Goal: Task Accomplishment & Management: Use online tool/utility

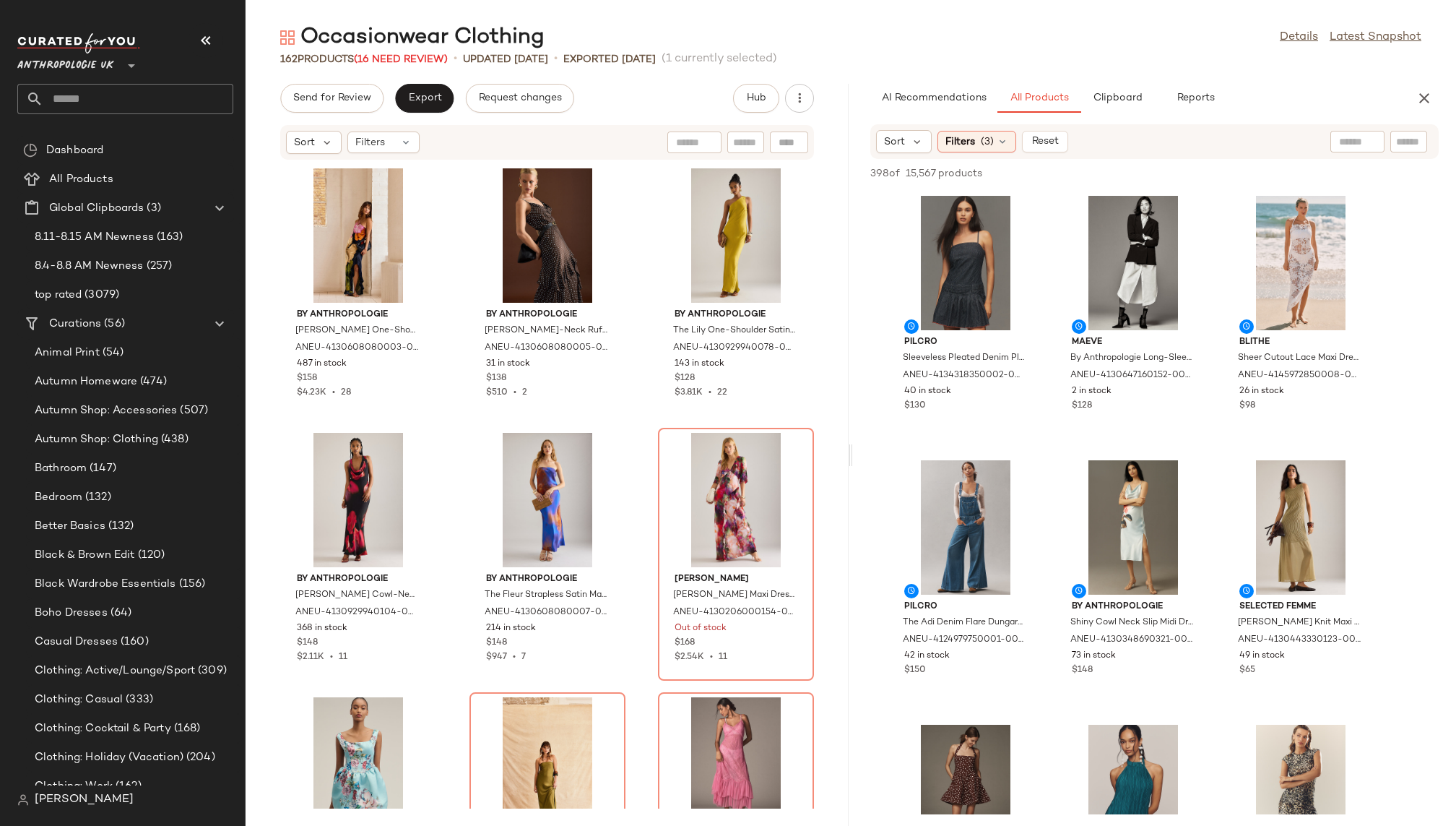
scroll to position [951, 0]
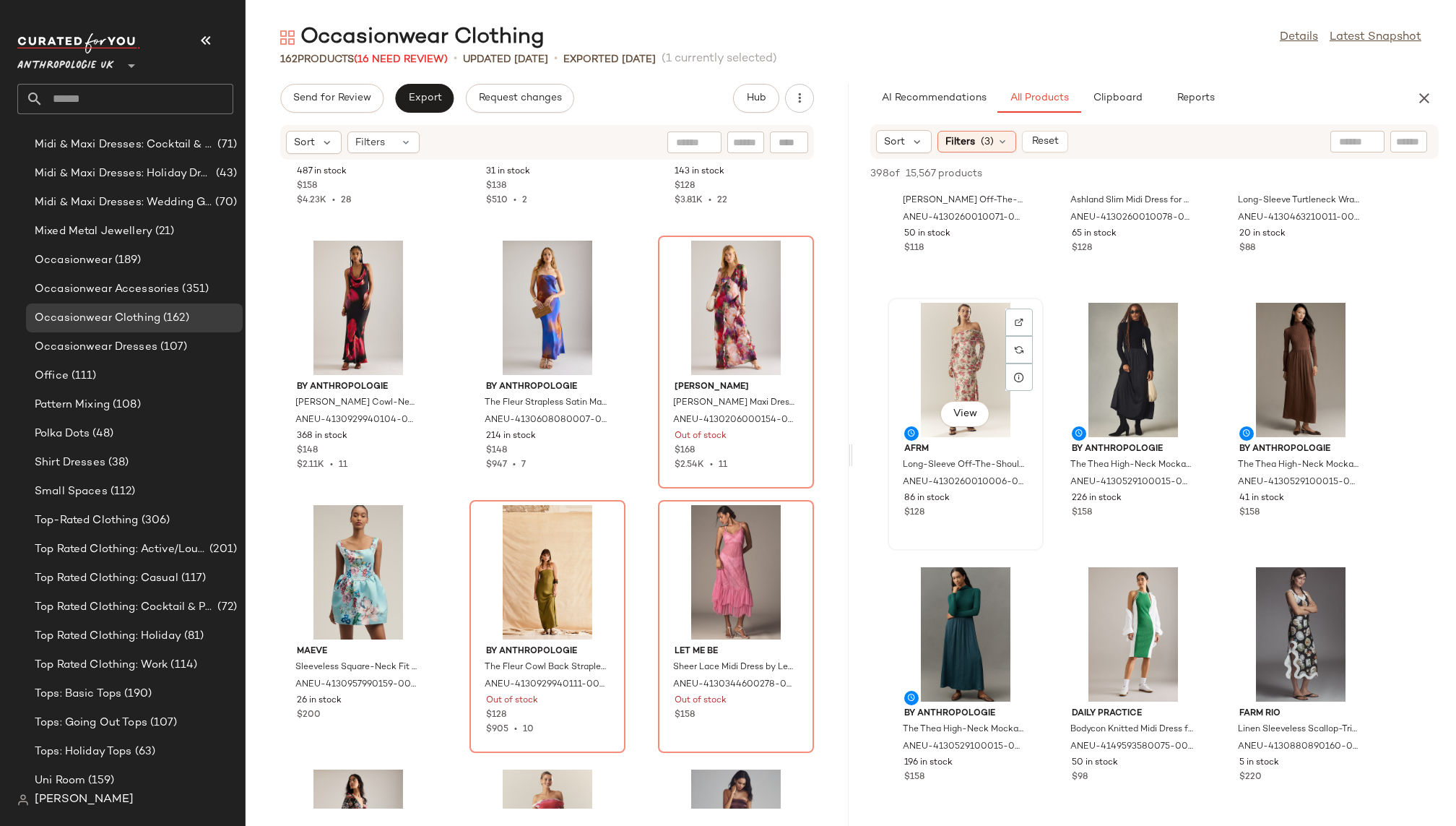
click at [924, 357] on div "View" at bounding box center [965, 369] width 146 height 134
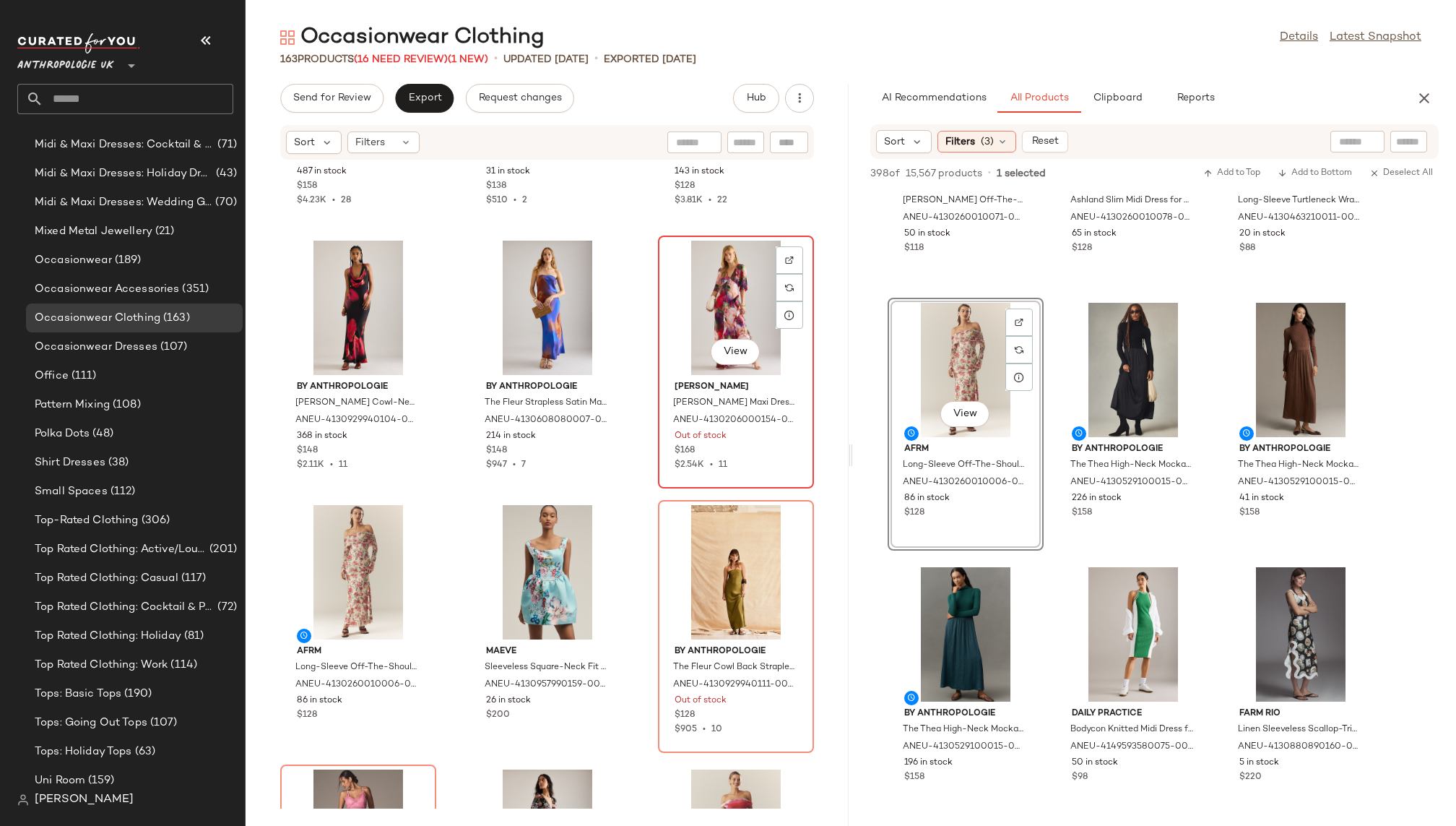
click at [694, 291] on div "View" at bounding box center [736, 307] width 146 height 134
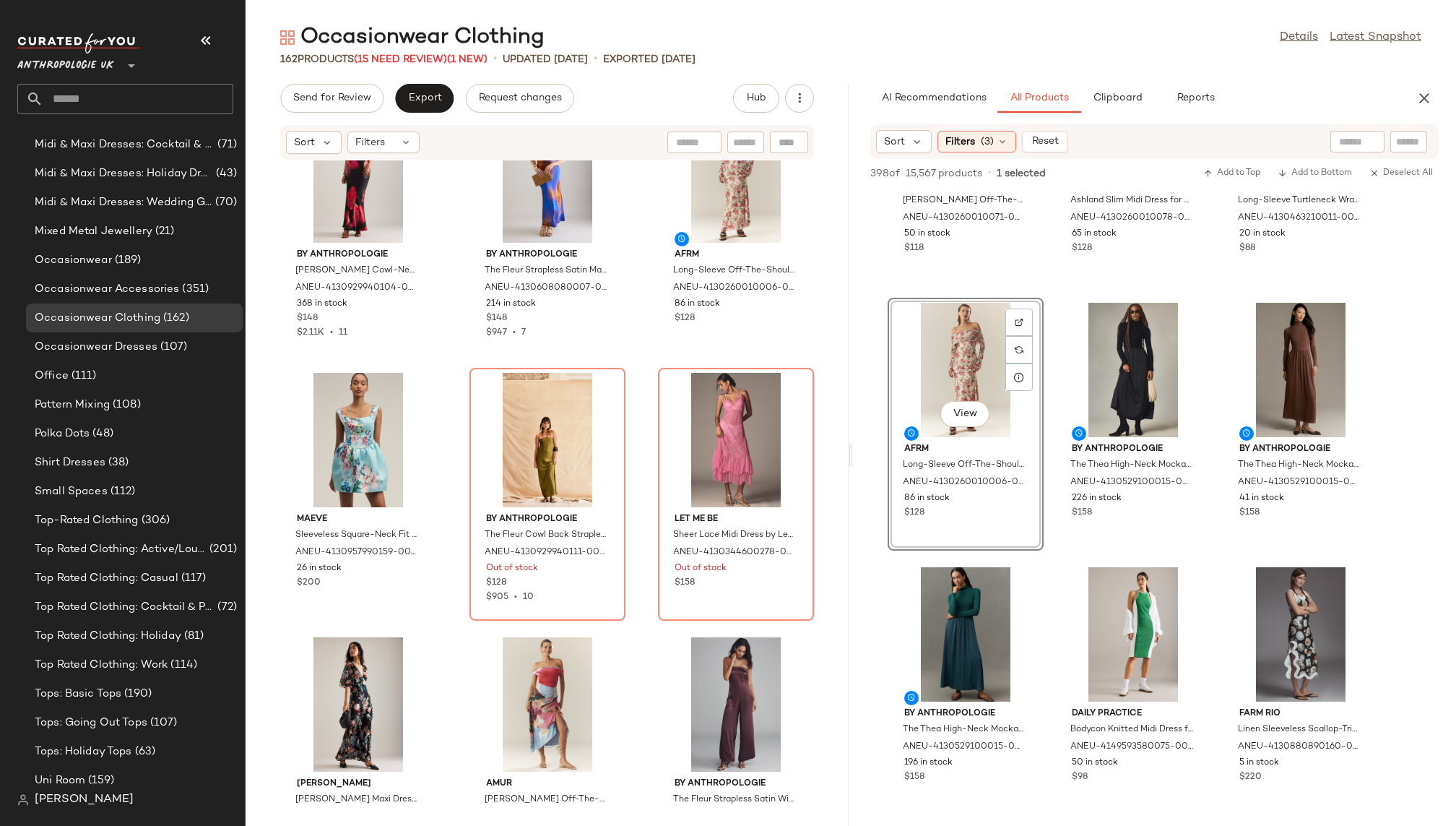
scroll to position [338, 0]
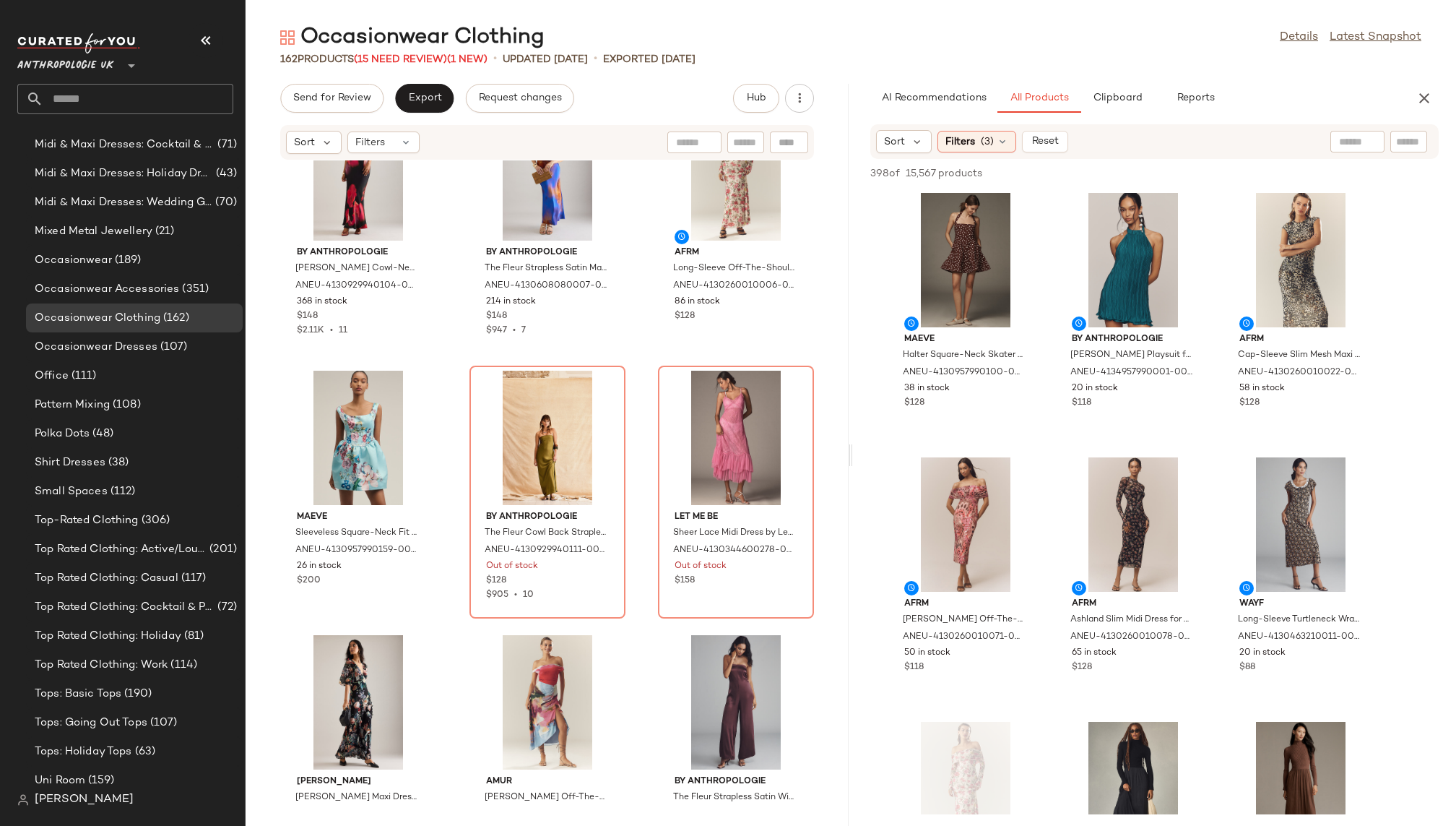
scroll to position [535, 0]
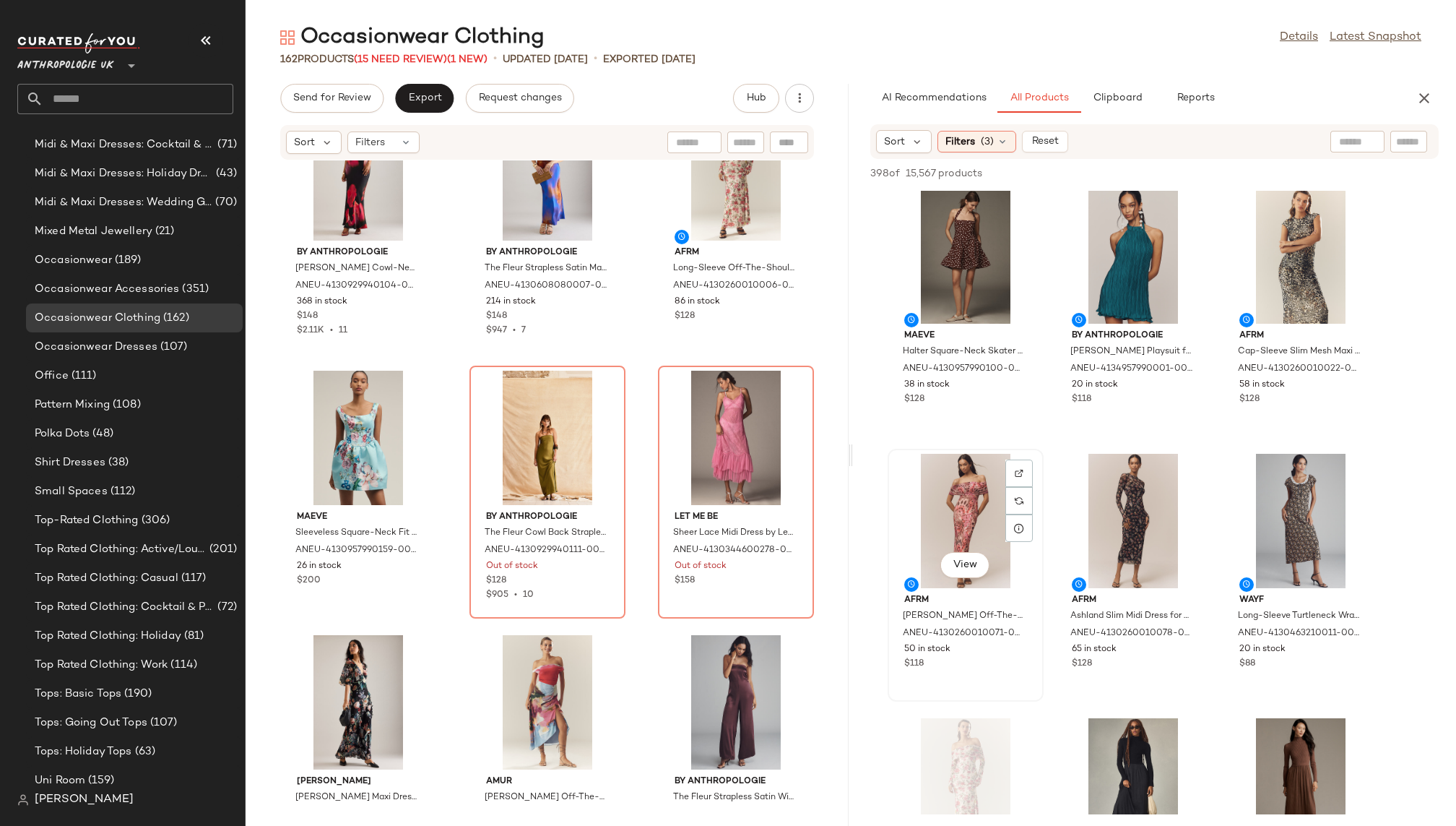
click at [976, 518] on div "View" at bounding box center [965, 520] width 146 height 134
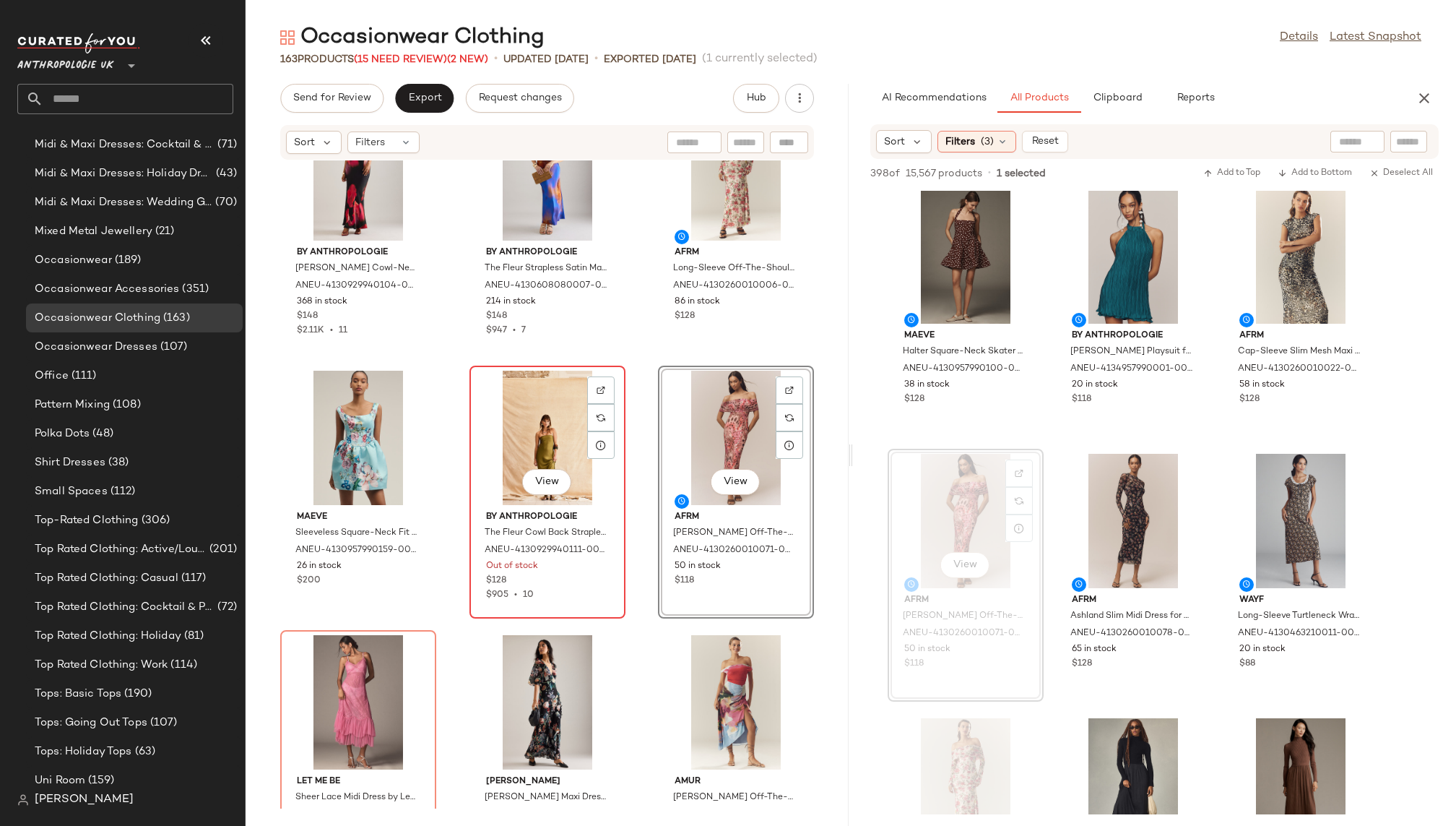
click at [519, 428] on div "View" at bounding box center [547, 437] width 146 height 134
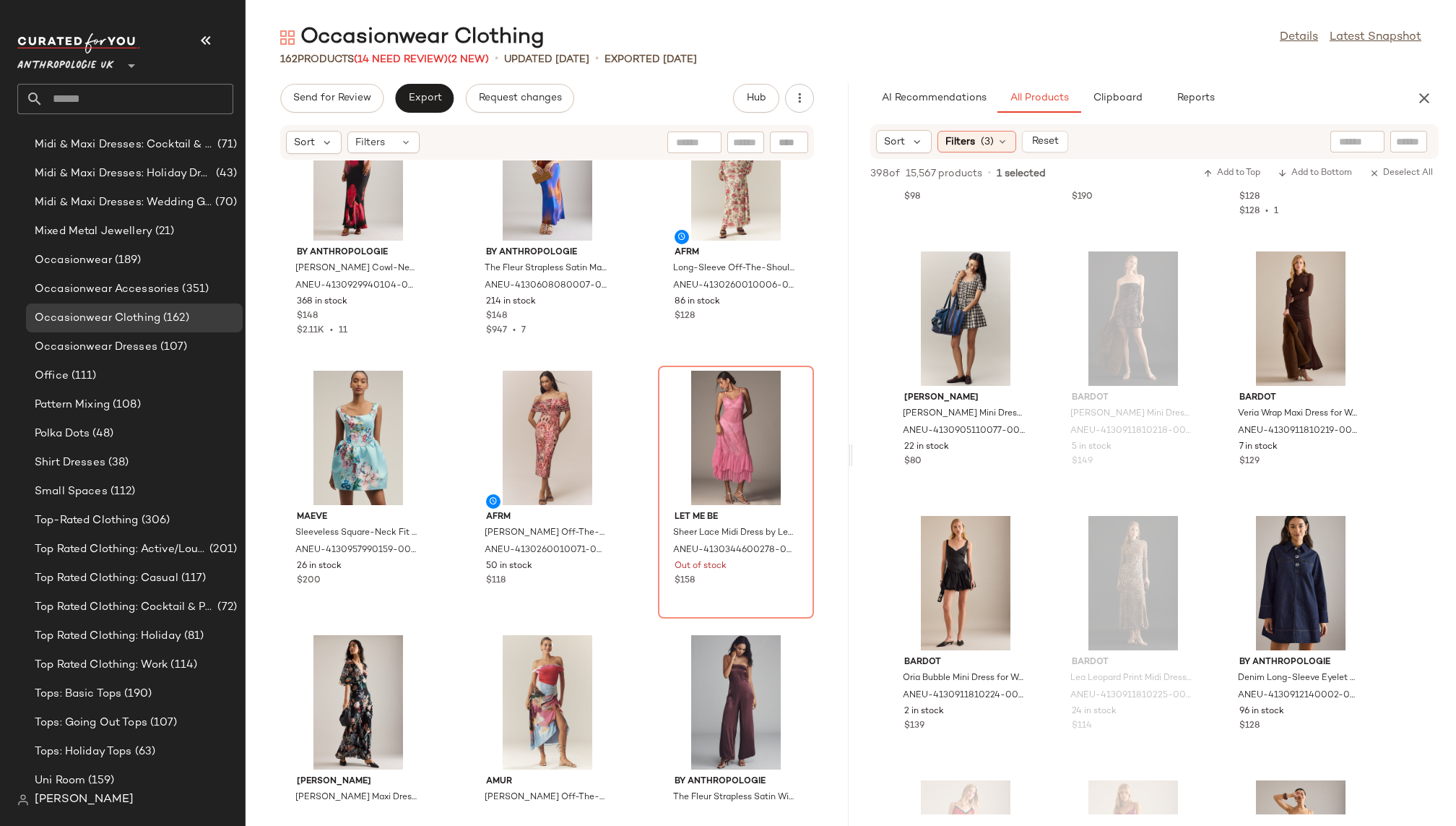
scroll to position [2214, 0]
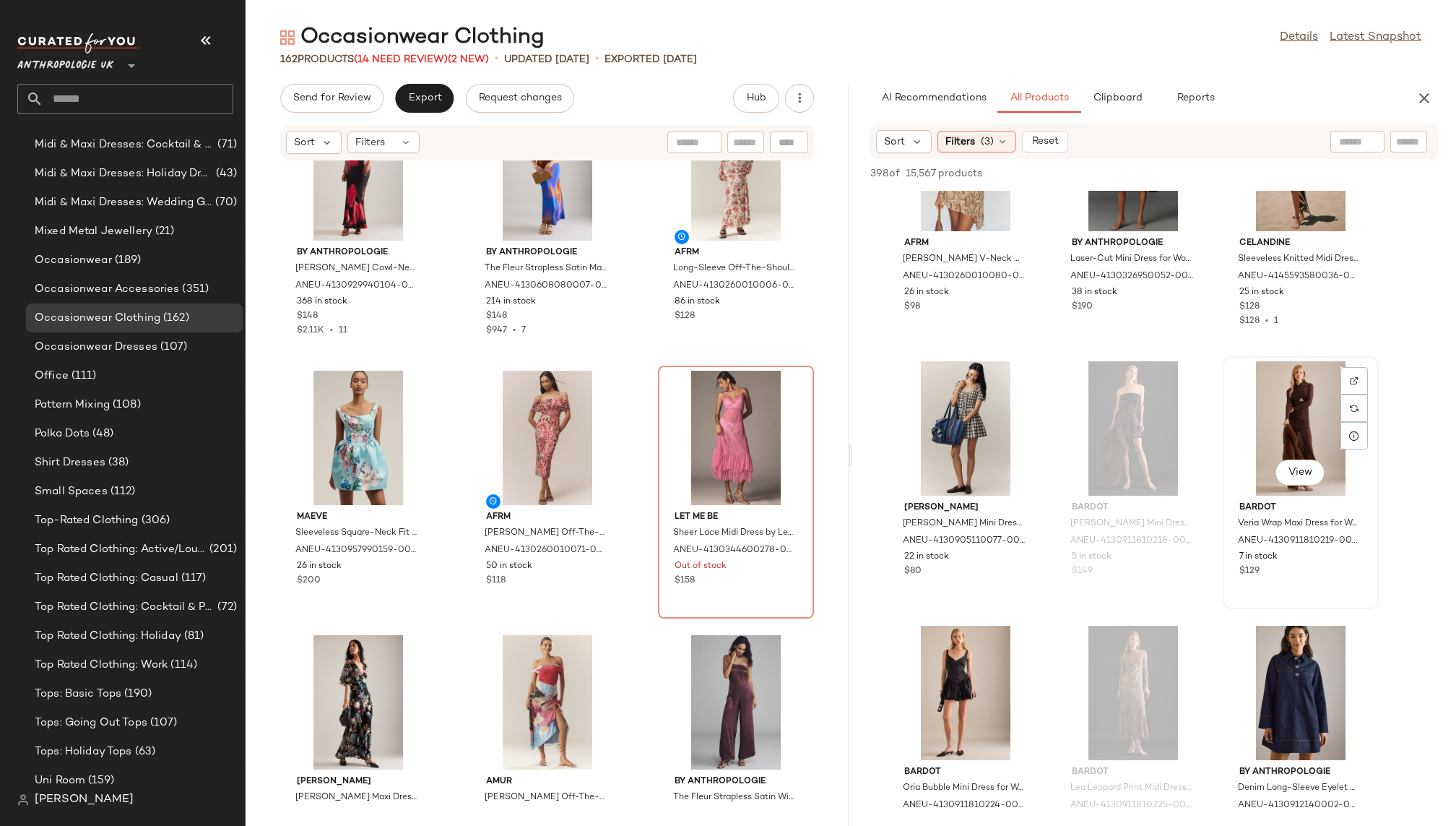
click at [1249, 458] on div "View" at bounding box center [1300, 428] width 146 height 134
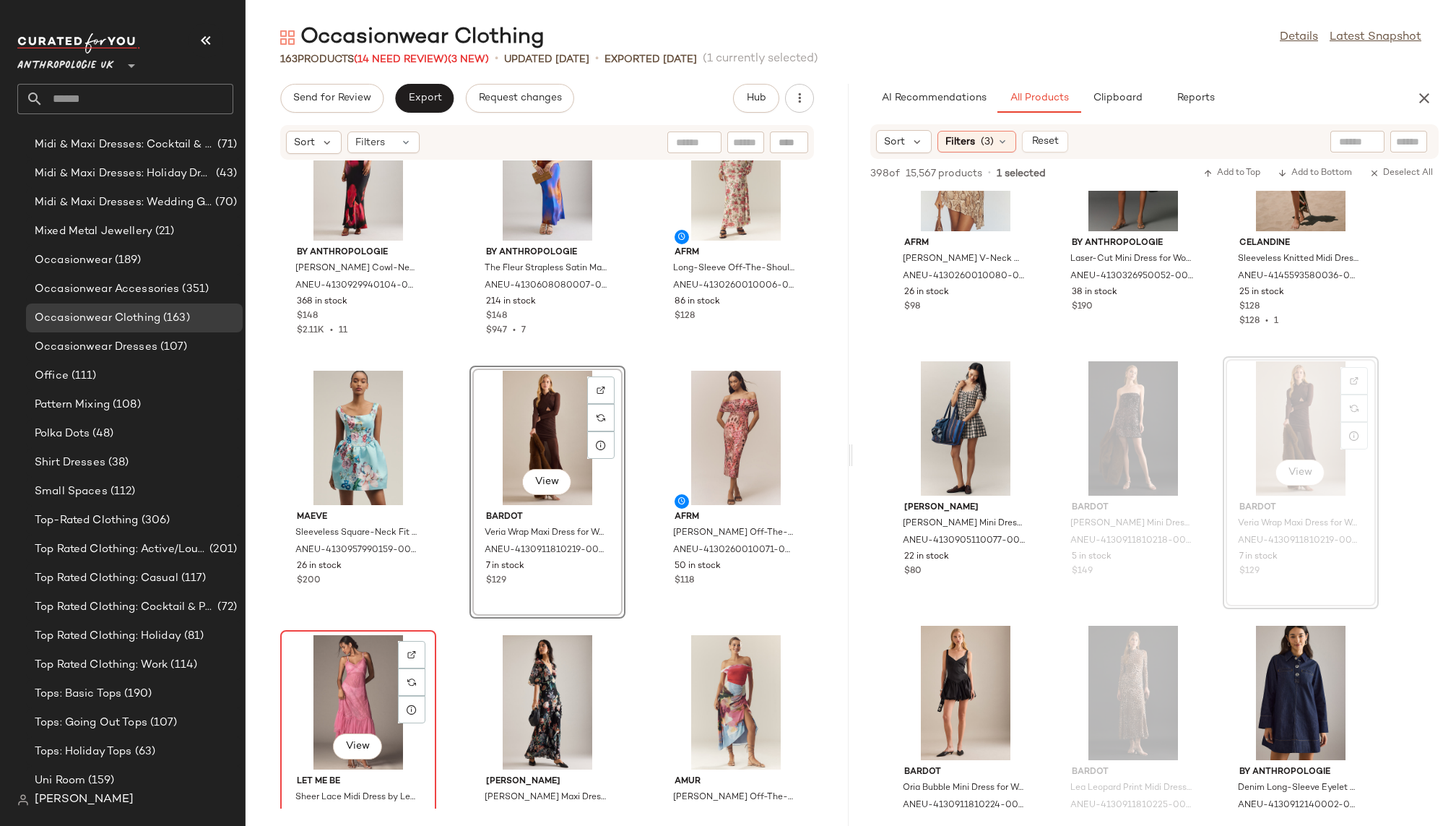
click at [355, 678] on div "View" at bounding box center [358, 702] width 146 height 134
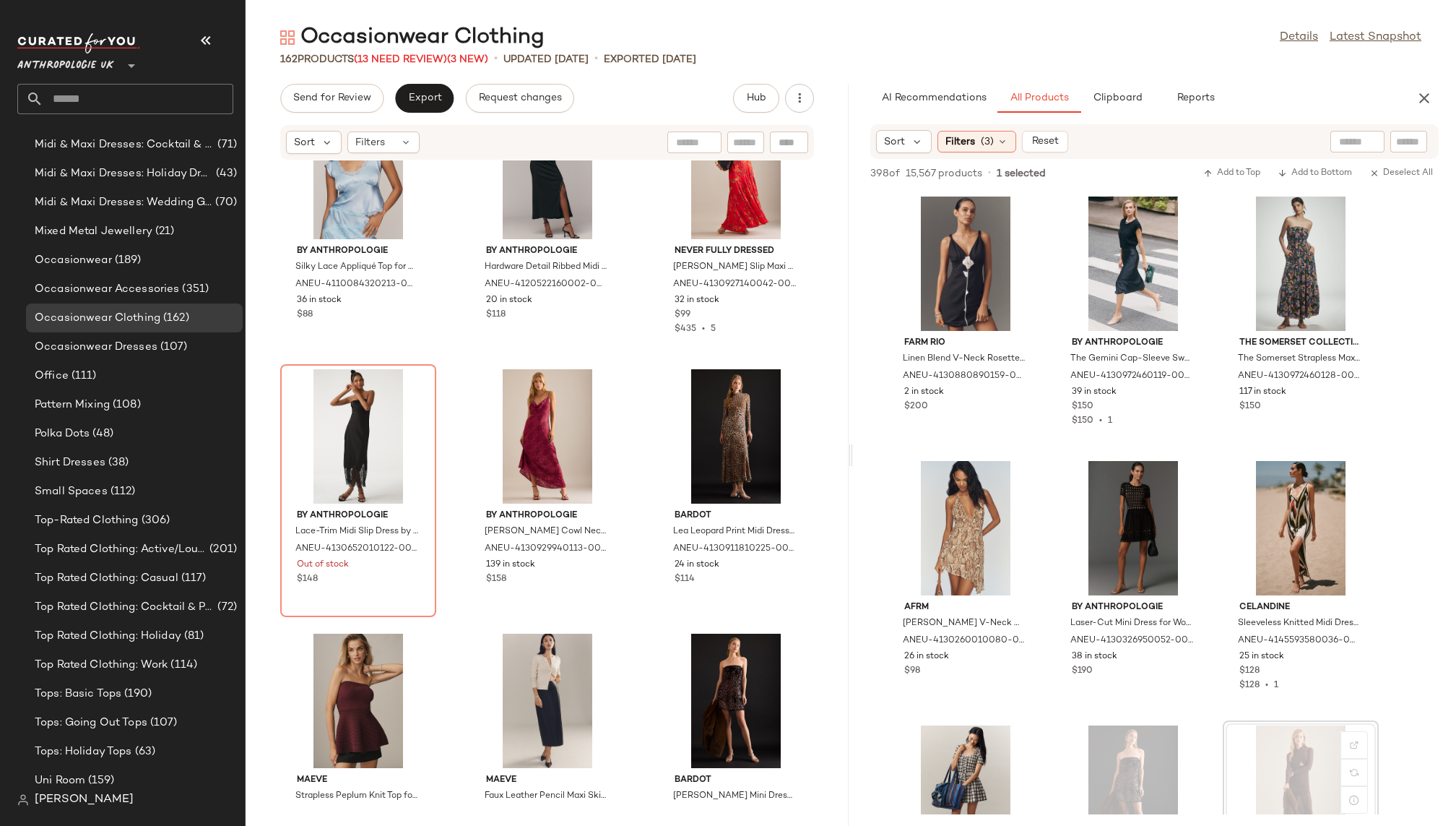
scroll to position [1850, 0]
click at [1138, 571] on span "View" at bounding box center [1132, 571] width 25 height 11
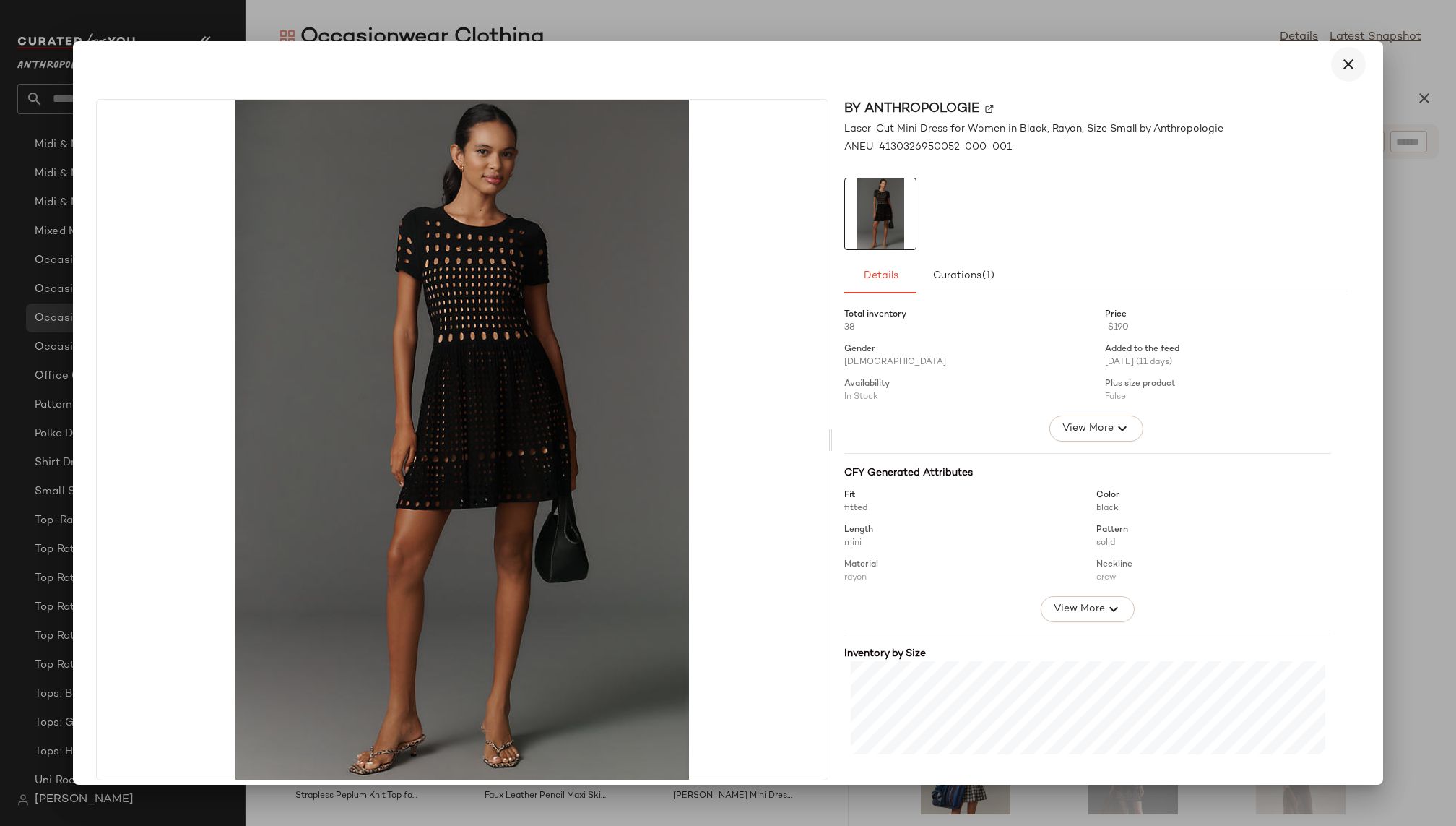
click at [1339, 60] on icon "button" at bounding box center [1348, 64] width 18 height 18
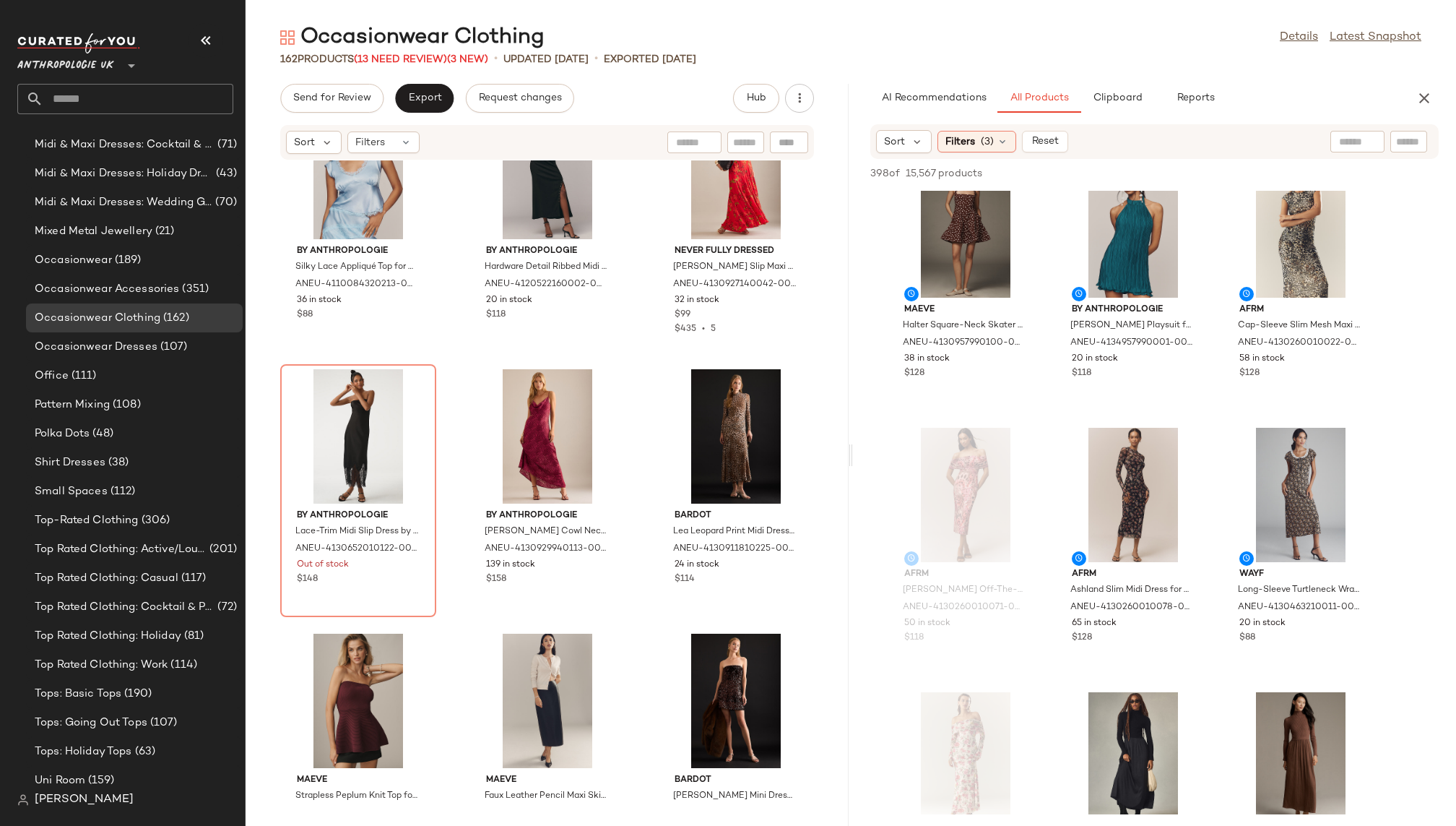
scroll to position [557, 0]
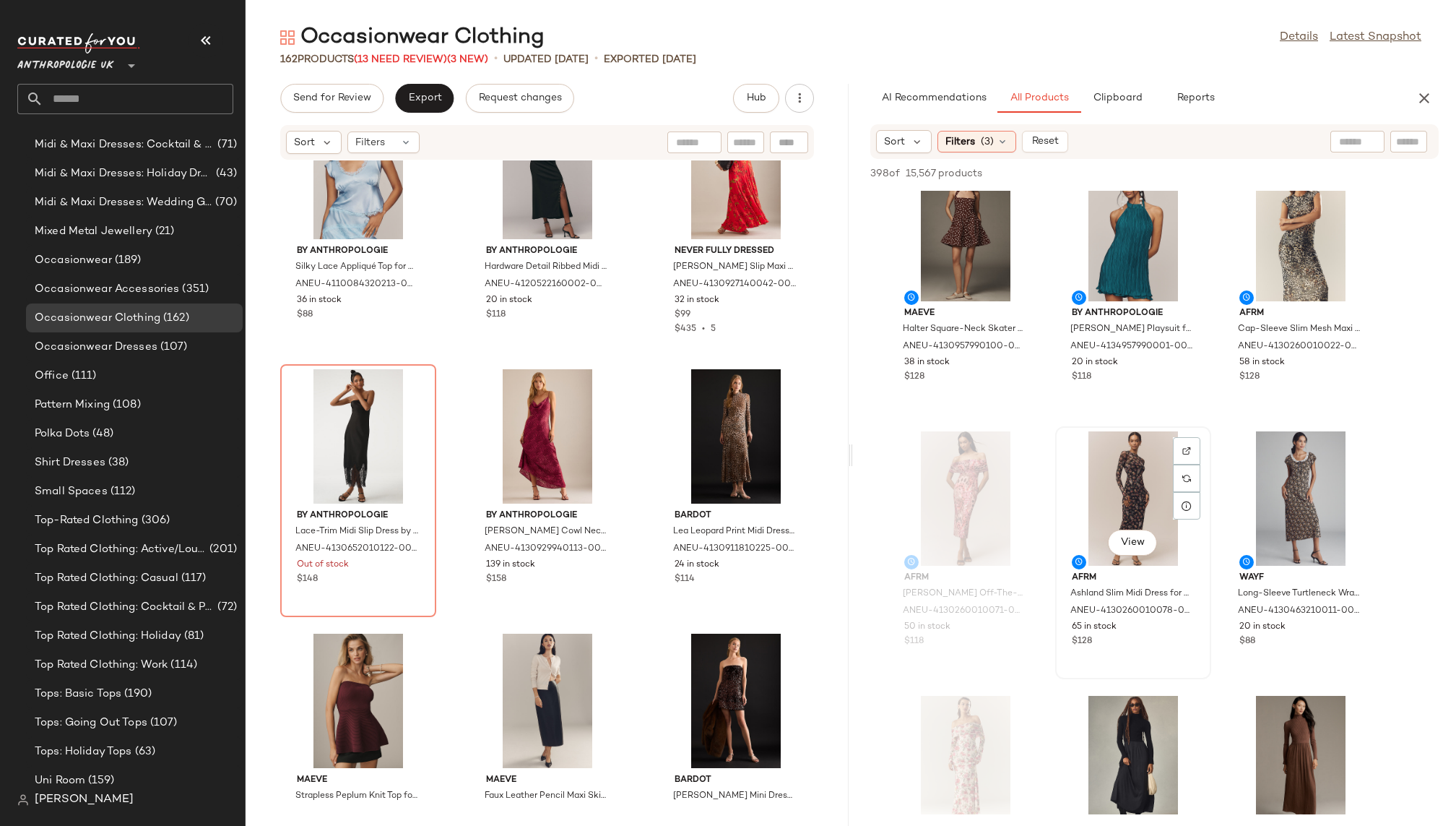
click at [1105, 509] on div "View" at bounding box center [1133, 498] width 146 height 134
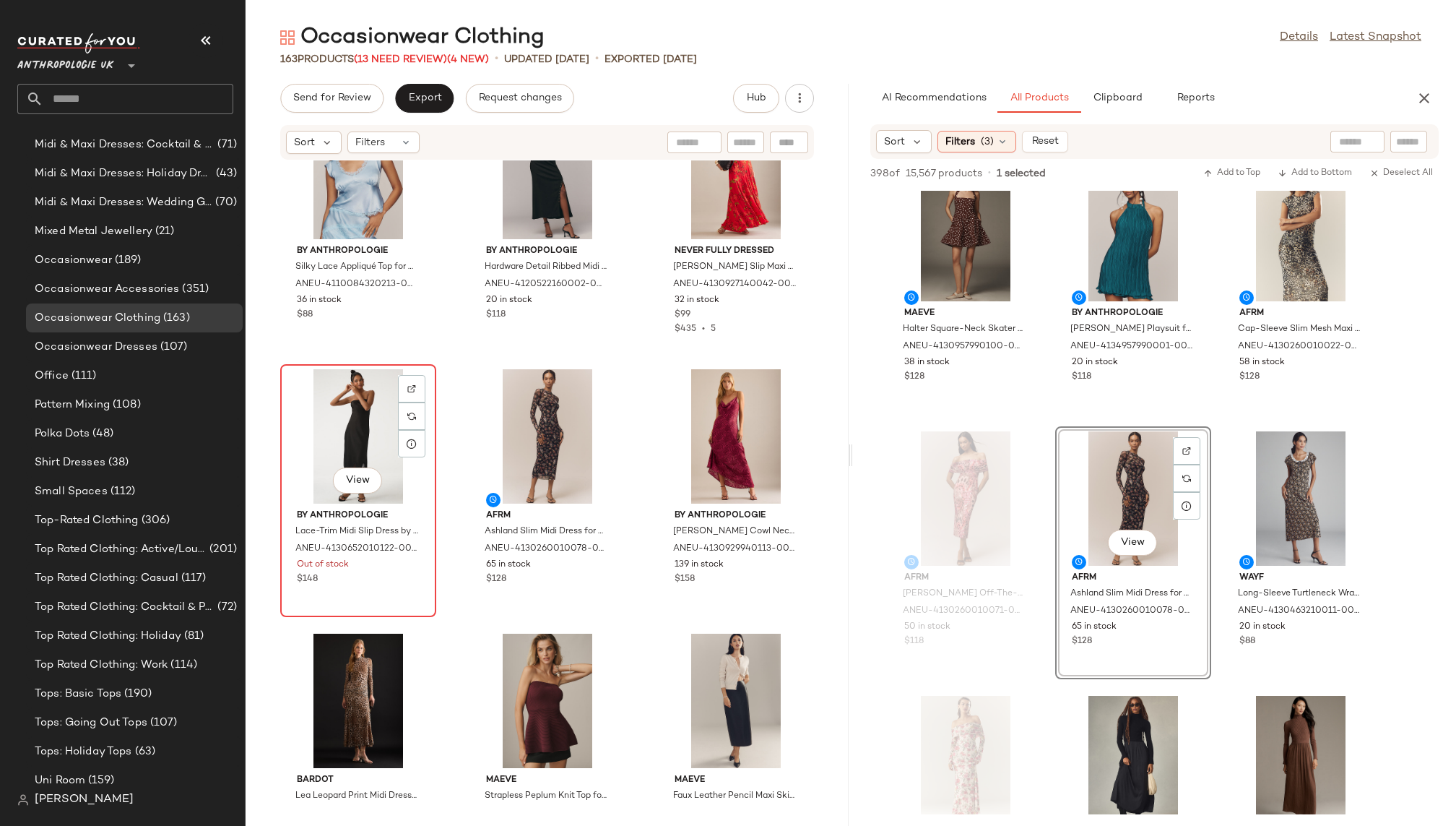
click at [316, 440] on div "View" at bounding box center [358, 436] width 146 height 134
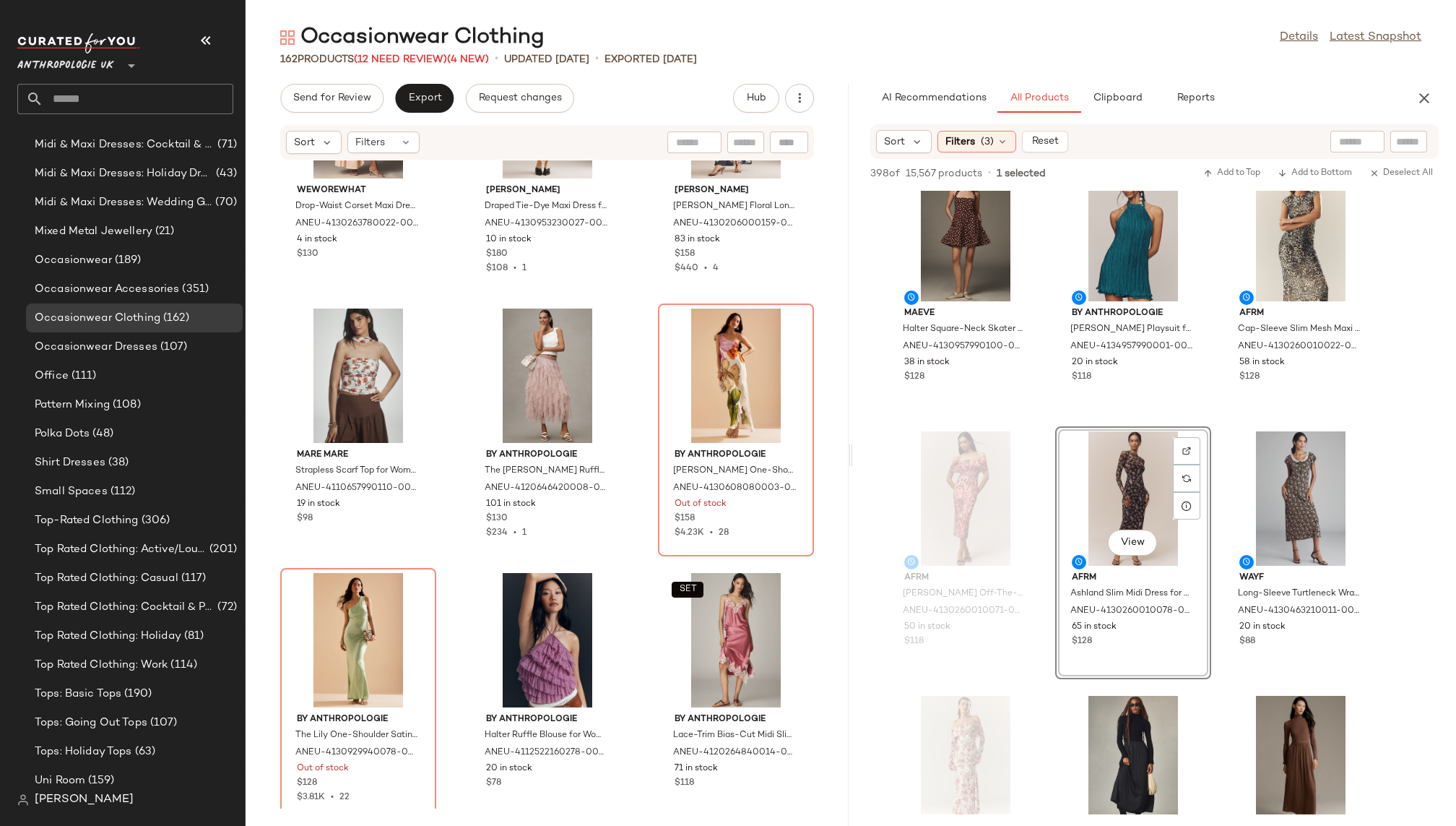
scroll to position [5426, 0]
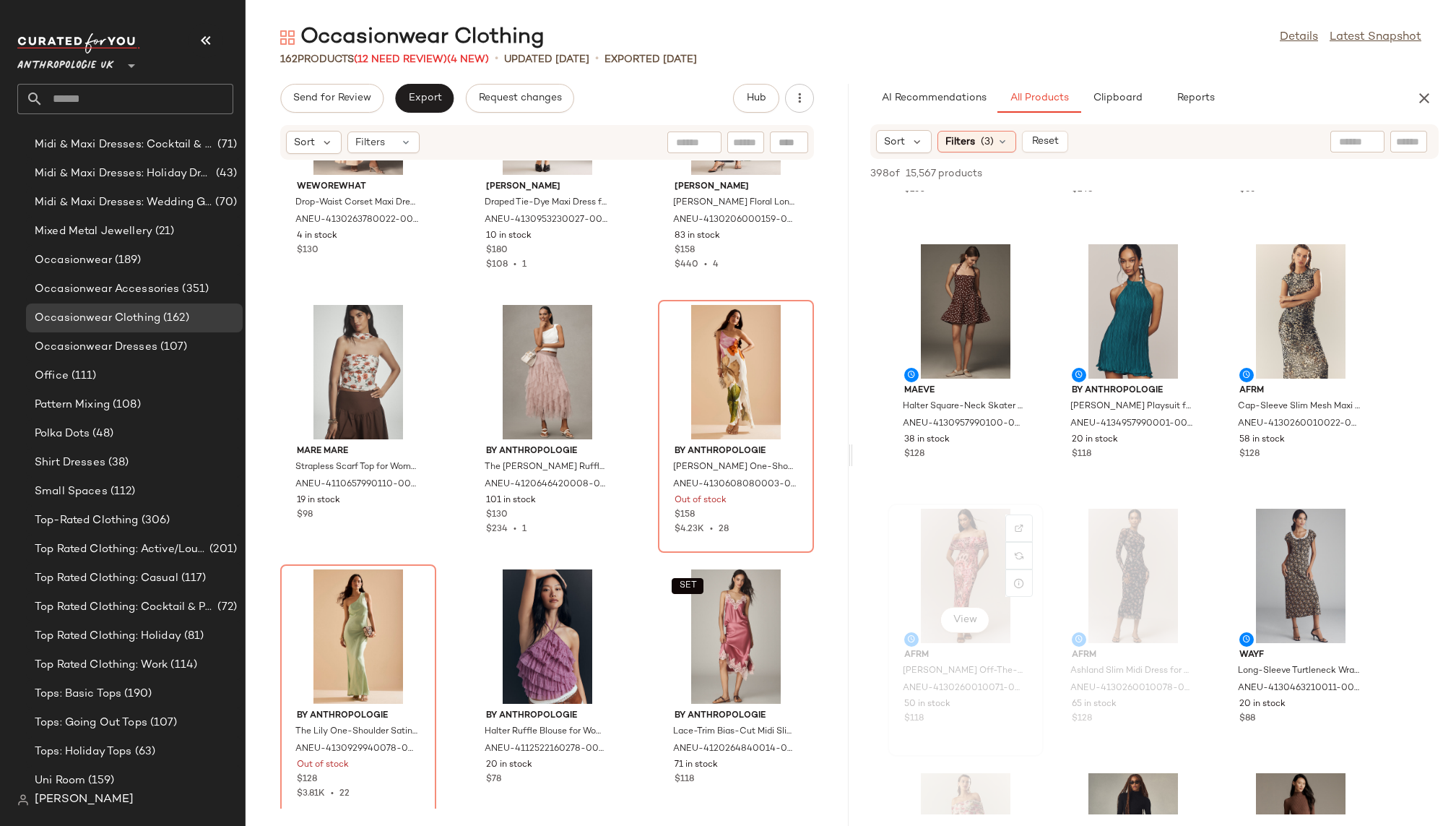
scroll to position [469, 0]
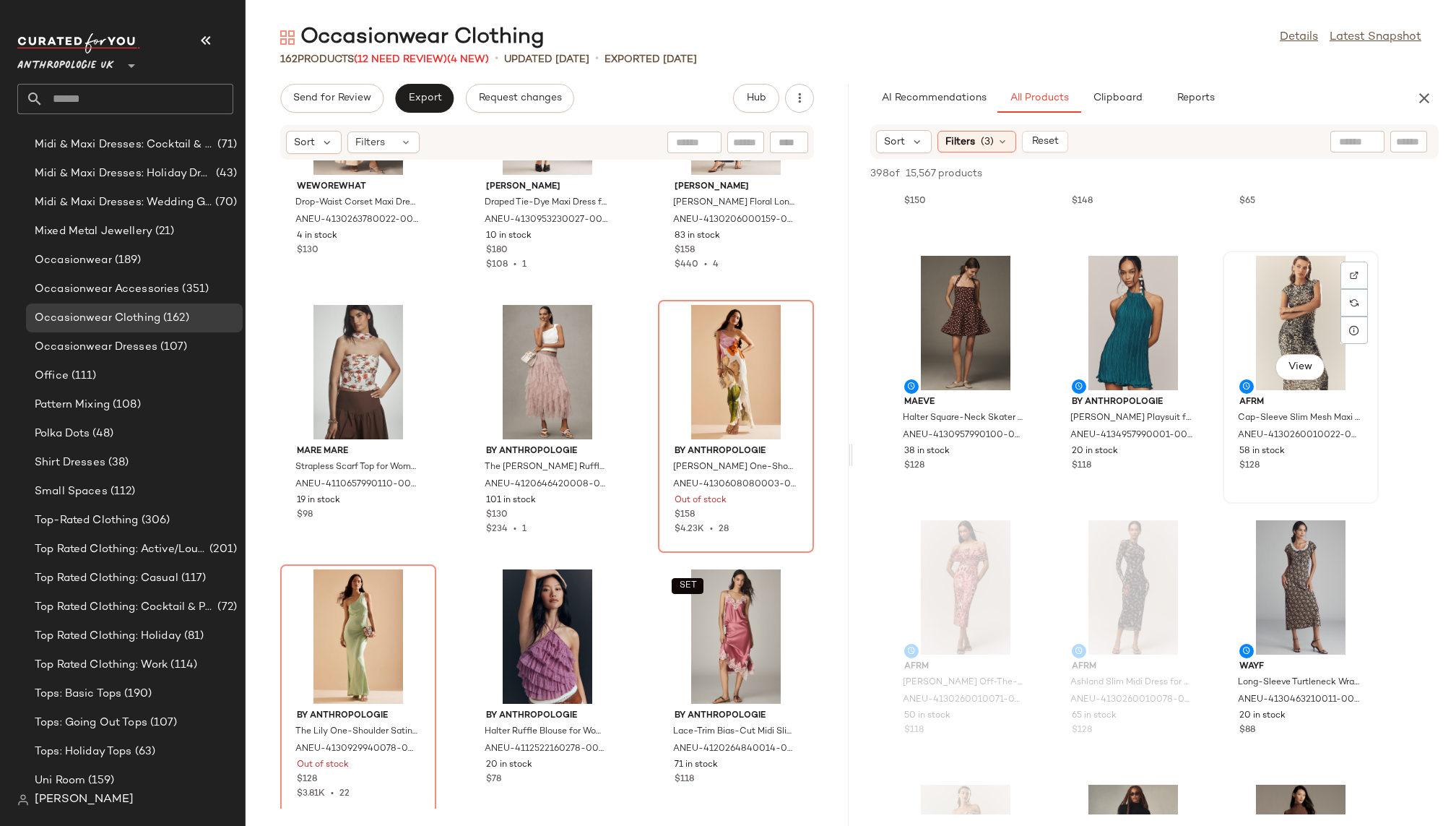
click at [1253, 350] on div "View" at bounding box center [1300, 322] width 146 height 134
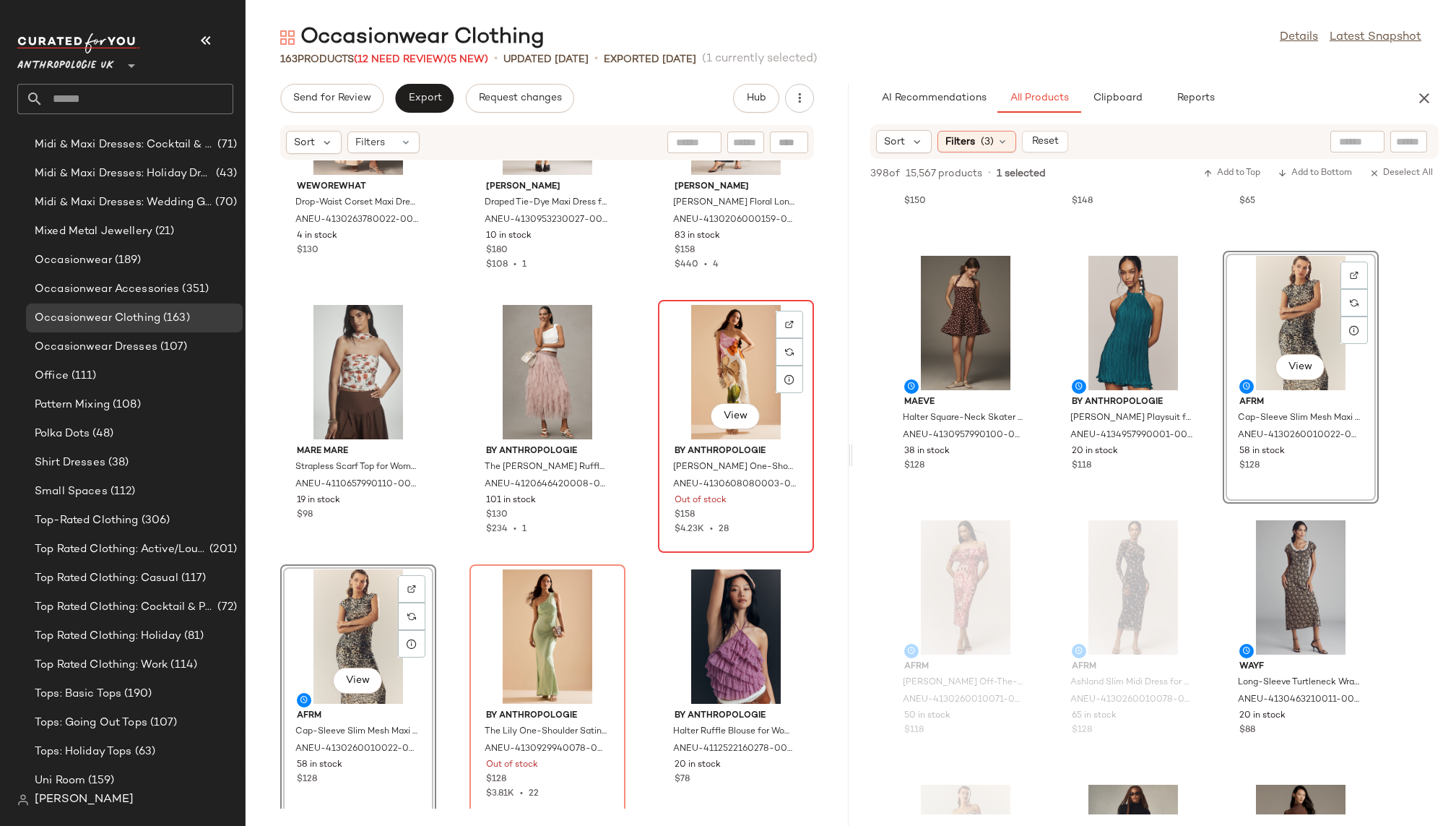
click at [688, 359] on div "View" at bounding box center [736, 371] width 146 height 134
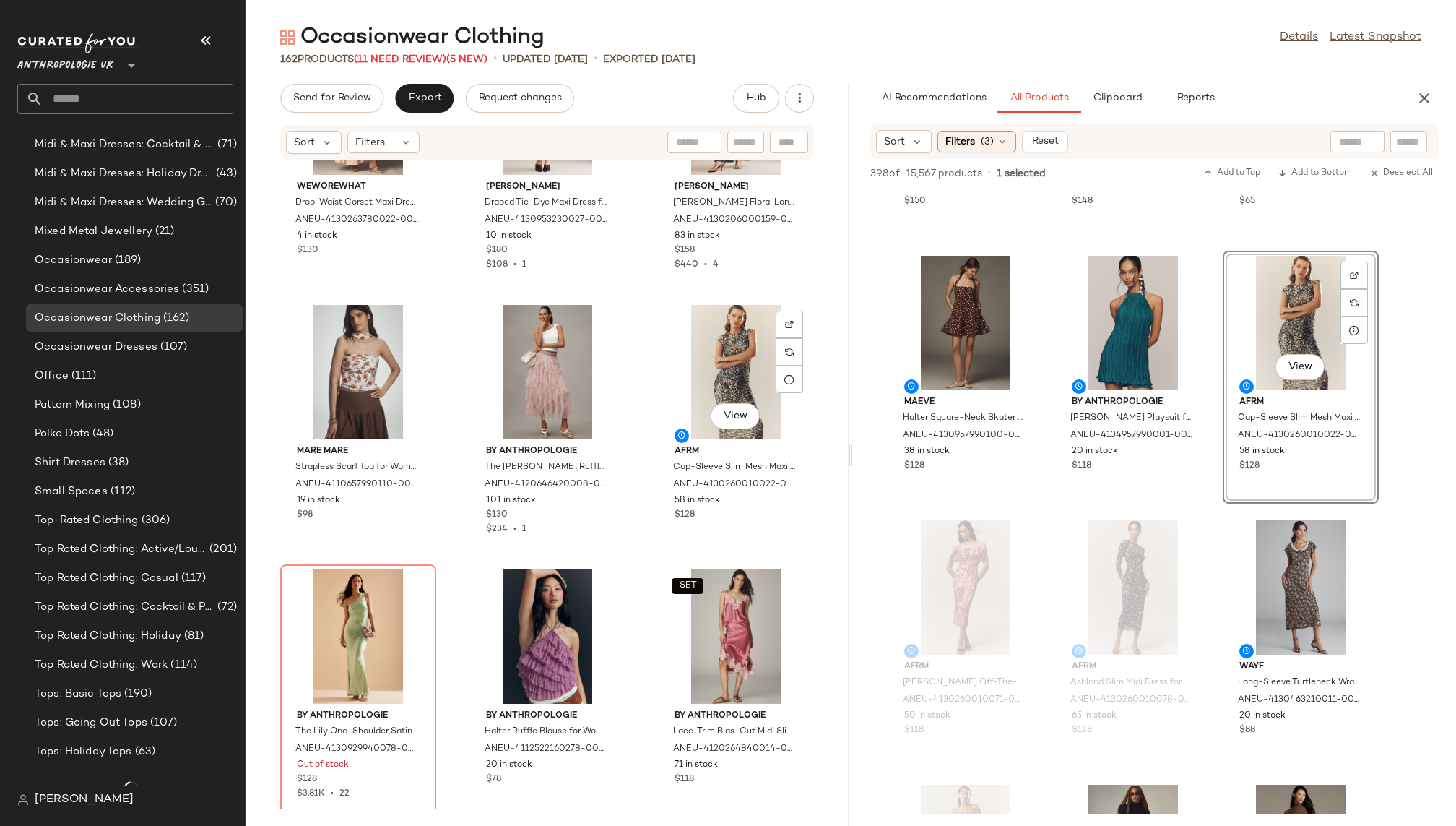
scroll to position [1017, 0]
click at [628, 607] on div "WeWoreWhat Drop-Waist Corset Maxi Dress for Women in Brown, Polyester/Spandex, …" at bounding box center [546, 484] width 603 height 648
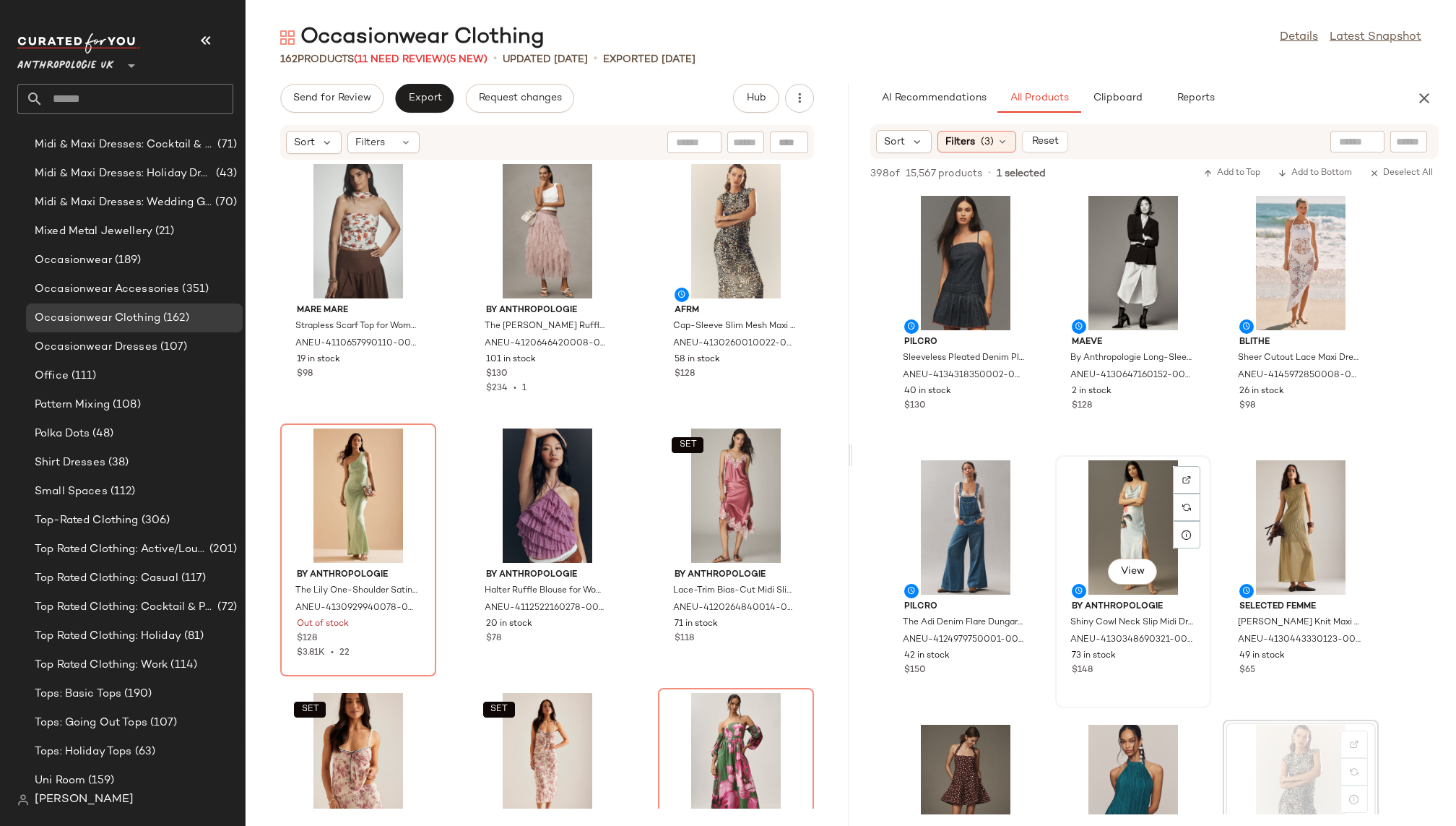
click at [1127, 496] on div "View" at bounding box center [1133, 527] width 146 height 134
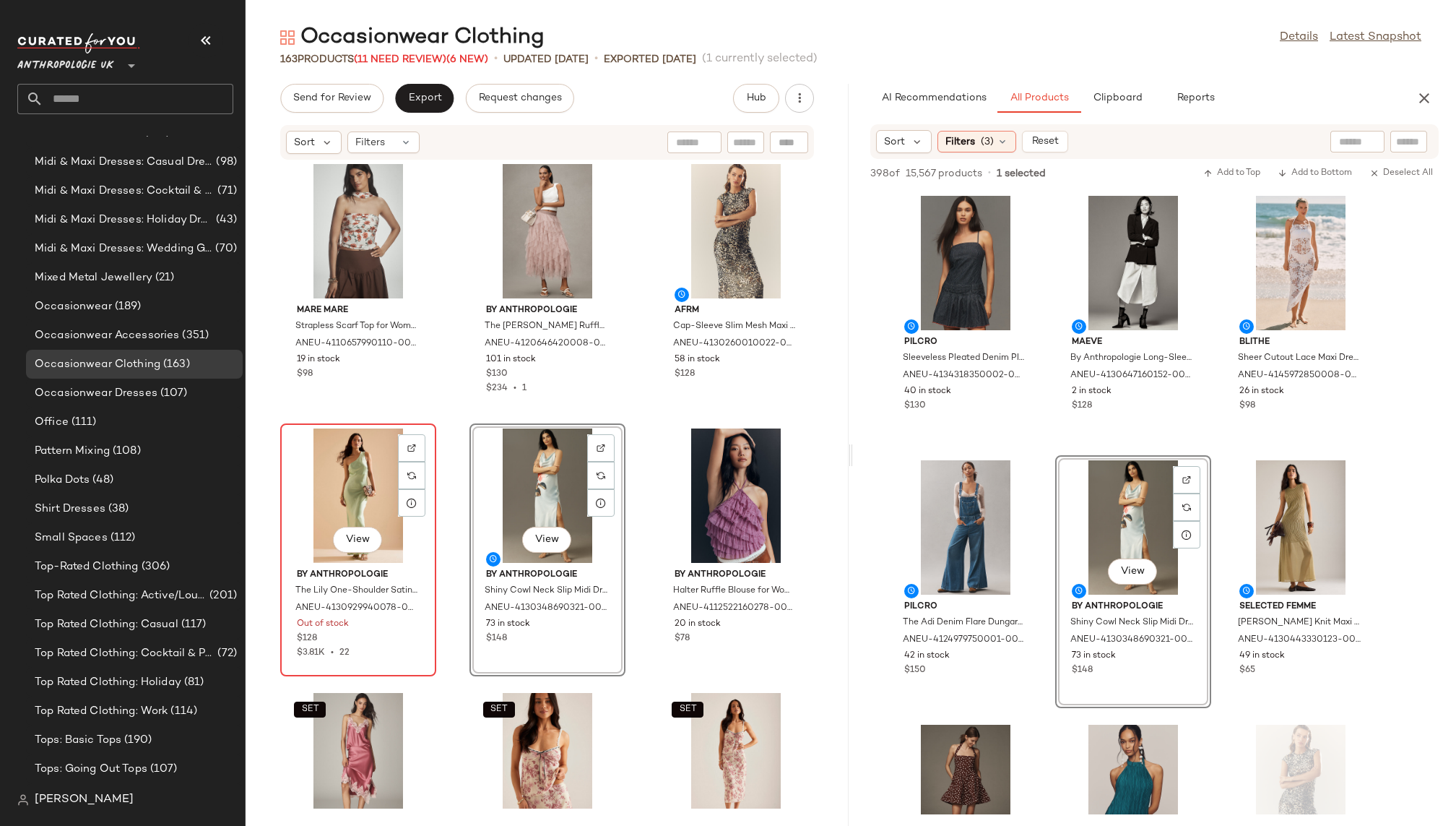
click at [303, 496] on div "View" at bounding box center [358, 495] width 146 height 134
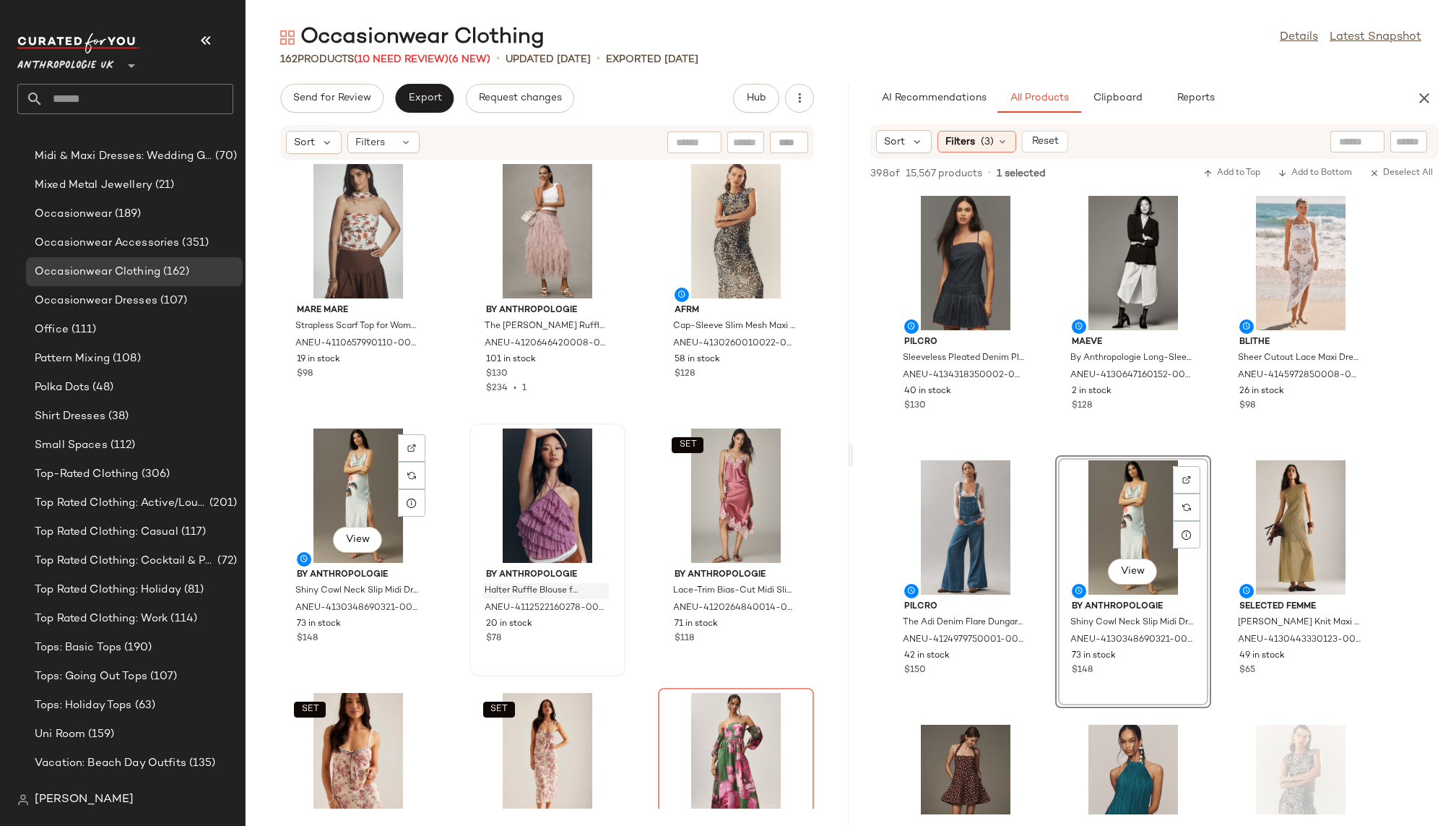
scroll to position [1017, 0]
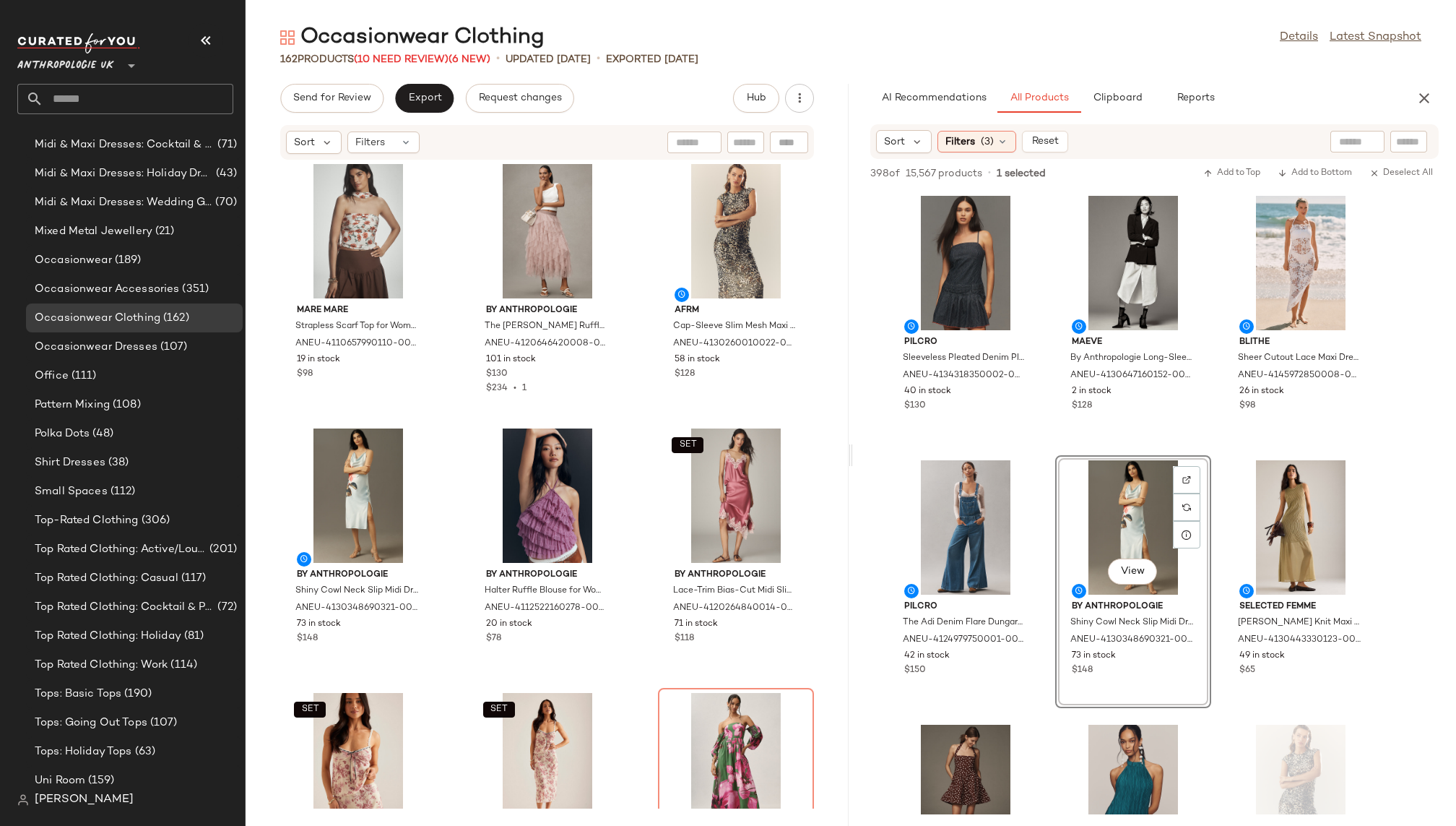
click at [623, 670] on div "WeWoreWhat Drop-Waist Corset Maxi Dress for Women in Brown, Polyester/Spandex, …" at bounding box center [546, 484] width 603 height 648
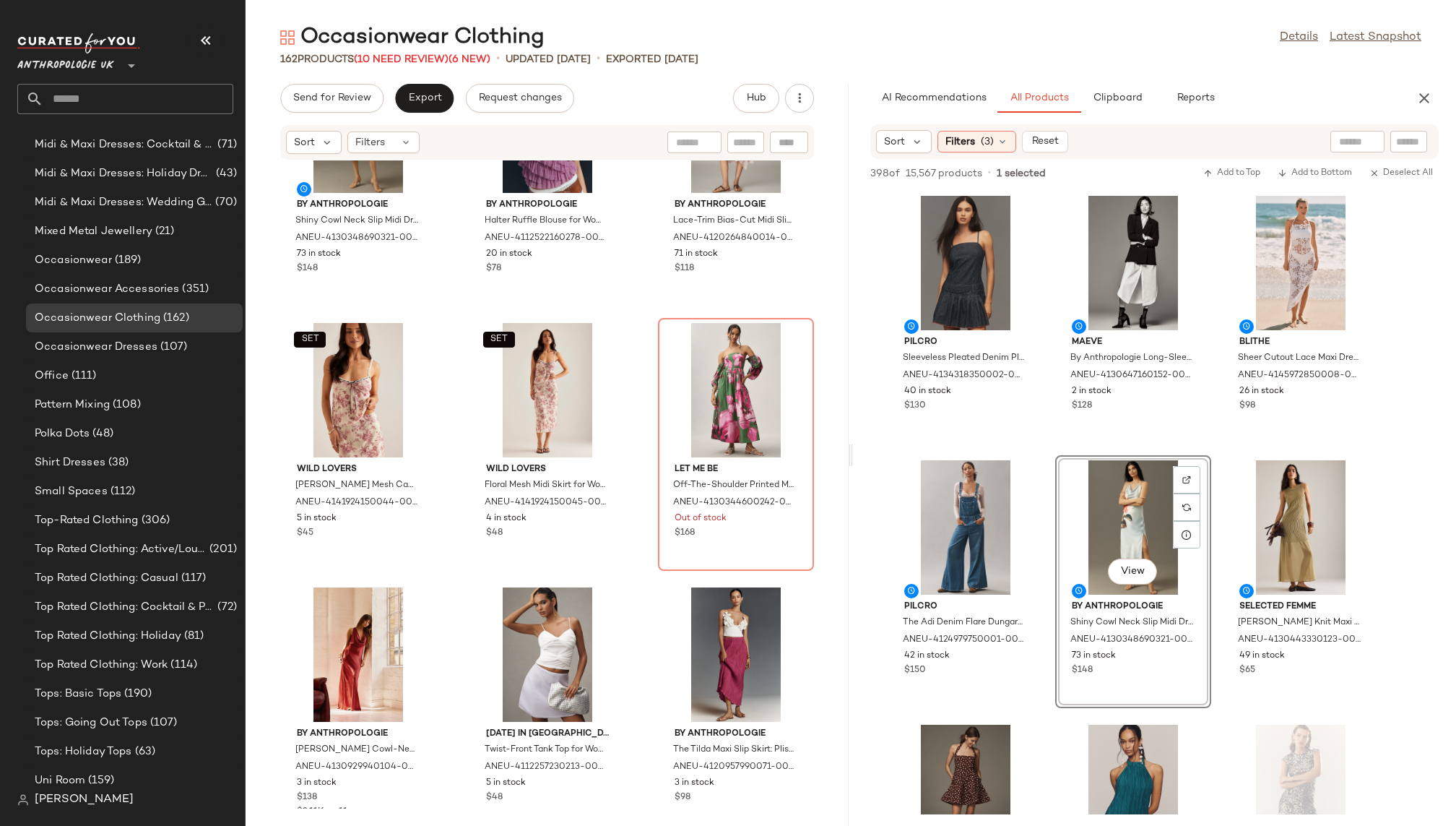
scroll to position [5939, 0]
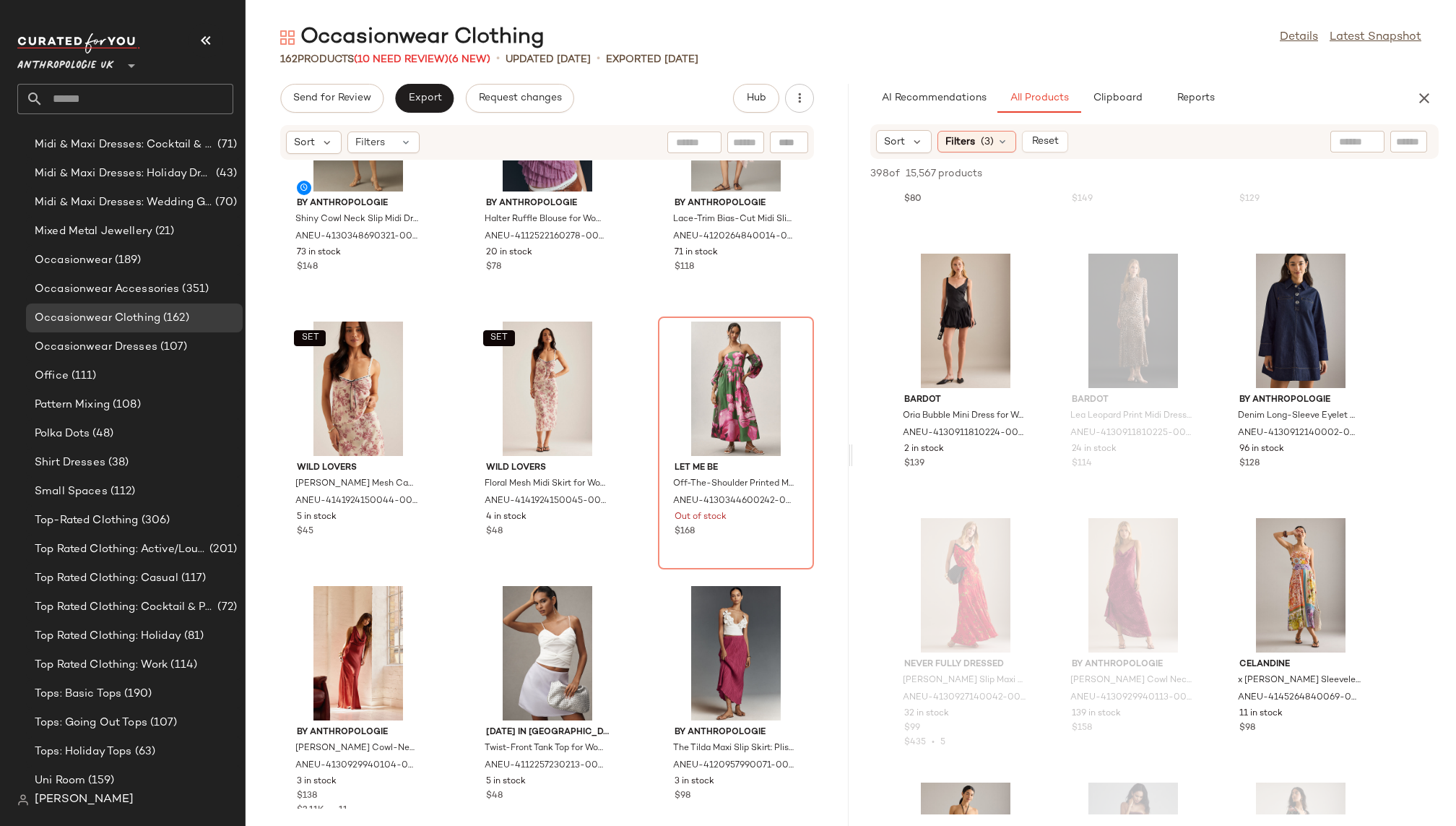
scroll to position [2572, 0]
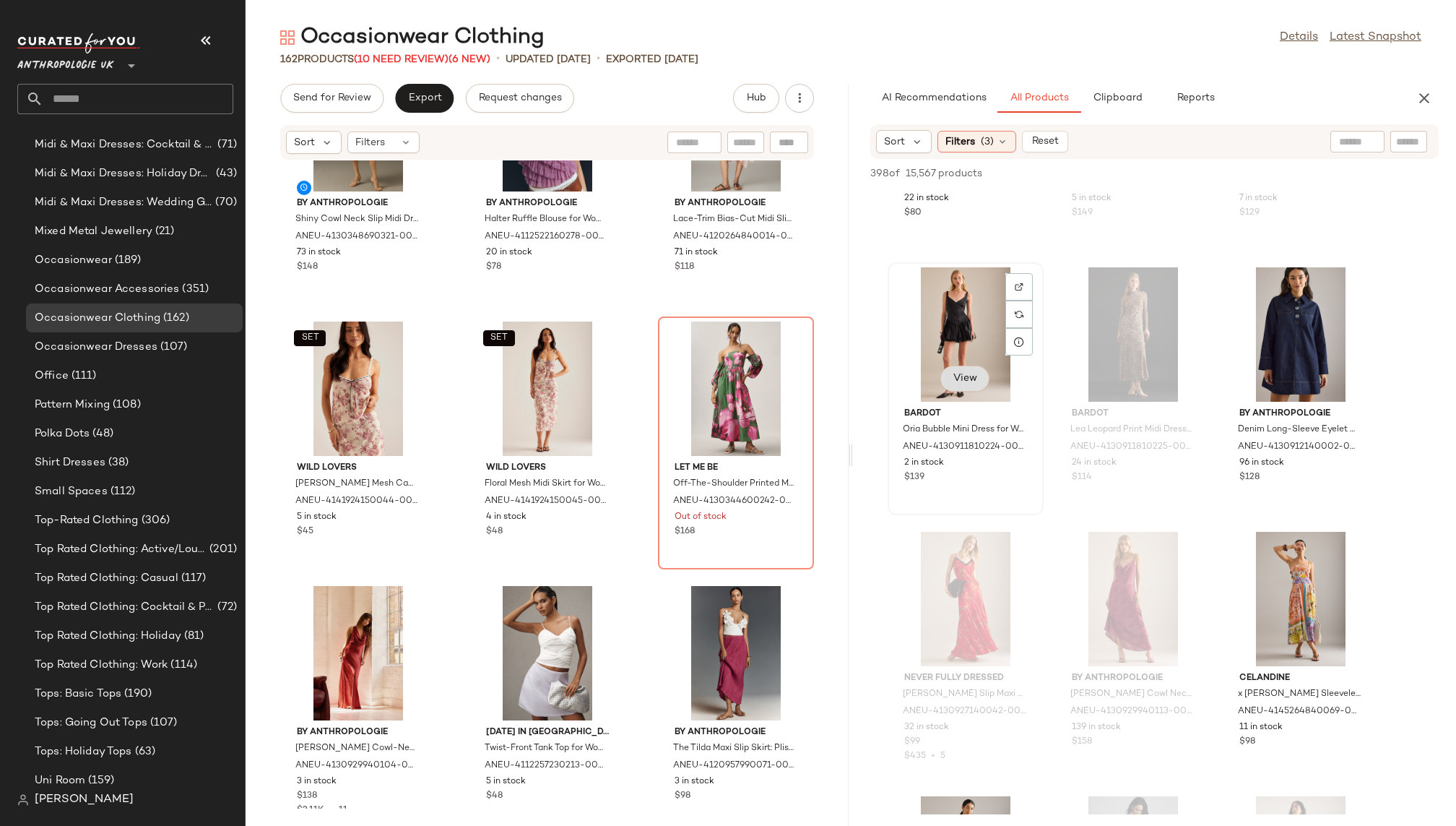
click at [966, 376] on span "View" at bounding box center [964, 379] width 25 height 11
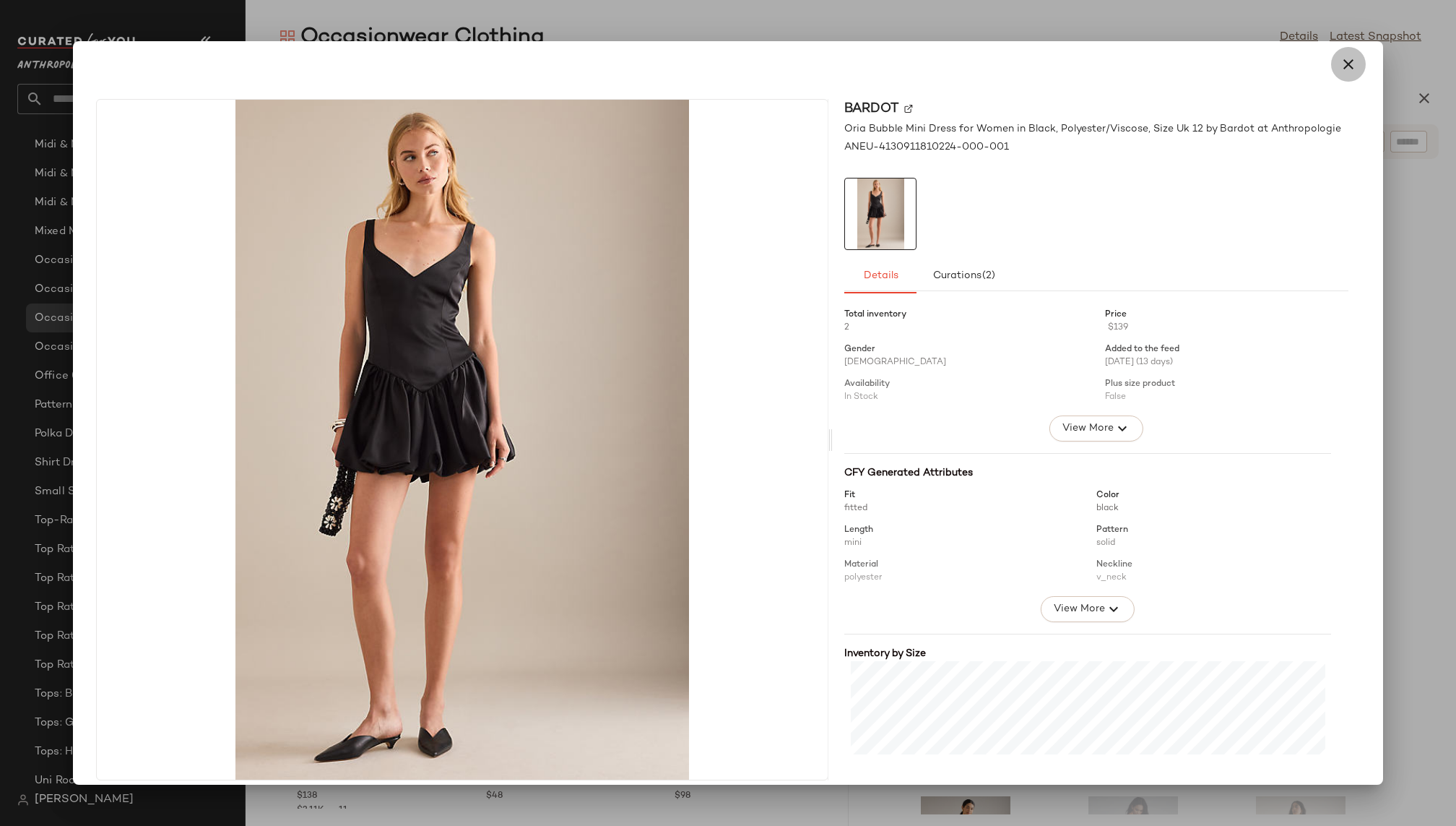
click at [1339, 68] on icon "button" at bounding box center [1348, 64] width 18 height 18
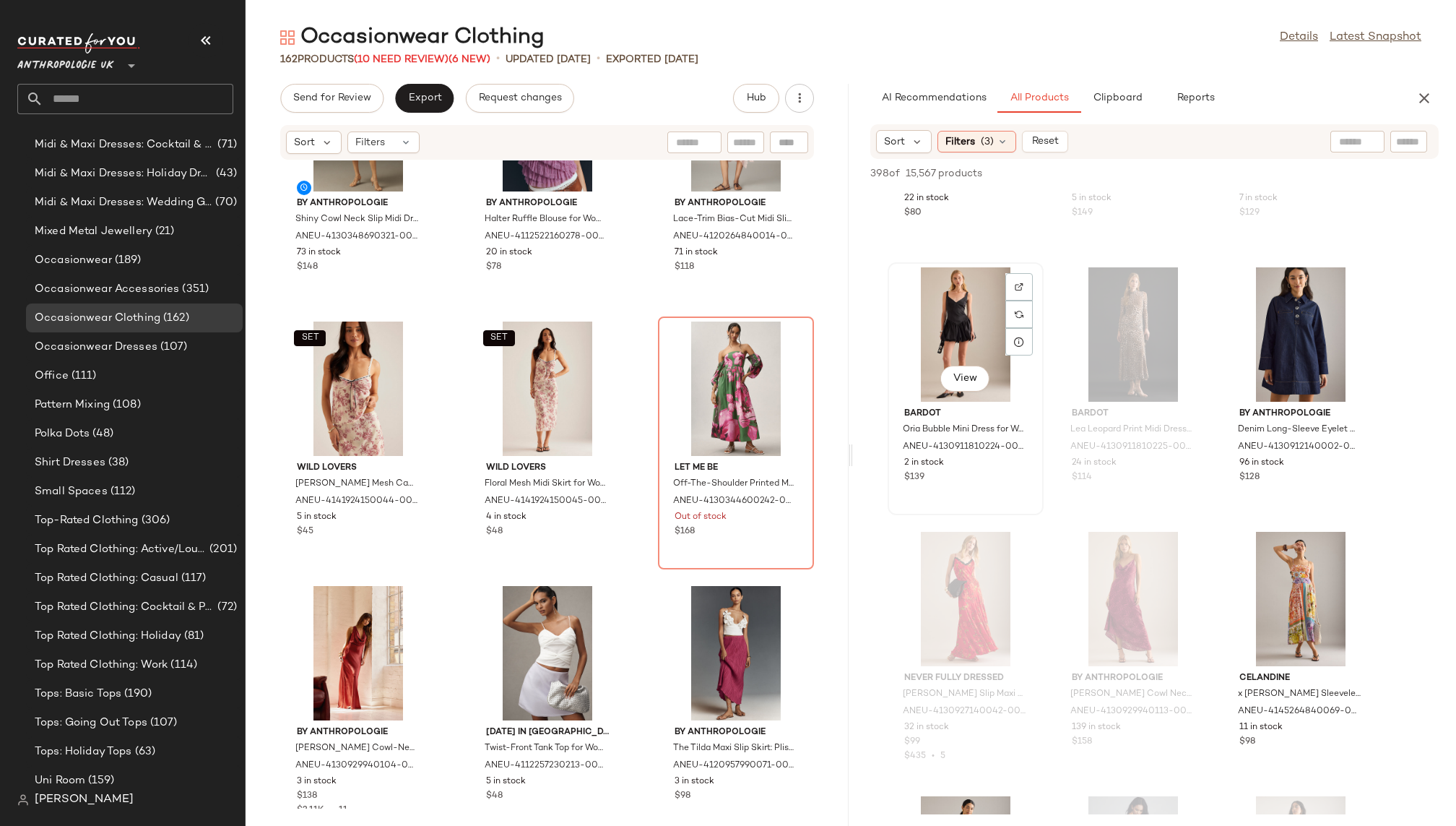
click at [947, 348] on div "View" at bounding box center [965, 334] width 146 height 134
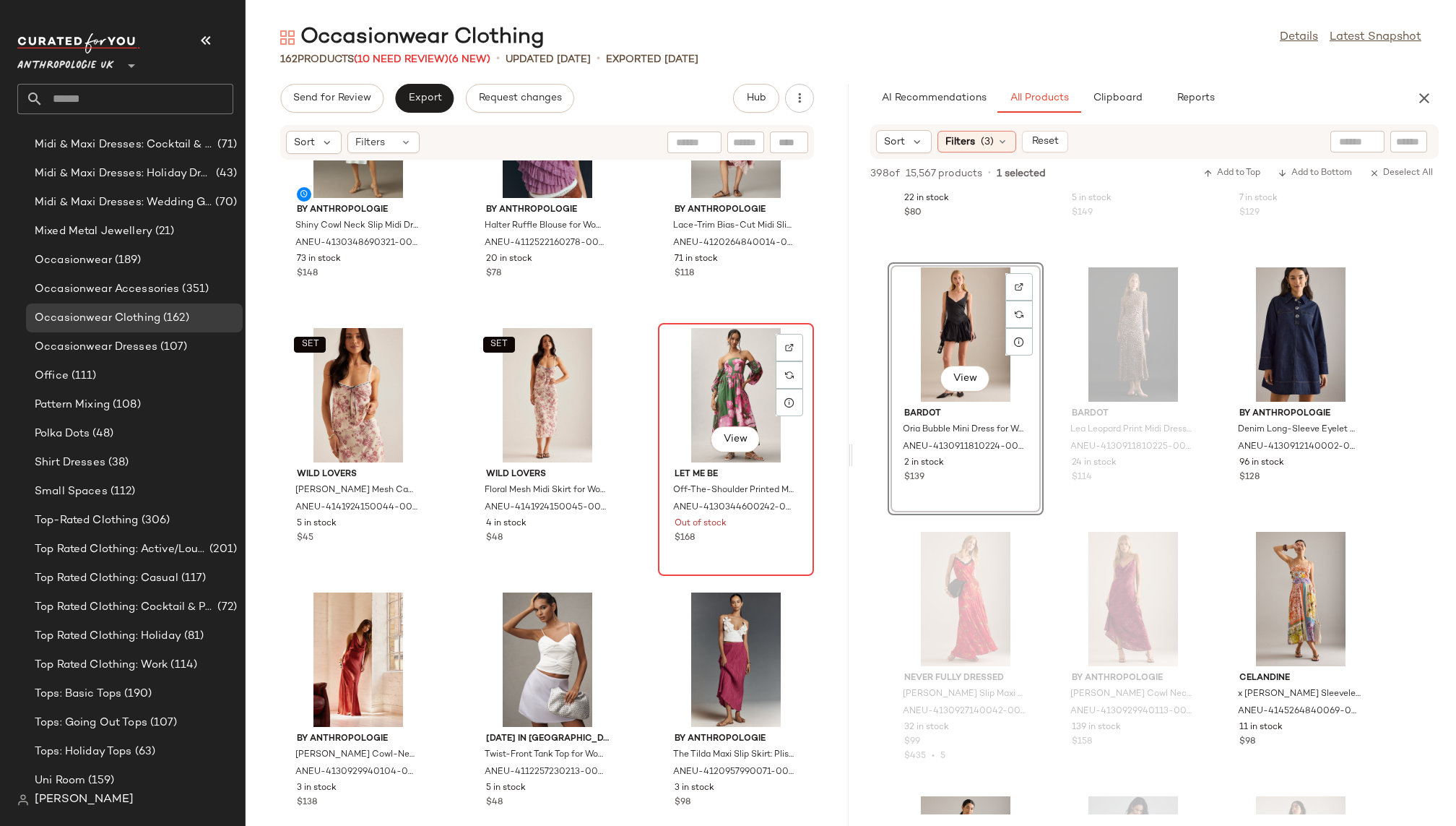
scroll to position [5940, 0]
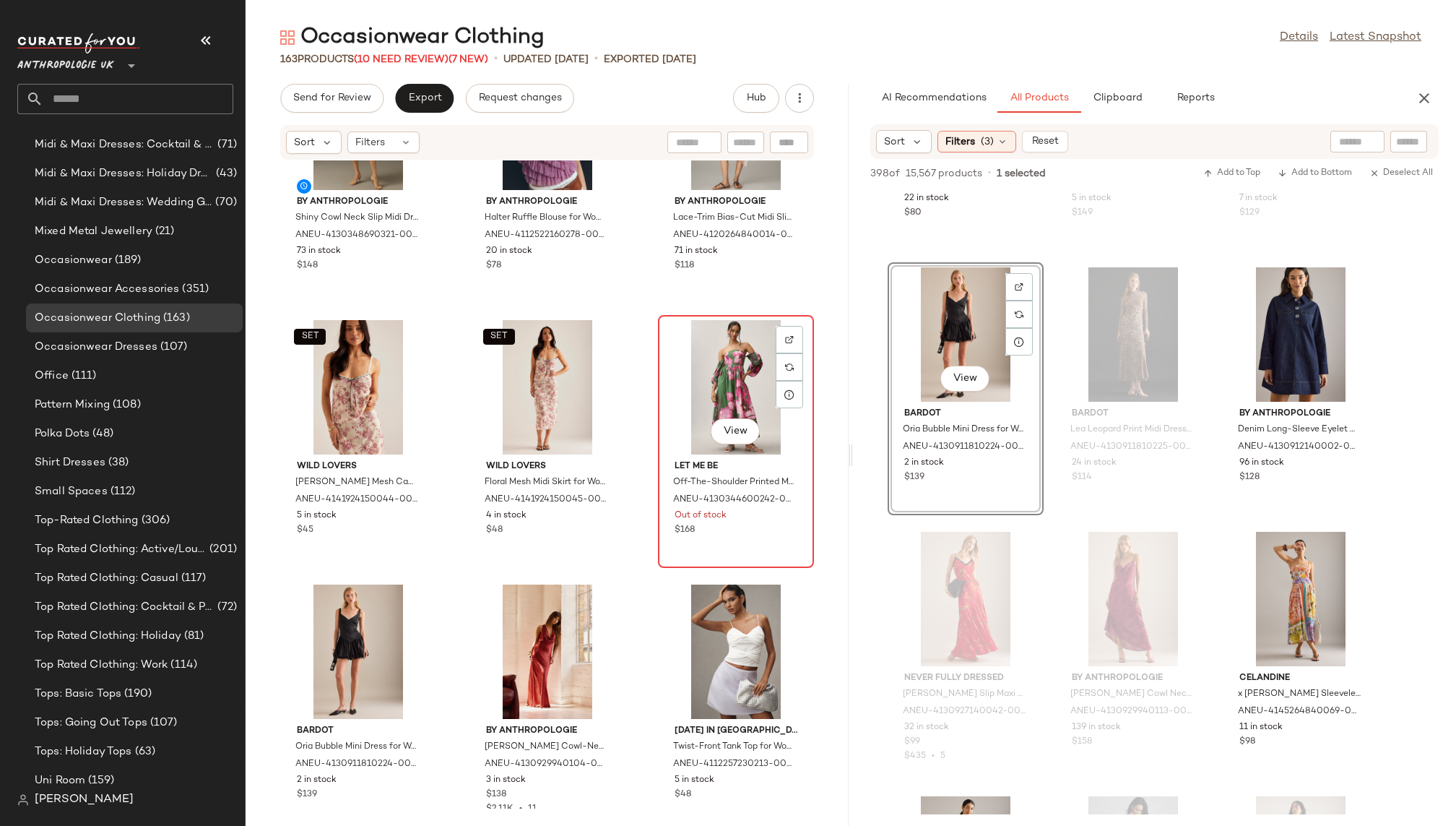
click at [704, 385] on div "View" at bounding box center [736, 387] width 146 height 134
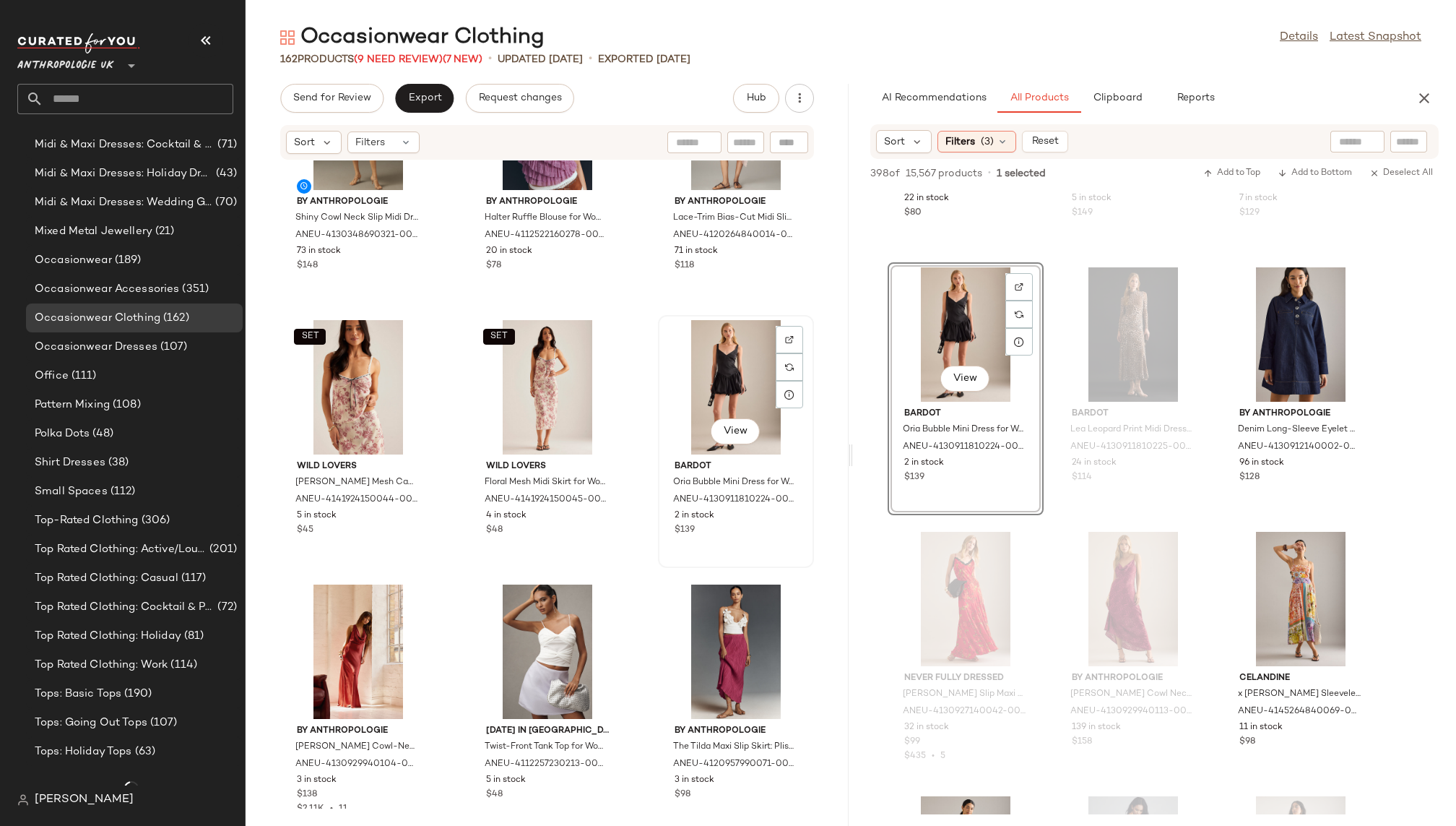
scroll to position [1017, 0]
click at [633, 619] on div "By Anthropologie Shiny Cowl Neck Slip Midi Dress for Women, Polyester, Size 2XS…" at bounding box center [546, 484] width 603 height 648
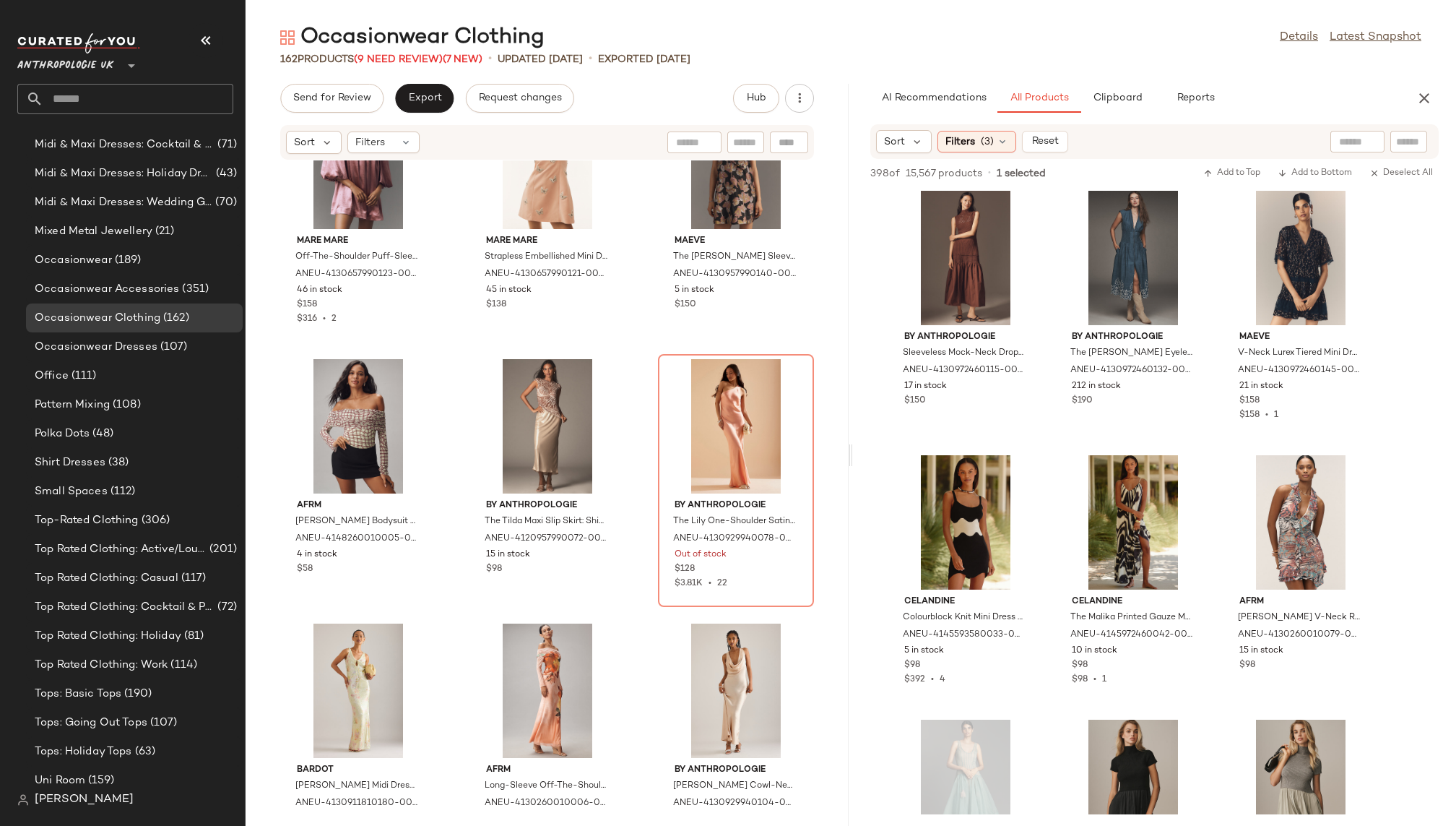
scroll to position [4496, 0]
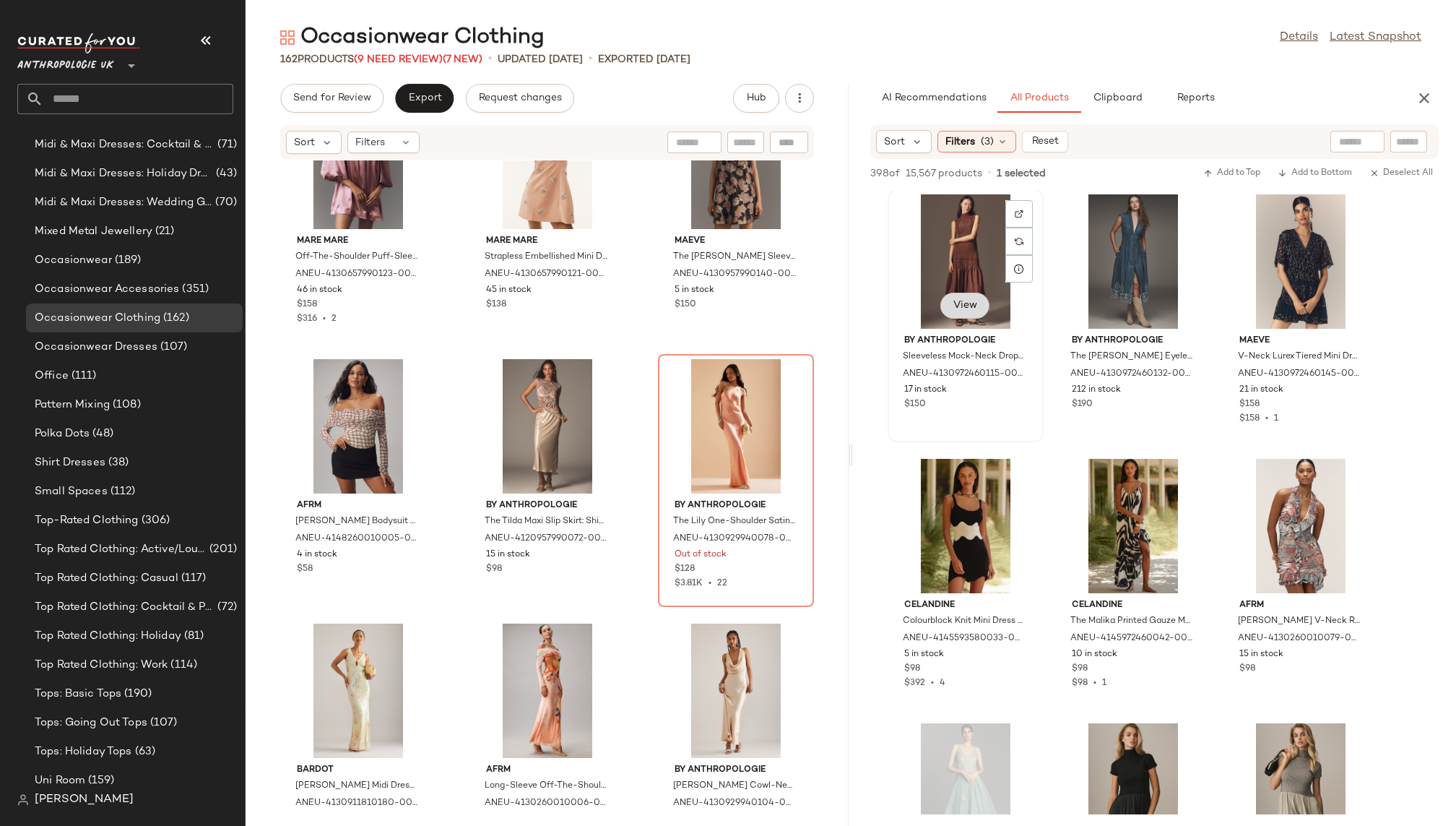
click at [975, 300] on span "View" at bounding box center [964, 306] width 25 height 11
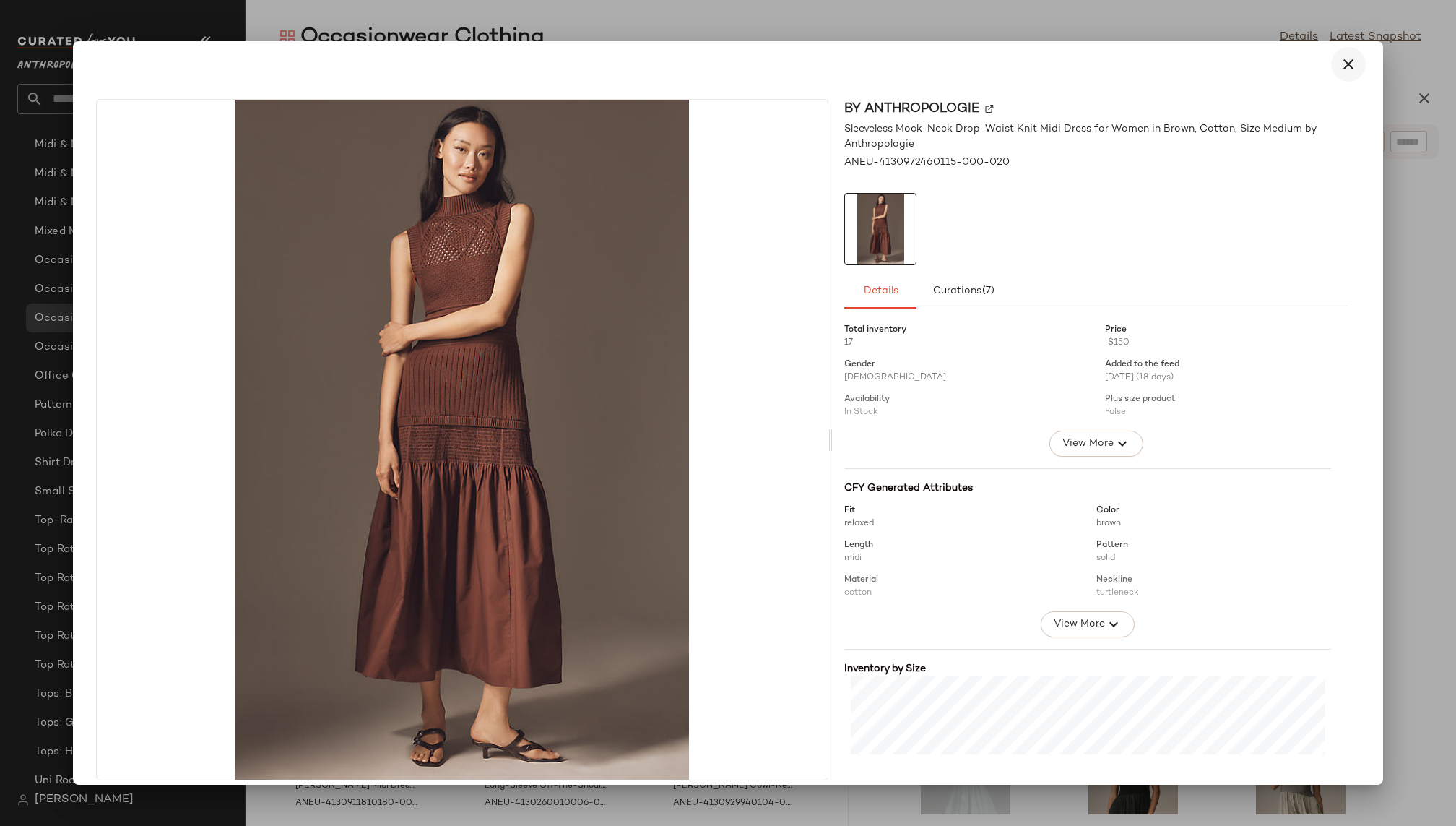
click at [1339, 61] on icon "button" at bounding box center [1348, 64] width 18 height 18
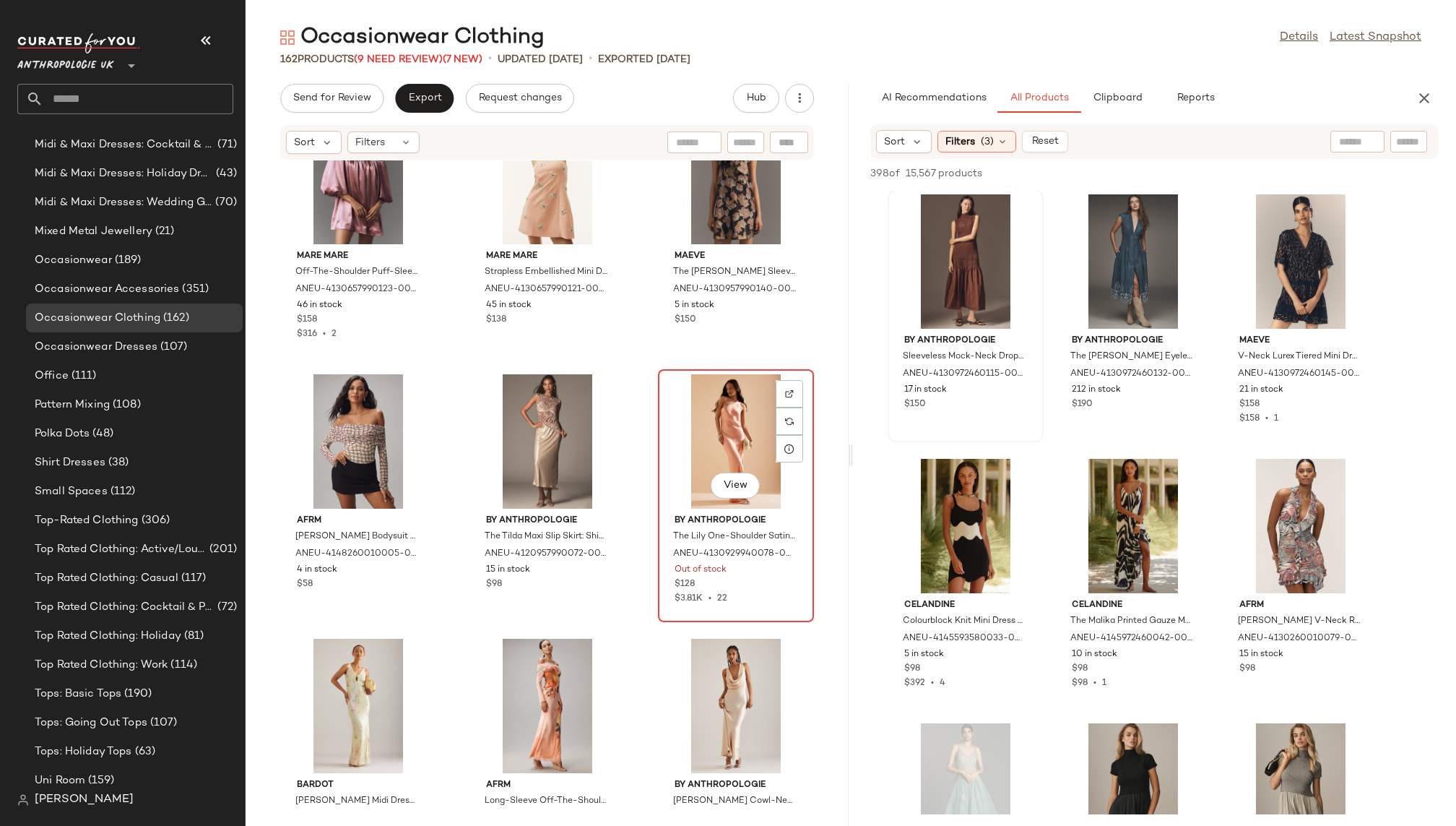
scroll to position [6707, 0]
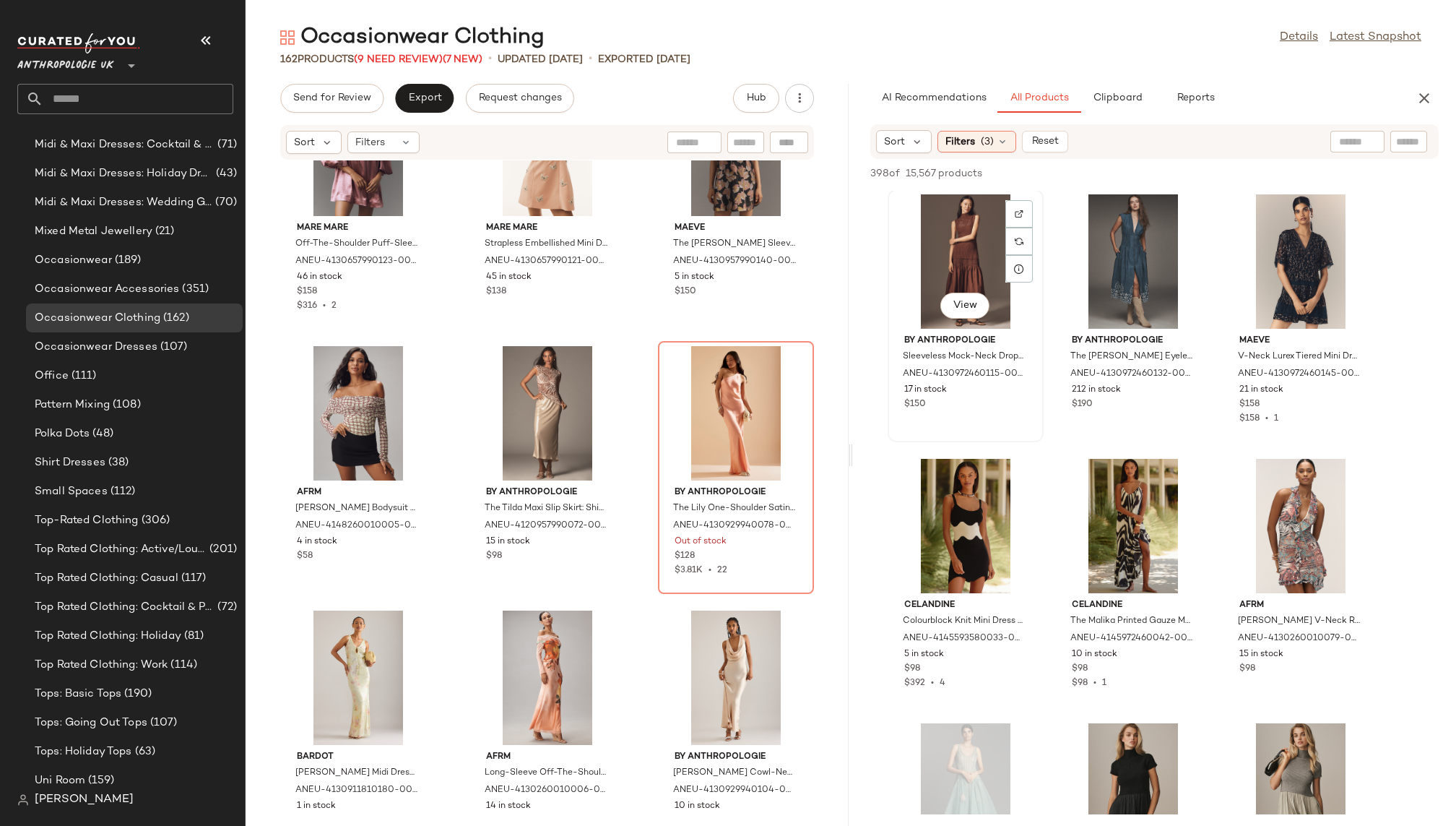
click at [946, 281] on div "View" at bounding box center [965, 261] width 146 height 134
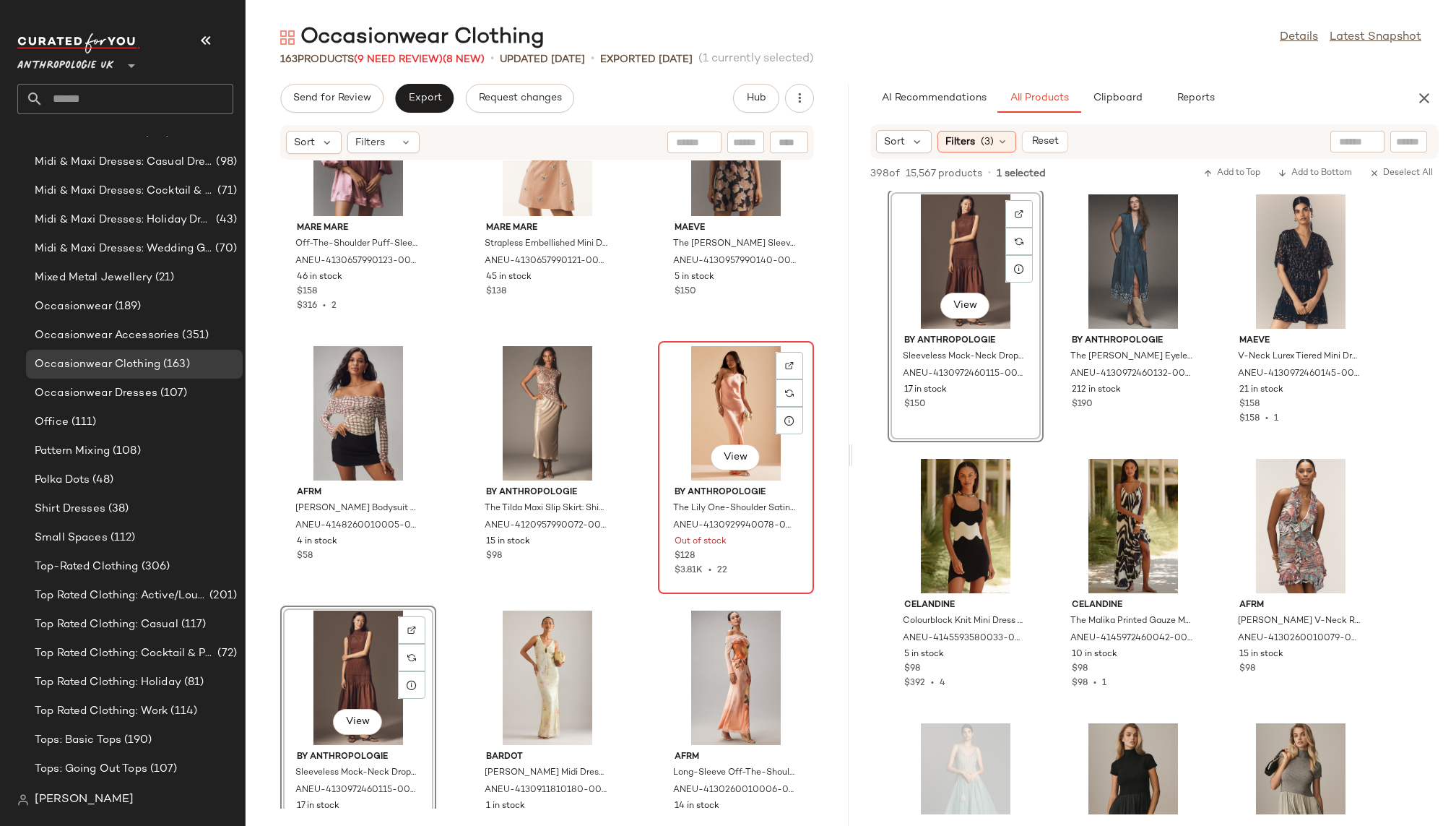
click at [698, 423] on div "View" at bounding box center [736, 413] width 146 height 134
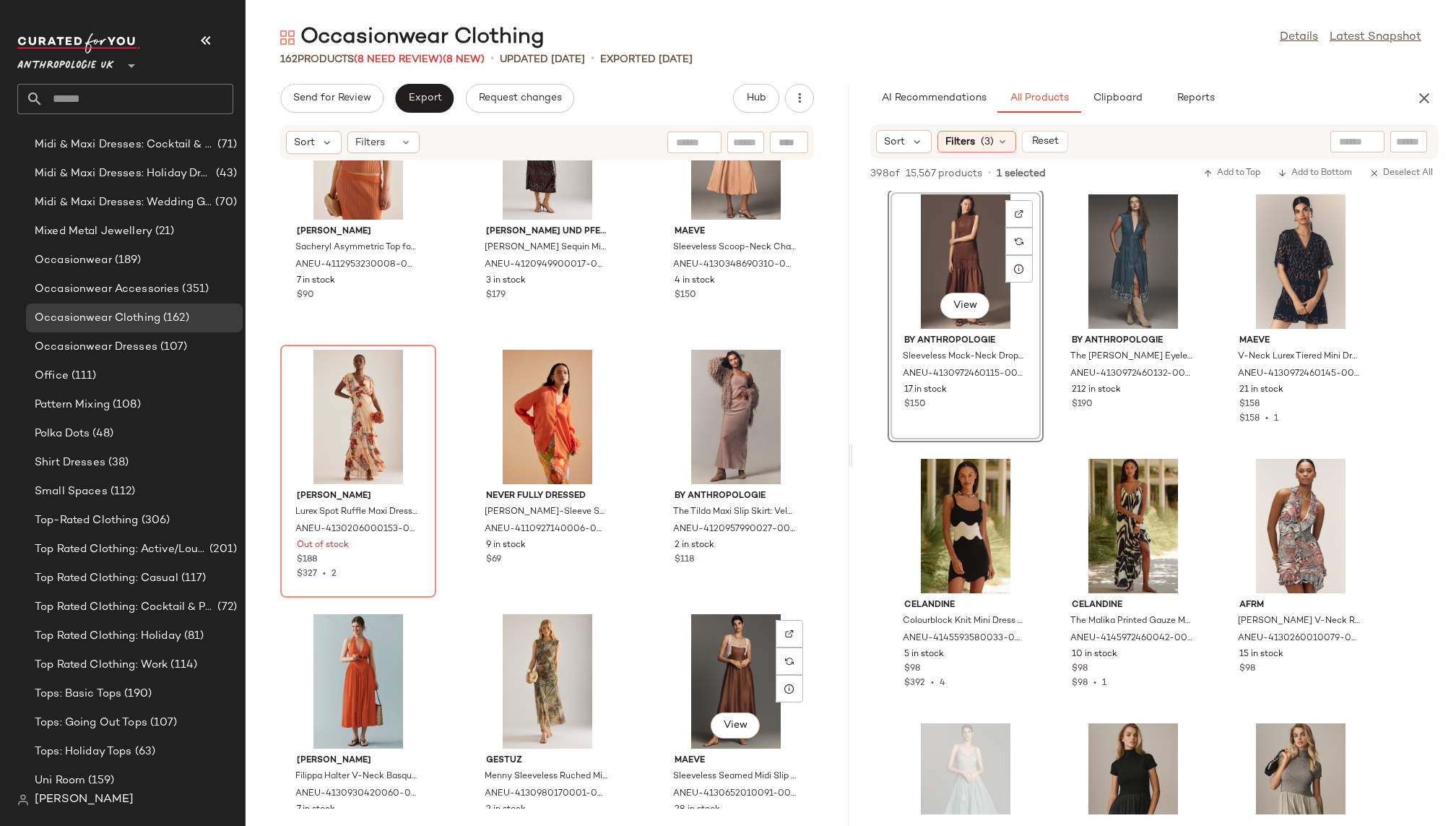
scroll to position [8022, 0]
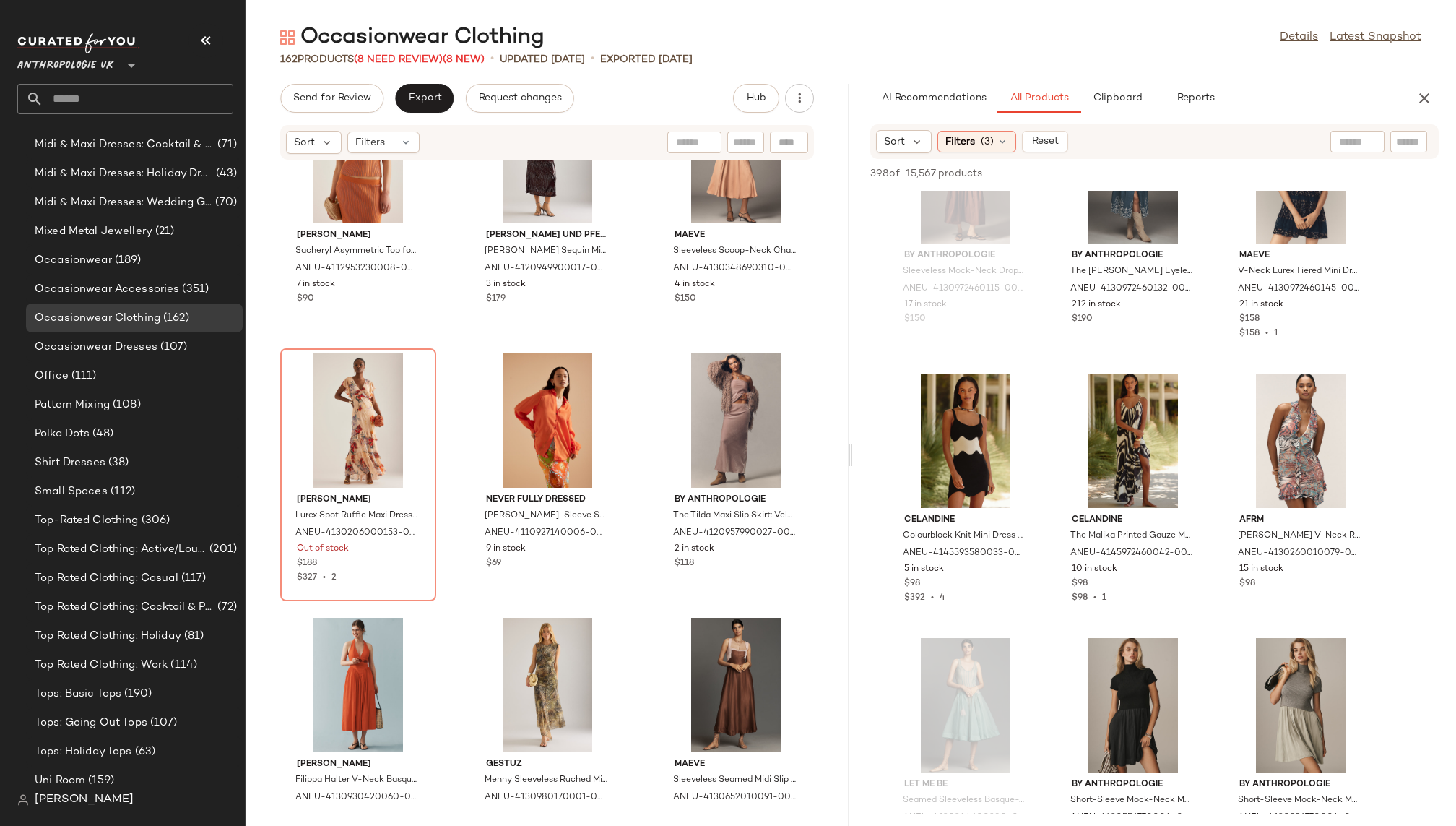
scroll to position [4589, 0]
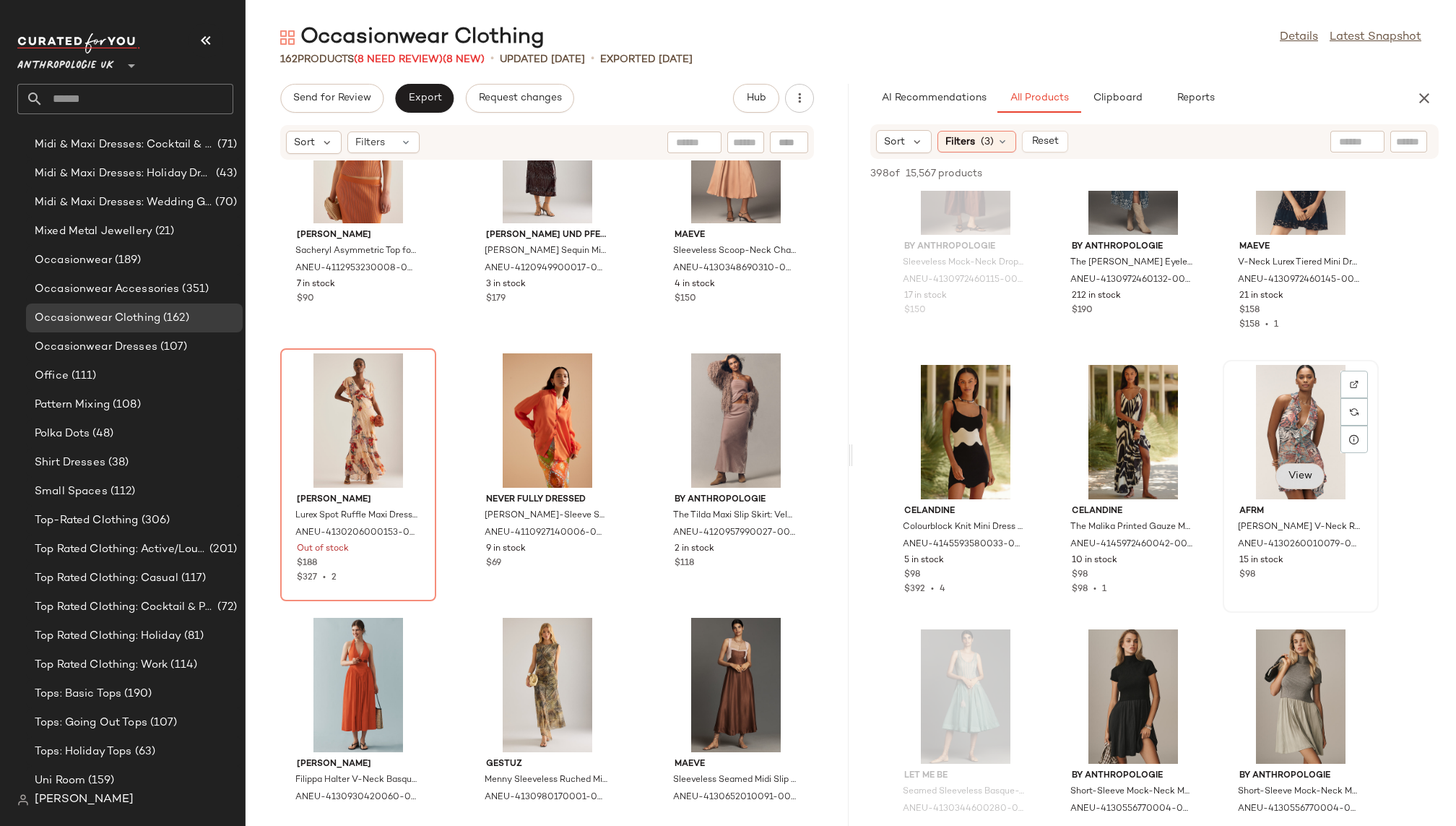
click at [1304, 476] on span "View" at bounding box center [1300, 476] width 25 height 11
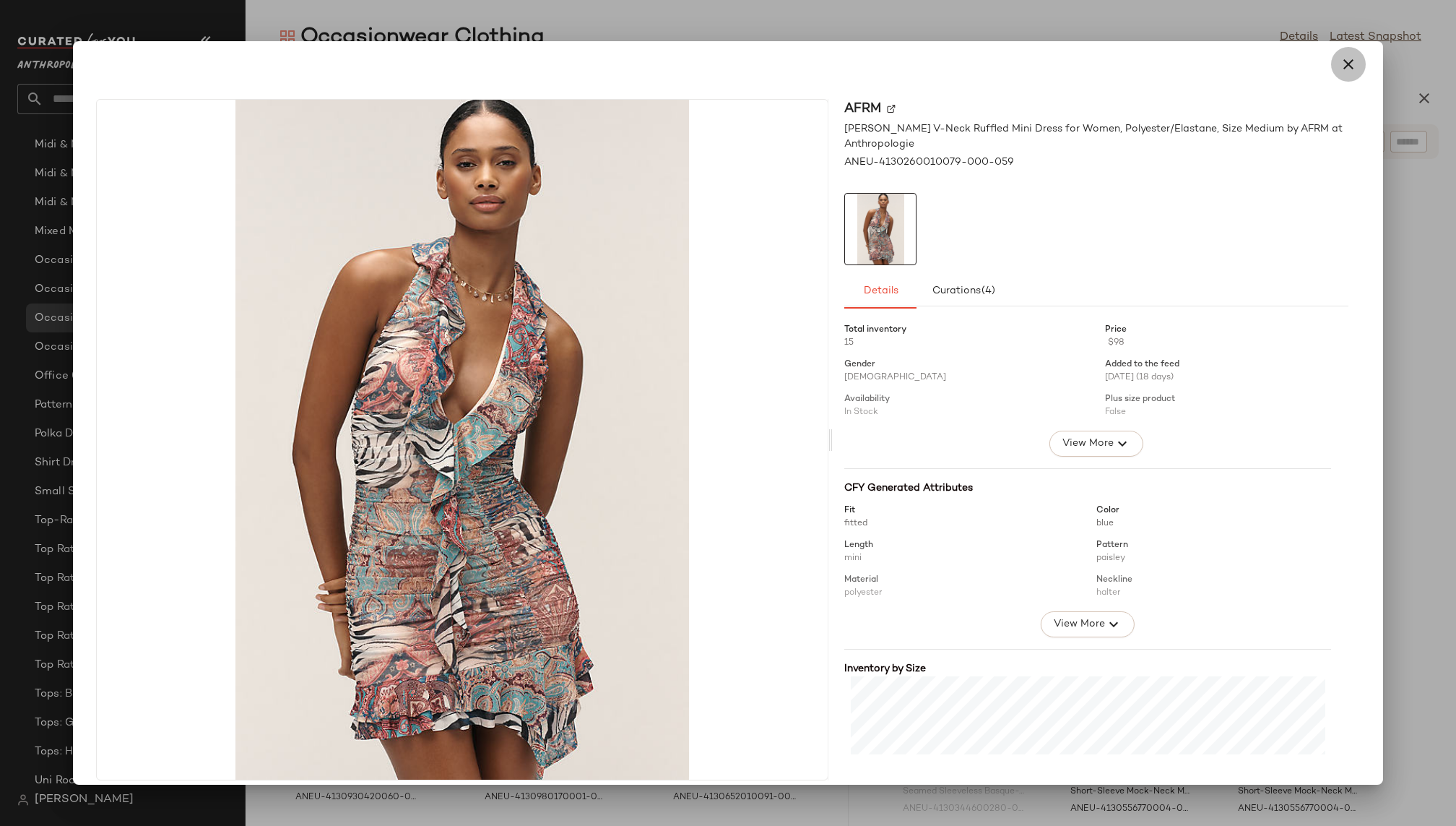
click at [1339, 67] on icon "button" at bounding box center [1348, 64] width 18 height 18
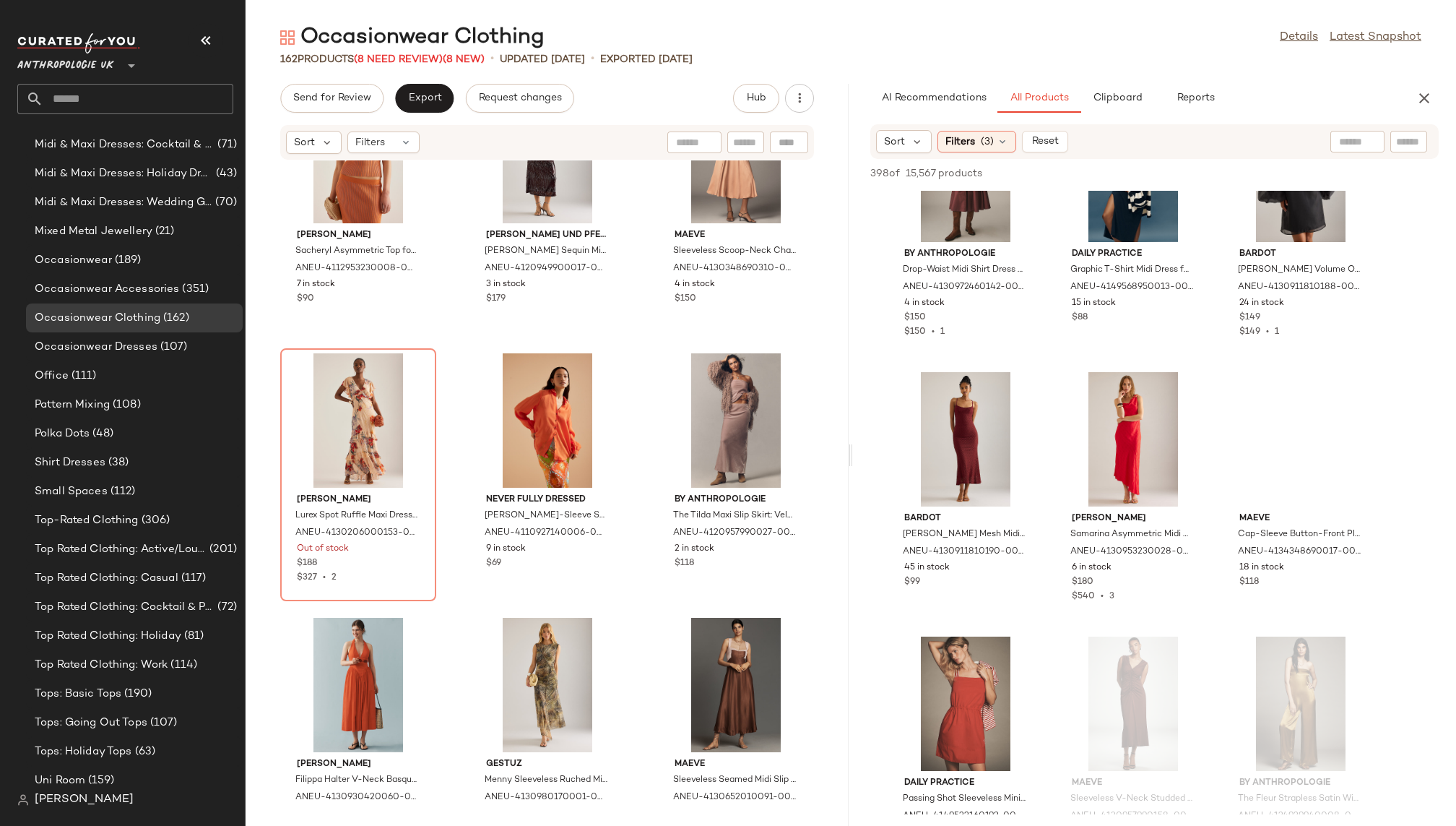
scroll to position [5378, 0]
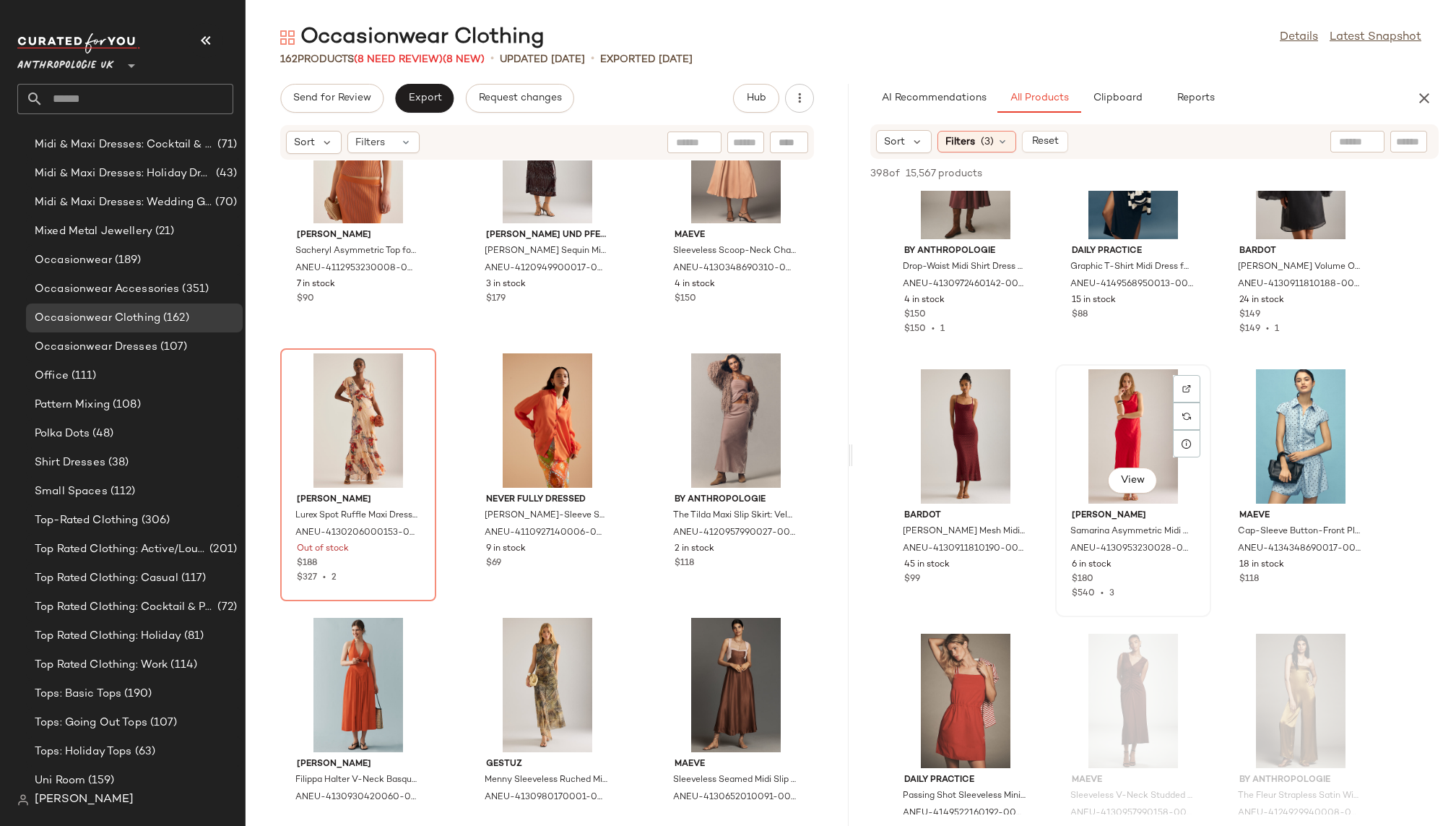
click at [1089, 436] on div "View" at bounding box center [1133, 436] width 146 height 134
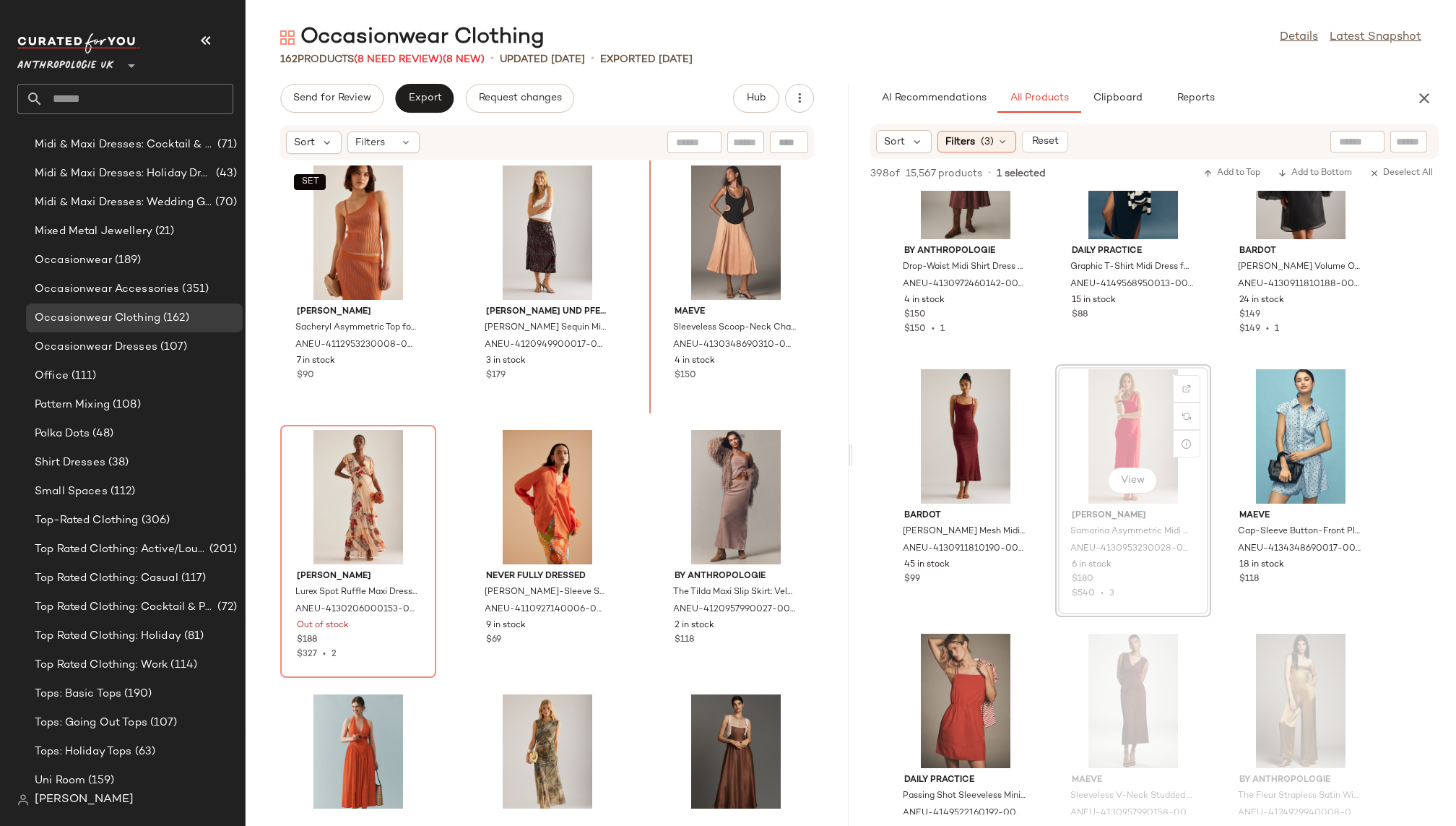
scroll to position [7939, 0]
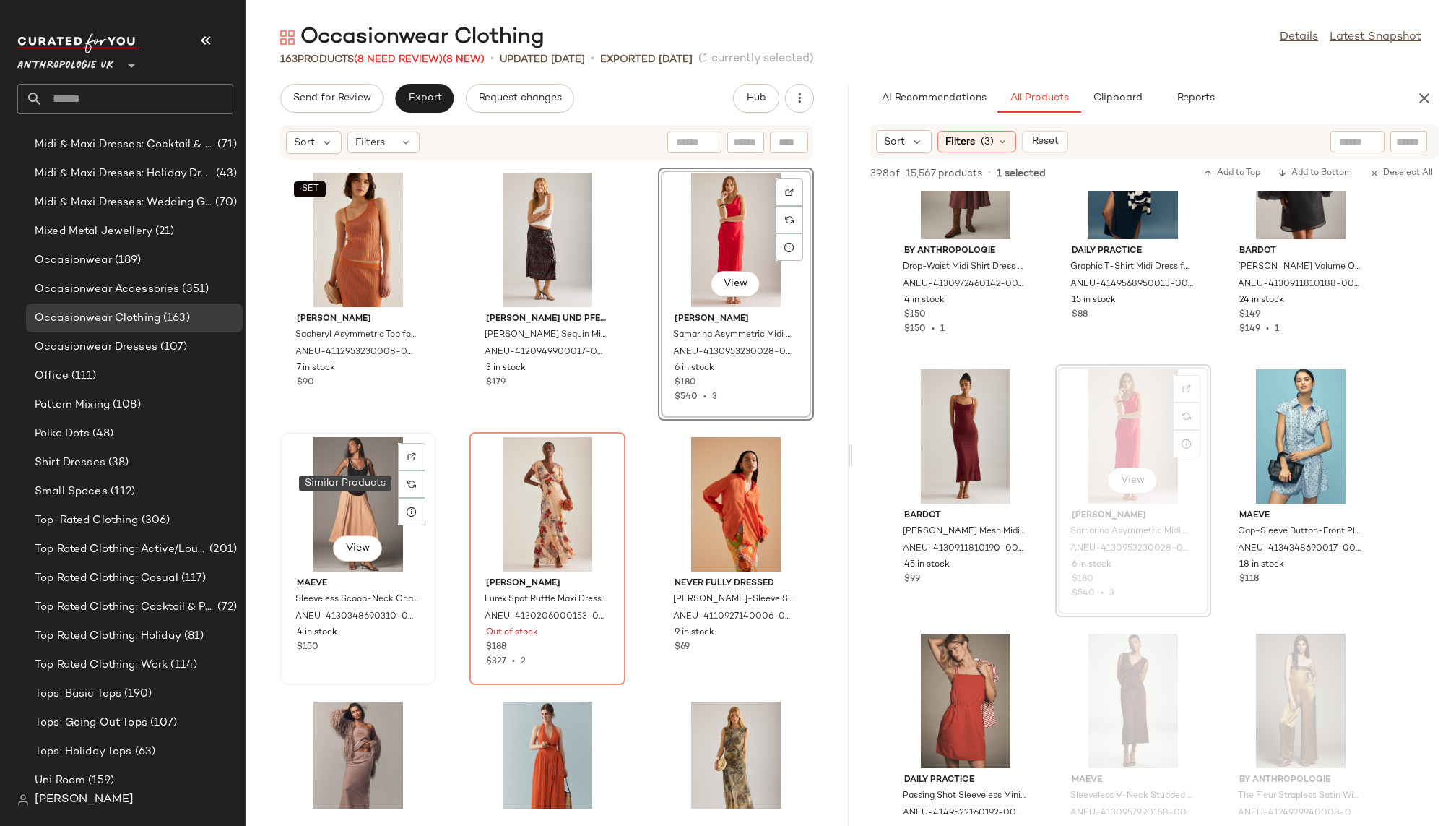
scroll to position [1017, 0]
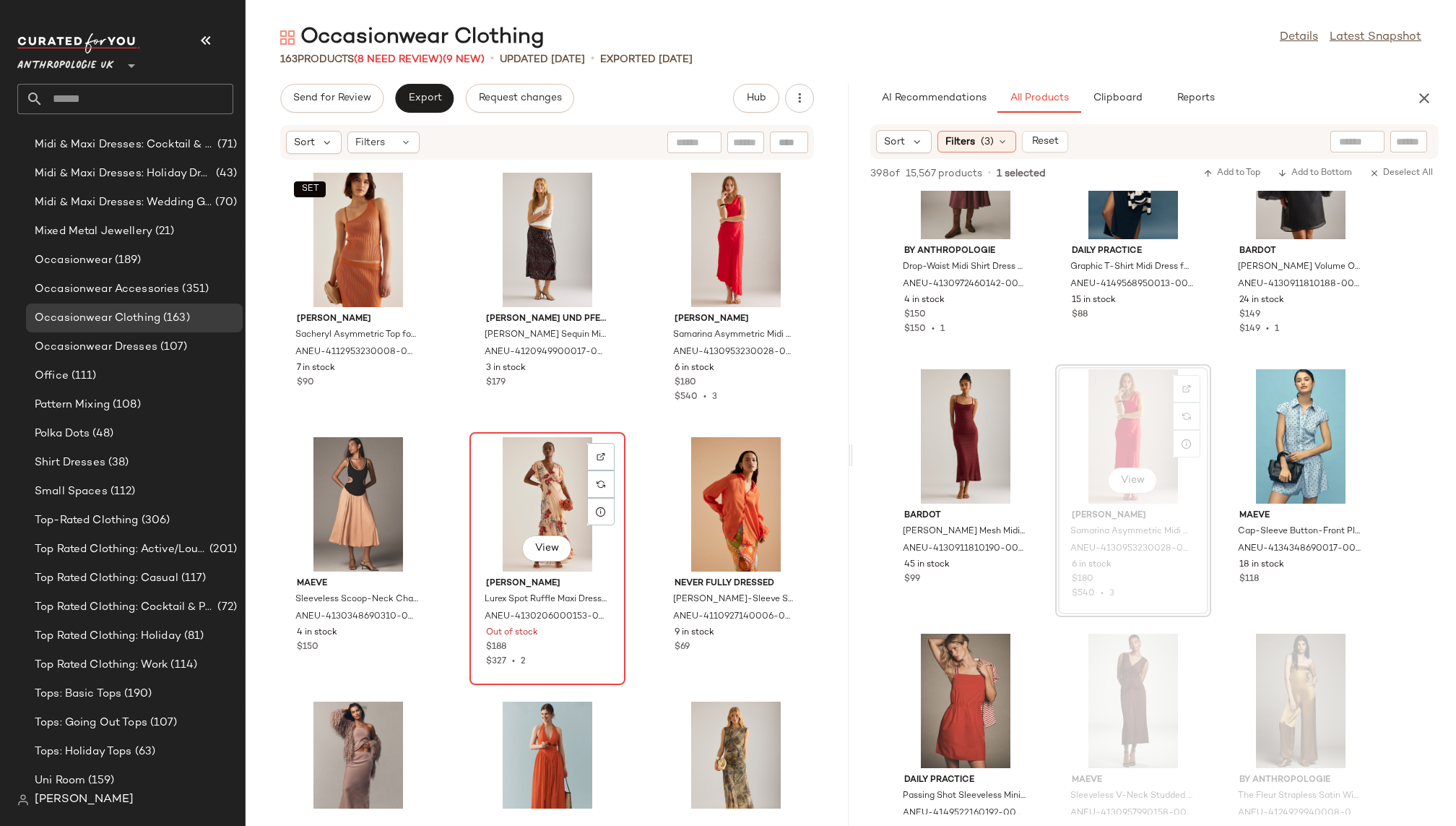
click at [516, 500] on div "View" at bounding box center [547, 504] width 146 height 134
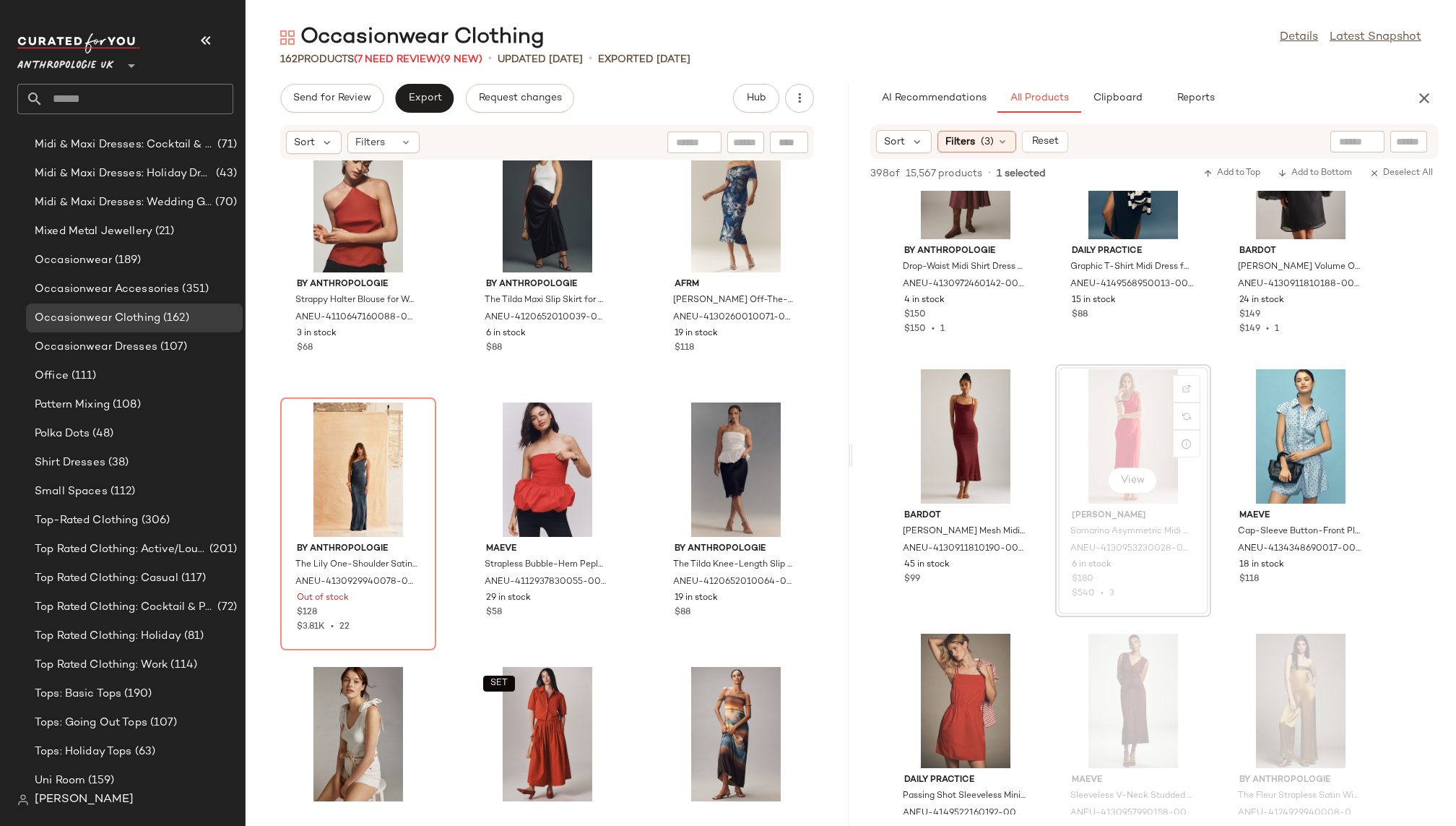
scroll to position [9020, 0]
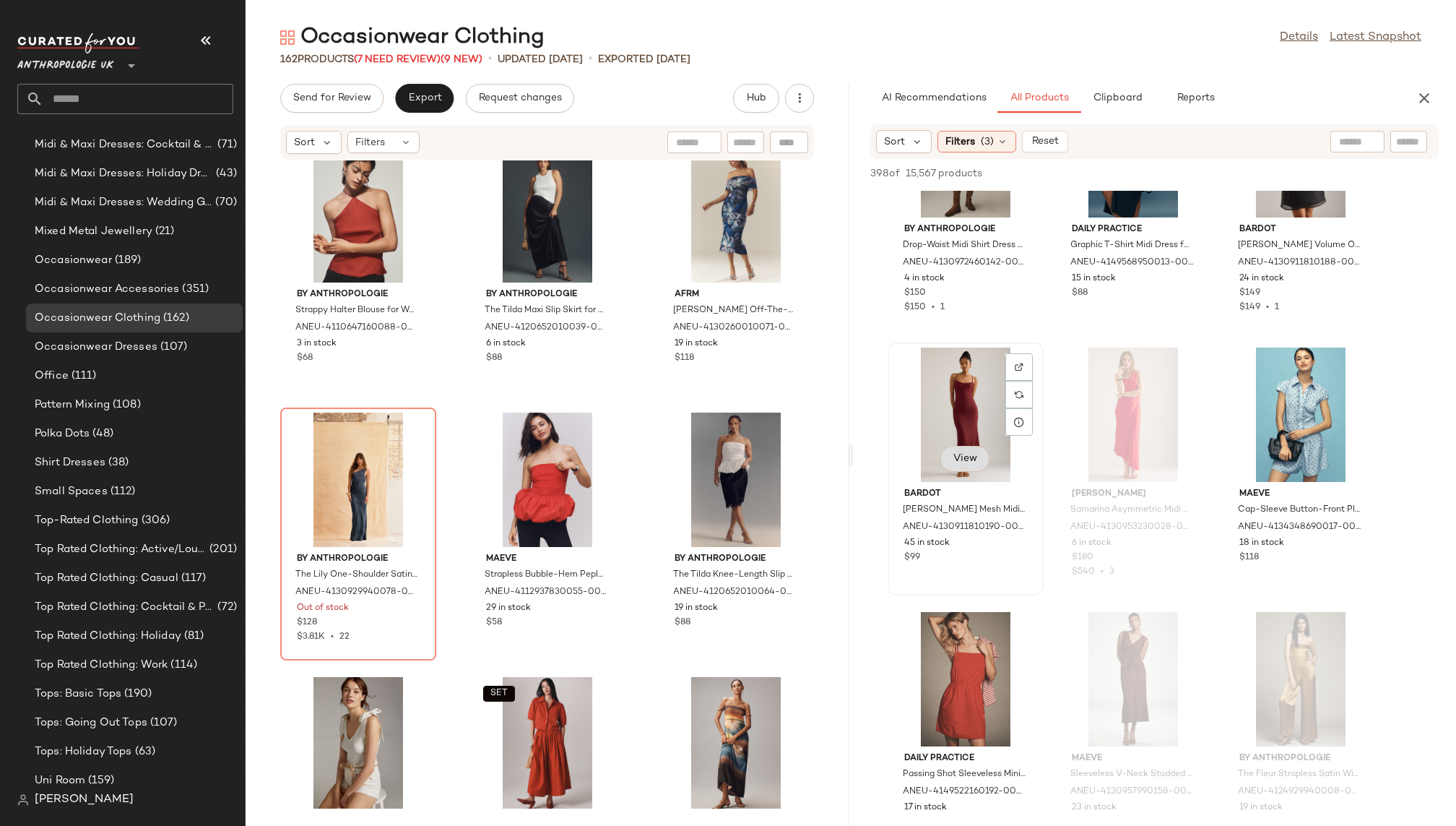
click at [973, 458] on span "View" at bounding box center [964, 458] width 25 height 11
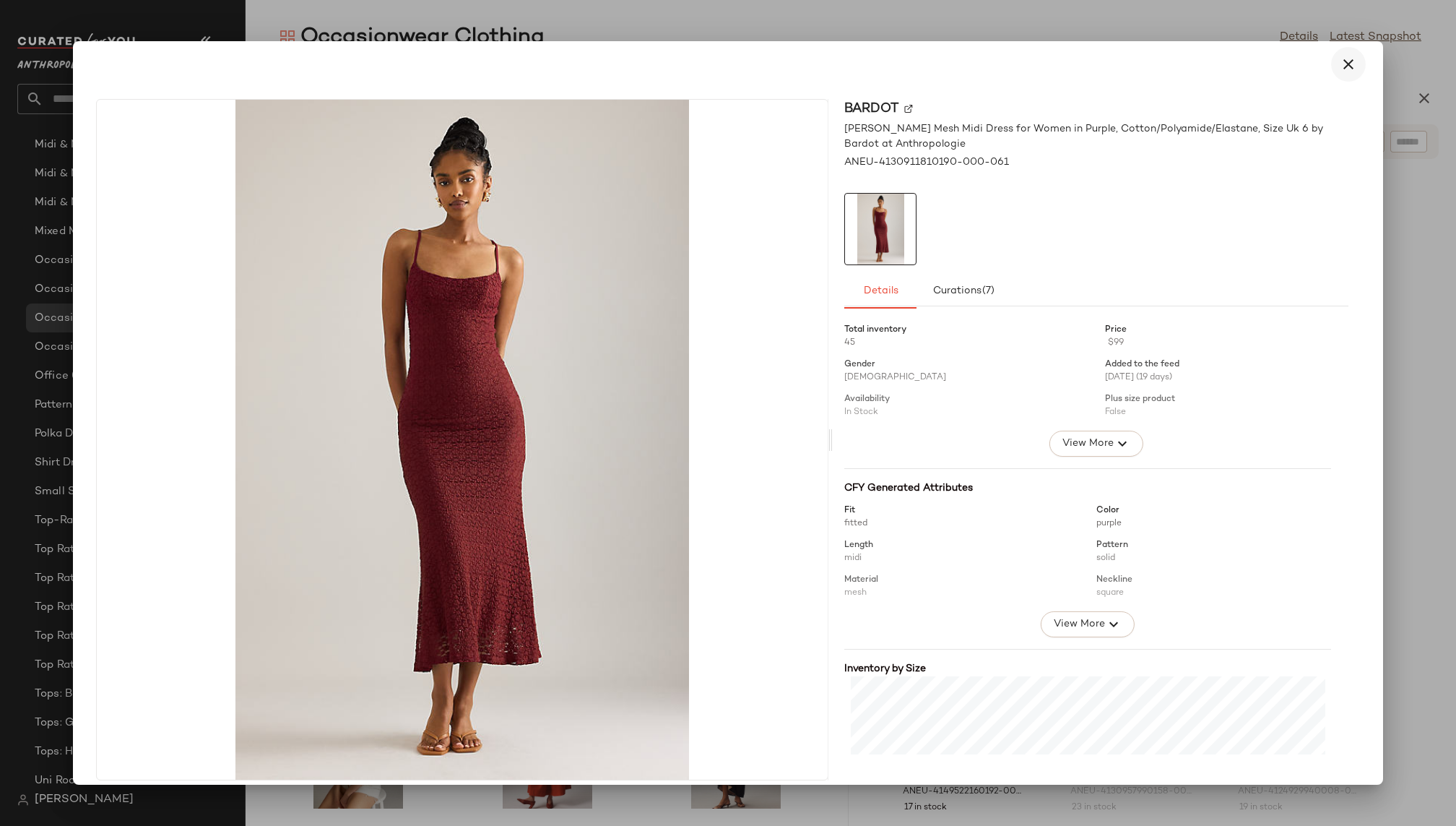
click at [1341, 64] on icon "button" at bounding box center [1348, 64] width 18 height 18
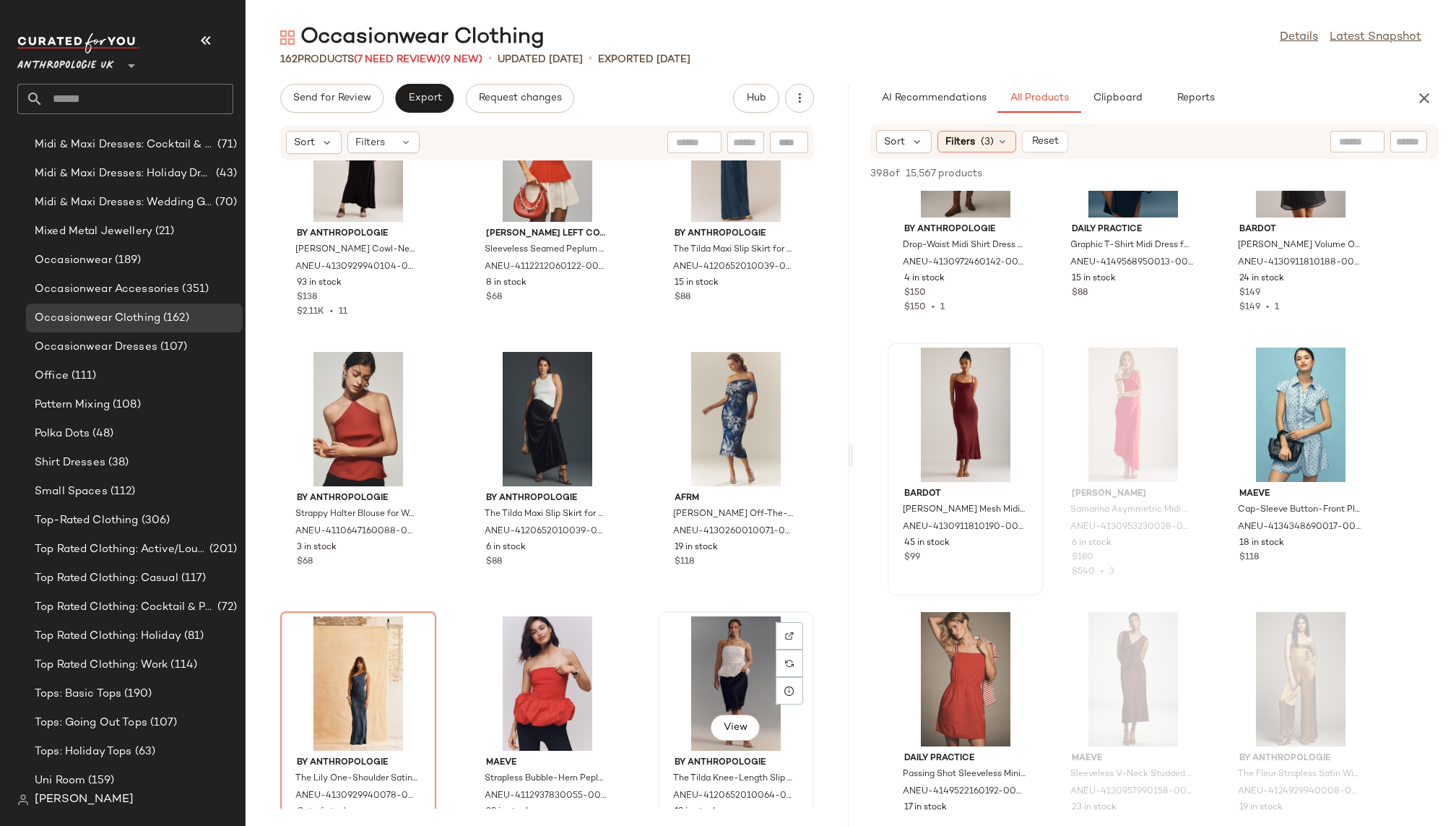
scroll to position [8819, 0]
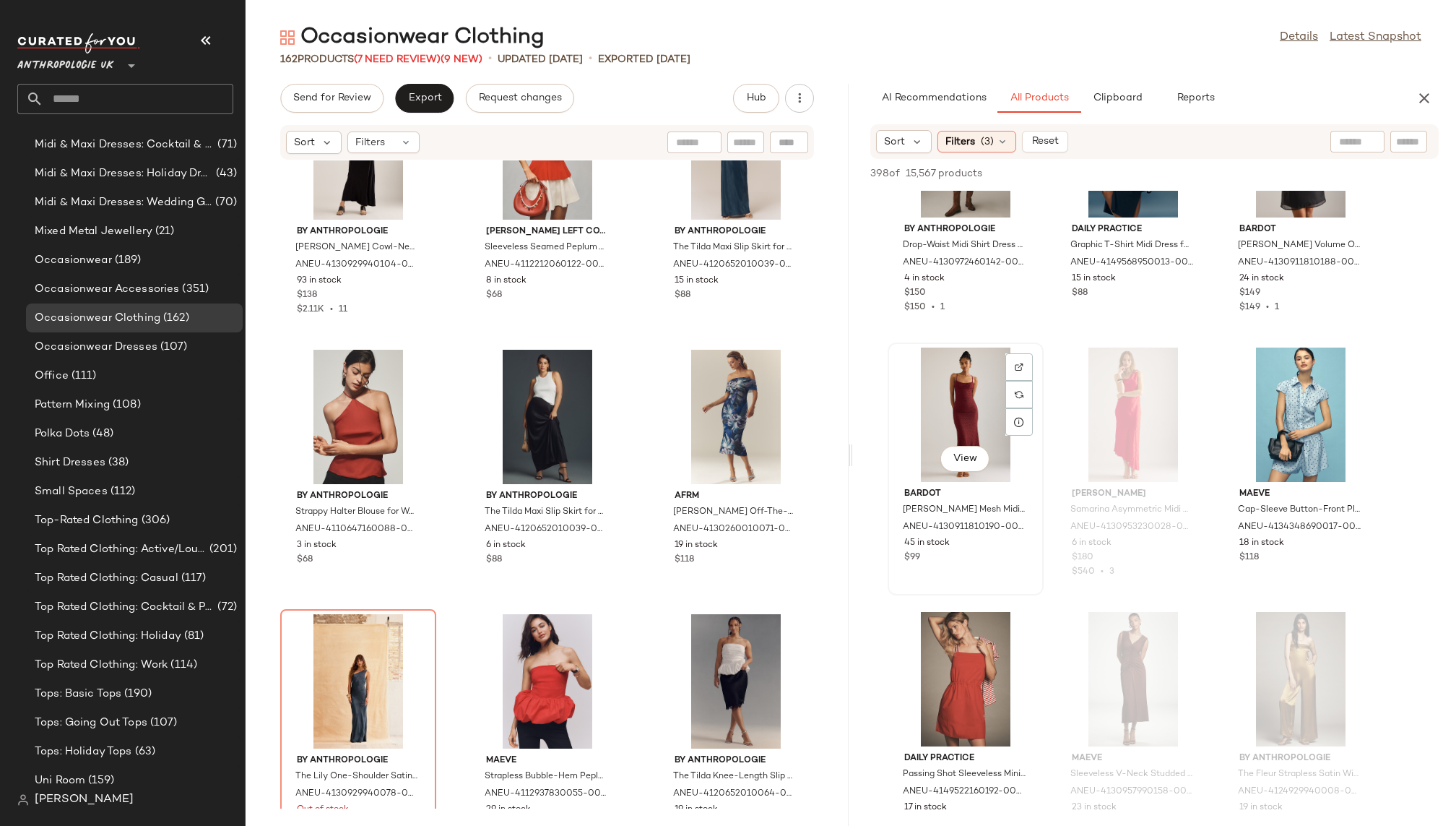
click at [929, 388] on div "View" at bounding box center [965, 414] width 146 height 134
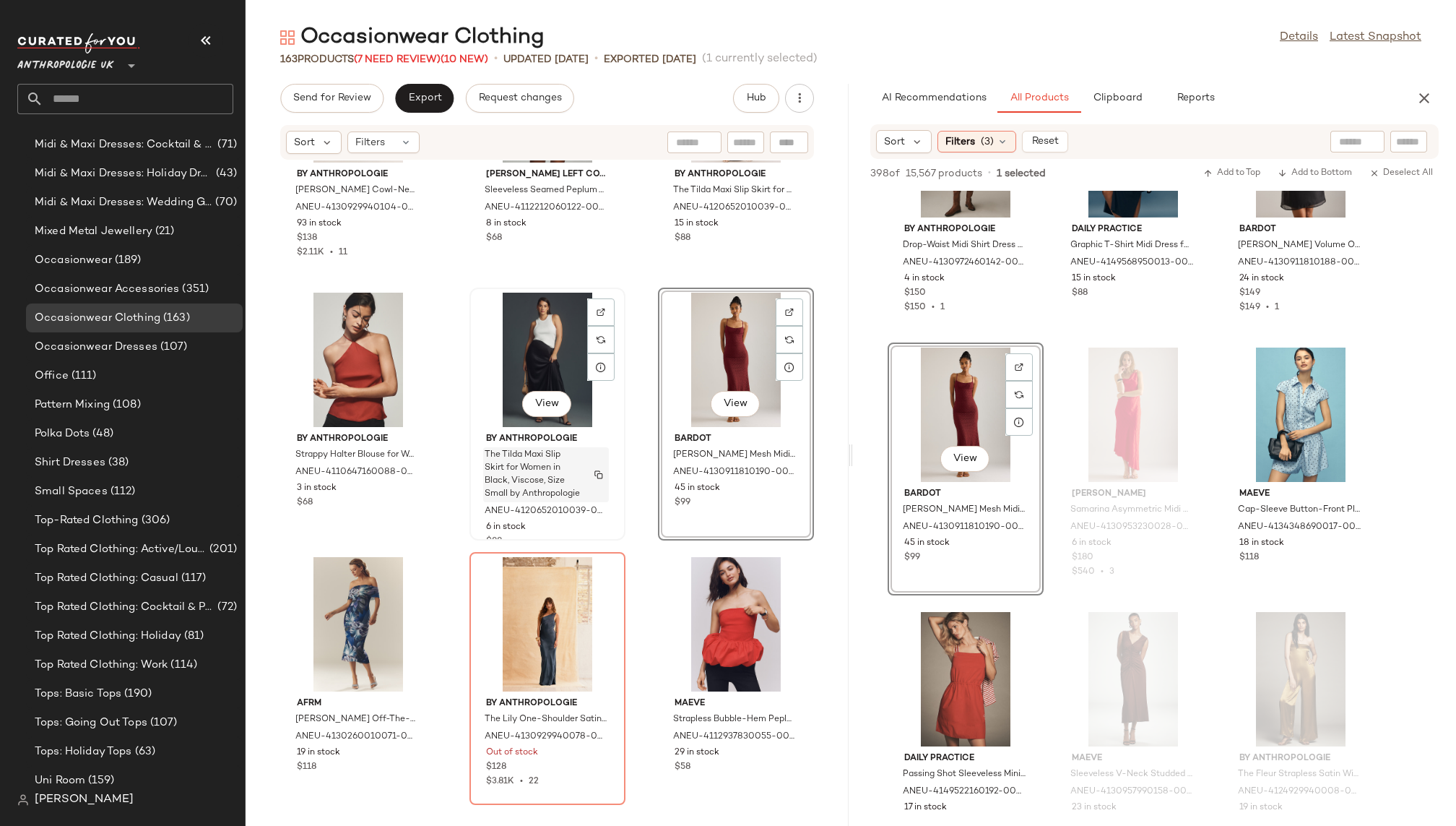
scroll to position [8897, 0]
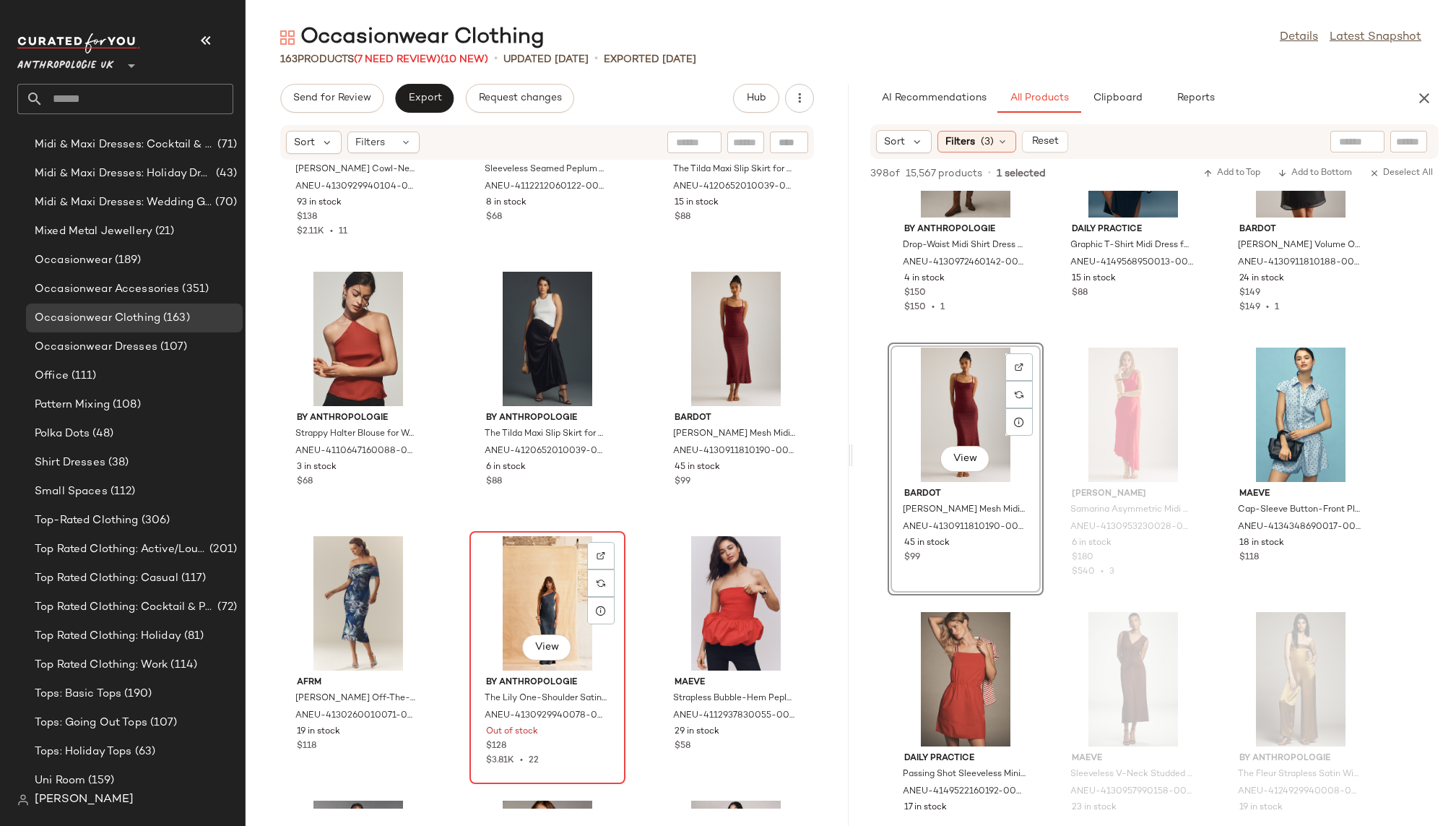
click at [514, 606] on div "View" at bounding box center [547, 603] width 146 height 134
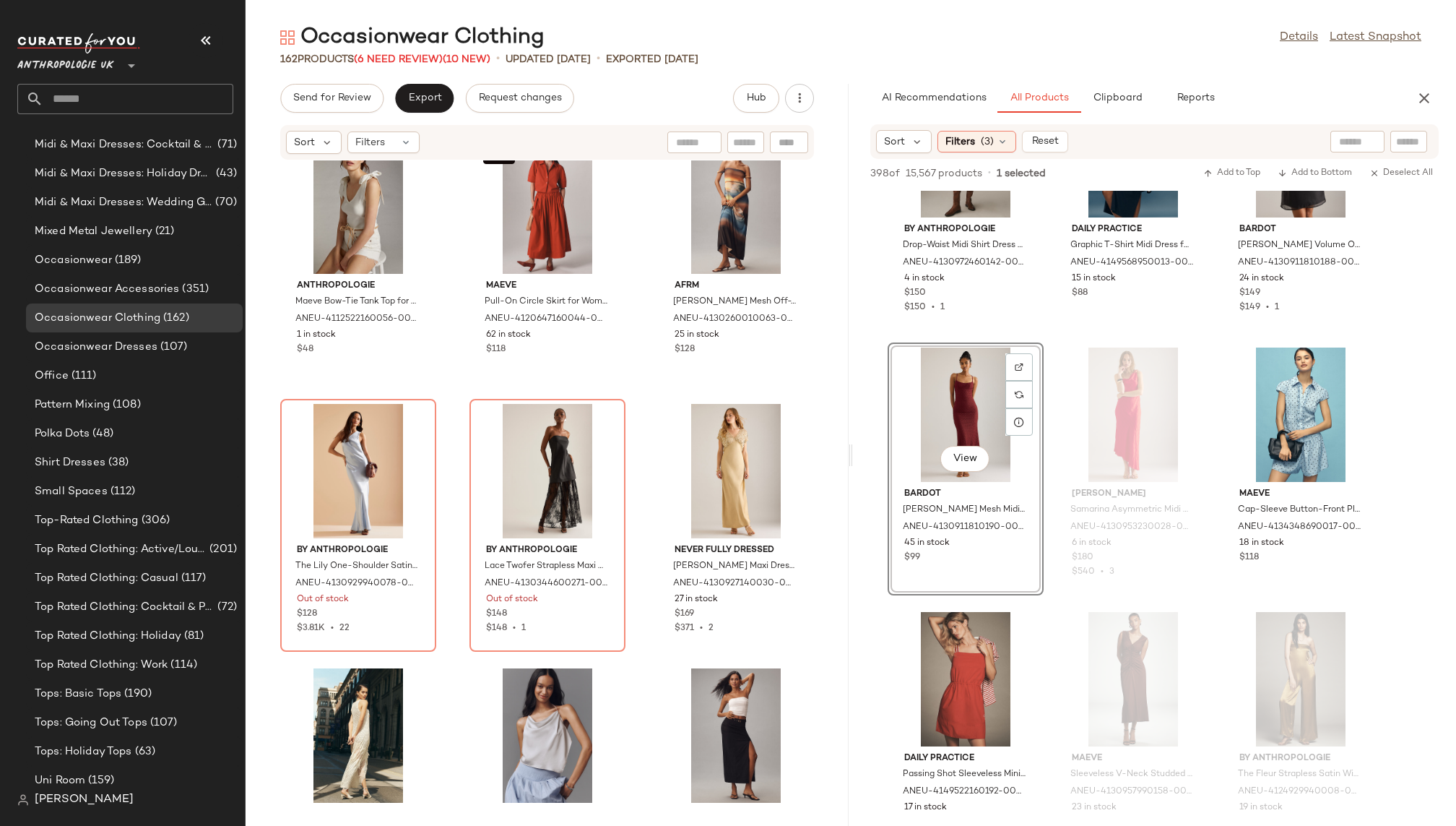
scroll to position [9564, 0]
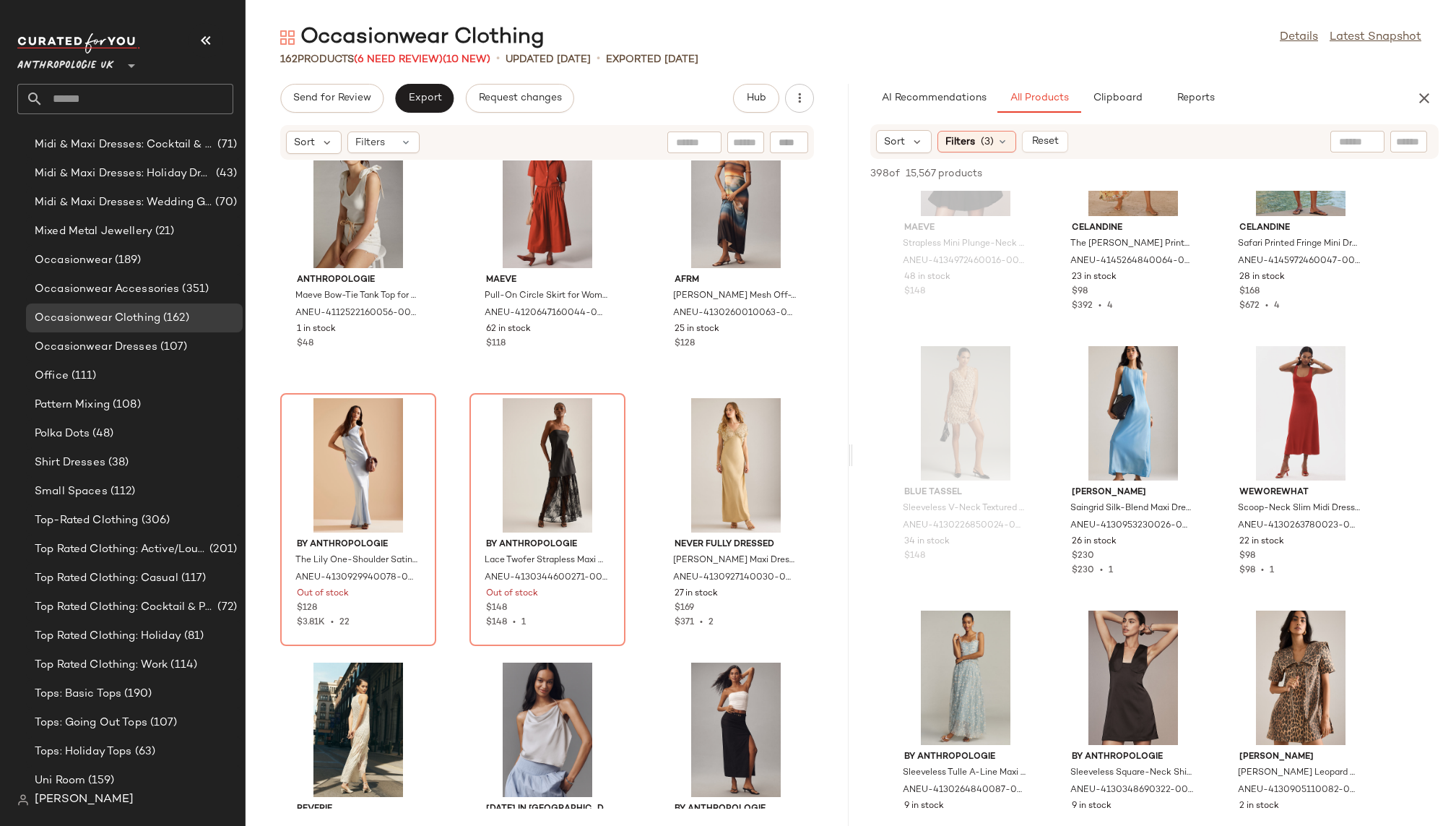
scroll to position [7268, 0]
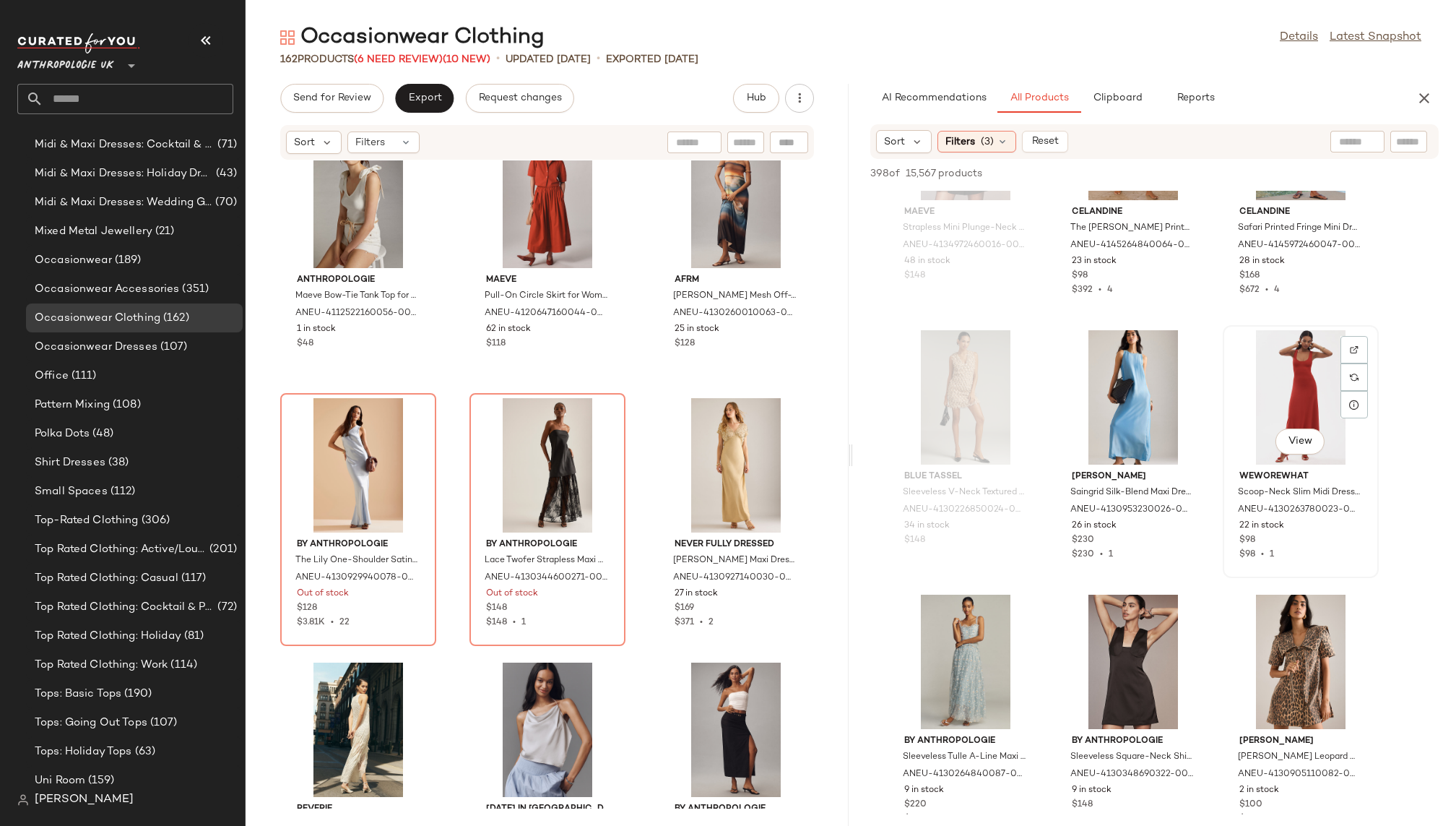
click at [1275, 399] on div "View" at bounding box center [1300, 396] width 146 height 134
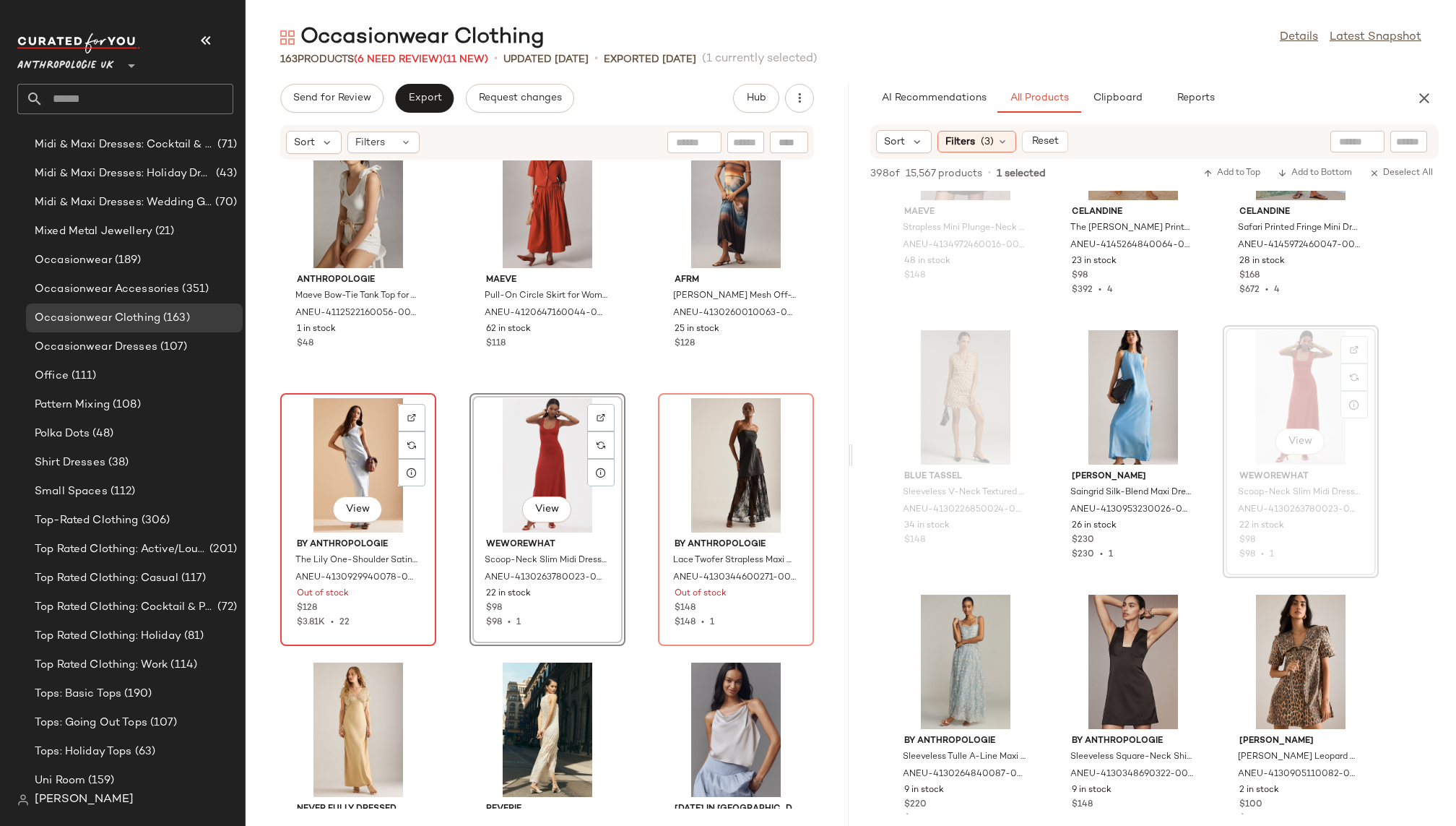
click at [367, 486] on div "View" at bounding box center [358, 465] width 146 height 134
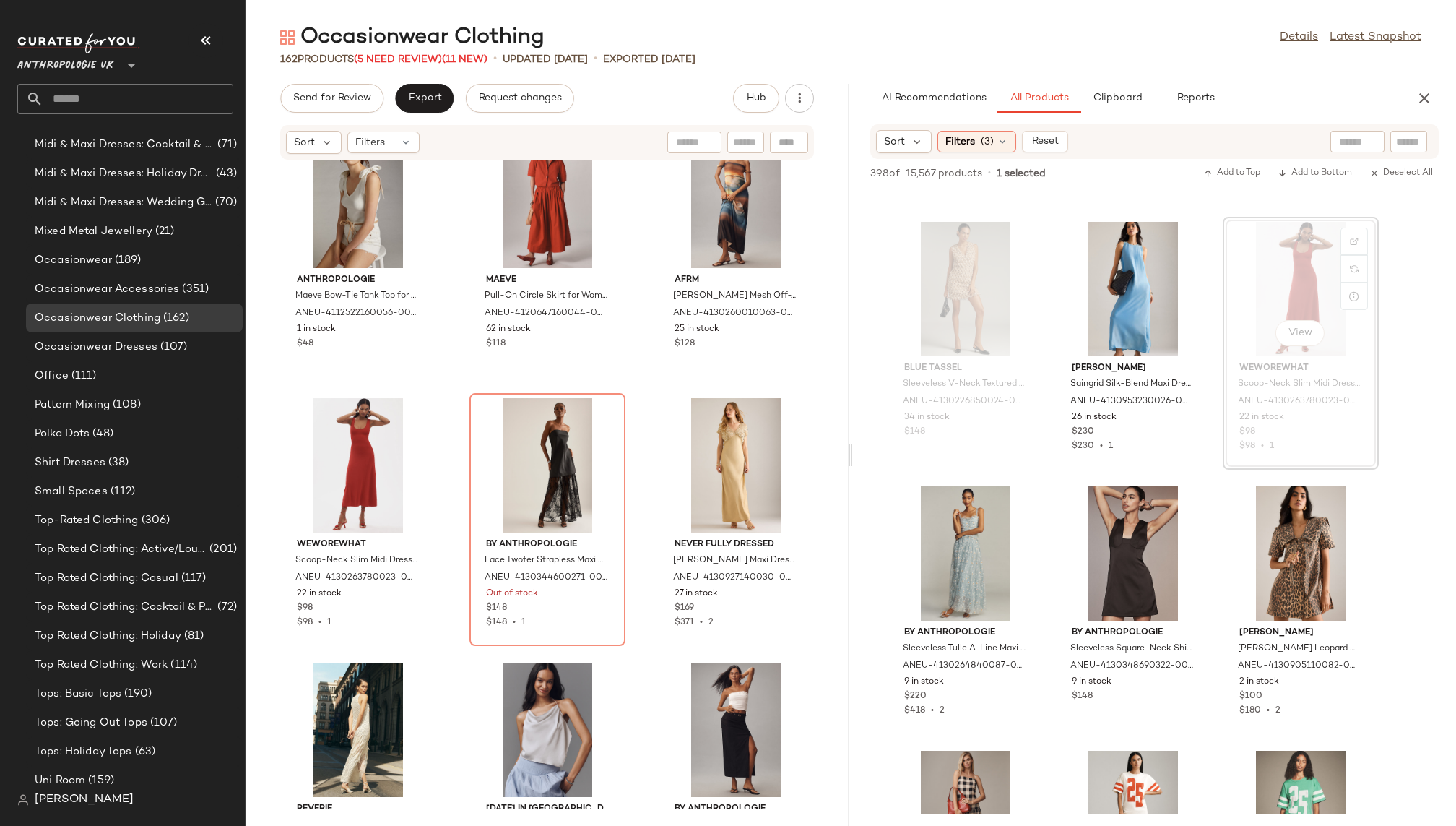
scroll to position [7417, 0]
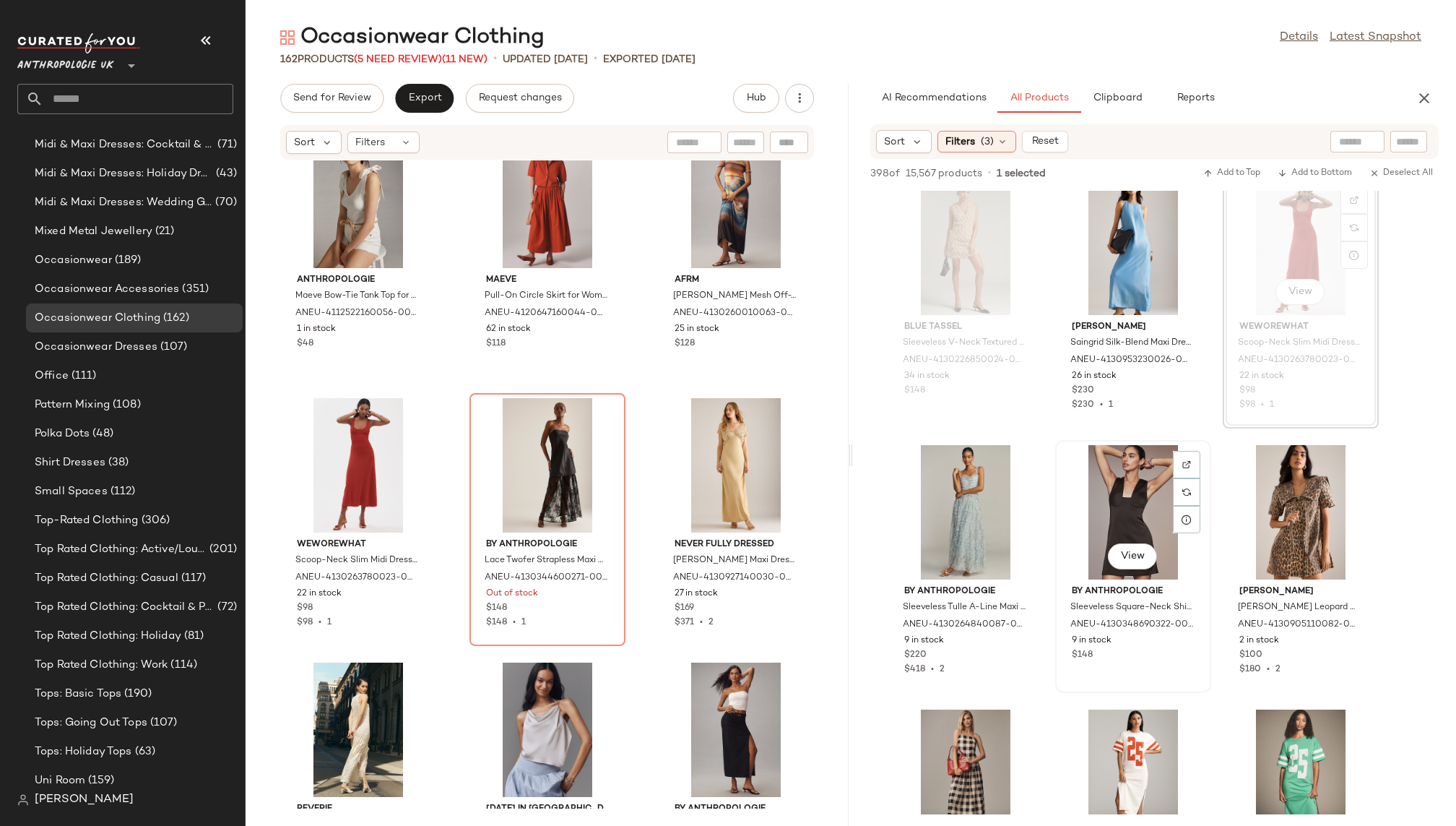
click at [1075, 504] on div "View" at bounding box center [1133, 512] width 146 height 134
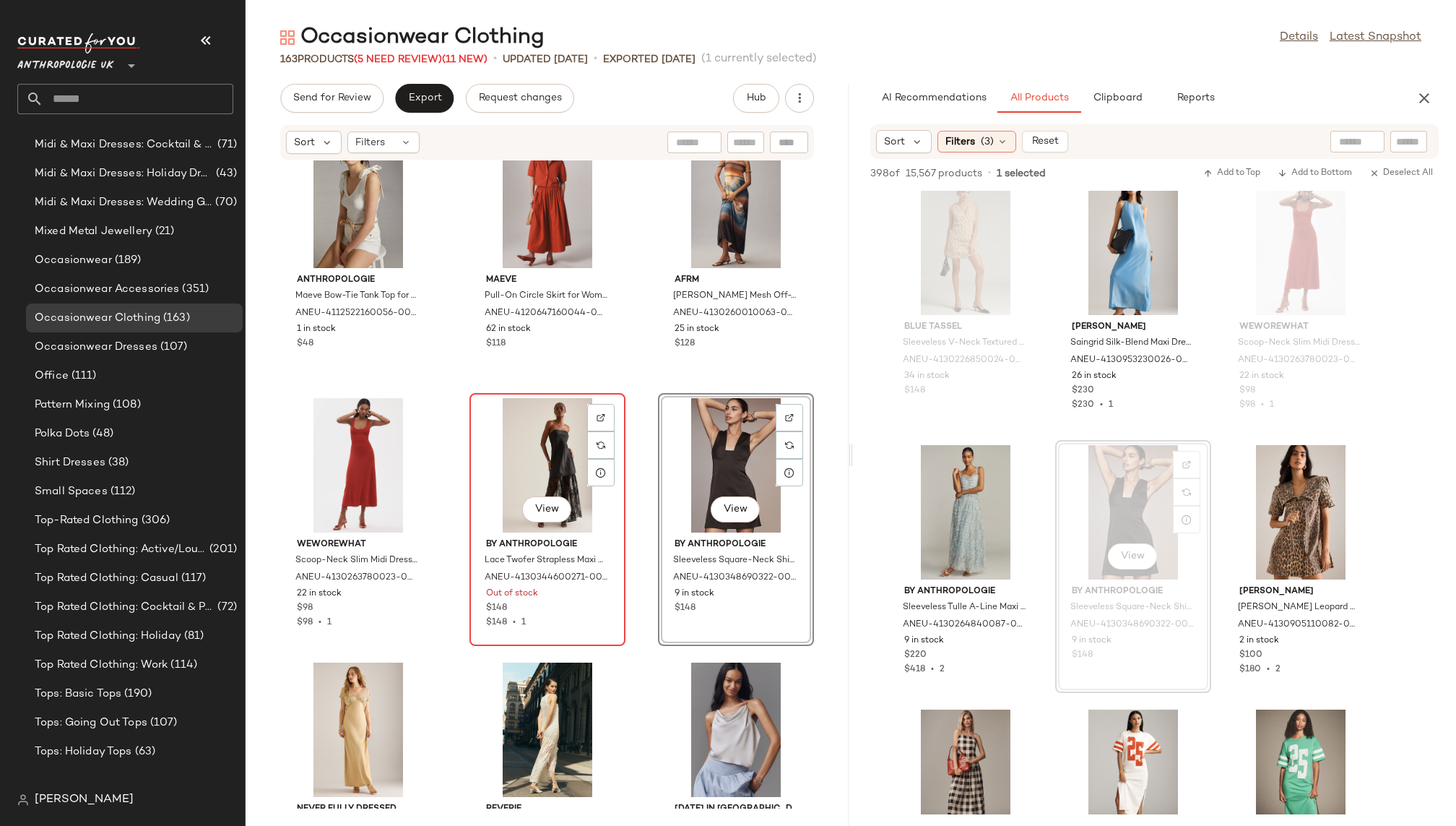
click at [528, 436] on div "View" at bounding box center [547, 465] width 146 height 134
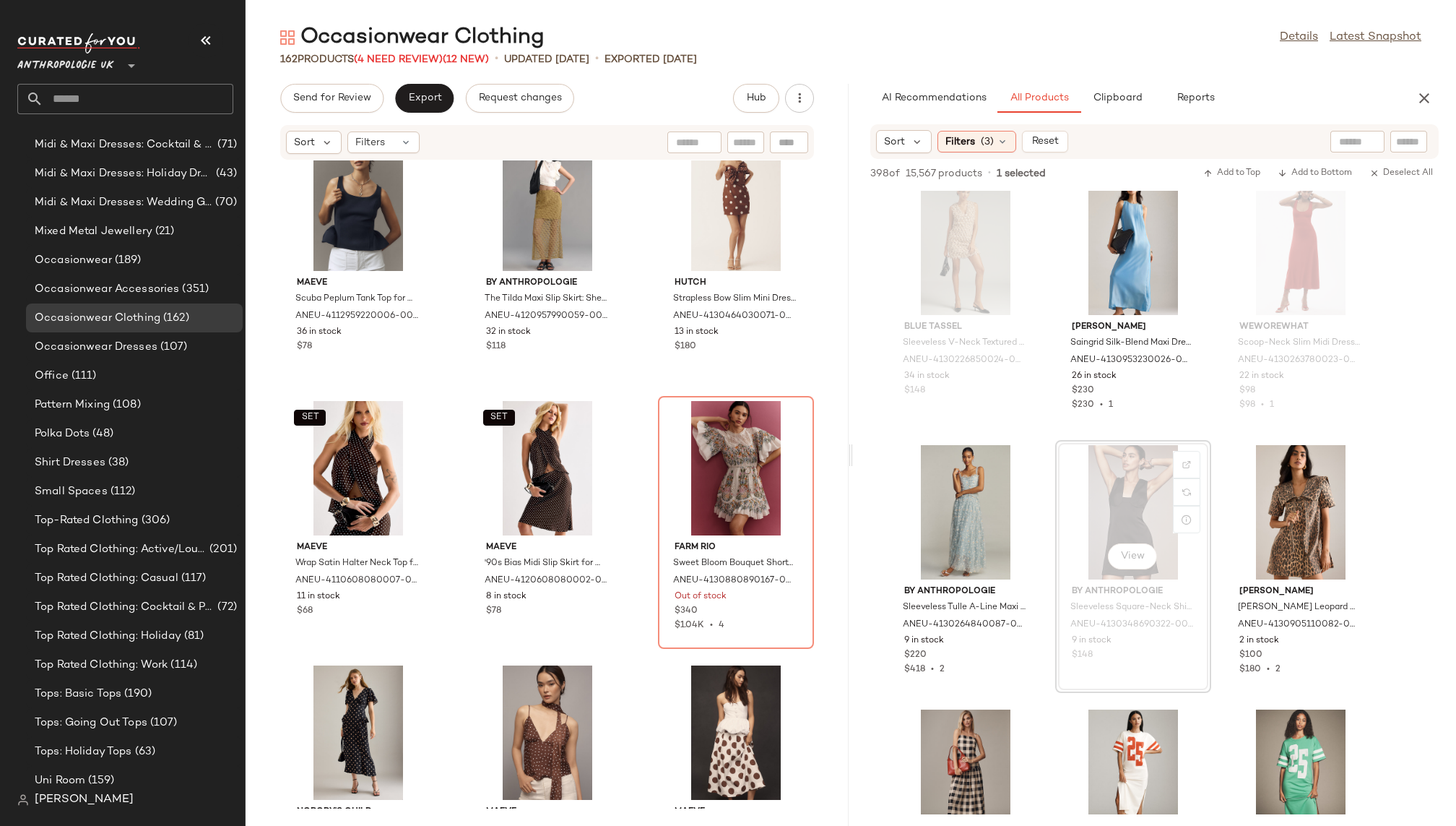
scroll to position [11687, 0]
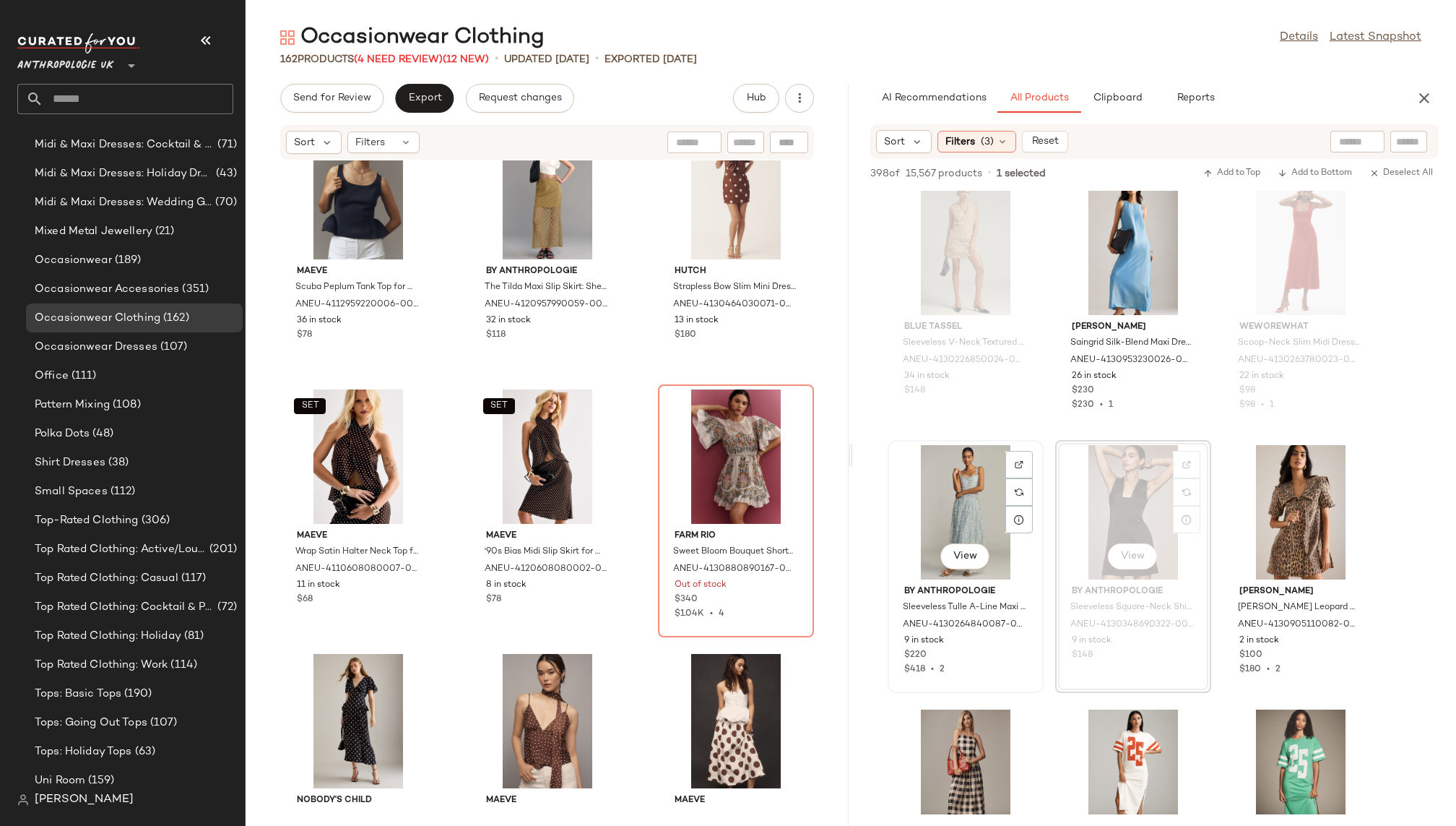
click at [937, 489] on div "View" at bounding box center [965, 512] width 146 height 134
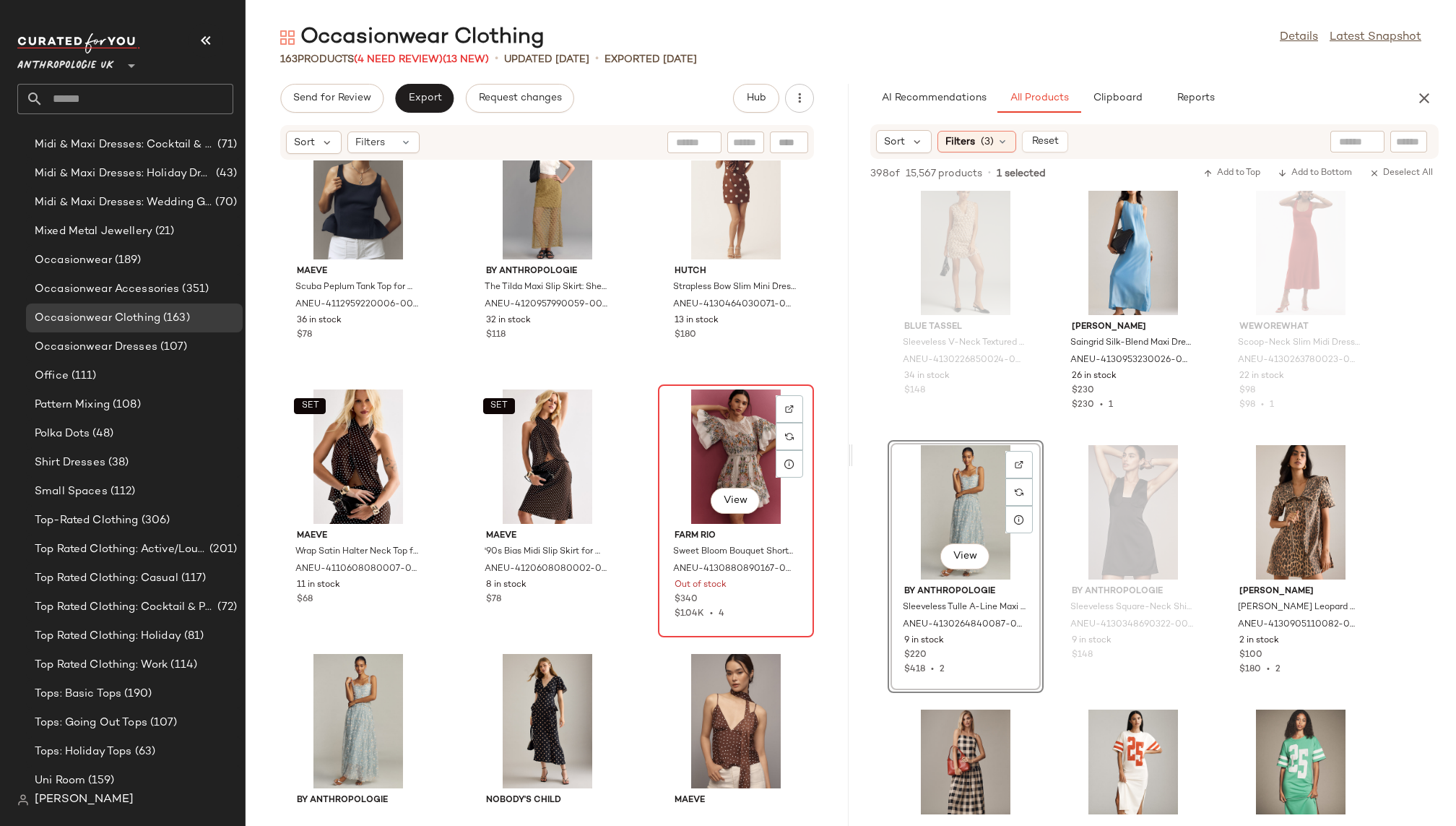
click at [665, 437] on div "View" at bounding box center [736, 456] width 146 height 134
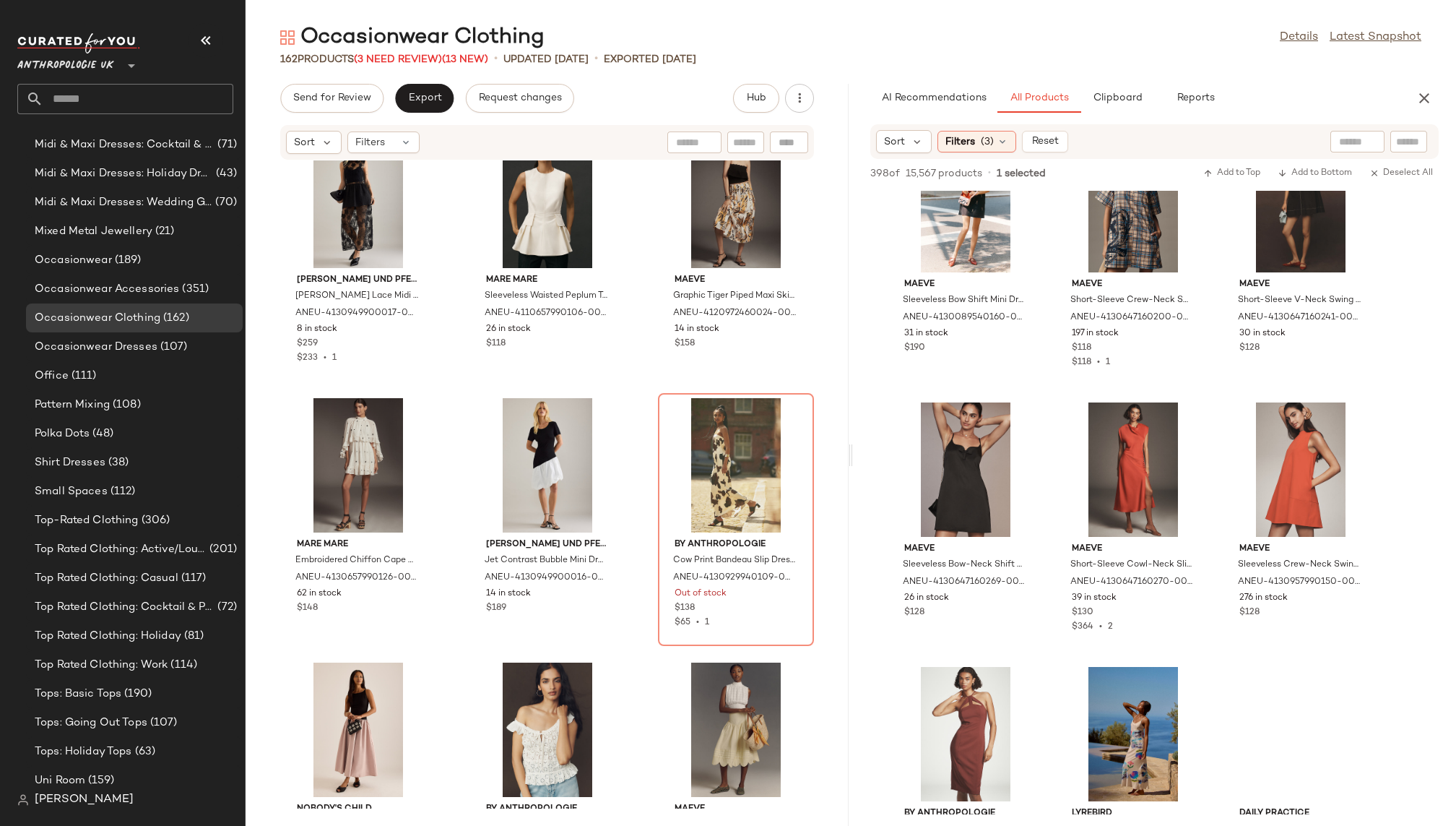
scroll to position [8556, 0]
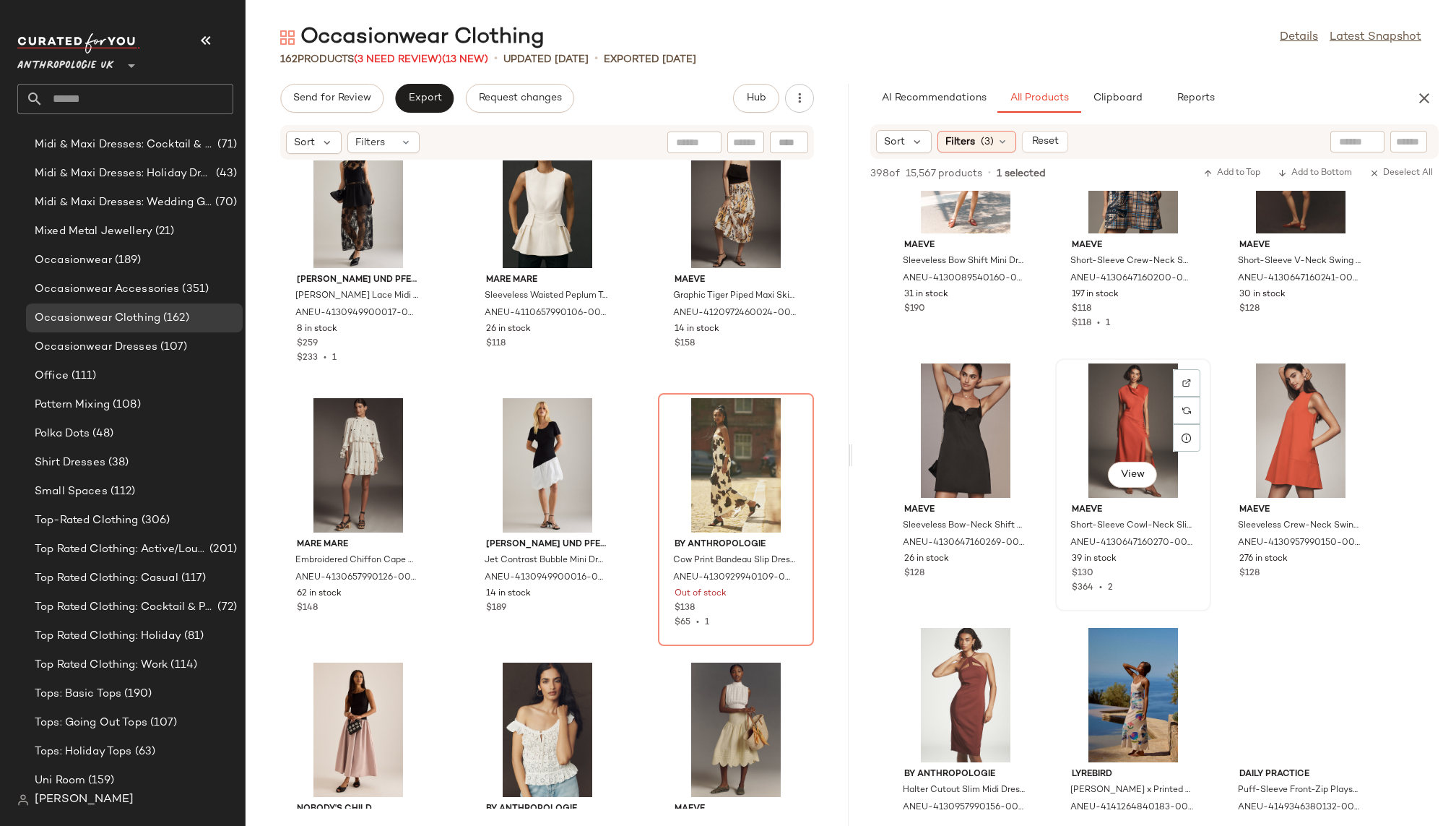
click at [1106, 423] on div "View" at bounding box center [1133, 430] width 146 height 134
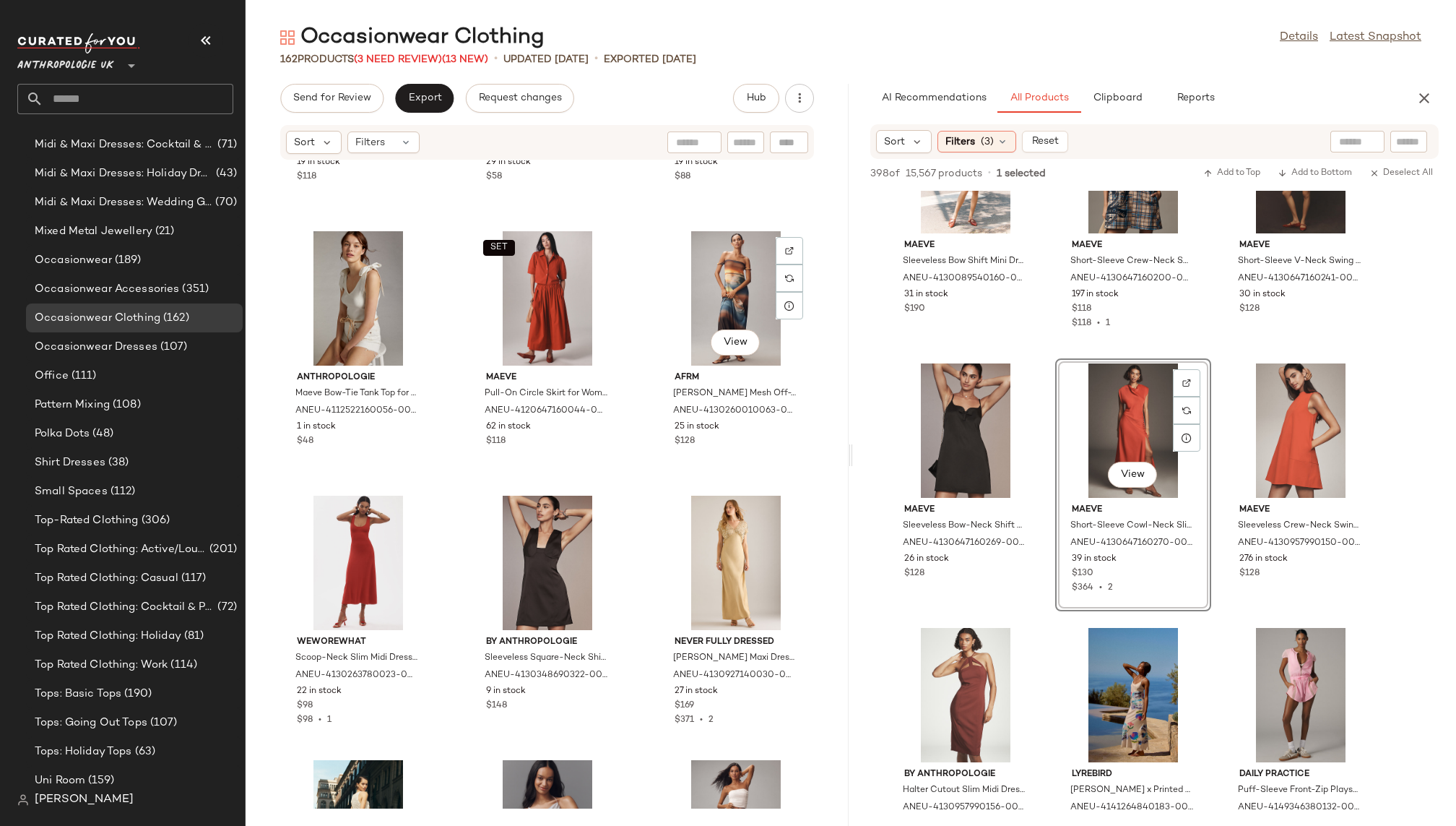
scroll to position [9567, 0]
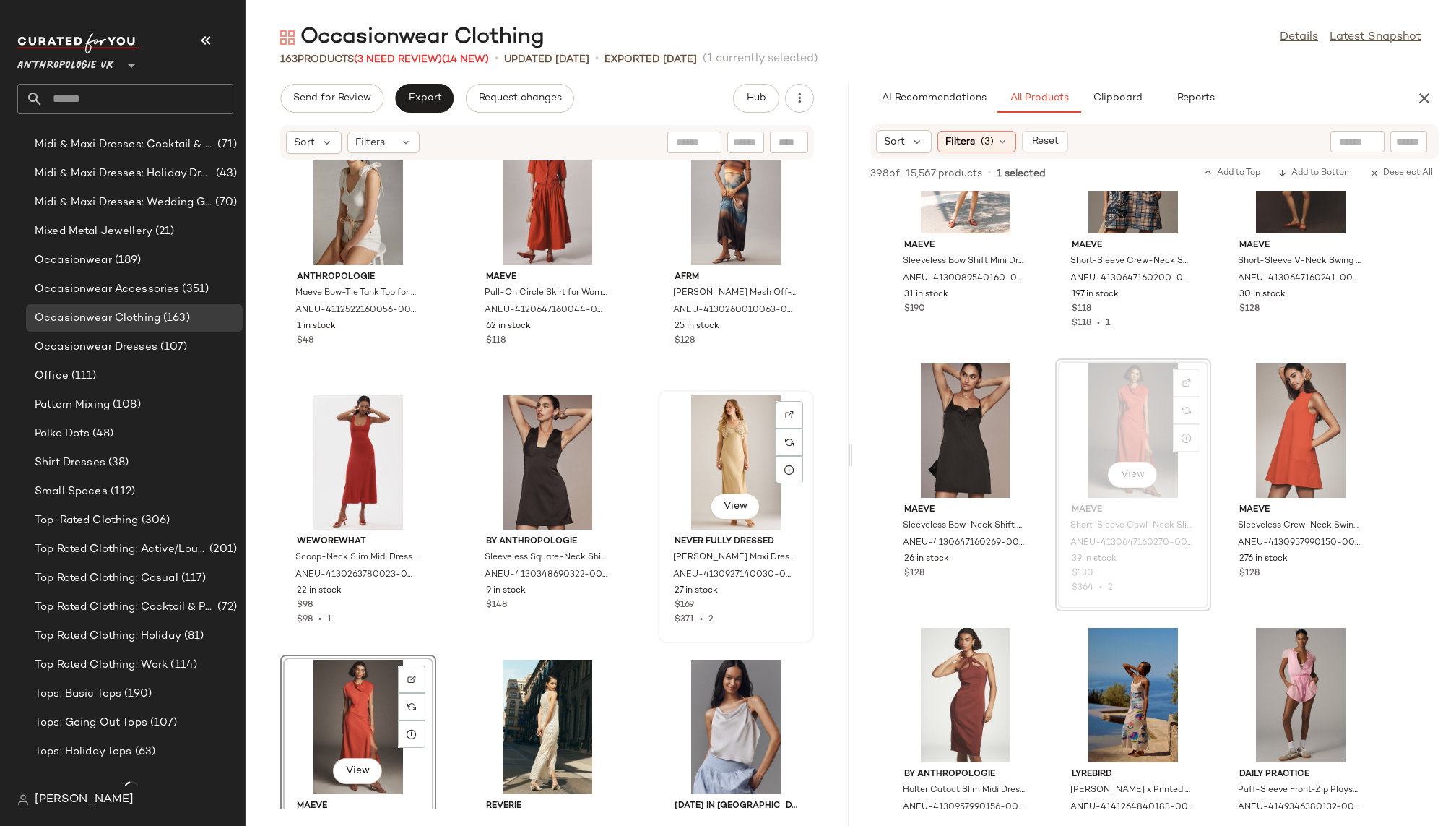
scroll to position [1017, 0]
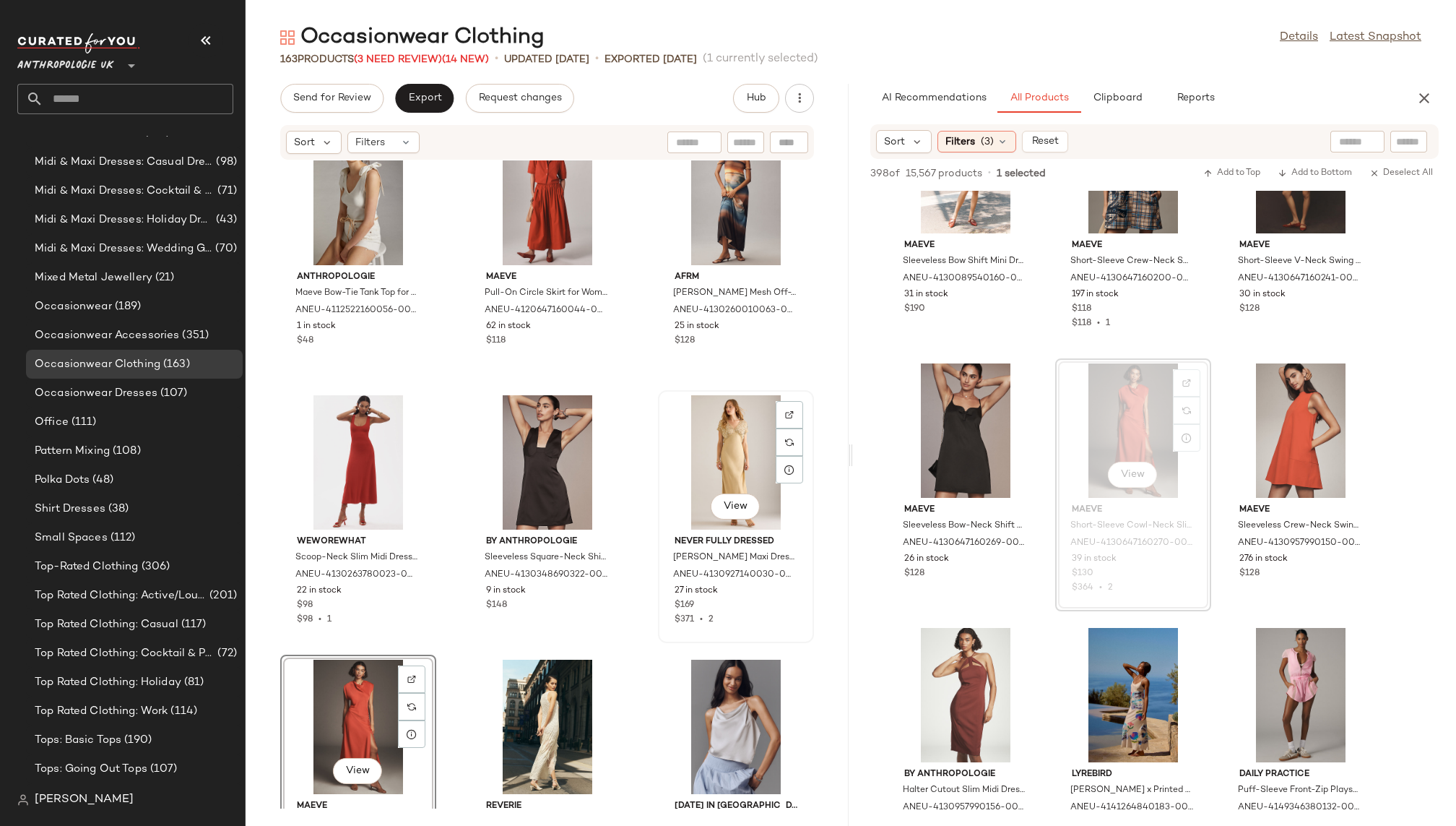
click at [696, 454] on div "View" at bounding box center [736, 462] width 146 height 134
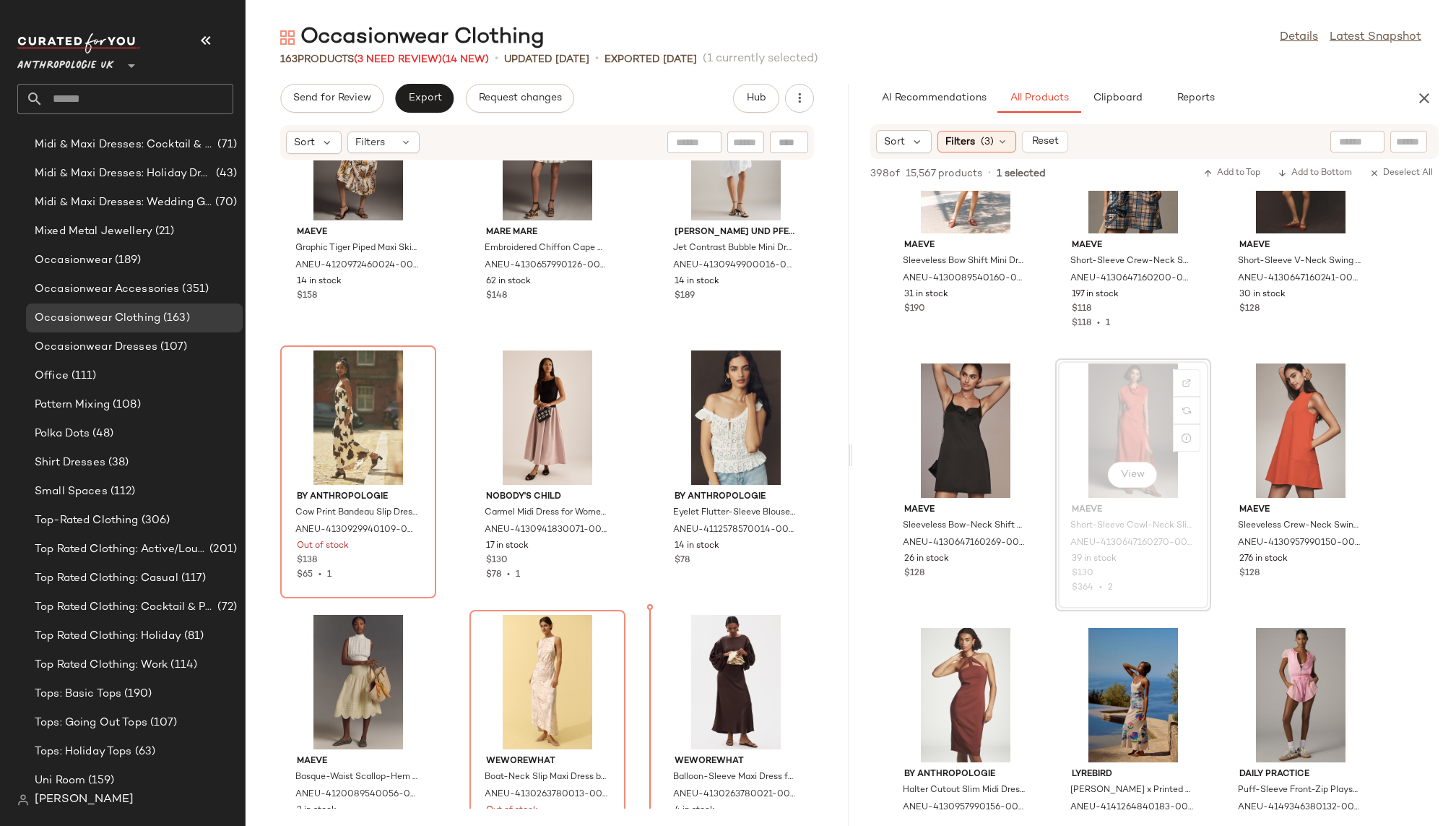
scroll to position [13056, 0]
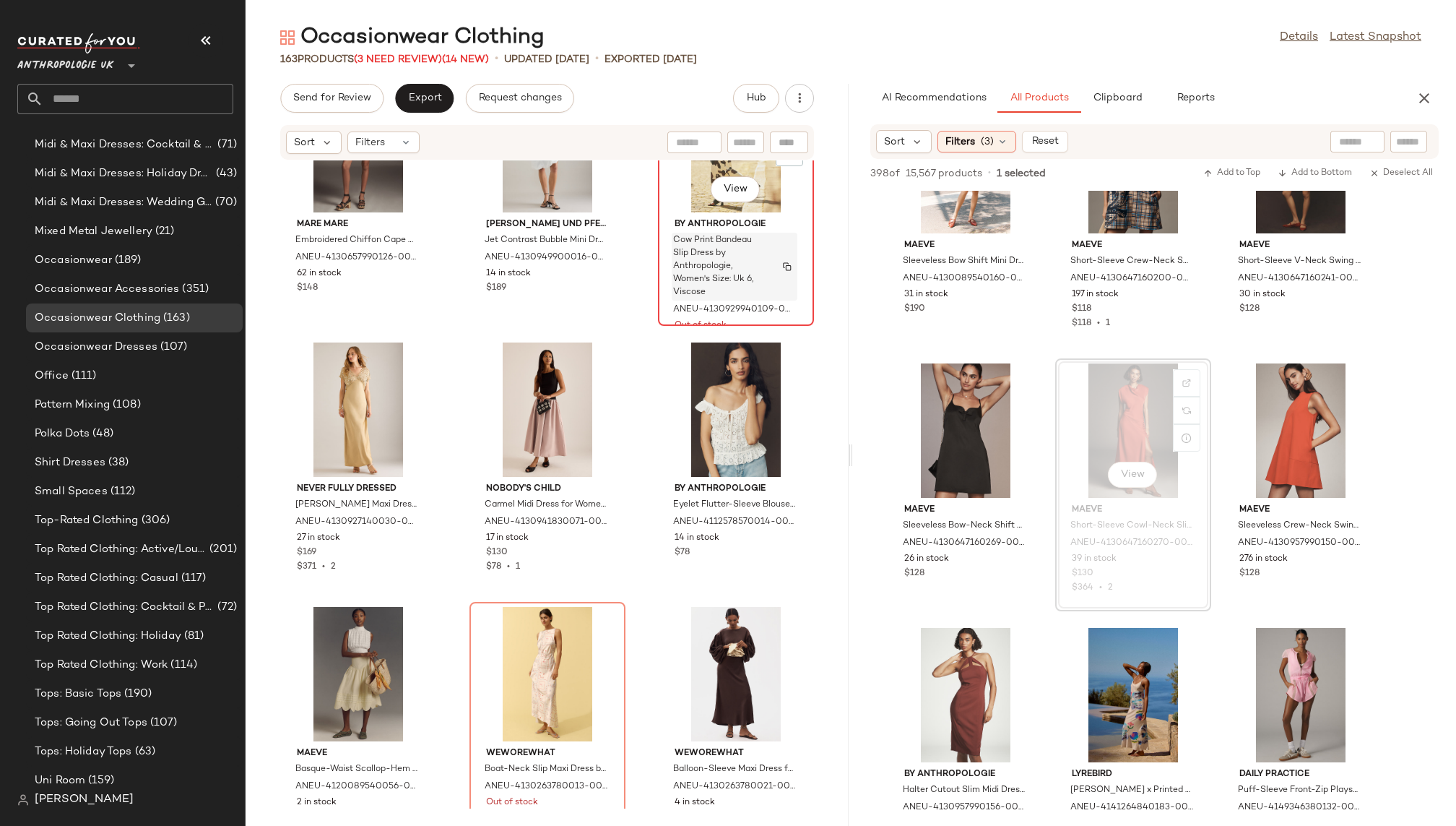
click at [686, 258] on span "Cow Print Bandeau Slip Dress by Anthropologie, Women's Size: Uk 6, Viscose" at bounding box center [720, 267] width 95 height 65
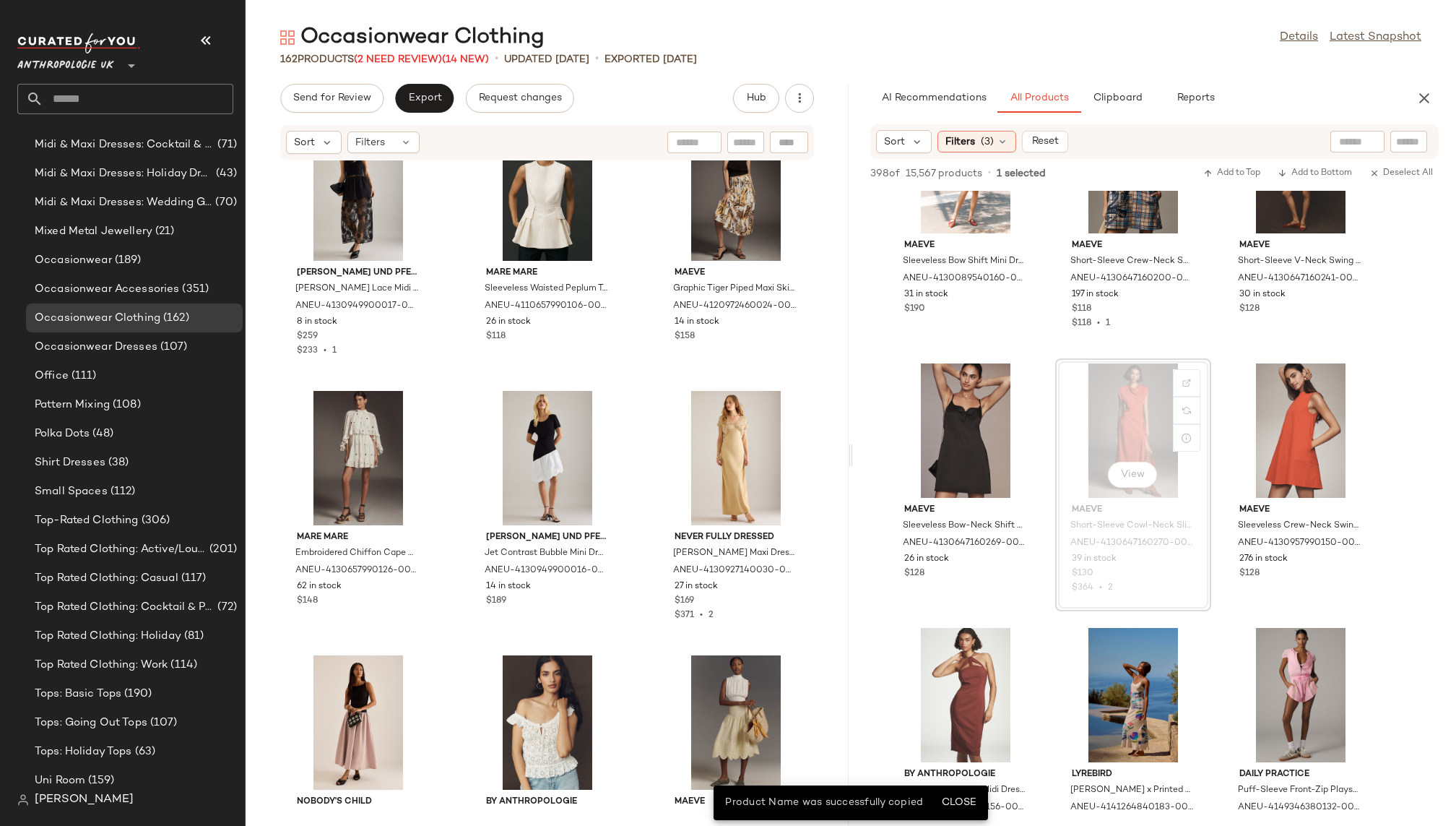
scroll to position [12750, 0]
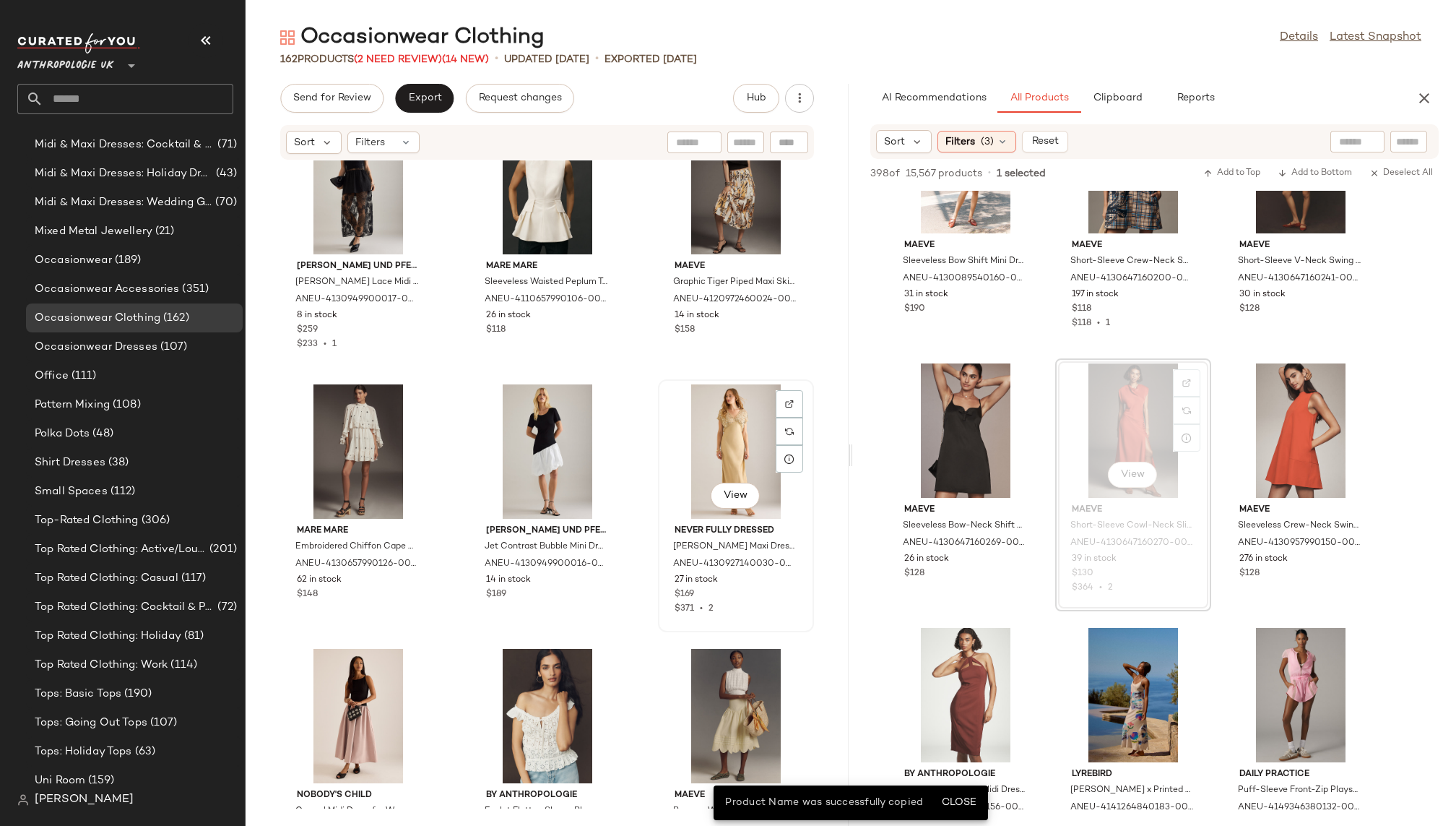
click at [674, 420] on div "View" at bounding box center [736, 451] width 146 height 134
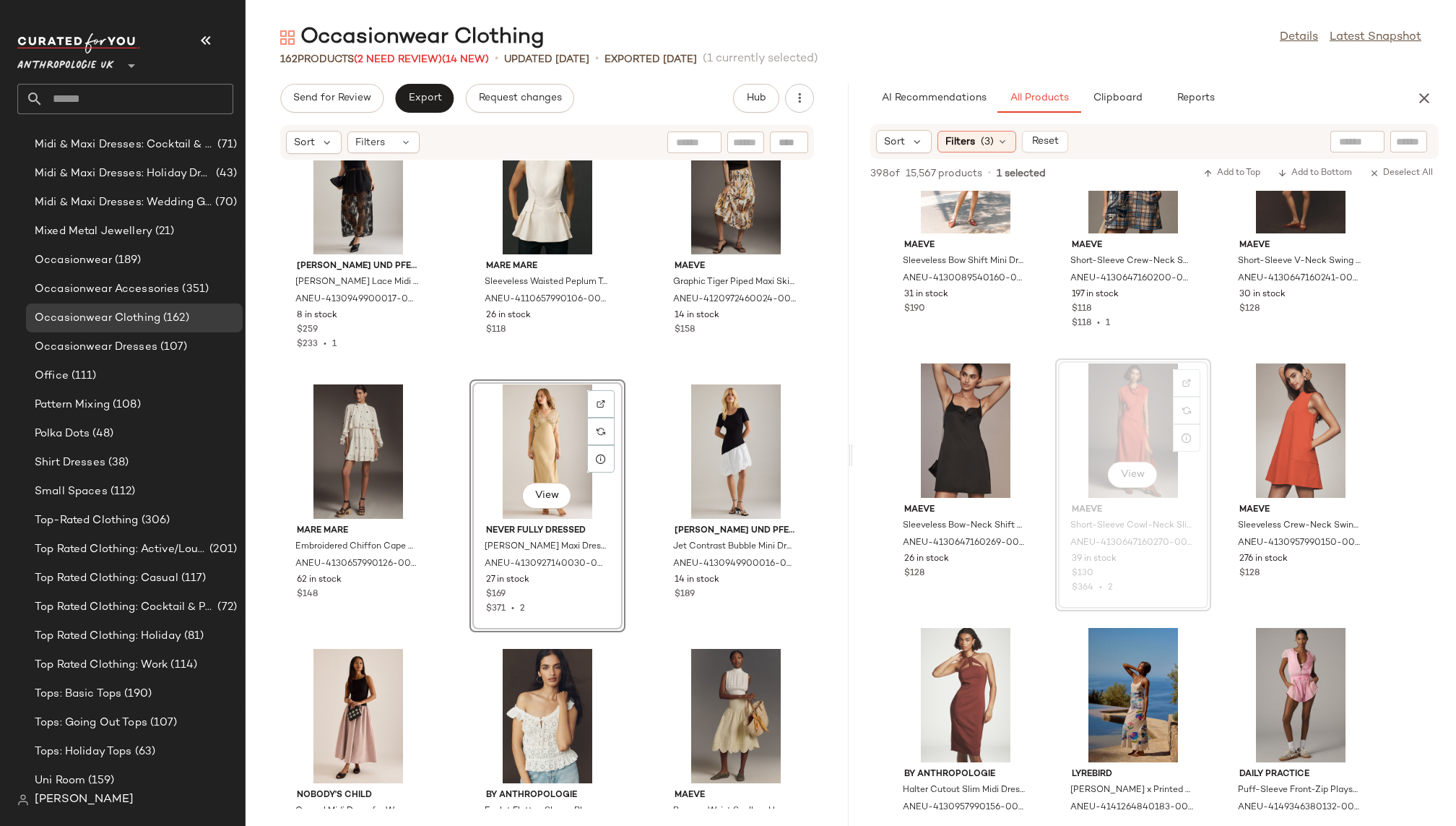
click at [634, 670] on div "Baum und Pferdgarten Antonie Floral Lace Midi Dress for Women in Black, Polyami…" at bounding box center [546, 484] width 603 height 648
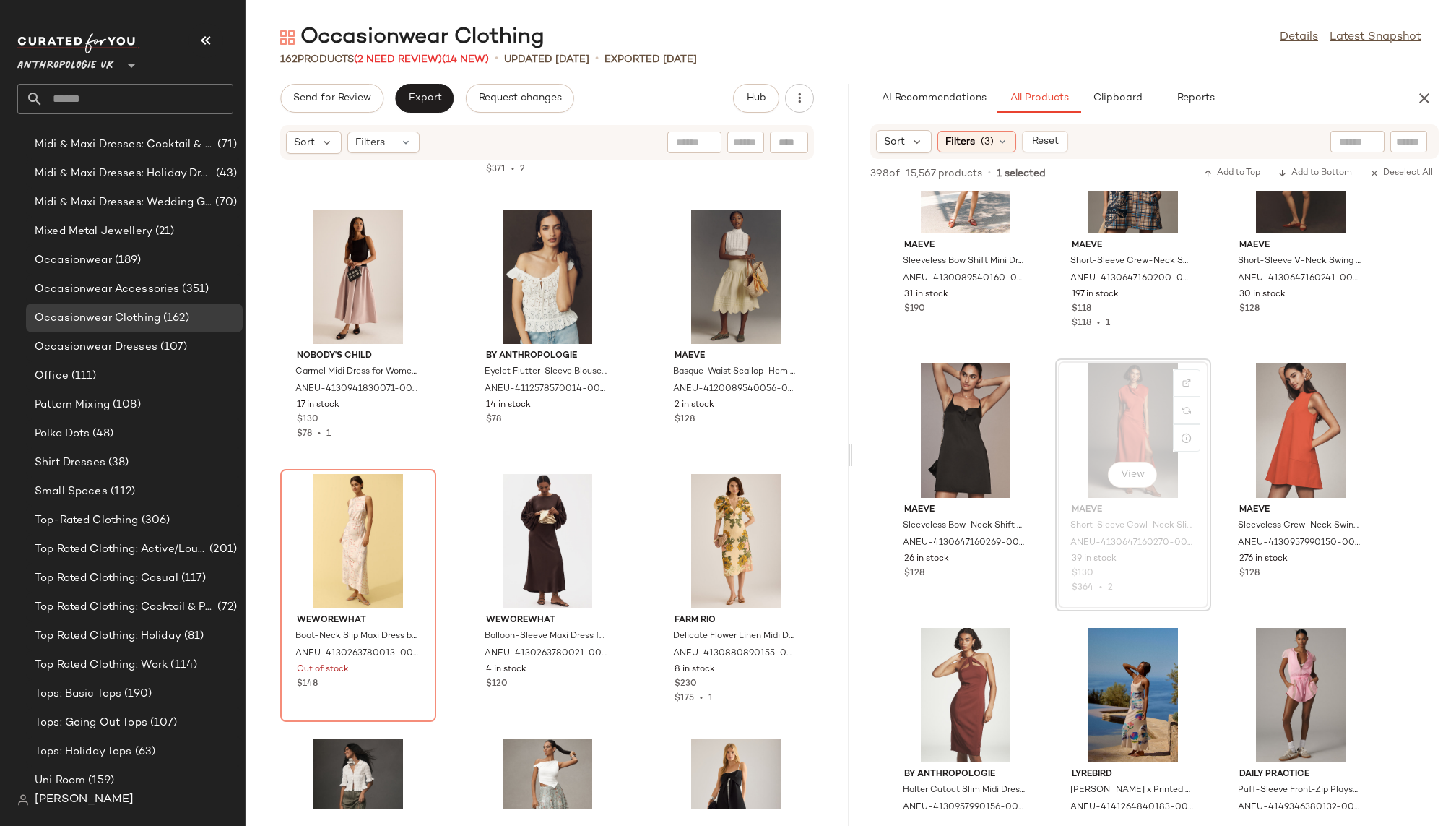
scroll to position [13221, 0]
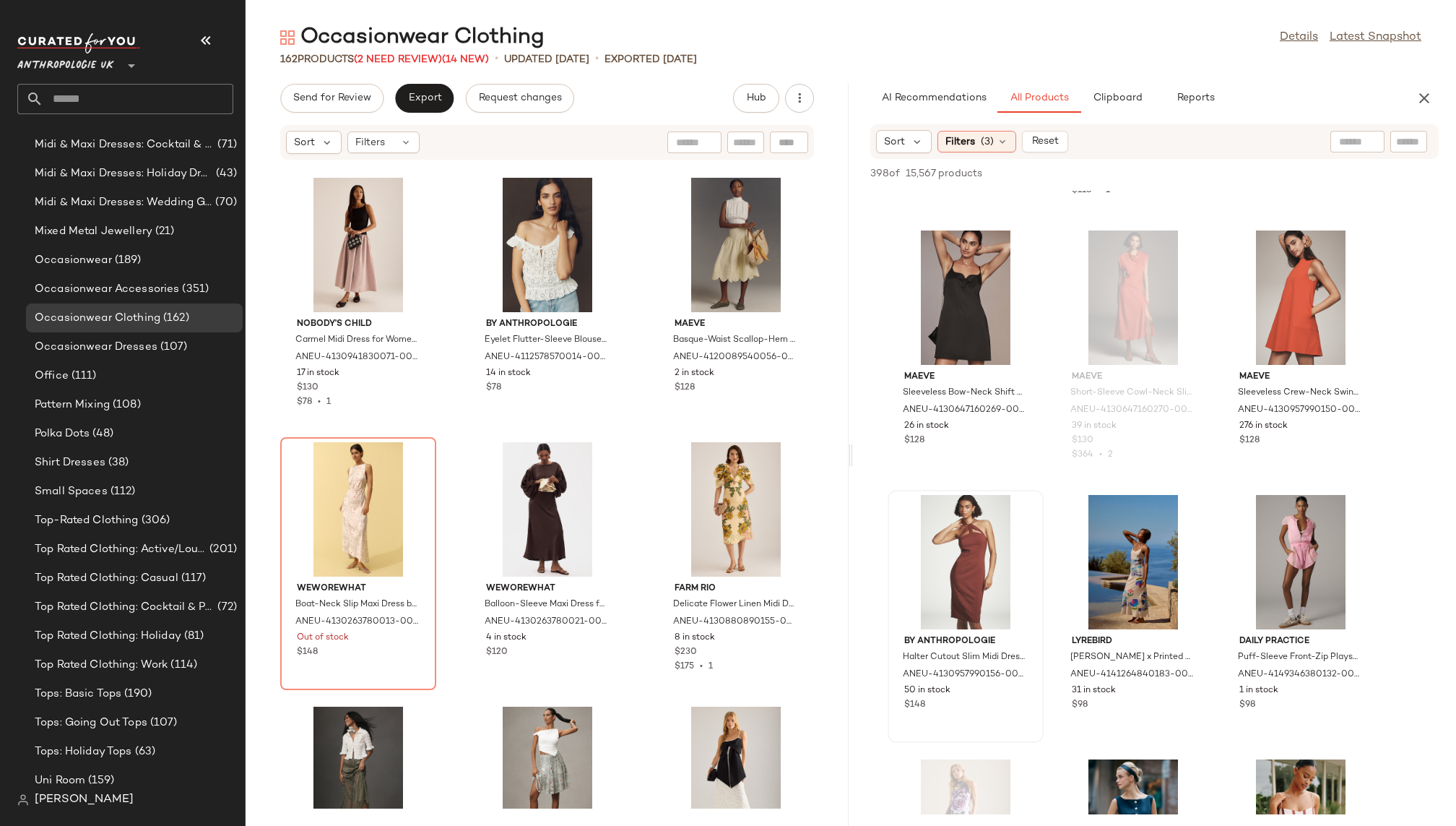
scroll to position [8695, 0]
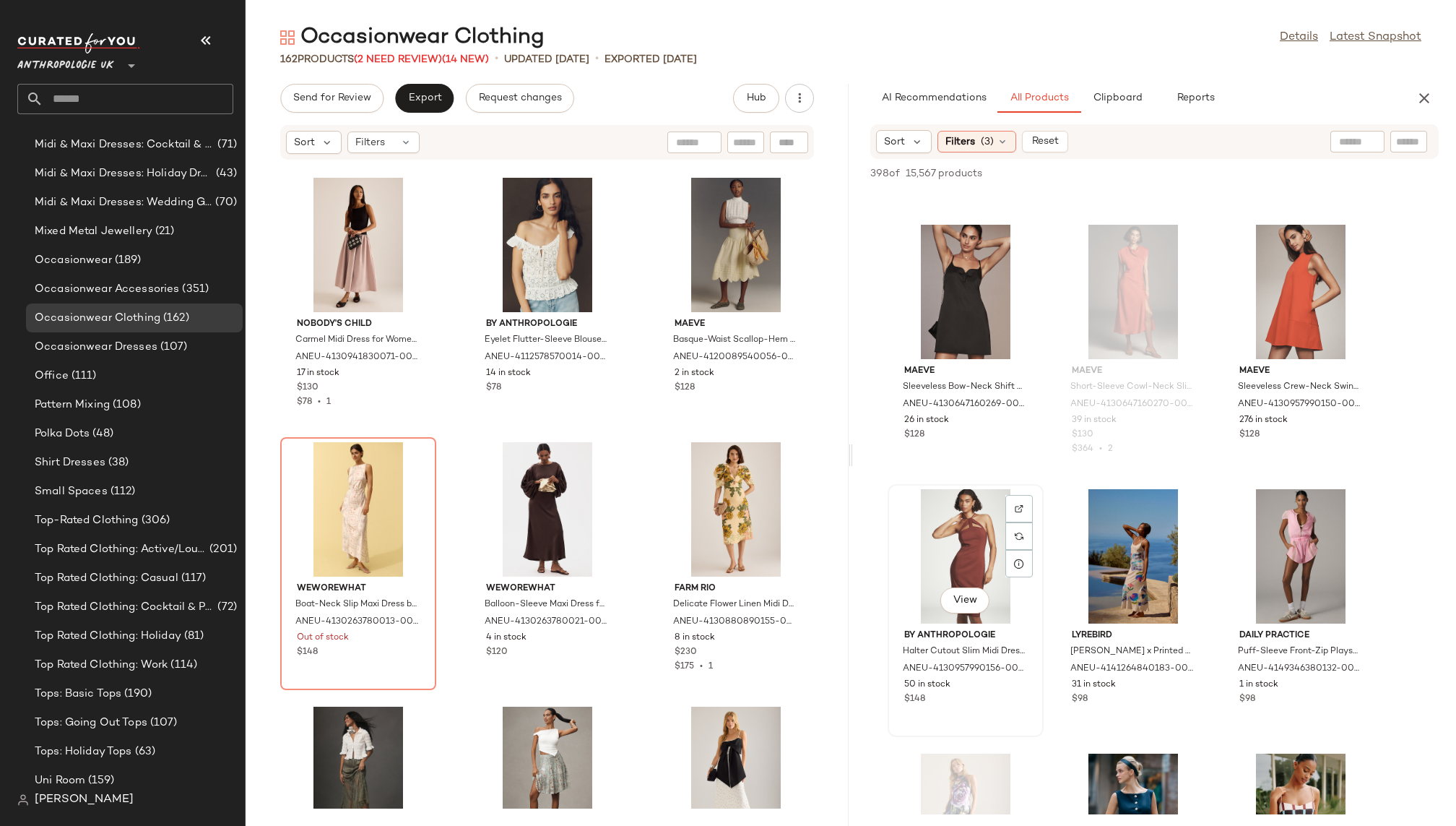
click at [962, 548] on div "View" at bounding box center [965, 556] width 146 height 134
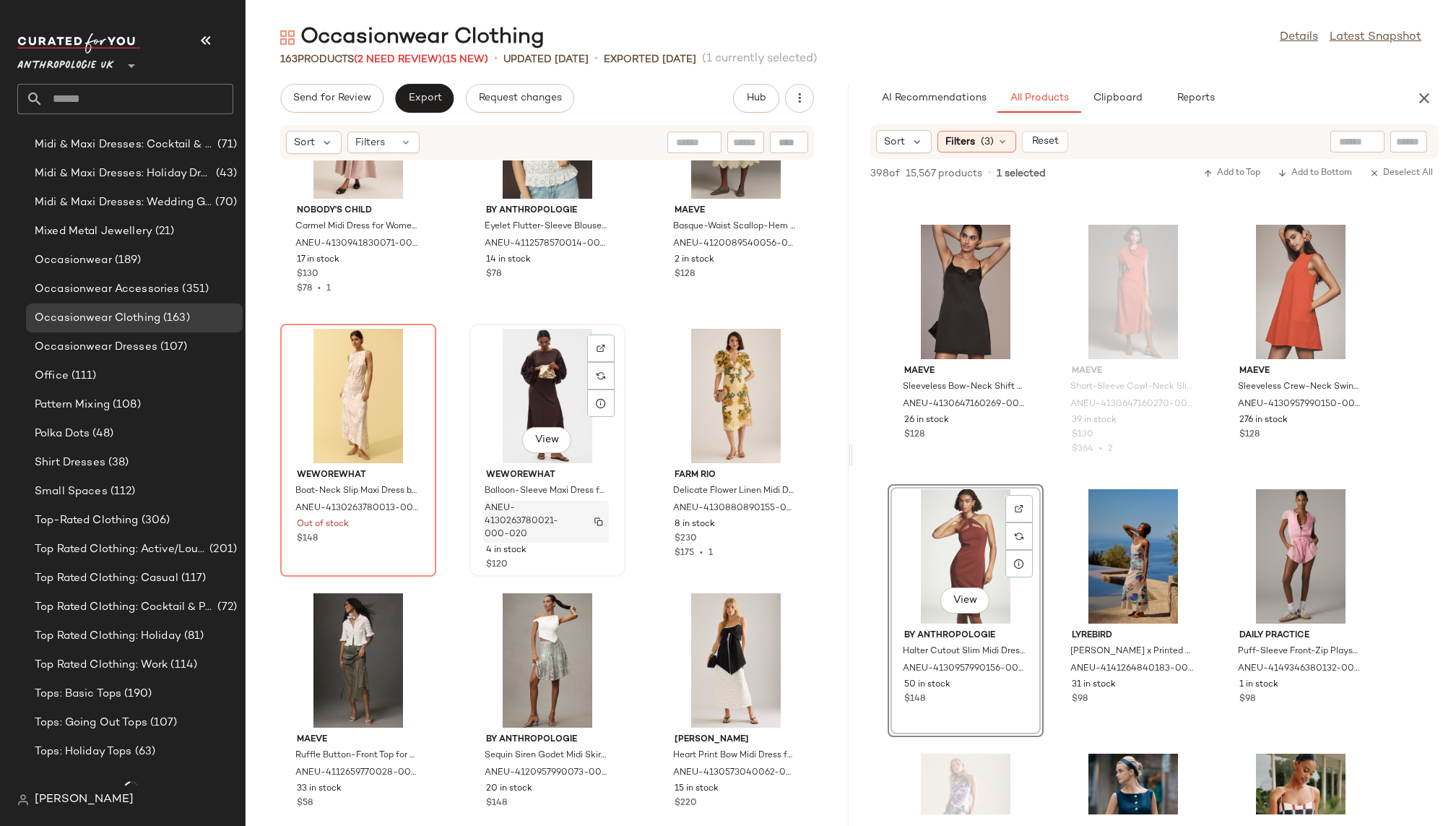
scroll to position [1017, 0]
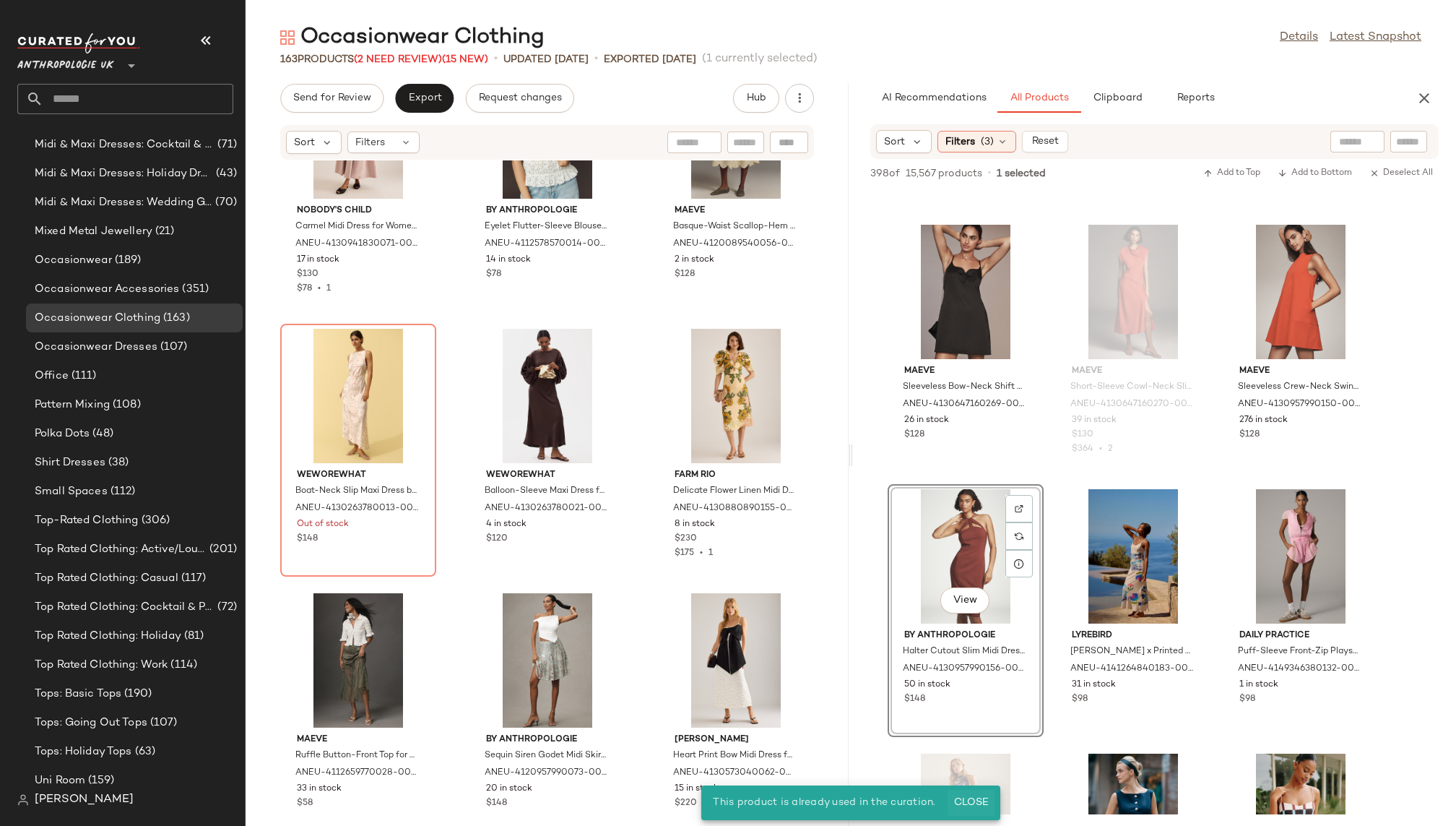
click at [953, 803] on span "Close" at bounding box center [971, 802] width 35 height 11
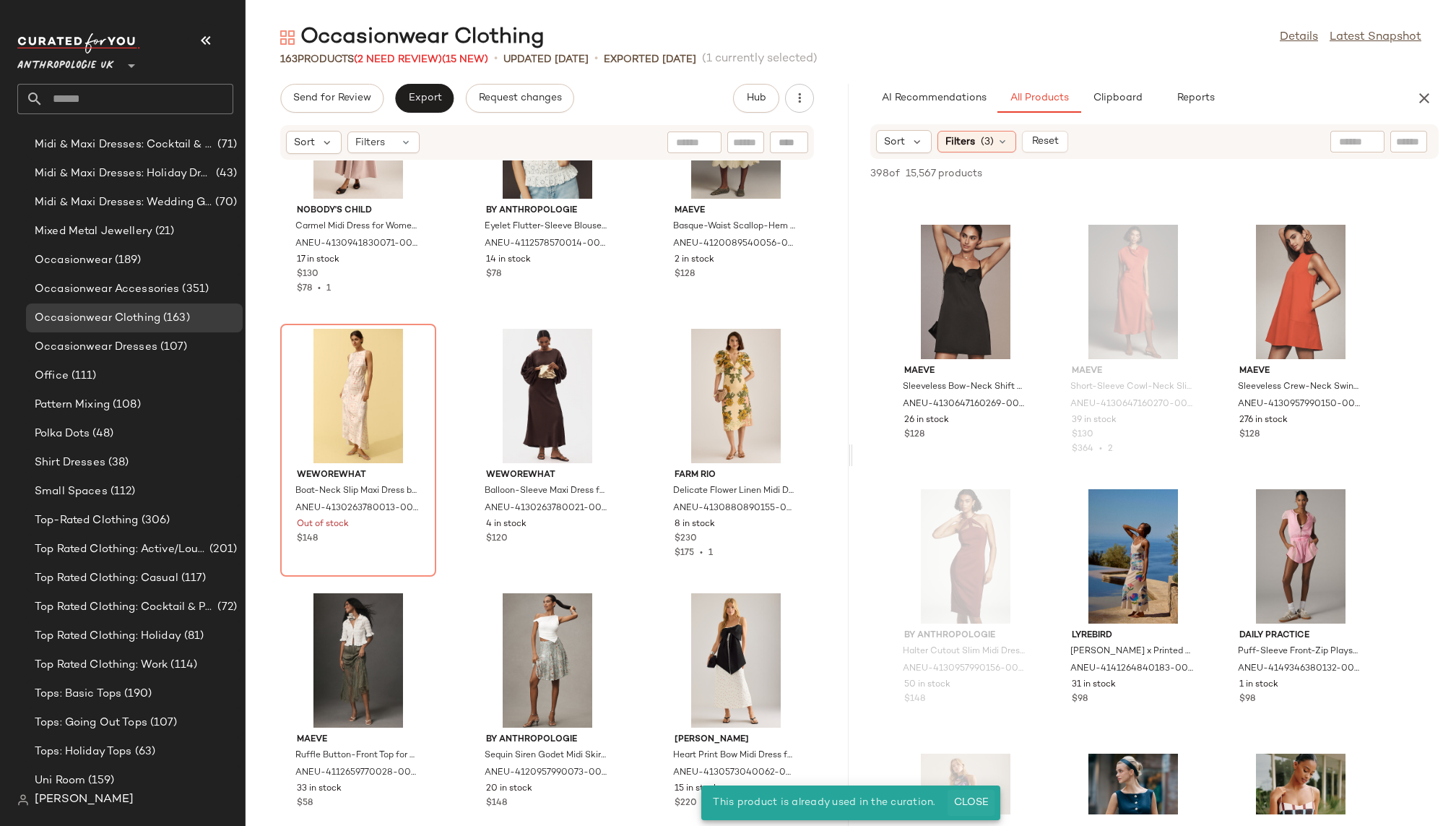
click at [977, 796] on button "Close" at bounding box center [970, 803] width 47 height 26
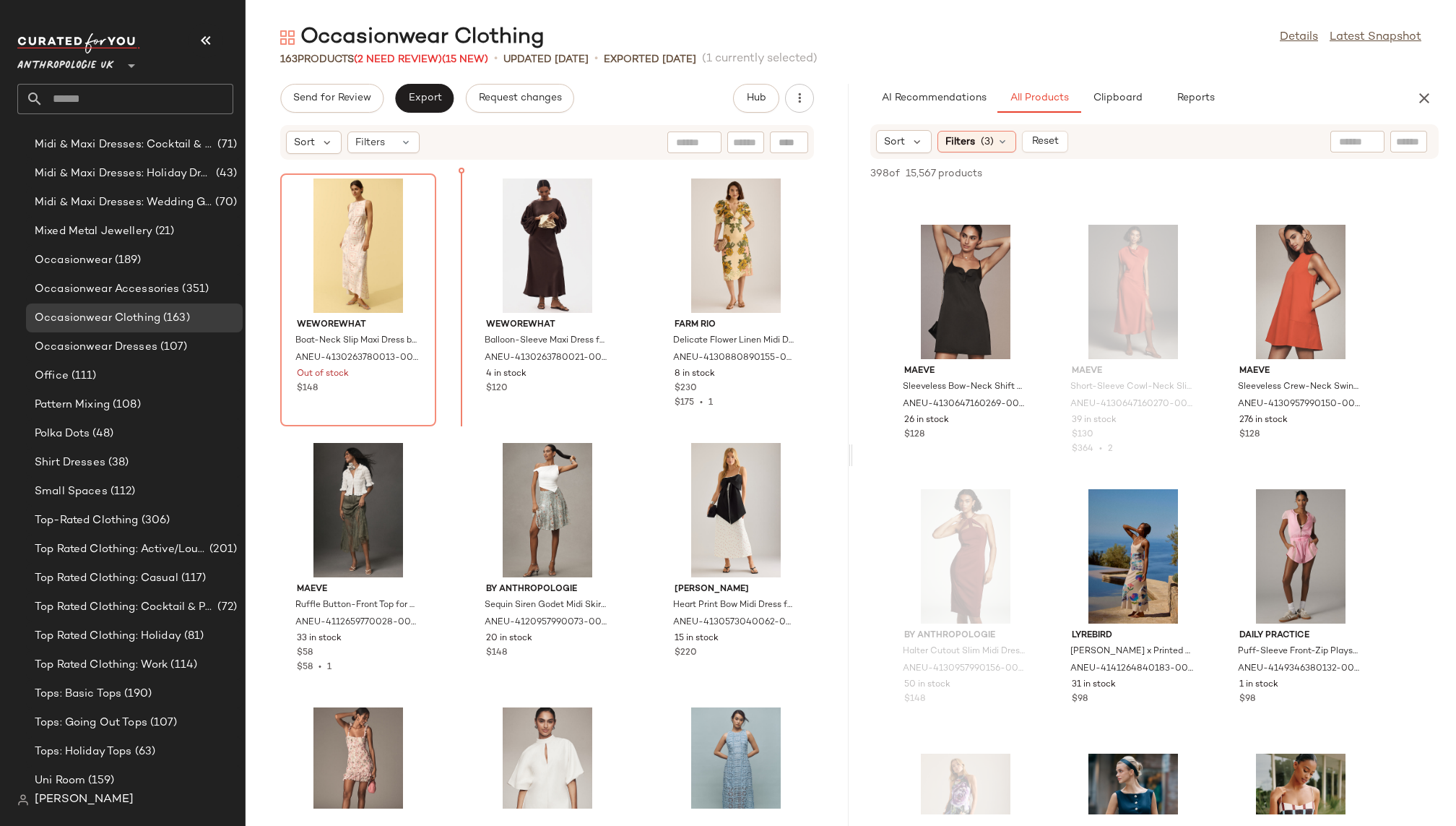
scroll to position [13400, 0]
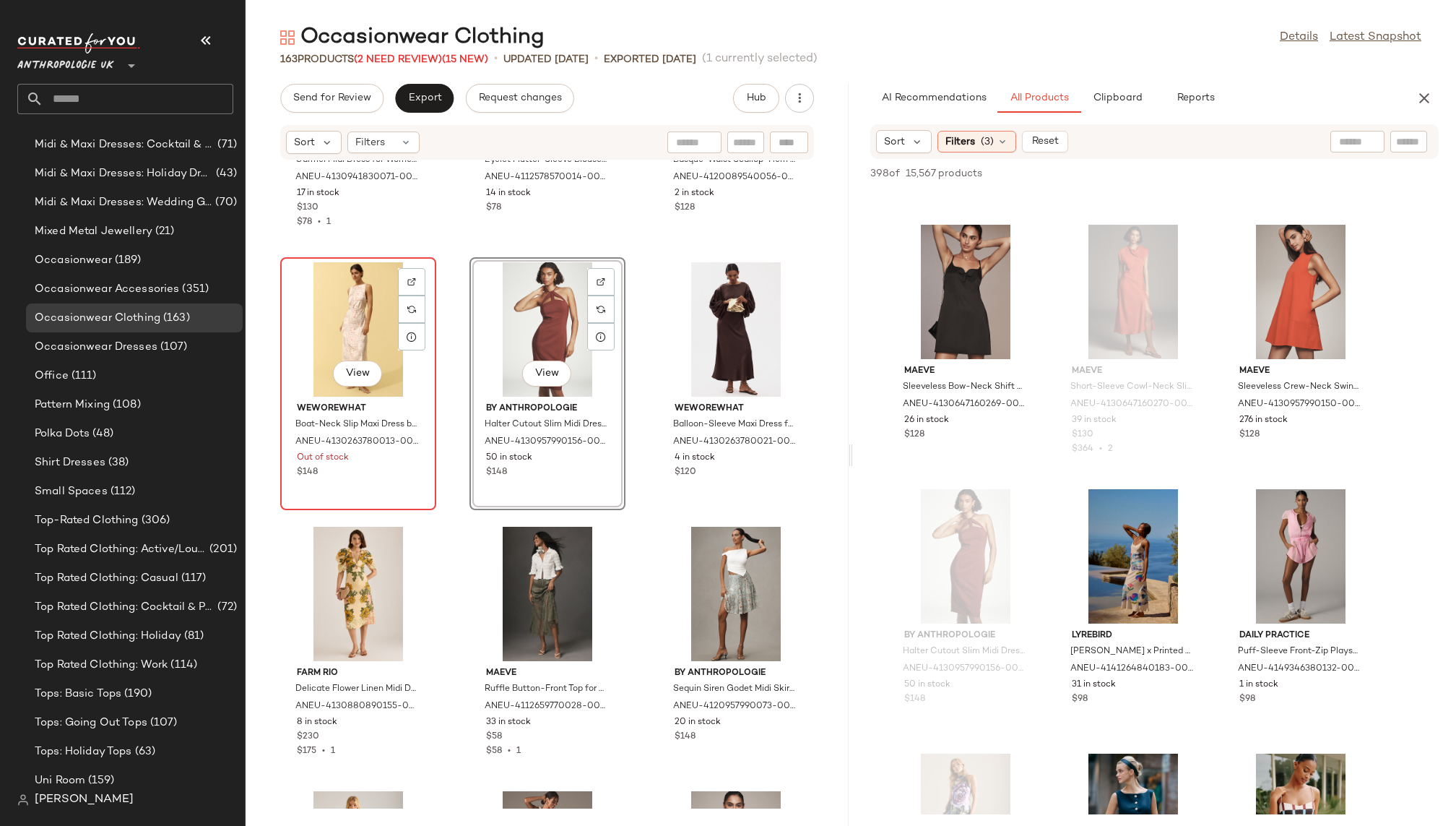
click at [367, 346] on div "View" at bounding box center [358, 329] width 146 height 134
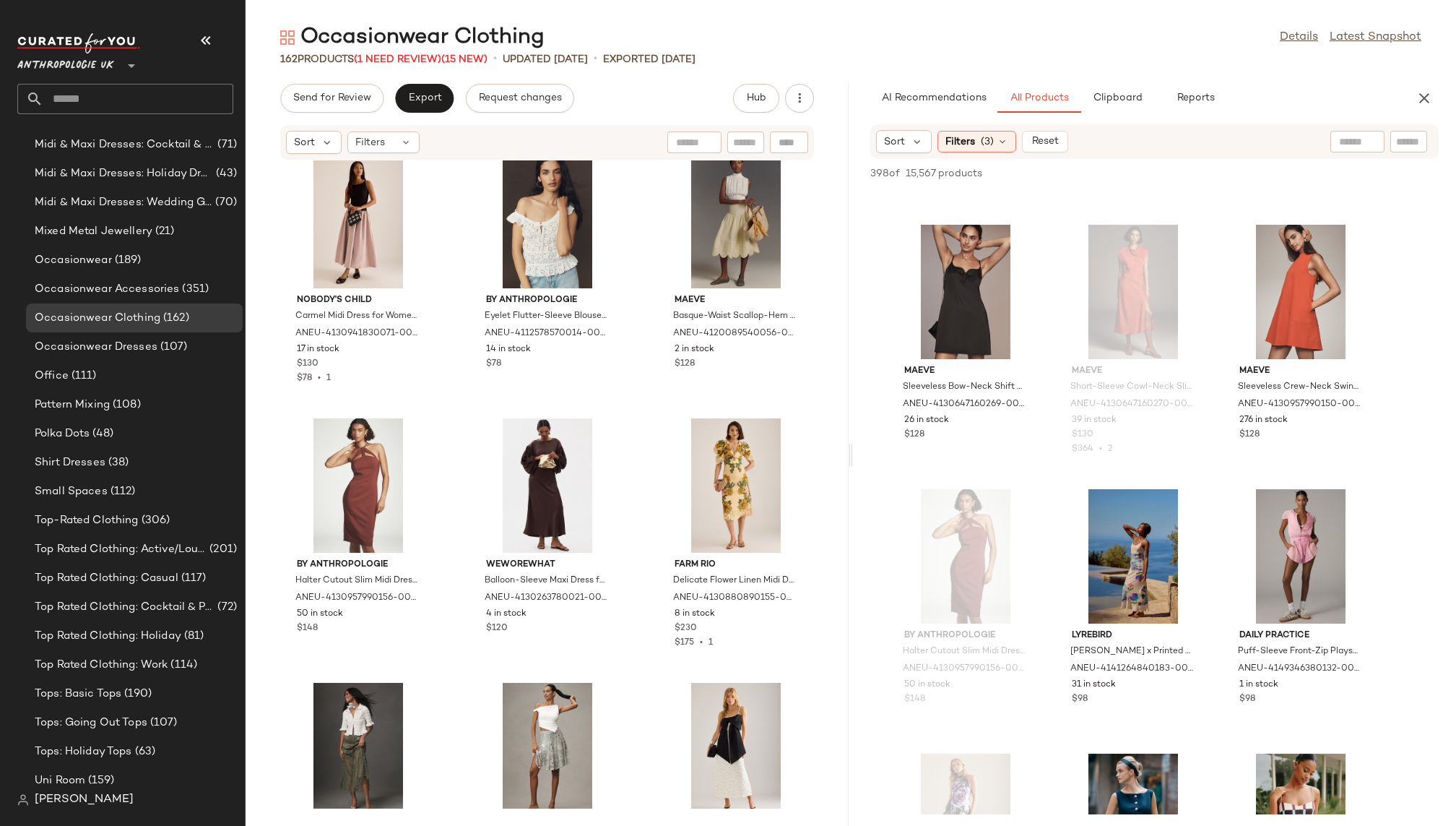
scroll to position [13250, 0]
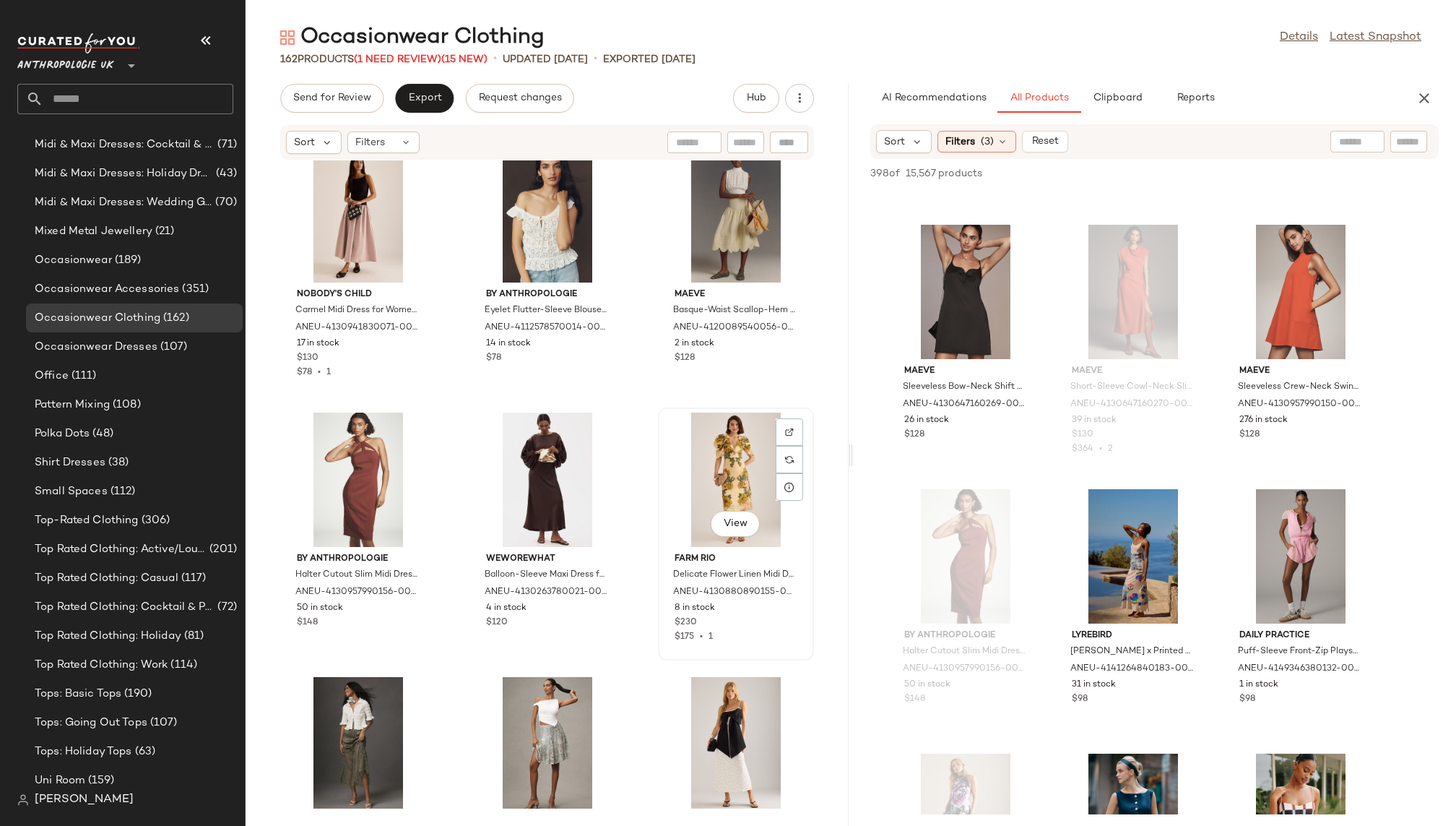
click at [697, 497] on div "View" at bounding box center [736, 479] width 146 height 134
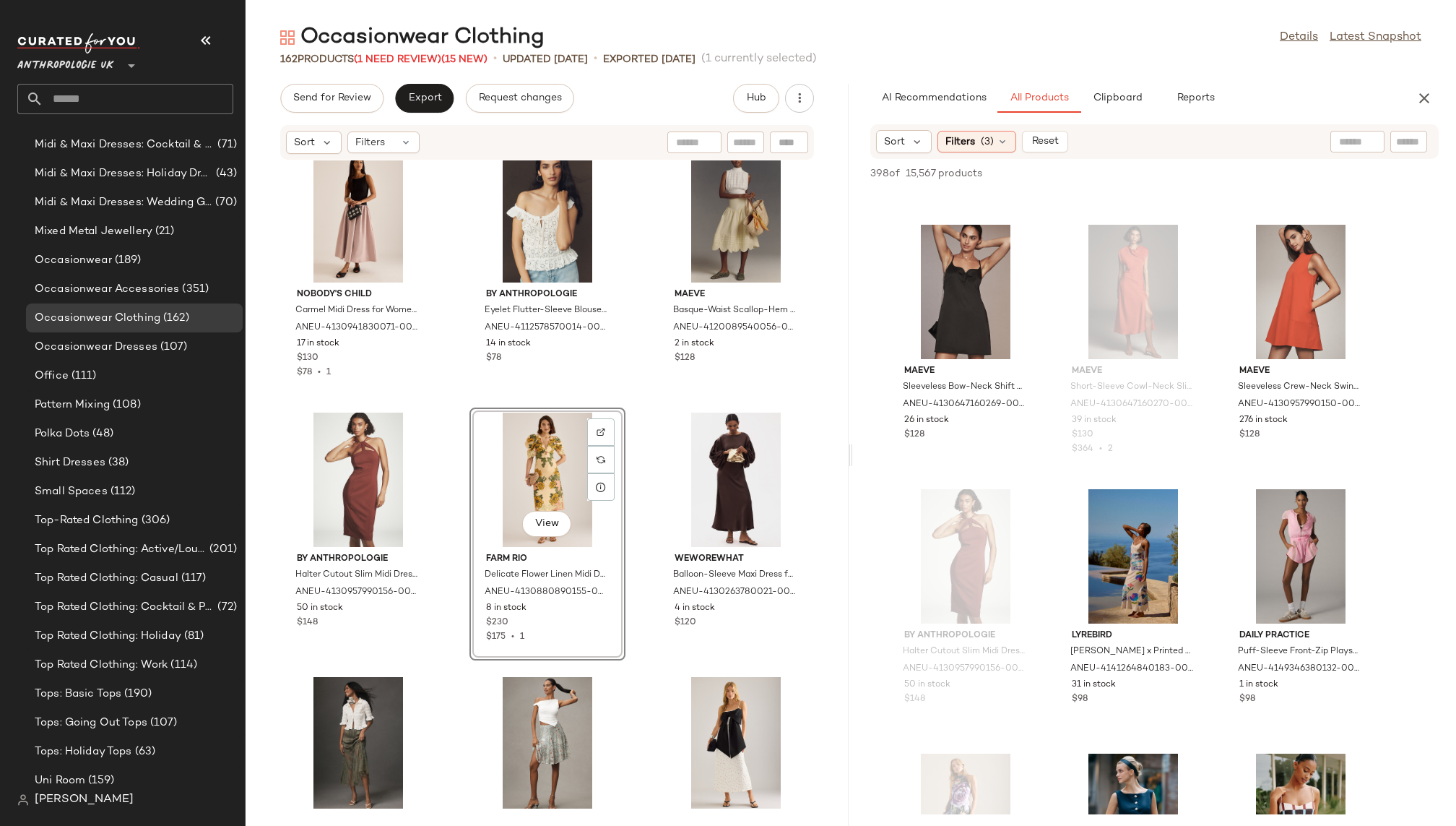
click at [628, 693] on div "Nobody's Child Carmel Midi Dress for Women, Polyester, Size Uk 16 by Nobody's C…" at bounding box center [546, 484] width 603 height 648
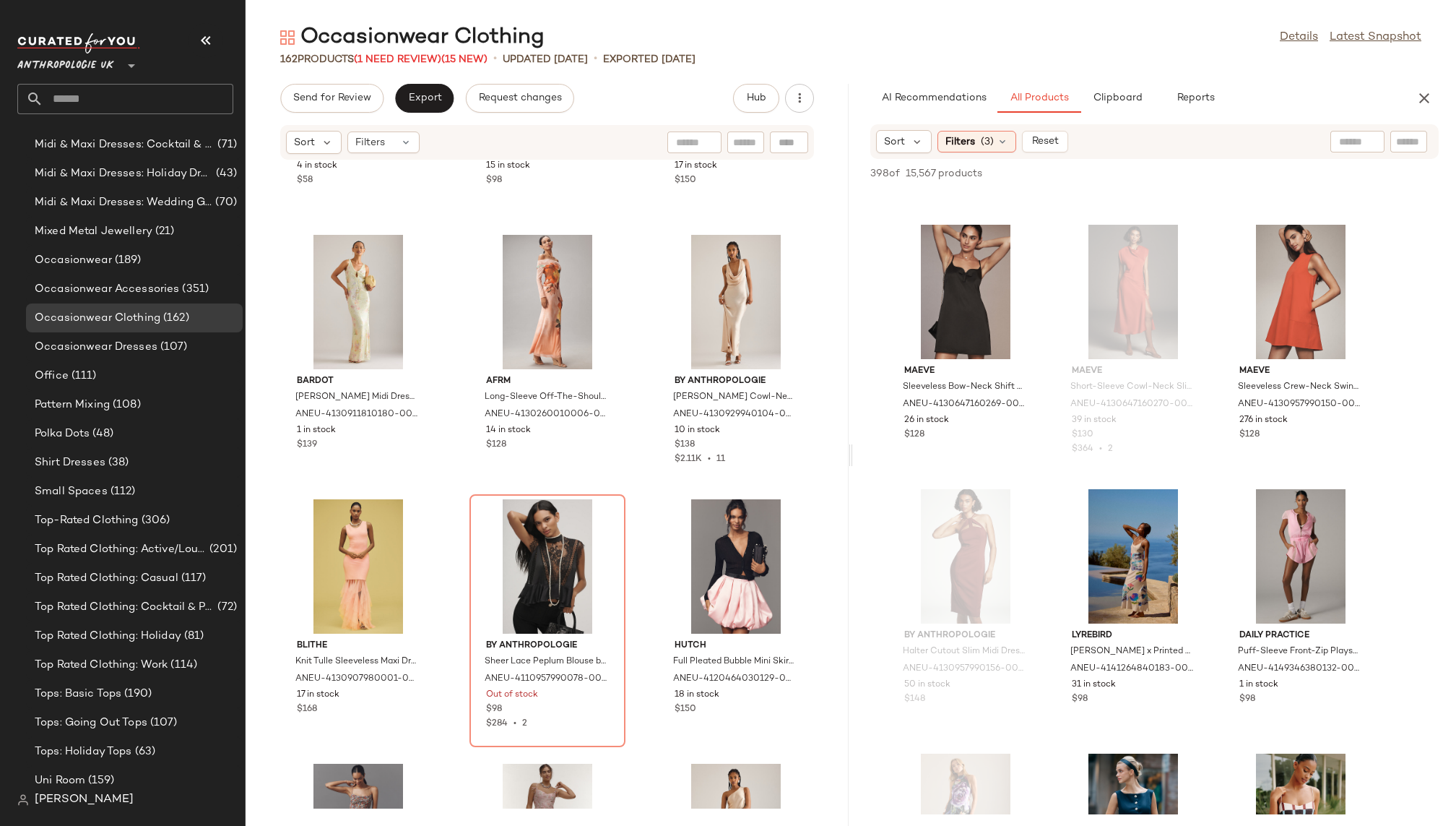
scroll to position [7118, 0]
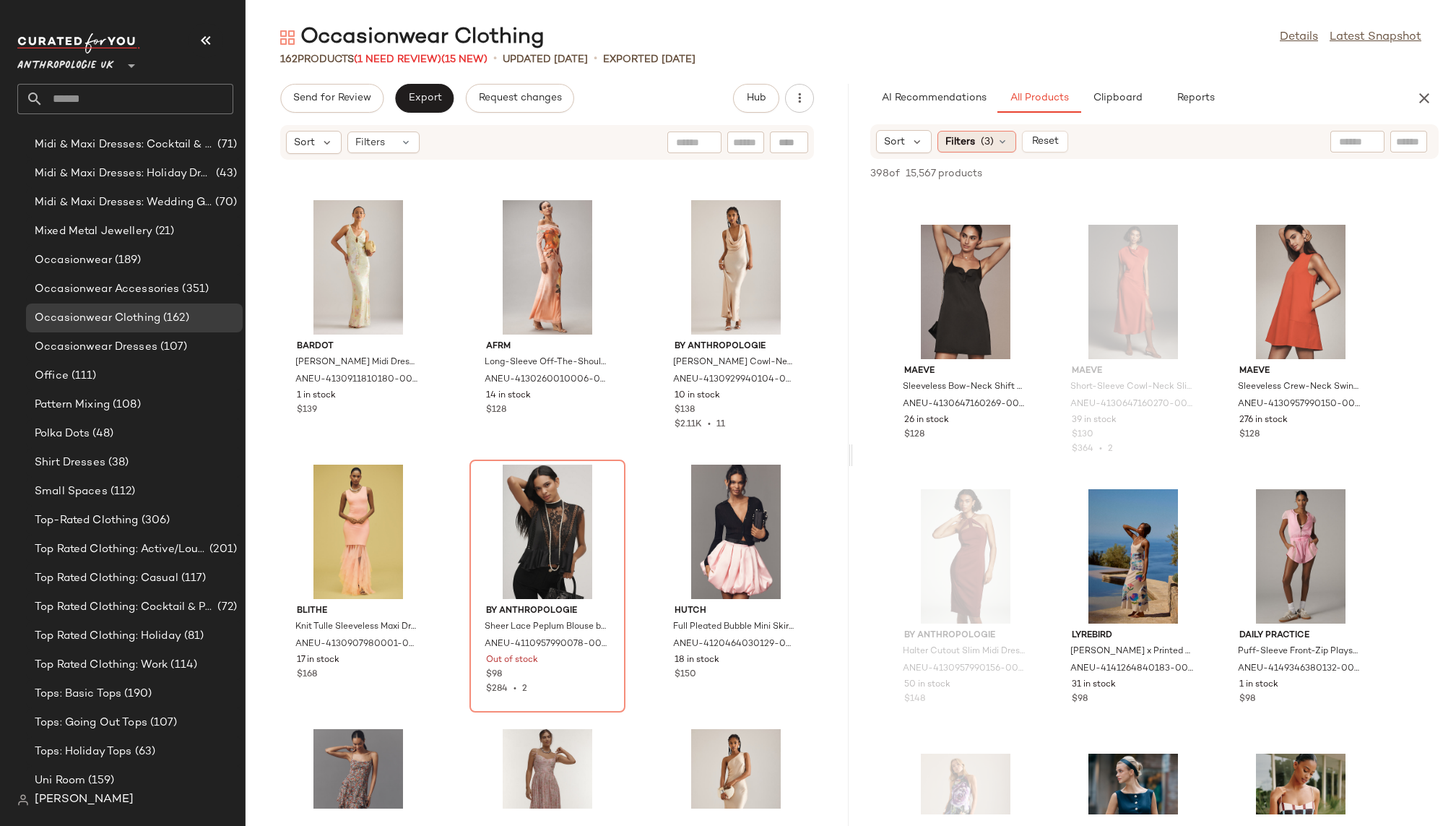
click at [979, 133] on div "Filters (3)" at bounding box center [976, 141] width 79 height 21
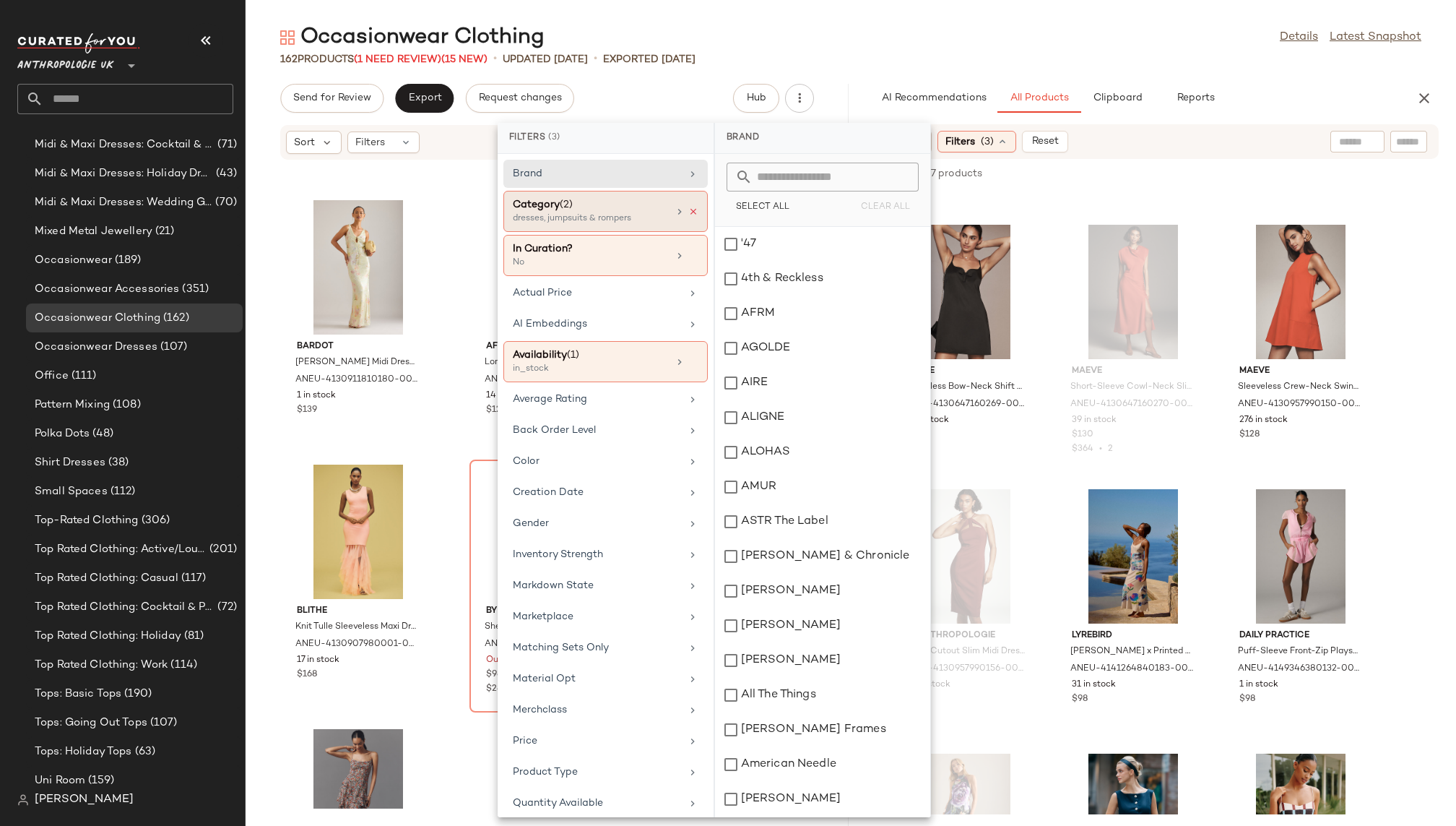
click at [690, 207] on icon at bounding box center [692, 211] width 10 height 10
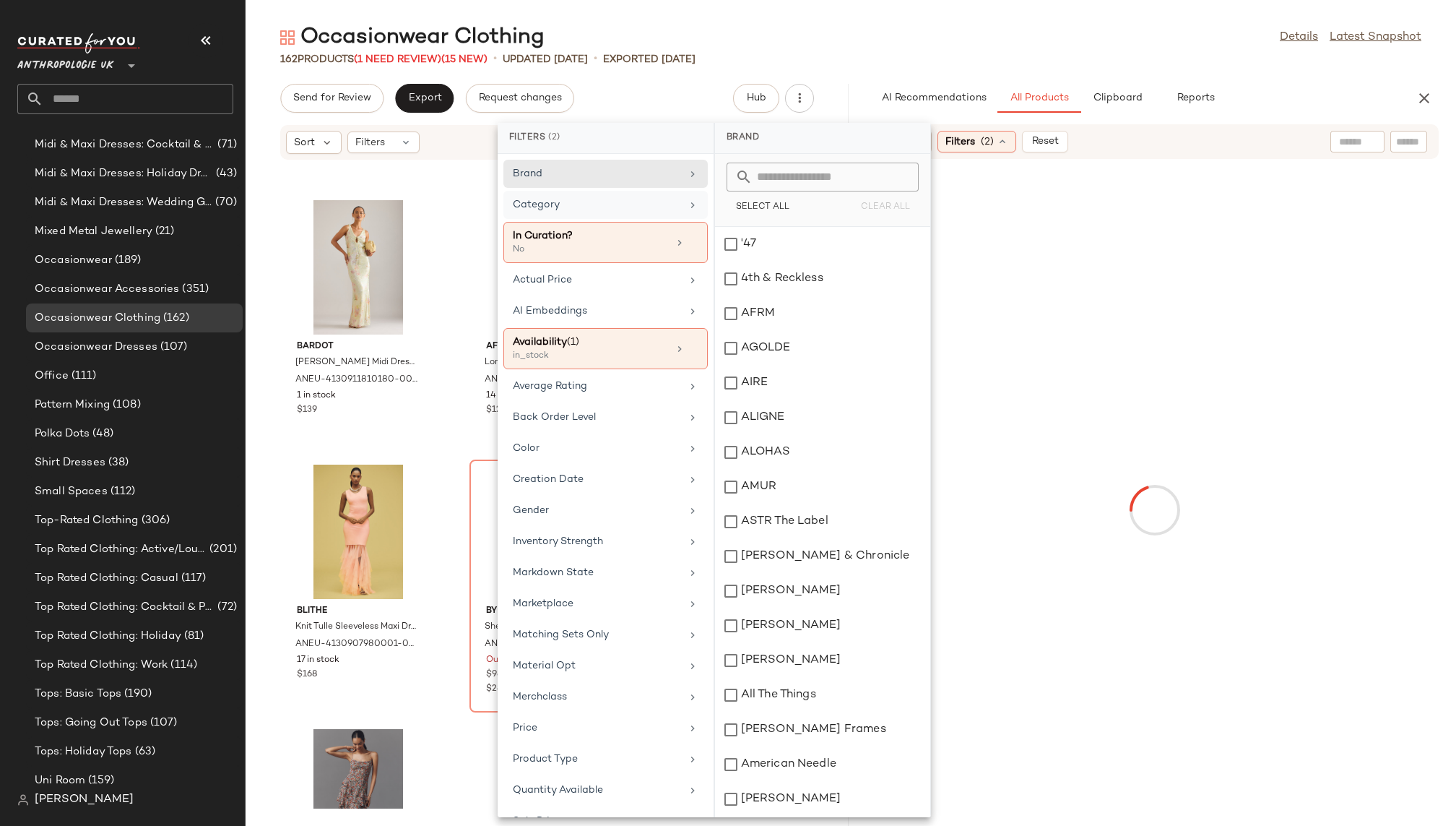
click at [650, 207] on div "Category" at bounding box center [597, 205] width 168 height 15
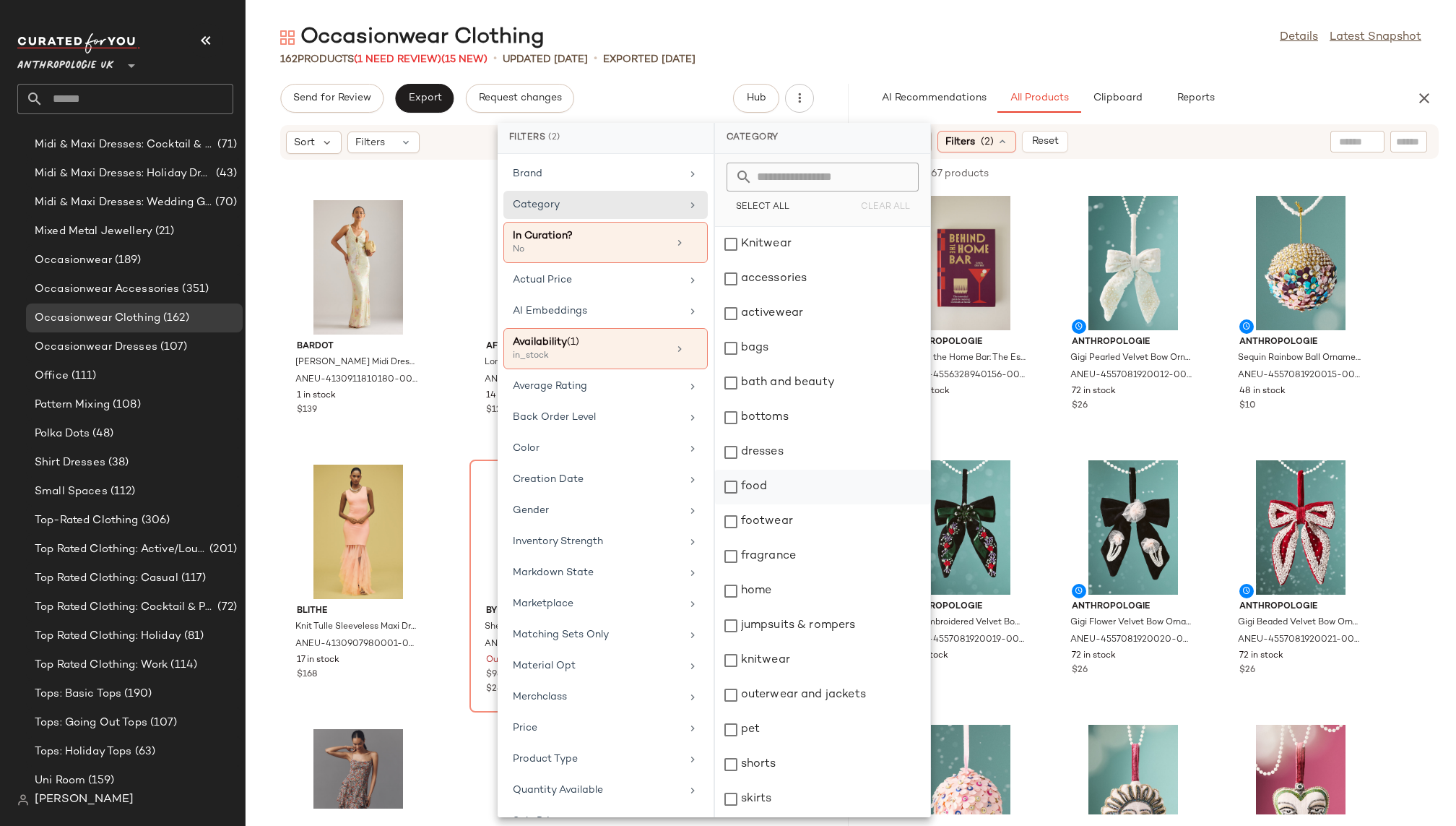
scroll to position [242, 0]
click at [767, 734] on div "tops" at bounding box center [822, 731] width 215 height 34
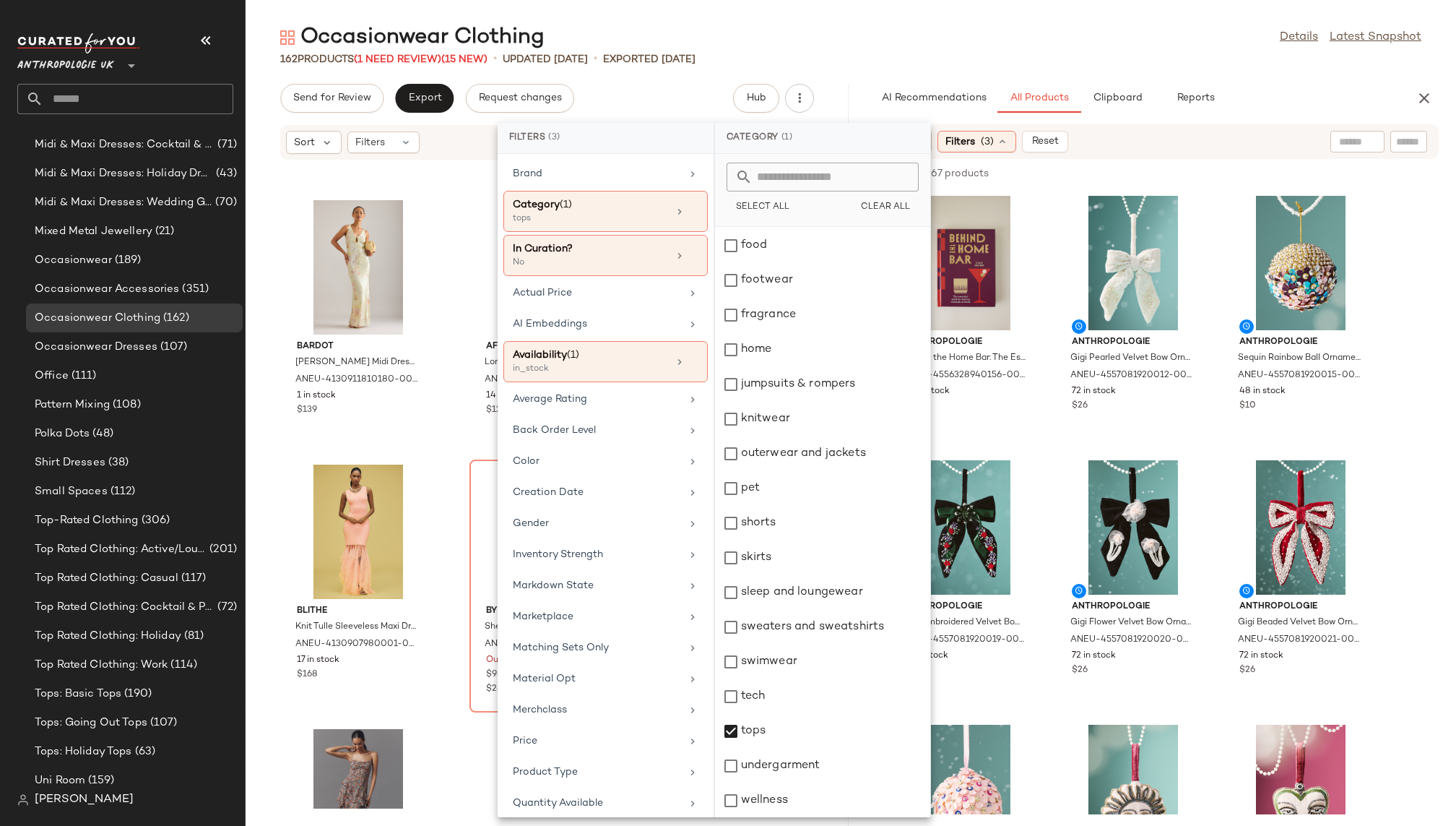
click at [997, 28] on div "Occasionwear Clothing Details Latest Snapshot" at bounding box center [850, 37] width 1210 height 29
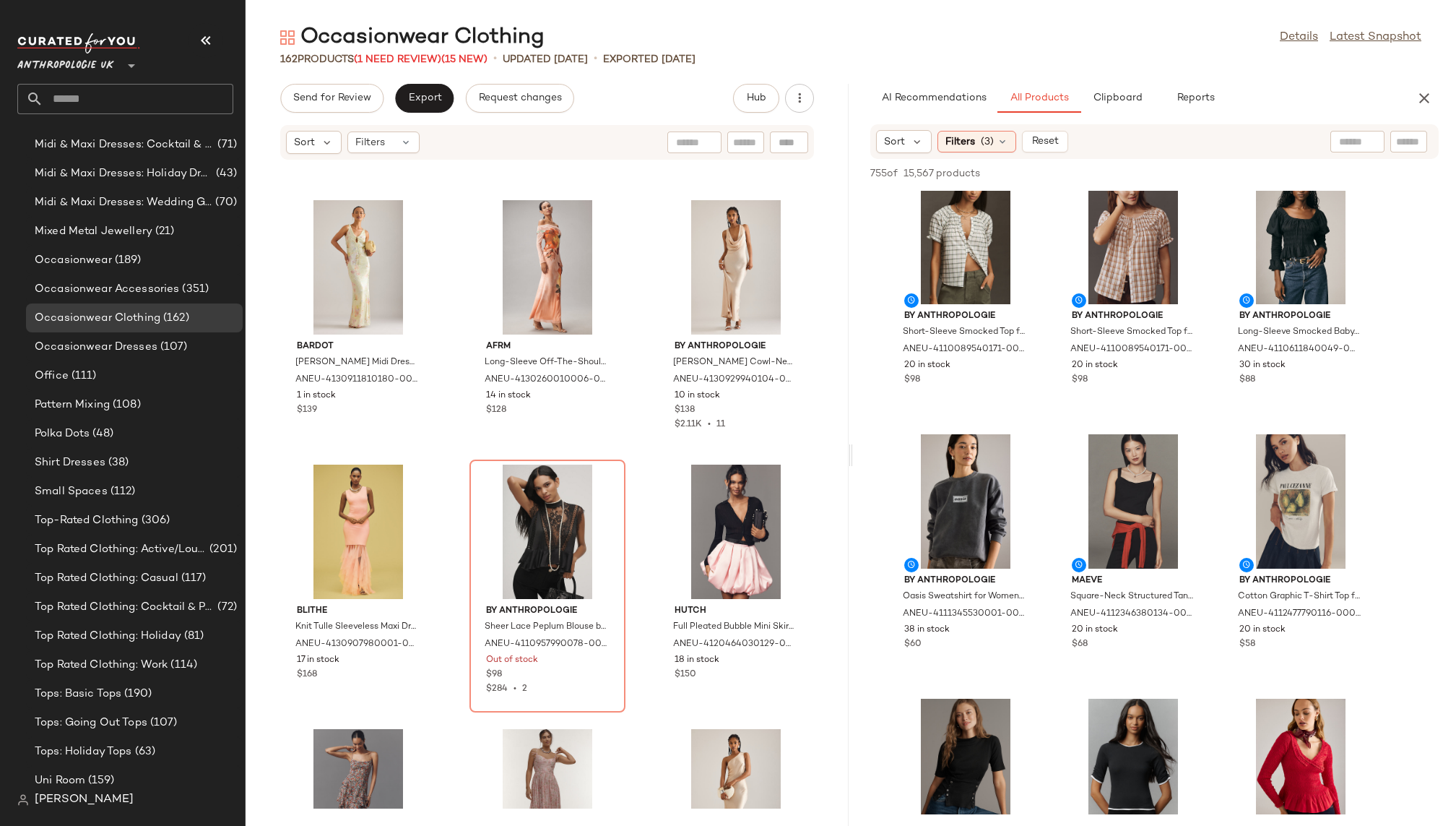
scroll to position [297, 0]
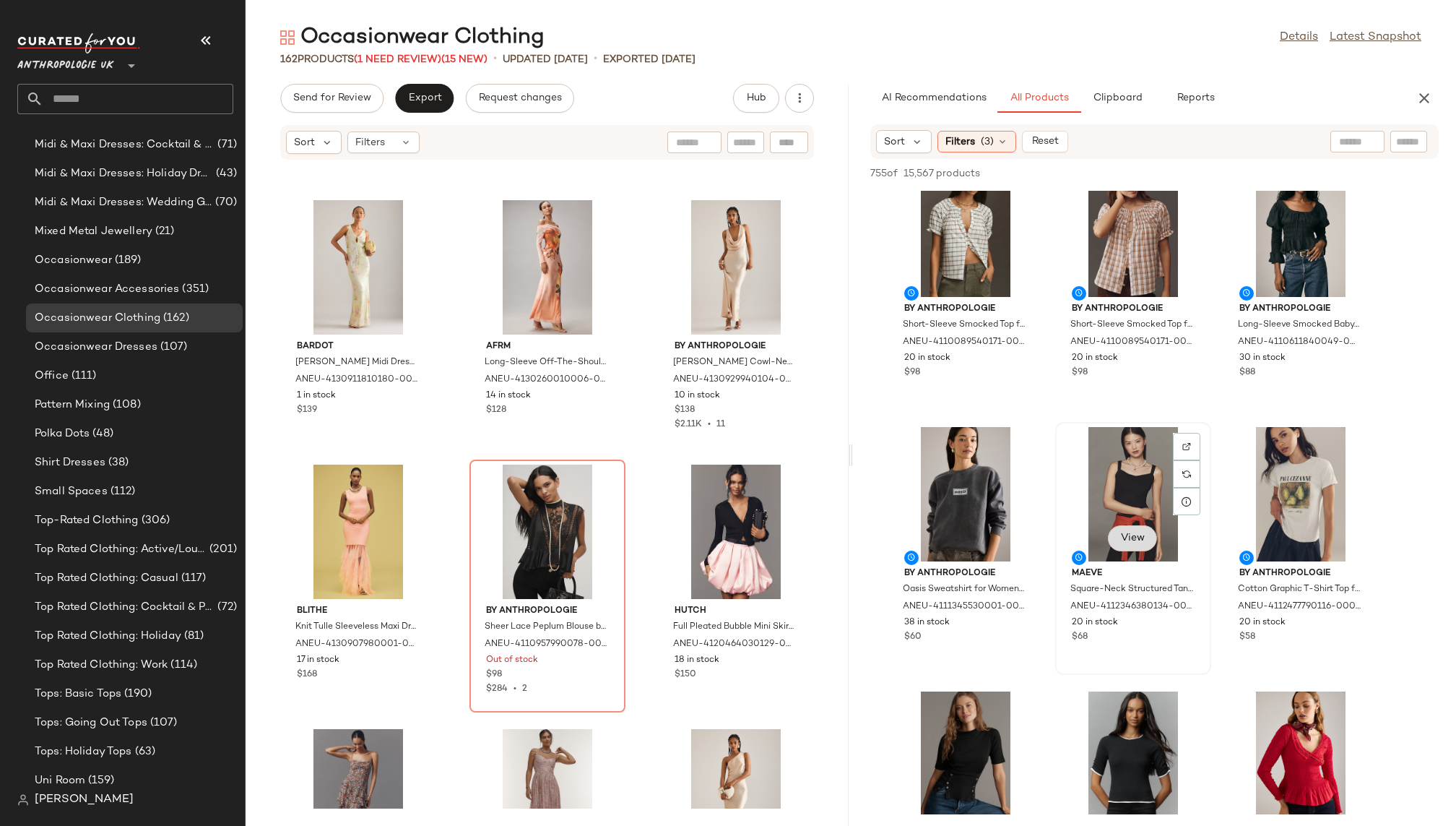
click at [1128, 535] on span "View" at bounding box center [1132, 538] width 25 height 11
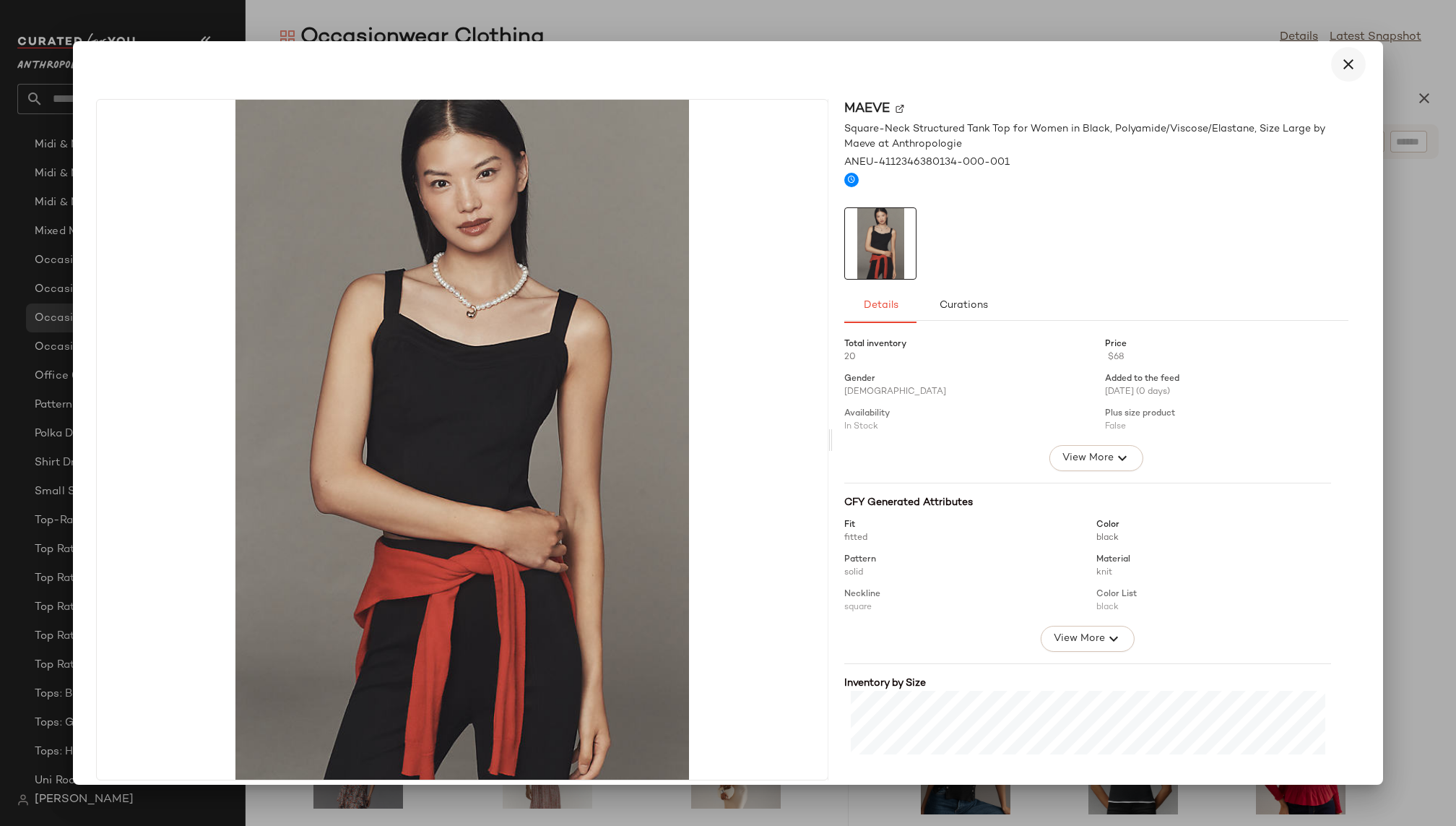
click at [1340, 70] on icon "button" at bounding box center [1348, 64] width 18 height 18
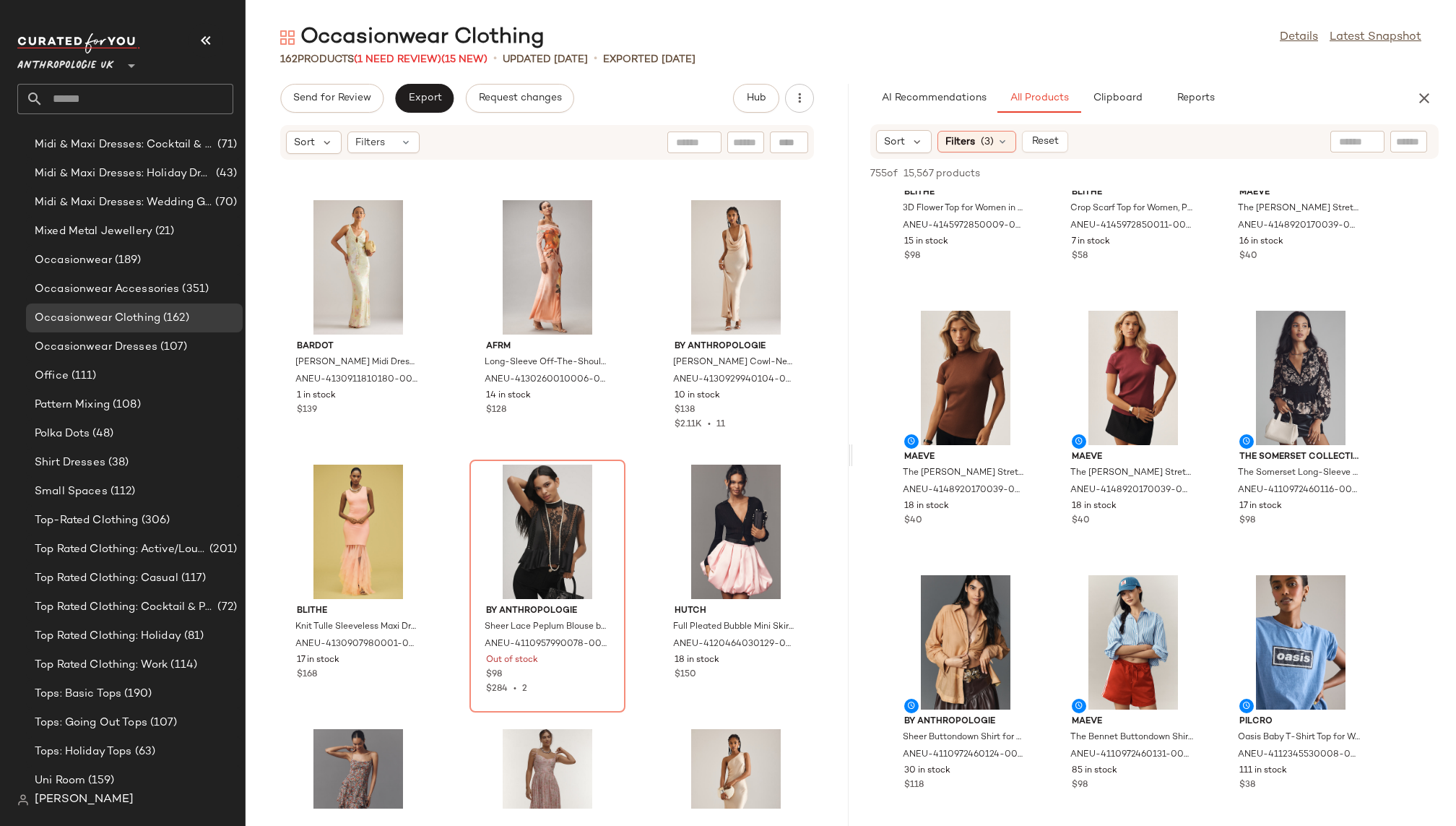
scroll to position [1499, 0]
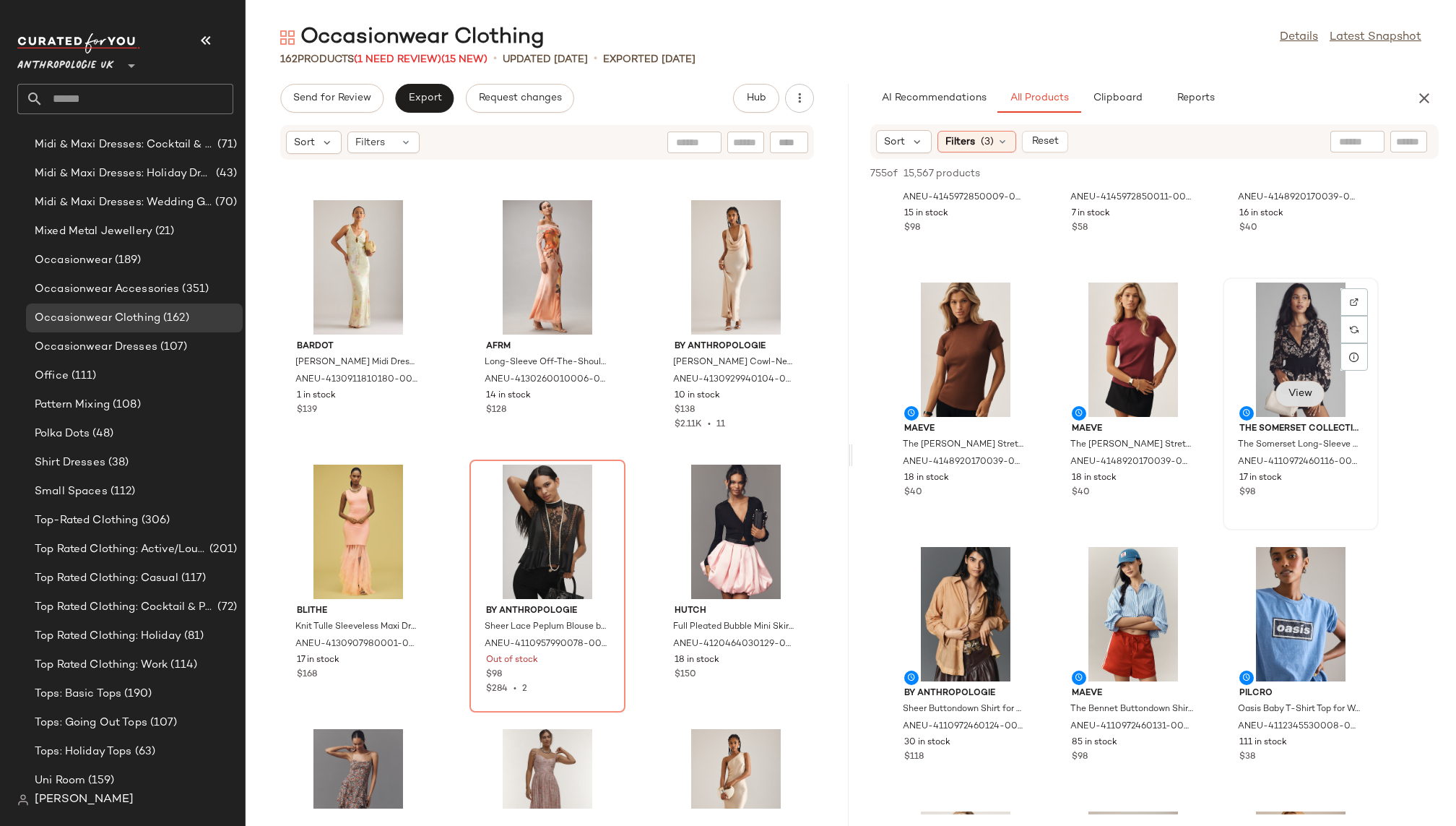
click at [1292, 391] on span "View" at bounding box center [1300, 394] width 25 height 11
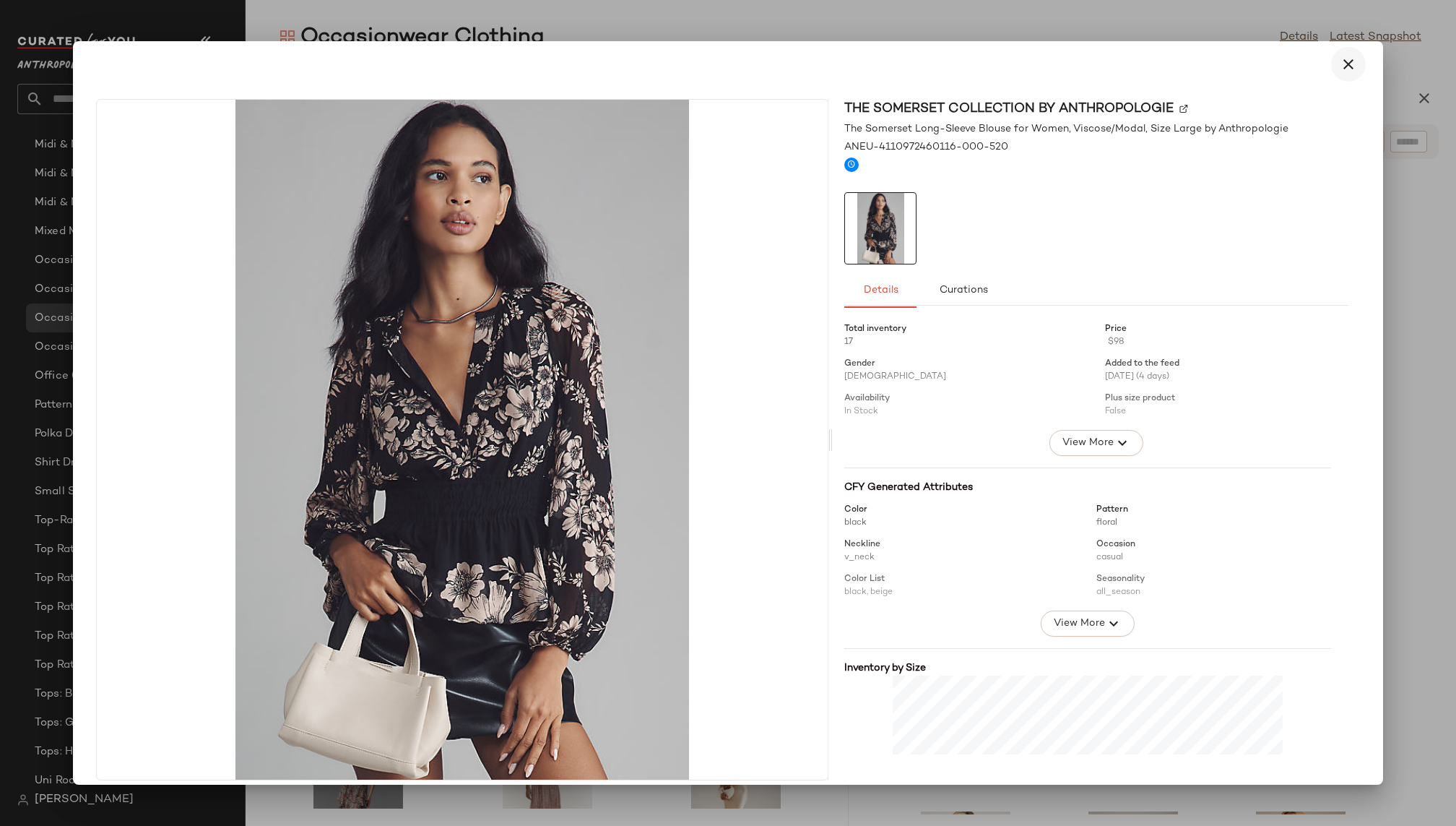
click at [1343, 53] on button "button" at bounding box center [1348, 64] width 34 height 34
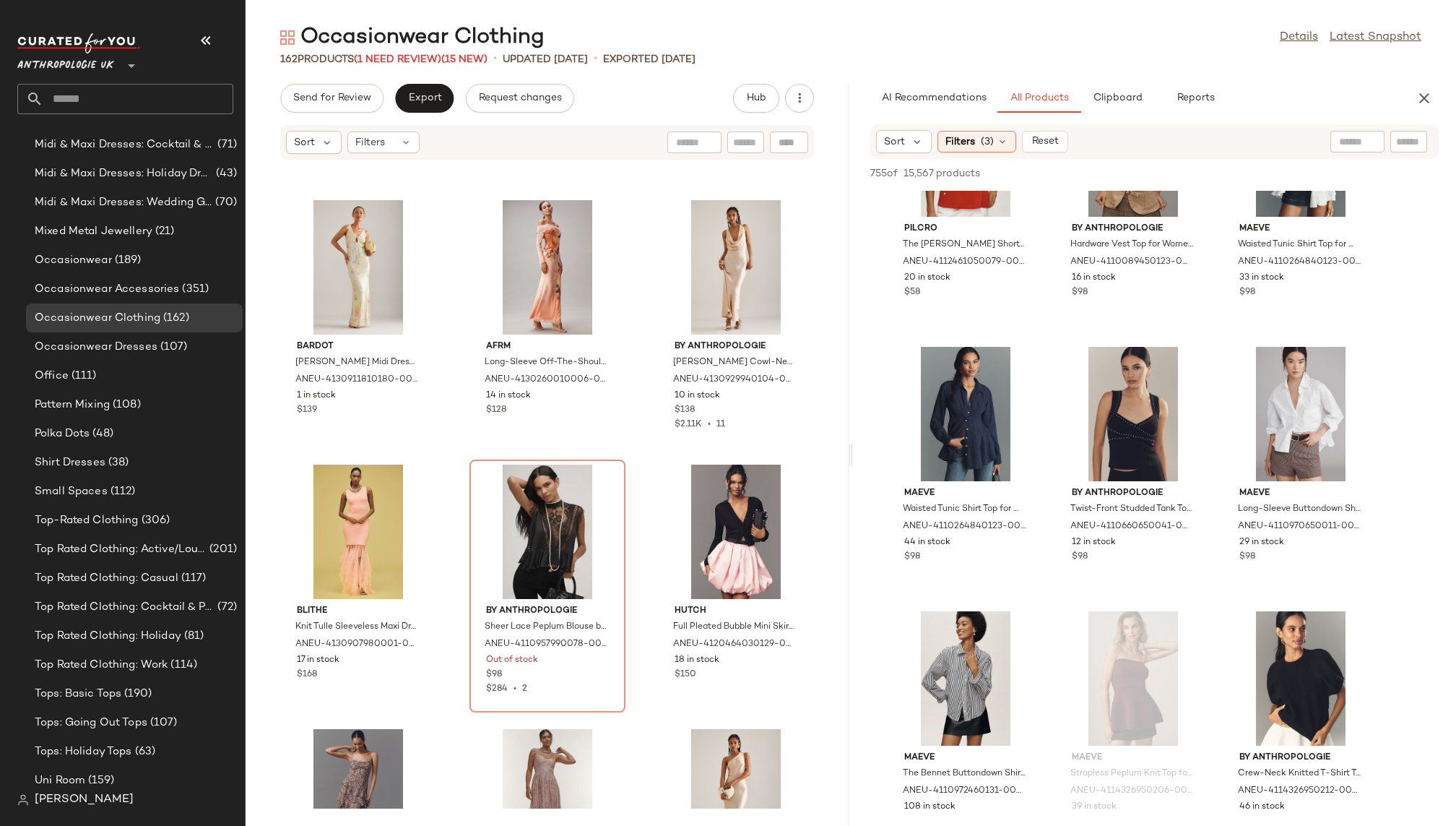
scroll to position [4349, 0]
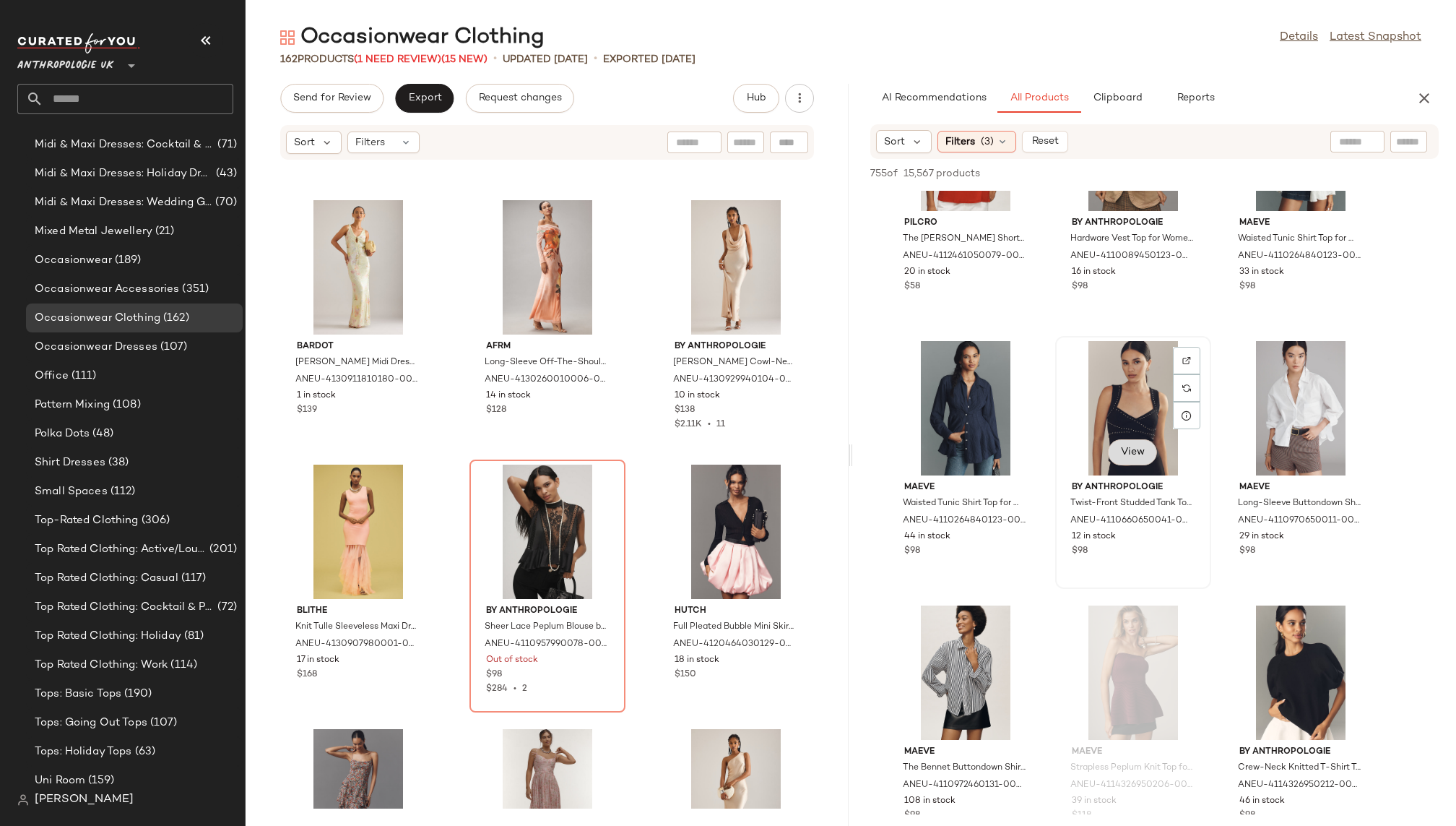
click at [1127, 452] on span "View" at bounding box center [1132, 452] width 25 height 11
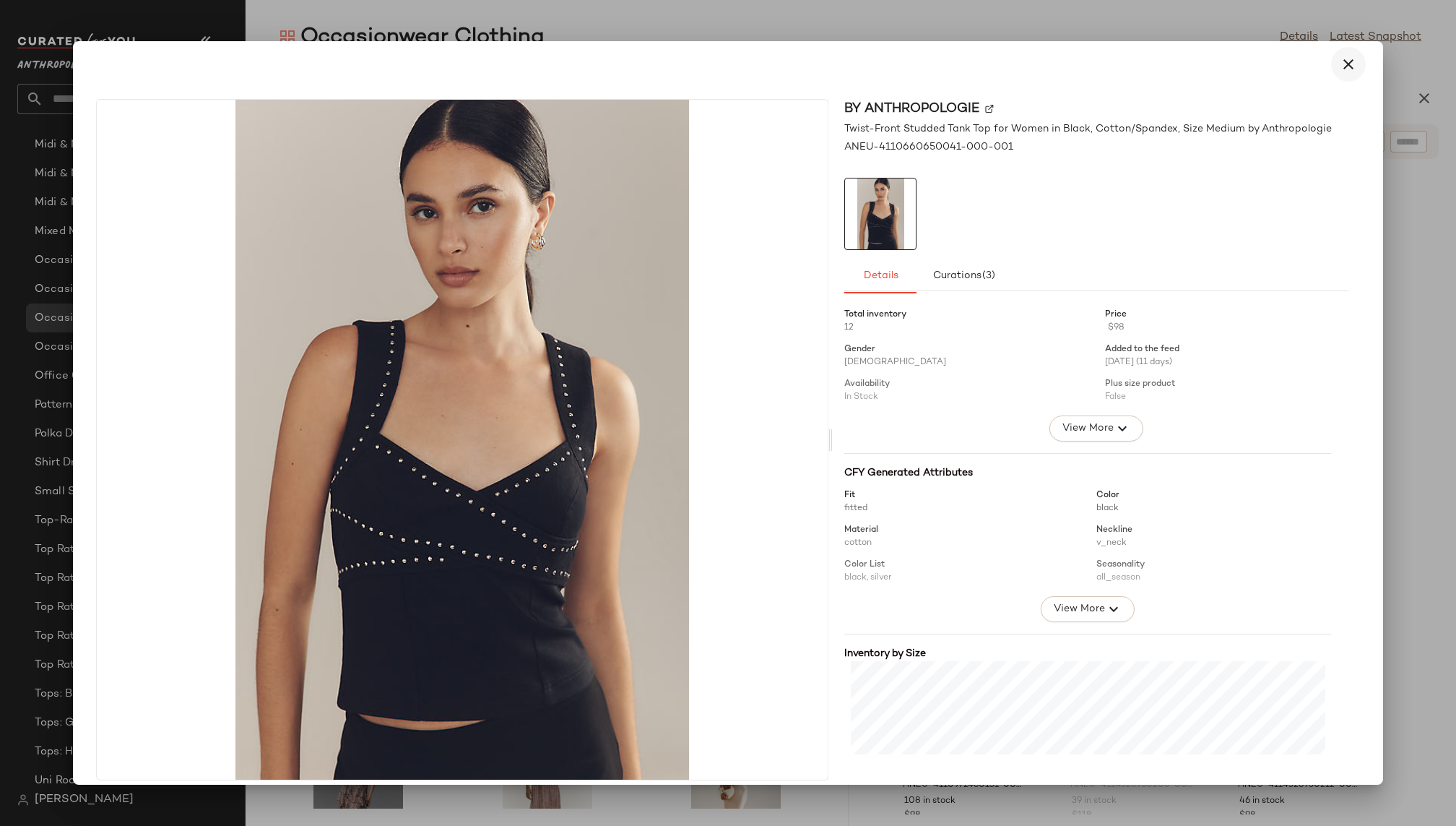
click at [1339, 68] on icon "button" at bounding box center [1348, 64] width 18 height 18
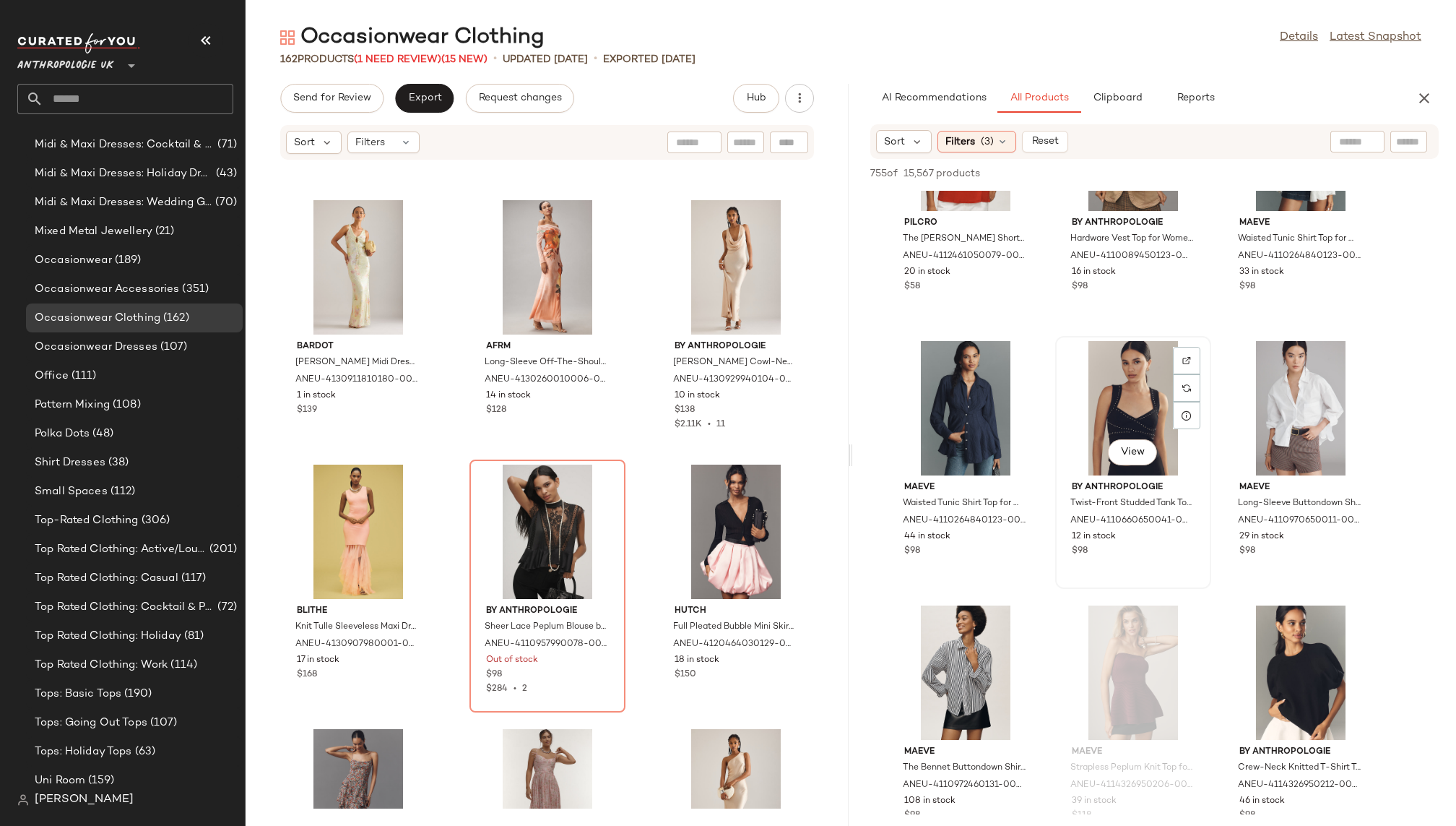
click at [1072, 415] on div "View" at bounding box center [1133, 407] width 146 height 134
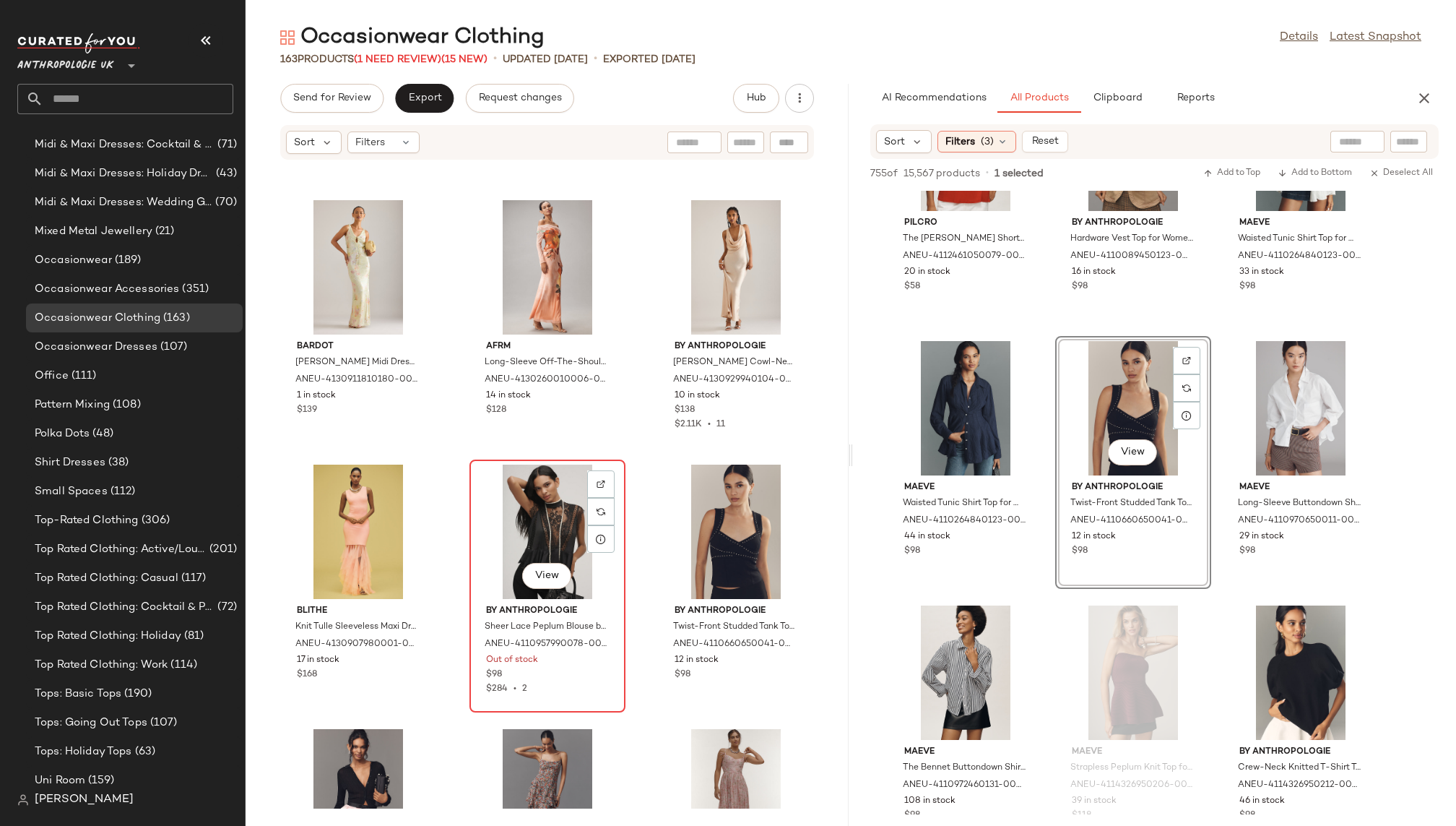
click at [532, 512] on div "View" at bounding box center [547, 532] width 146 height 134
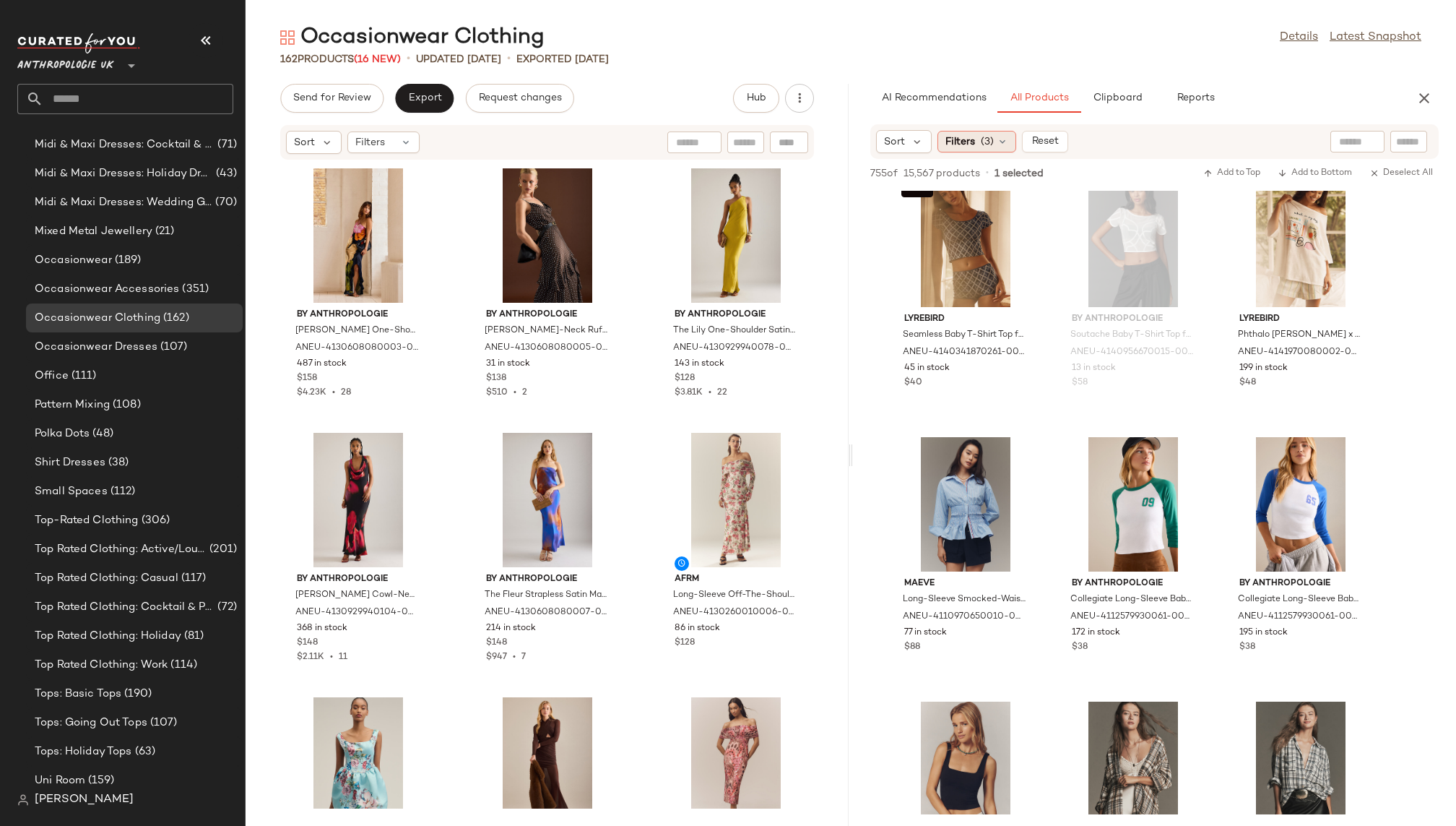
click at [955, 146] on span "Filters" at bounding box center [960, 142] width 30 height 15
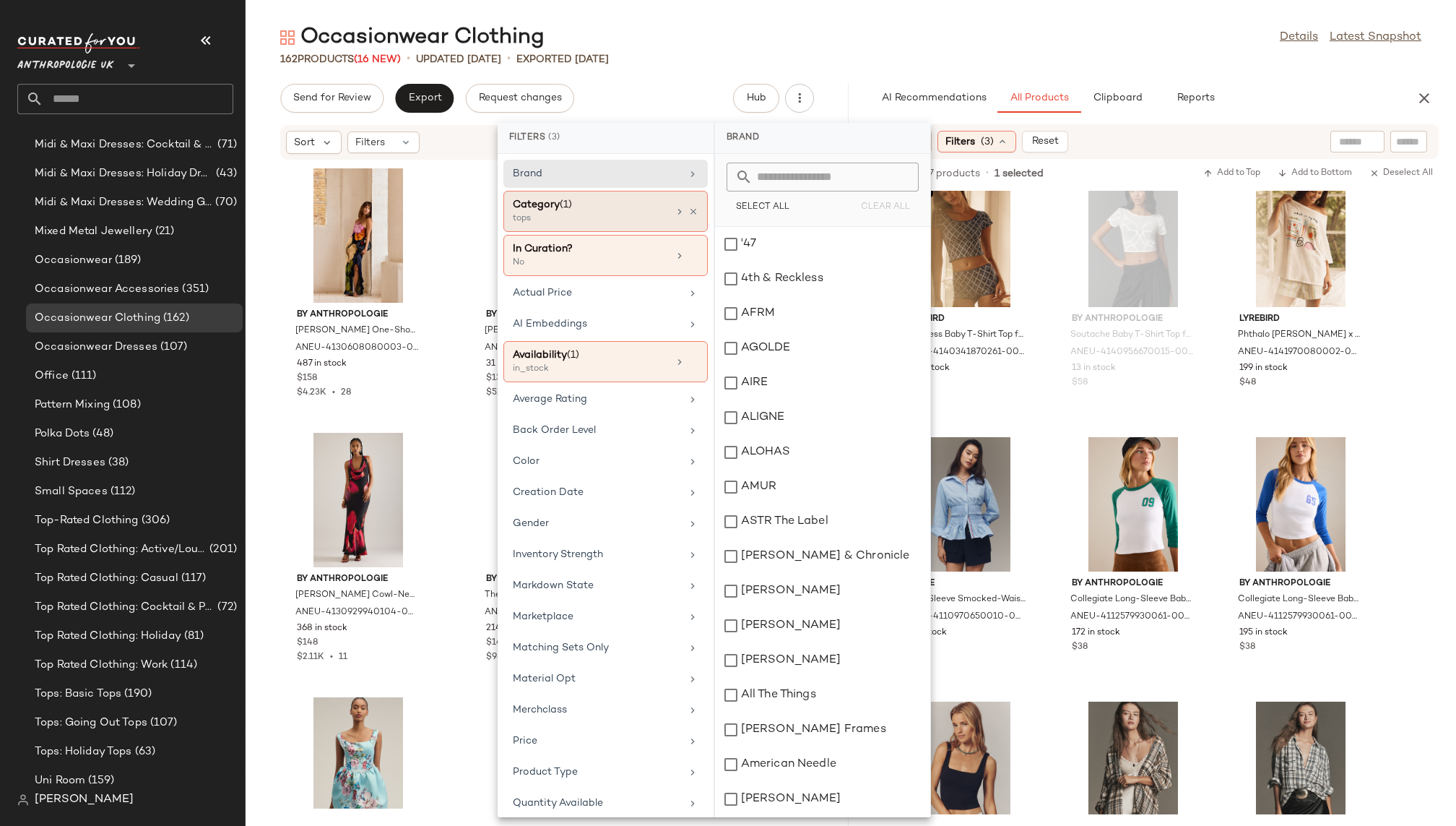
click at [693, 235] on div "Category (1) tops" at bounding box center [605, 256] width 205 height 41
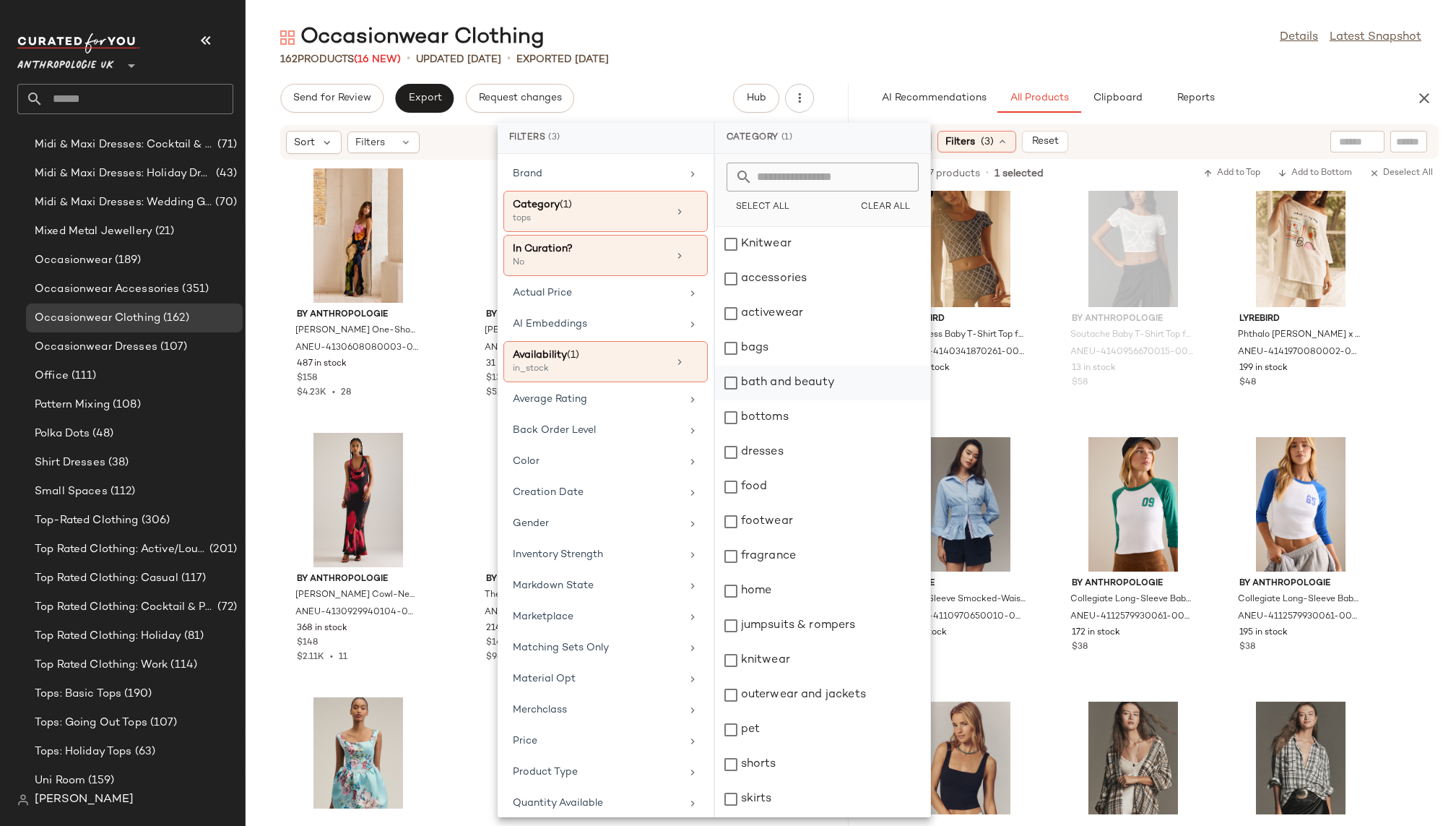
scroll to position [41, 0]
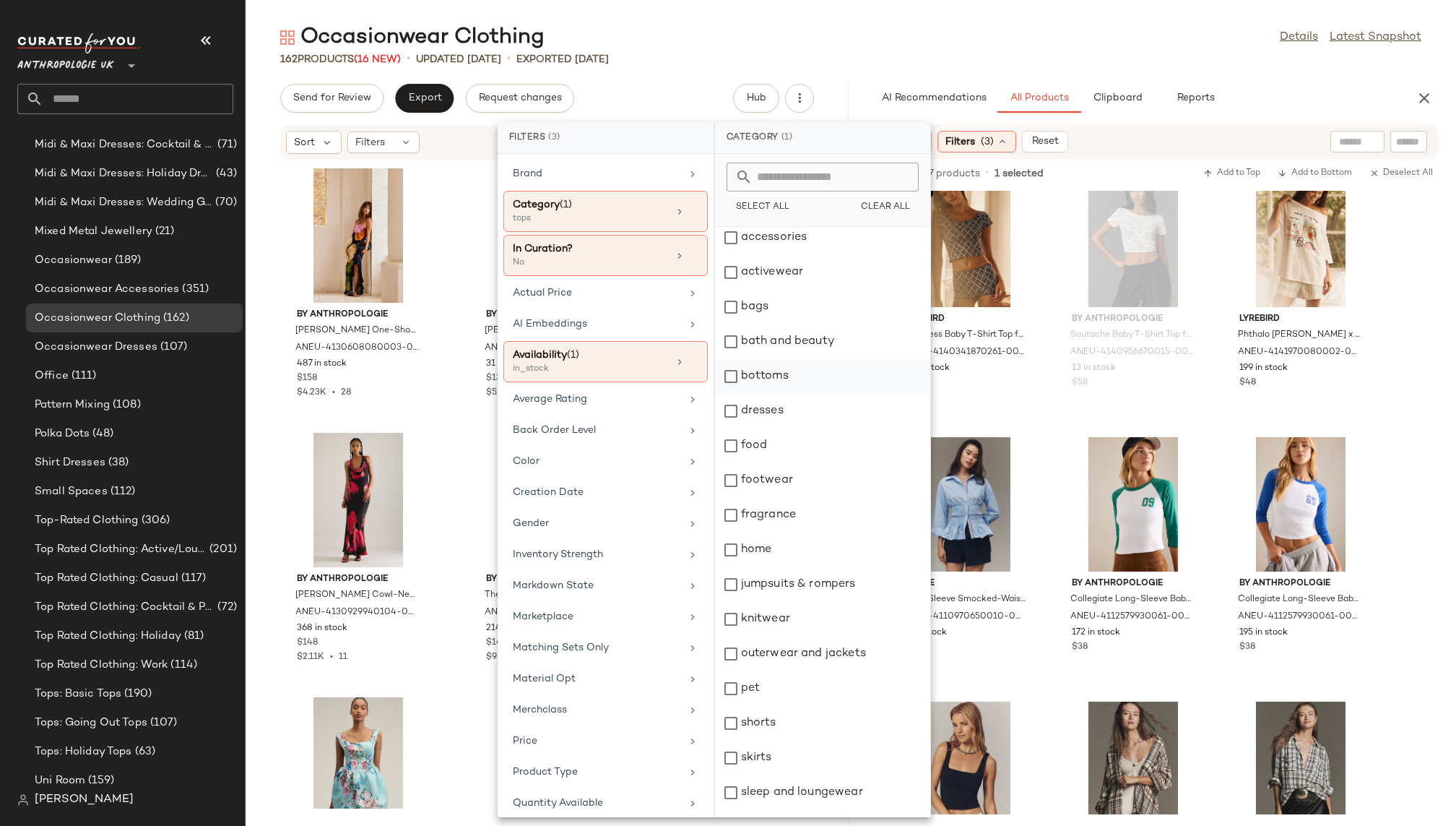
click at [769, 374] on div "bottoms" at bounding box center [822, 376] width 215 height 34
click at [769, 412] on div "dresses" at bounding box center [822, 410] width 215 height 34
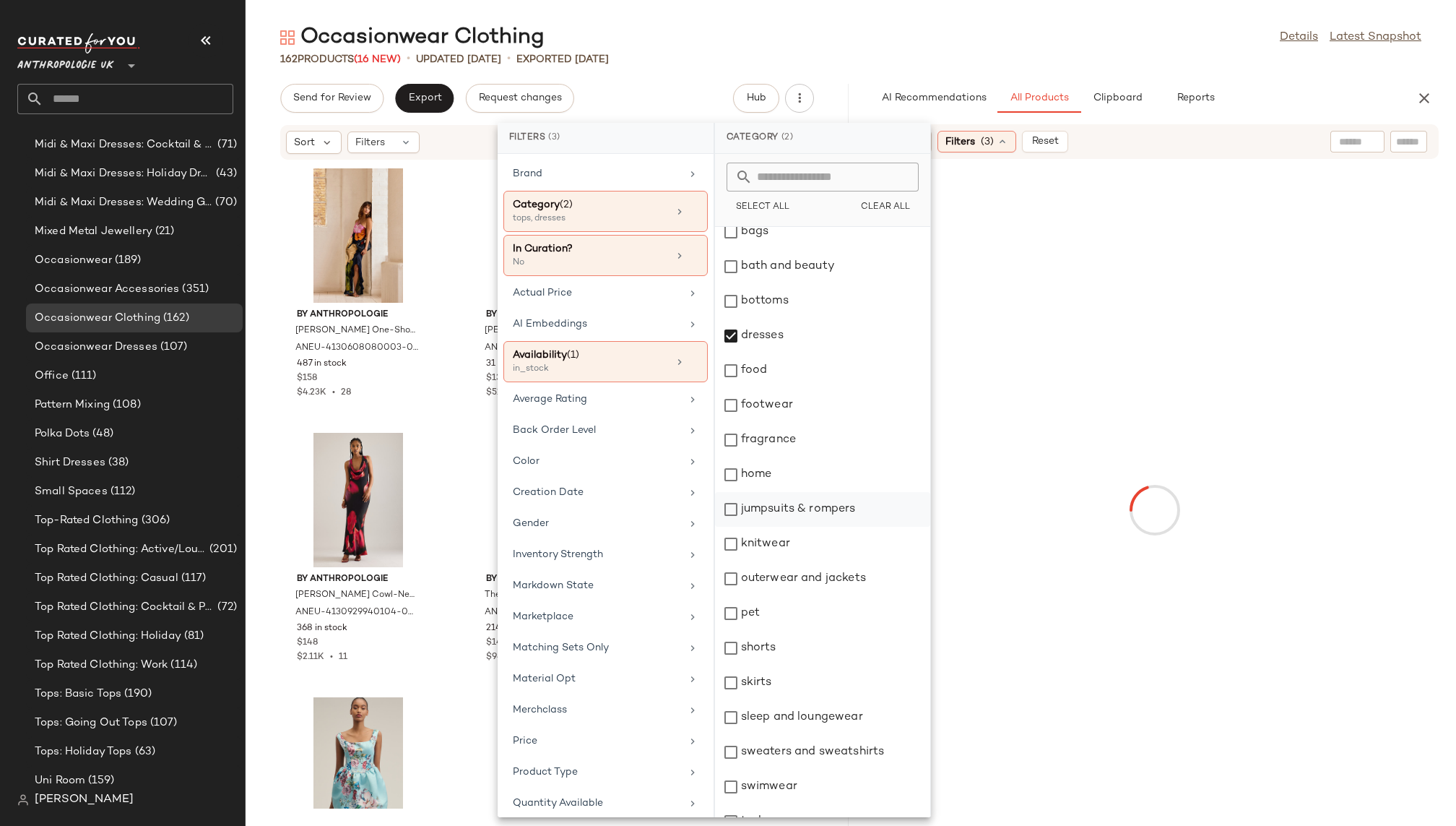
click at [792, 507] on div "jumpsuits & rompers" at bounding box center [822, 508] width 215 height 34
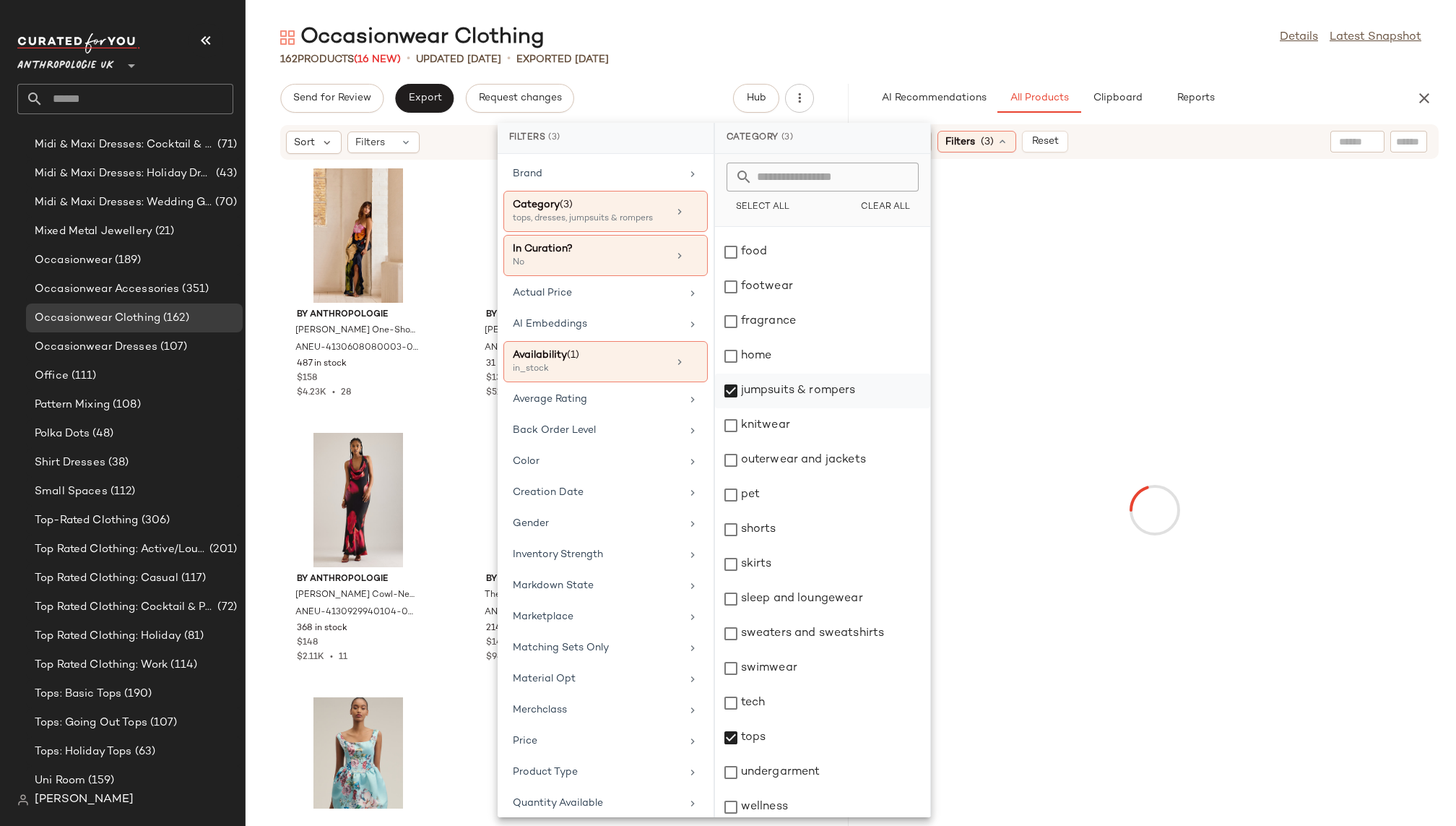
scroll to position [242, 0]
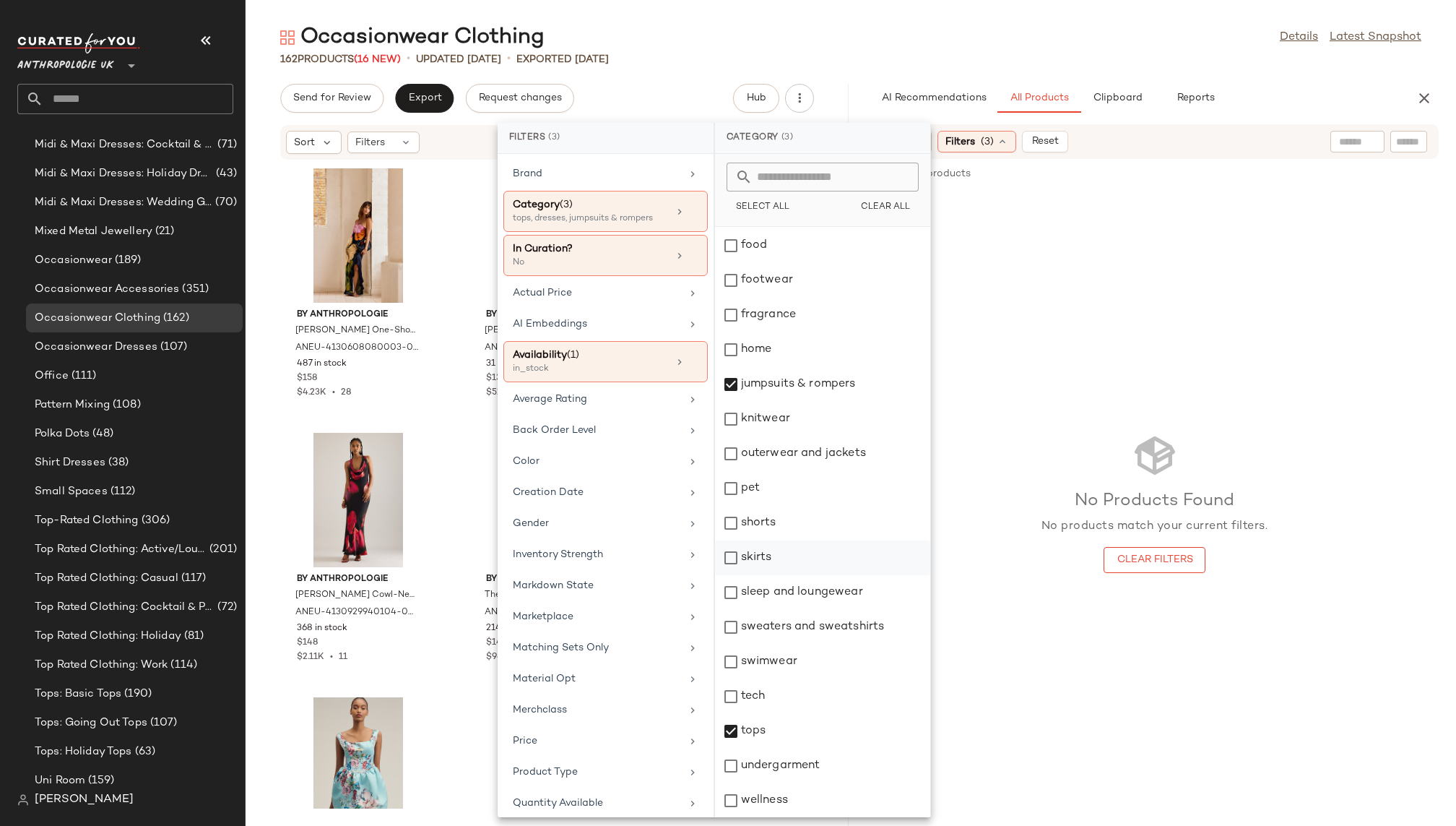
click at [789, 554] on div "skirts" at bounding box center [822, 557] width 215 height 34
click at [1048, 349] on div "No Products Found No products match your current filters. Clear Filters" at bounding box center [1153, 502] width 603 height 623
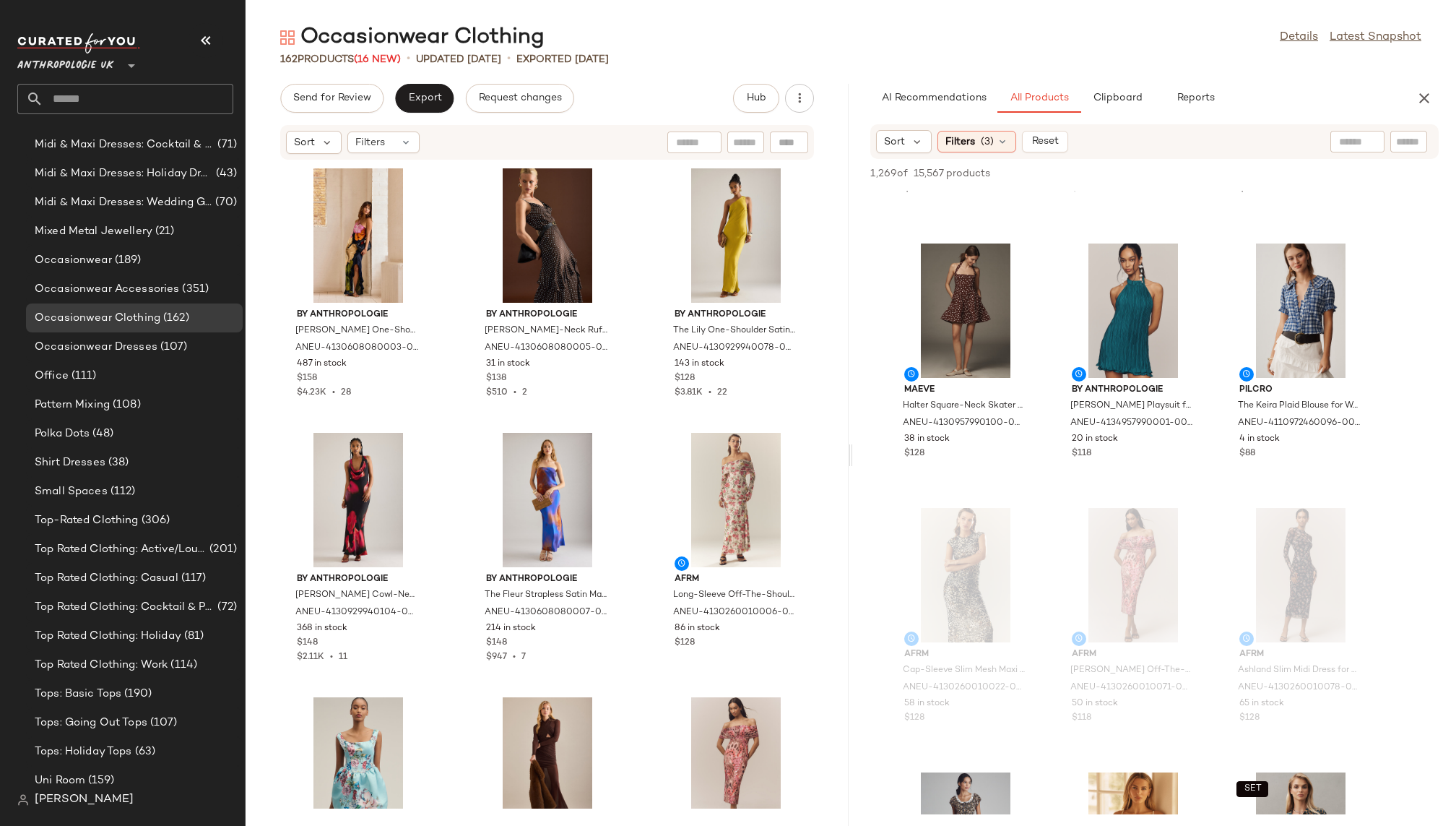
scroll to position [2842, 0]
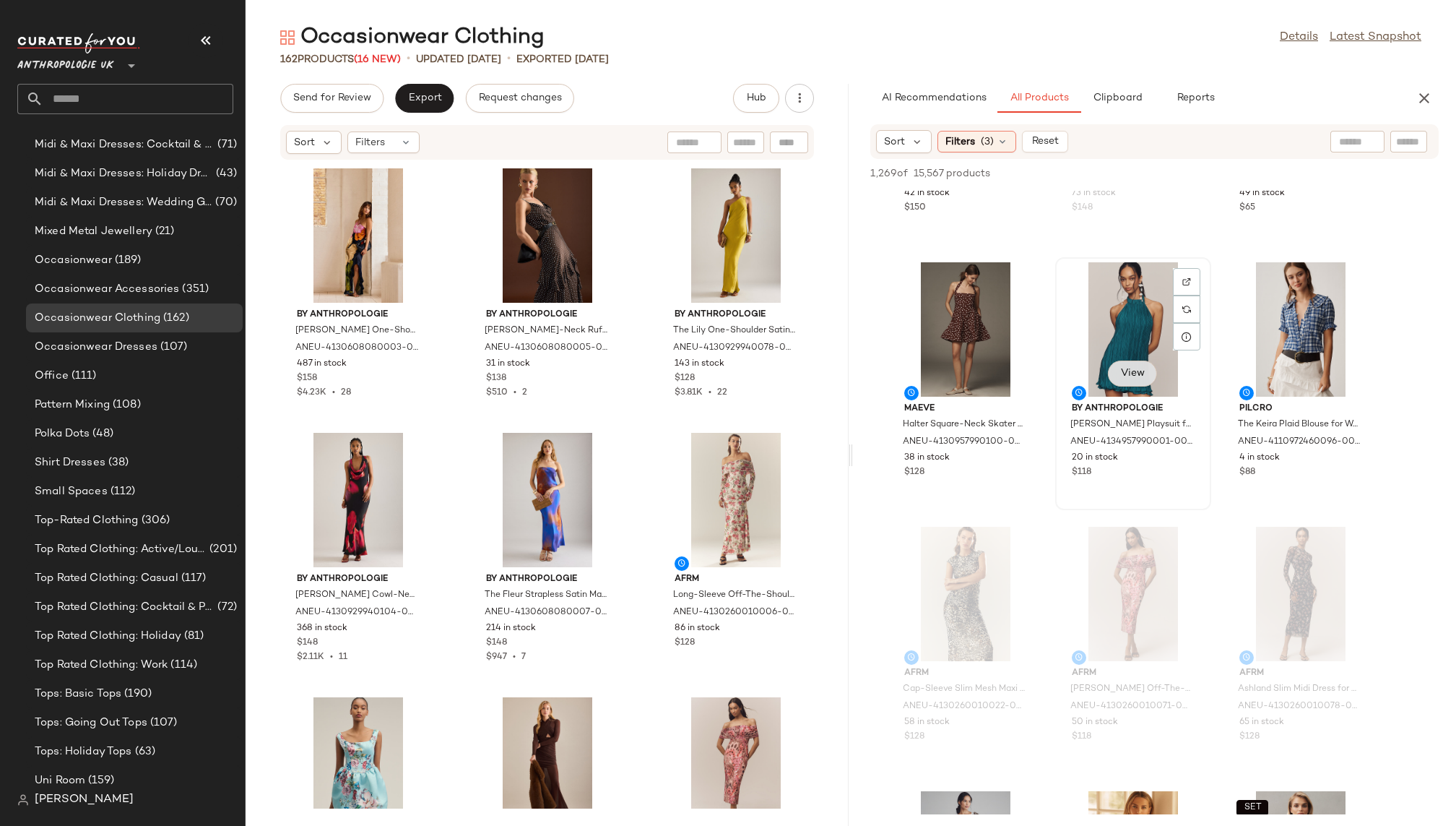
click at [1134, 374] on span "View" at bounding box center [1132, 373] width 25 height 11
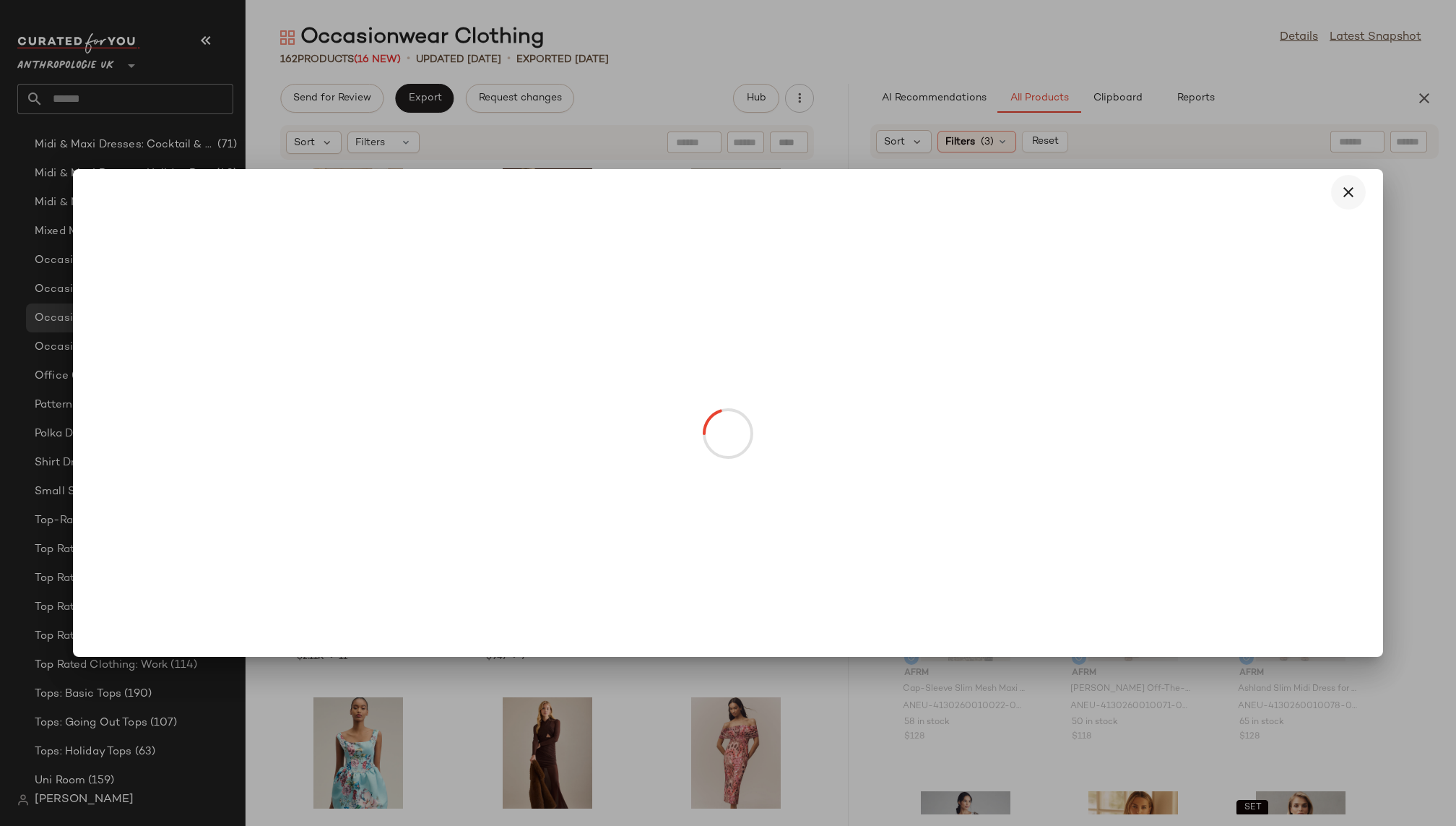
click at [1341, 186] on icon "button" at bounding box center [1348, 192] width 18 height 18
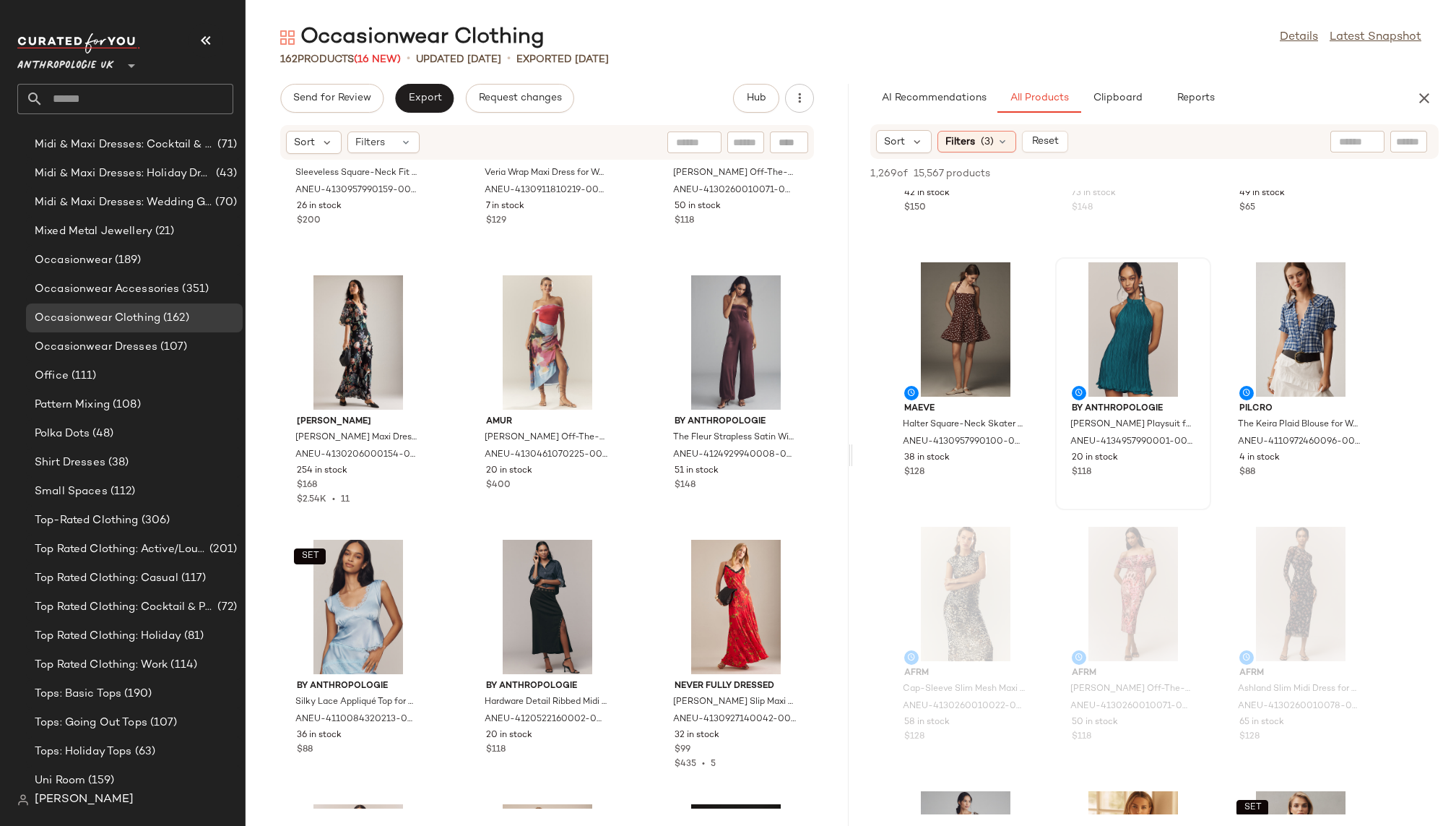
scroll to position [720, 0]
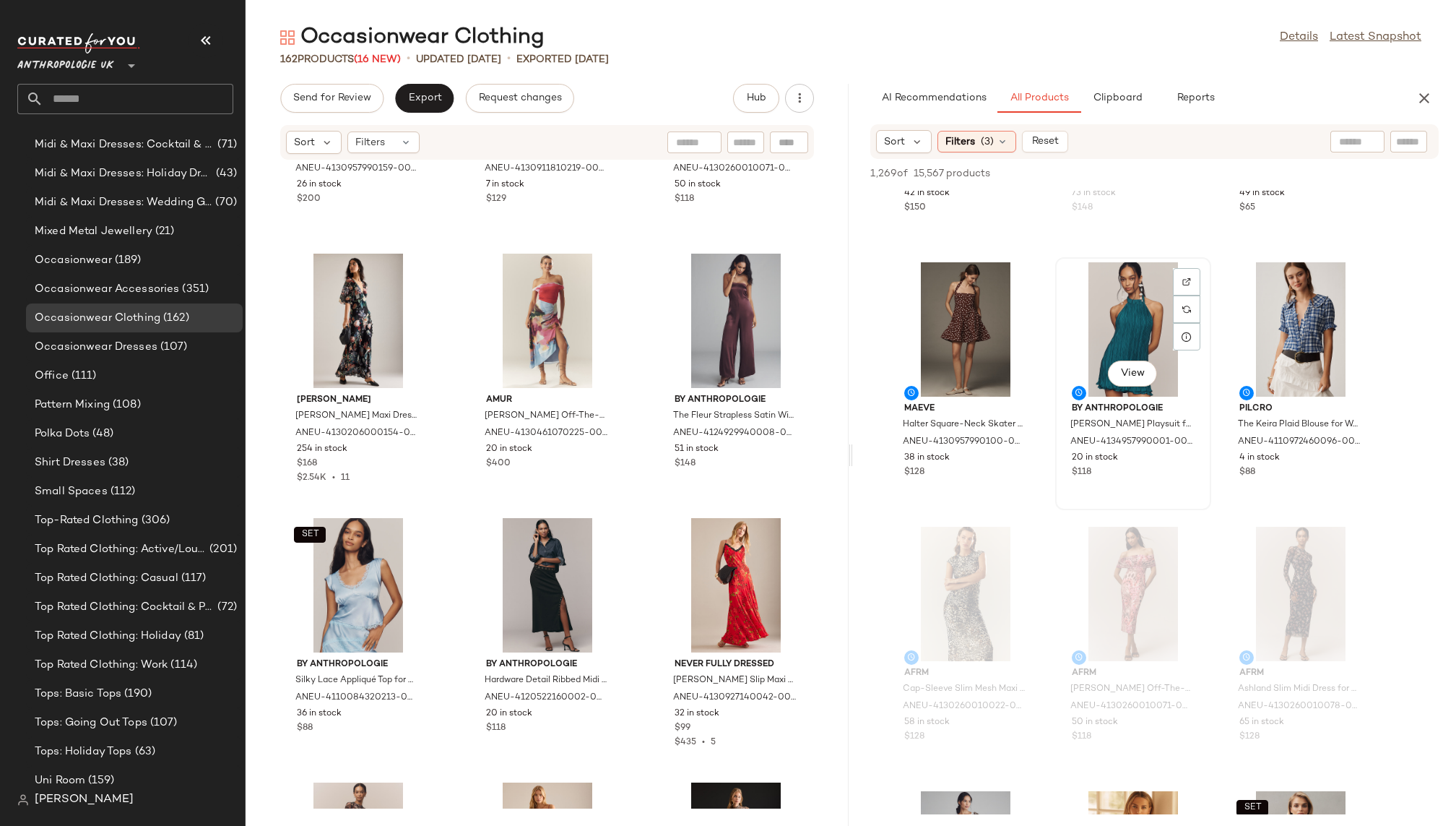
click at [1095, 353] on div "View" at bounding box center [1133, 329] width 146 height 134
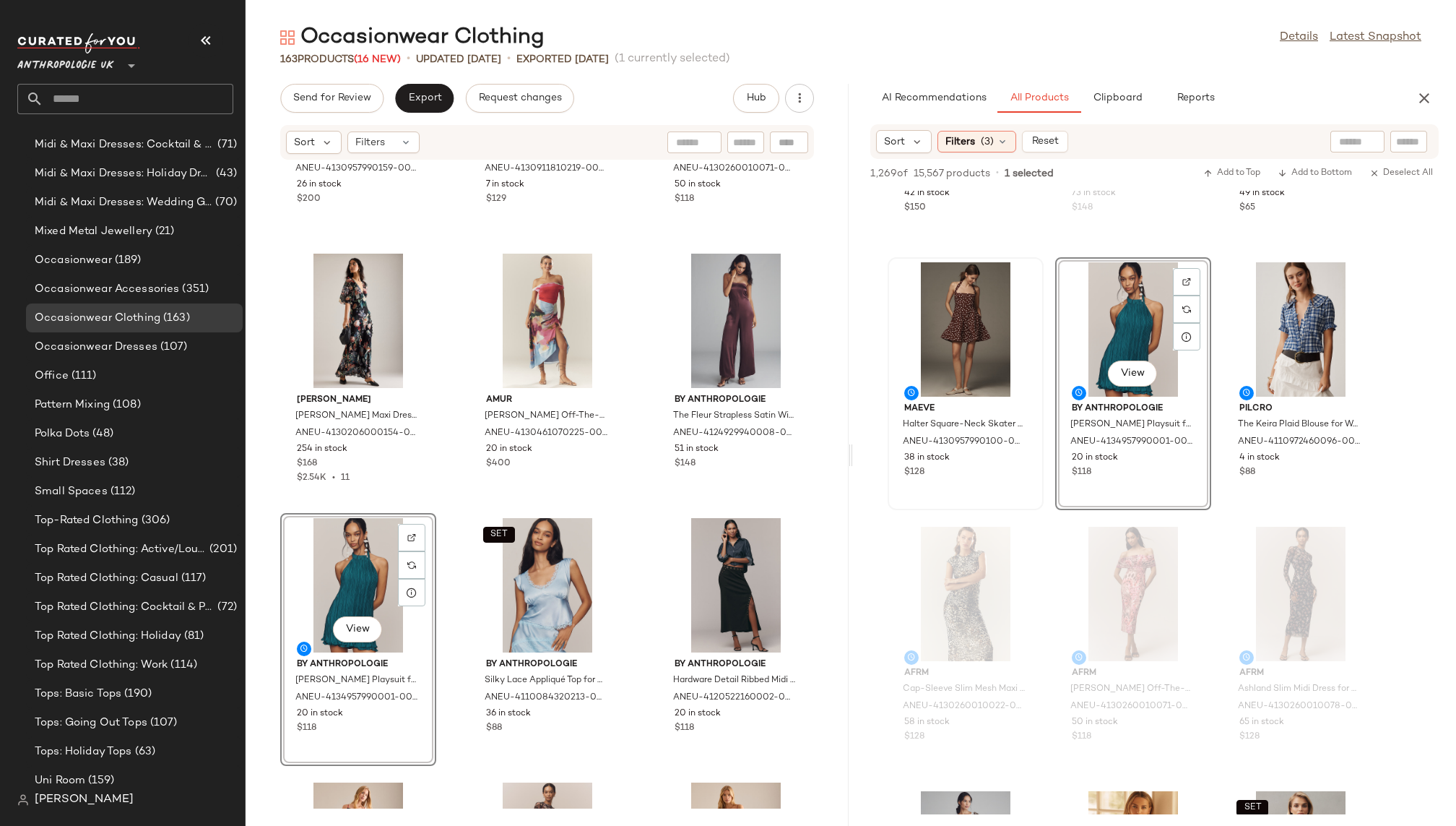
scroll to position [1017, 0]
click at [1040, 614] on div "View AFRM Cap-Sleeve Slim Mesh Maxi Dress for Women, Polyester/Elastane, Size 1…" at bounding box center [964, 648] width 153 height 250
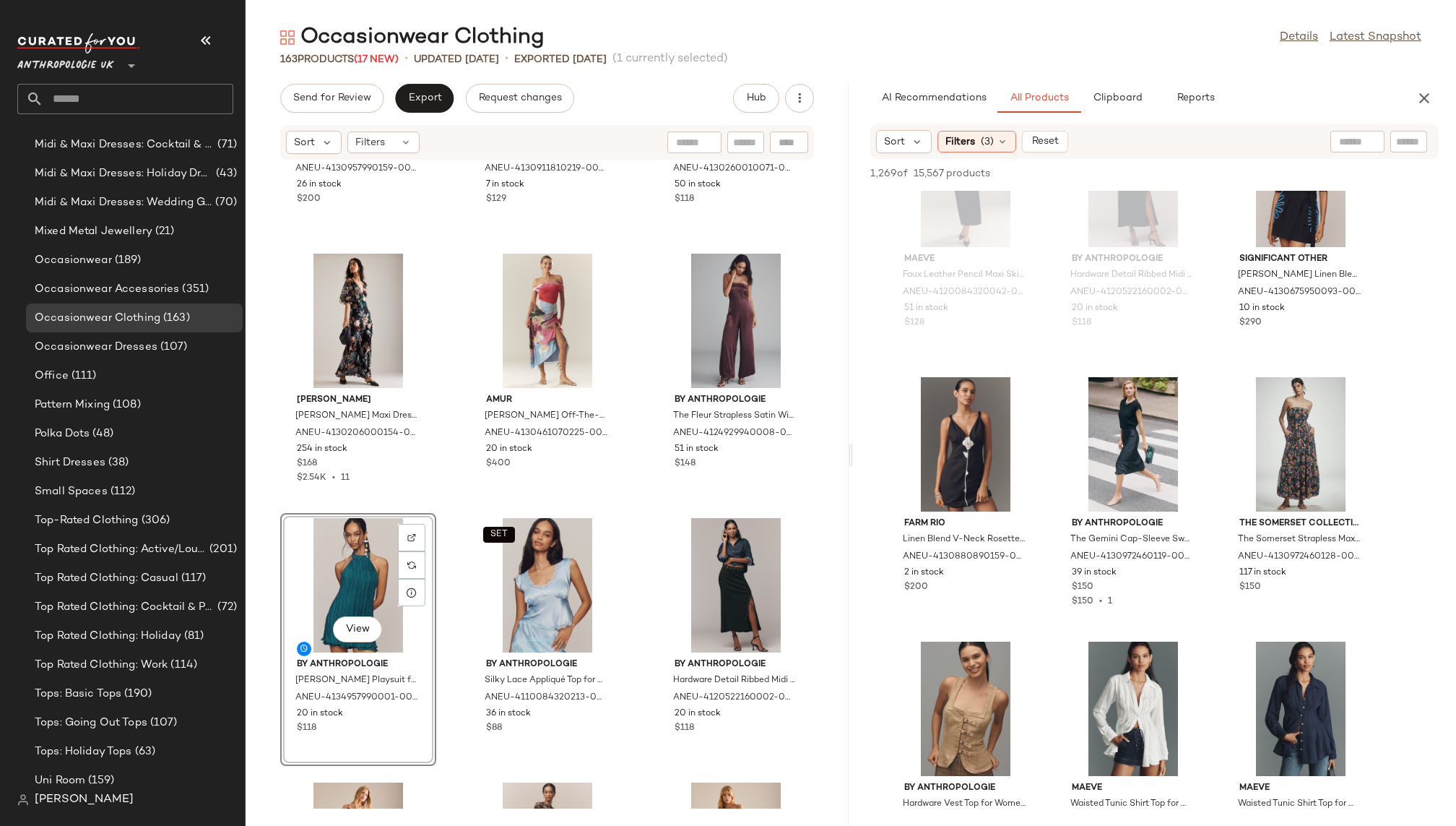
scroll to position [6181, 0]
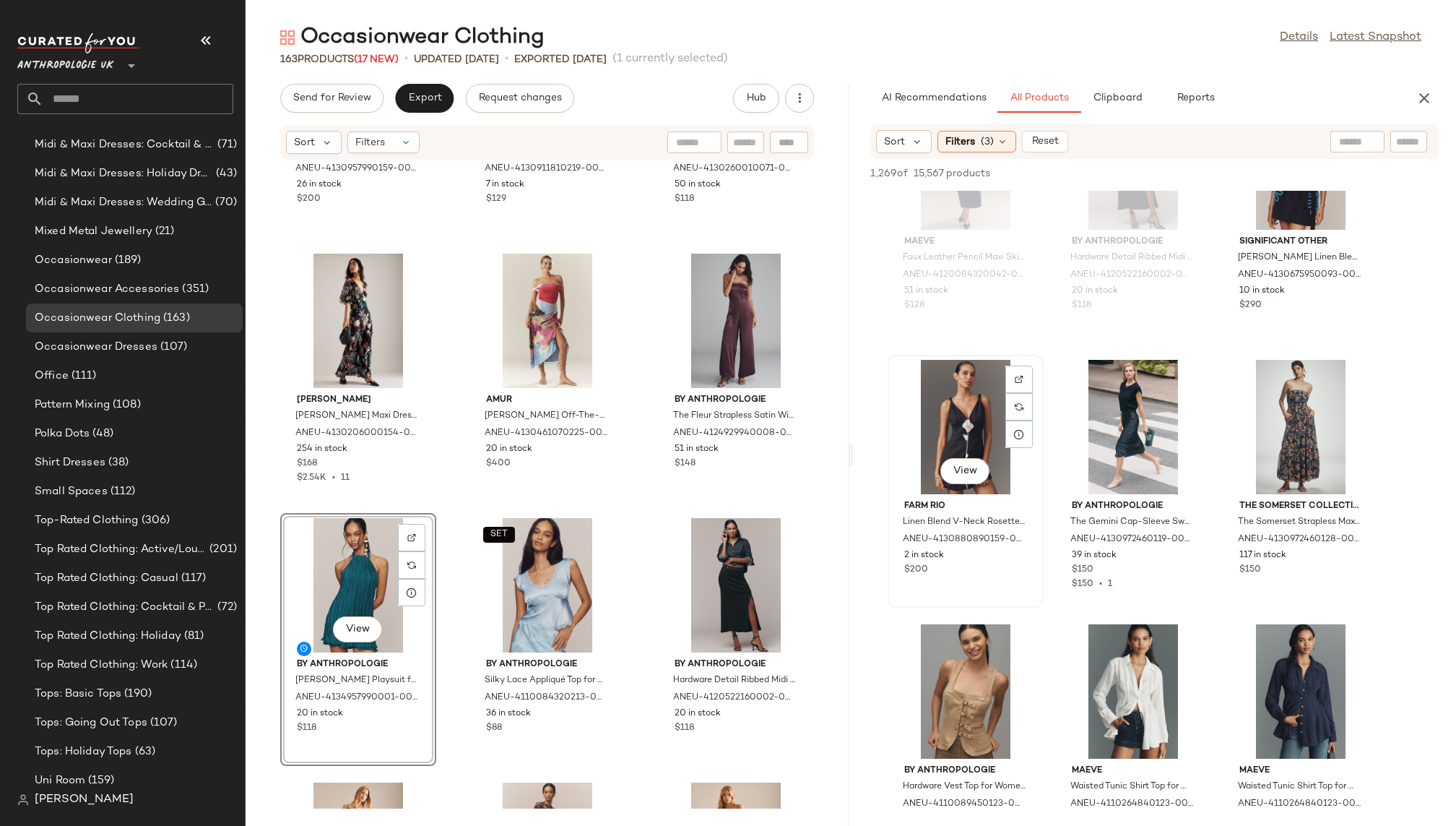
click at [943, 426] on div "View" at bounding box center [965, 426] width 146 height 134
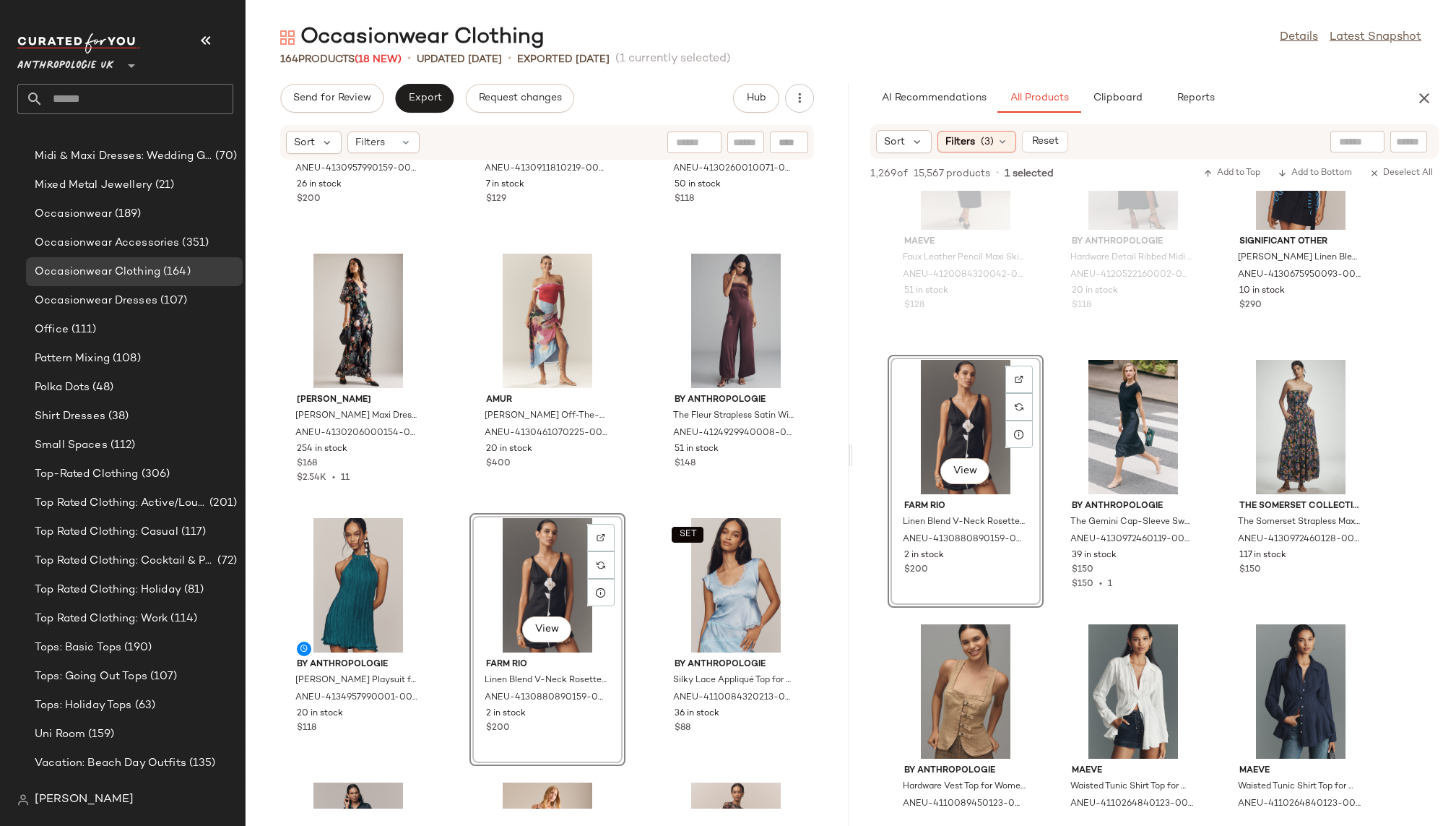
scroll to position [1017, 0]
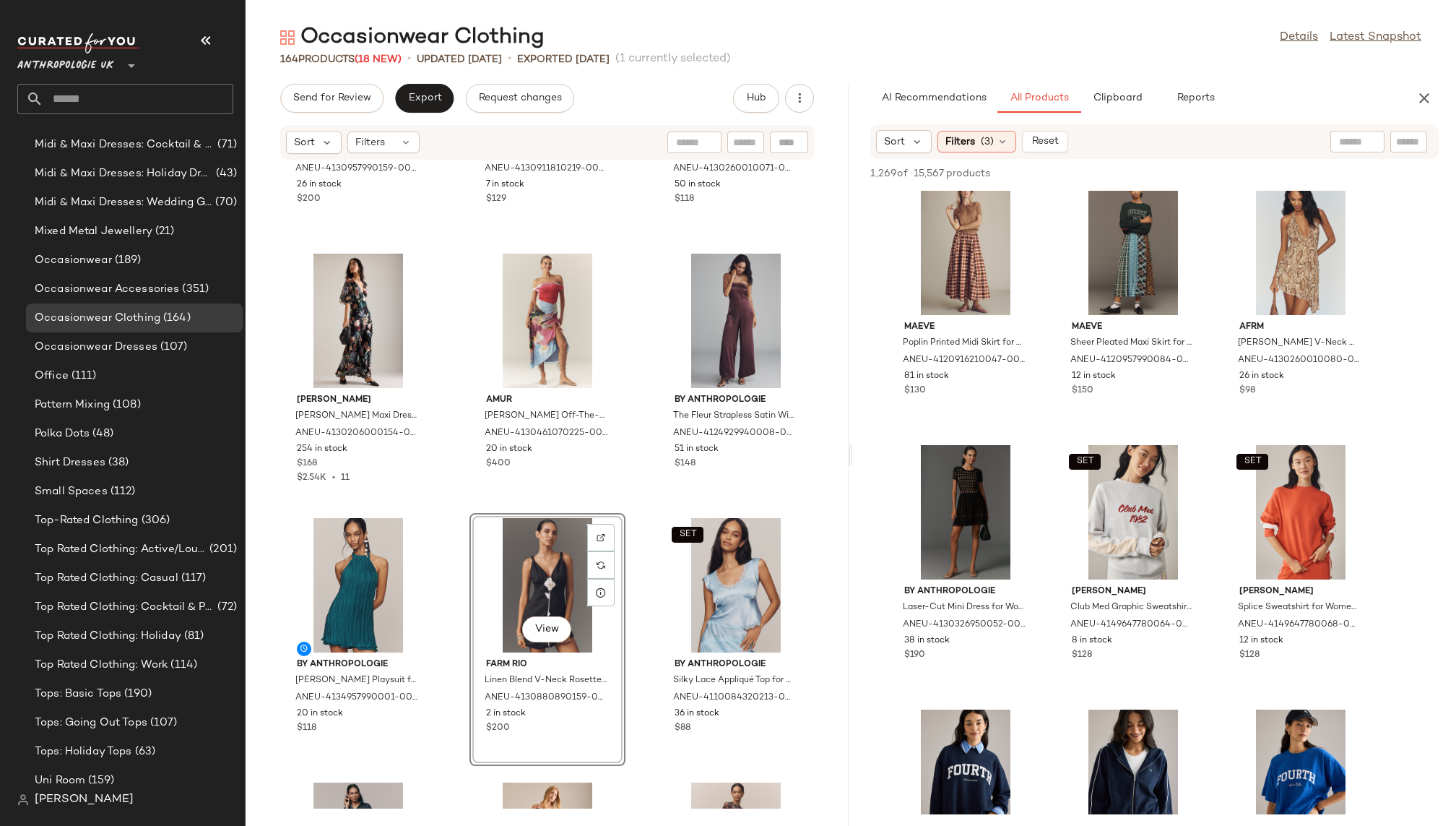
scroll to position [7334, 0]
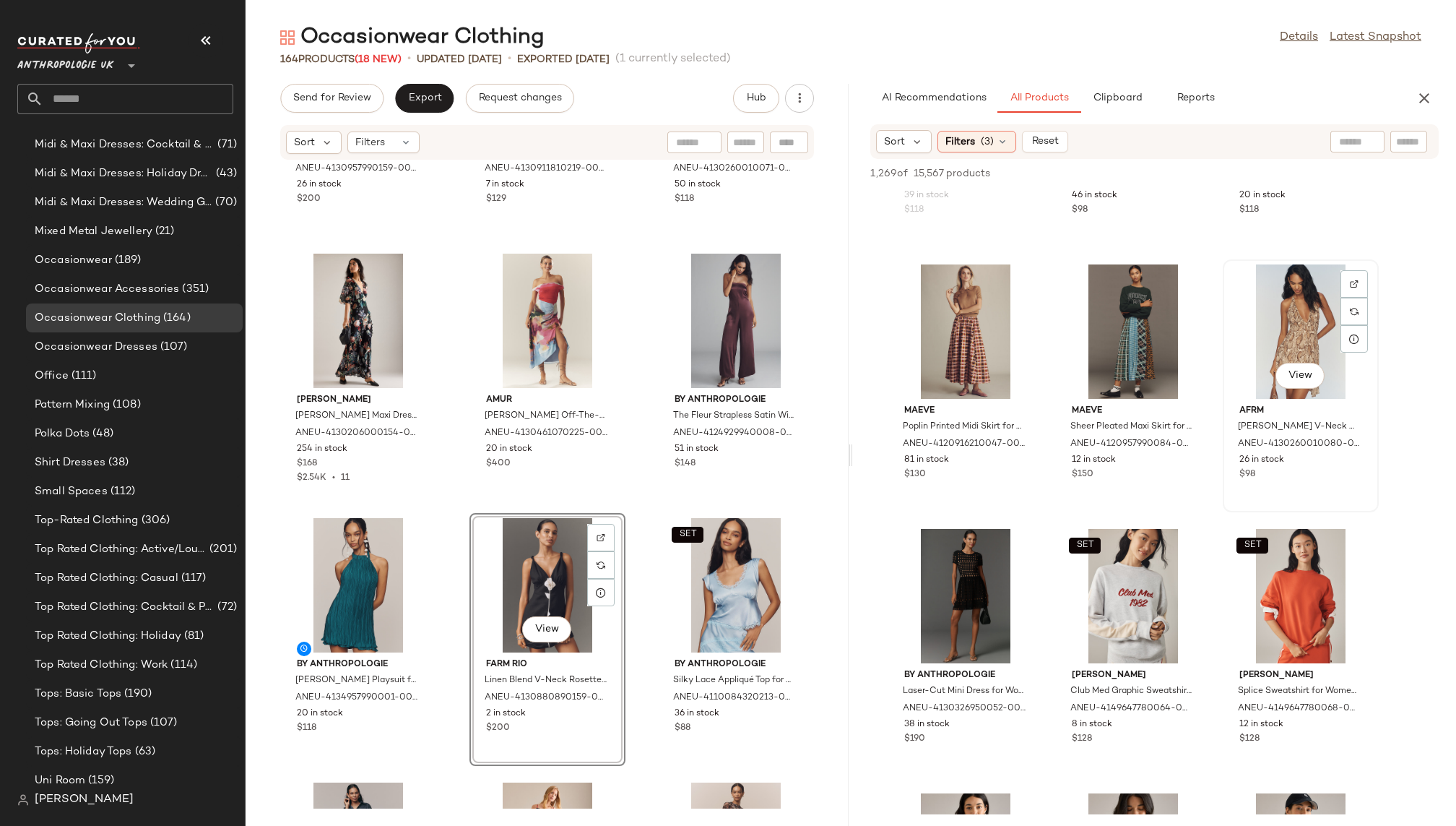
click at [1279, 307] on div "View" at bounding box center [1300, 331] width 146 height 134
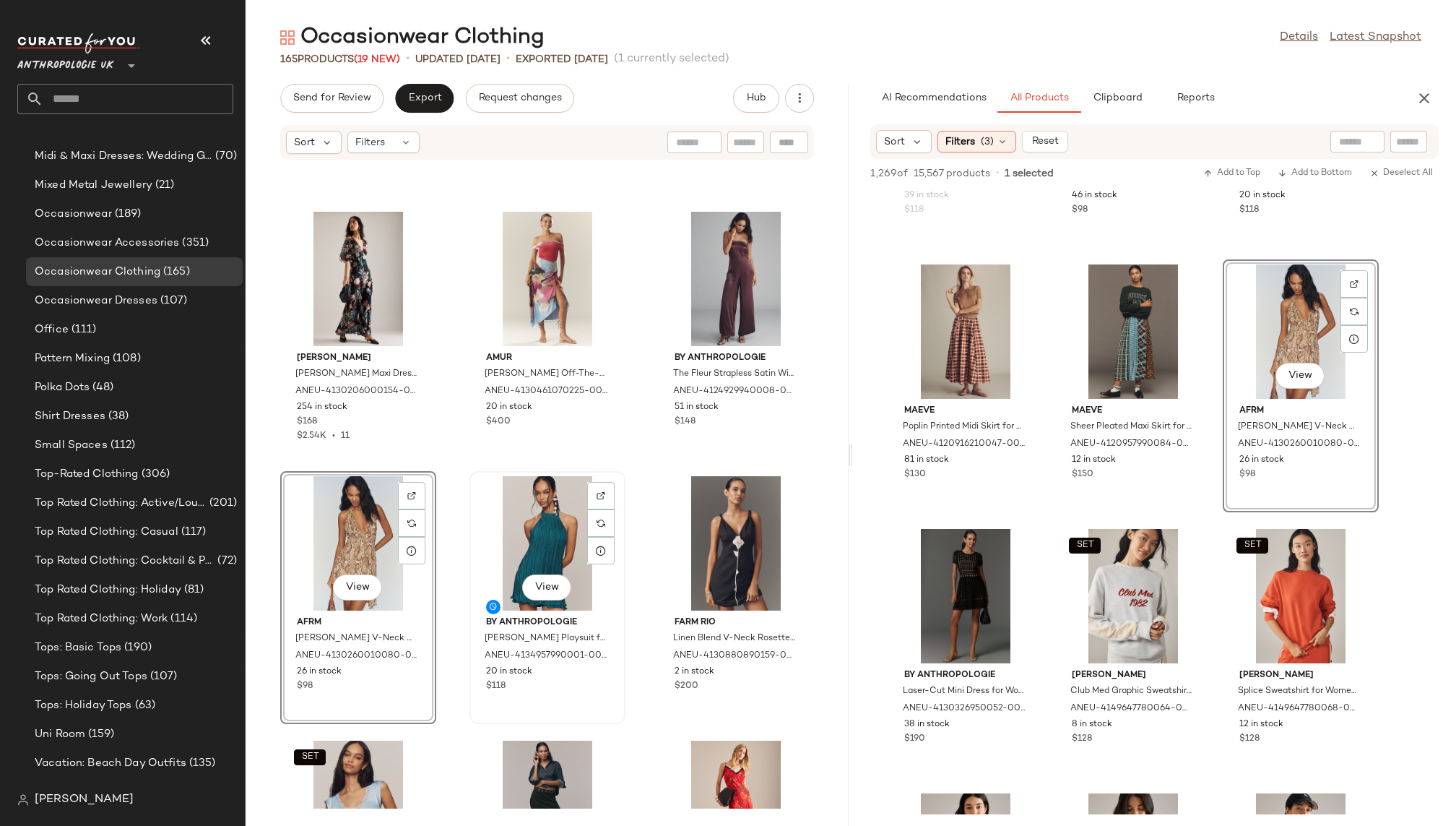
scroll to position [1017, 0]
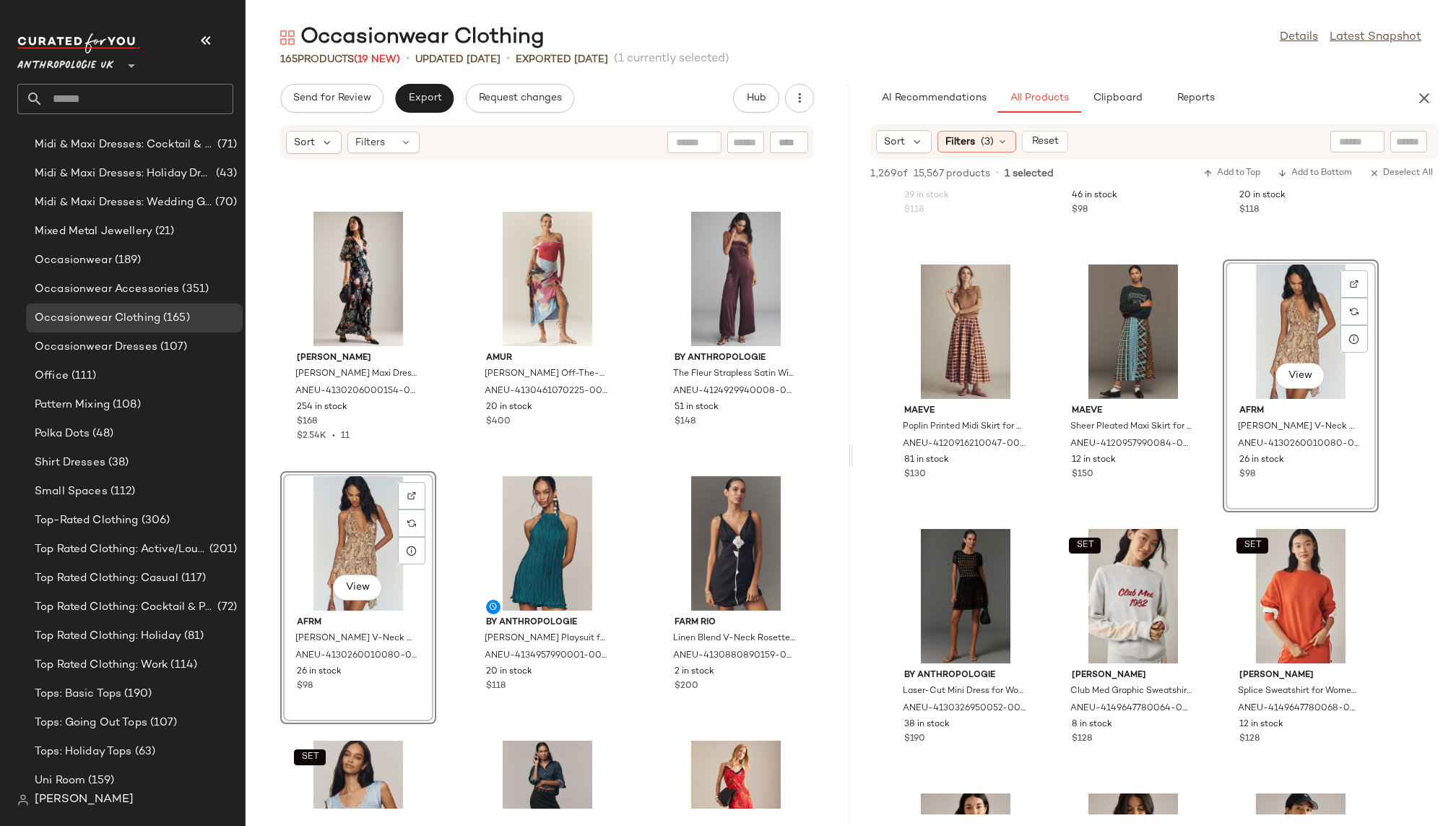
click at [444, 598] on div "Maeve Sleeveless Square-Neck Fit & Flare Mini Dress for Women, Polyester/Elasta…" at bounding box center [546, 484] width 603 height 648
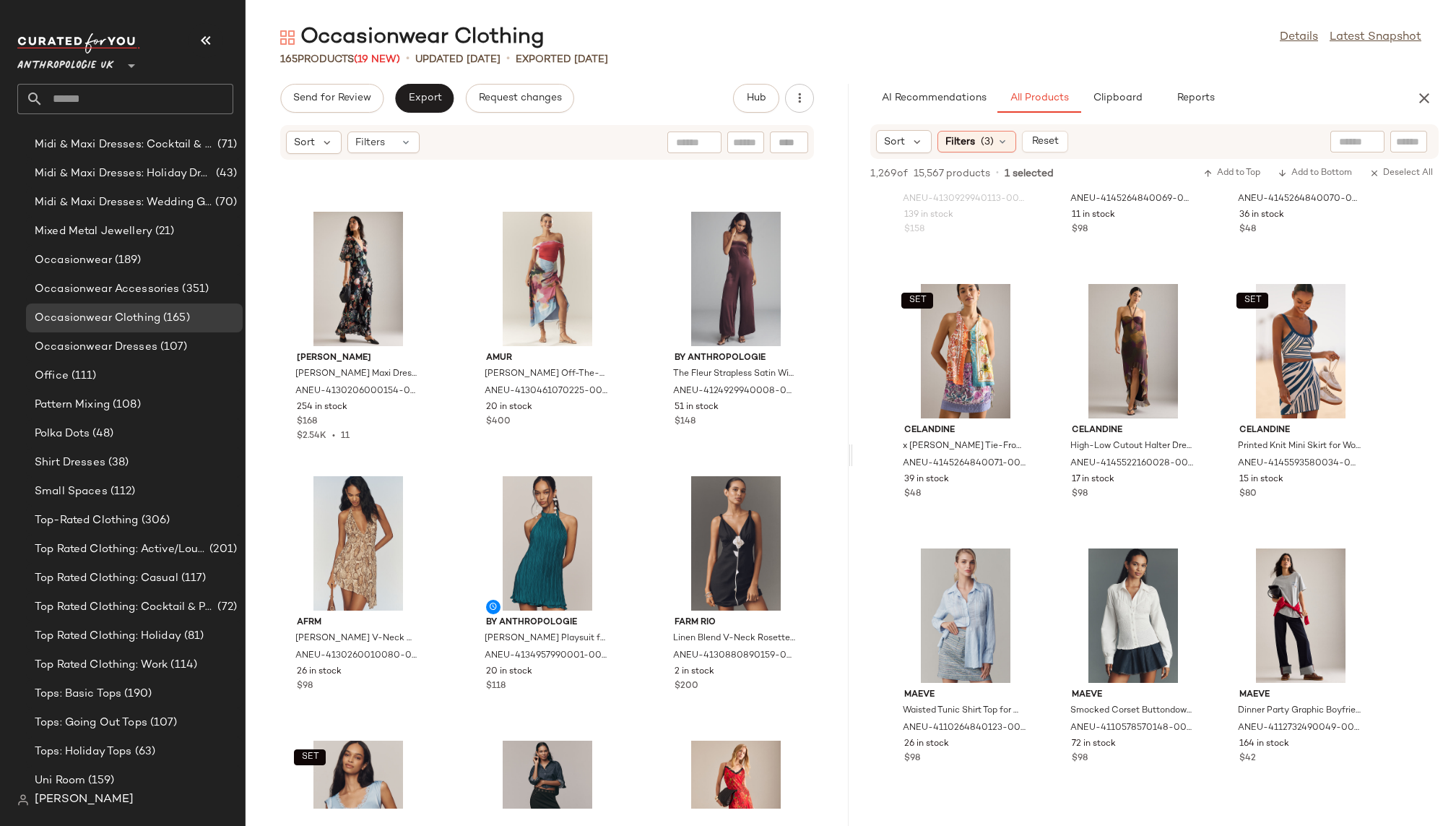
scroll to position [10231, 0]
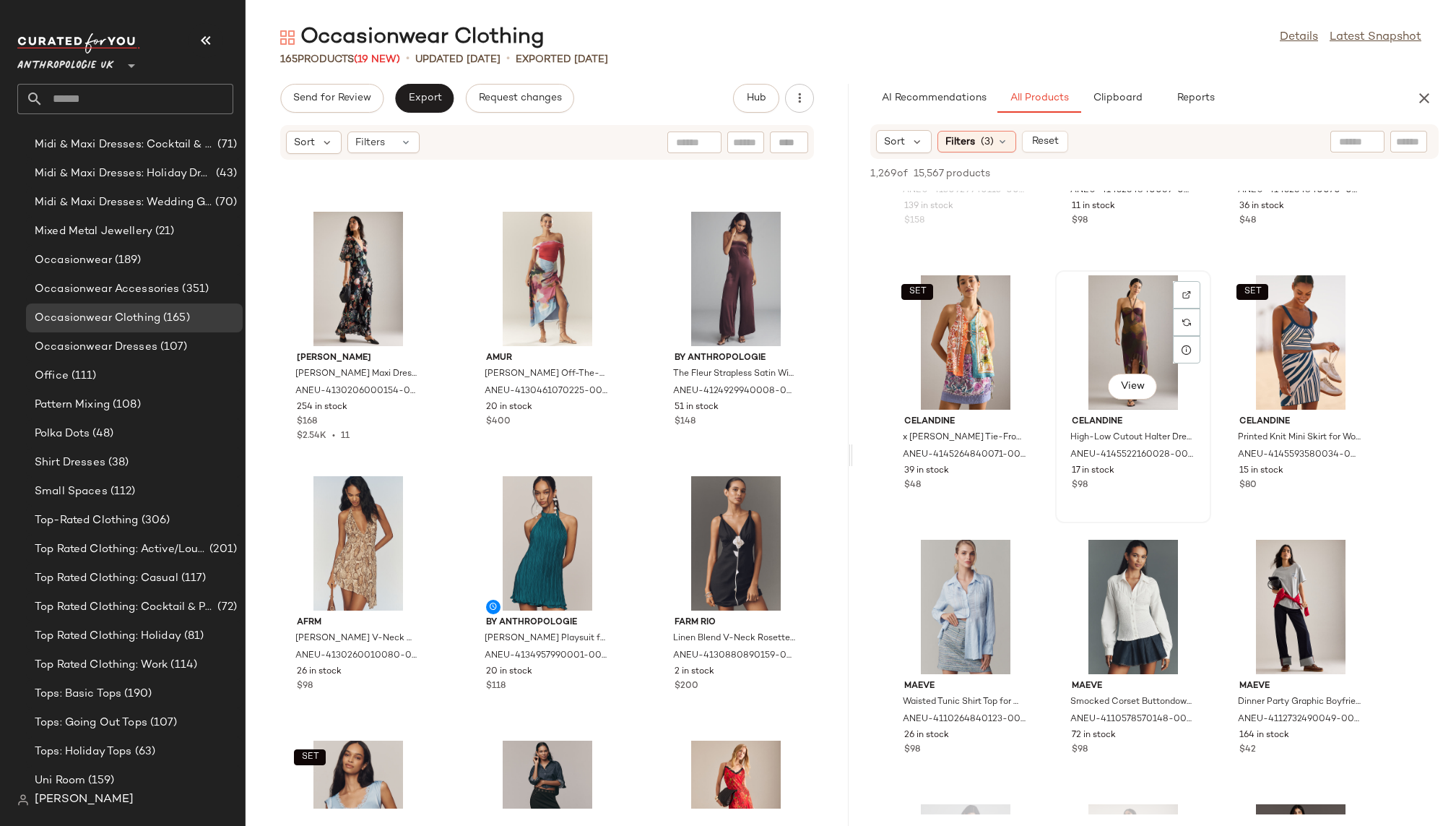
click at [1101, 317] on div "View" at bounding box center [1133, 342] width 146 height 134
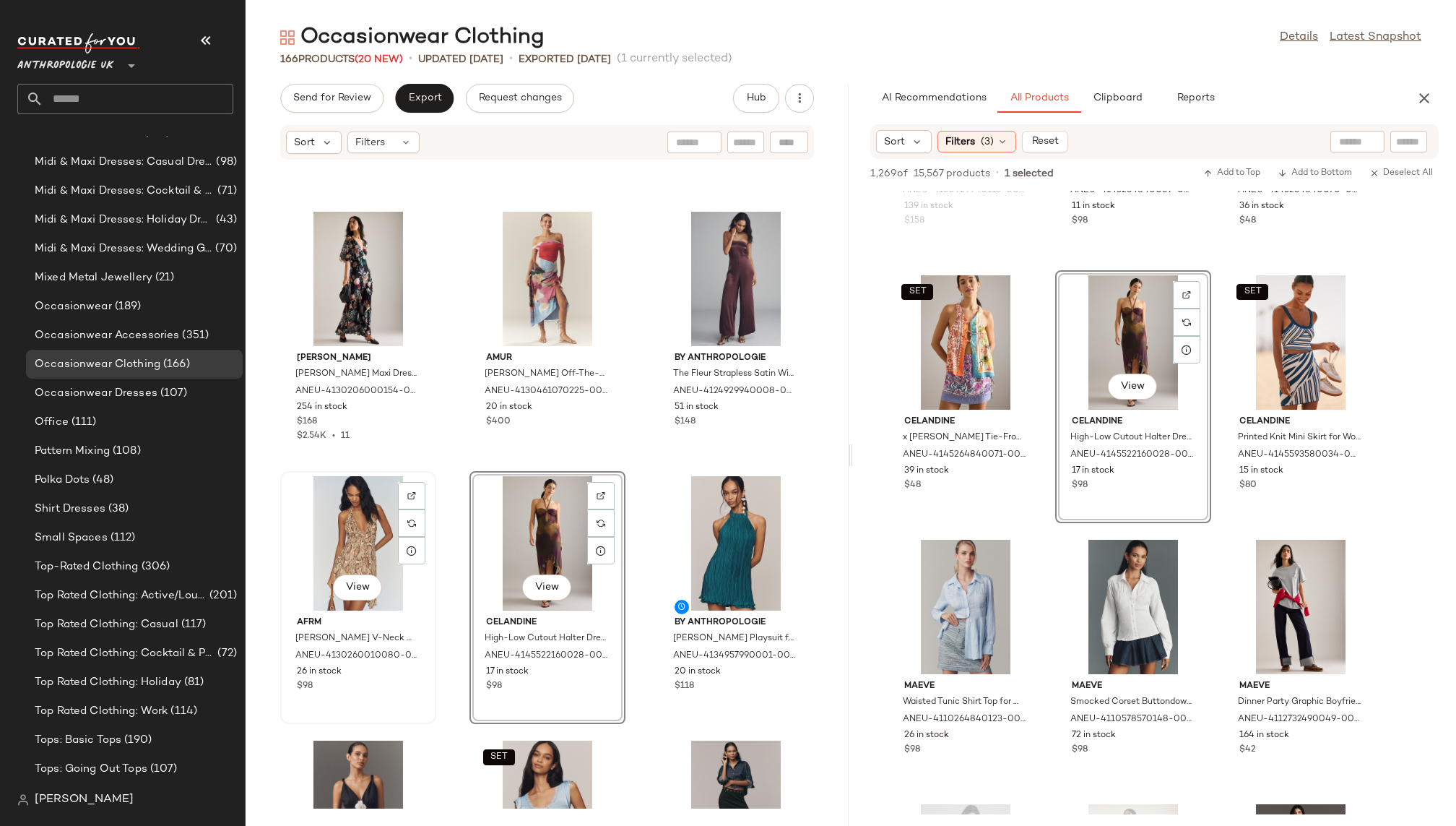
click at [341, 540] on div "View" at bounding box center [358, 543] width 146 height 134
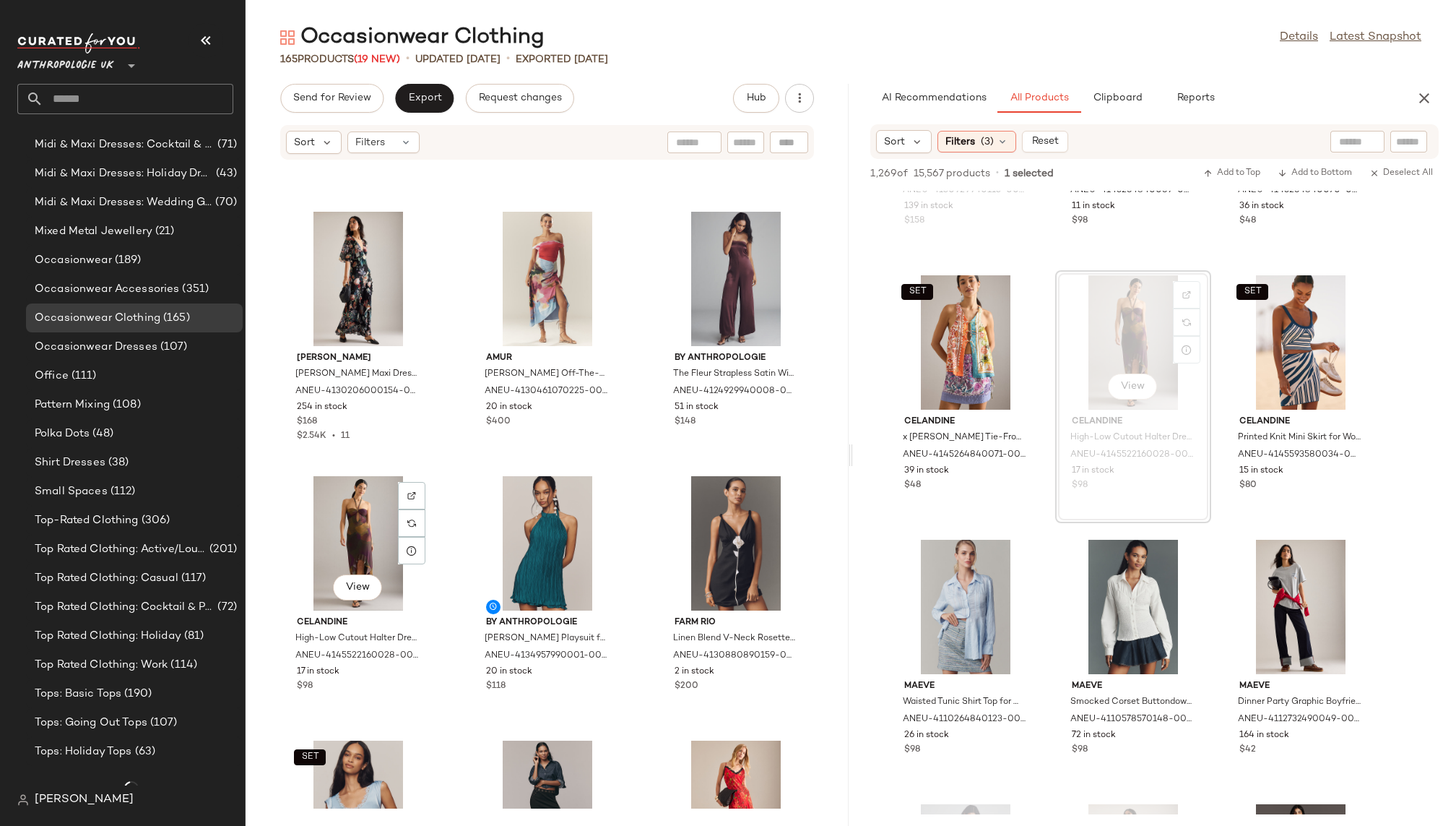
scroll to position [1017, 0]
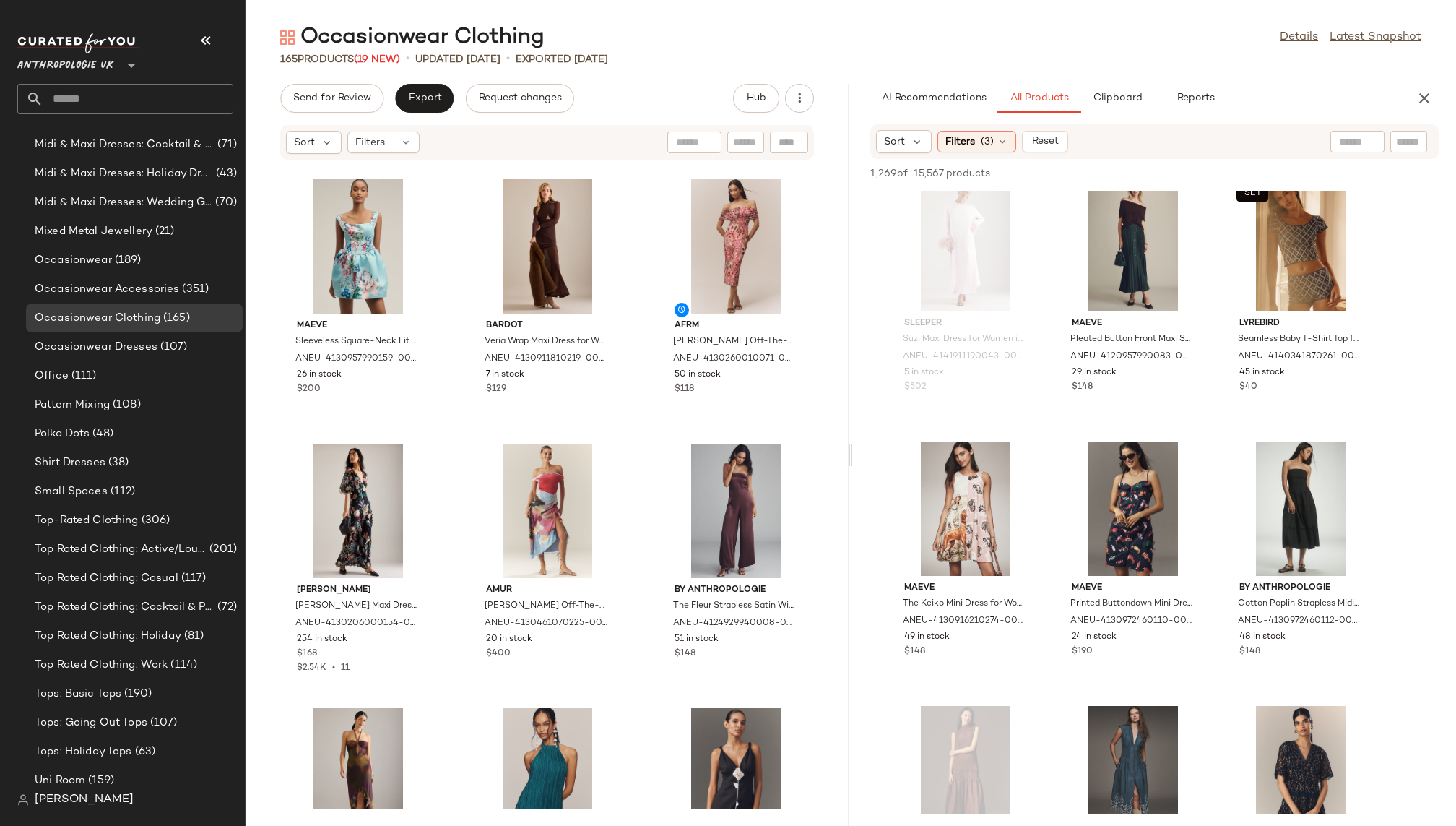
scroll to position [0, 0]
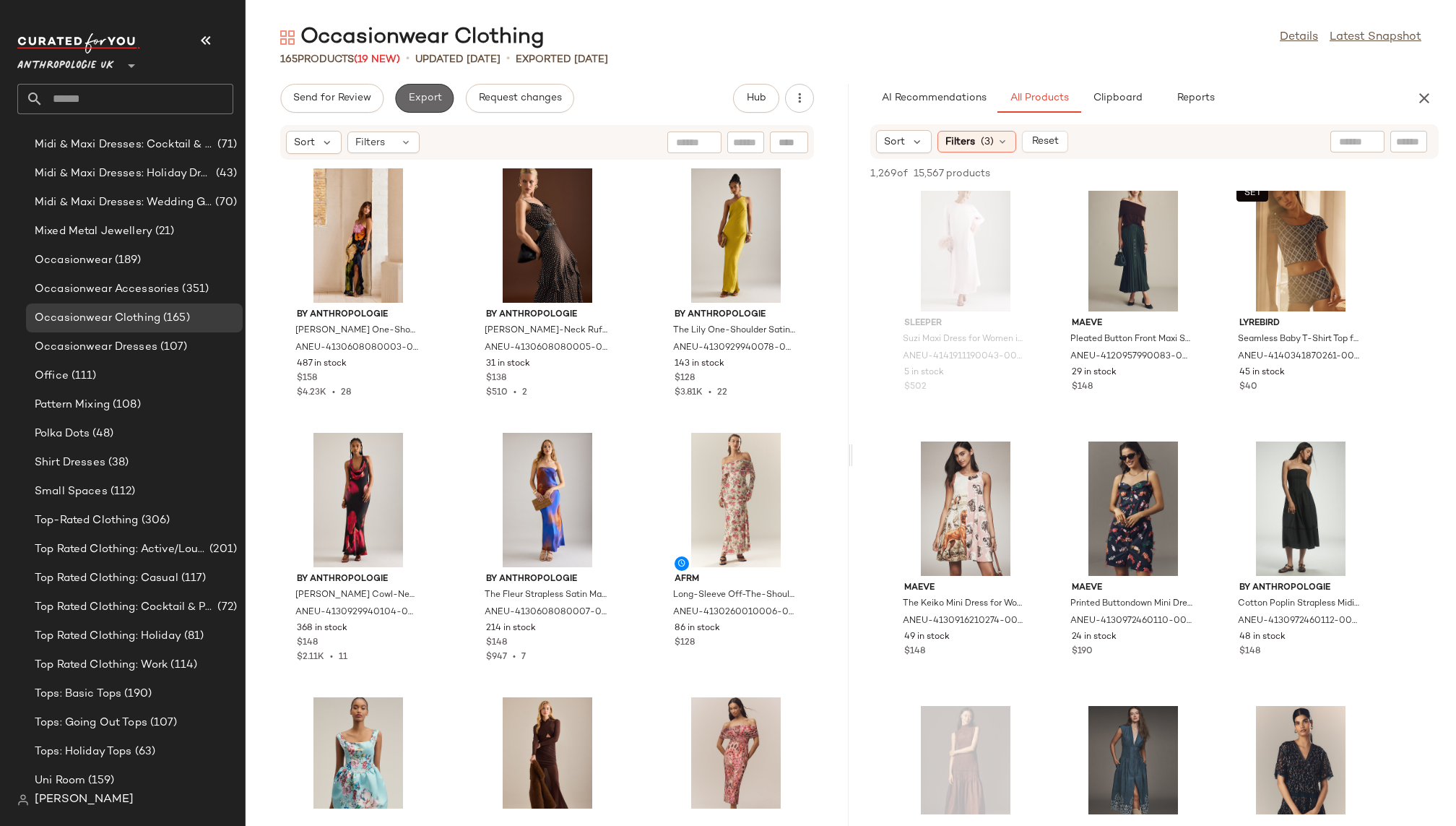
click at [427, 102] on span "Export" at bounding box center [424, 98] width 34 height 11
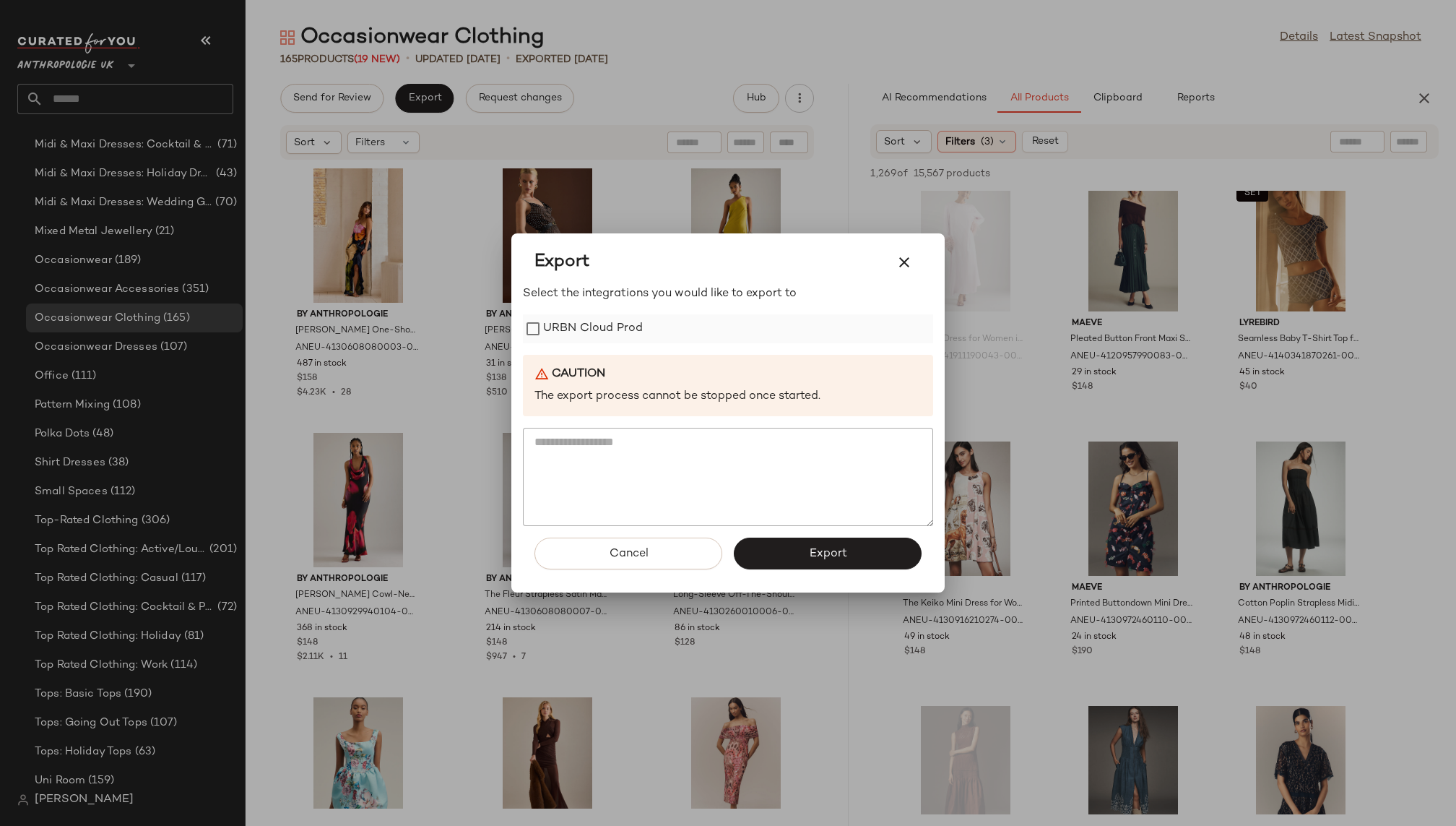
click at [569, 320] on label "URBN Cloud Prod" at bounding box center [593, 328] width 100 height 29
click at [808, 560] on button "Export" at bounding box center [828, 553] width 188 height 31
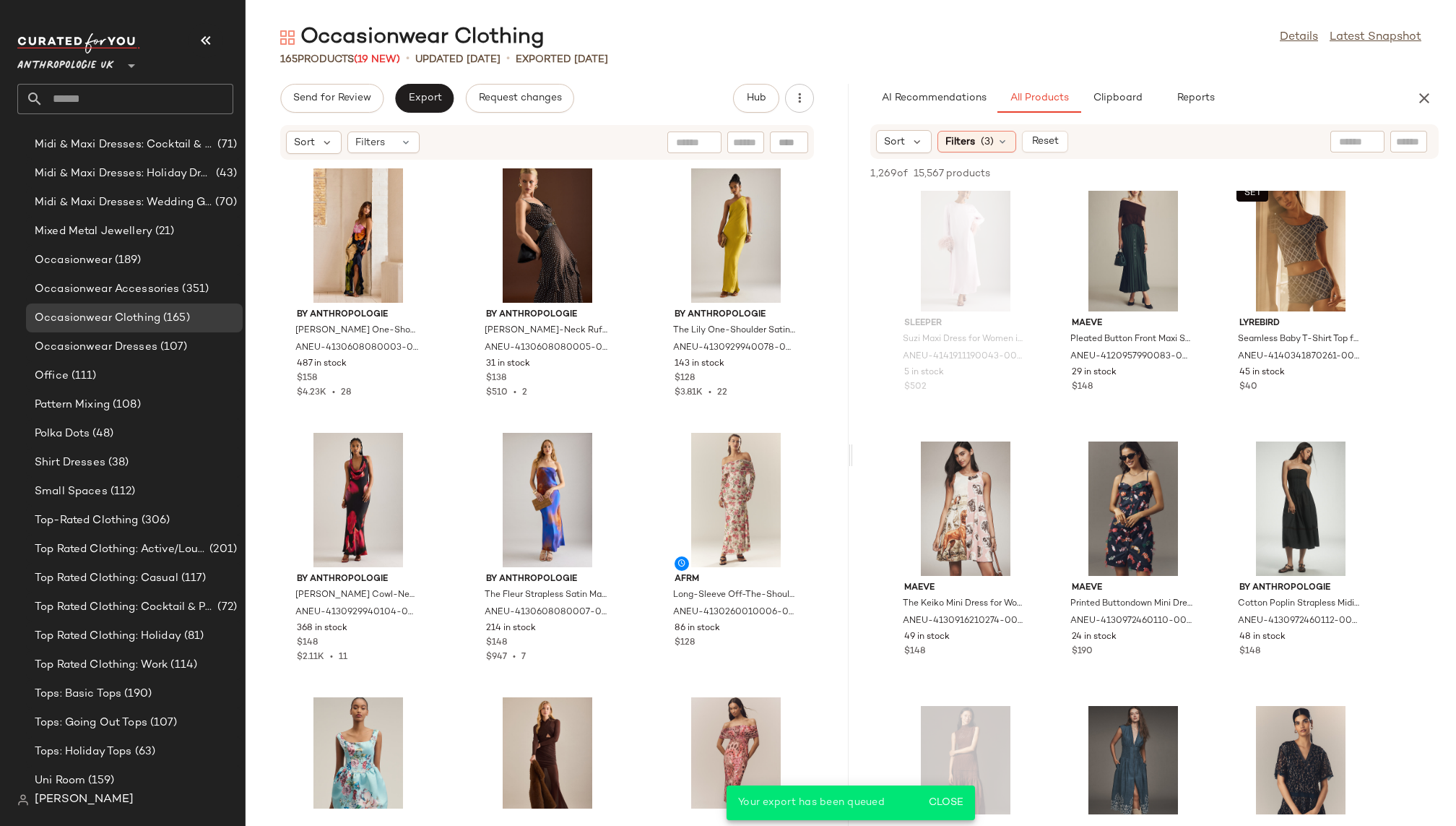
scroll to position [18525, 0]
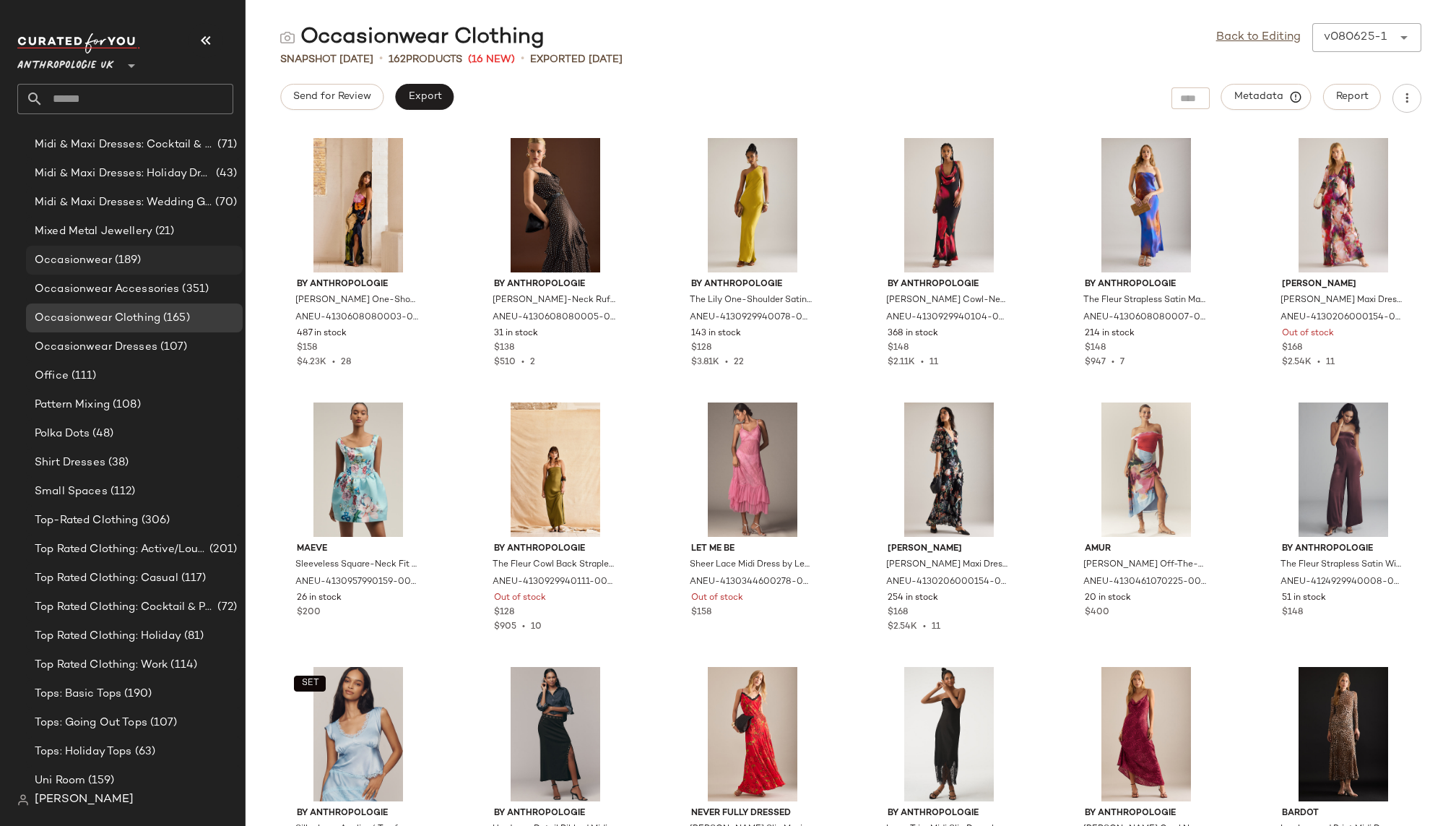
click at [169, 264] on div "Occasionwear (189)" at bounding box center [133, 260] width 206 height 17
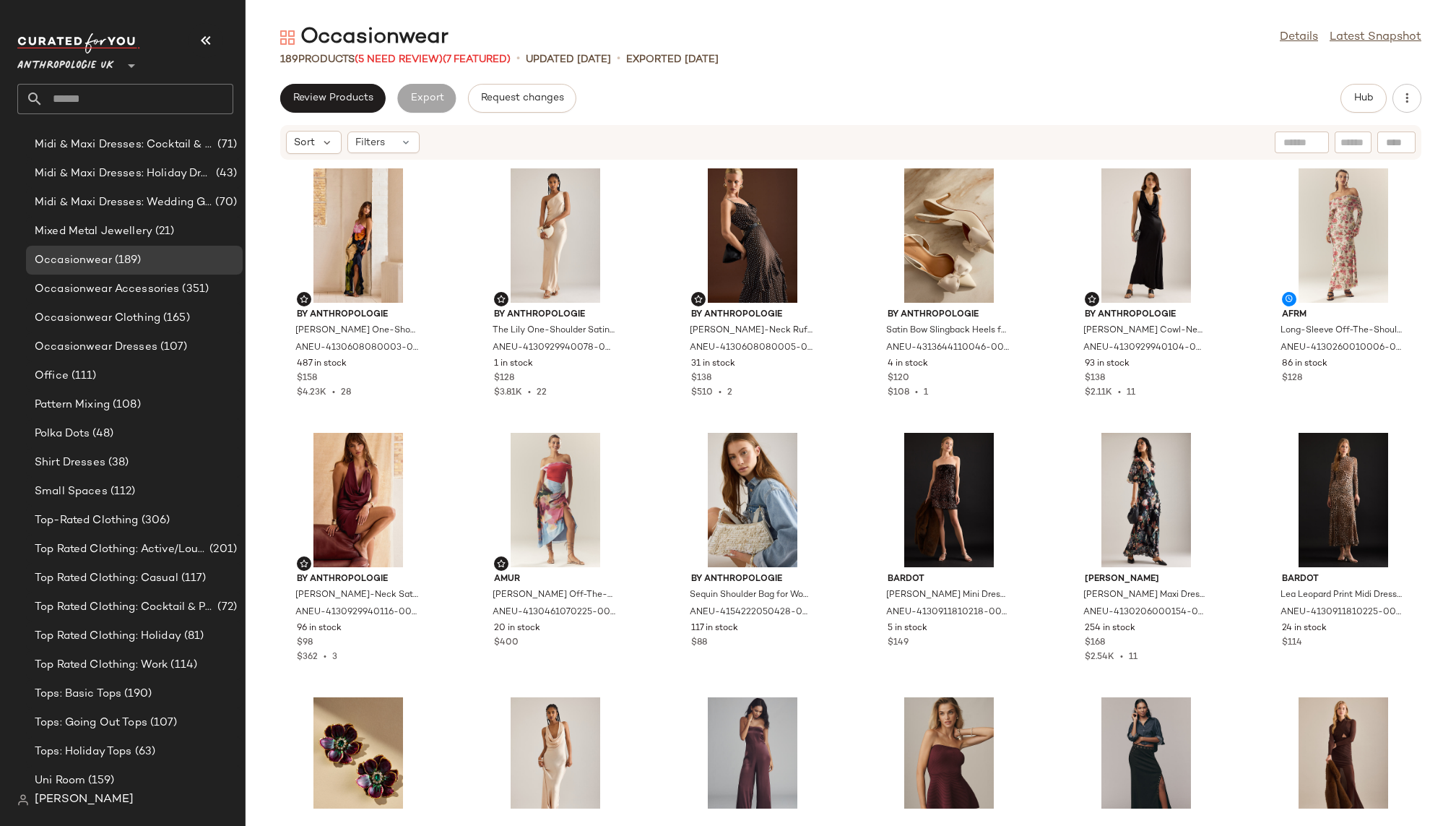
click at [1339, 104] on div "Review Products Export Request changes Hub" at bounding box center [851, 97] width 1140 height 29
click at [1353, 104] on span "Hub" at bounding box center [1363, 98] width 20 height 11
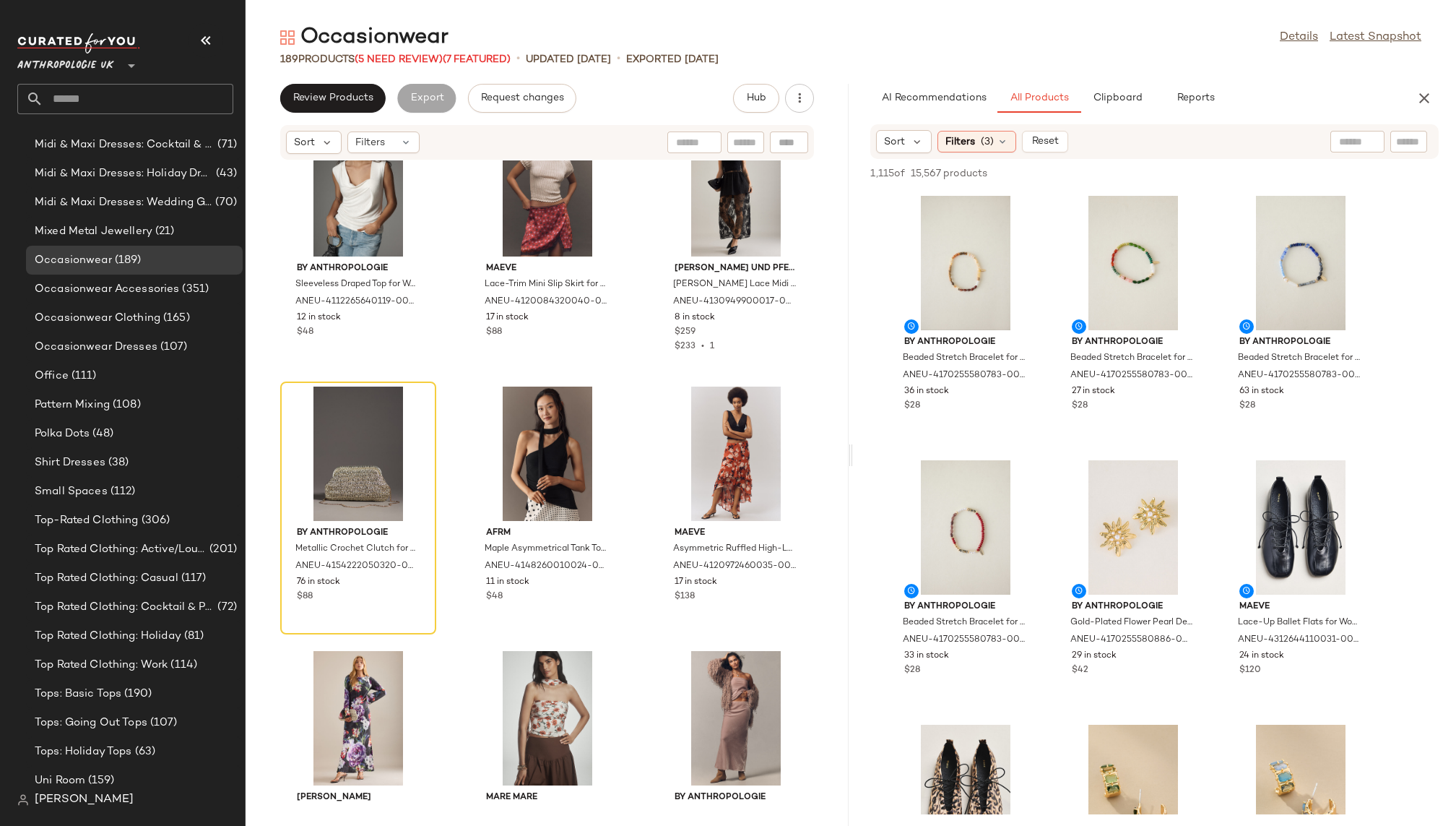
scroll to position [5084, 0]
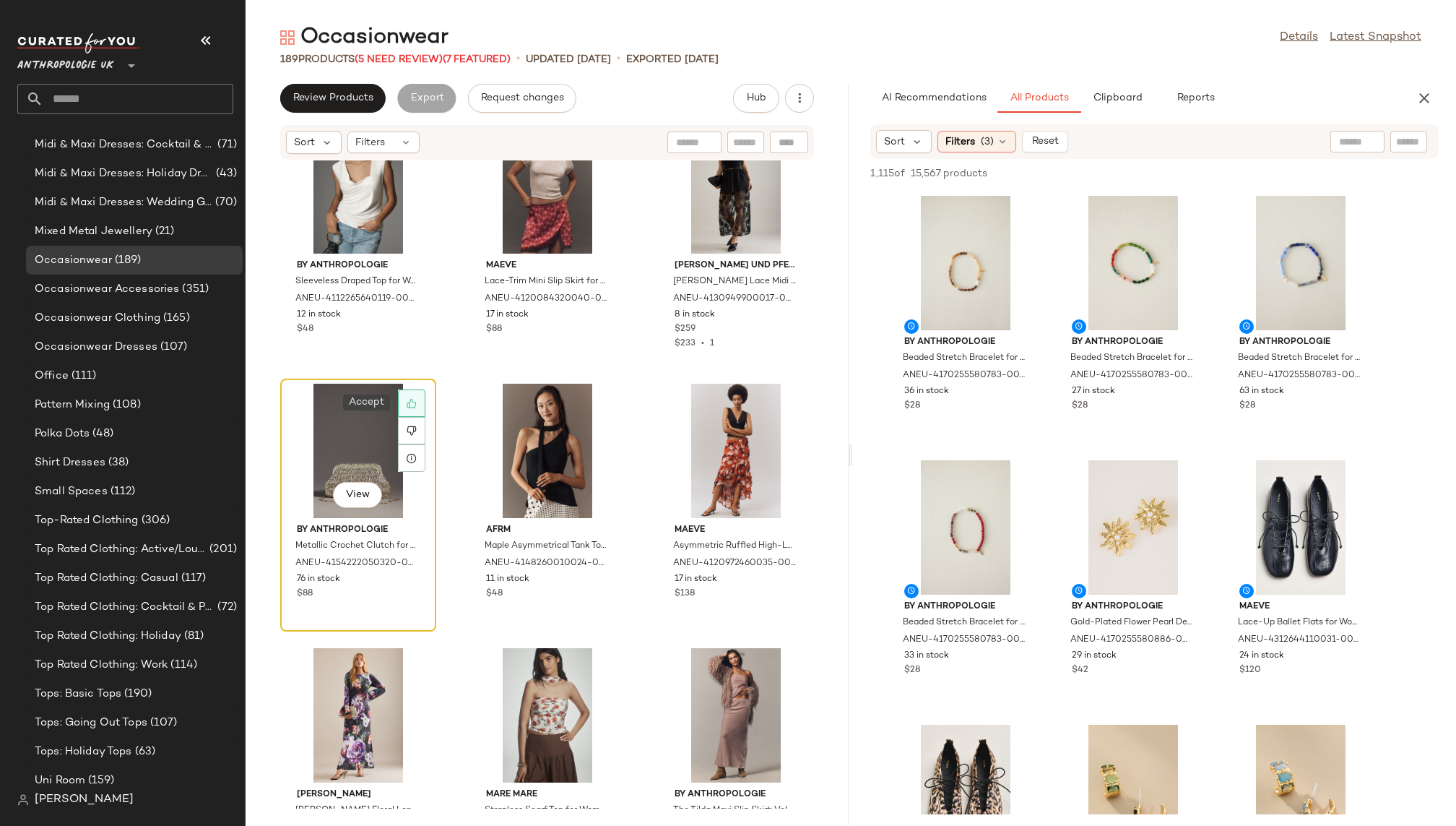
click at [412, 392] on div at bounding box center [412, 403] width 28 height 28
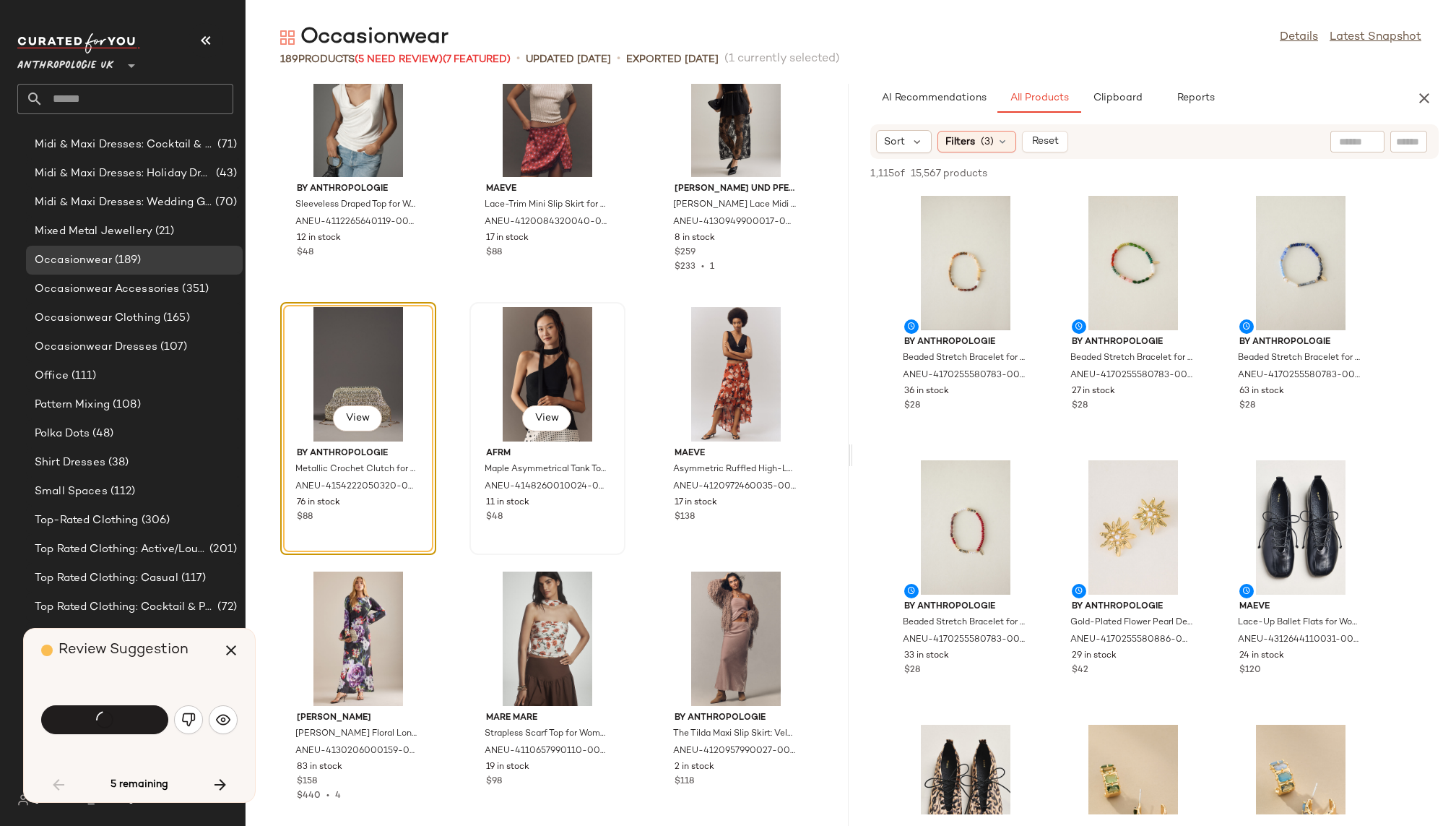
scroll to position [5023, 0]
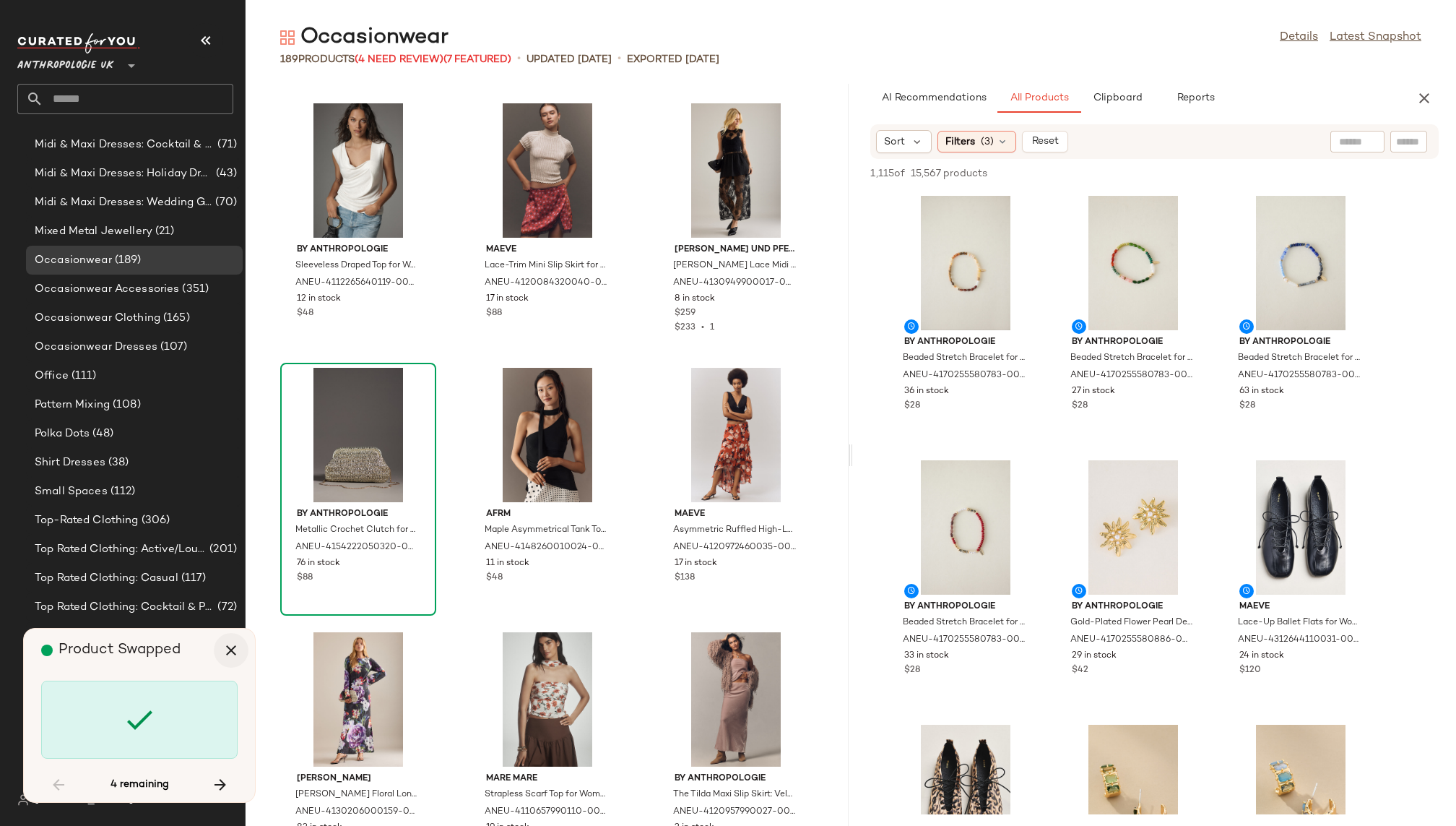
click at [229, 647] on icon "button" at bounding box center [230, 650] width 18 height 18
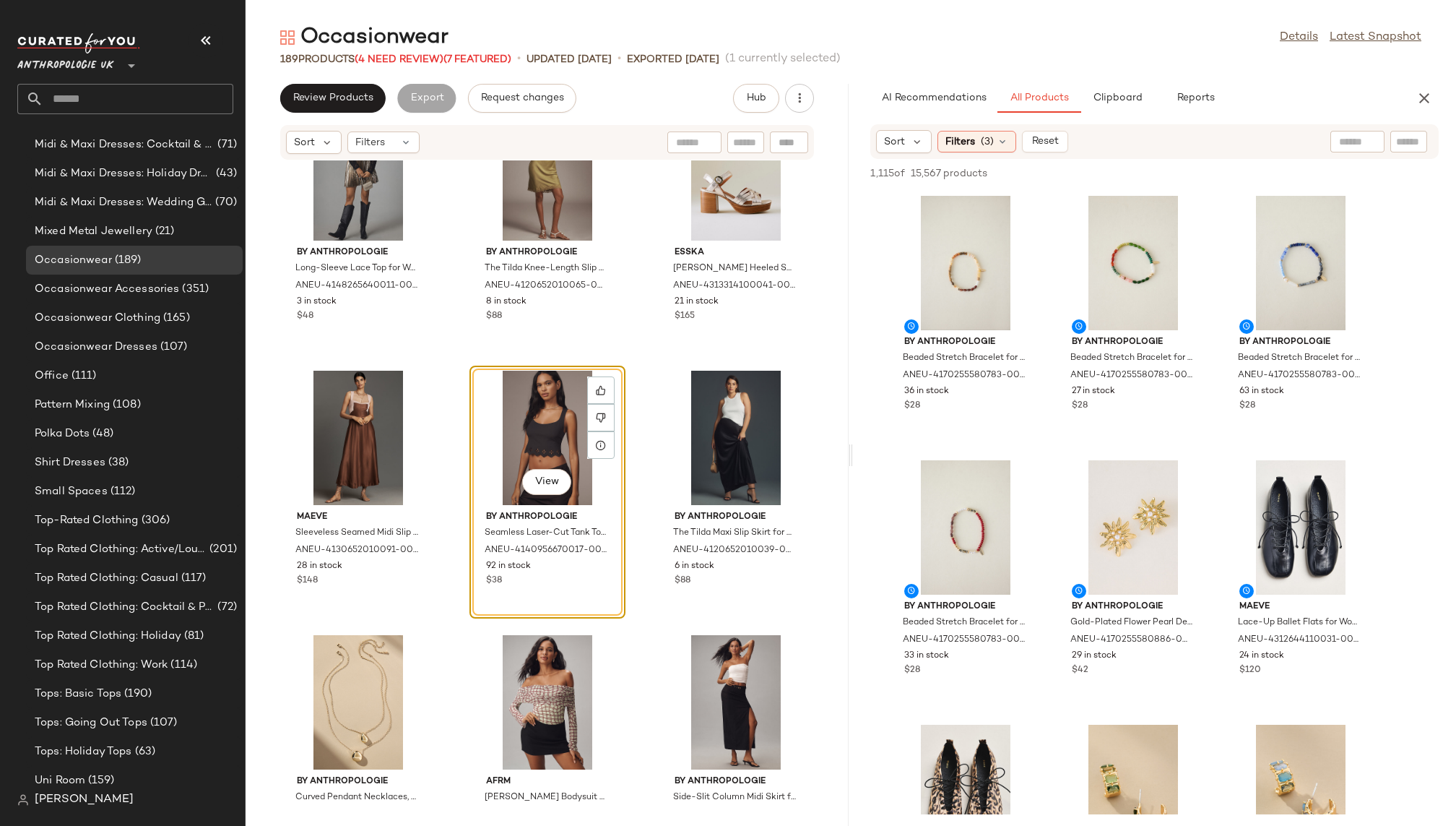
scroll to position [11171, 0]
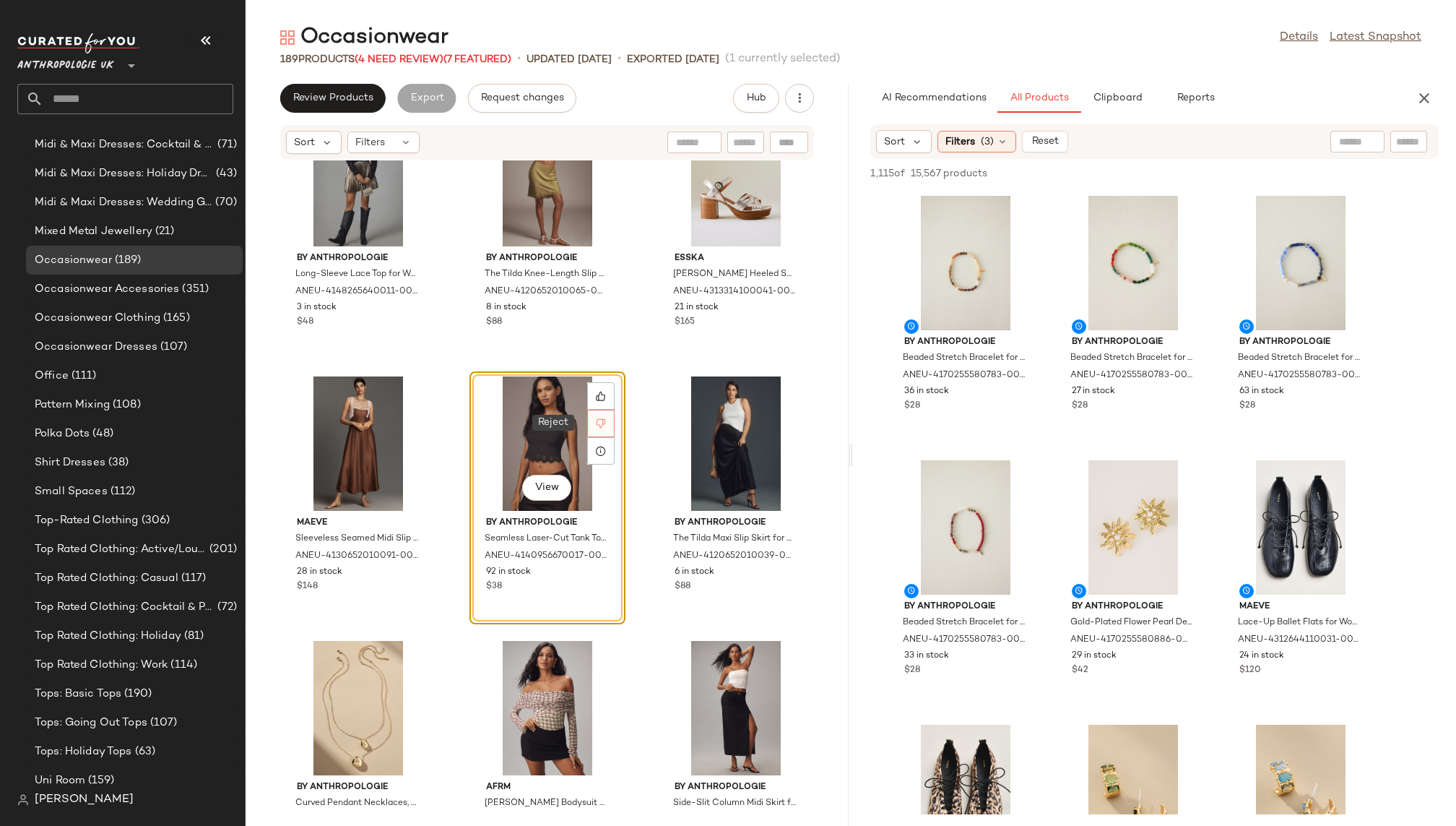
click at [596, 420] on icon at bounding box center [601, 423] width 10 height 10
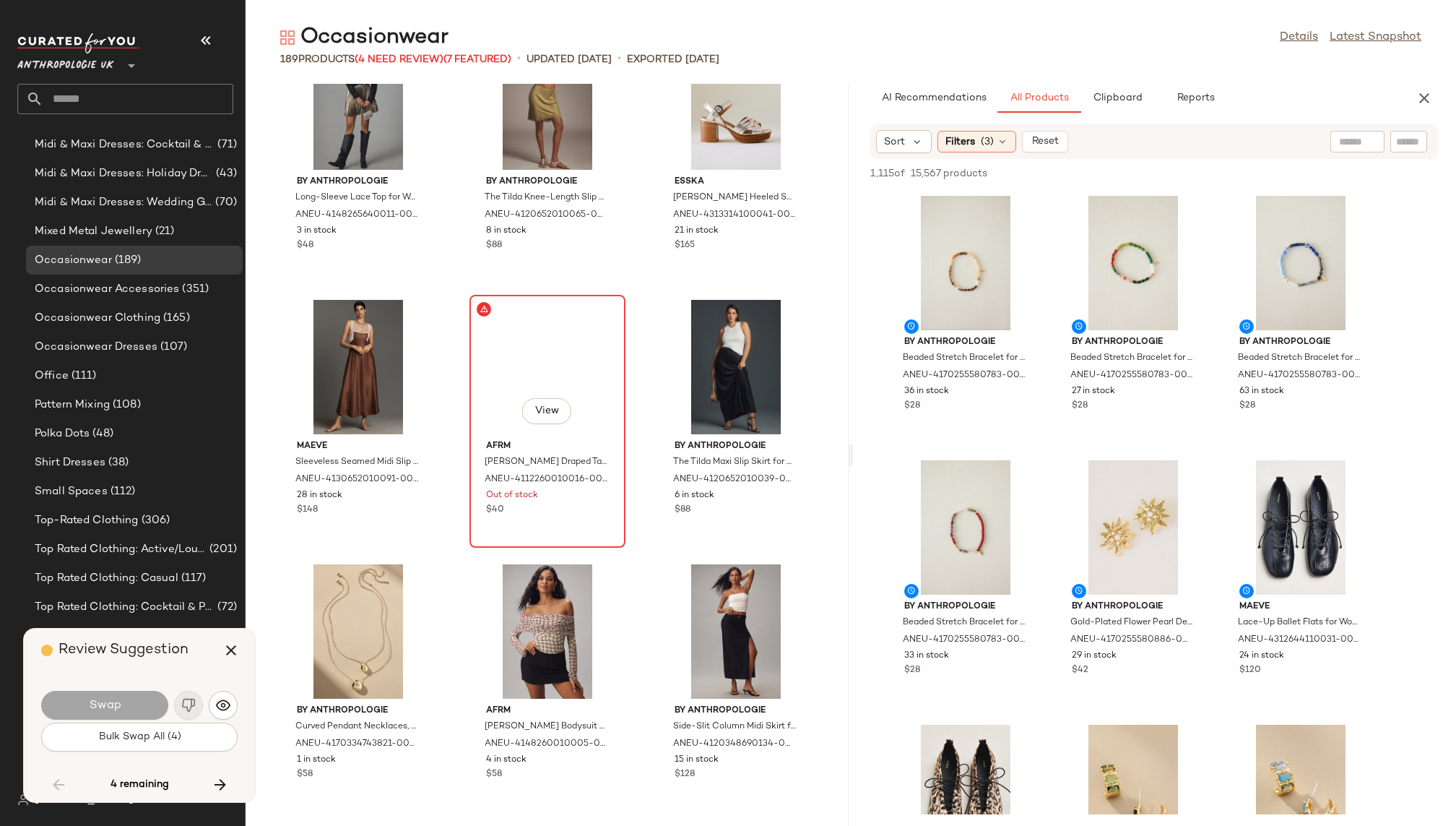
scroll to position [11104, 0]
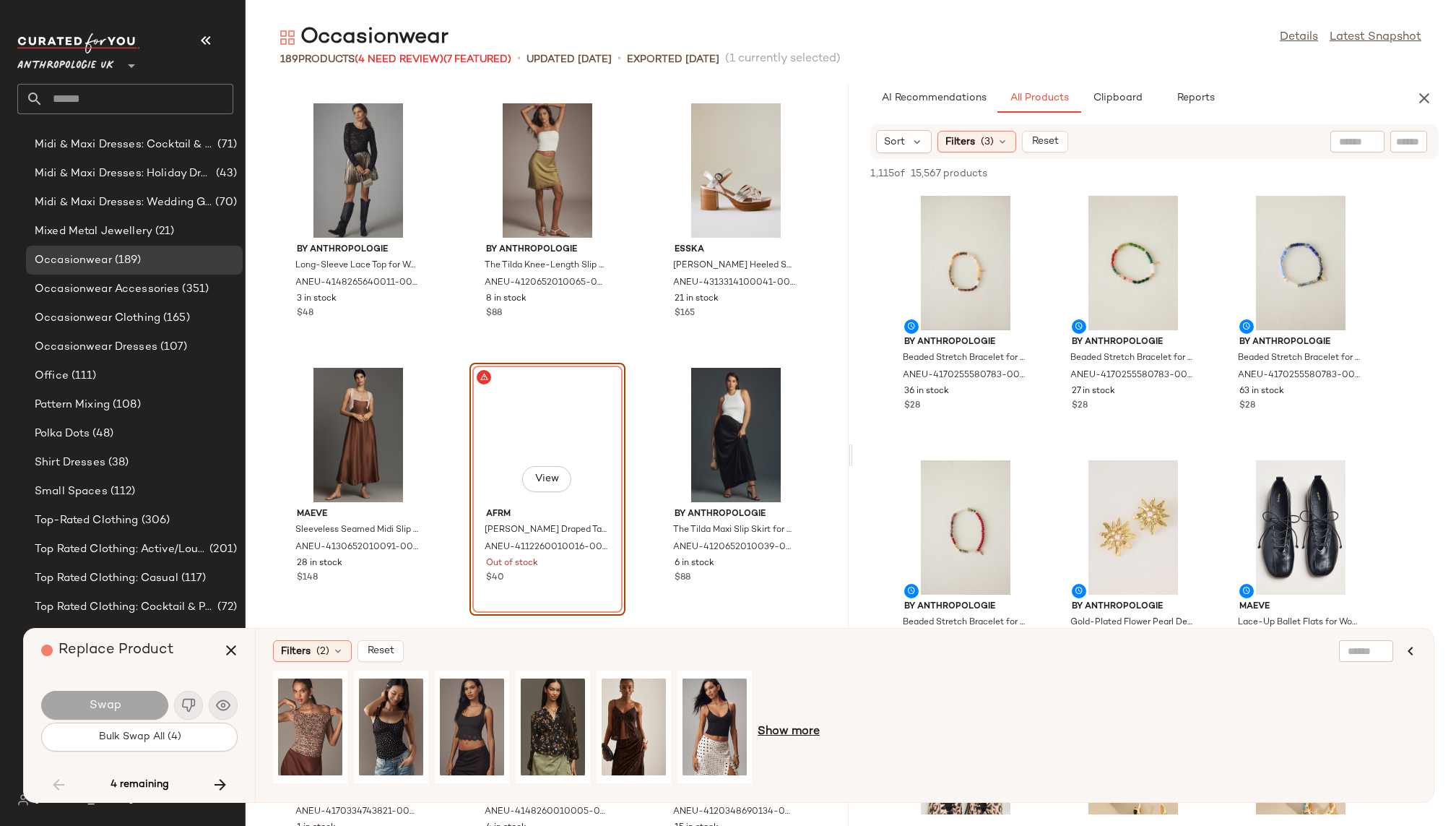
click at [810, 731] on span "Show more" at bounding box center [788, 732] width 62 height 18
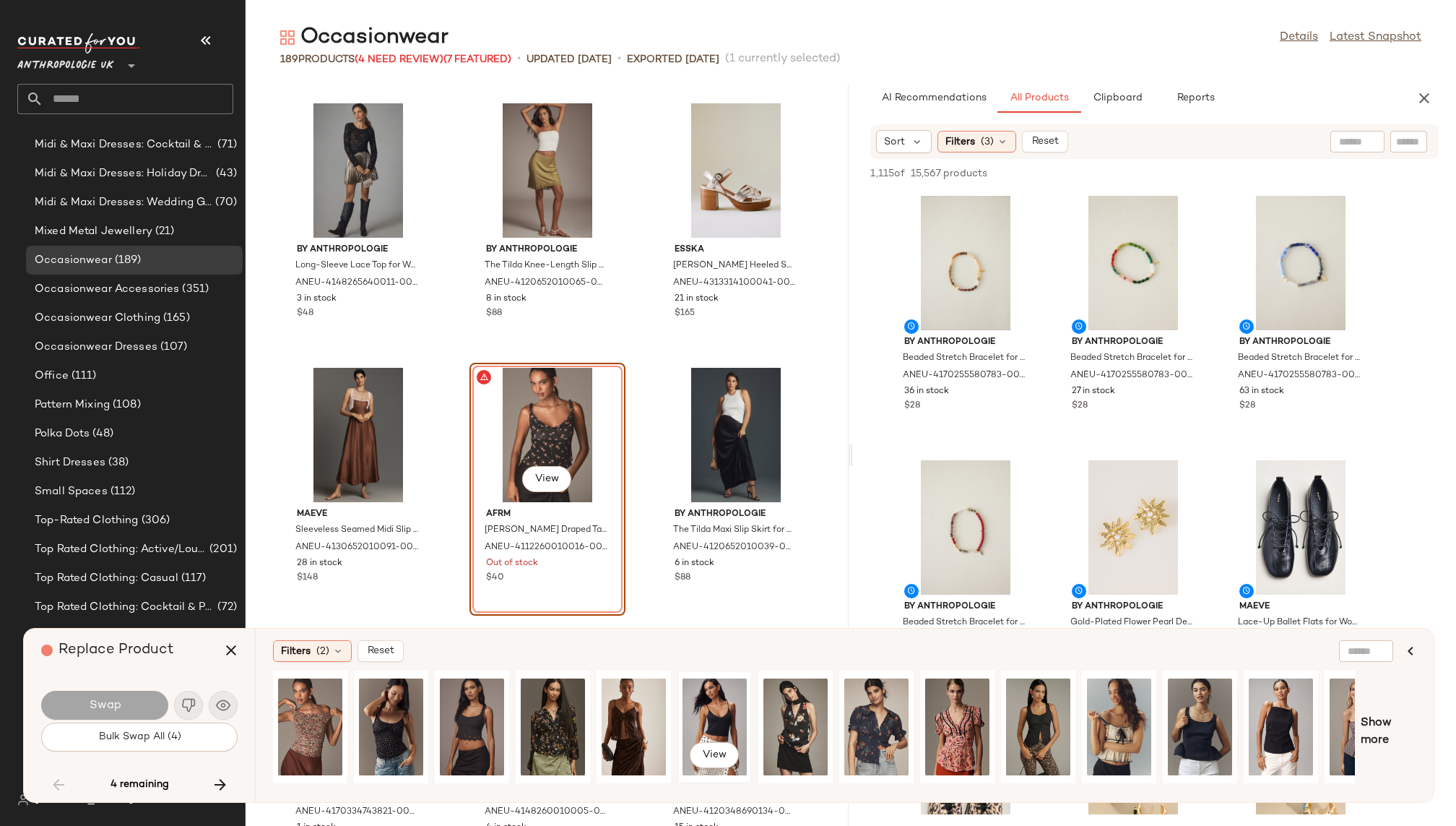
click at [710, 712] on div "View" at bounding box center [714, 726] width 64 height 103
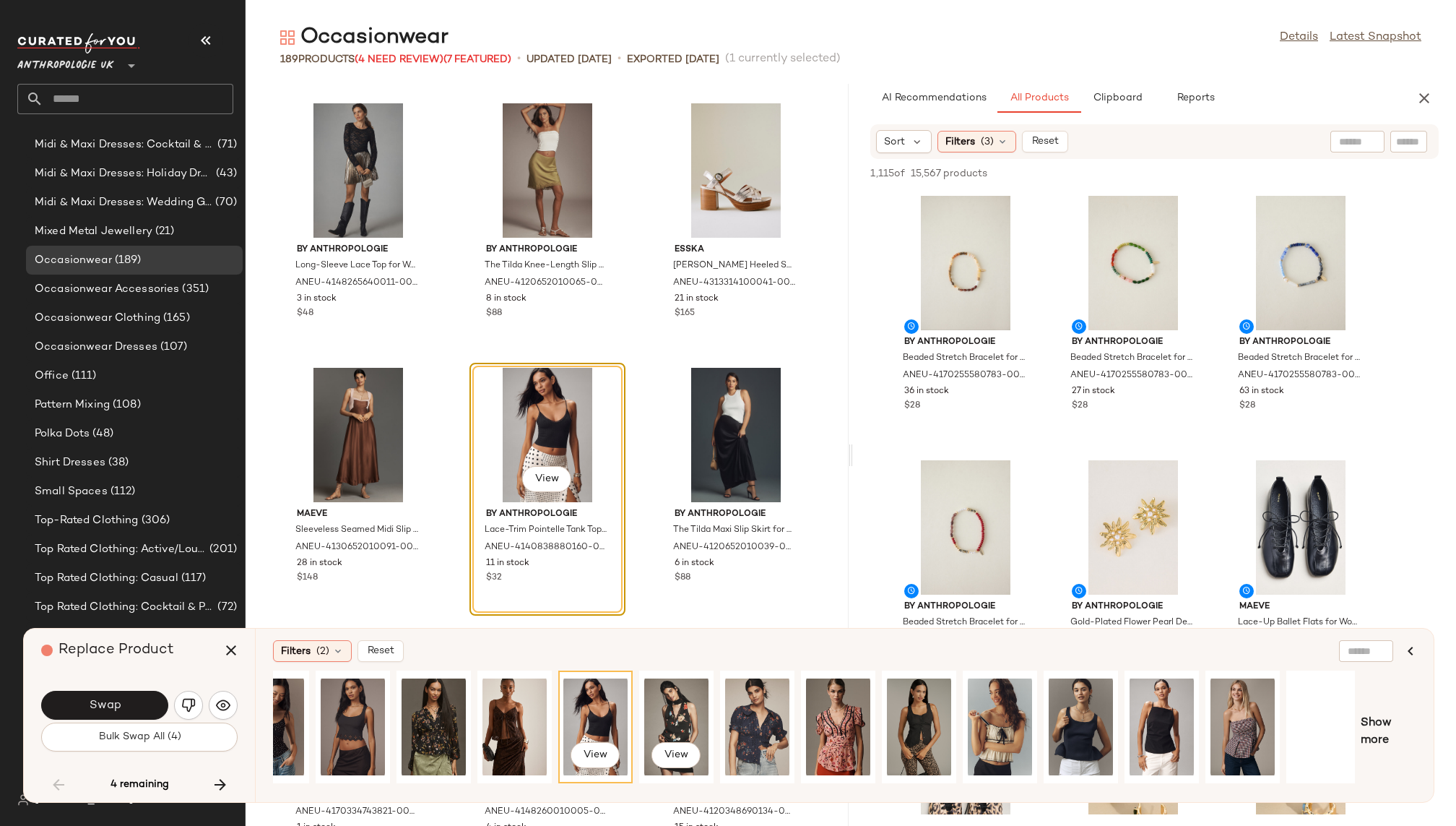
scroll to position [0, 123]
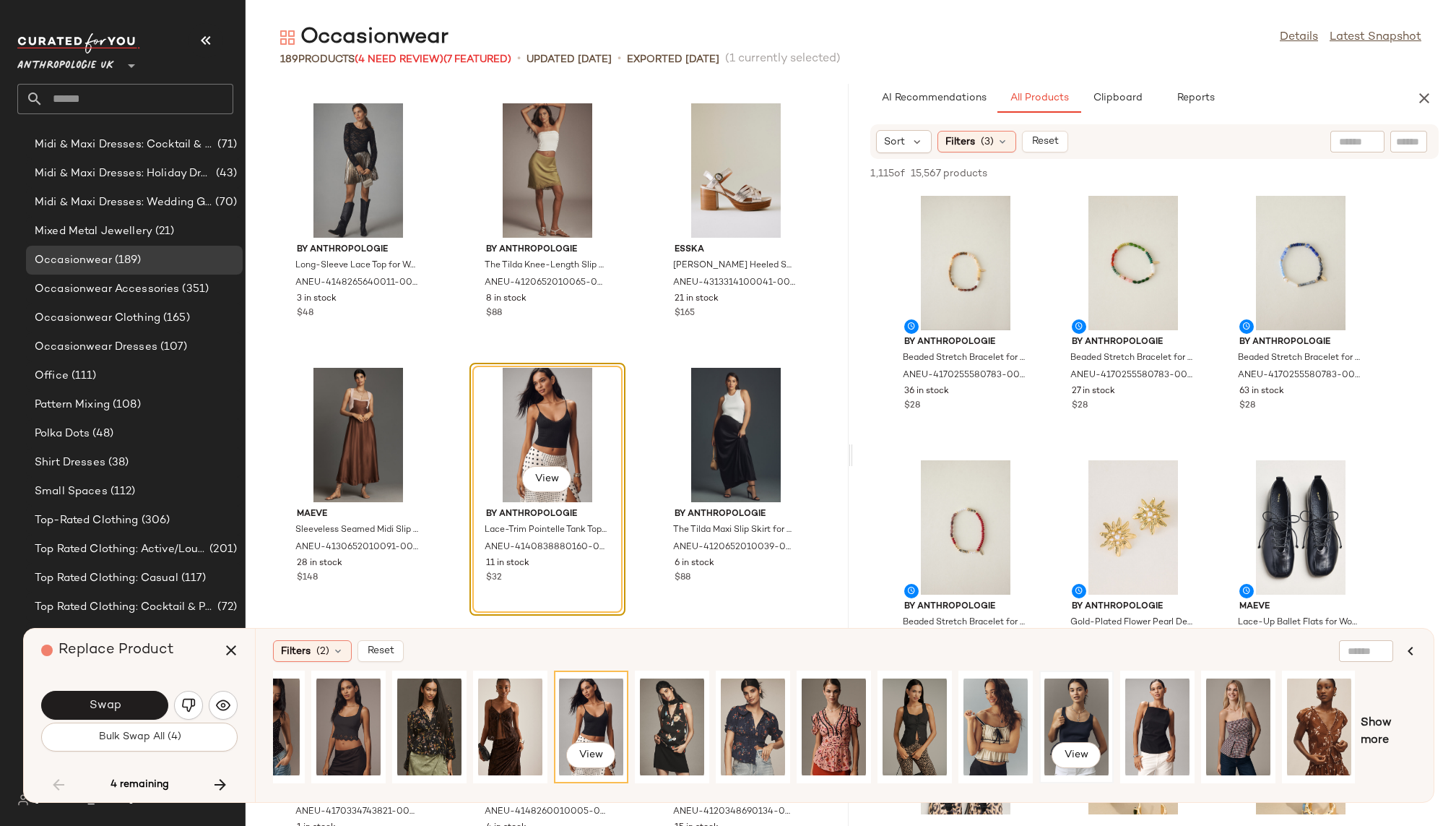
click at [1085, 709] on div "View" at bounding box center [1076, 726] width 64 height 103
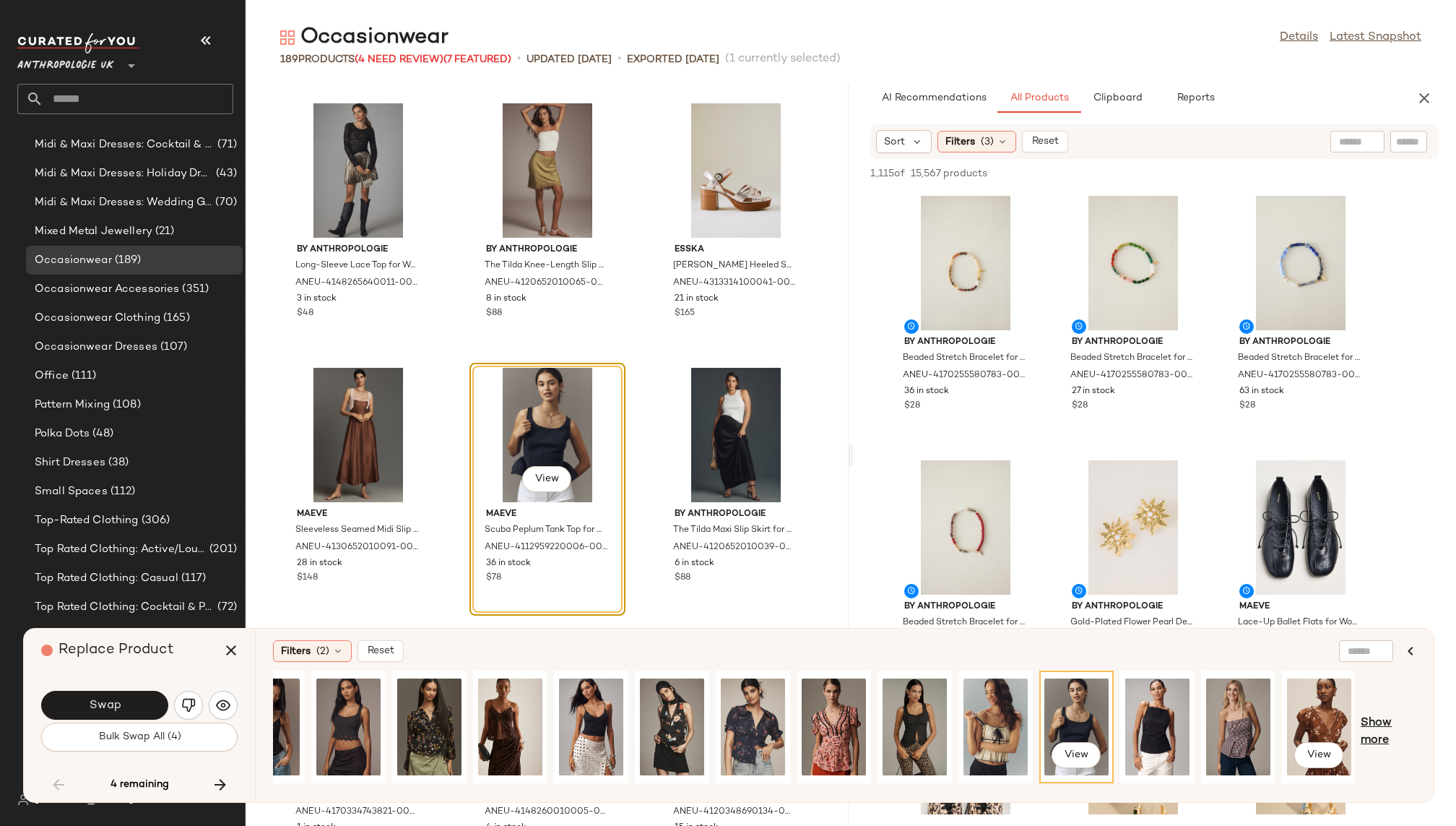
click at [1378, 725] on span "Show more" at bounding box center [1388, 731] width 56 height 34
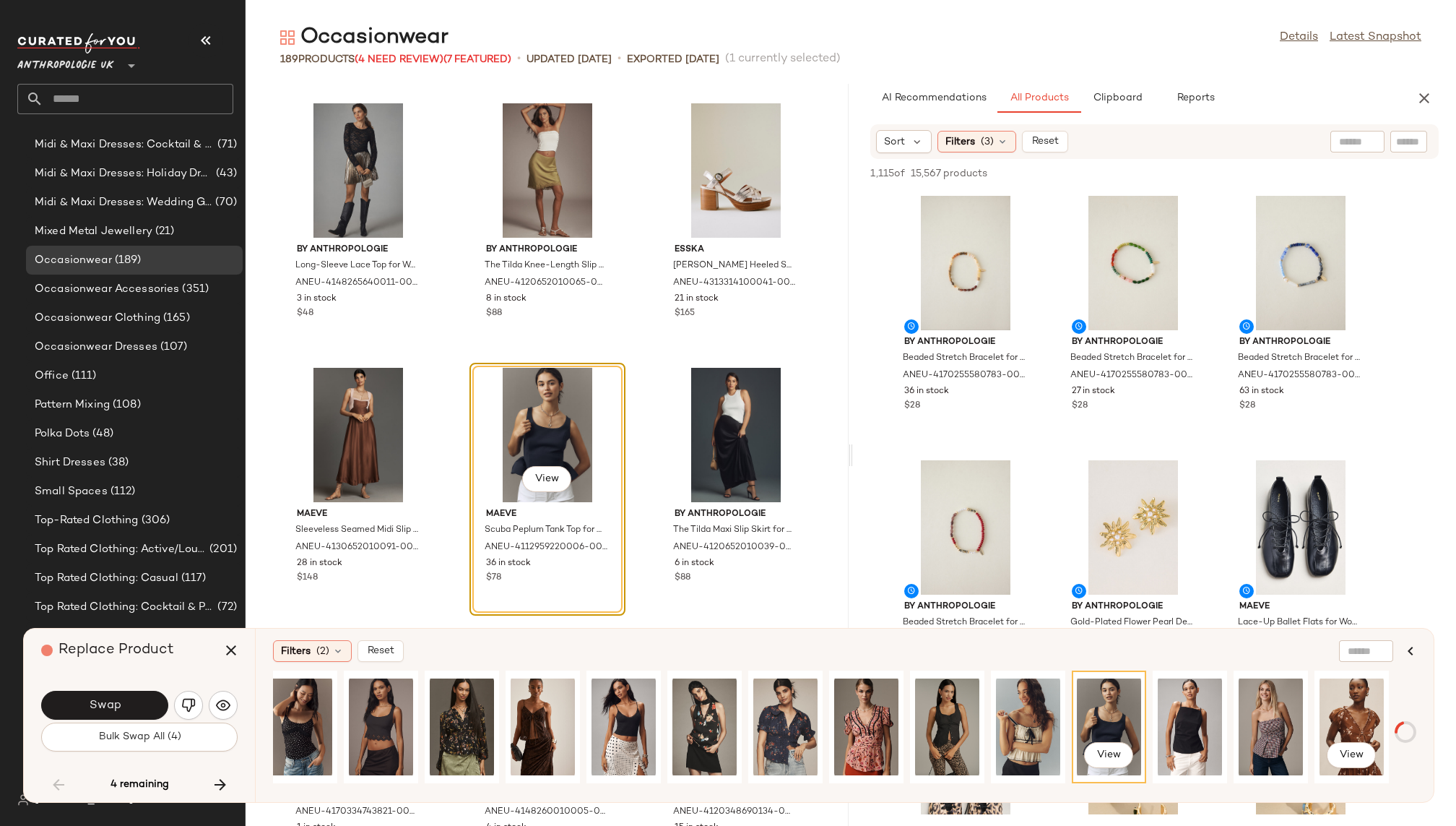
scroll to position [0, 91]
click at [691, 707] on div "View" at bounding box center [703, 726] width 64 height 103
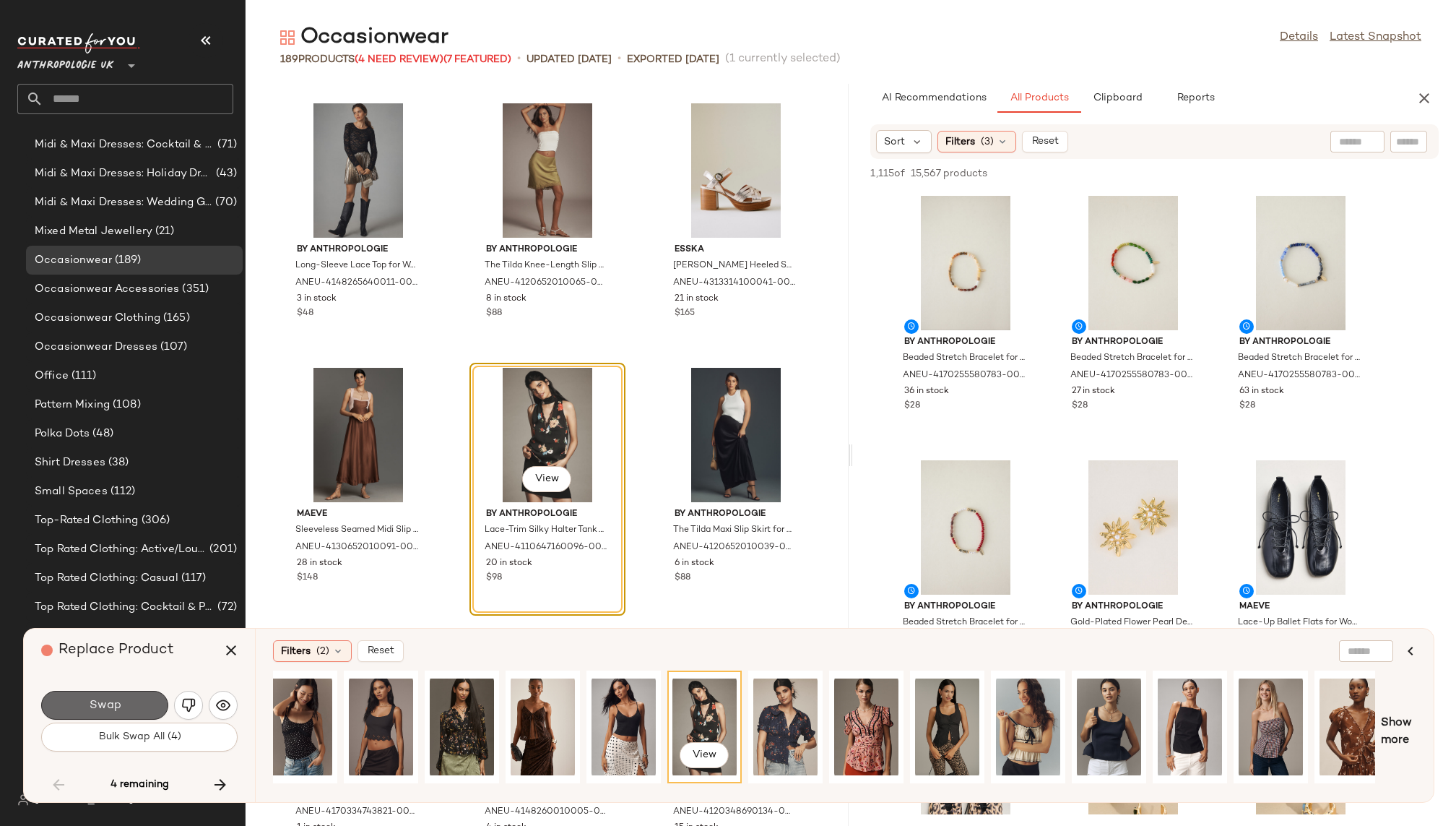
click at [98, 706] on span "Swap" at bounding box center [104, 705] width 32 height 14
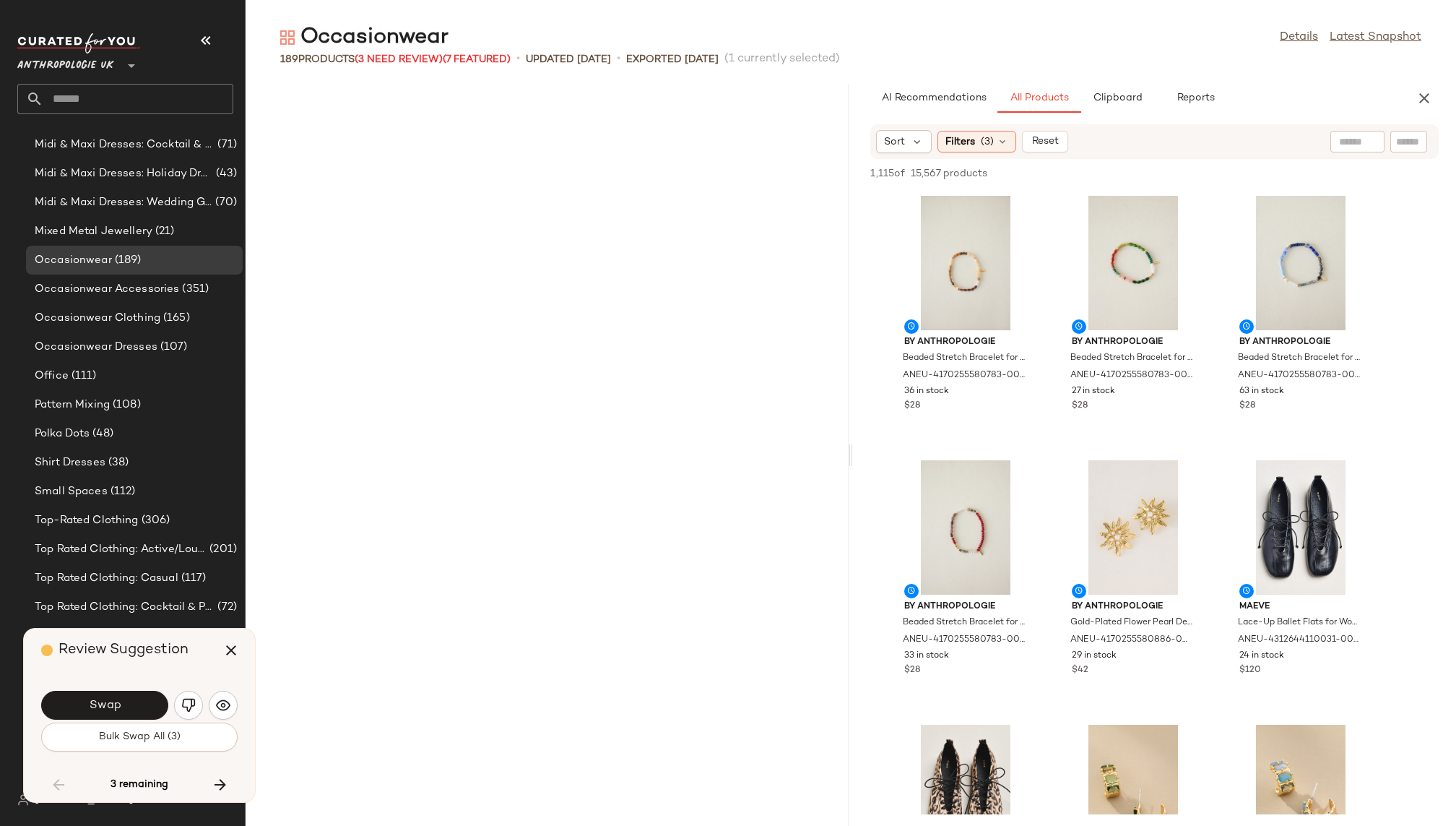
scroll to position [12161, 0]
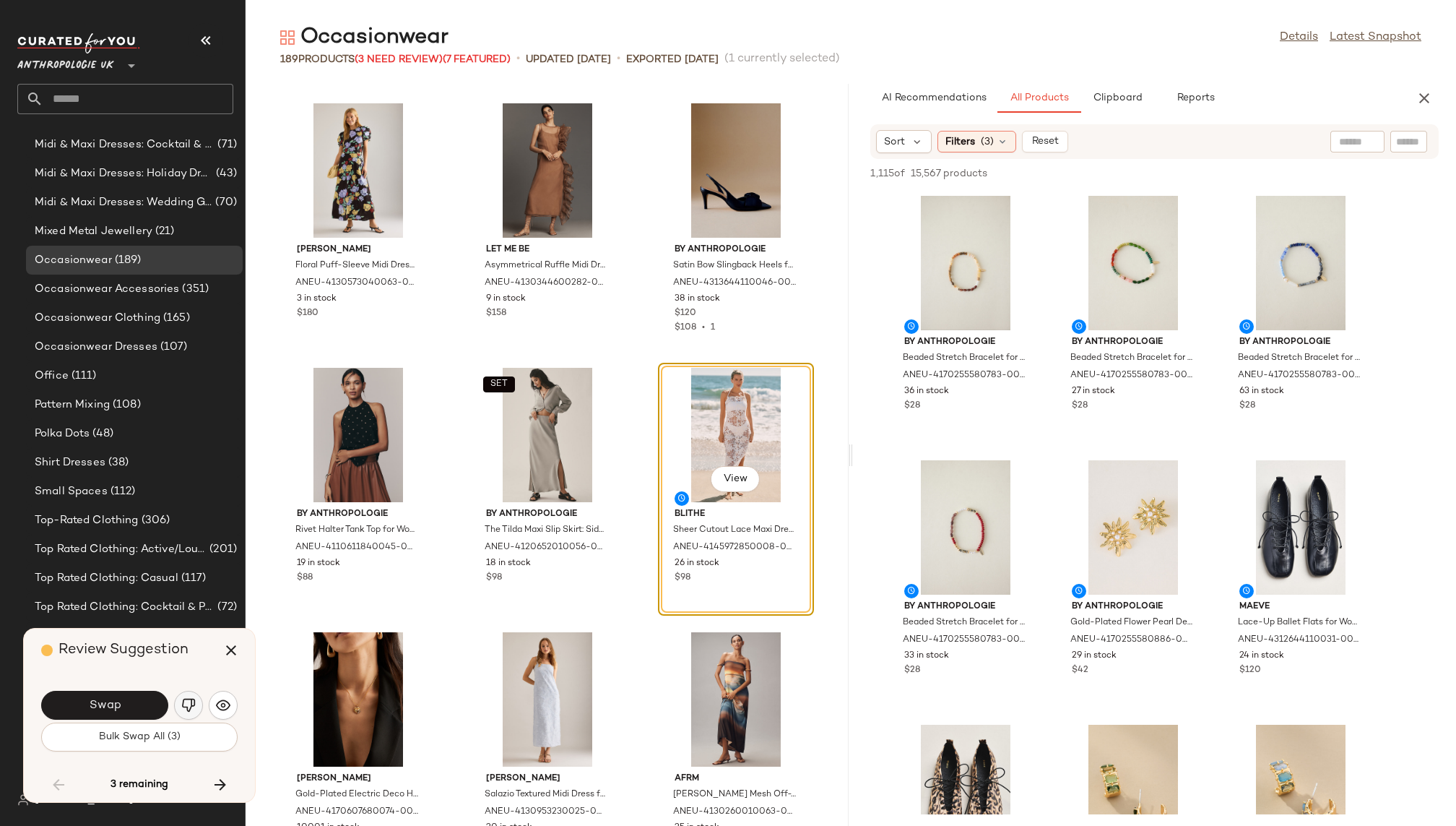
click at [195, 699] on button "button" at bounding box center [188, 705] width 29 height 29
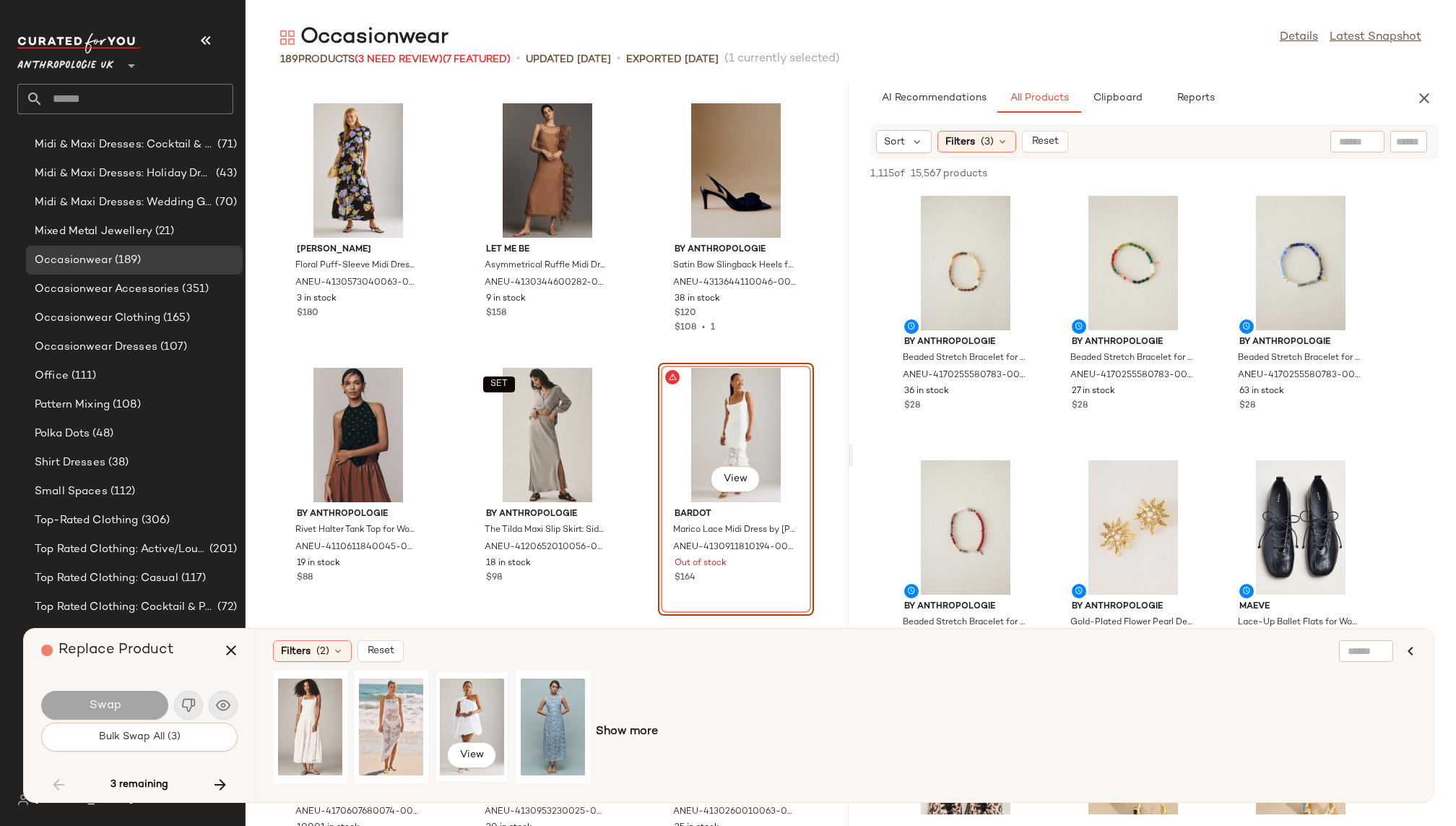
click at [453, 706] on div "View" at bounding box center [471, 726] width 64 height 103
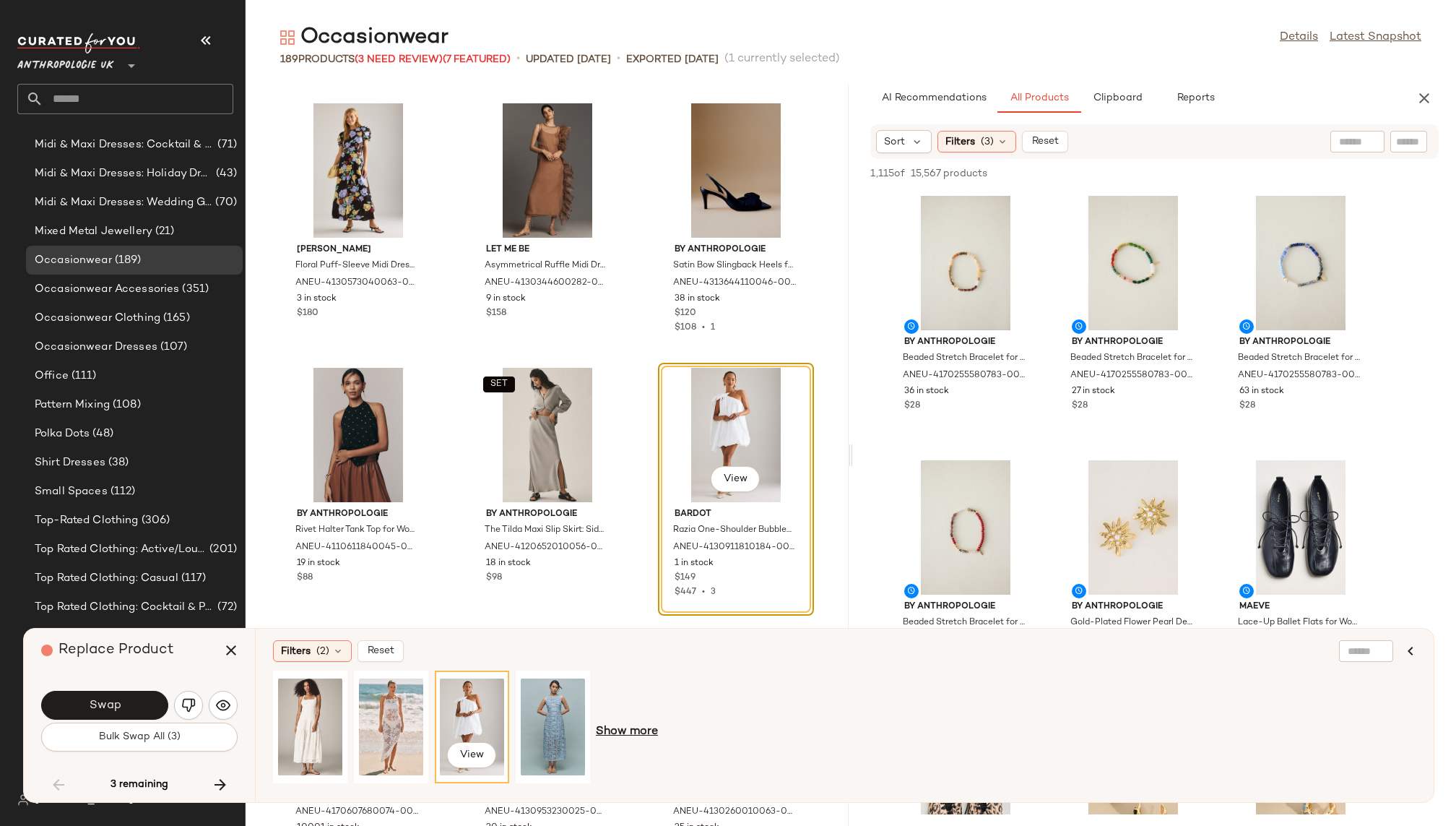
click at [635, 733] on span "Show more" at bounding box center [627, 732] width 62 height 18
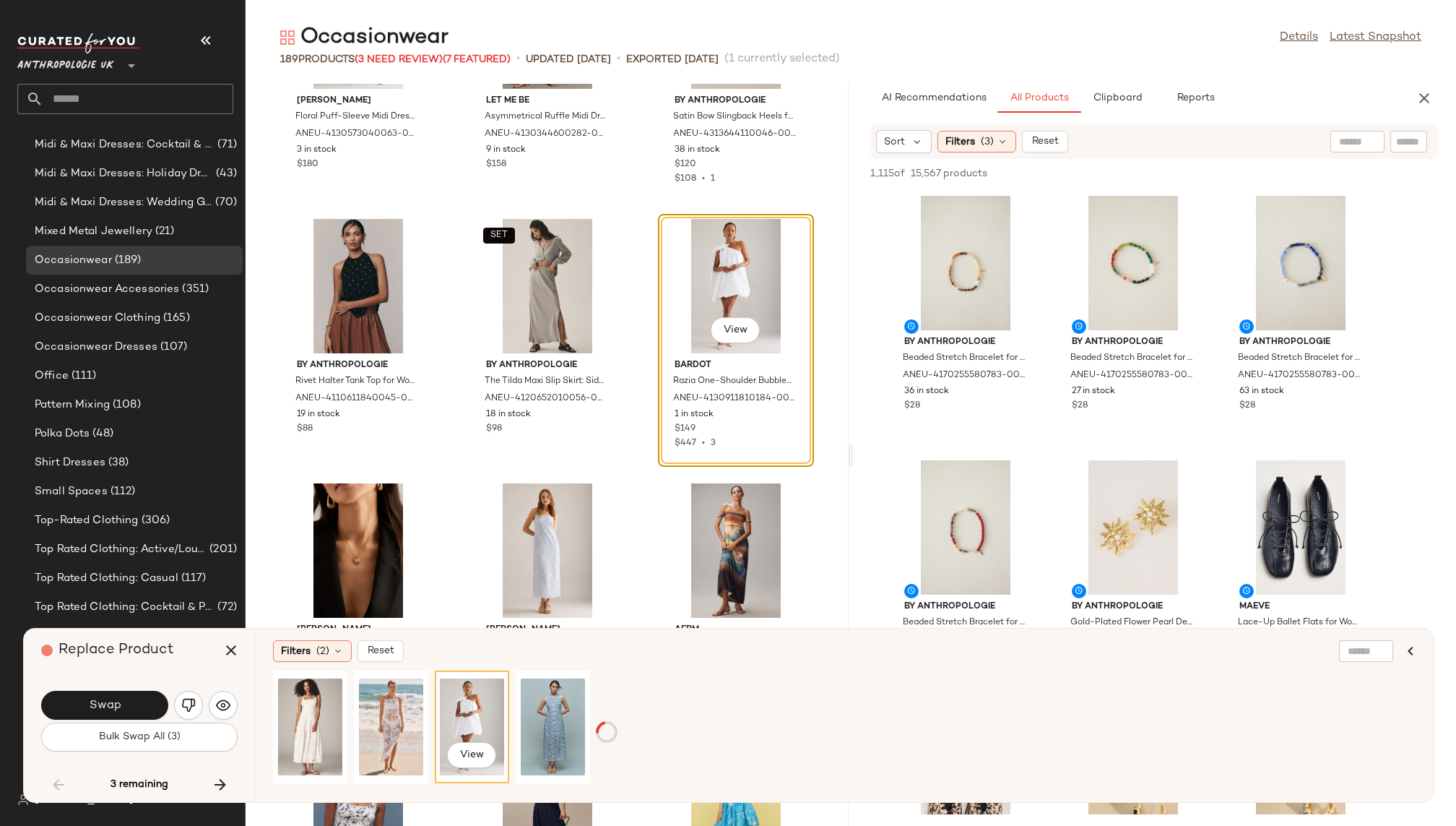
scroll to position [12309, 0]
click at [547, 726] on div "View" at bounding box center [552, 726] width 64 height 103
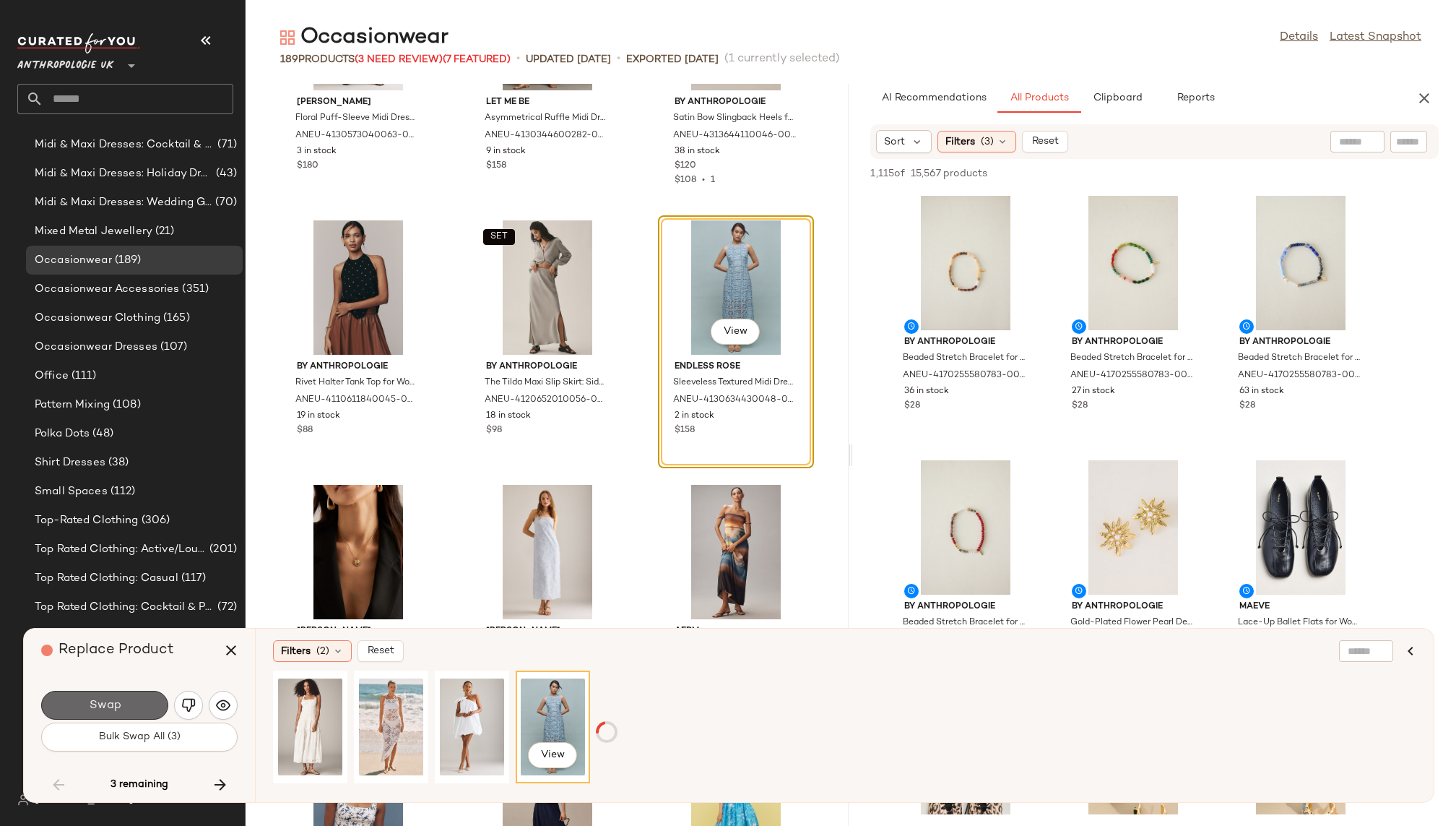
click at [104, 702] on span "Swap" at bounding box center [104, 705] width 32 height 14
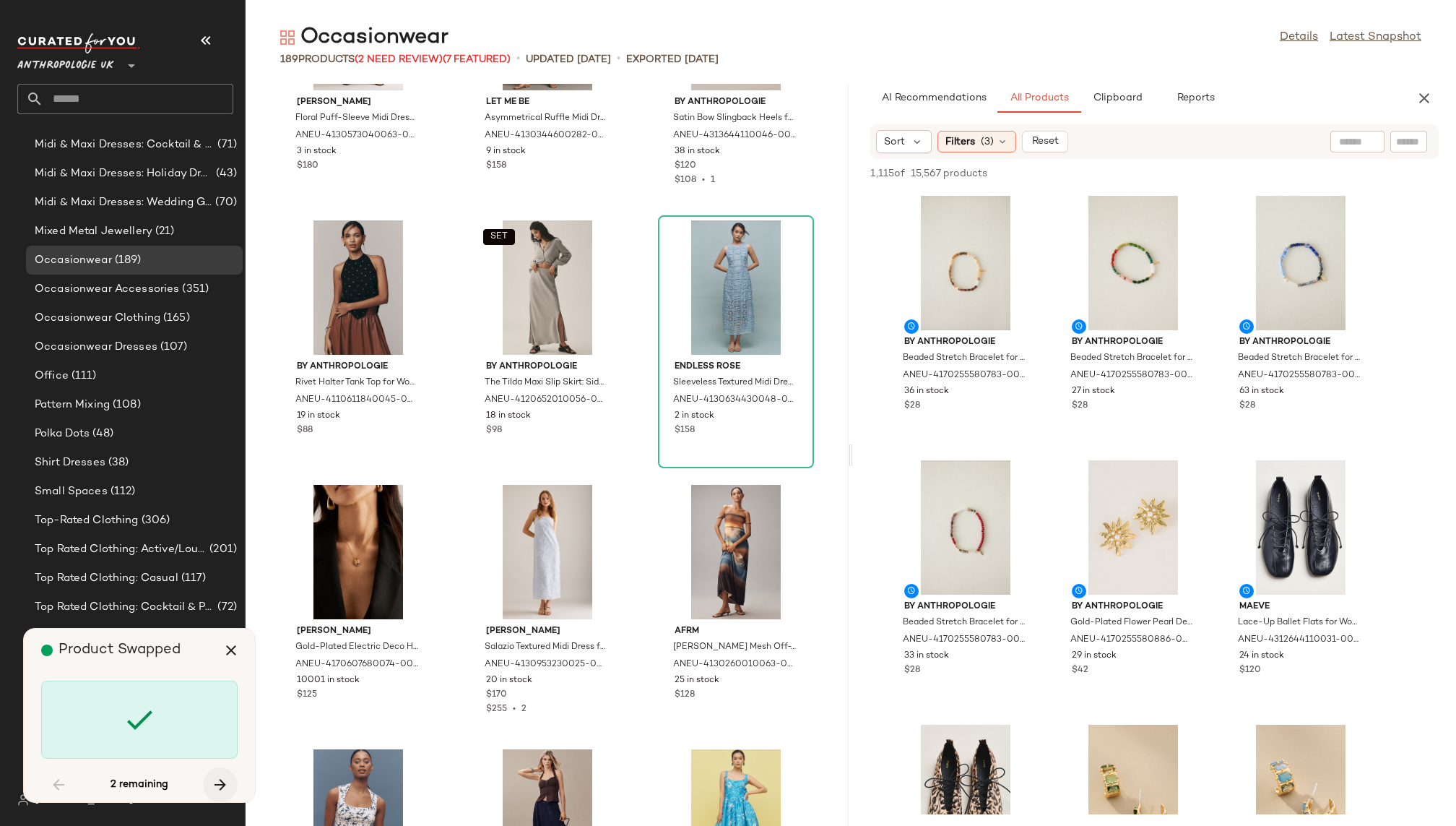
scroll to position [13483, 0]
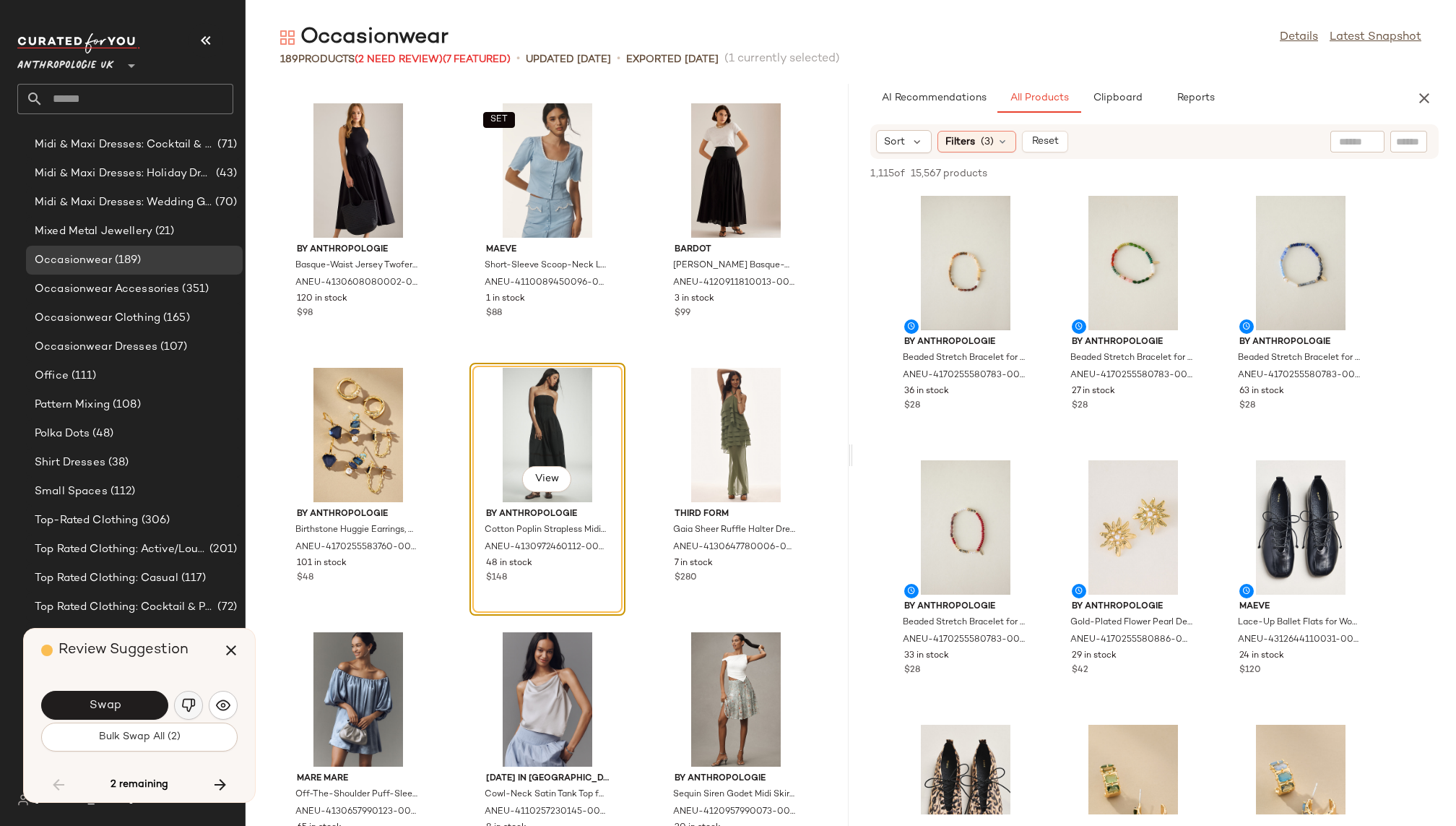
click at [188, 702] on img "button" at bounding box center [189, 706] width 15 height 15
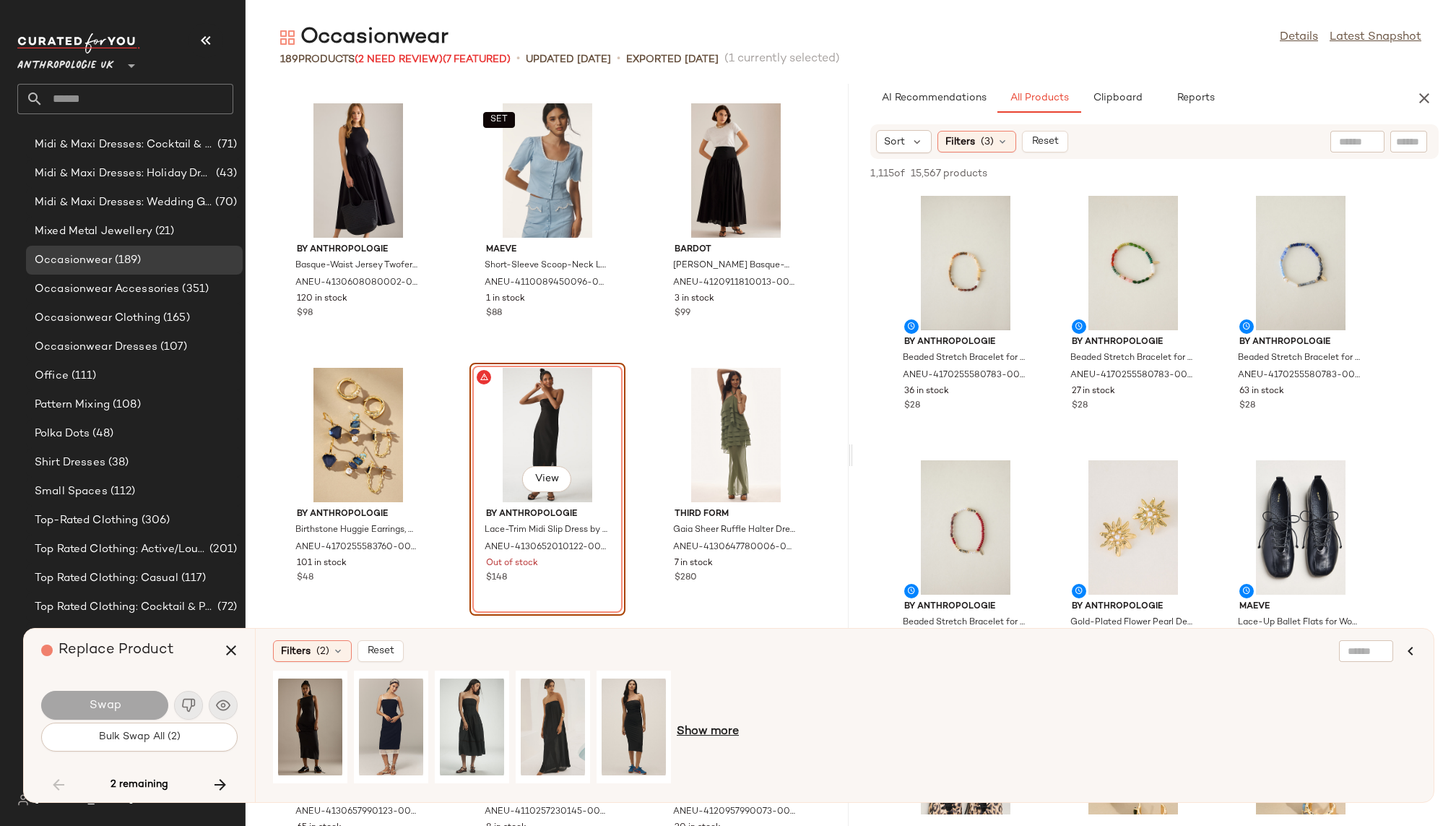
click at [706, 731] on span "Show more" at bounding box center [707, 732] width 62 height 18
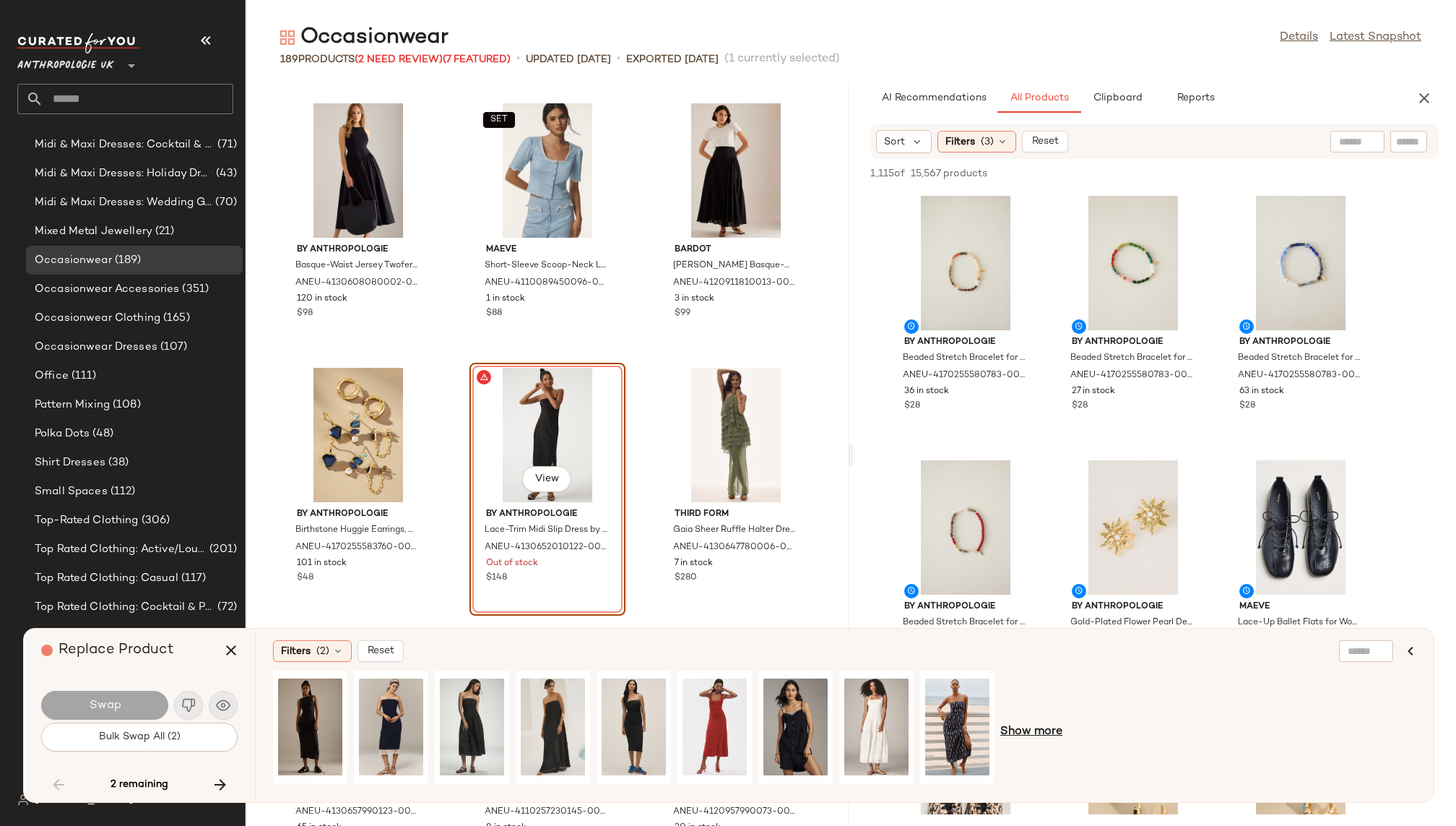
click at [1036, 728] on span "Show more" at bounding box center [1030, 732] width 62 height 18
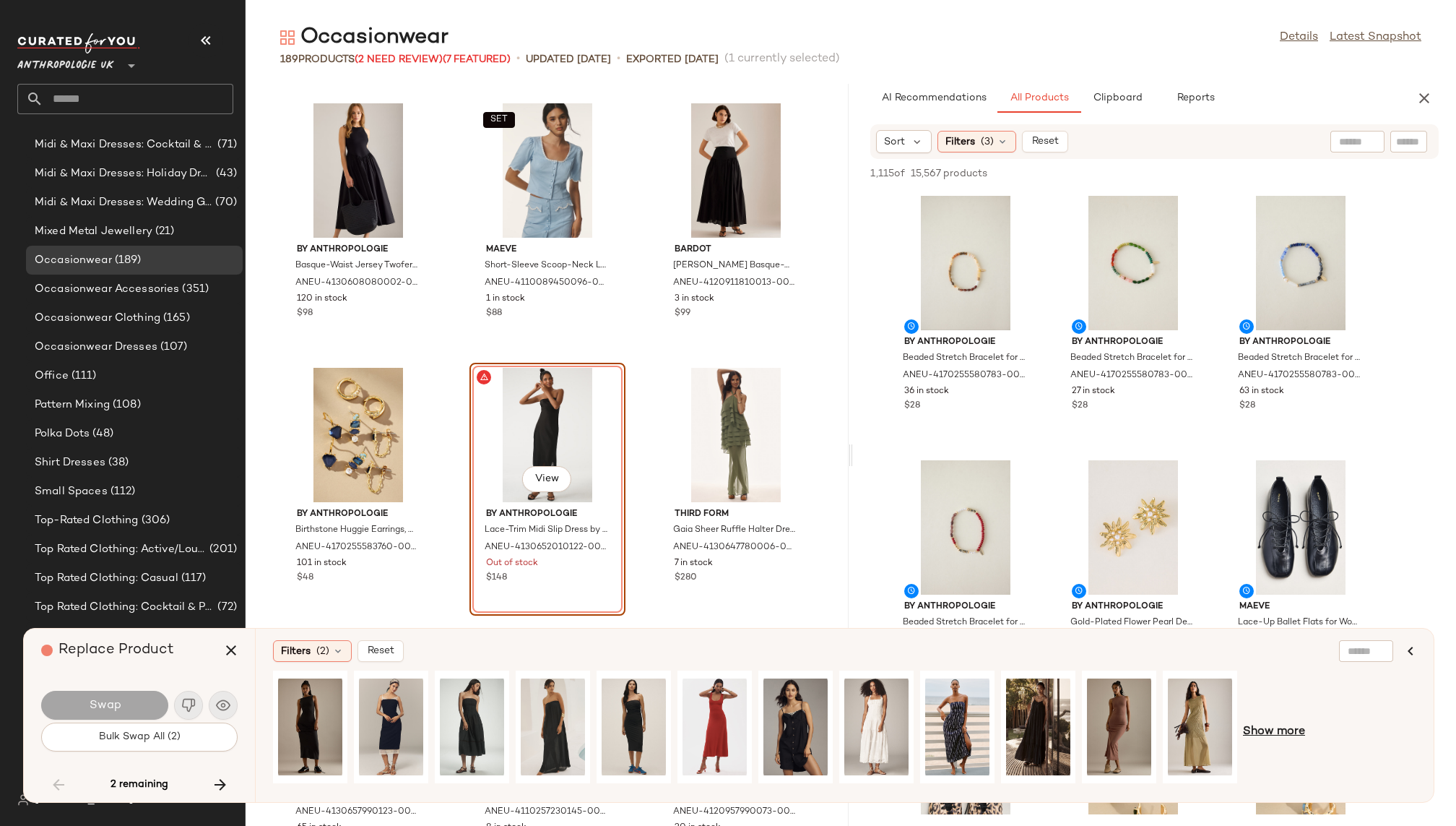
click at [1265, 723] on span "Show more" at bounding box center [1273, 732] width 62 height 18
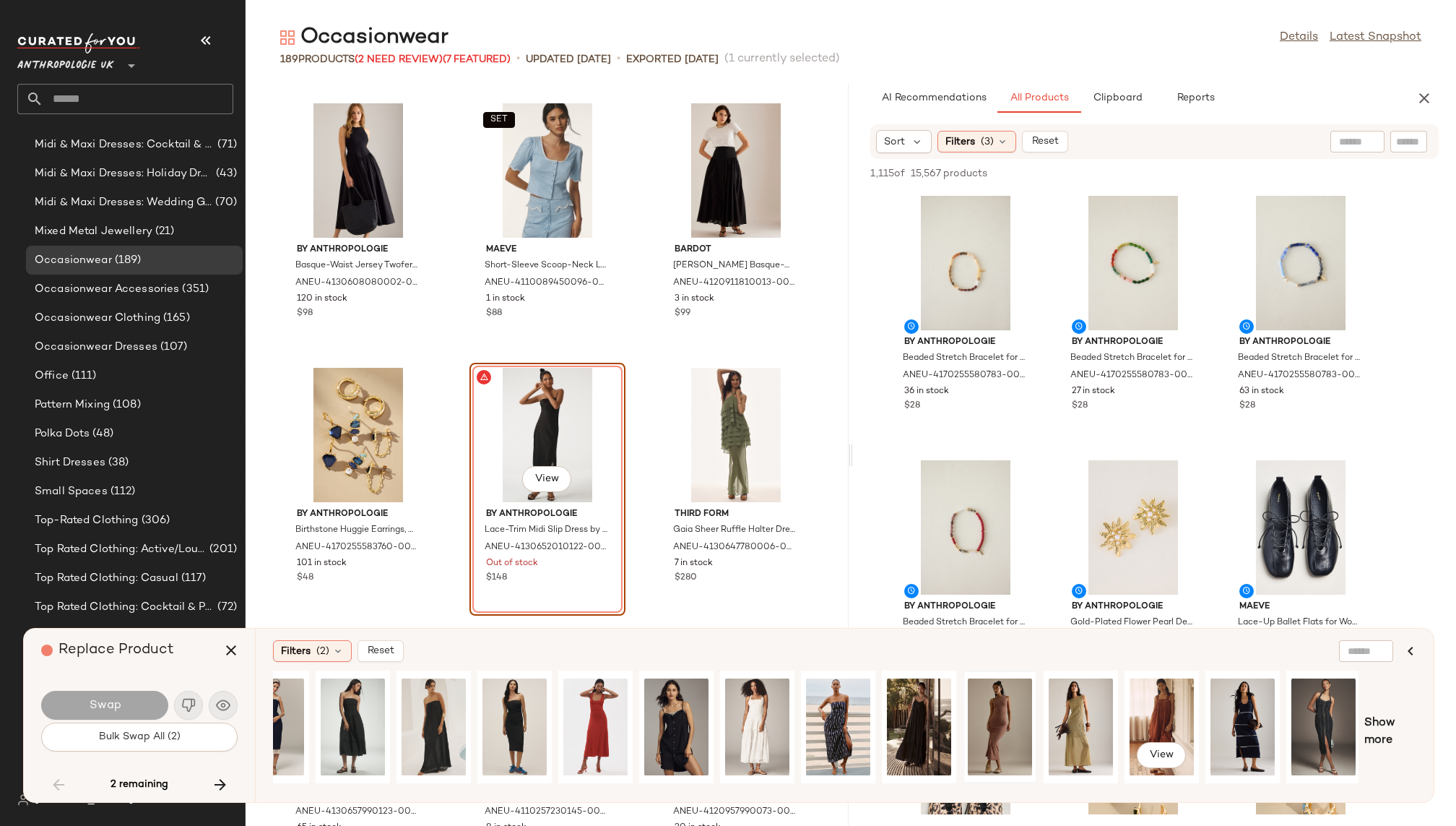
scroll to position [0, 202]
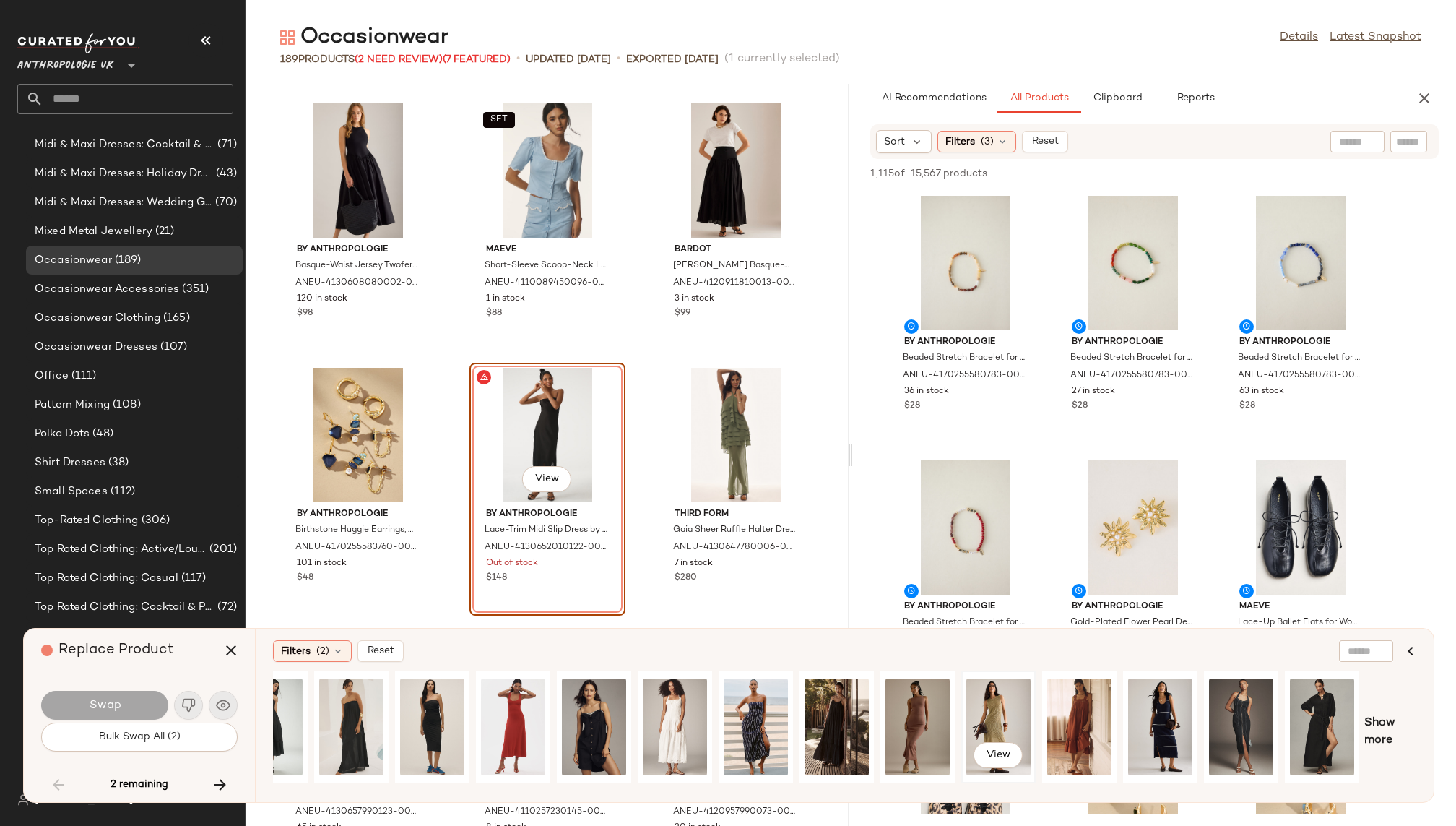
click at [981, 717] on div "View" at bounding box center [998, 726] width 64 height 103
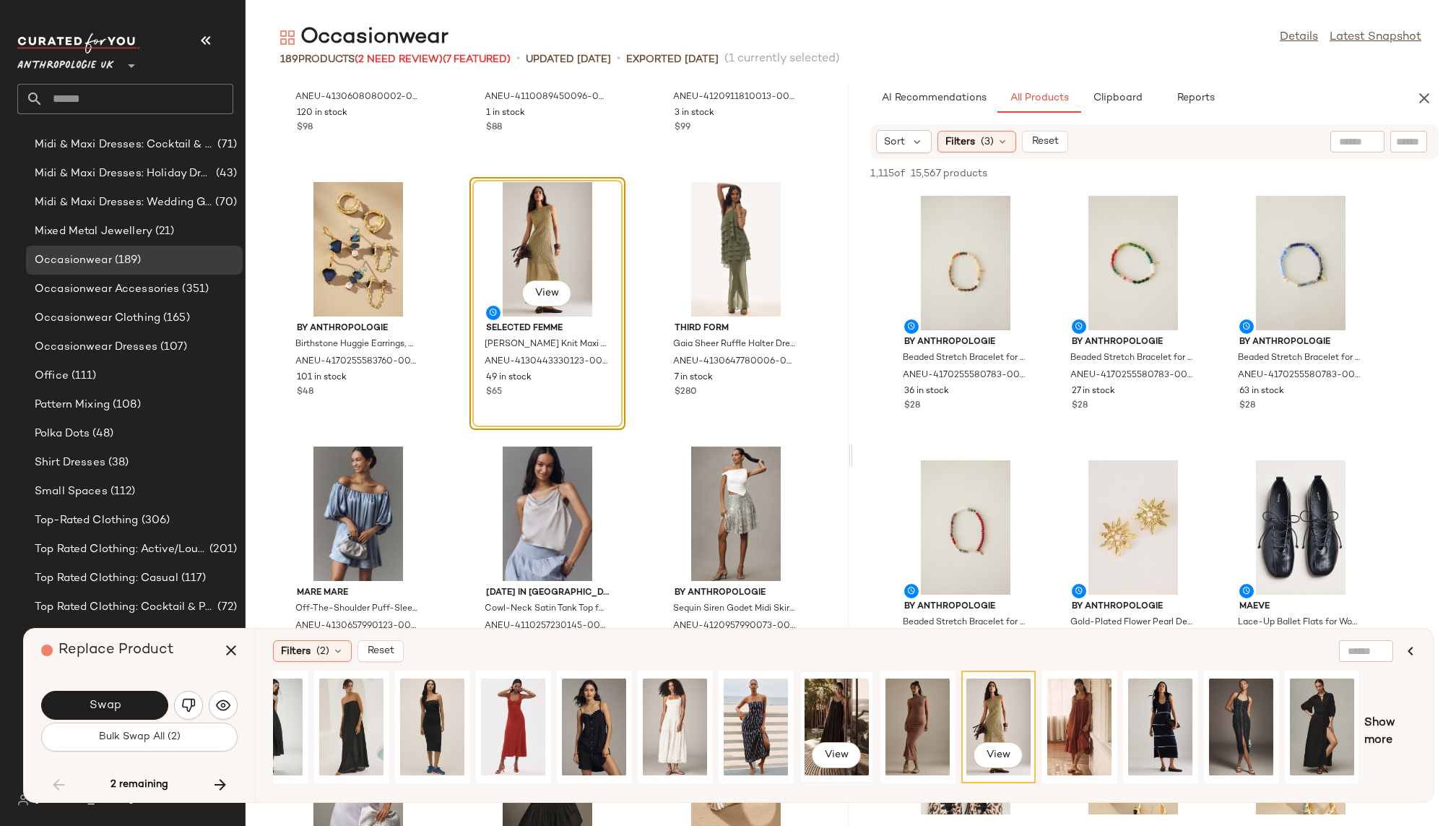
scroll to position [0, 0]
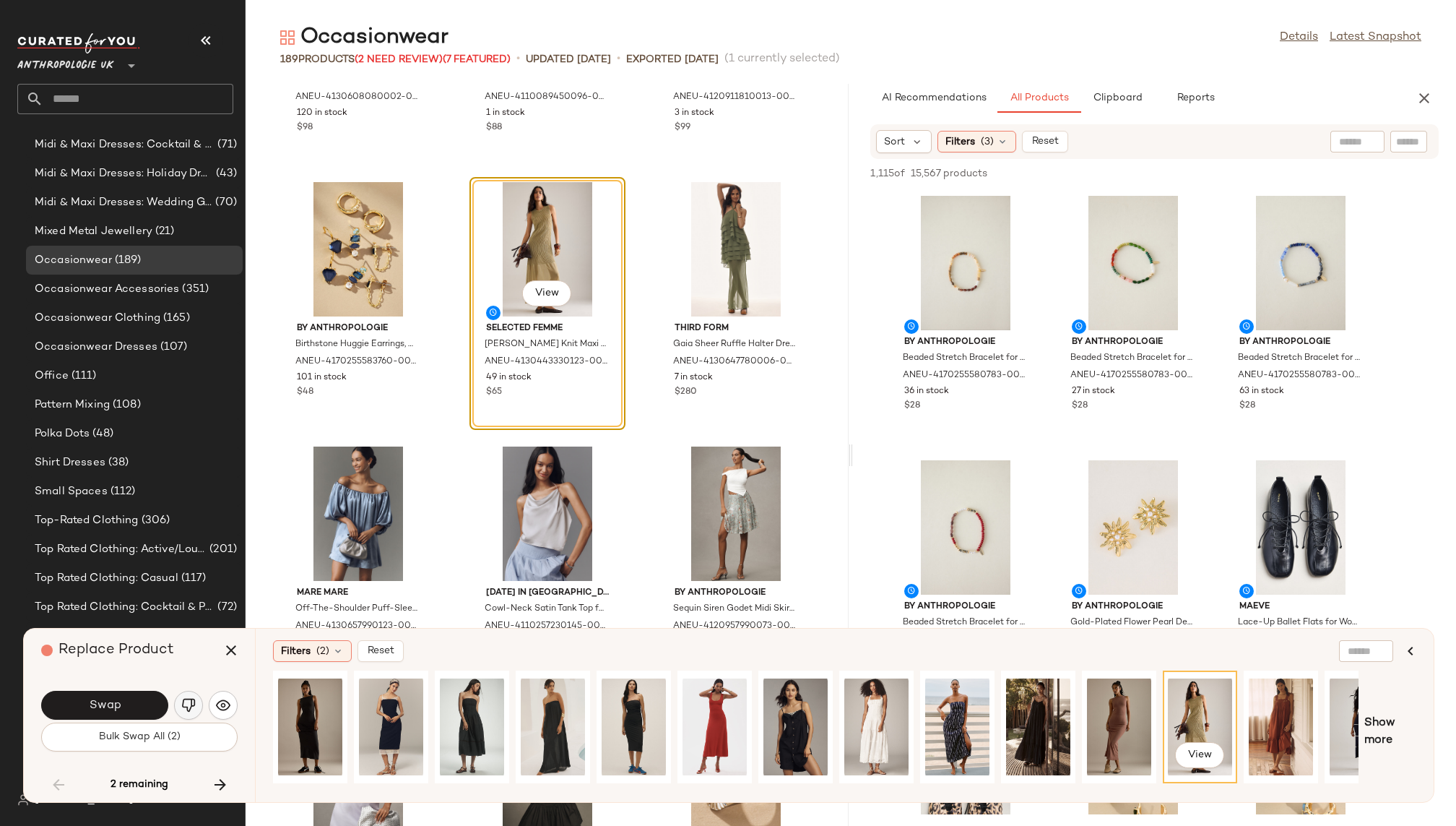
click at [184, 707] on img "button" at bounding box center [189, 706] width 15 height 15
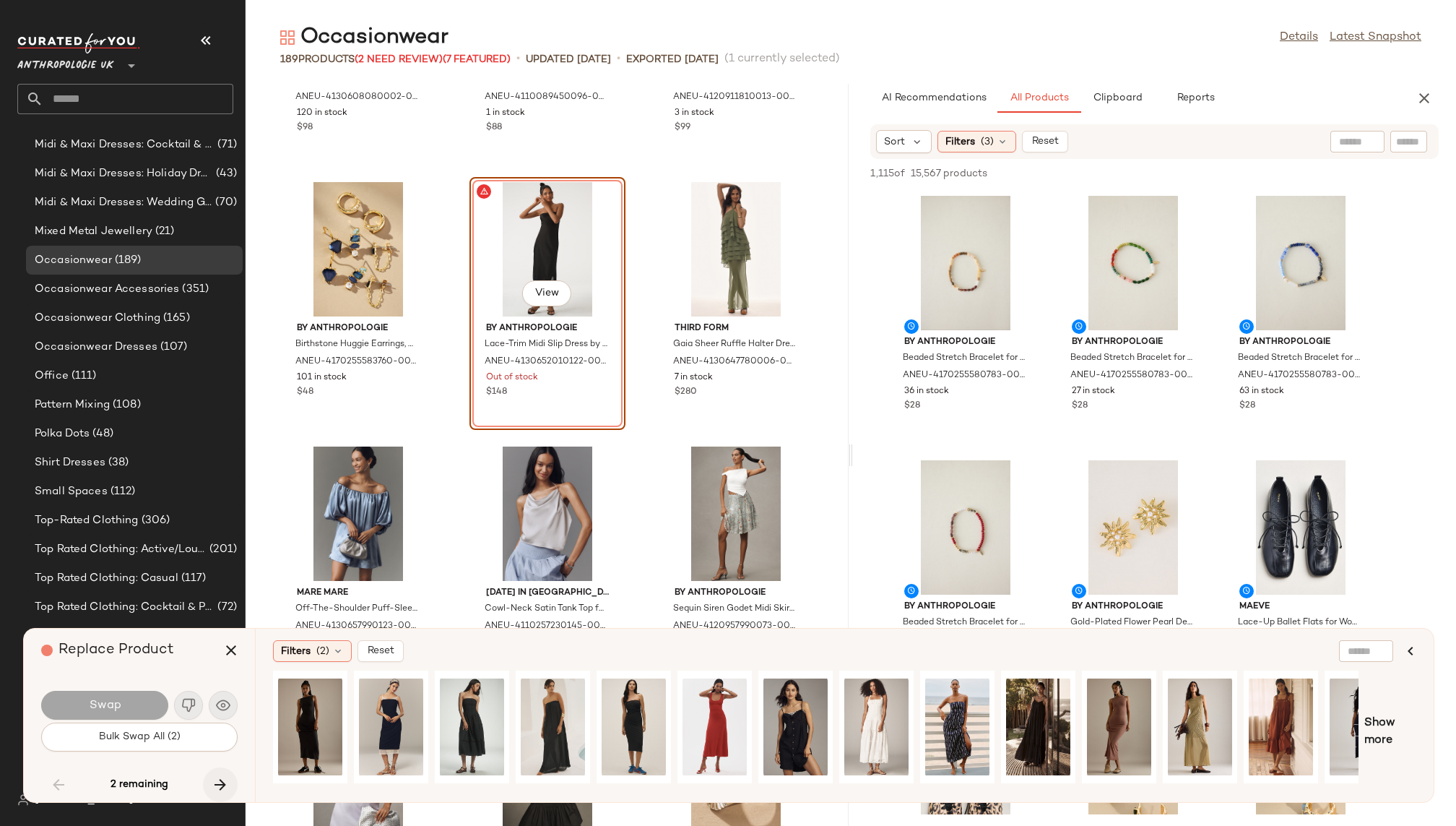
click at [222, 784] on icon "button" at bounding box center [220, 784] width 18 height 18
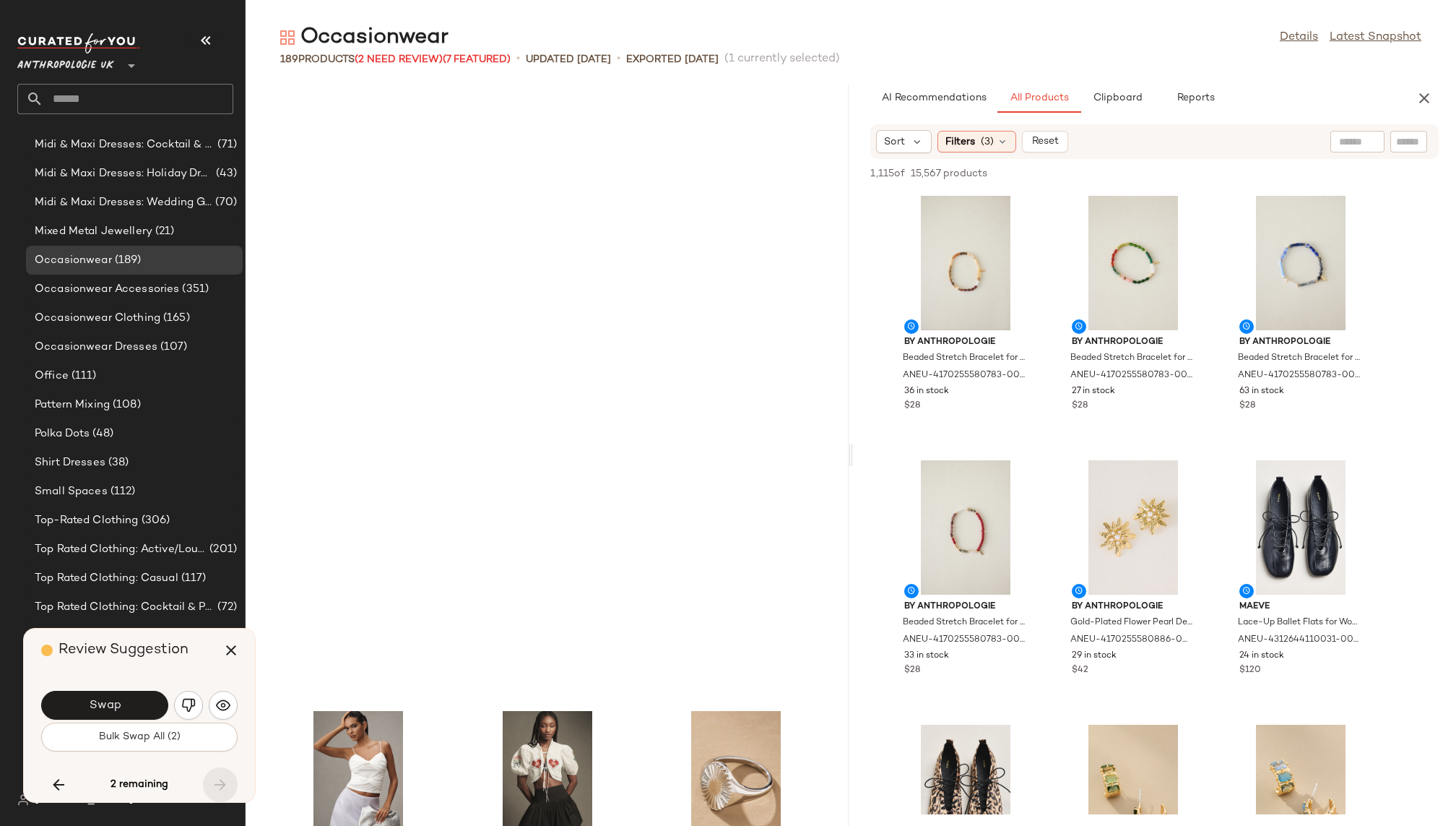
scroll to position [14276, 0]
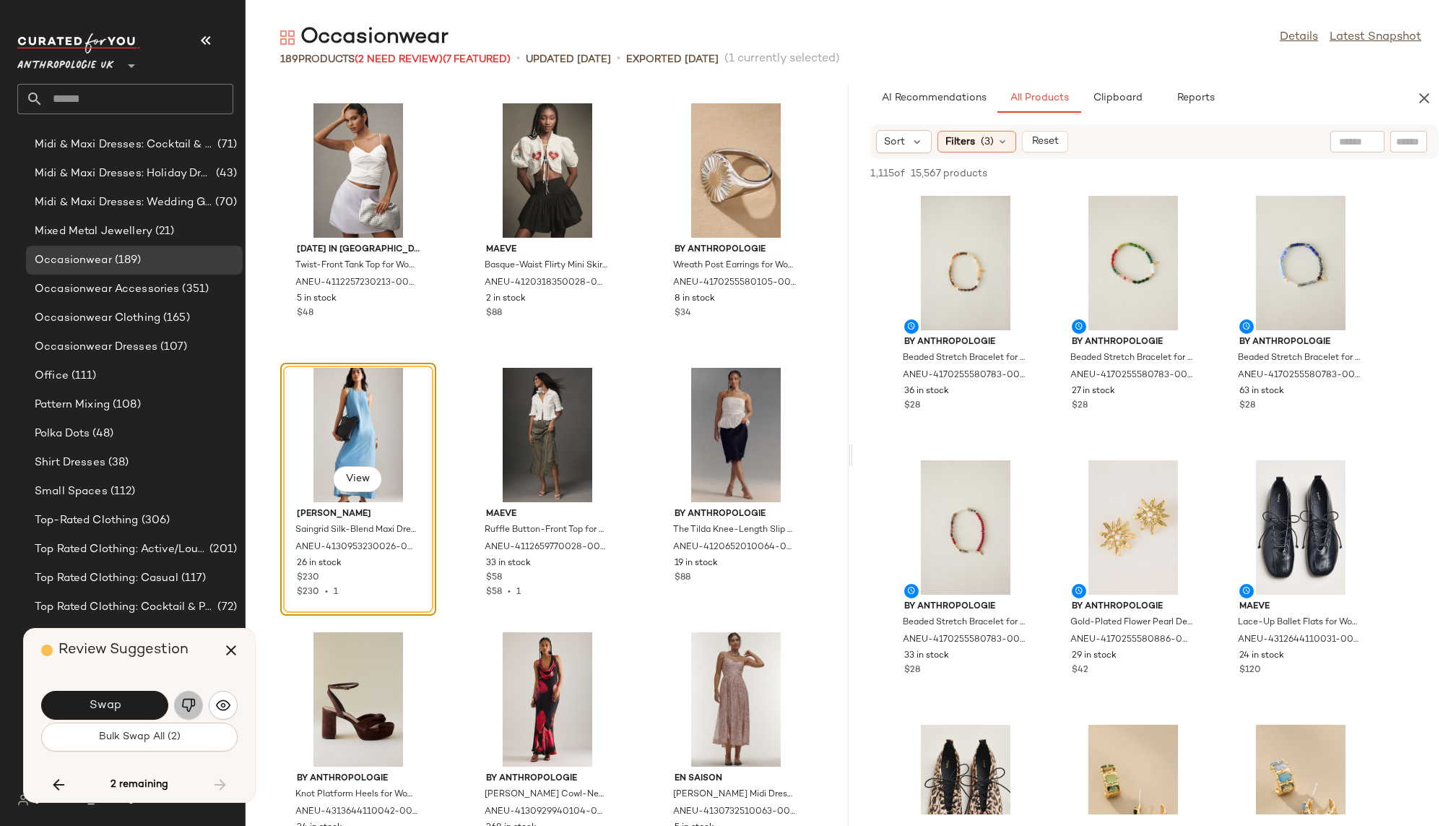
click at [191, 706] on img "button" at bounding box center [189, 706] width 15 height 15
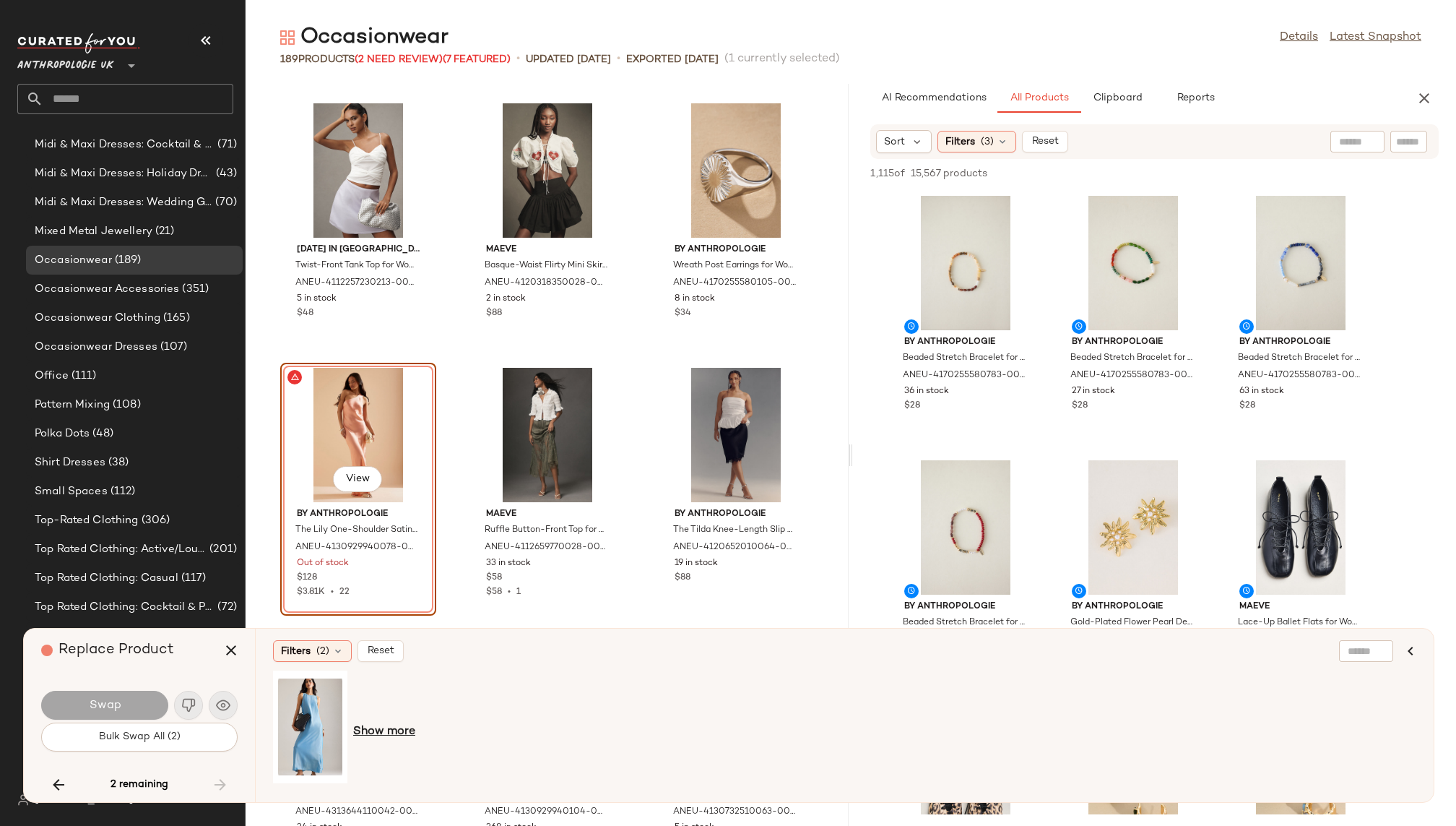
click at [362, 726] on span "Show more" at bounding box center [383, 732] width 62 height 18
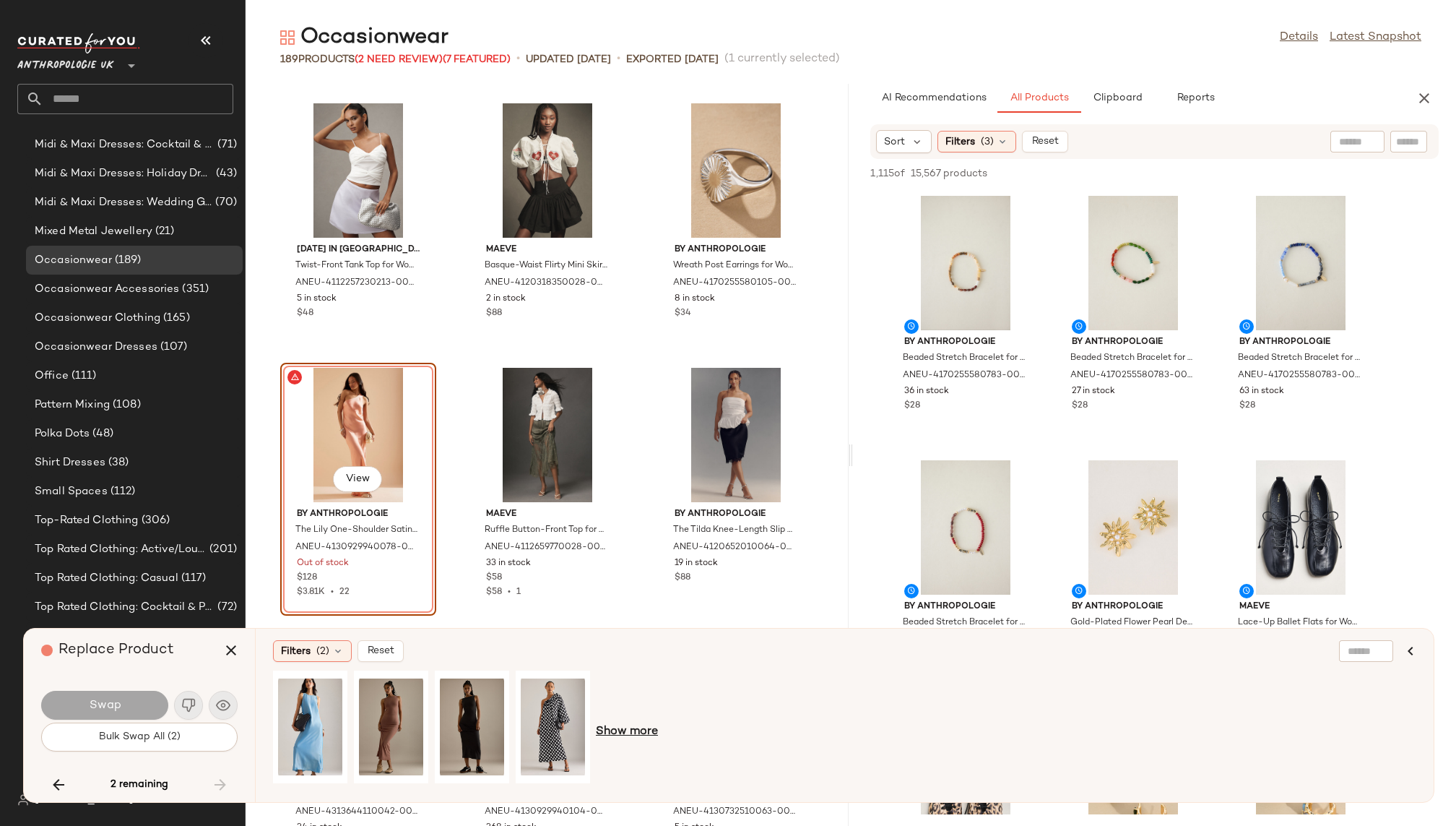
click at [626, 726] on span "Show more" at bounding box center [627, 732] width 62 height 18
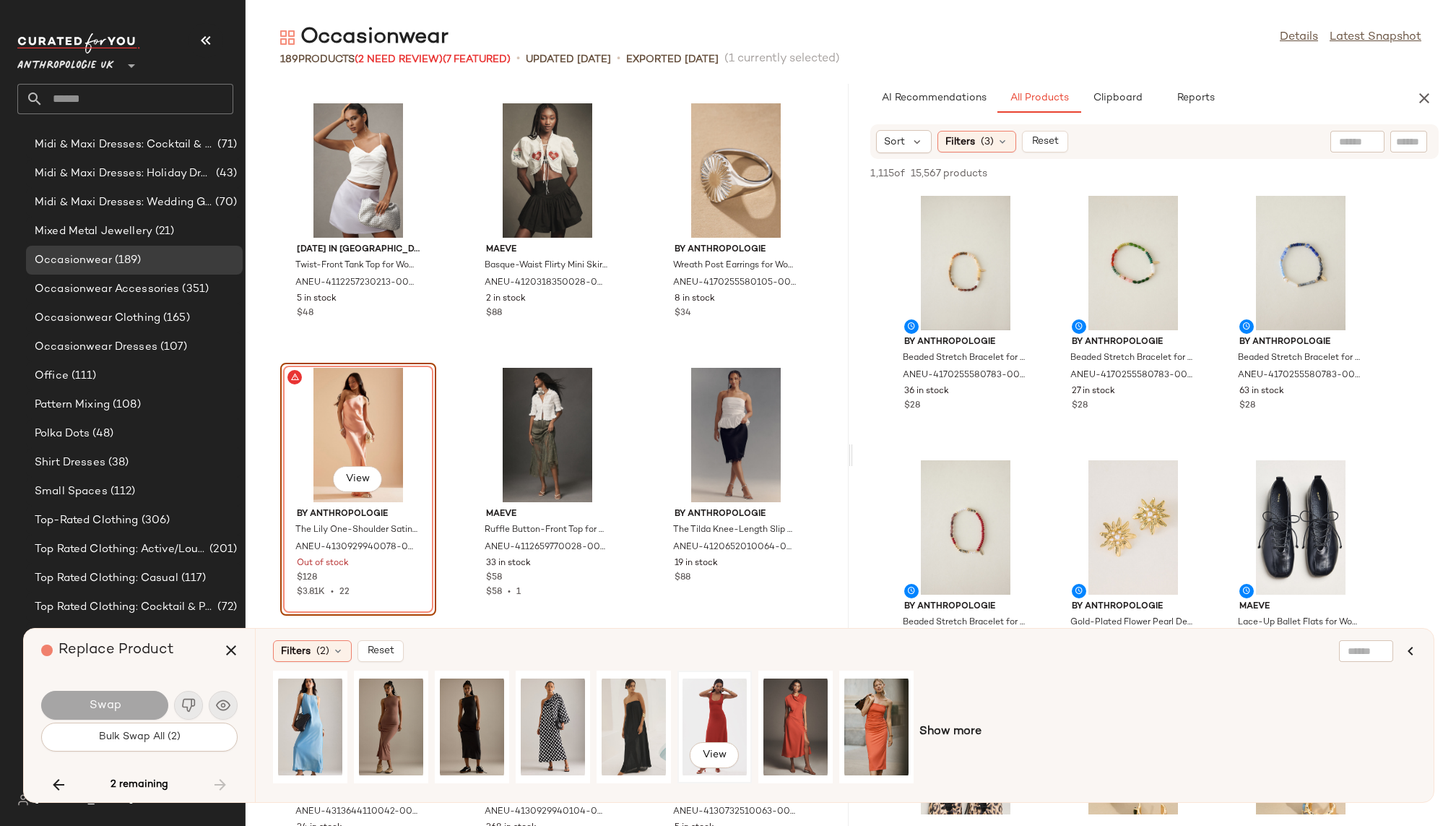
click at [712, 708] on div "View" at bounding box center [714, 726] width 64 height 103
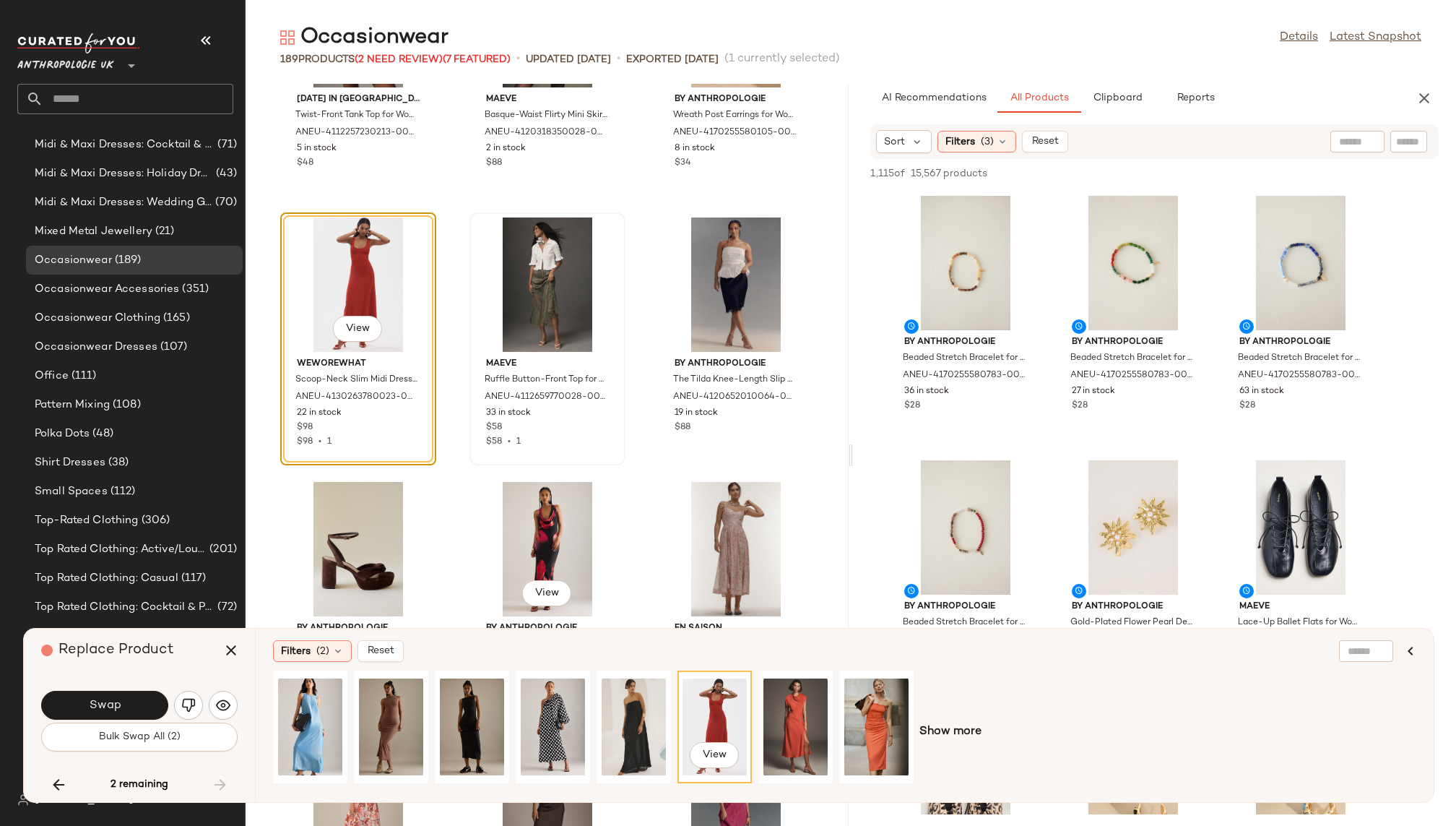
scroll to position [14416, 0]
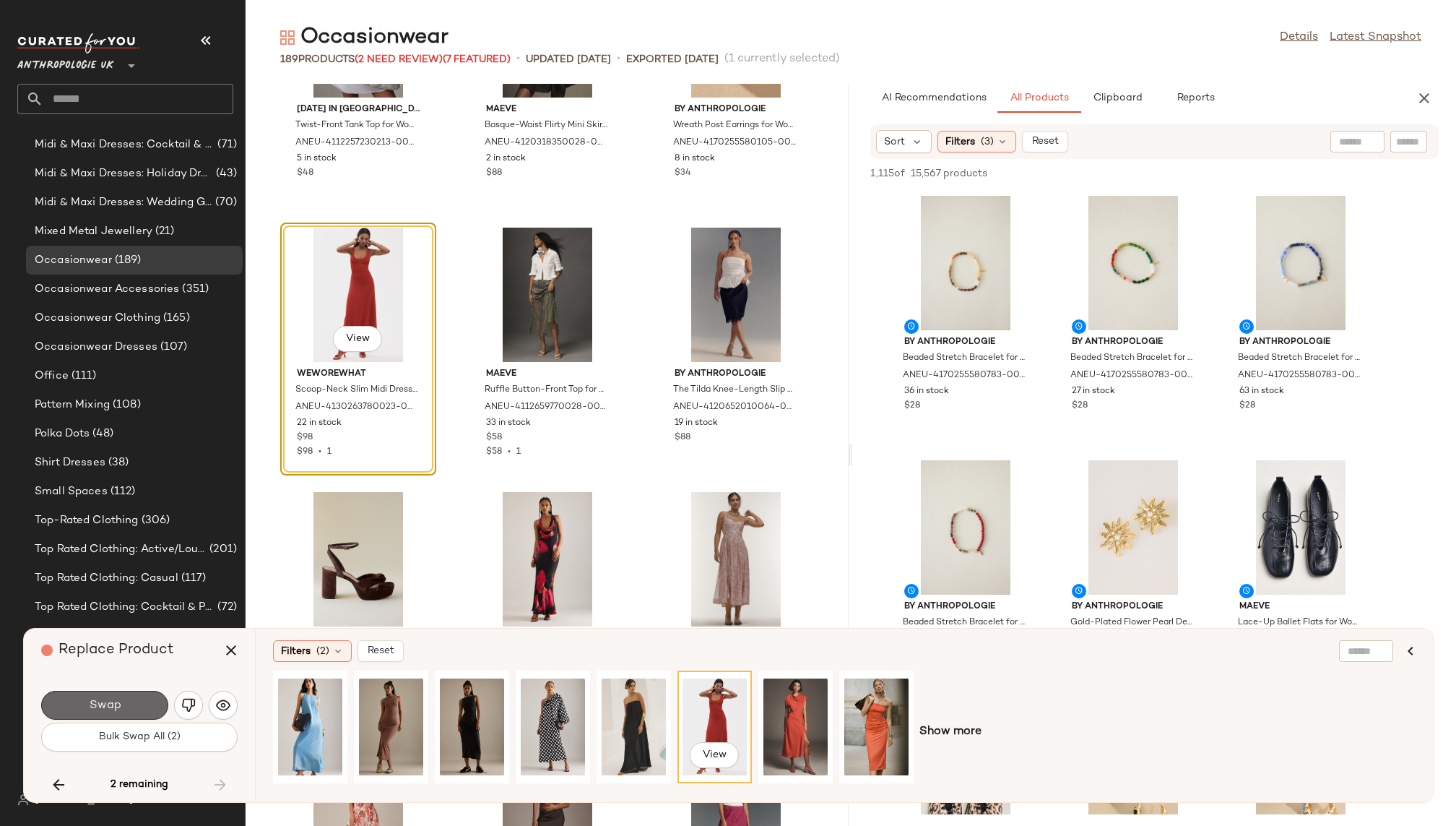
click at [131, 695] on button "Swap" at bounding box center [104, 705] width 127 height 29
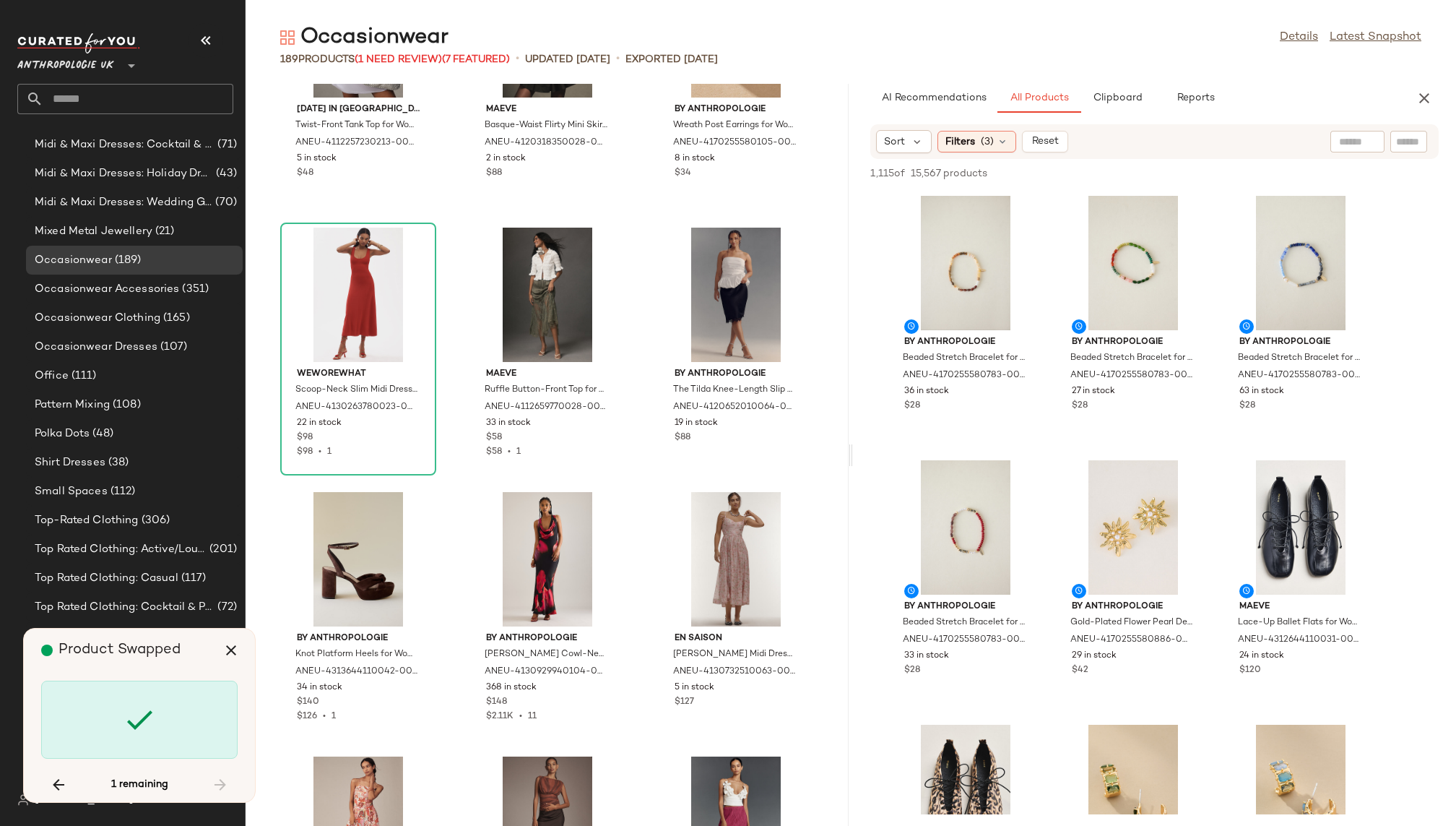
scroll to position [13483, 0]
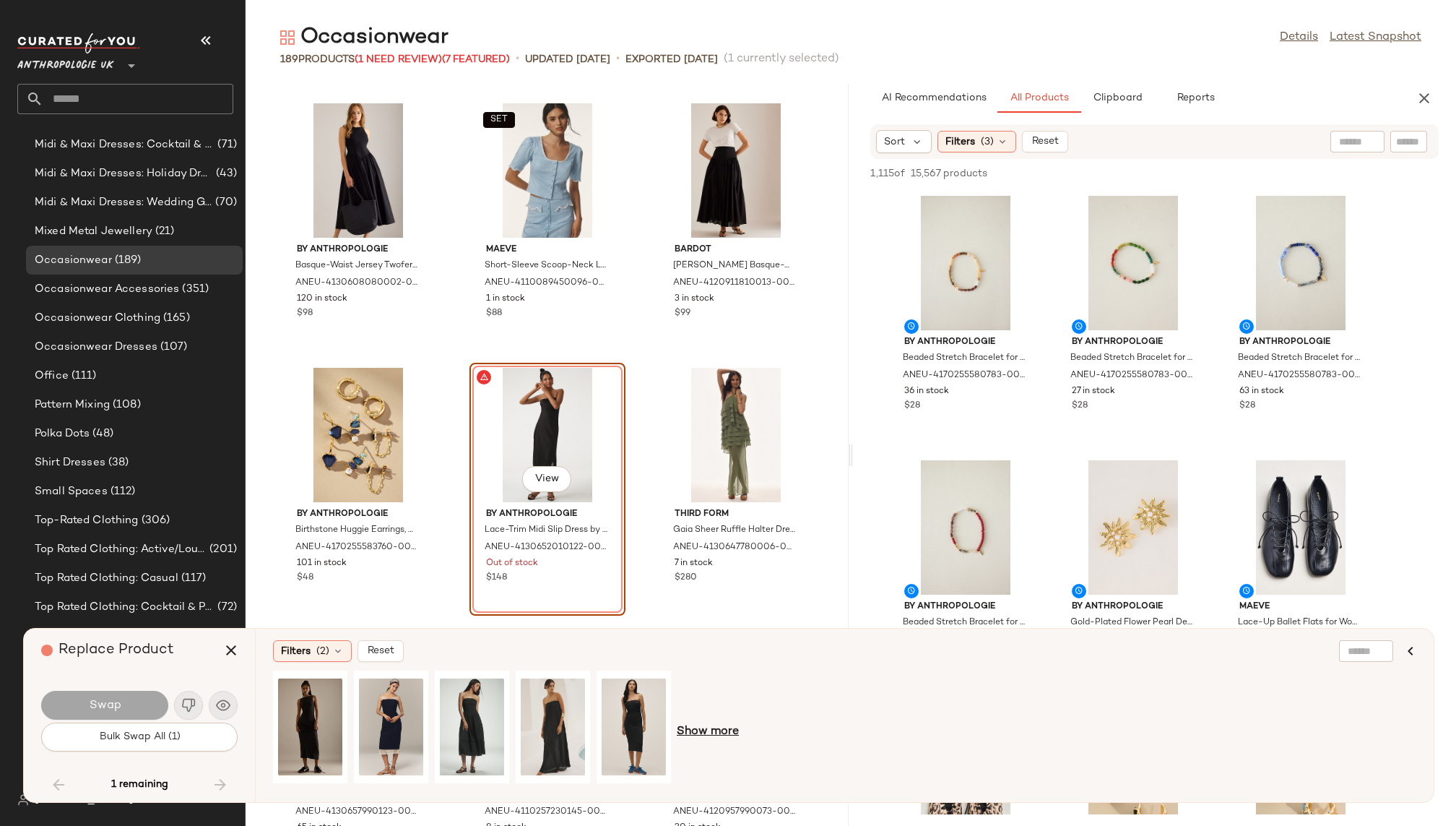
click at [700, 734] on span "Show more" at bounding box center [707, 732] width 62 height 18
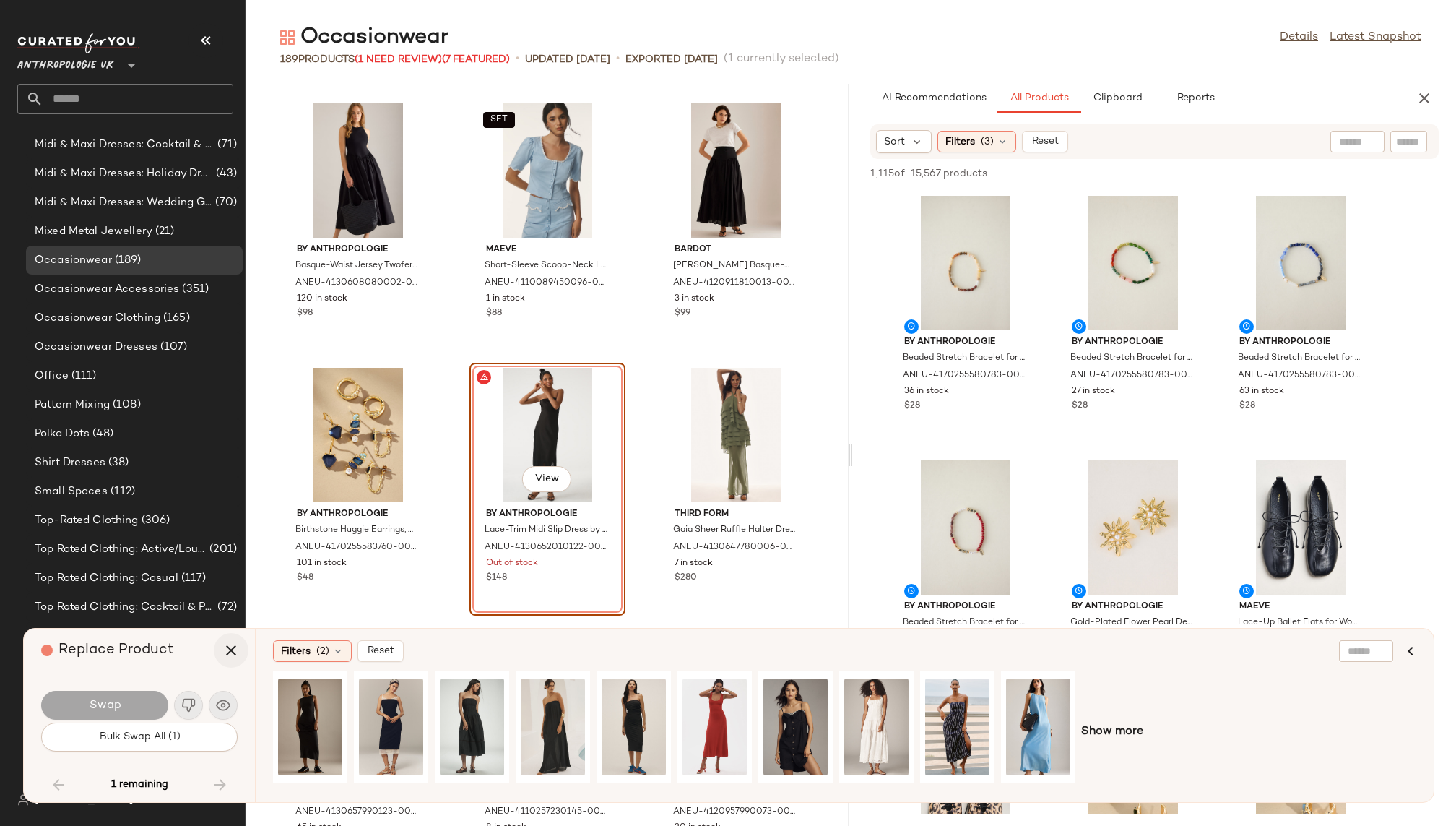
click at [237, 650] on icon "button" at bounding box center [230, 650] width 18 height 18
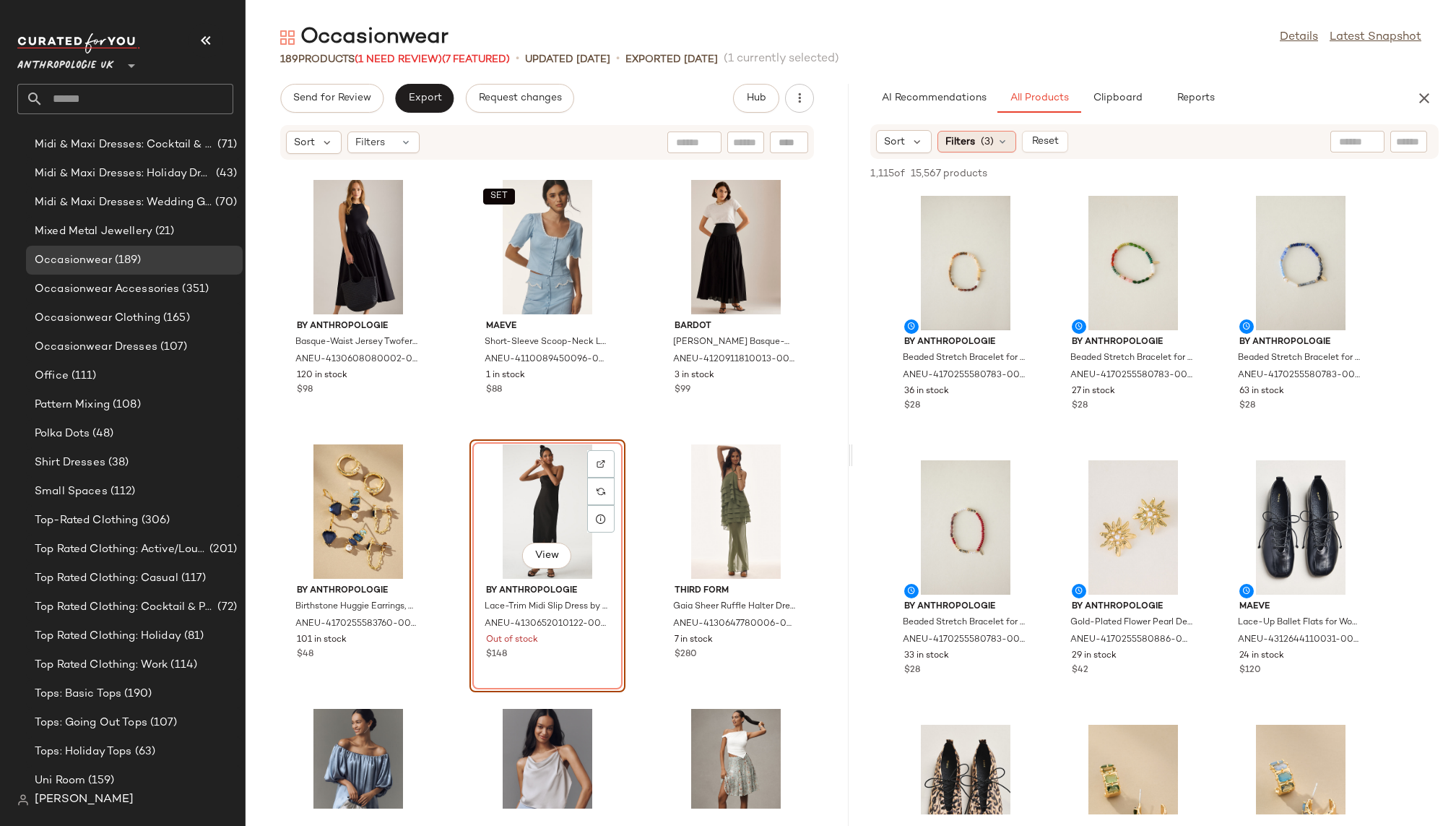
click at [989, 133] on div "Filters (3)" at bounding box center [976, 141] width 79 height 21
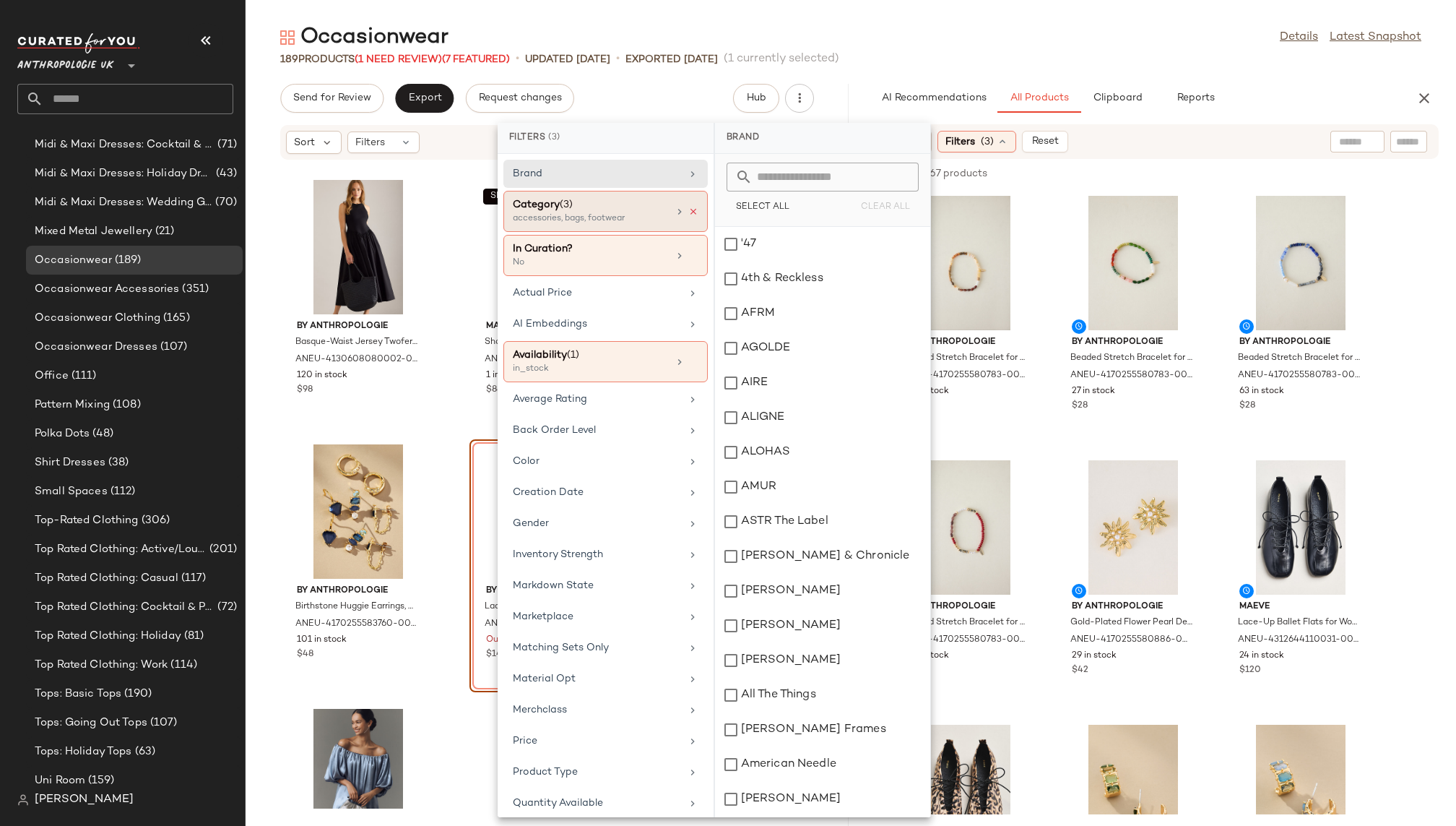
click at [688, 213] on icon at bounding box center [692, 211] width 10 height 10
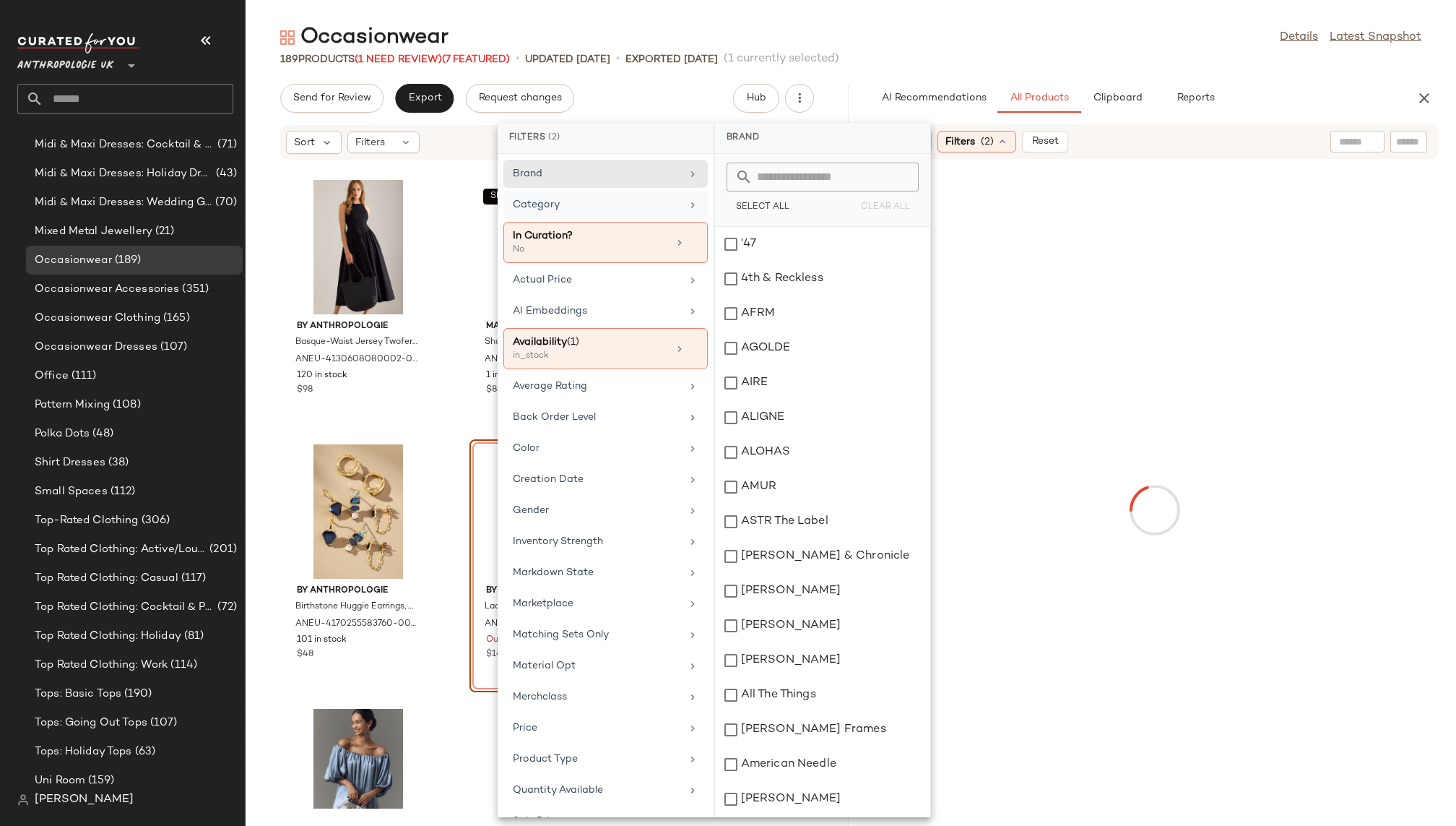
click at [666, 209] on div "Category" at bounding box center [597, 205] width 168 height 15
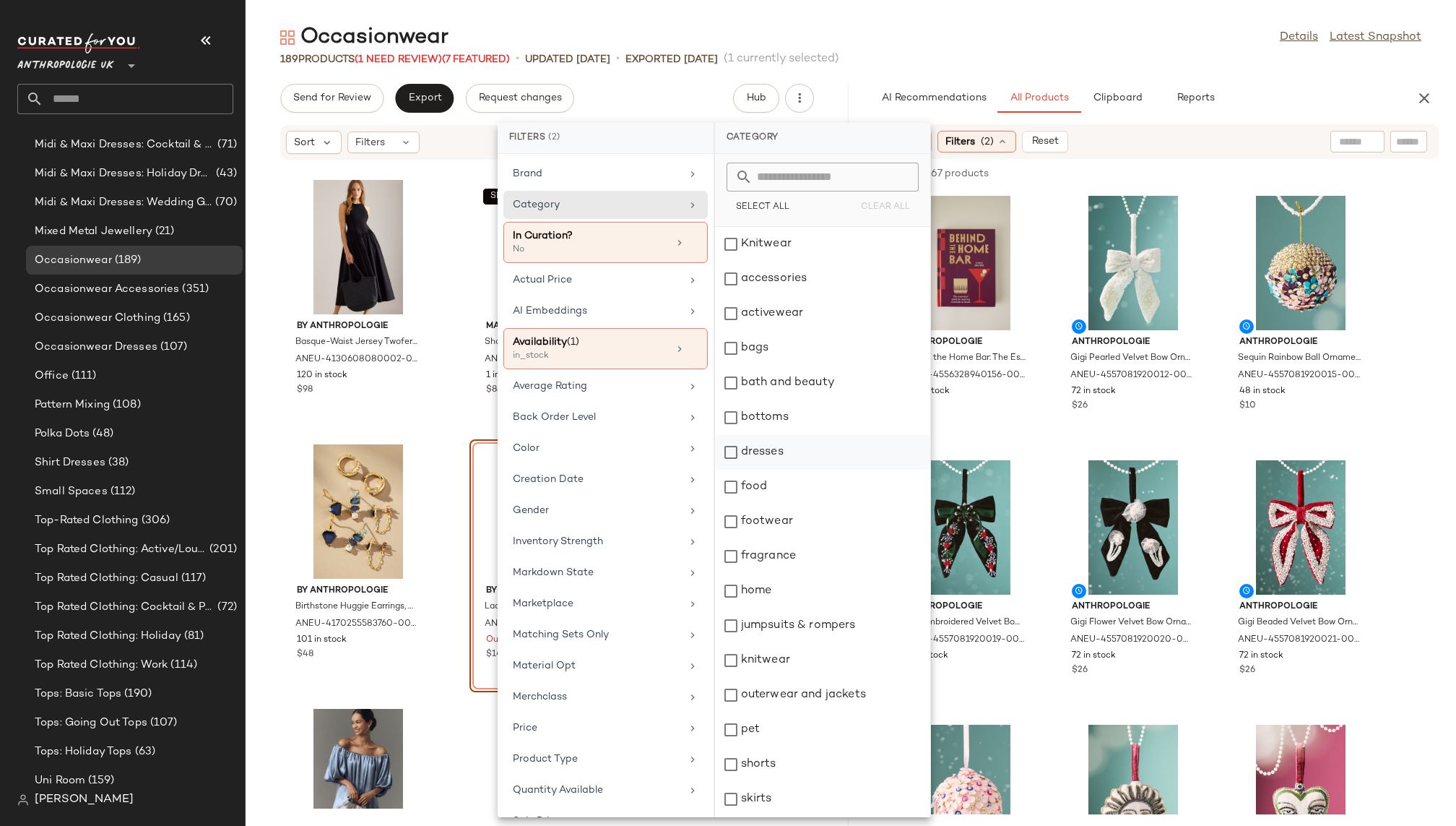
click at [809, 441] on div "dresses" at bounding box center [822, 452] width 215 height 34
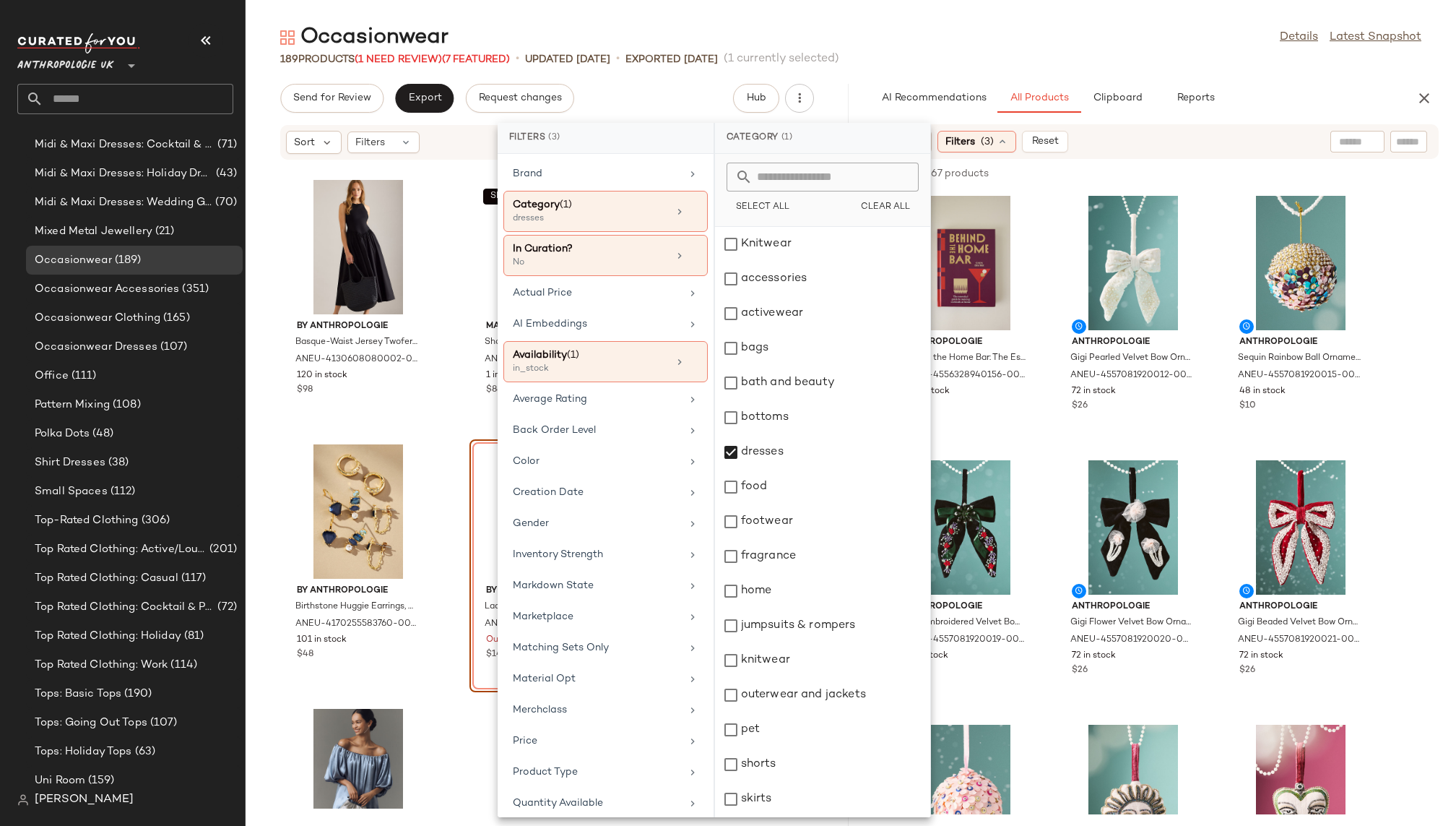
click at [1038, 47] on div "Occasionwear Details Latest Snapshot" at bounding box center [850, 37] width 1210 height 29
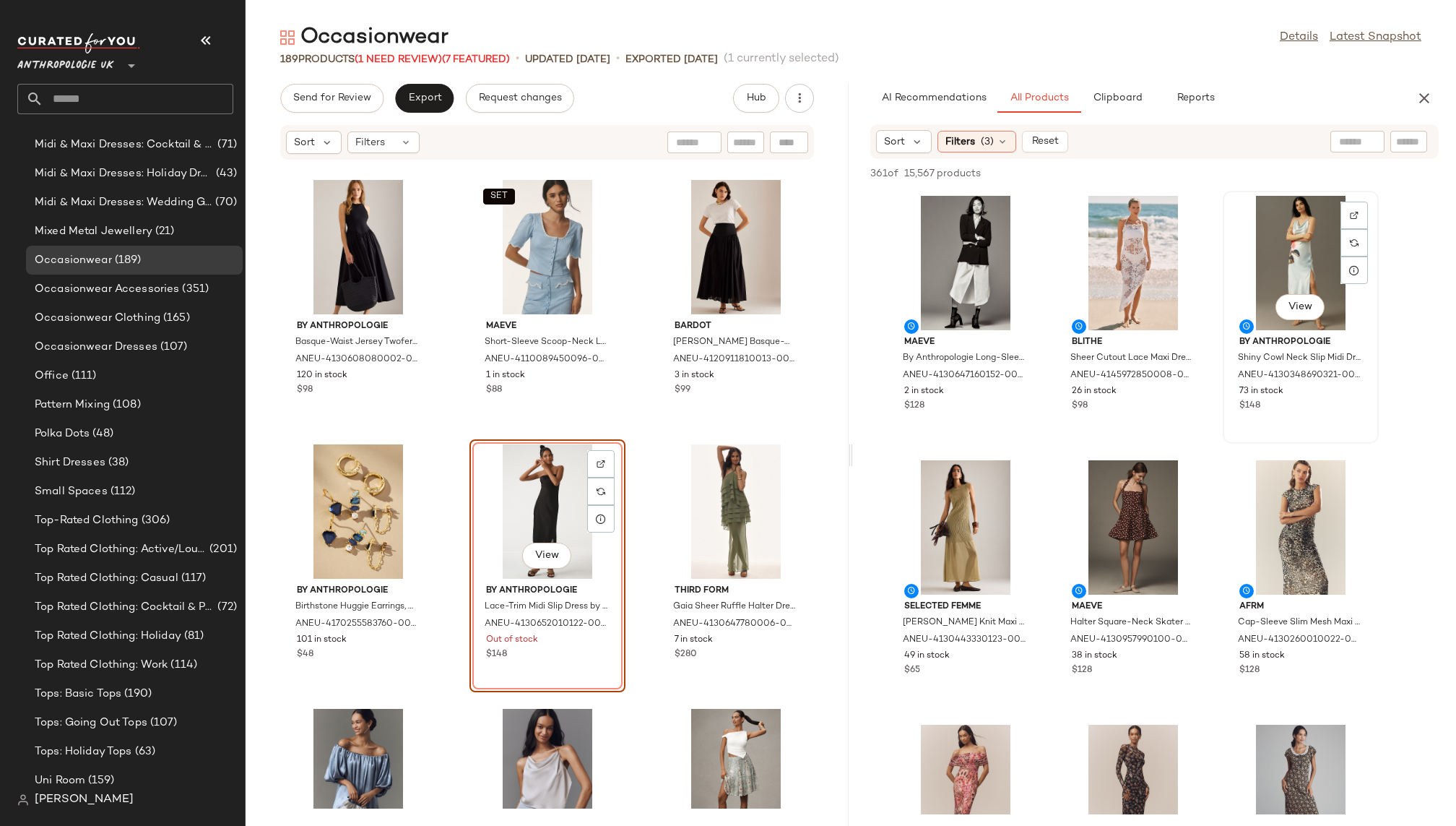
click at [1271, 264] on div "View" at bounding box center [1300, 262] width 146 height 134
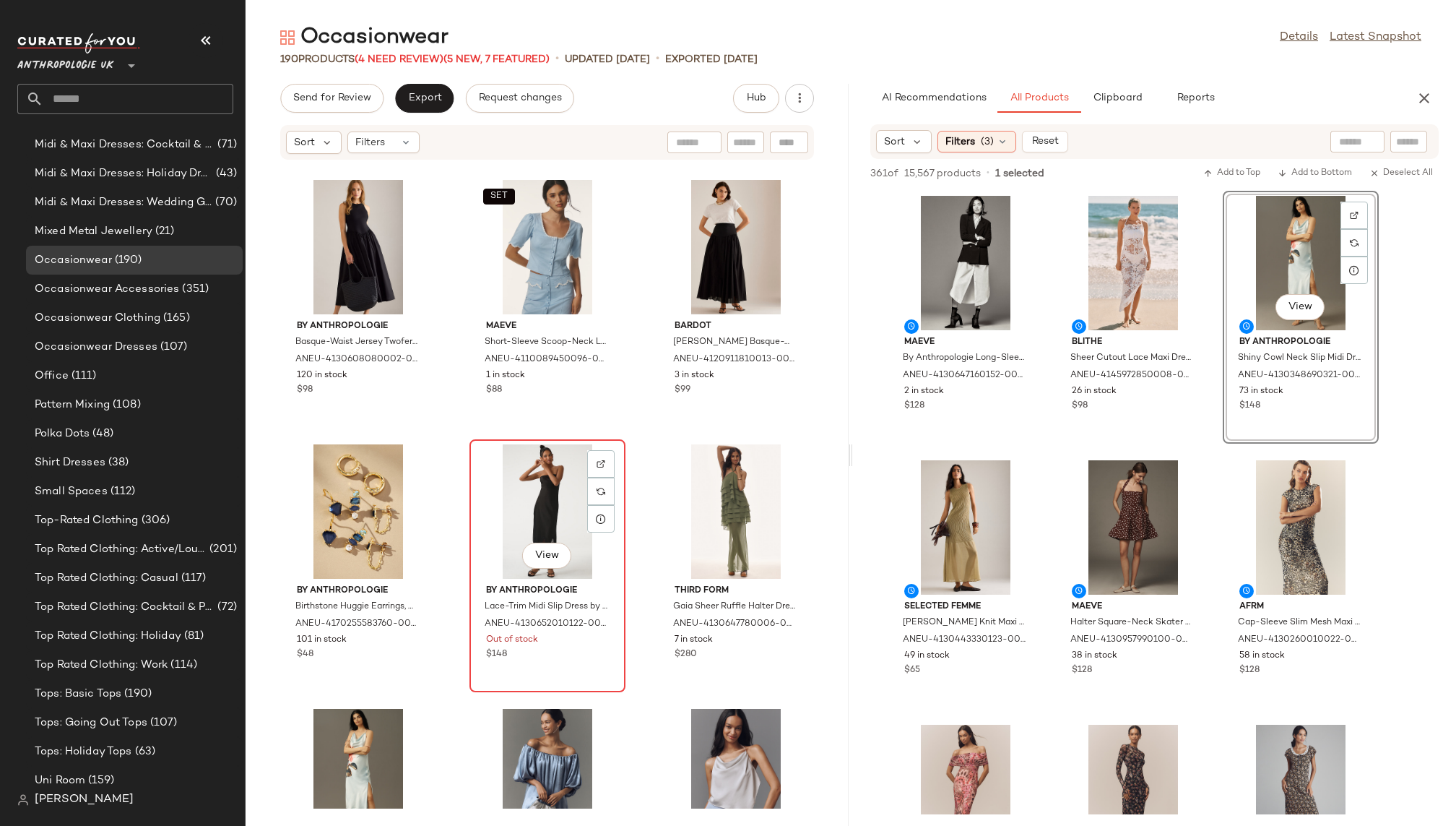
click at [533, 487] on div "View" at bounding box center [547, 511] width 146 height 134
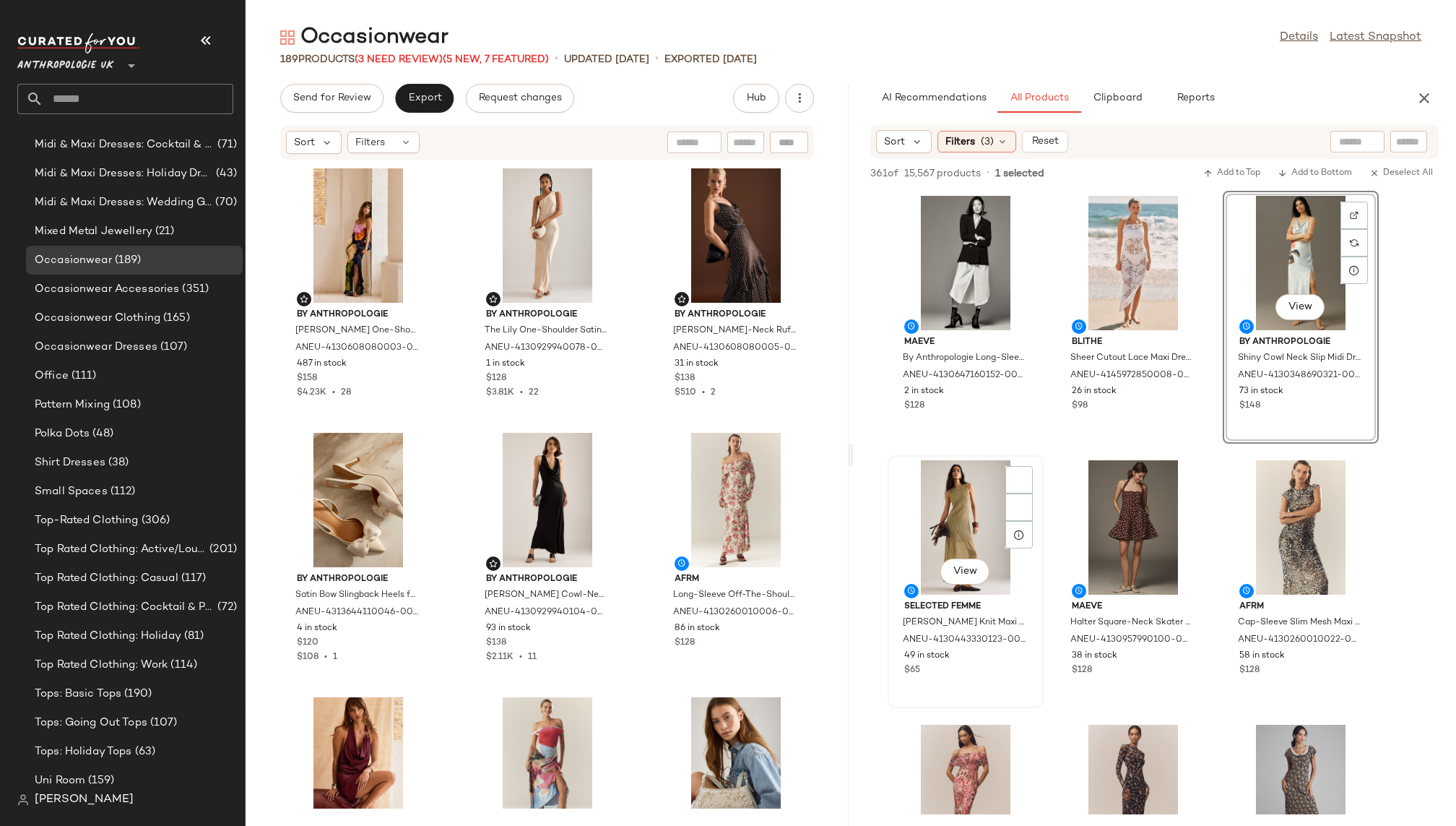
click at [1041, 478] on div "View Selected Femme Lea Sleeveless Knit Maxi Dress for Women in Green, Cotton/N…" at bounding box center [964, 582] width 153 height 250
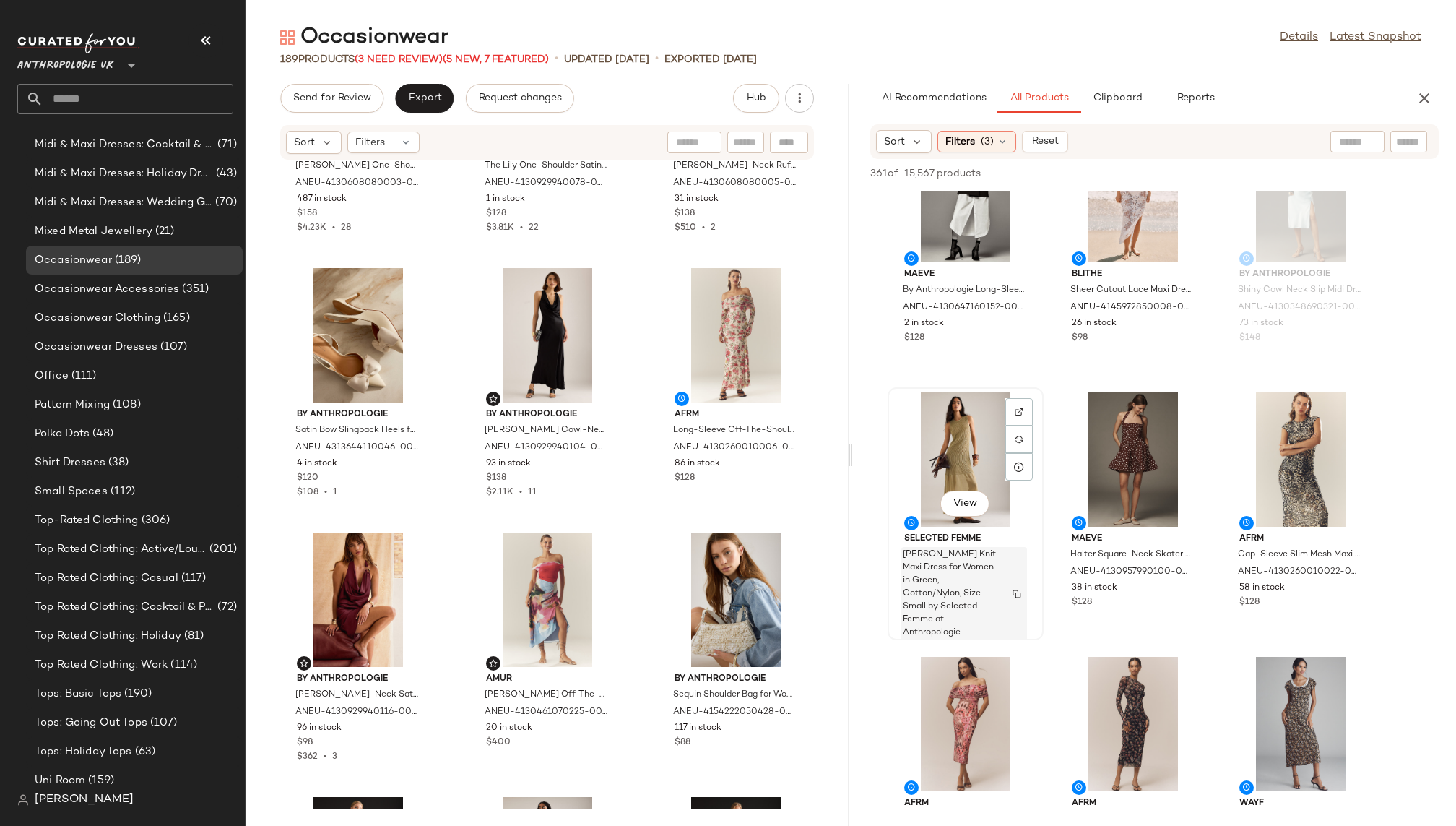
scroll to position [123, 0]
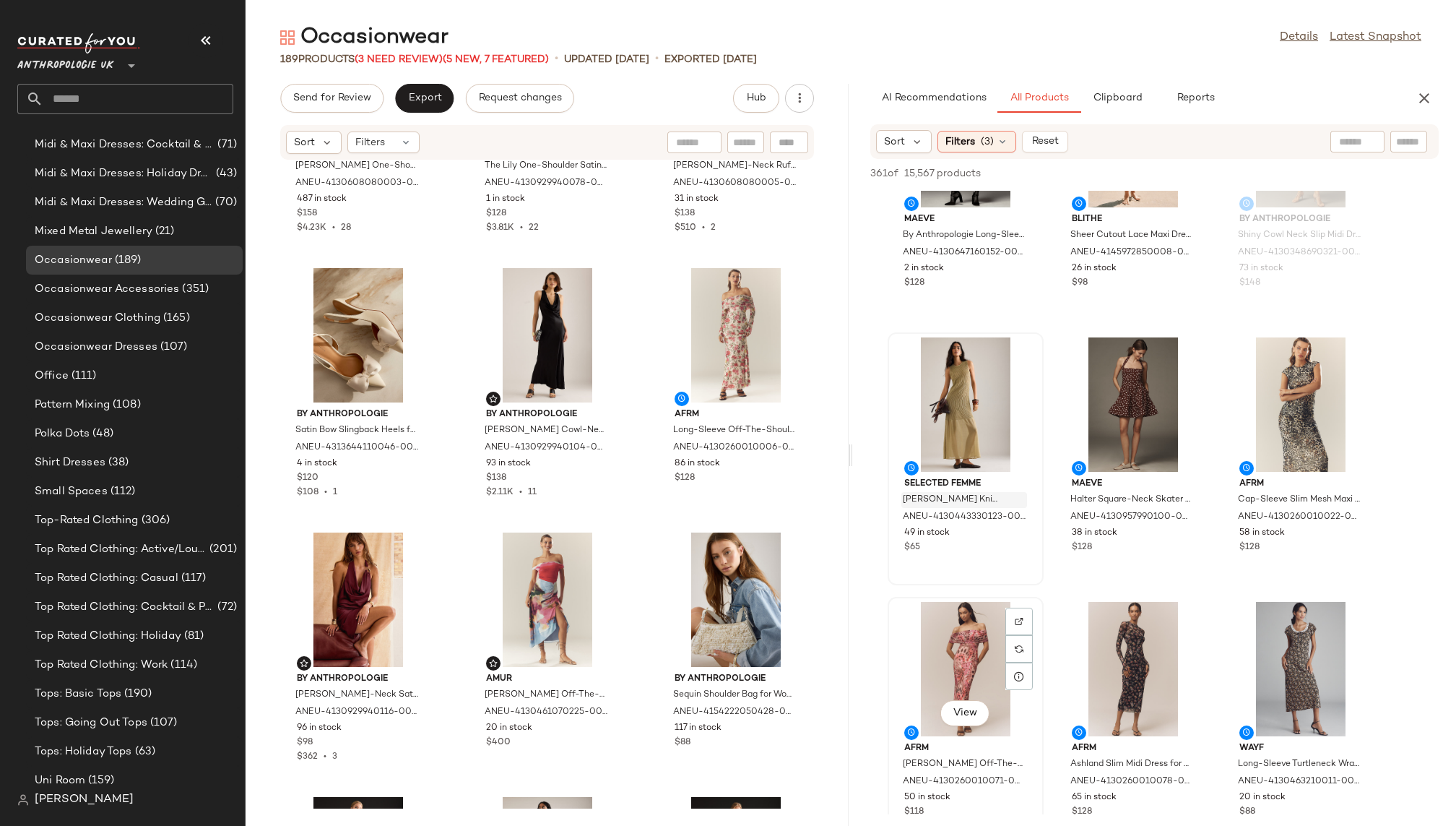
click at [945, 639] on div "View" at bounding box center [965, 669] width 146 height 134
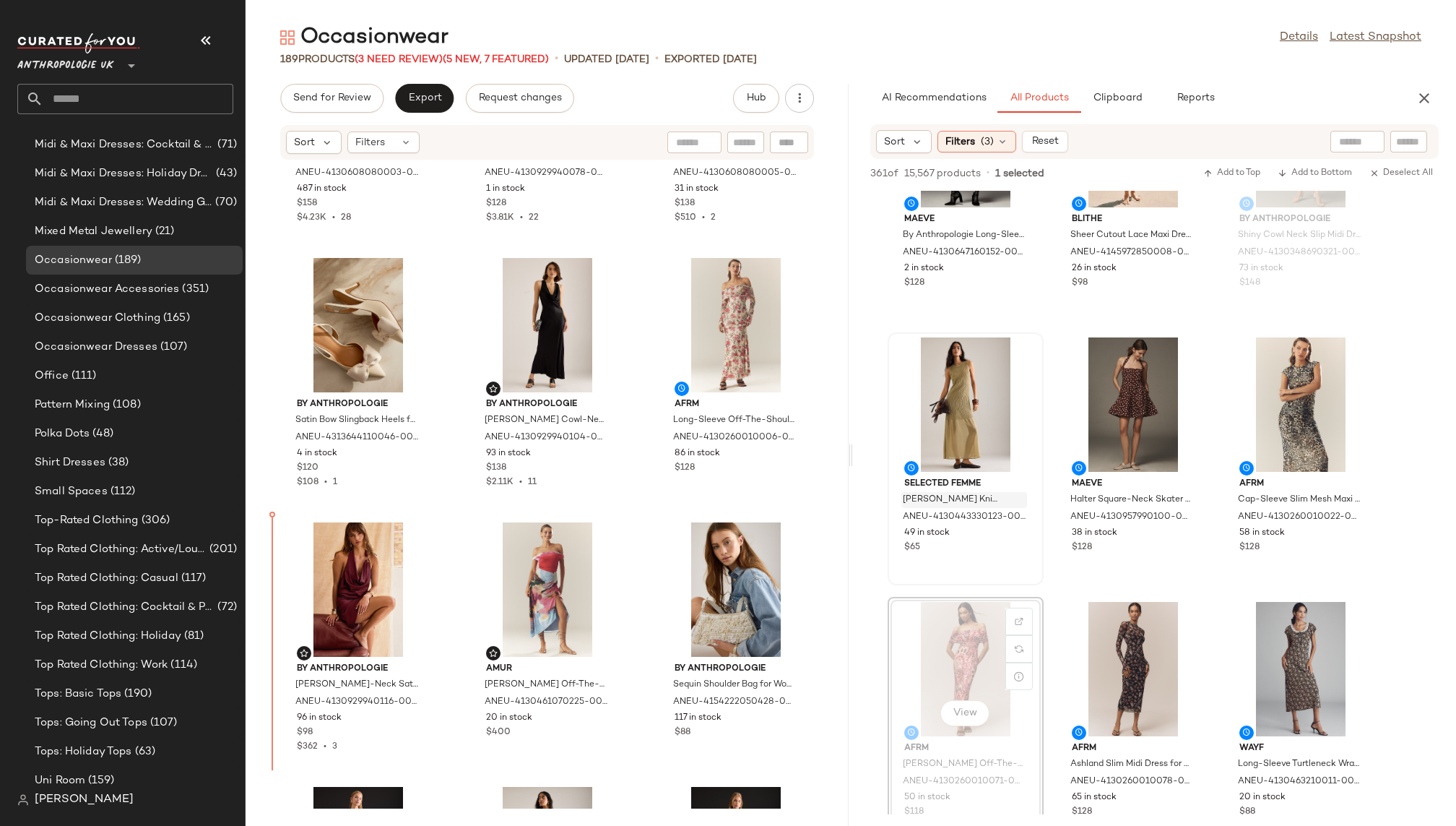
scroll to position [181, 0]
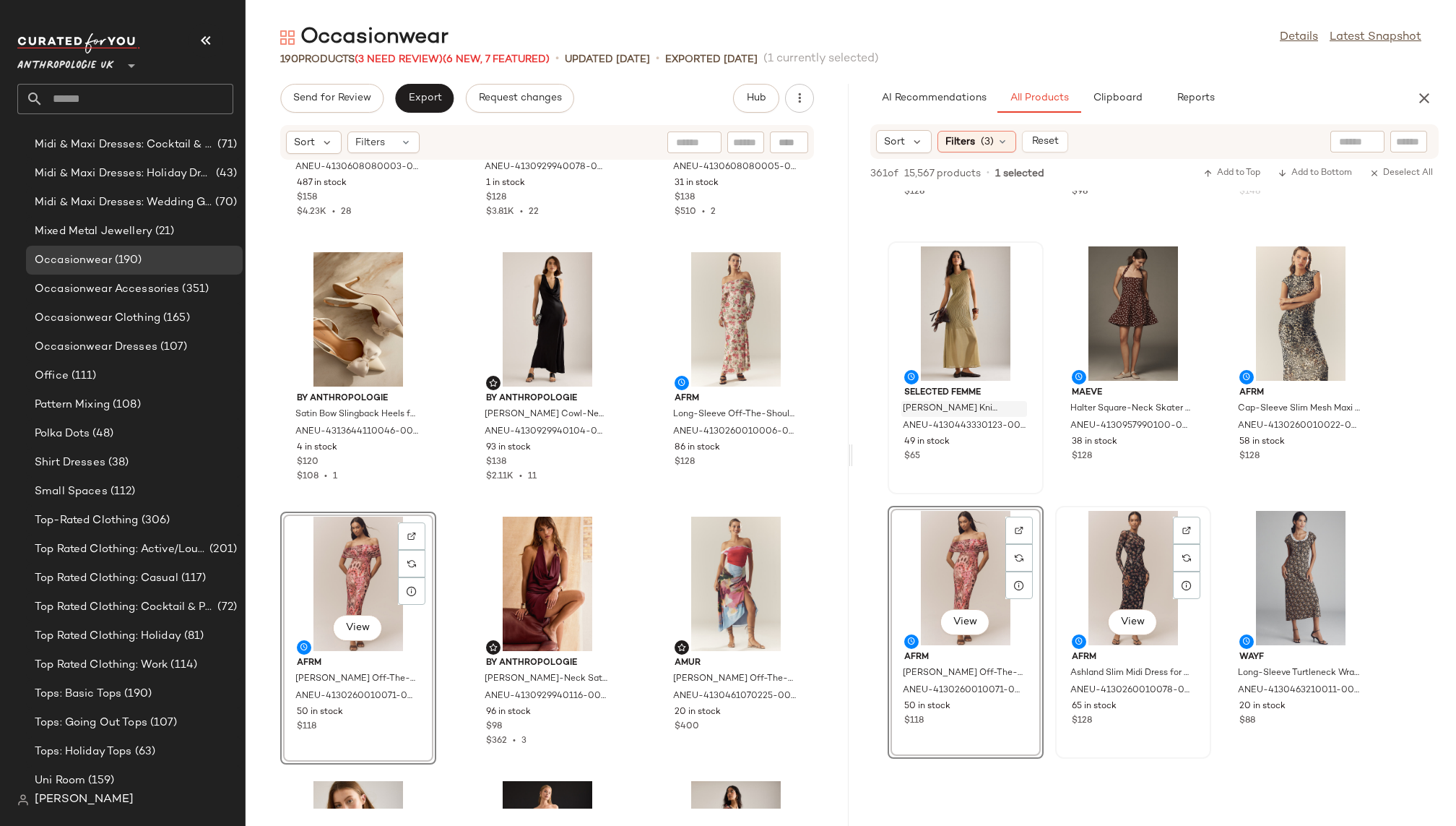
scroll to position [272, 0]
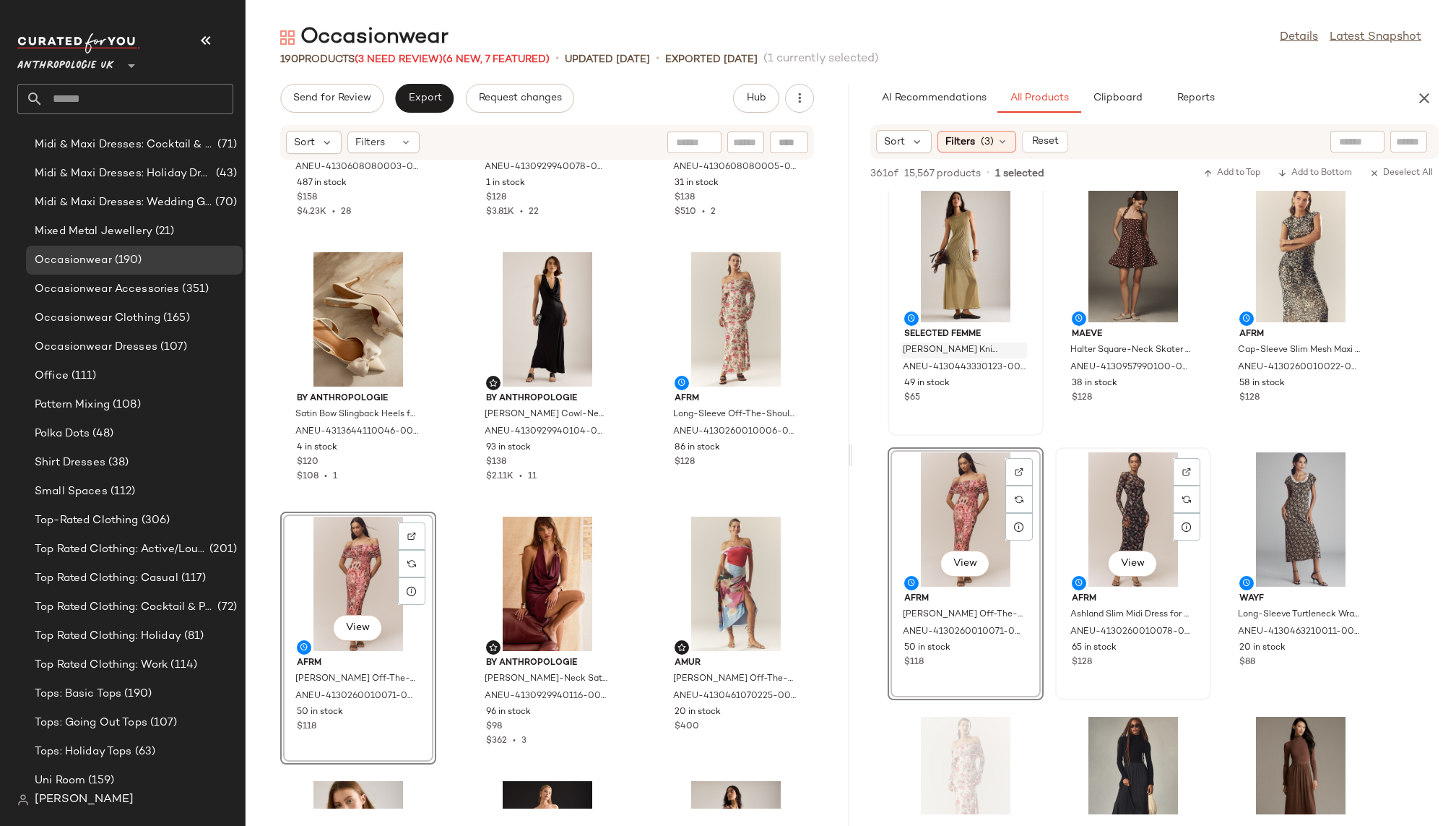
click at [1108, 488] on div "View" at bounding box center [1133, 519] width 146 height 134
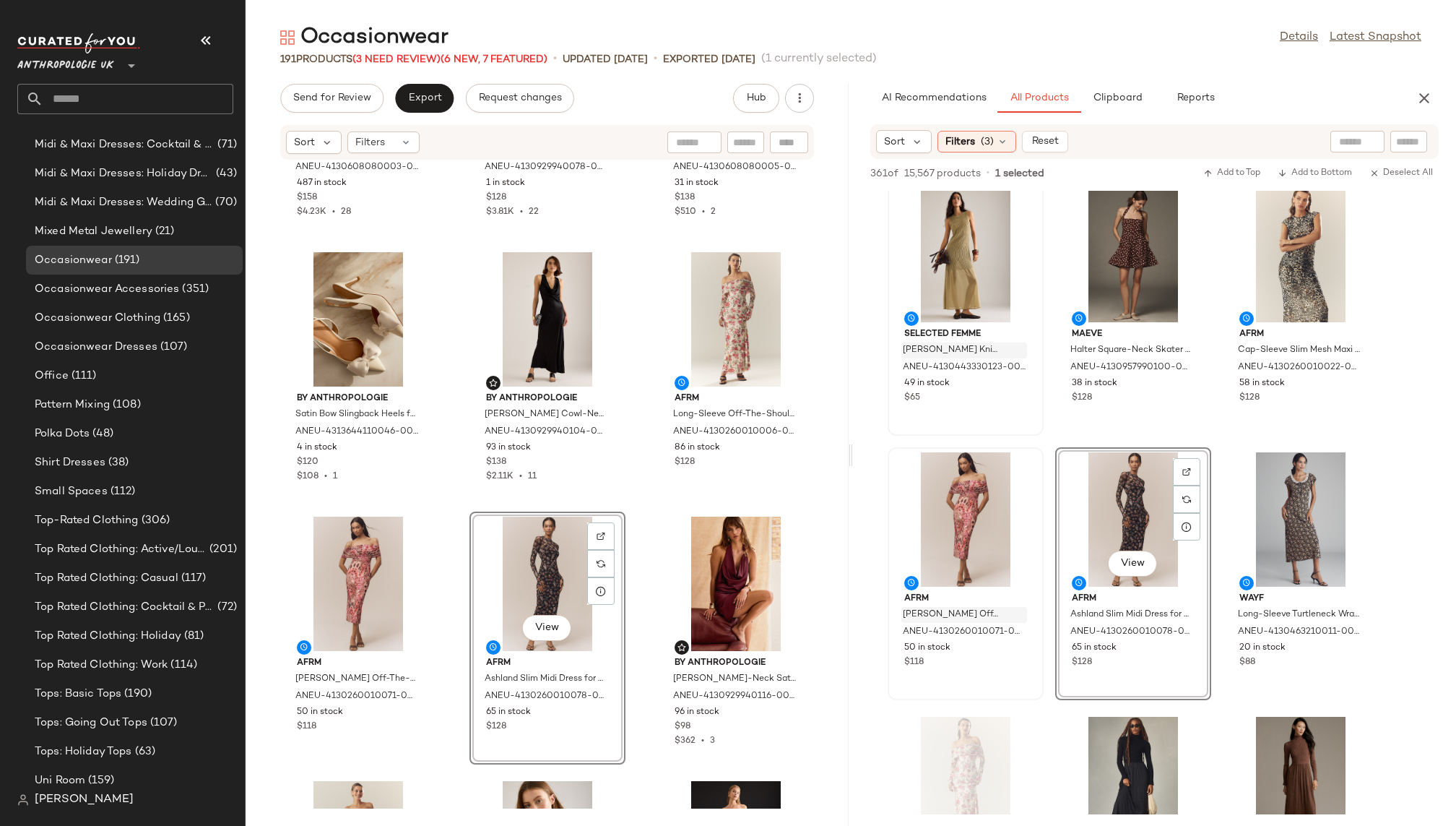
scroll to position [1017, 0]
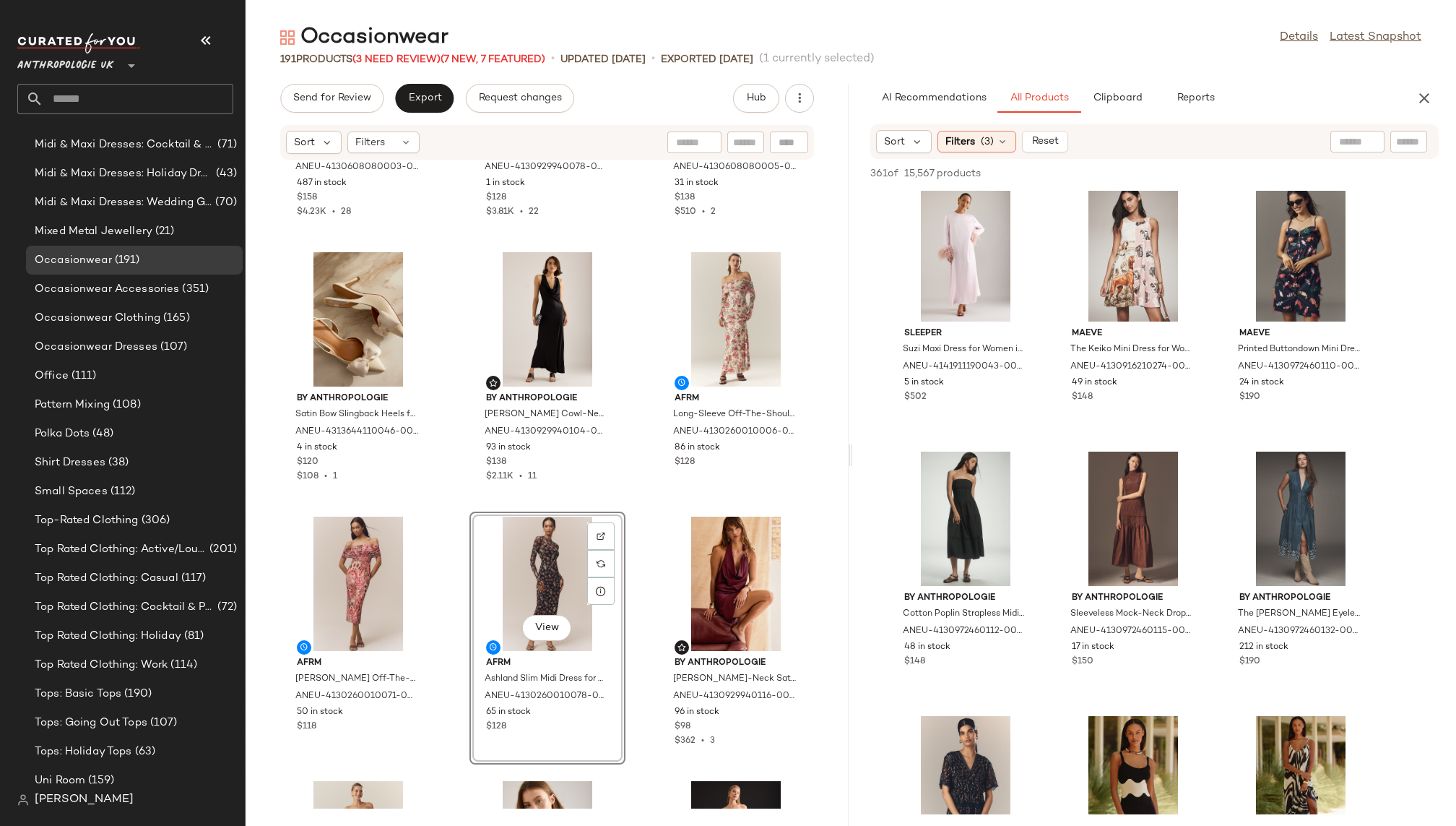
scroll to position [3725, 0]
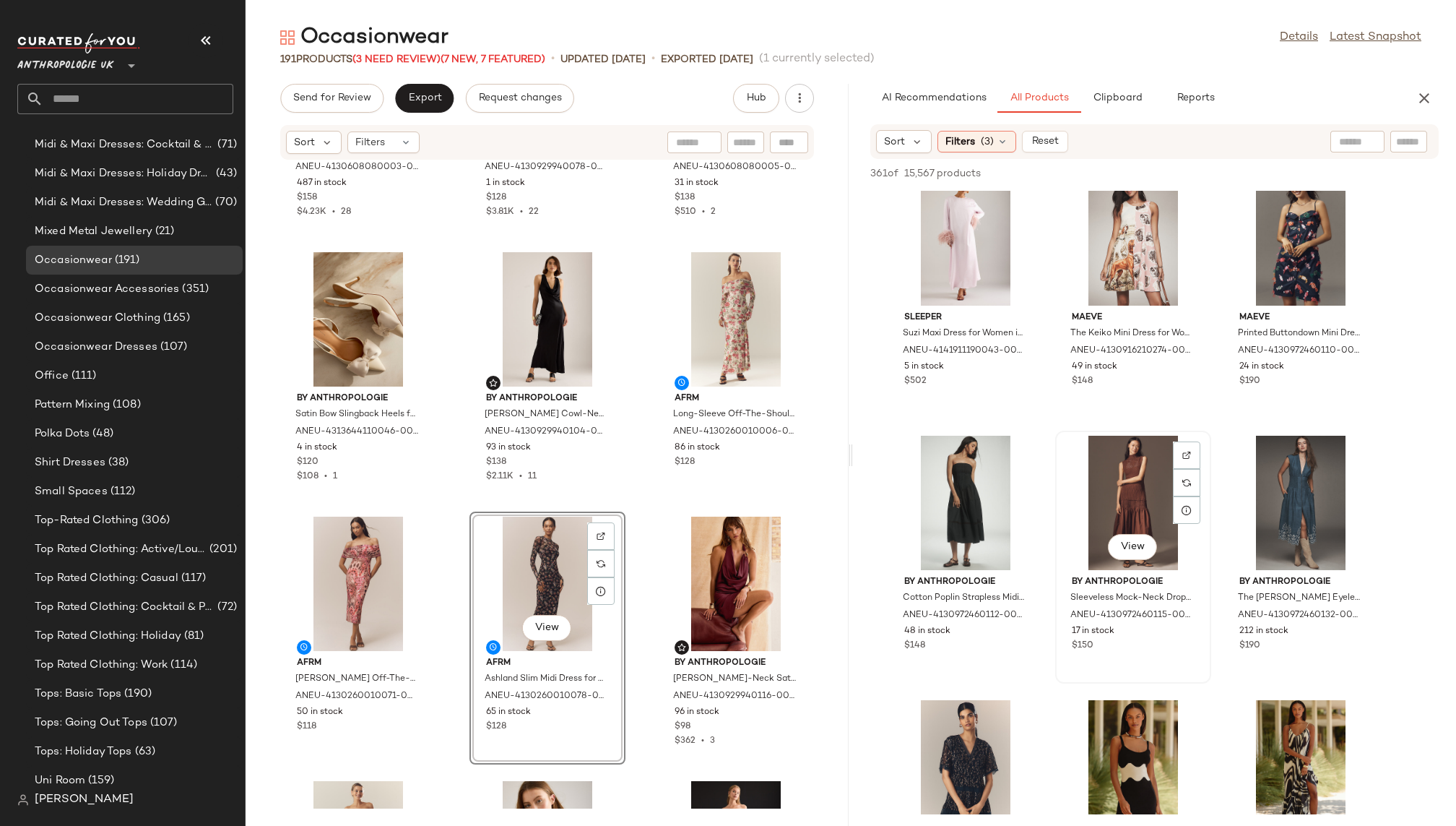
click at [1089, 494] on div "View" at bounding box center [1133, 502] width 146 height 134
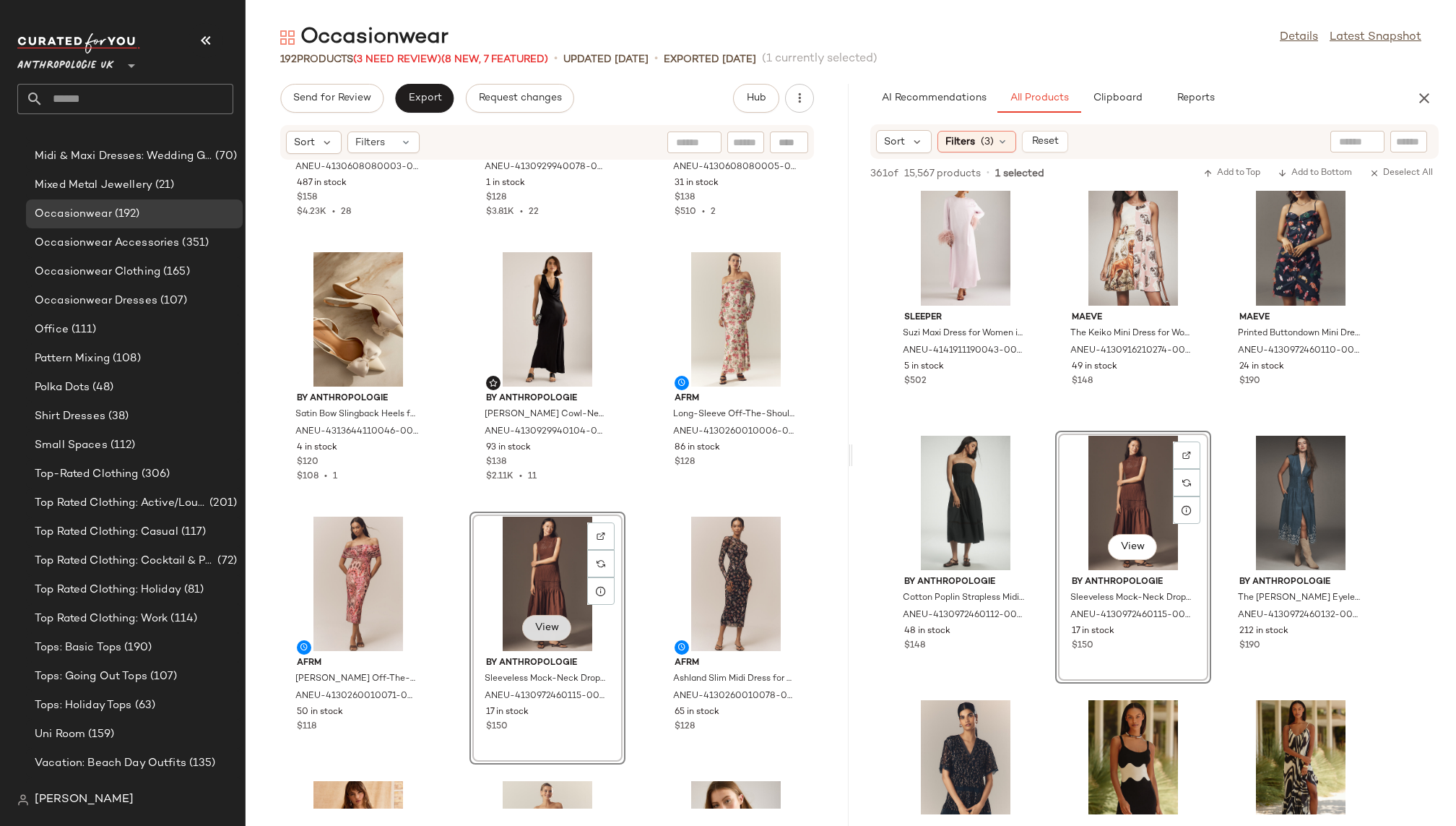
scroll to position [1017, 0]
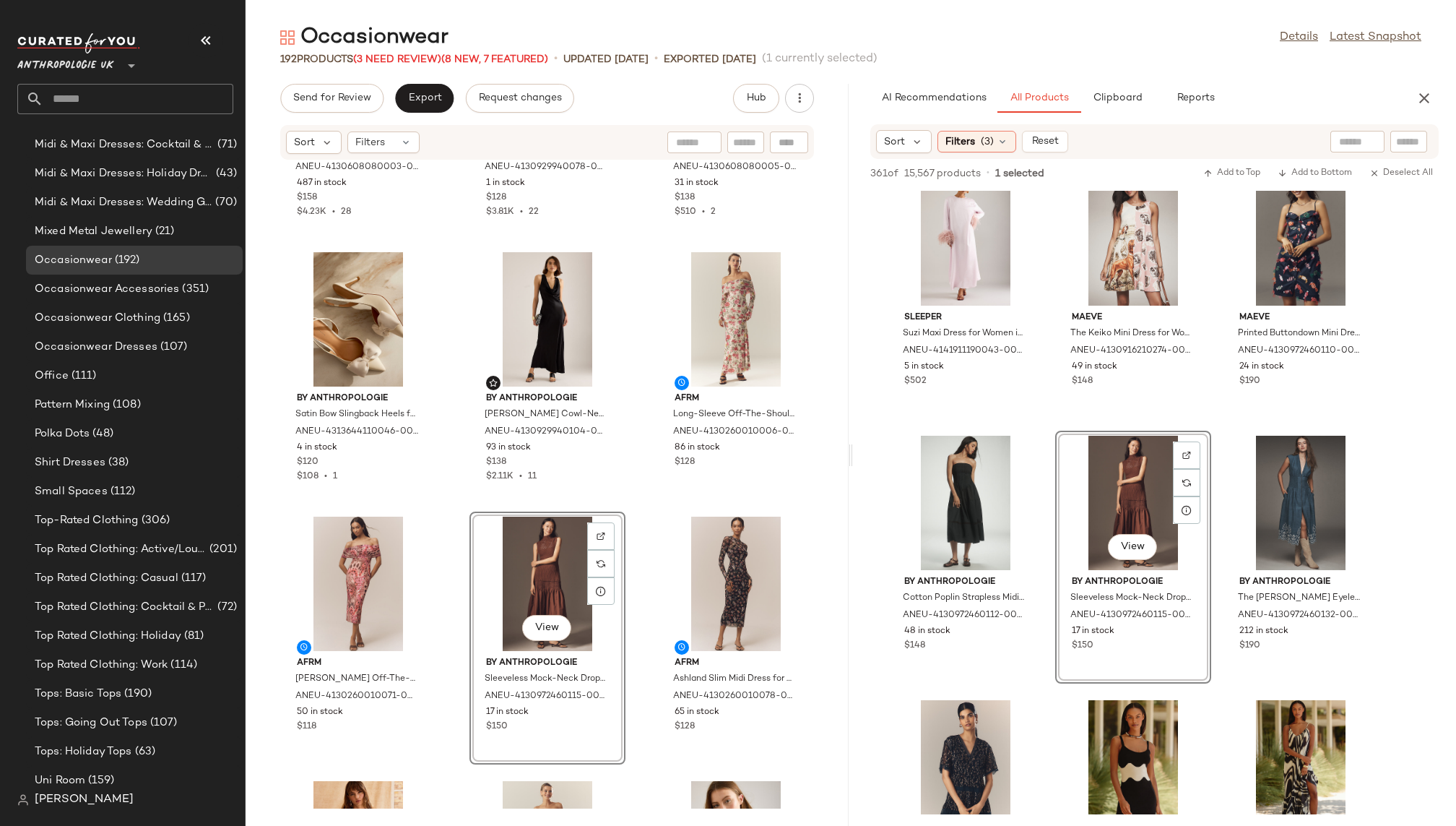
click at [623, 763] on div "By Anthropologie Lucinda One-Shoulder Maxi Slip Dress for Women in Blue, Viscos…" at bounding box center [546, 484] width 603 height 648
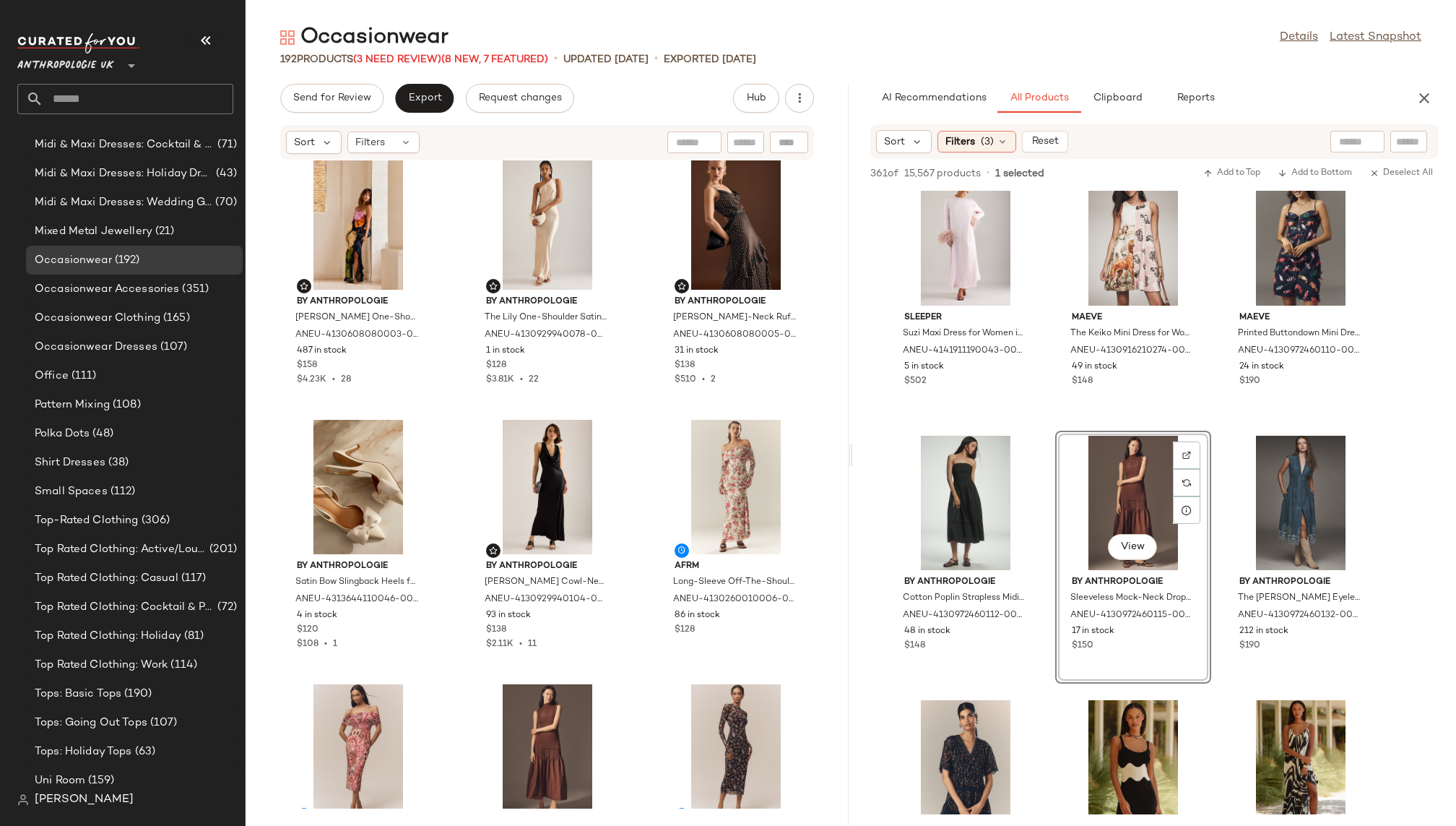
scroll to position [0, 0]
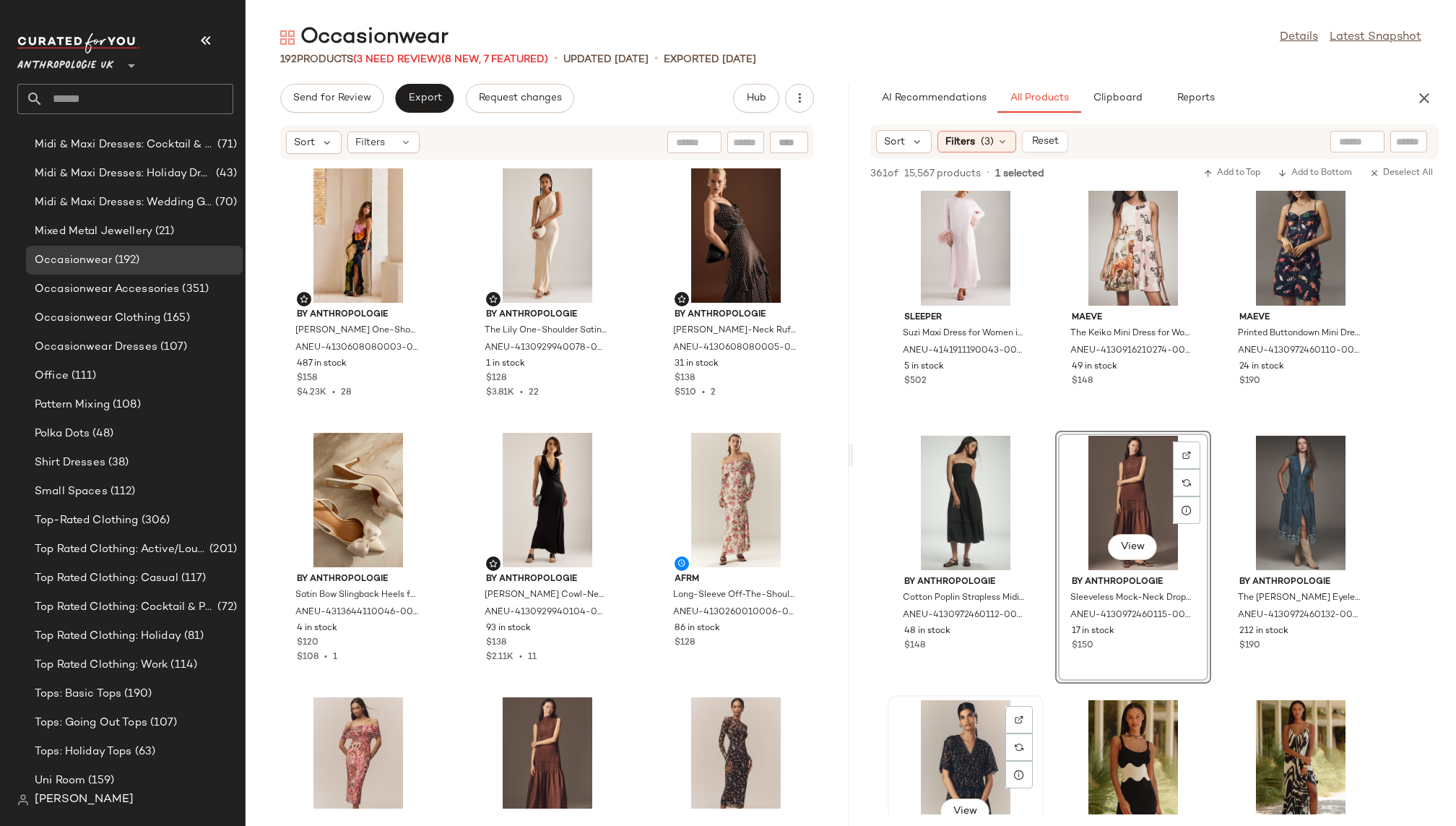
click at [1041, 711] on div "View Maeve V-Neck Lurex Tiered Mini Dress for Women in Blue, Viscose/Metal/Moda…" at bounding box center [964, 821] width 153 height 250
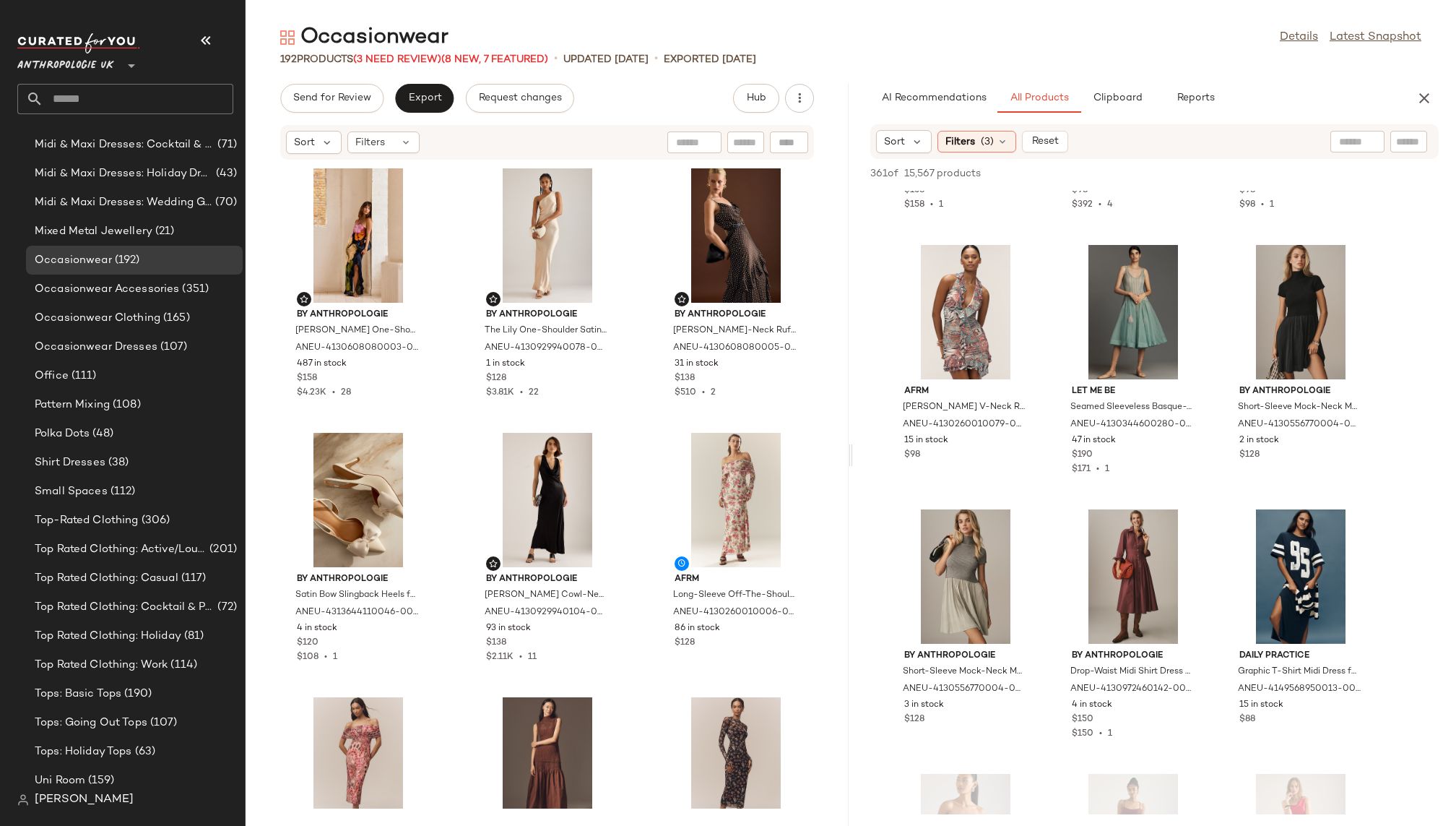
scroll to position [4442, 0]
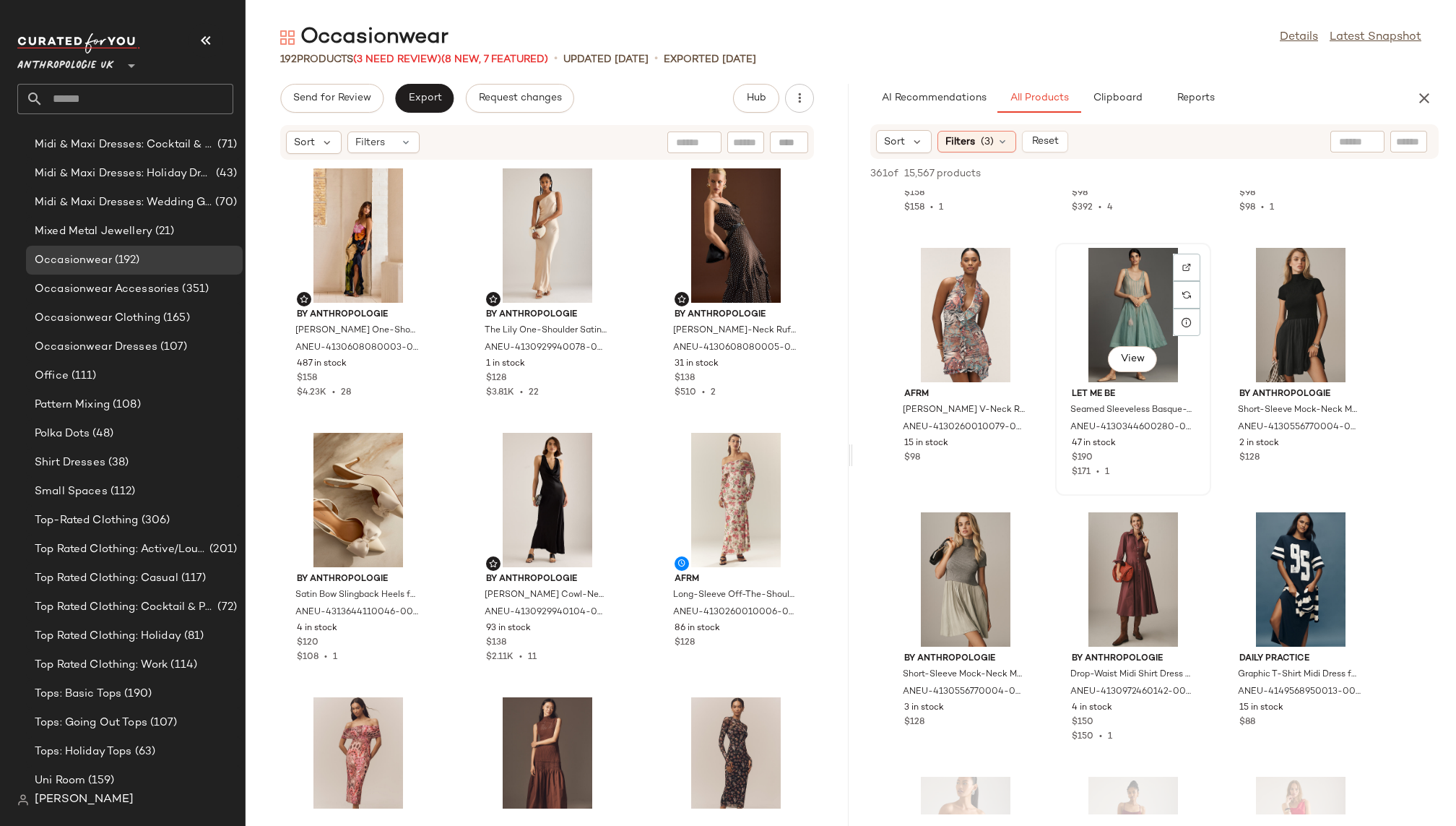
click at [1091, 316] on div "View" at bounding box center [1133, 315] width 146 height 134
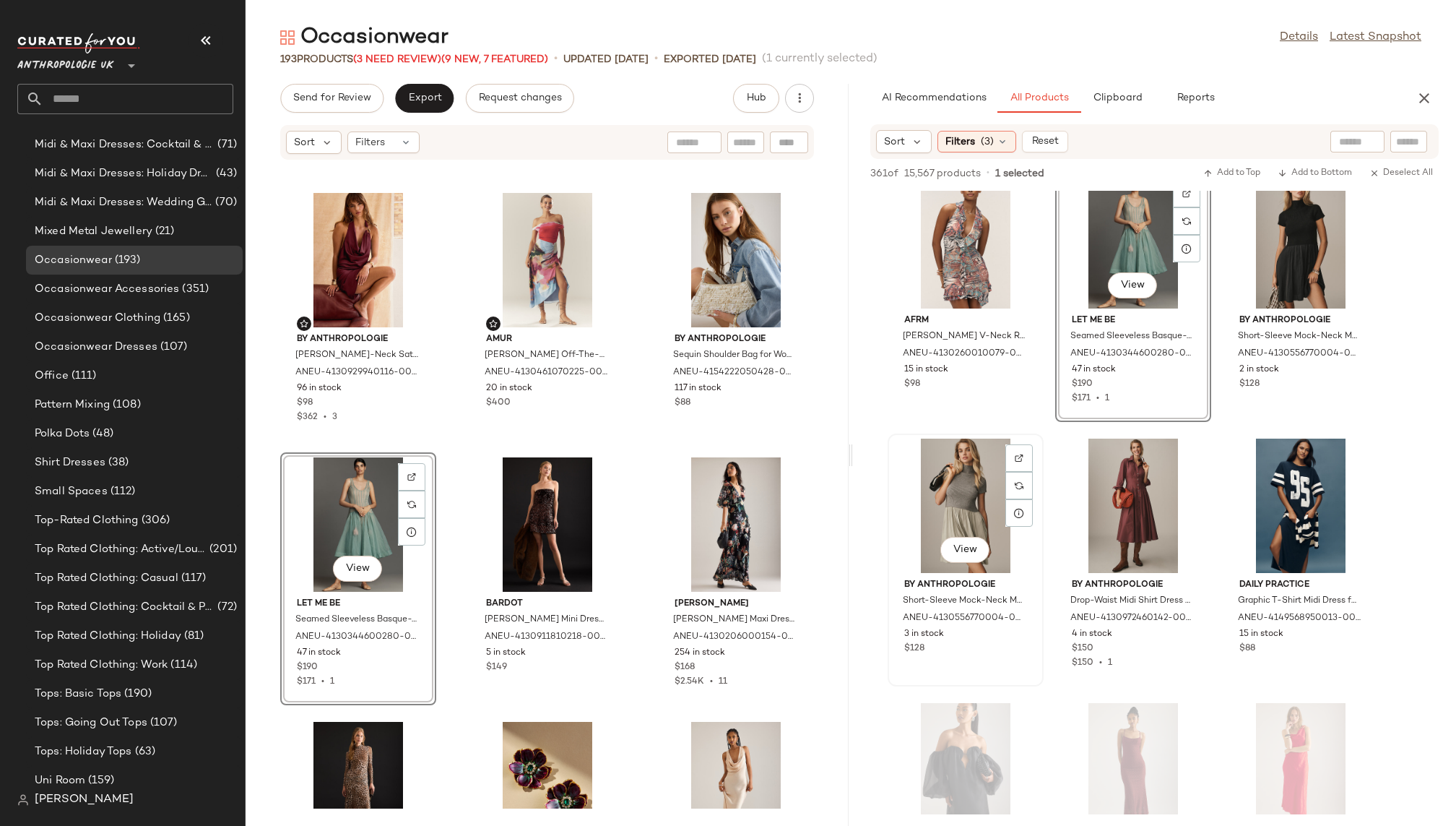
scroll to position [4519, 0]
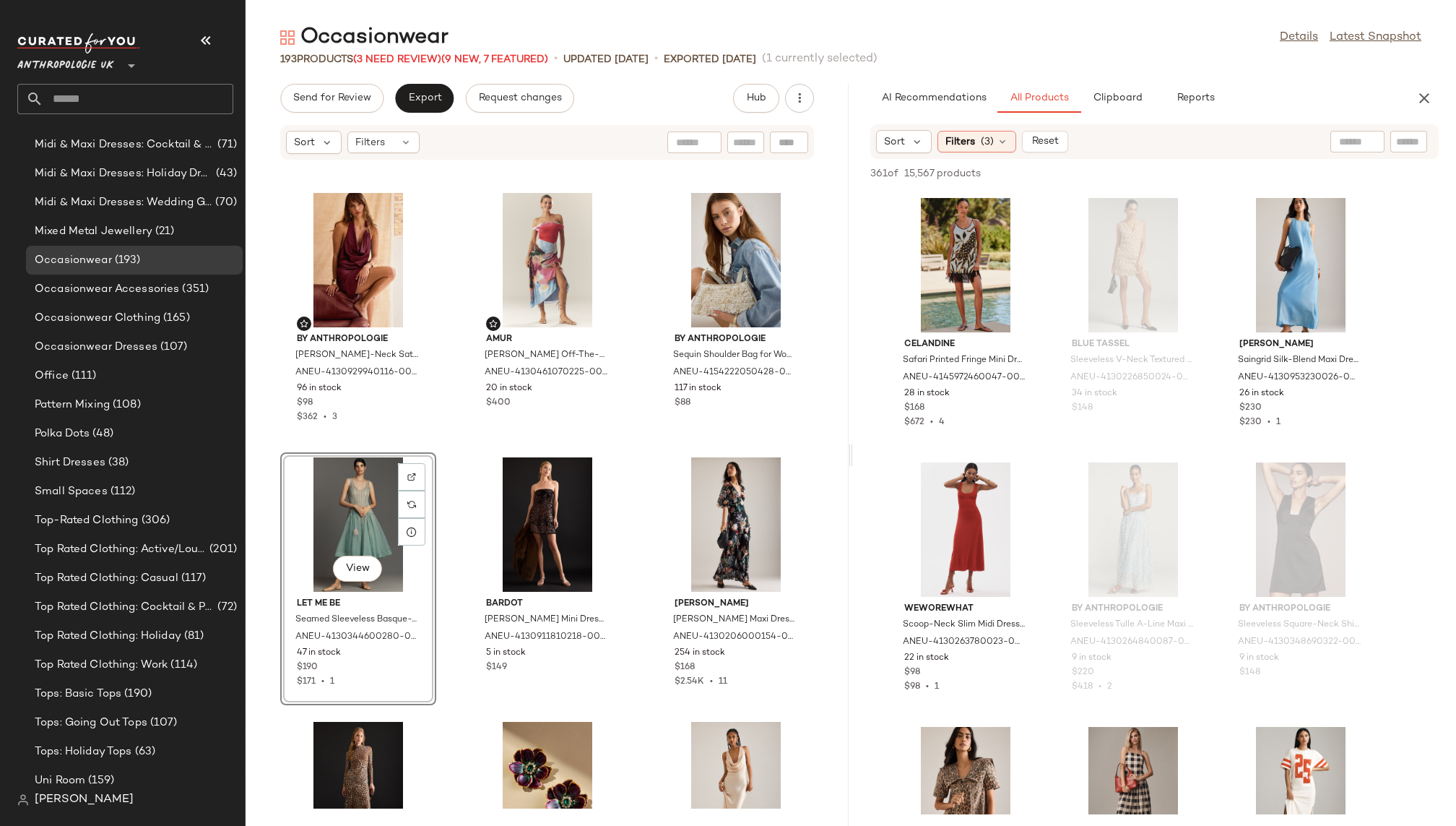
scroll to position [6353, 0]
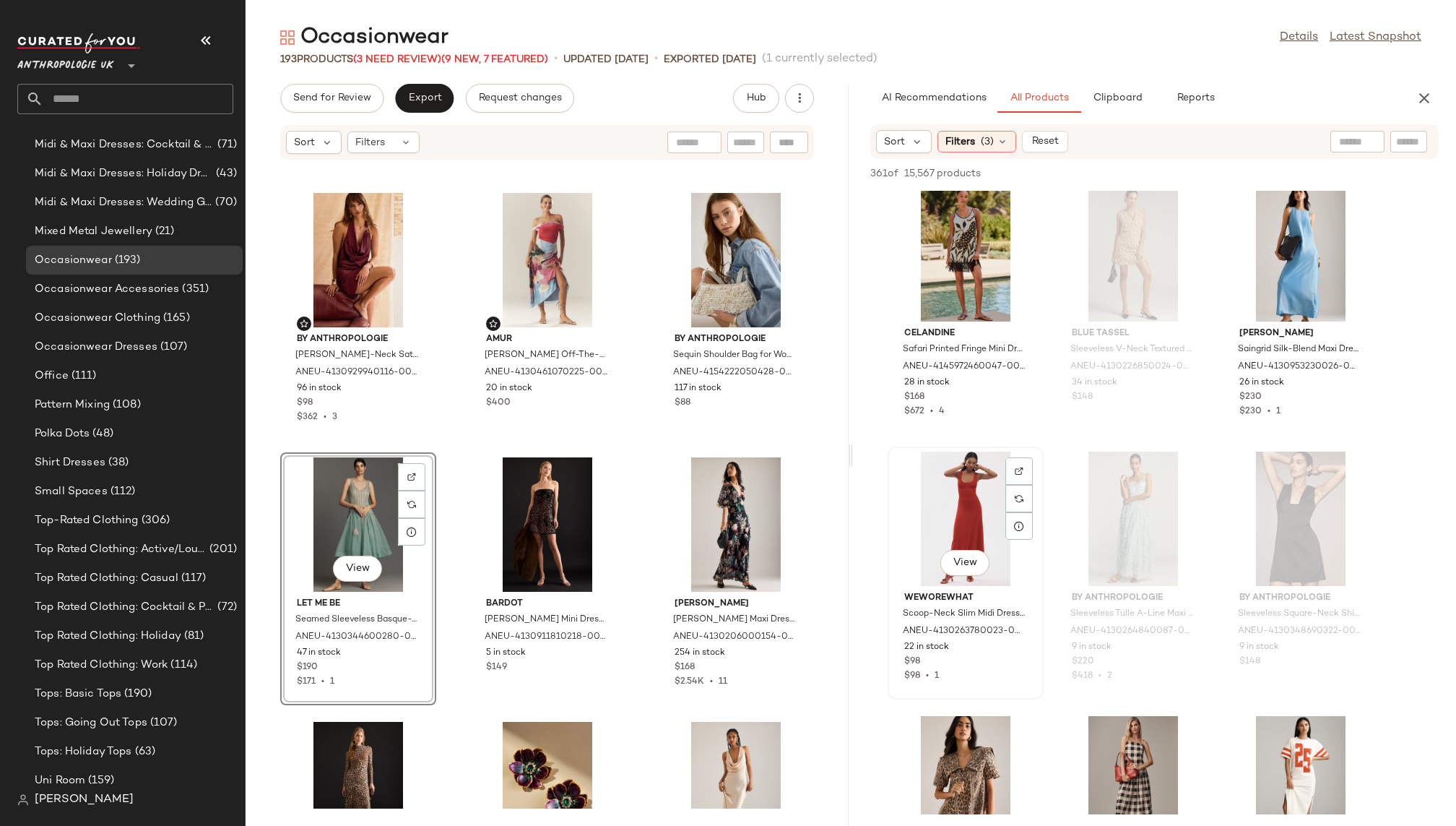
click at [930, 501] on div "View" at bounding box center [965, 519] width 146 height 134
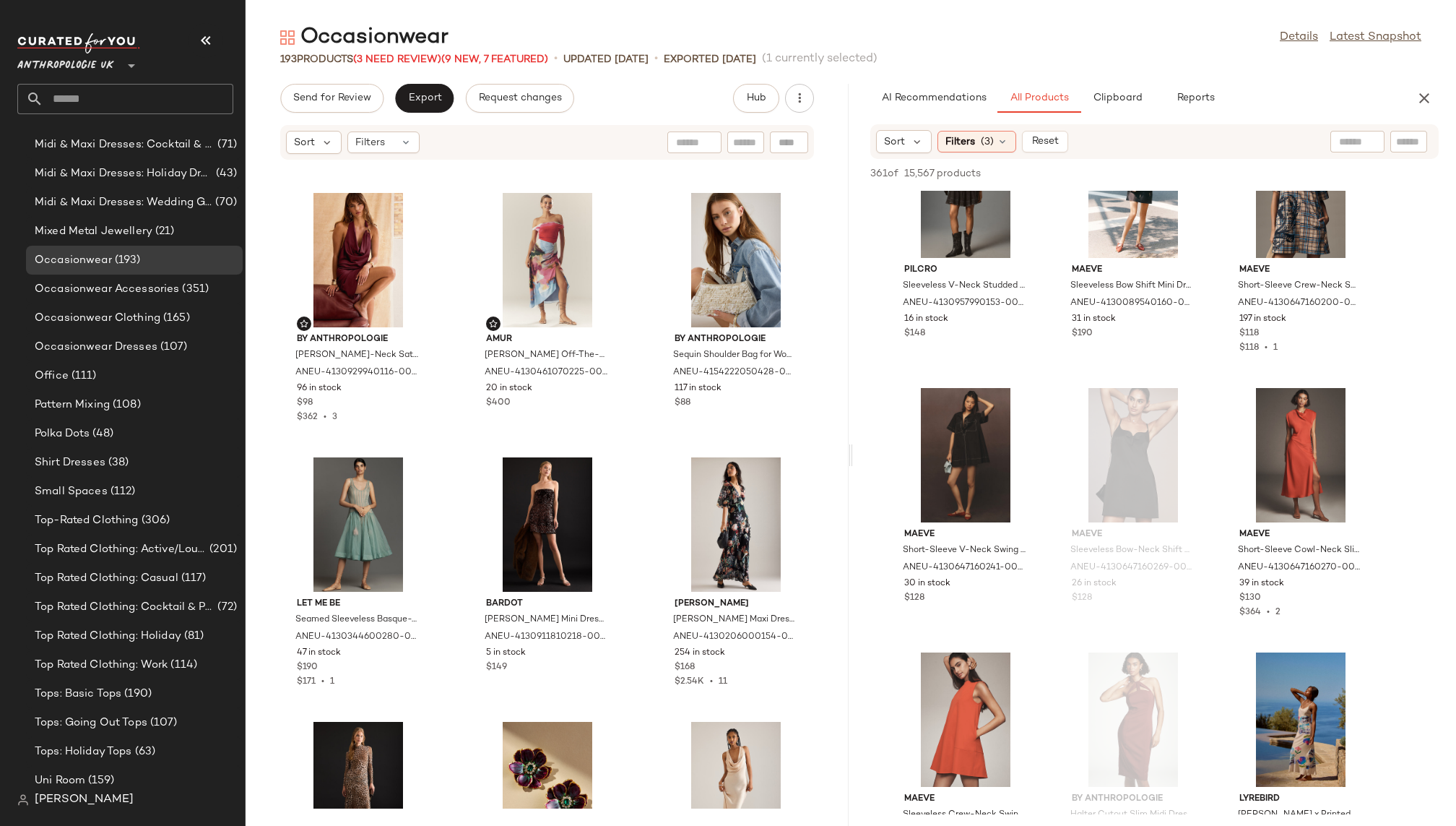
scroll to position [7486, 0]
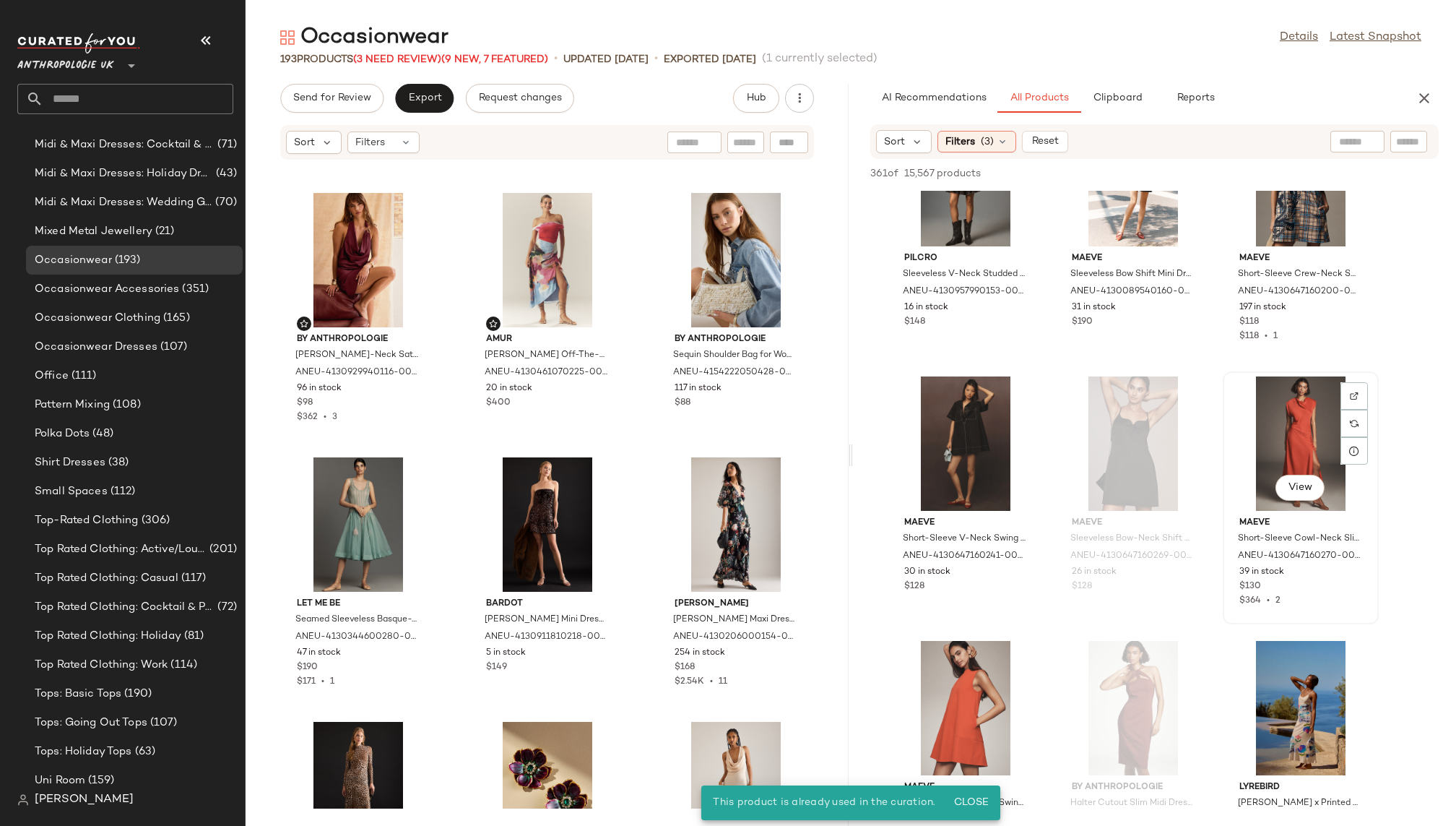
click at [1252, 492] on div "View" at bounding box center [1300, 443] width 146 height 134
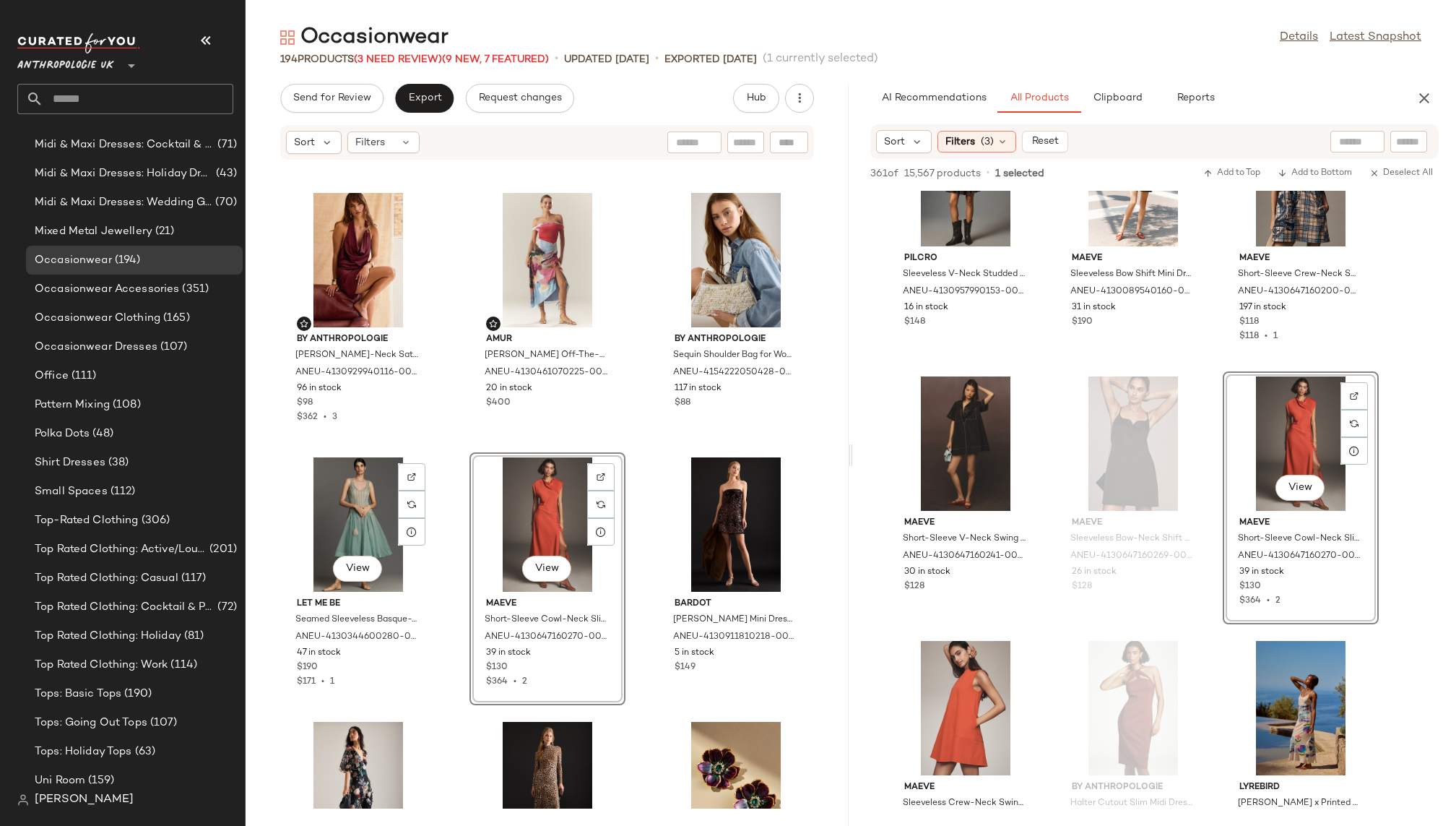
scroll to position [1017, 0]
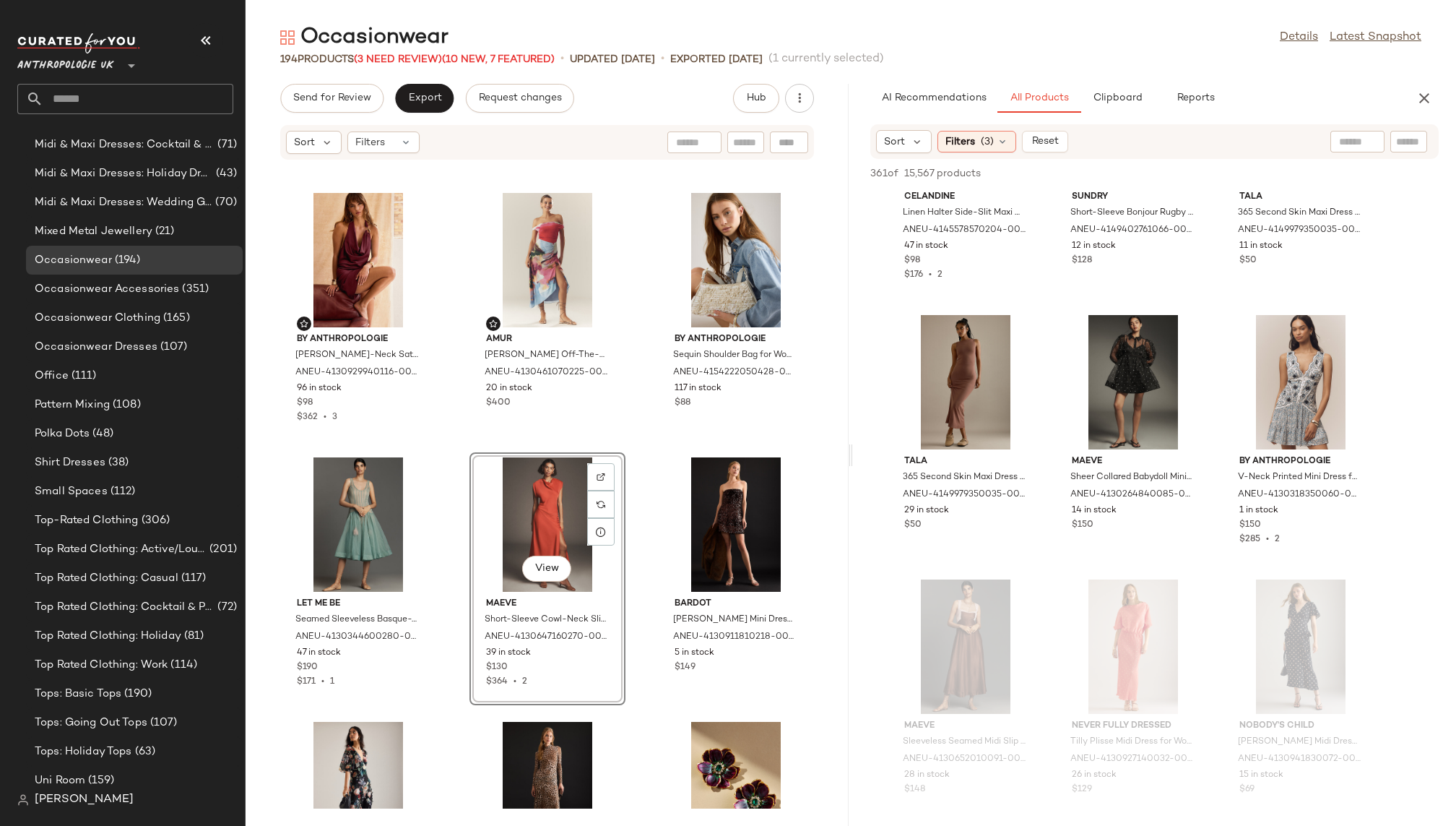
scroll to position [11237, 0]
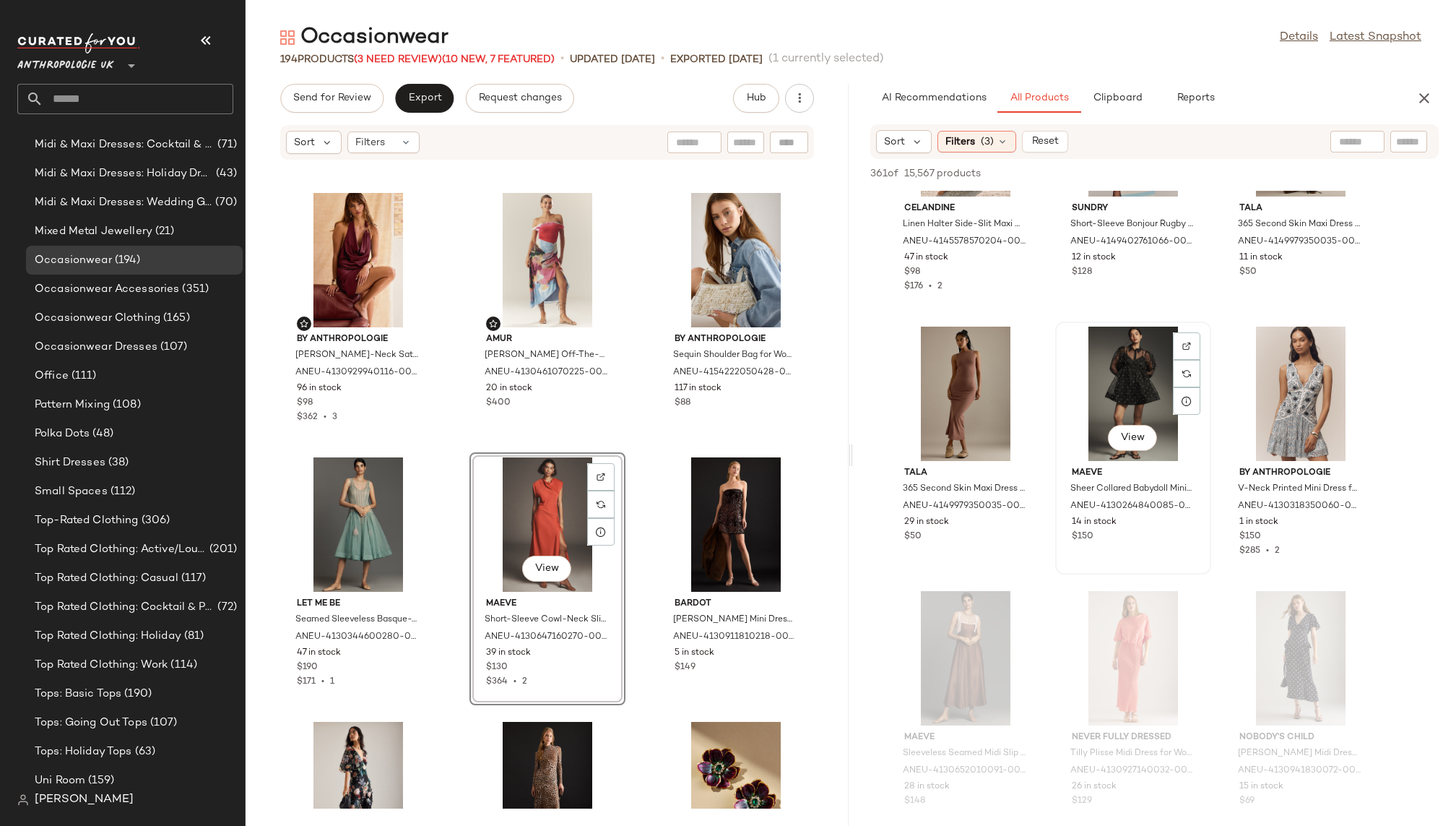
click at [1078, 422] on div "View" at bounding box center [1133, 394] width 146 height 134
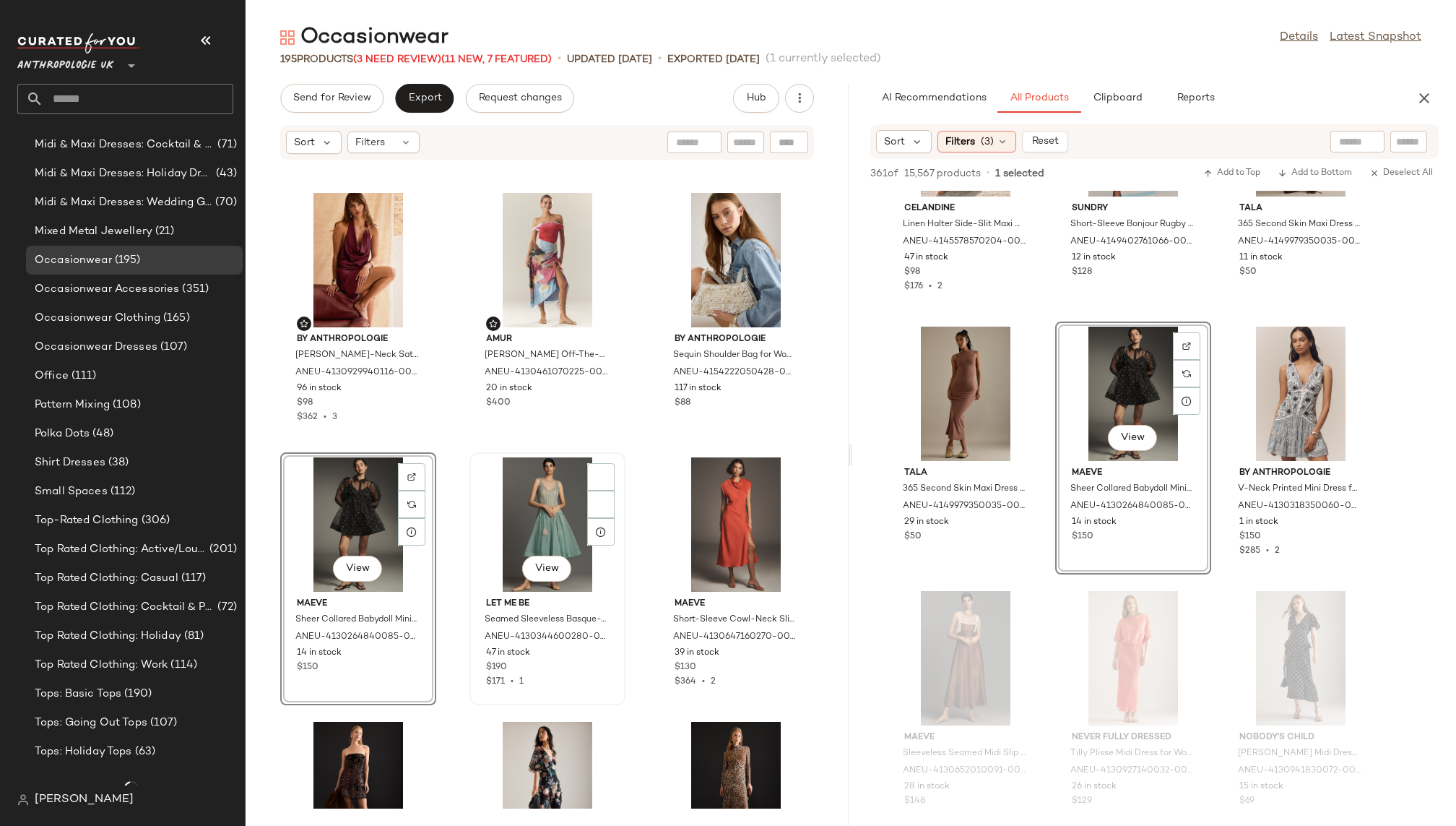
scroll to position [1017, 0]
click at [636, 705] on div "By Anthropologie Emma Cowl-Neck Satin Mini Dress for Women in Purple, Viscose, …" at bounding box center [546, 484] width 603 height 648
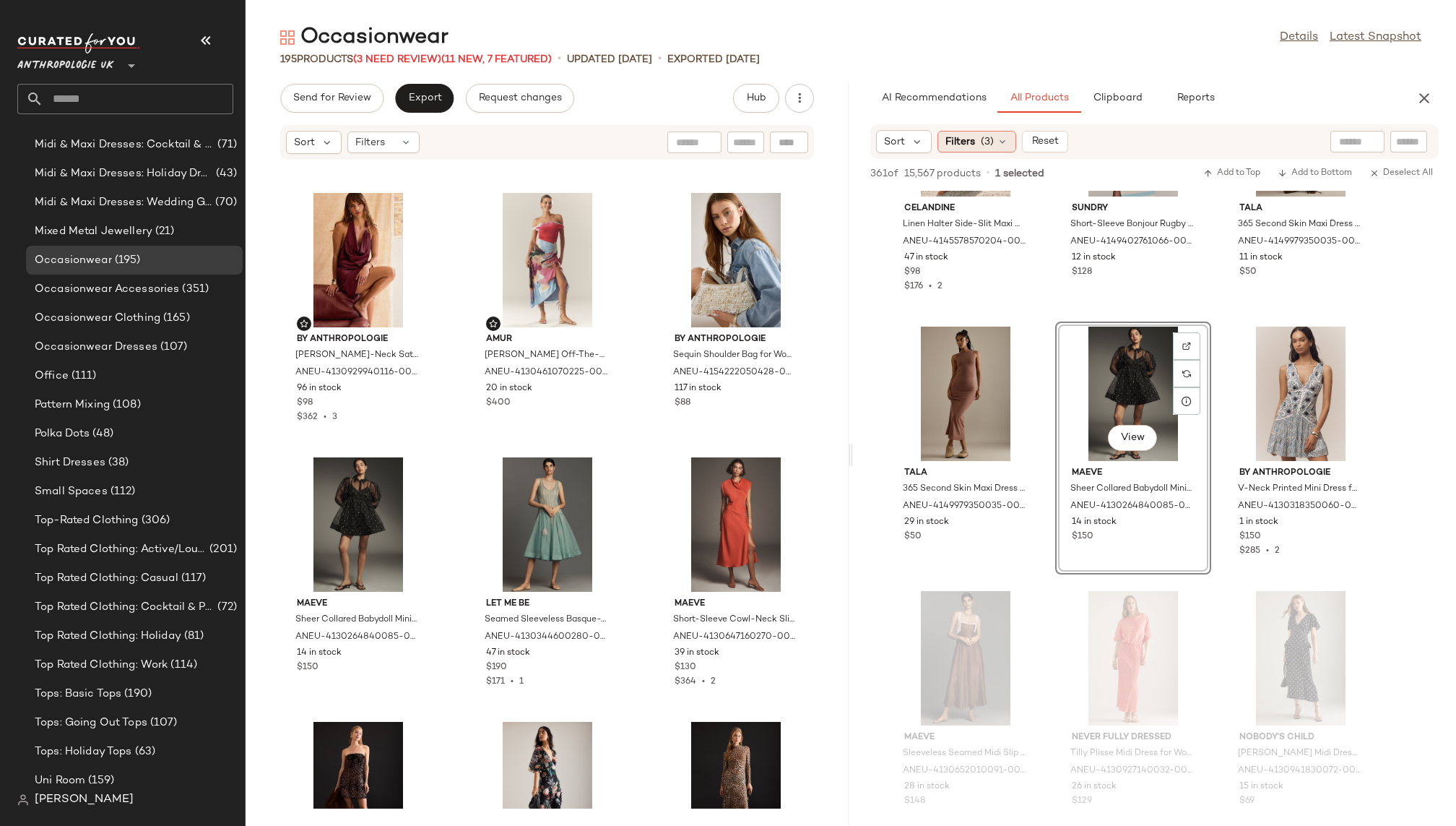
click at [984, 135] on span "(3)" at bounding box center [987, 142] width 13 height 15
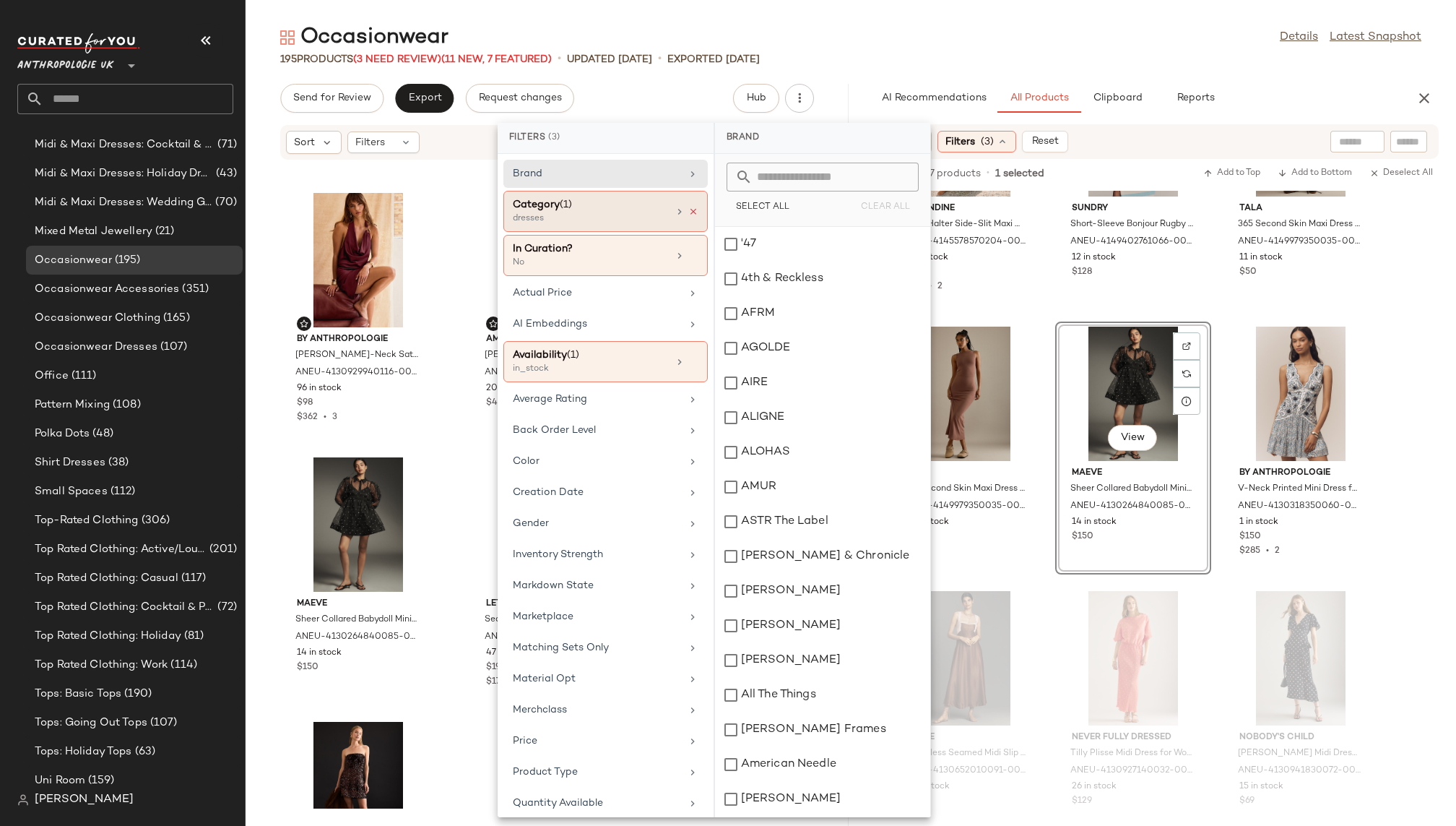
click at [691, 206] on icon at bounding box center [692, 211] width 10 height 10
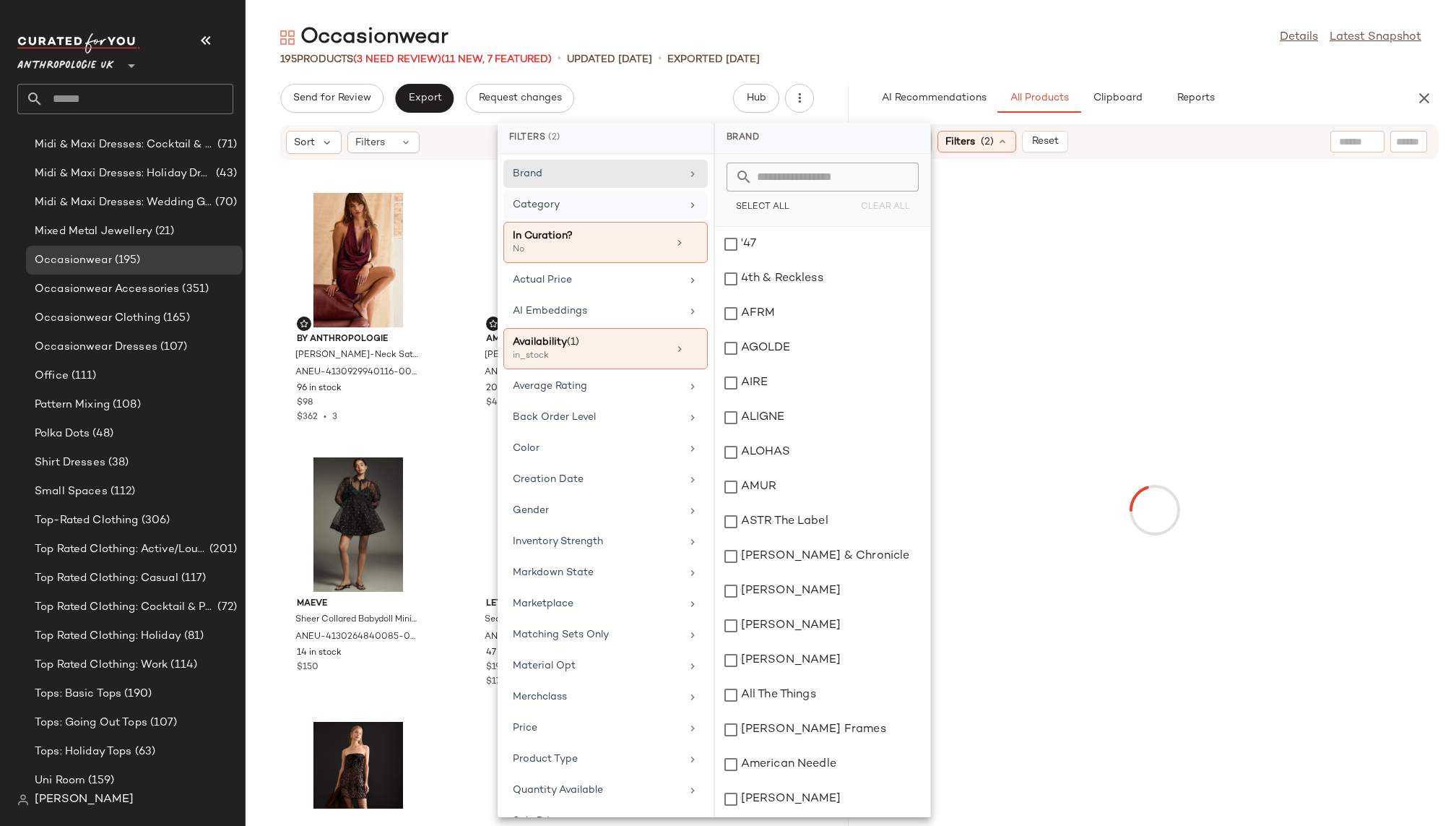
click at [670, 206] on div "Category" at bounding box center [597, 205] width 168 height 15
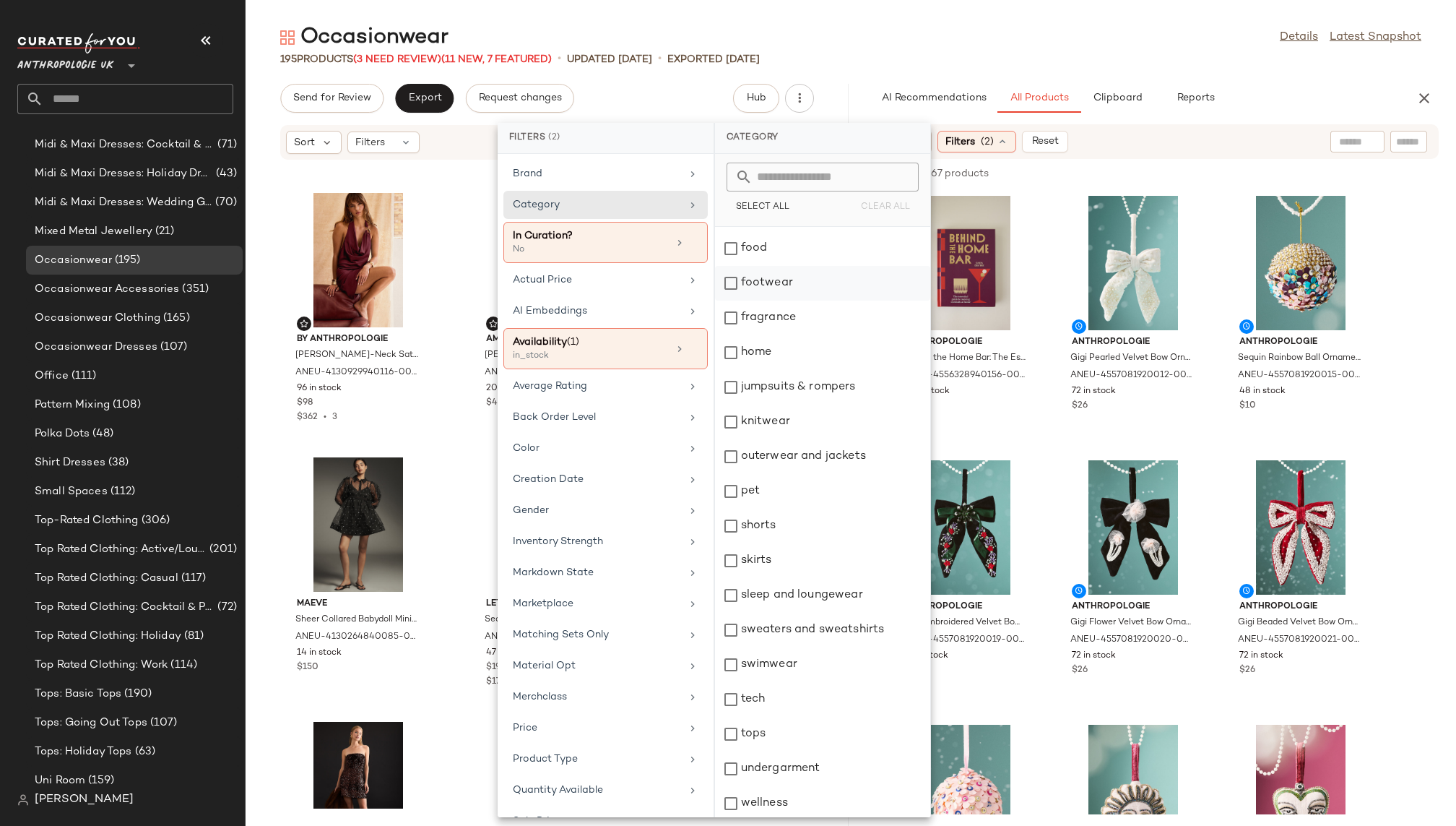
scroll to position [242, 0]
click at [796, 560] on div "skirts" at bounding box center [822, 557] width 215 height 34
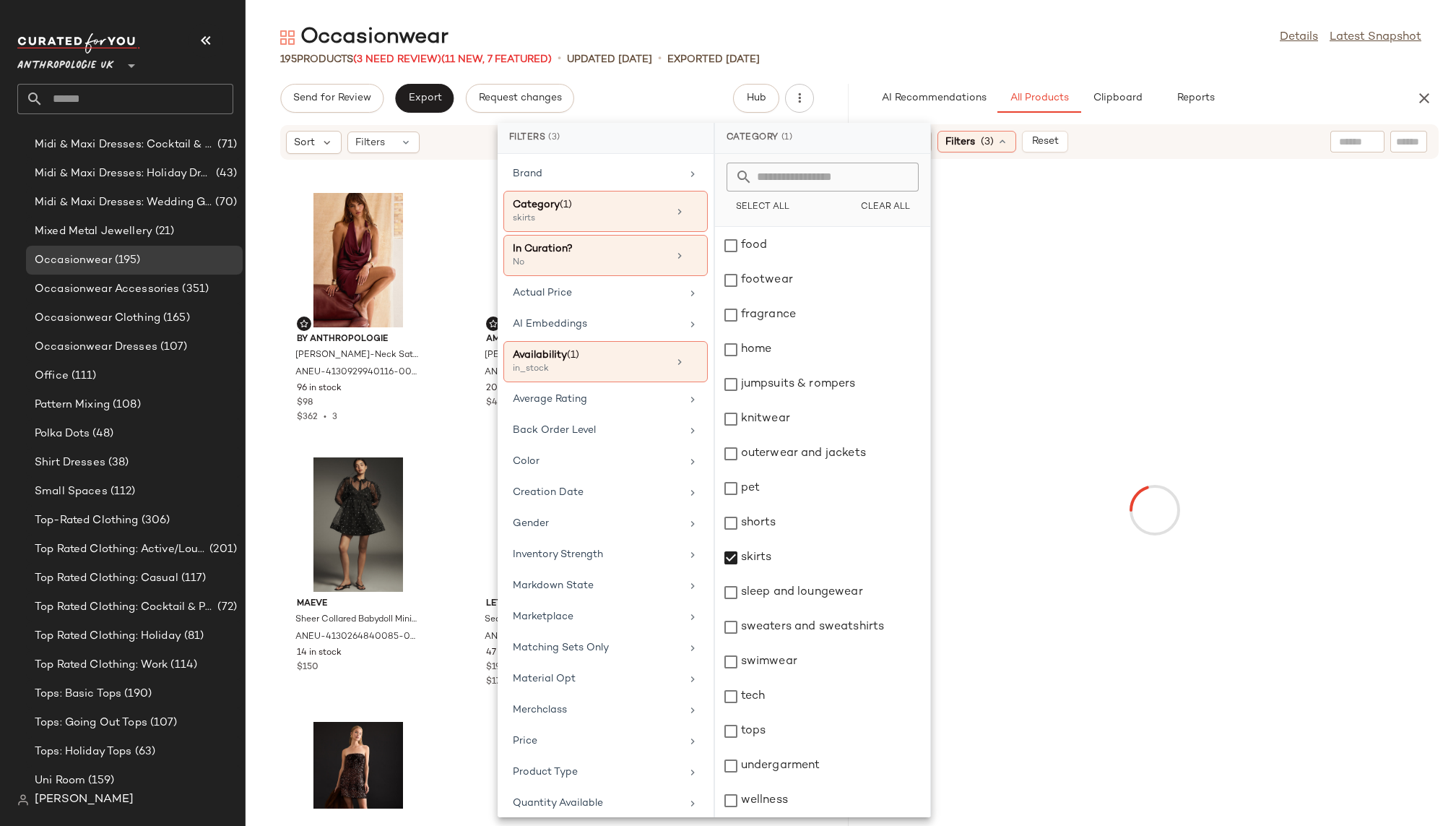
click at [1072, 62] on div "195 Products (3 Need Review) (11 New, 7 Featured) • updated Aug 13th • Exported…" at bounding box center [850, 59] width 1210 height 15
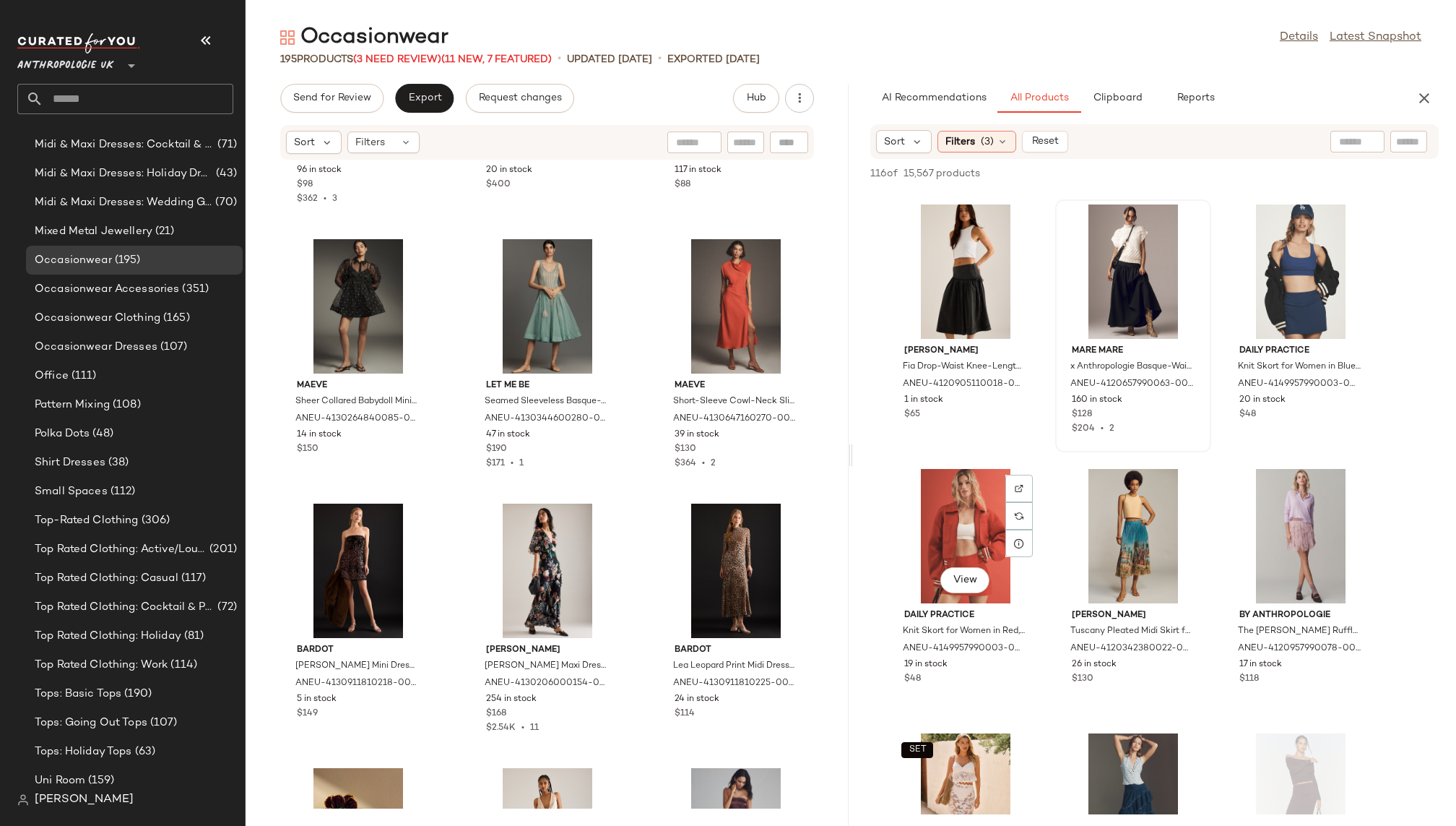
scroll to position [1032, 0]
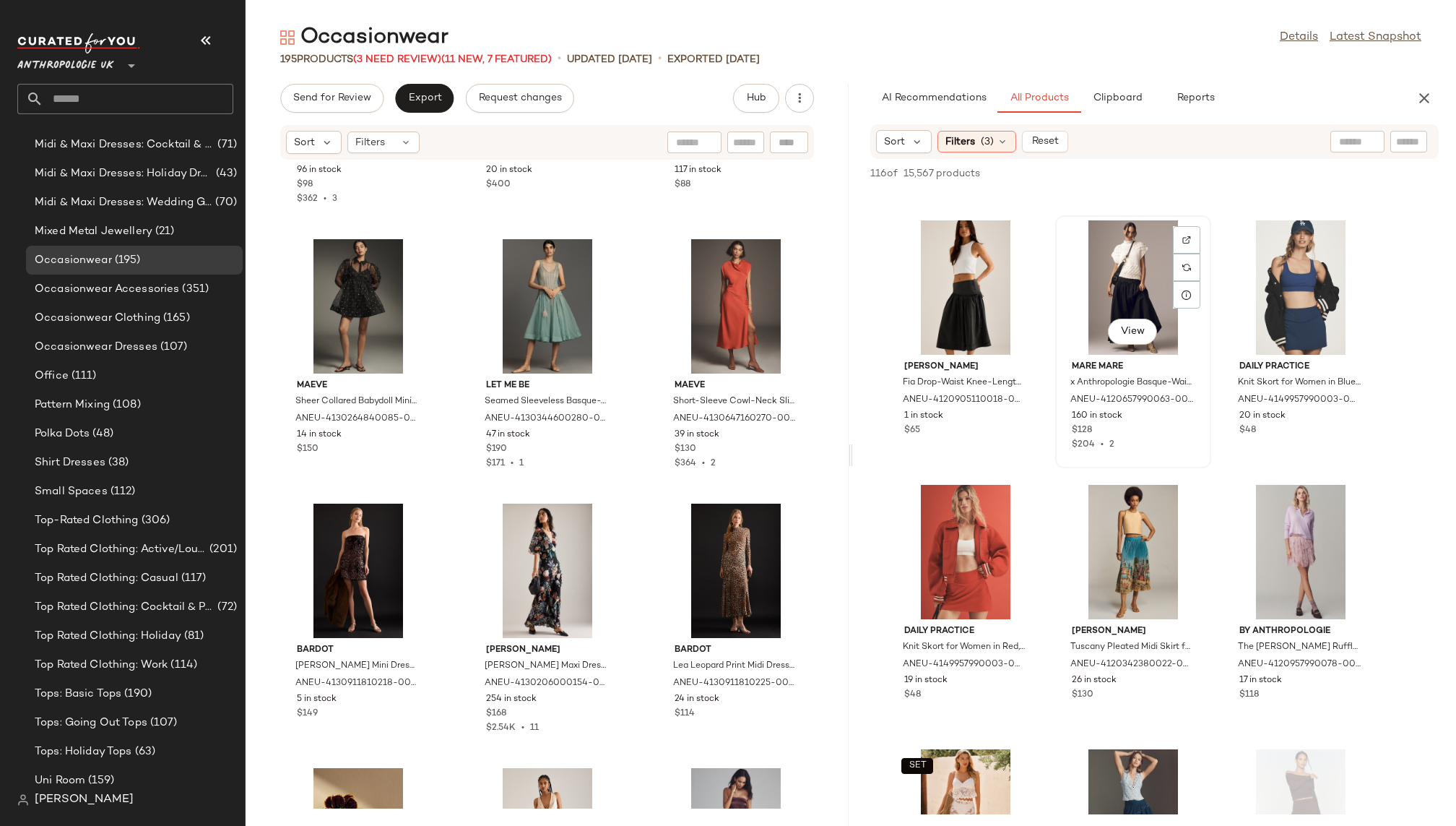
click at [1108, 284] on div "View" at bounding box center [1133, 287] width 146 height 134
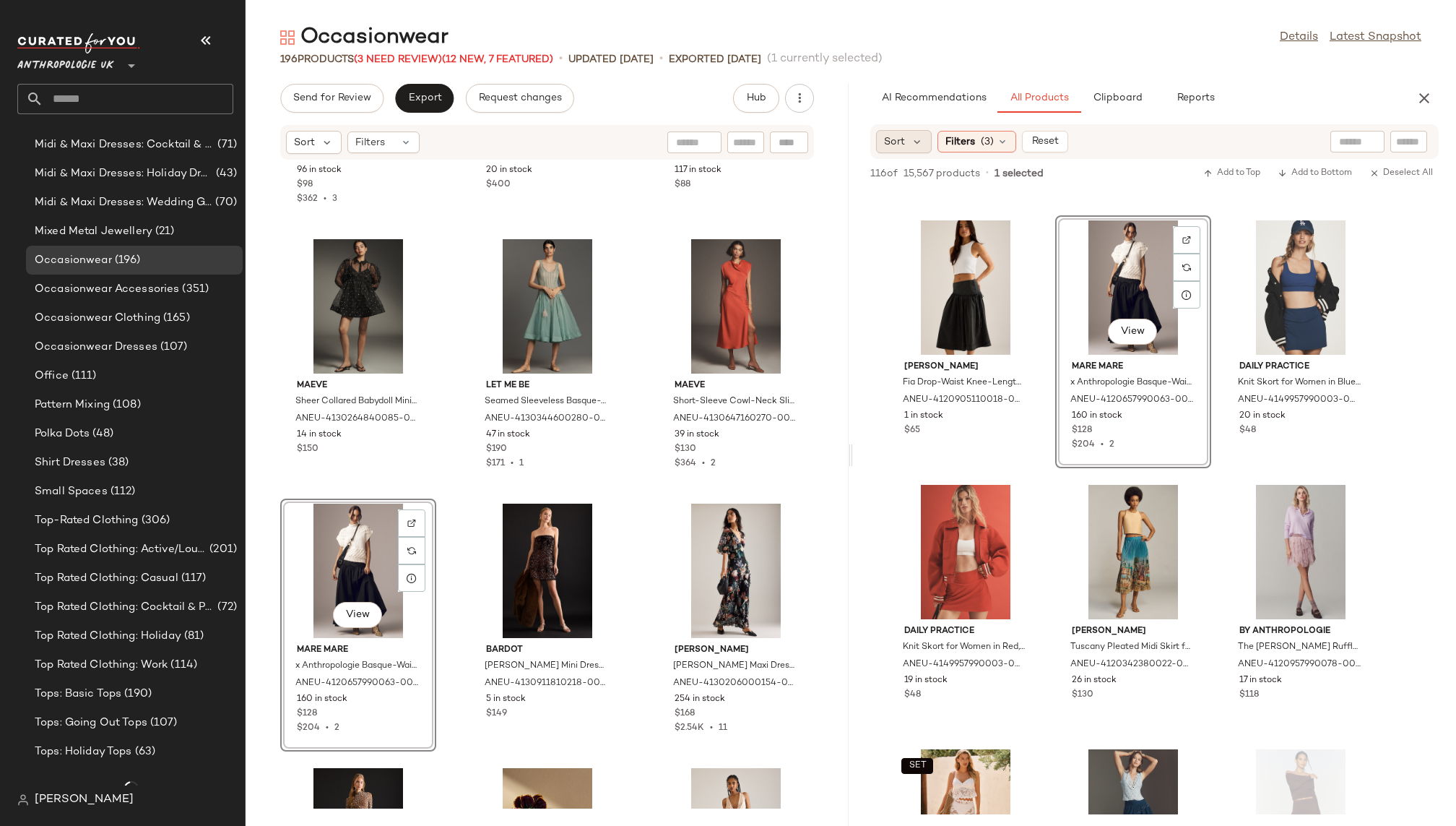
scroll to position [1017, 0]
click at [1055, 663] on div "View Ranna Gill Tuscany Pleated Midi Skirt for Women, Polyester, Size Small by …" at bounding box center [1133, 606] width 156 height 253
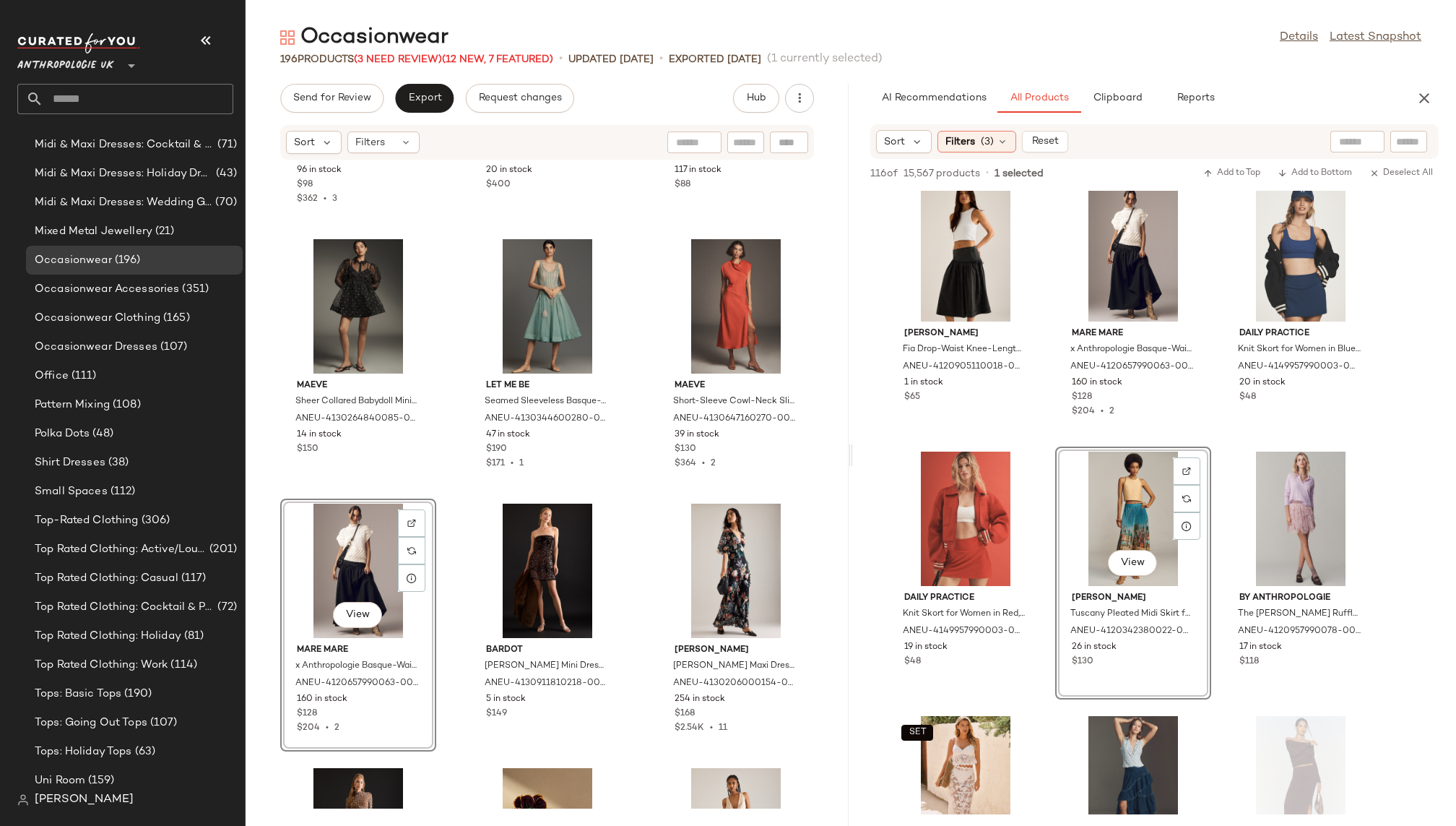
scroll to position [1069, 0]
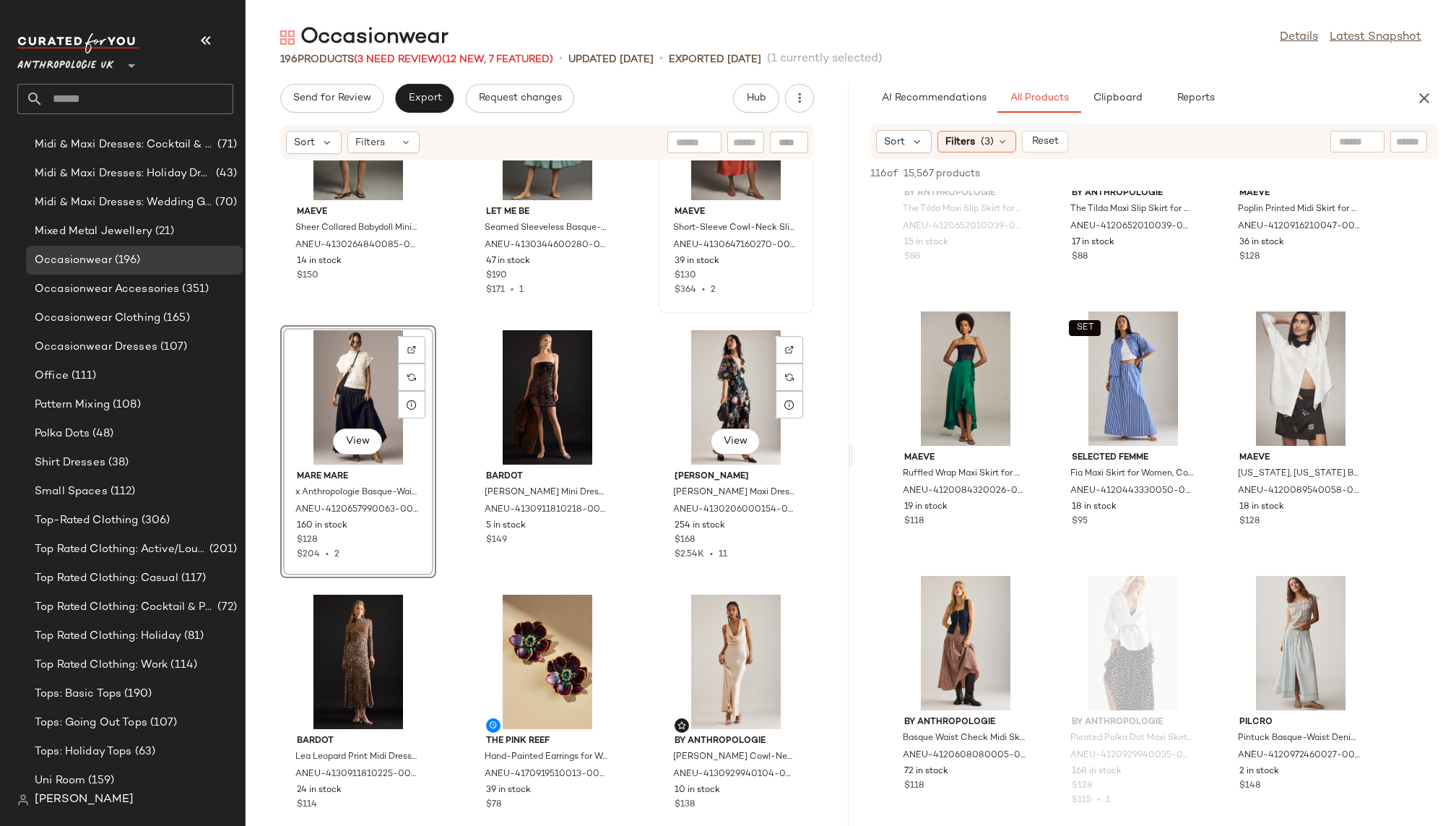
scroll to position [1168, 0]
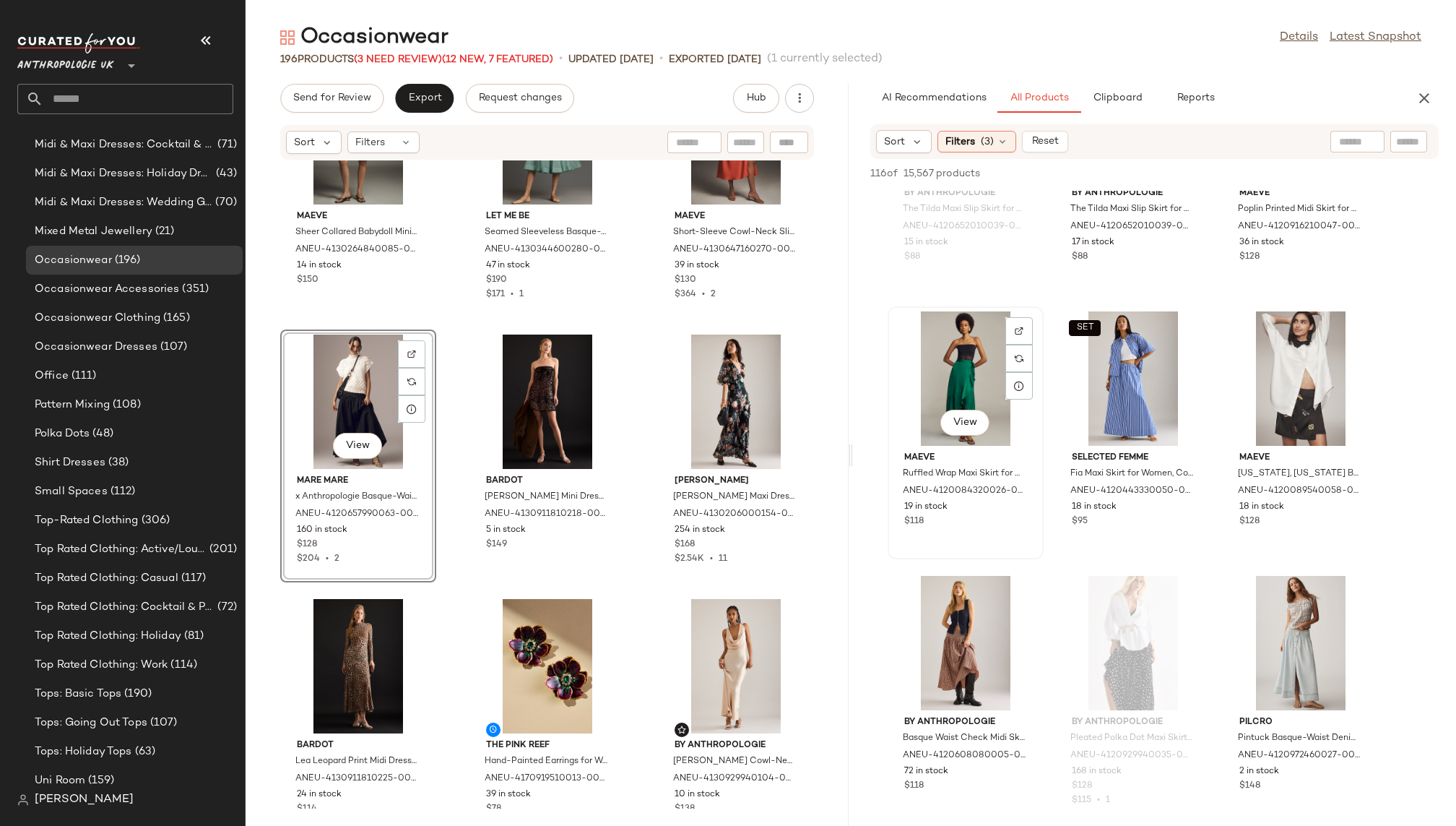
click at [937, 378] on div "View" at bounding box center [965, 378] width 146 height 134
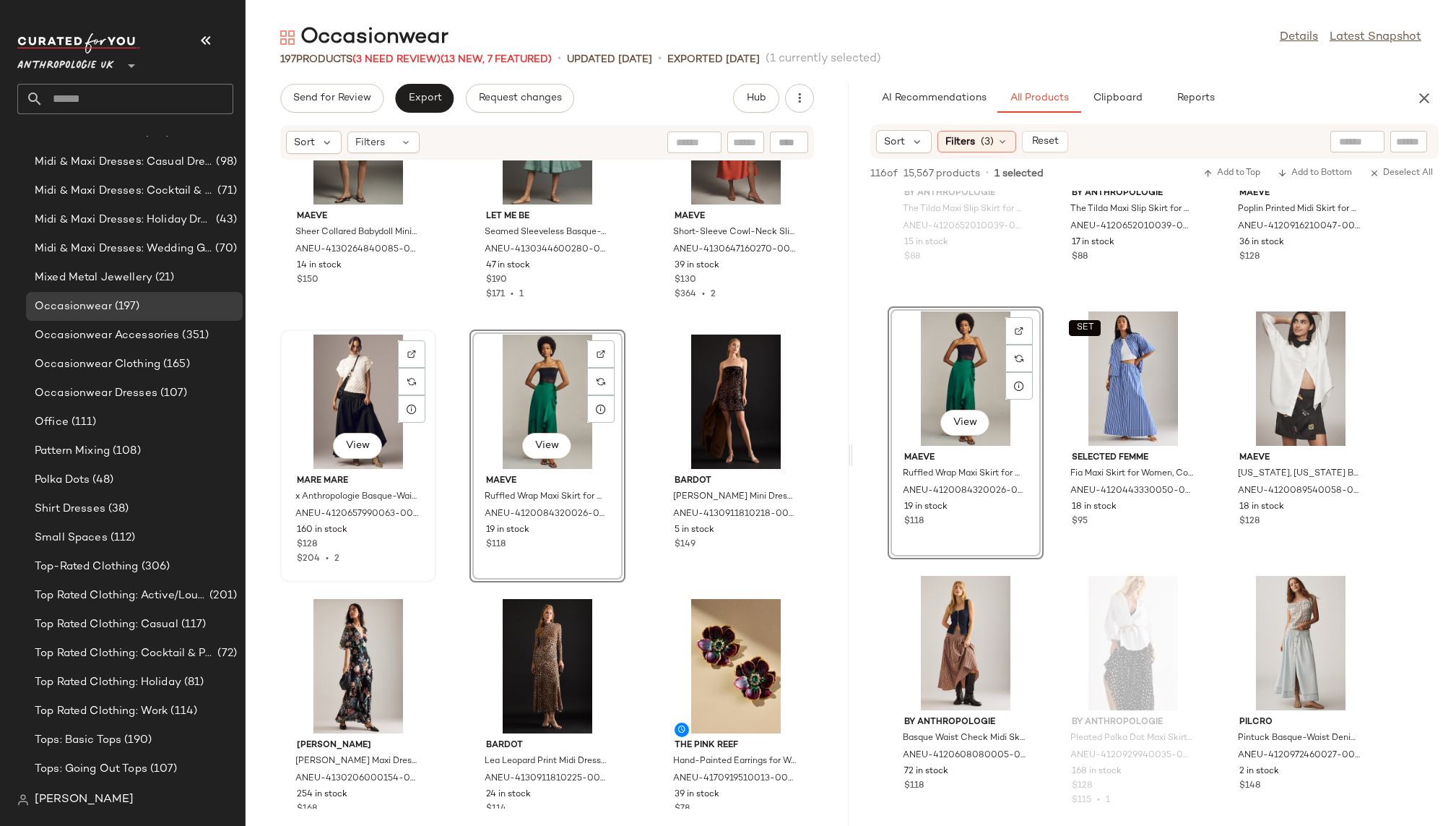
click at [327, 406] on div "View" at bounding box center [358, 401] width 146 height 134
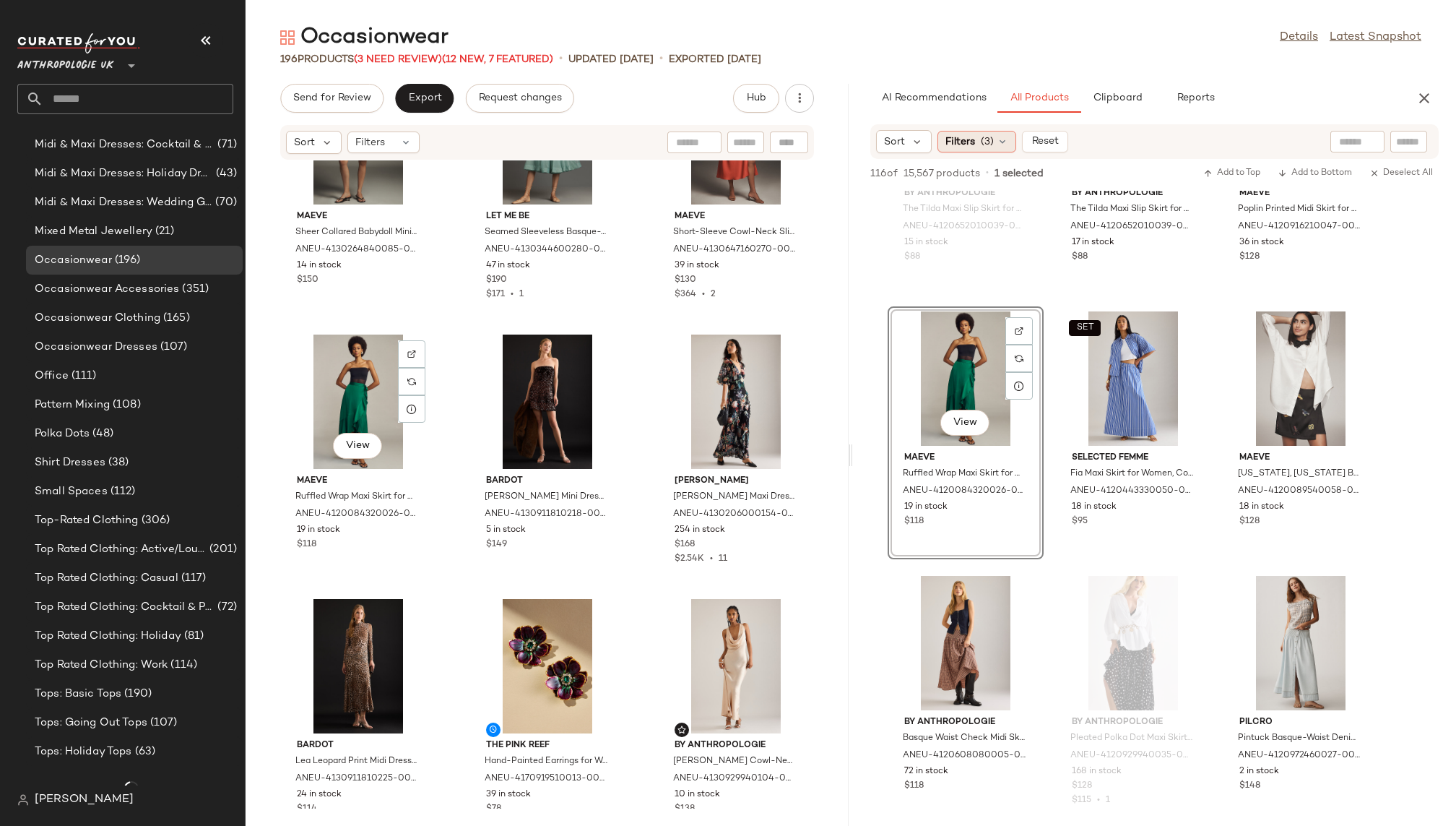
scroll to position [1017, 0]
click at [977, 140] on div "Filters (3)" at bounding box center [976, 141] width 79 height 21
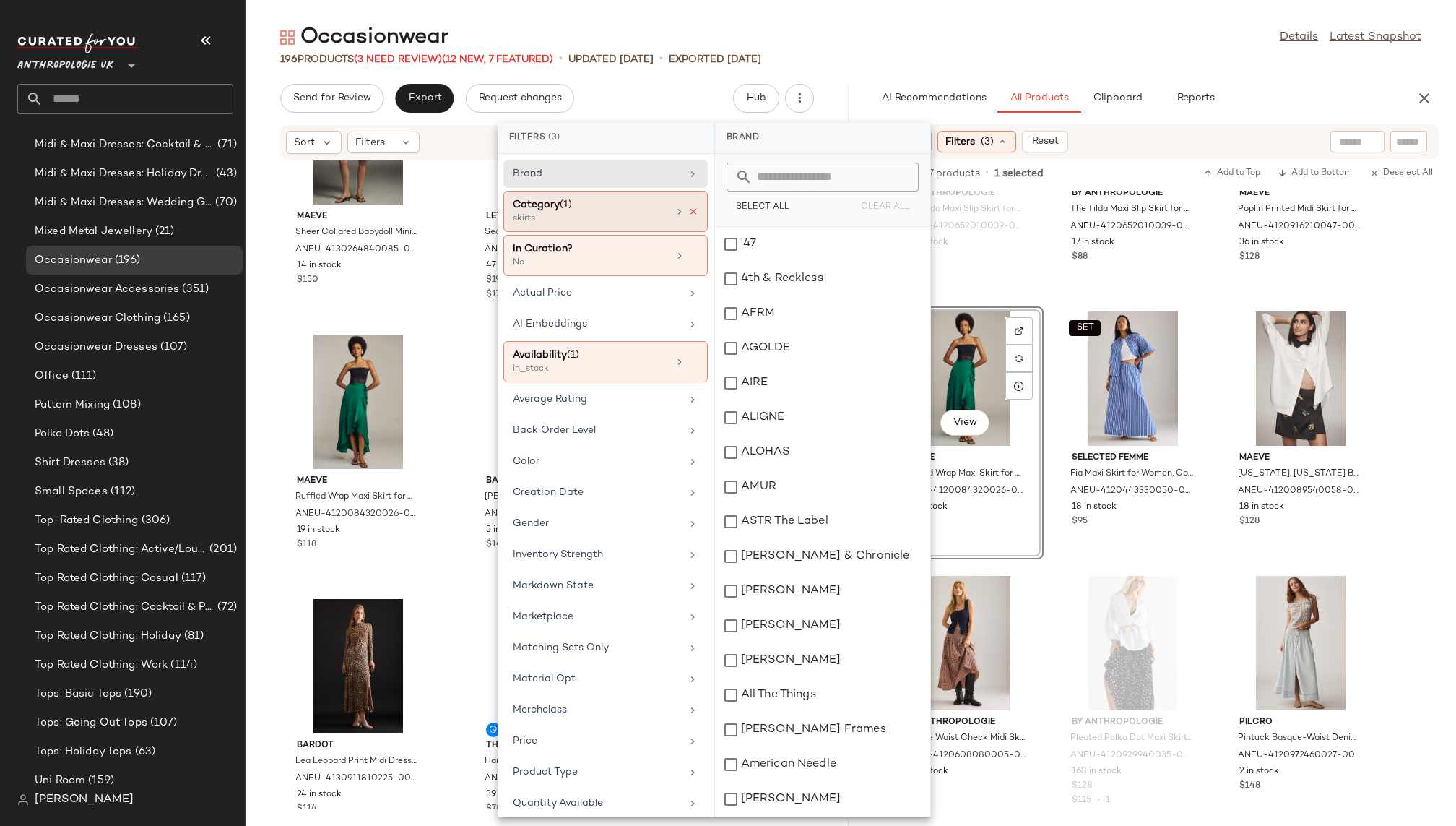
click at [688, 208] on icon at bounding box center [692, 211] width 10 height 10
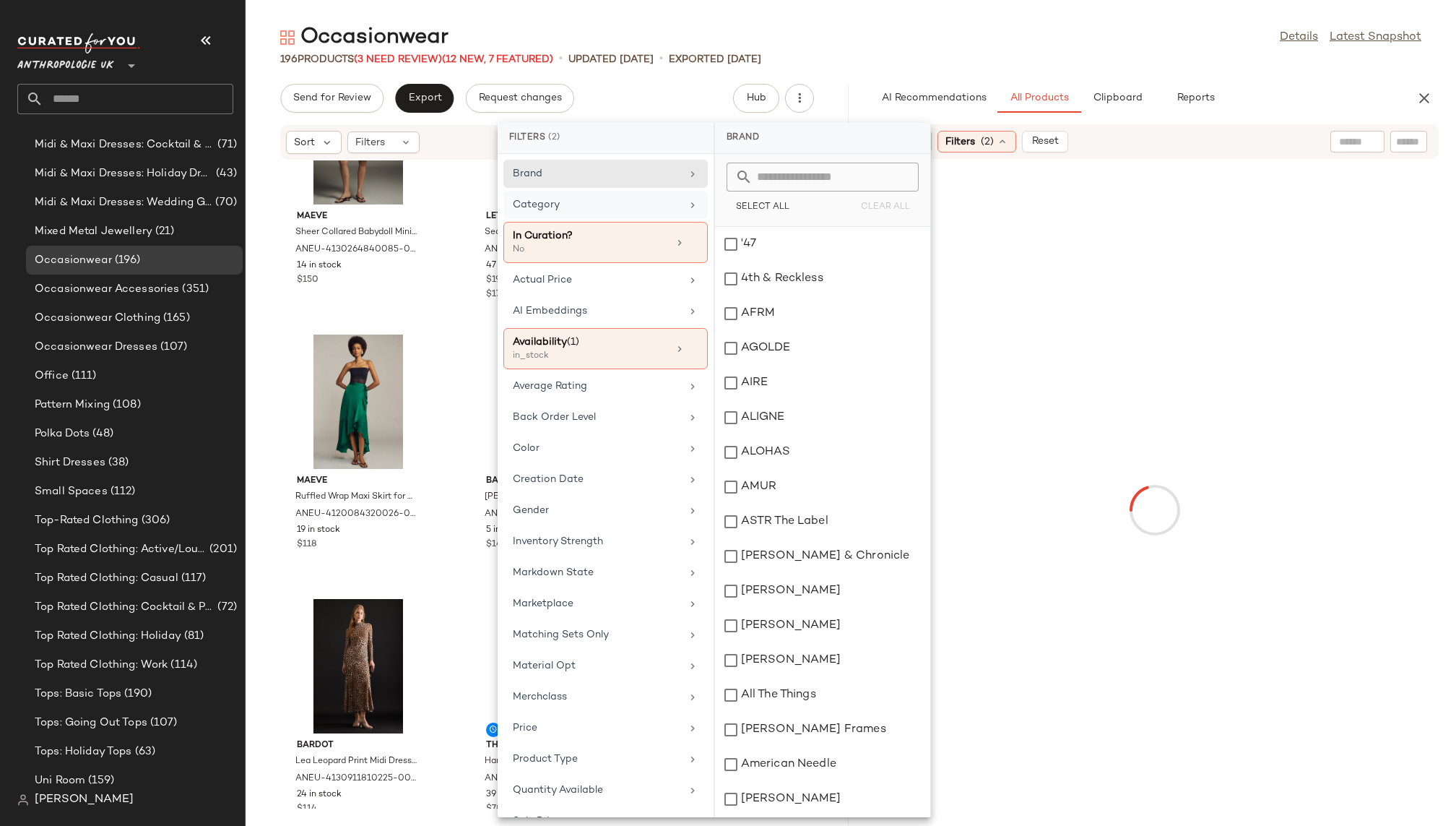
click at [653, 207] on div "Category" at bounding box center [597, 205] width 168 height 15
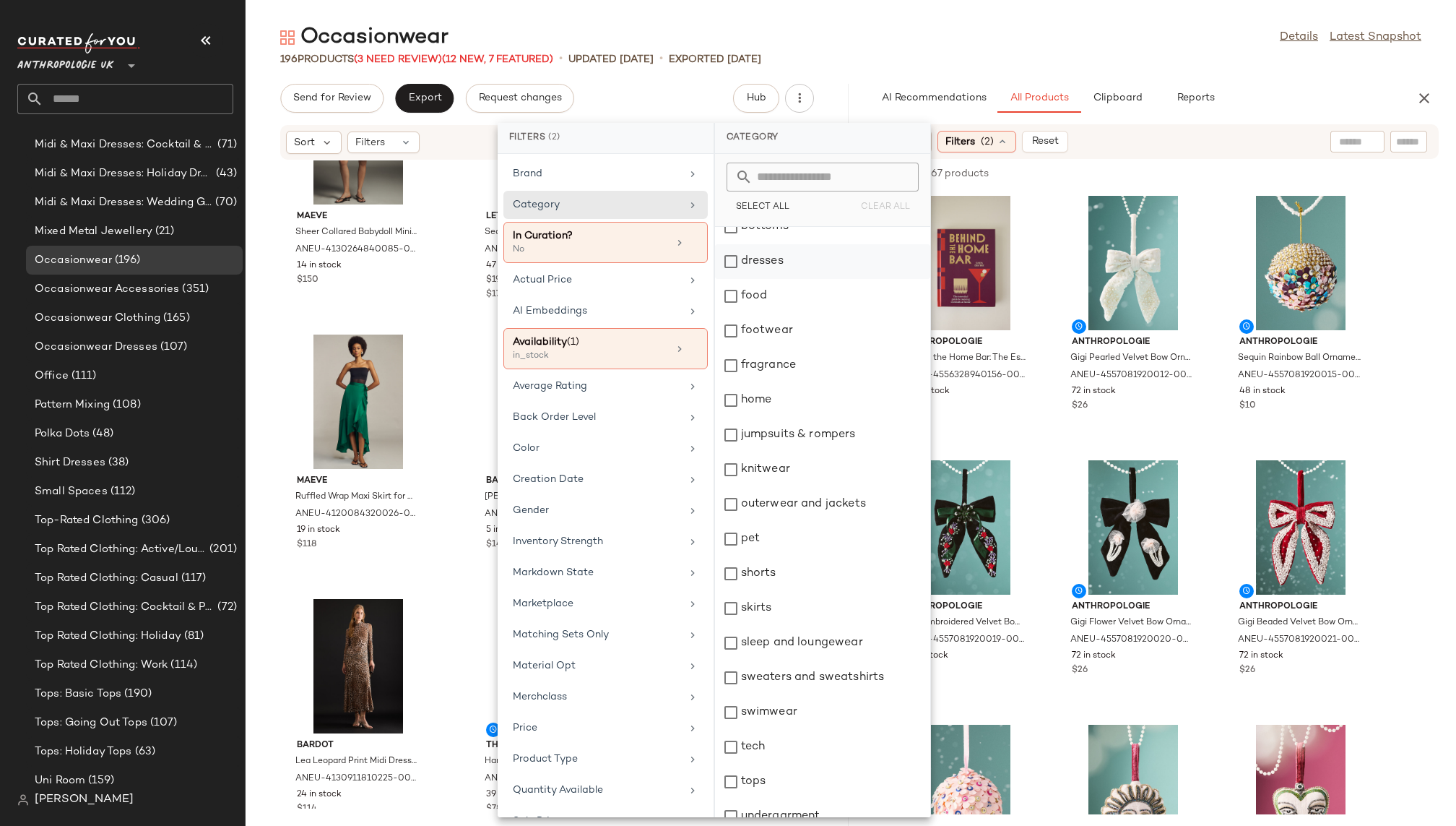
scroll to position [242, 0]
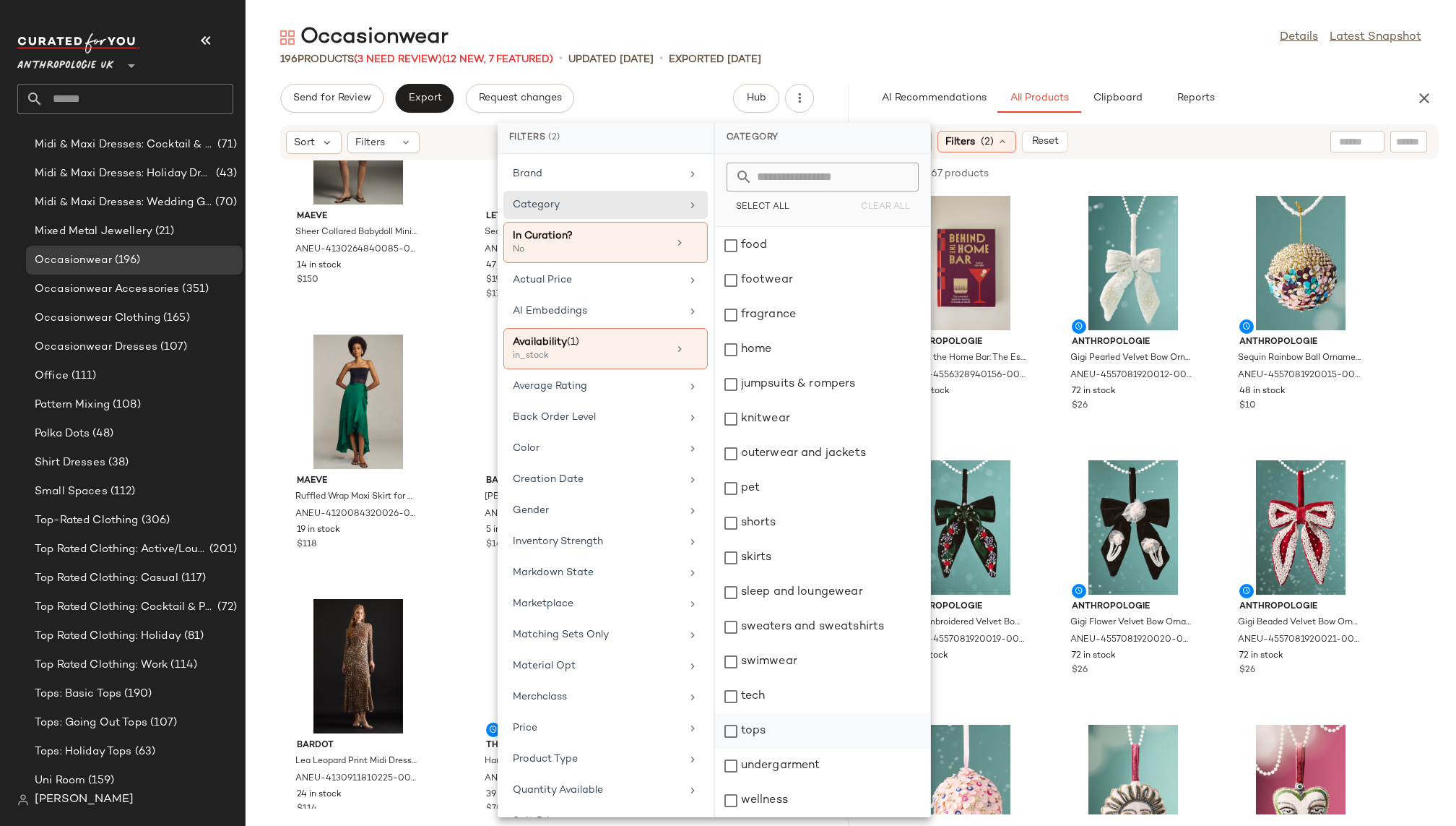
click at [779, 733] on div "tops" at bounding box center [822, 731] width 215 height 34
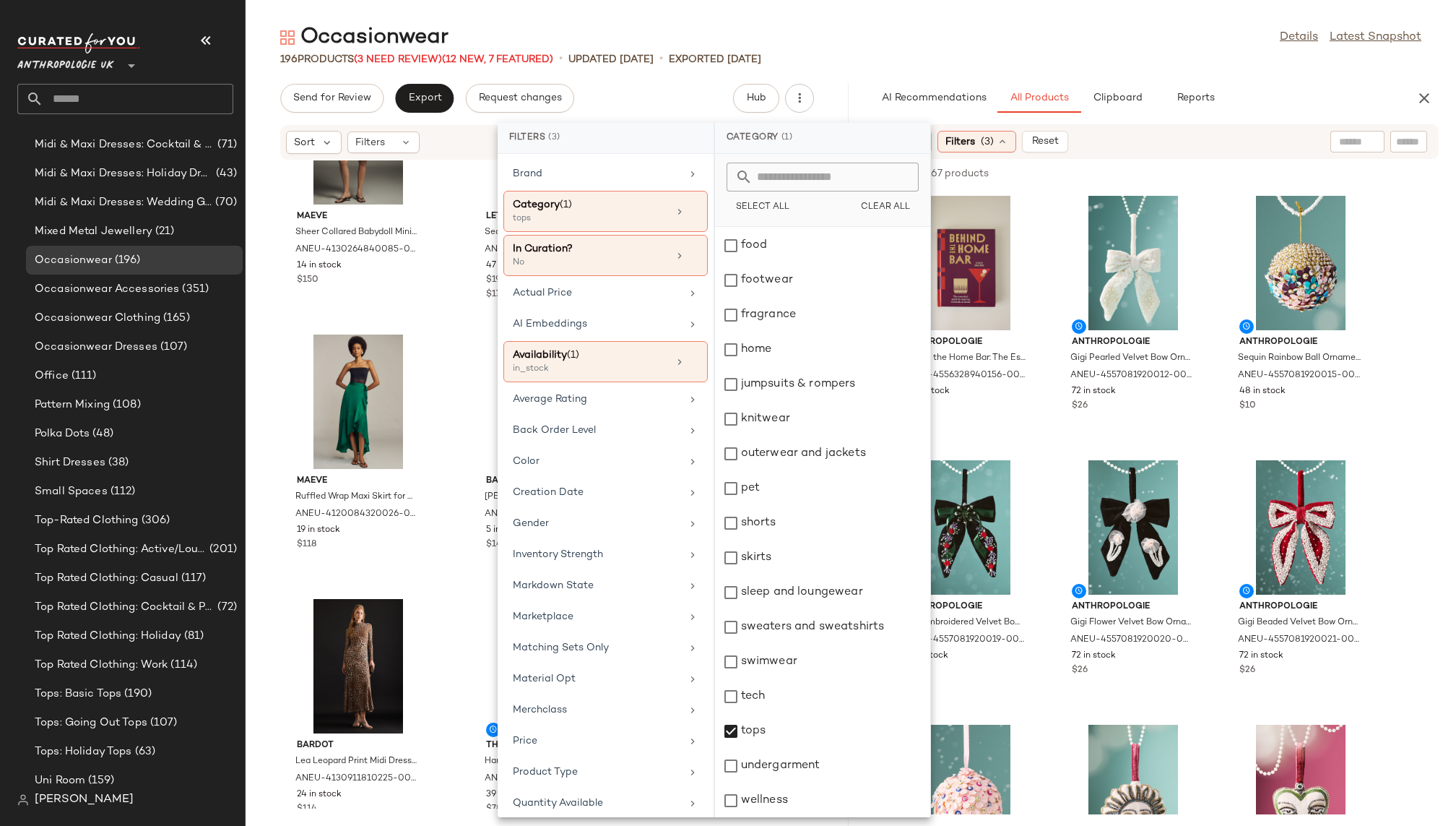
click at [1056, 52] on div "196 Products (3 Need Review) (12 New, 7 Featured) • updated Aug 13th • Exported…" at bounding box center [850, 59] width 1210 height 15
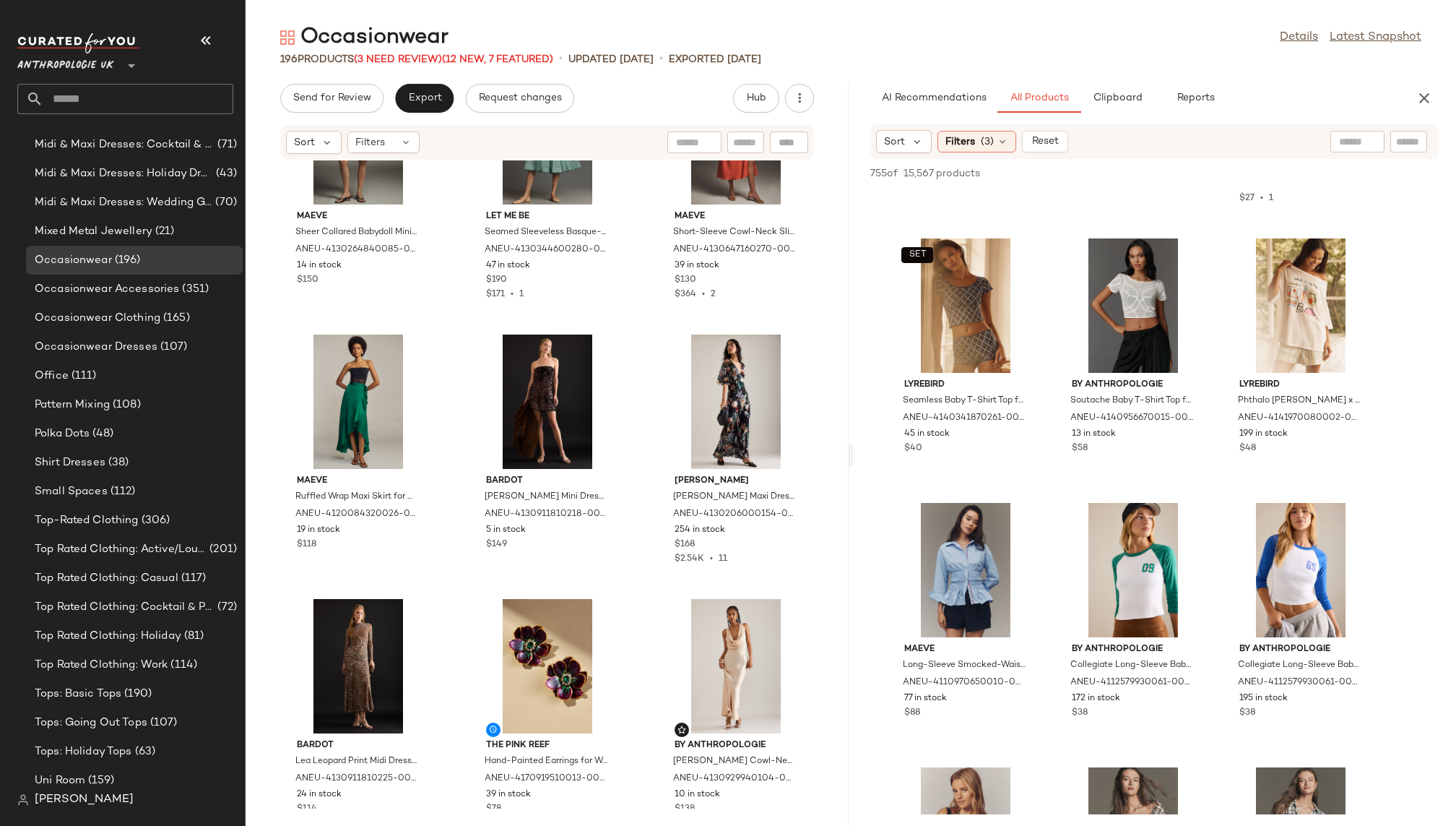
scroll to position [7378, 0]
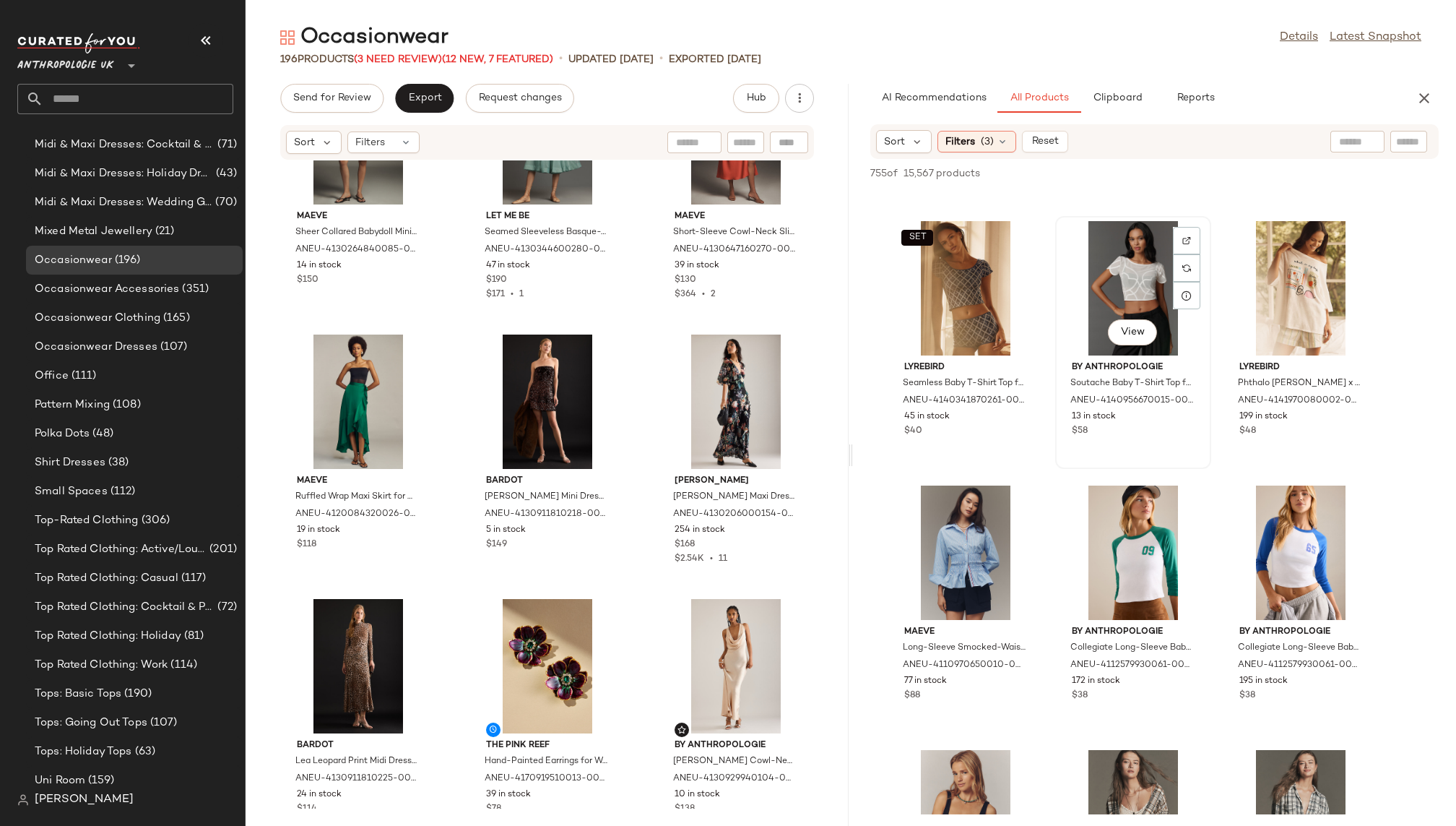
click at [1136, 344] on div "View" at bounding box center [1132, 333] width 49 height 29
click at [1126, 331] on span "View" at bounding box center [1132, 332] width 25 height 11
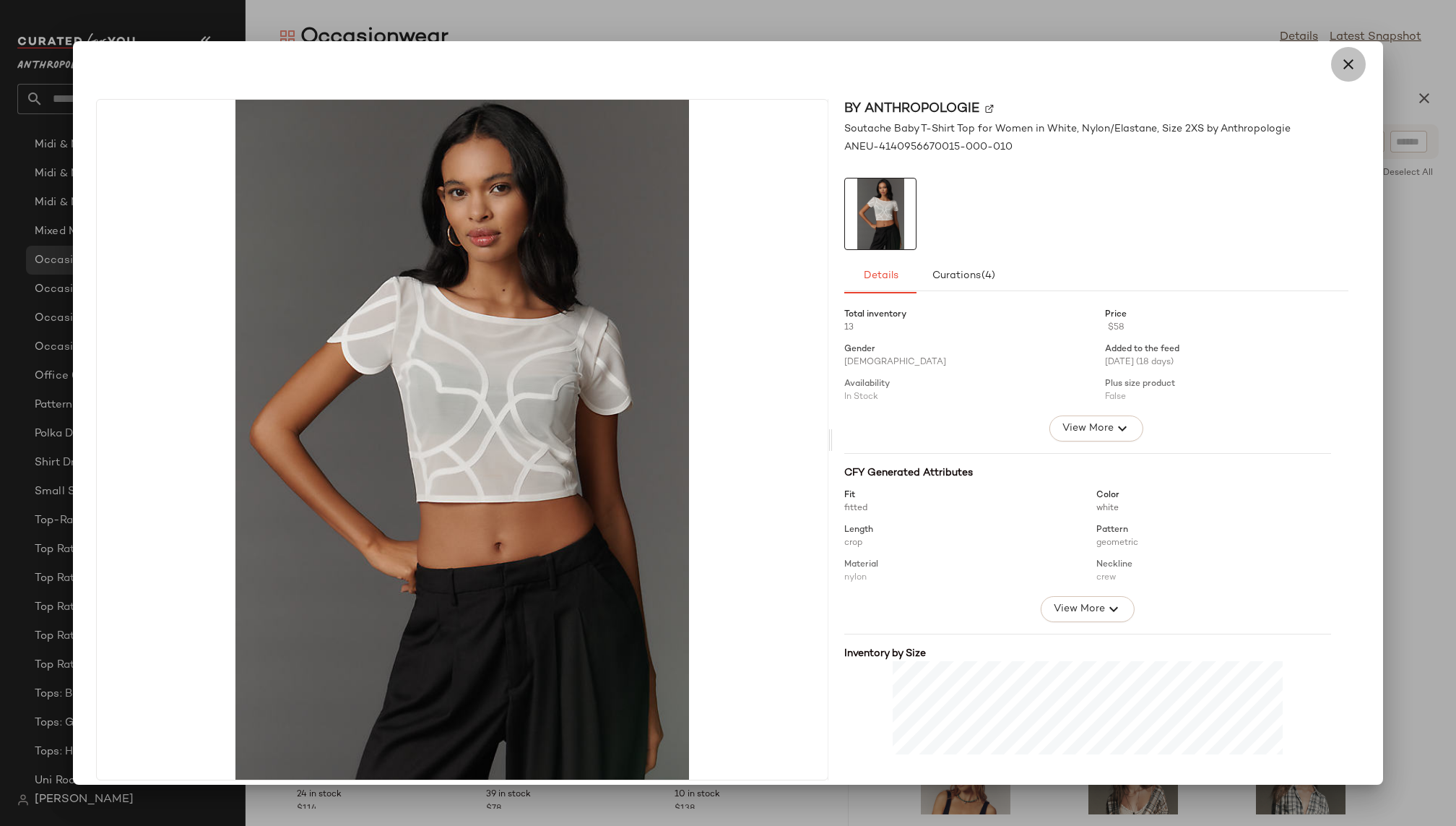
click at [1339, 70] on icon "button" at bounding box center [1348, 64] width 18 height 18
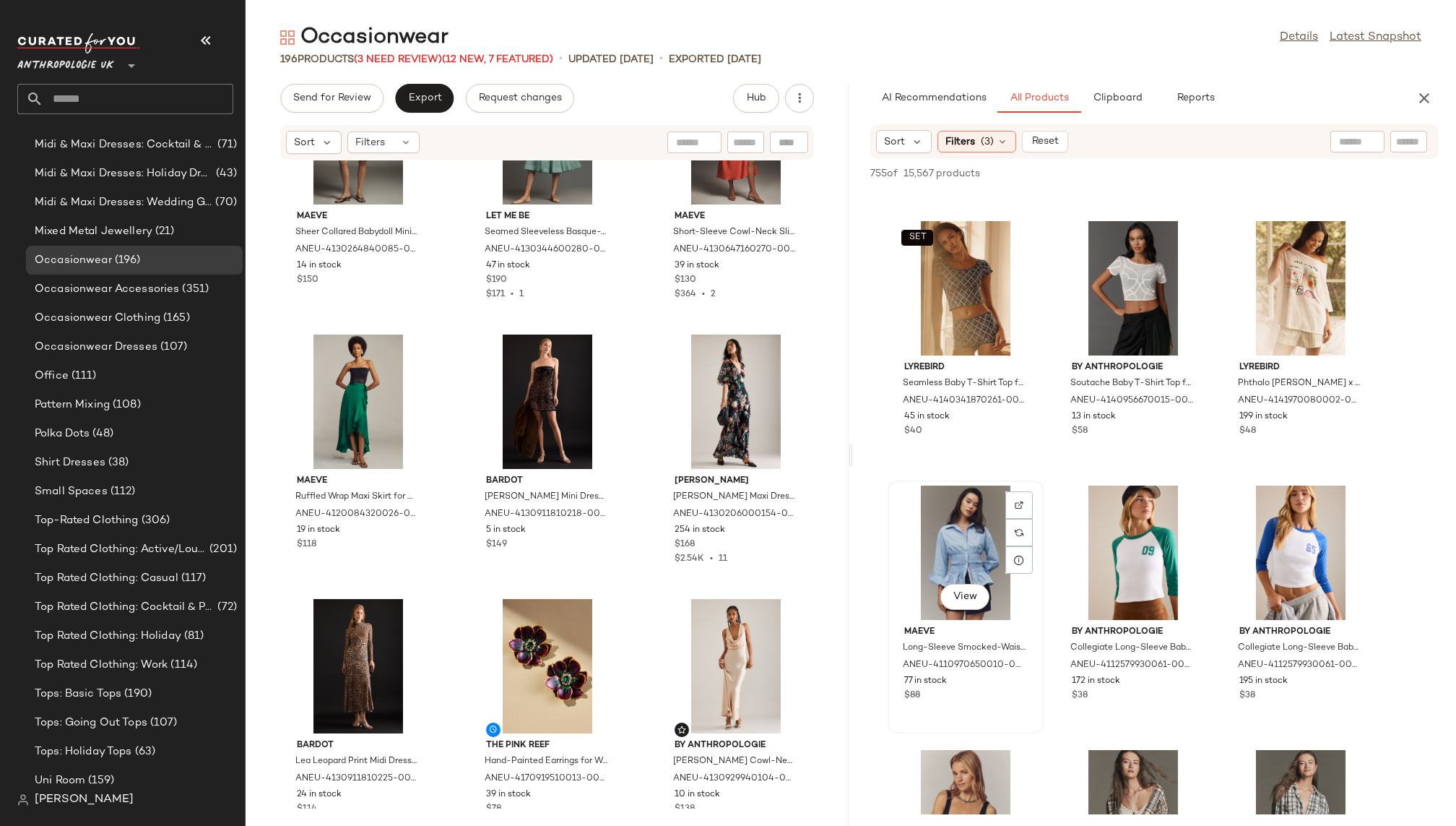
click at [1041, 560] on div "View [PERSON_NAME]-Sleeve Smocked-Waist Blouse for Women, Cotton, Size XL by Ma…" at bounding box center [964, 607] width 153 height 250
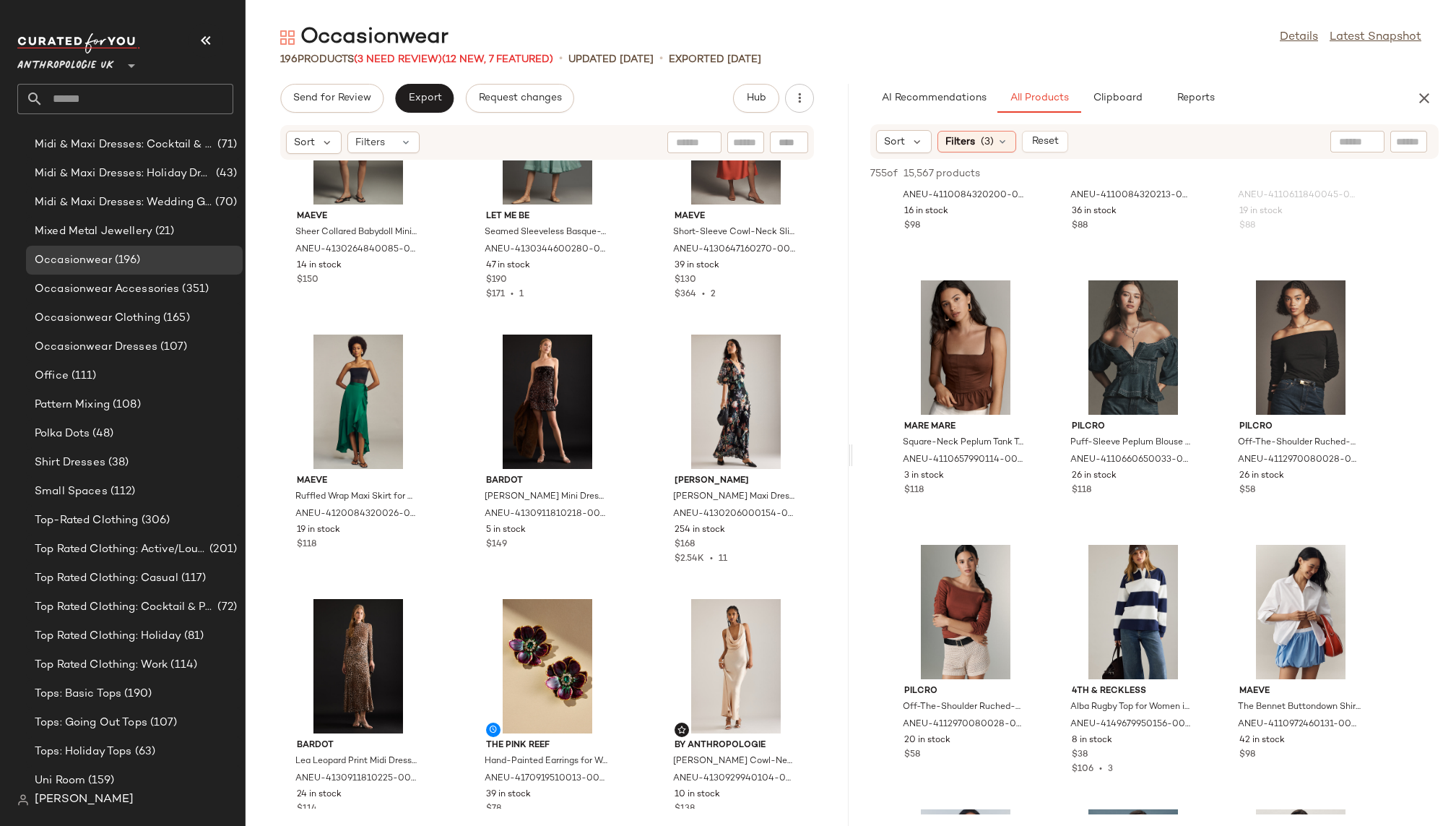
scroll to position [8628, 0]
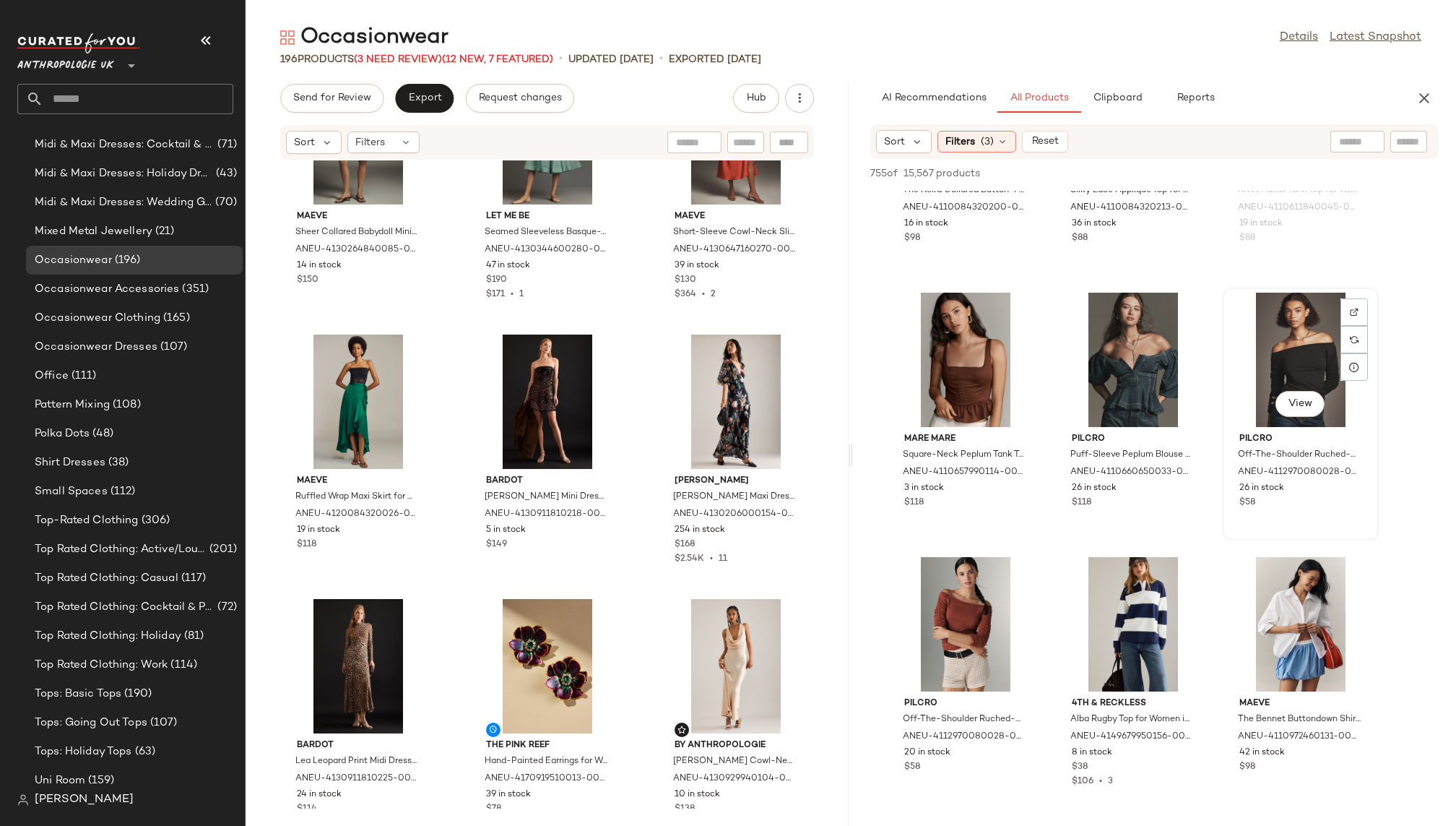
click at [1262, 341] on div "View" at bounding box center [1300, 359] width 146 height 134
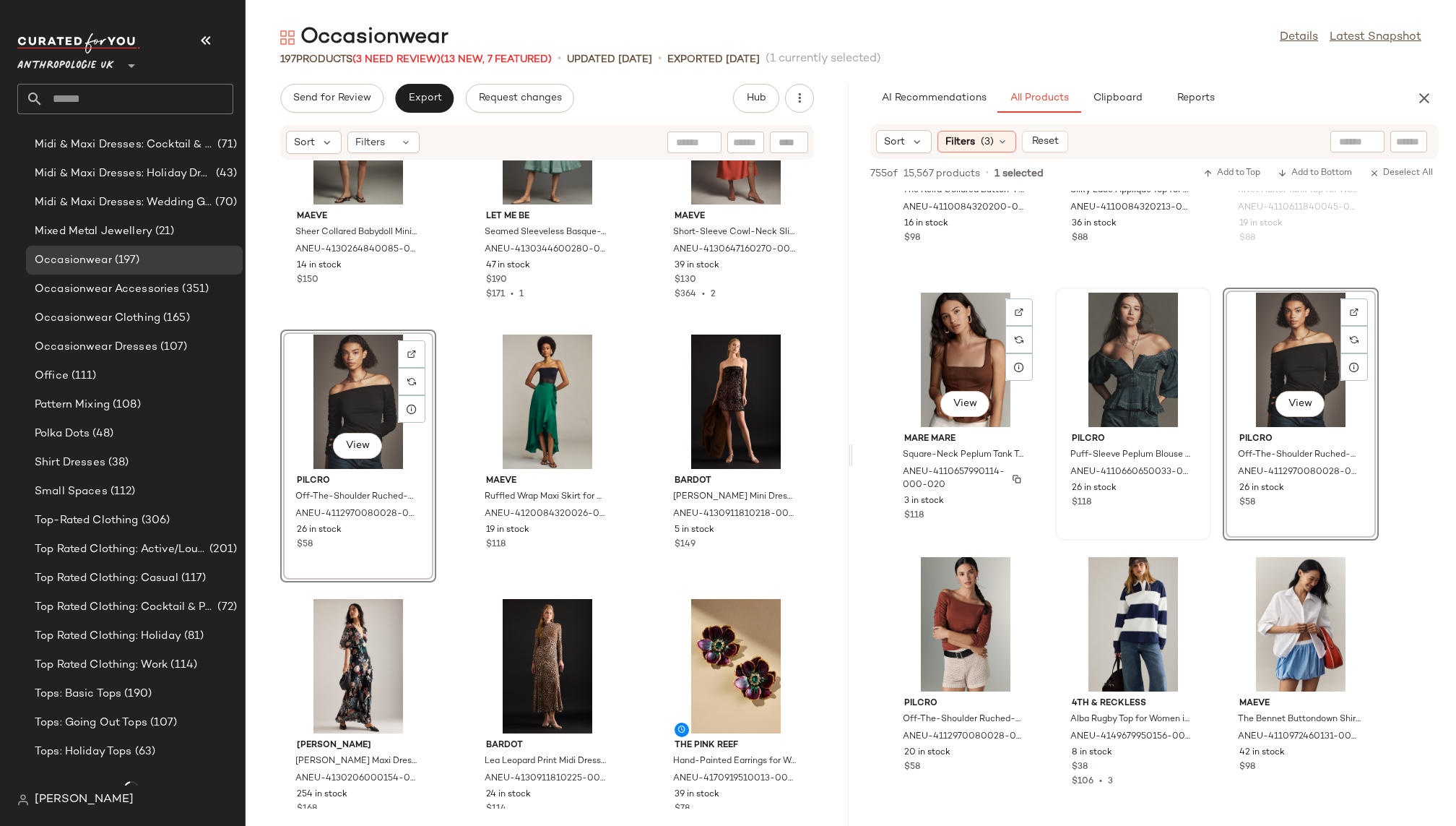
scroll to position [1017, 0]
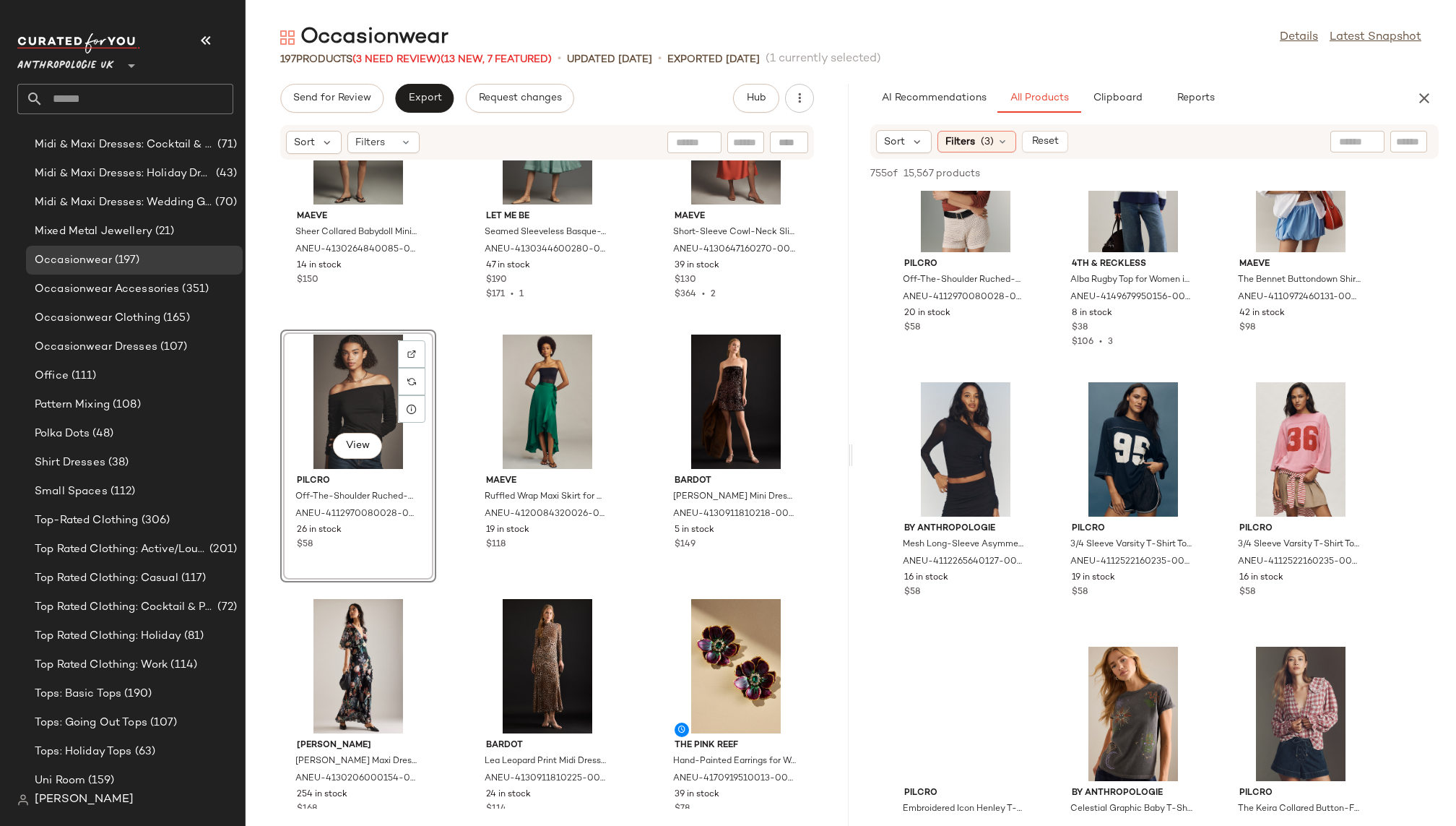
scroll to position [9069, 0]
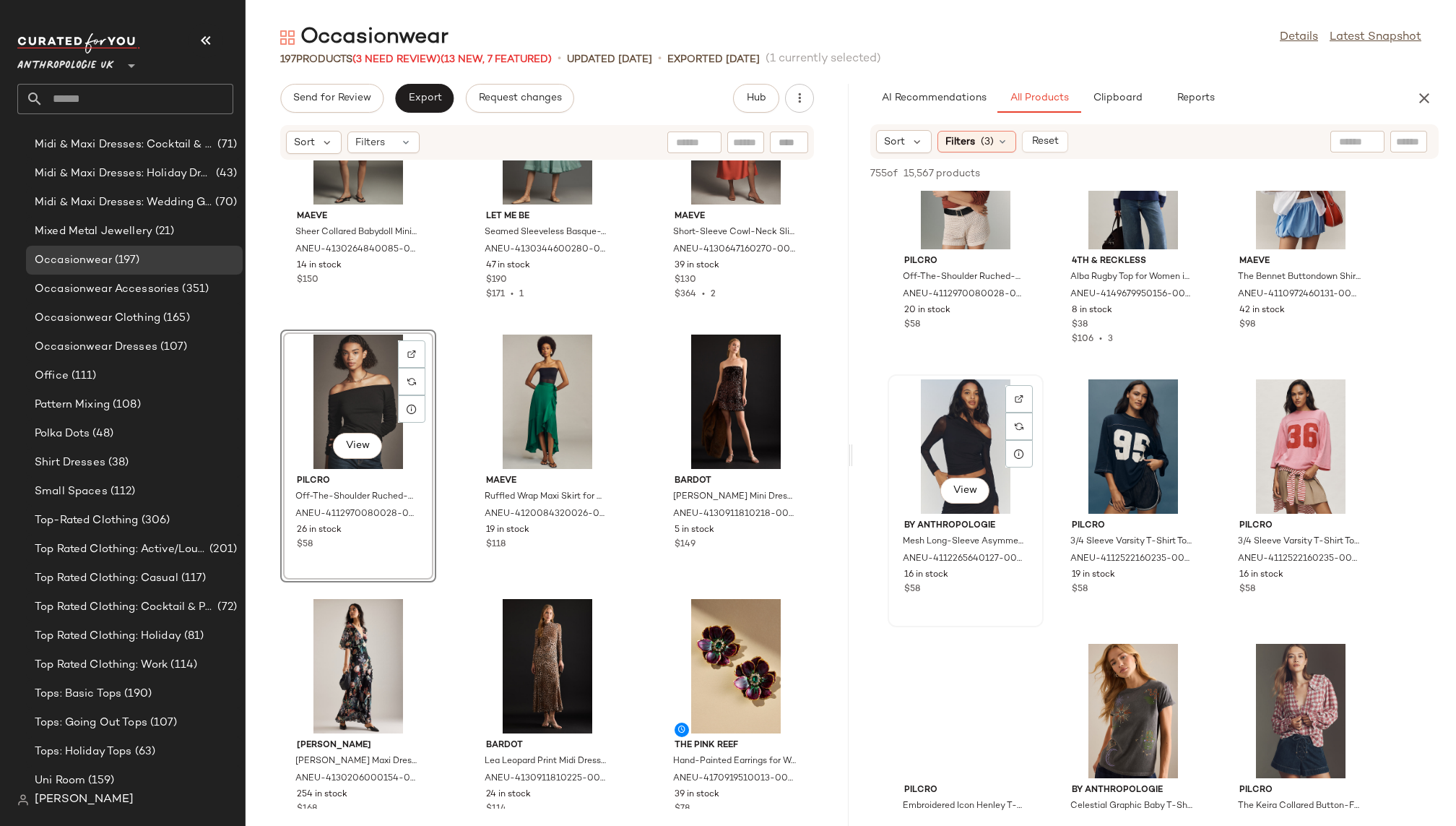
click at [921, 412] on div "View" at bounding box center [965, 446] width 146 height 134
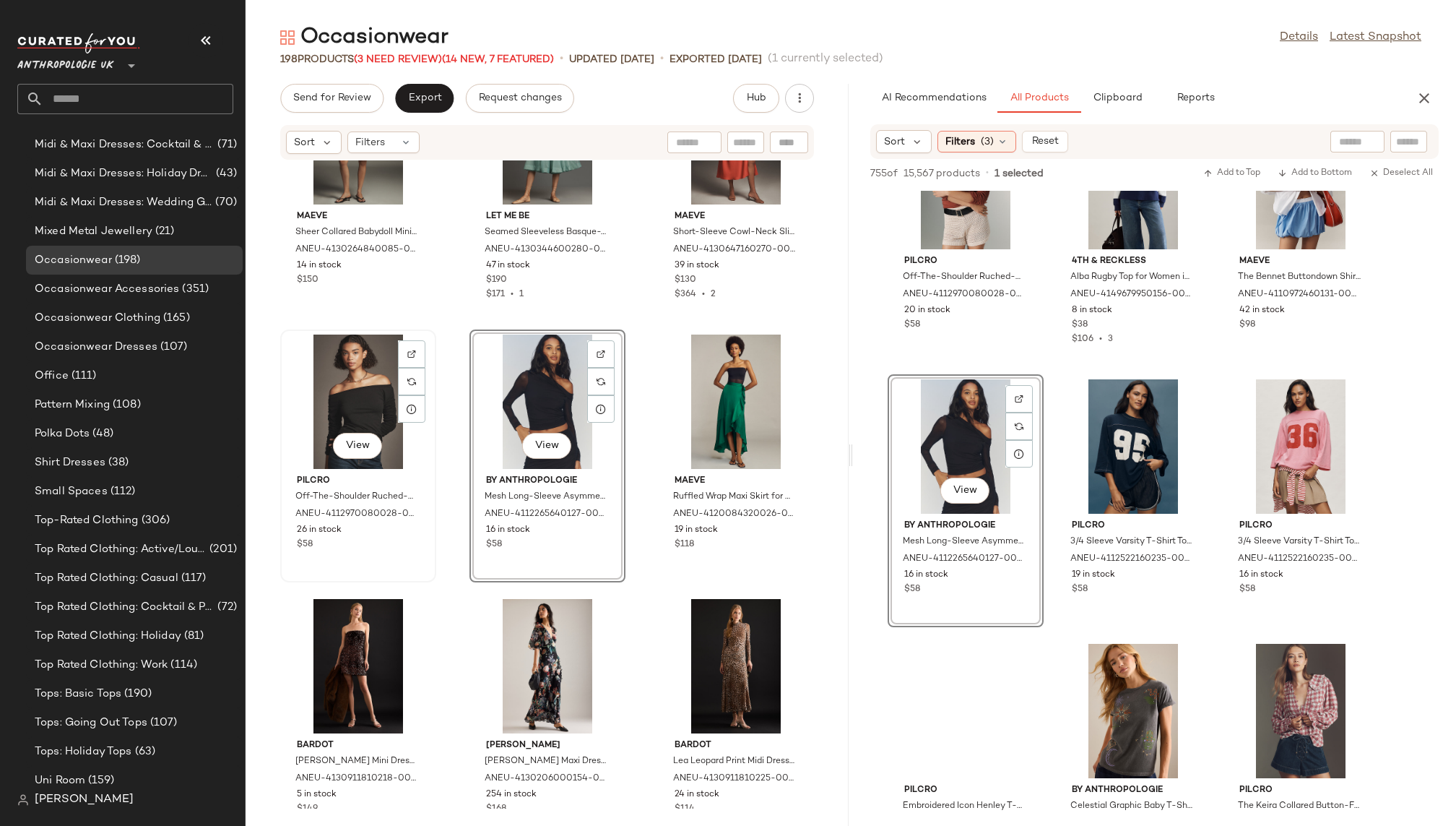
click at [326, 400] on div "View" at bounding box center [358, 401] width 146 height 134
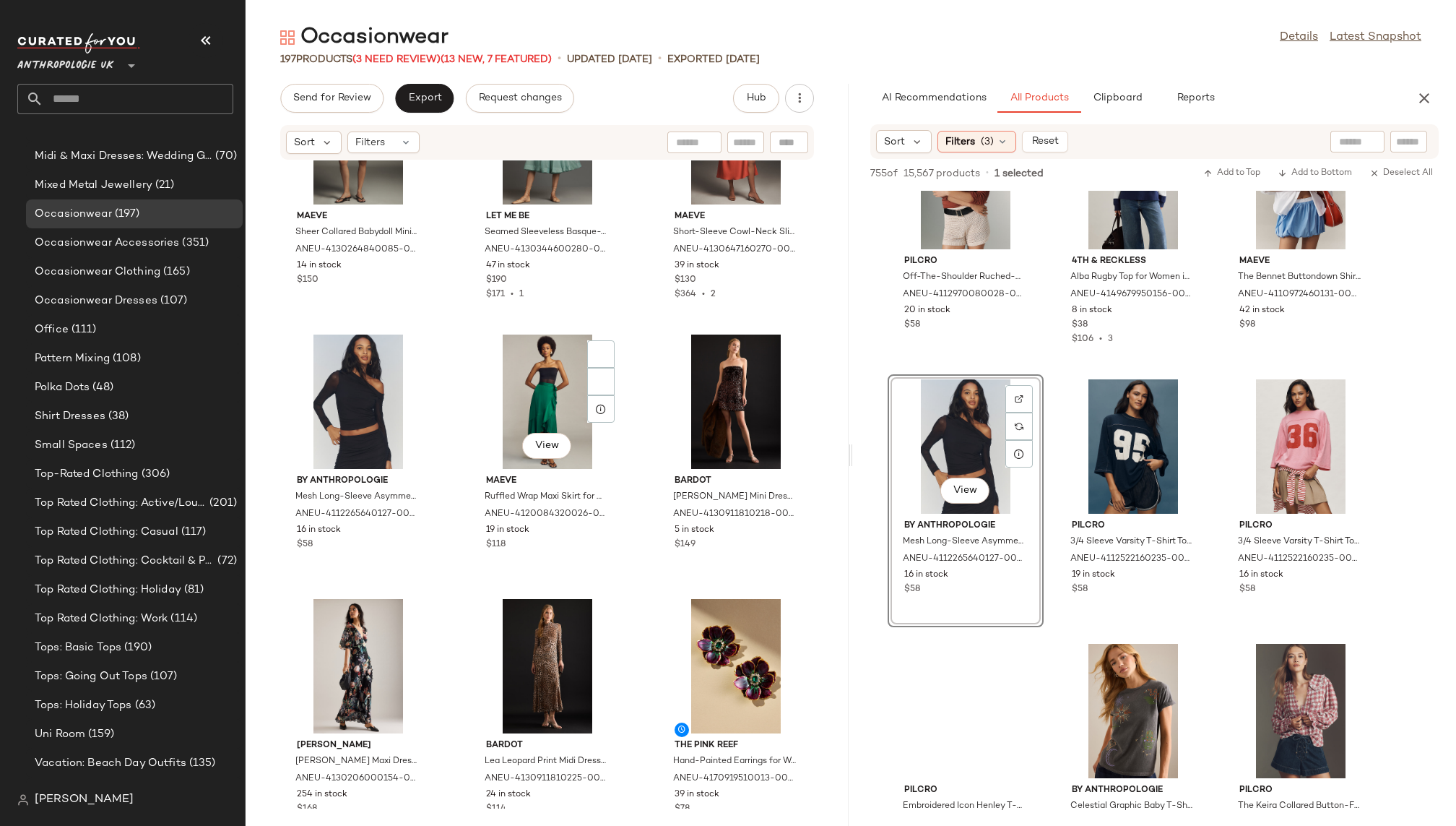
scroll to position [1017, 0]
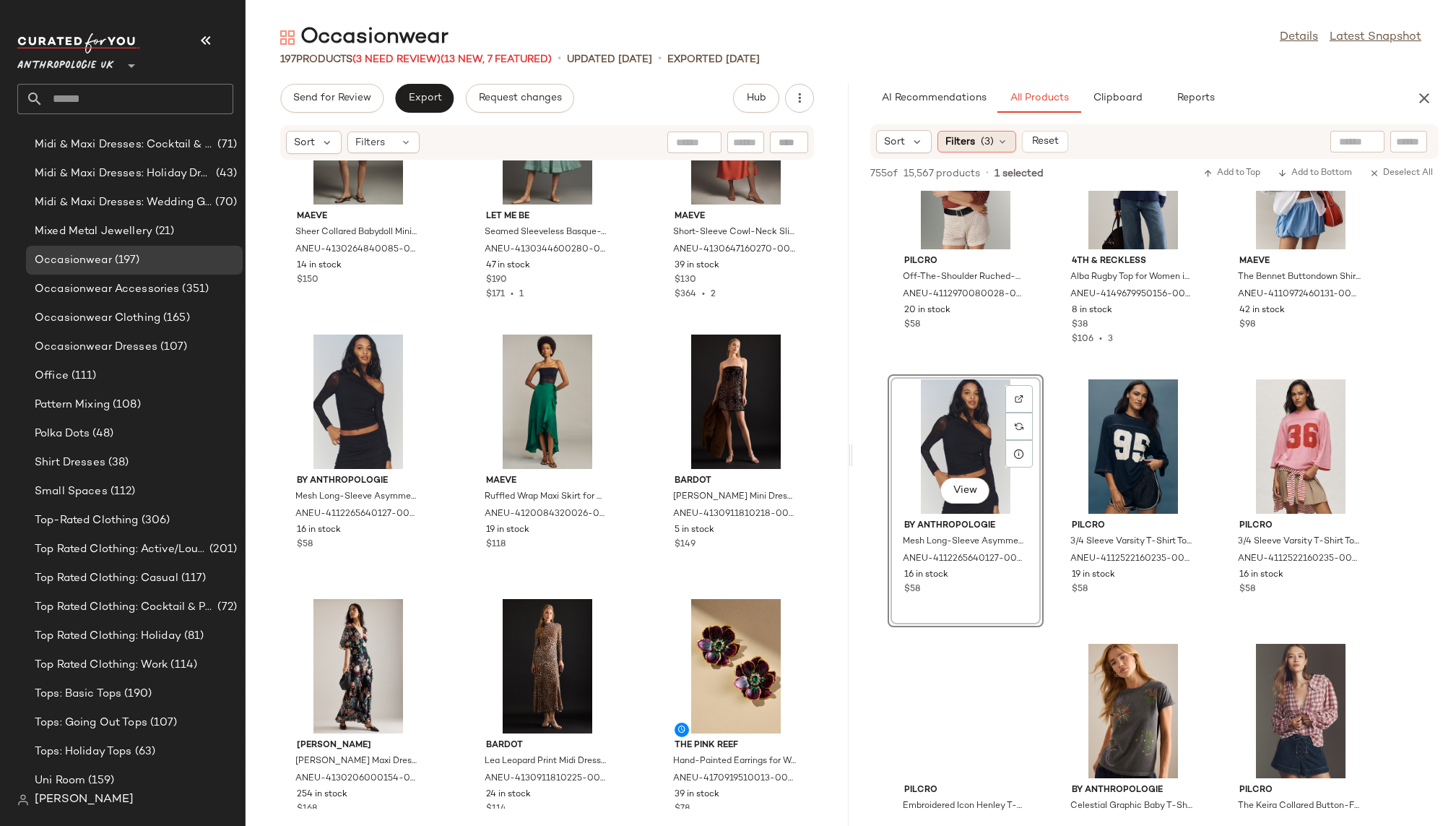
click at [993, 133] on div "Filters (3)" at bounding box center [976, 141] width 79 height 21
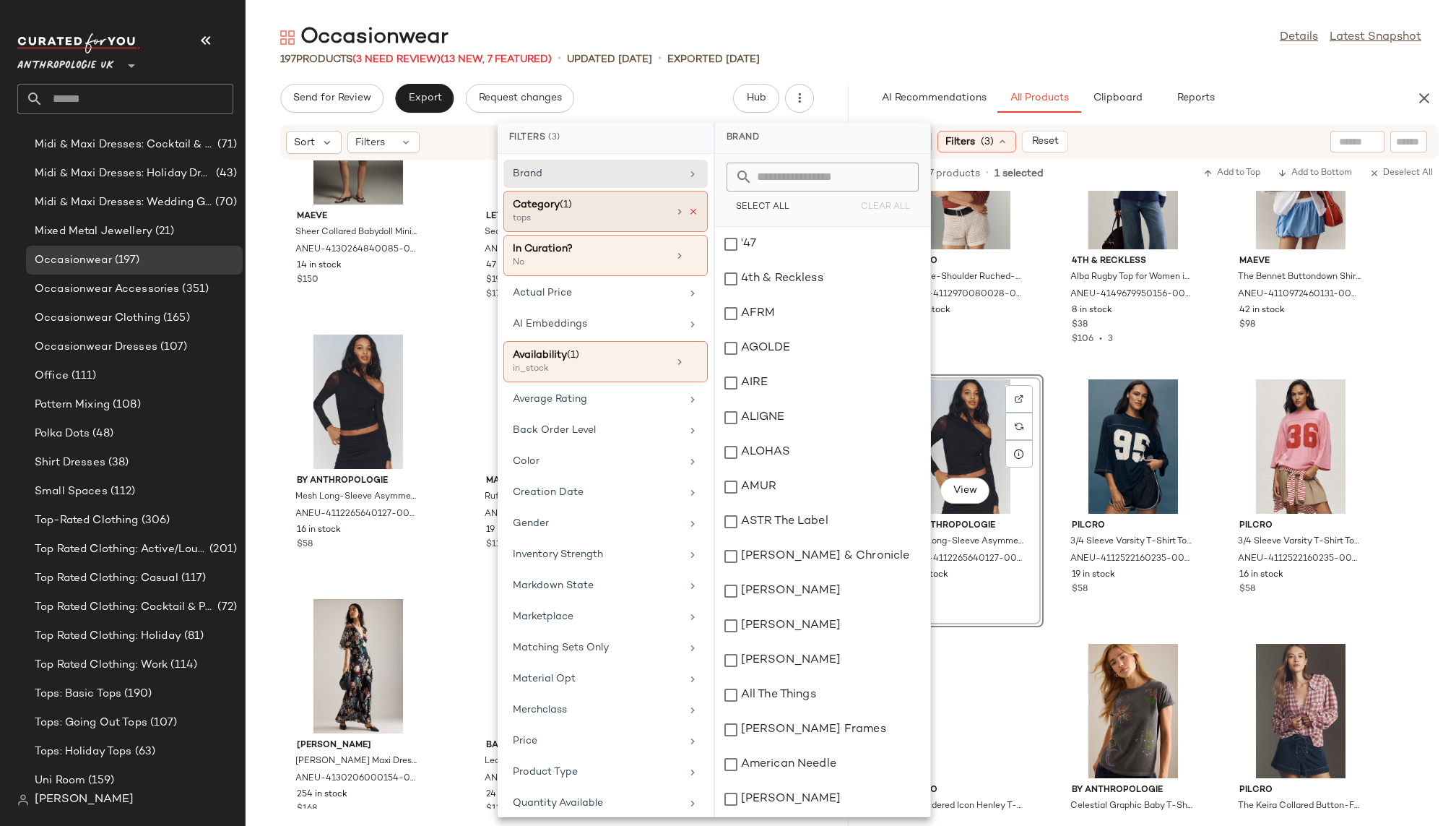
click at [688, 210] on icon at bounding box center [692, 211] width 10 height 10
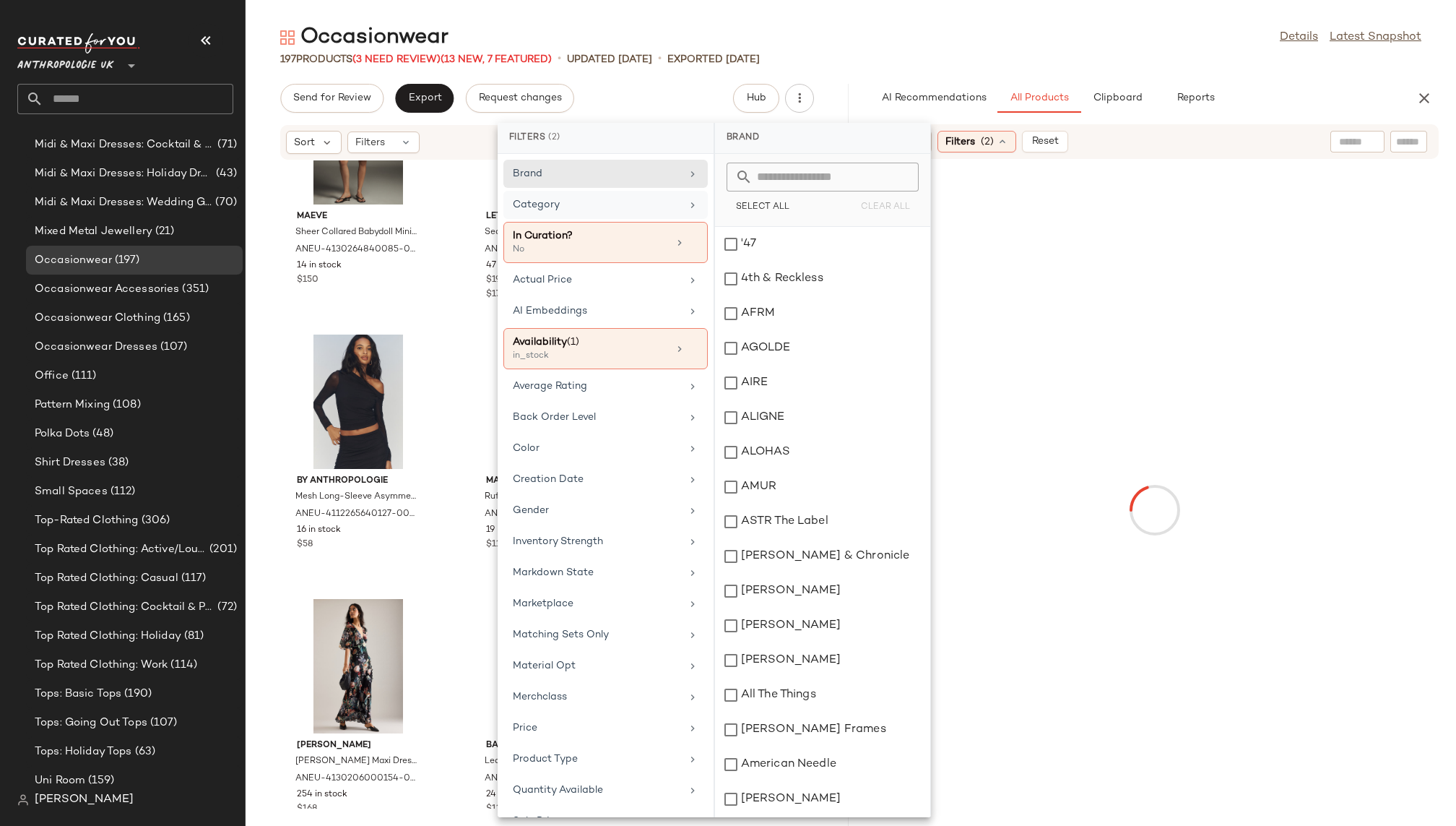
click at [661, 221] on div "Category" at bounding box center [605, 242] width 205 height 41
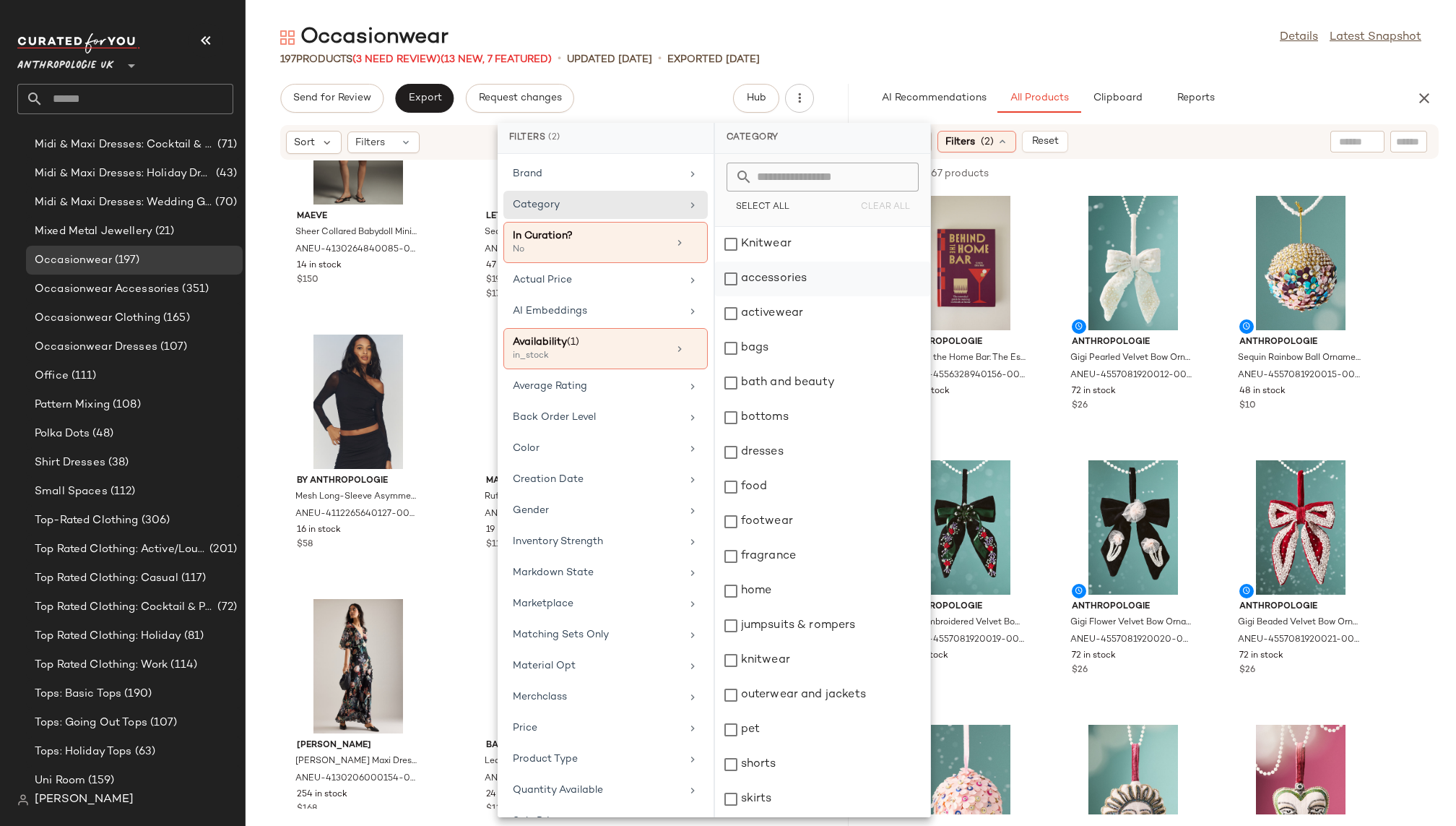
click at [789, 279] on div "accessories" at bounding box center [822, 278] width 215 height 34
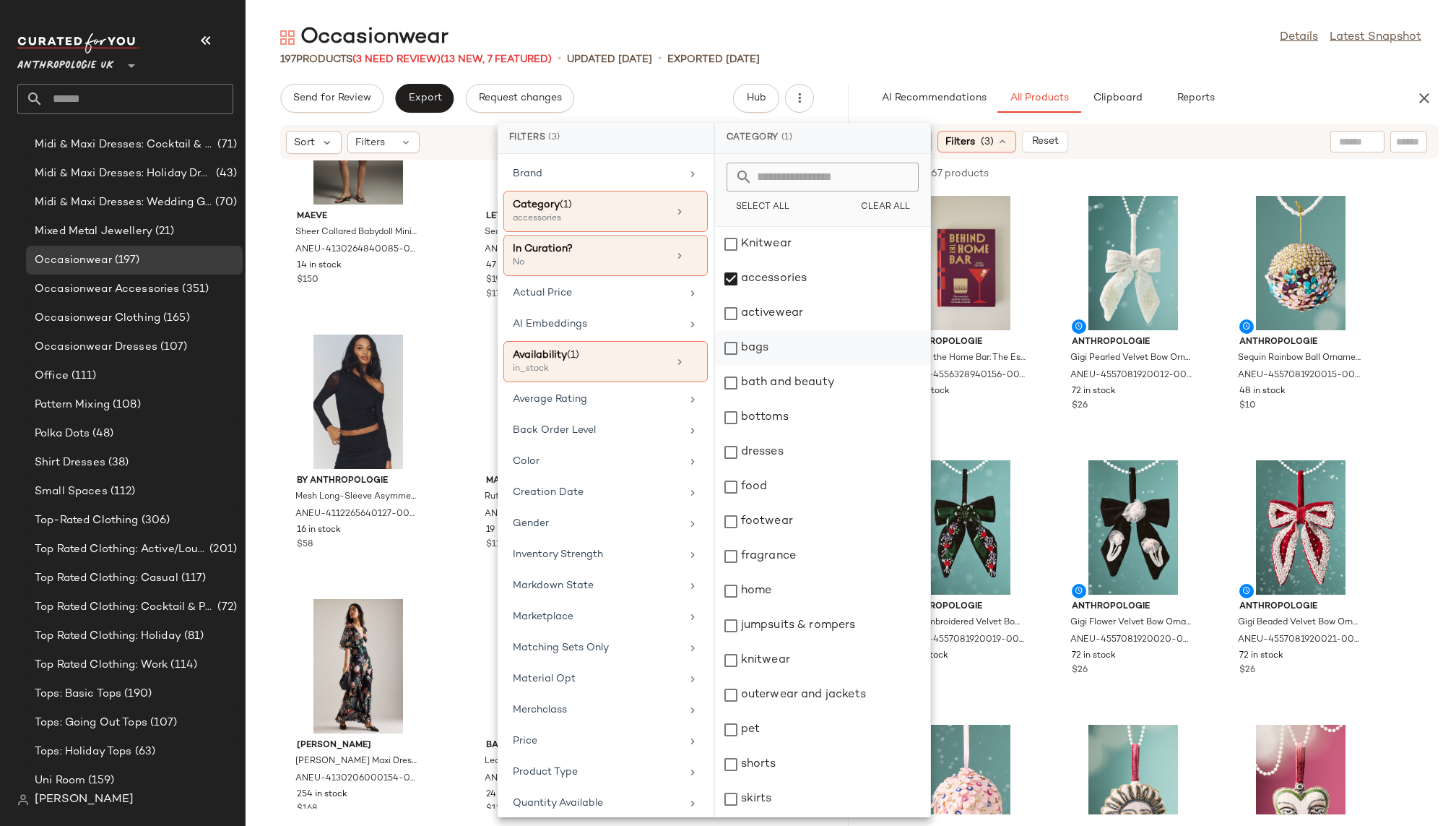
click at [786, 350] on div "bags" at bounding box center [822, 347] width 215 height 34
click at [773, 518] on div "footwear" at bounding box center [822, 520] width 215 height 34
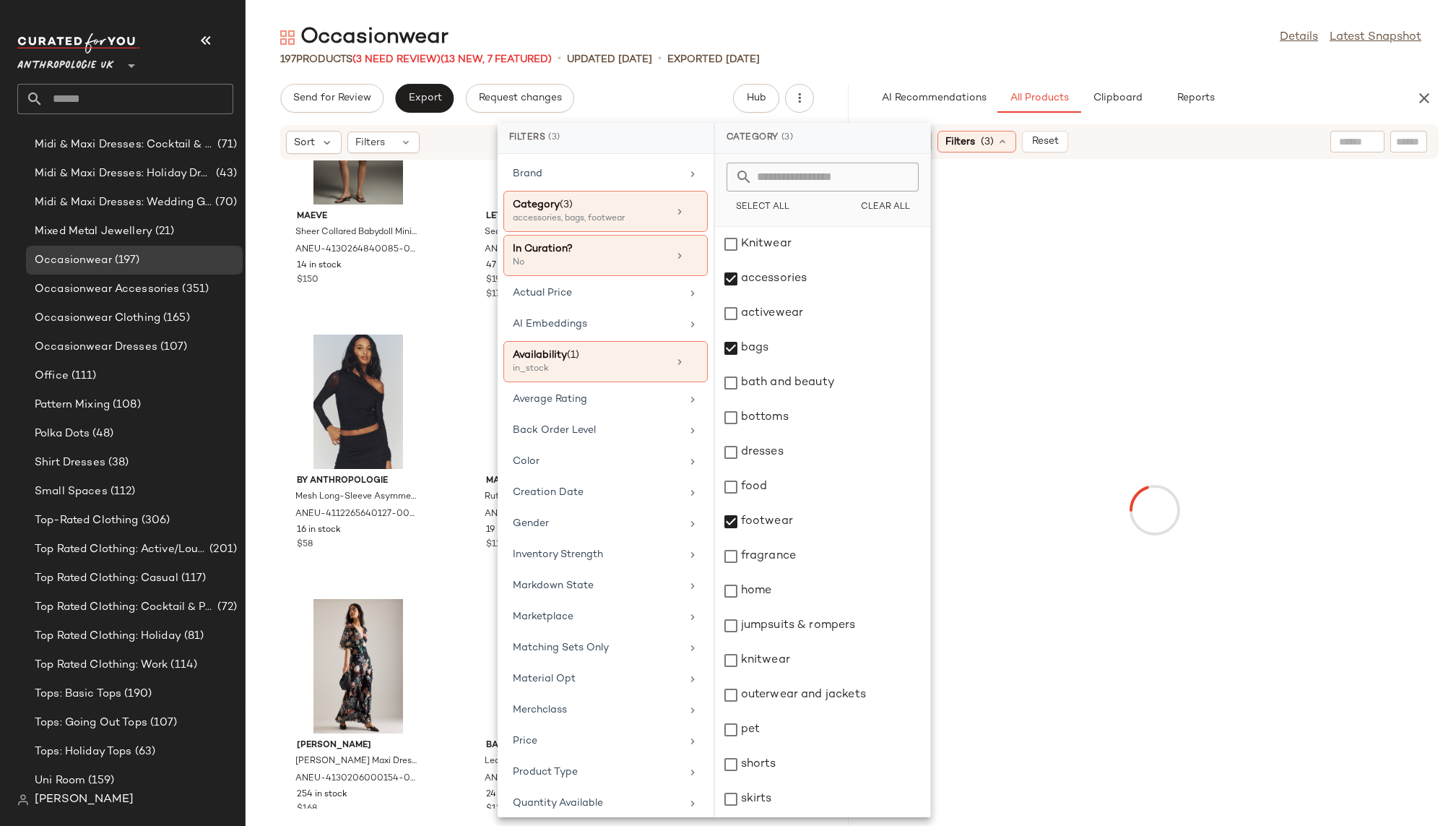
click at [1058, 42] on div "Occasionwear Details Latest Snapshot" at bounding box center [850, 37] width 1210 height 29
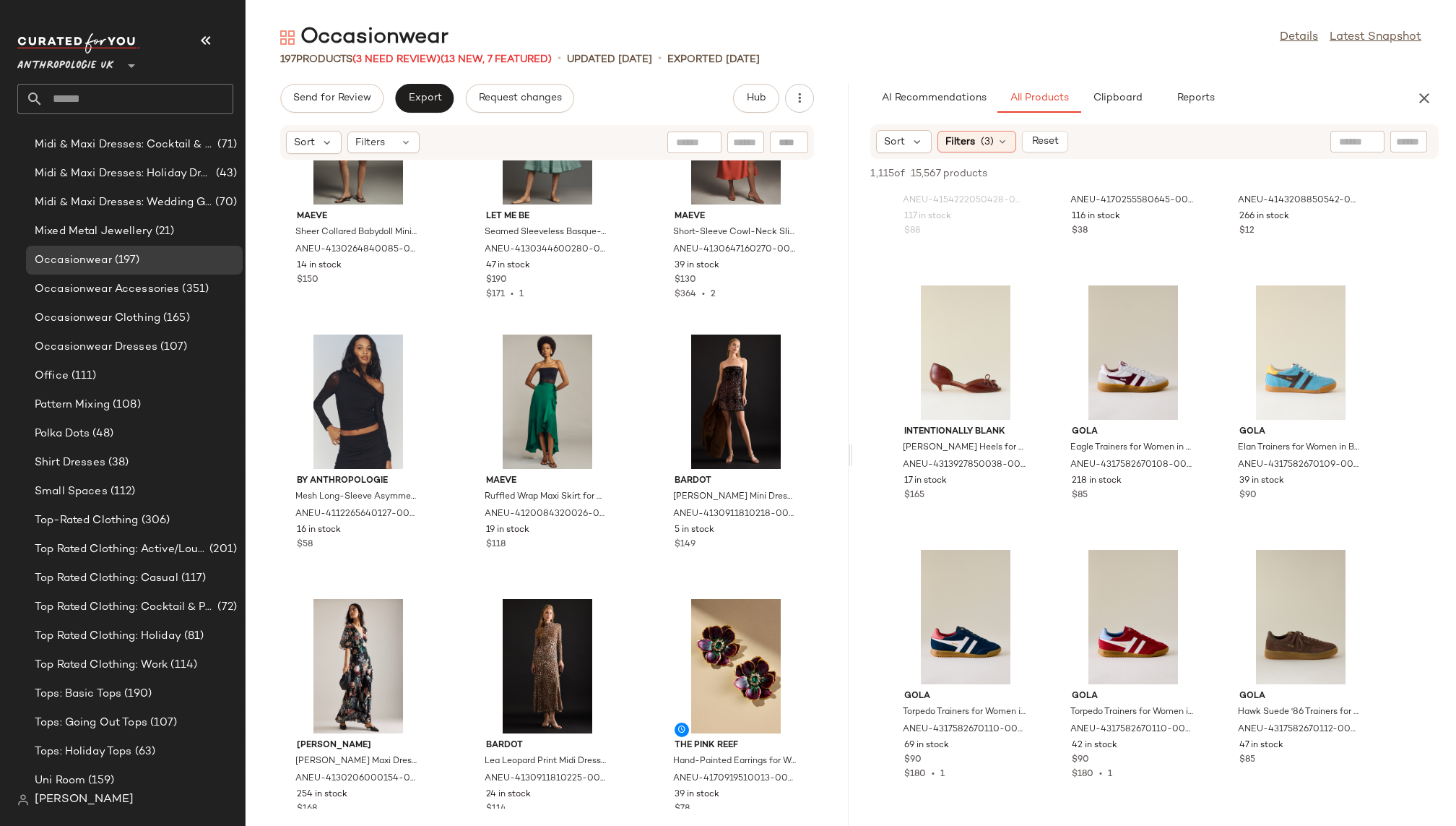
scroll to position [12070, 0]
click at [962, 373] on div "View" at bounding box center [965, 354] width 146 height 134
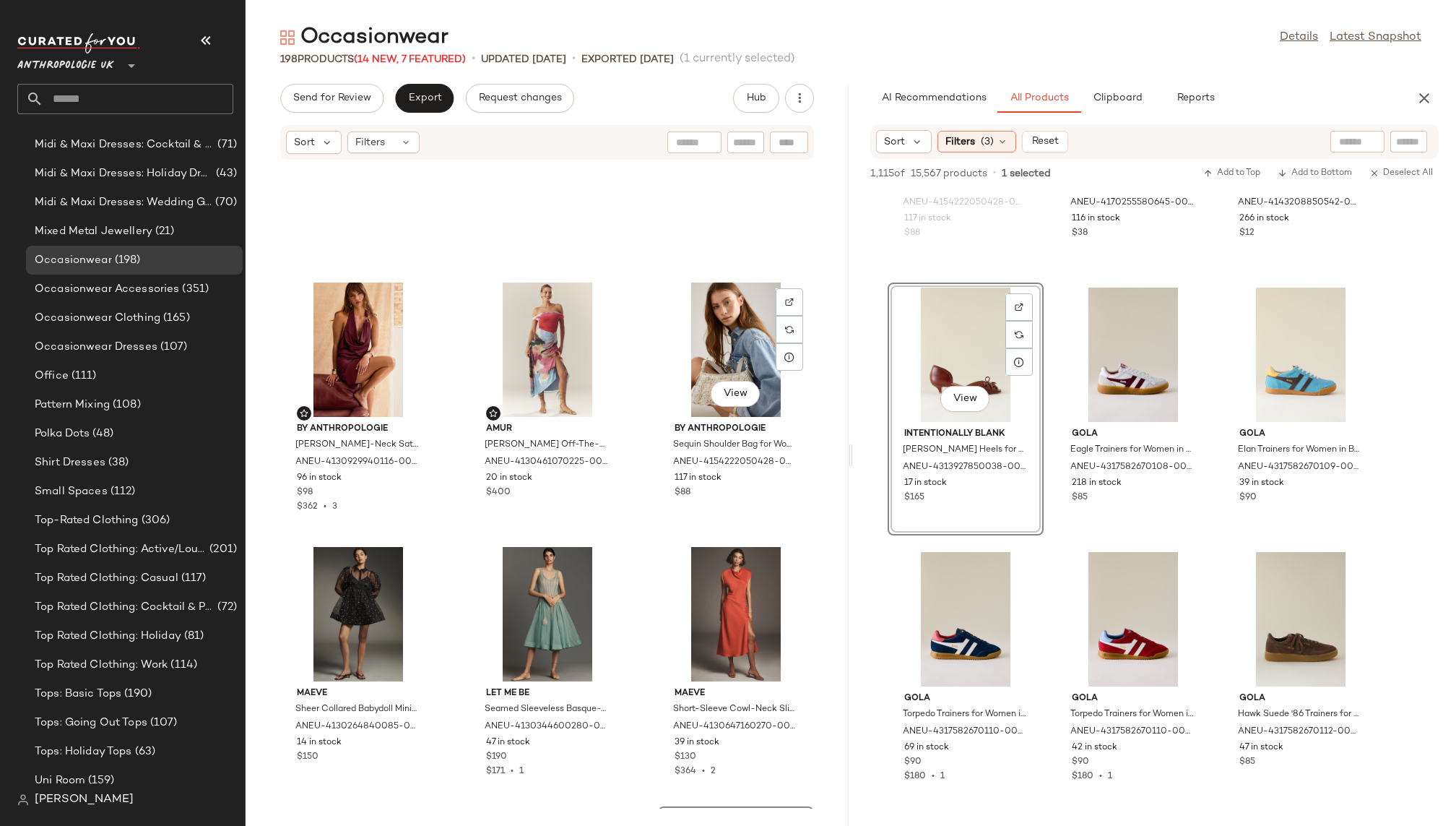
scroll to position [653, 0]
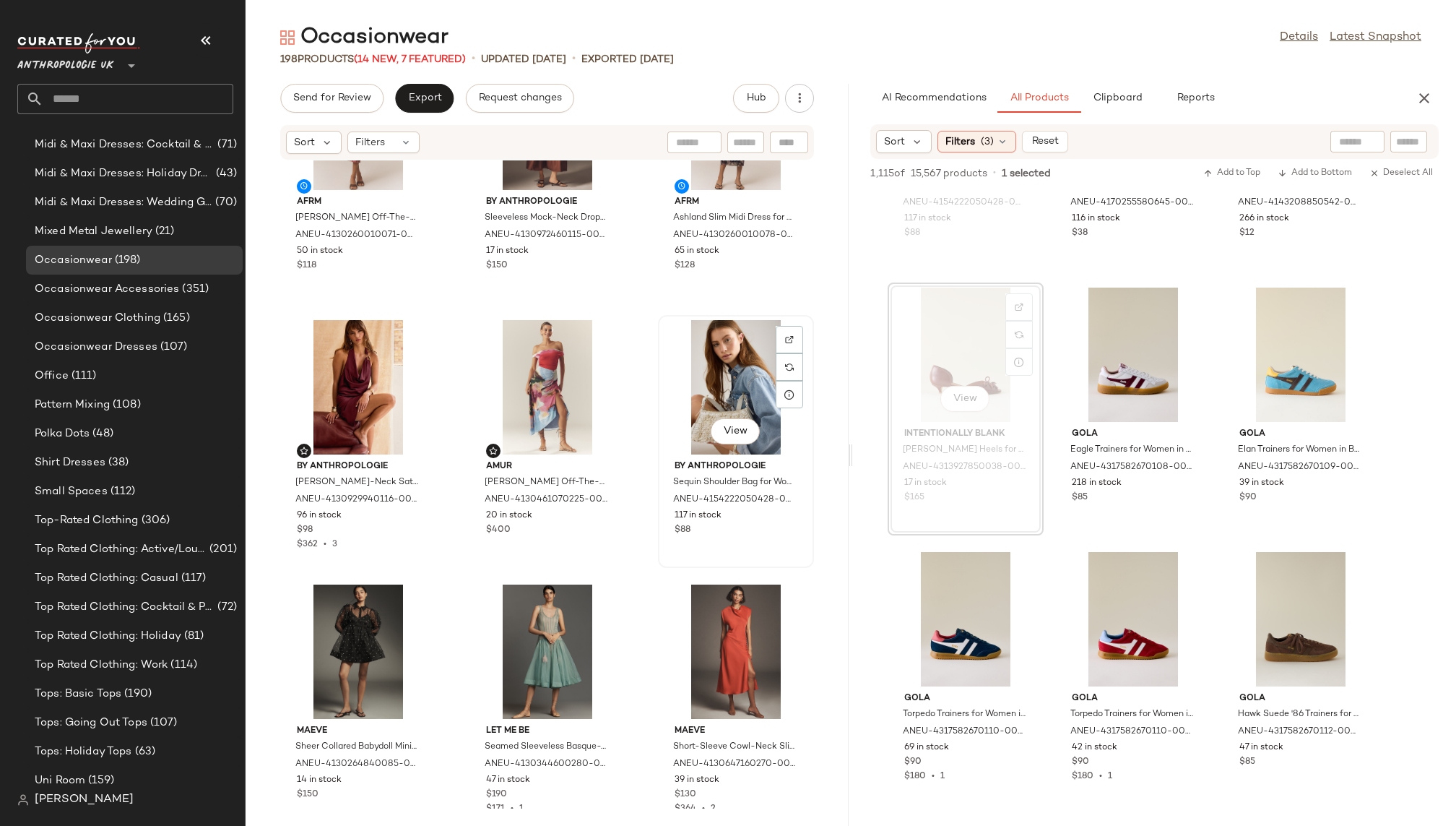
click at [714, 396] on div "View" at bounding box center [736, 387] width 146 height 134
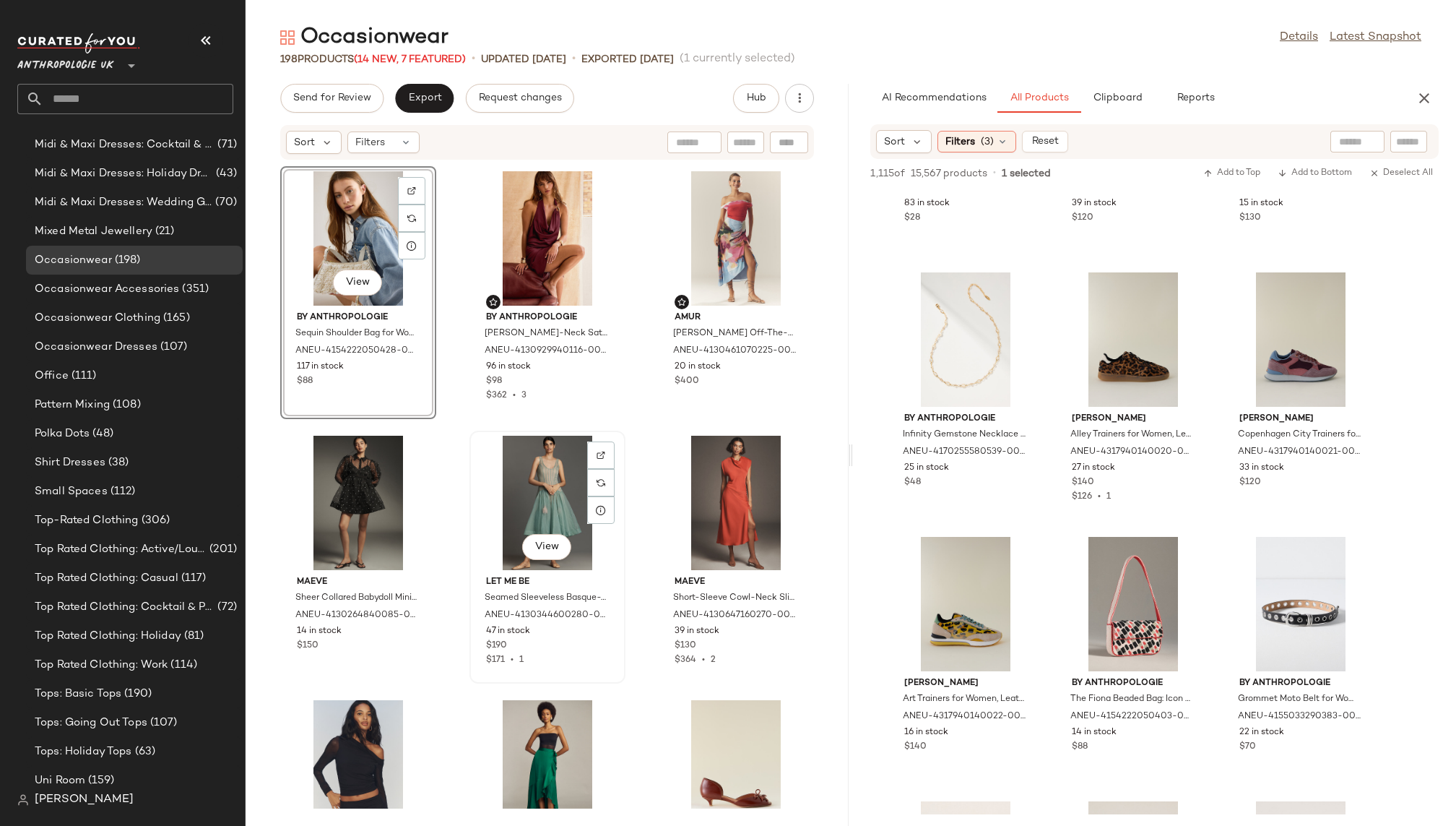
scroll to position [697, 0]
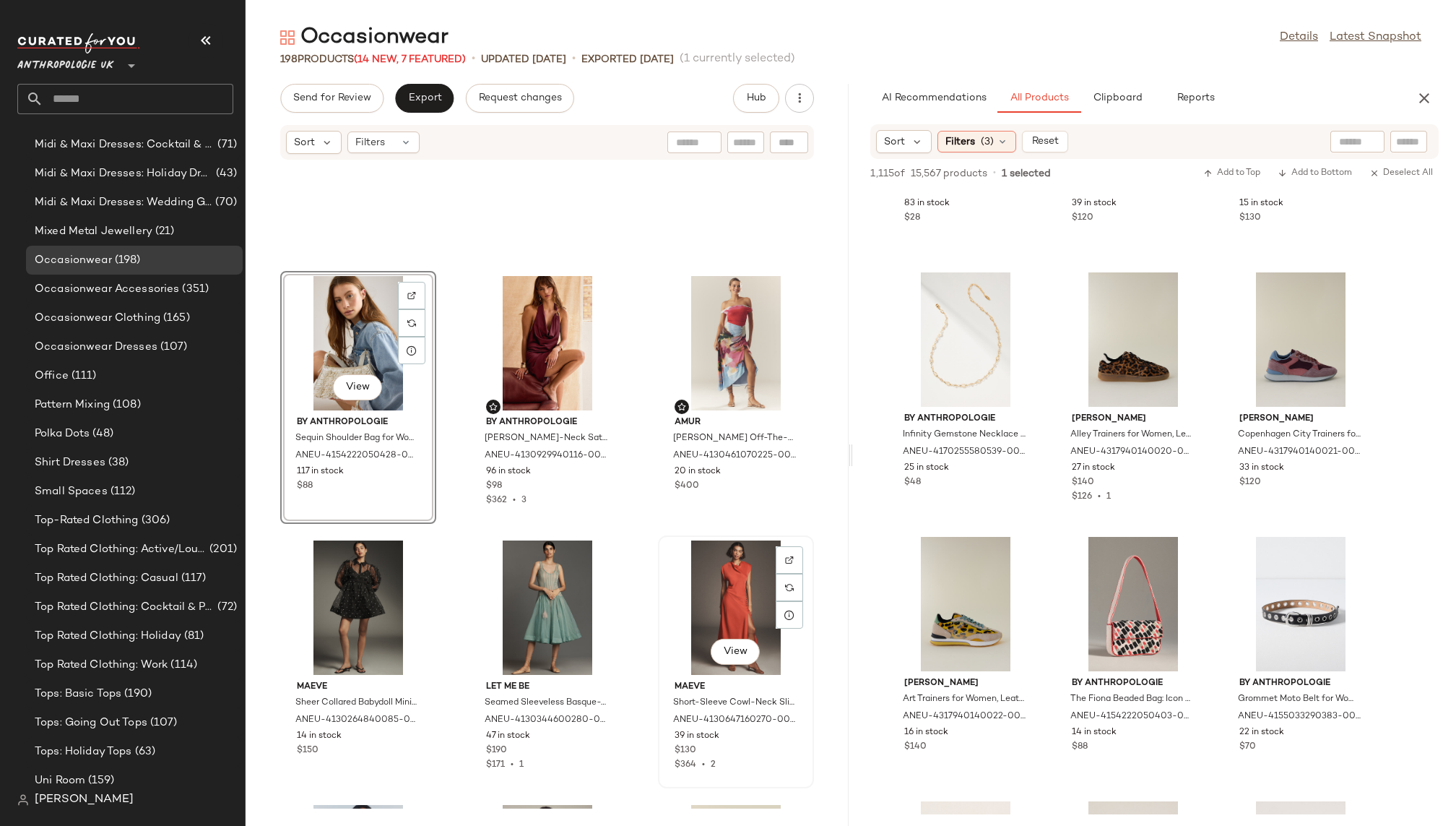
click at [692, 574] on div "View" at bounding box center [736, 607] width 146 height 134
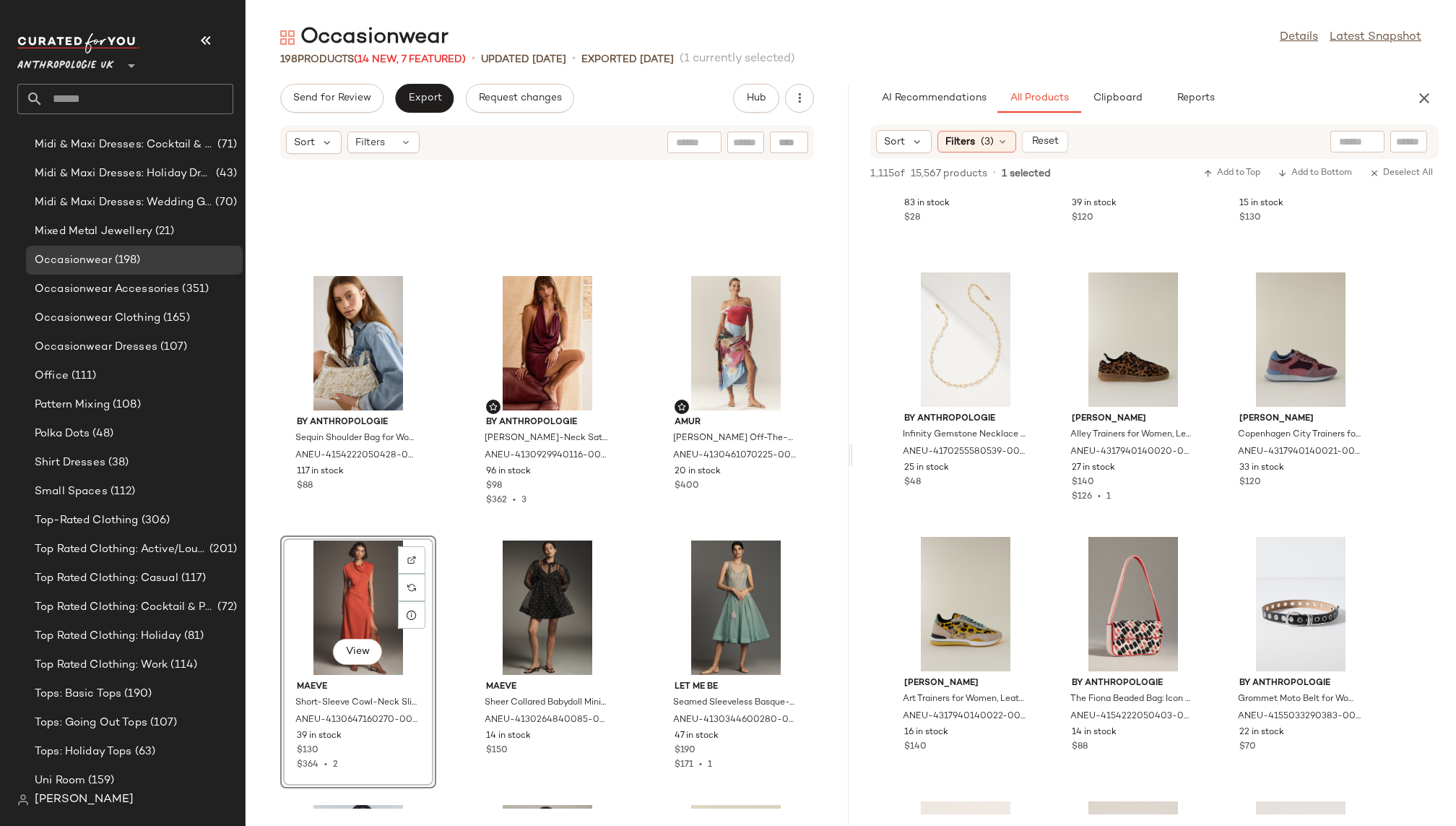
click at [626, 553] on div "By Anthropologie Sequin Shoulder Bag for Women in White, Cotton/Acrylic/Glass b…" at bounding box center [546, 484] width 603 height 648
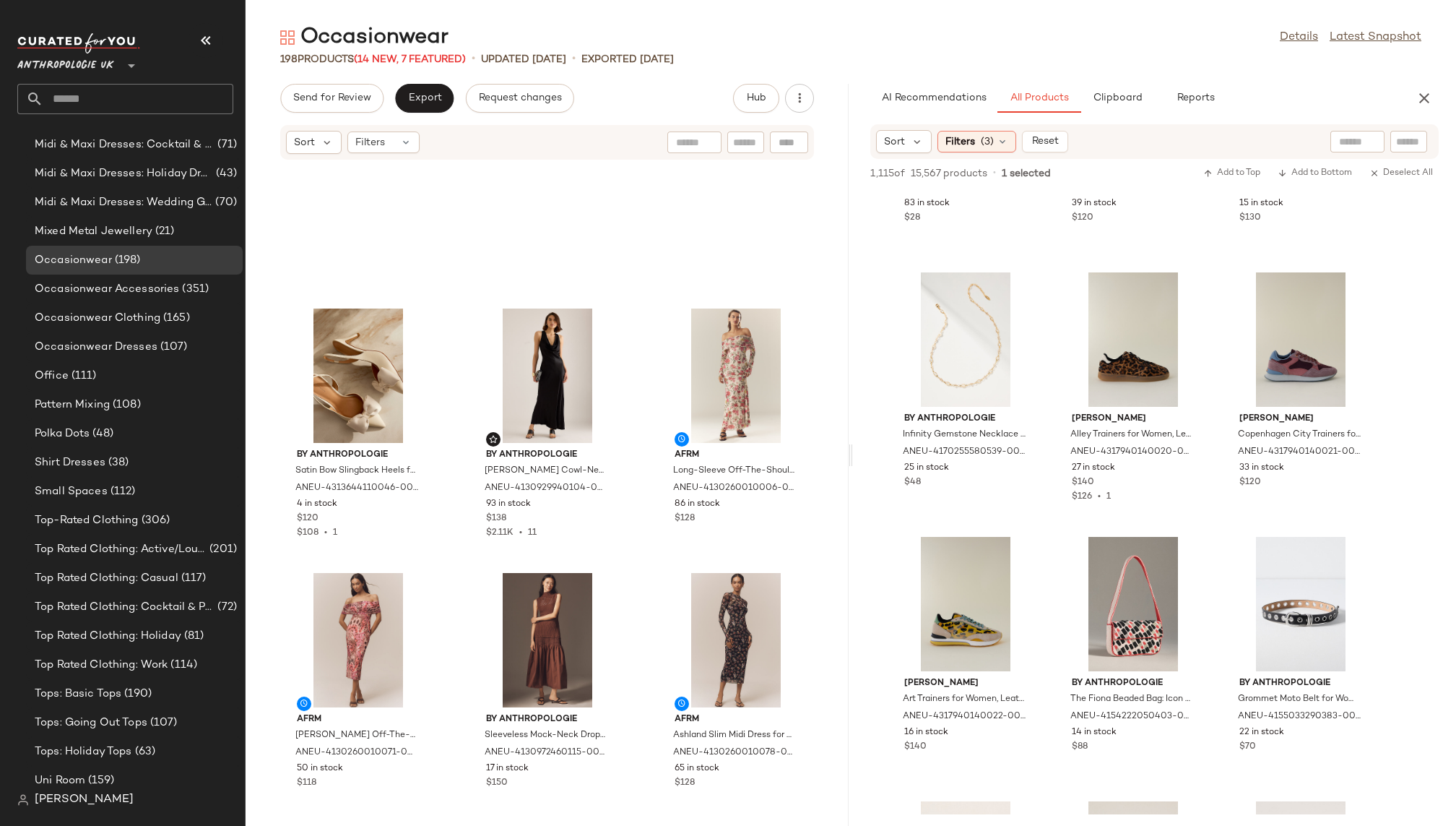
scroll to position [81, 0]
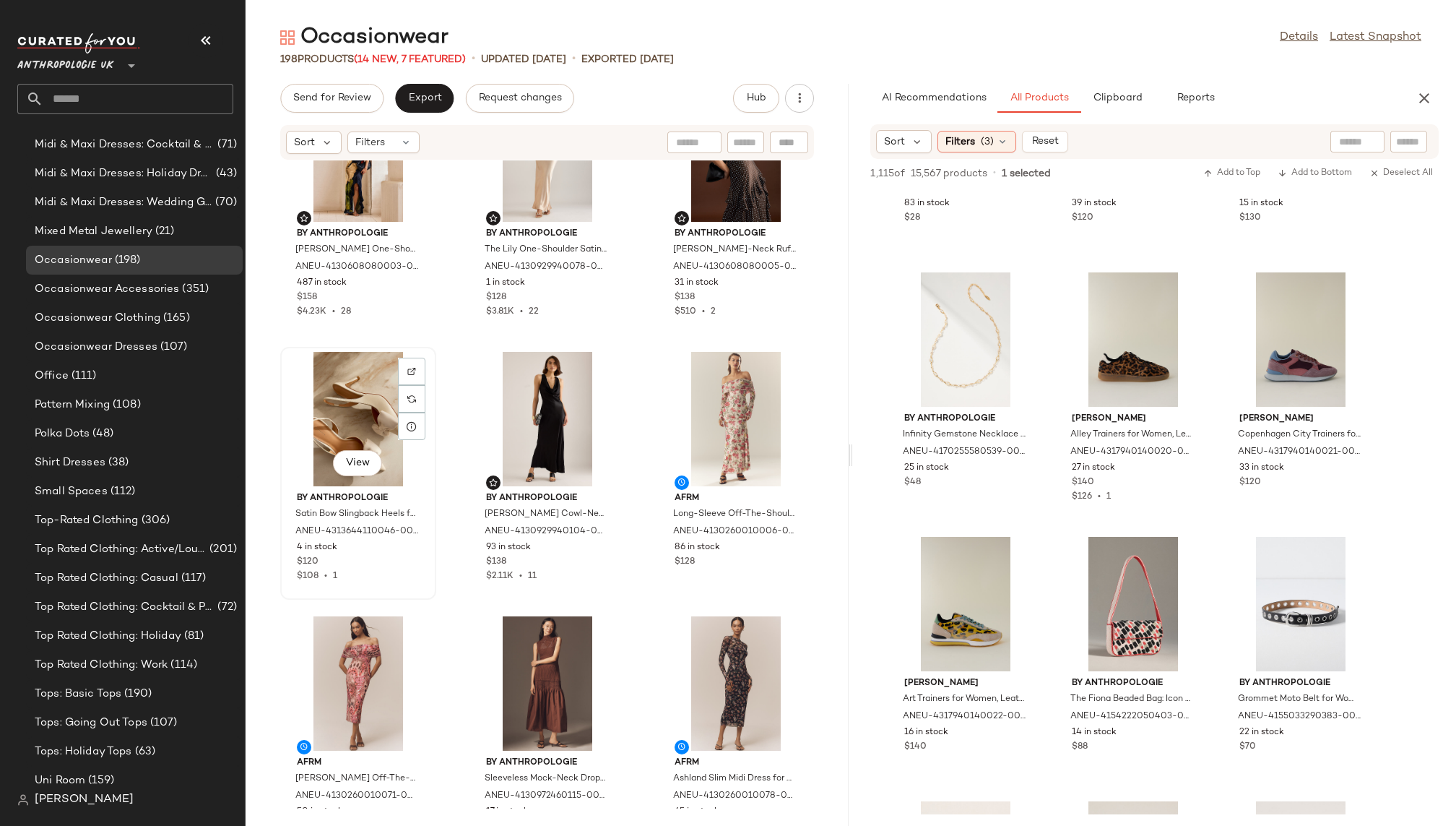
click at [337, 382] on div "View" at bounding box center [358, 419] width 146 height 134
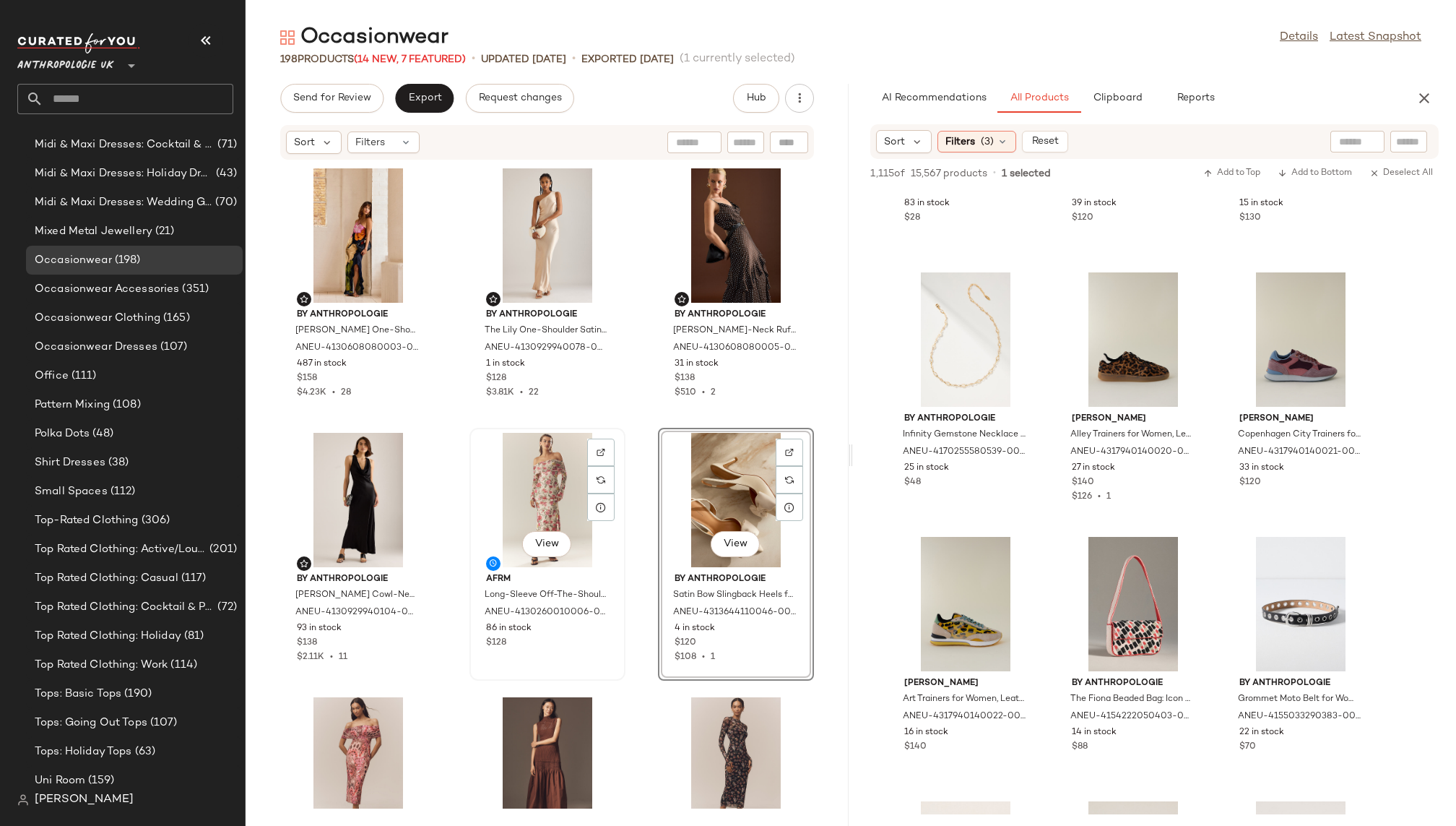
click at [527, 499] on div "View" at bounding box center [547, 499] width 146 height 134
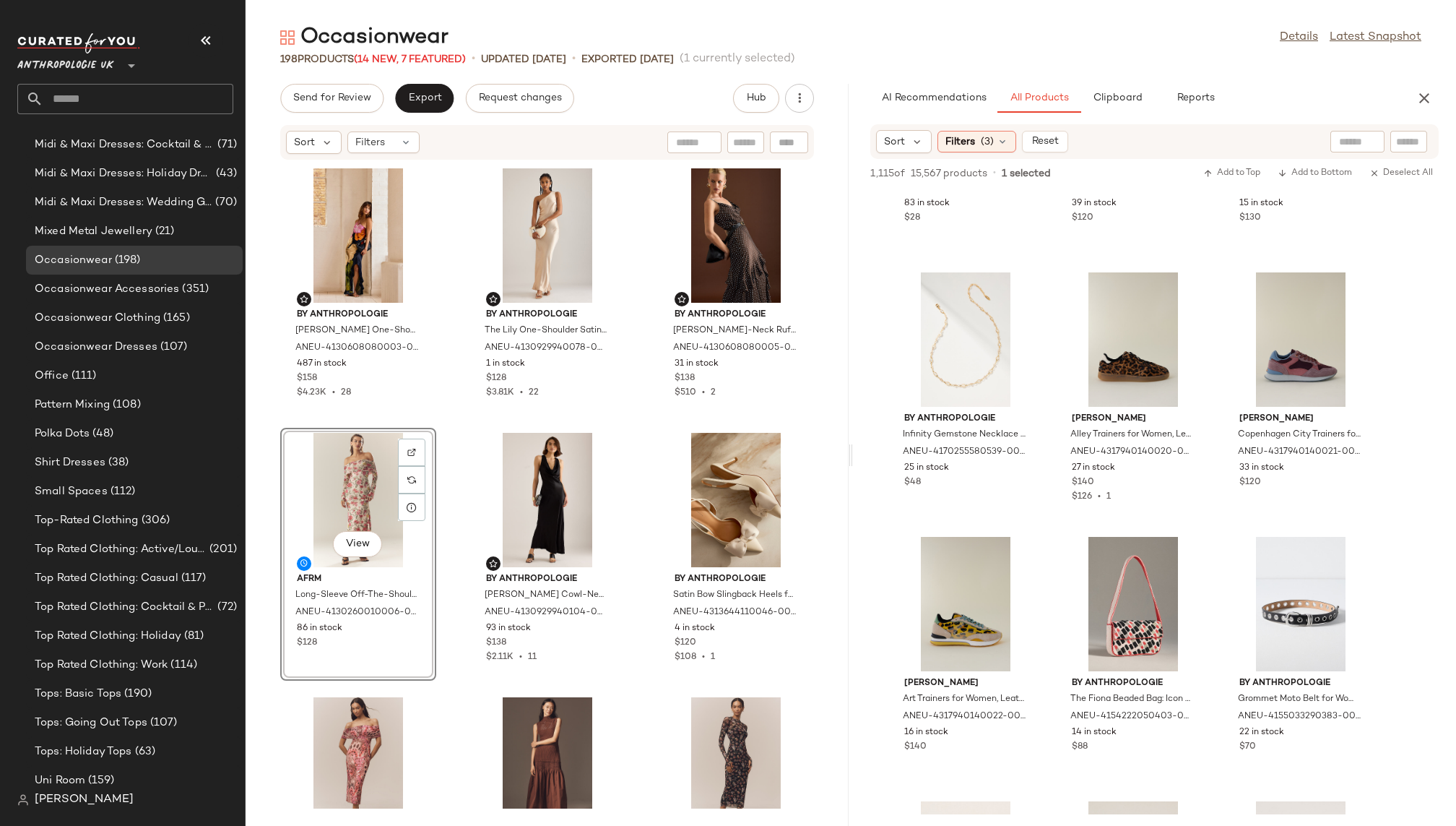
click at [630, 675] on div "By Anthropologie [PERSON_NAME] One-Shoulder Maxi Slip Dress for Women in Blue, …" at bounding box center [546, 484] width 603 height 648
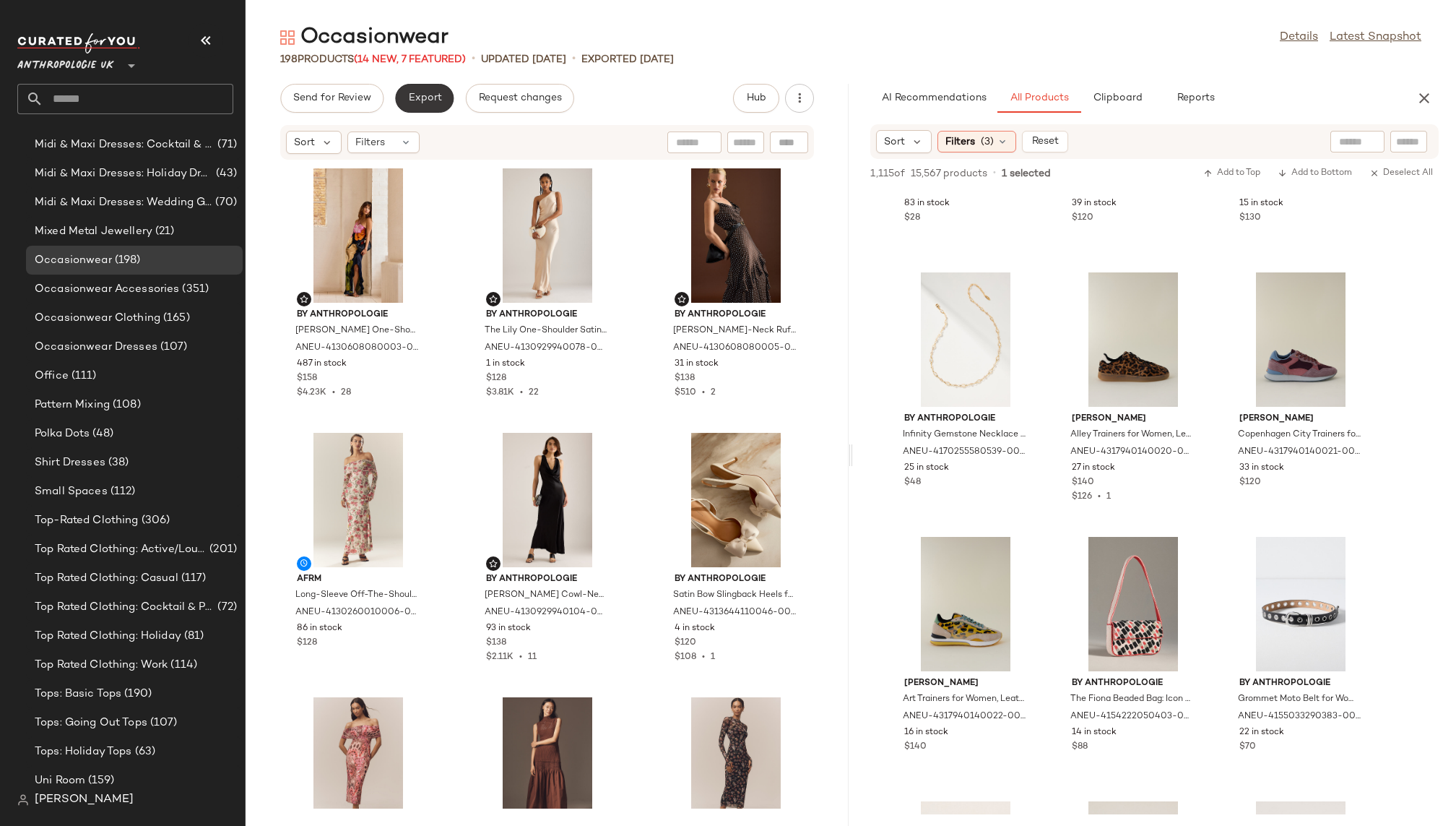
click at [436, 94] on span "Export" at bounding box center [424, 98] width 34 height 11
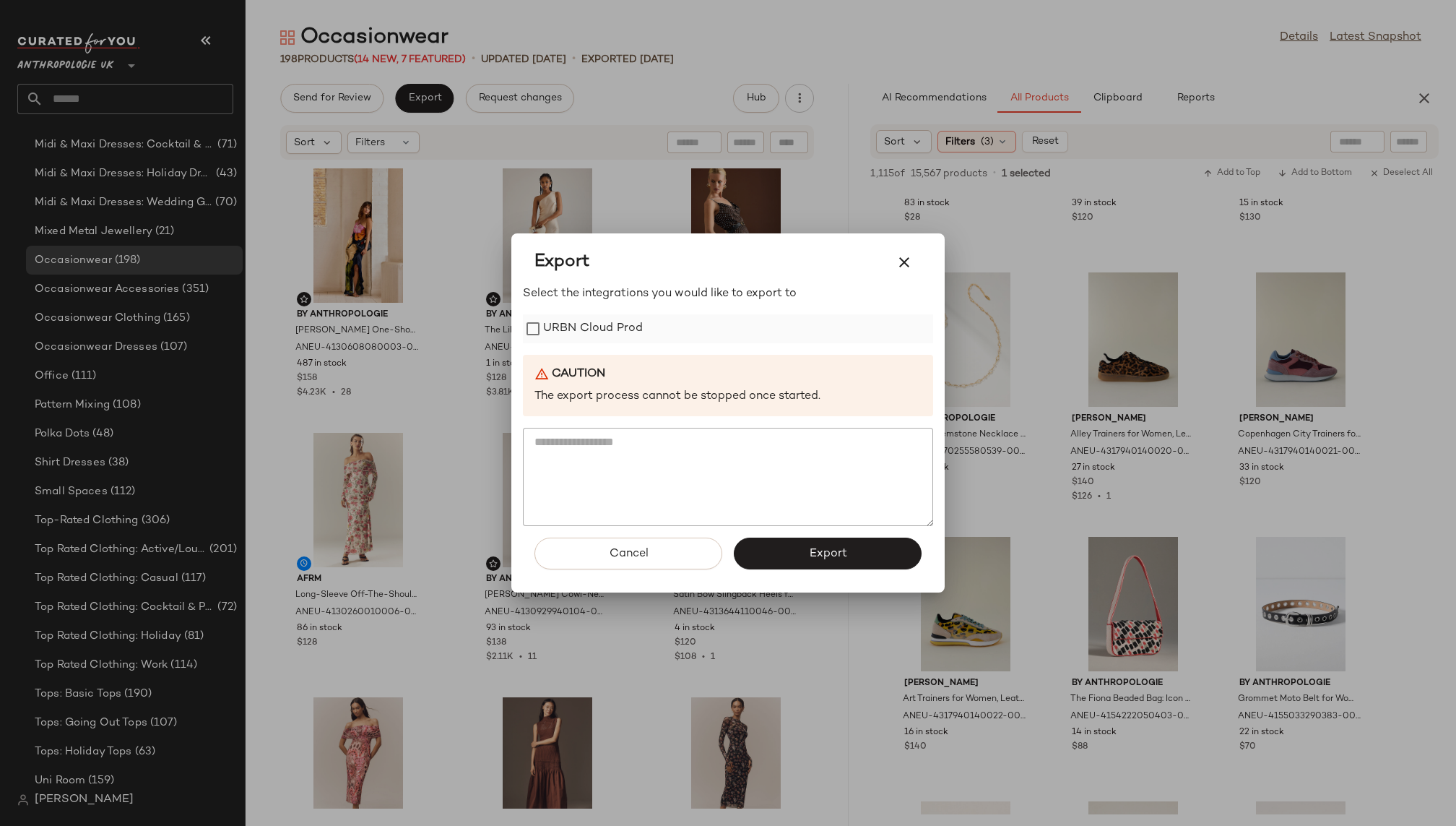
click at [622, 330] on label "URBN Cloud Prod" at bounding box center [593, 328] width 100 height 29
click at [818, 546] on button "Export" at bounding box center [828, 553] width 188 height 31
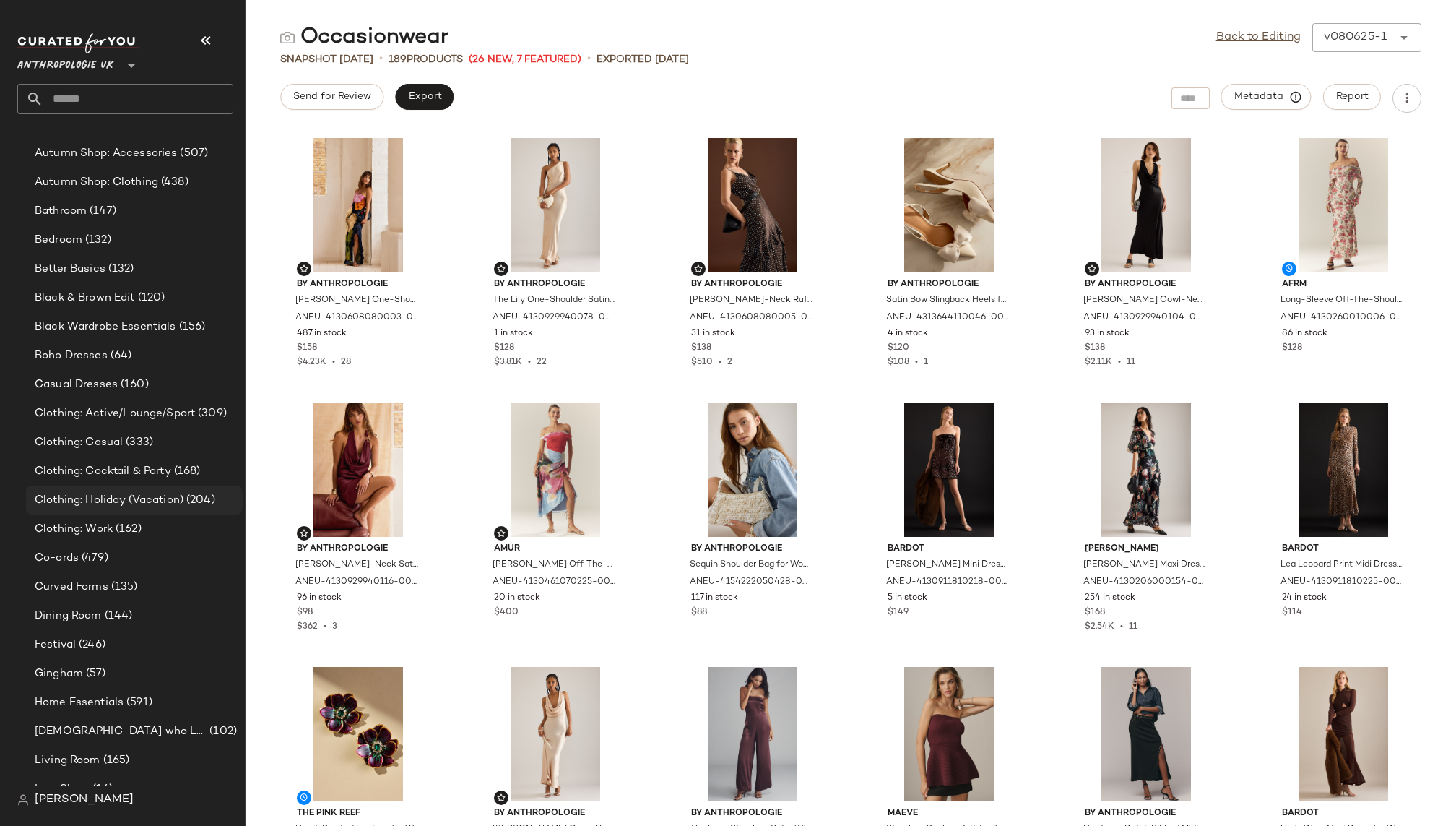
scroll to position [252, 0]
click at [148, 419] on span "Clothing: Active/Lounge/Sport" at bounding box center [114, 419] width 160 height 17
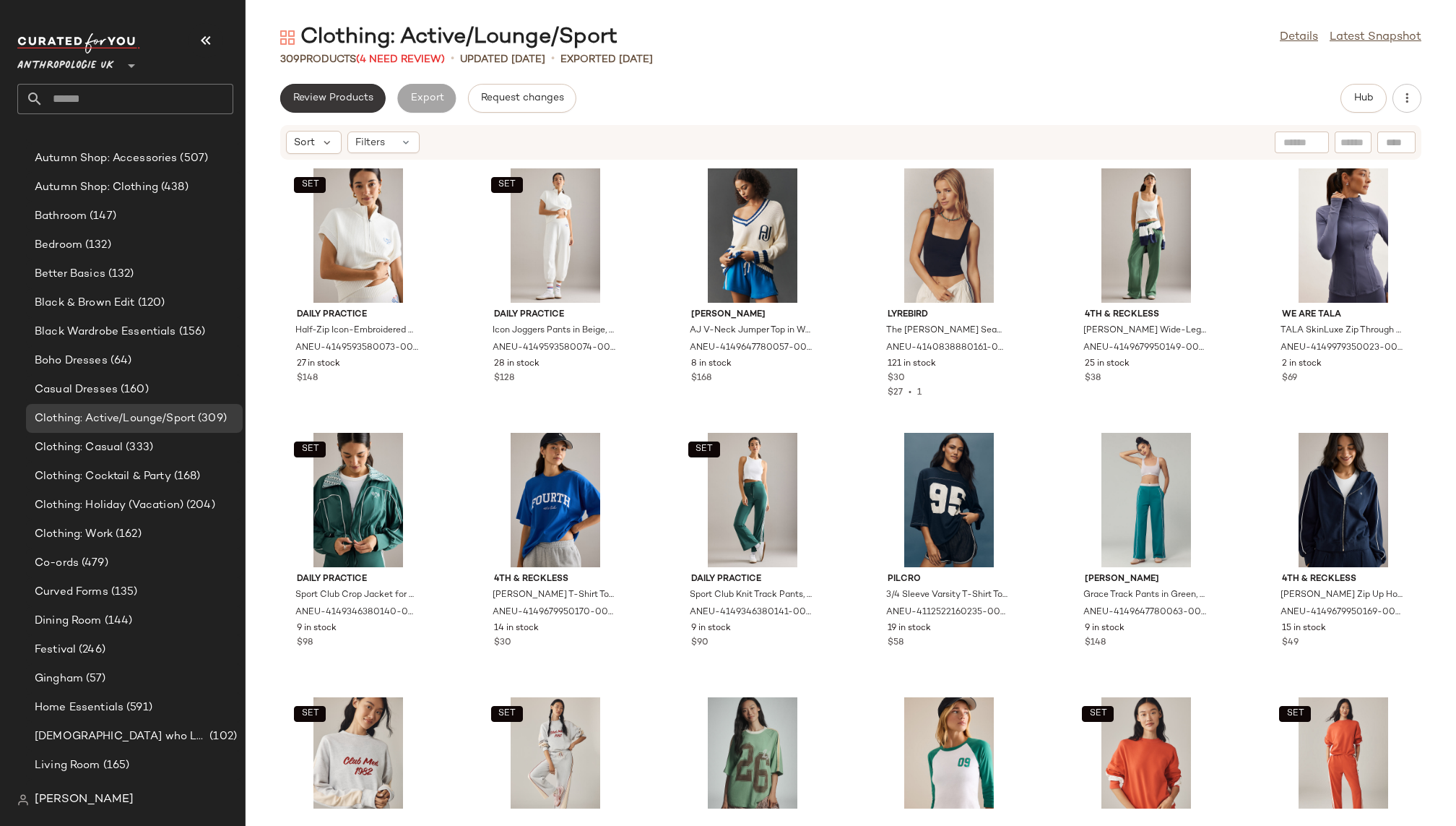
click at [334, 87] on button "Review Products" at bounding box center [333, 97] width 106 height 29
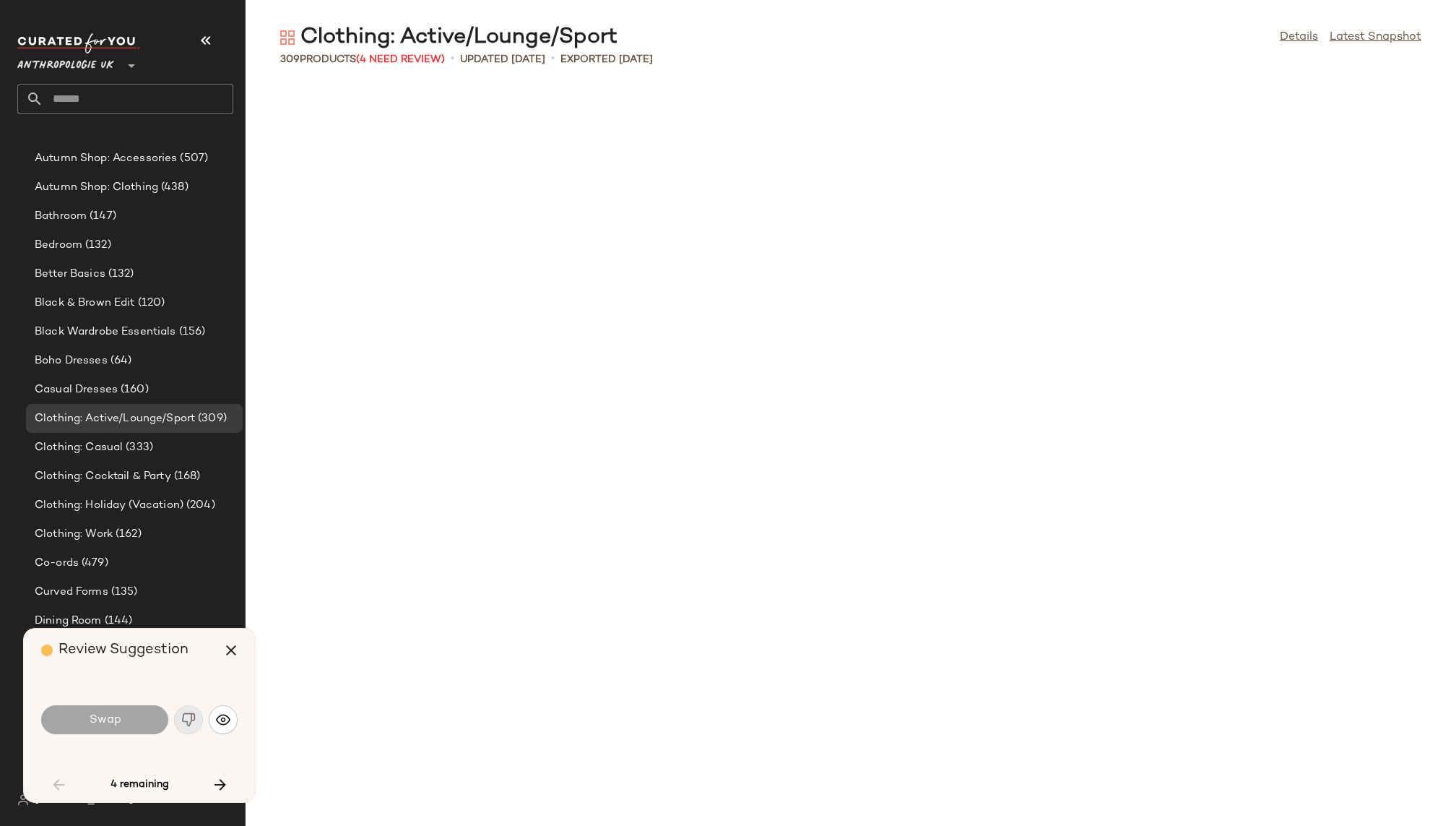
scroll to position [2644, 0]
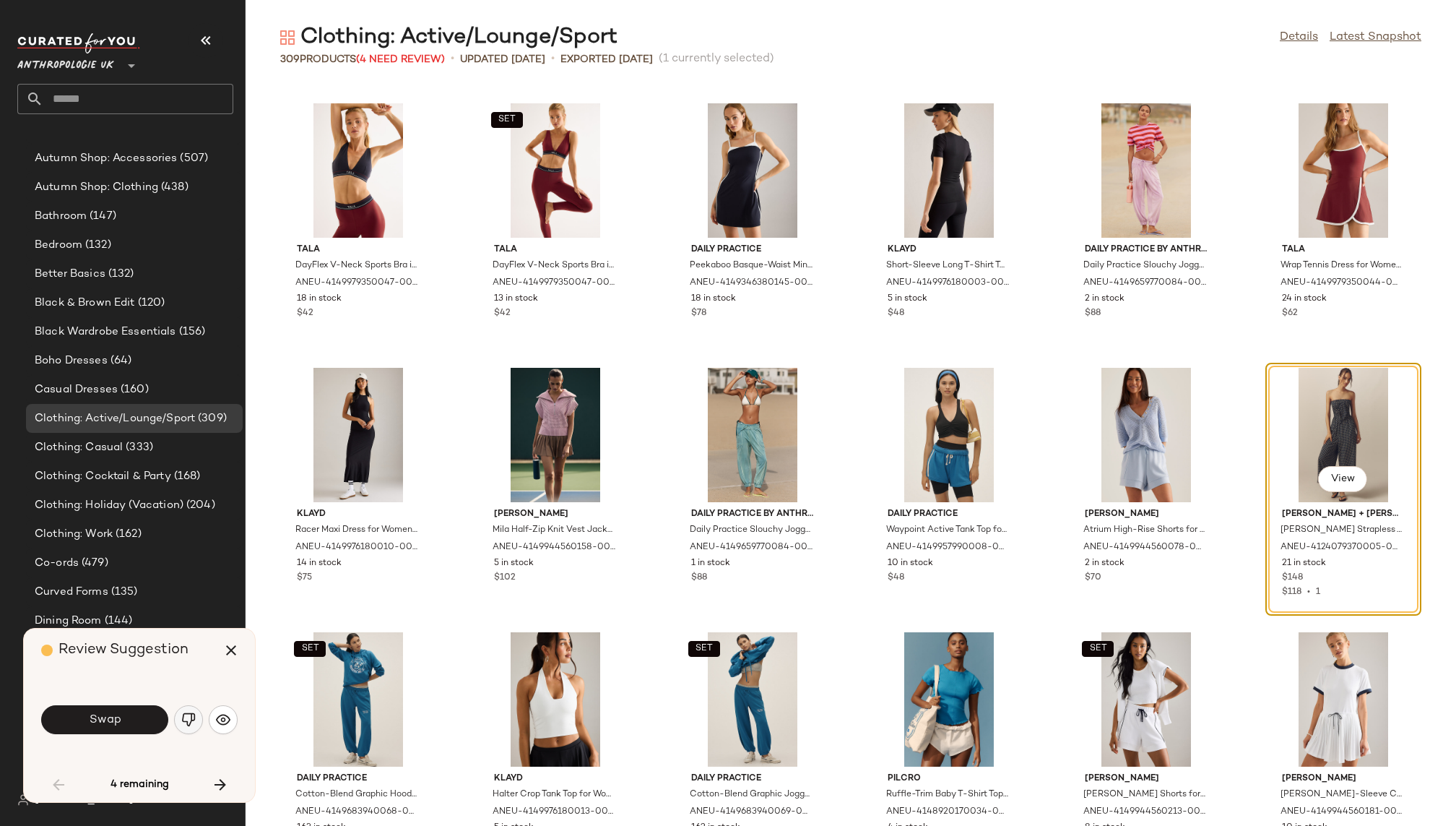
click at [188, 711] on button "button" at bounding box center [188, 719] width 29 height 29
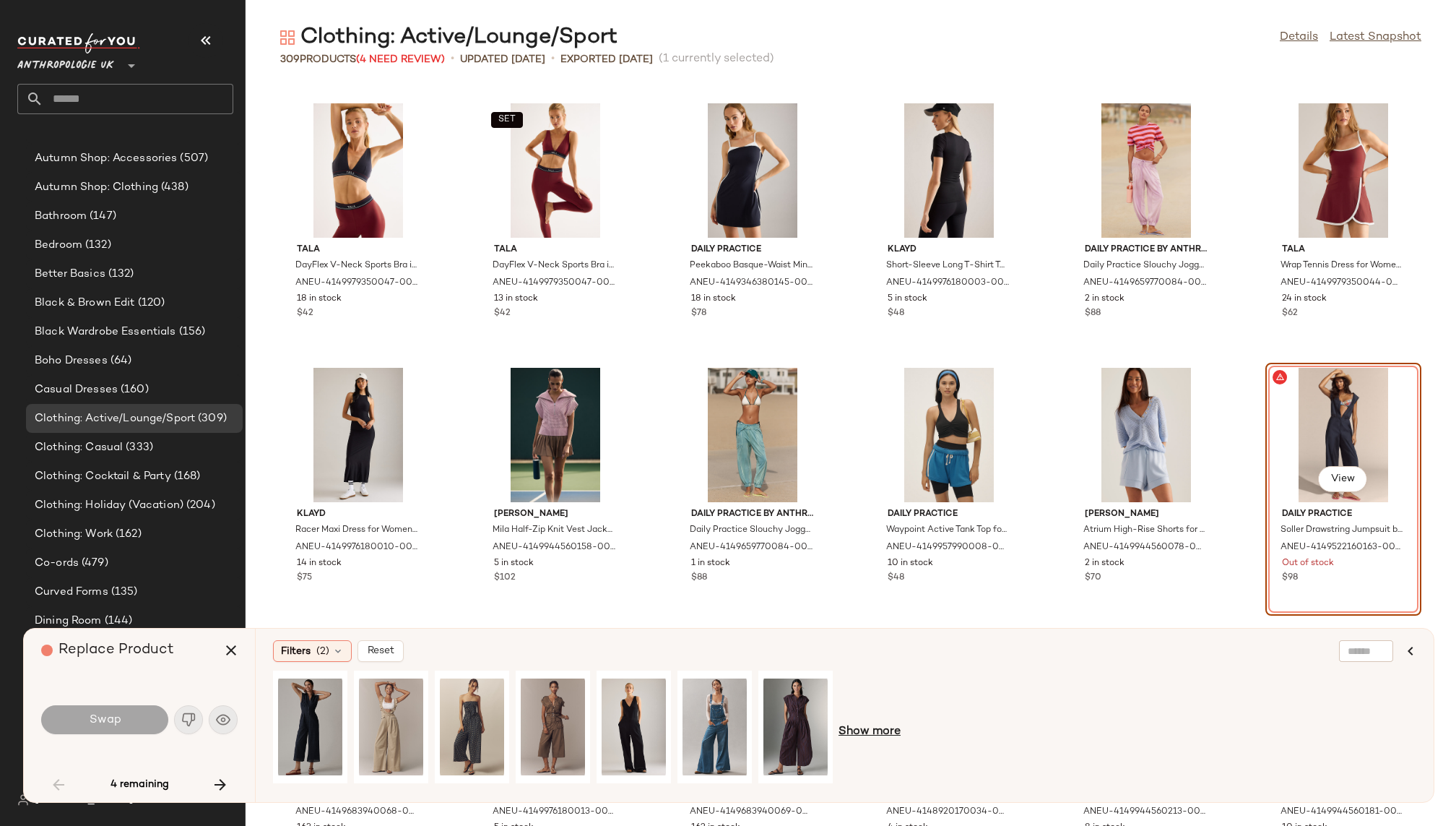
click at [874, 735] on span "Show more" at bounding box center [869, 732] width 62 height 18
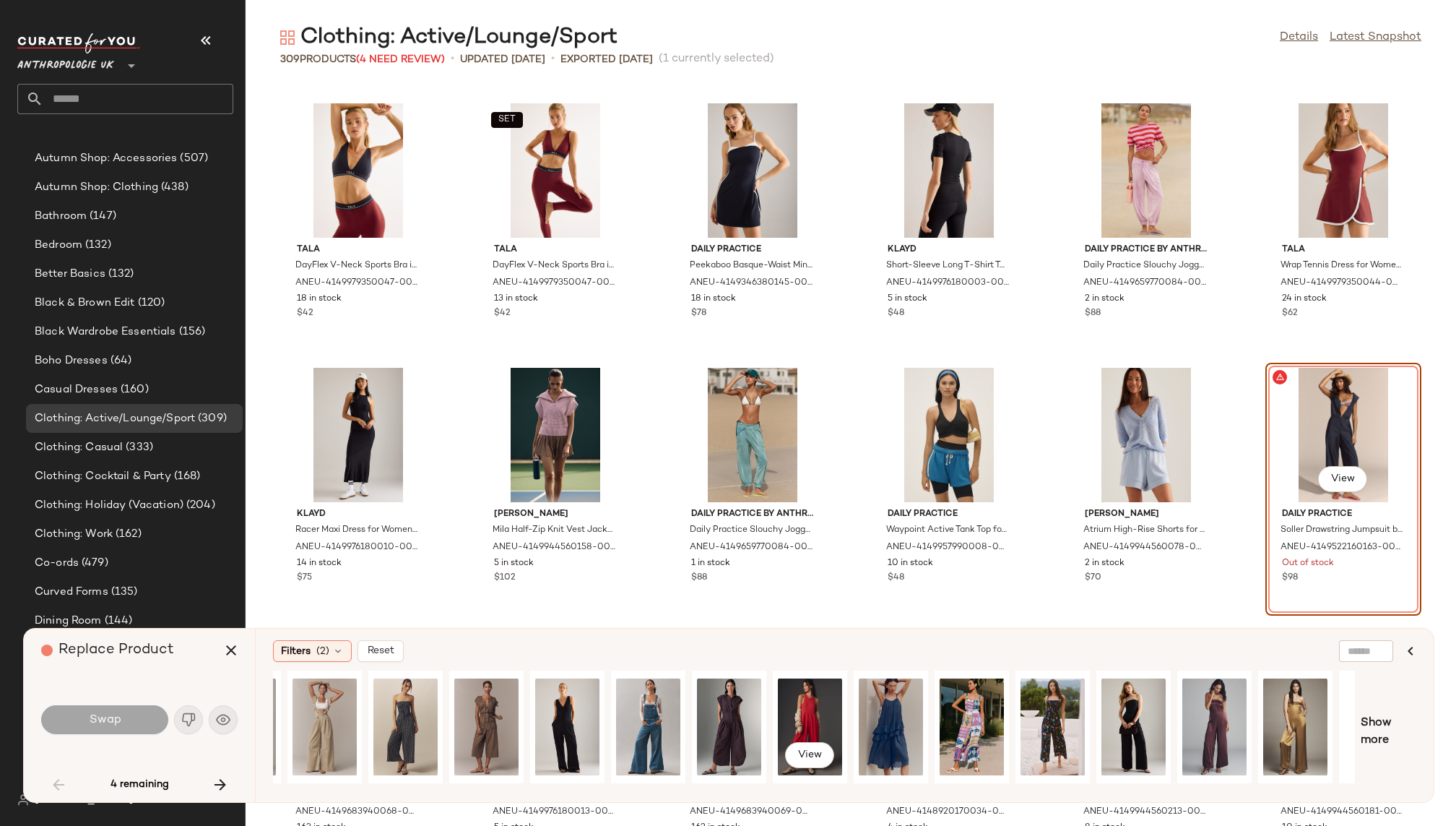
scroll to position [0, 123]
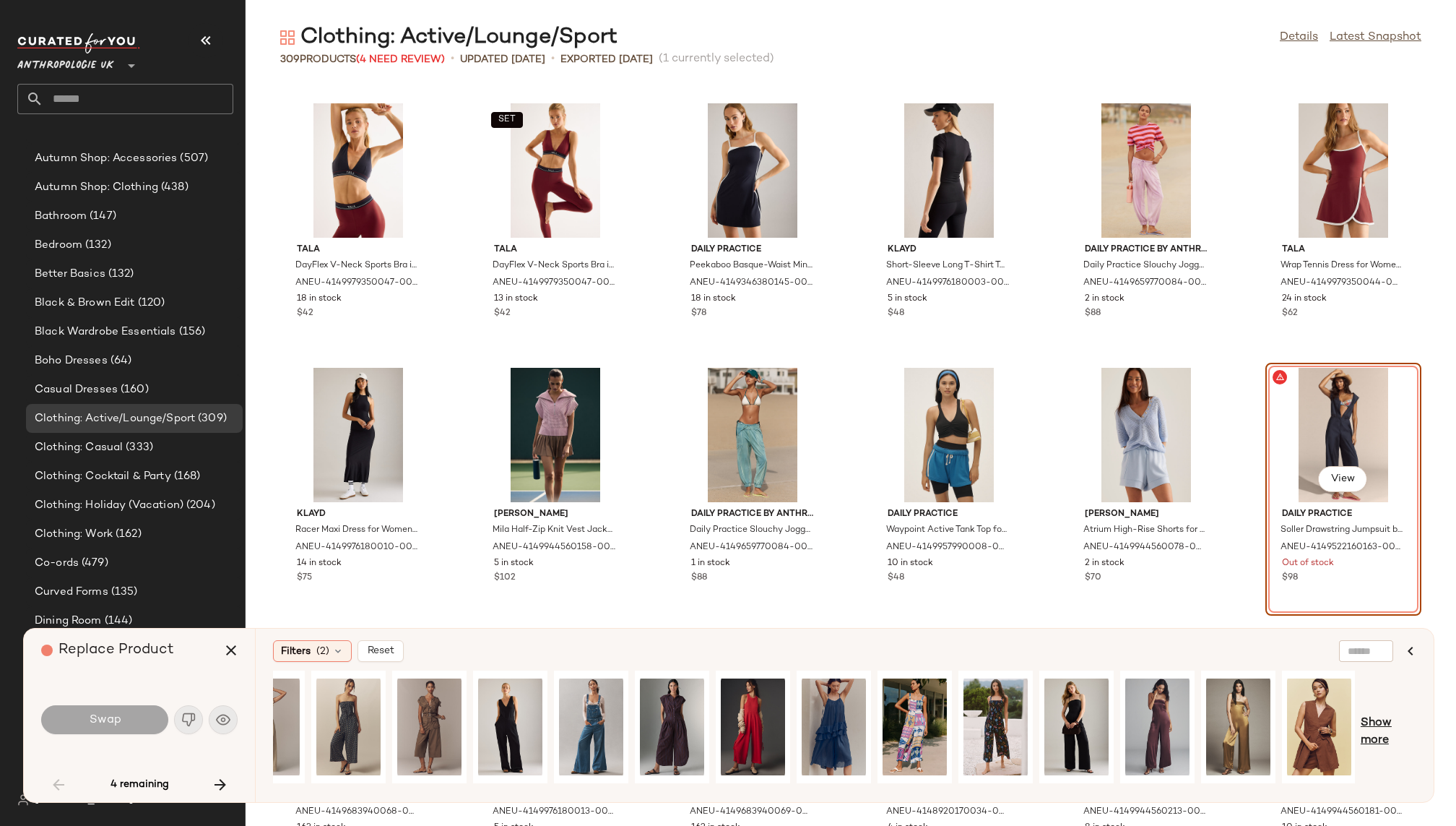
click at [1365, 737] on span "Show more" at bounding box center [1388, 731] width 56 height 34
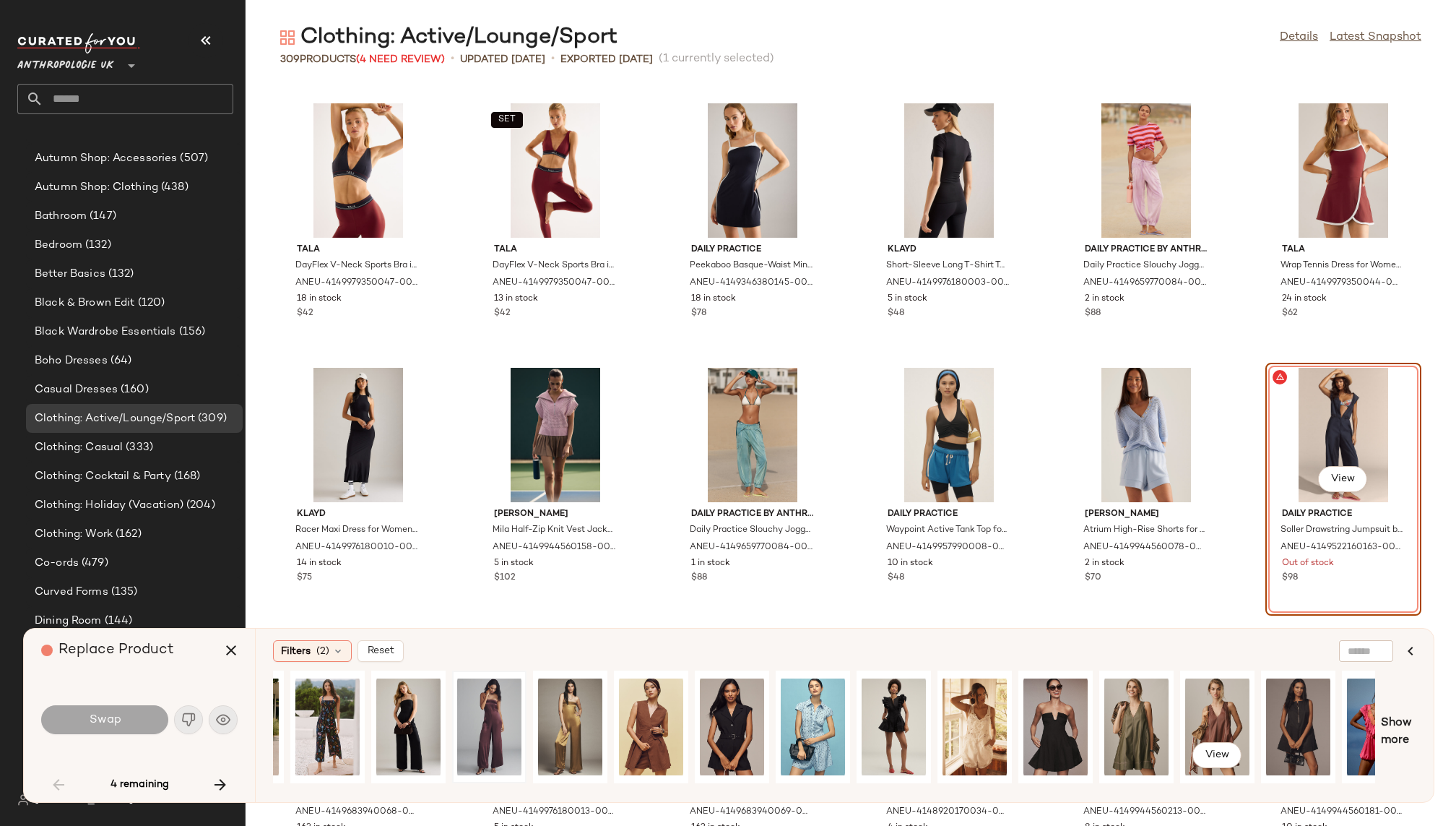
scroll to position [0, 832]
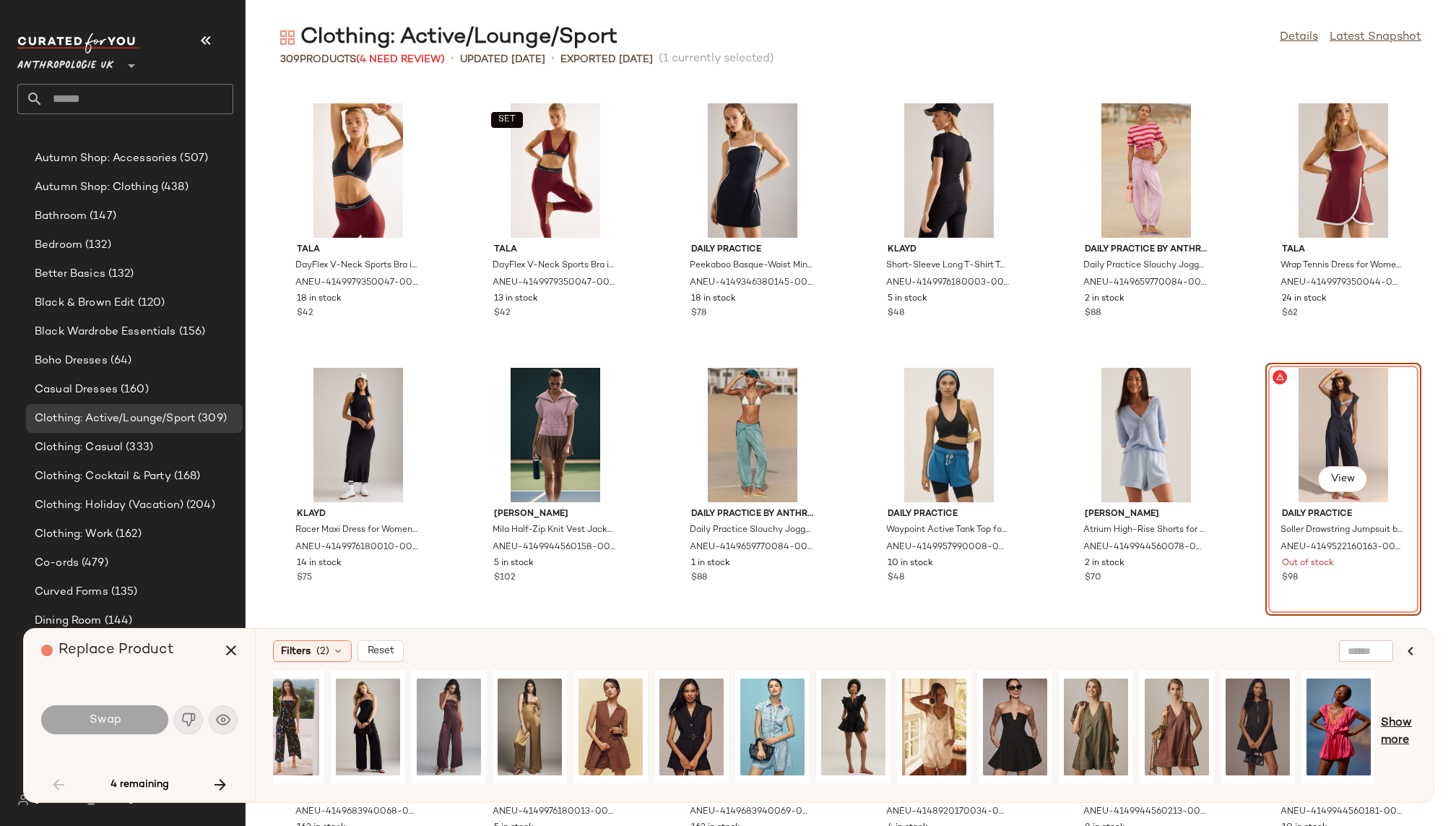
click at [1391, 720] on span "Show more" at bounding box center [1398, 731] width 35 height 34
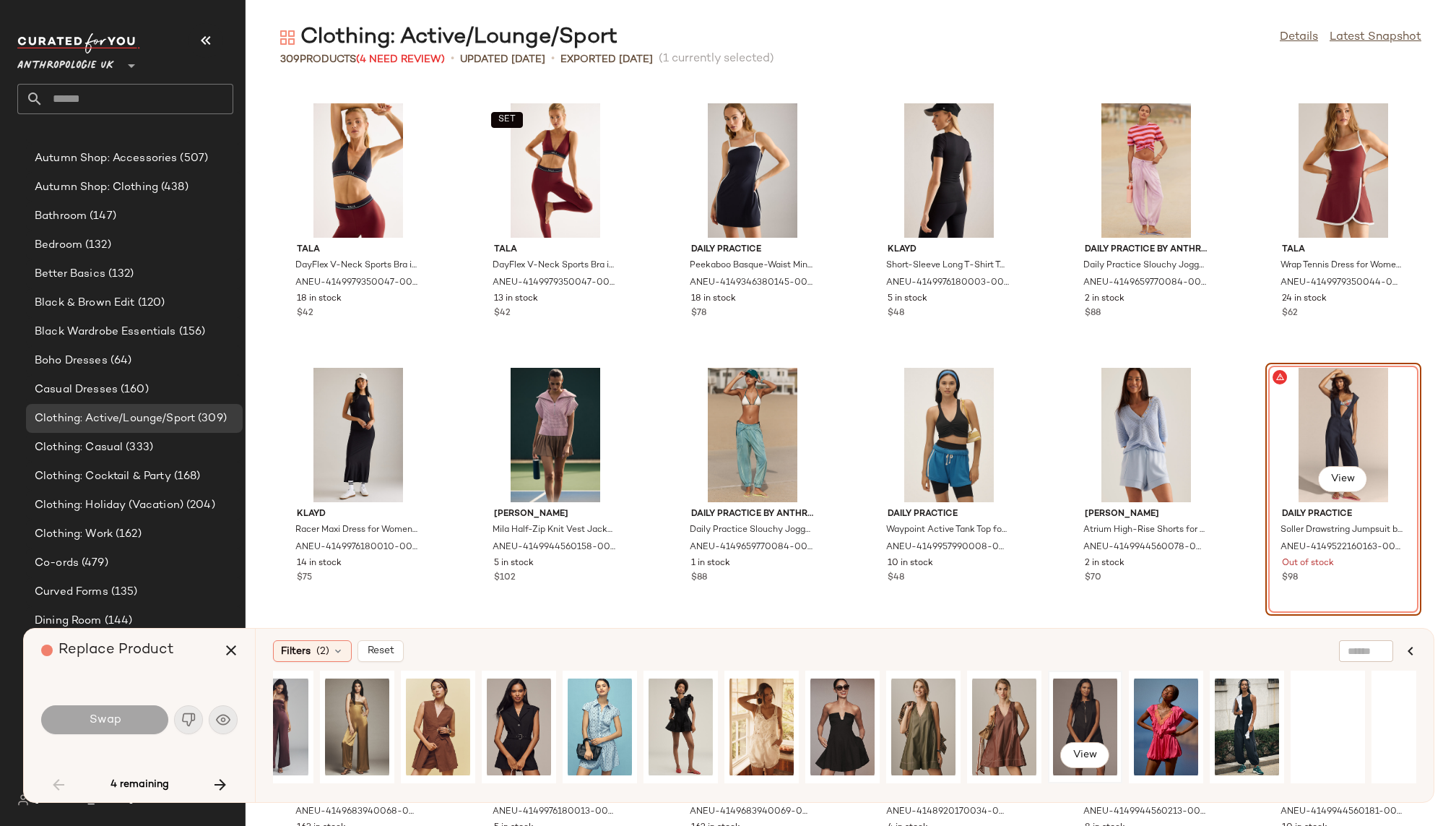
scroll to position [0, 1276]
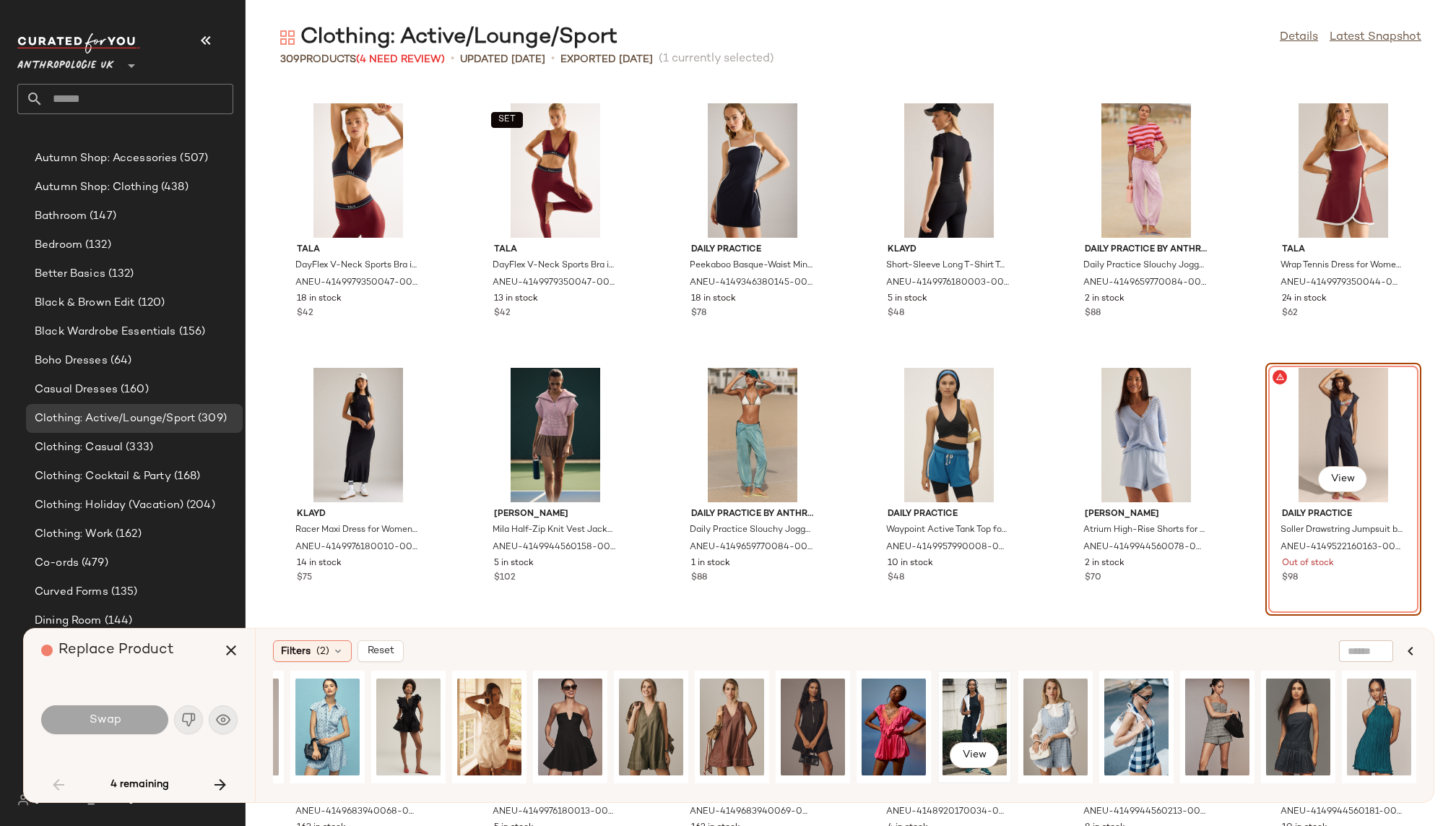
click at [960, 706] on div "View" at bounding box center [974, 726] width 64 height 103
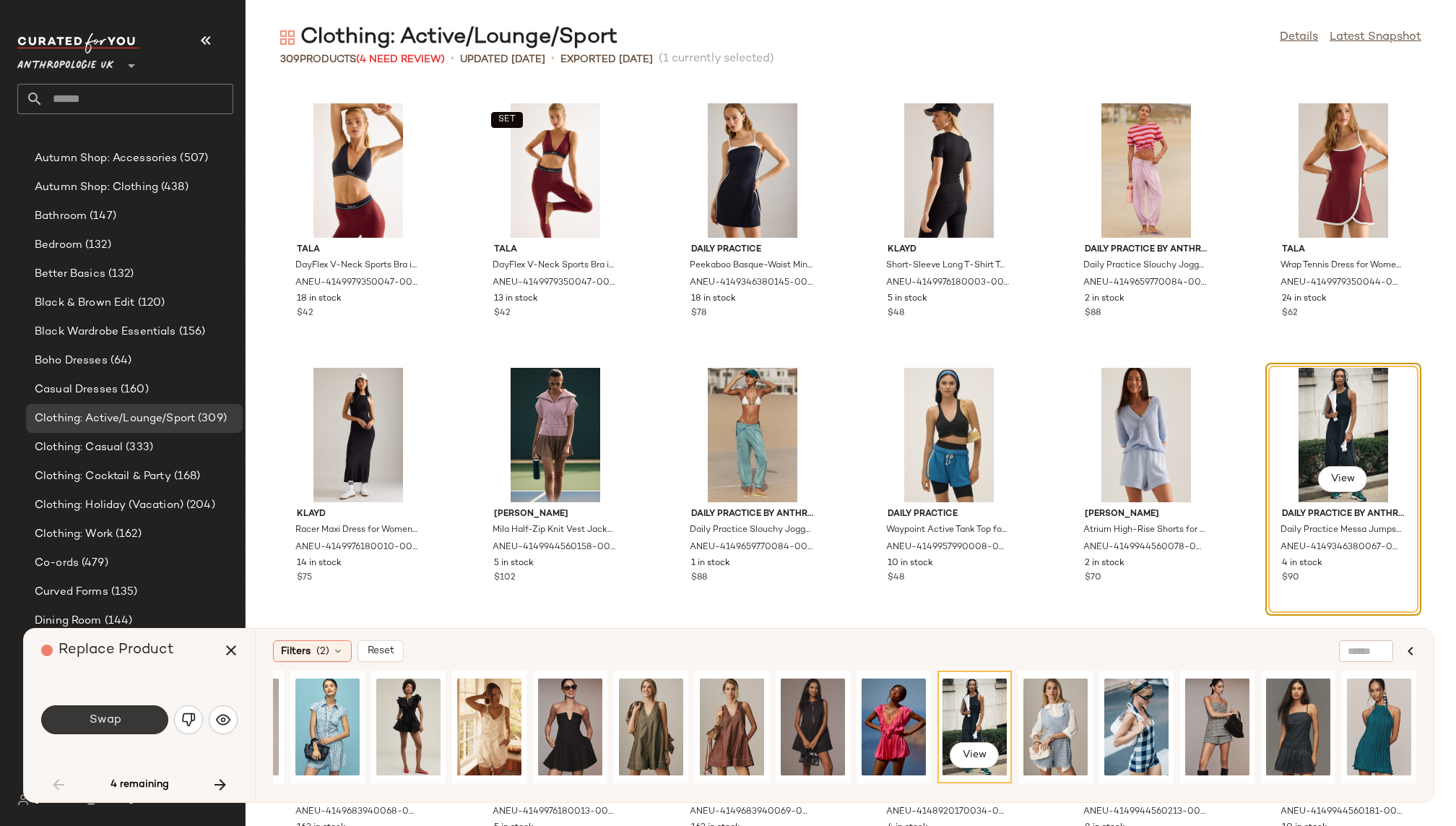
click at [120, 718] on button "Swap" at bounding box center [104, 719] width 127 height 29
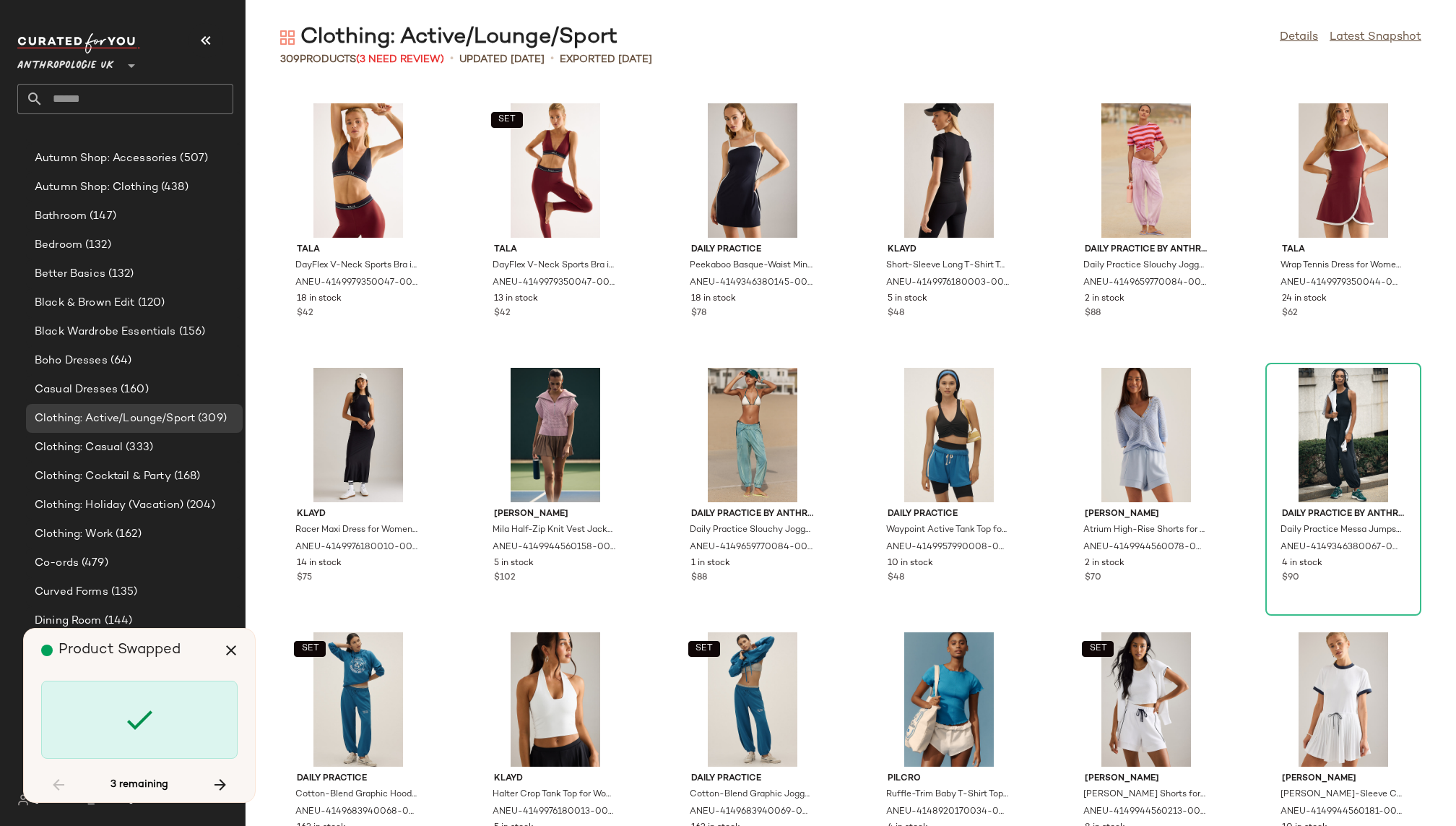
scroll to position [10046, 0]
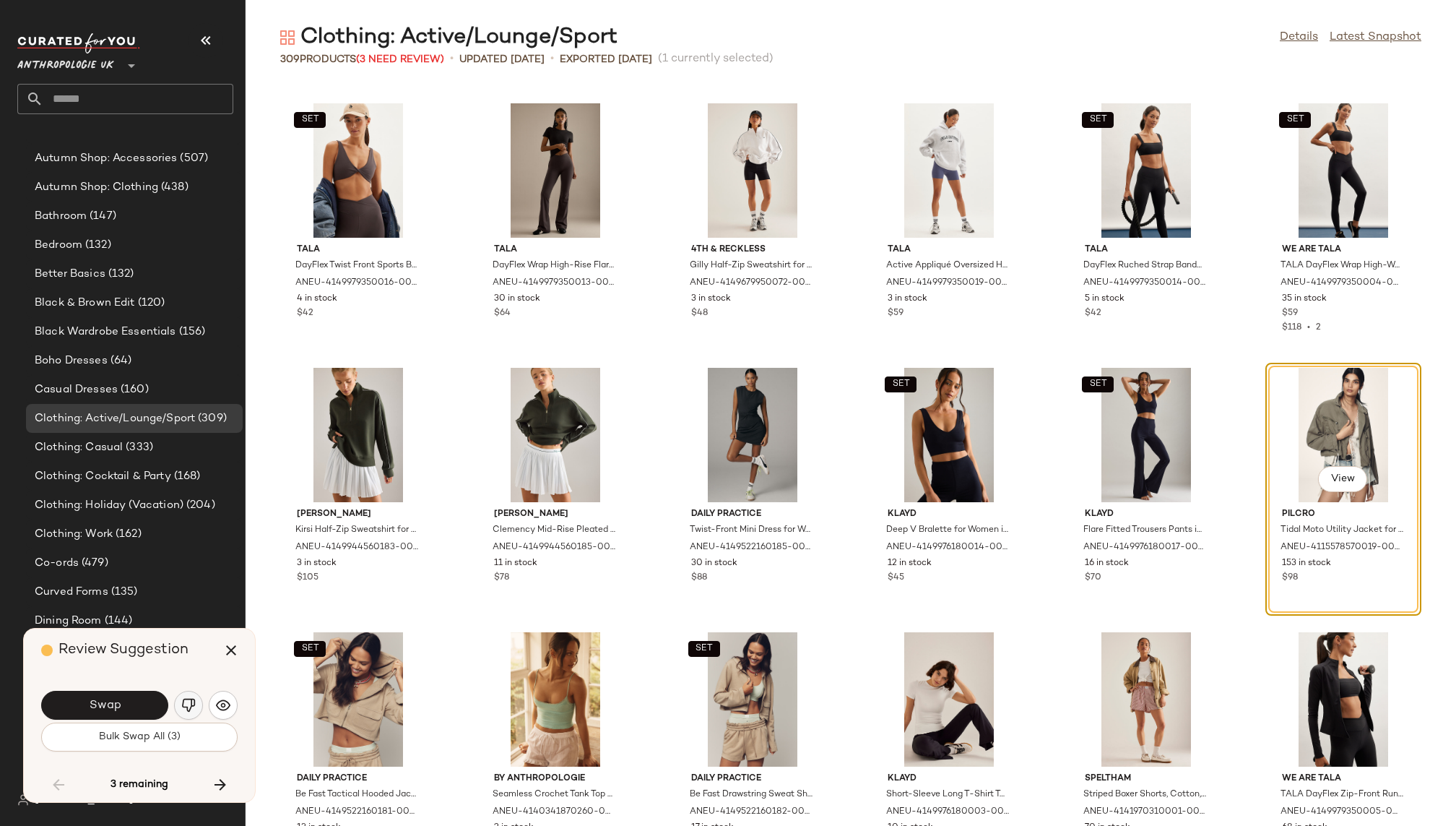
click at [192, 701] on img "button" at bounding box center [189, 706] width 15 height 15
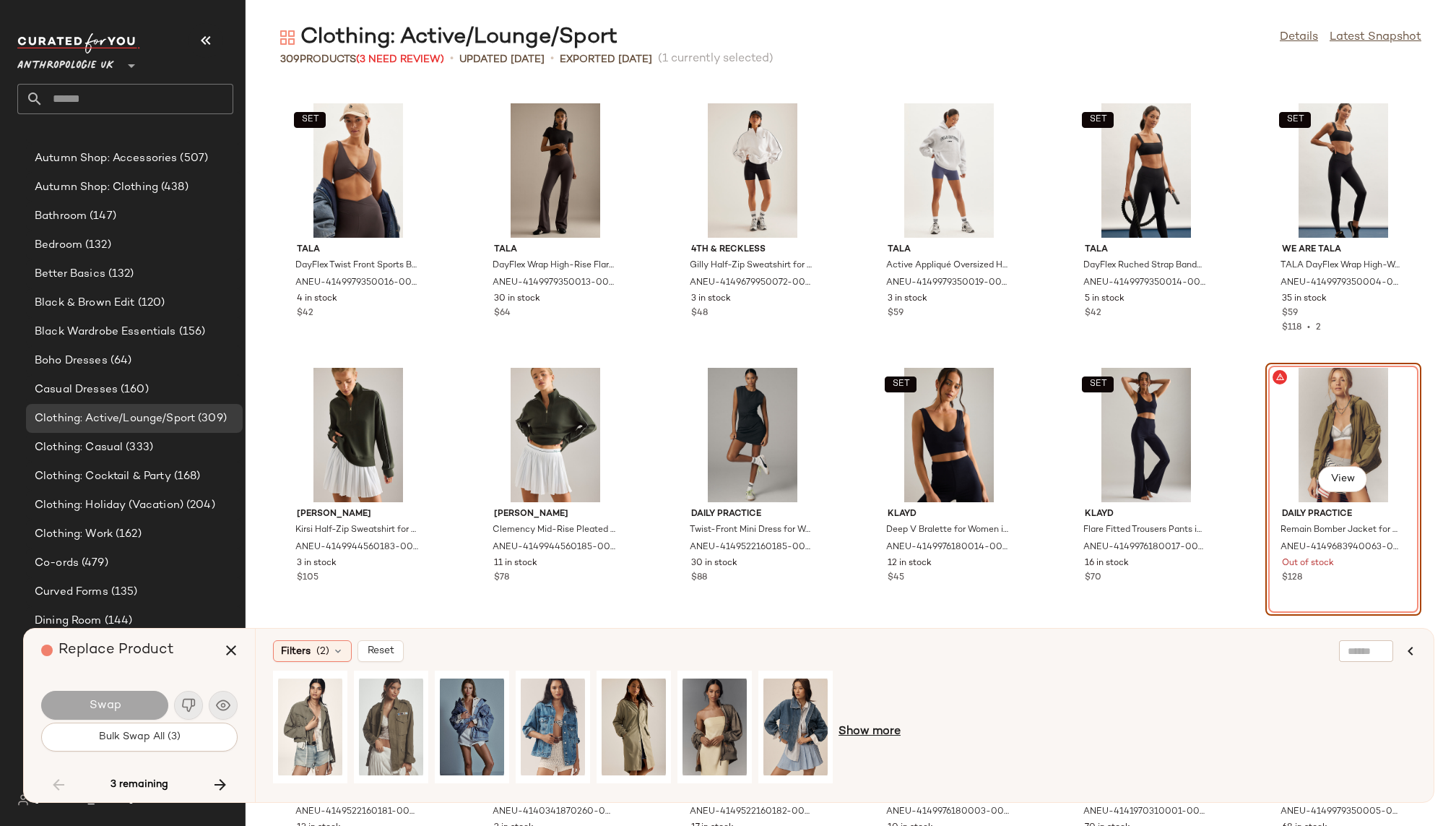
click at [881, 735] on span "Show more" at bounding box center [869, 732] width 62 height 18
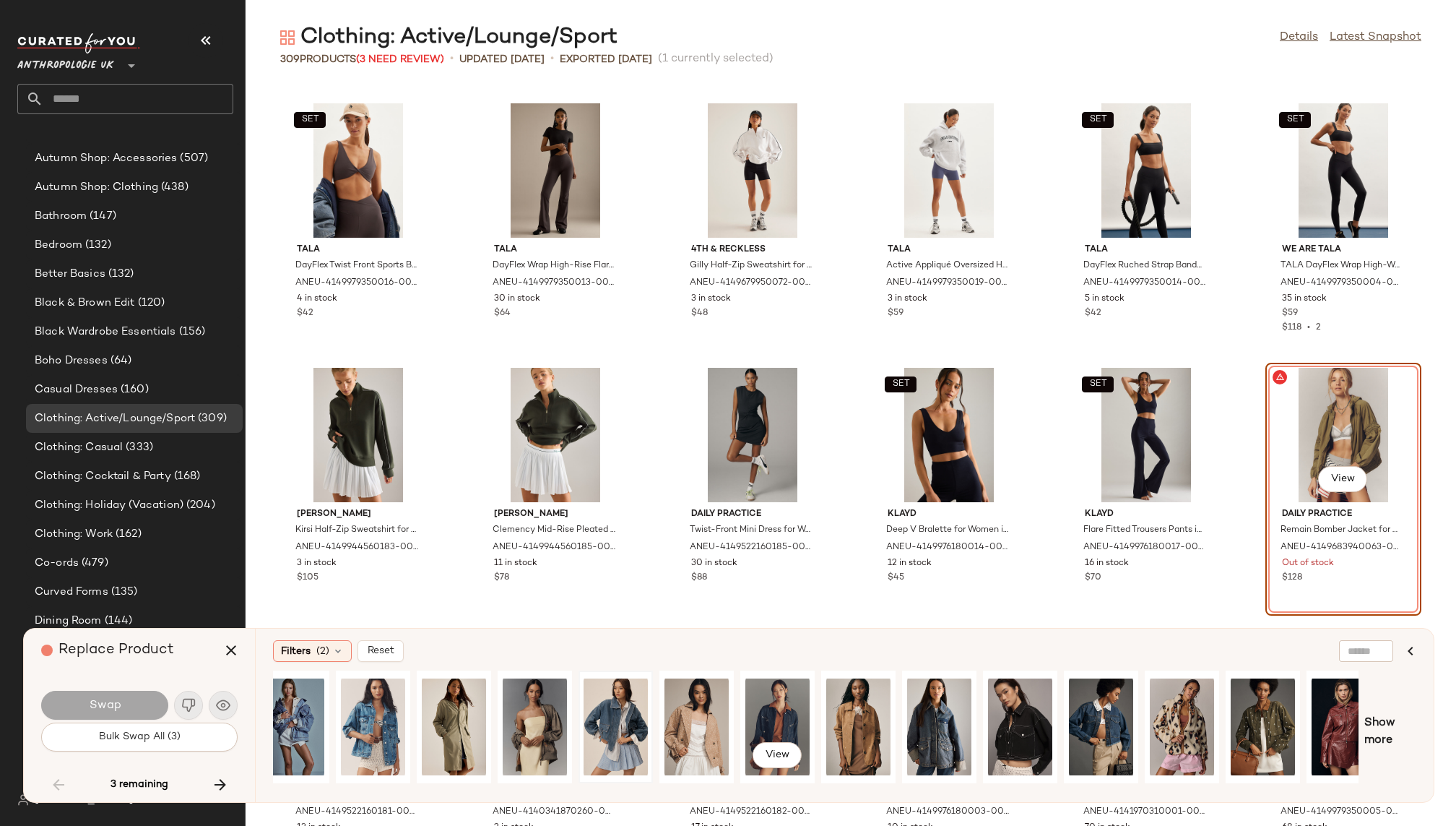
scroll to position [0, 202]
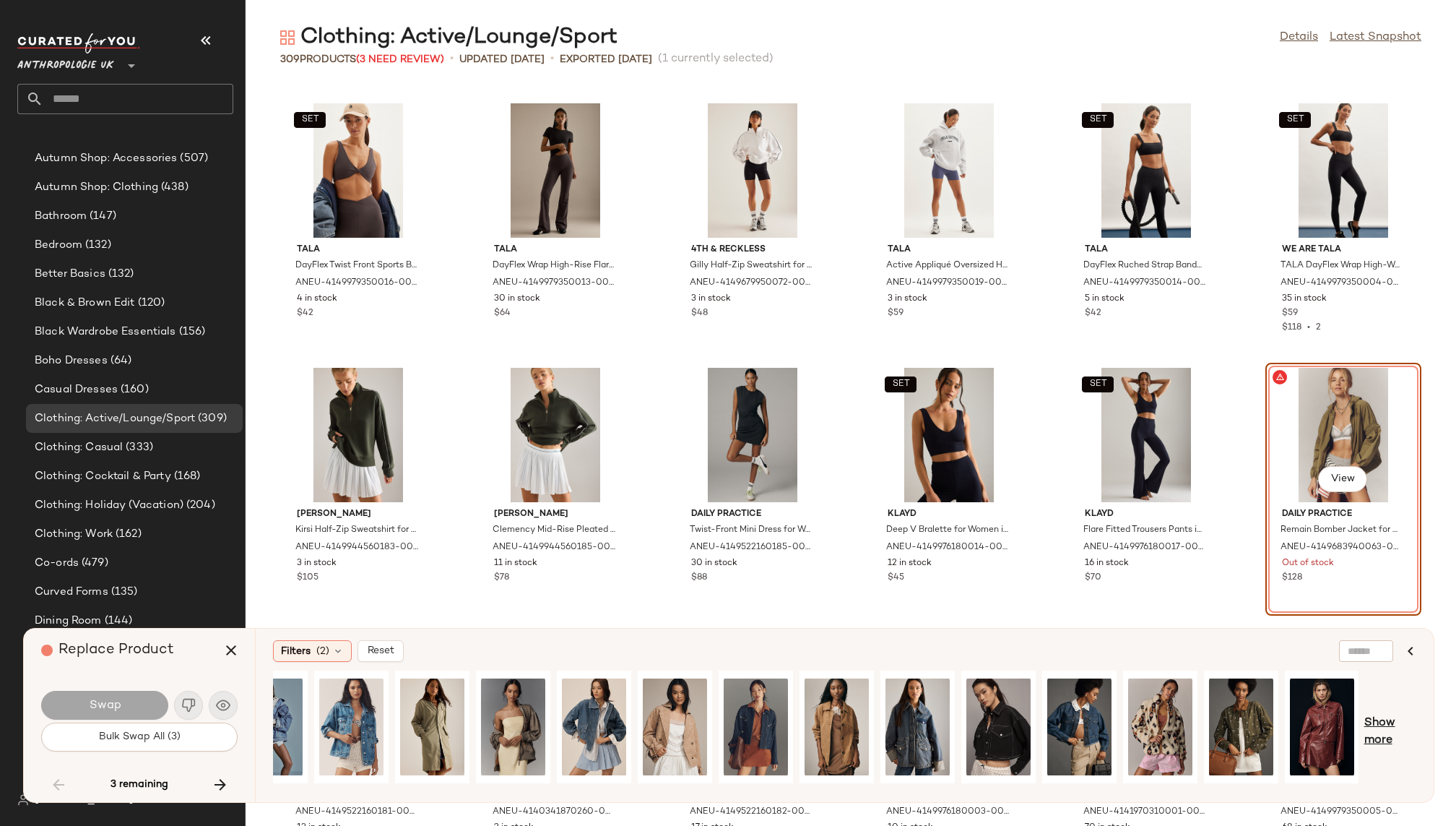
click at [1388, 724] on span "Show more" at bounding box center [1390, 731] width 52 height 34
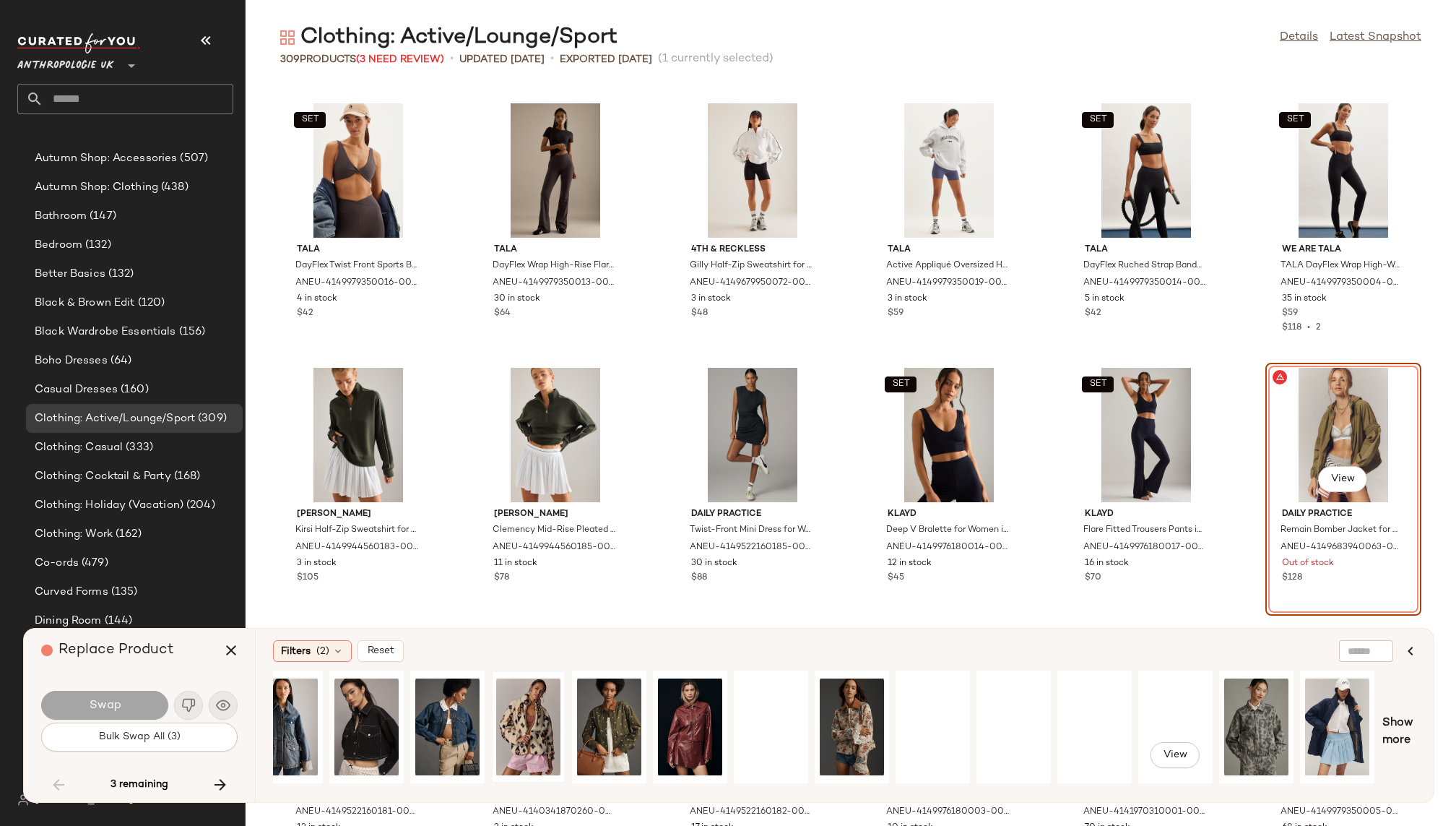
scroll to position [0, 911]
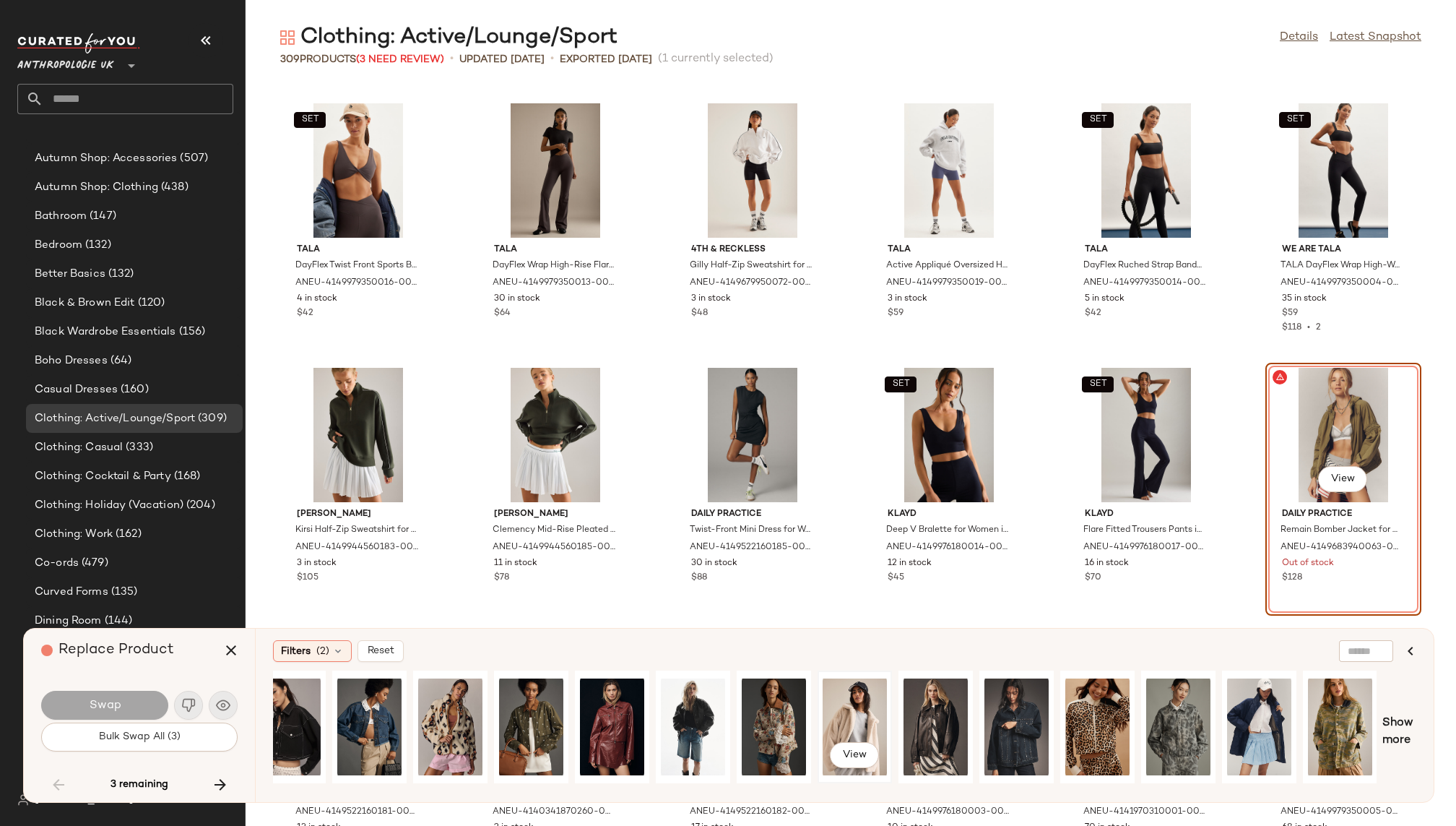
click at [853, 708] on div "View" at bounding box center [853, 726] width 64 height 103
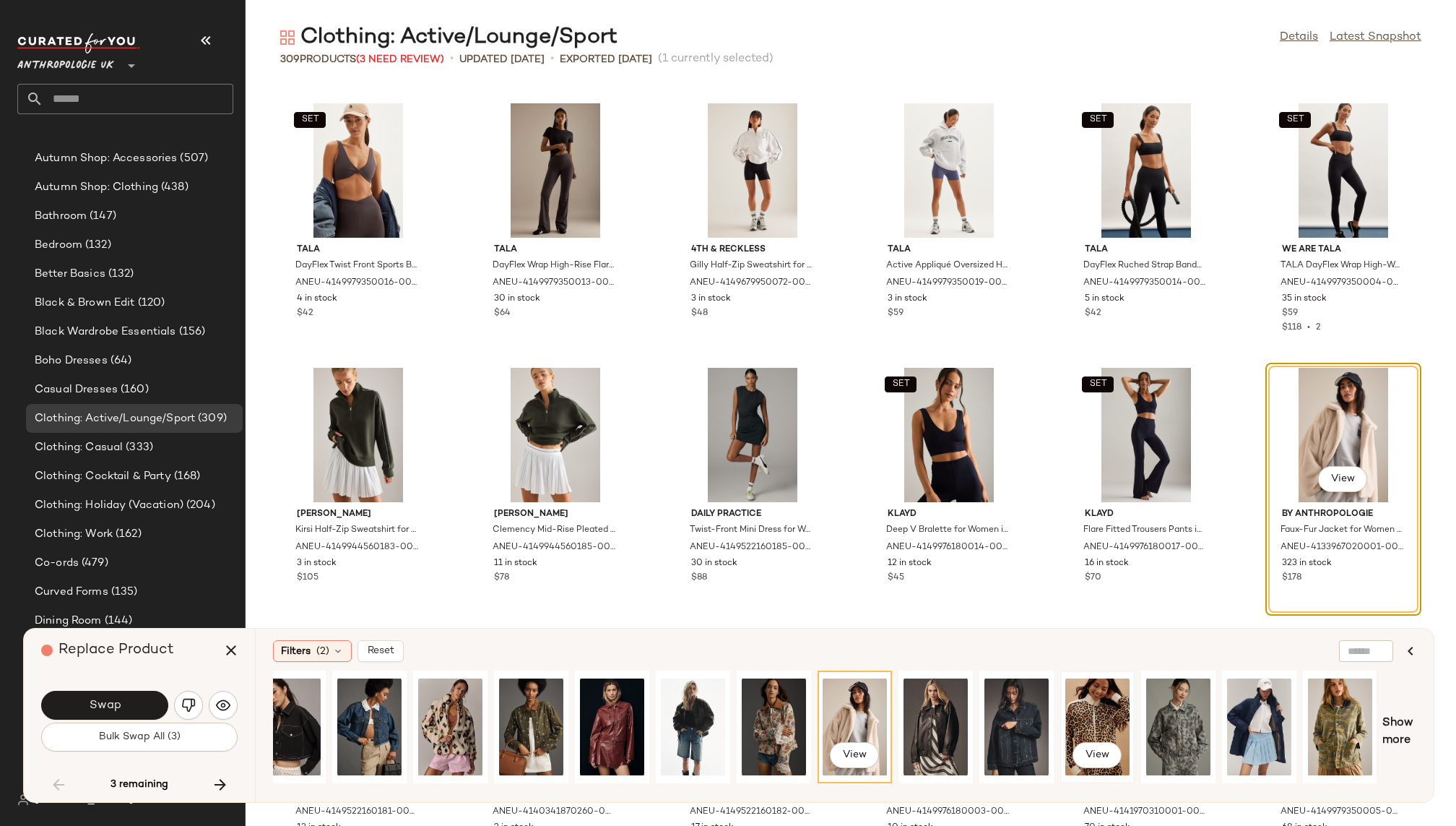
click at [1099, 712] on div "View" at bounding box center [1097, 726] width 64 height 103
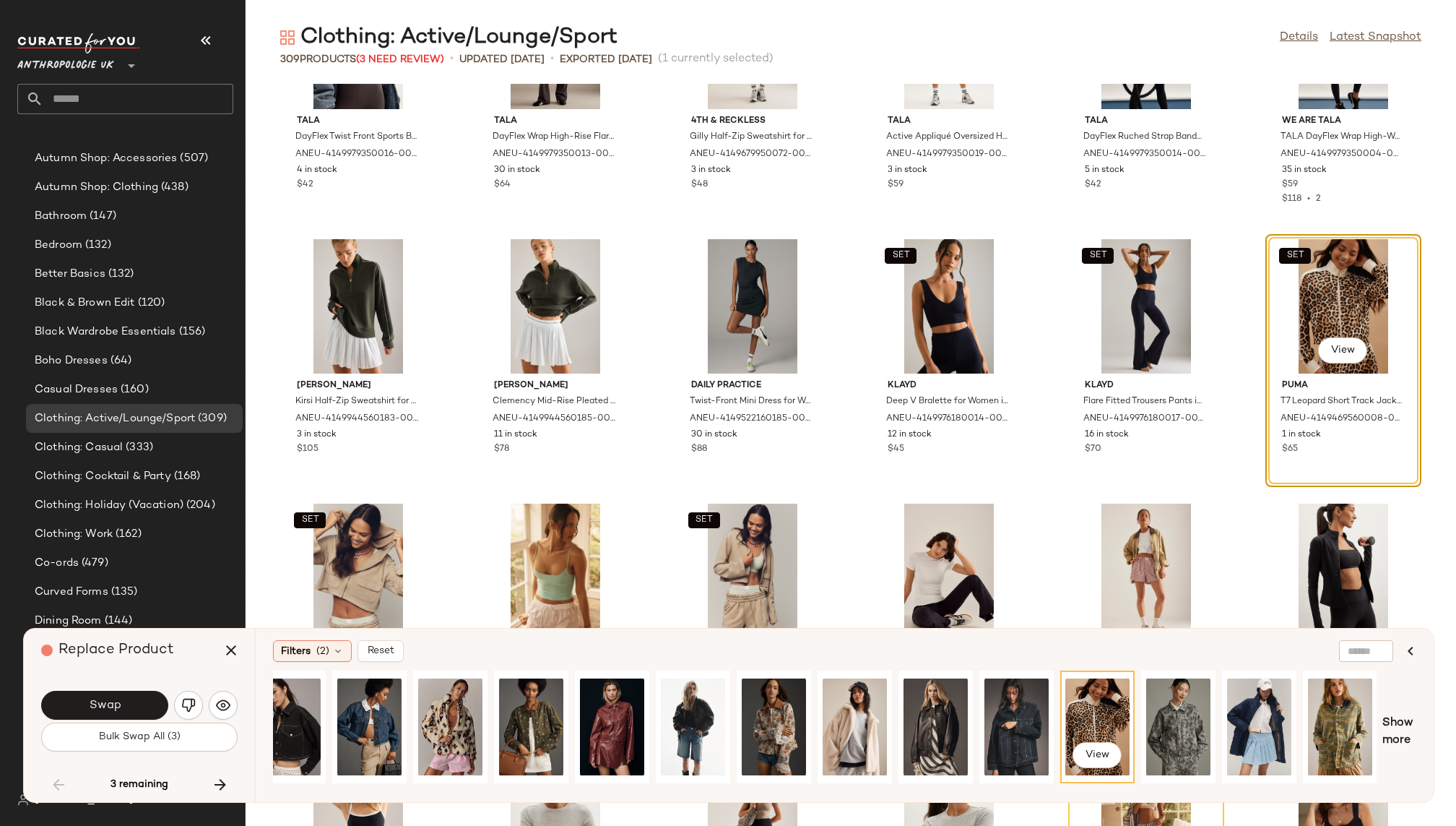
scroll to position [10165, 0]
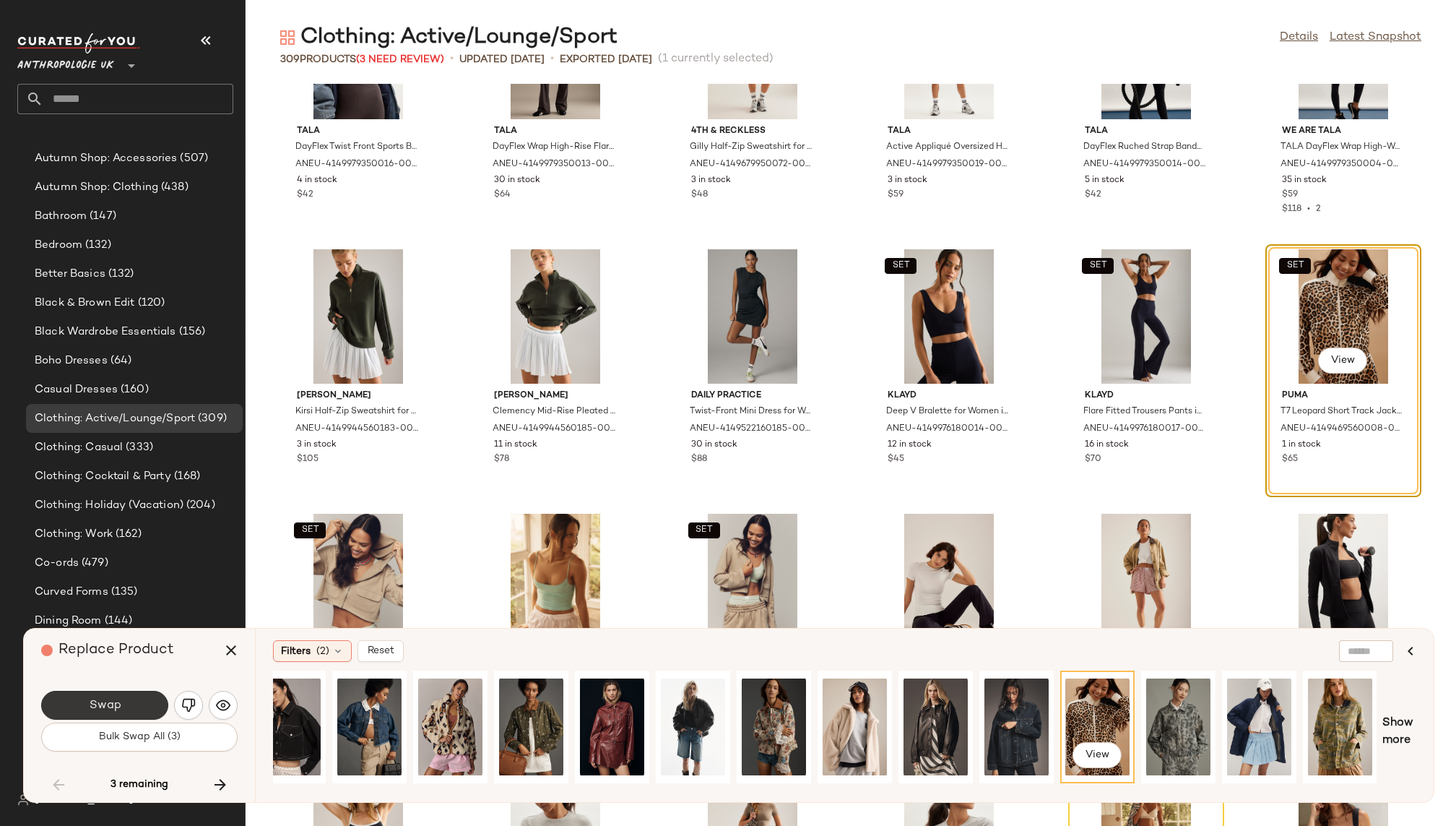
click at [93, 704] on span "Swap" at bounding box center [104, 705] width 32 height 14
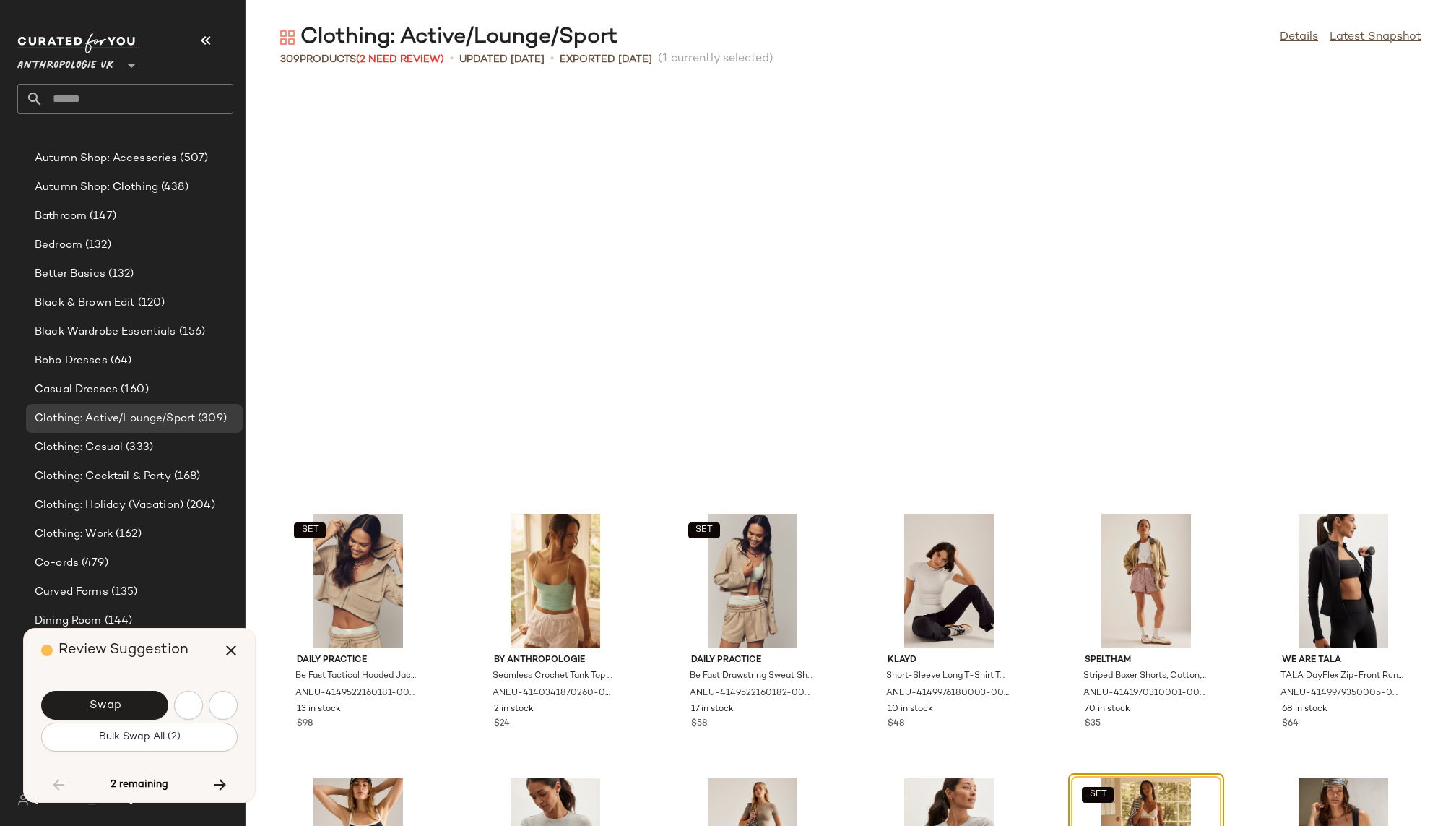
scroll to position [10575, 0]
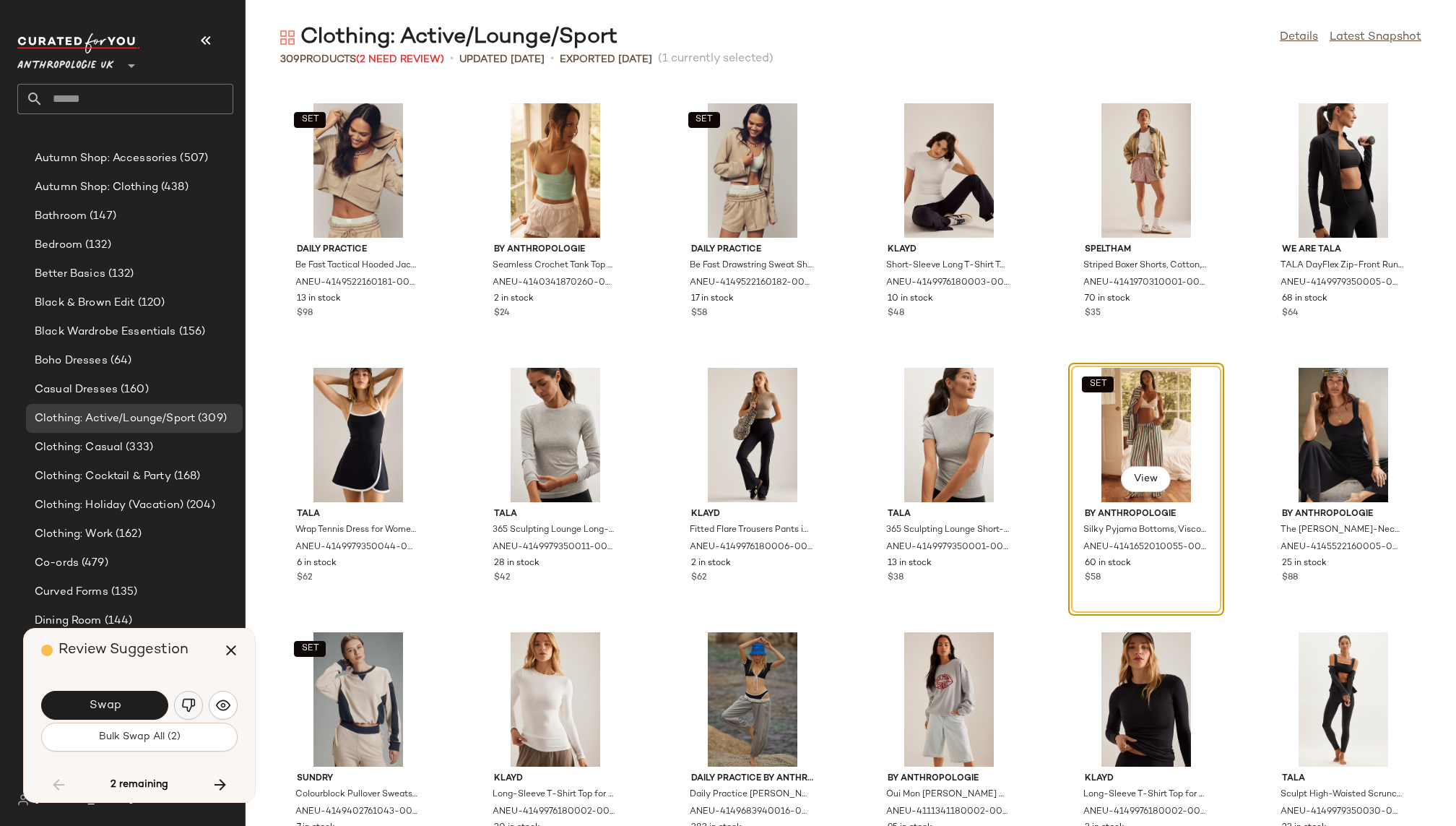
click at [182, 708] on img "button" at bounding box center [189, 706] width 15 height 15
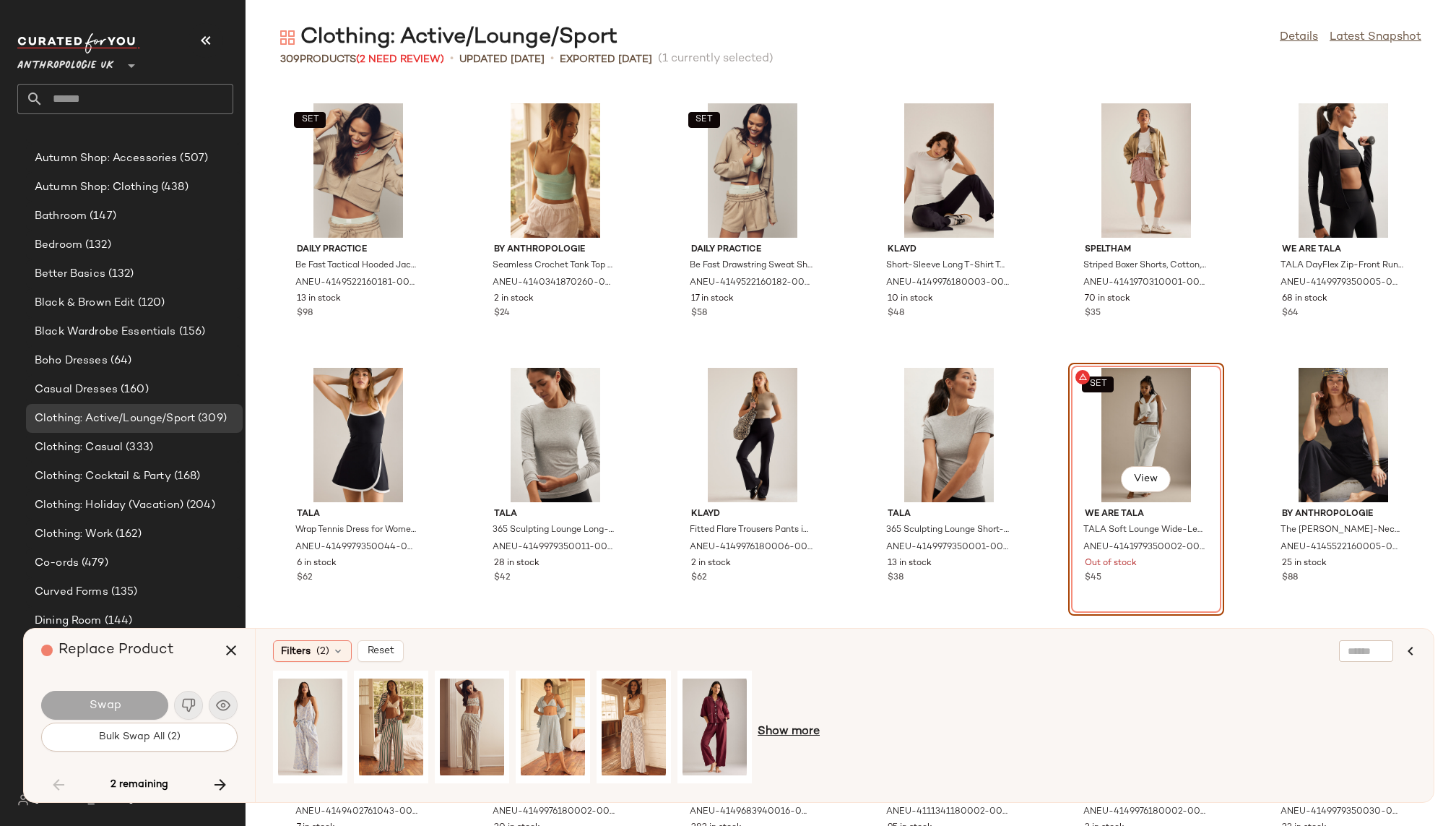
click at [803, 735] on span "Show more" at bounding box center [788, 732] width 62 height 18
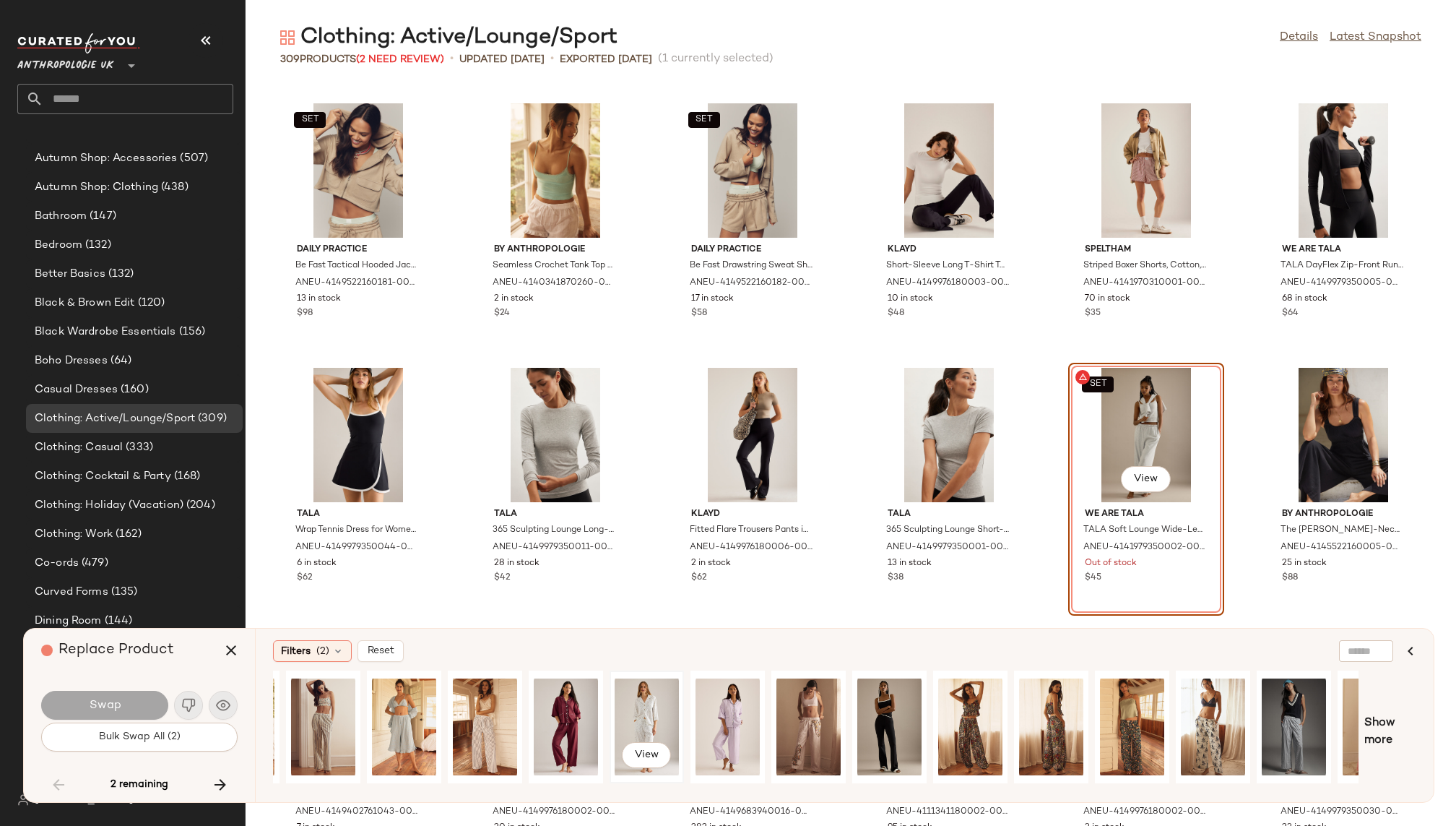
scroll to position [0, 202]
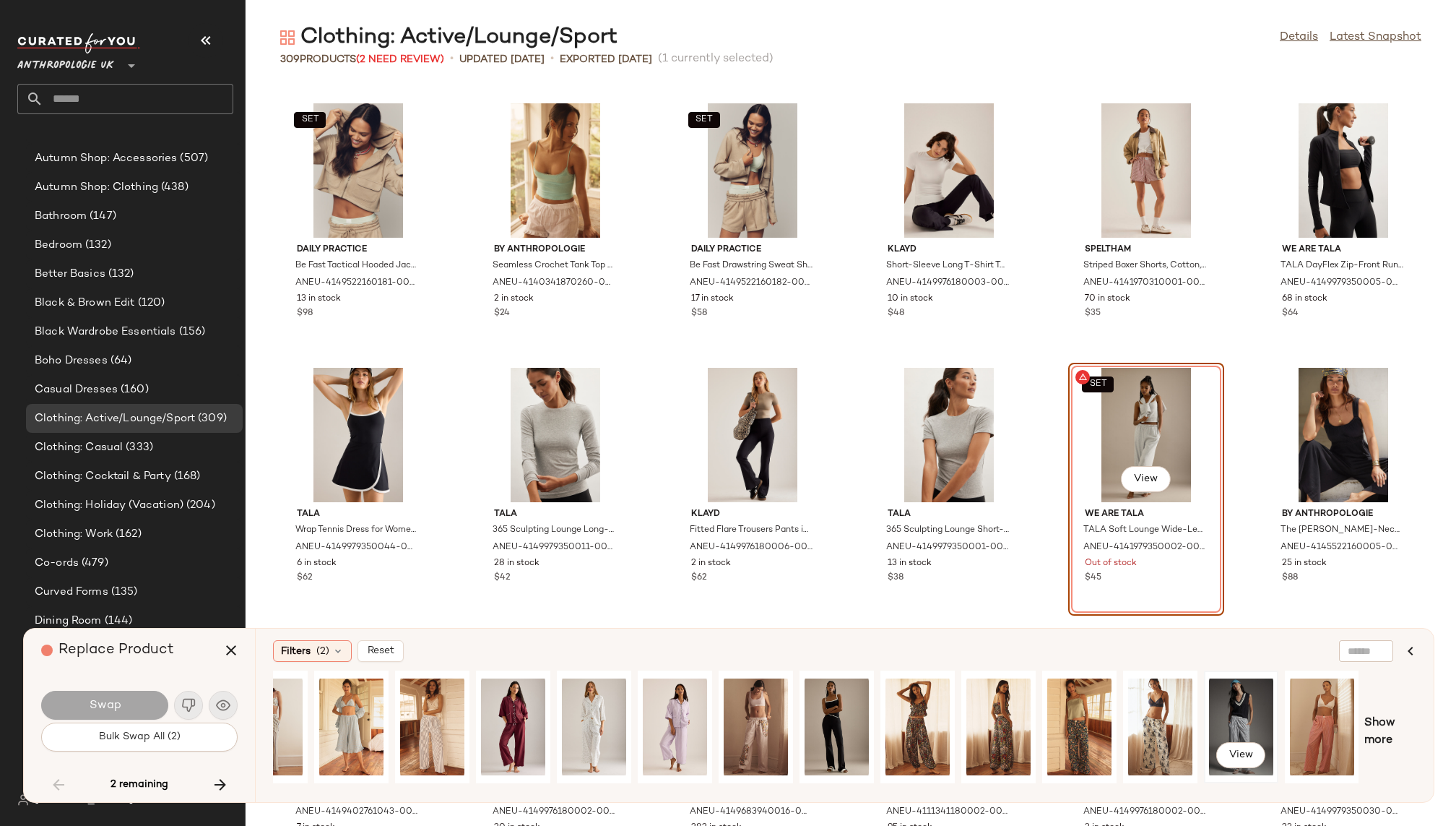
click at [1238, 717] on div "View" at bounding box center [1240, 726] width 64 height 103
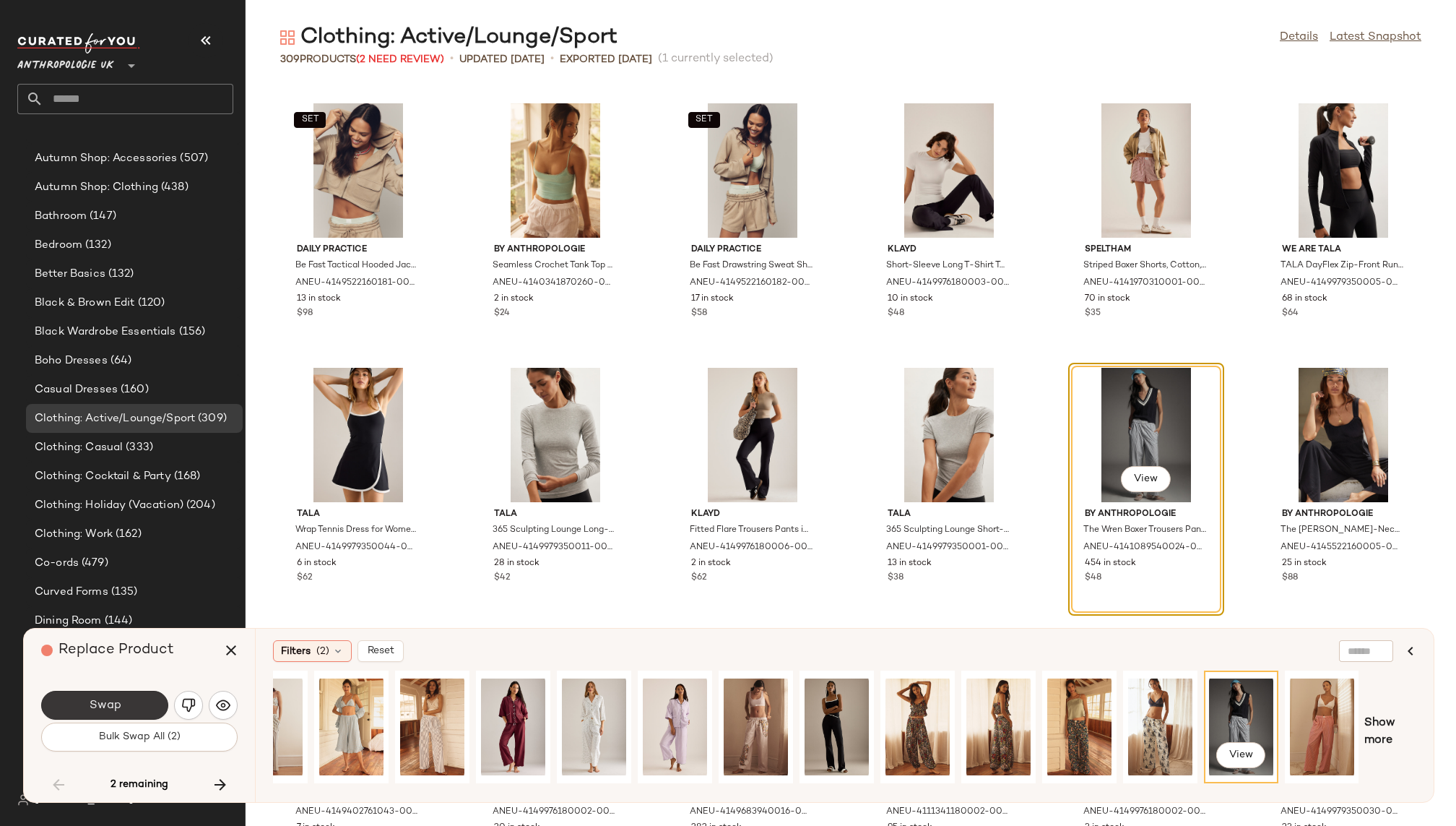
click at [114, 698] on span "Swap" at bounding box center [104, 705] width 32 height 14
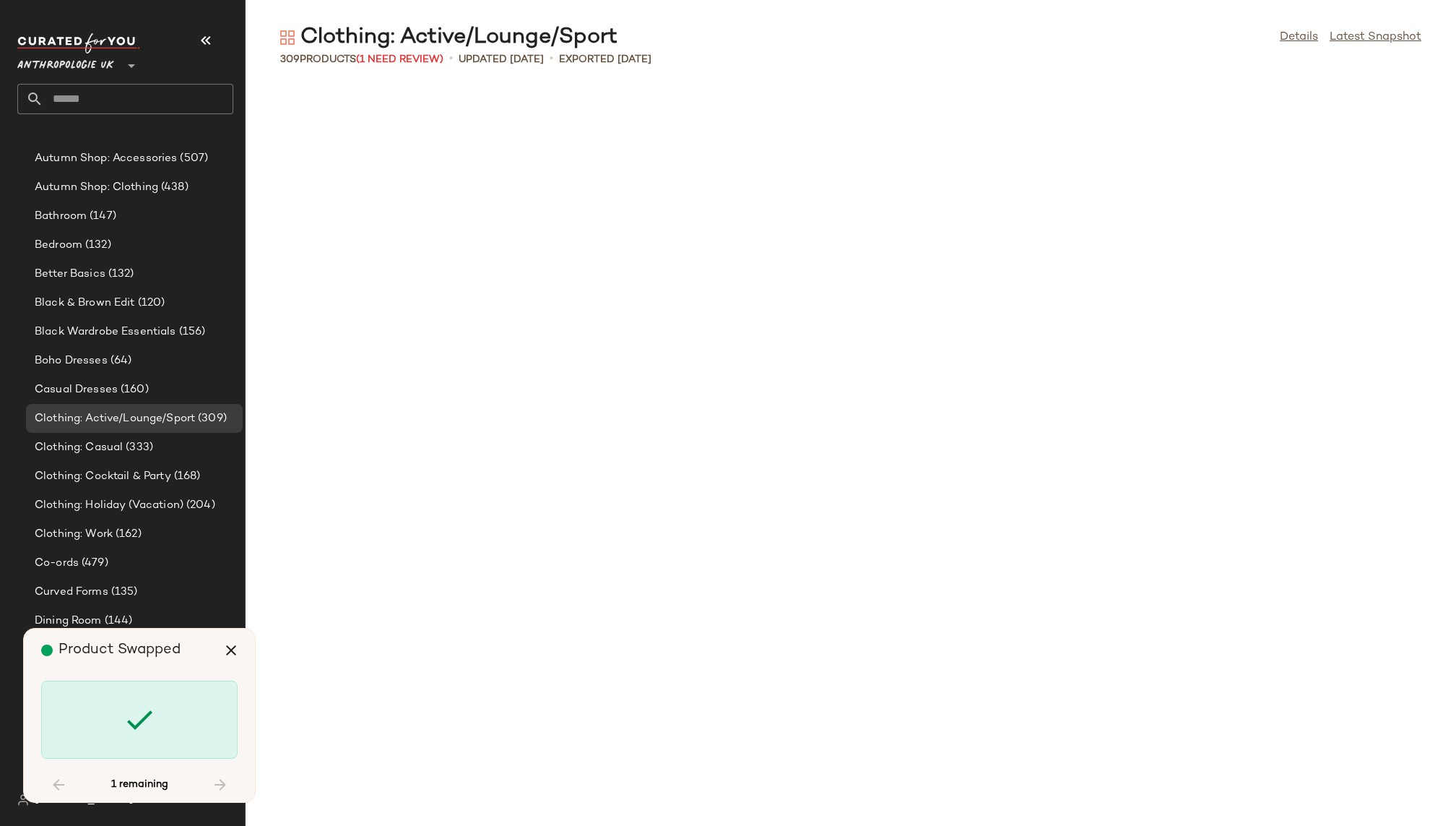
scroll to position [12161, 0]
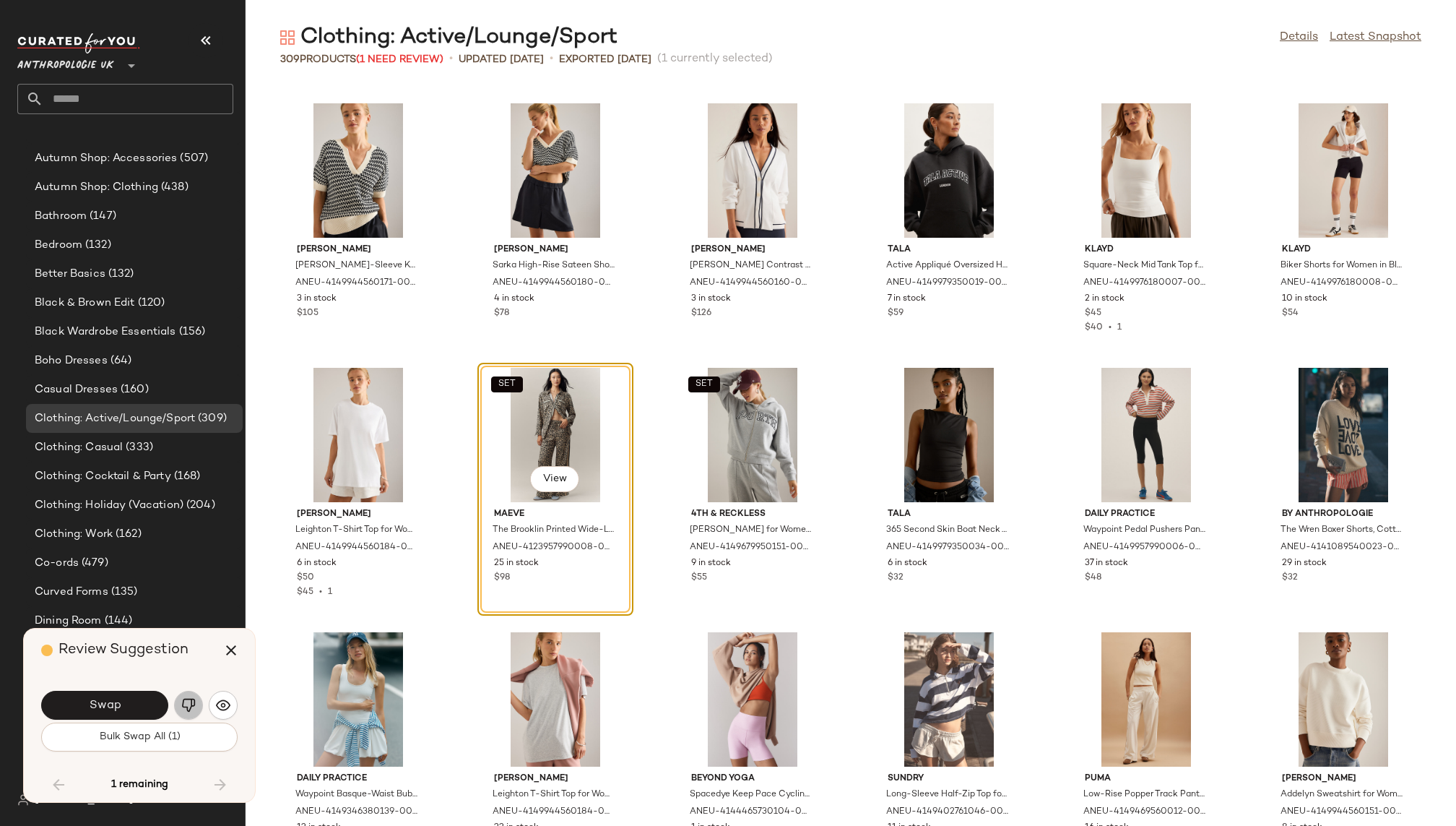
click at [185, 698] on img "button" at bounding box center [189, 706] width 15 height 15
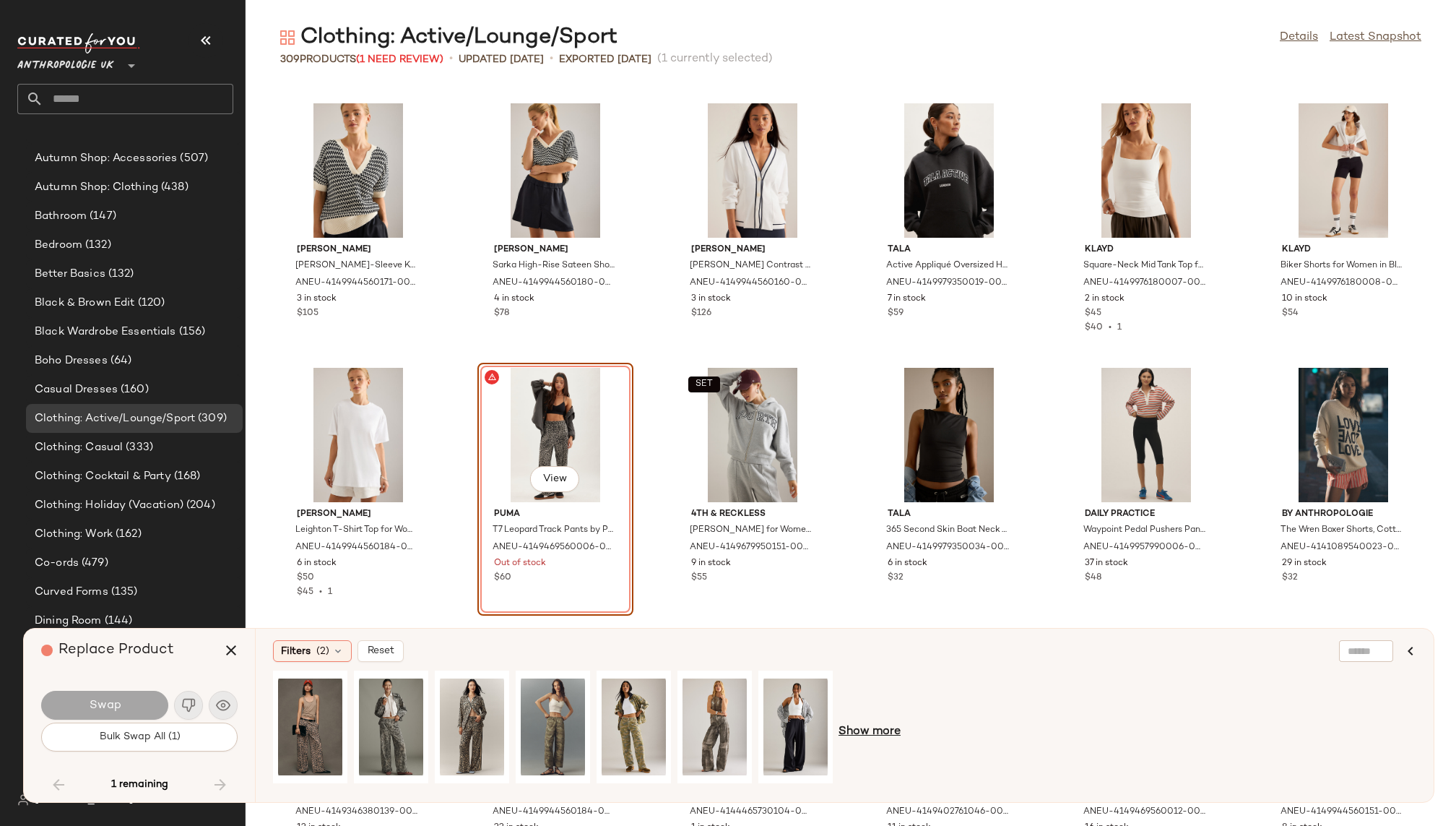
click at [874, 732] on span "Show more" at bounding box center [869, 732] width 62 height 18
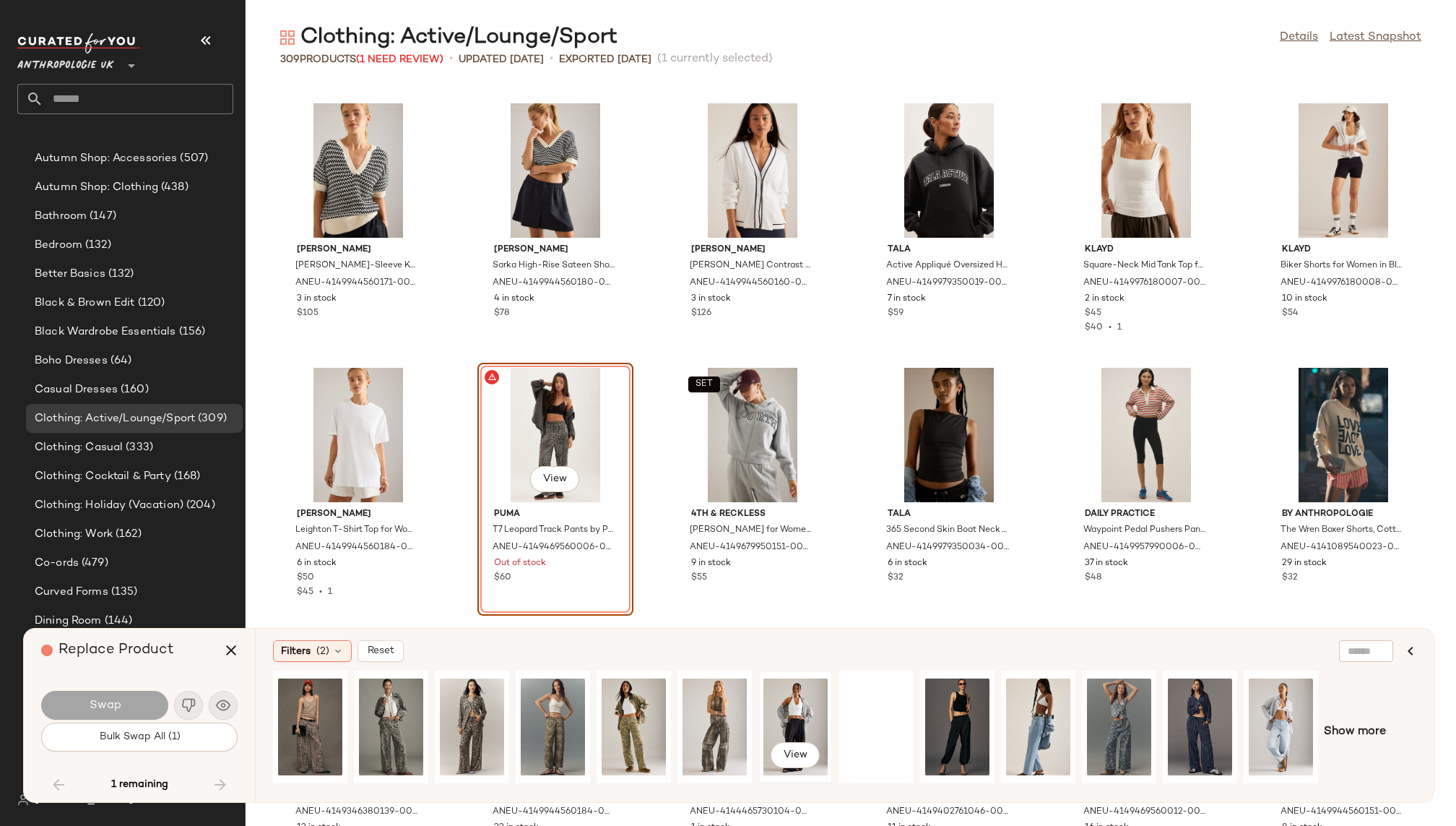
click at [795, 701] on div "View" at bounding box center [795, 726] width 64 height 103
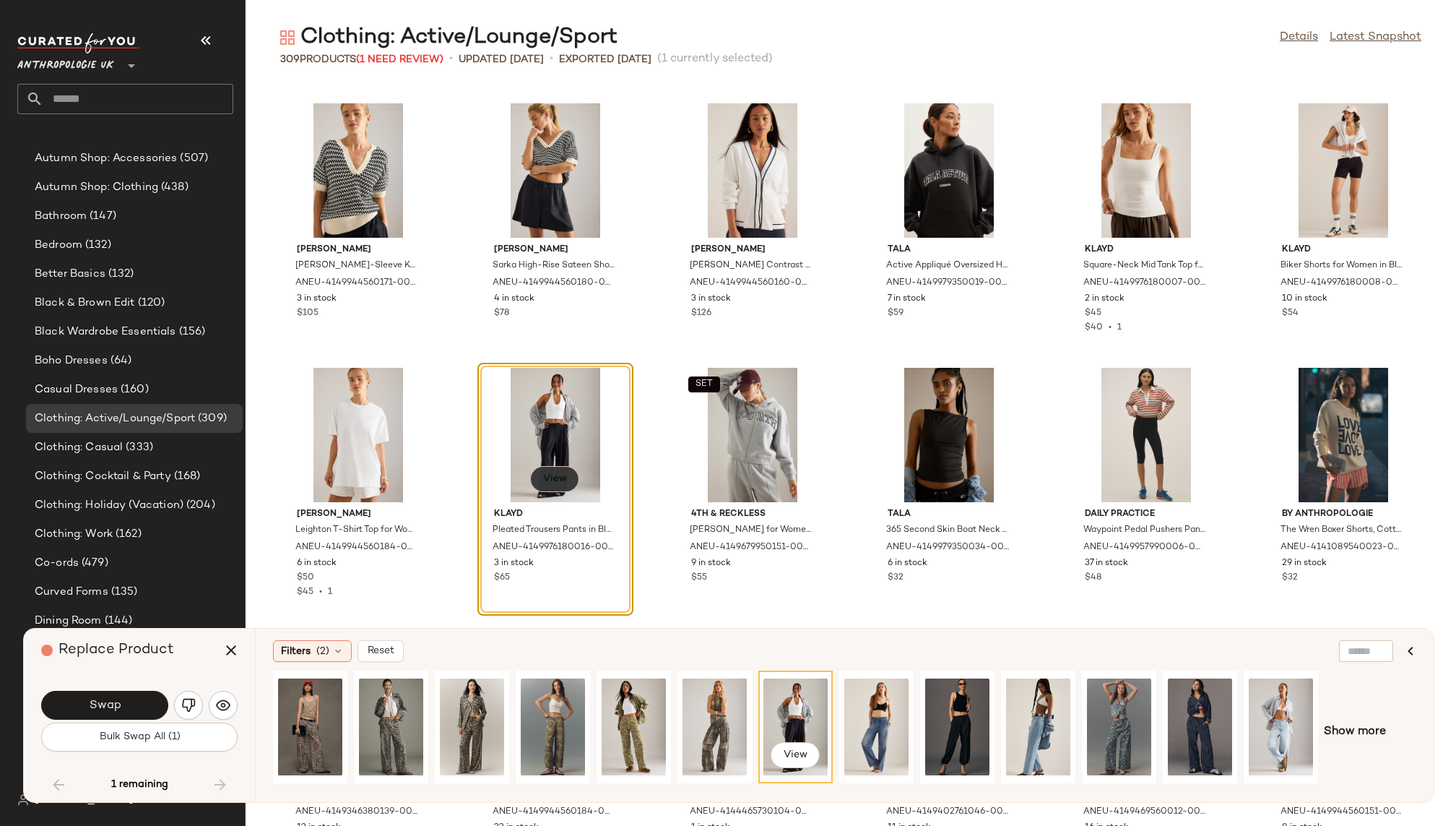
click at [551, 481] on span "View" at bounding box center [554, 479] width 25 height 11
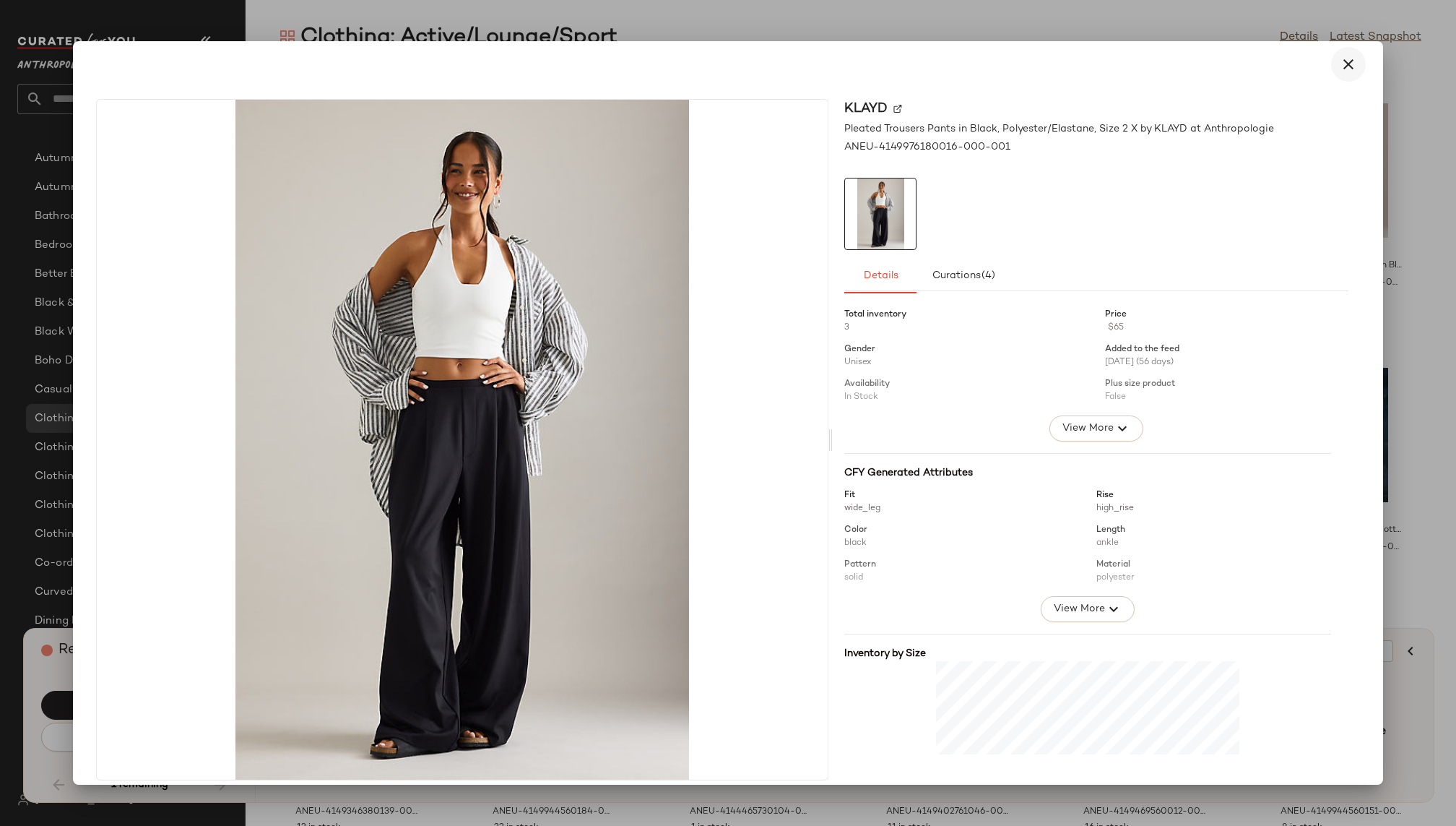
click at [1341, 67] on icon "button" at bounding box center [1348, 64] width 18 height 18
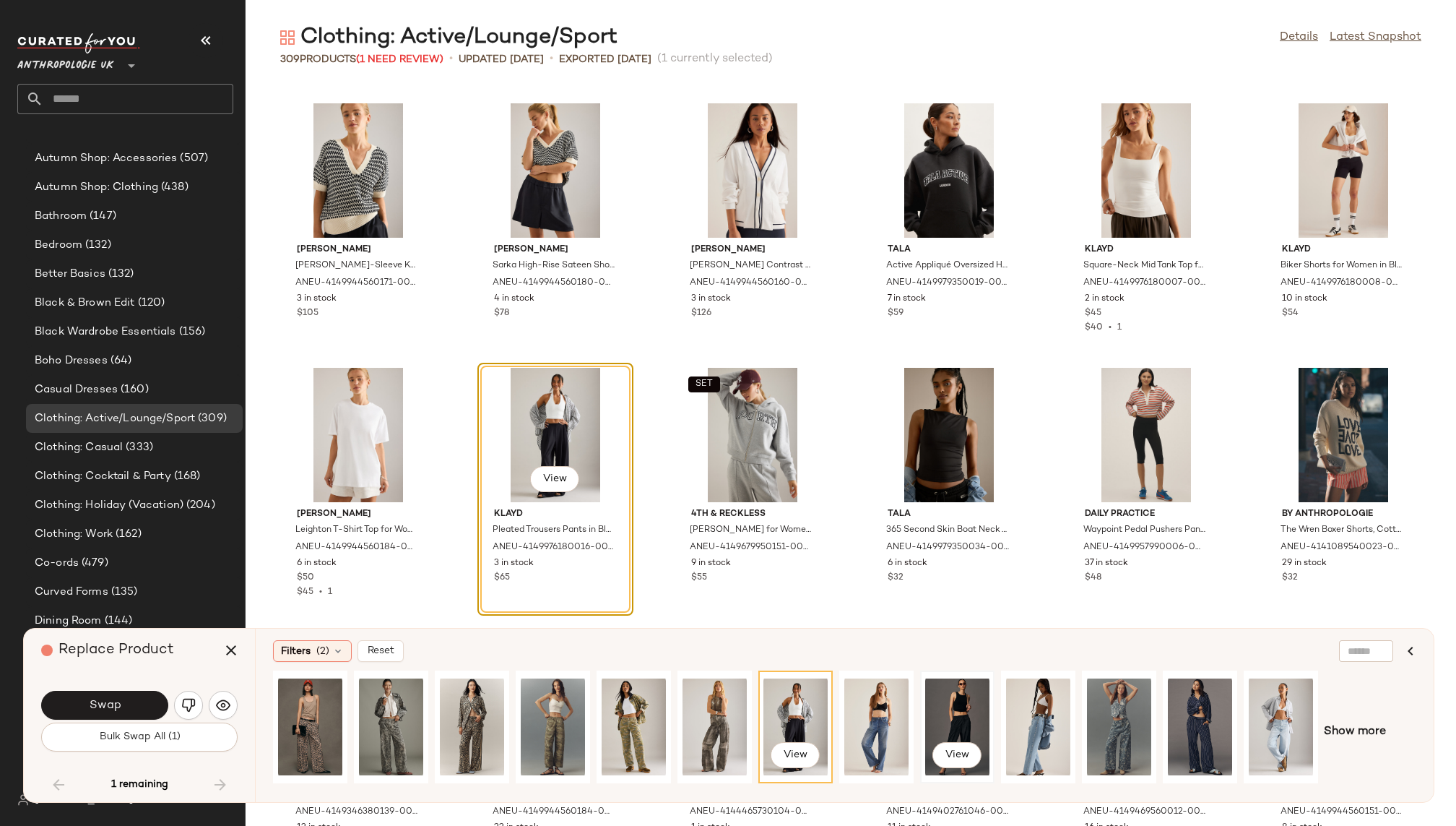
click at [960, 709] on div "View" at bounding box center [956, 726] width 64 height 103
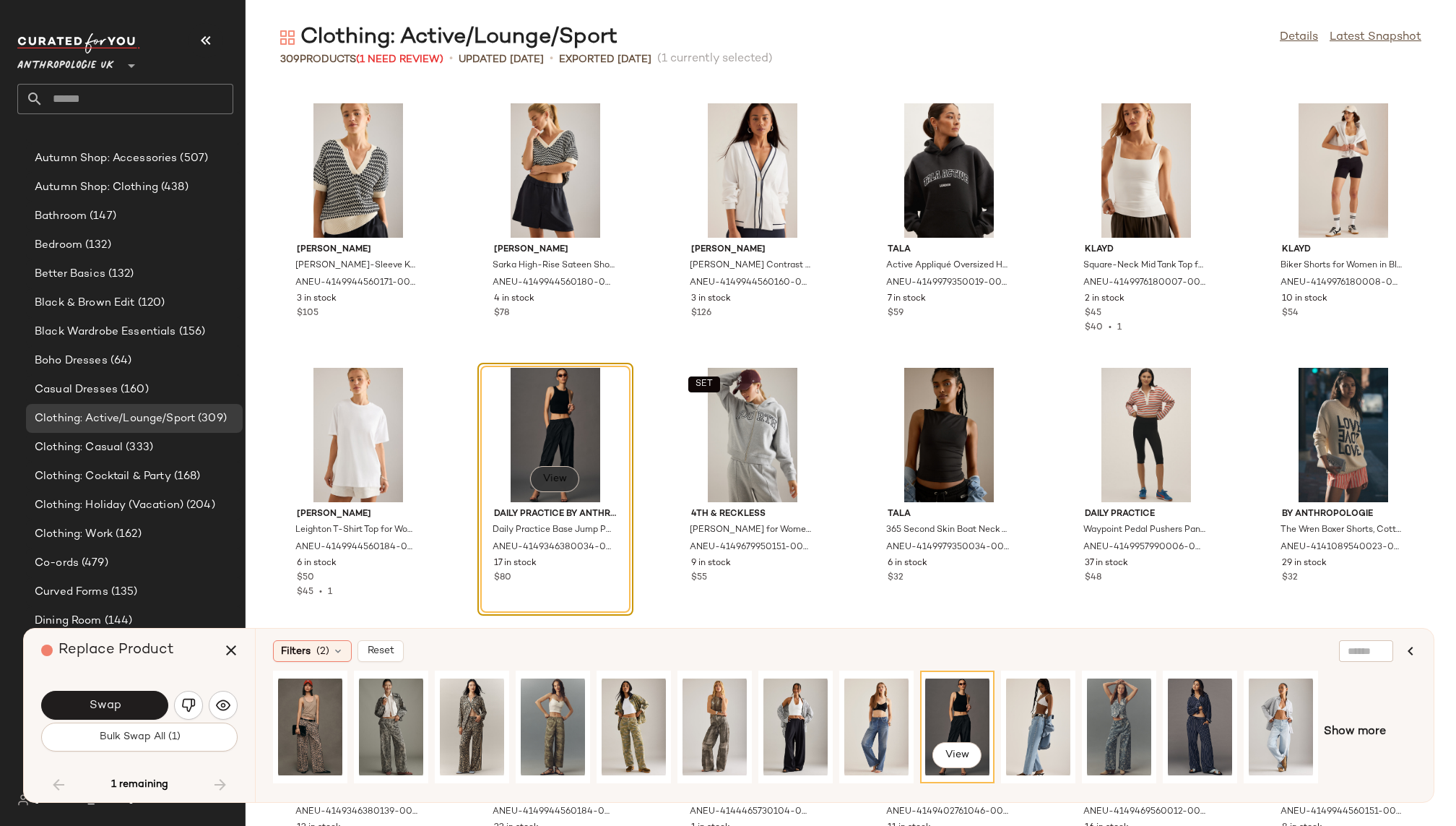
click at [553, 477] on span "View" at bounding box center [554, 479] width 25 height 11
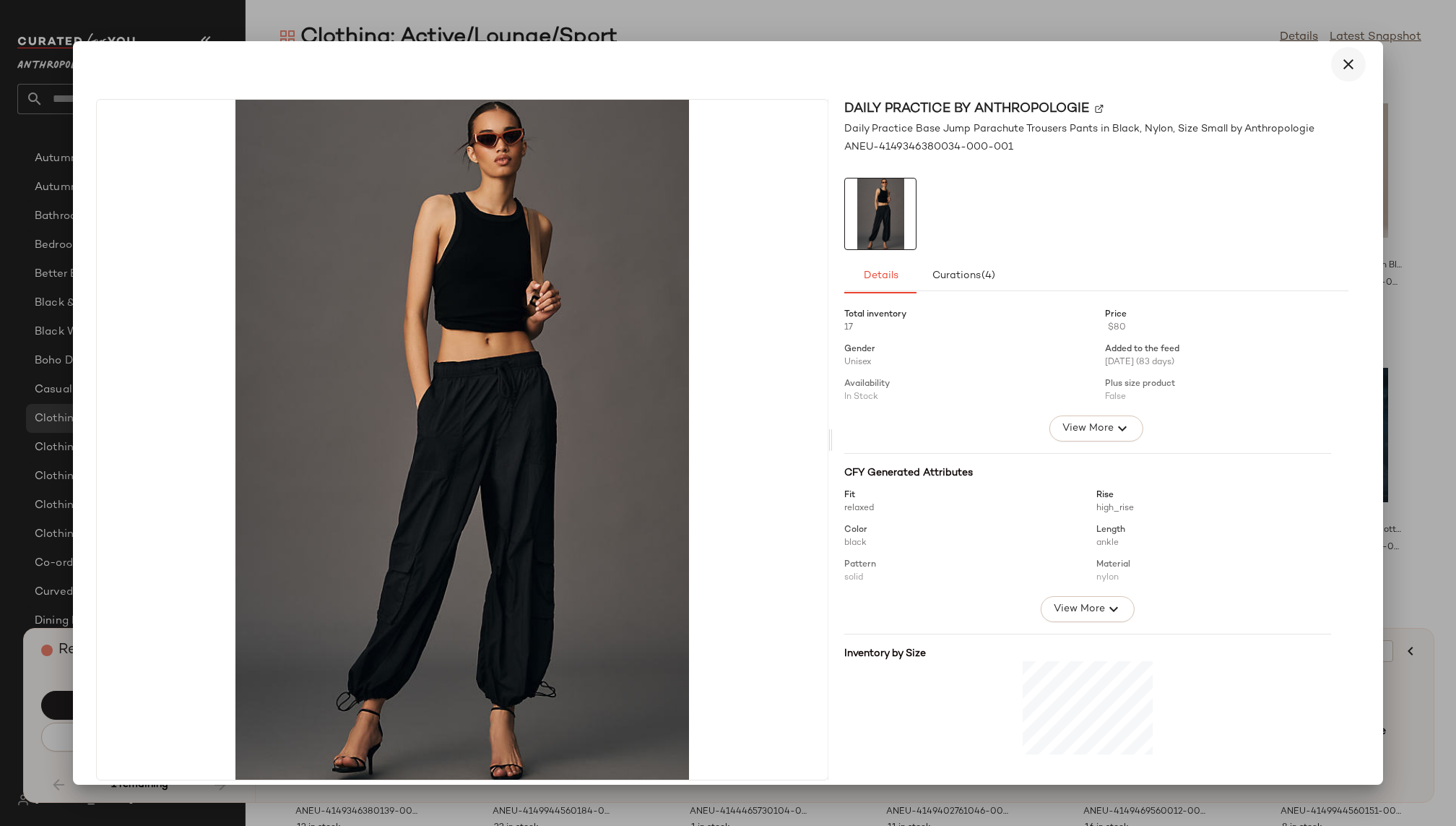
click at [1348, 63] on button "button" at bounding box center [1348, 64] width 34 height 34
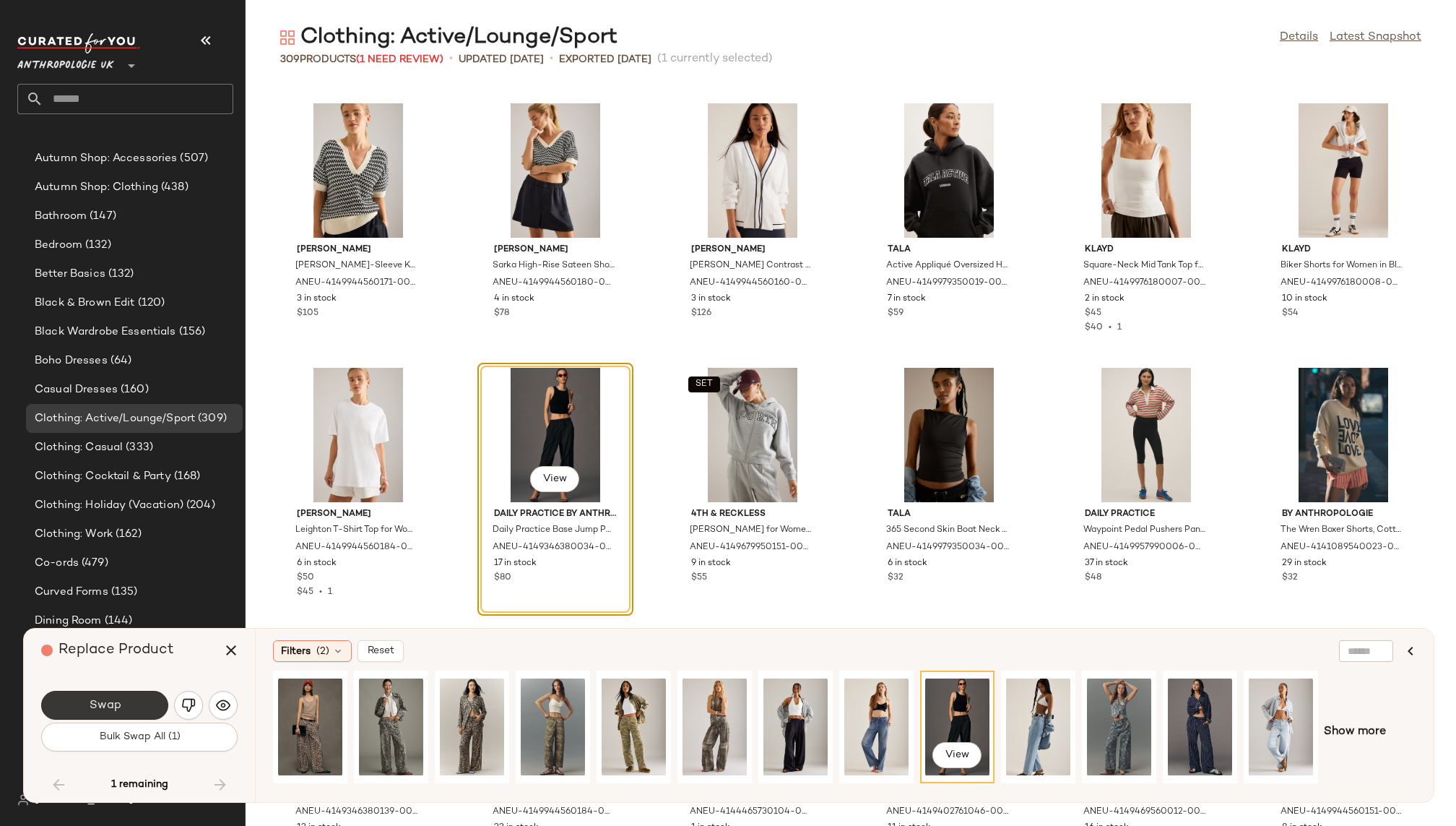
click at [121, 702] on button "Swap" at bounding box center [104, 705] width 127 height 29
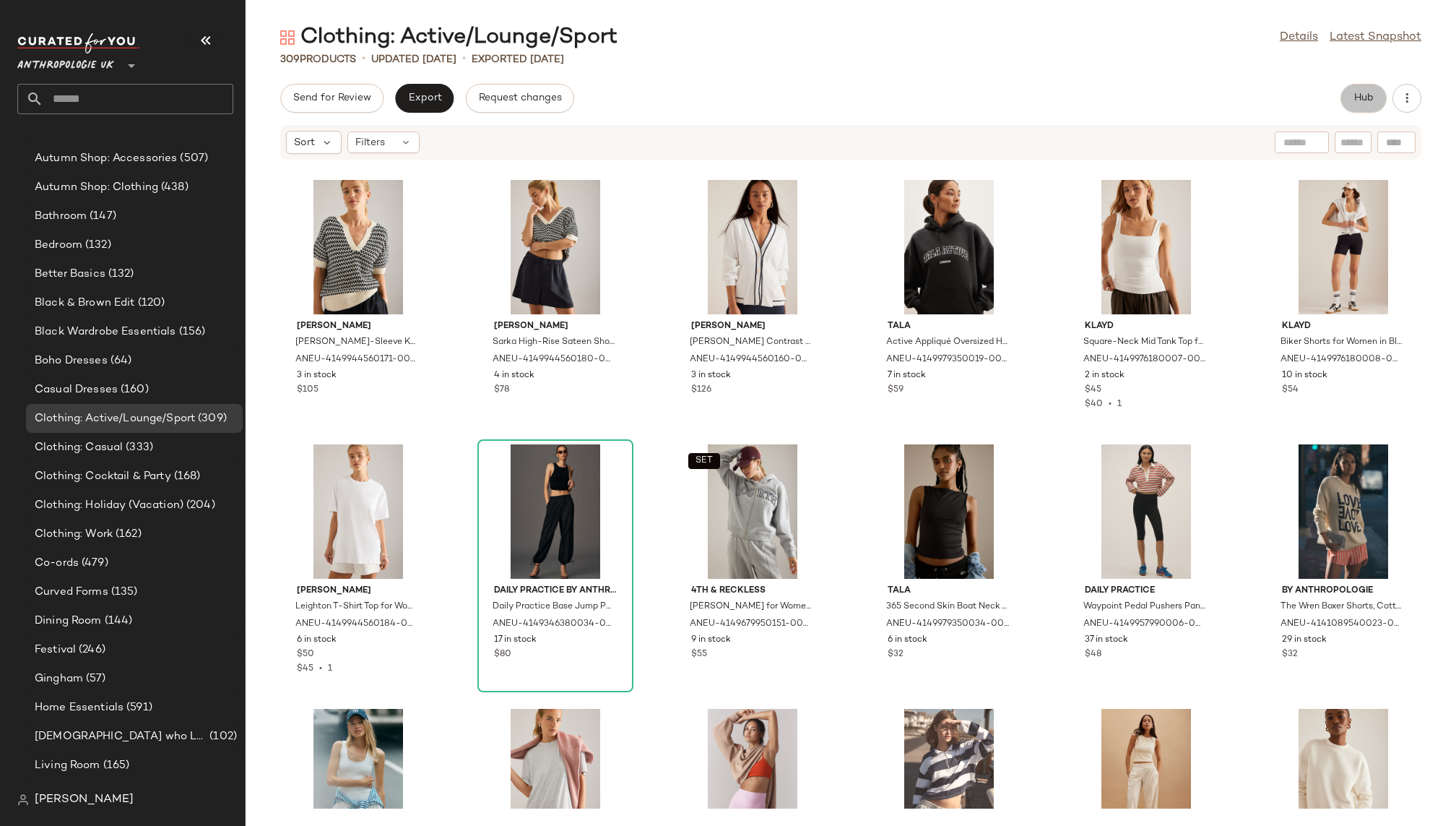
click at [1358, 108] on button "Hub" at bounding box center [1363, 97] width 46 height 29
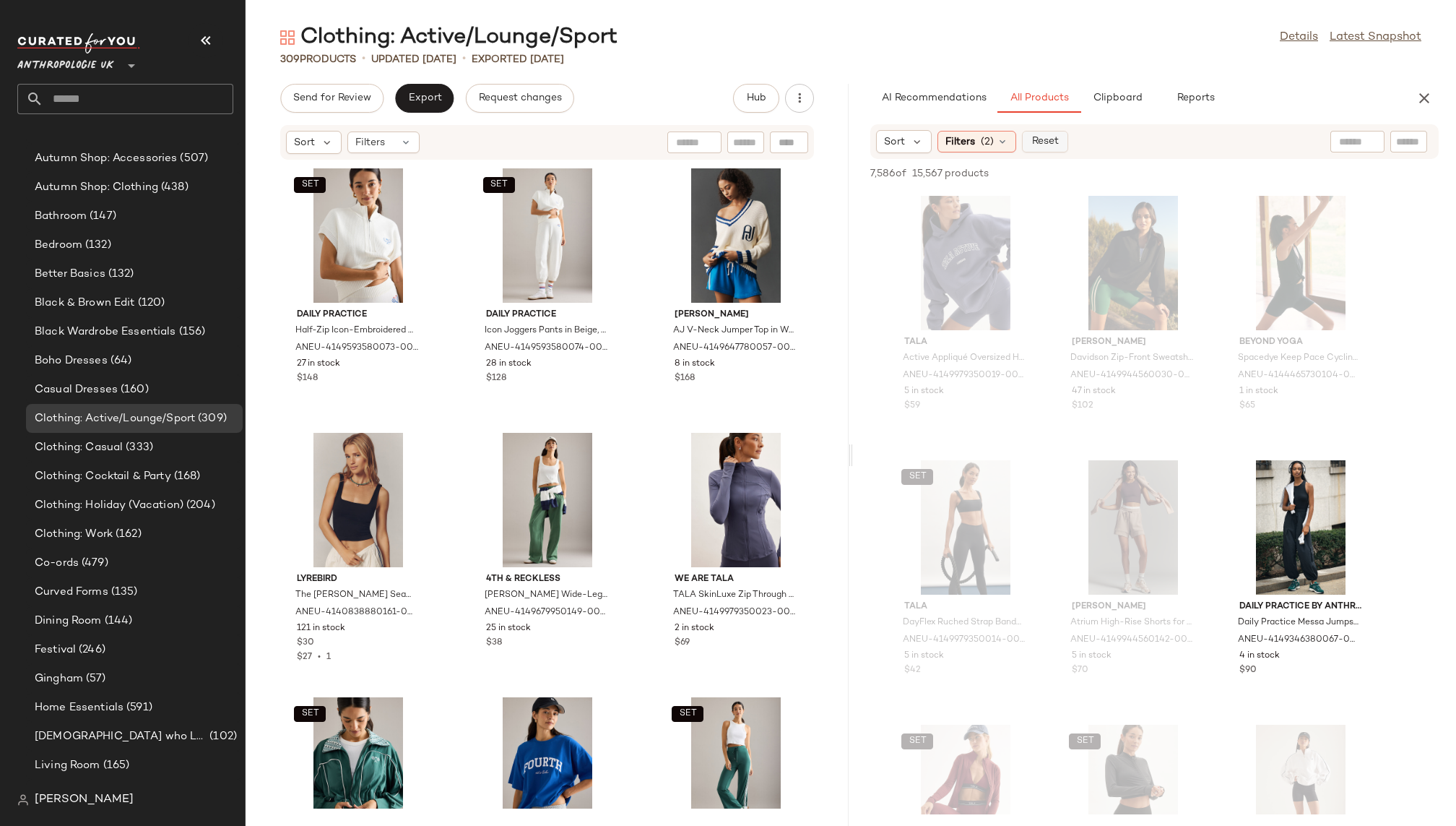
click at [1037, 140] on span "Reset" at bounding box center [1044, 142] width 28 height 11
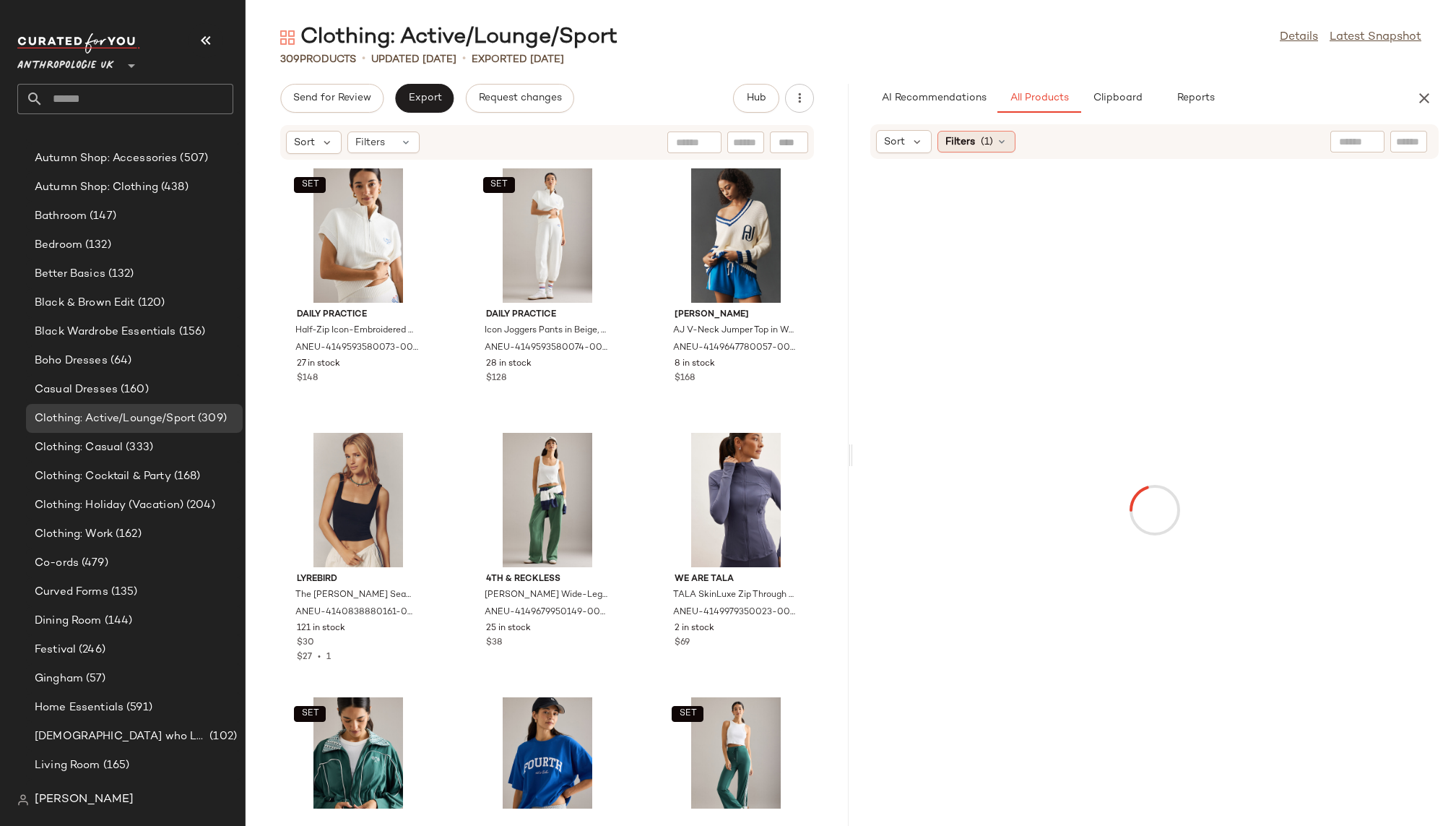
click at [977, 133] on div "Filters (1)" at bounding box center [976, 141] width 78 height 21
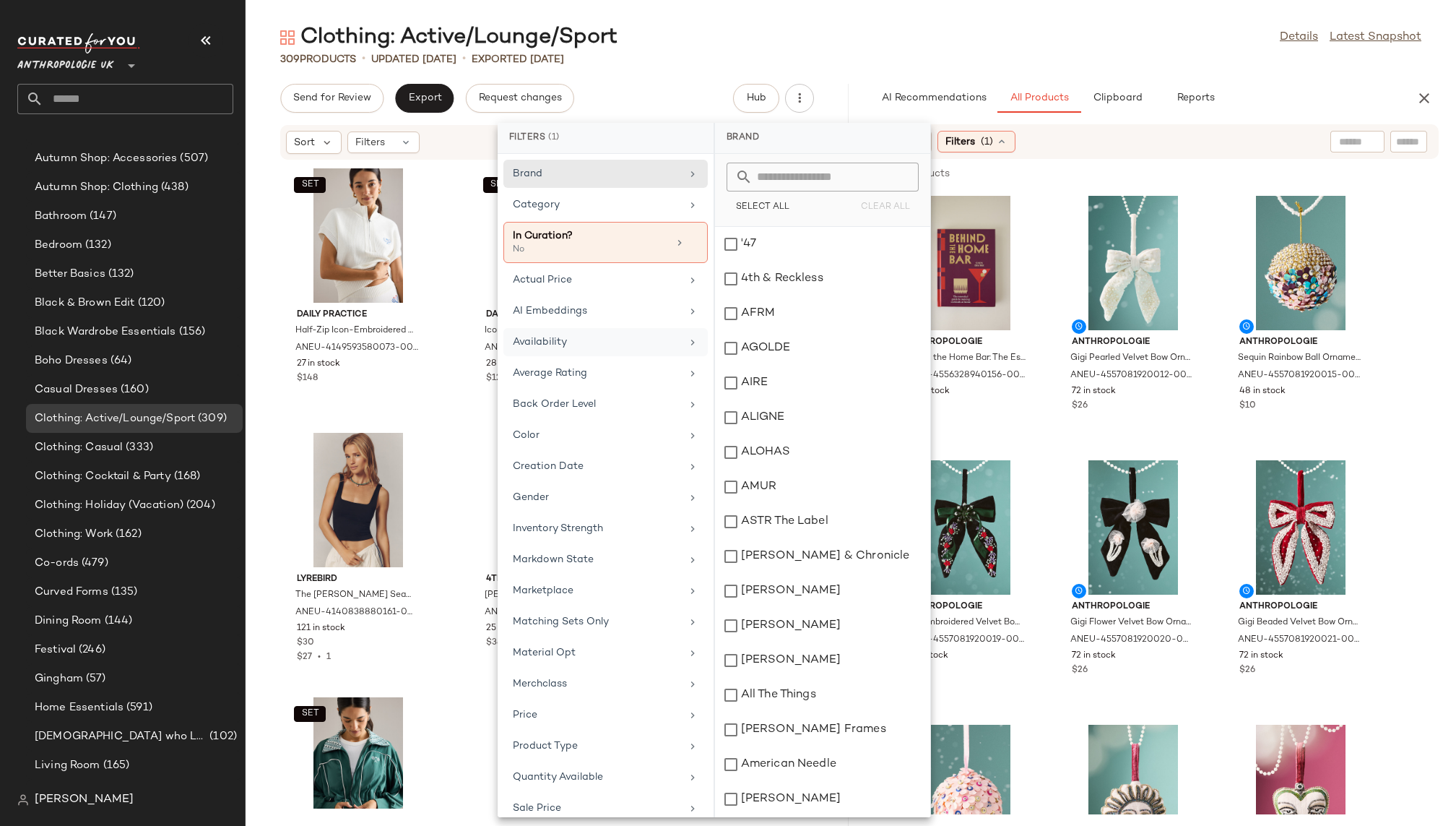
click at [624, 335] on div "Availability" at bounding box center [597, 342] width 168 height 15
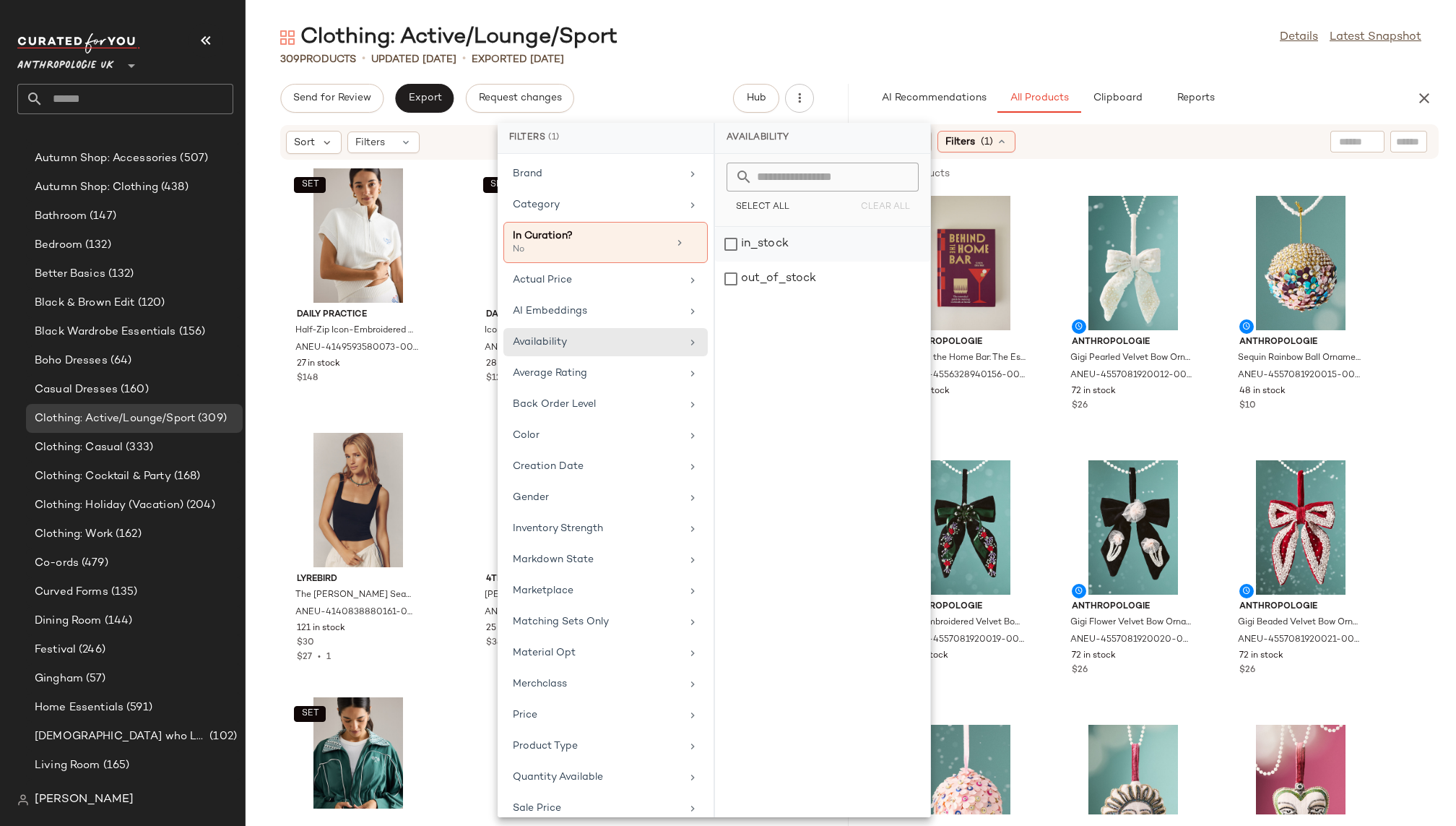
click at [803, 261] on div "in_stock" at bounding box center [822, 278] width 215 height 34
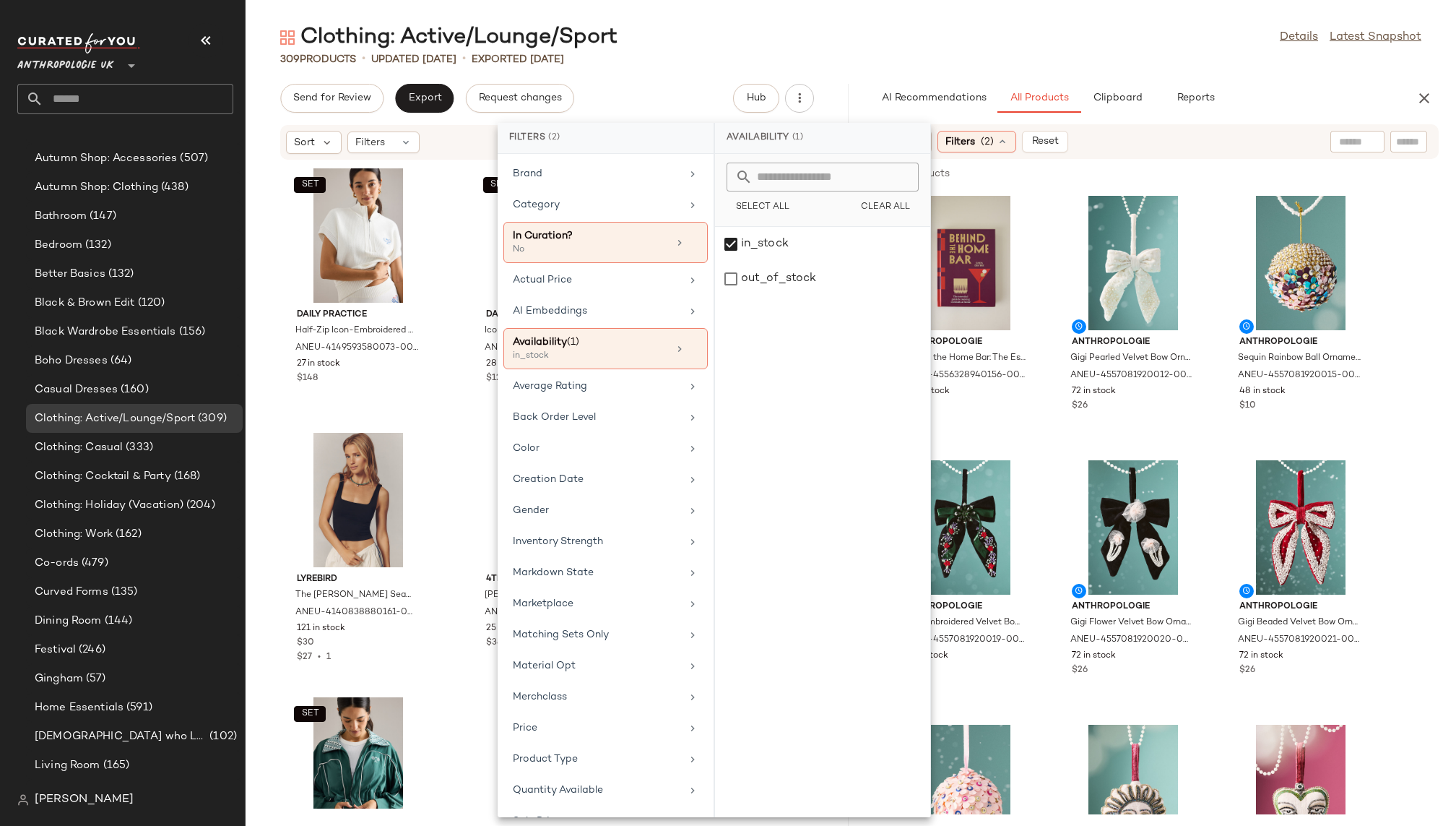
click at [1007, 56] on div "309 Products • updated [DATE] • Exported [DATE]" at bounding box center [850, 59] width 1210 height 15
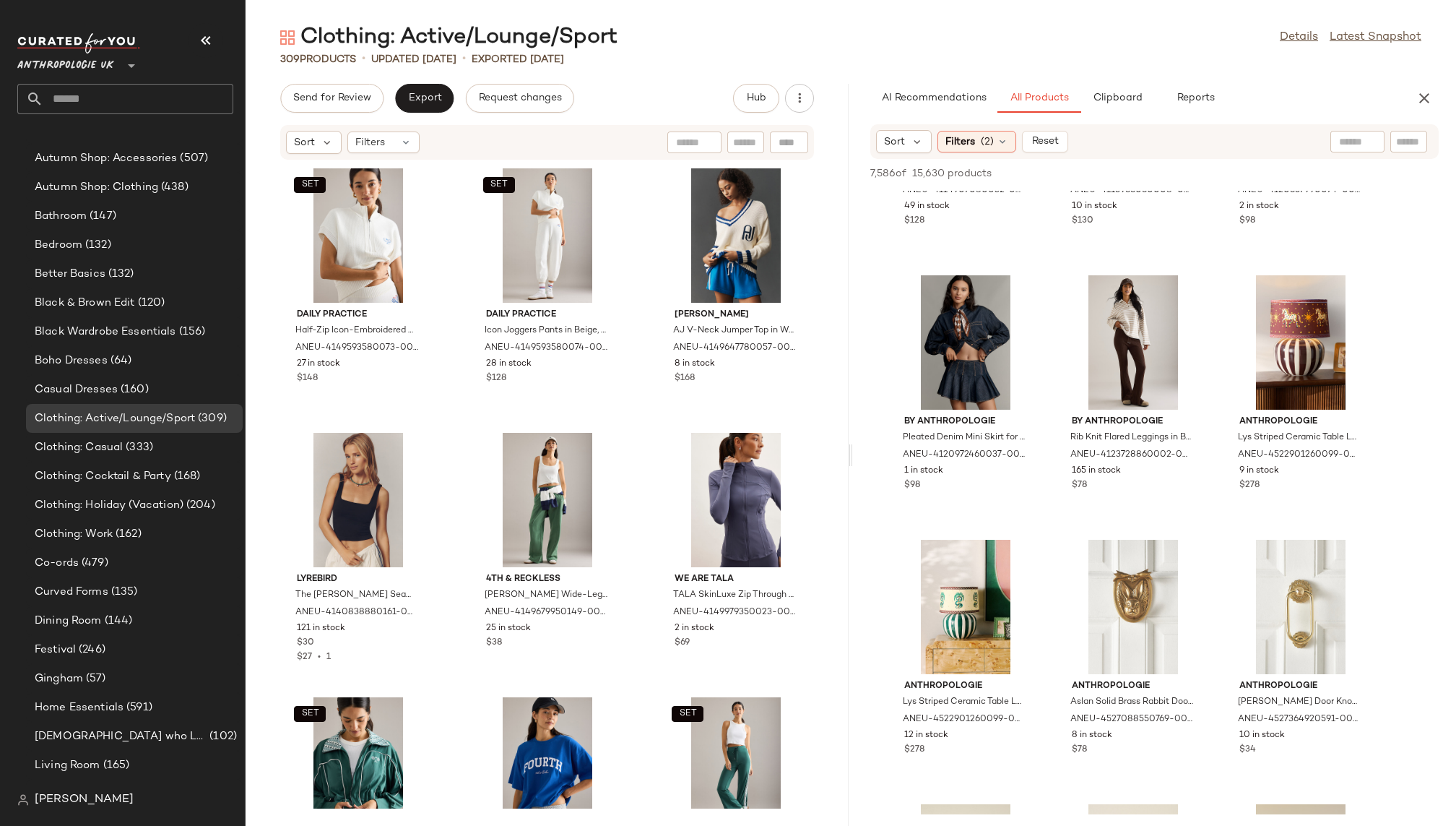
scroll to position [43730, 0]
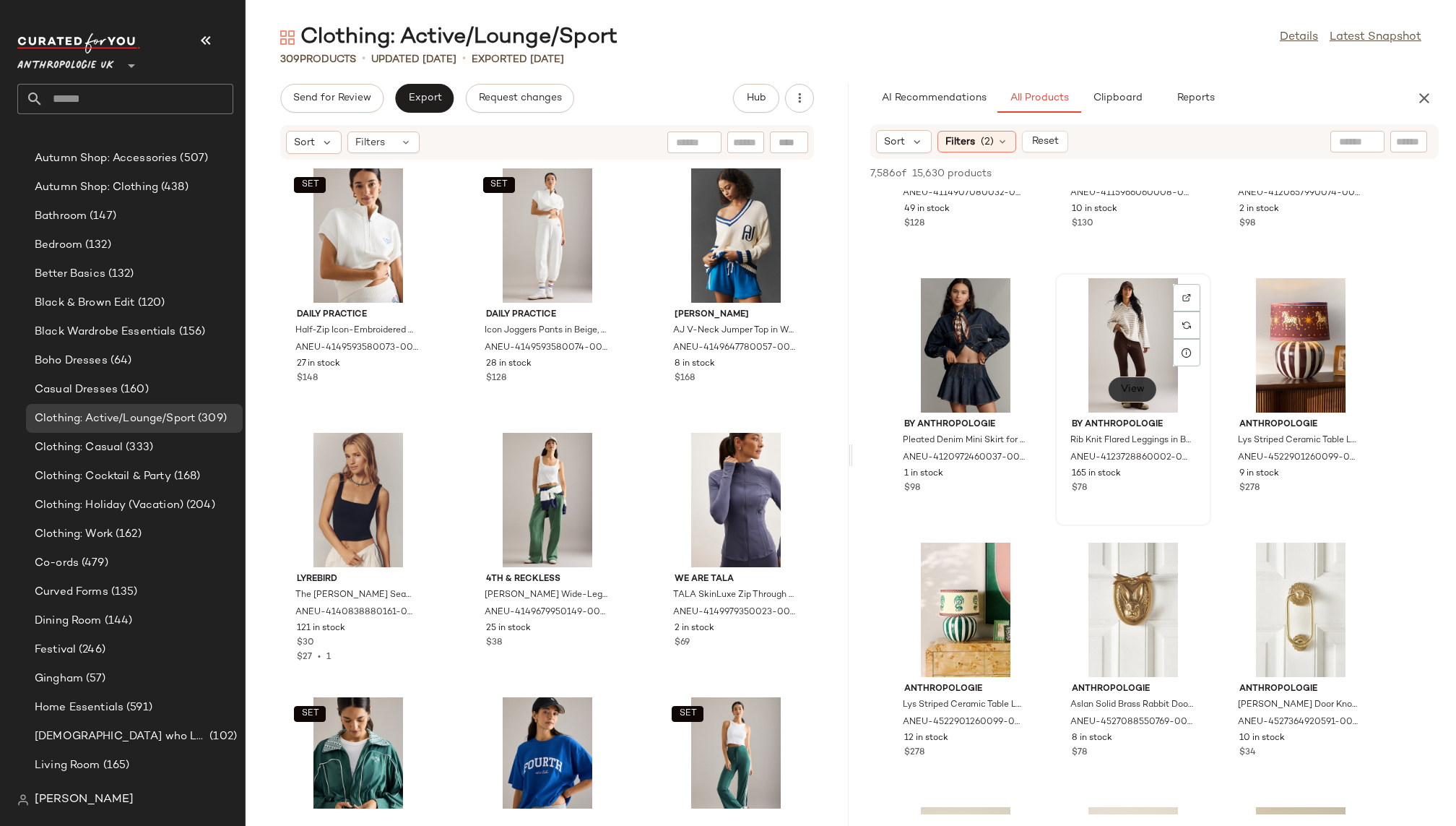
click at [1138, 381] on button "View" at bounding box center [1132, 389] width 49 height 26
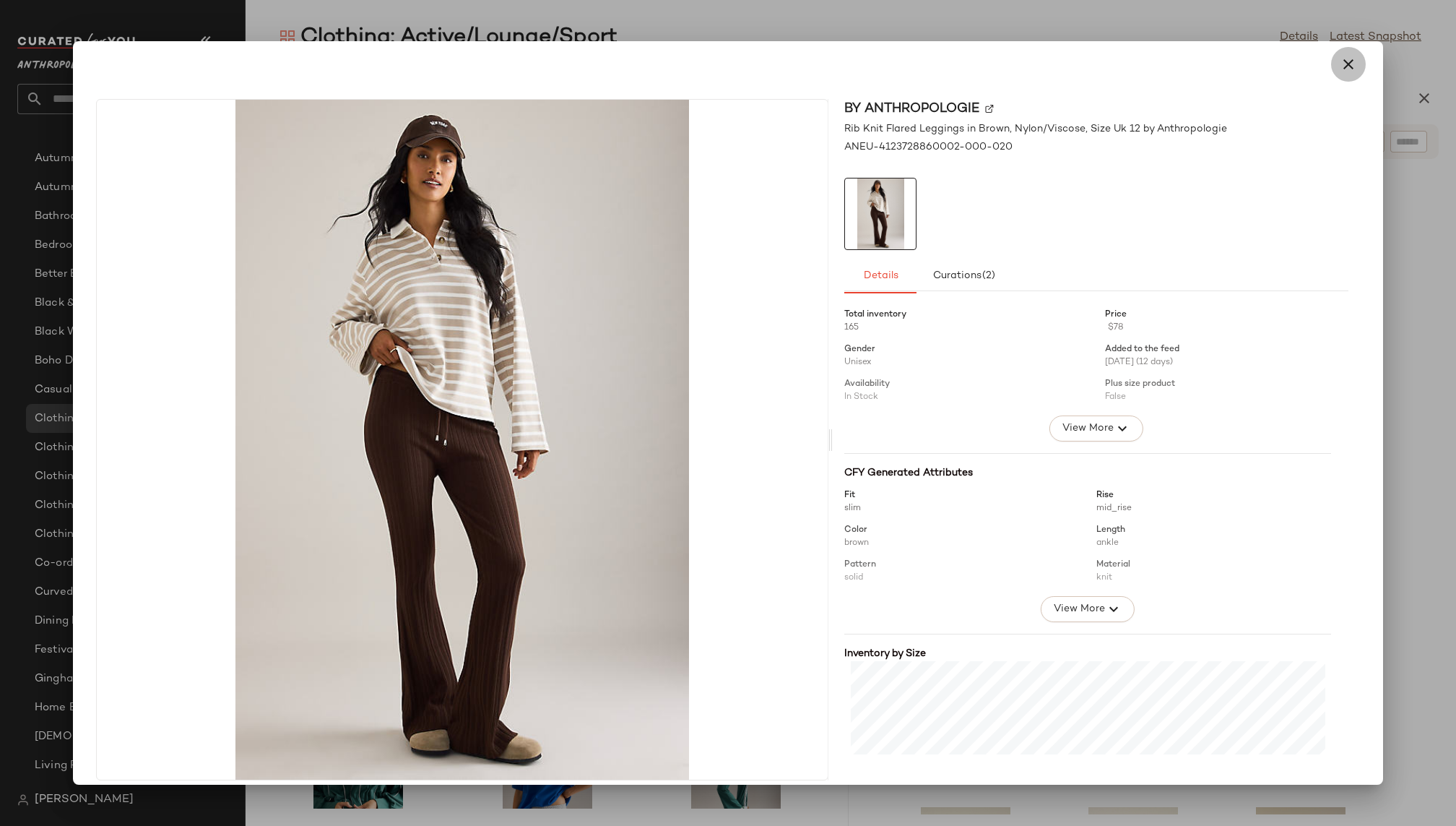
click at [1344, 72] on icon "button" at bounding box center [1348, 64] width 18 height 18
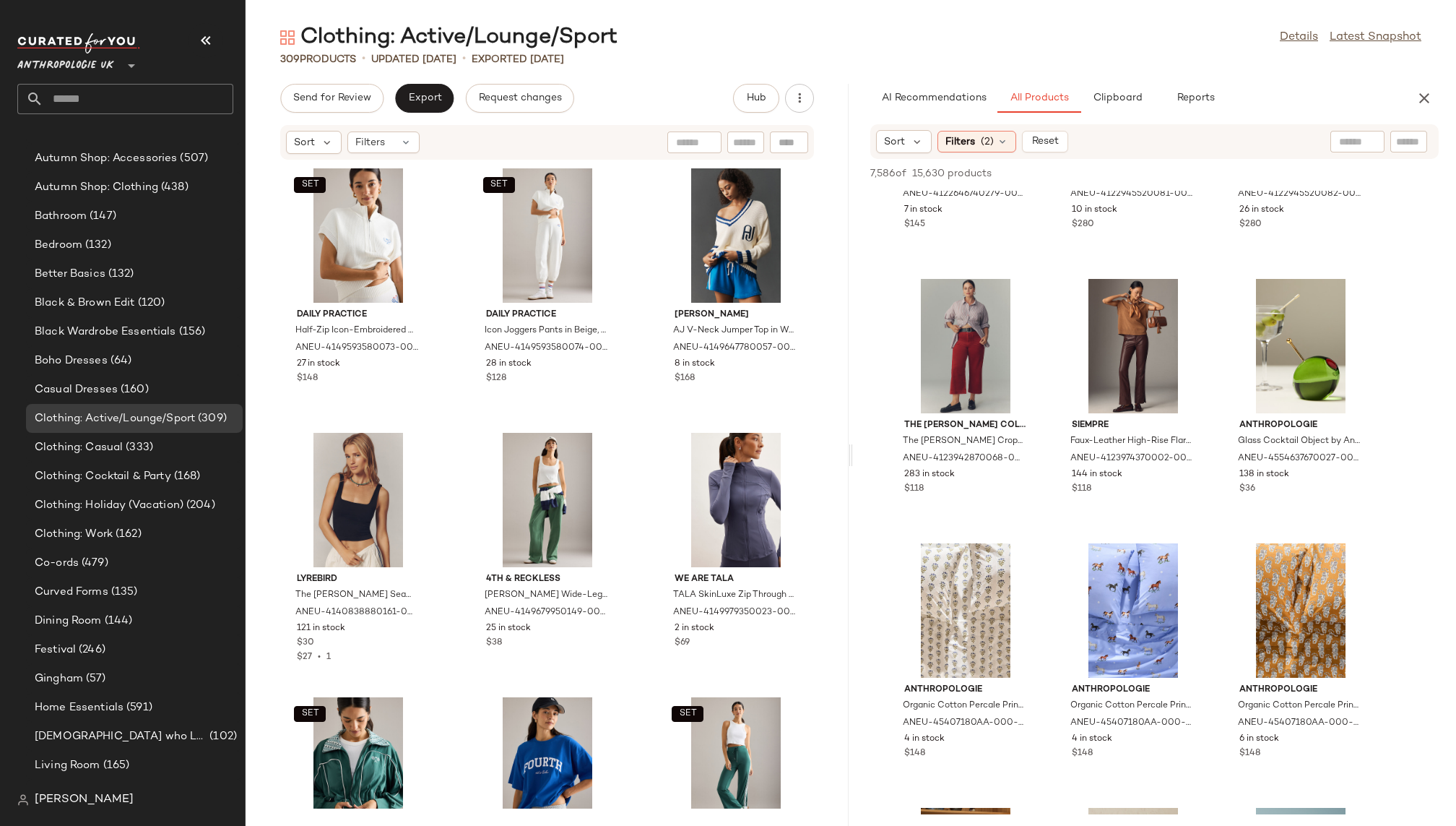
scroll to position [75597, 0]
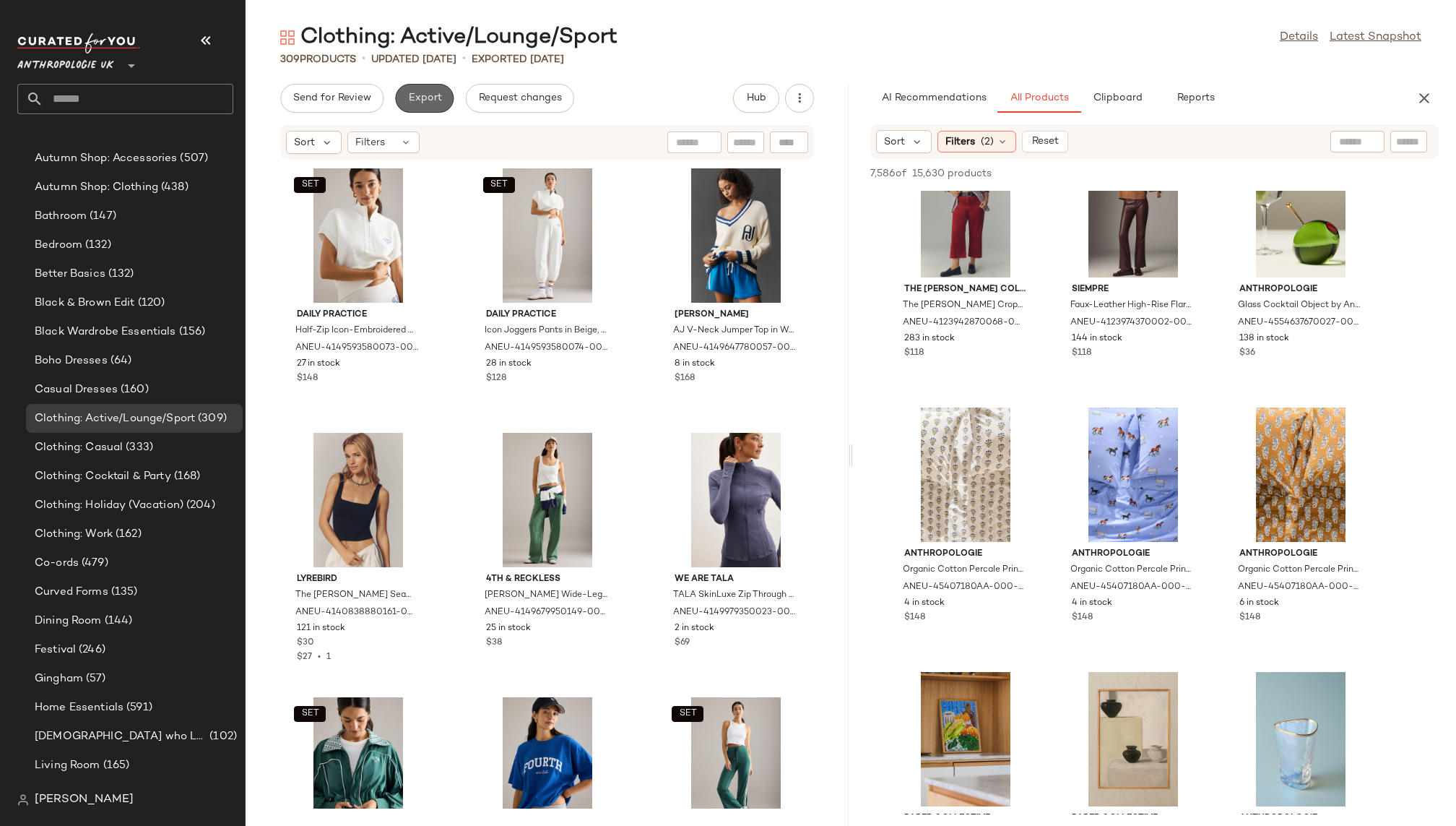
click at [429, 94] on span "Export" at bounding box center [424, 98] width 34 height 11
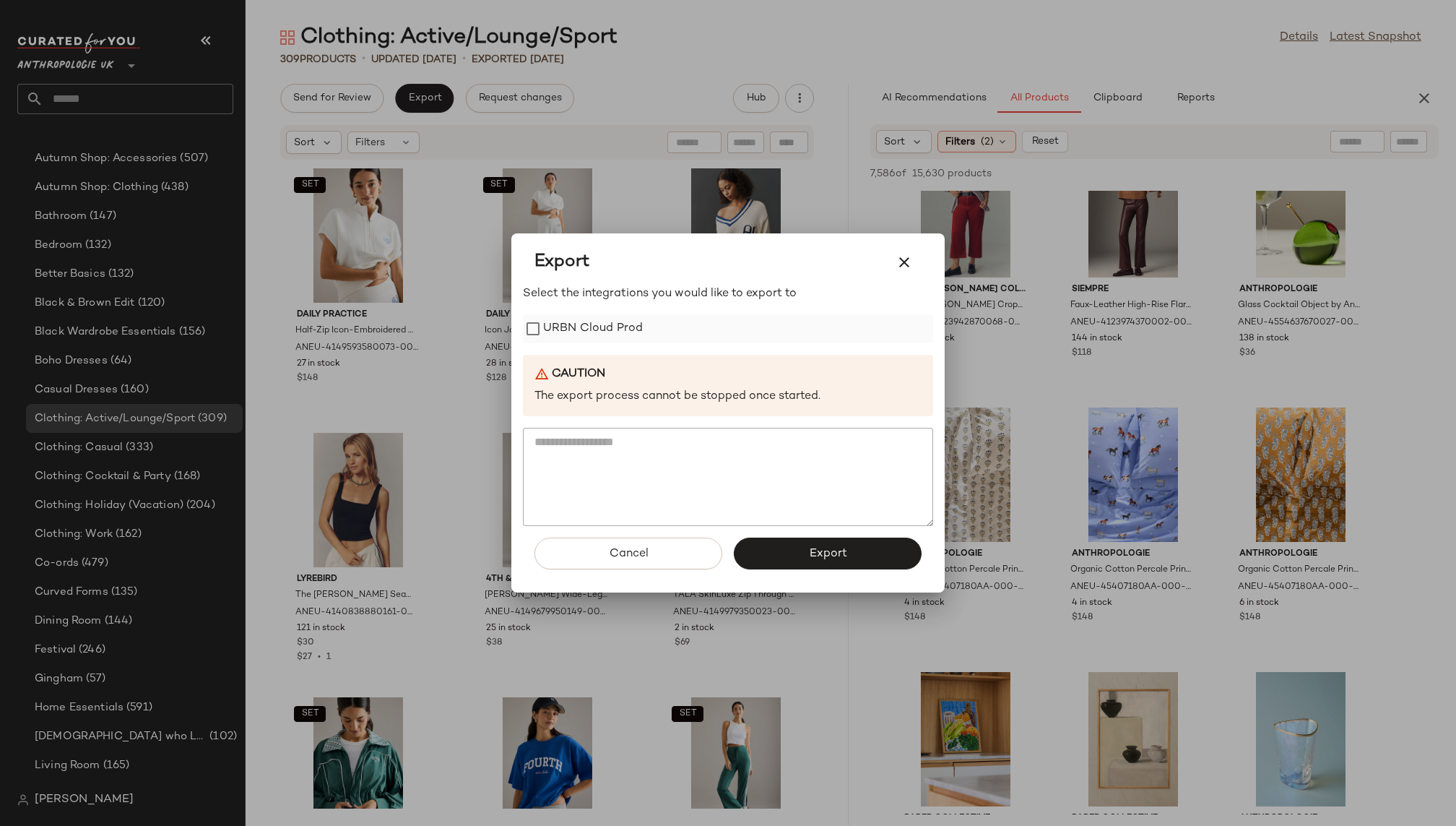
click at [622, 340] on label "URBN Cloud Prod" at bounding box center [593, 328] width 100 height 29
click at [825, 538] on button "Export" at bounding box center [828, 553] width 188 height 31
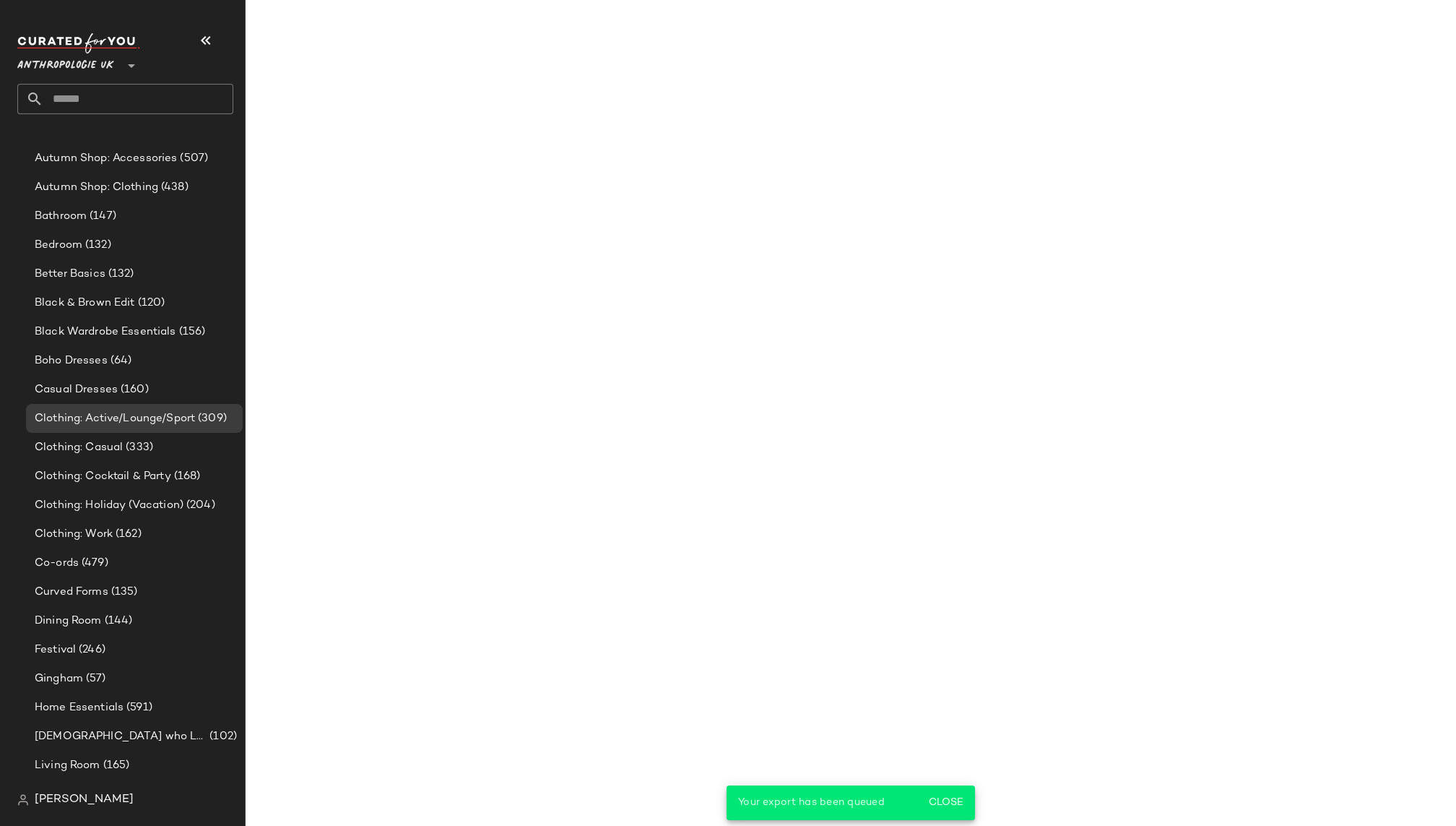
scroll to position [82470, 0]
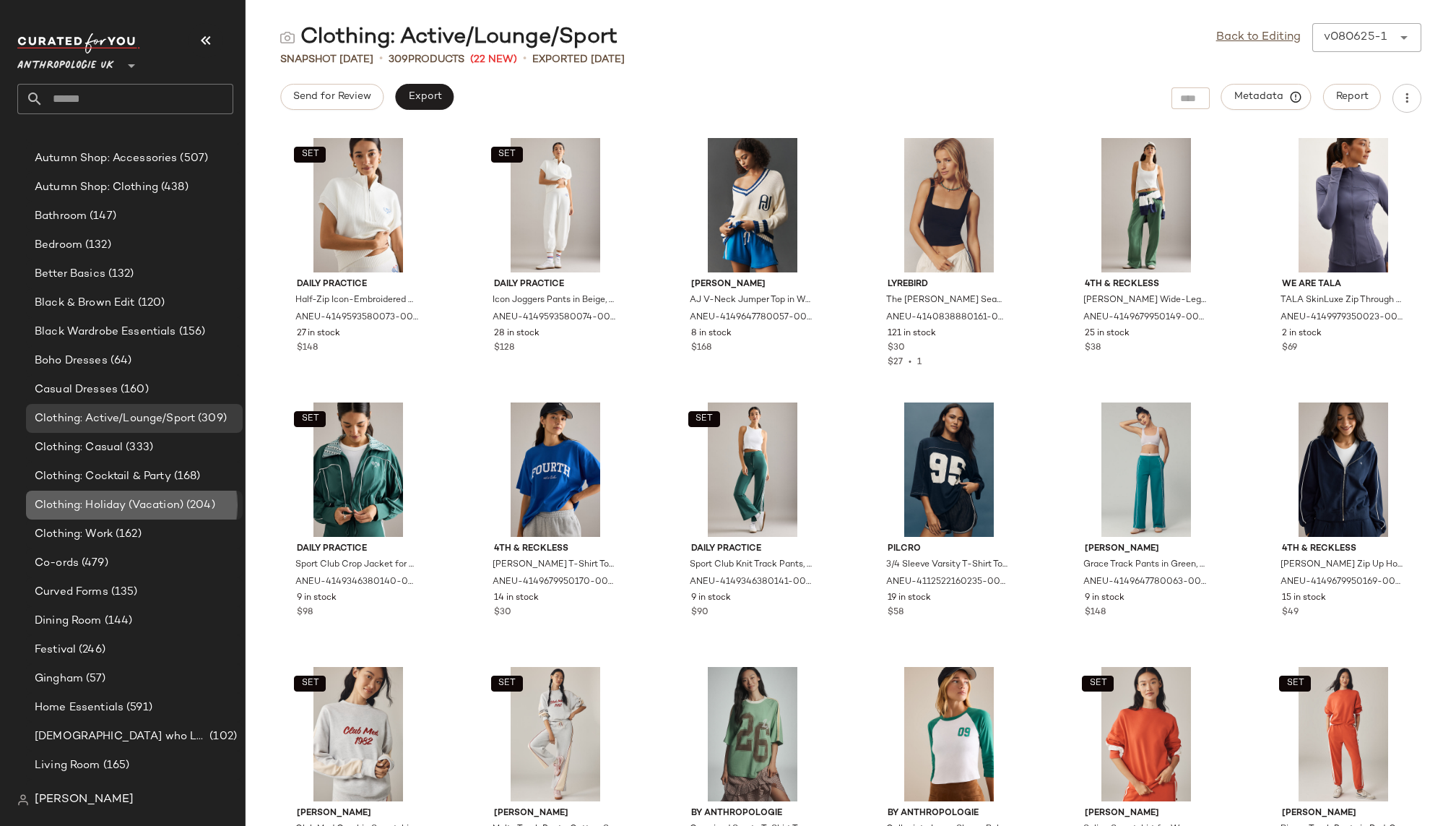
click at [156, 498] on span "Clothing: Holiday (Vacation)" at bounding box center [108, 506] width 149 height 17
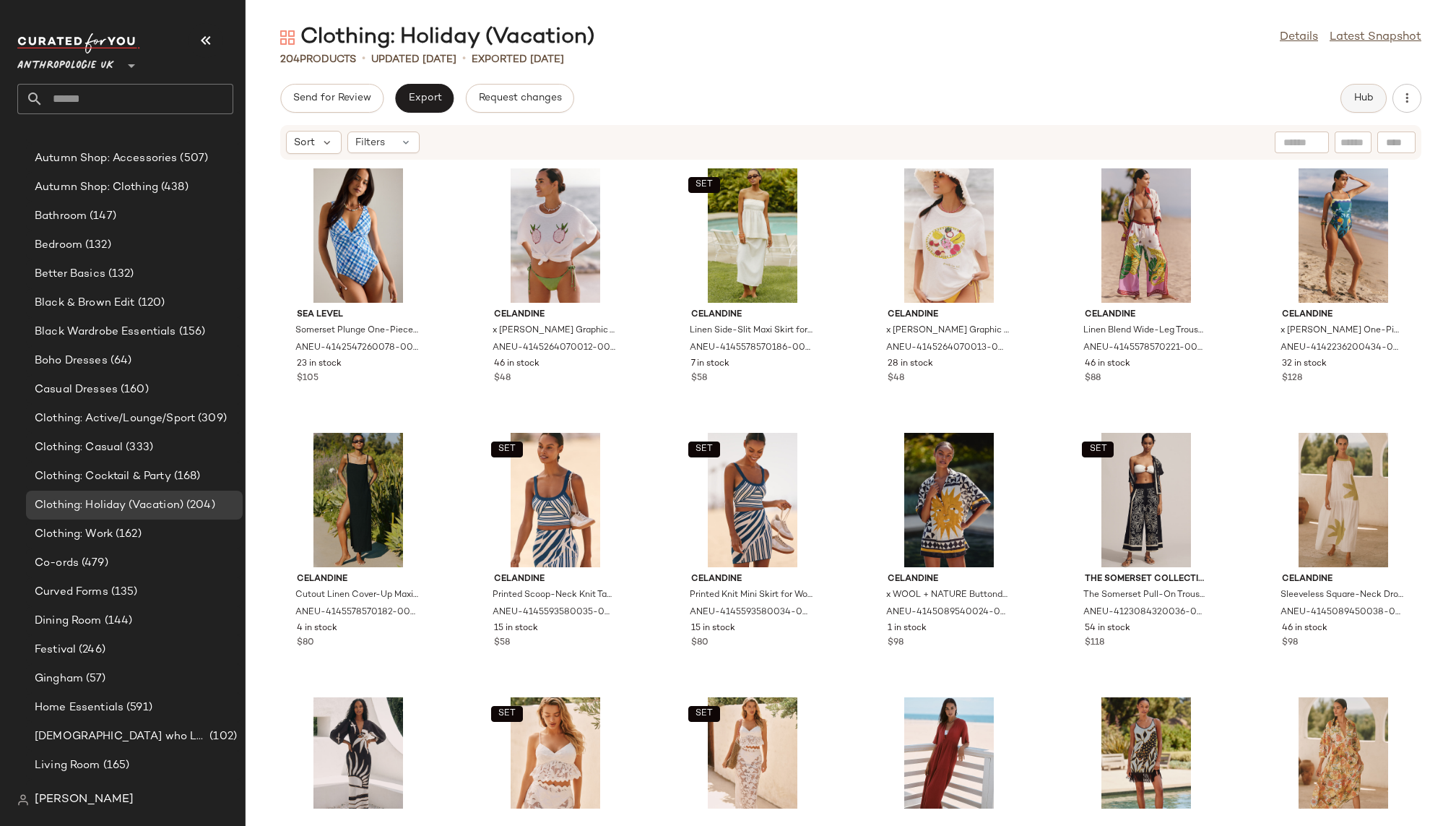
click at [1354, 94] on span "Hub" at bounding box center [1363, 98] width 20 height 11
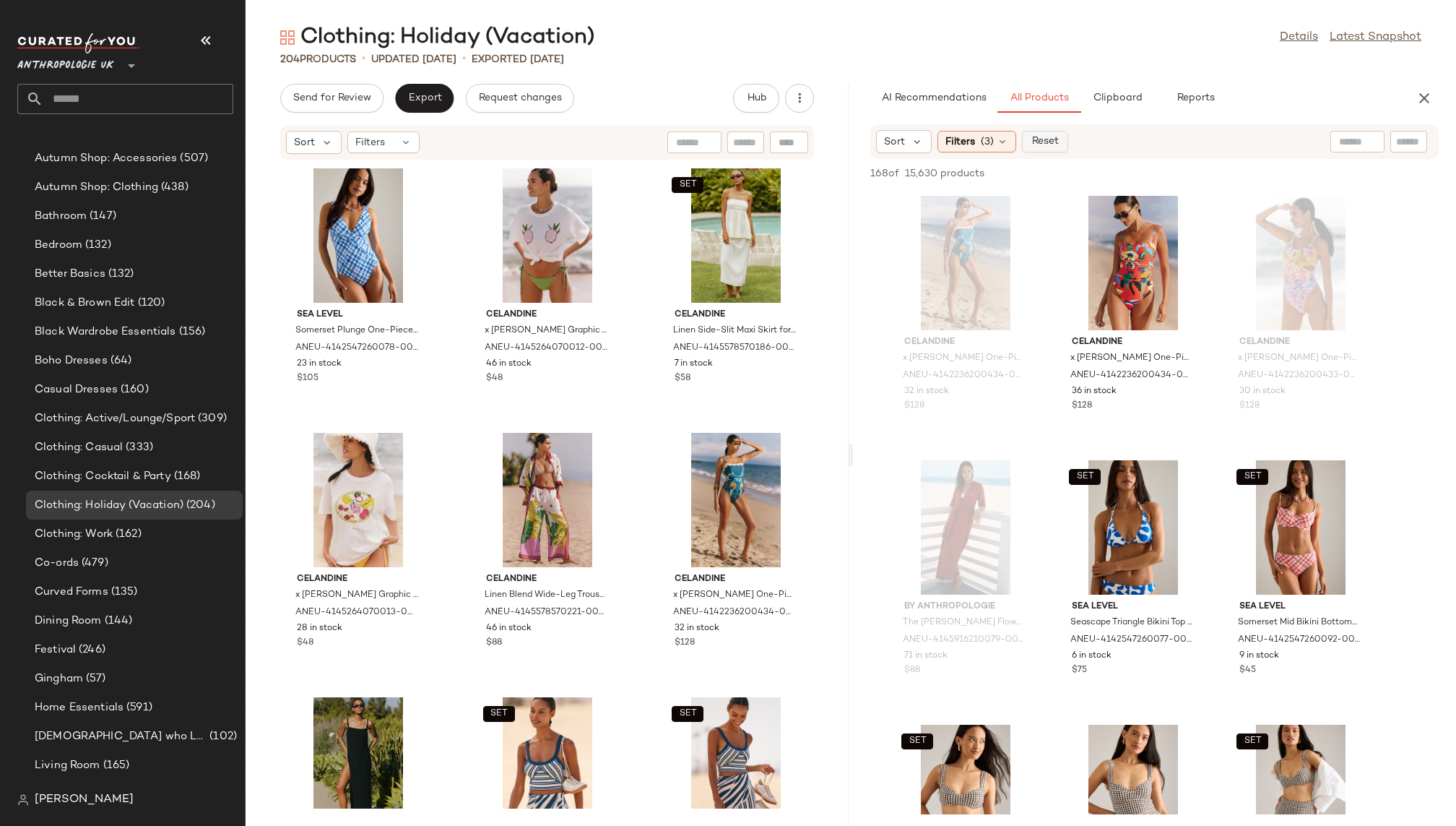
click at [1032, 142] on span "Reset" at bounding box center [1044, 142] width 28 height 11
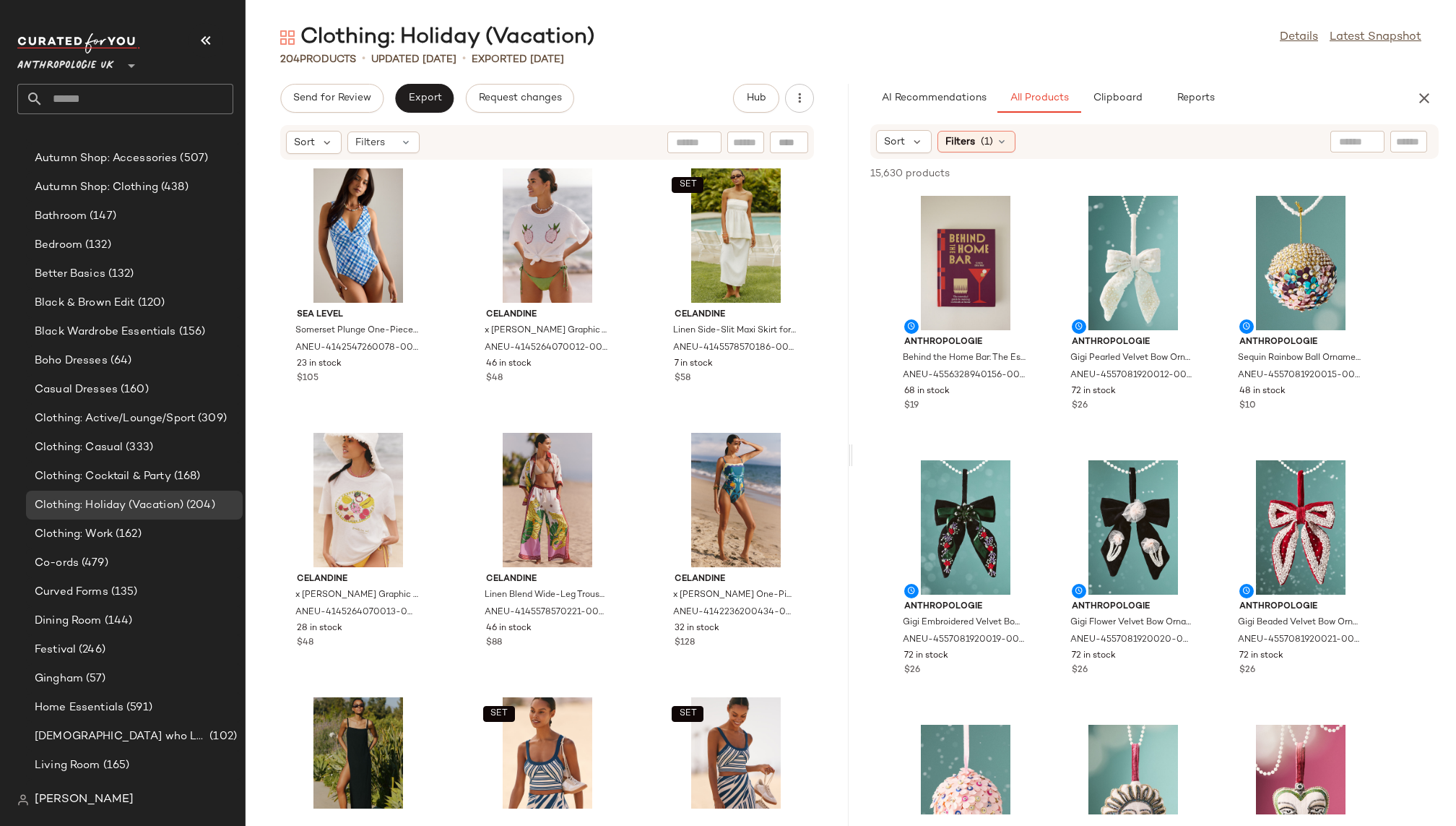
click at [993, 126] on div "Sort Filters (1)" at bounding box center [1154, 141] width 568 height 34
click at [983, 140] on span "(1)" at bounding box center [986, 142] width 12 height 15
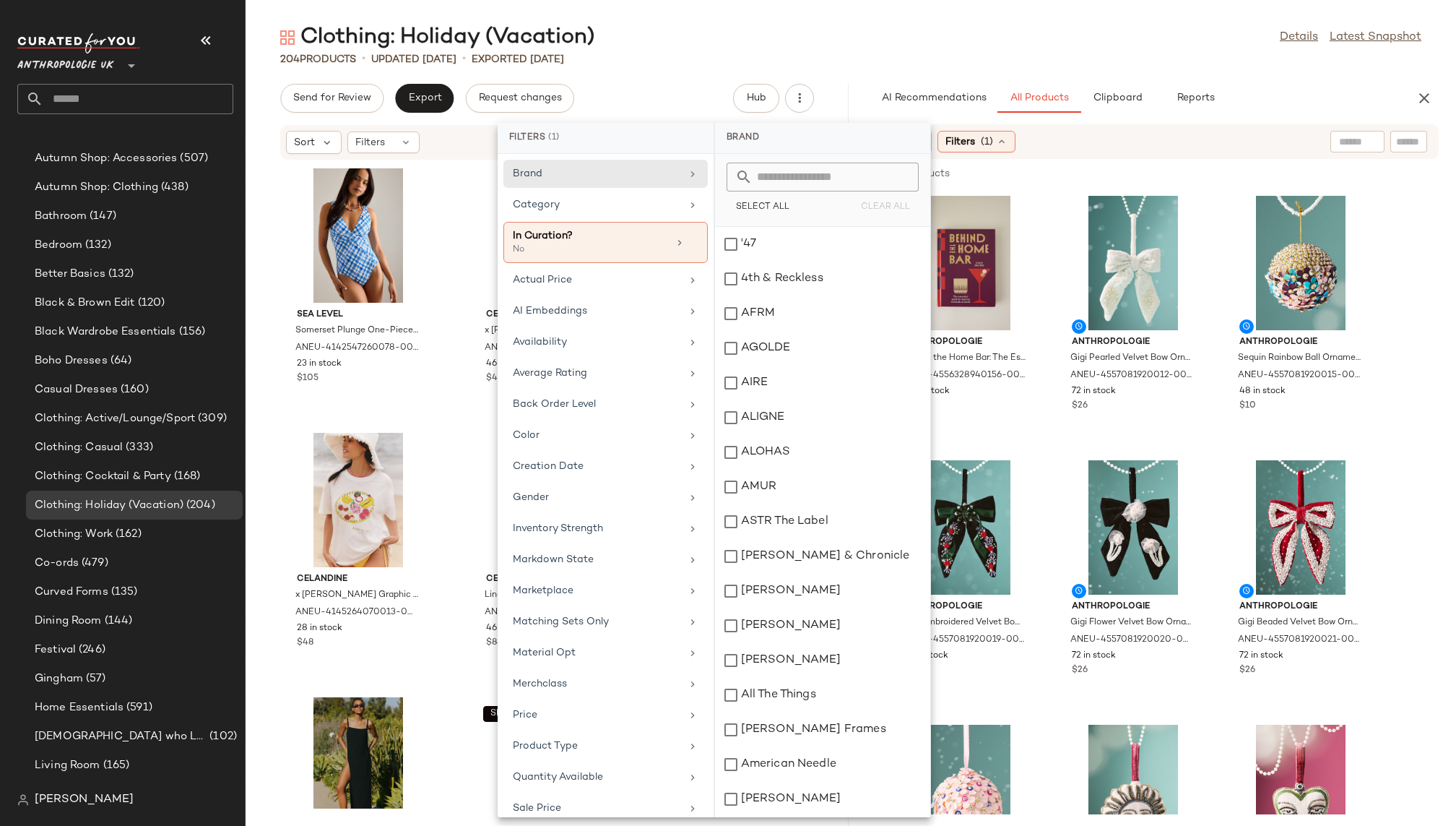
click at [983, 140] on span "(1)" at bounding box center [986, 142] width 12 height 15
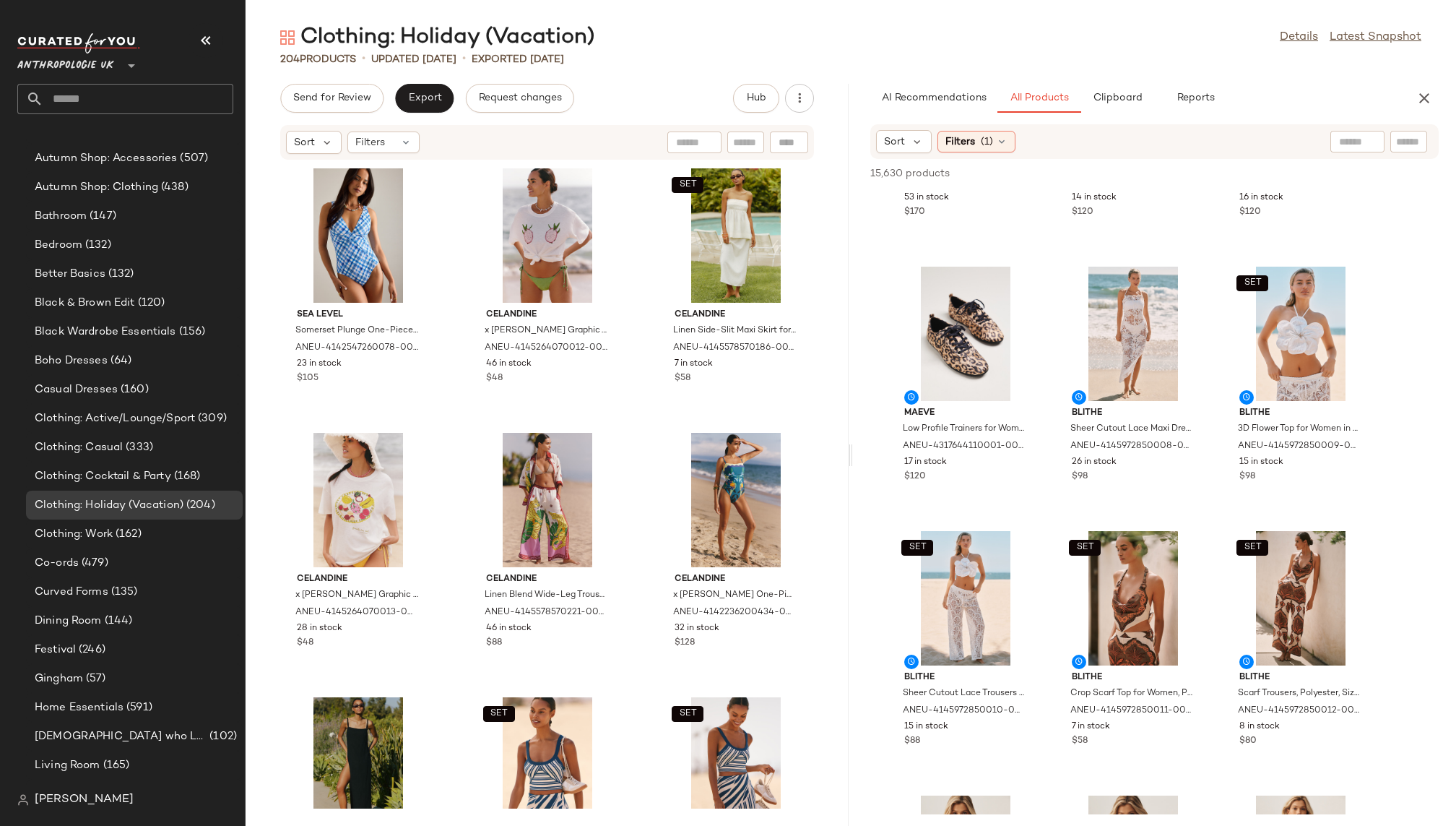
scroll to position [18919, 0]
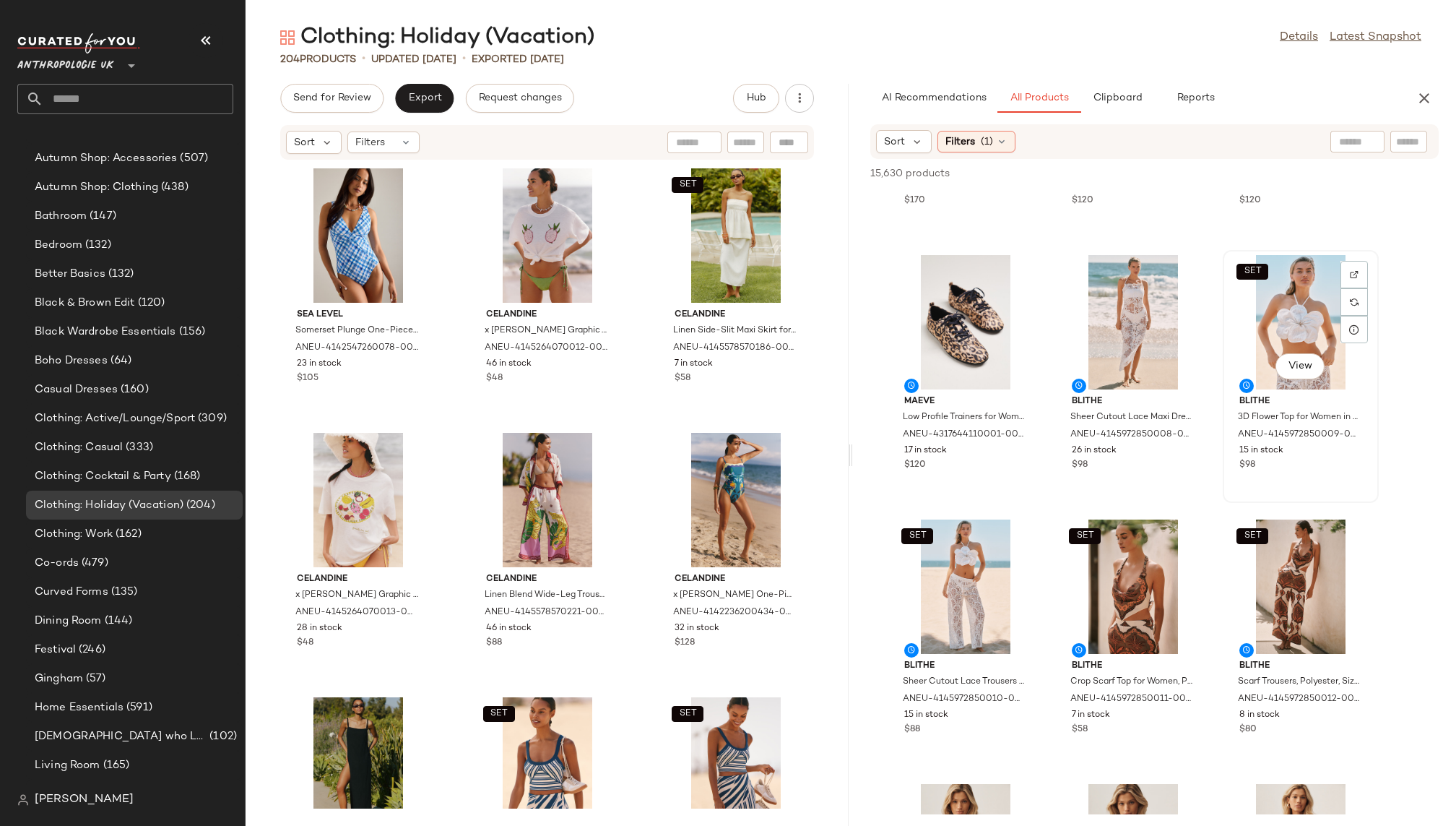
click at [1258, 307] on div "SET View" at bounding box center [1300, 321] width 146 height 134
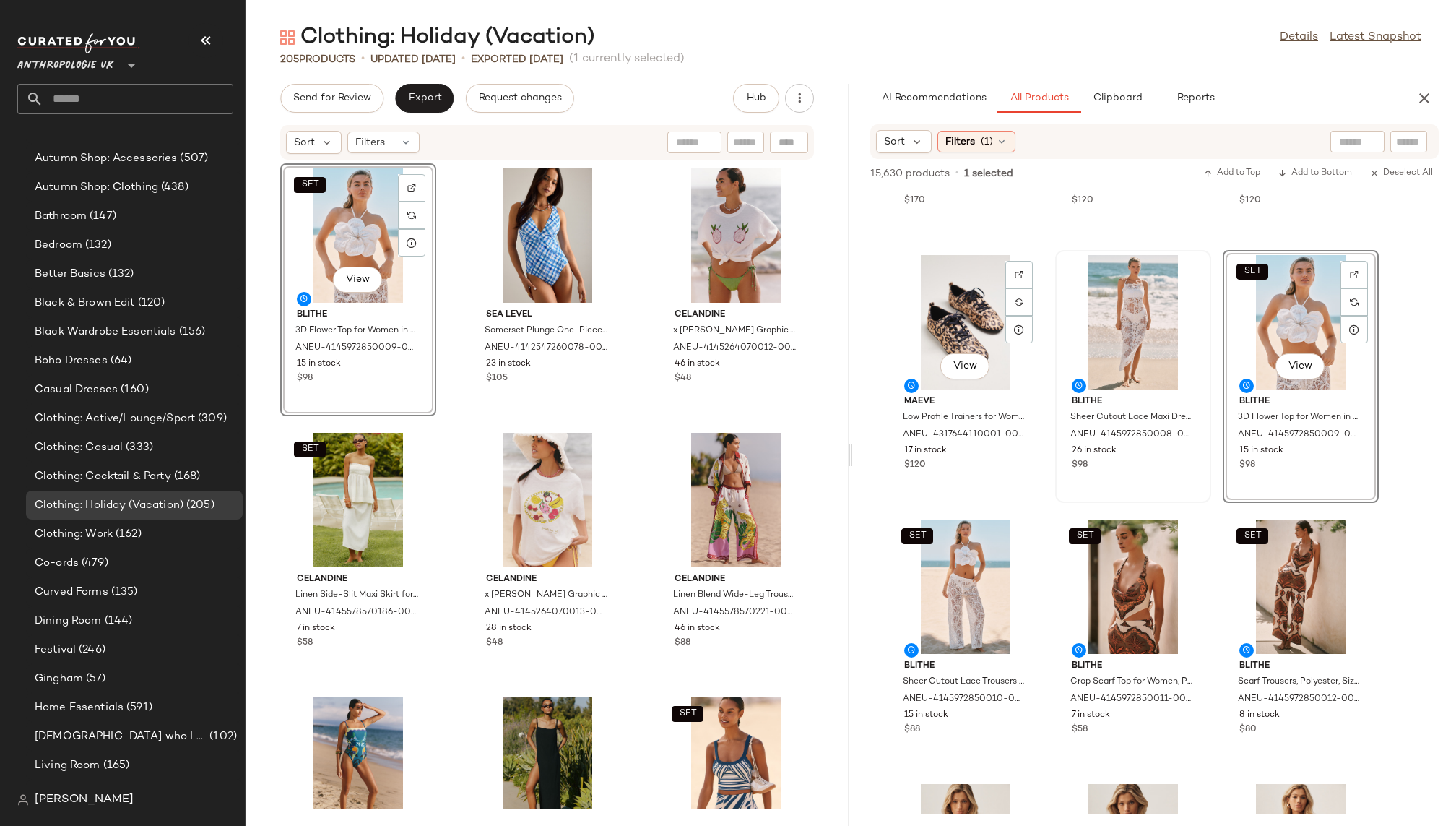
scroll to position [252, 0]
click at [953, 575] on div "SET View" at bounding box center [965, 586] width 146 height 134
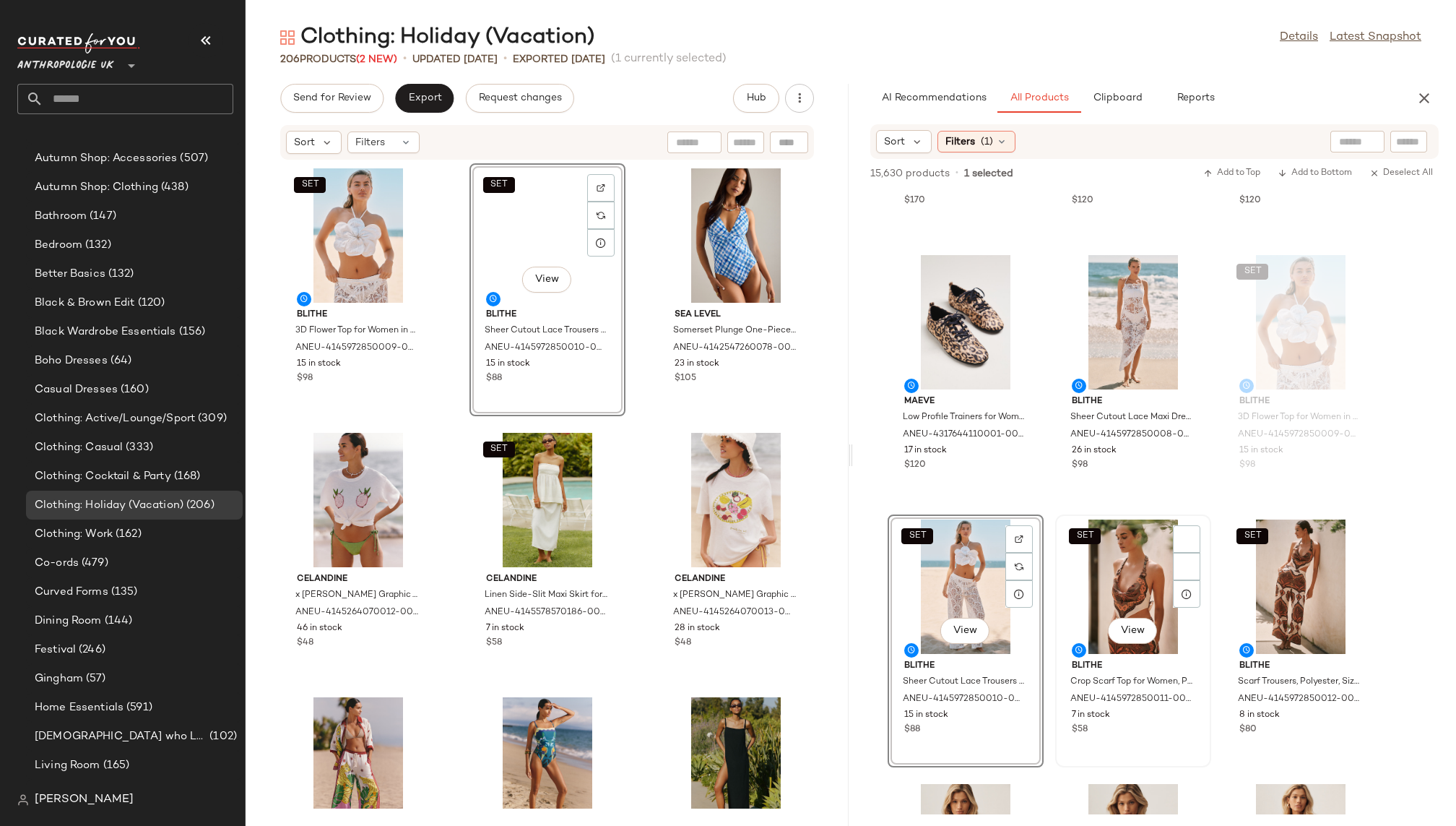
click at [1091, 569] on div "SET View" at bounding box center [1133, 586] width 146 height 134
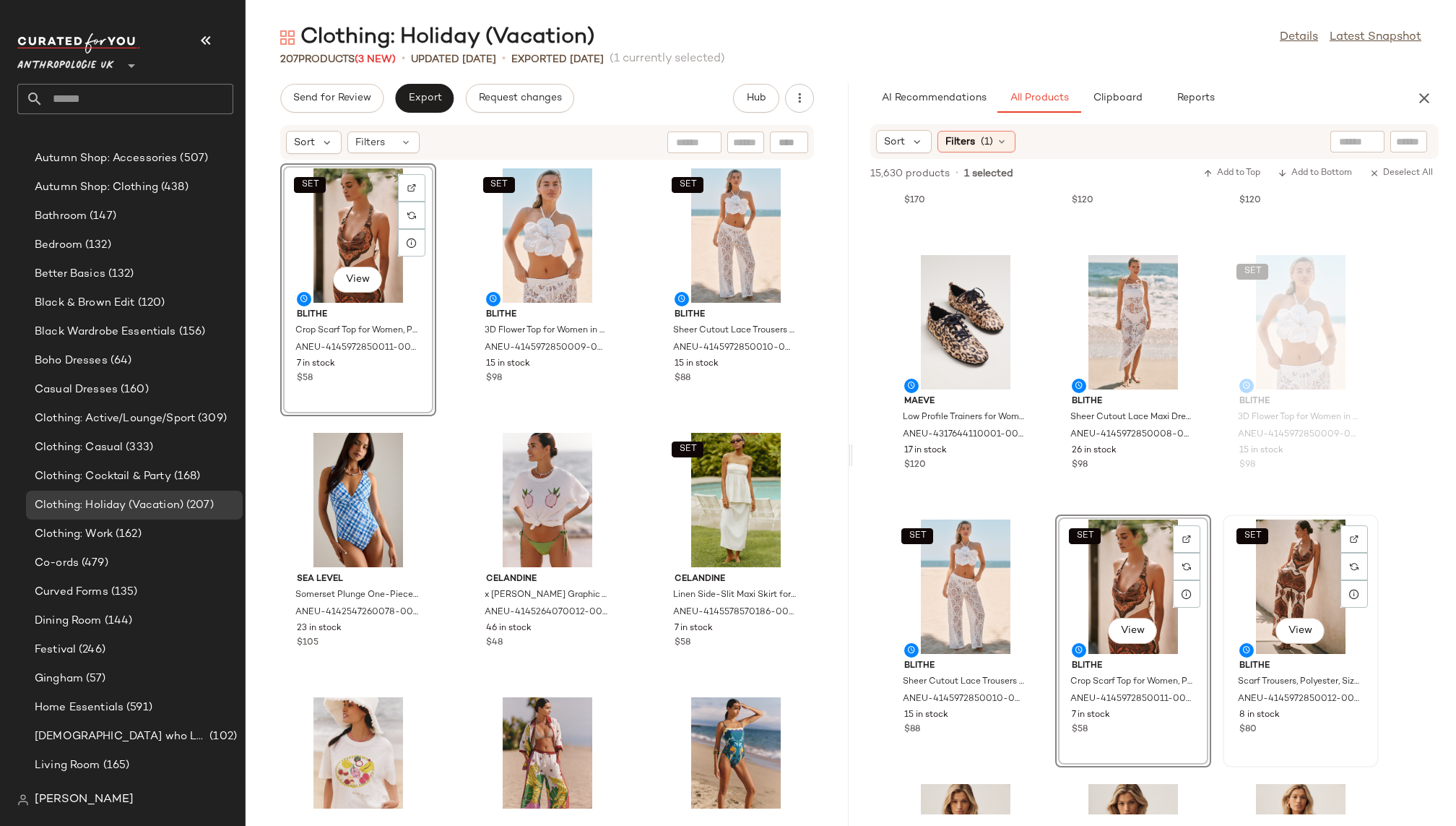
click at [1277, 576] on div "SET View" at bounding box center [1300, 586] width 146 height 134
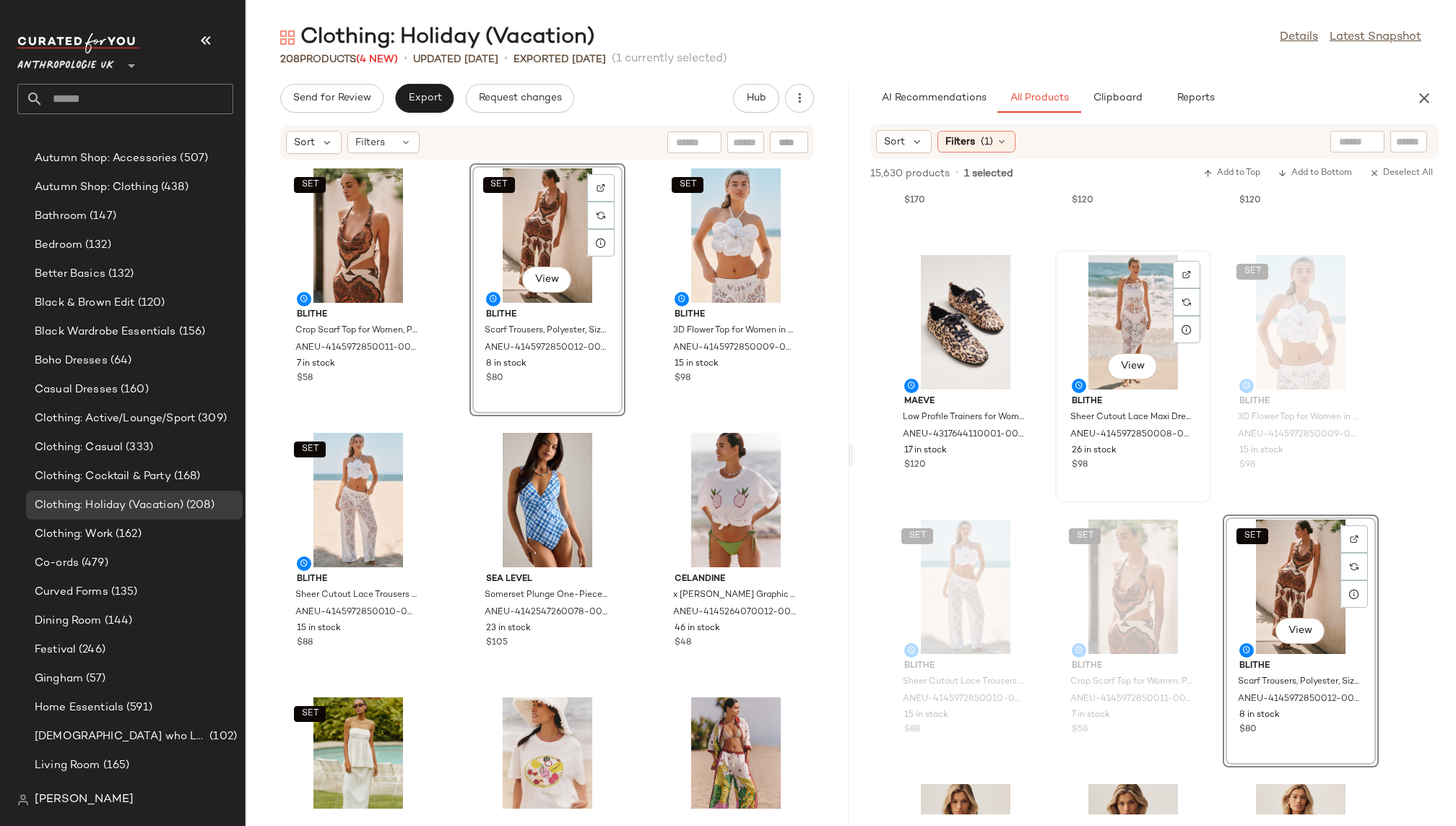
click at [1103, 325] on div "View" at bounding box center [1133, 321] width 146 height 134
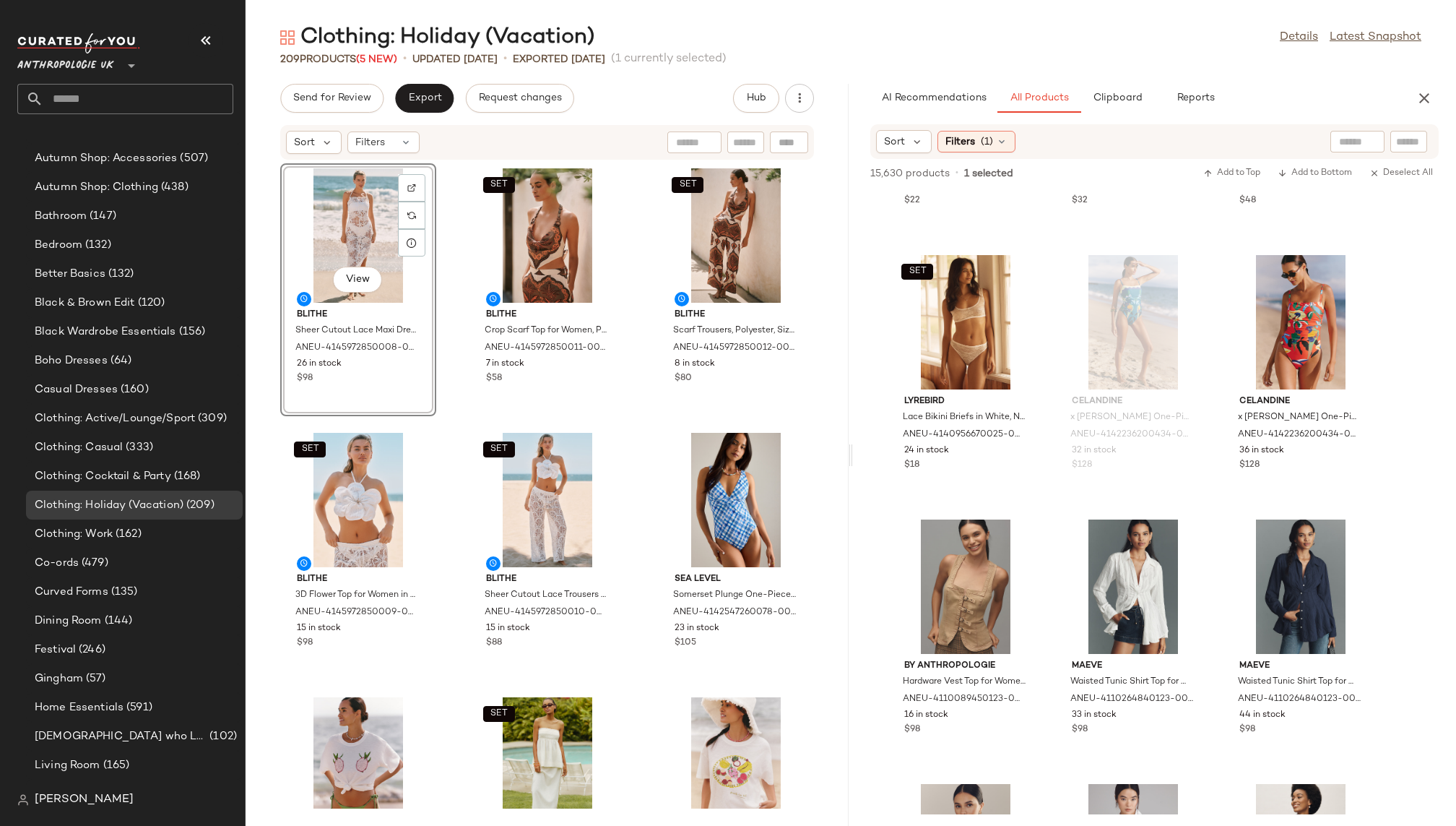
scroll to position [37967, 0]
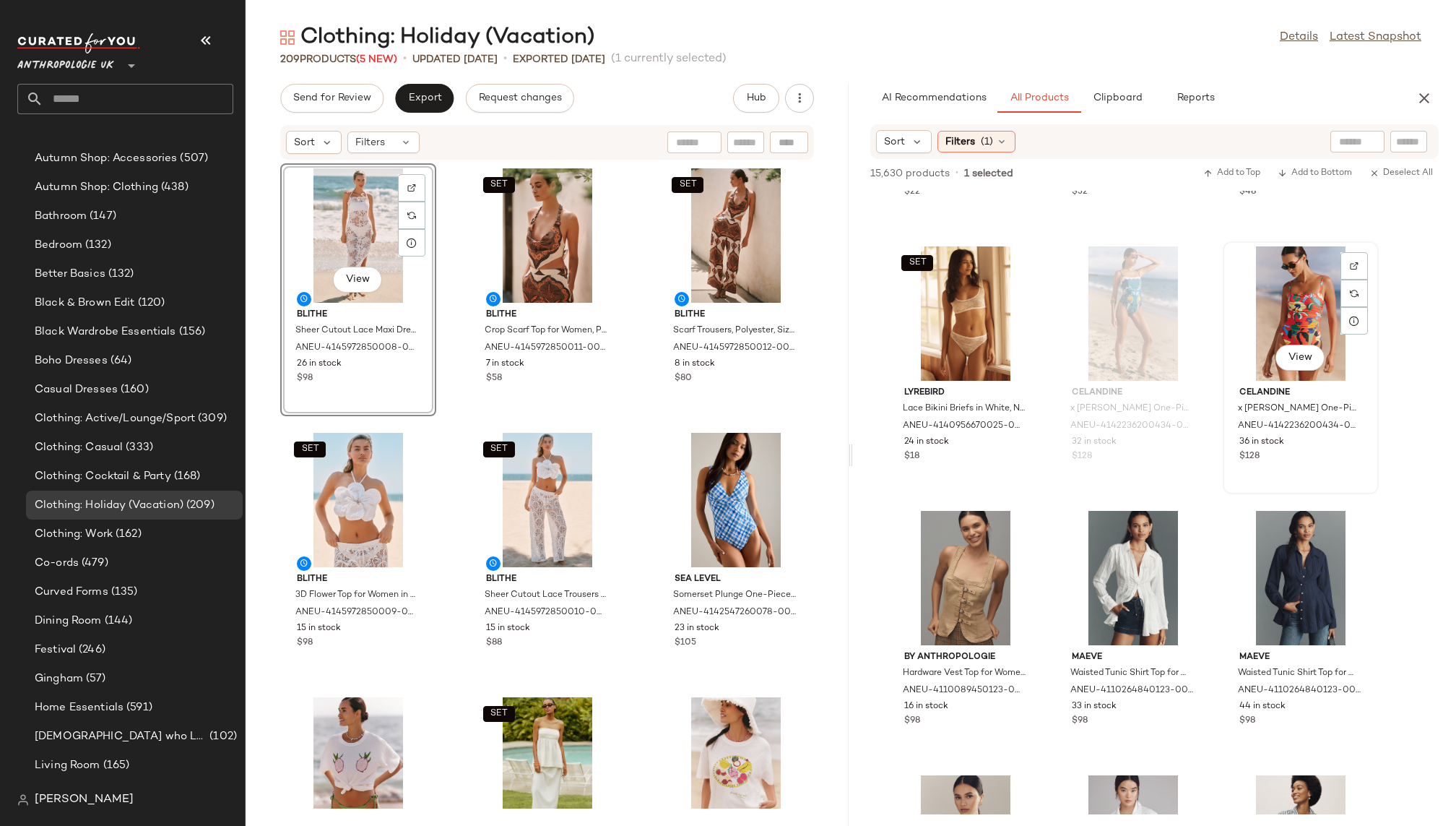
click at [1257, 308] on div "View" at bounding box center [1300, 313] width 146 height 134
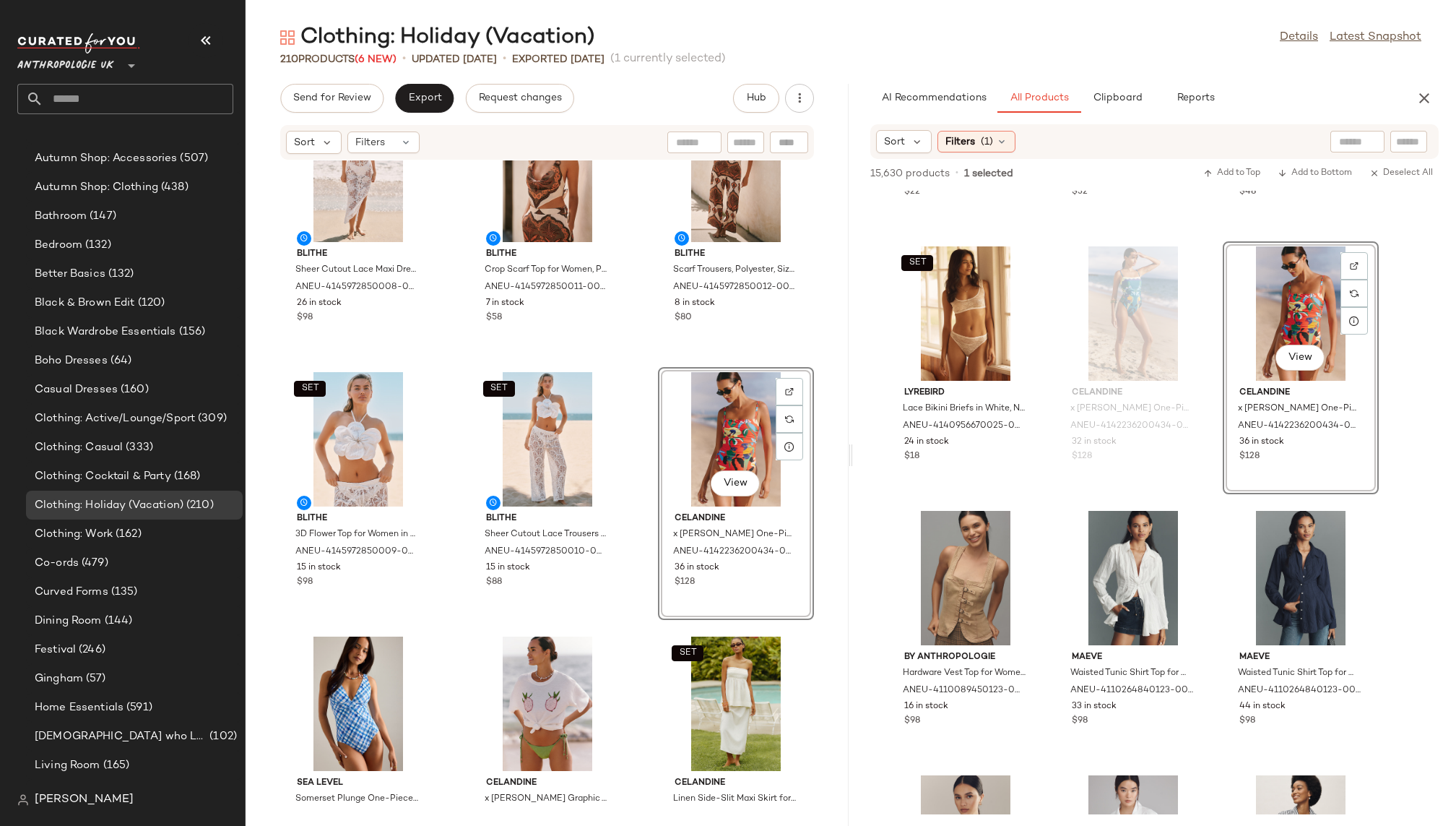
scroll to position [95, 0]
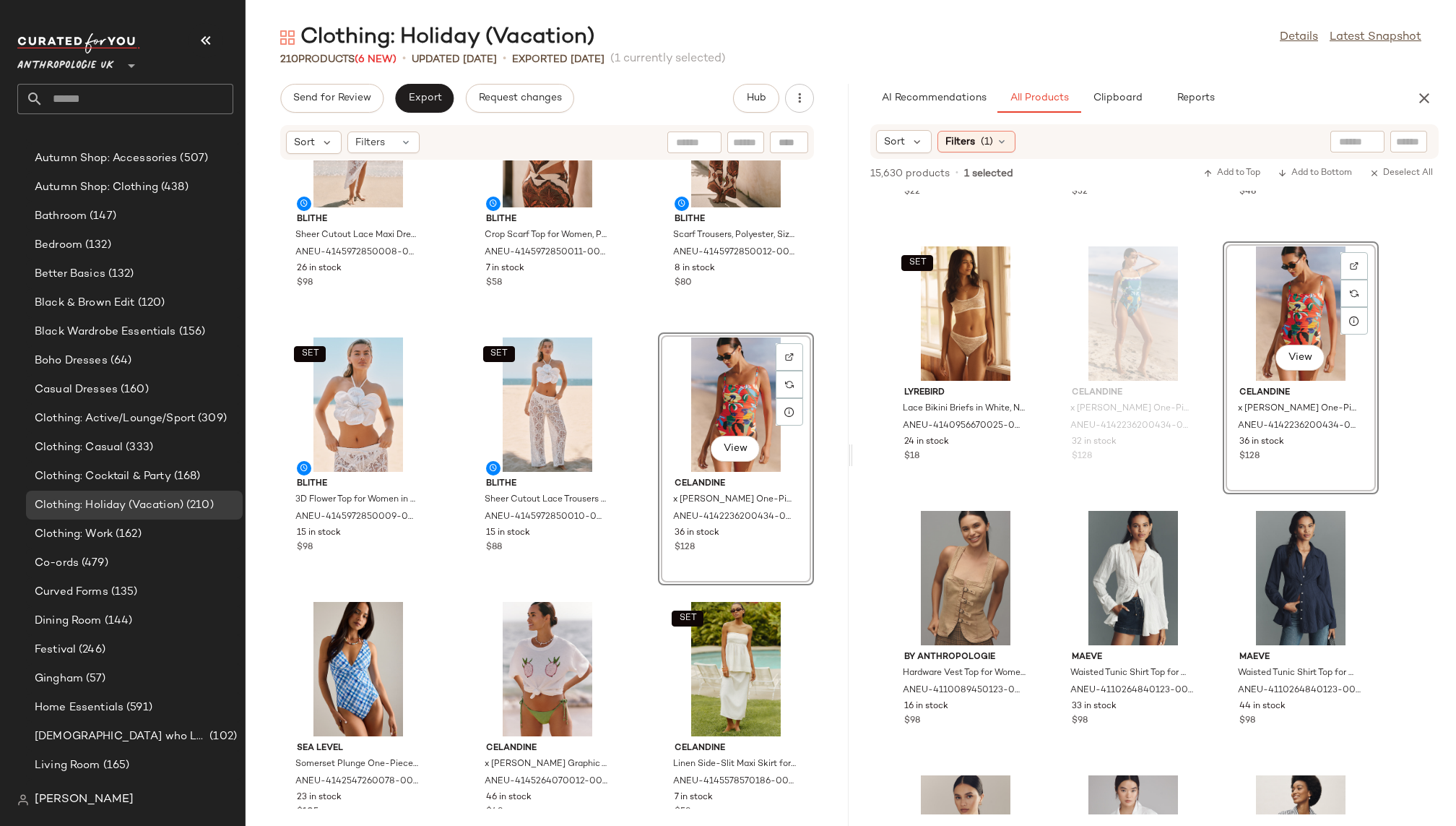
click at [633, 636] on div "BLITHE Sheer Cutout Lace Maxi Dress for Women in White, Polyester, Size Medium …" at bounding box center [546, 484] width 603 height 648
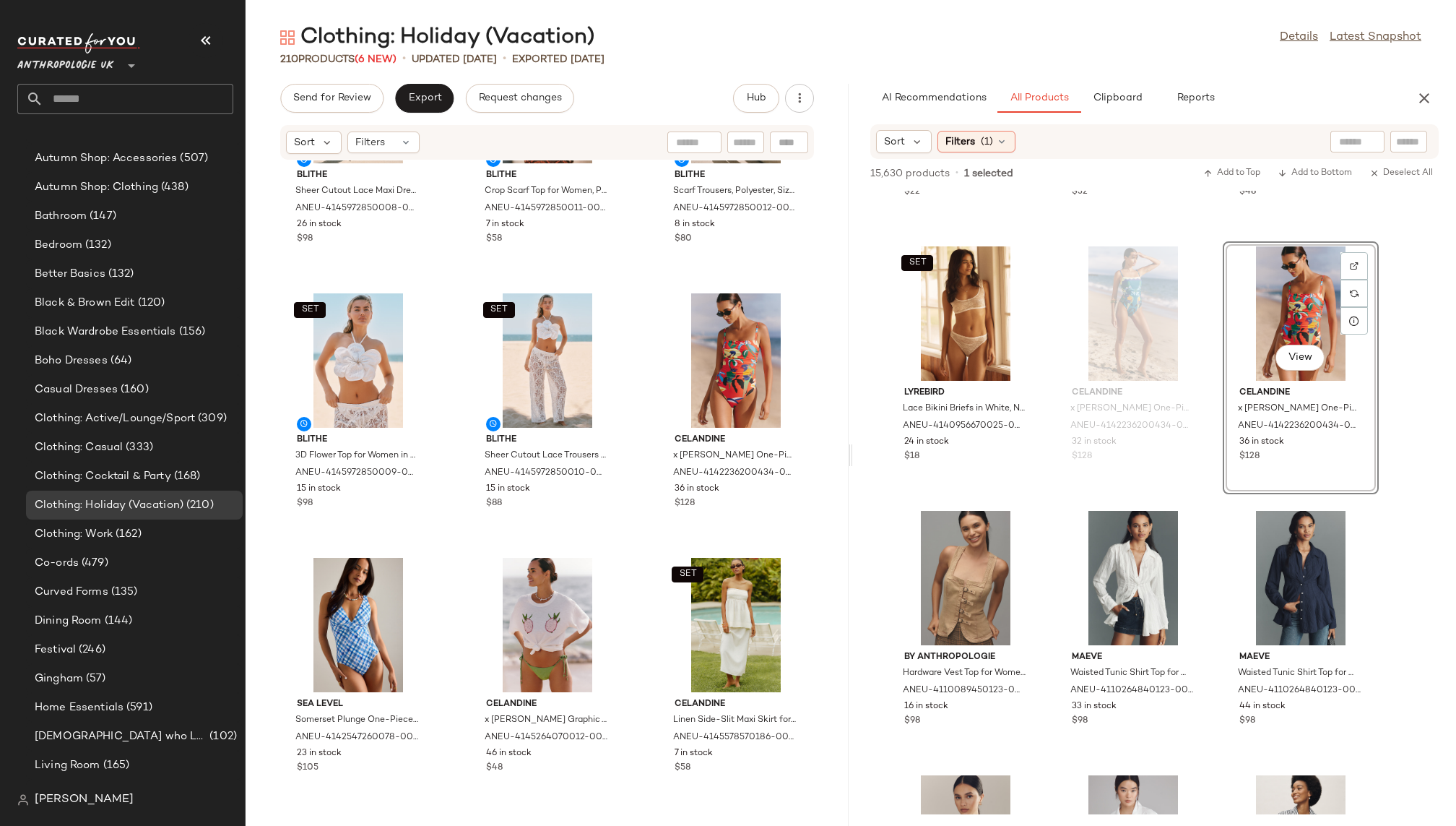
scroll to position [0, 0]
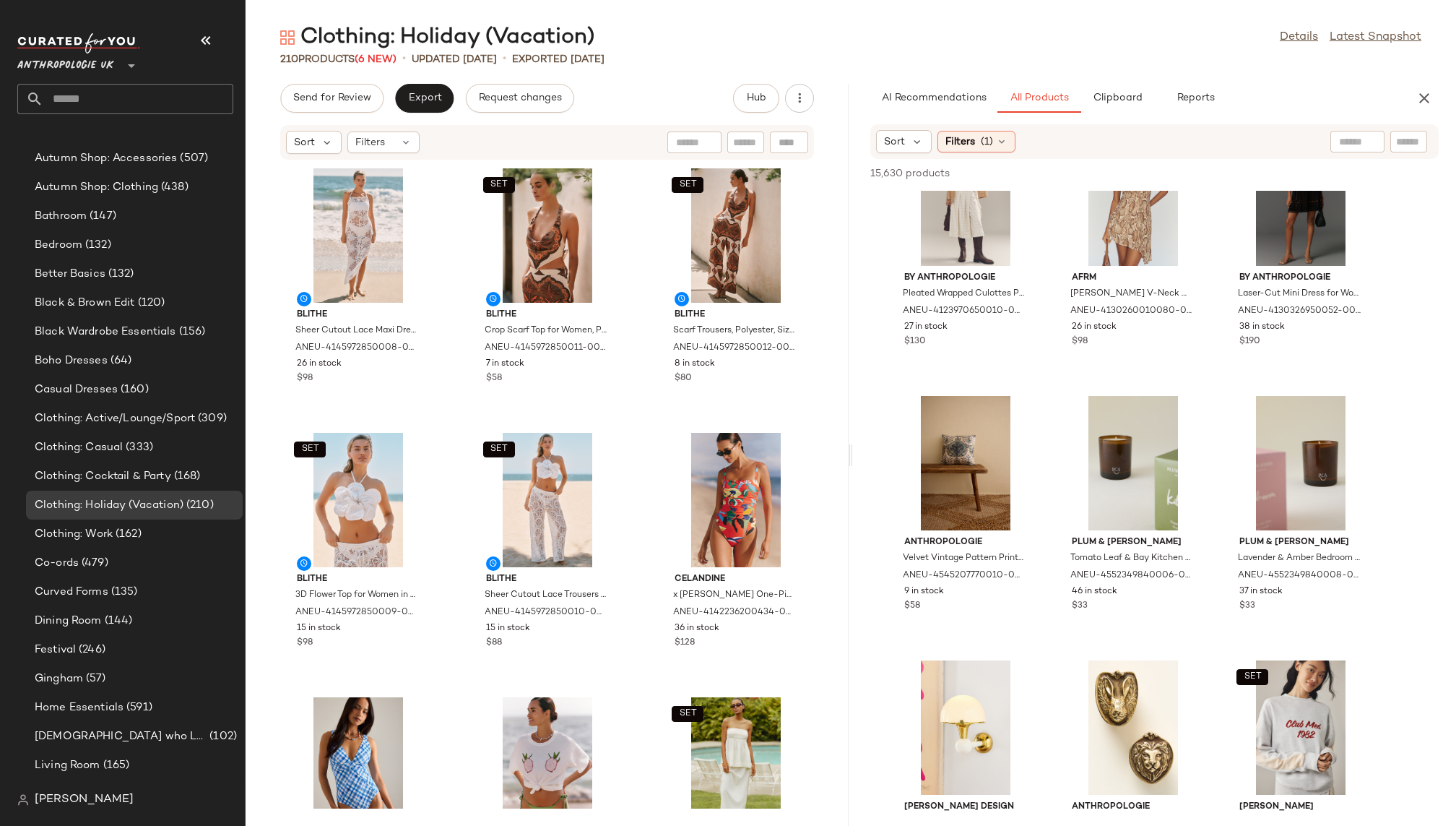
scroll to position [39749, 0]
click at [1344, 132] on div at bounding box center [1357, 141] width 37 height 21
type input "******"
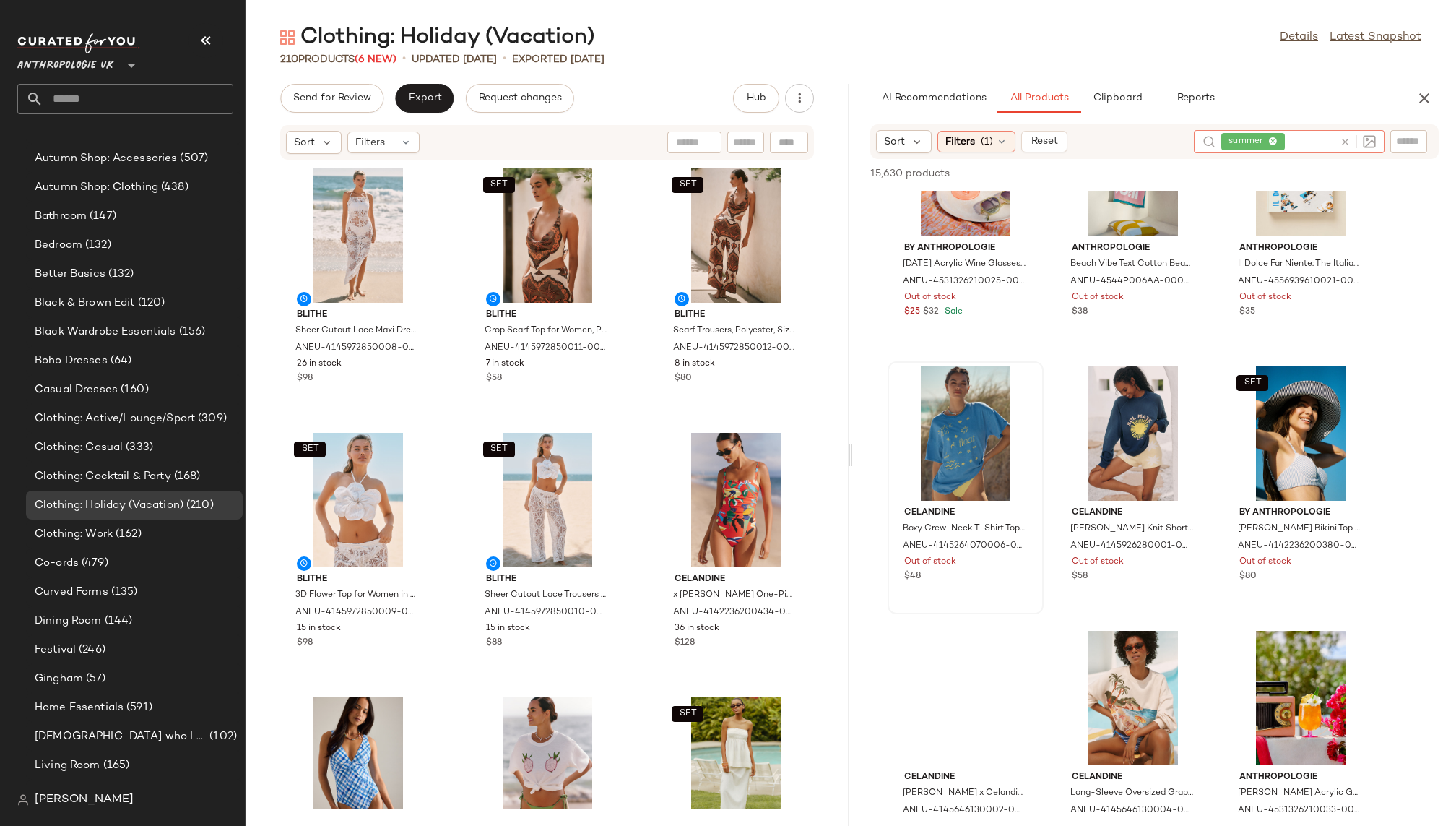
scroll to position [364, 0]
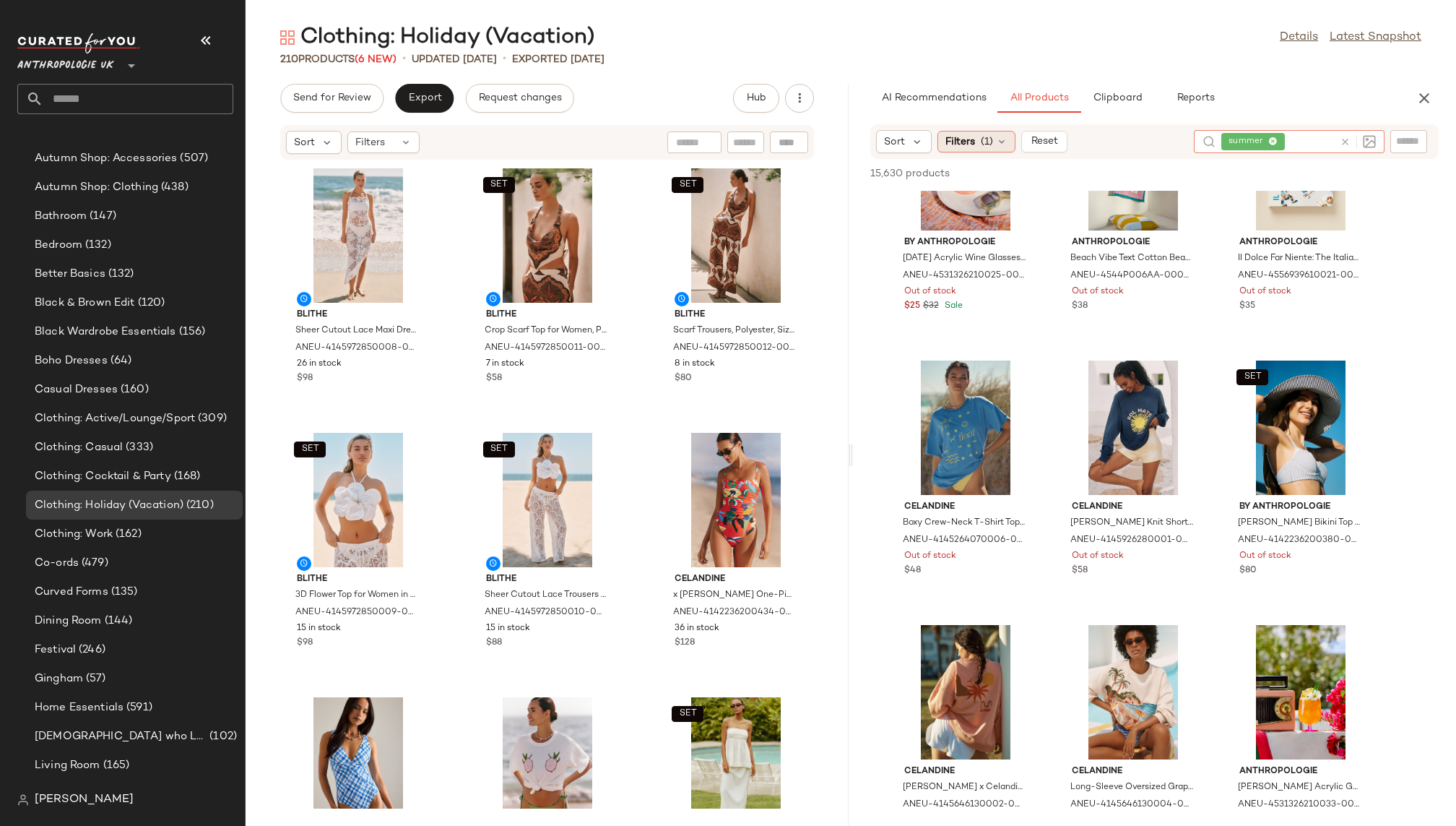
click at [977, 134] on div "Filters (1)" at bounding box center [976, 141] width 78 height 21
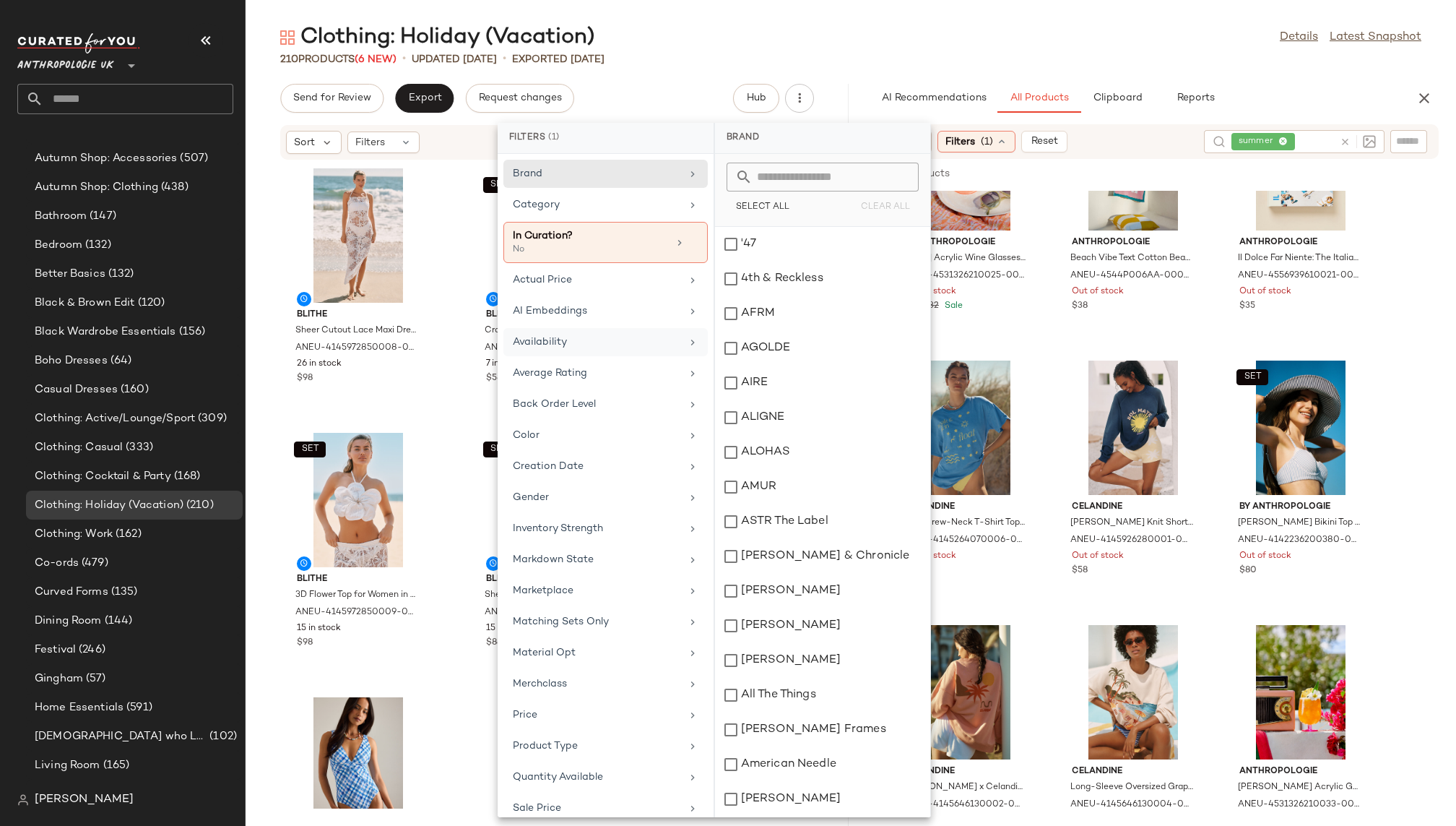
click at [616, 341] on div "Availability" at bounding box center [597, 342] width 168 height 15
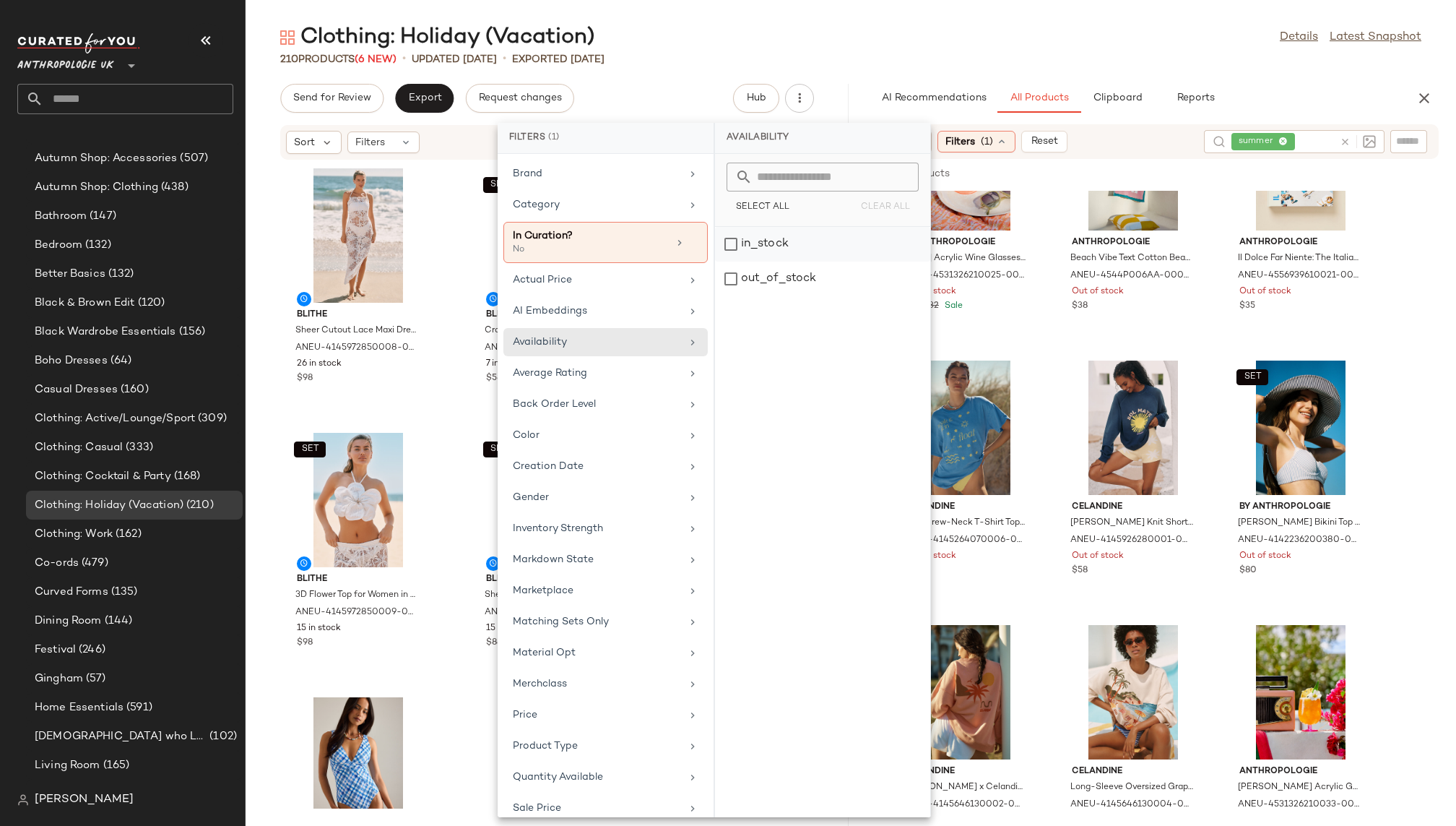
click at [784, 261] on div "in_stock" at bounding box center [822, 278] width 215 height 34
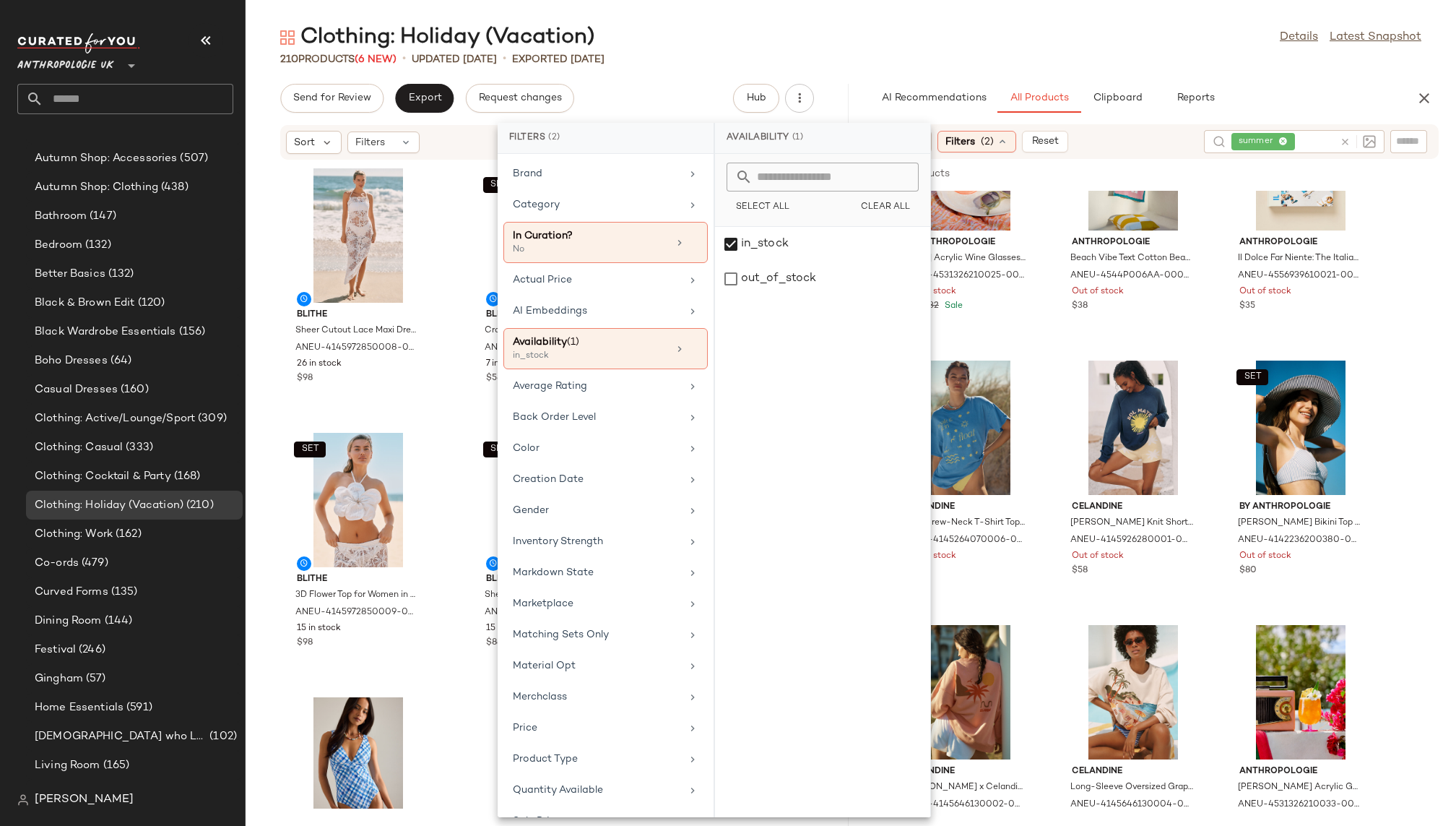
click at [1098, 47] on div "Clothing: Holiday (Vacation) Details Latest Snapshot" at bounding box center [850, 37] width 1210 height 29
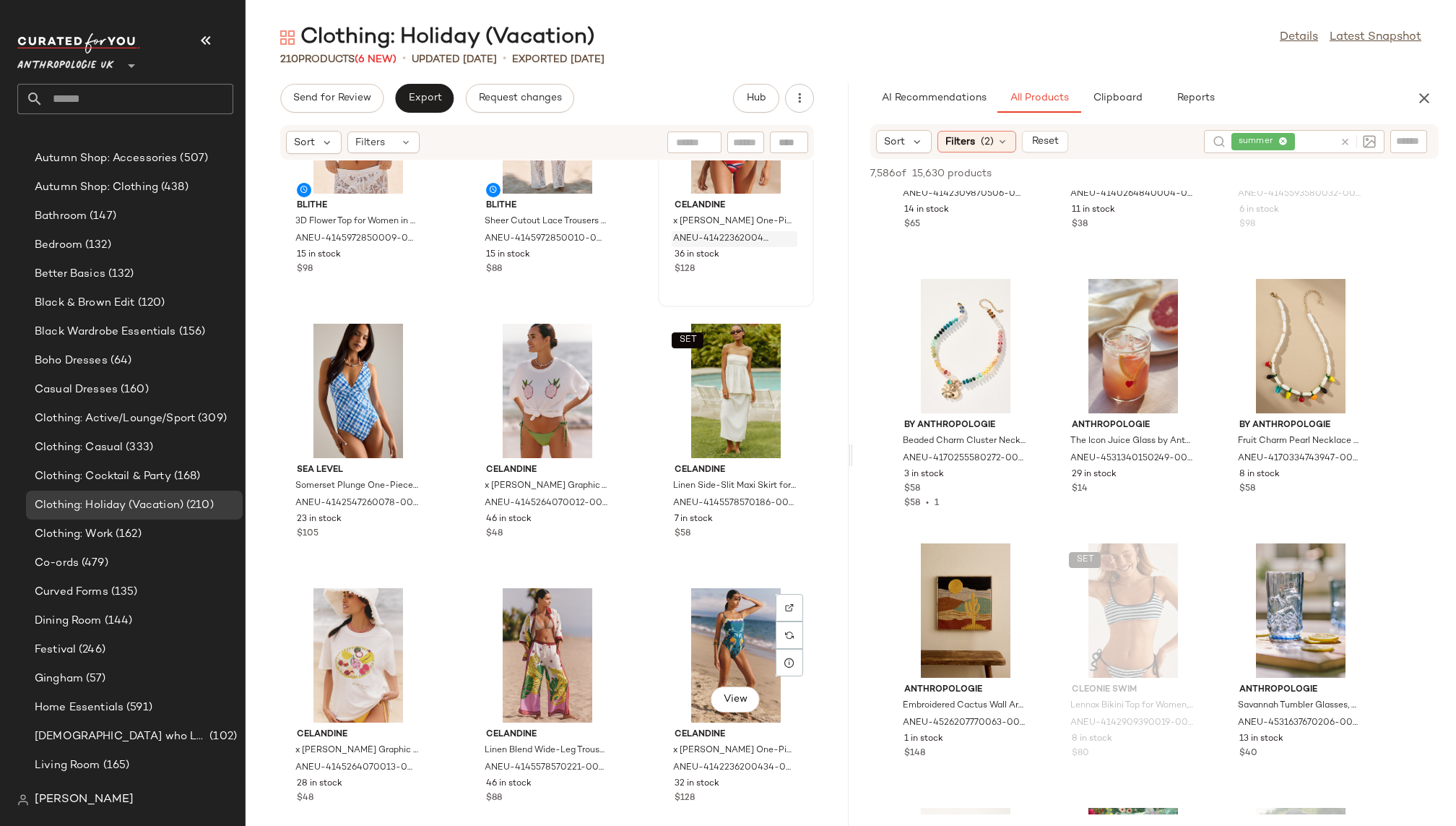
scroll to position [395, 0]
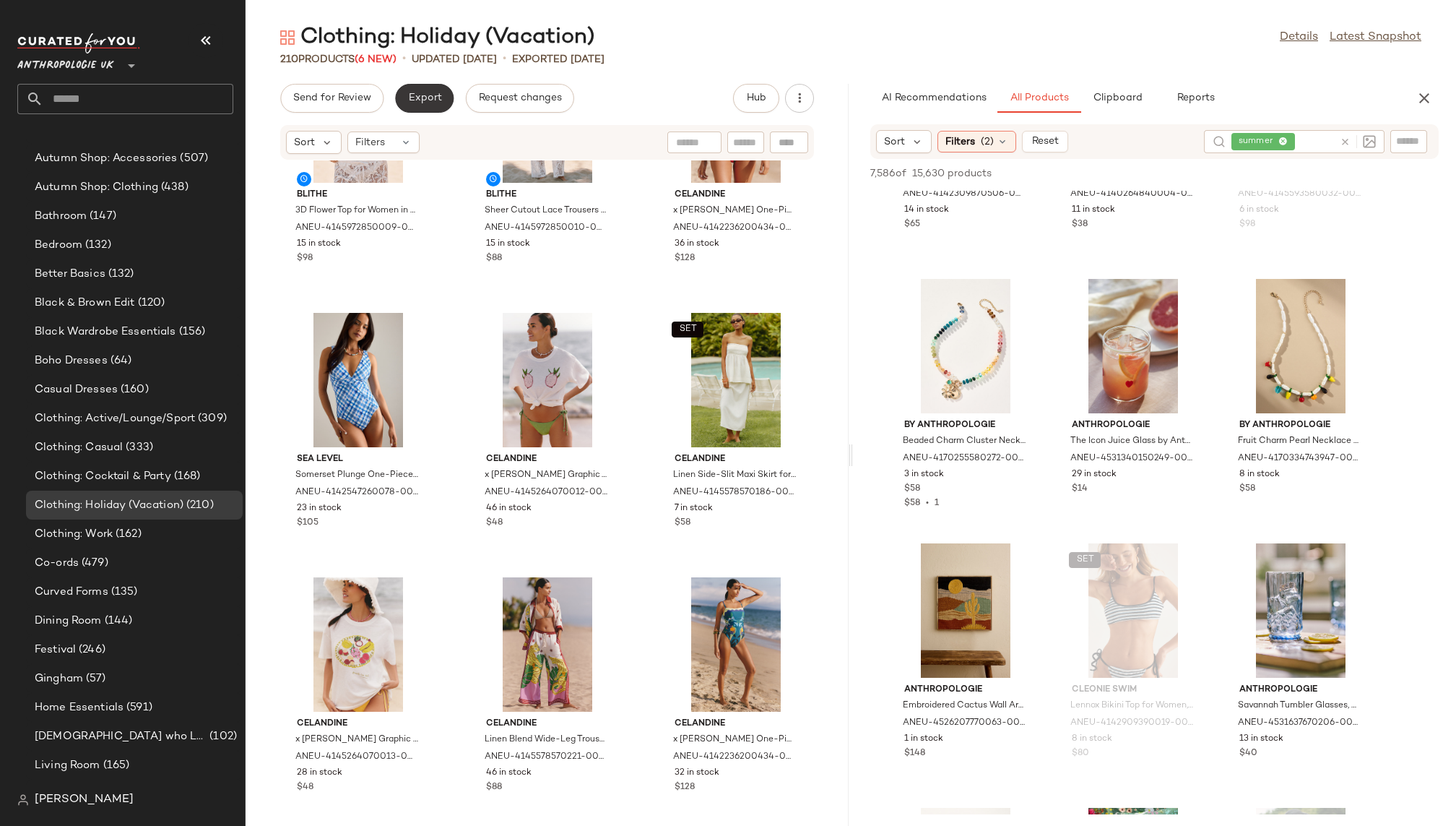
click at [441, 96] on button "Export" at bounding box center [424, 97] width 58 height 29
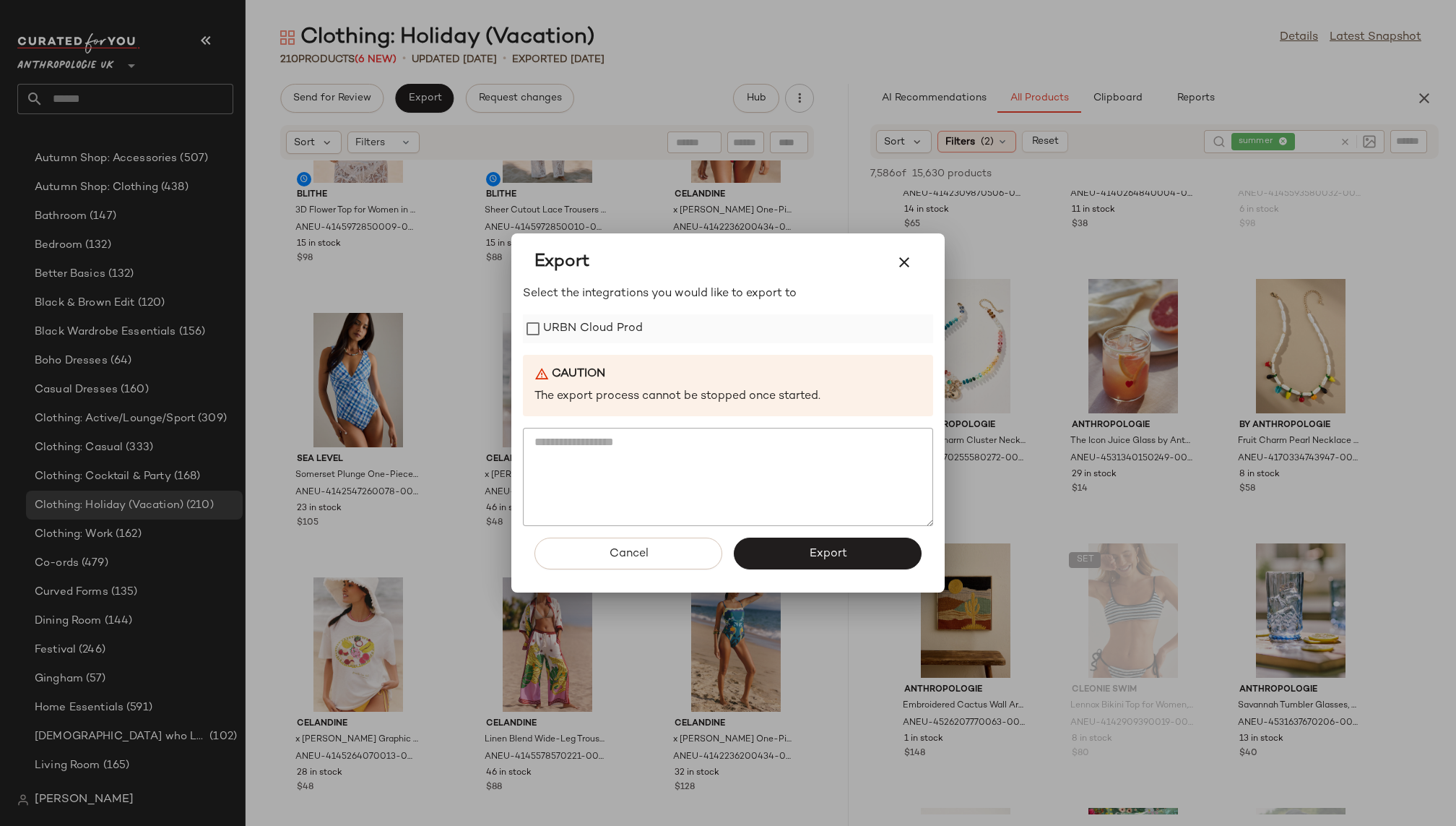
click at [569, 333] on label "URBN Cloud Prod" at bounding box center [593, 328] width 100 height 29
click at [805, 554] on button "Export" at bounding box center [828, 553] width 188 height 31
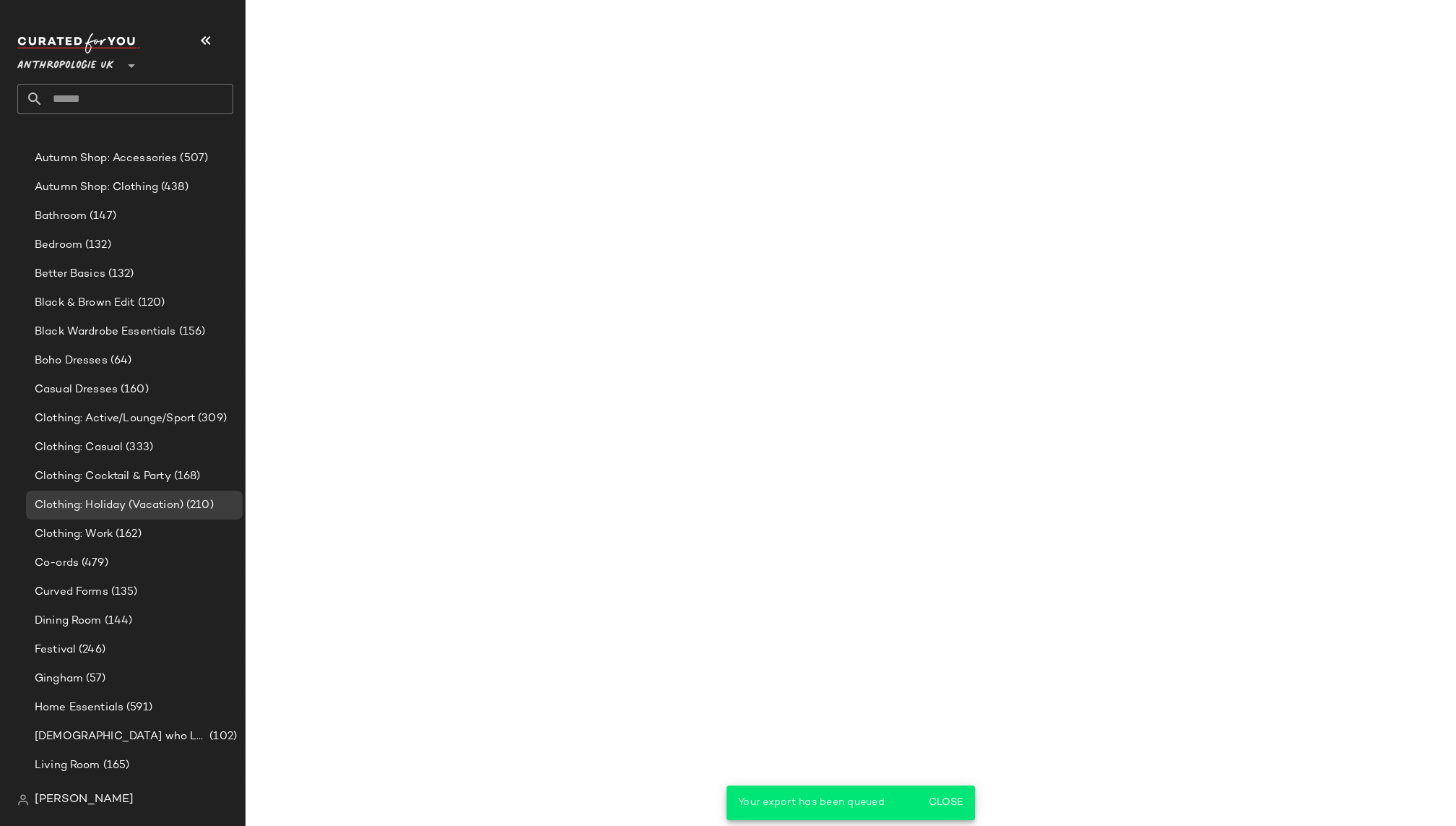
scroll to position [38186, 0]
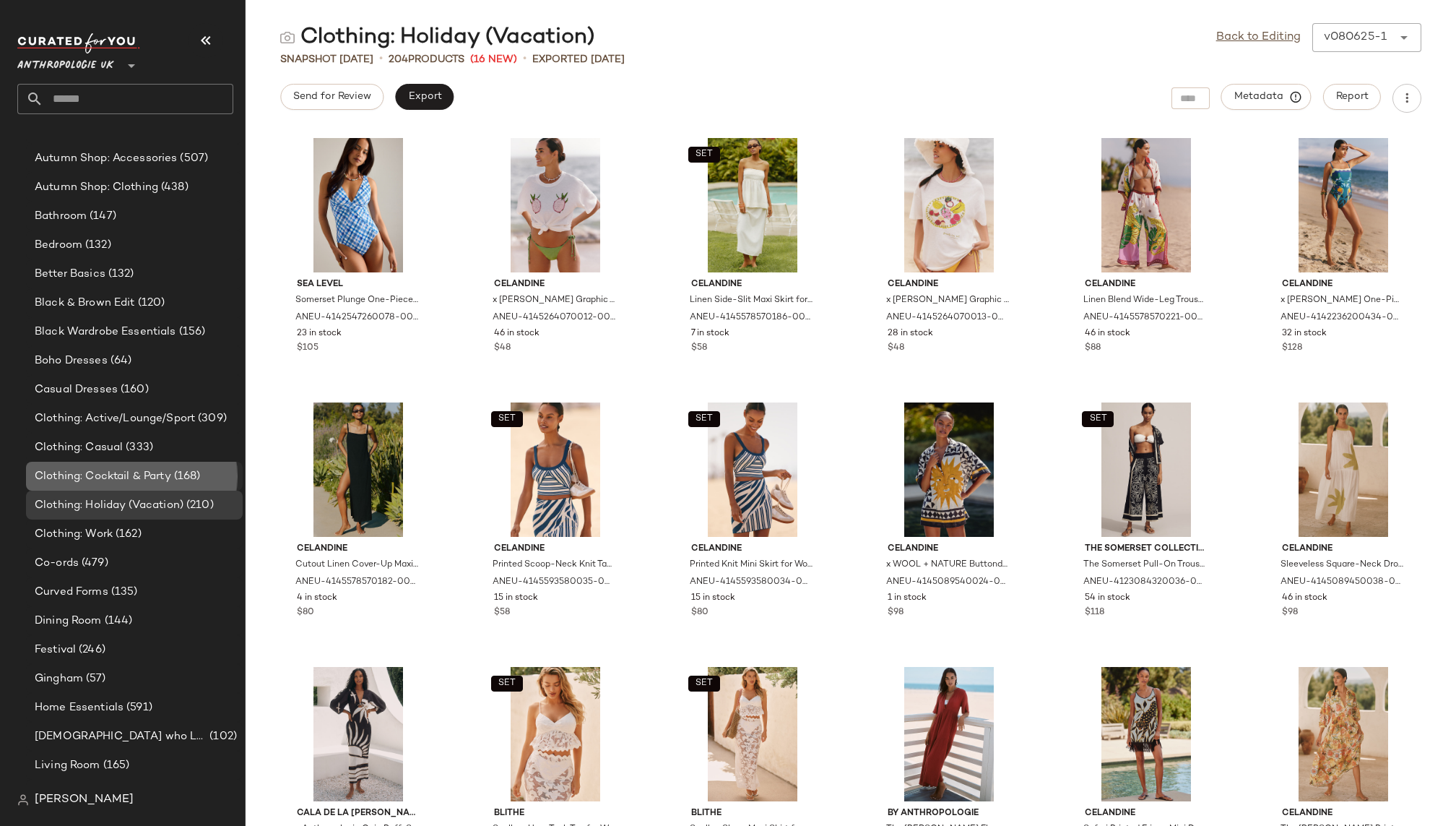
click at [173, 468] on span "(168)" at bounding box center [186, 476] width 30 height 17
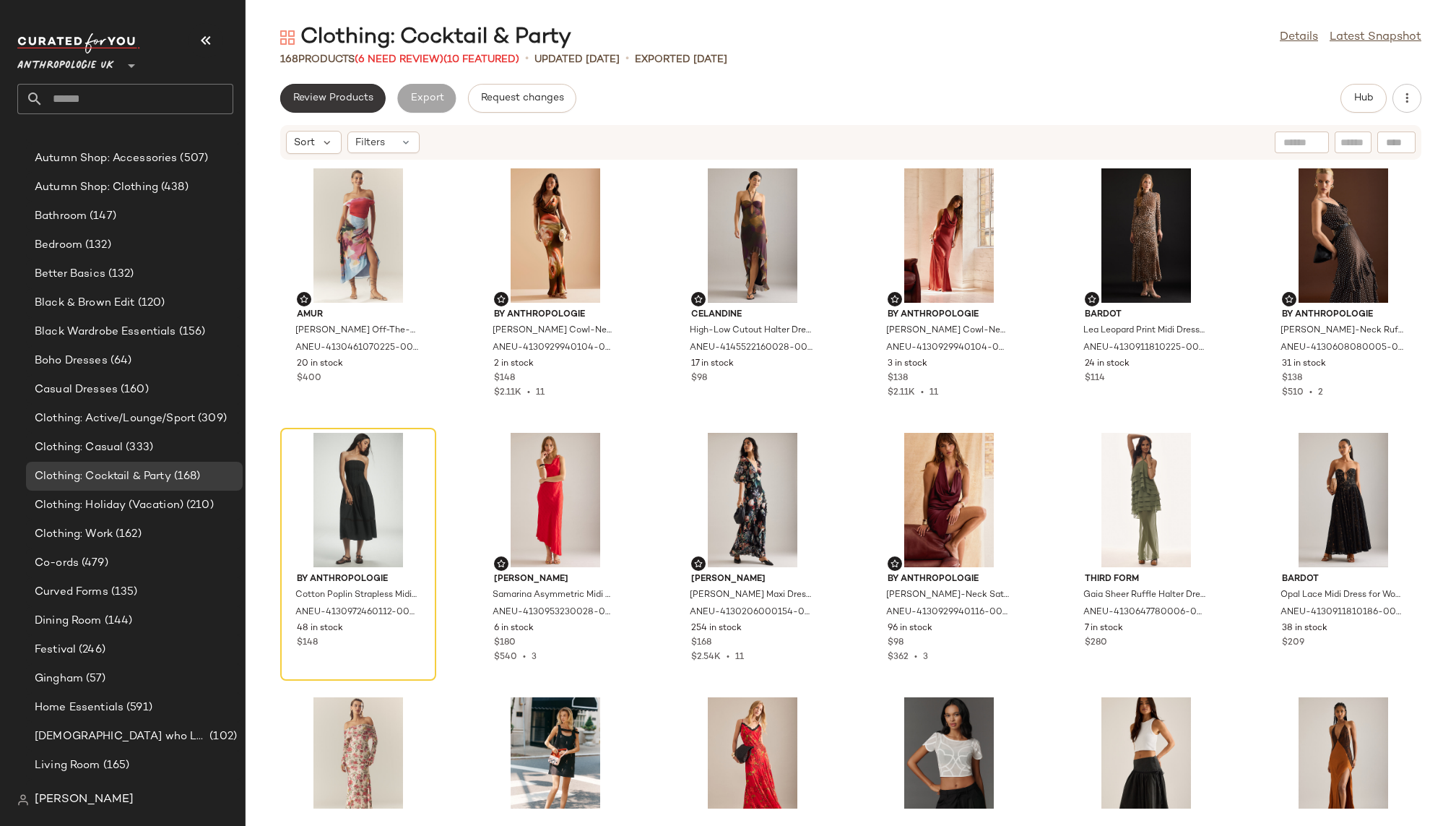
click at [347, 101] on span "Review Products" at bounding box center [332, 98] width 81 height 11
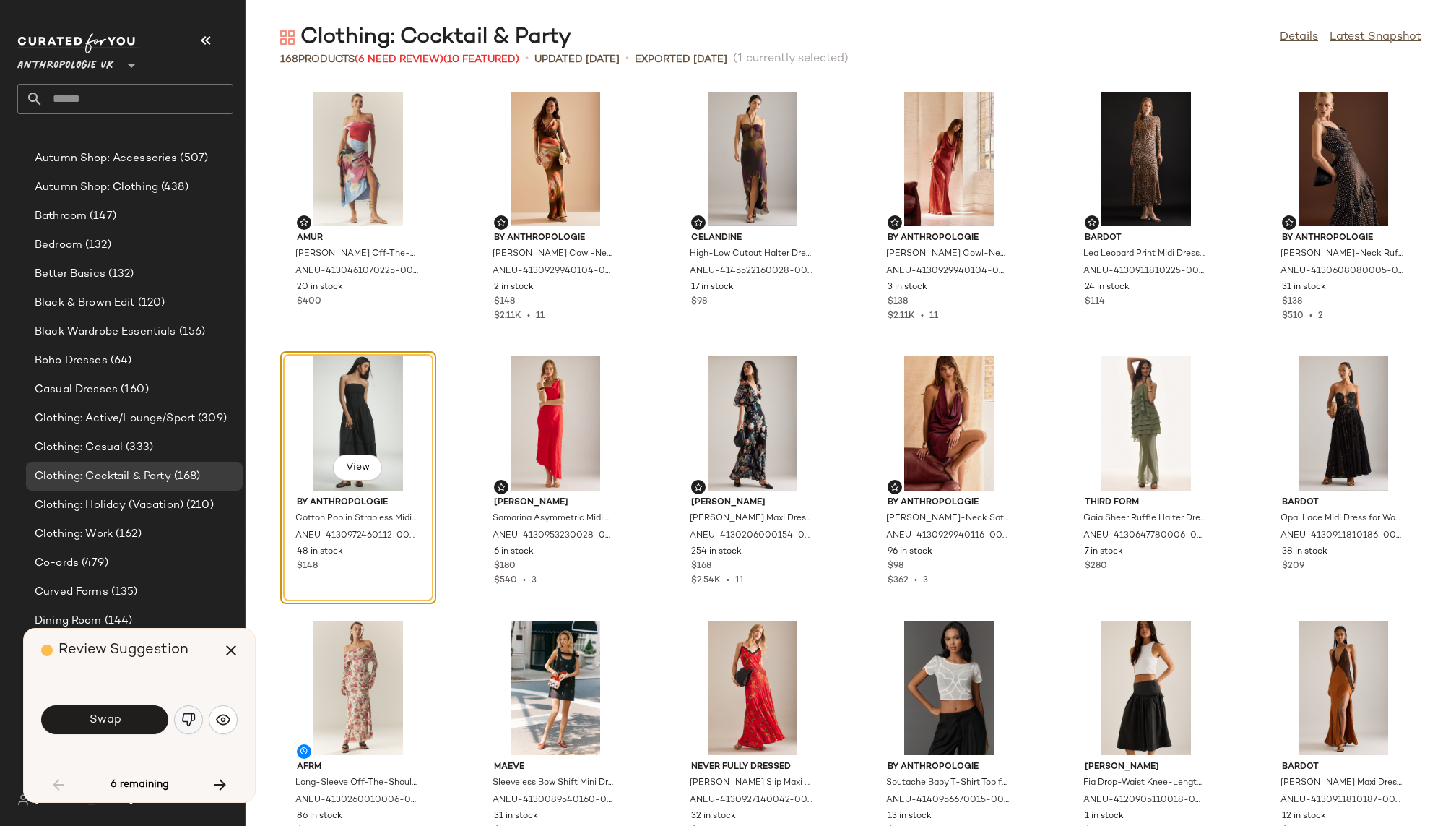
click at [189, 724] on img "button" at bounding box center [189, 720] width 15 height 15
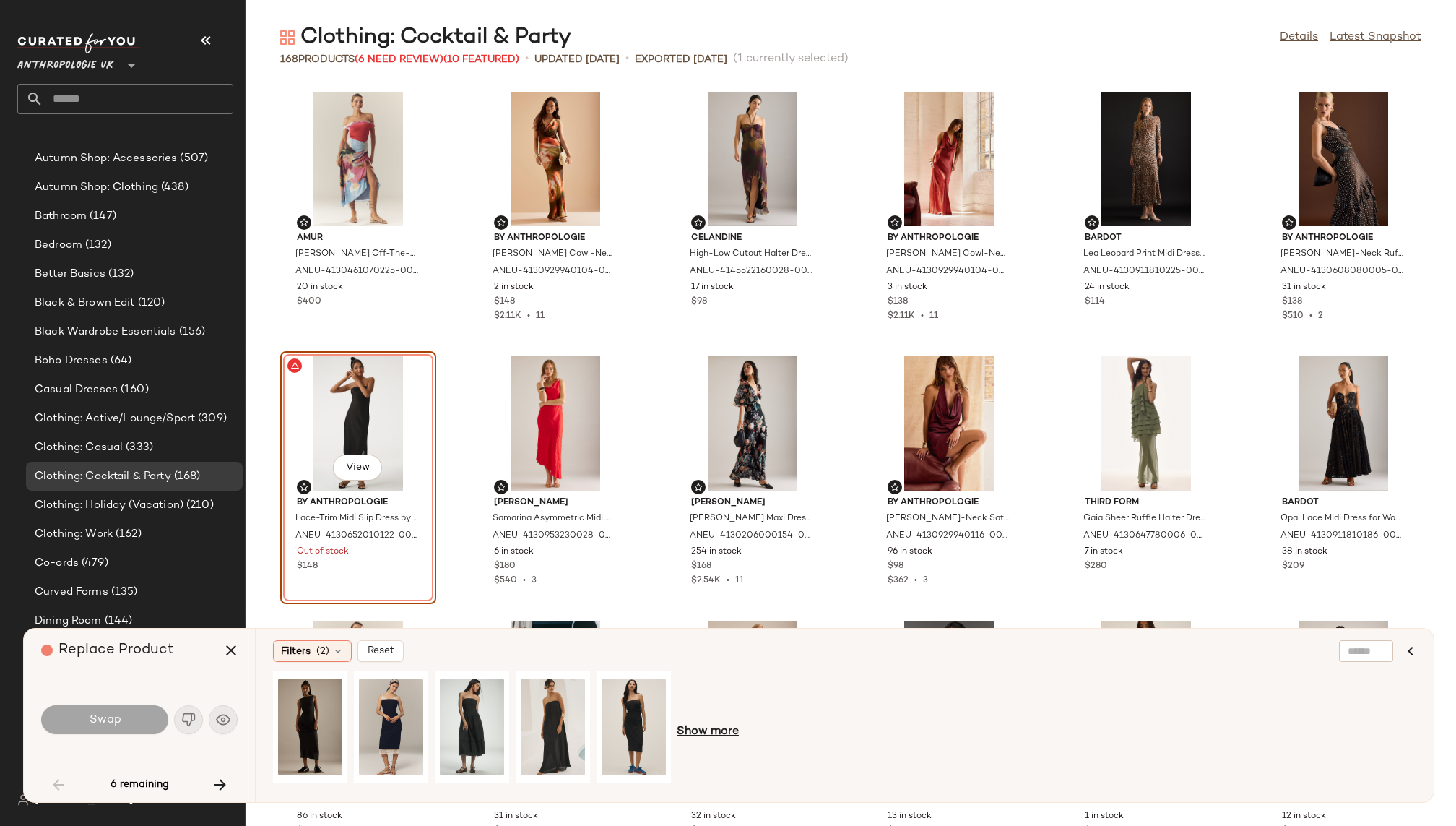
click at [703, 734] on span "Show more" at bounding box center [707, 732] width 62 height 18
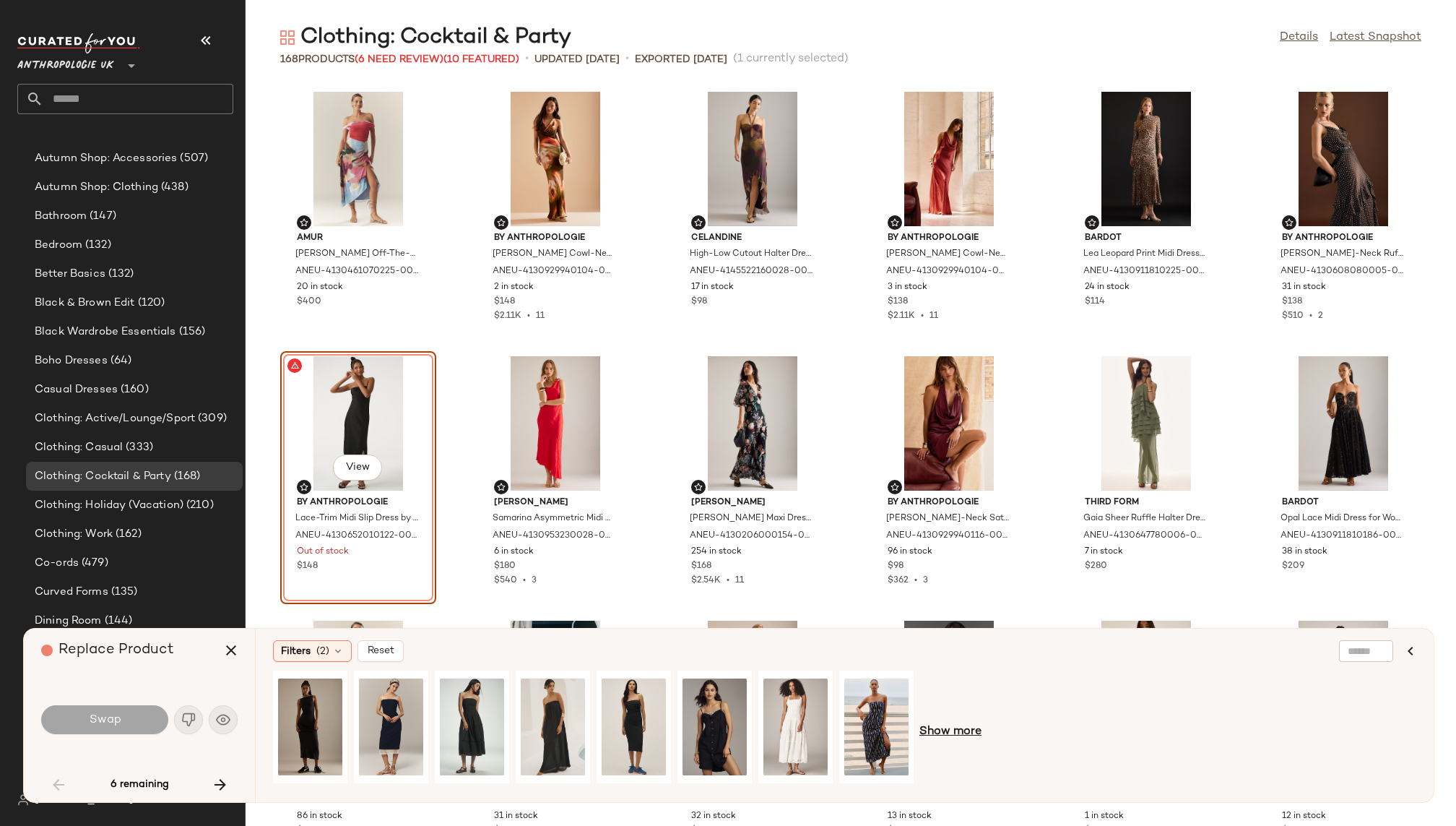
click at [964, 729] on span "Show more" at bounding box center [950, 732] width 62 height 18
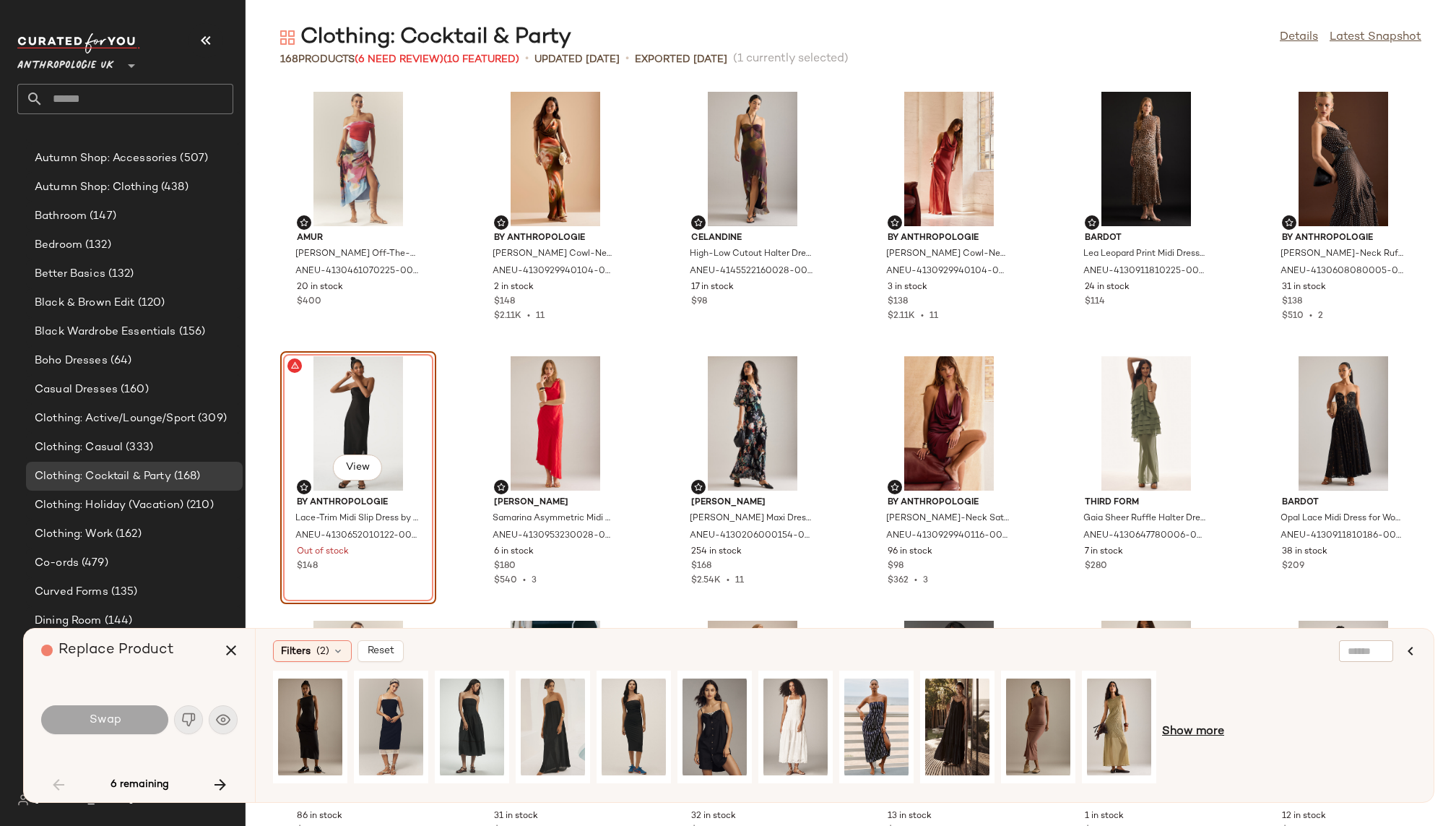
click at [1183, 733] on span "Show more" at bounding box center [1192, 732] width 62 height 18
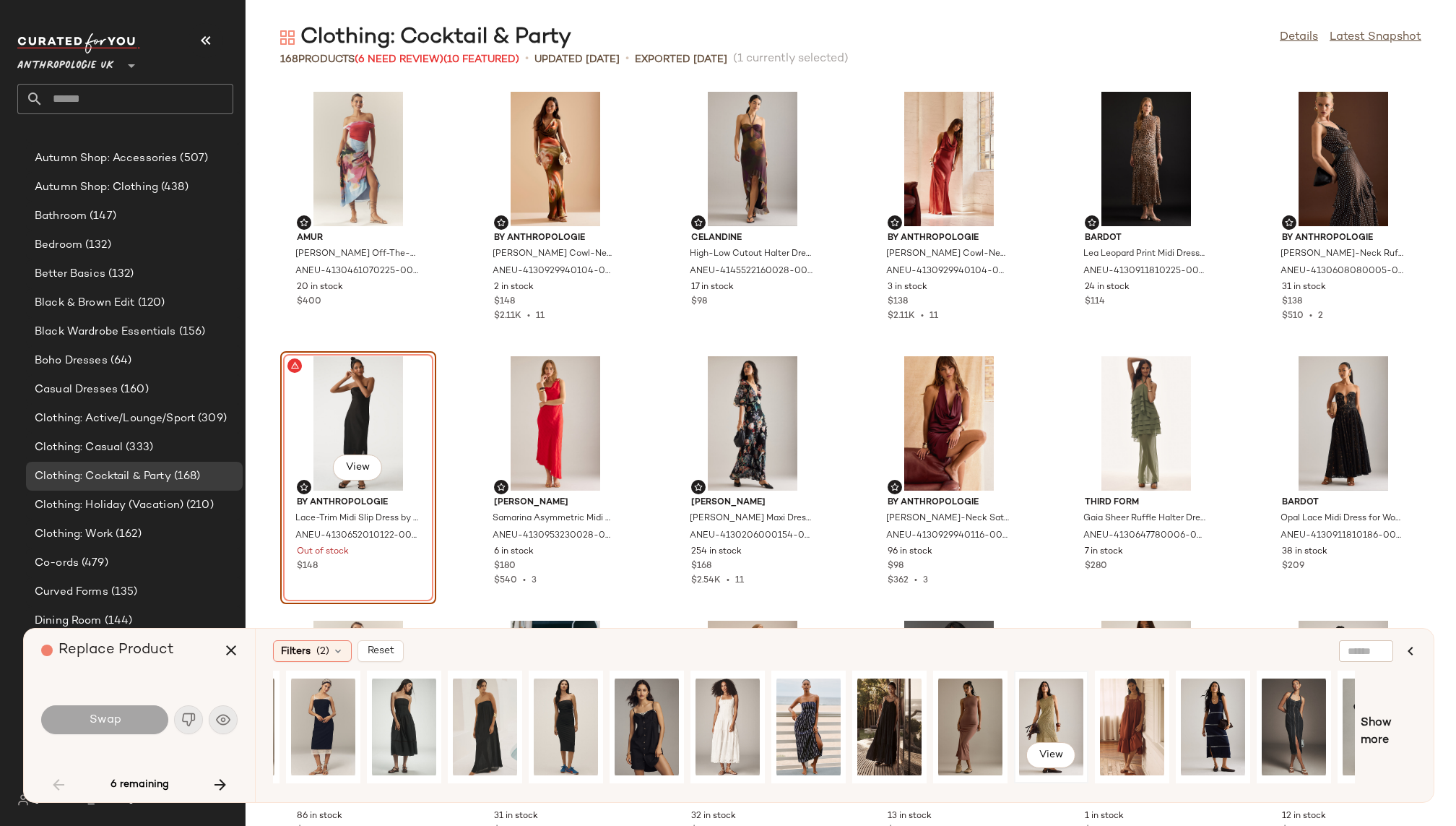
scroll to position [0, 123]
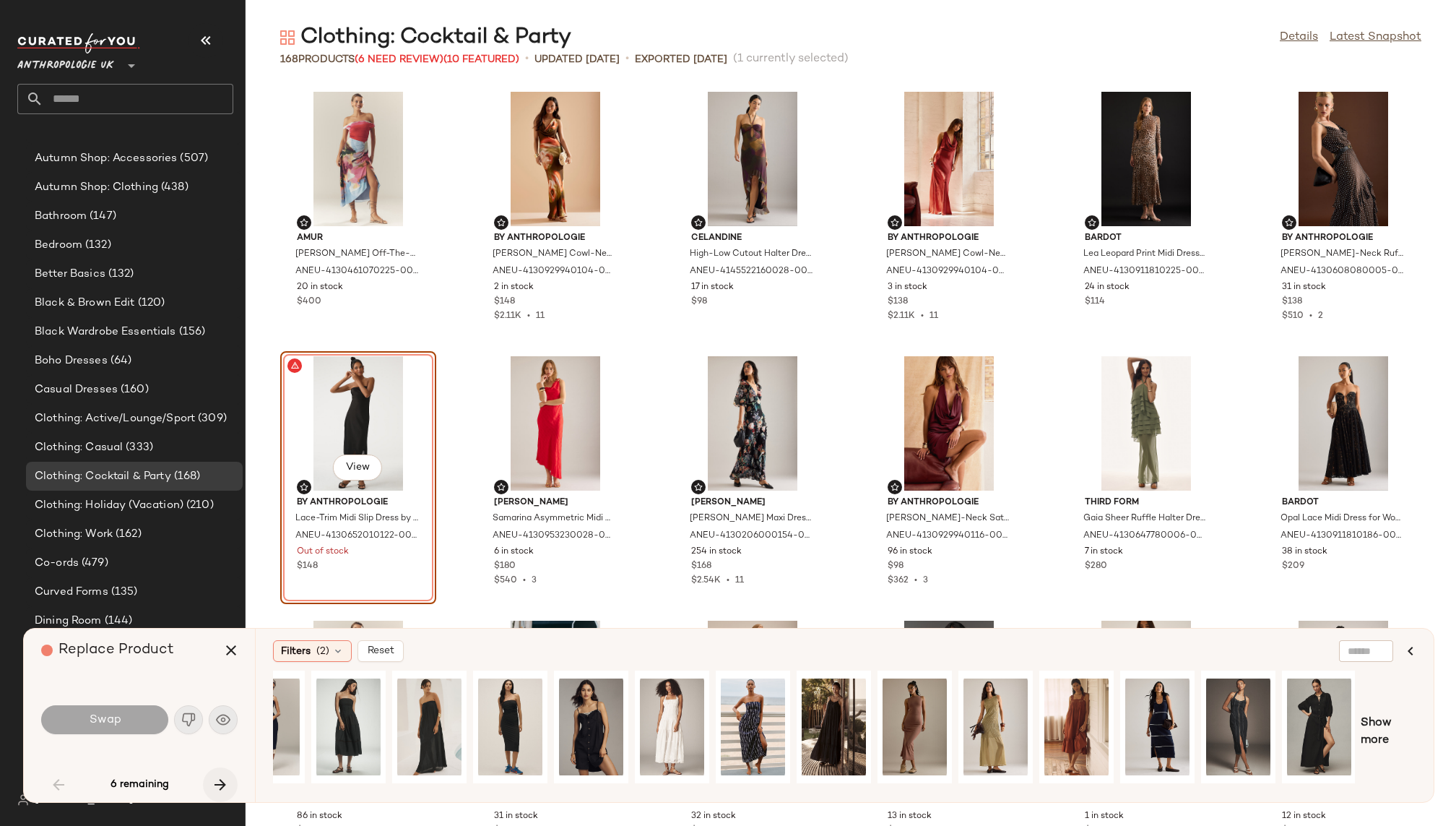
click at [226, 780] on icon "button" at bounding box center [220, 784] width 18 height 18
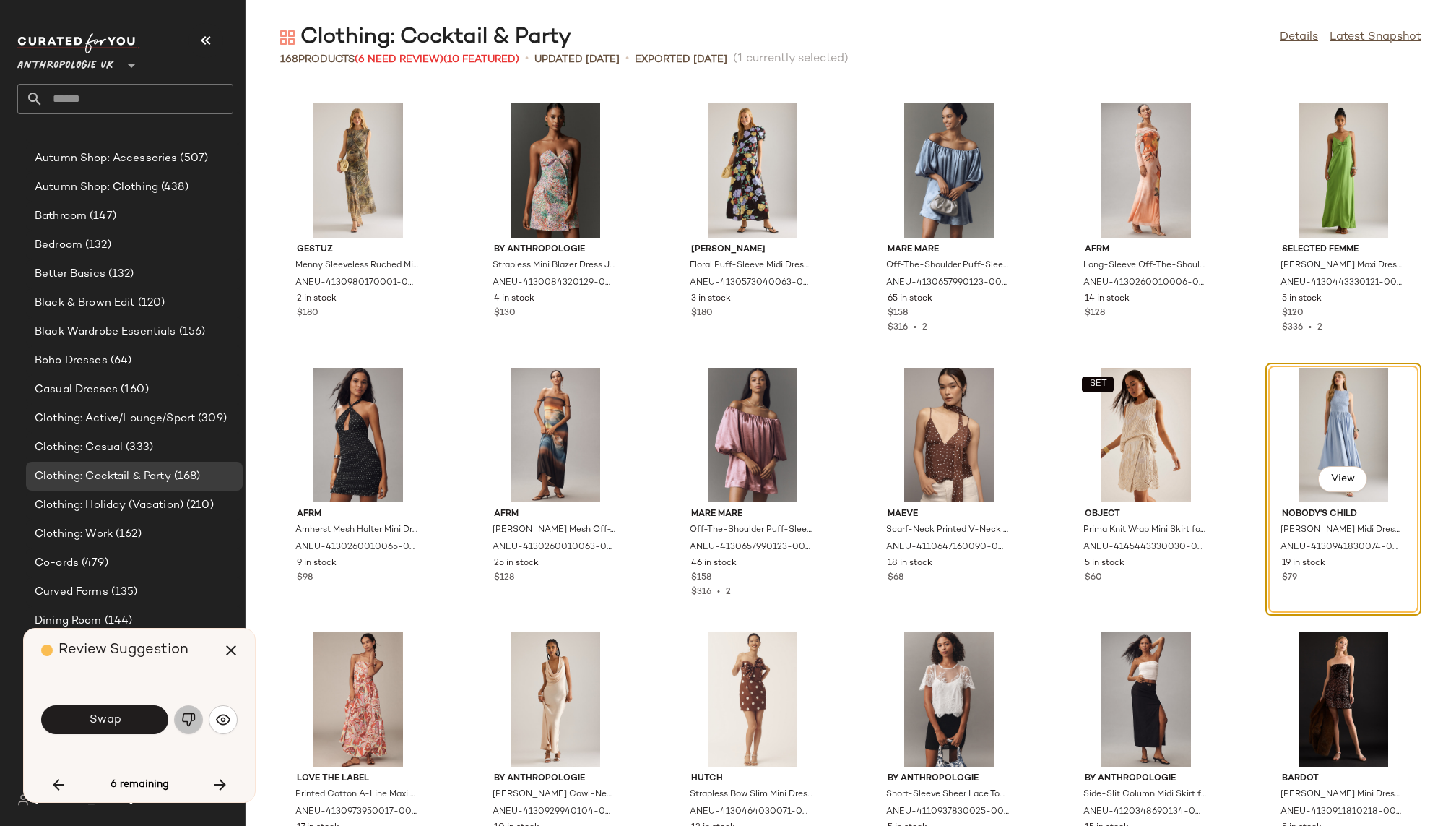
click at [182, 719] on img "button" at bounding box center [189, 720] width 15 height 15
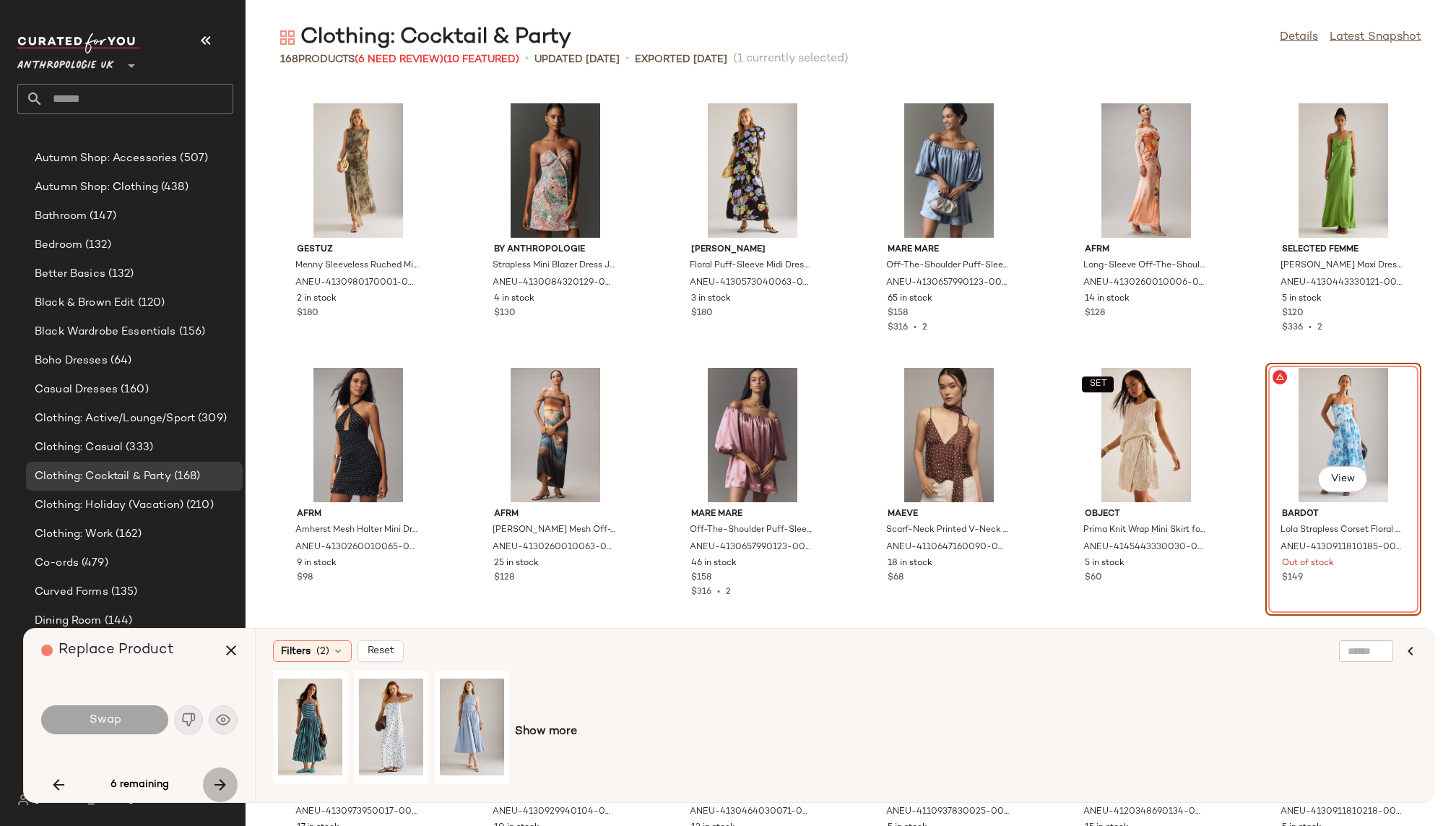
click at [221, 778] on icon "button" at bounding box center [220, 784] width 18 height 18
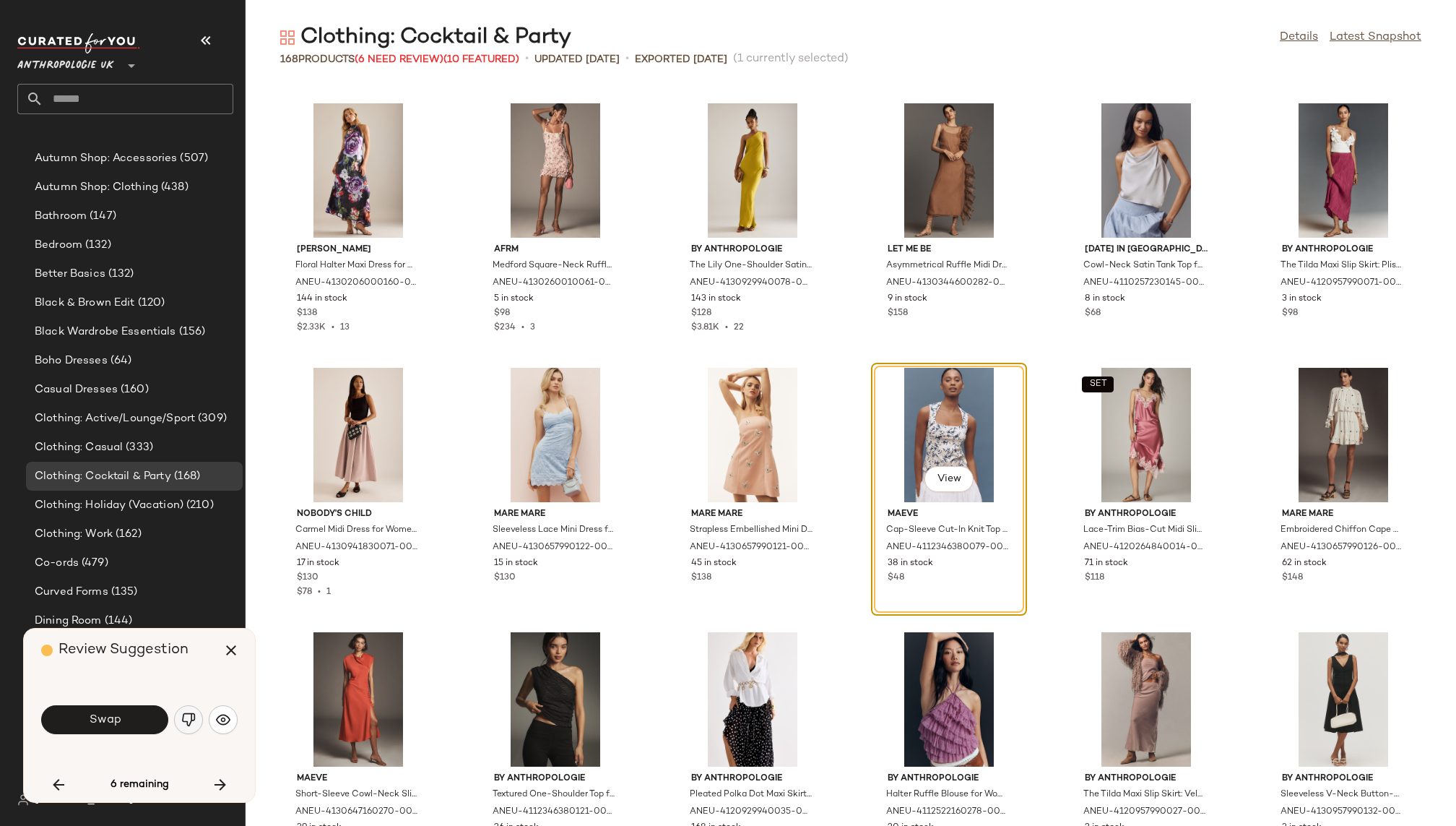
click at [189, 720] on img "button" at bounding box center [189, 720] width 15 height 15
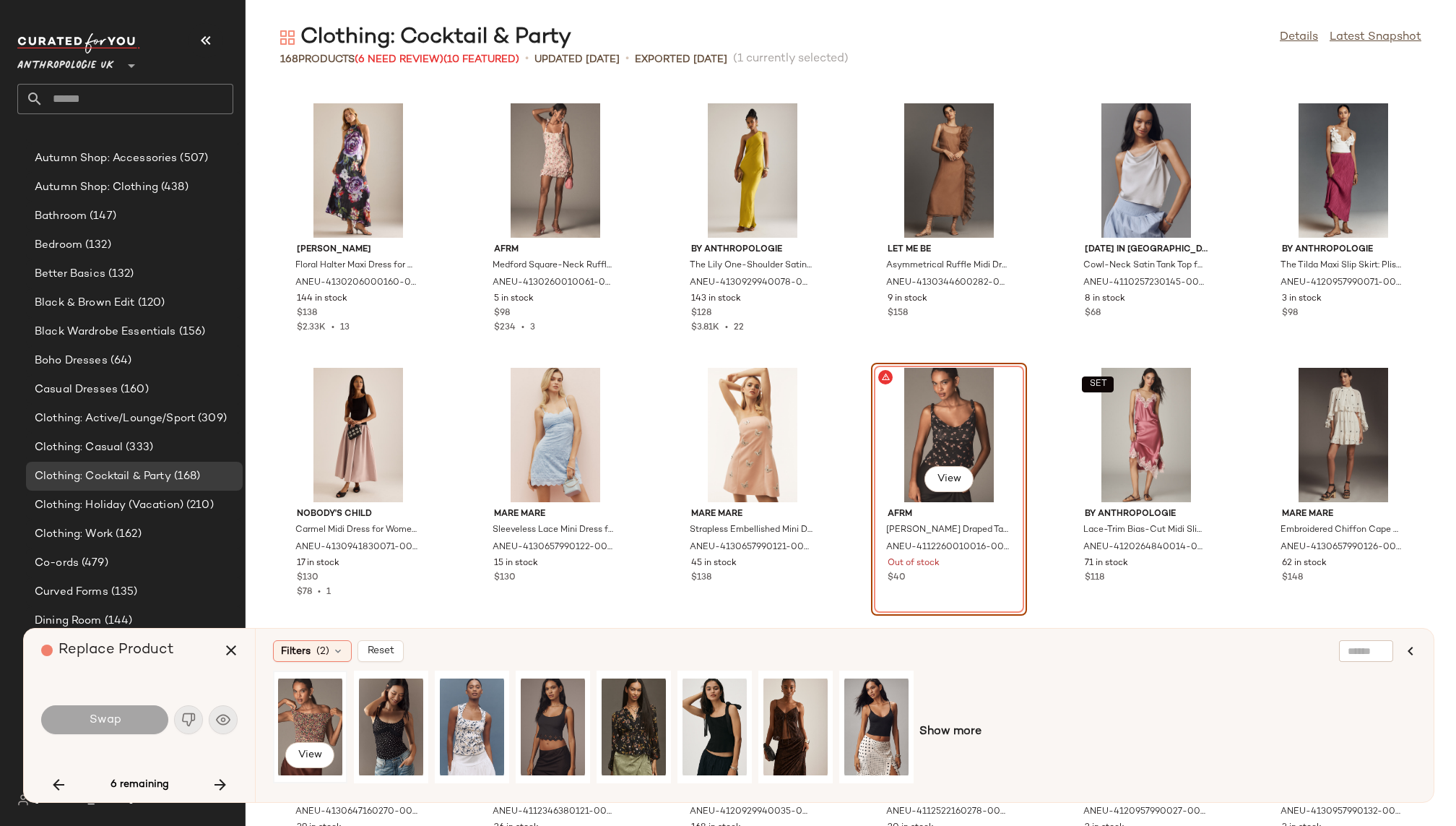
click at [297, 720] on div "View" at bounding box center [309, 726] width 64 height 103
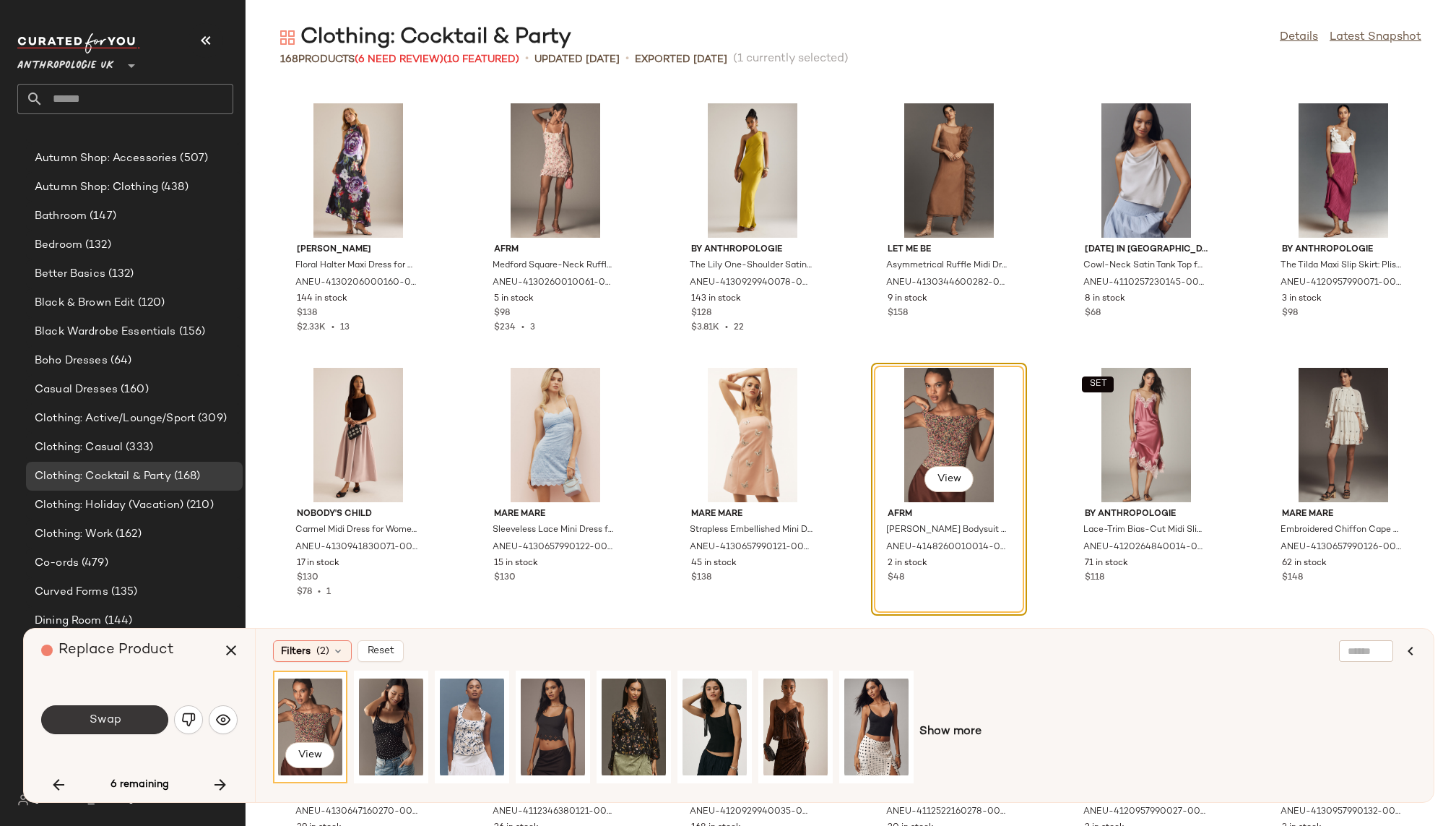
click at [91, 715] on span "Swap" at bounding box center [104, 720] width 32 height 14
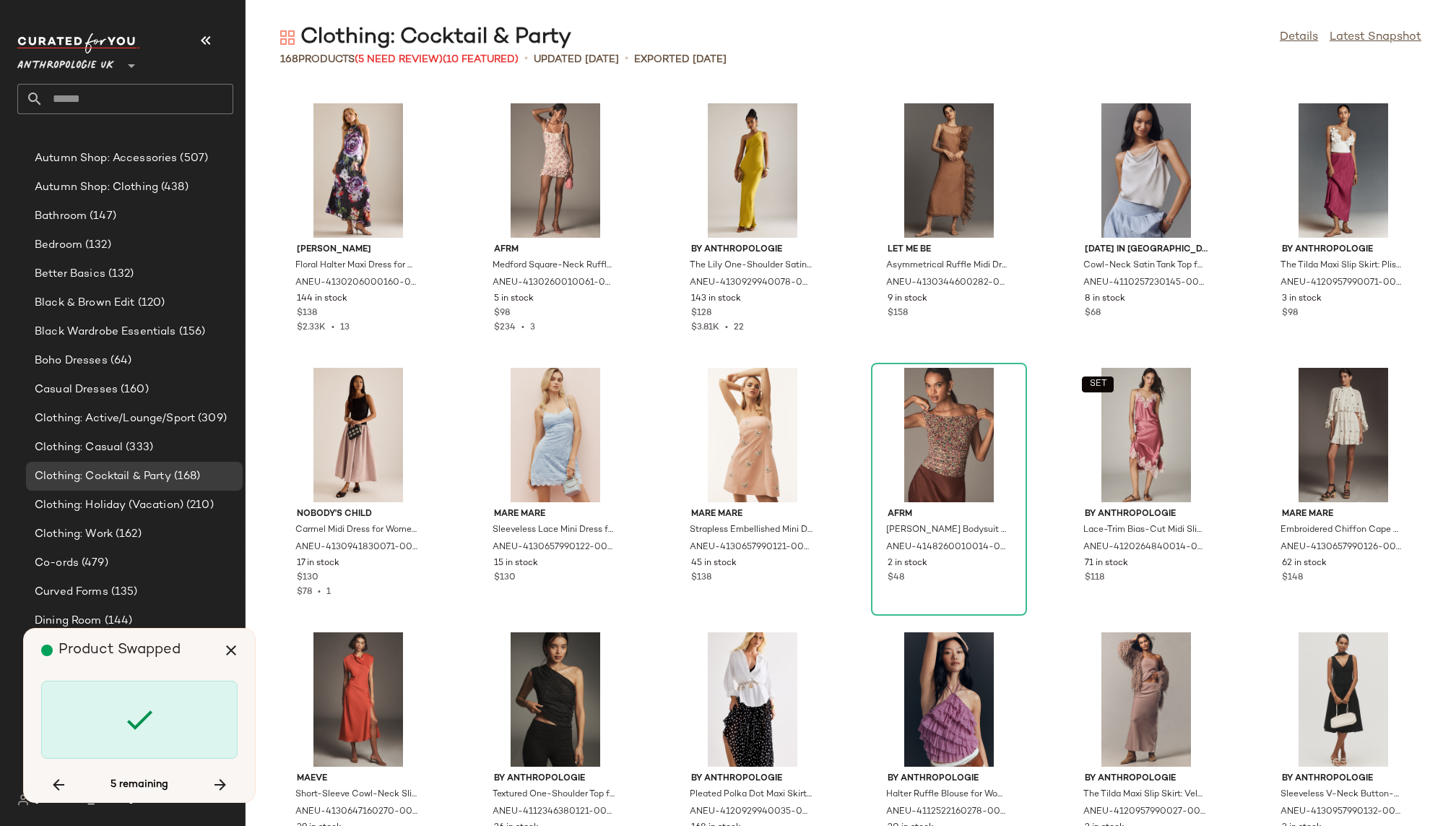
scroll to position [5816, 0]
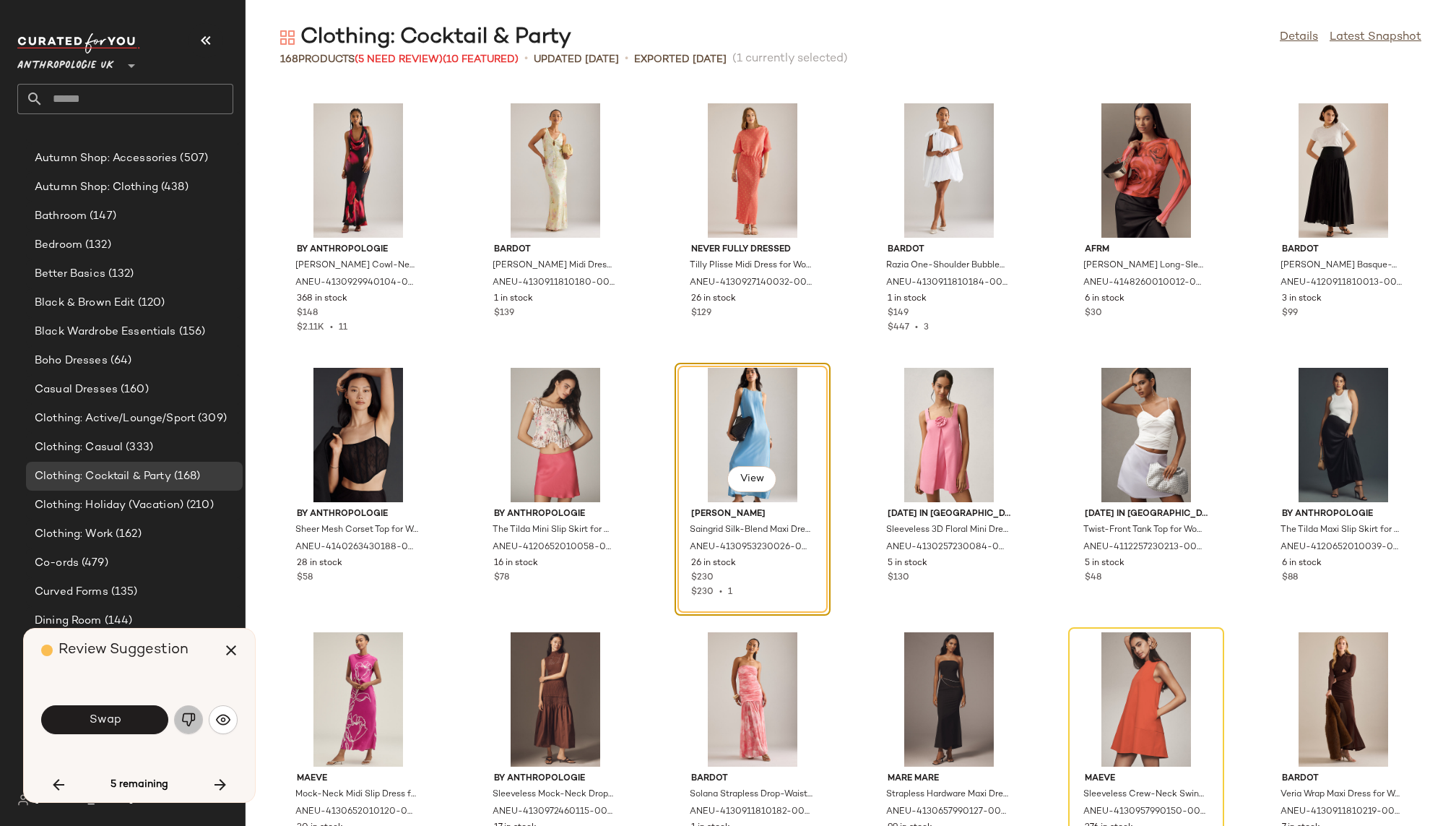
click at [182, 714] on img "button" at bounding box center [189, 720] width 15 height 15
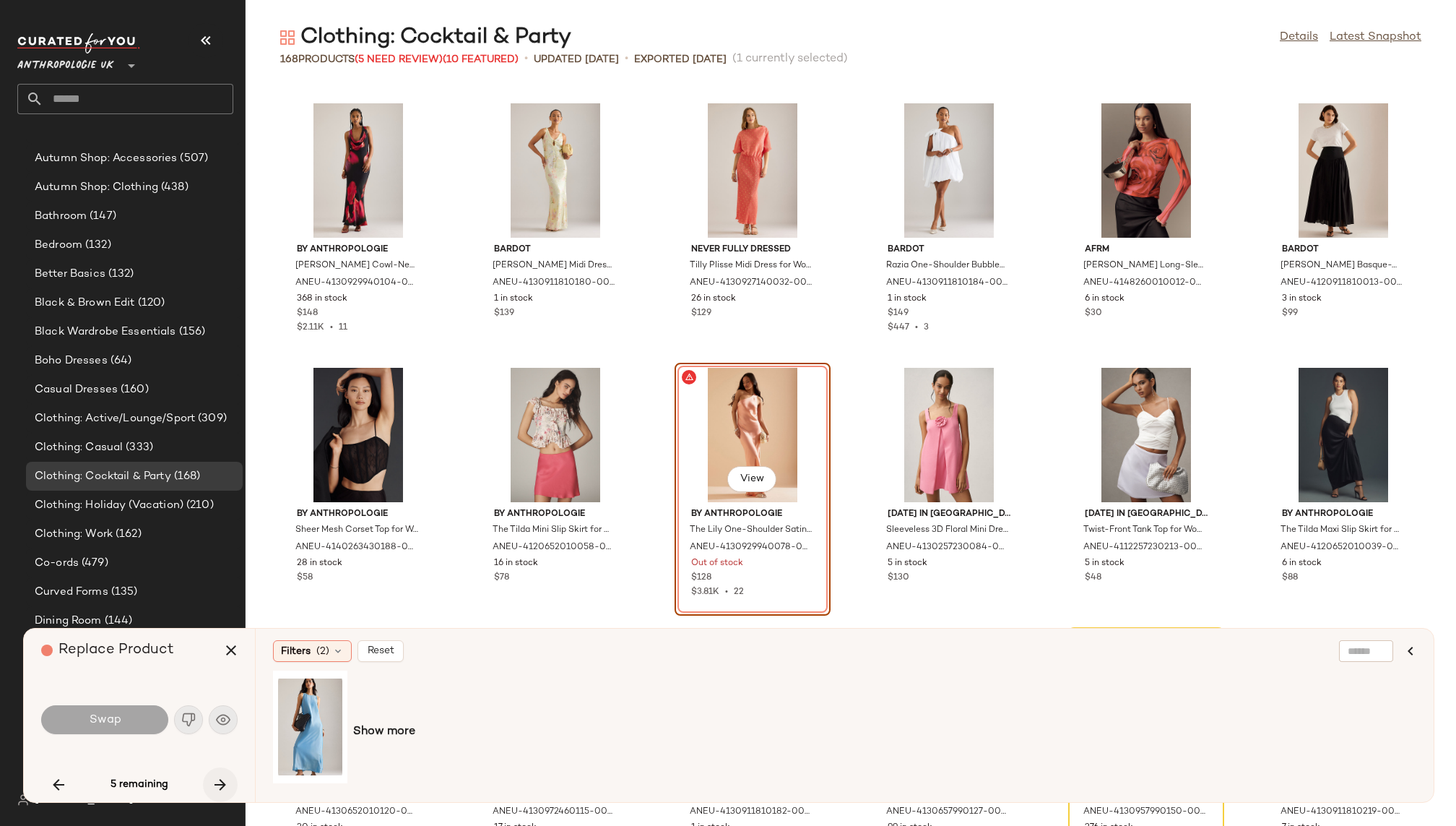
click at [225, 778] on icon "button" at bounding box center [220, 784] width 18 height 18
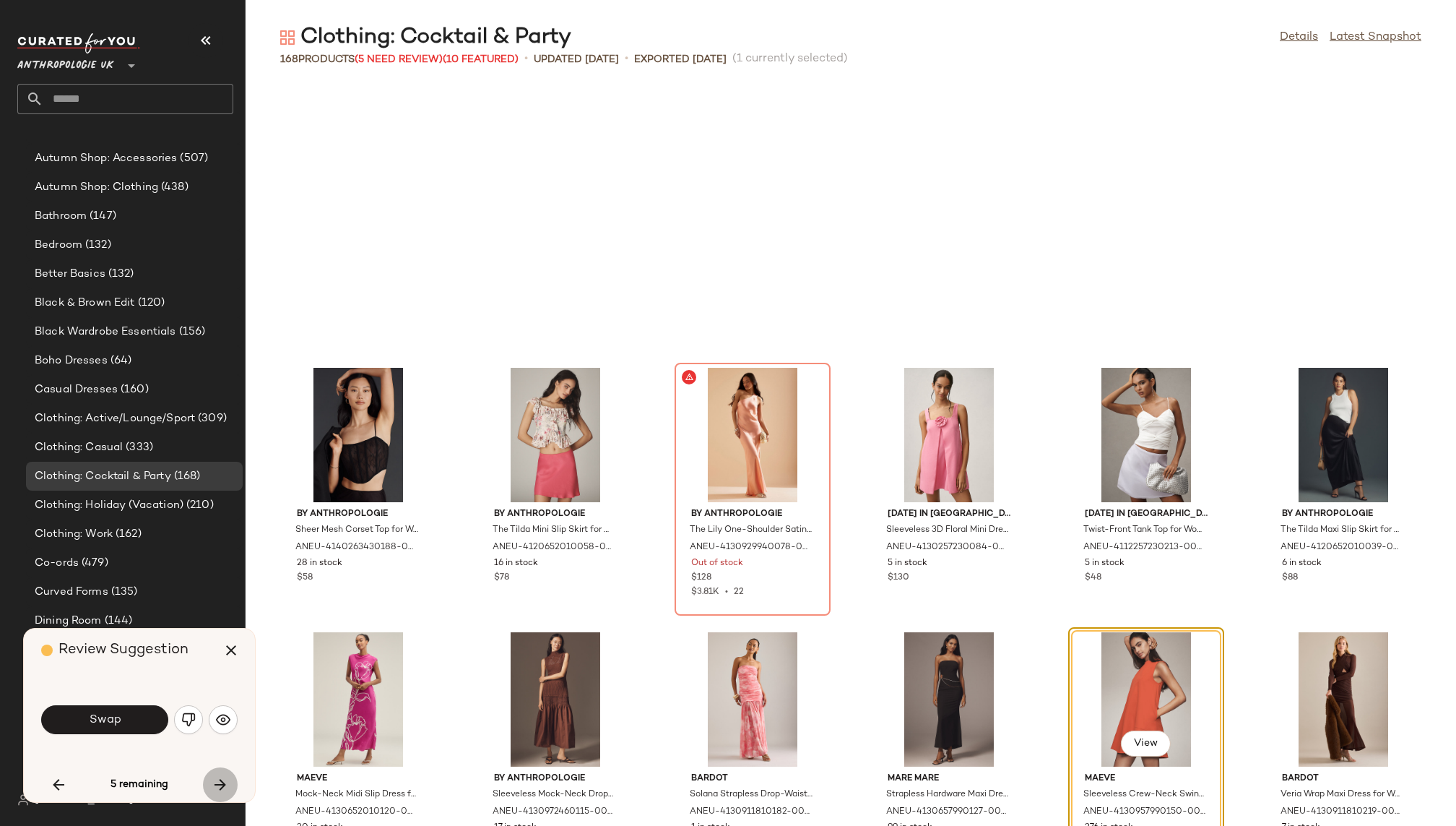
scroll to position [6080, 0]
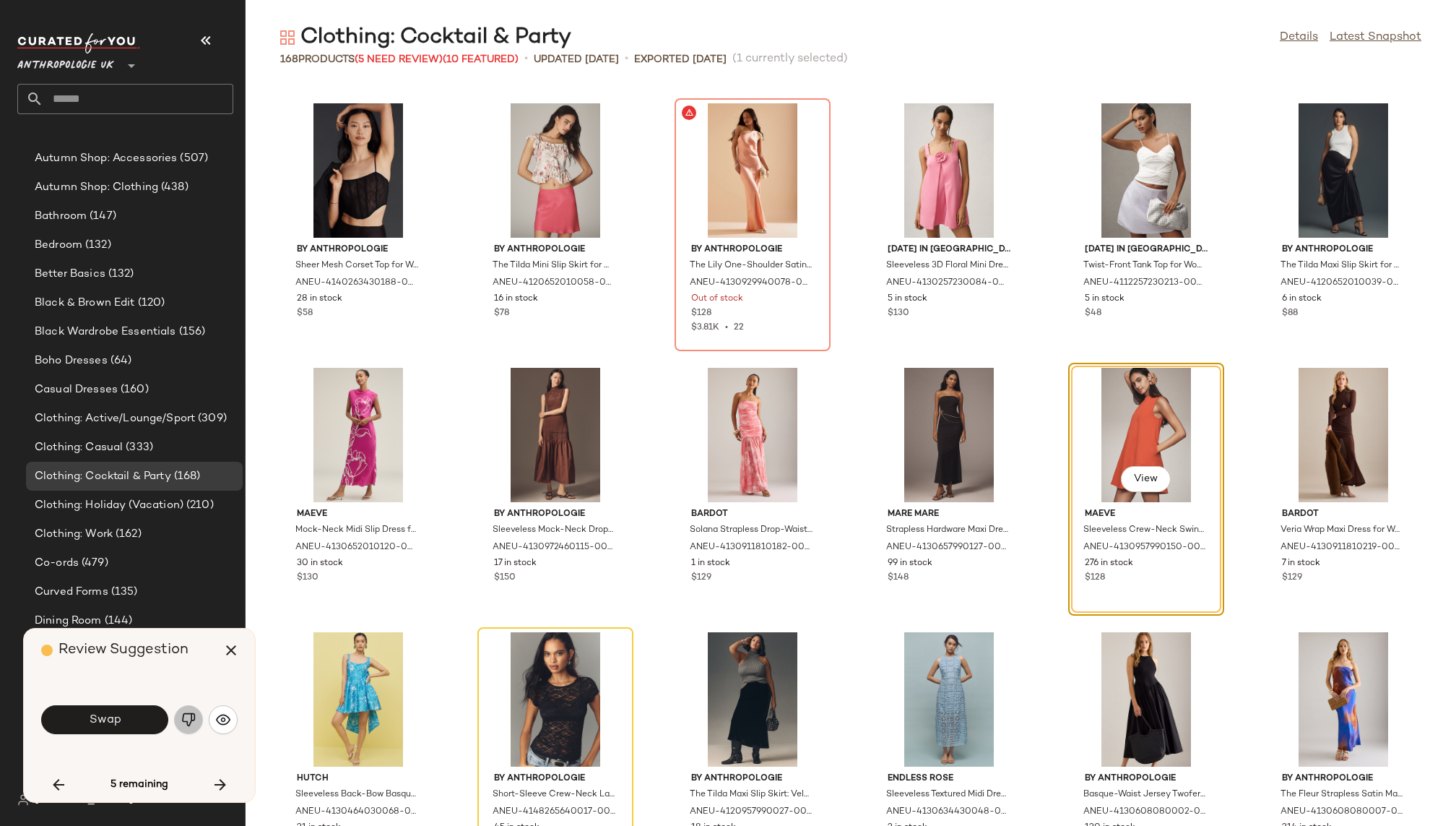
click at [193, 720] on img "button" at bounding box center [189, 720] width 15 height 15
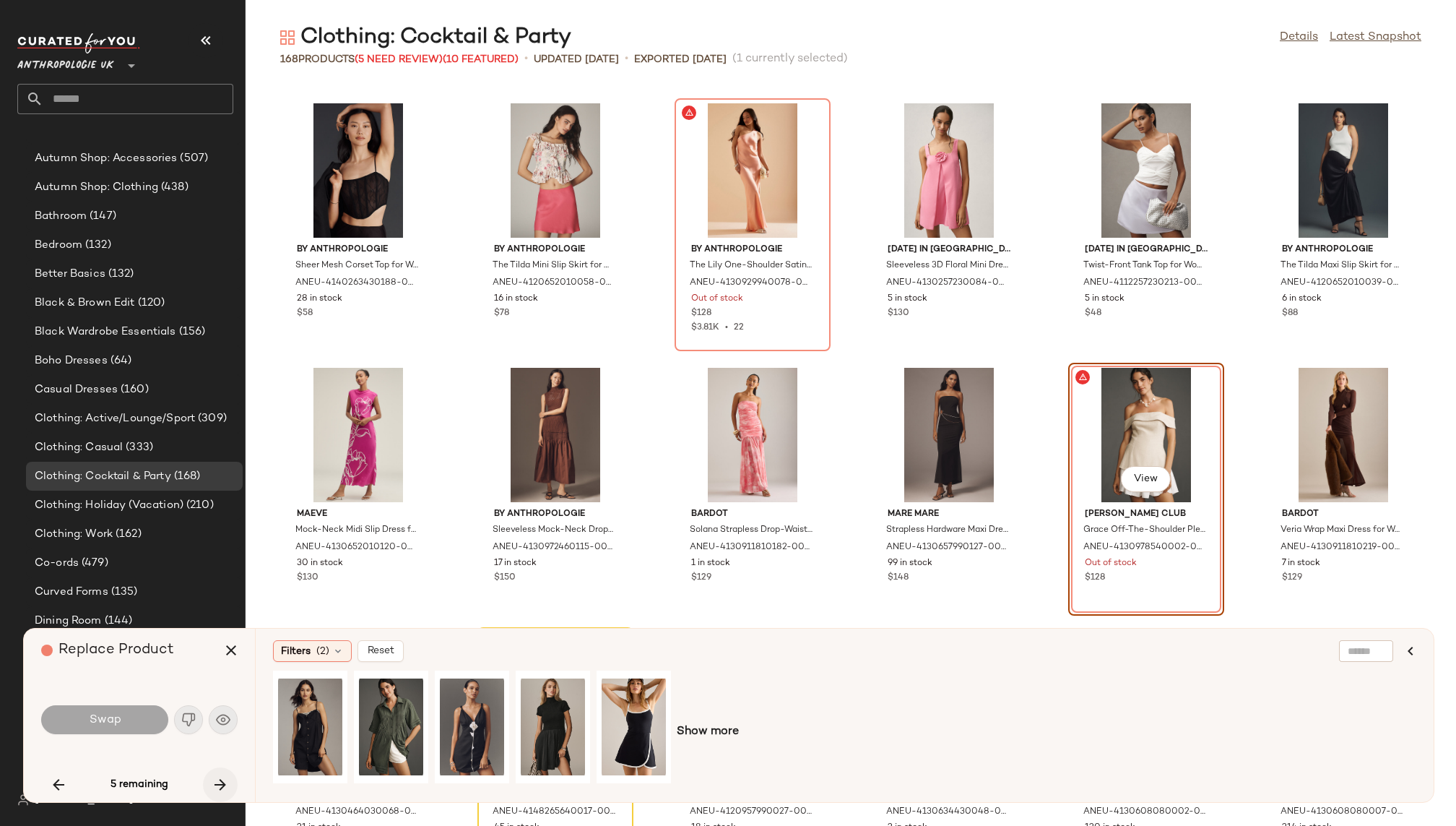
click at [219, 774] on button "button" at bounding box center [219, 783] width 34 height 34
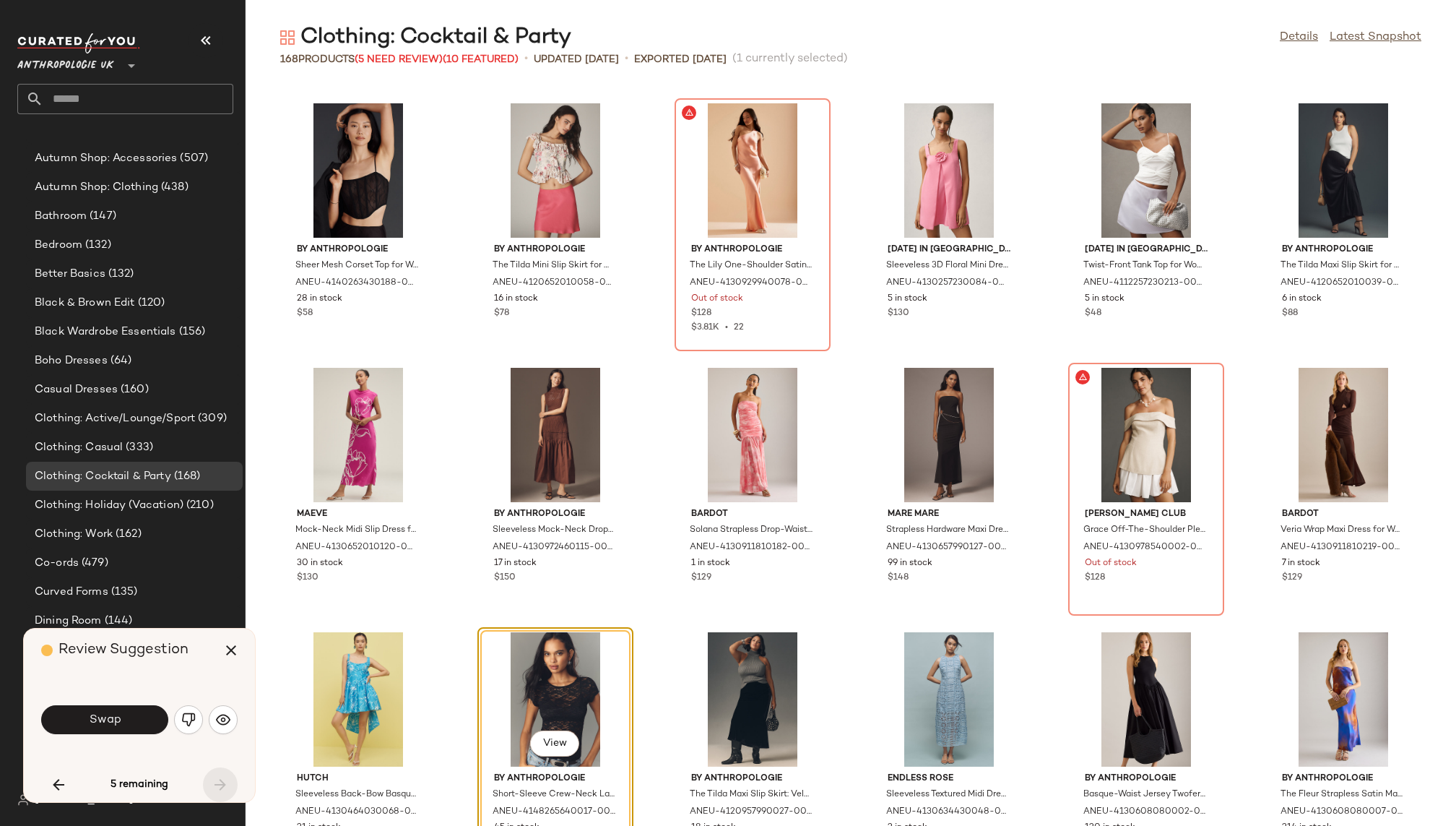
scroll to position [6345, 0]
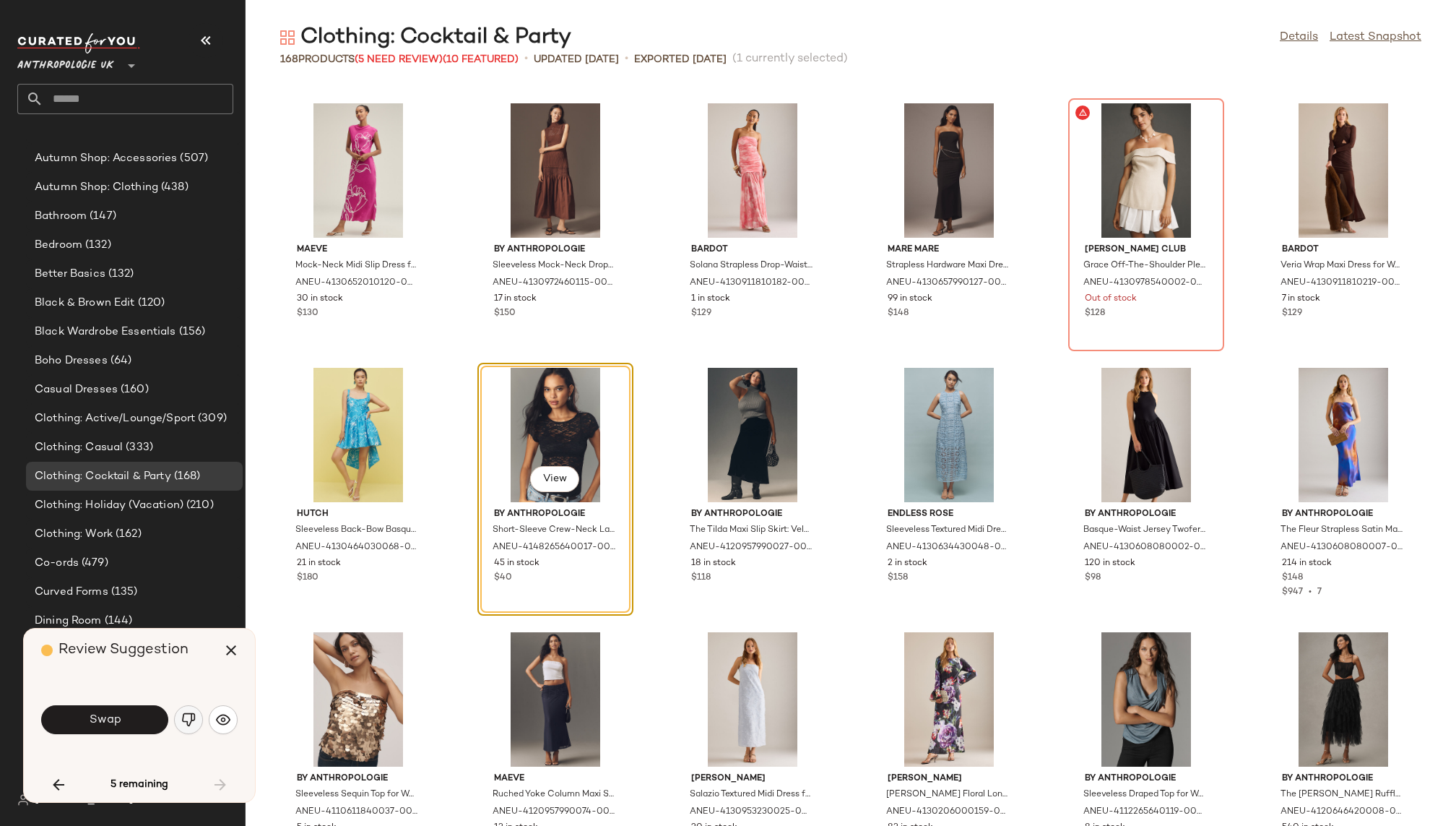
click at [188, 718] on img "button" at bounding box center [189, 720] width 15 height 15
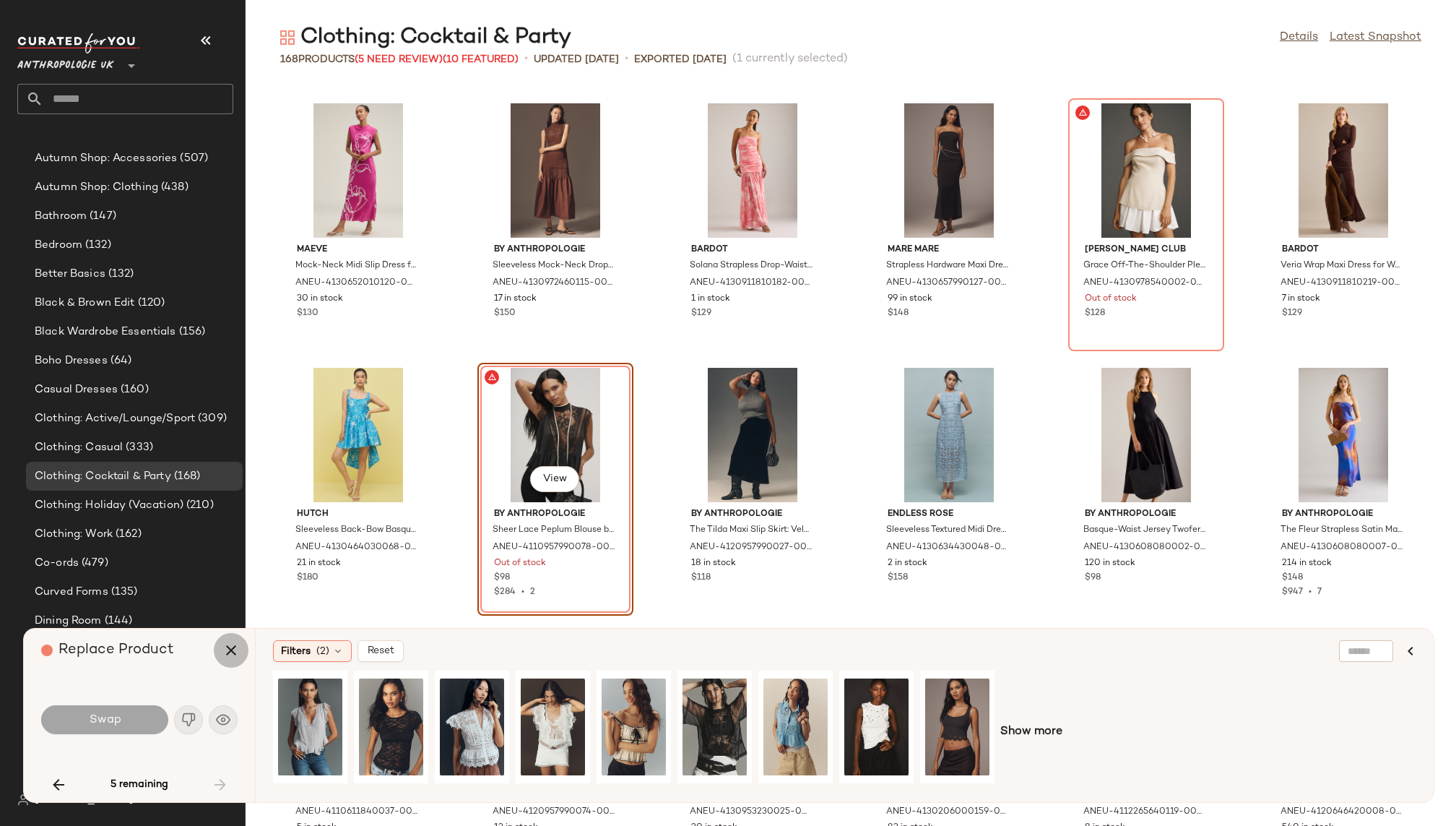
click at [228, 662] on button "button" at bounding box center [230, 649] width 34 height 34
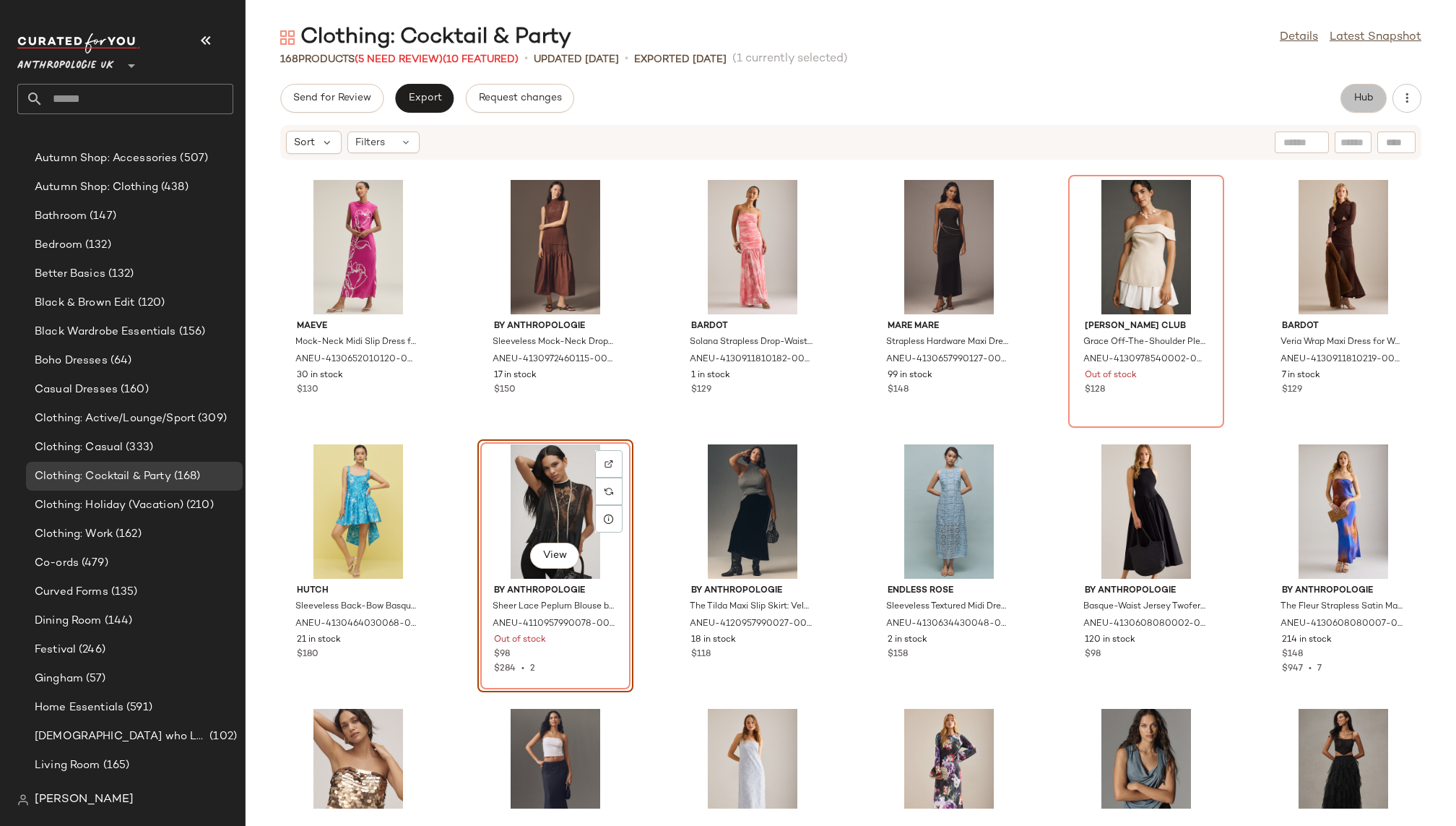
click at [1369, 104] on button "Hub" at bounding box center [1363, 97] width 46 height 29
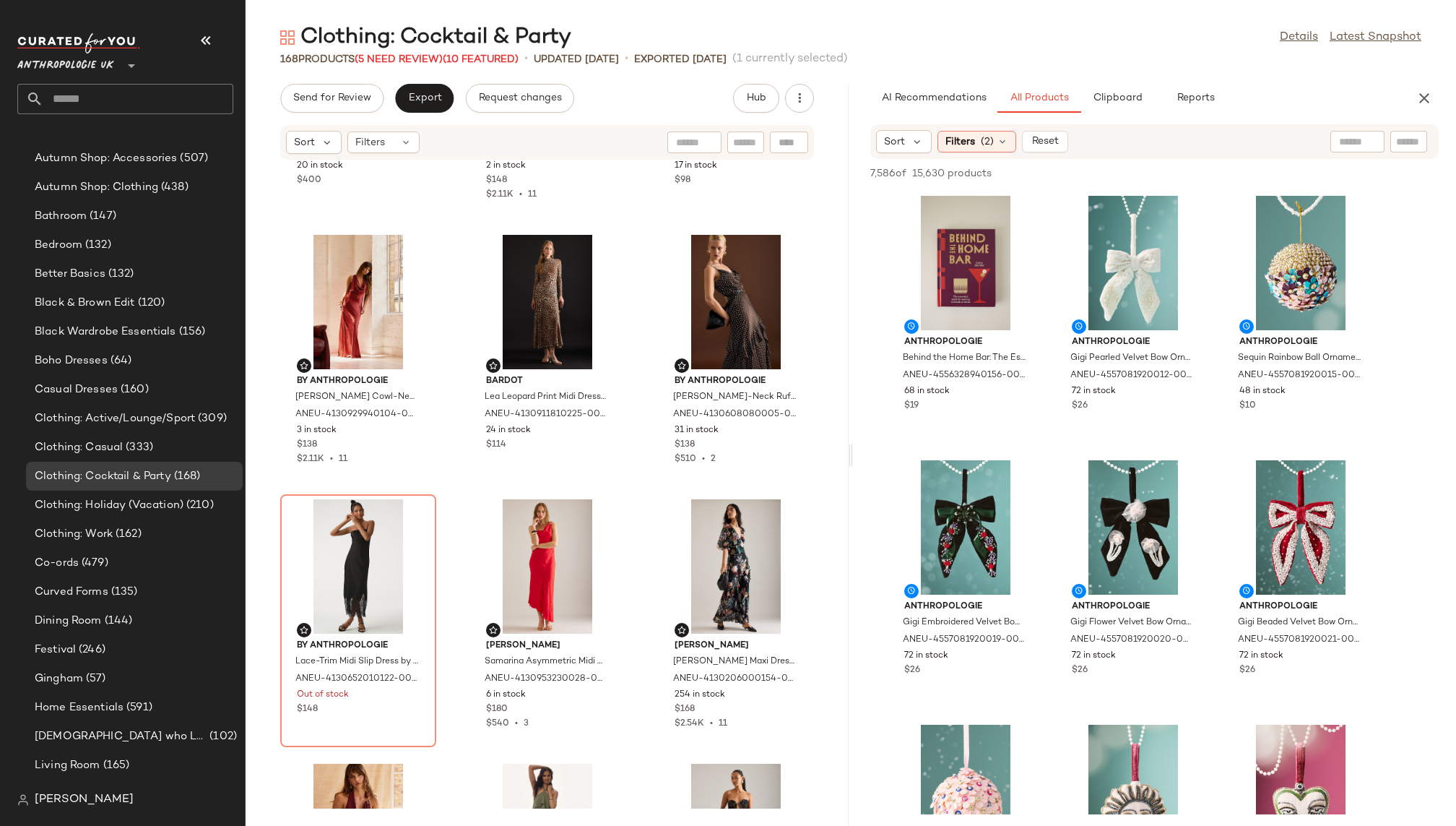
scroll to position [228, 0]
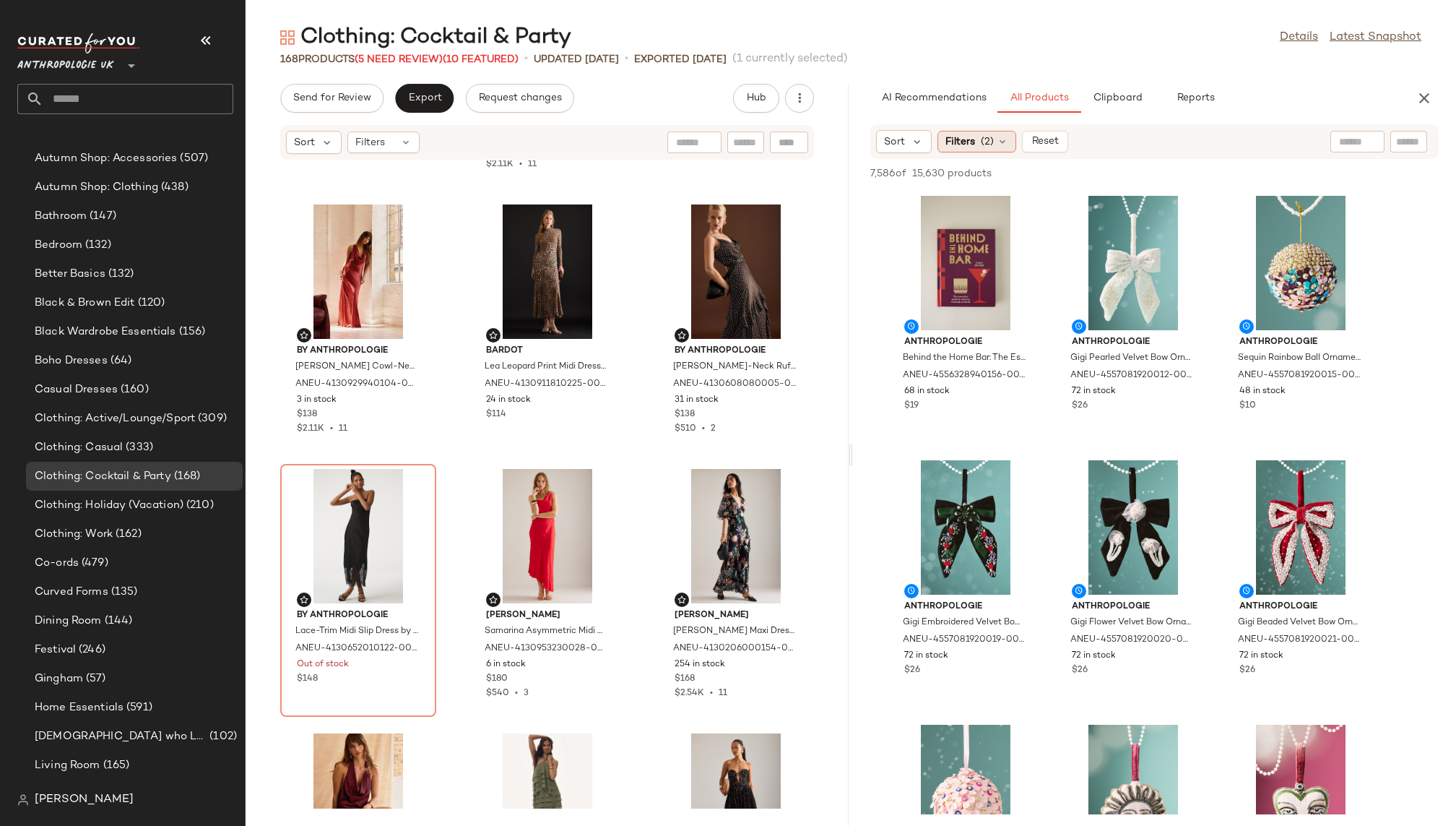
click at [991, 148] on span "(2)" at bounding box center [987, 142] width 13 height 15
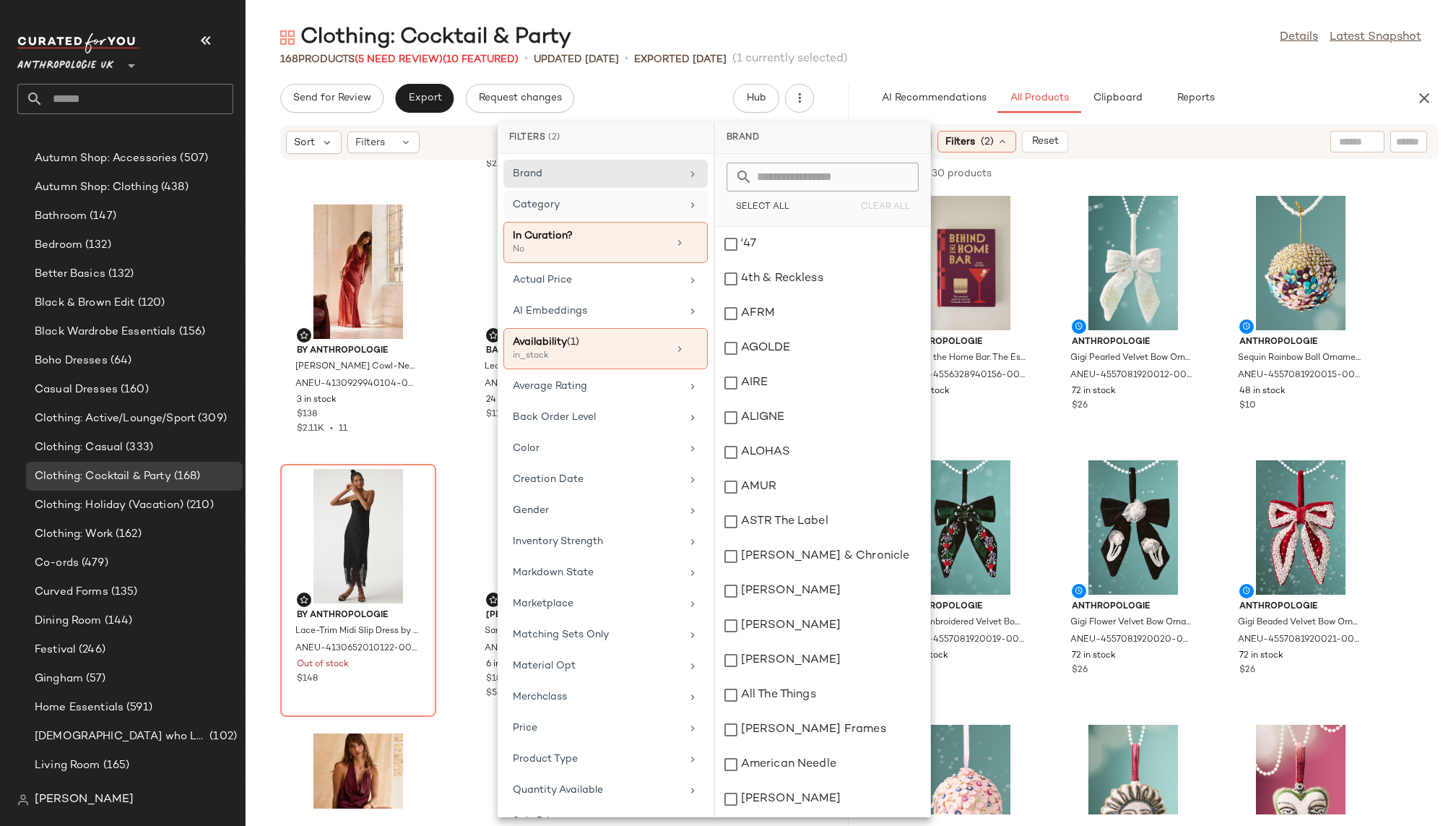
click at [656, 205] on div "Category" at bounding box center [597, 205] width 168 height 15
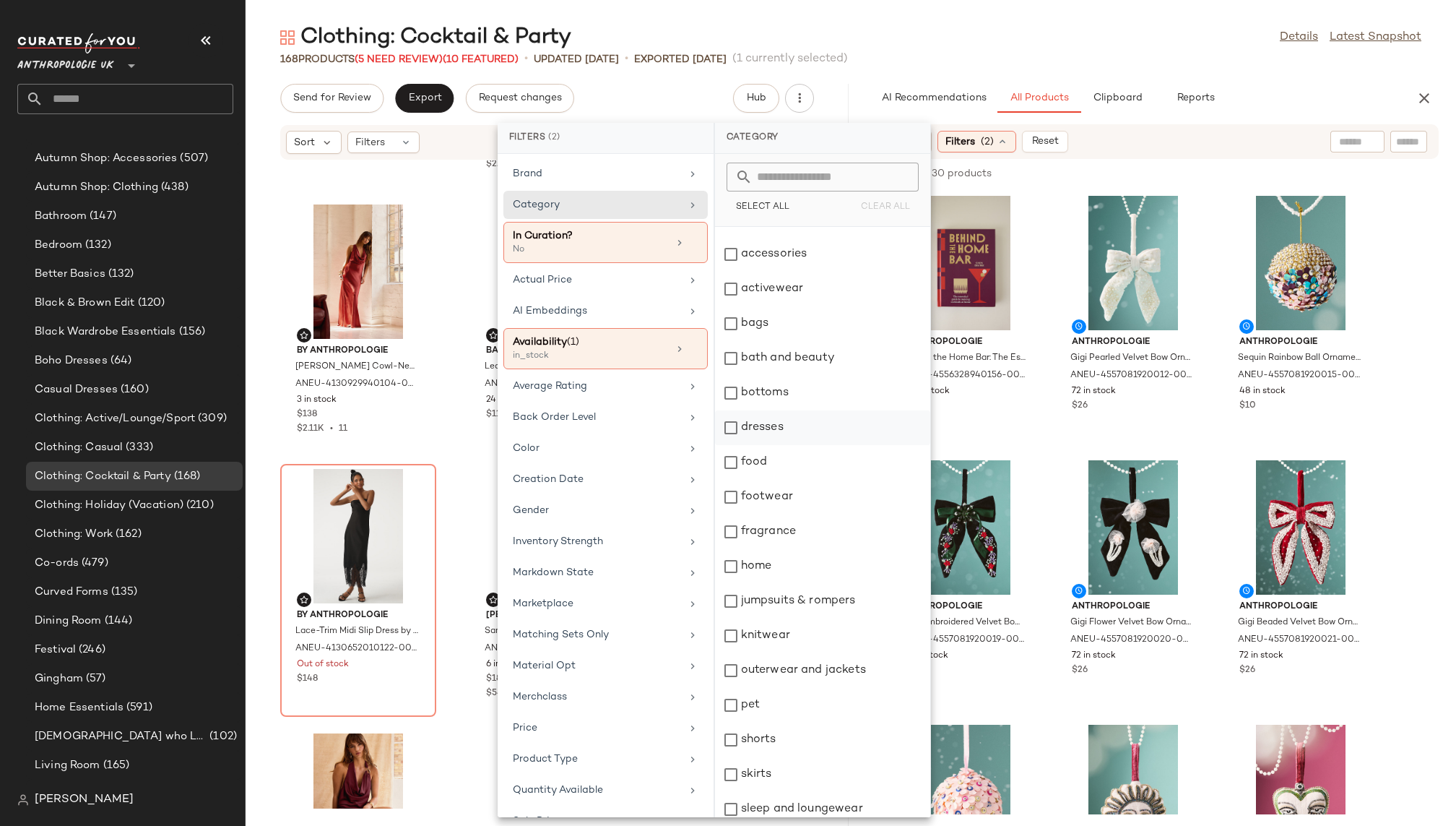
scroll to position [44, 0]
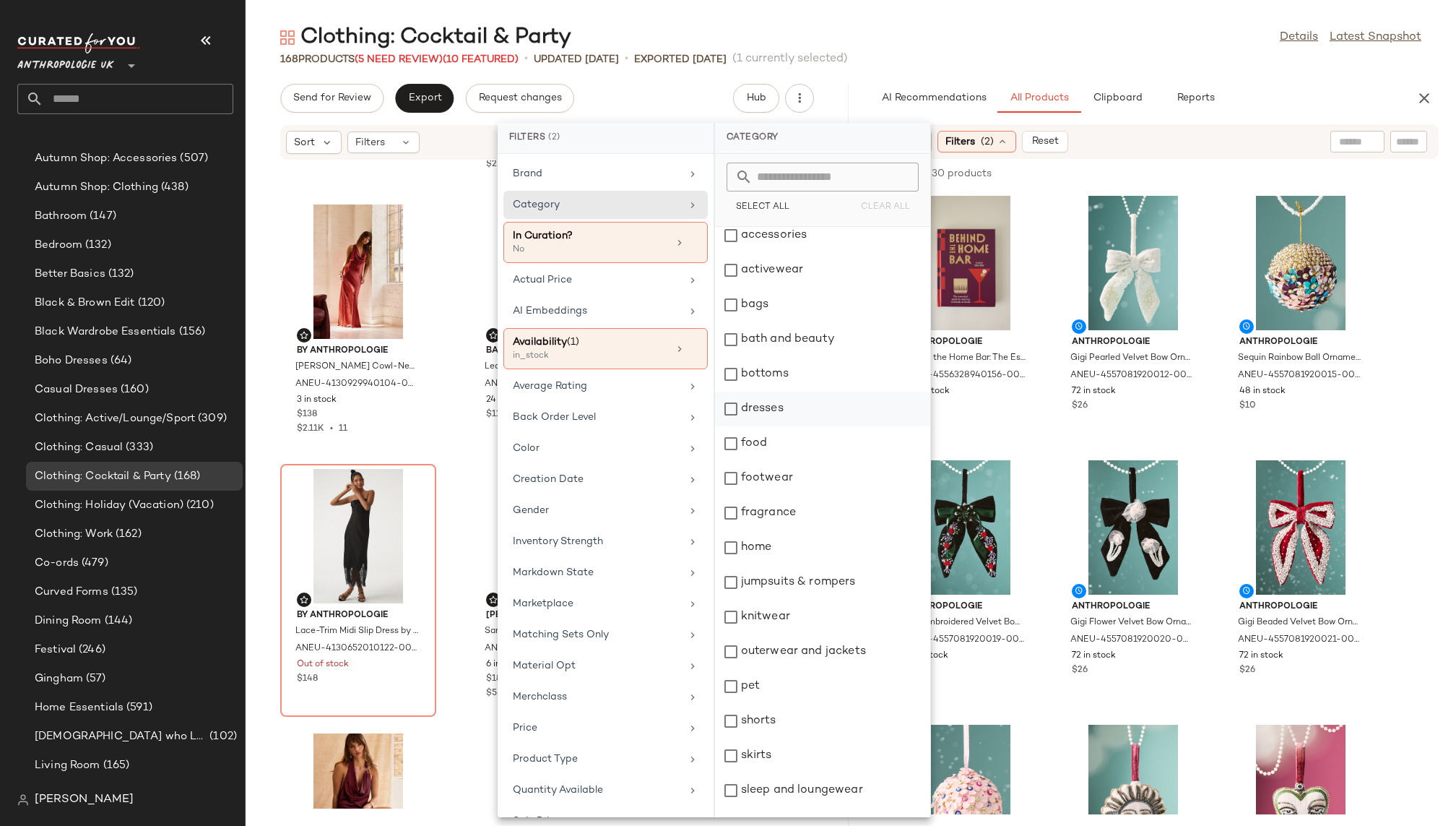
click at [778, 412] on div "dresses" at bounding box center [822, 408] width 215 height 34
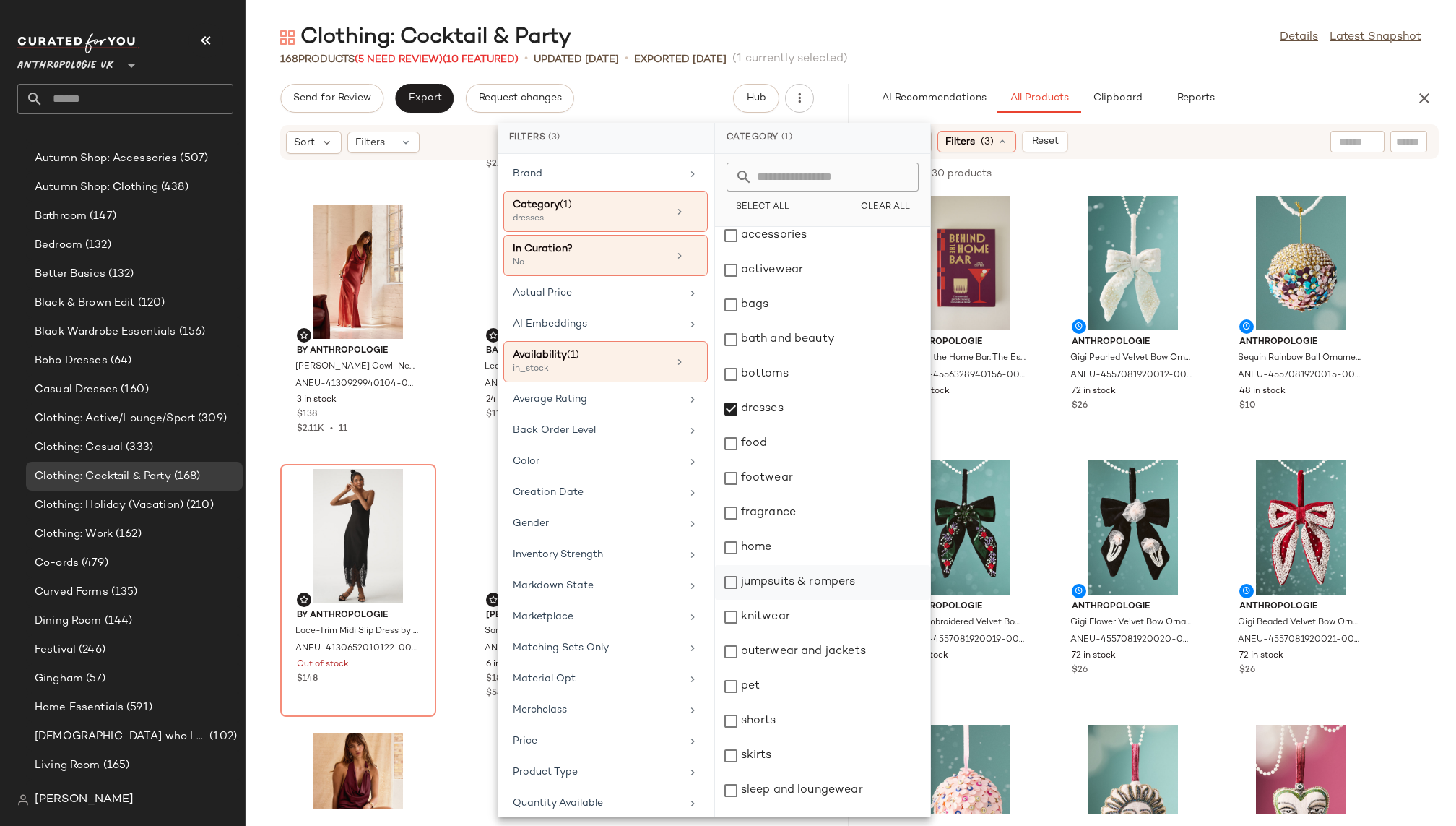
click at [796, 581] on div "jumpsuits & rompers" at bounding box center [822, 582] width 215 height 34
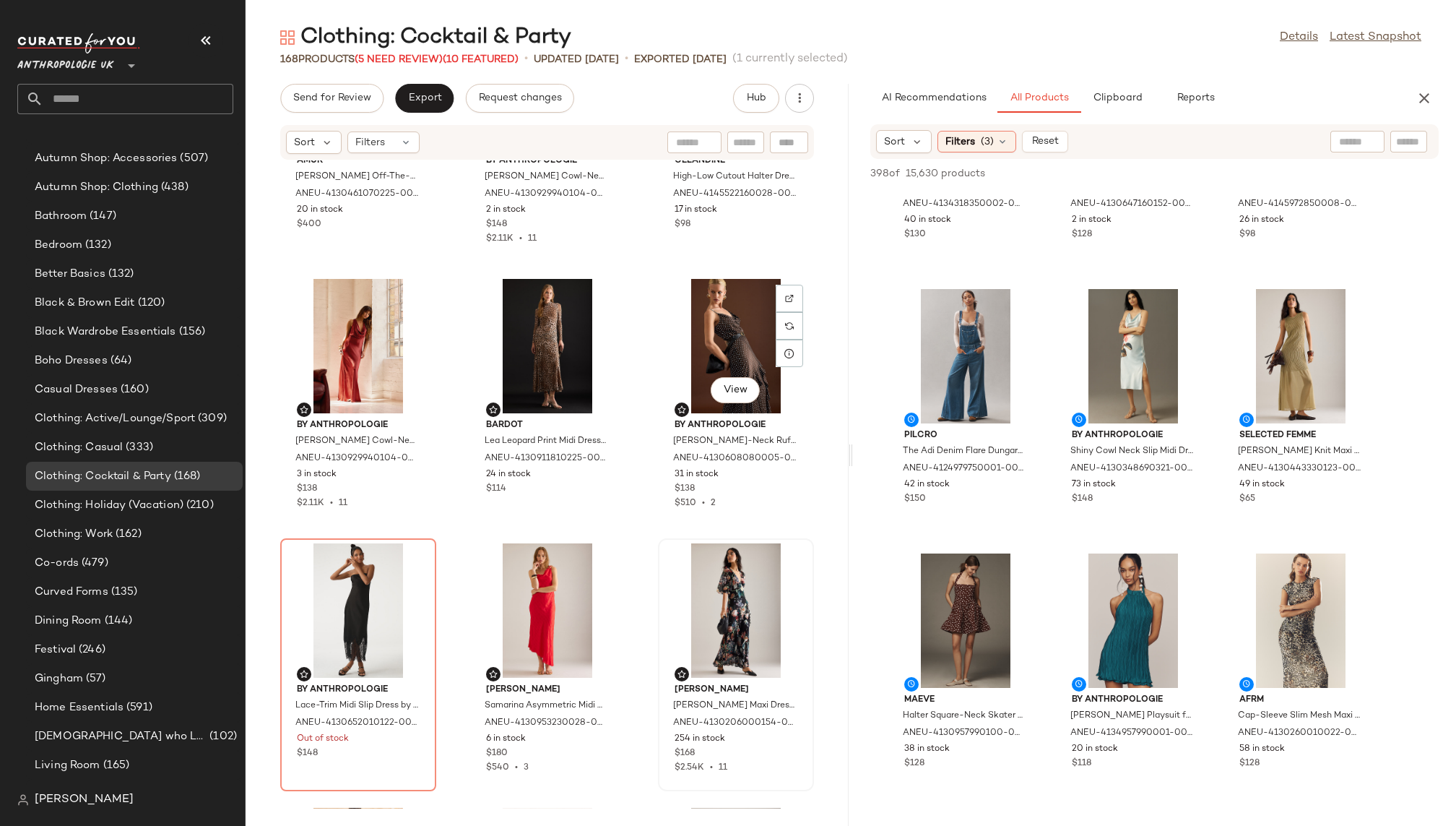
scroll to position [156, 0]
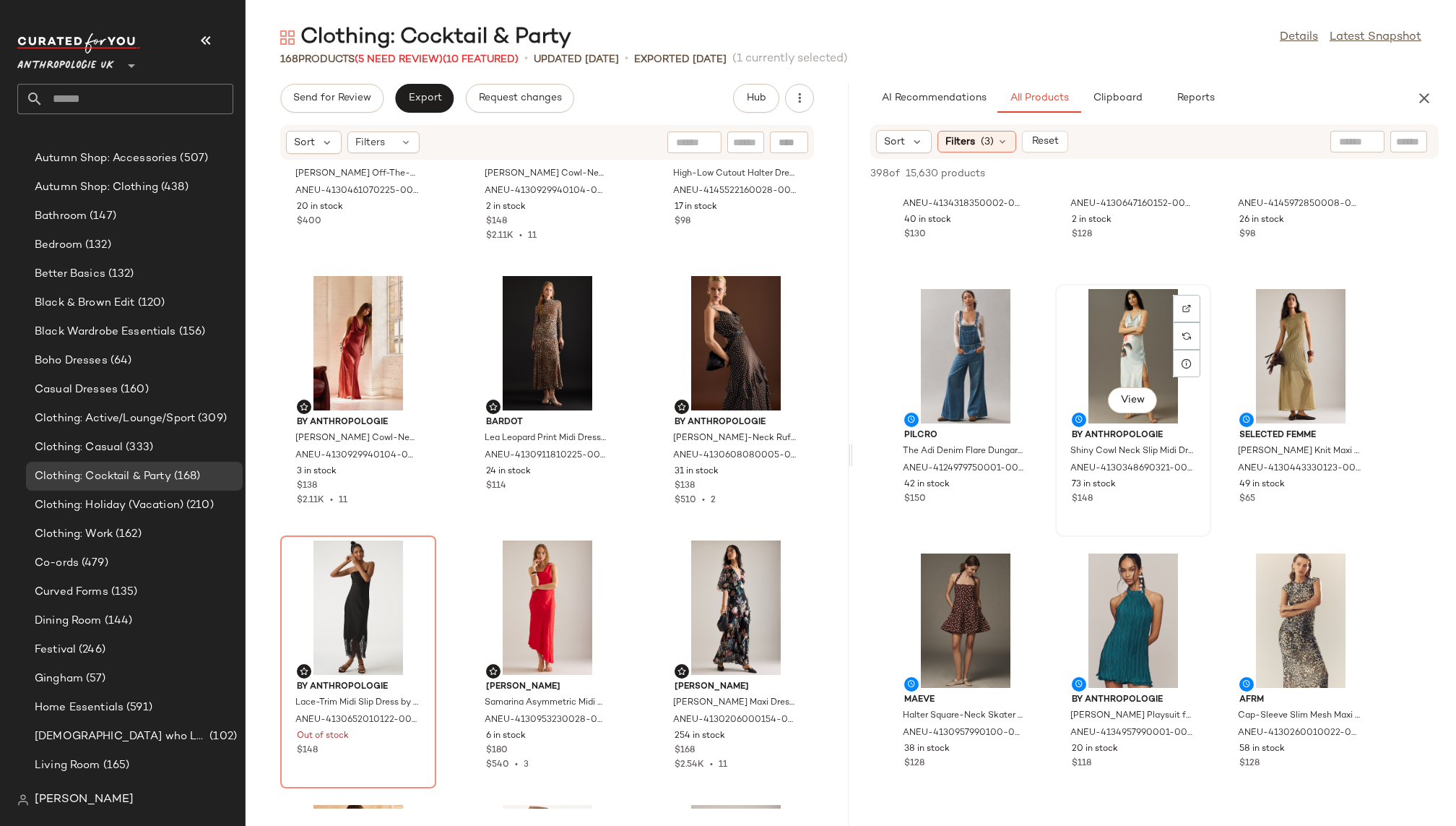
click at [1147, 320] on div "View" at bounding box center [1133, 356] width 146 height 134
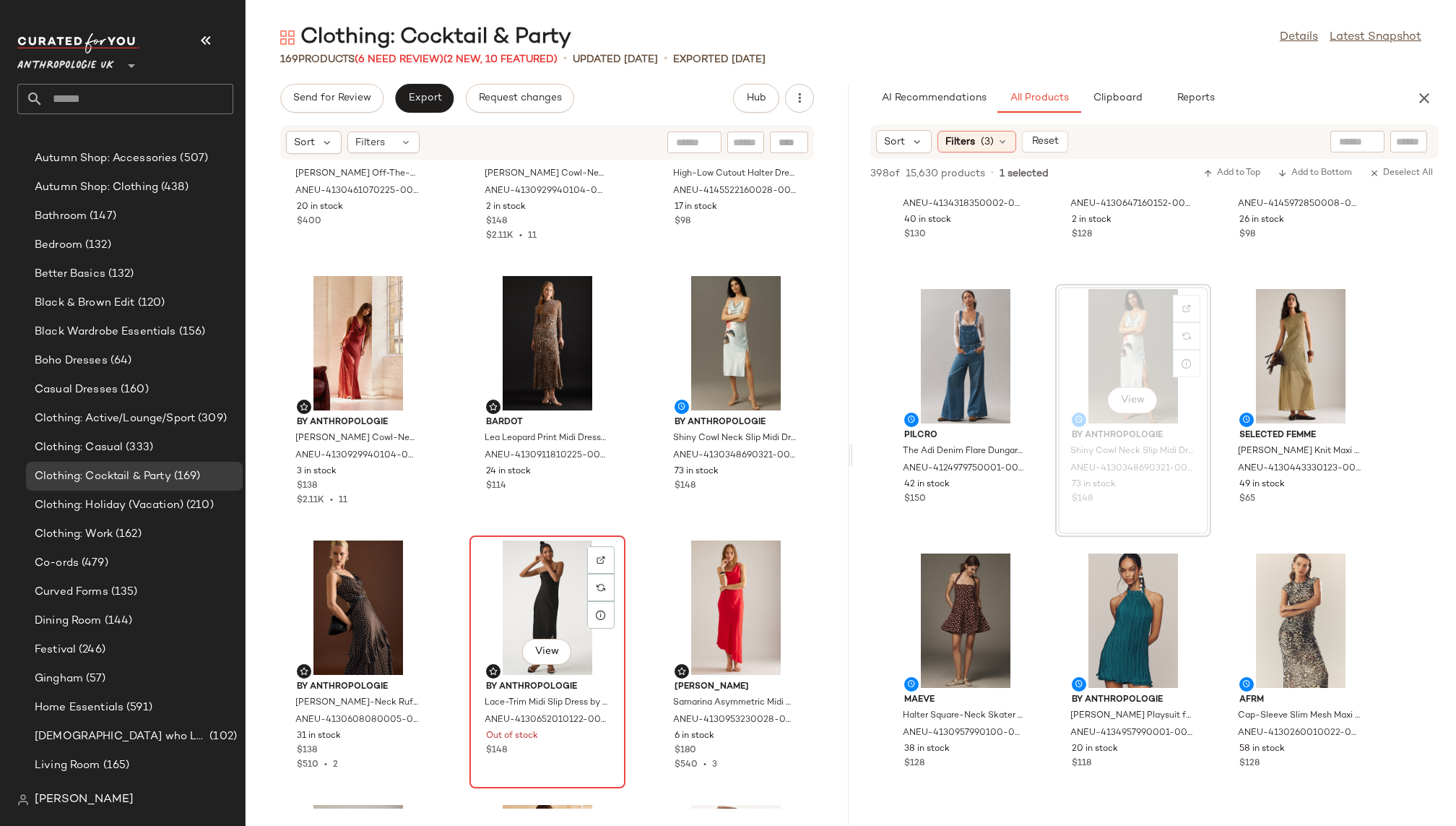
click at [529, 570] on div "View" at bounding box center [547, 607] width 146 height 134
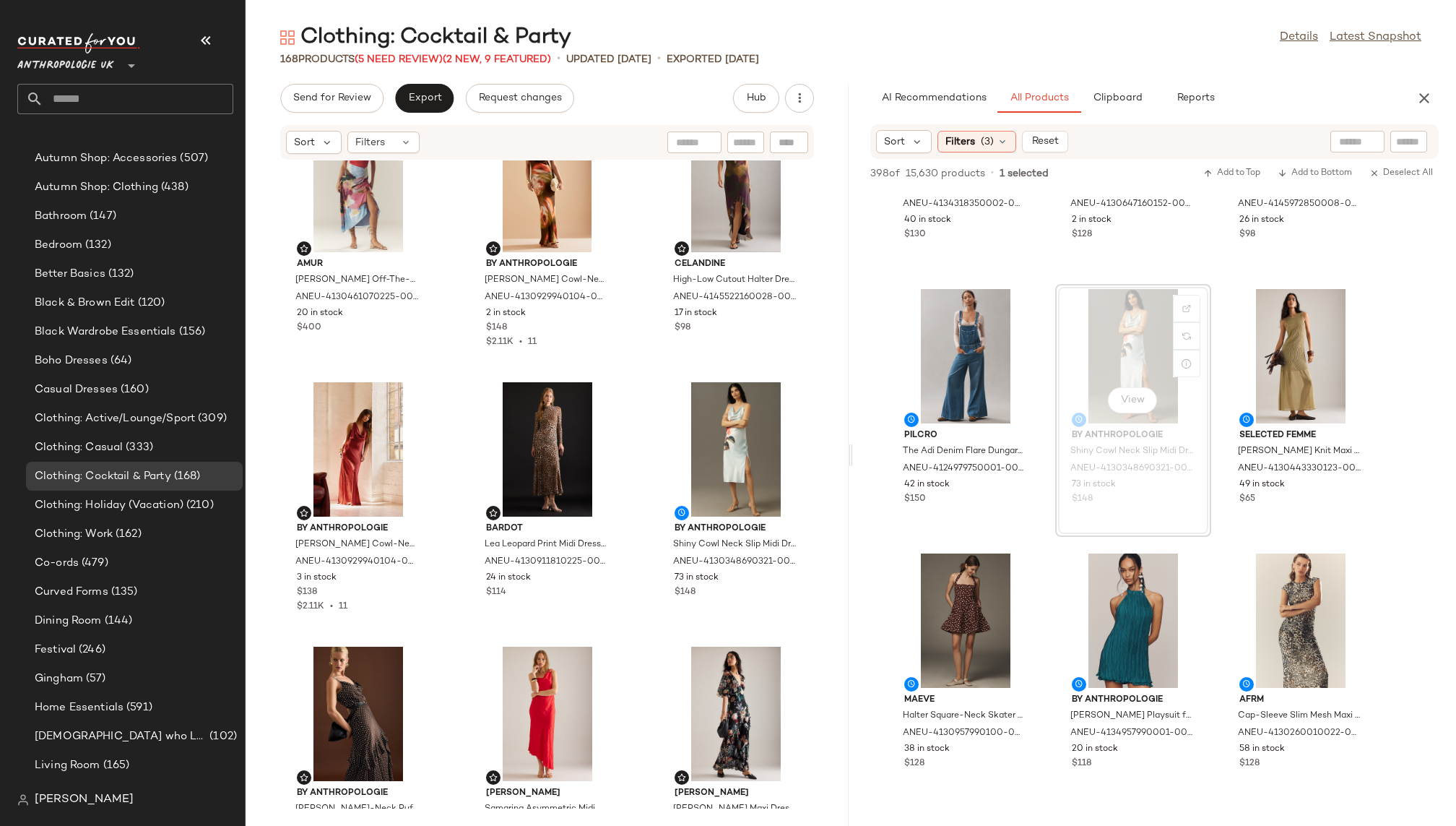
scroll to position [54, 0]
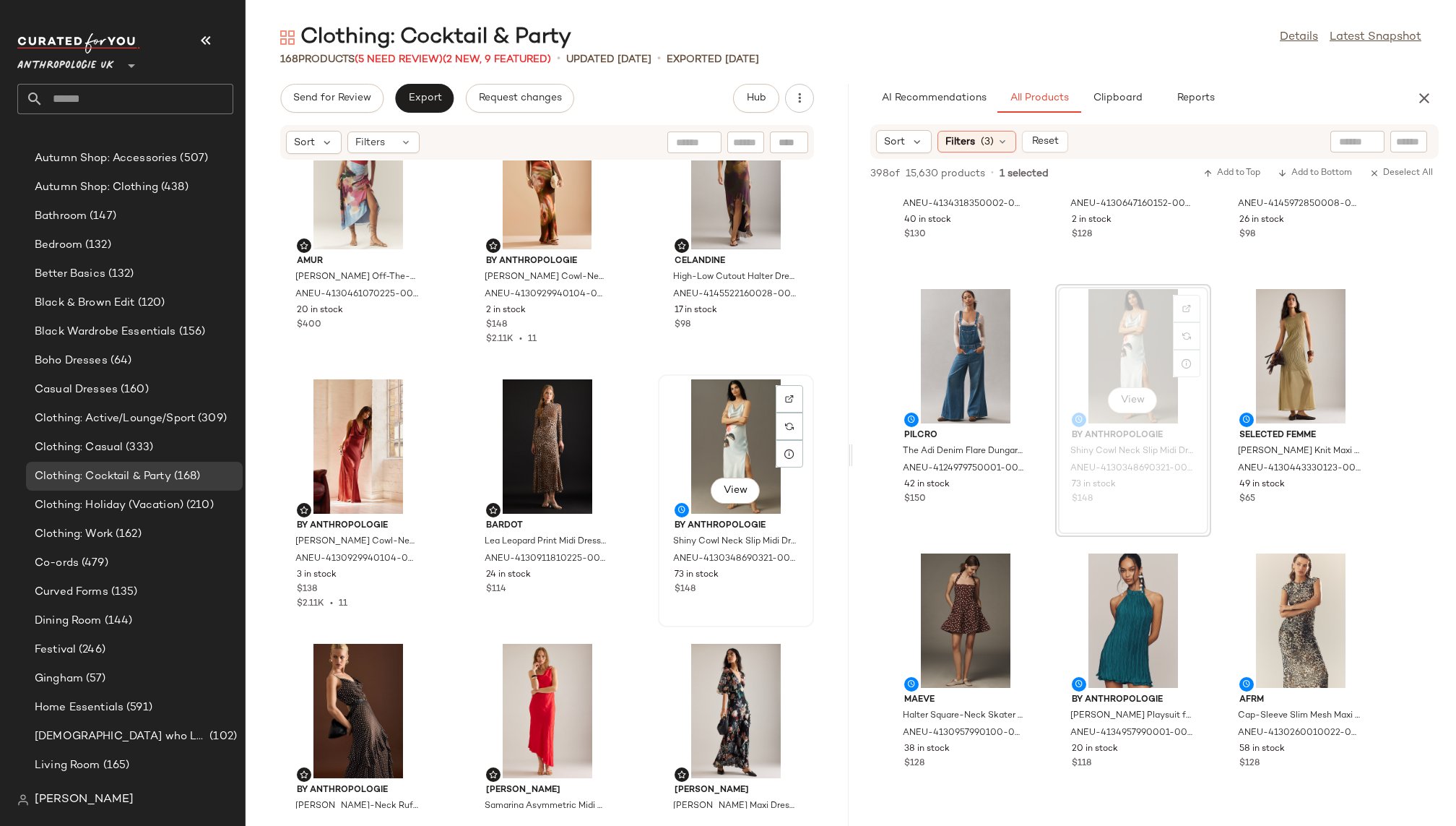
click at [689, 435] on div "View" at bounding box center [736, 446] width 146 height 134
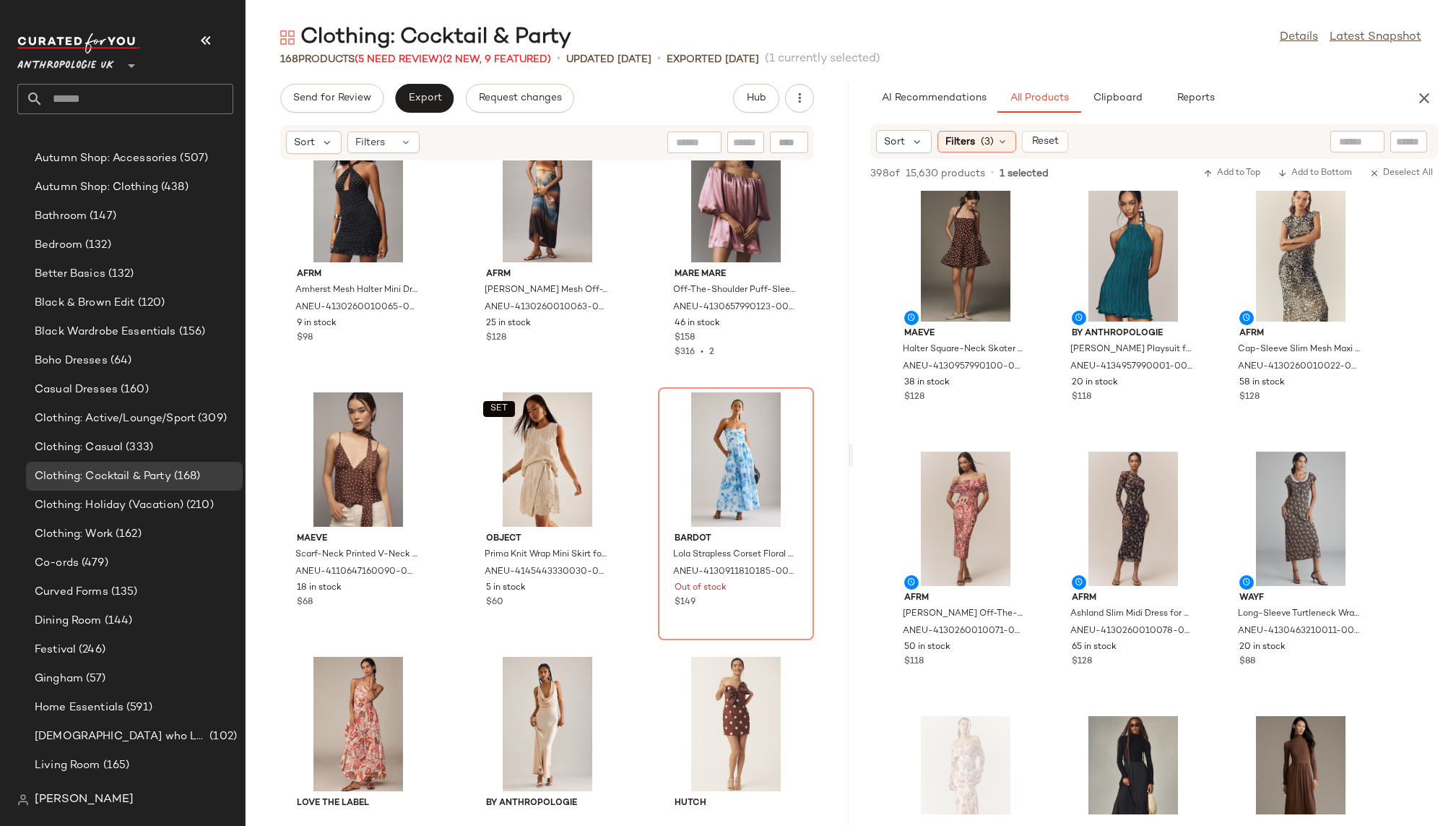
scroll to position [557, 0]
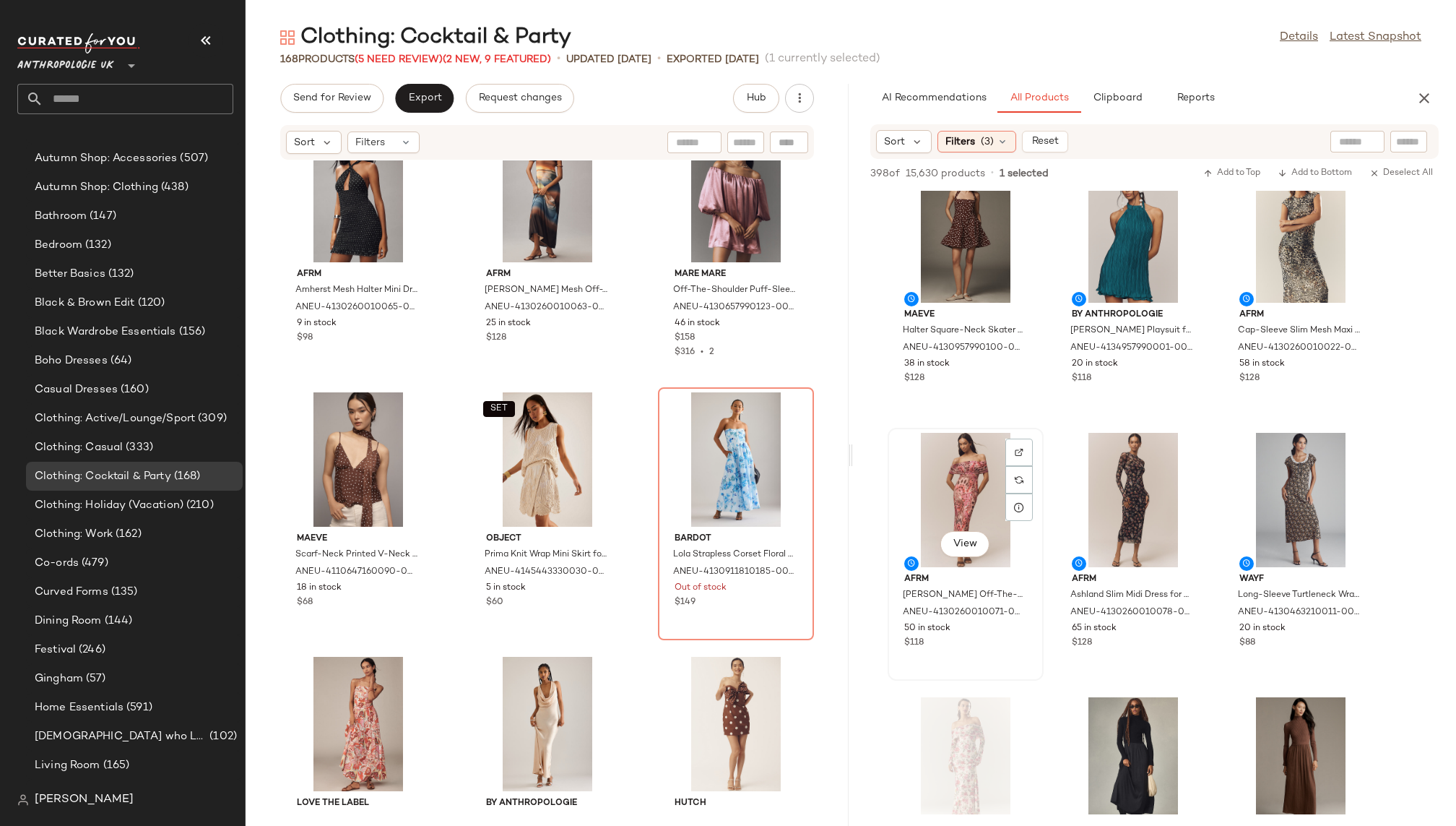
click at [969, 504] on div "View" at bounding box center [965, 499] width 146 height 134
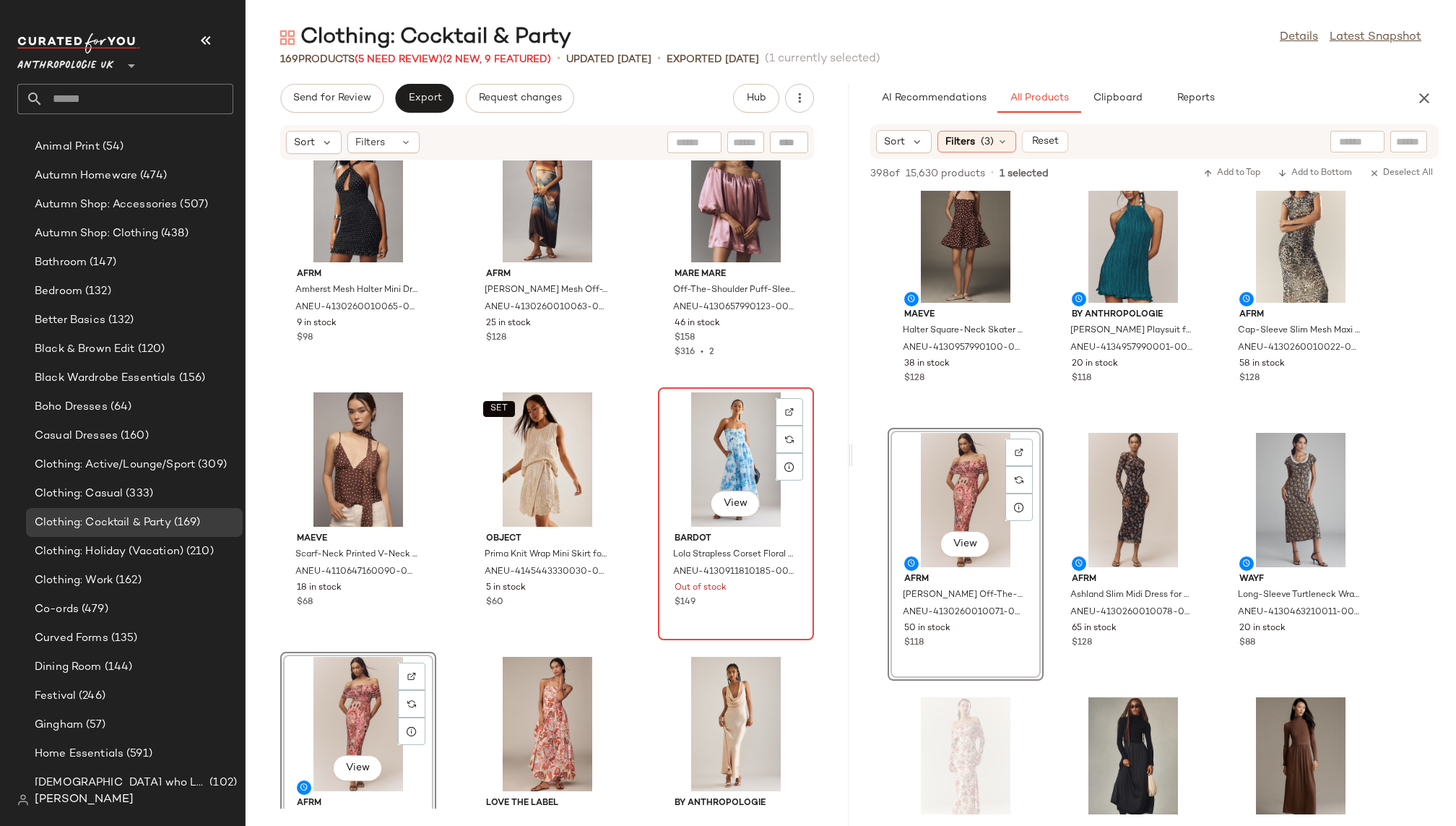
scroll to position [252, 0]
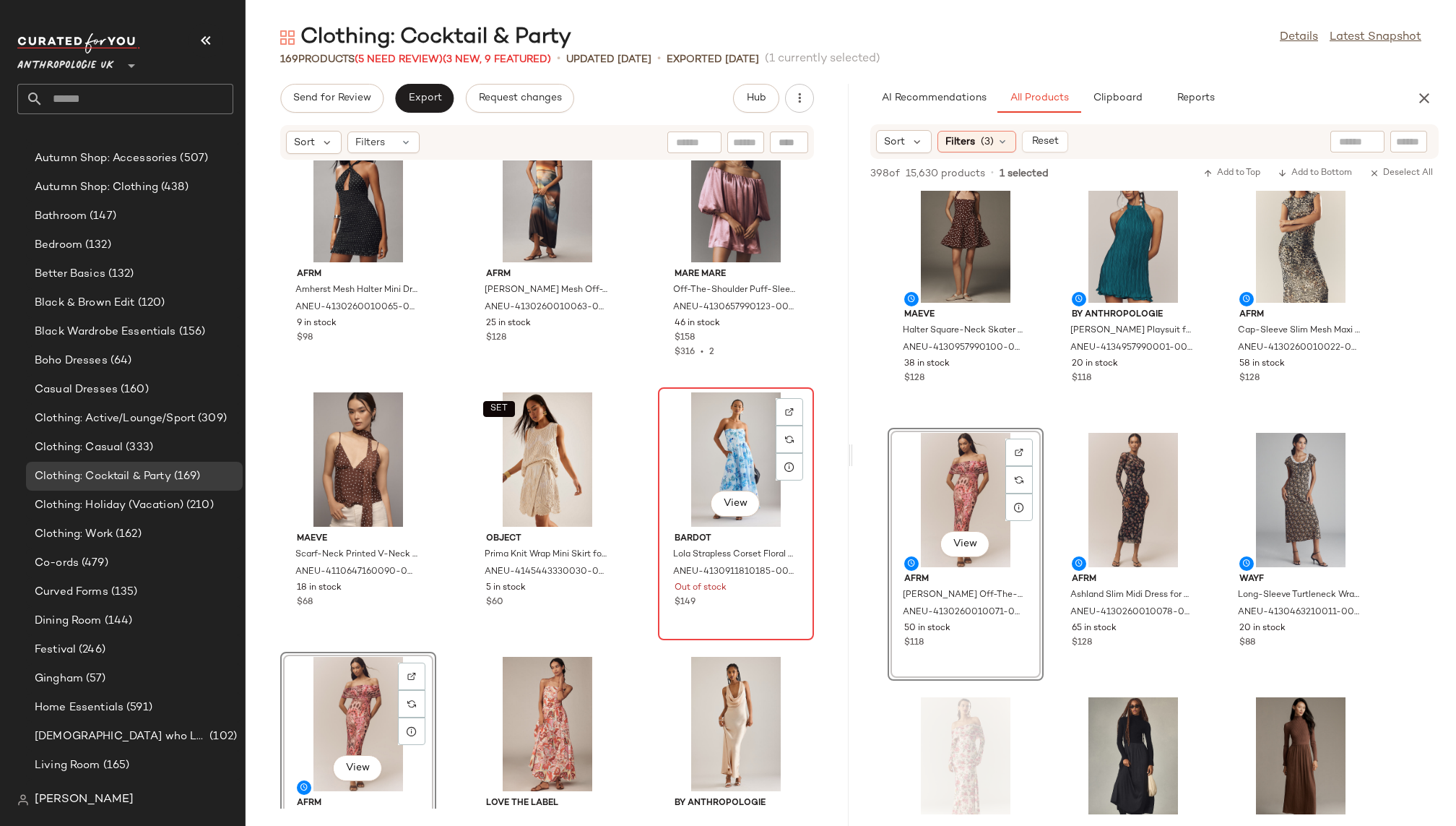
click at [718, 482] on div "View" at bounding box center [736, 459] width 146 height 134
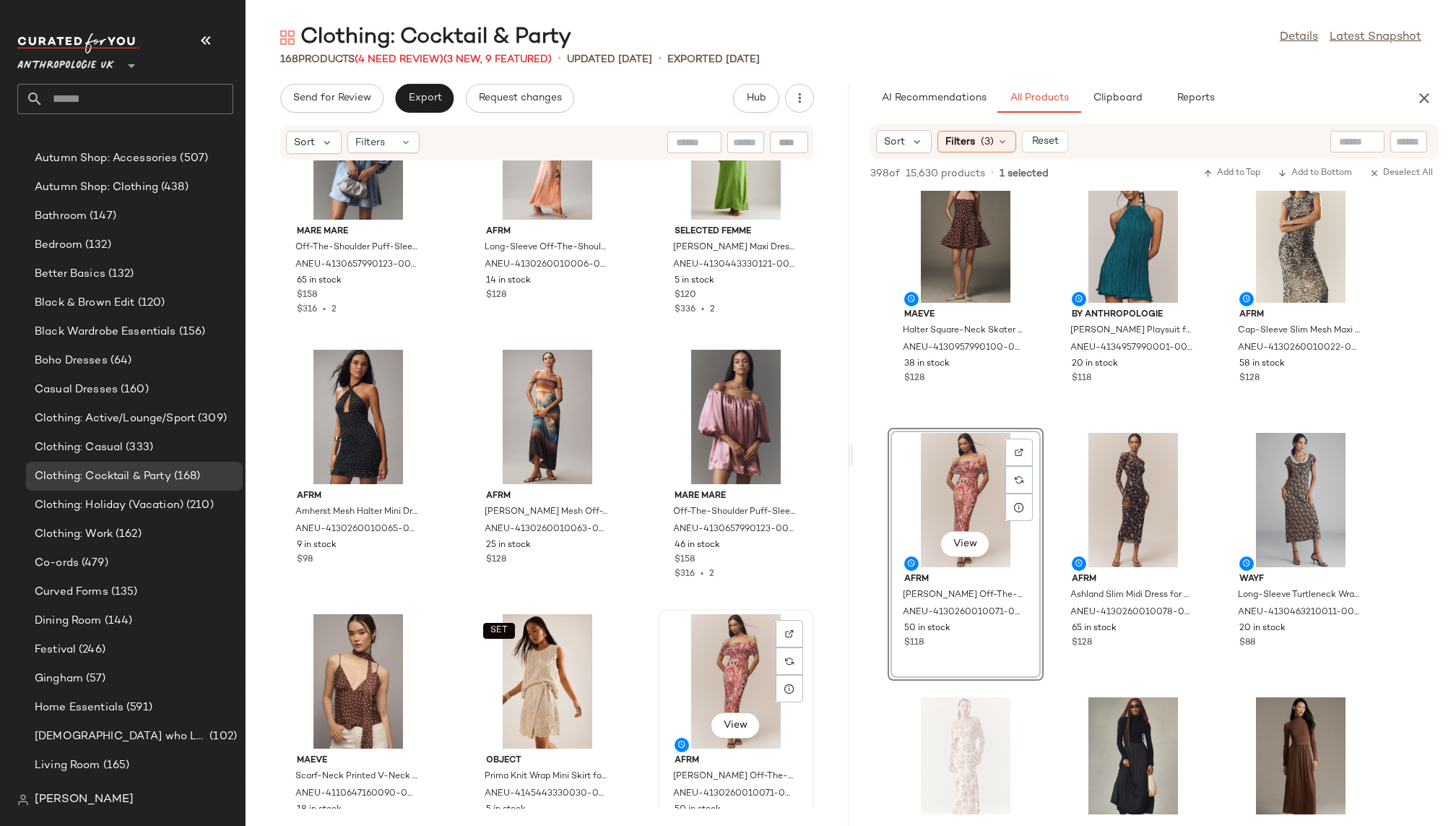
scroll to position [5624, 0]
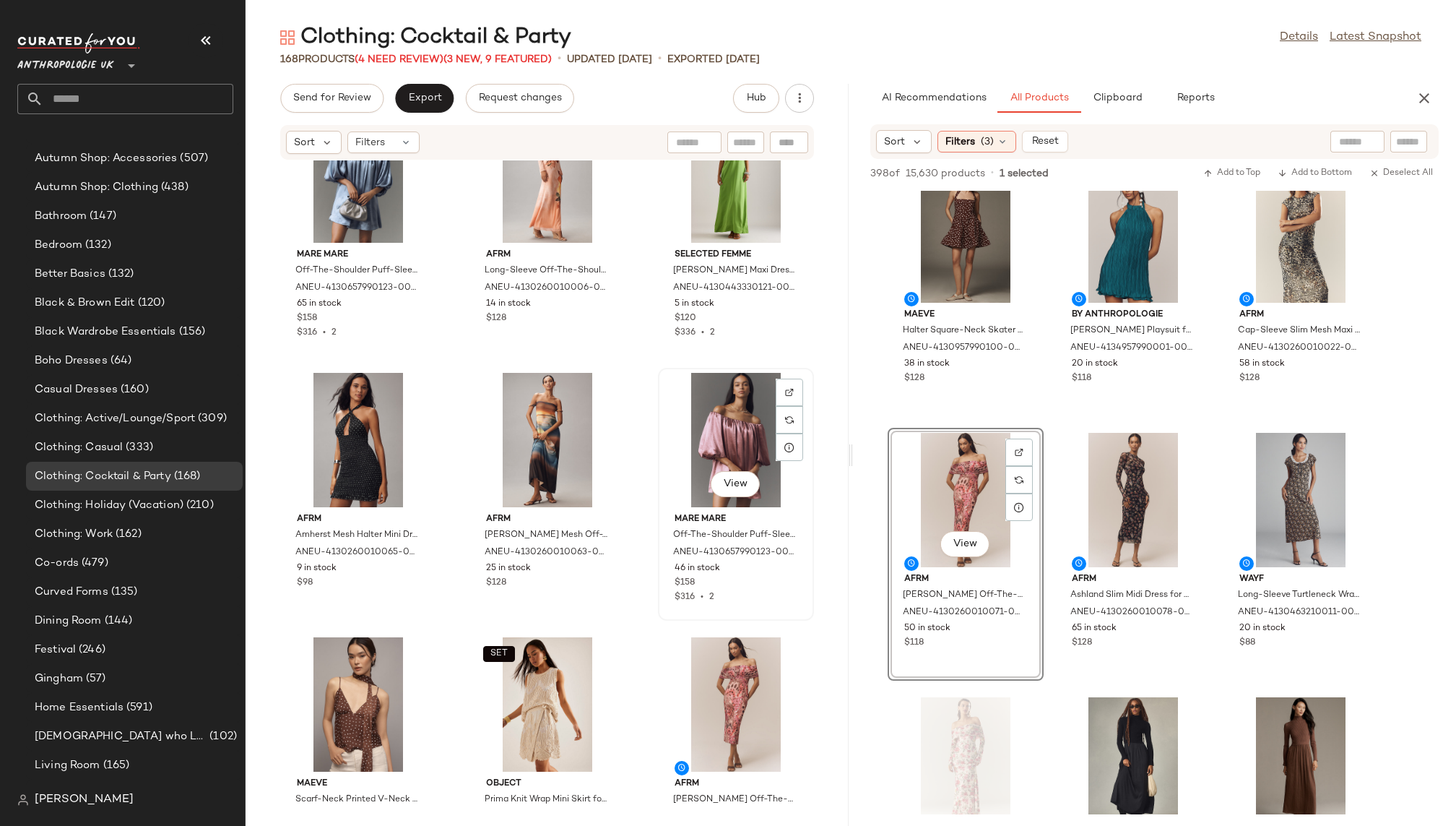
click at [683, 457] on div "View" at bounding box center [736, 440] width 146 height 134
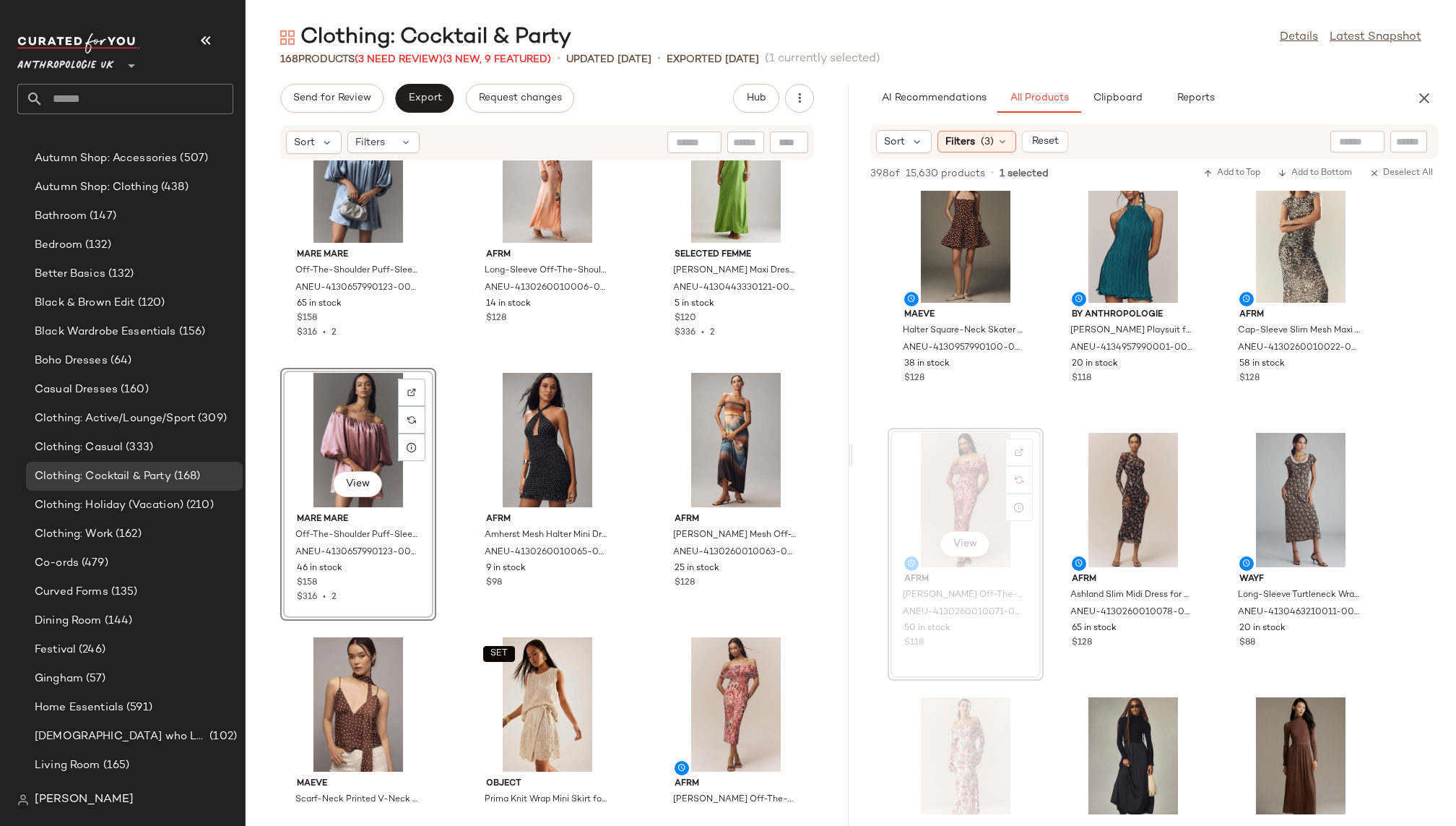
click at [631, 659] on div "Mare Mare Off-The-Shoulder Puff-Sleeve Shine Mini Dress for Women in Blue, Poly…" at bounding box center [546, 484] width 603 height 648
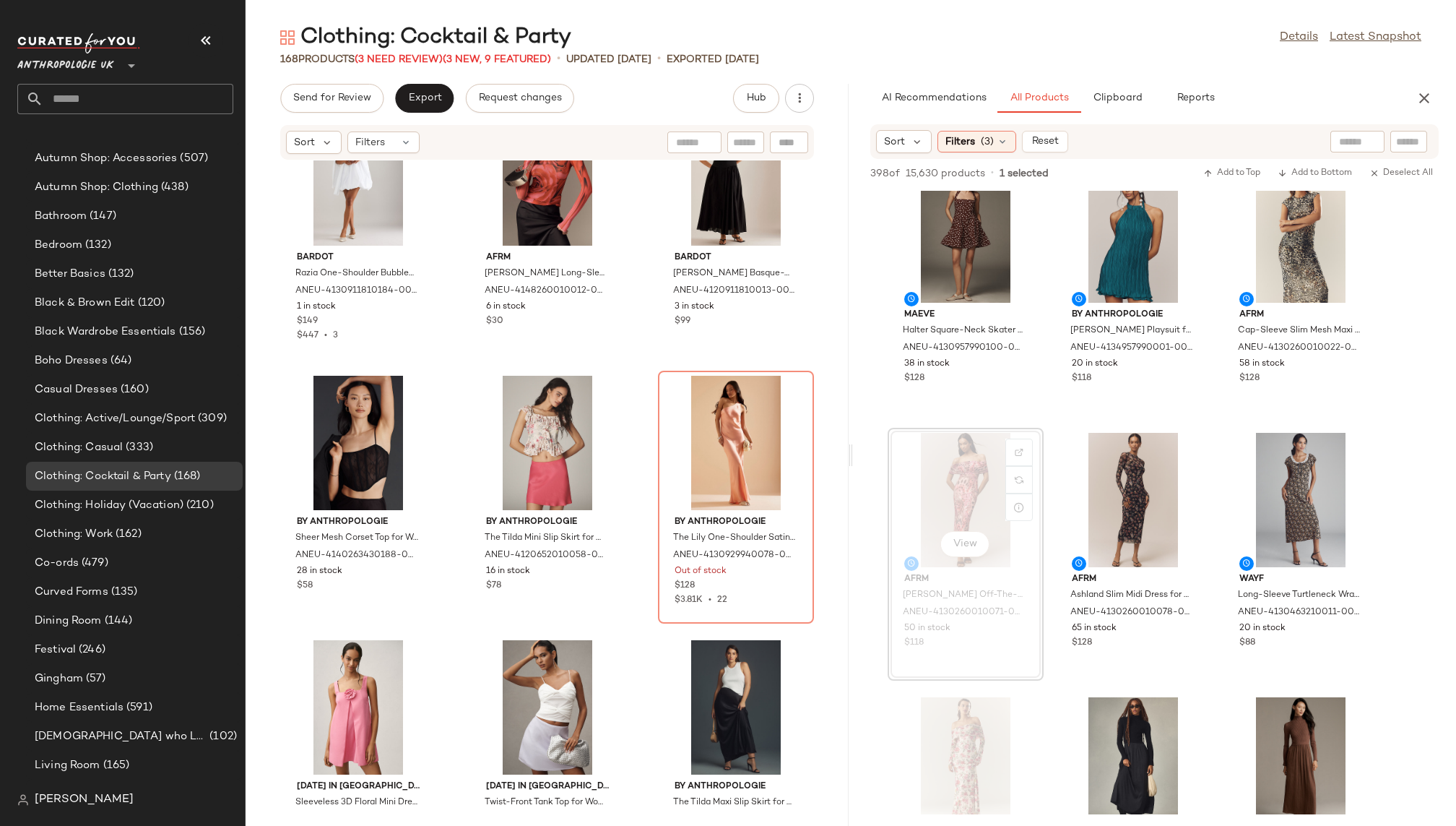
scroll to position [11978, 0]
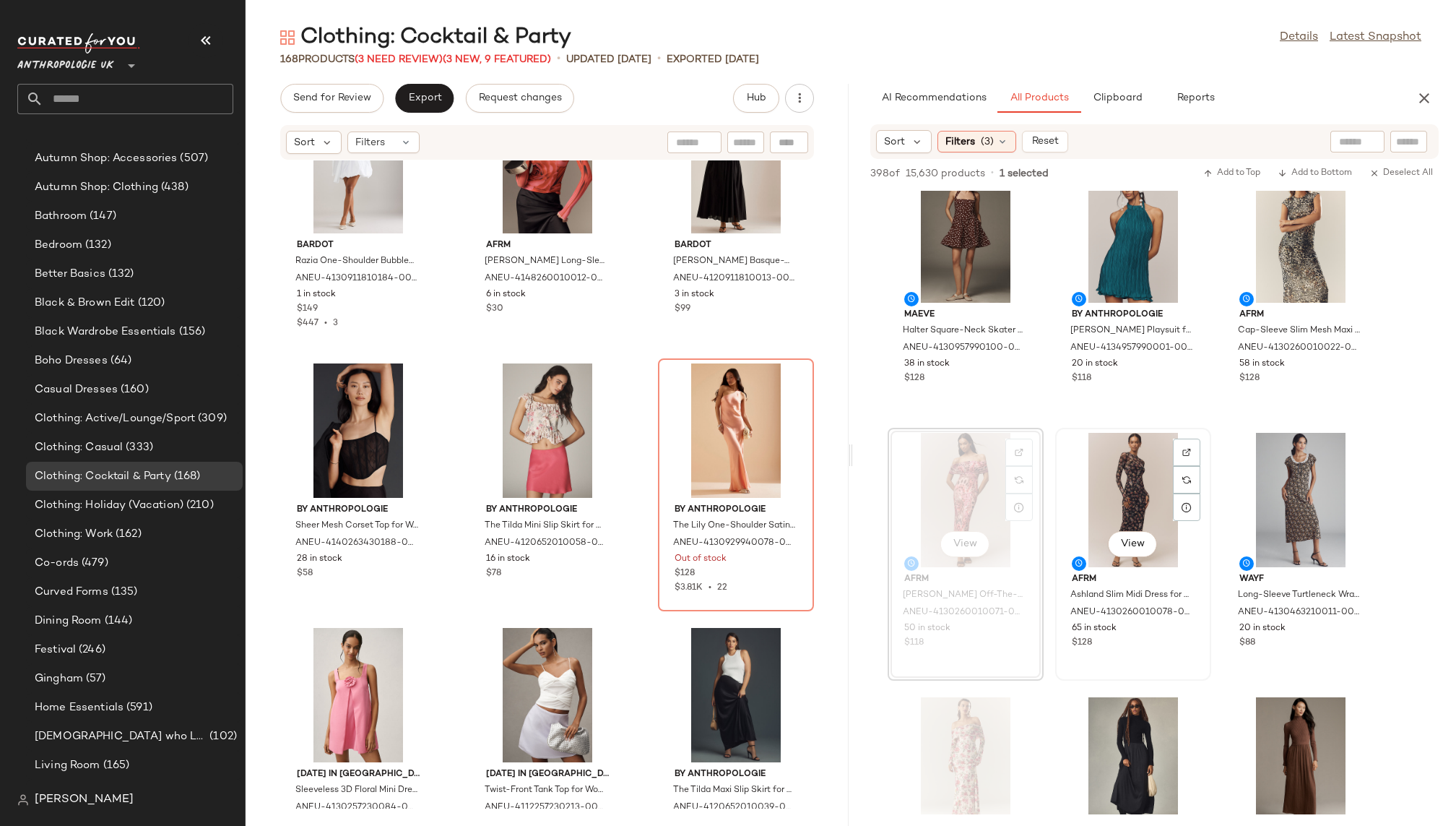
click at [1108, 494] on div "View" at bounding box center [1133, 499] width 146 height 134
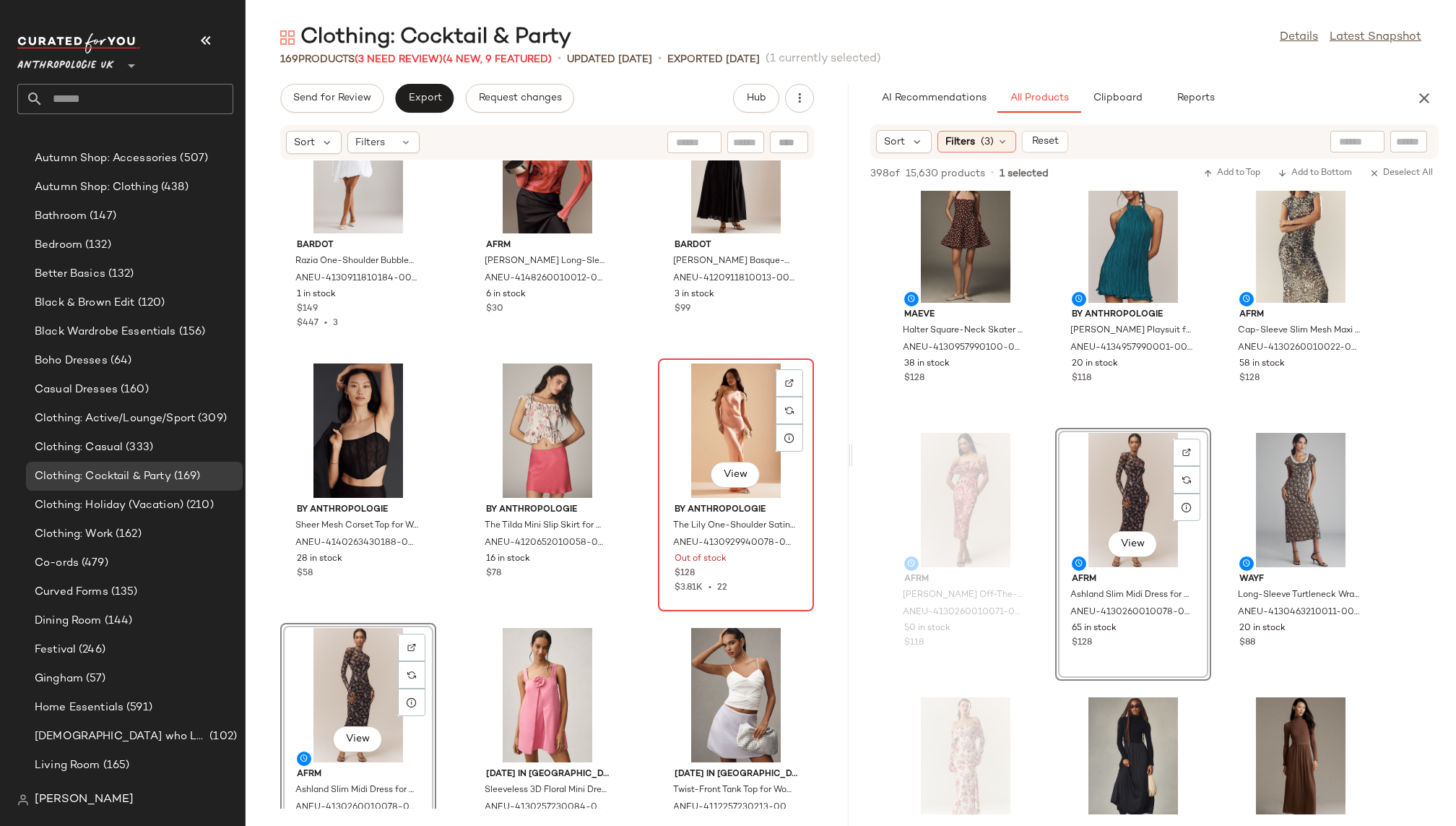
click at [707, 450] on div "View" at bounding box center [736, 430] width 146 height 134
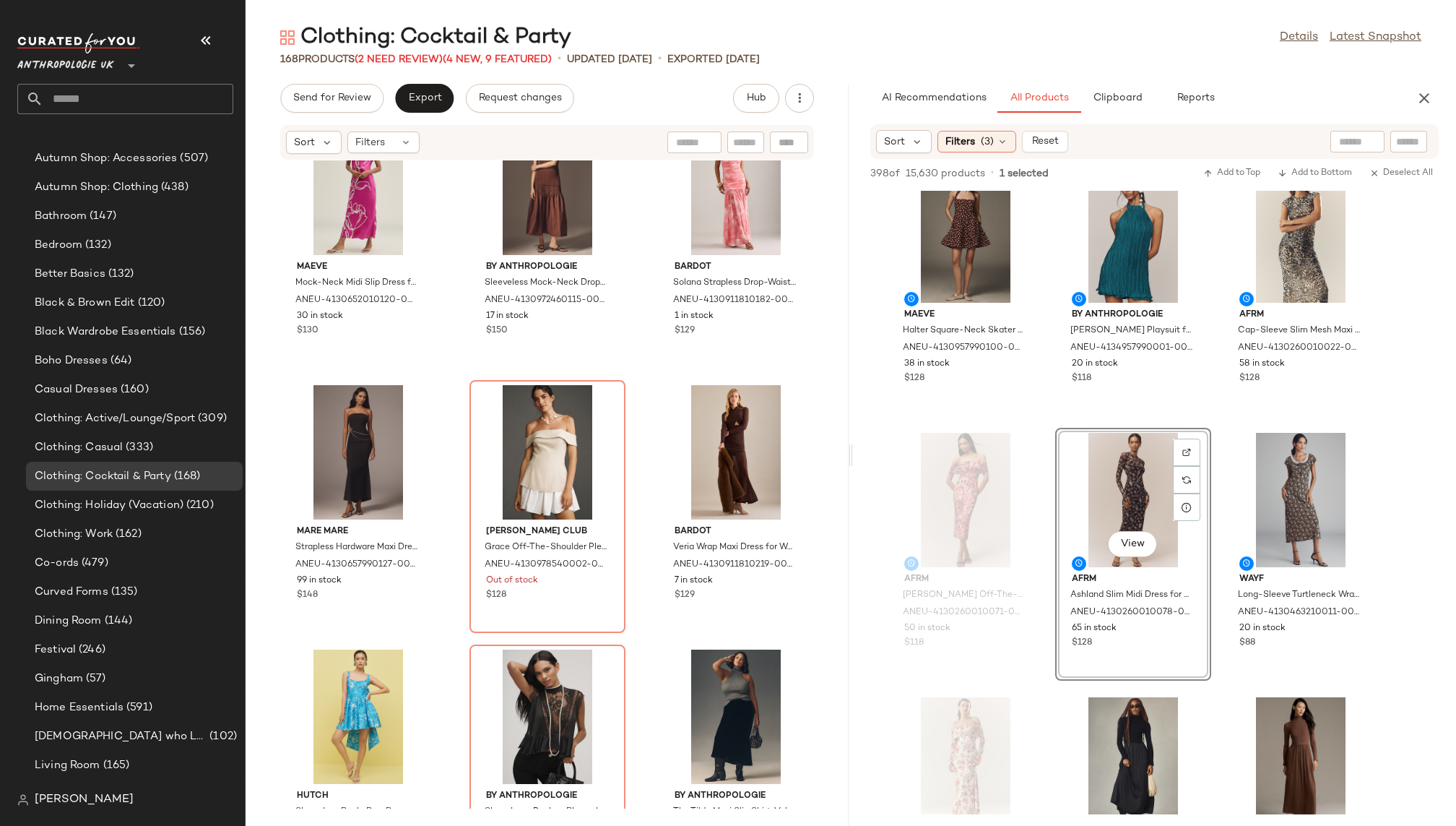
scroll to position [12772, 0]
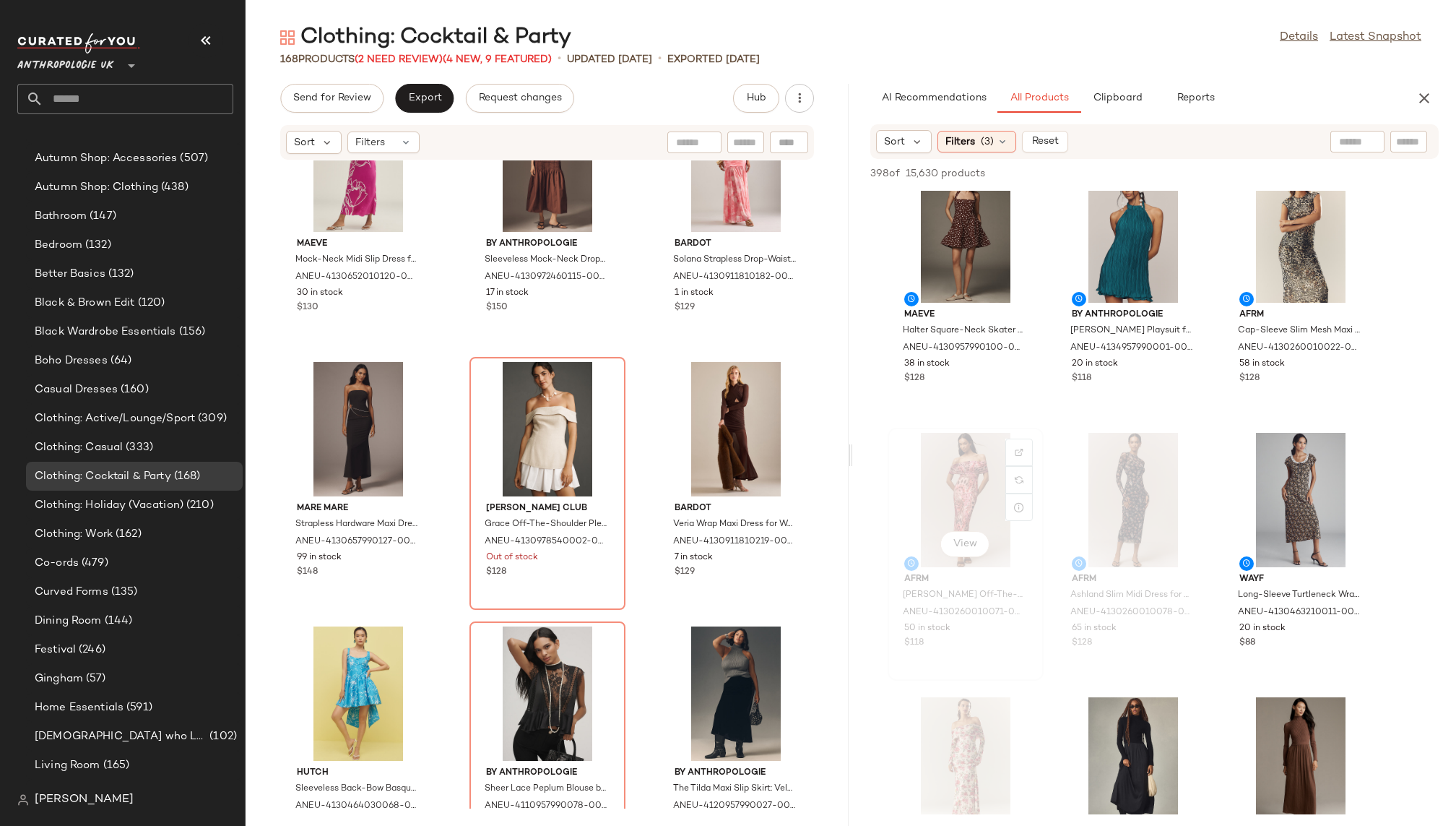
click at [1043, 640] on div "View AFRM Zamora Off-The-Shoulder Mesh Midi Dress for Women in Pink, Polyester/…" at bounding box center [965, 554] width 156 height 253
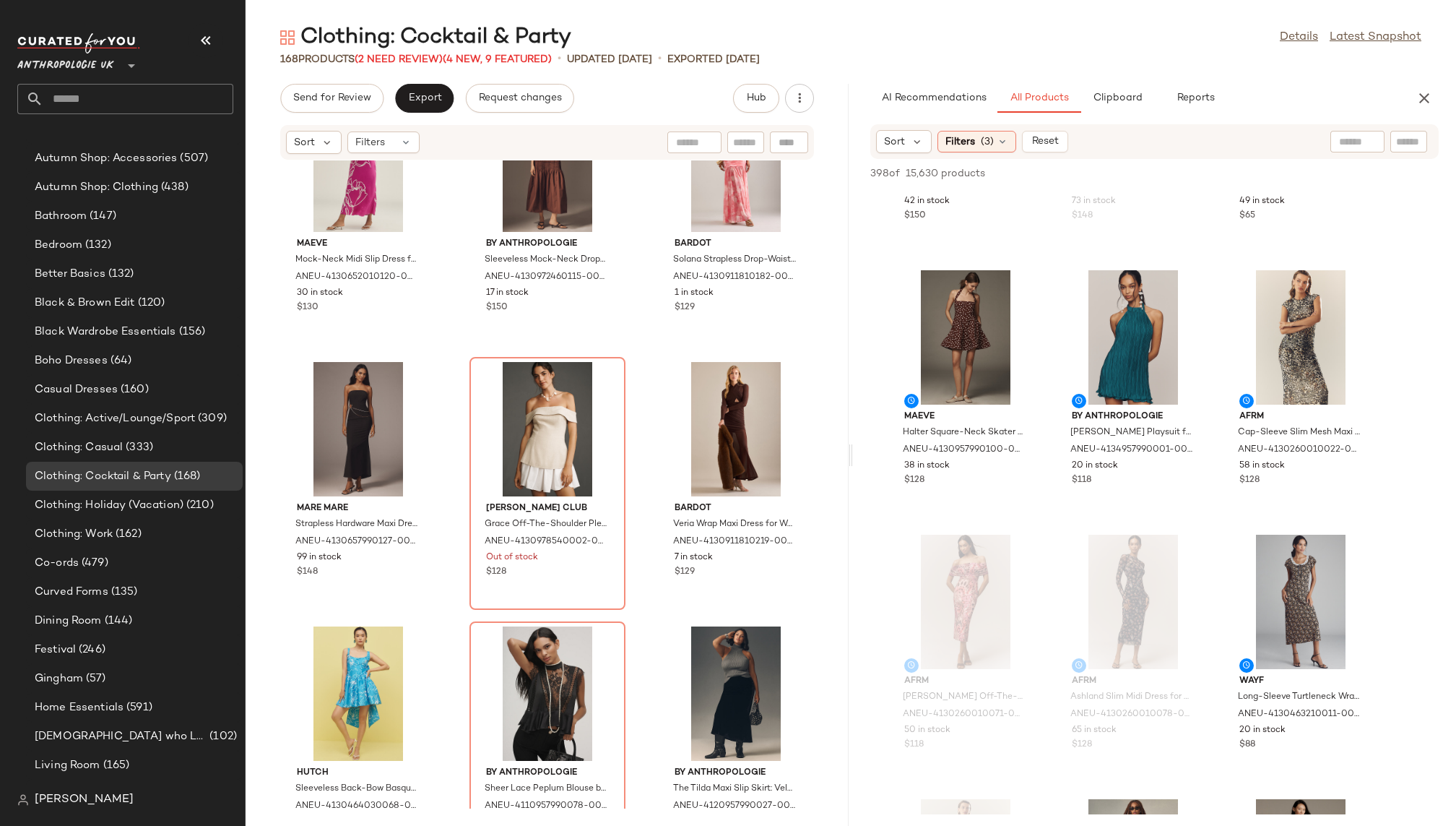
scroll to position [437, 0]
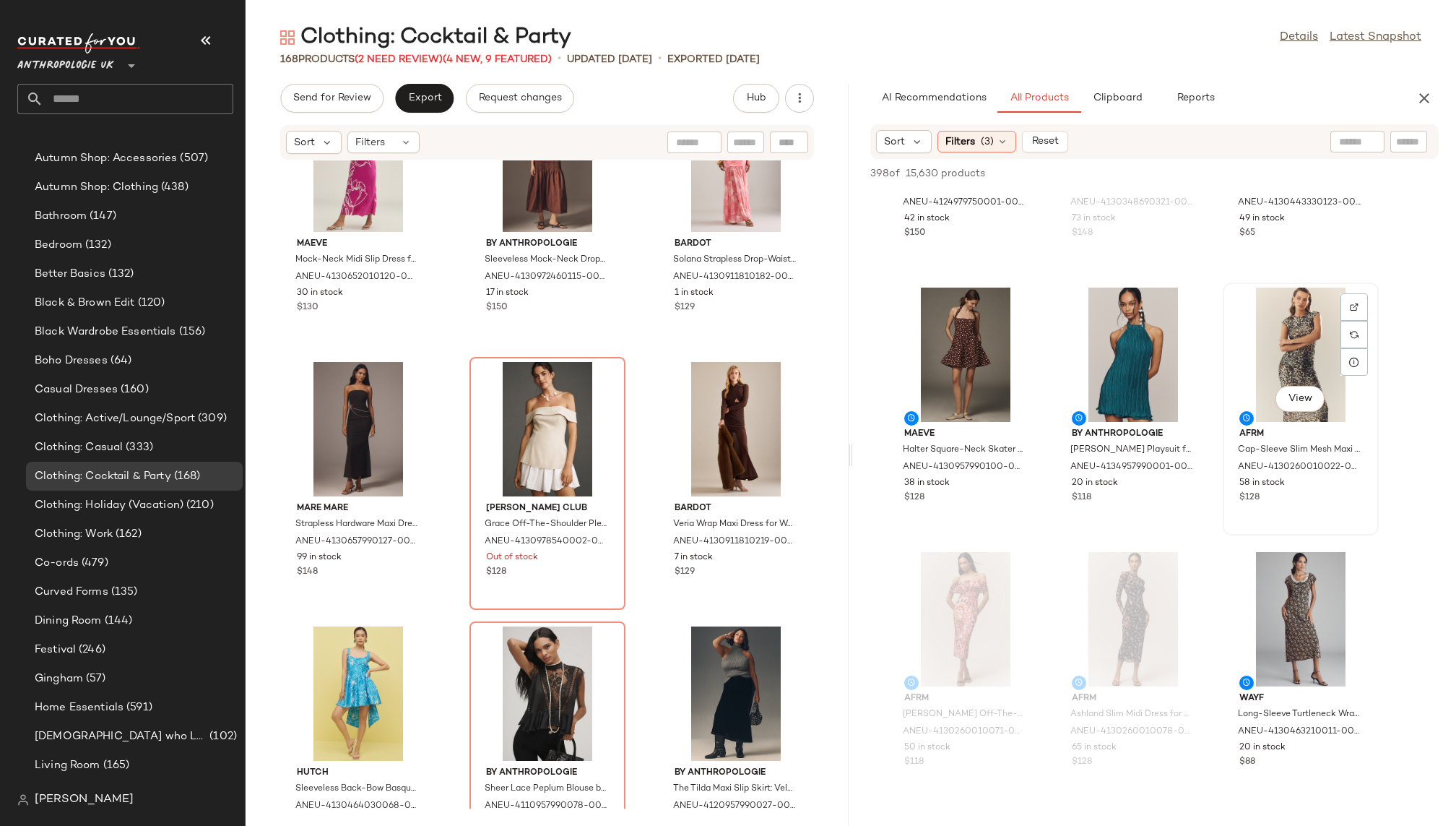
click at [1279, 363] on div "View" at bounding box center [1300, 354] width 146 height 134
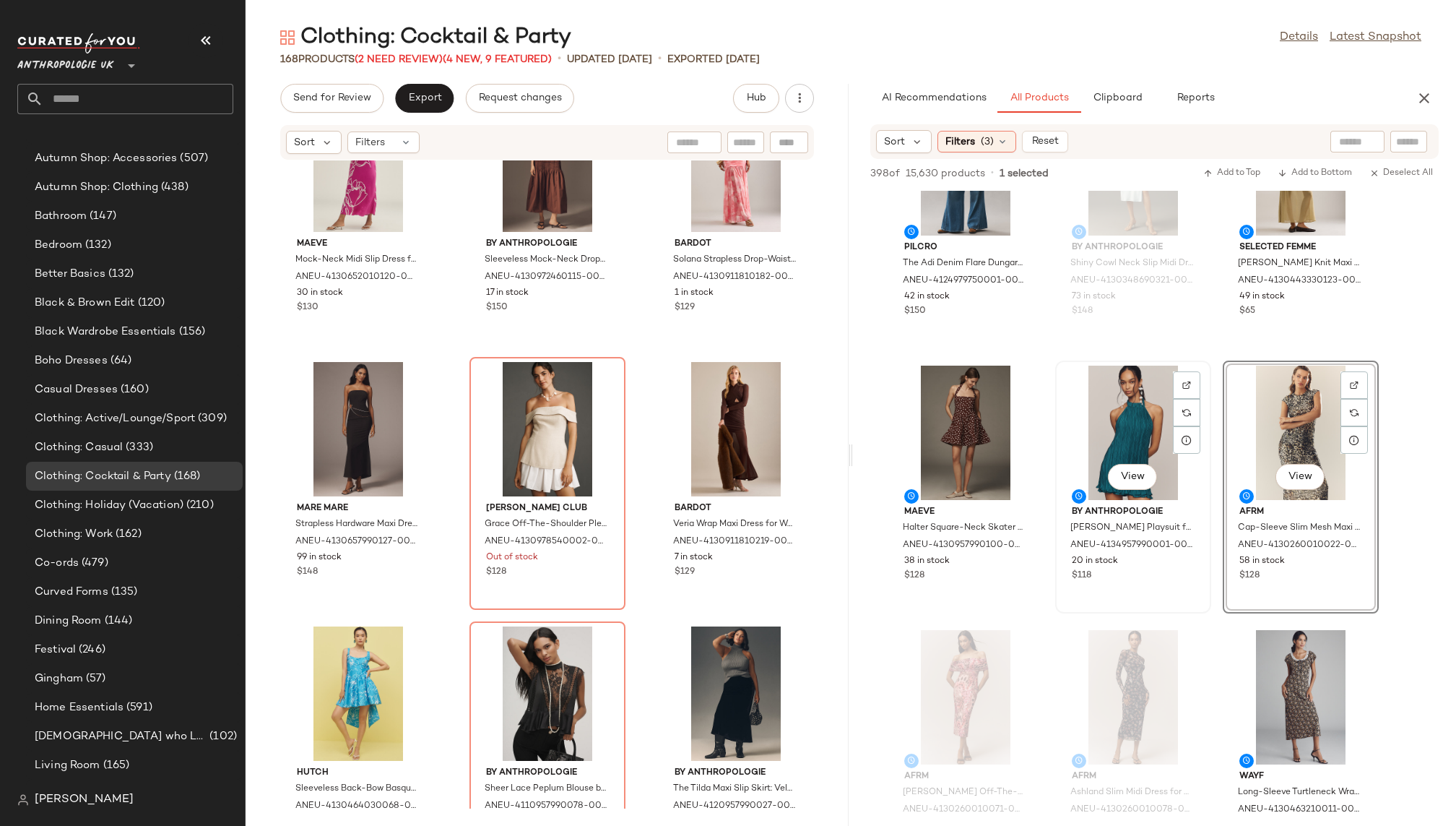
scroll to position [389, 0]
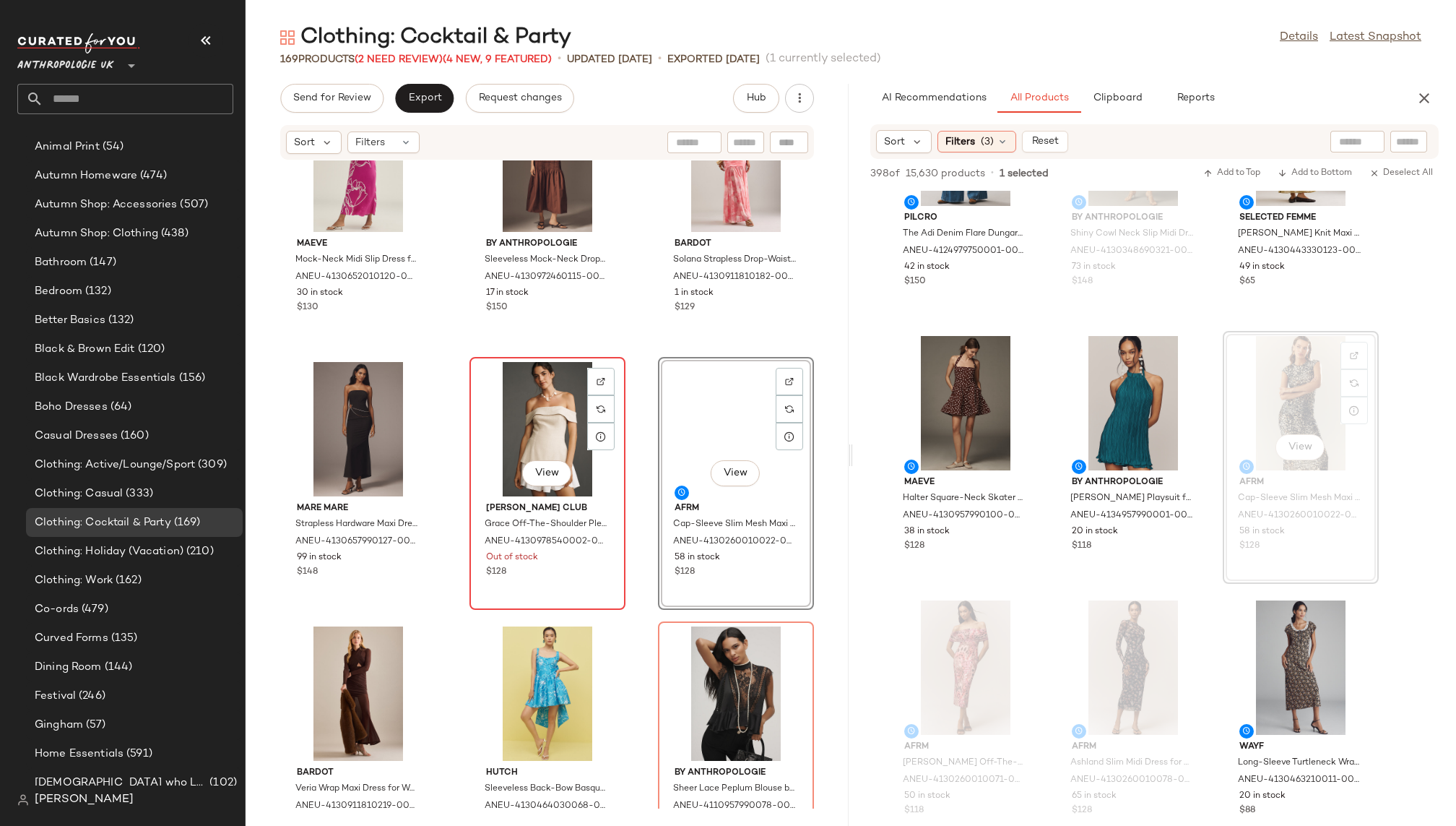
scroll to position [252, 0]
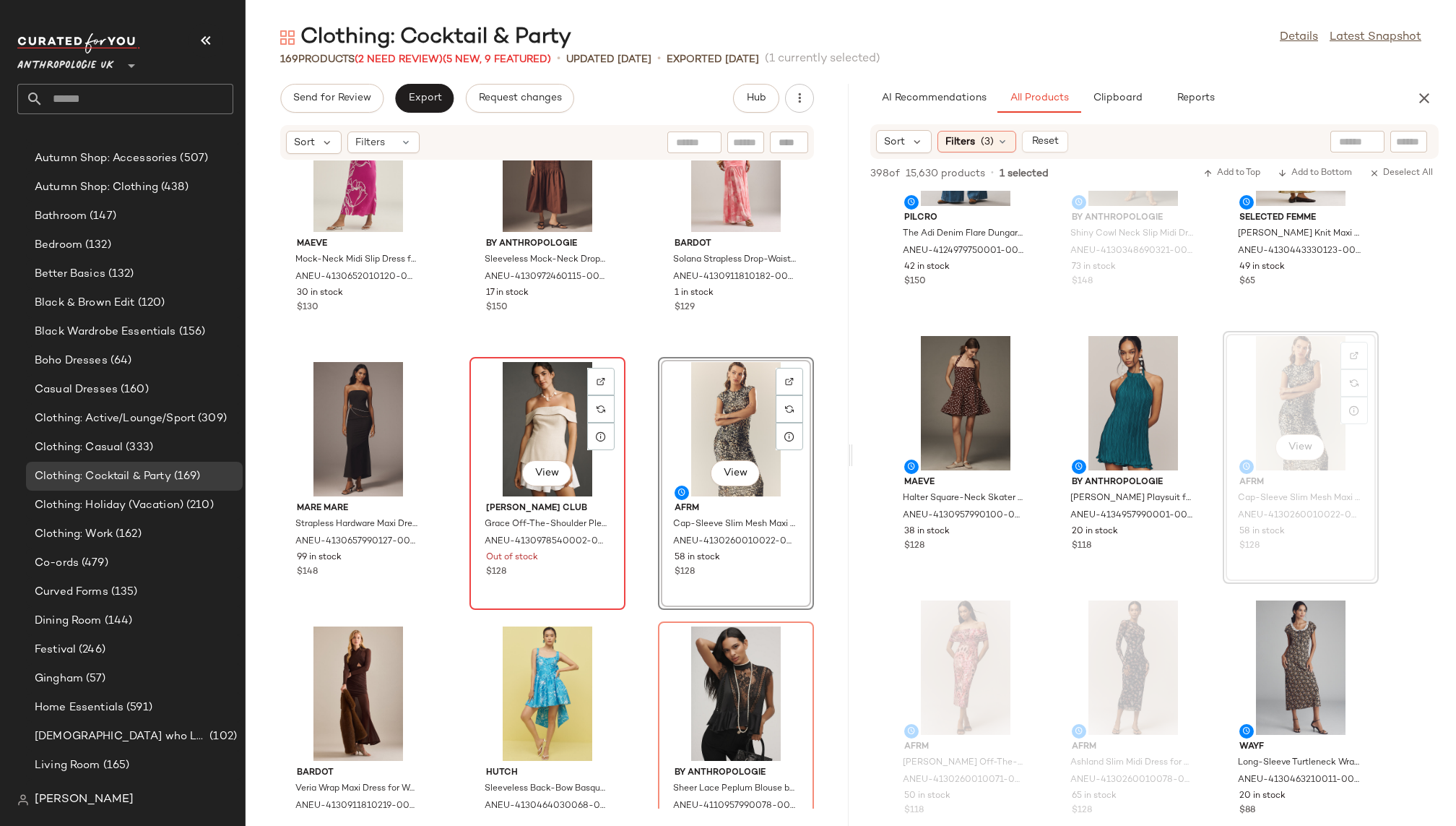
click at [533, 436] on div "View" at bounding box center [547, 429] width 146 height 134
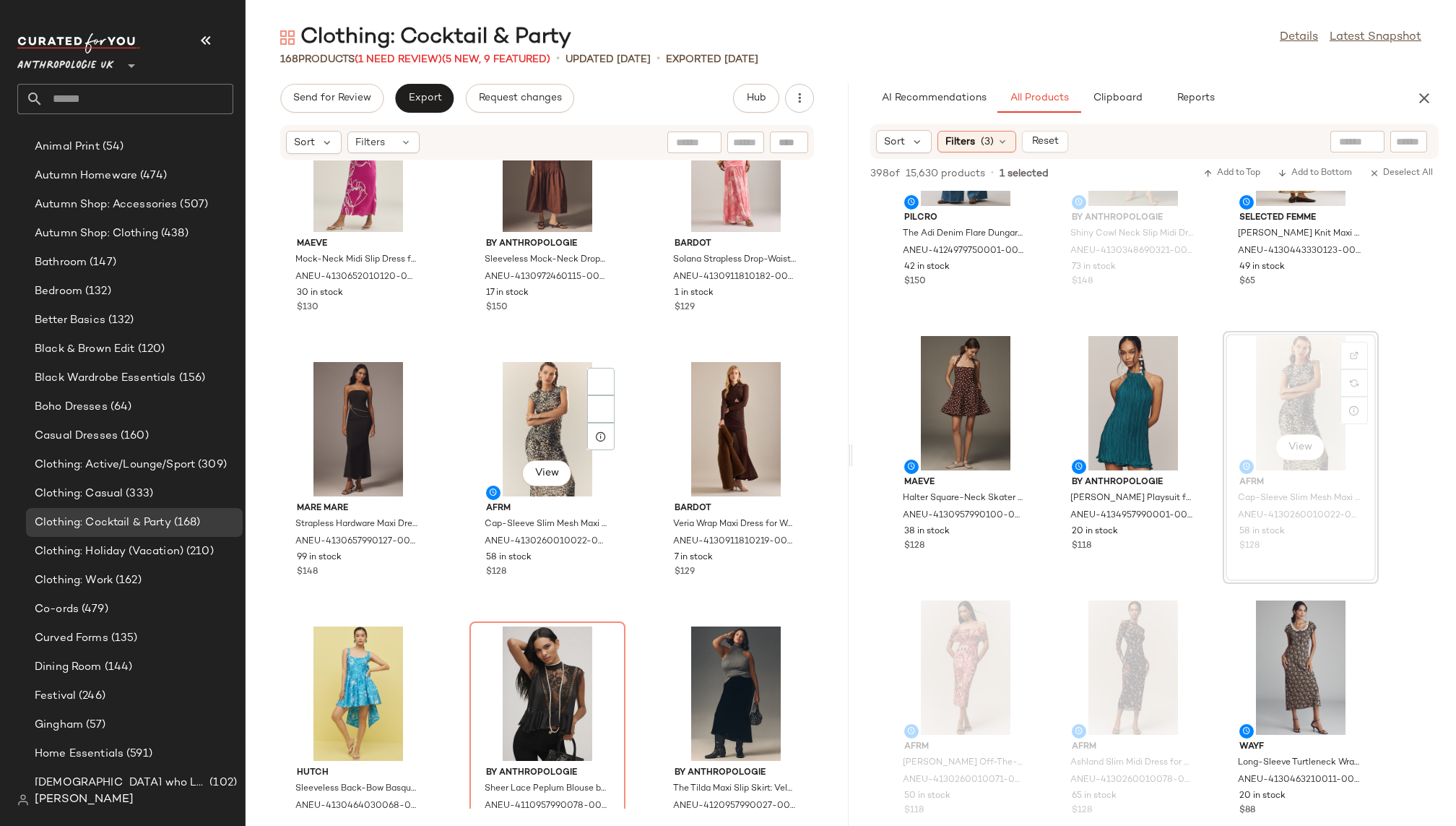
scroll to position [252, 0]
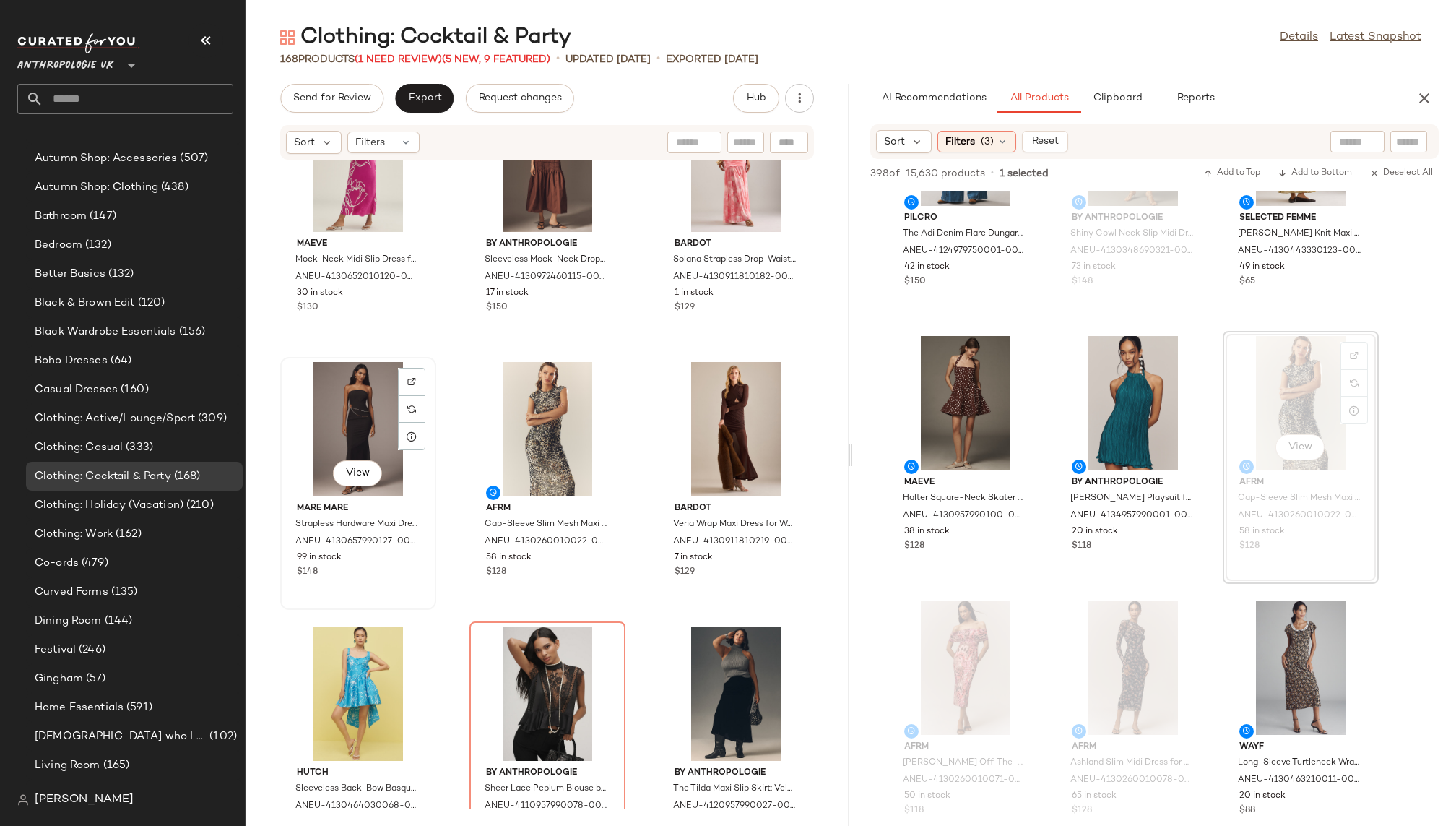
click at [377, 455] on div "View" at bounding box center [358, 429] width 146 height 134
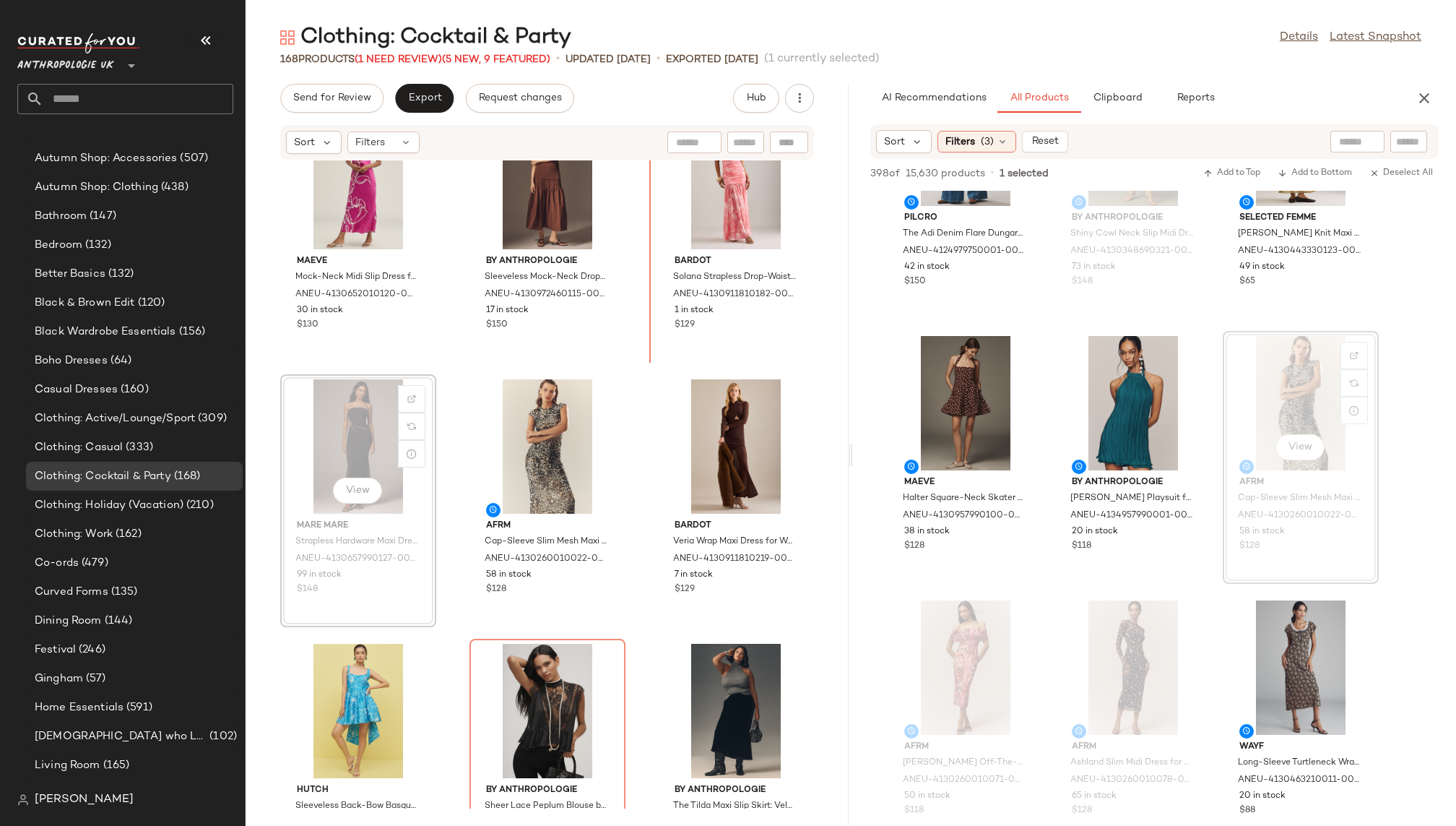
scroll to position [12747, 0]
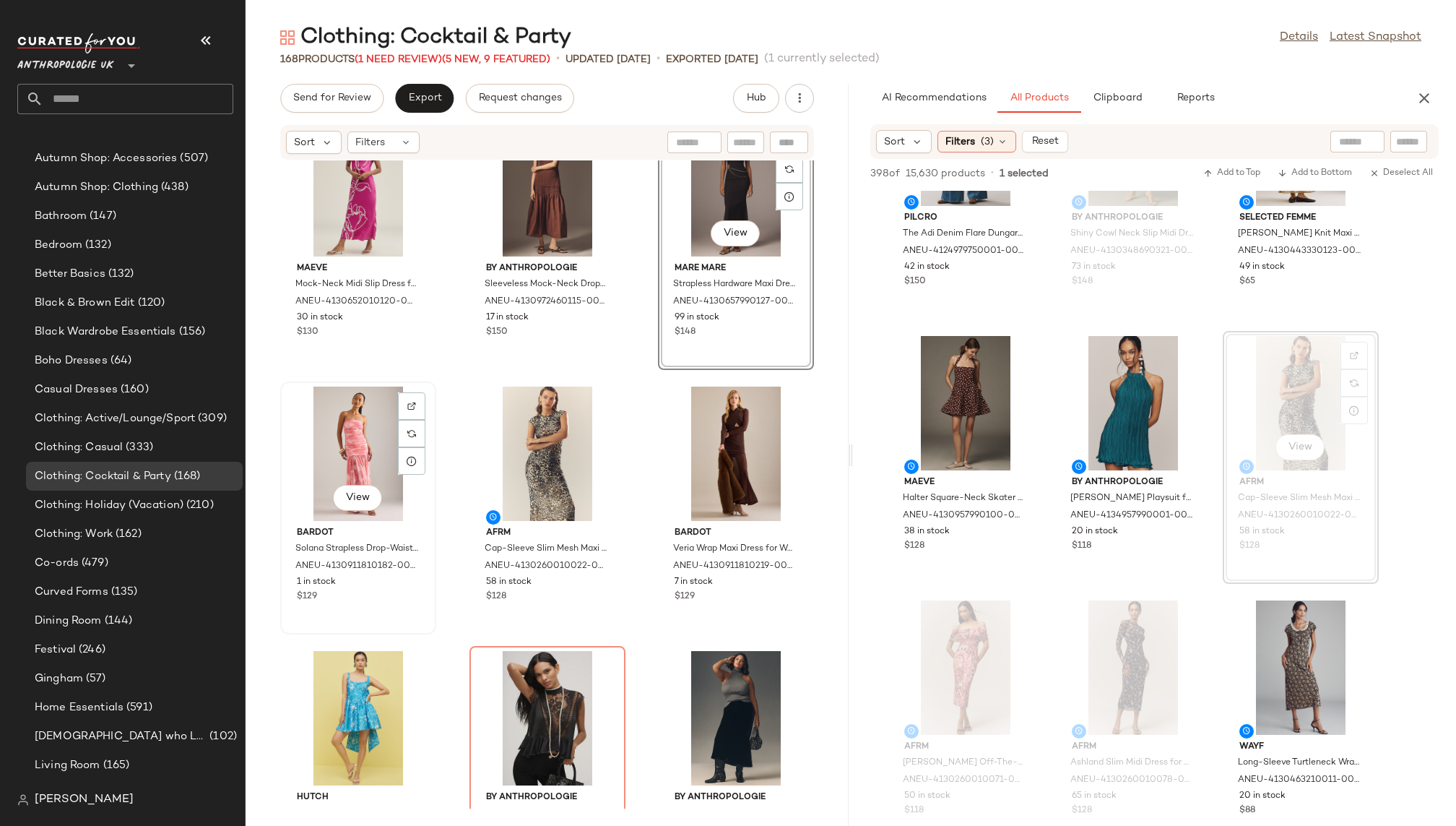
click at [339, 451] on div "View" at bounding box center [358, 453] width 146 height 134
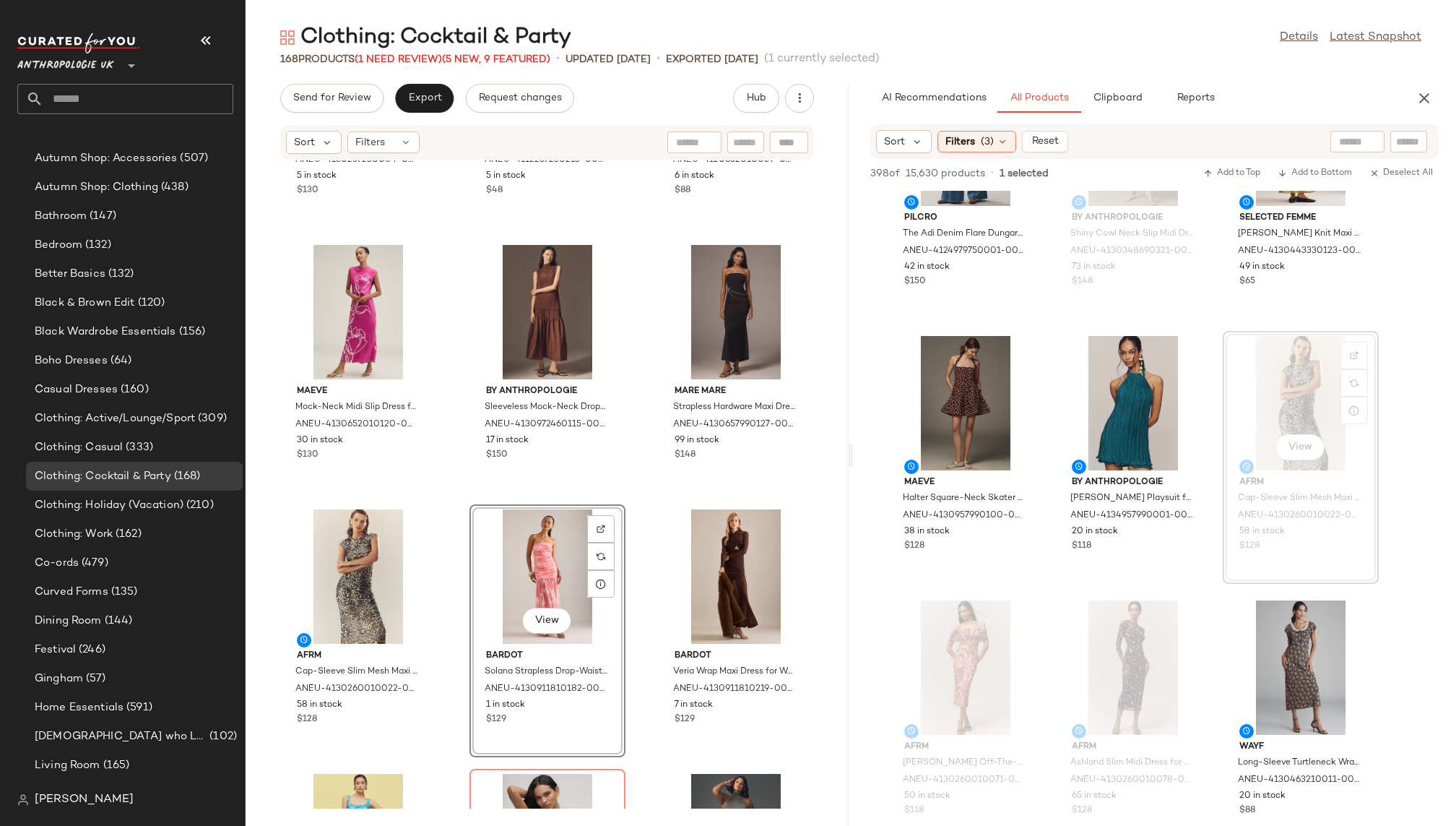
scroll to position [12629, 0]
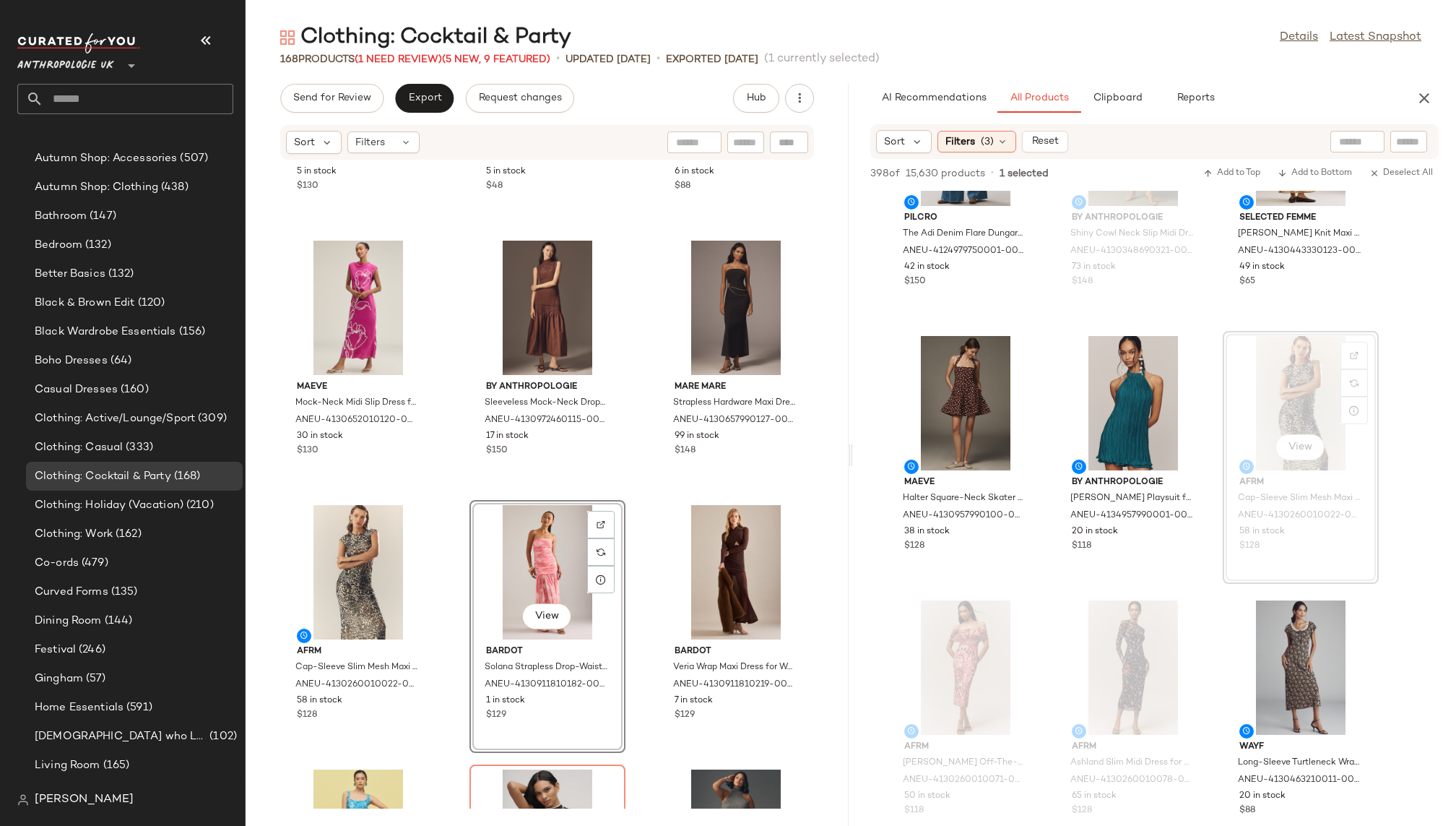
click at [642, 716] on div "Sunday in Brooklyn Sleeveless 3D Floral Mini Dress for Women in Pink, Cotton, S…" at bounding box center [546, 484] width 603 height 648
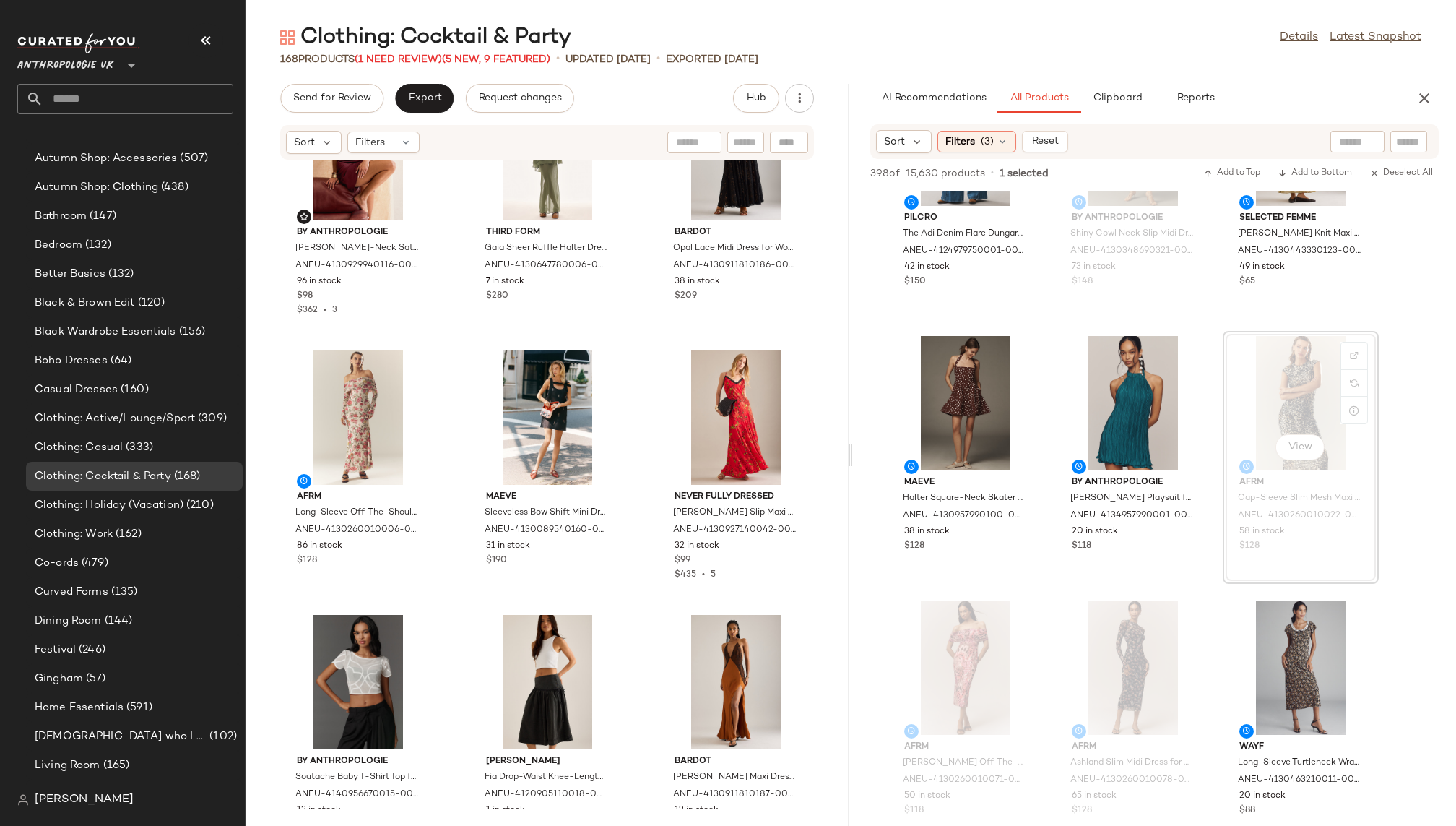
scroll to position [888, 0]
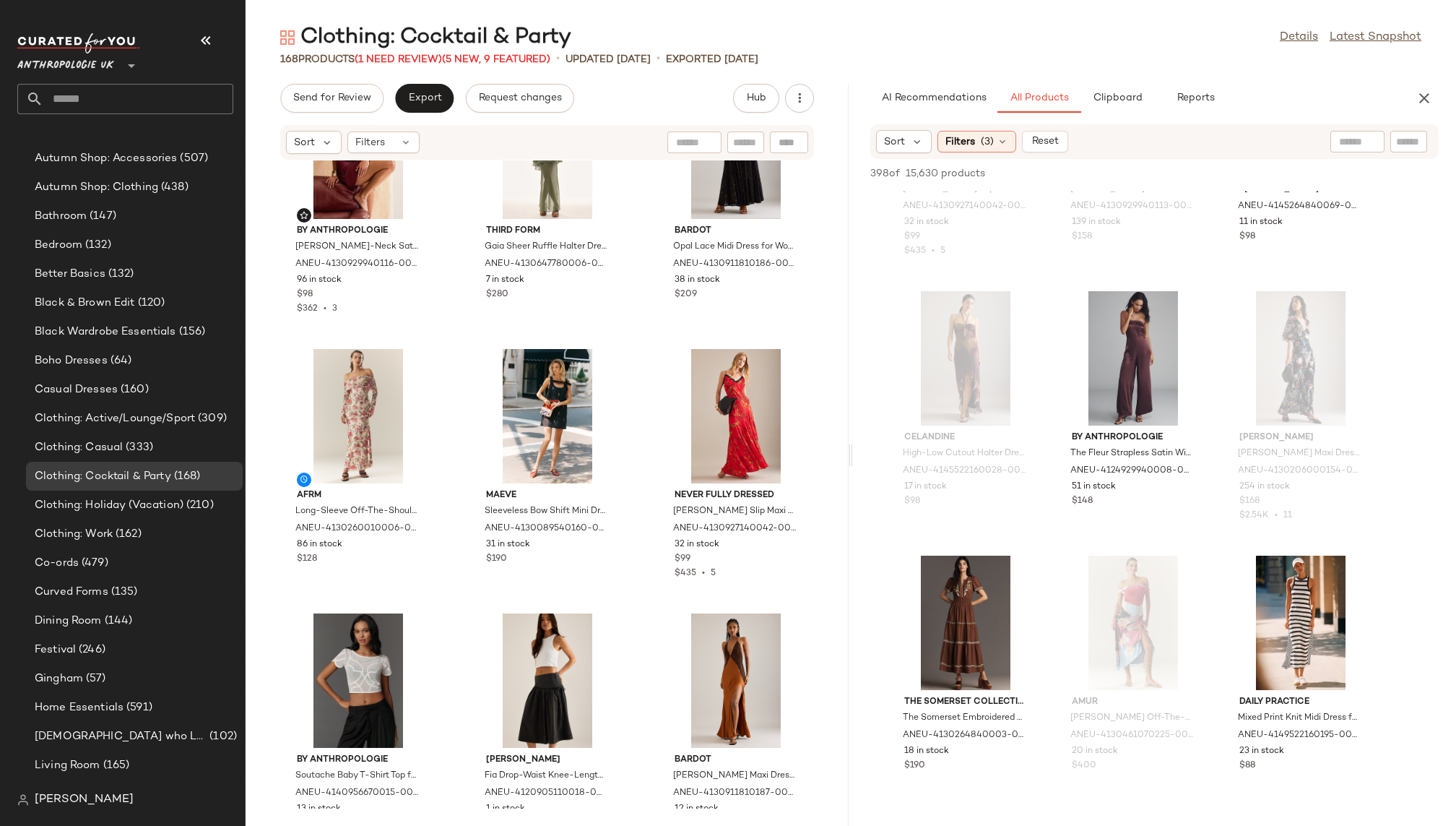
scroll to position [3075, 0]
click at [1095, 362] on div "View" at bounding box center [1133, 359] width 146 height 134
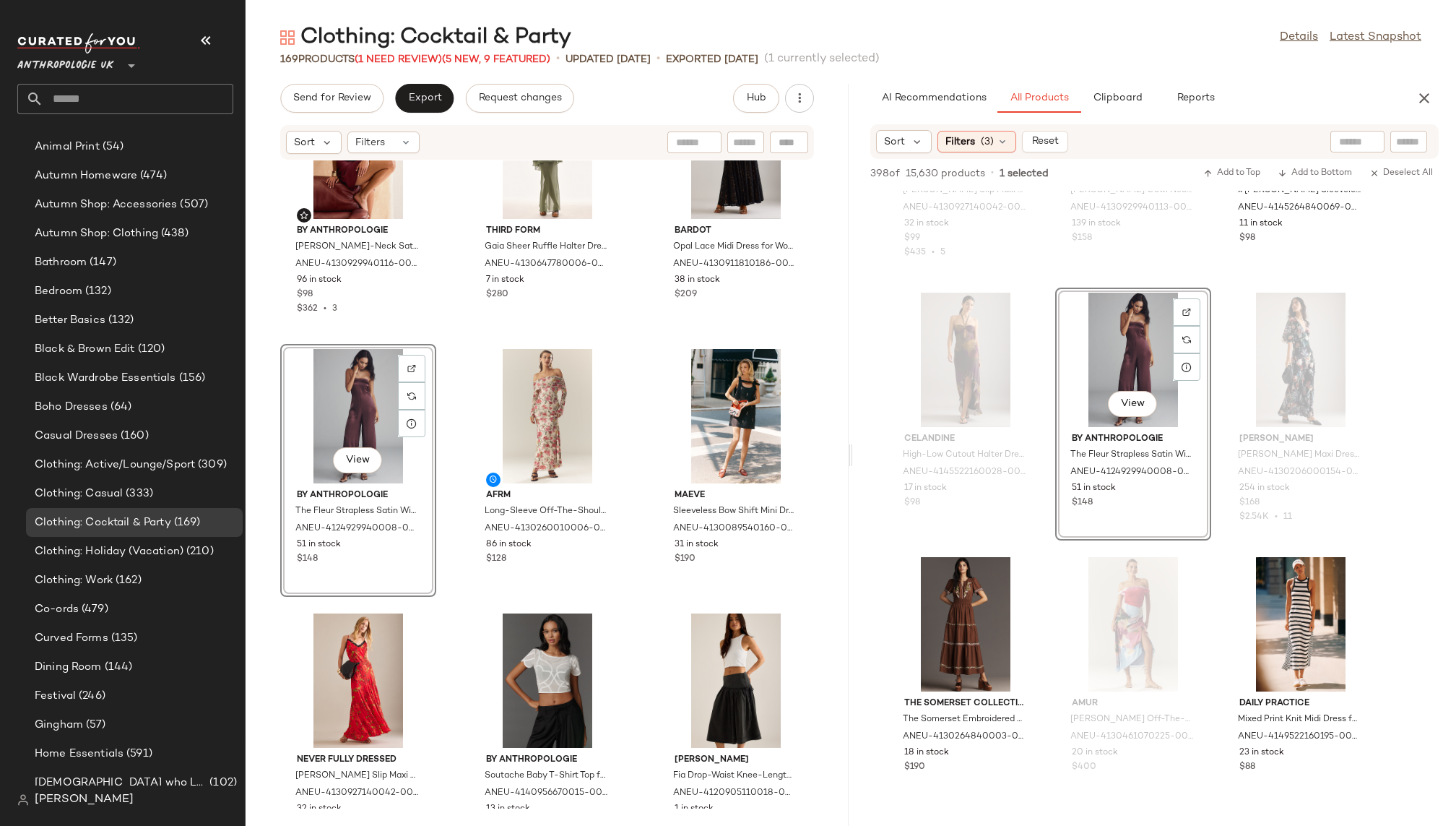
scroll to position [252, 0]
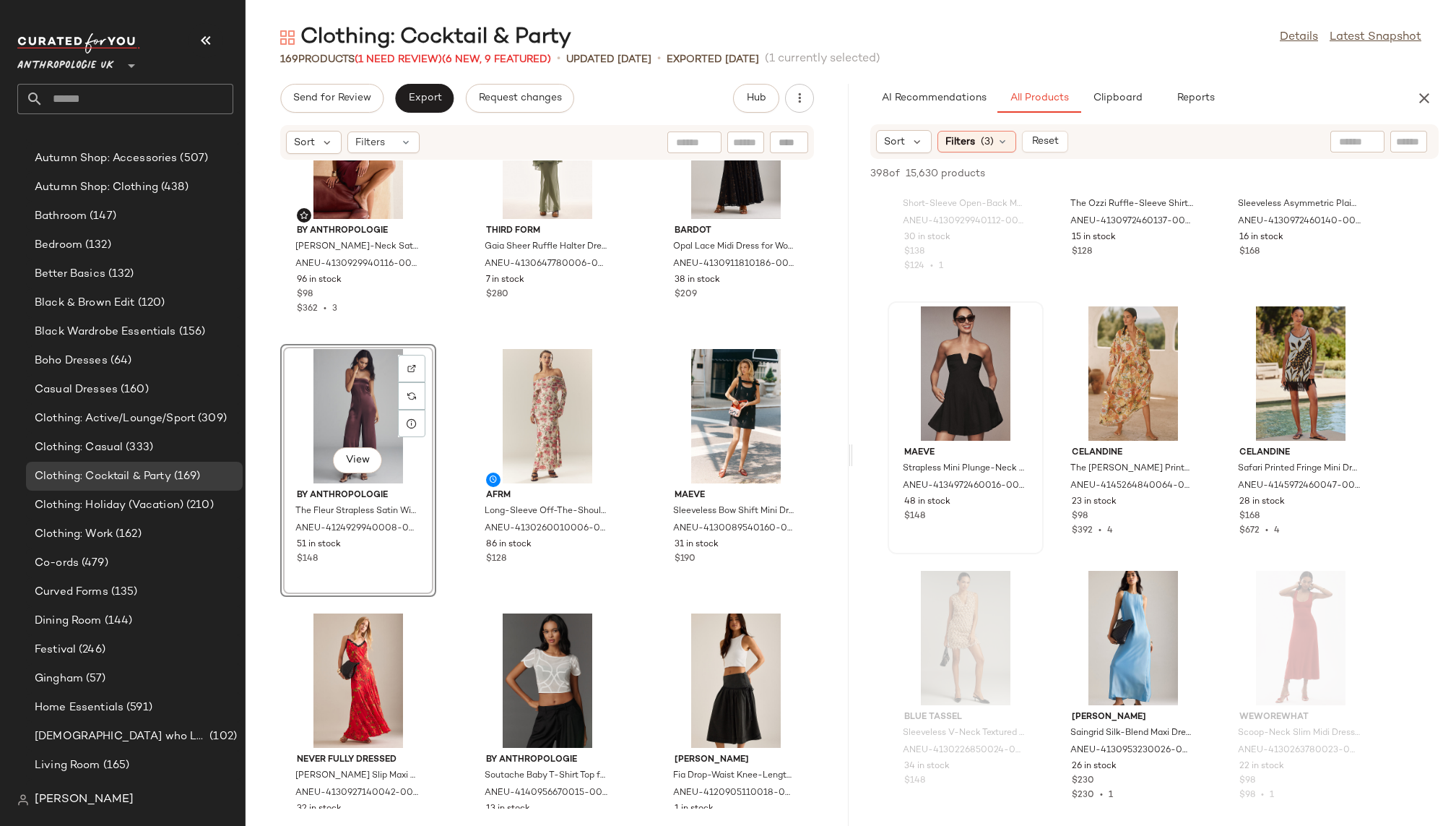
scroll to position [7013, 0]
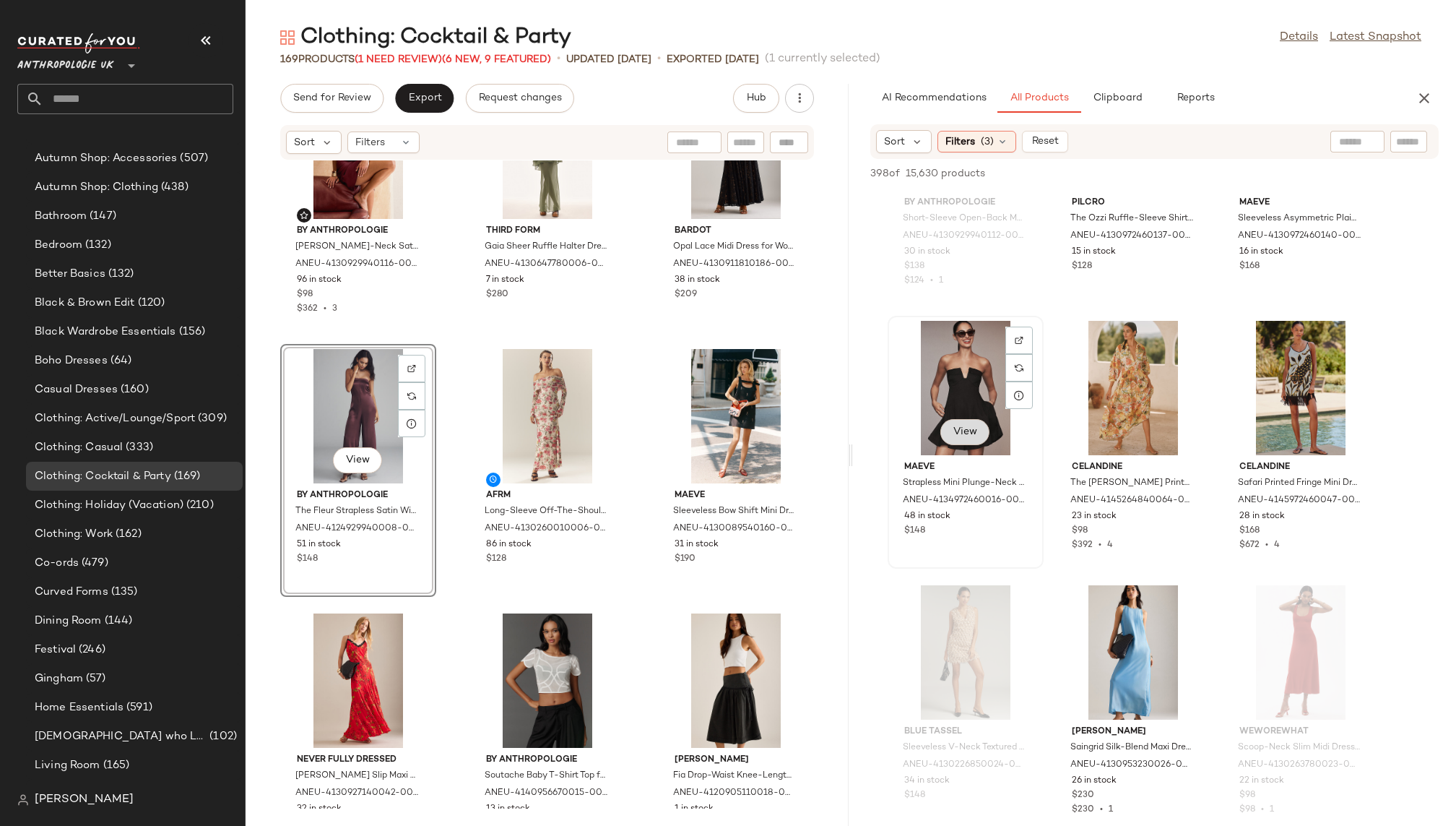
click at [961, 438] on button "View" at bounding box center [964, 432] width 49 height 26
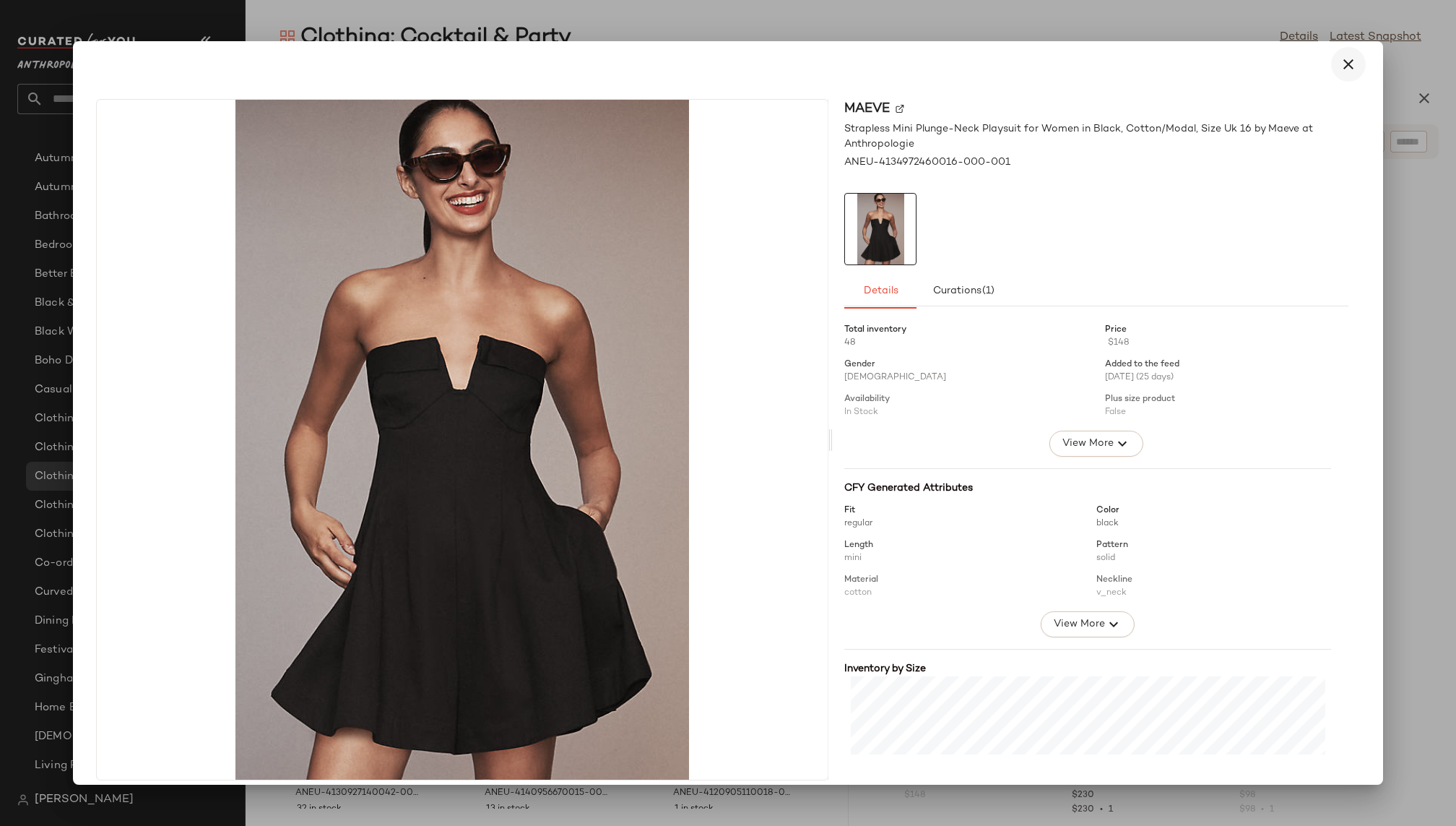
click at [1340, 69] on icon "button" at bounding box center [1348, 64] width 18 height 18
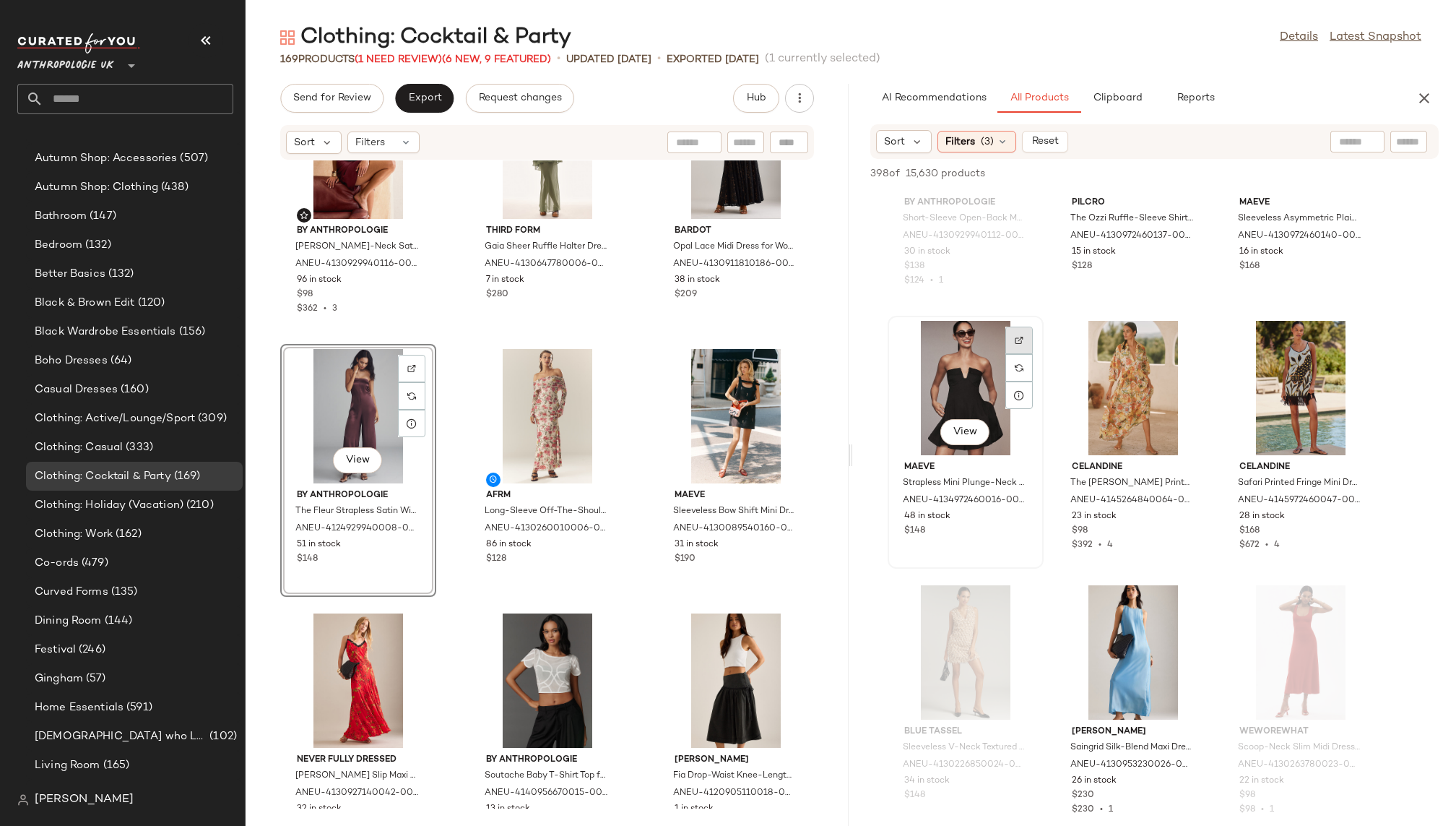
click at [1017, 339] on img at bounding box center [1018, 340] width 8 height 8
click at [927, 383] on div "View" at bounding box center [965, 387] width 146 height 134
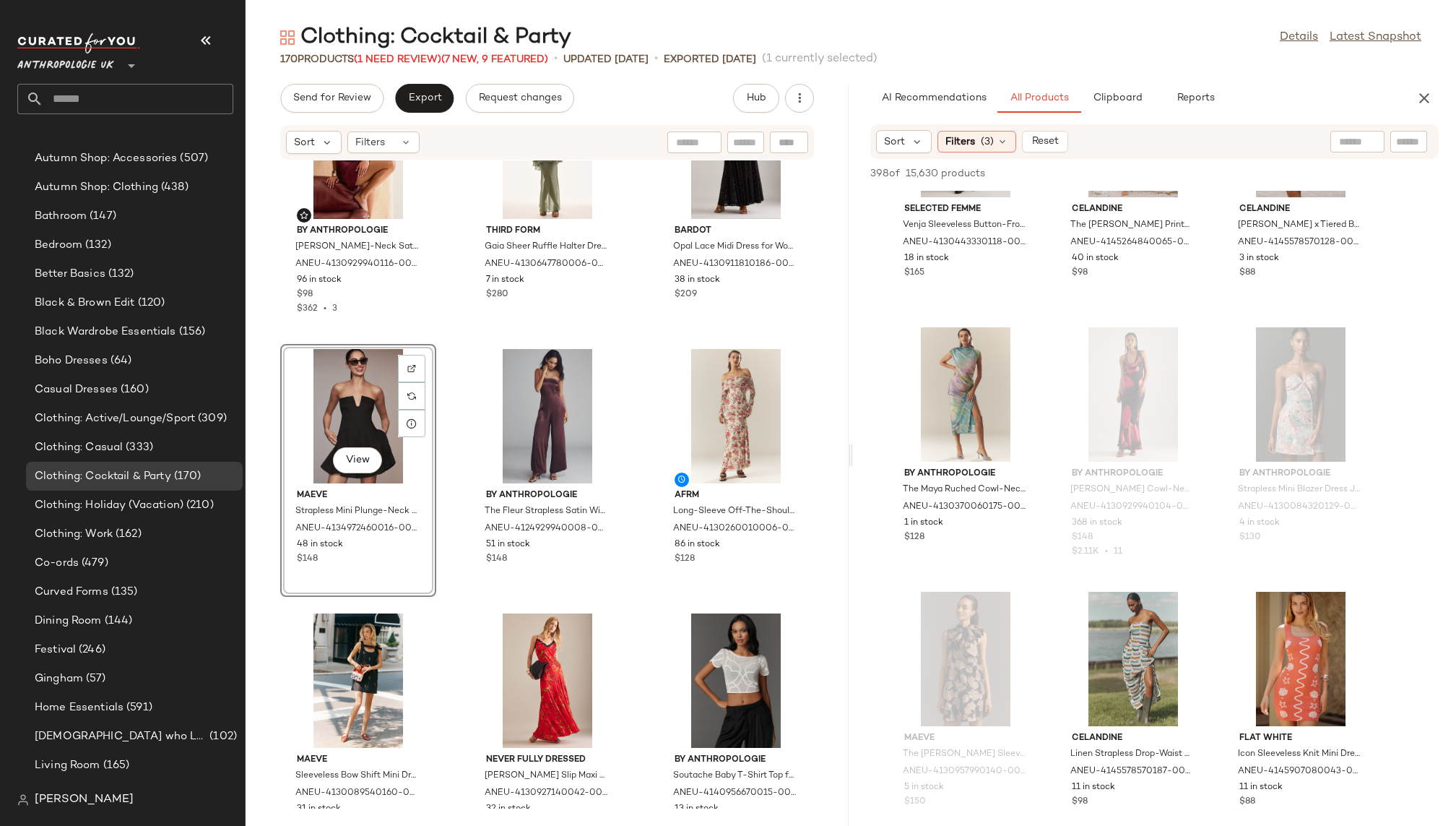
scroll to position [19399, 0]
click at [931, 335] on div "View" at bounding box center [965, 394] width 146 height 134
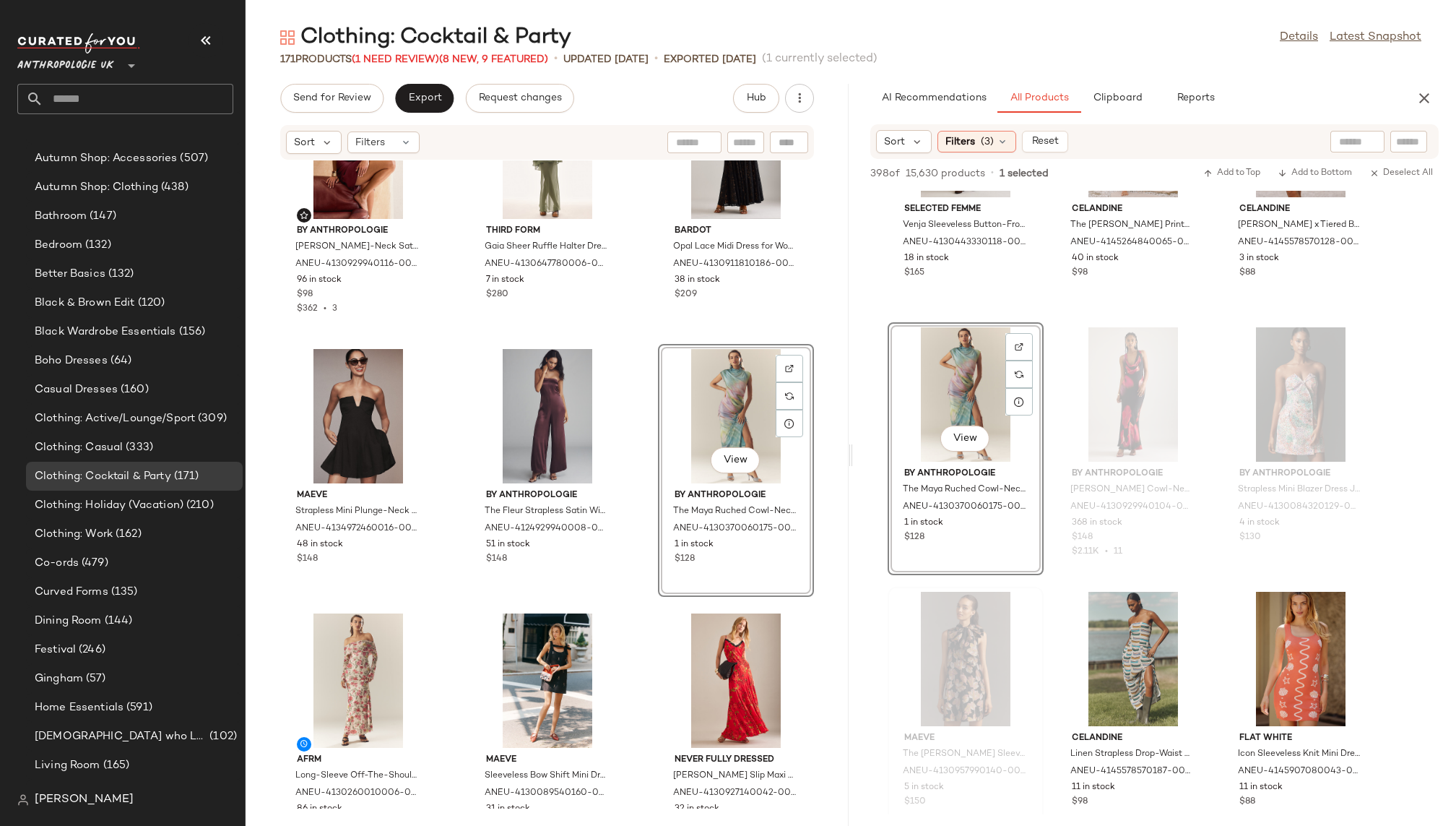
scroll to position [252, 0]
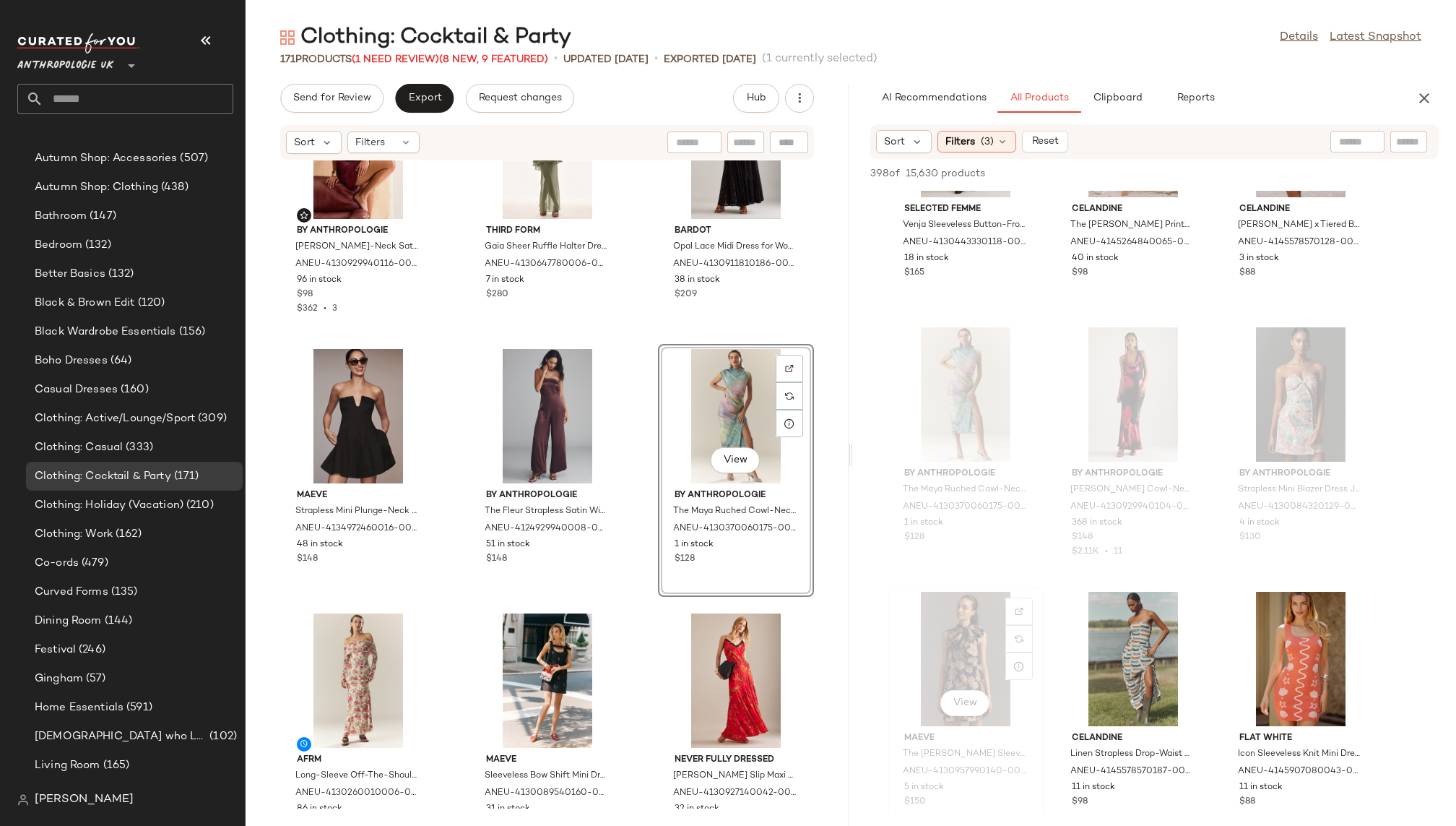
click at [1040, 614] on div "View Maeve The Caroline Sleeveless Tie-Neck Mini Dress for Women, Polyester/Pol…" at bounding box center [964, 713] width 153 height 250
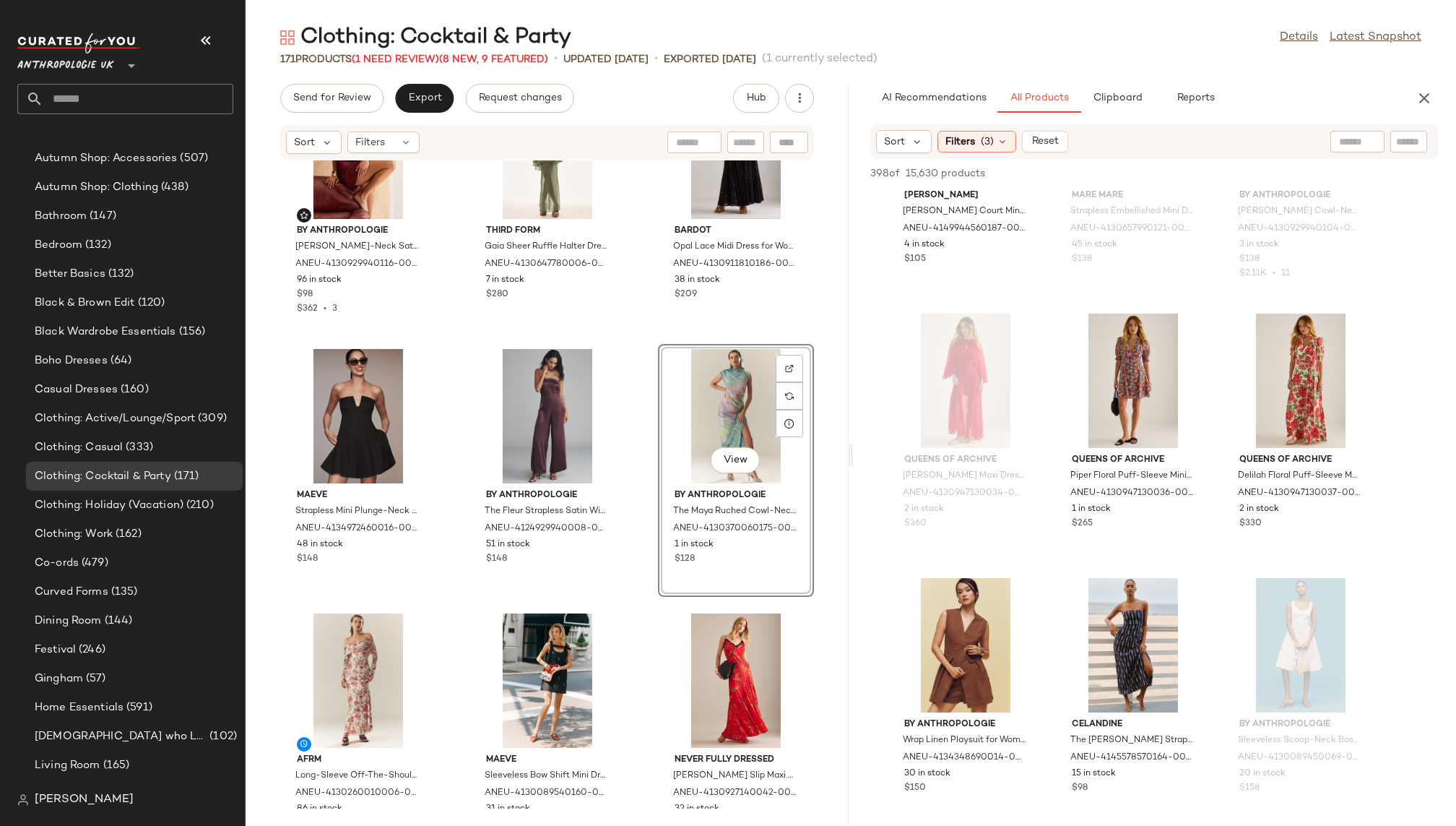
scroll to position [30178, 0]
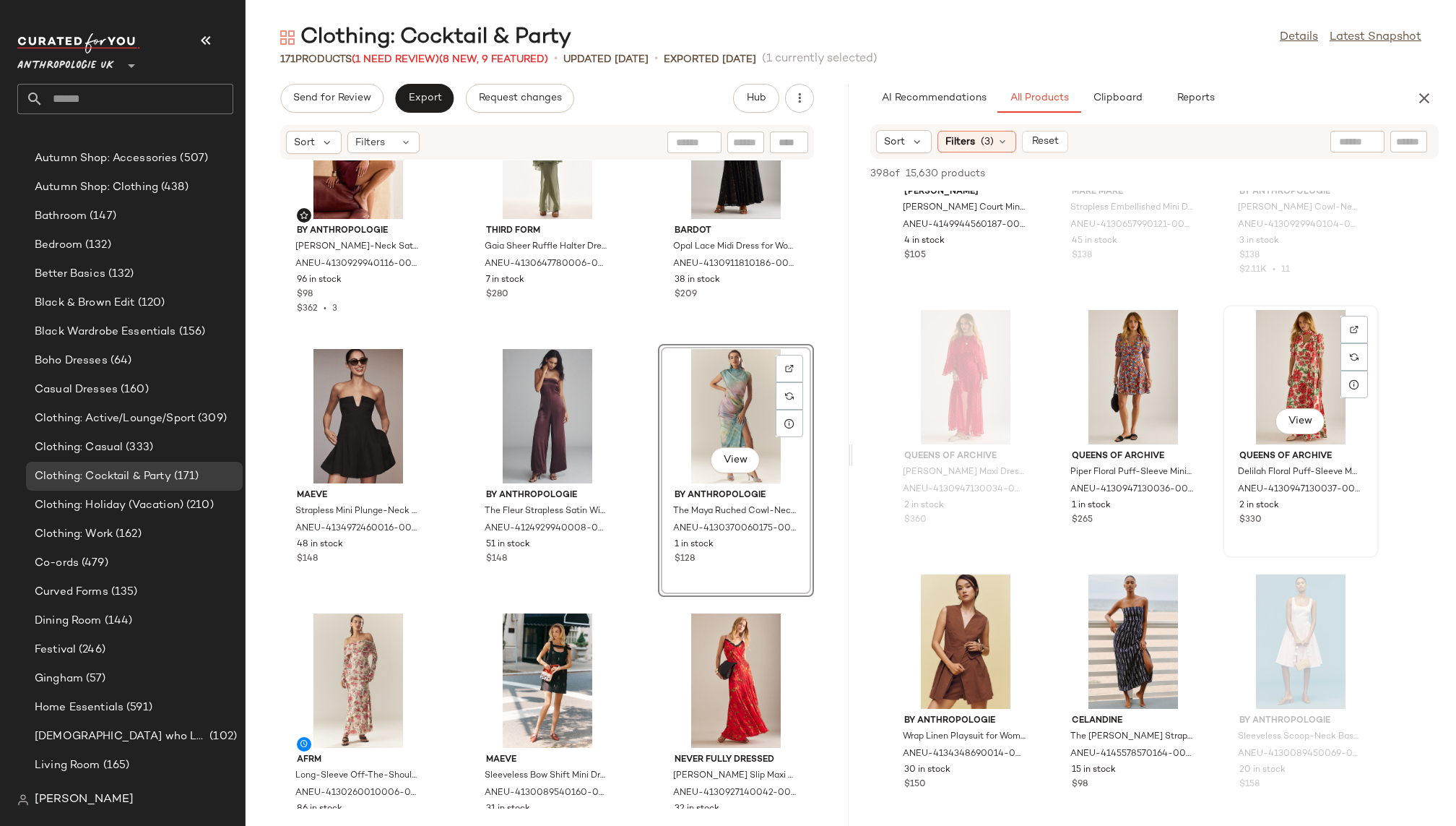
click at [1291, 341] on div "View" at bounding box center [1300, 377] width 146 height 134
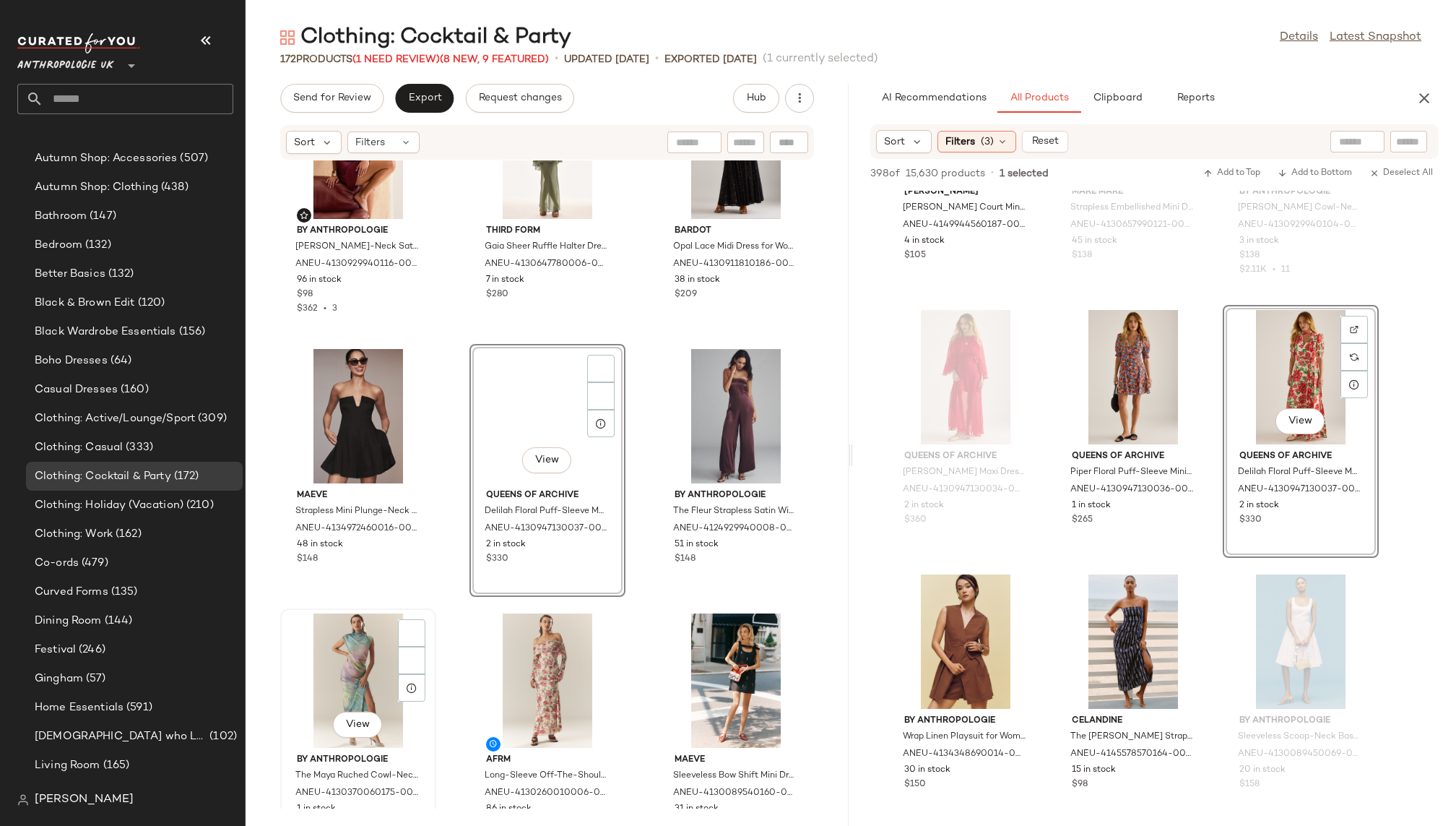
scroll to position [252, 0]
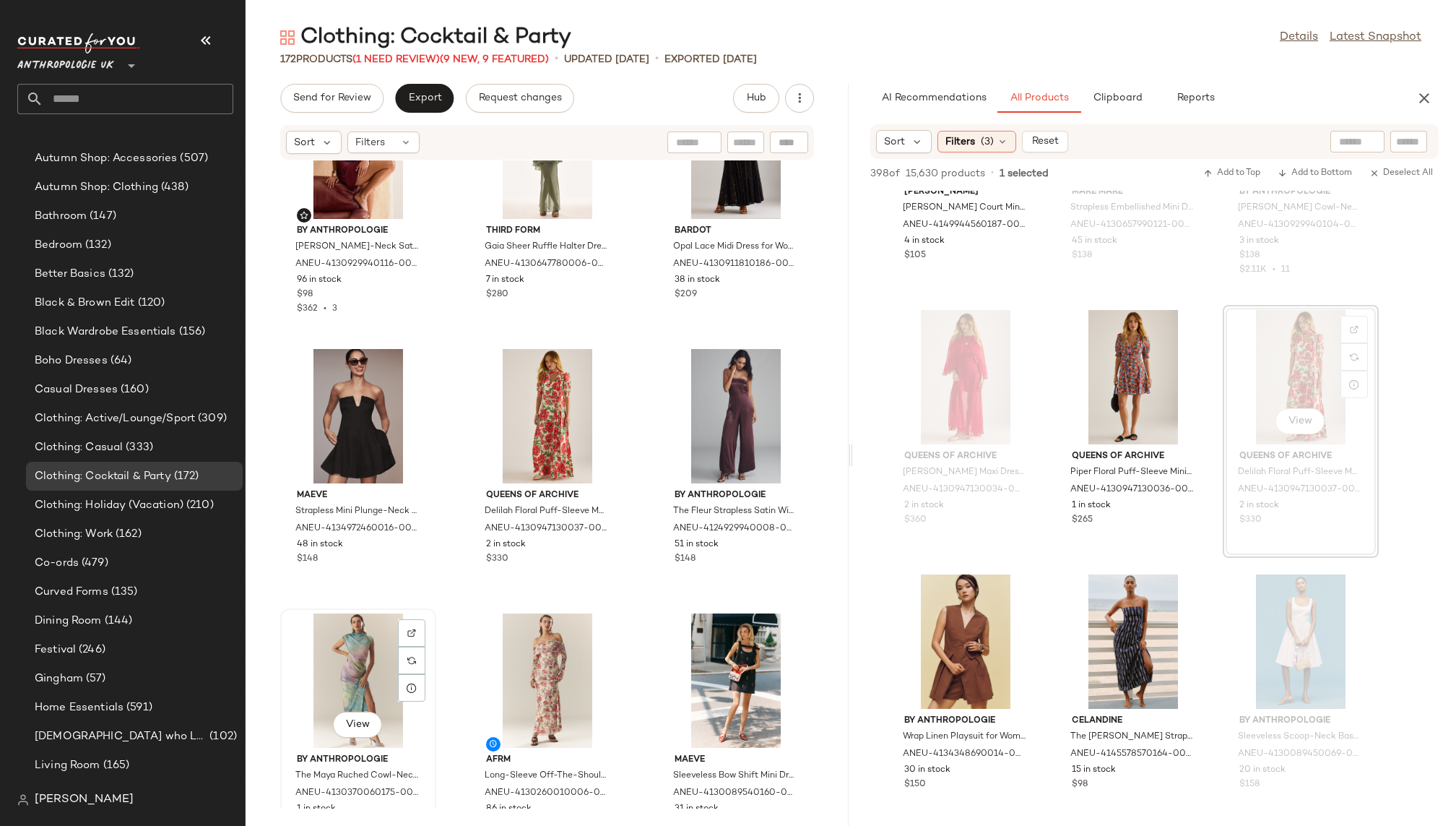
click at [342, 666] on div "View" at bounding box center [358, 680] width 146 height 134
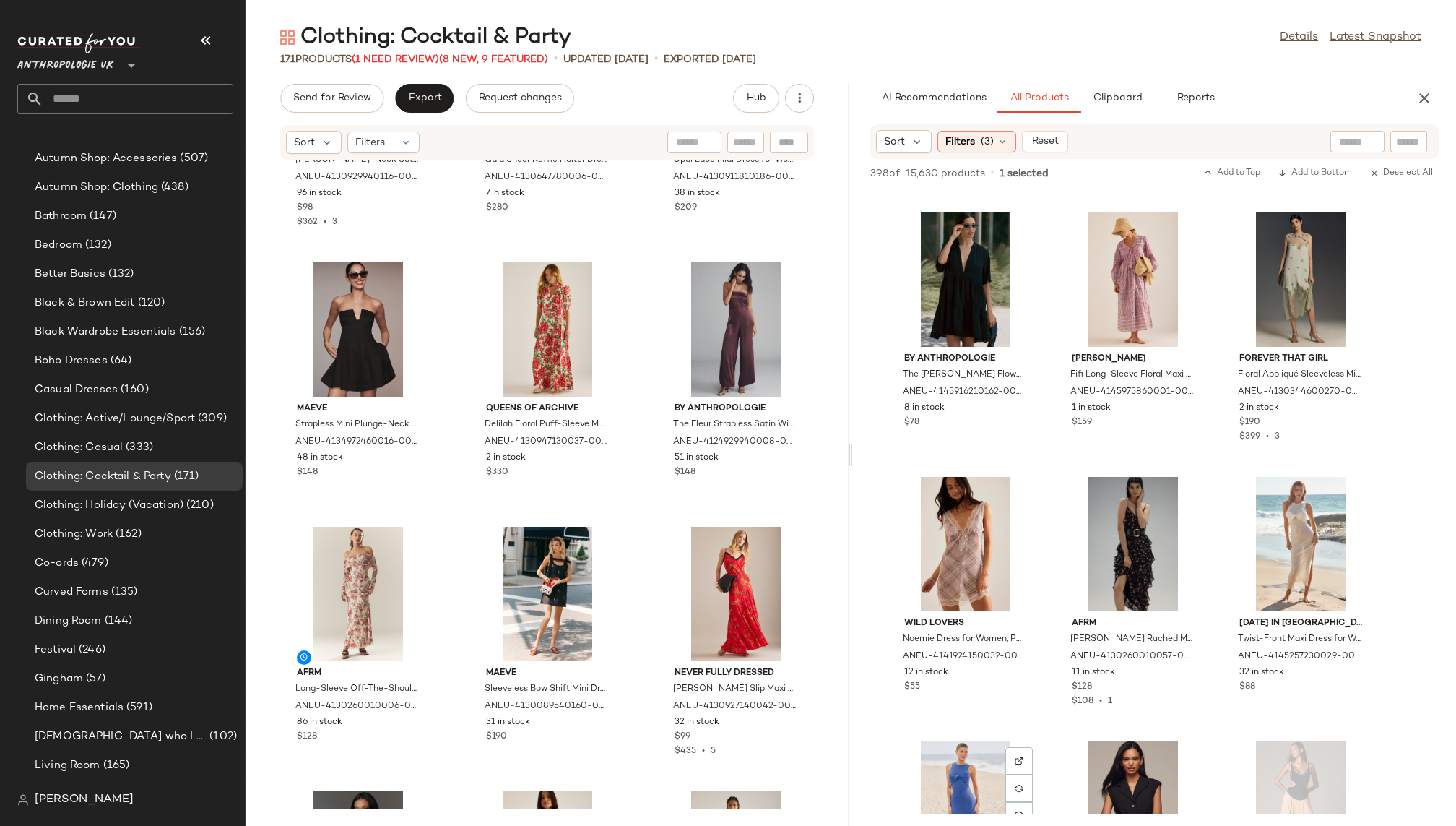
scroll to position [31376, 0]
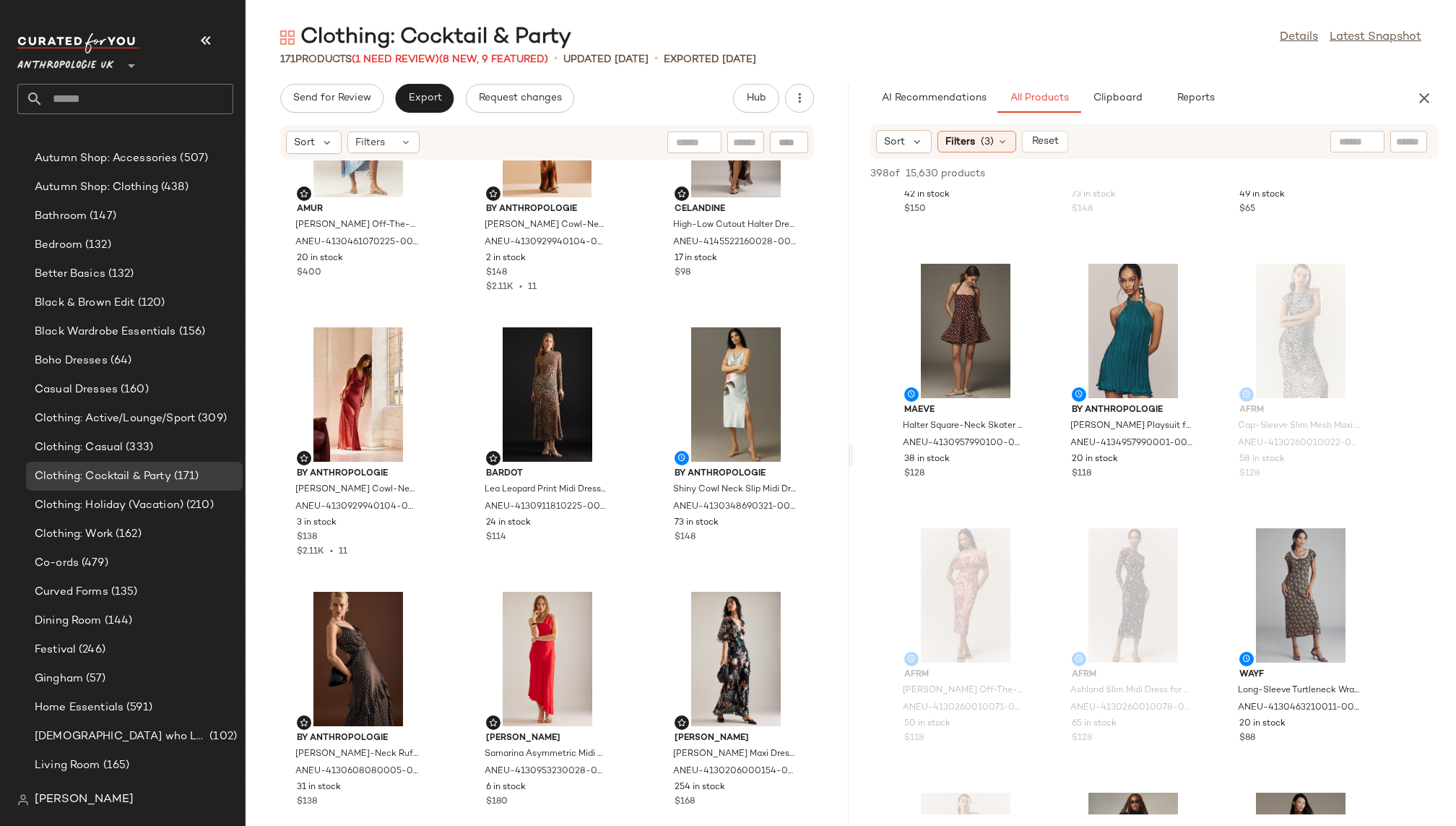
scroll to position [0, 0]
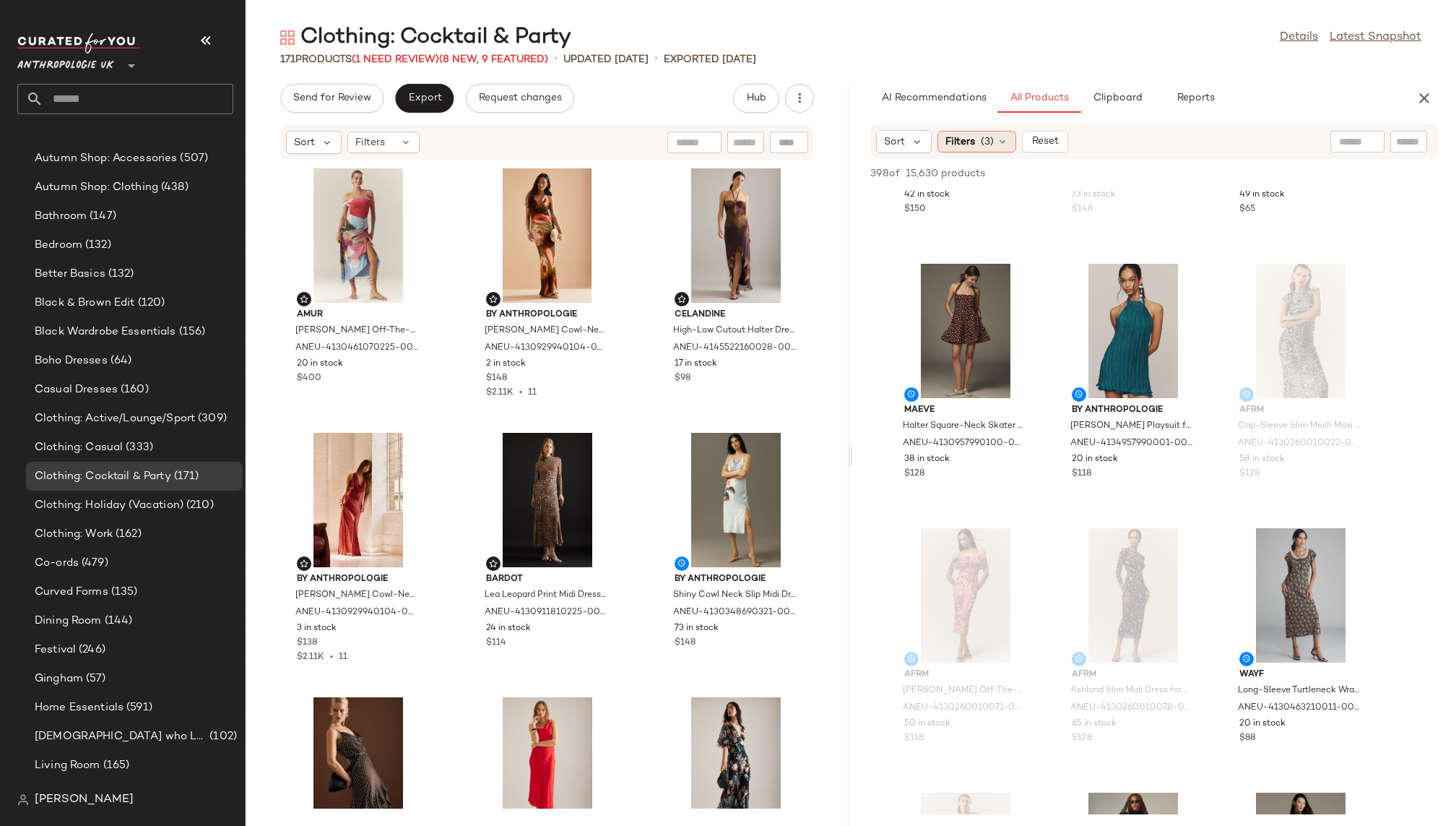
click at [983, 145] on span "(3)" at bounding box center [987, 142] width 13 height 15
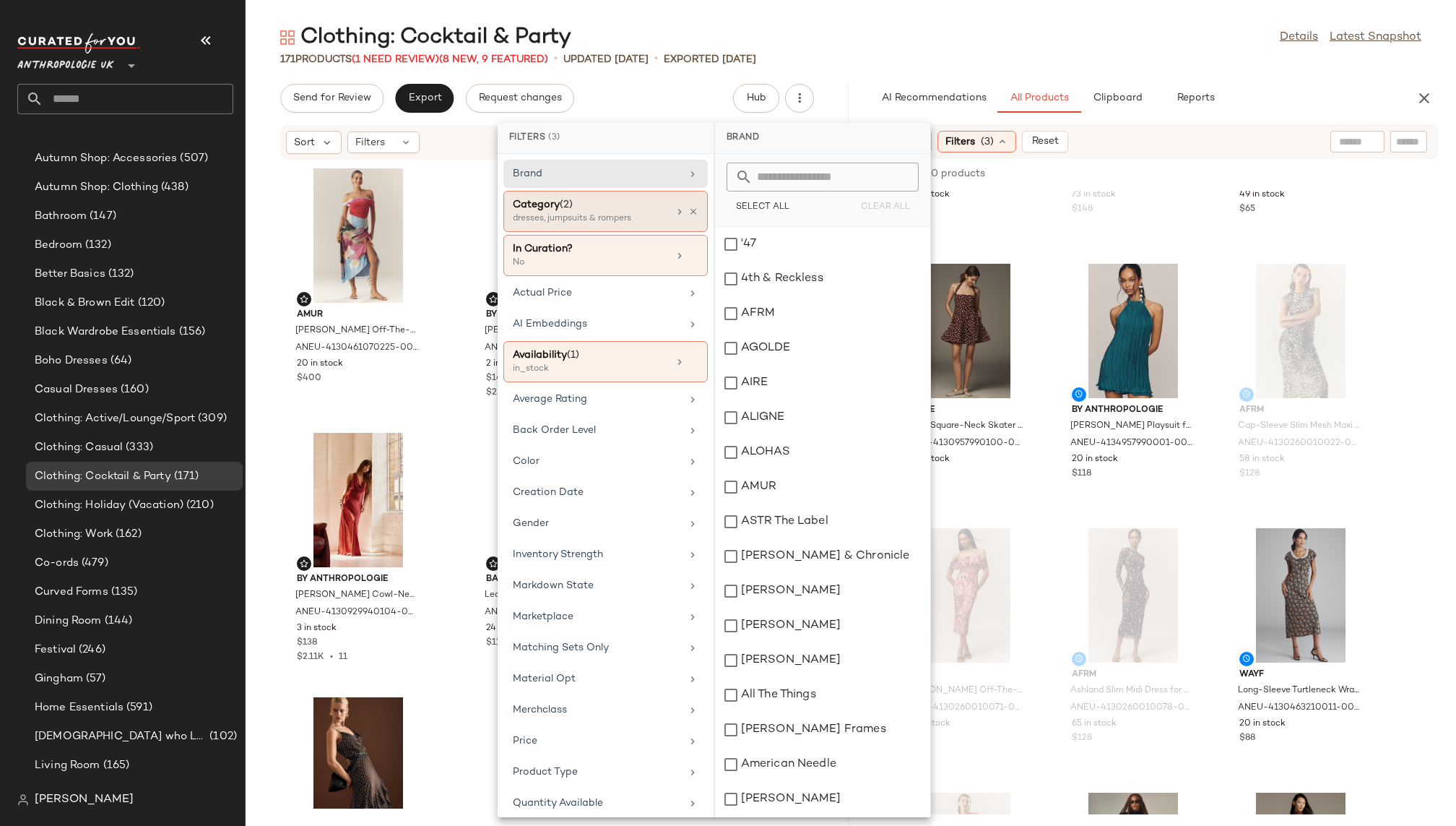
click at [694, 235] on div "Category (2) dresses, jumpsuits & rompers" at bounding box center [605, 256] width 205 height 41
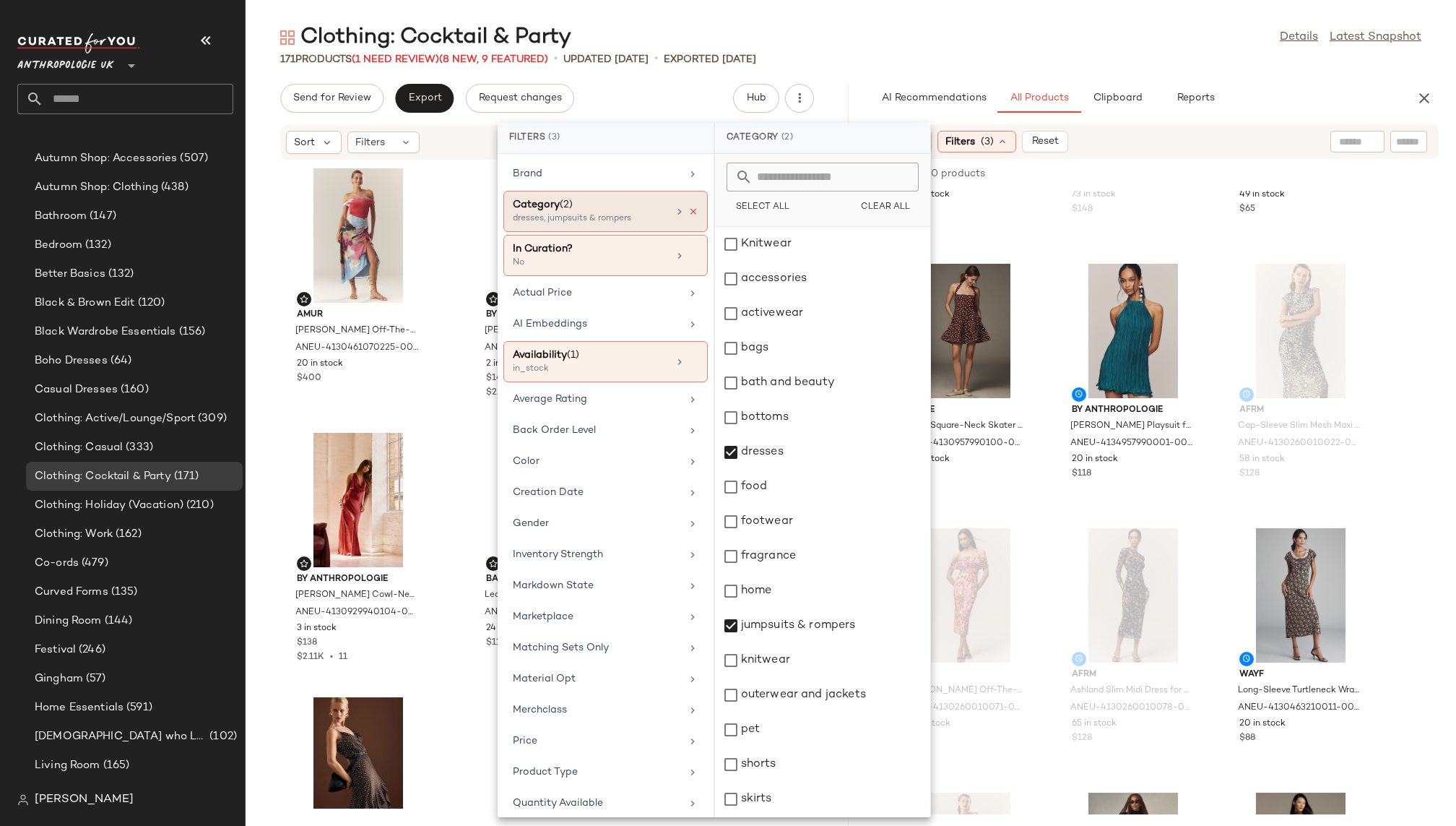
click at [691, 208] on icon at bounding box center [692, 211] width 10 height 10
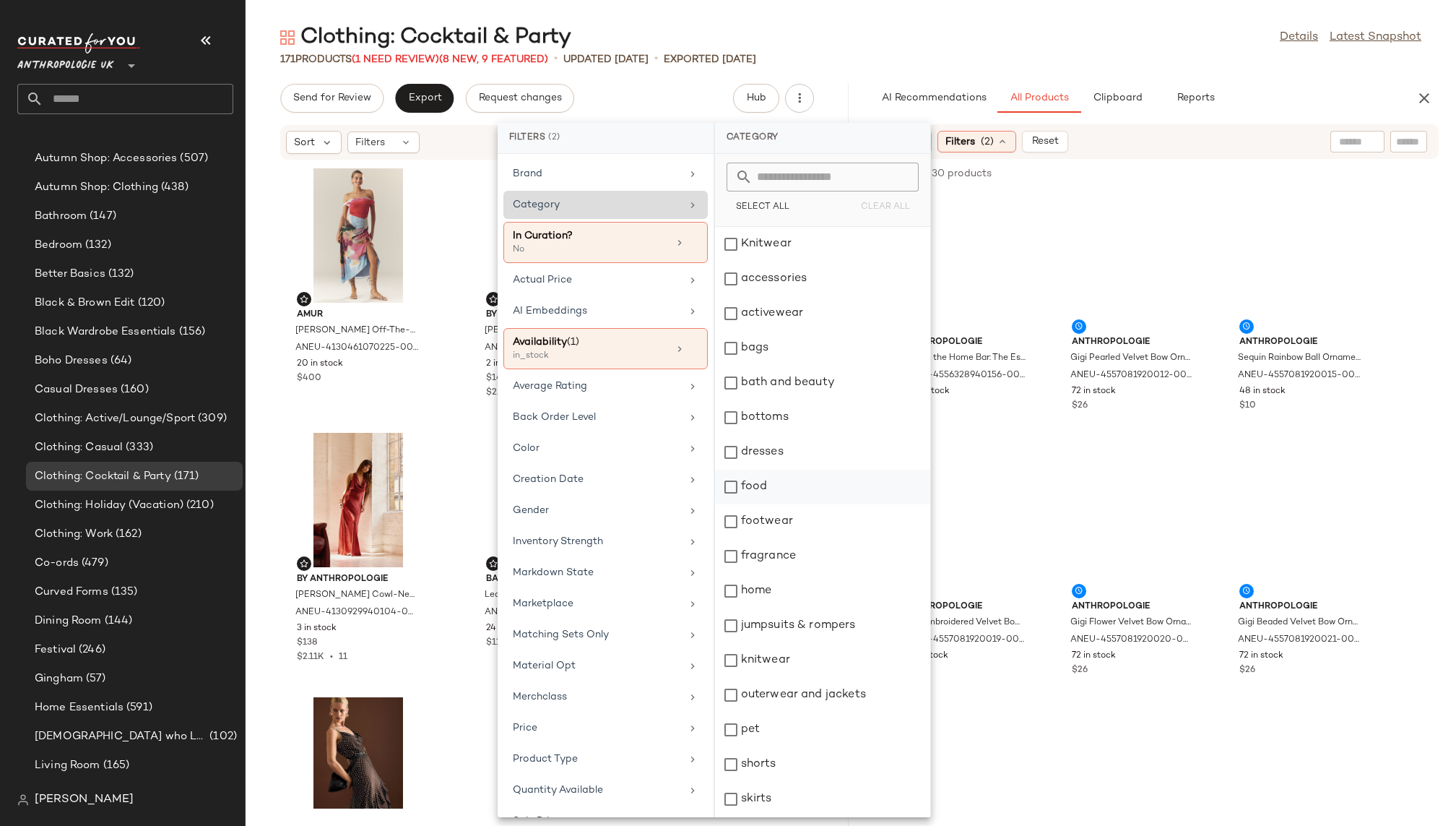
scroll to position [242, 0]
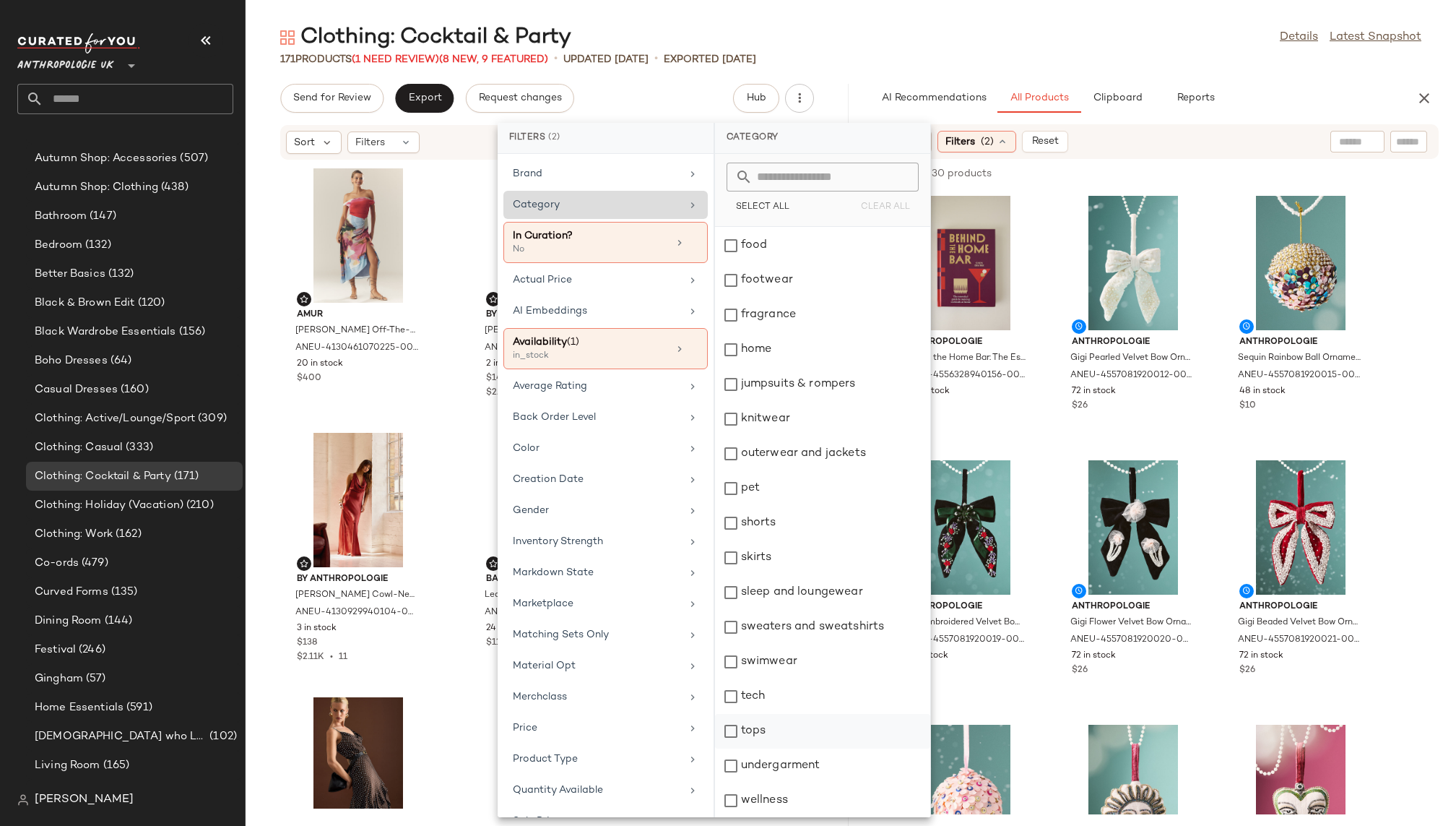
click at [777, 721] on div "tops" at bounding box center [822, 731] width 215 height 34
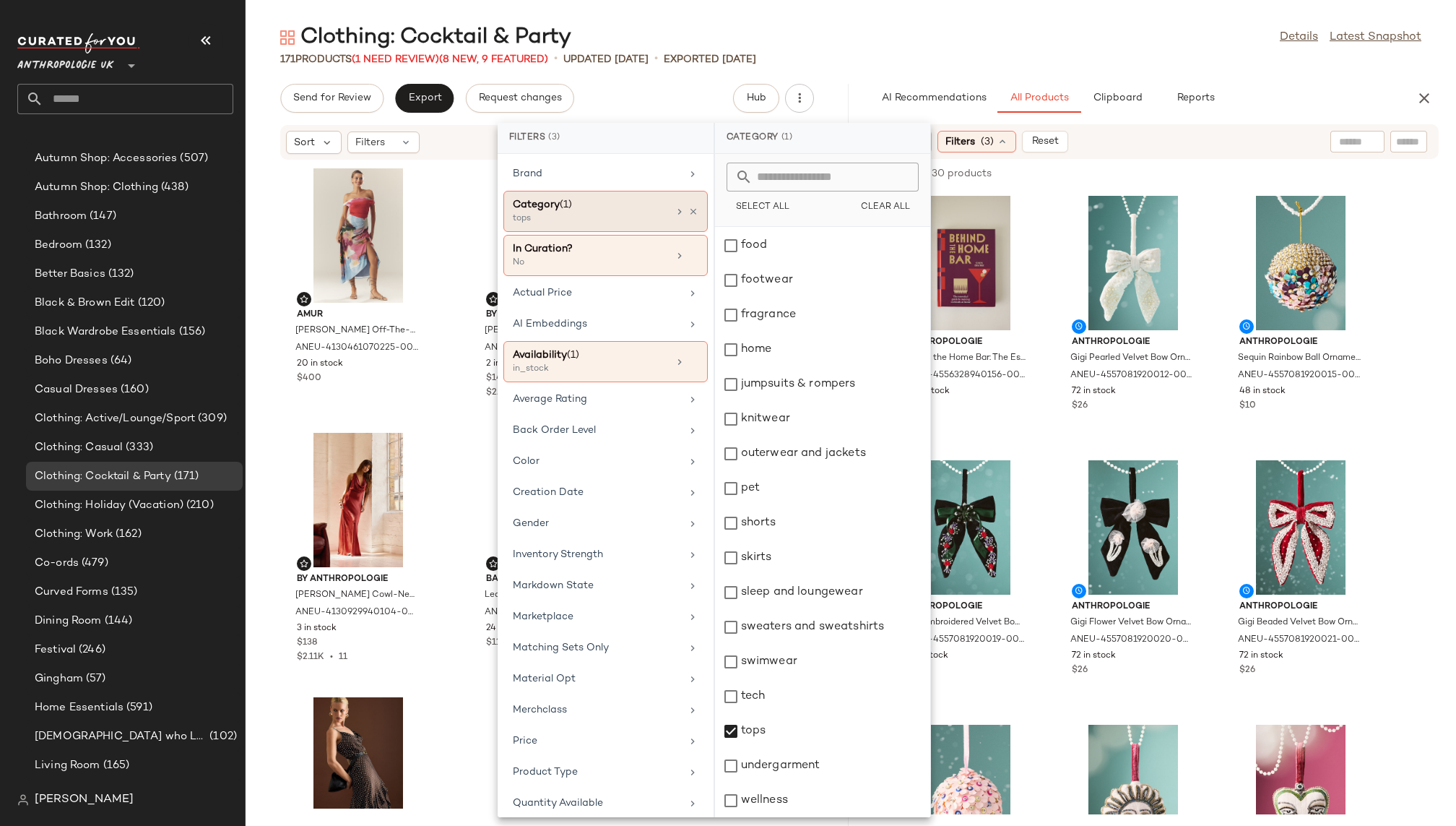
click at [1027, 60] on div "171 Products (1 Need Review) (8 New, 9 Featured) • updated Aug 13th • Exported …" at bounding box center [850, 59] width 1210 height 15
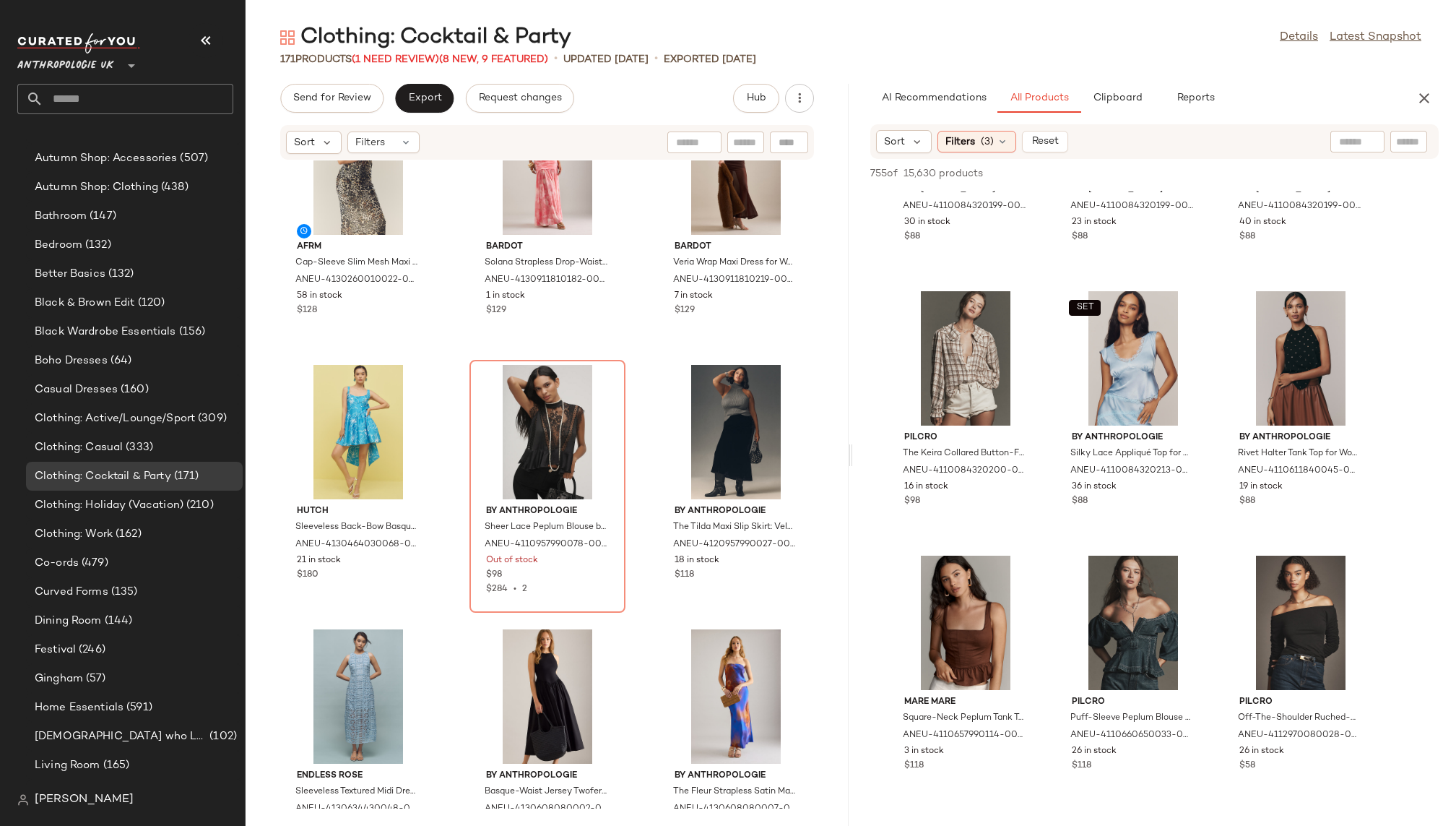
scroll to position [8392, 0]
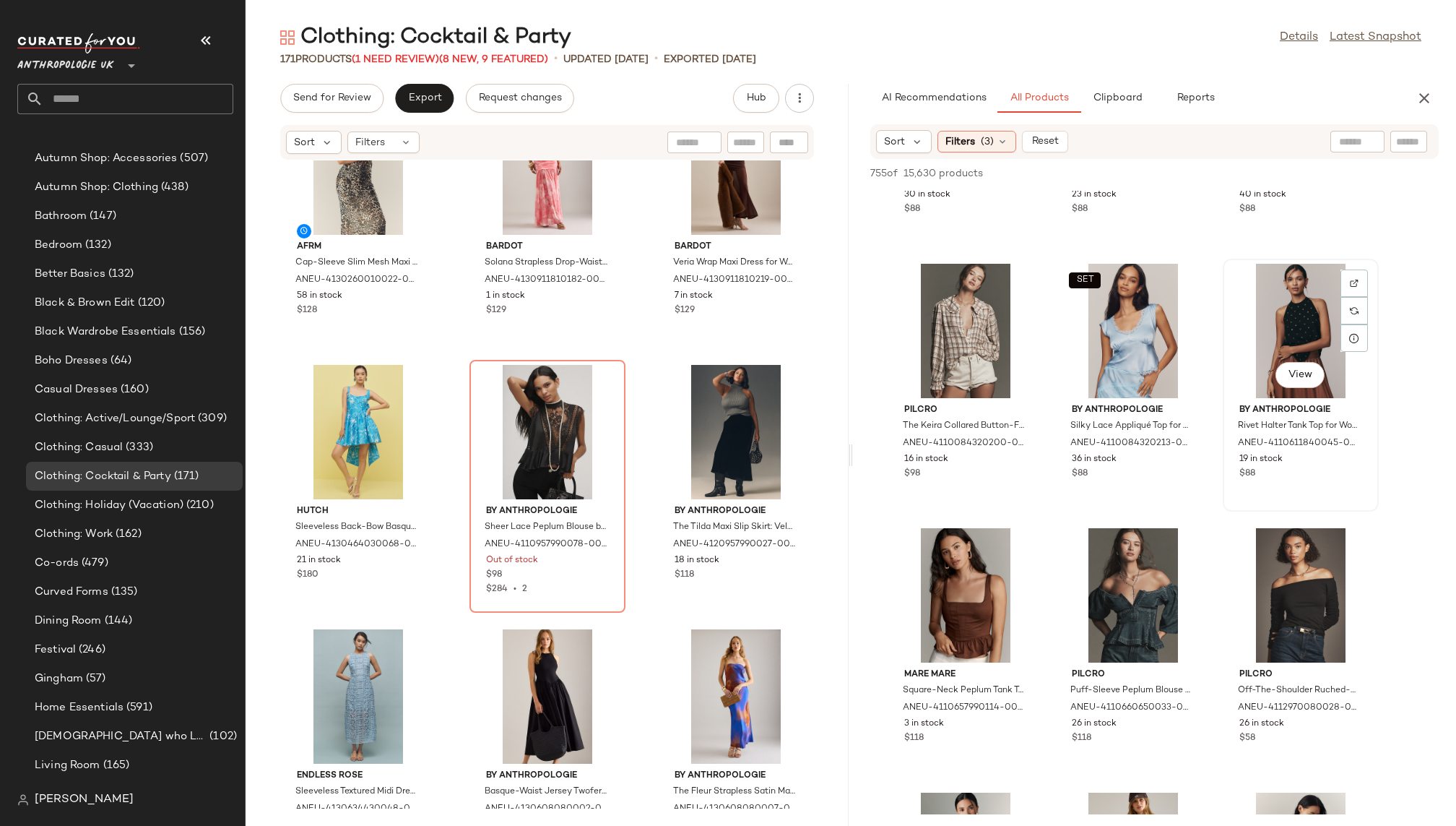
click at [1288, 348] on div "View" at bounding box center [1300, 331] width 146 height 134
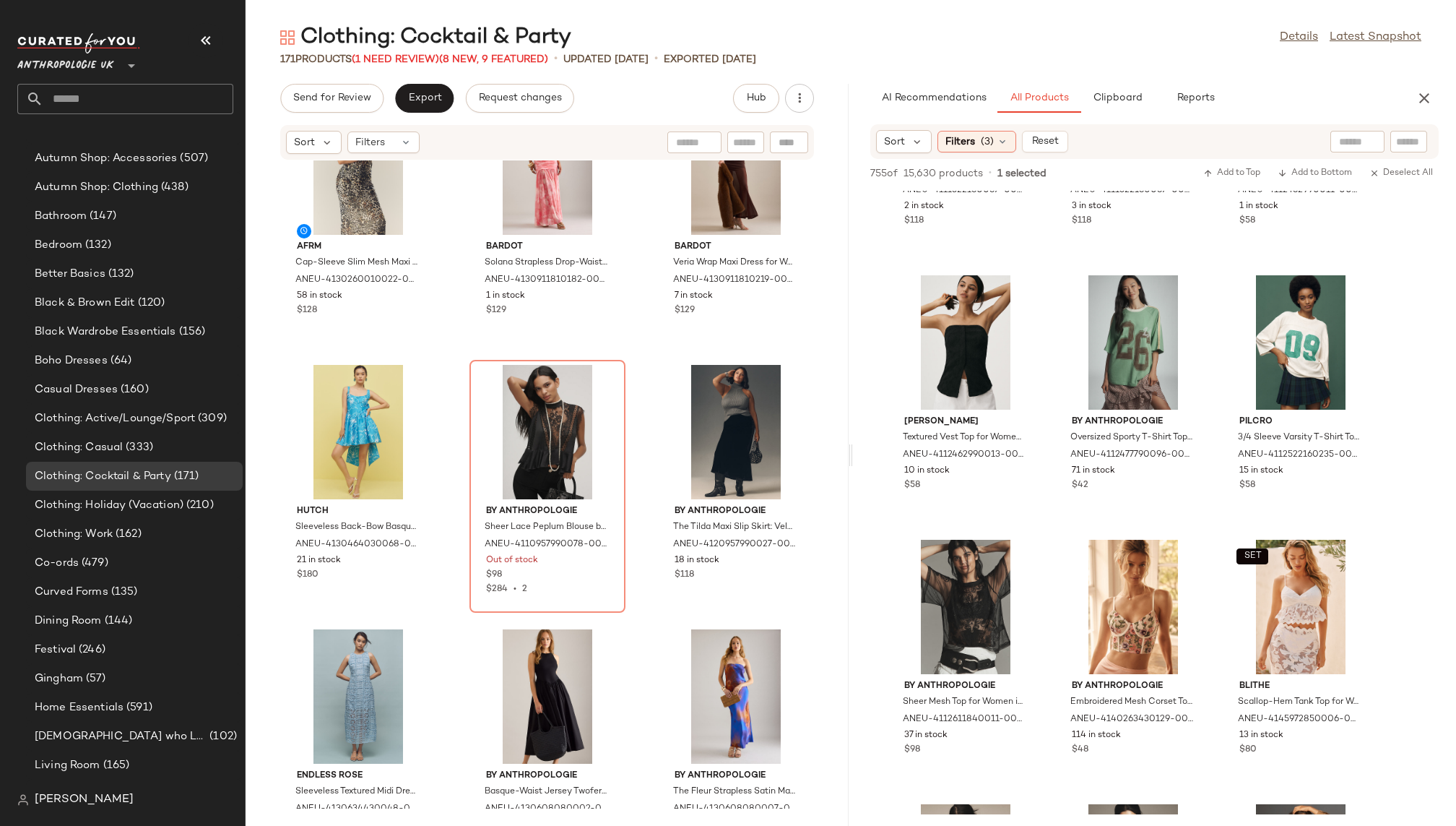
scroll to position [10728, 0]
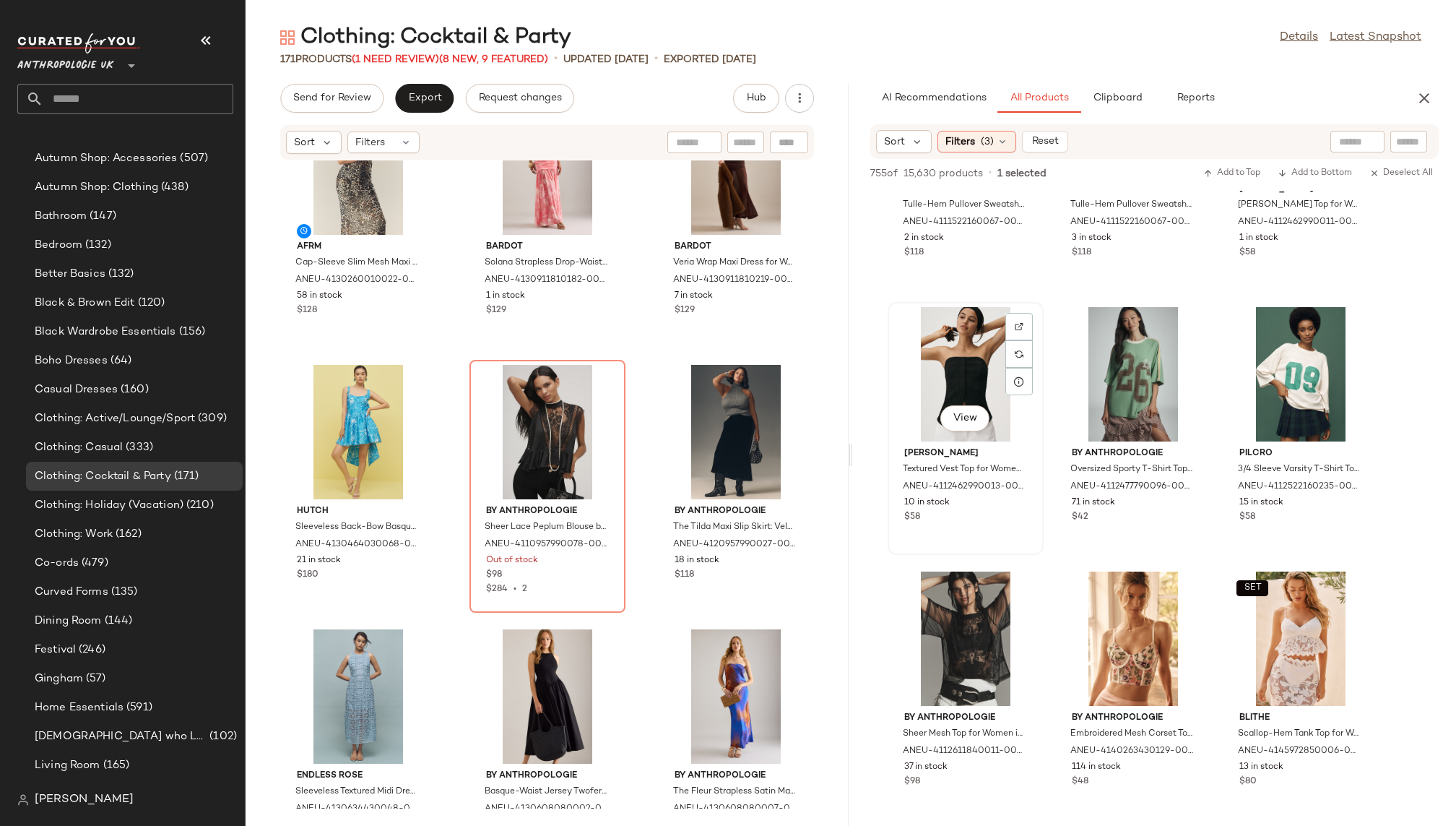
click at [961, 376] on div "View" at bounding box center [965, 374] width 146 height 134
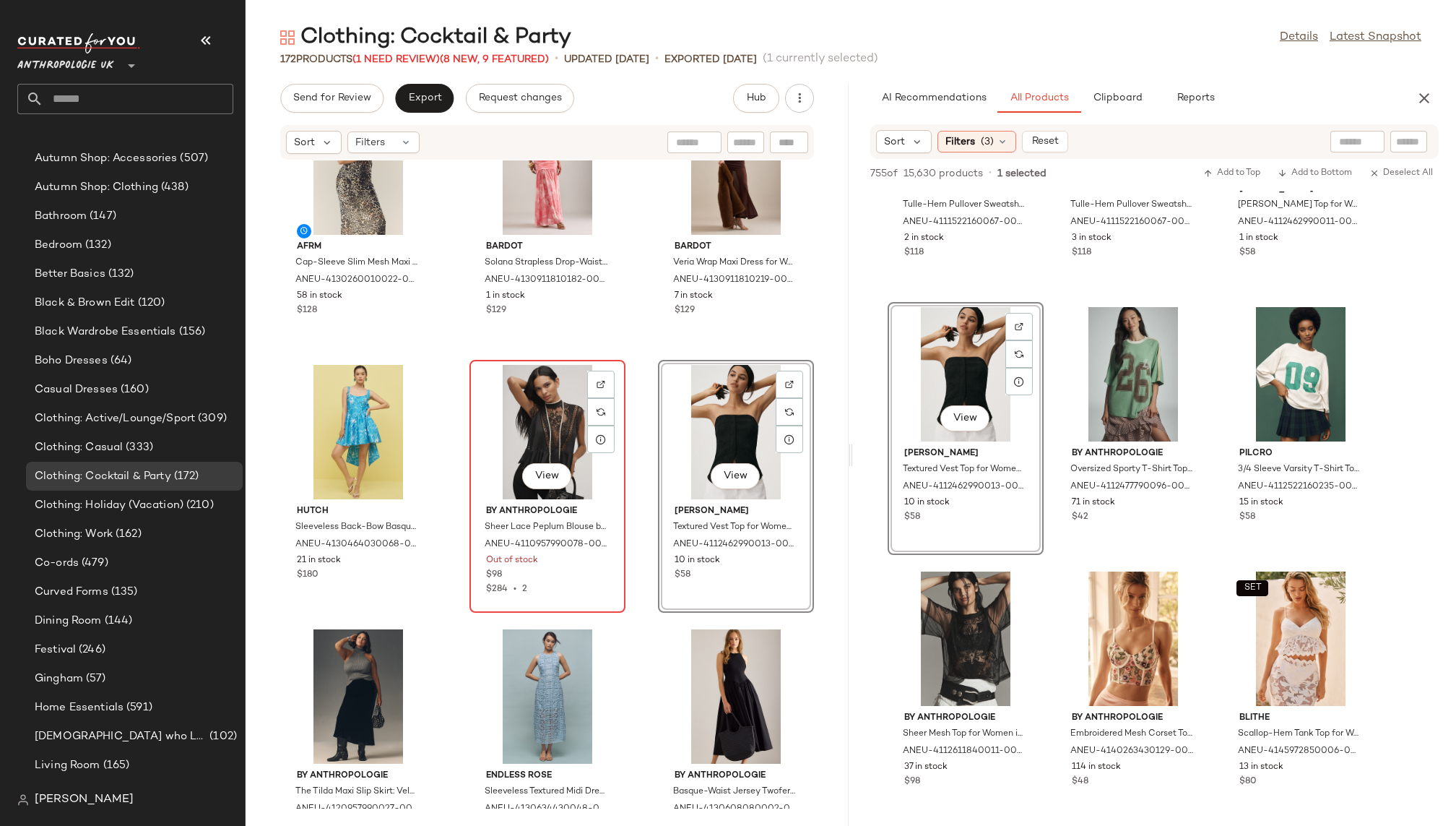
scroll to position [252, 0]
click at [528, 412] on div "View" at bounding box center [547, 432] width 146 height 134
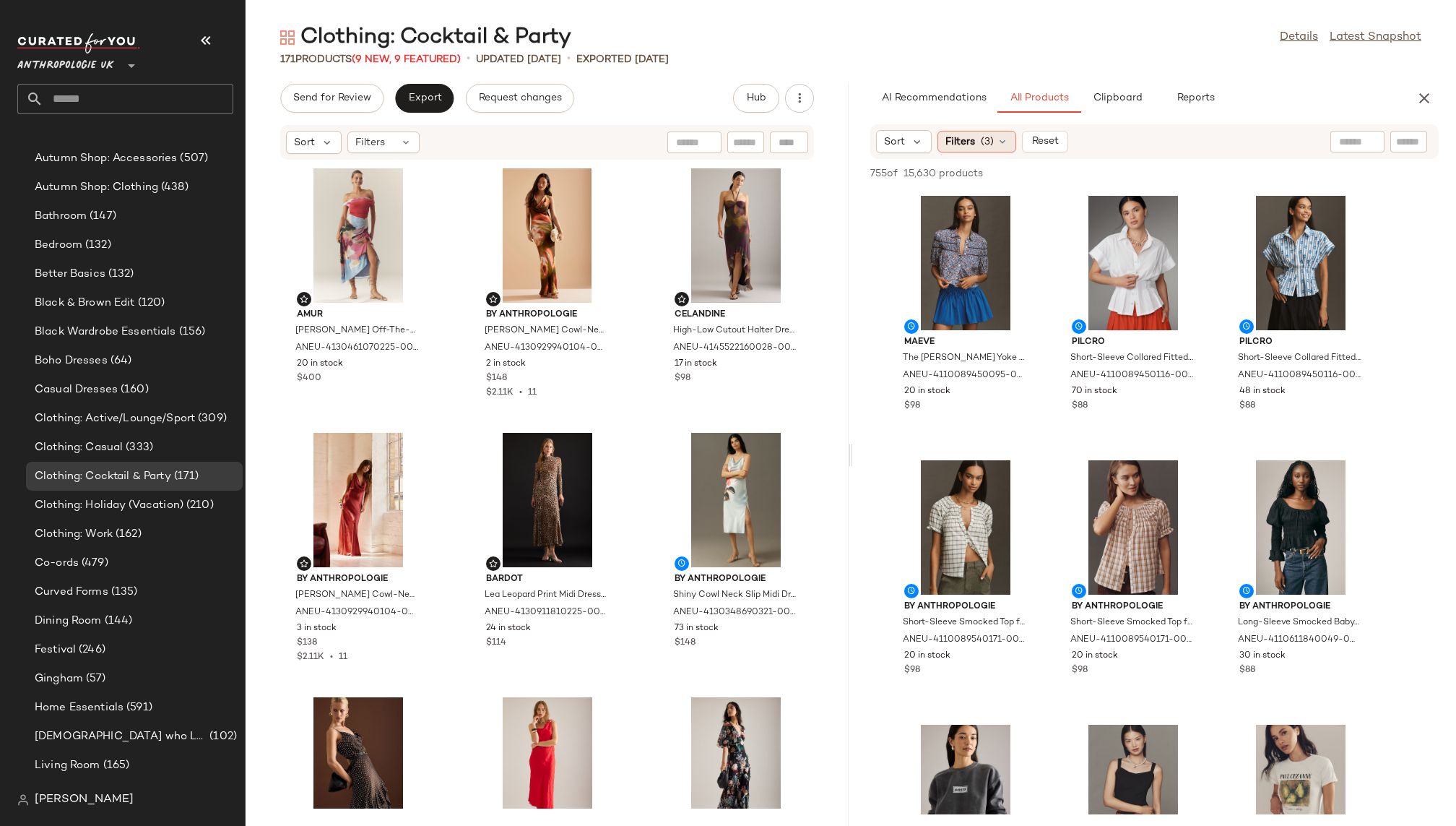
click at [983, 152] on div "Filters (3)" at bounding box center [976, 141] width 79 height 21
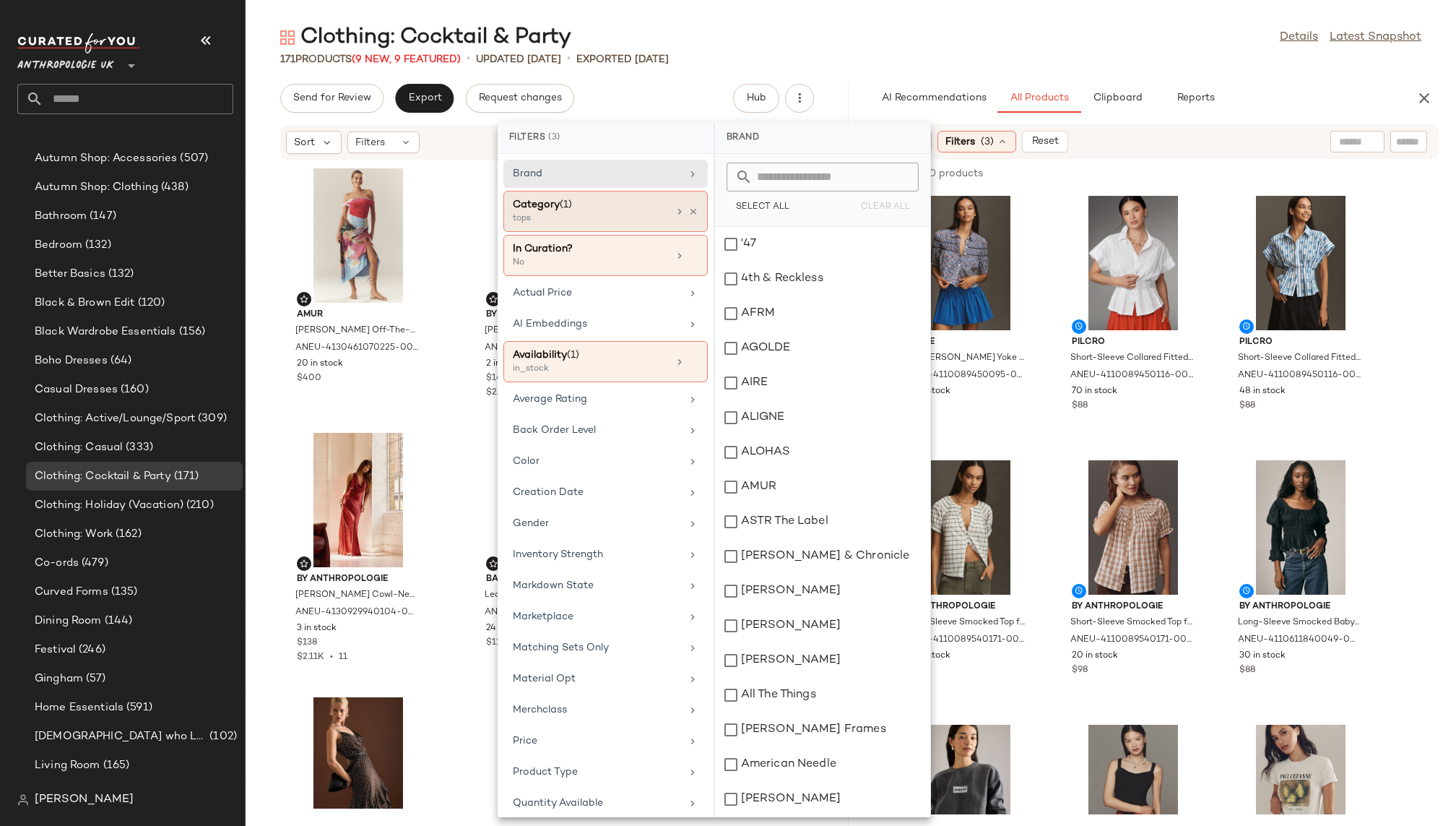
click at [688, 235] on div "Category (1) tops" at bounding box center [605, 256] width 205 height 41
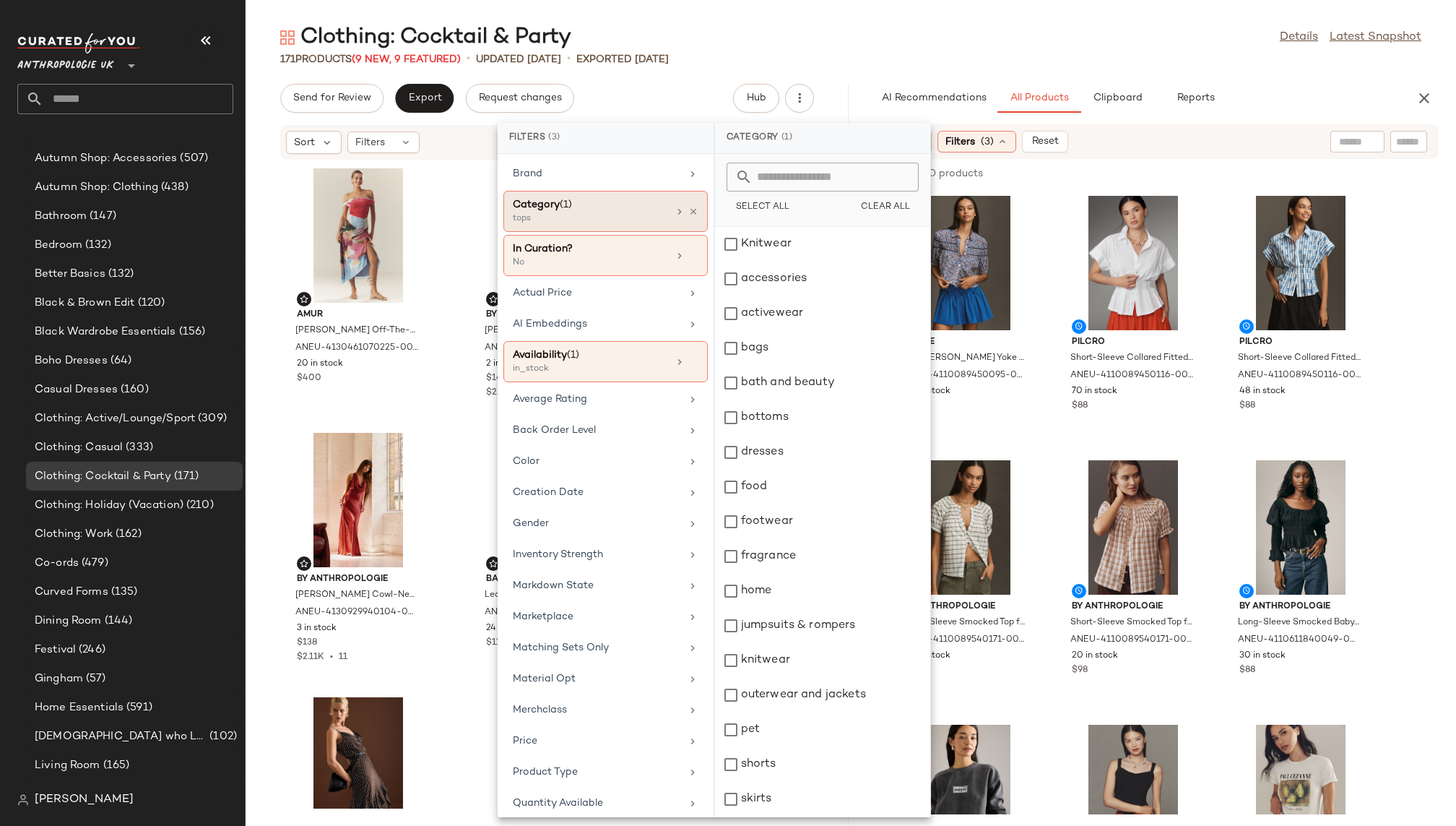
click at [687, 204] on div "Category (1) tops" at bounding box center [605, 211] width 205 height 41
click at [688, 209] on icon at bounding box center [692, 211] width 10 height 10
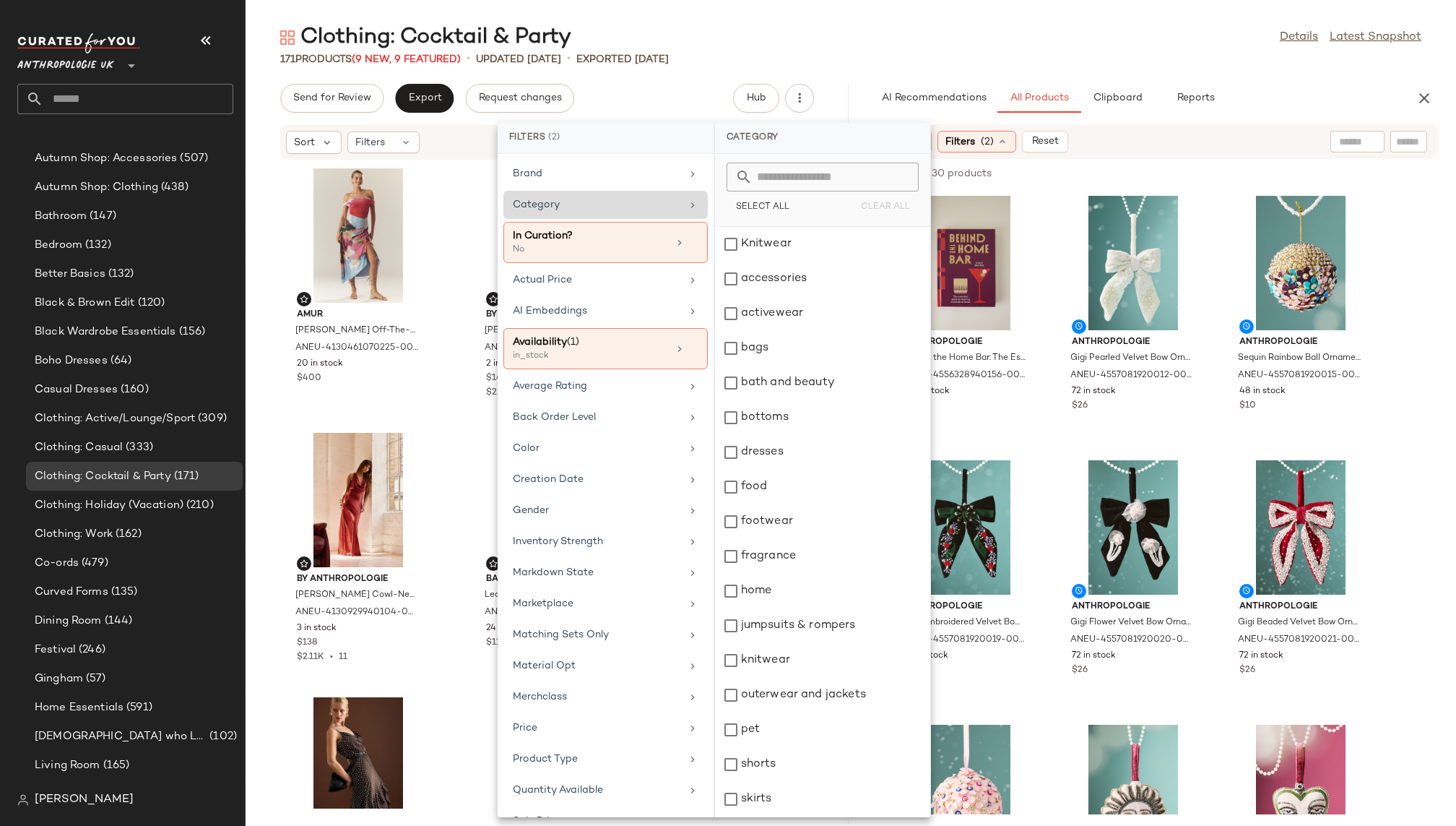
click at [880, 25] on div "Clothing: Cocktail & Party Details Latest Snapshot" at bounding box center [850, 37] width 1210 height 29
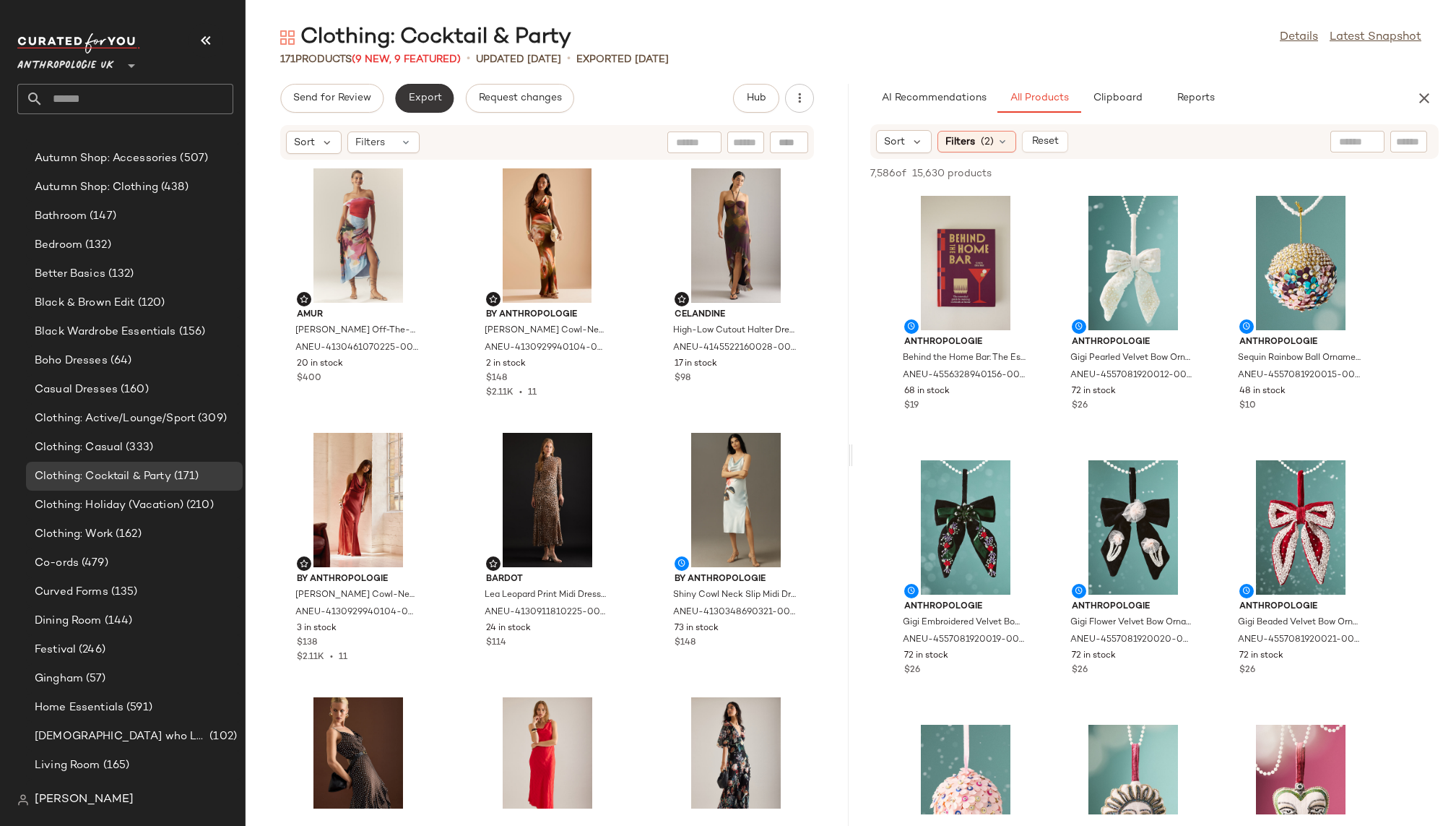
click at [429, 109] on button "Export" at bounding box center [424, 97] width 58 height 29
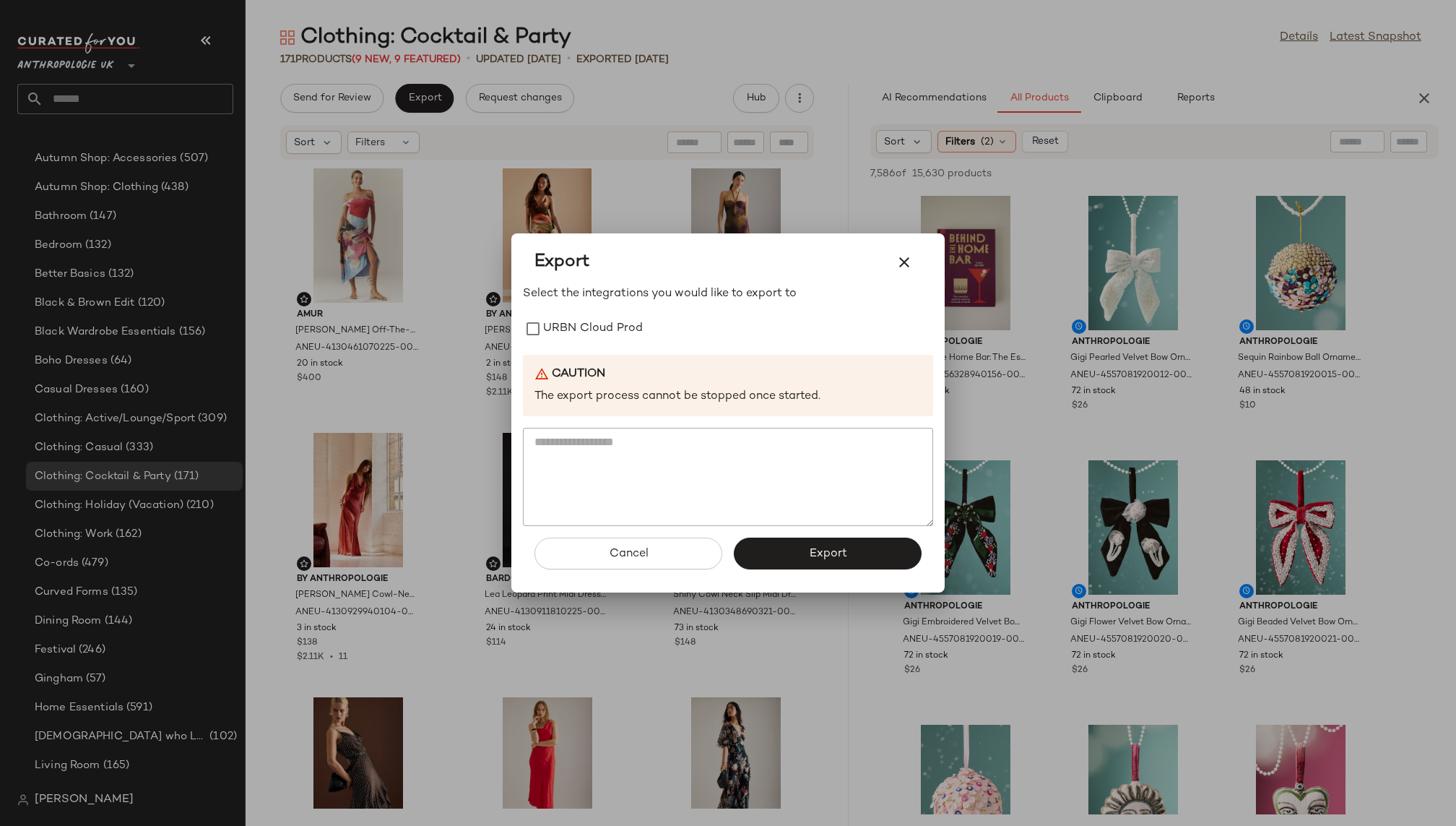
click at [577, 307] on div "Select the integrations you would like to export to URBN Cloud Prod Caution The…" at bounding box center [728, 406] width 410 height 242
click at [577, 332] on label "URBN Cloud Prod" at bounding box center [593, 328] width 100 height 29
click at [800, 549] on button "Export" at bounding box center [828, 553] width 188 height 31
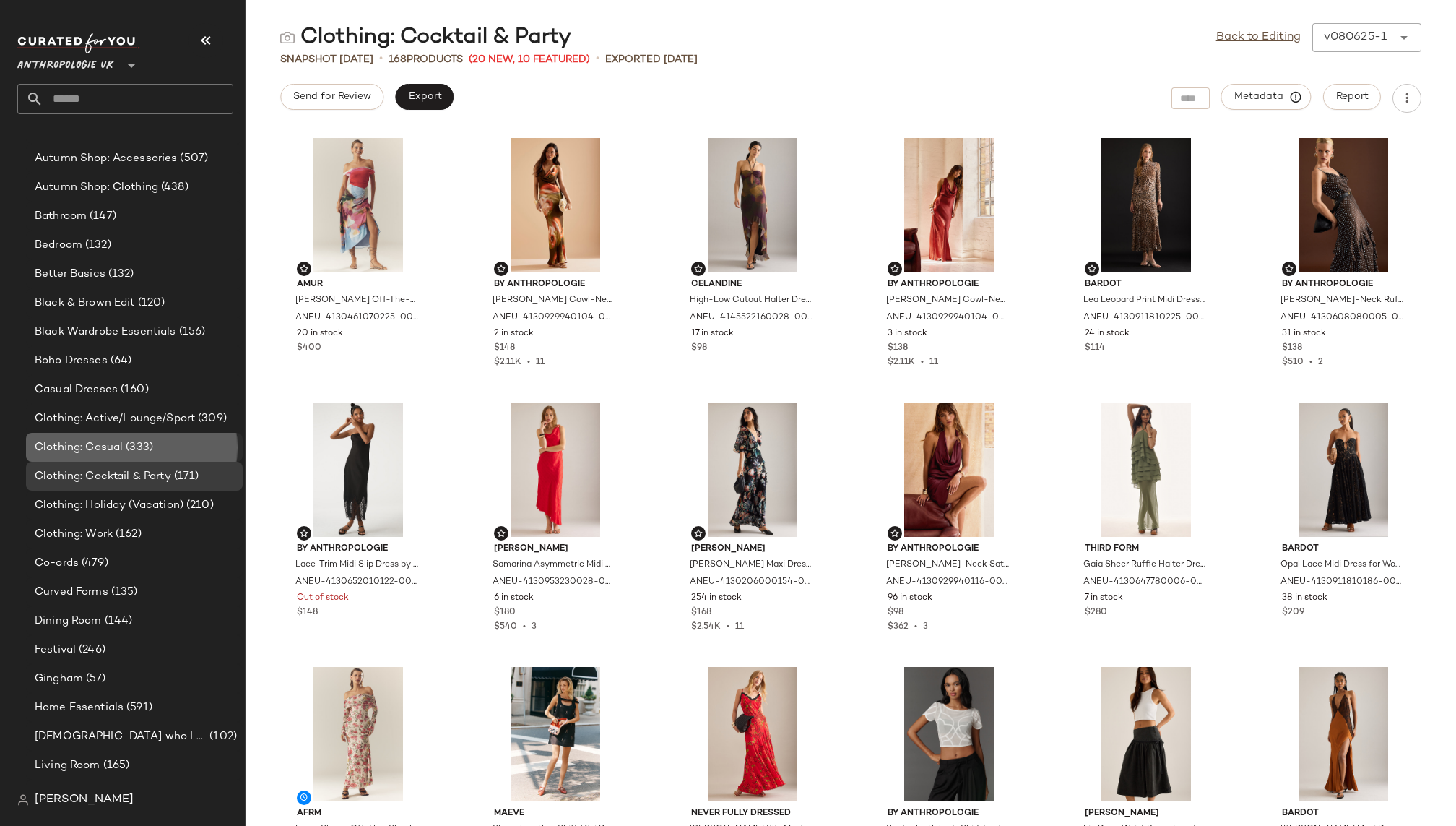
click at [169, 440] on div "Clothing: Casual (333)" at bounding box center [133, 447] width 206 height 17
click at [167, 441] on div "Clothing: Casual (333)" at bounding box center [133, 447] width 206 height 17
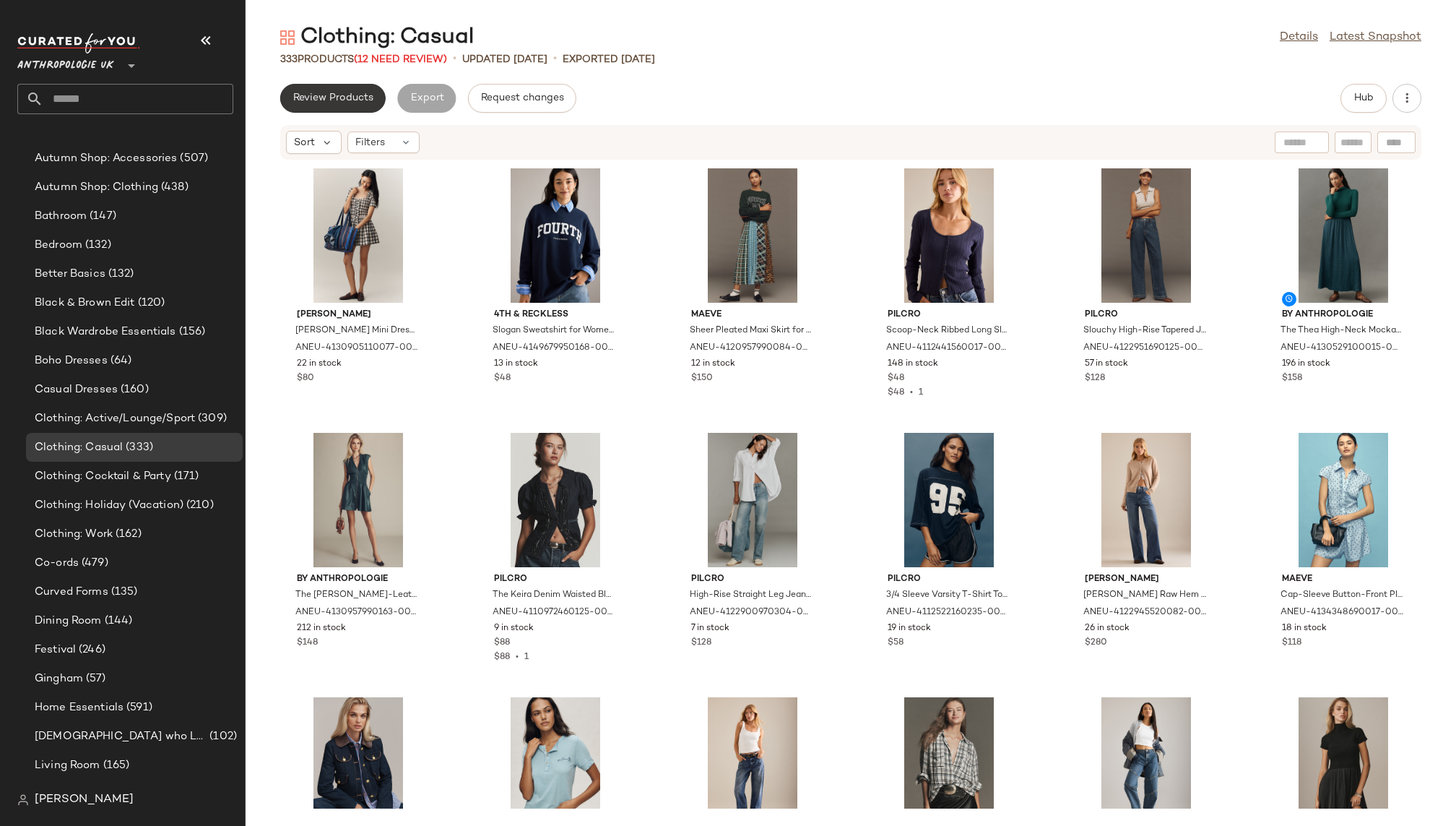
click at [355, 110] on button "Review Products" at bounding box center [333, 97] width 106 height 29
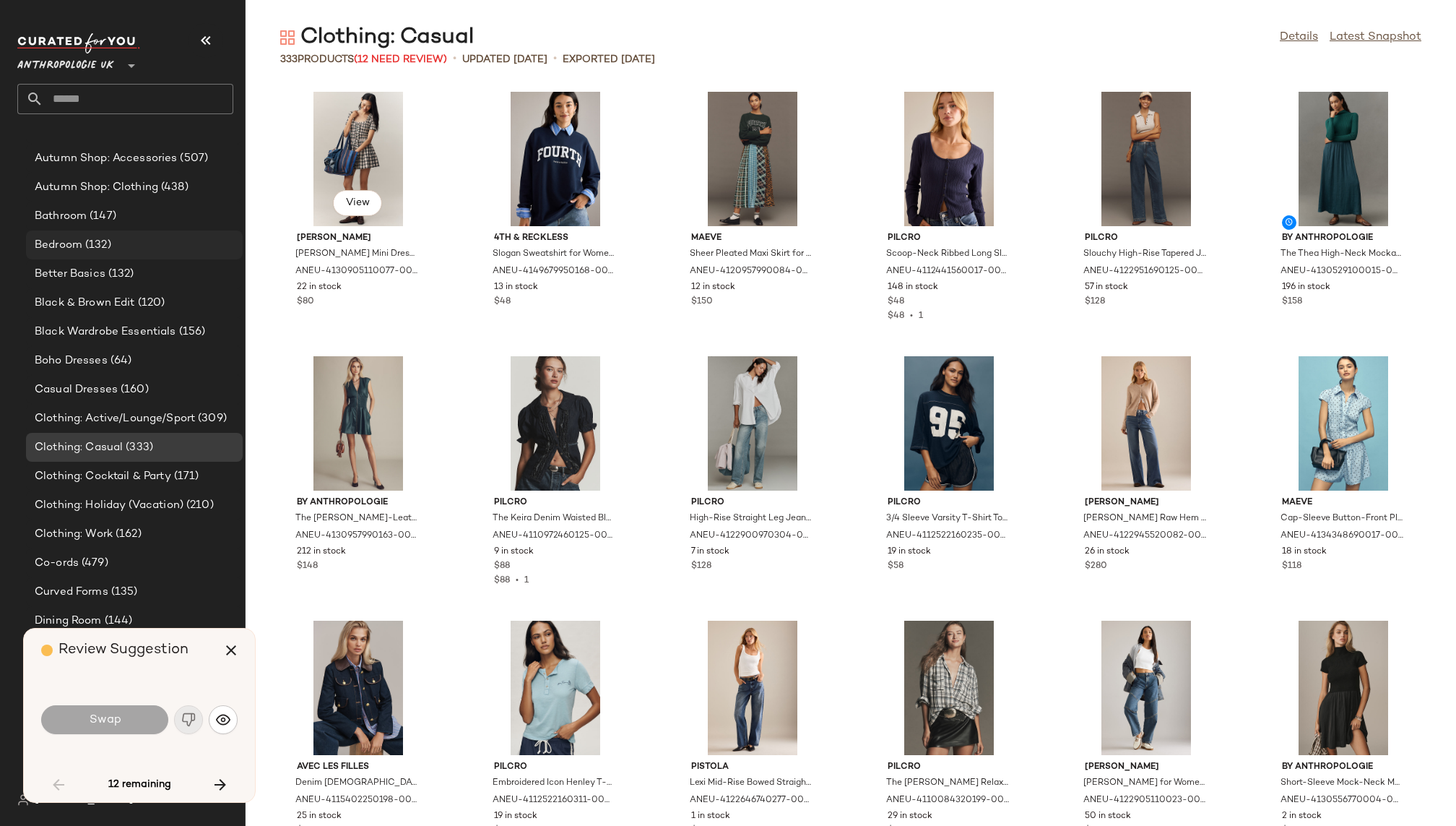
scroll to position [540, 0]
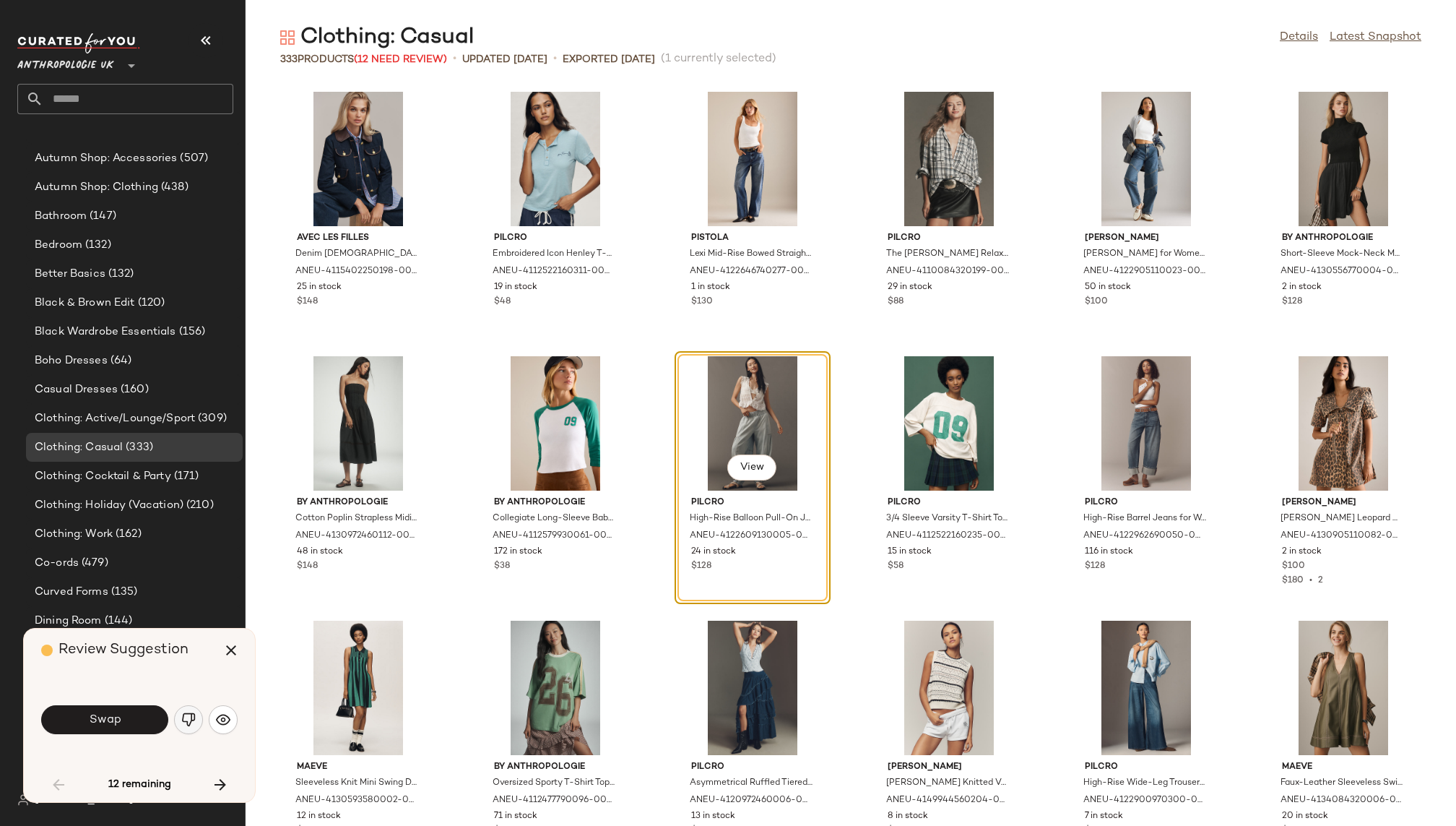
click at [179, 726] on button "button" at bounding box center [188, 719] width 29 height 29
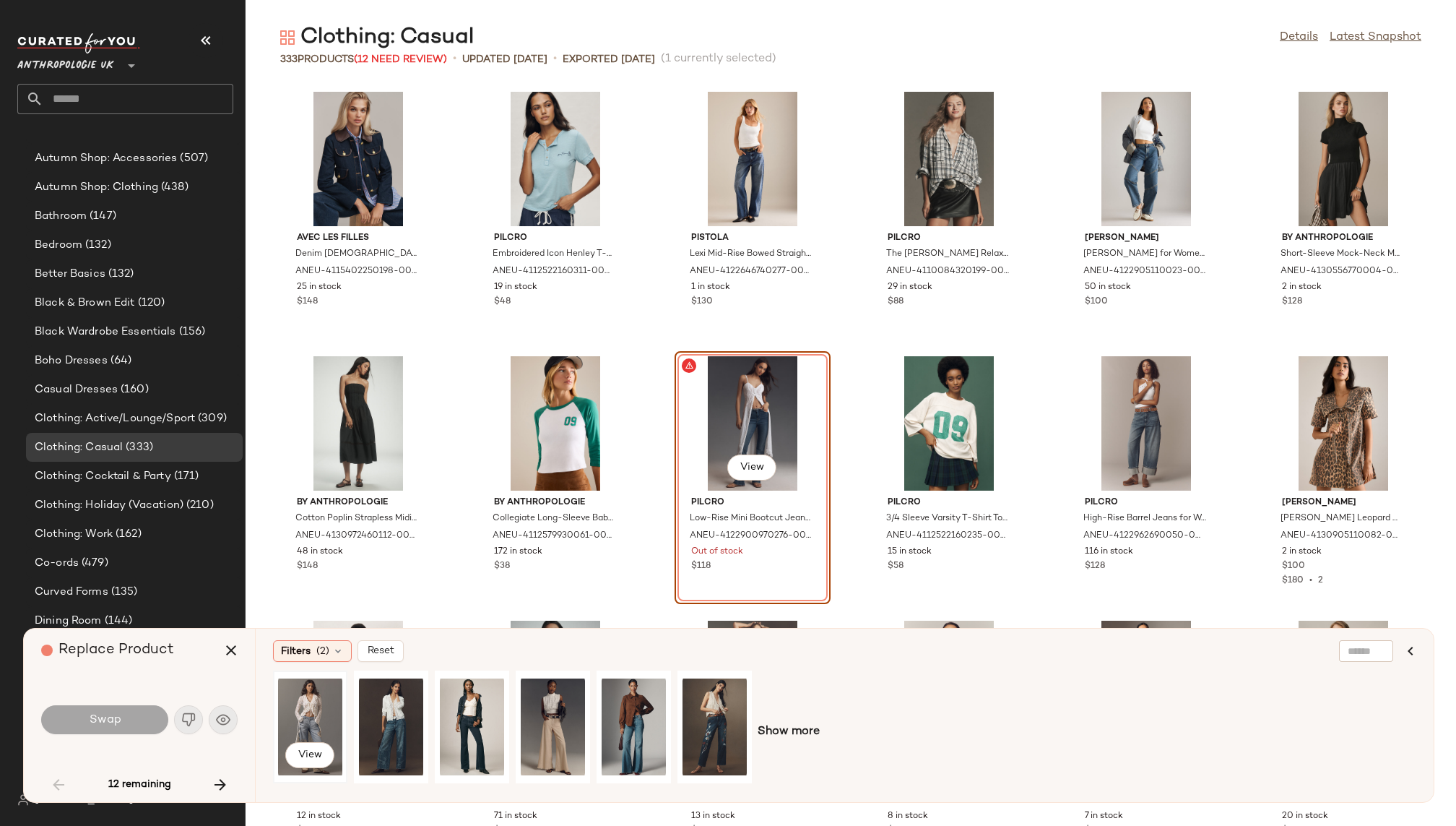
click at [307, 714] on div "View" at bounding box center [309, 726] width 64 height 103
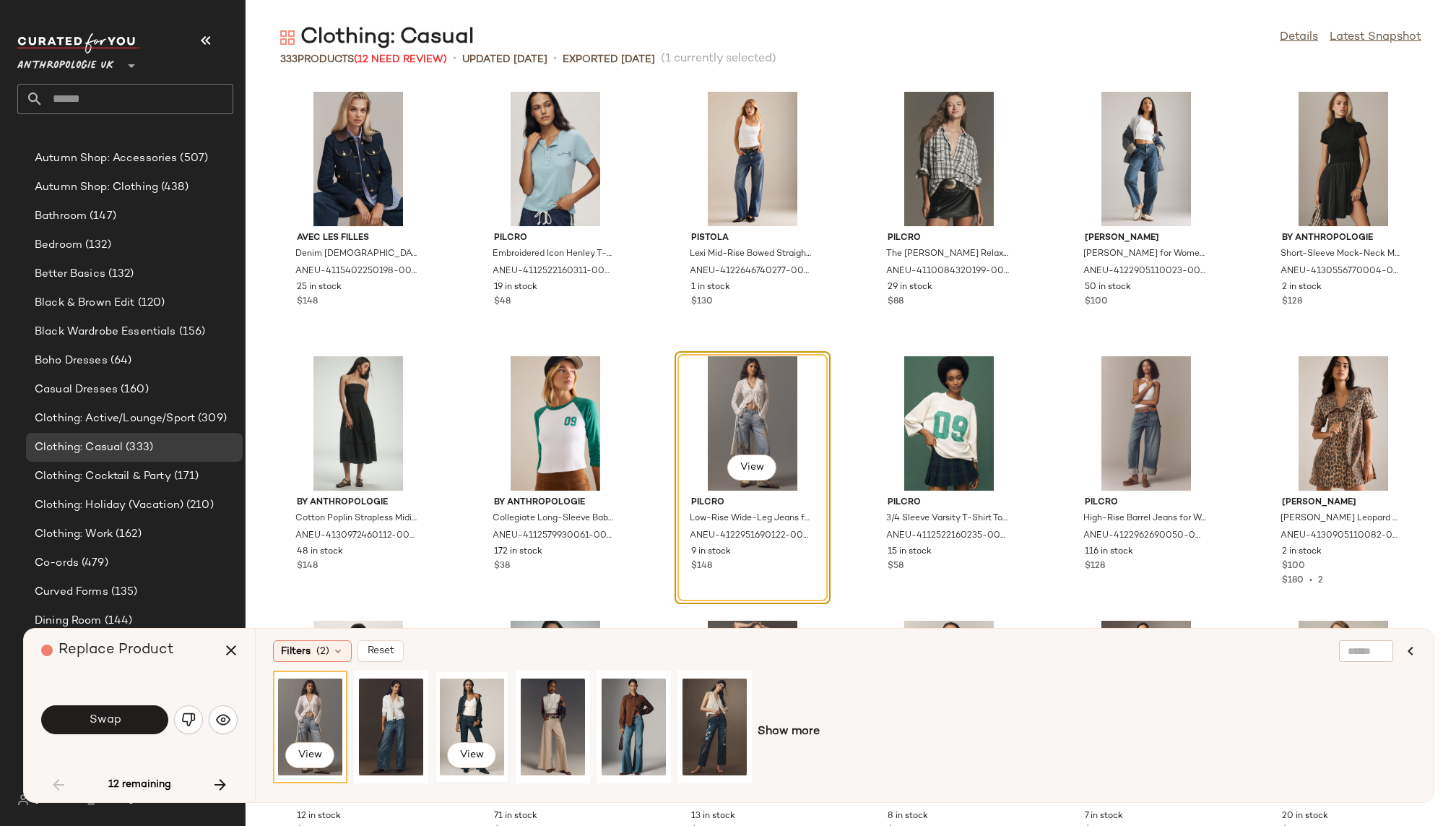
click at [451, 709] on div "View" at bounding box center [471, 726] width 64 height 103
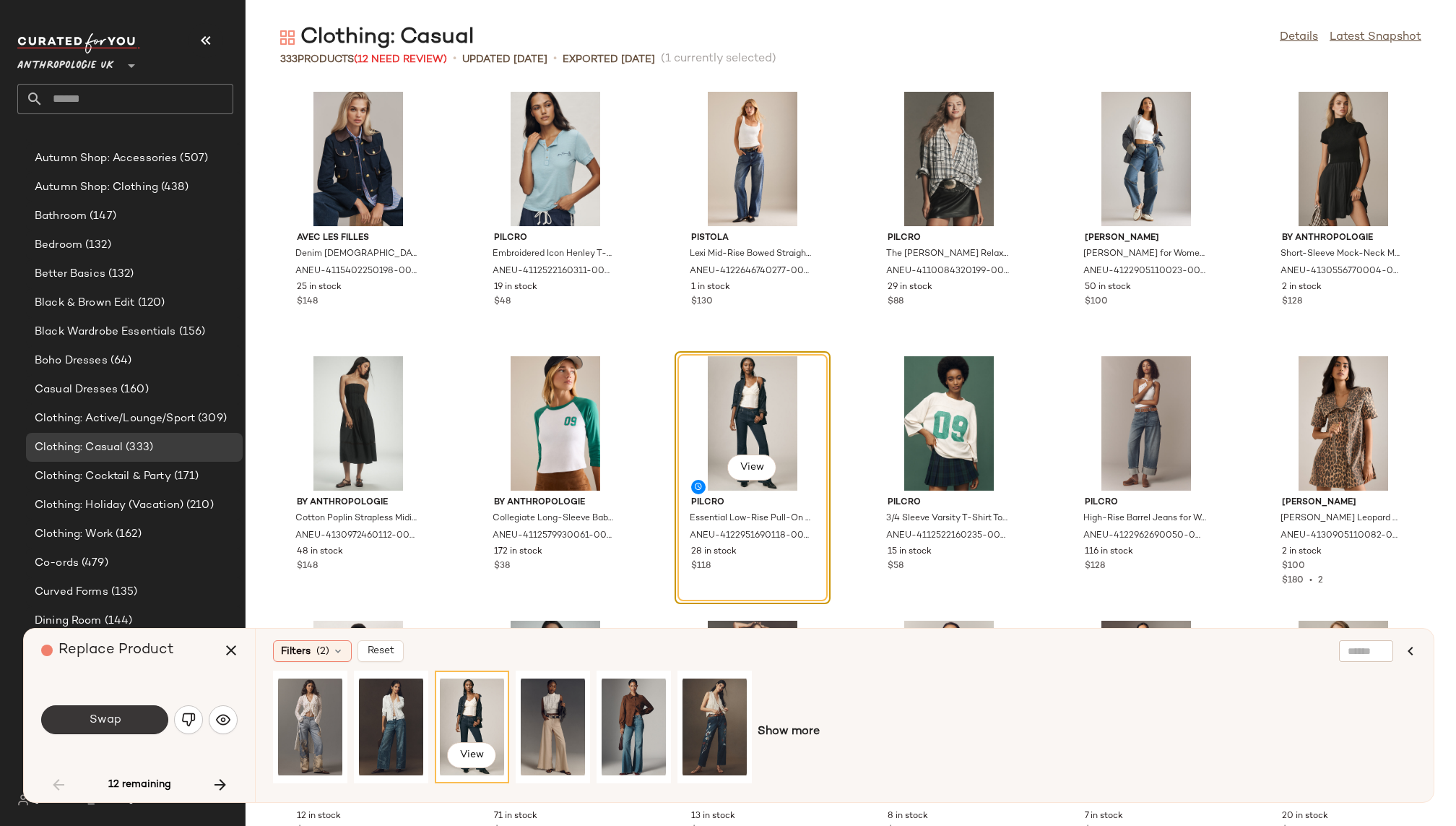
click at [104, 724] on span "Swap" at bounding box center [104, 720] width 32 height 14
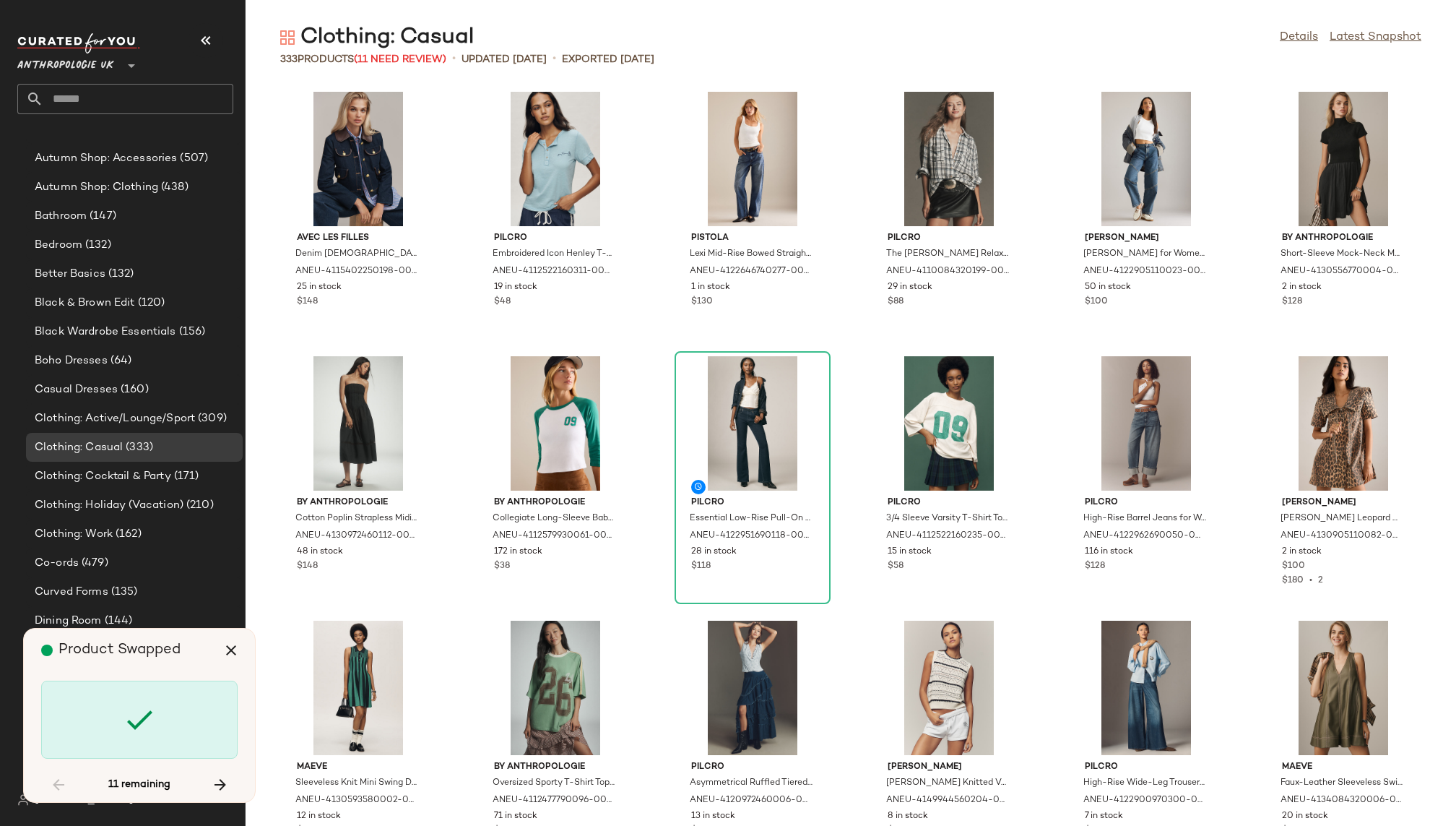
scroll to position [1321, 0]
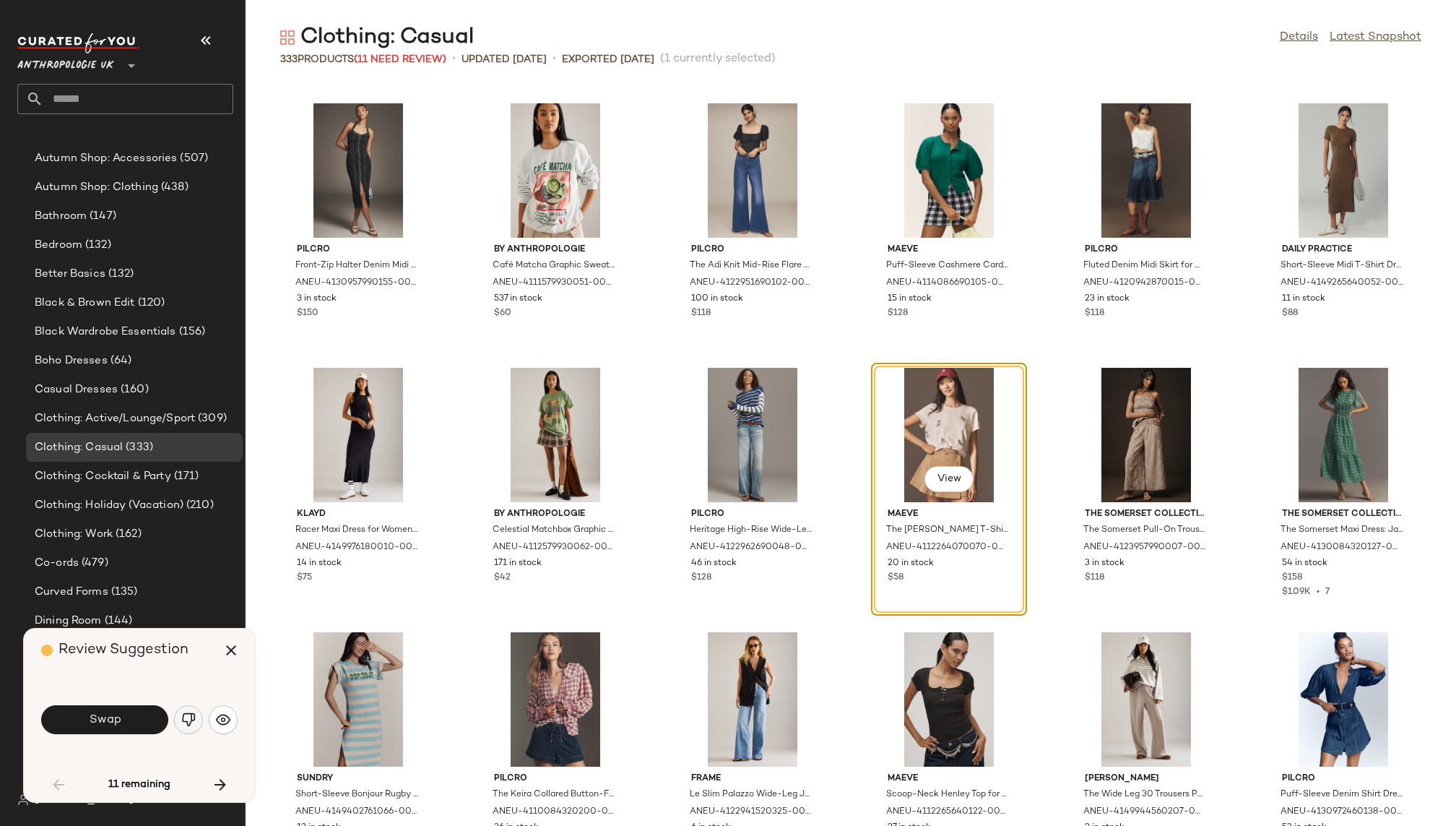
click at [193, 724] on img "button" at bounding box center [189, 720] width 15 height 15
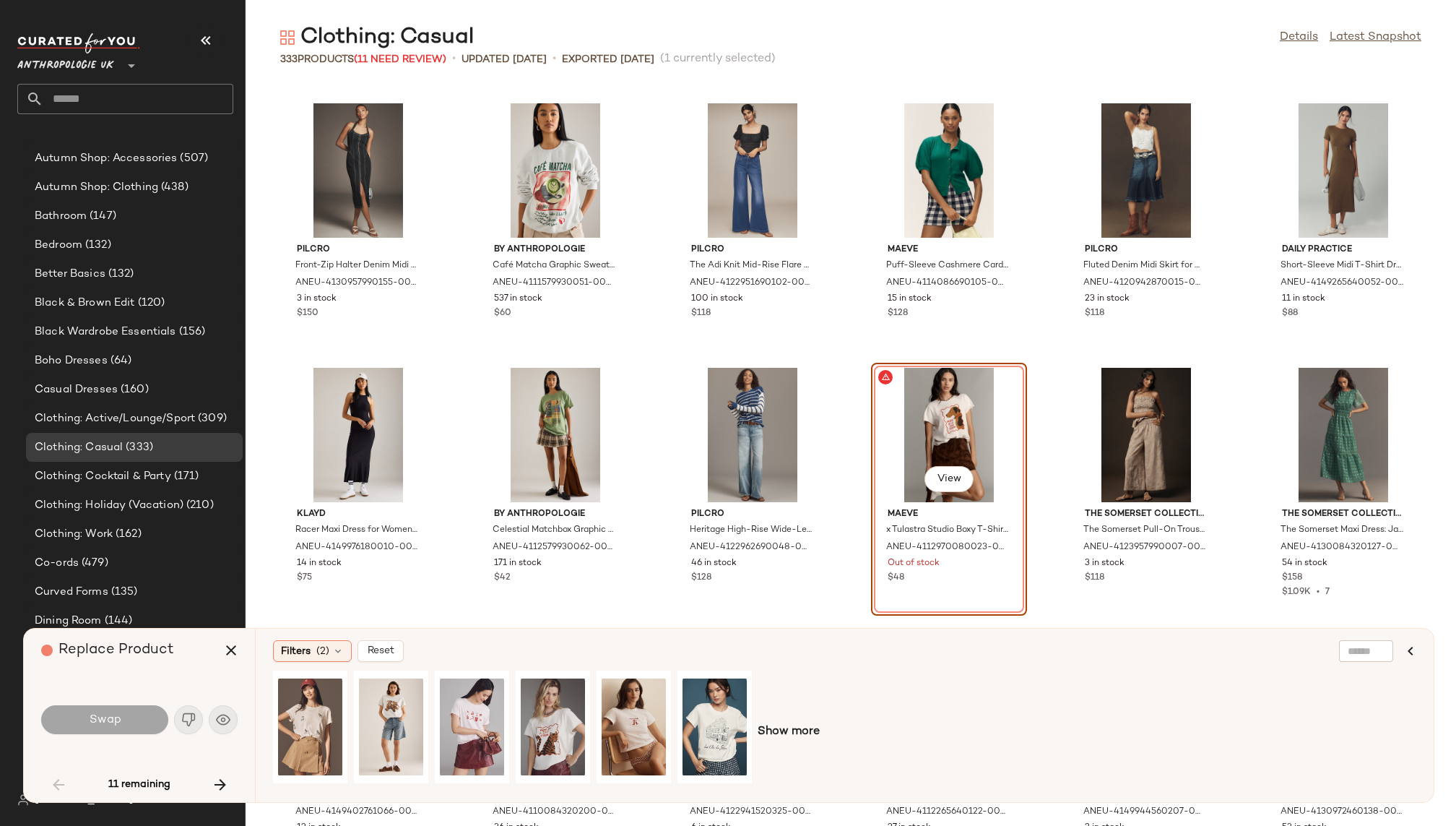
click at [512, 720] on div at bounding box center [512, 732] width 479 height 123
click at [529, 720] on div "View" at bounding box center [552, 726] width 64 height 103
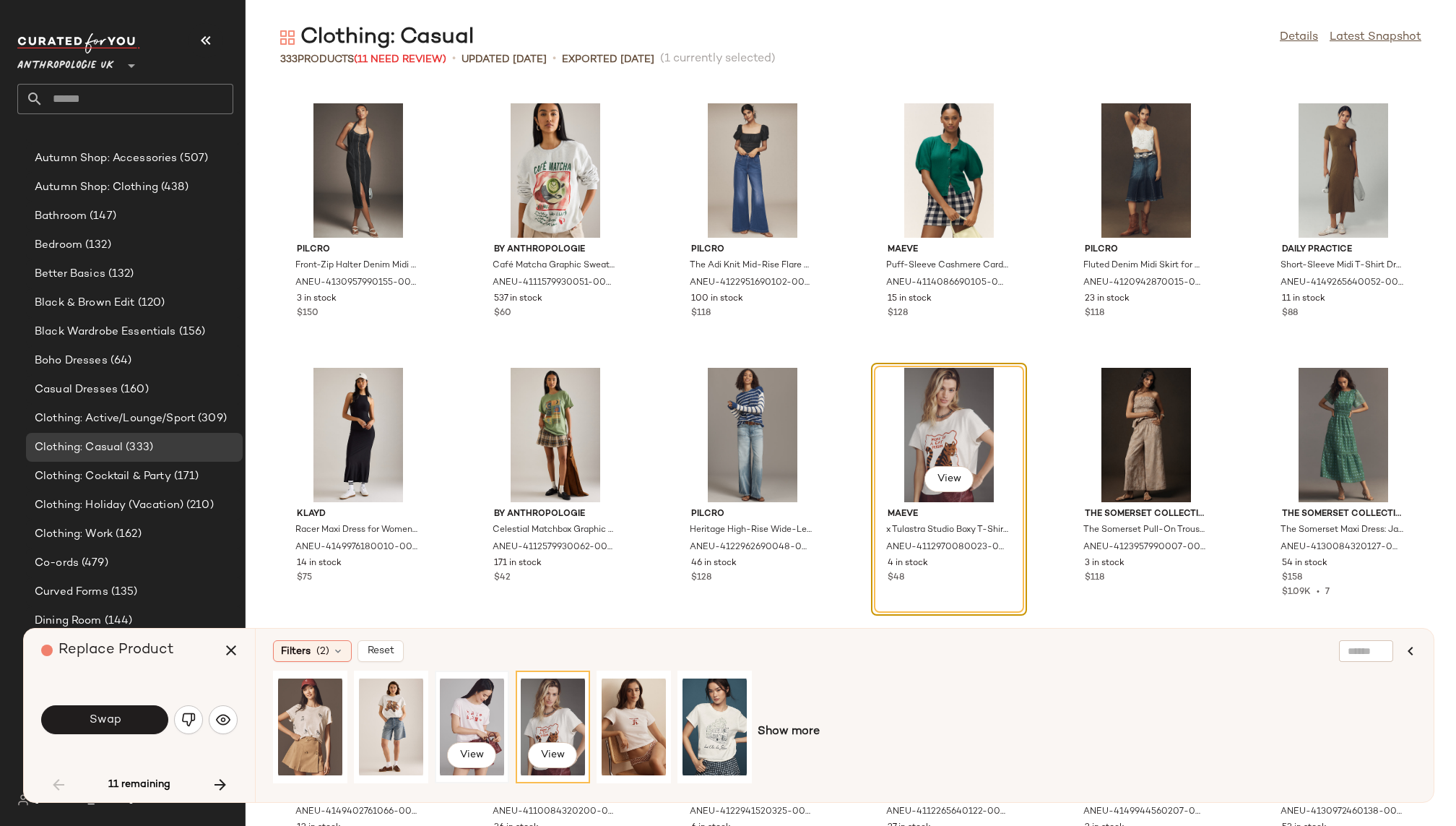
click at [461, 716] on div "View" at bounding box center [471, 726] width 64 height 103
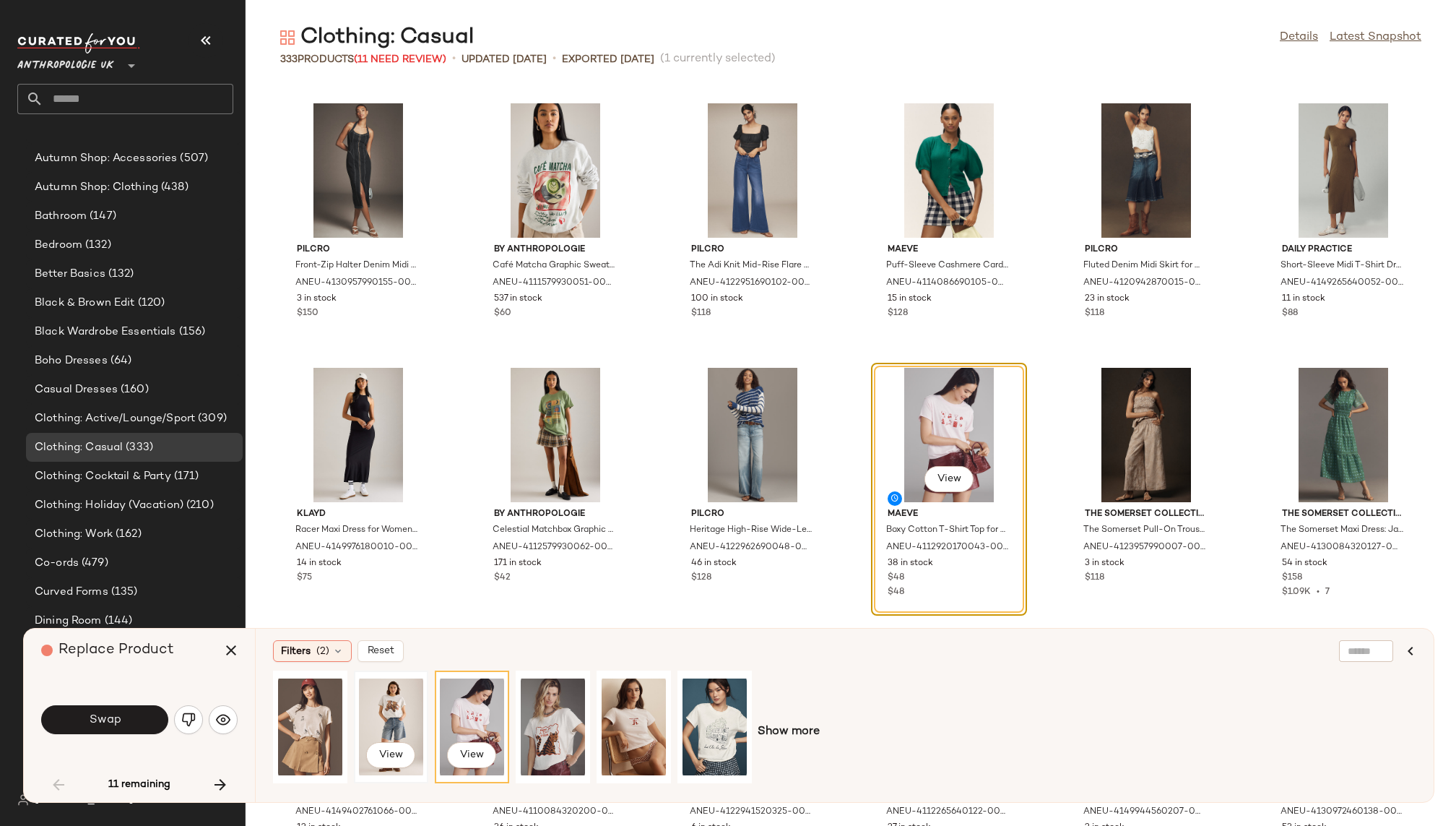
click at [392, 703] on div "View" at bounding box center [391, 726] width 64 height 103
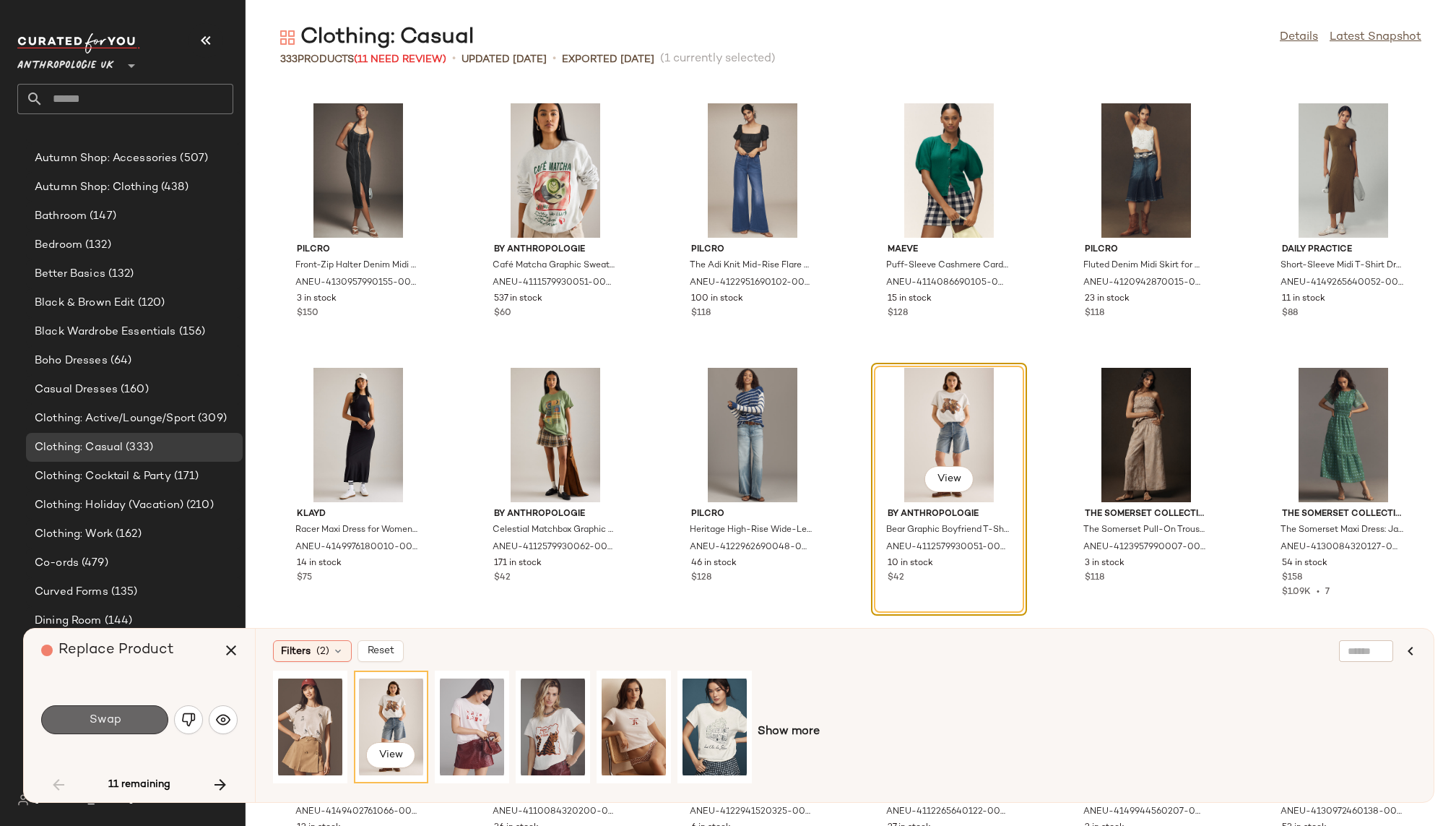
click at [115, 726] on button "Swap" at bounding box center [104, 719] width 127 height 29
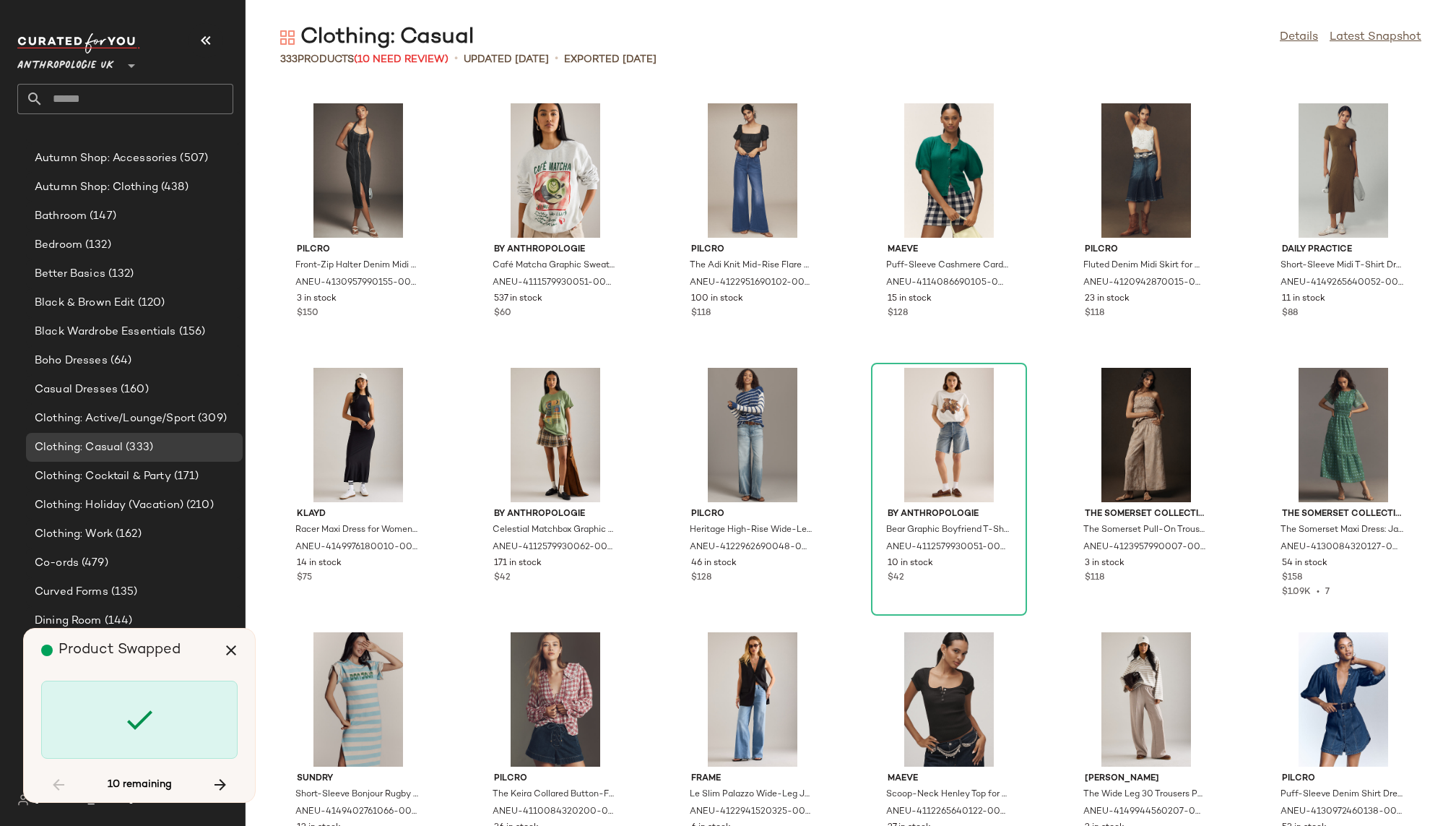
scroll to position [1850, 0]
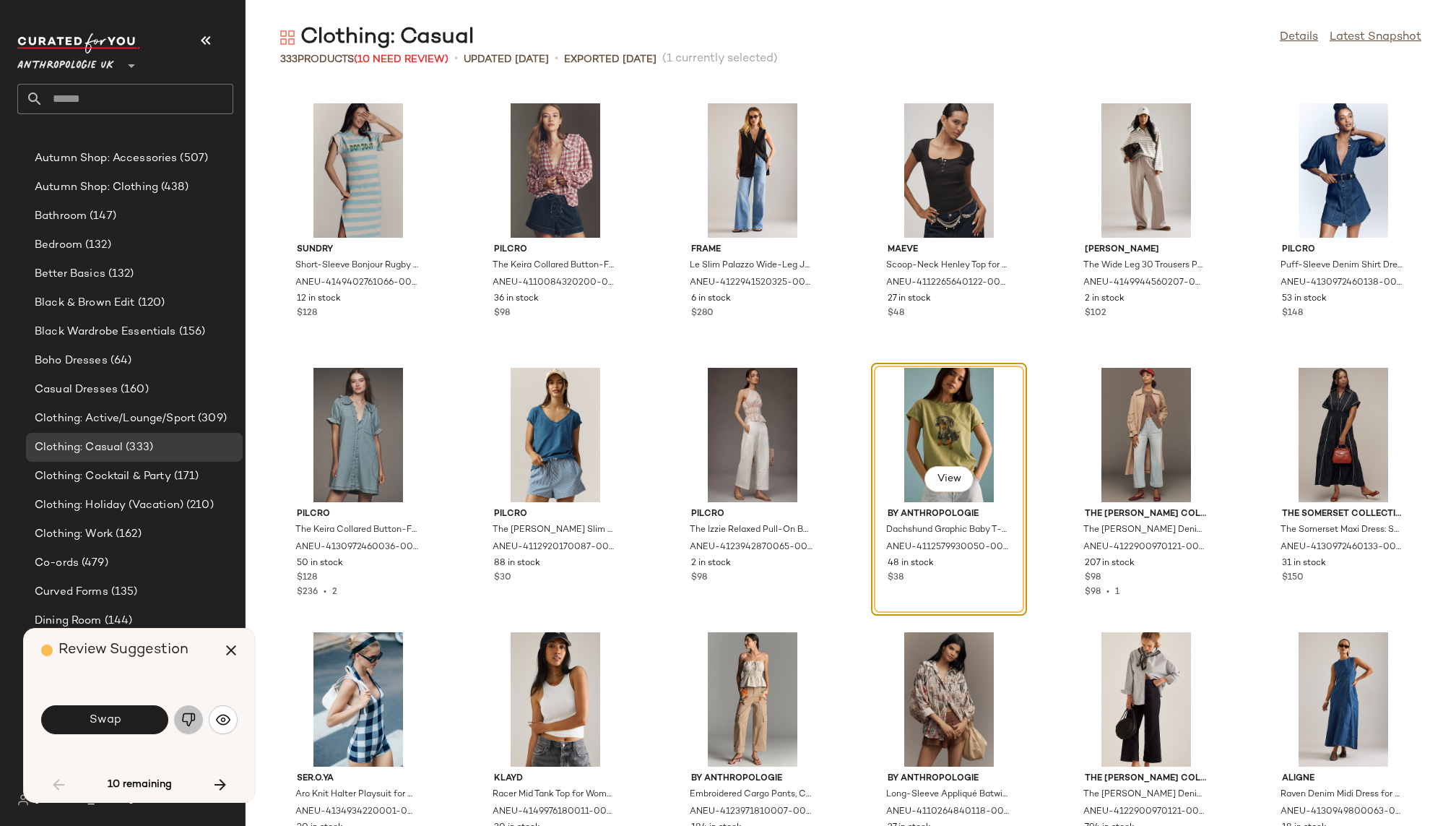
click at [192, 720] on img "button" at bounding box center [189, 720] width 15 height 15
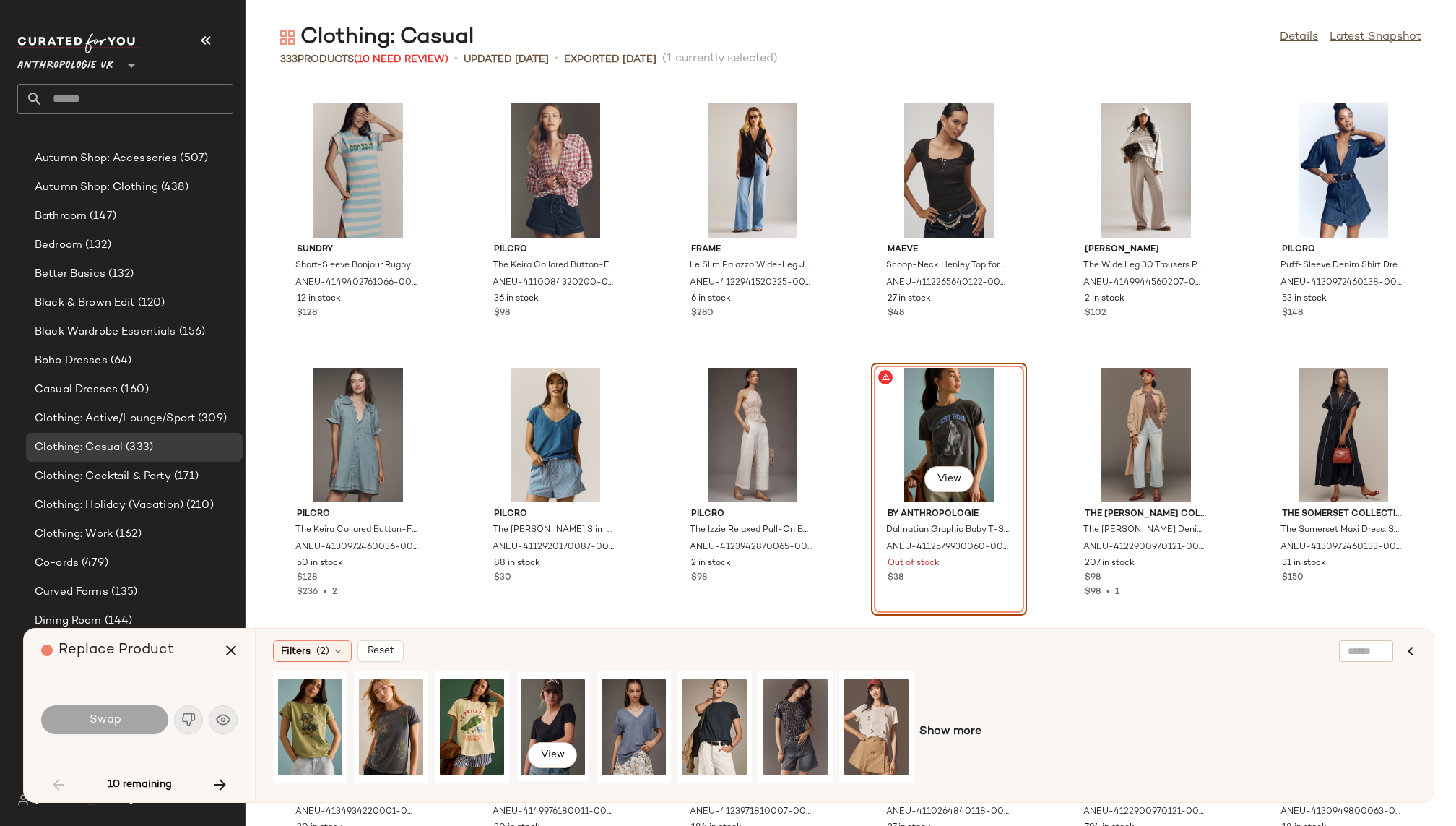
click at [531, 714] on div "View" at bounding box center [552, 726] width 64 height 103
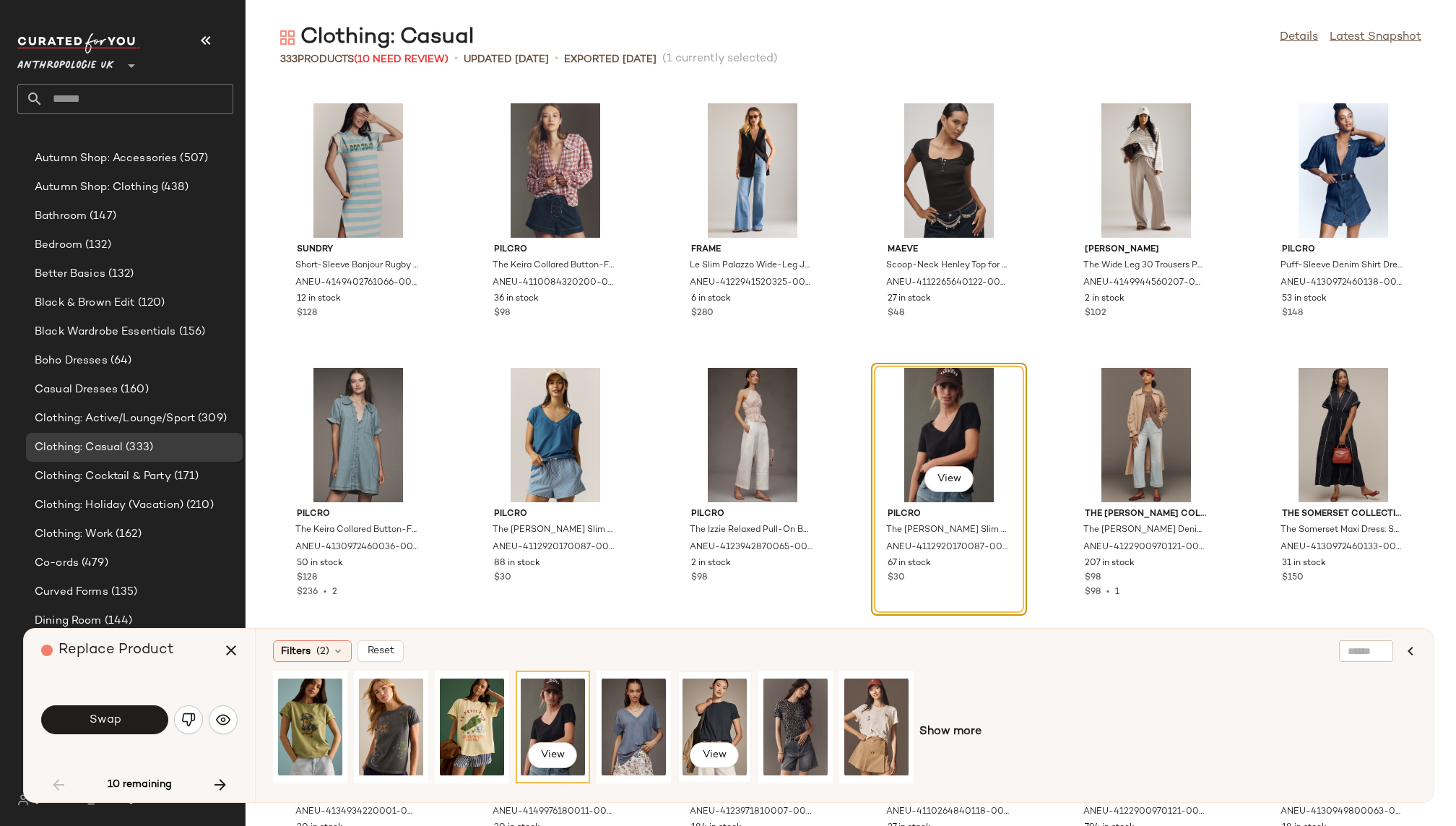
click at [710, 707] on div "View" at bounding box center [714, 726] width 64 height 103
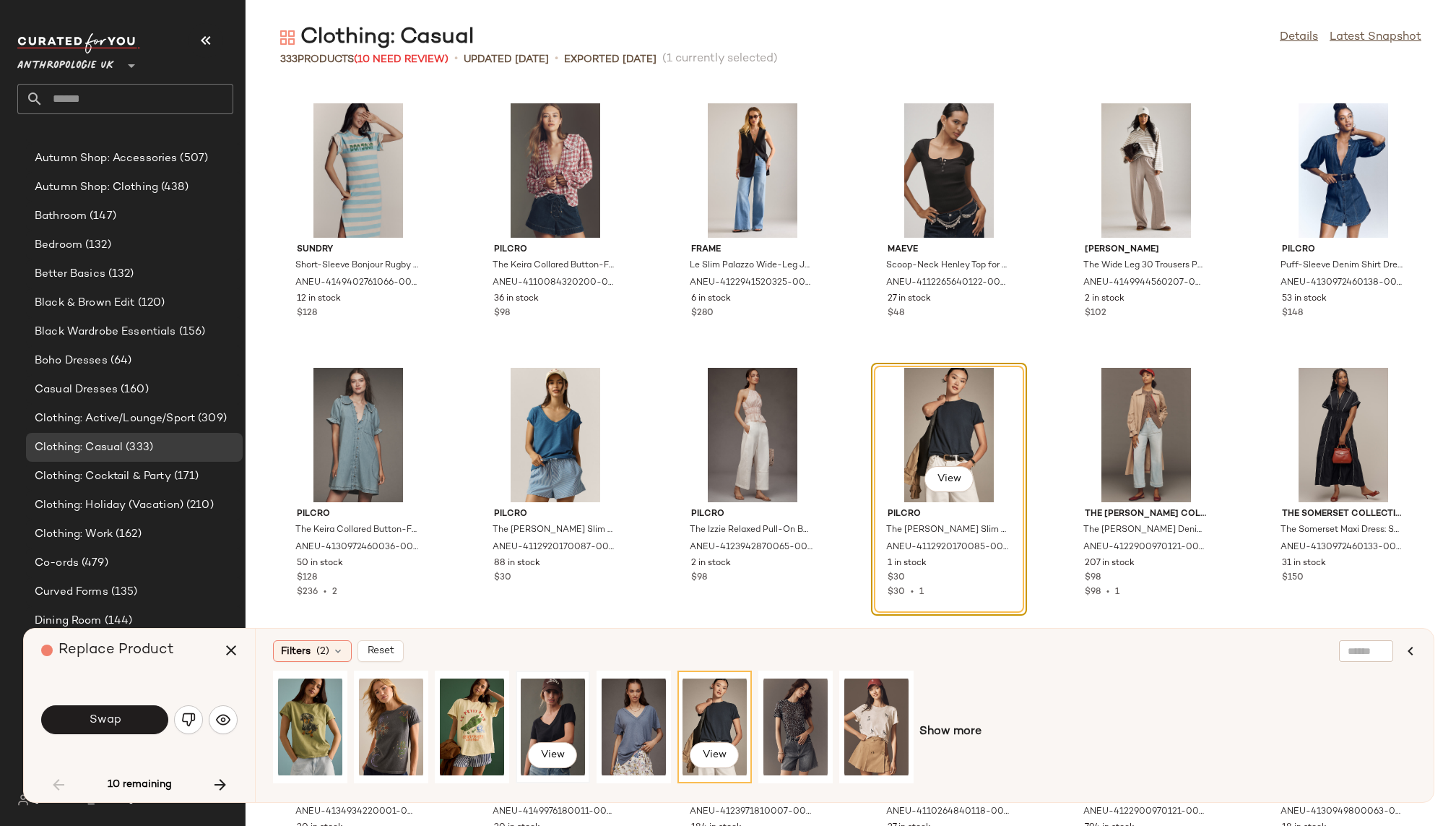
click at [537, 708] on div "View" at bounding box center [552, 726] width 64 height 103
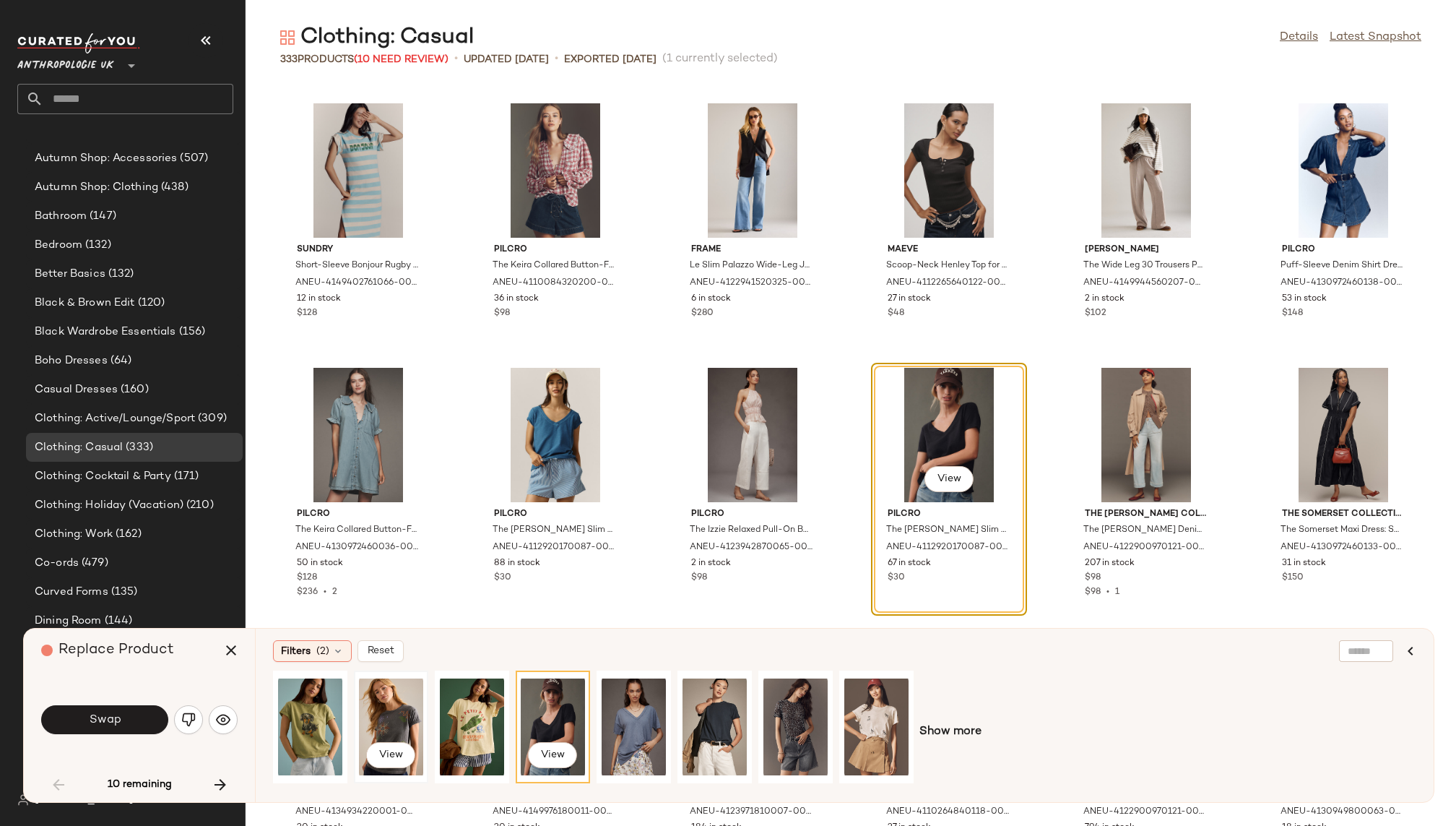
click at [389, 713] on div "View" at bounding box center [391, 726] width 64 height 103
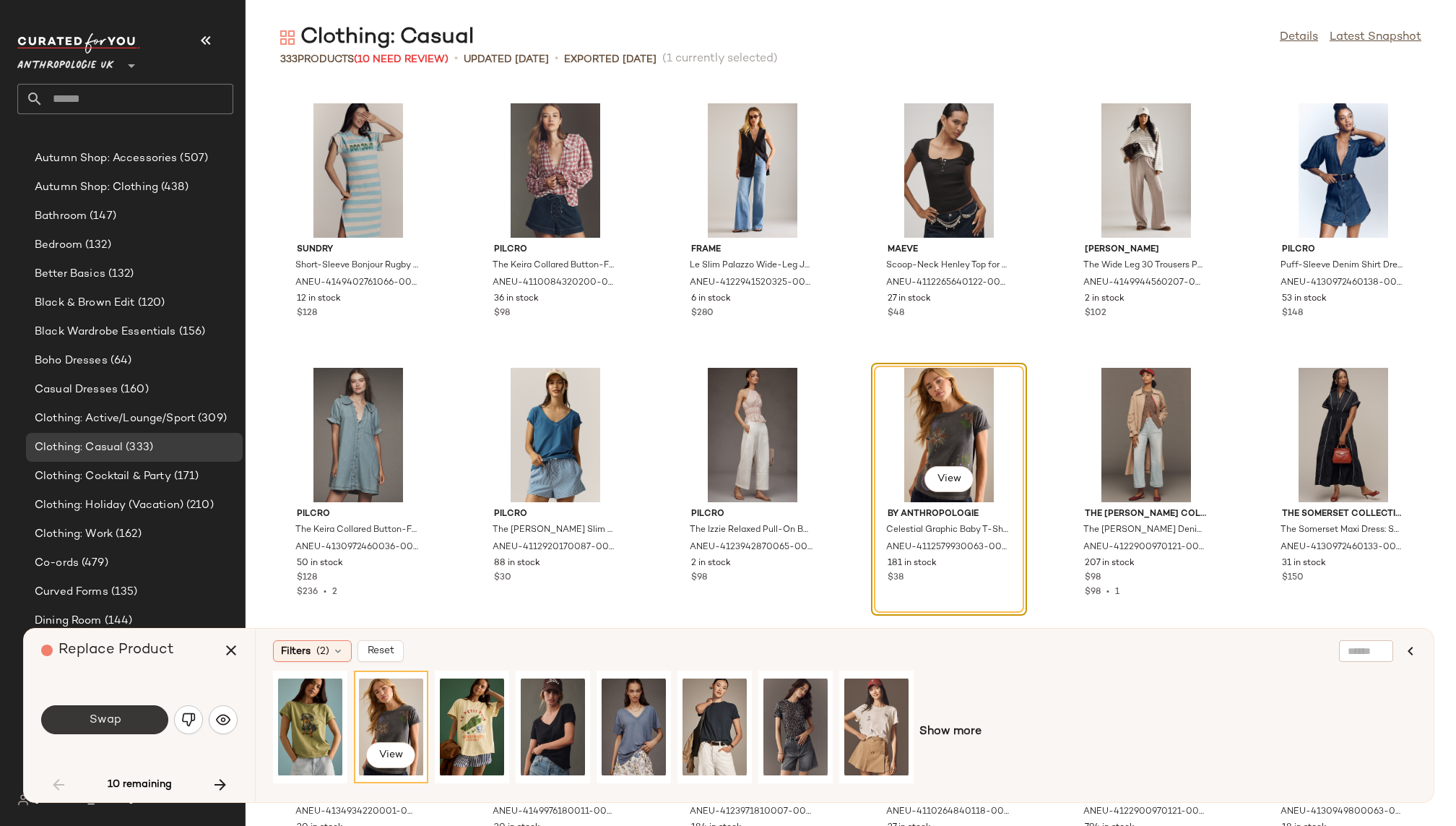
click at [132, 722] on button "Swap" at bounding box center [104, 719] width 127 height 29
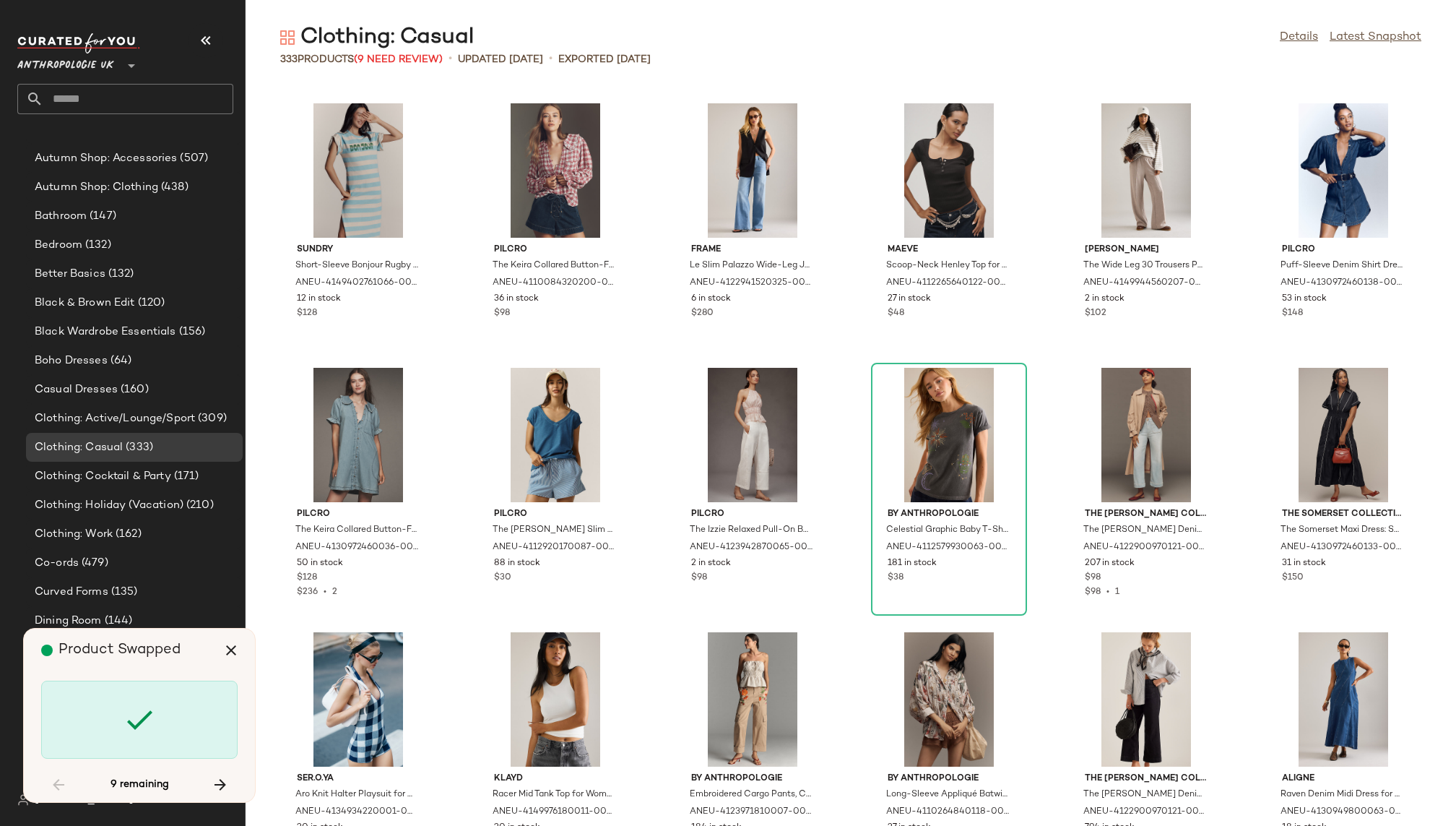
scroll to position [4230, 0]
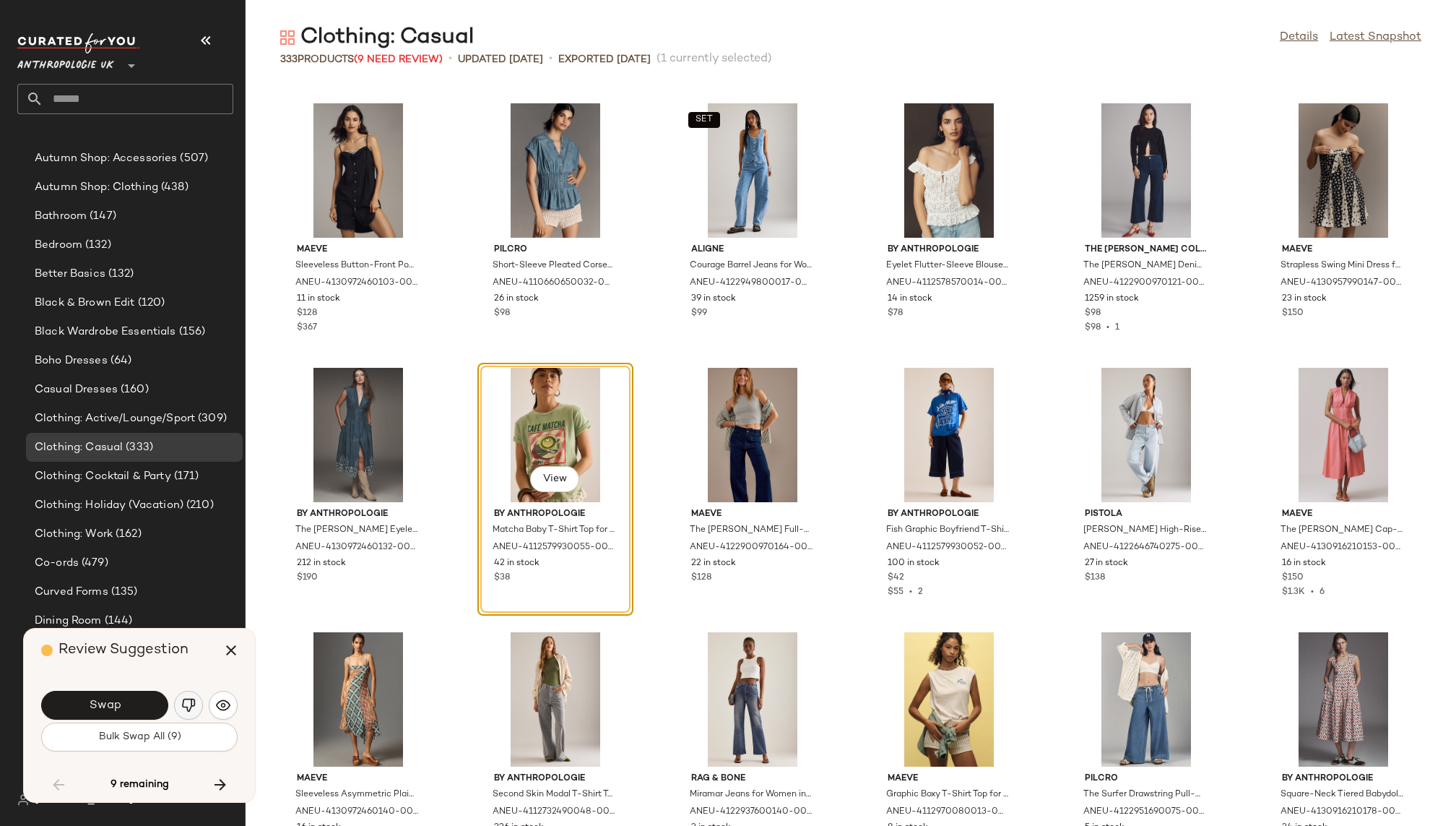
click at [189, 701] on img "button" at bounding box center [189, 706] width 15 height 15
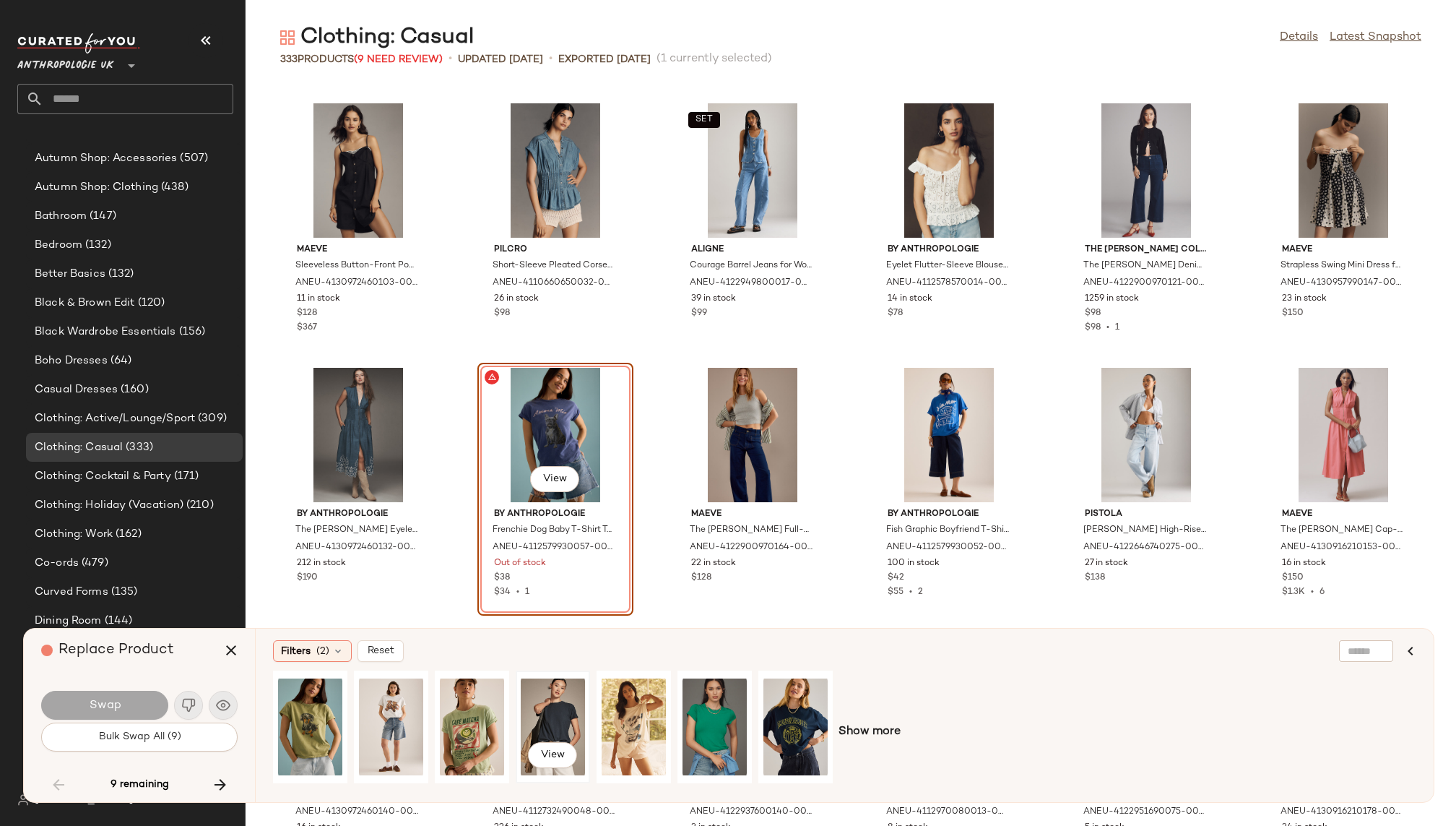
click at [557, 706] on div "View" at bounding box center [552, 726] width 64 height 103
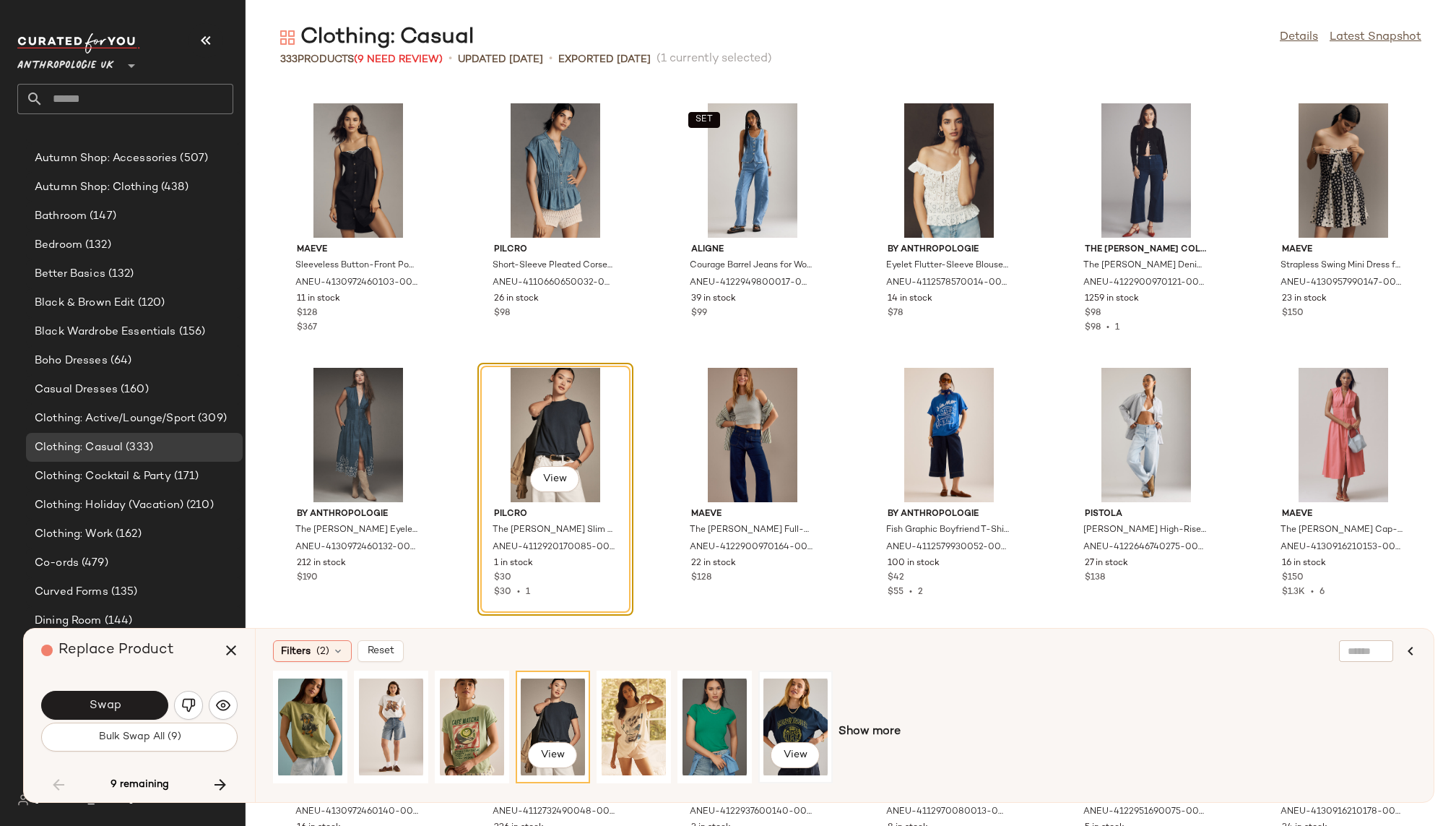
click at [788, 704] on div "View" at bounding box center [795, 726] width 64 height 103
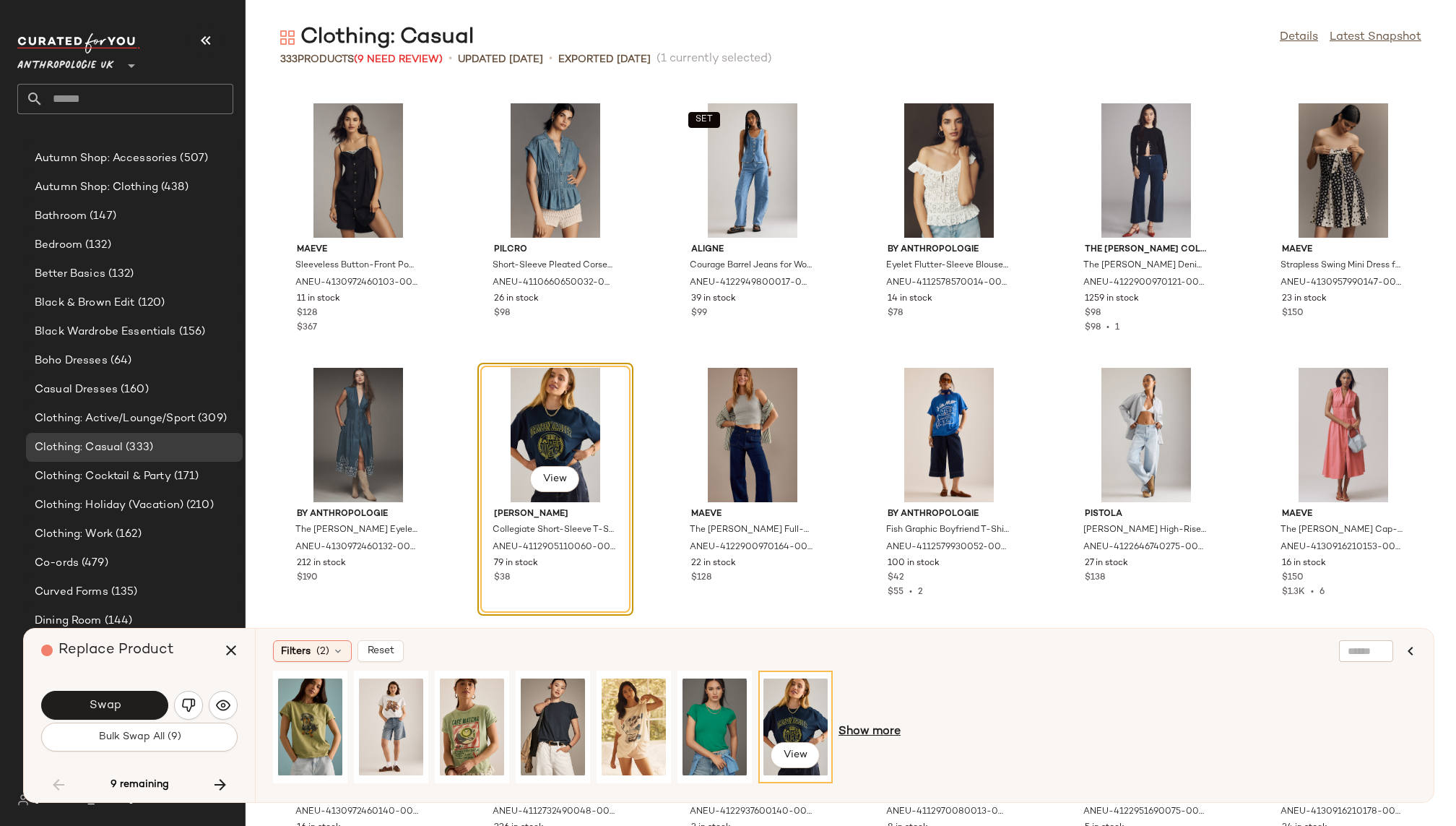
click at [856, 726] on span "Show more" at bounding box center [869, 732] width 62 height 18
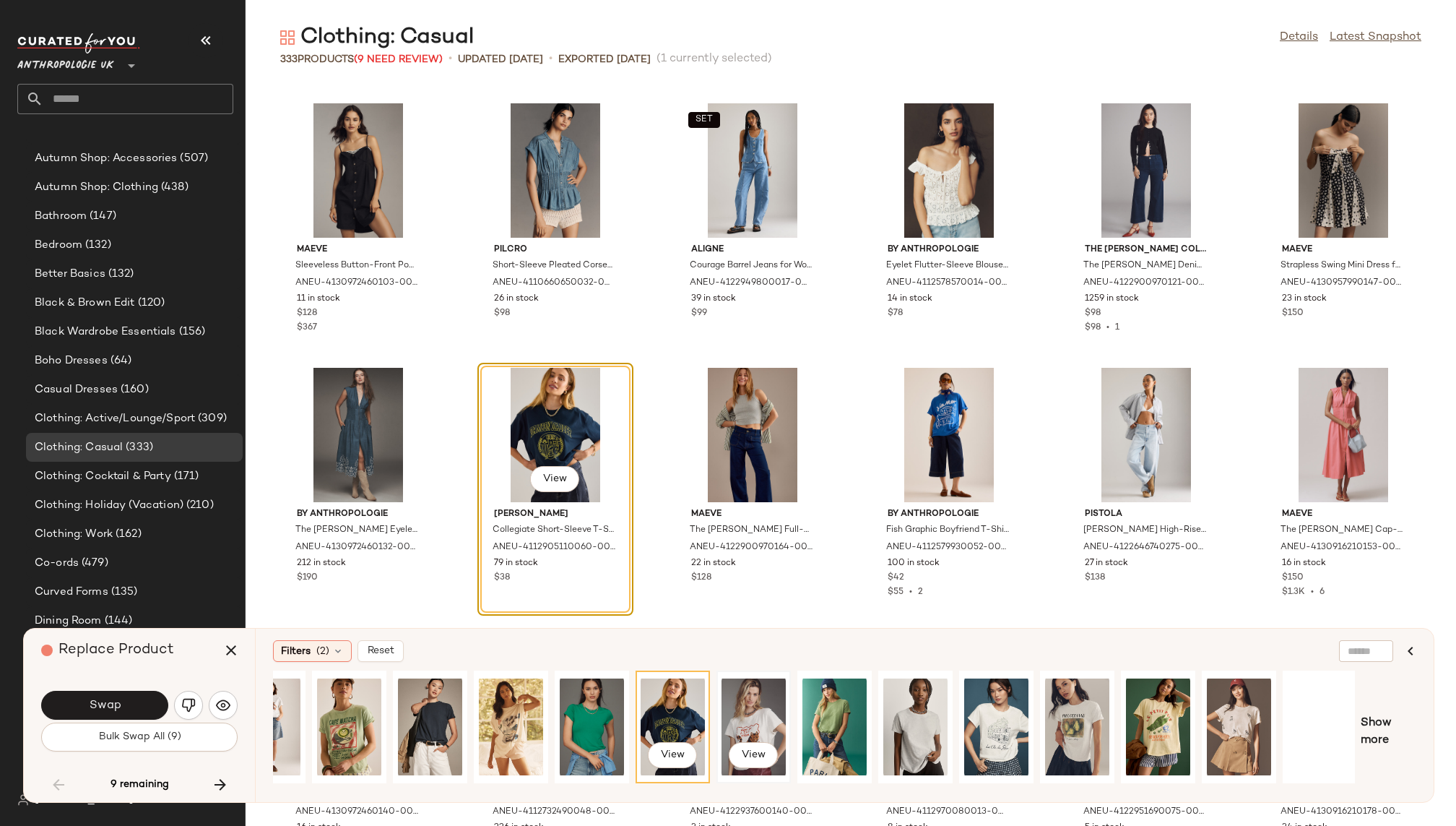
scroll to position [0, 123]
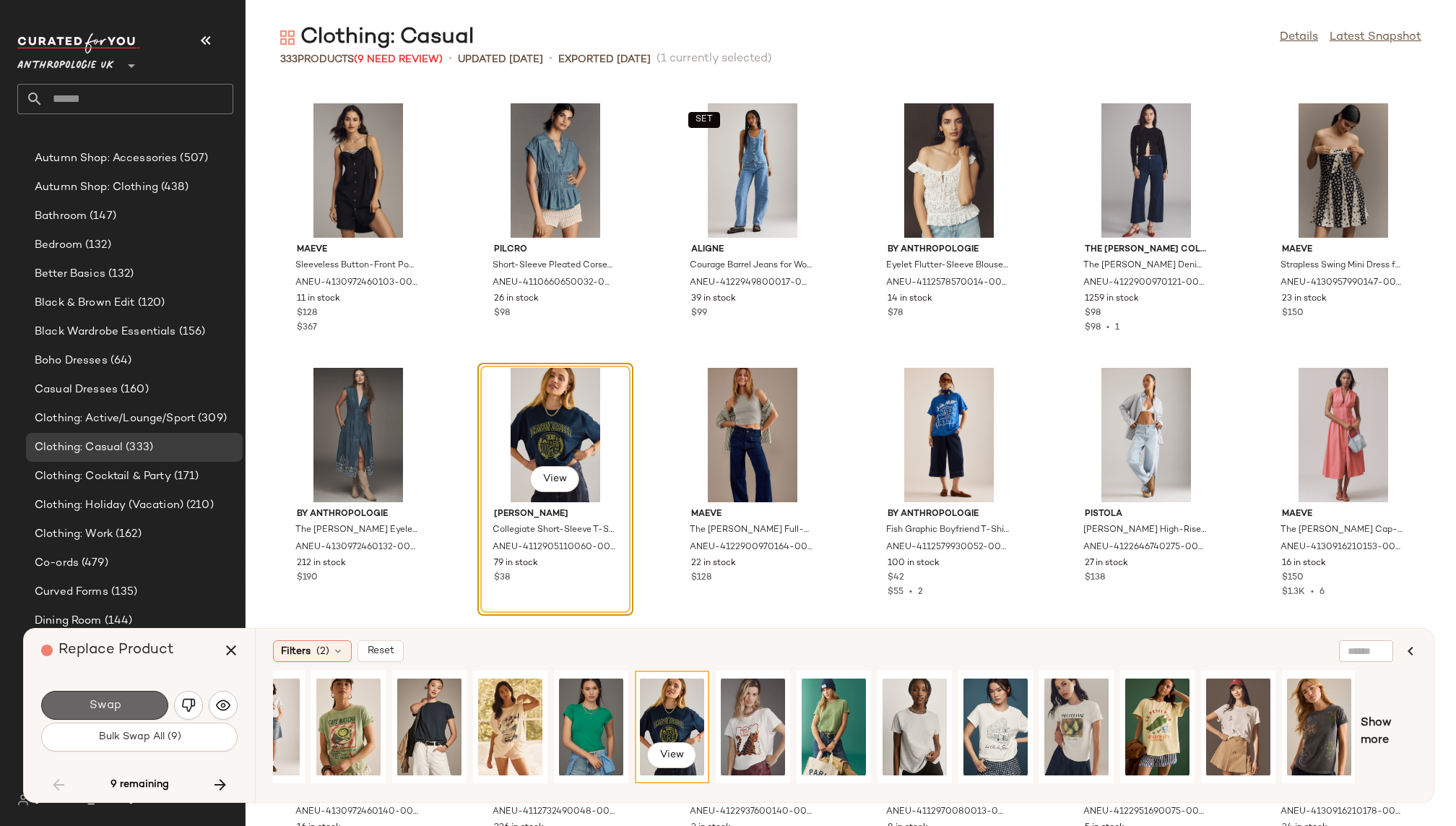
click at [136, 708] on button "Swap" at bounding box center [104, 705] width 127 height 29
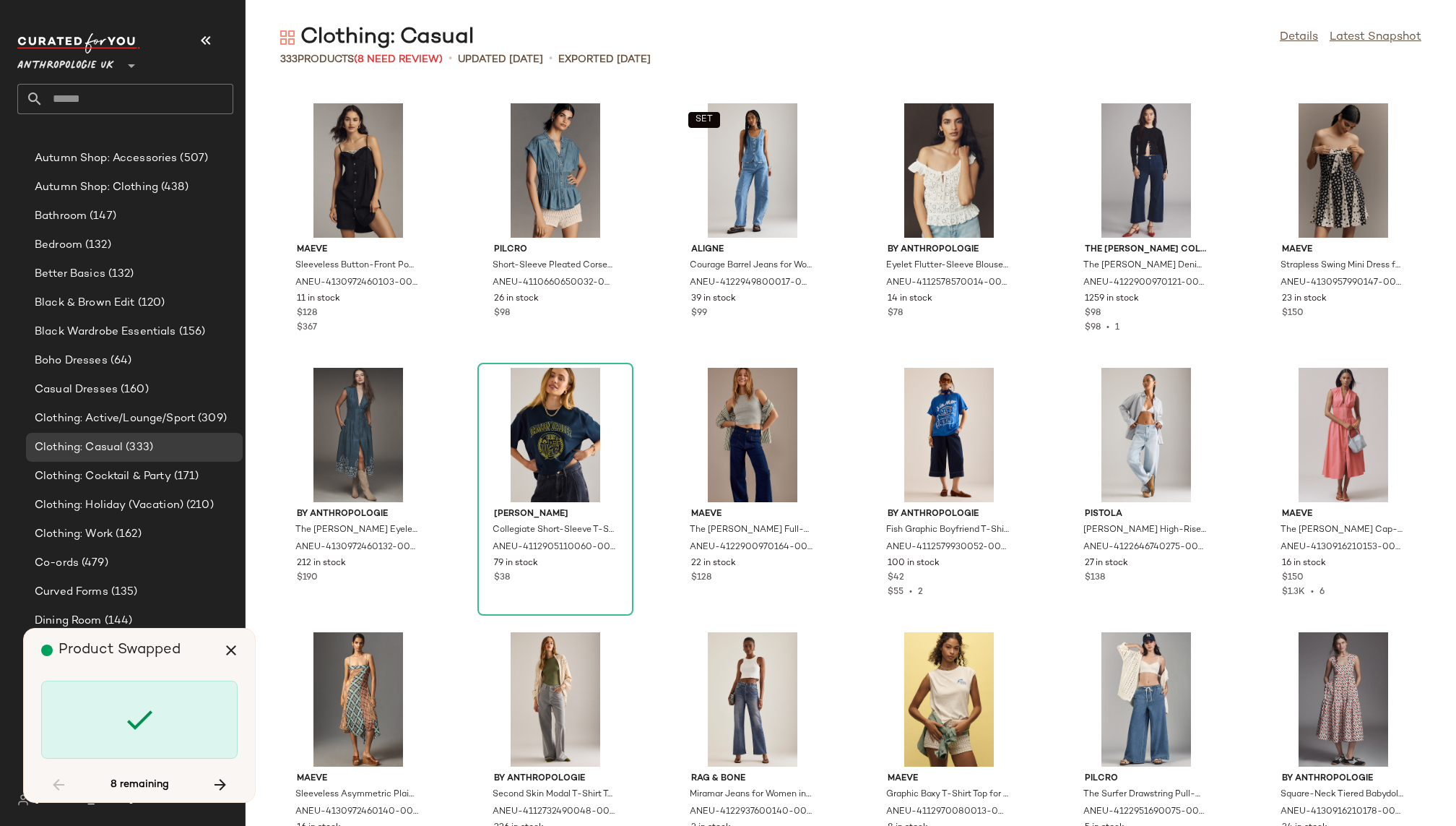
scroll to position [5288, 0]
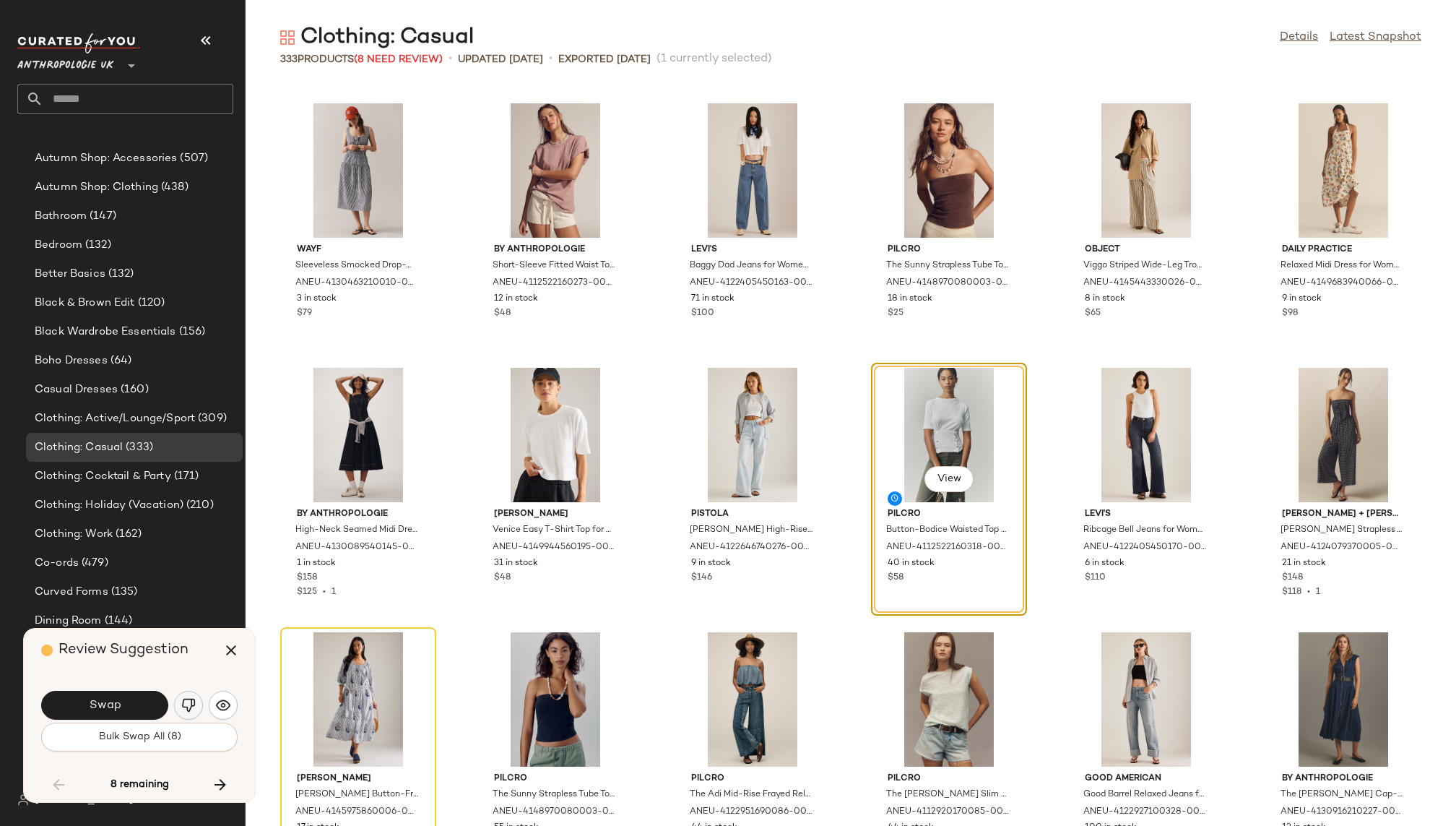
click at [189, 704] on img "button" at bounding box center [189, 706] width 15 height 15
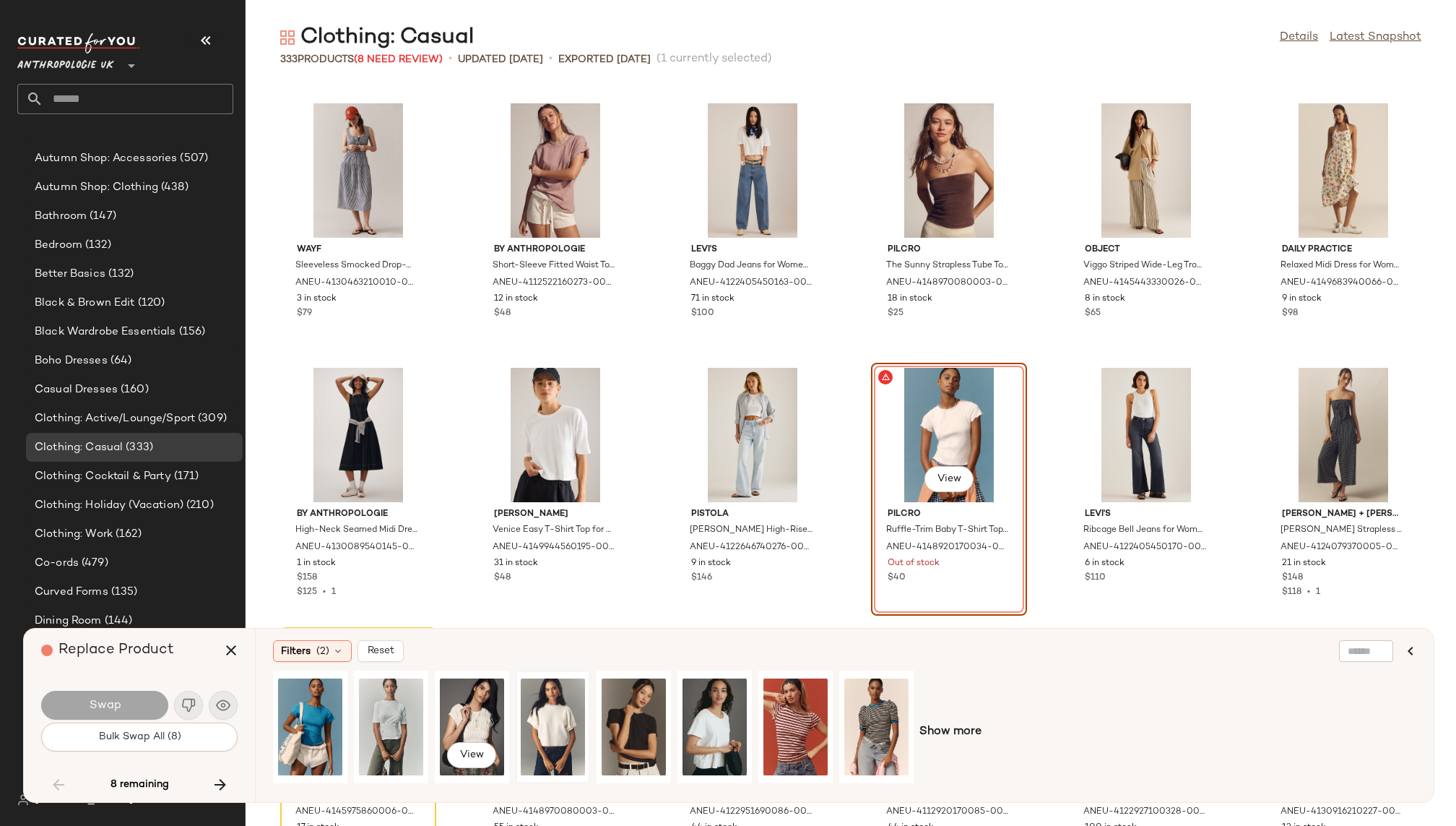
click at [549, 711] on div at bounding box center [552, 726] width 64 height 103
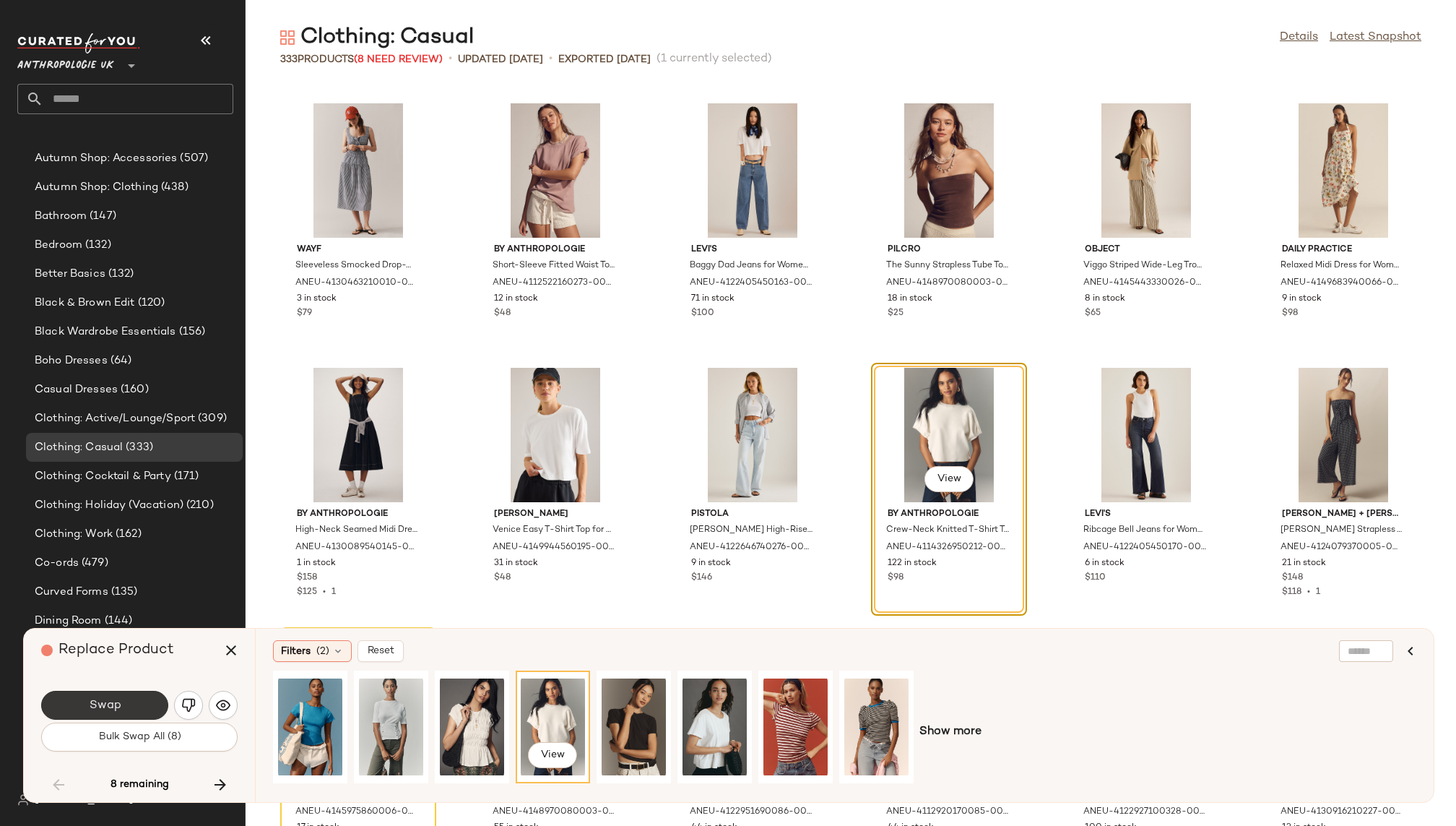
click at [125, 700] on button "Swap" at bounding box center [104, 705] width 127 height 29
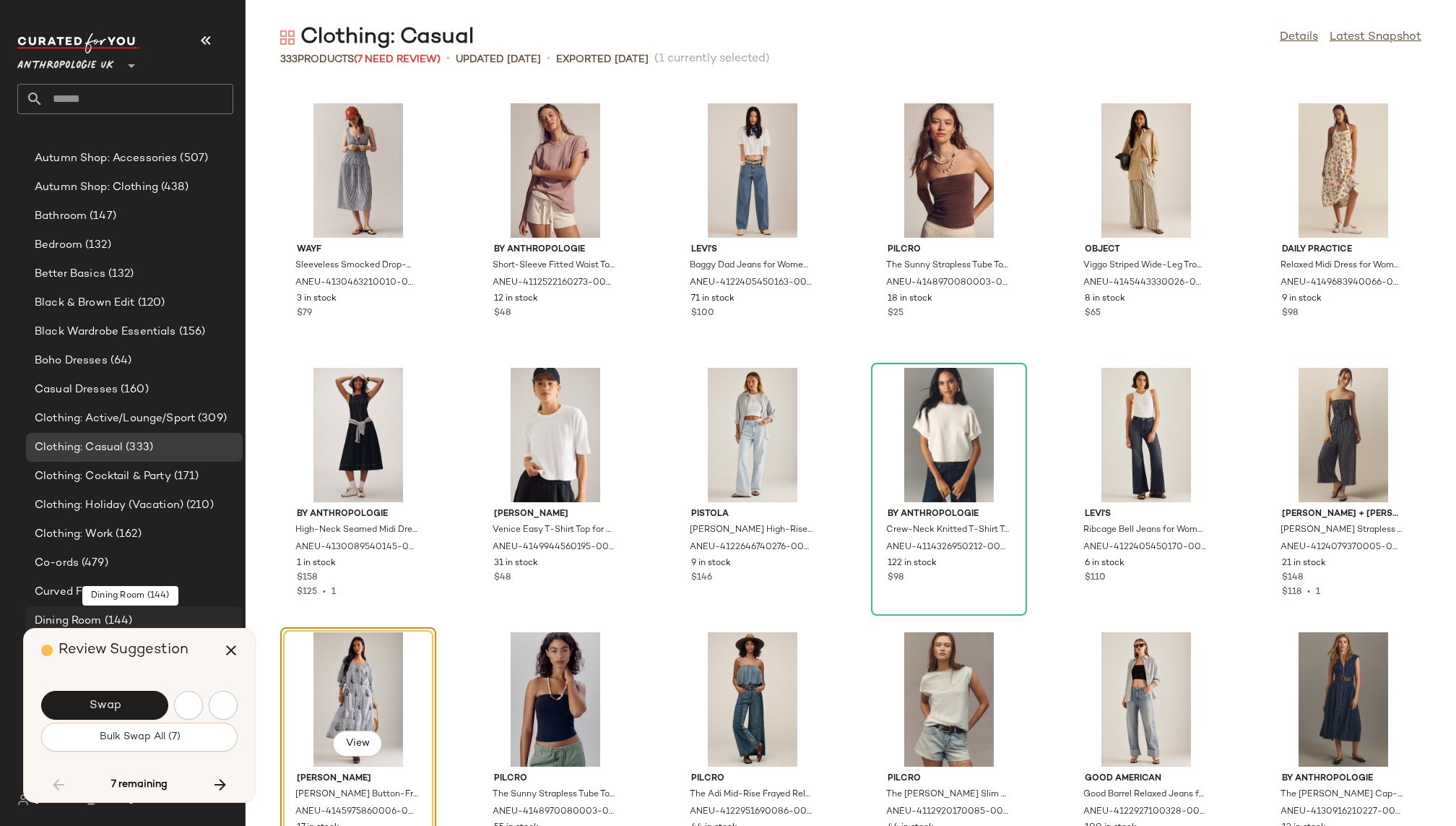
scroll to position [5551, 0]
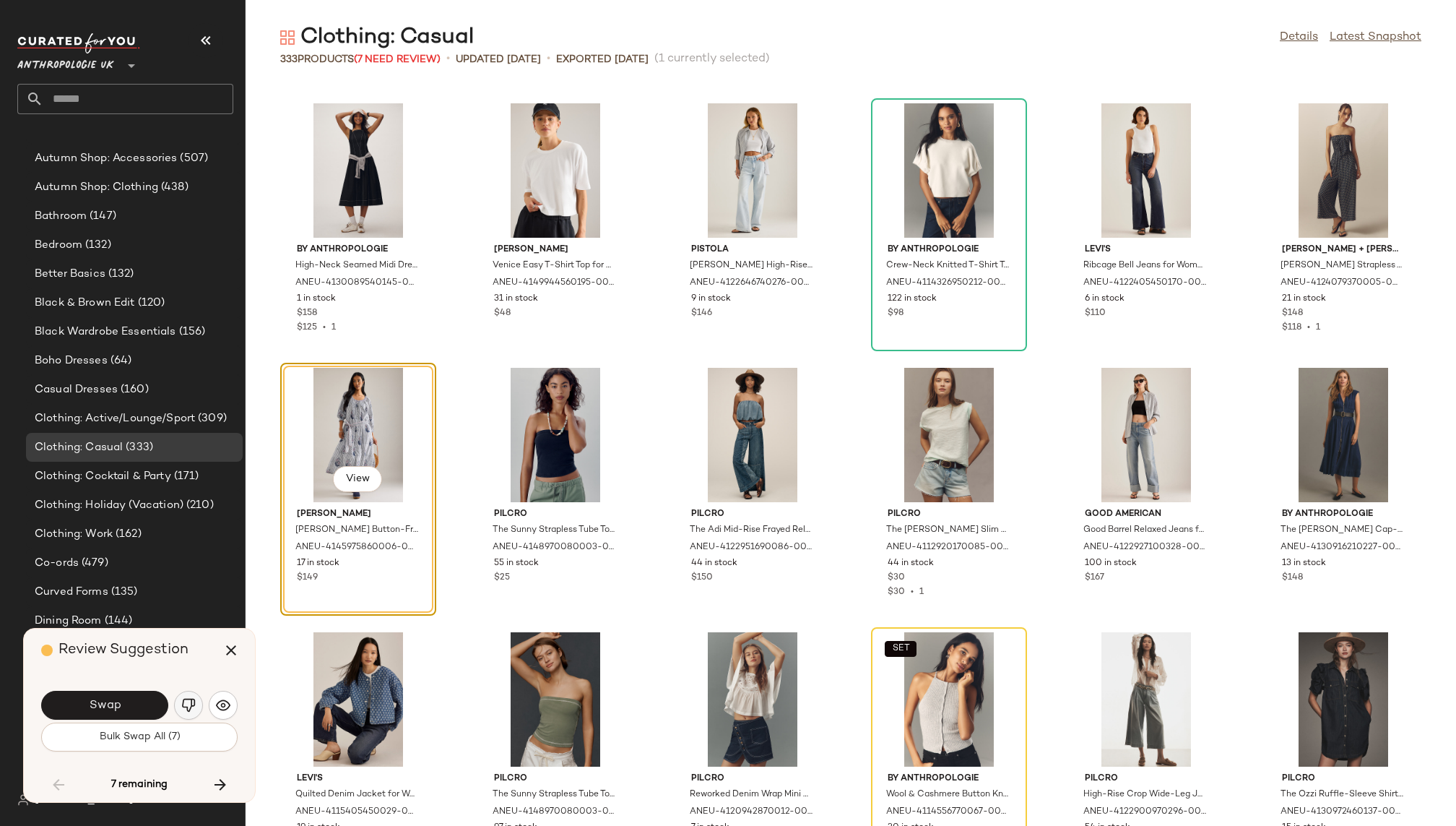
click at [188, 698] on img "button" at bounding box center [189, 706] width 15 height 15
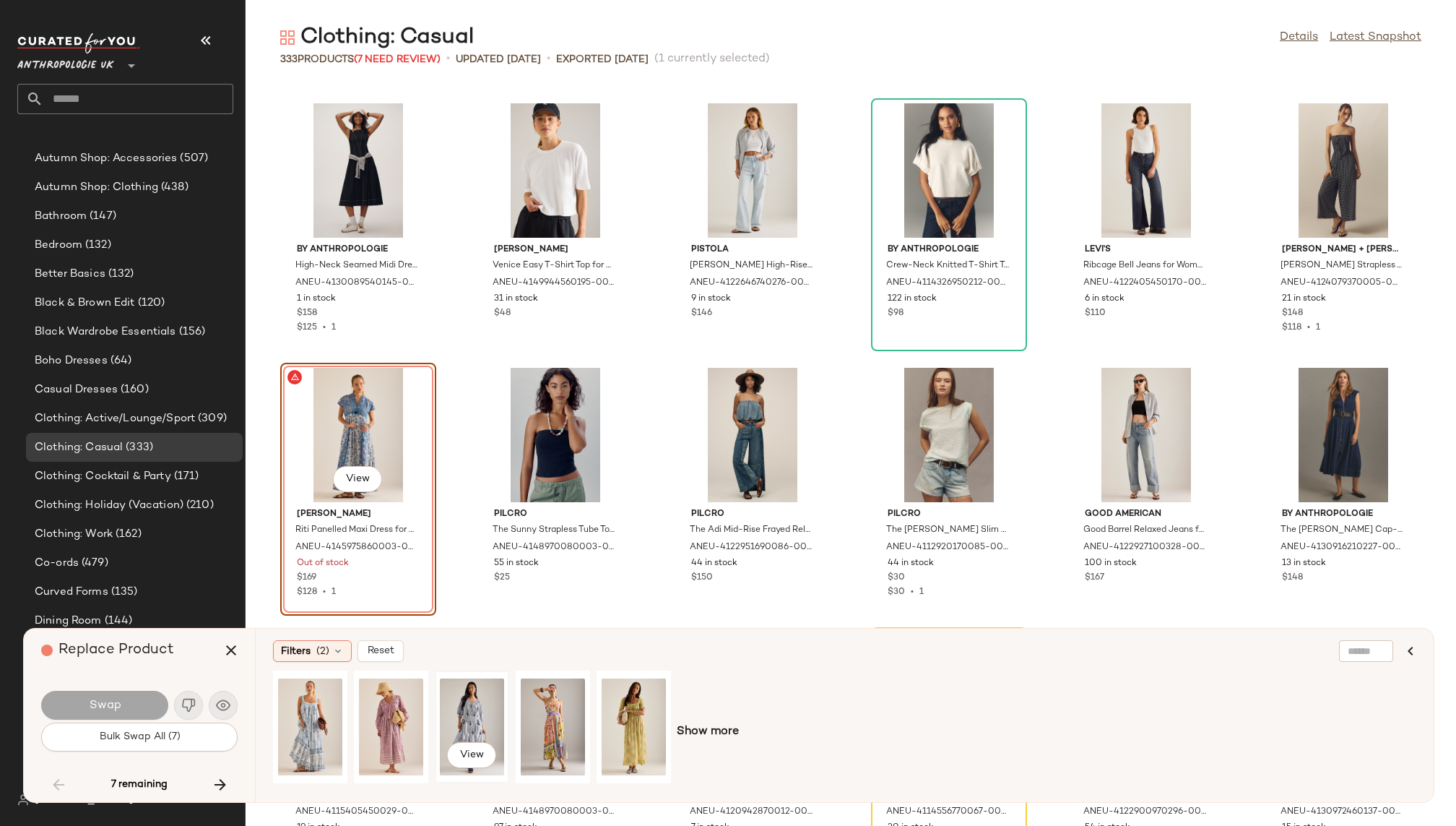
click at [474, 706] on div "View" at bounding box center [471, 726] width 64 height 103
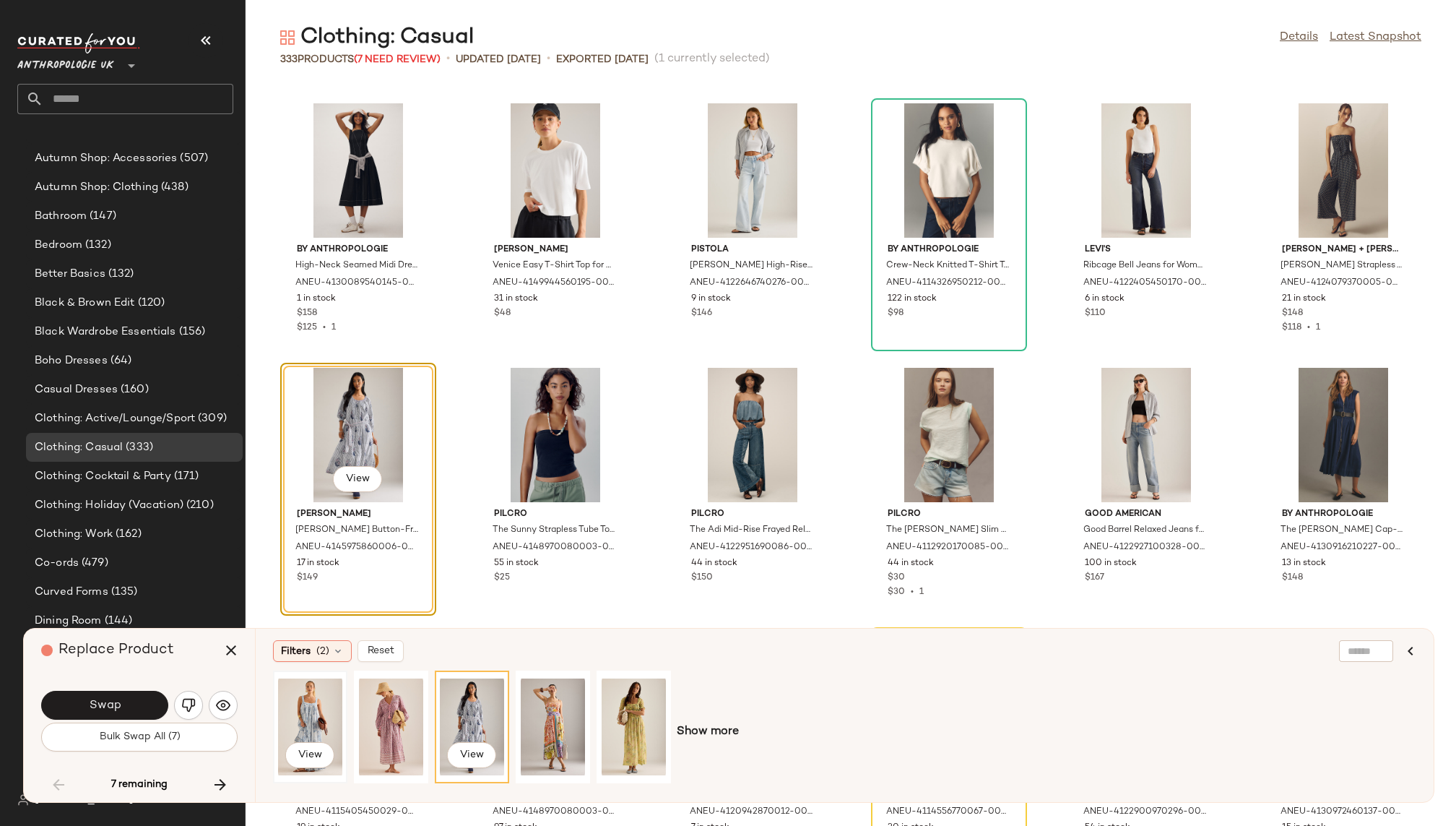
click at [318, 706] on div "View" at bounding box center [309, 726] width 64 height 103
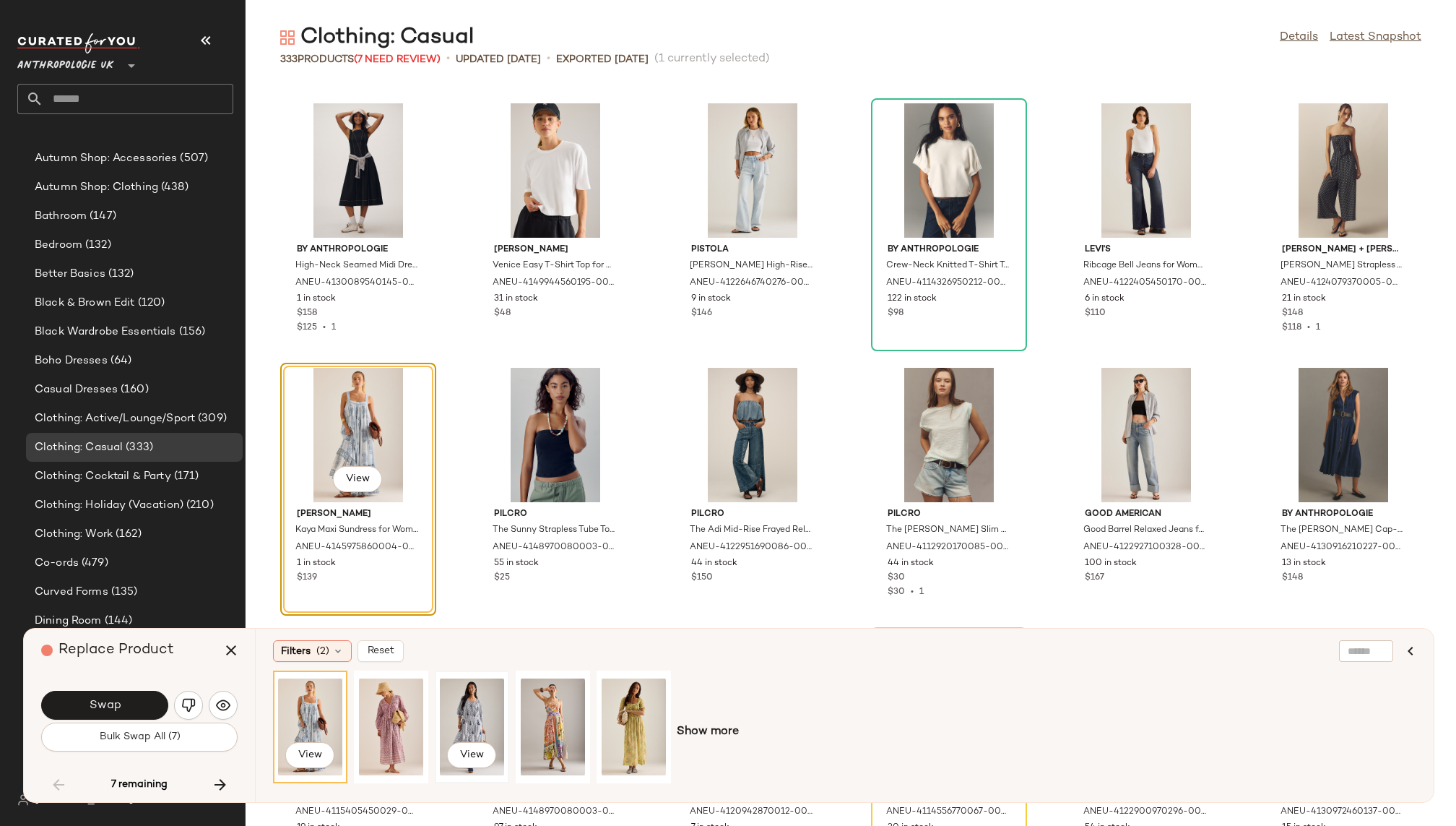
click at [458, 707] on div "View" at bounding box center [471, 726] width 64 height 103
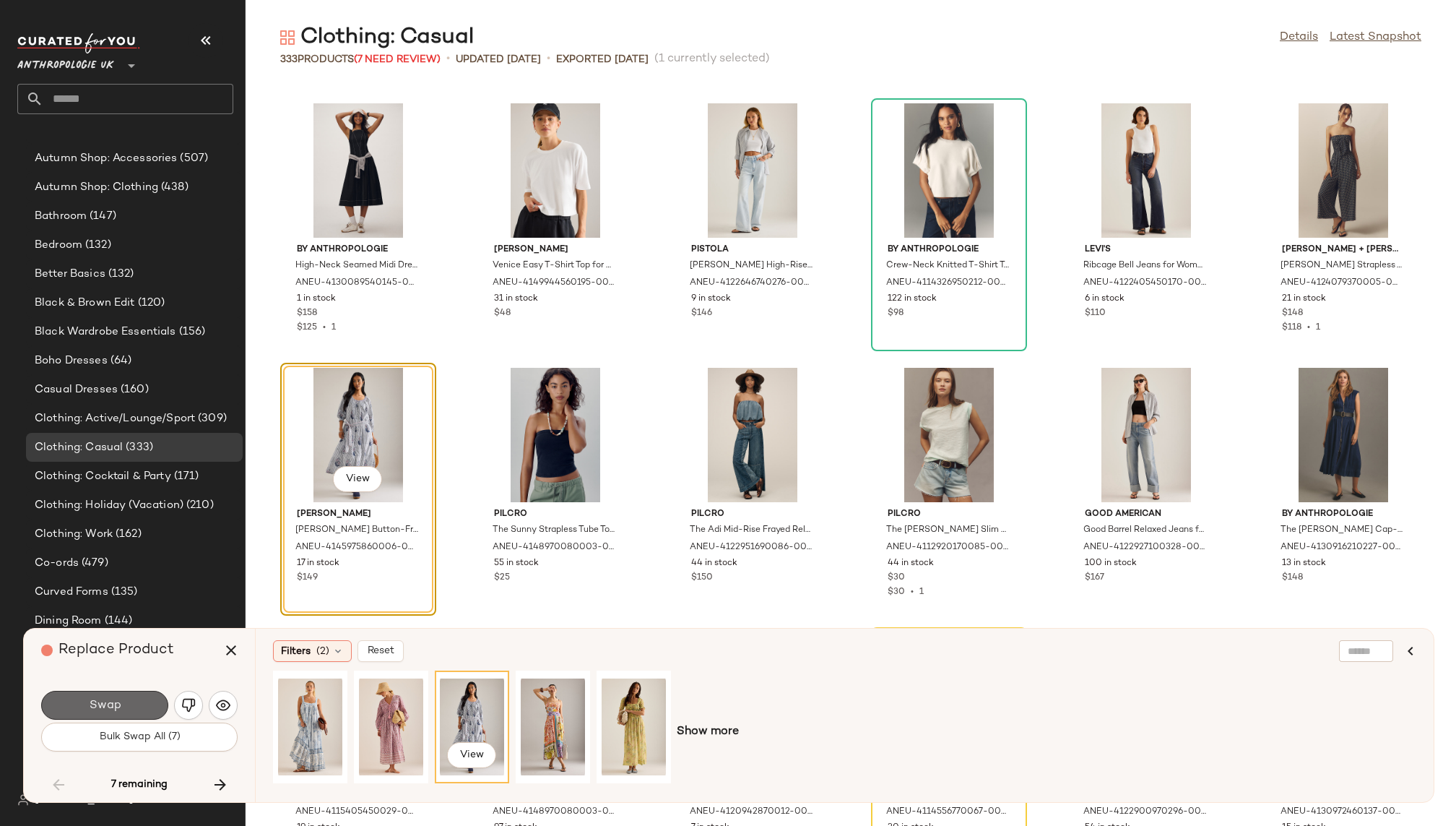
click at [149, 695] on button "Swap" at bounding box center [104, 705] width 127 height 29
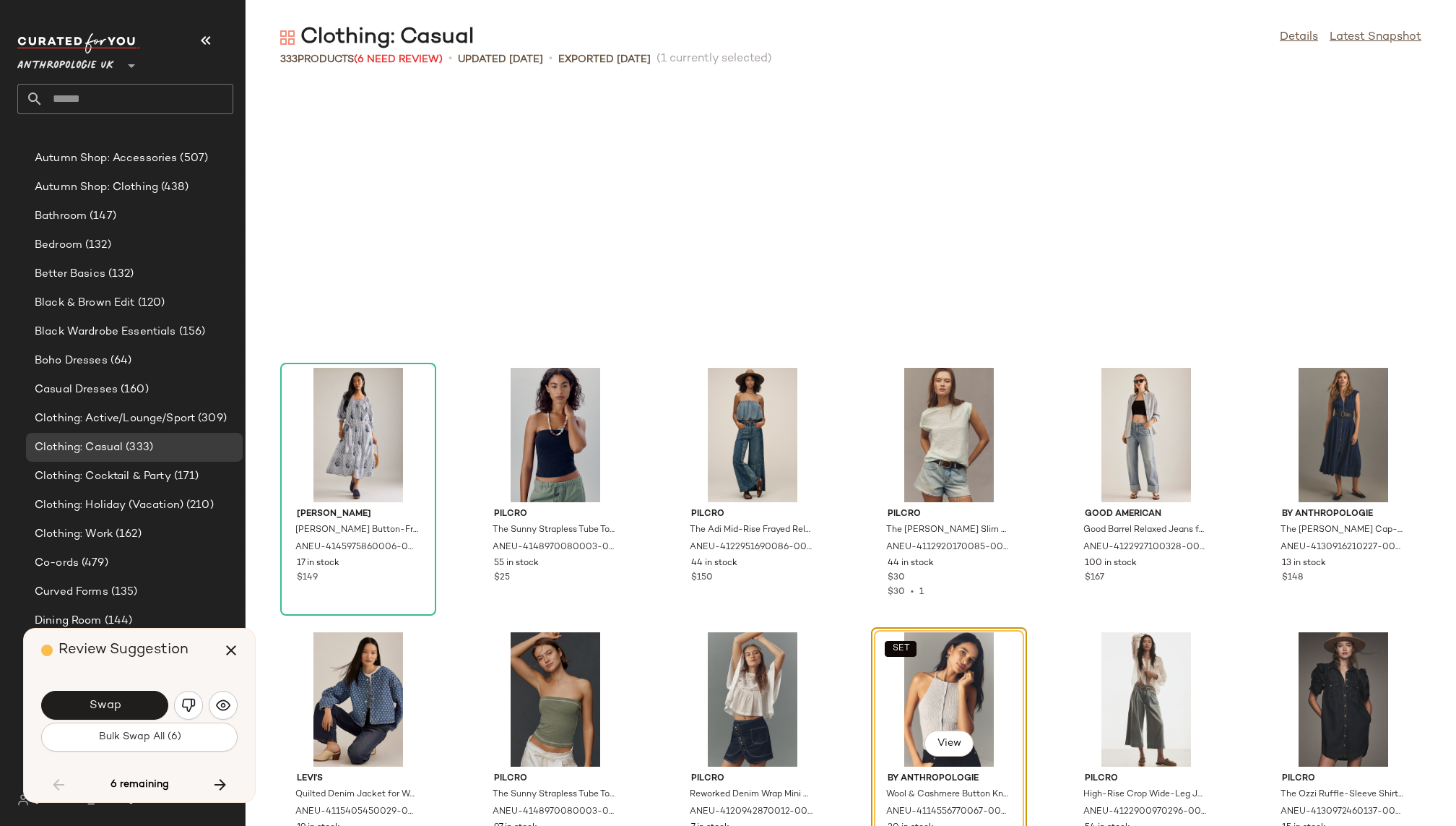
scroll to position [5816, 0]
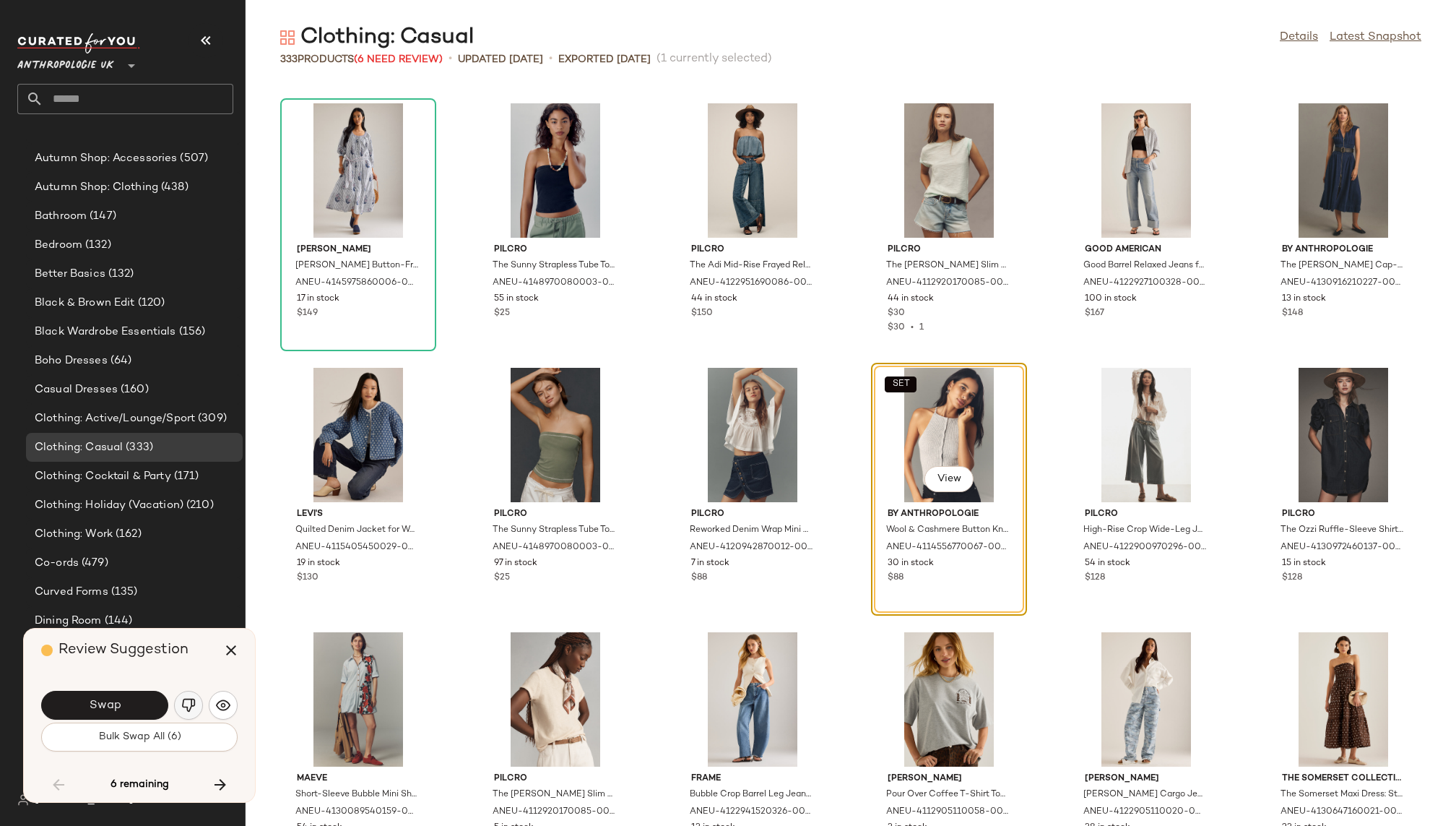
click at [190, 702] on img "button" at bounding box center [189, 706] width 15 height 15
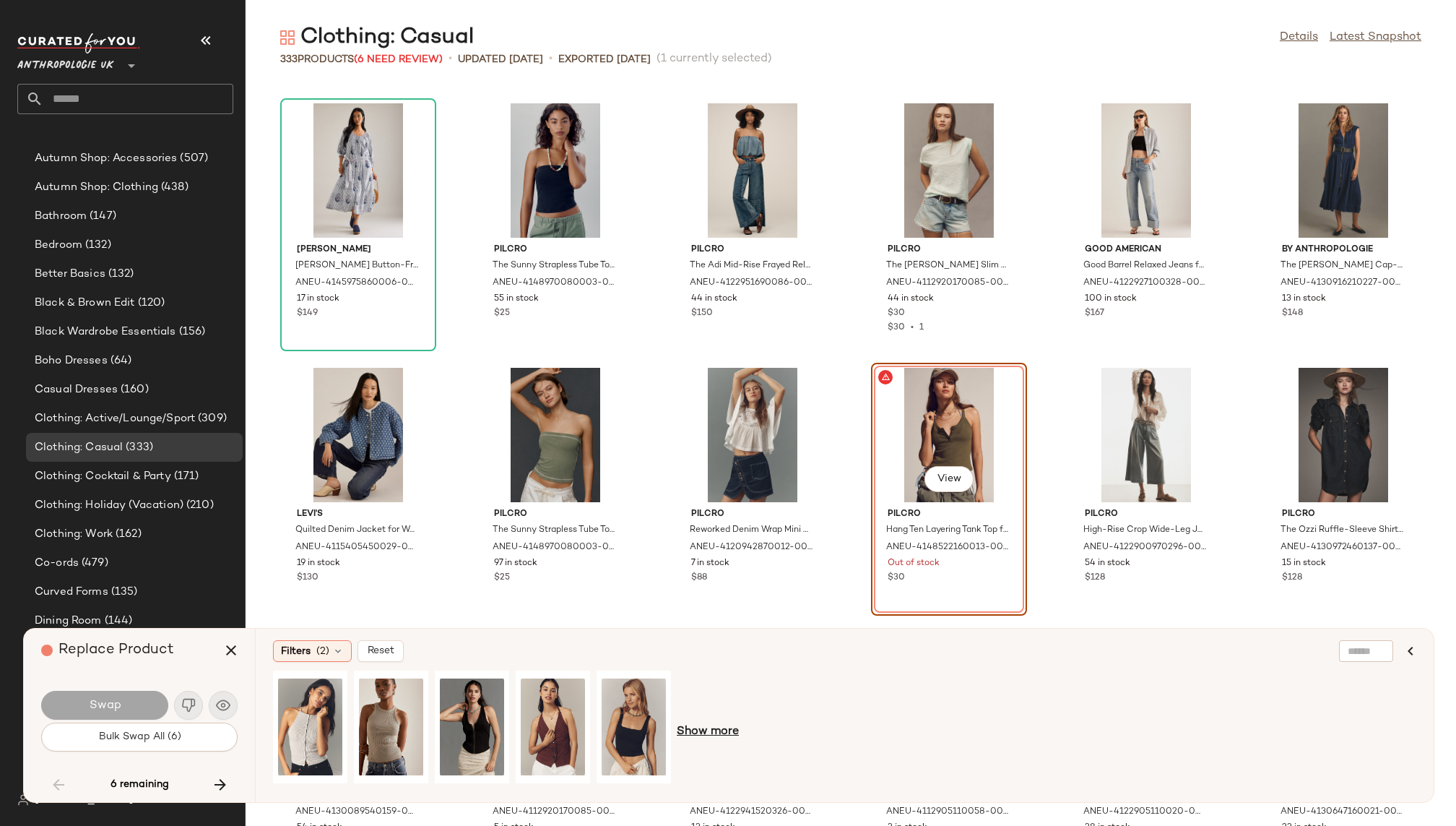
click at [719, 734] on span "Show more" at bounding box center [707, 732] width 62 height 18
click at [382, 708] on div "View" at bounding box center [391, 726] width 64 height 103
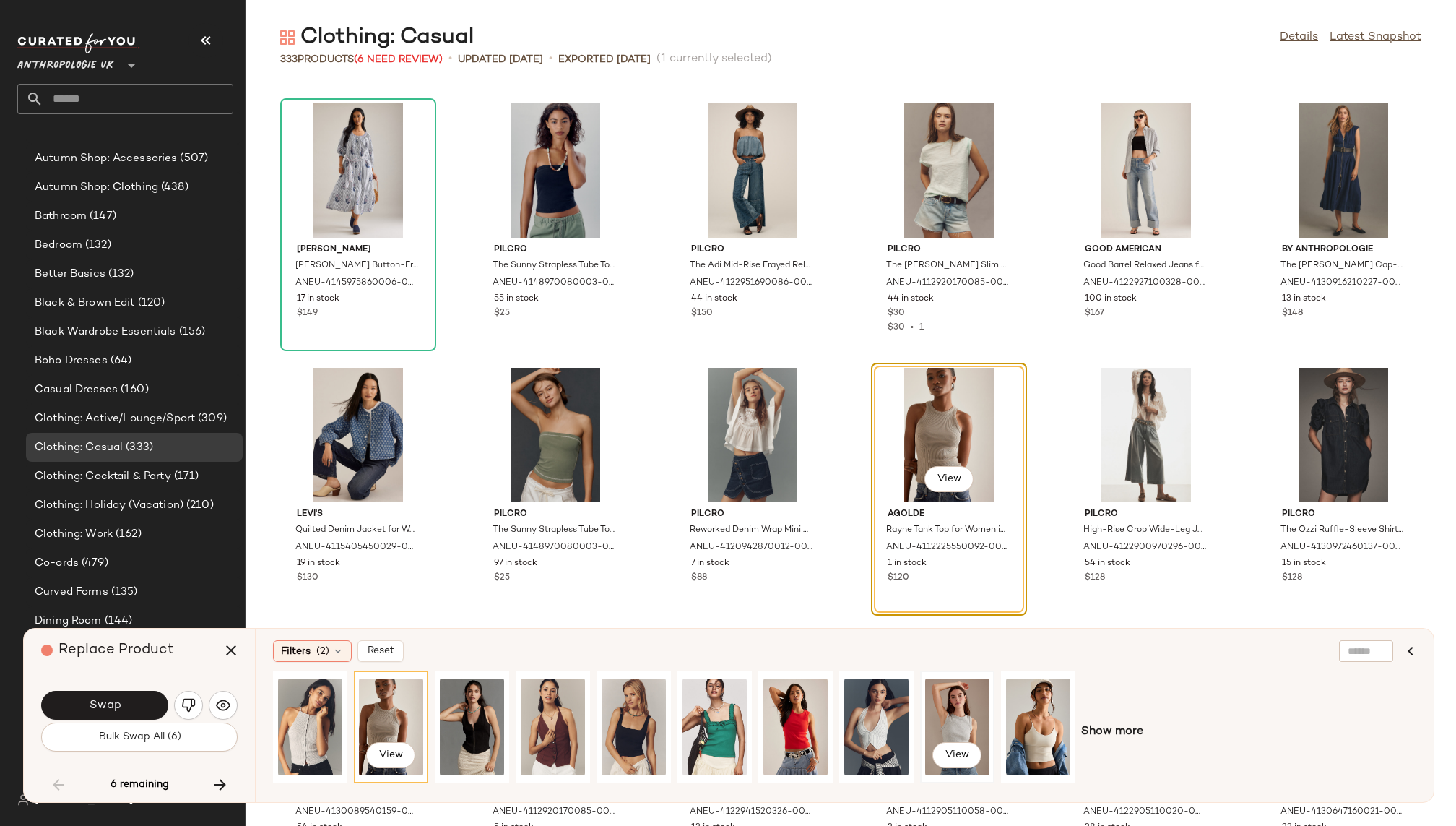
click at [944, 716] on div "View" at bounding box center [956, 726] width 64 height 103
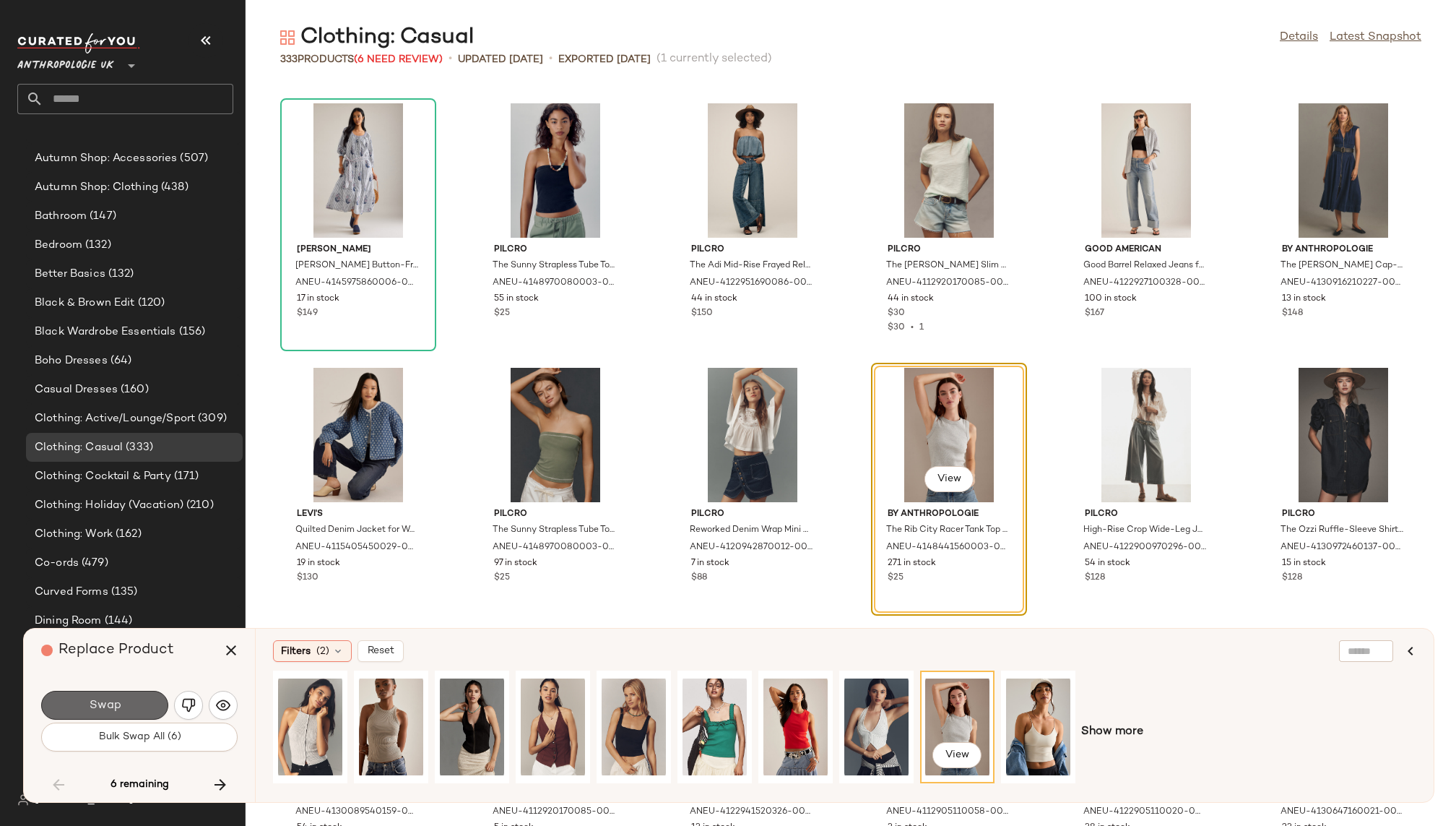
click at [149, 698] on button "Swap" at bounding box center [104, 705] width 127 height 29
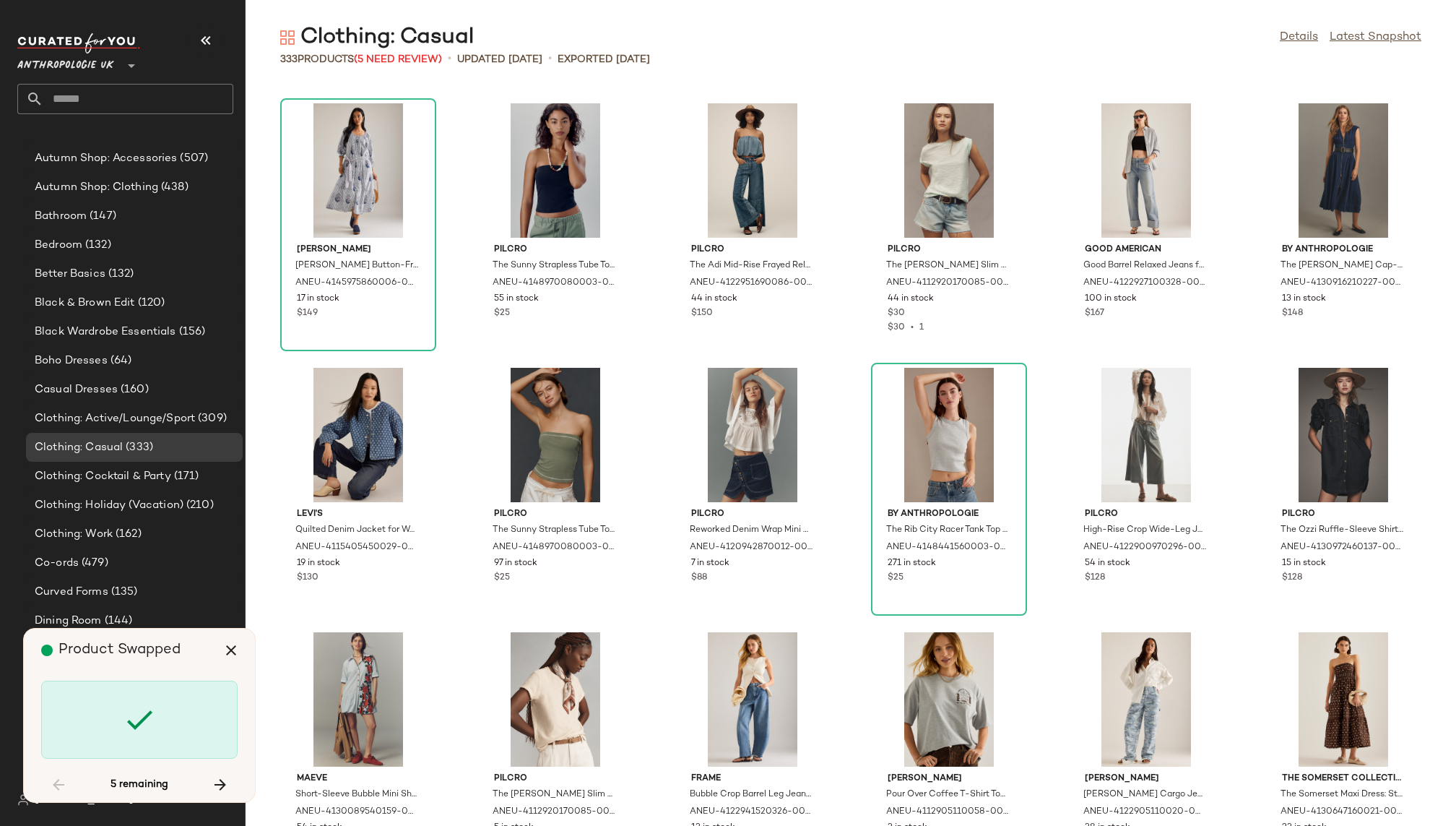
scroll to position [12161, 0]
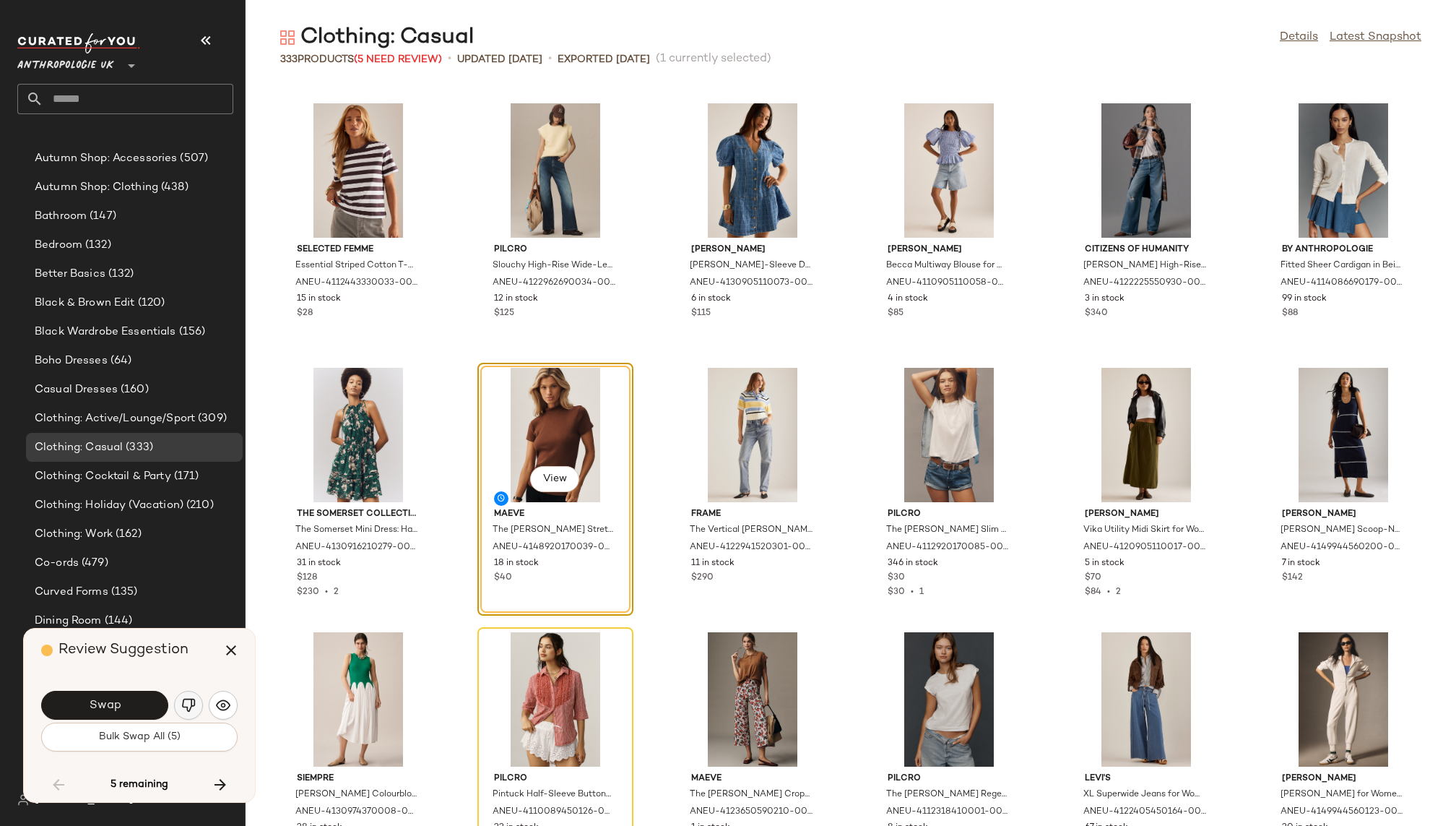
click at [181, 705] on img "button" at bounding box center [189, 706] width 15 height 15
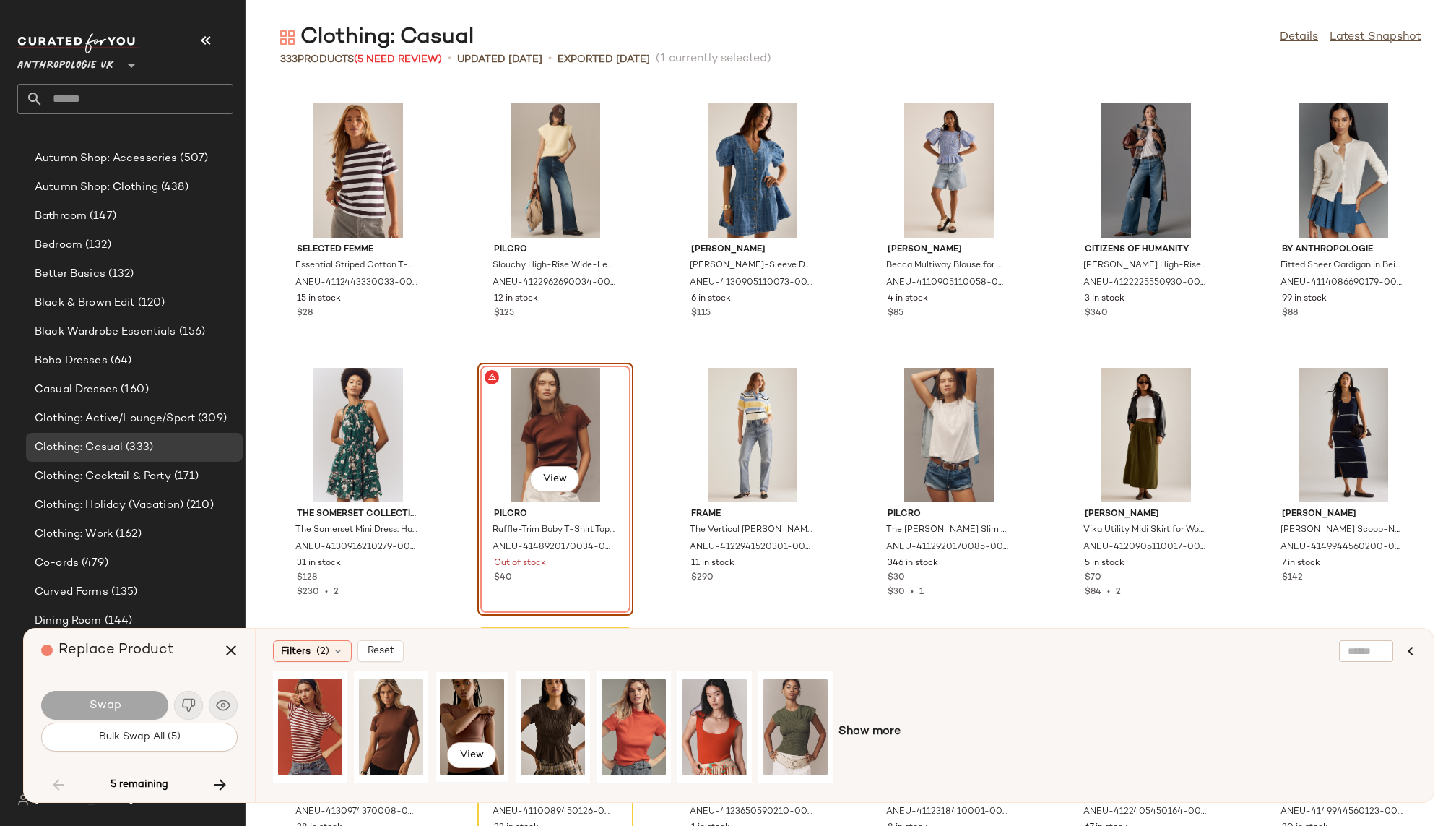
click at [466, 696] on div "View" at bounding box center [471, 726] width 64 height 103
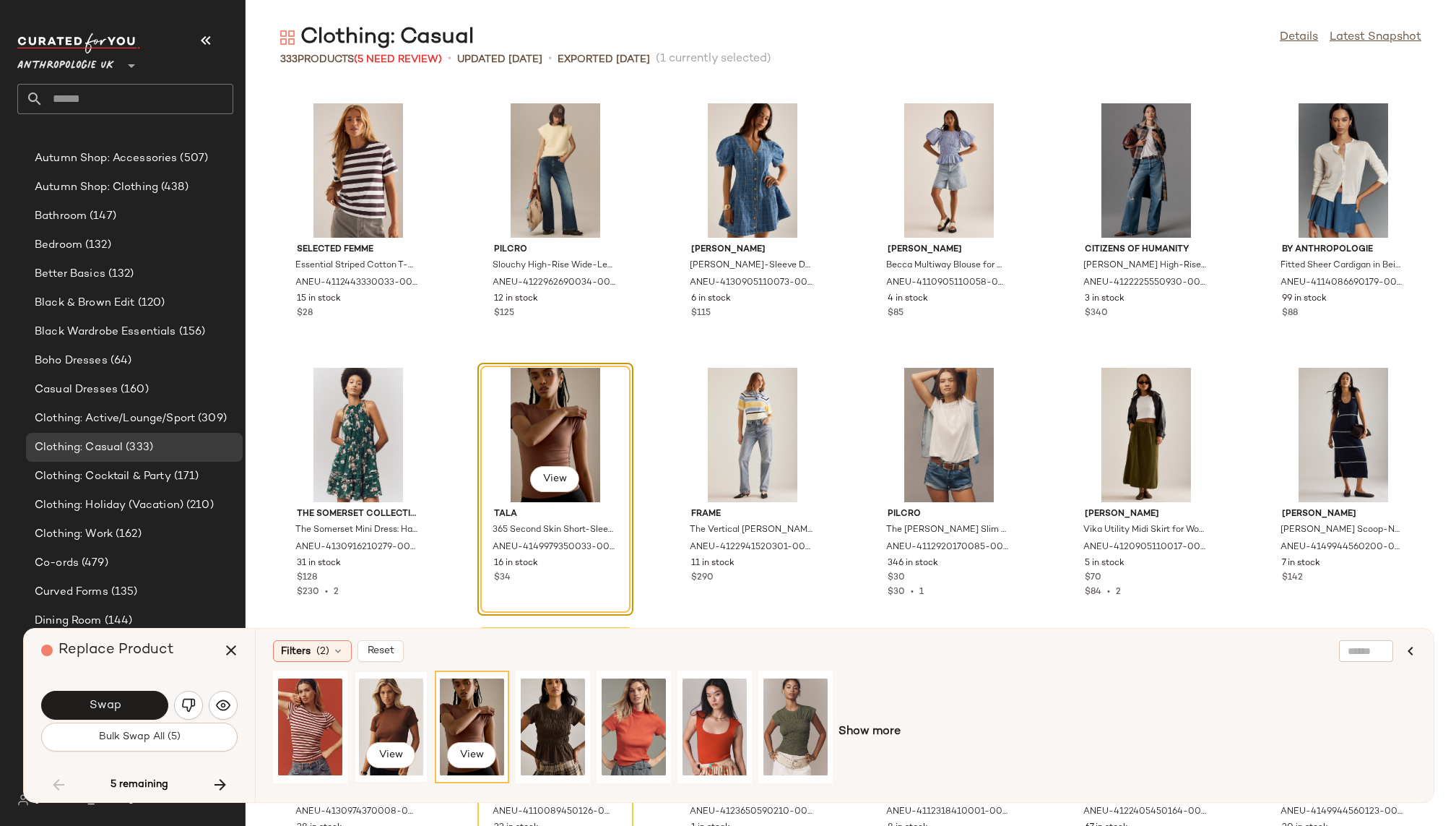
click at [375, 720] on div "View" at bounding box center [391, 726] width 64 height 103
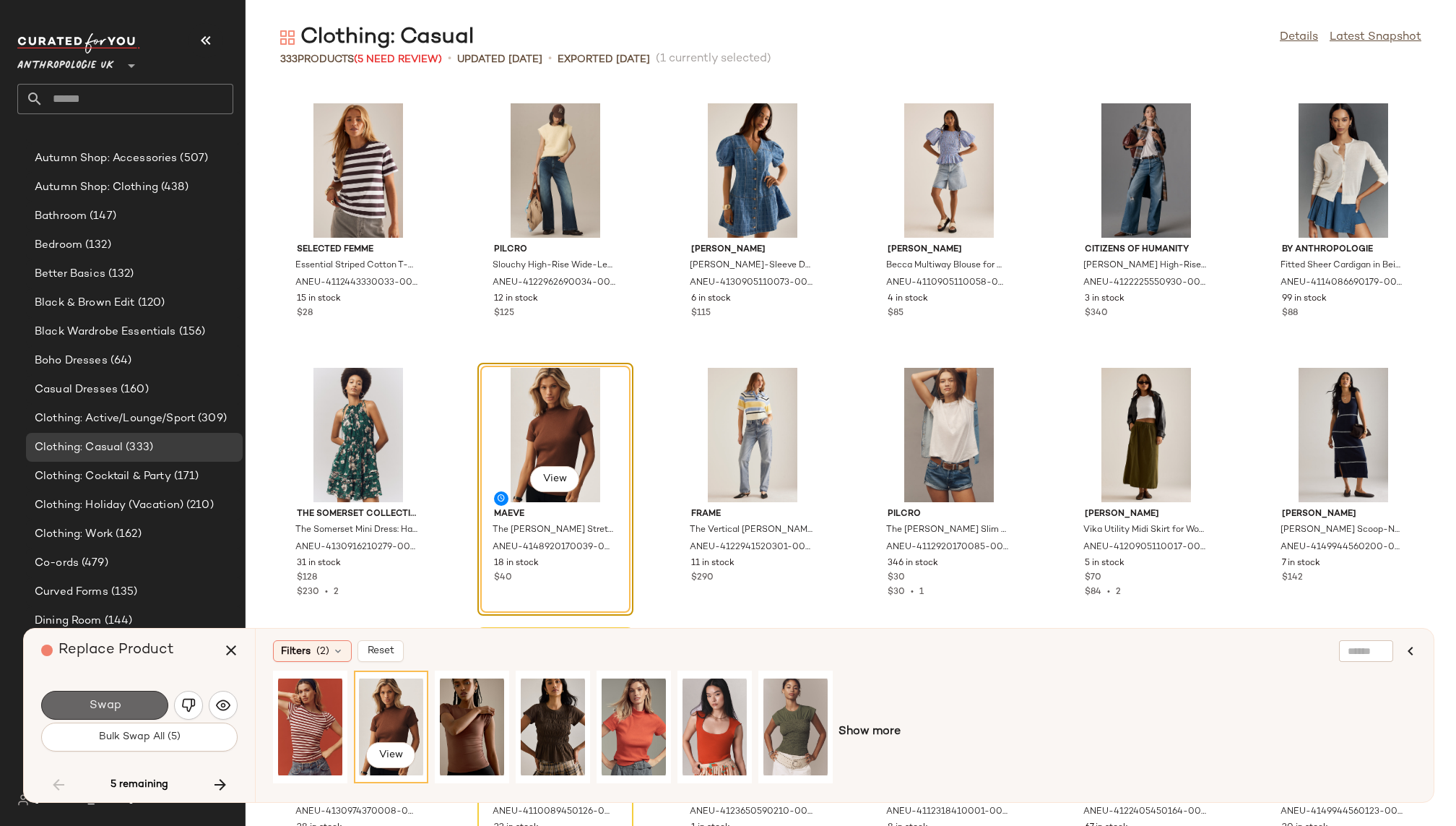
click at [136, 702] on button "Swap" at bounding box center [104, 705] width 127 height 29
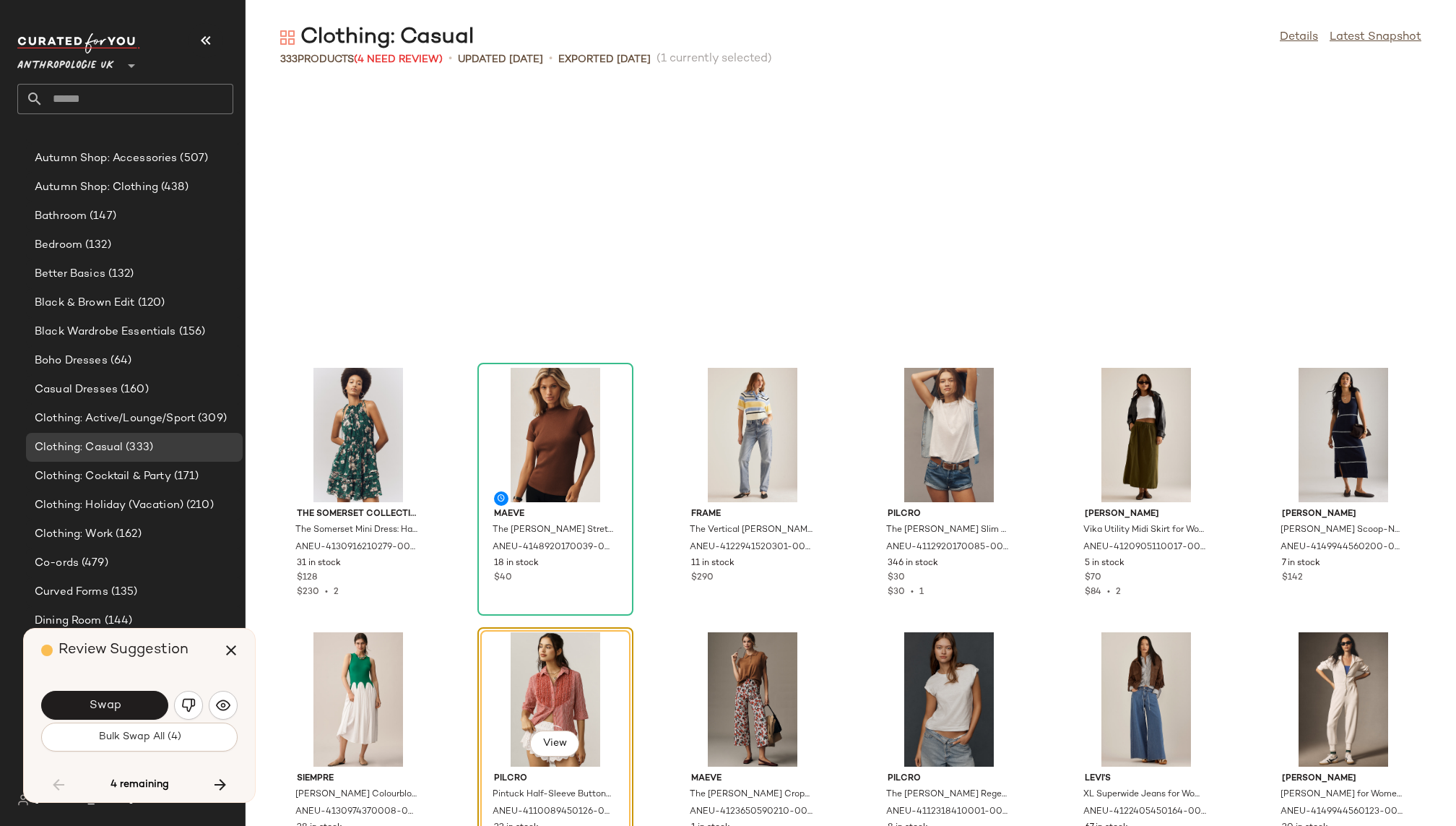
scroll to position [12425, 0]
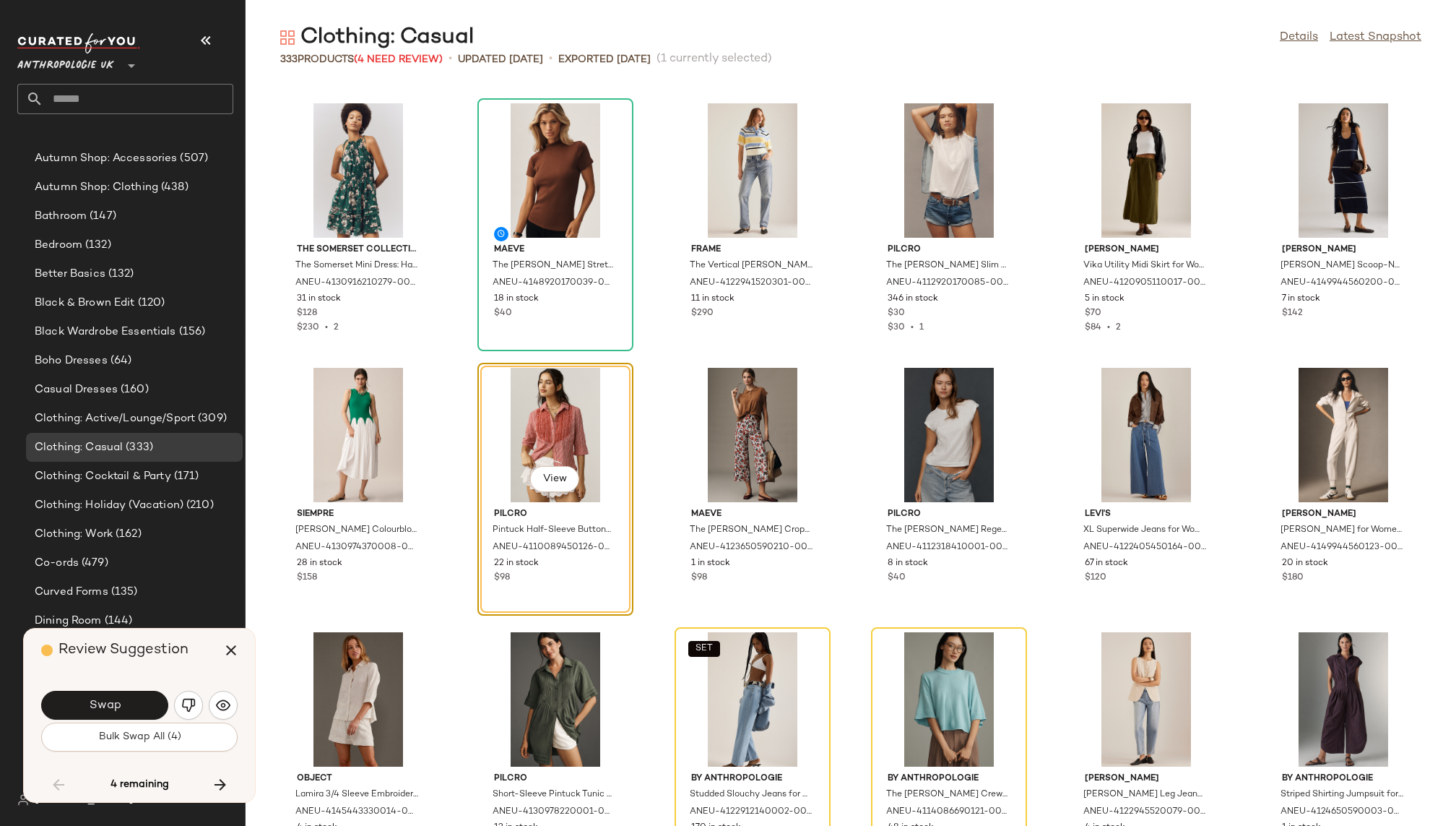
click at [195, 691] on div "Swap" at bounding box center [139, 705] width 196 height 34
click at [192, 702] on img "button" at bounding box center [189, 706] width 15 height 15
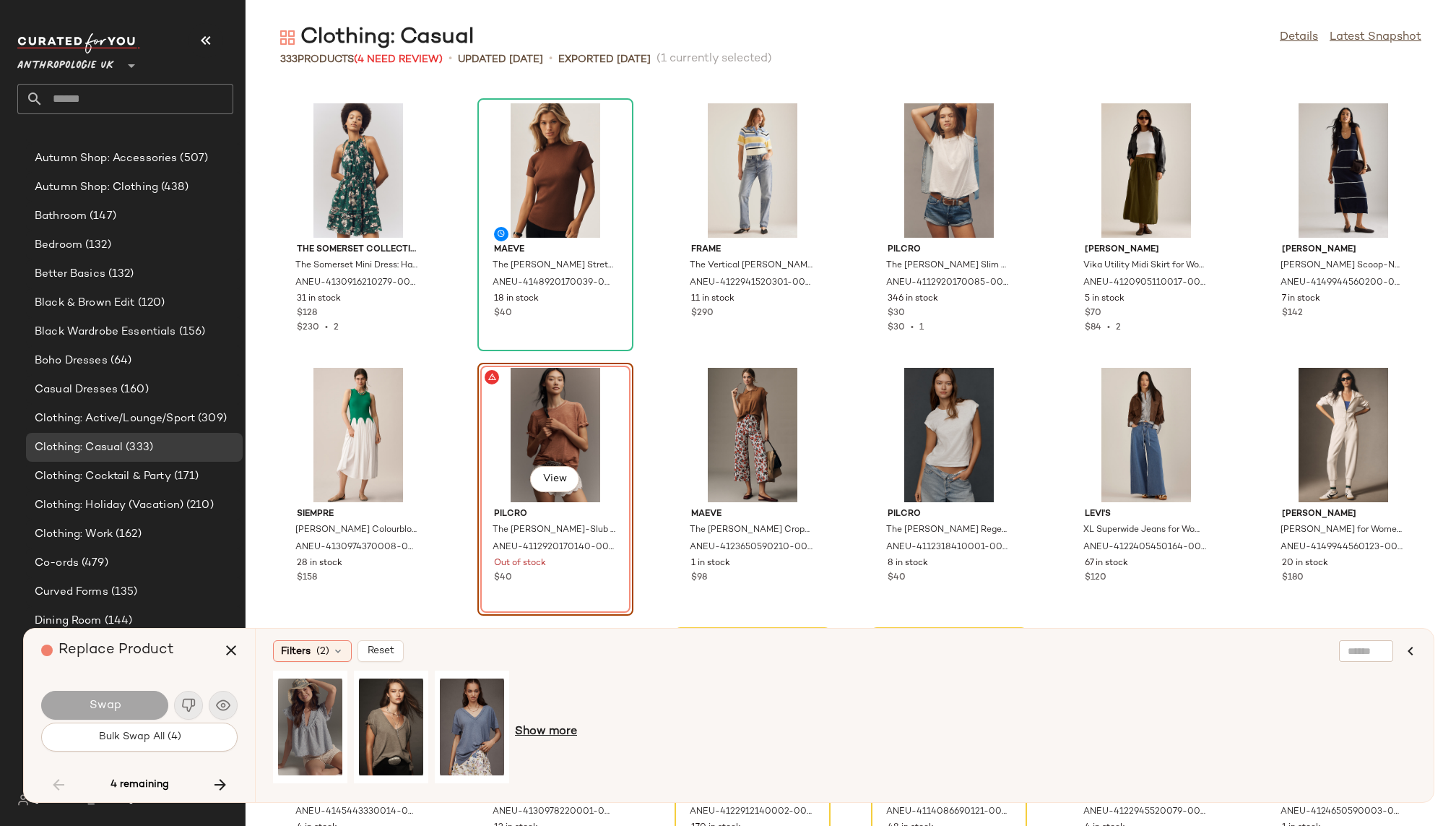
click at [563, 728] on span "Show more" at bounding box center [545, 732] width 62 height 18
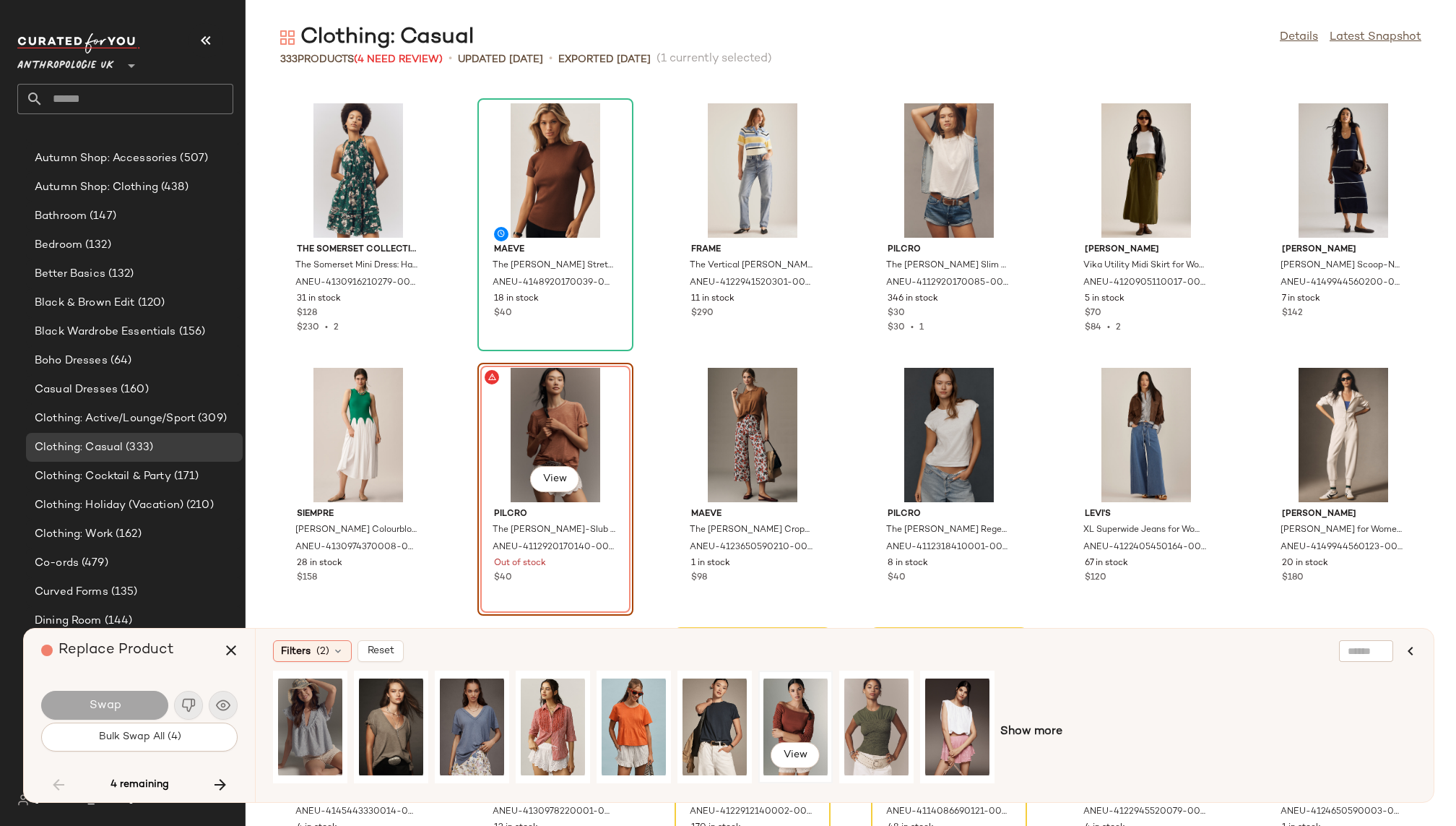
click at [806, 705] on div "View" at bounding box center [795, 726] width 64 height 103
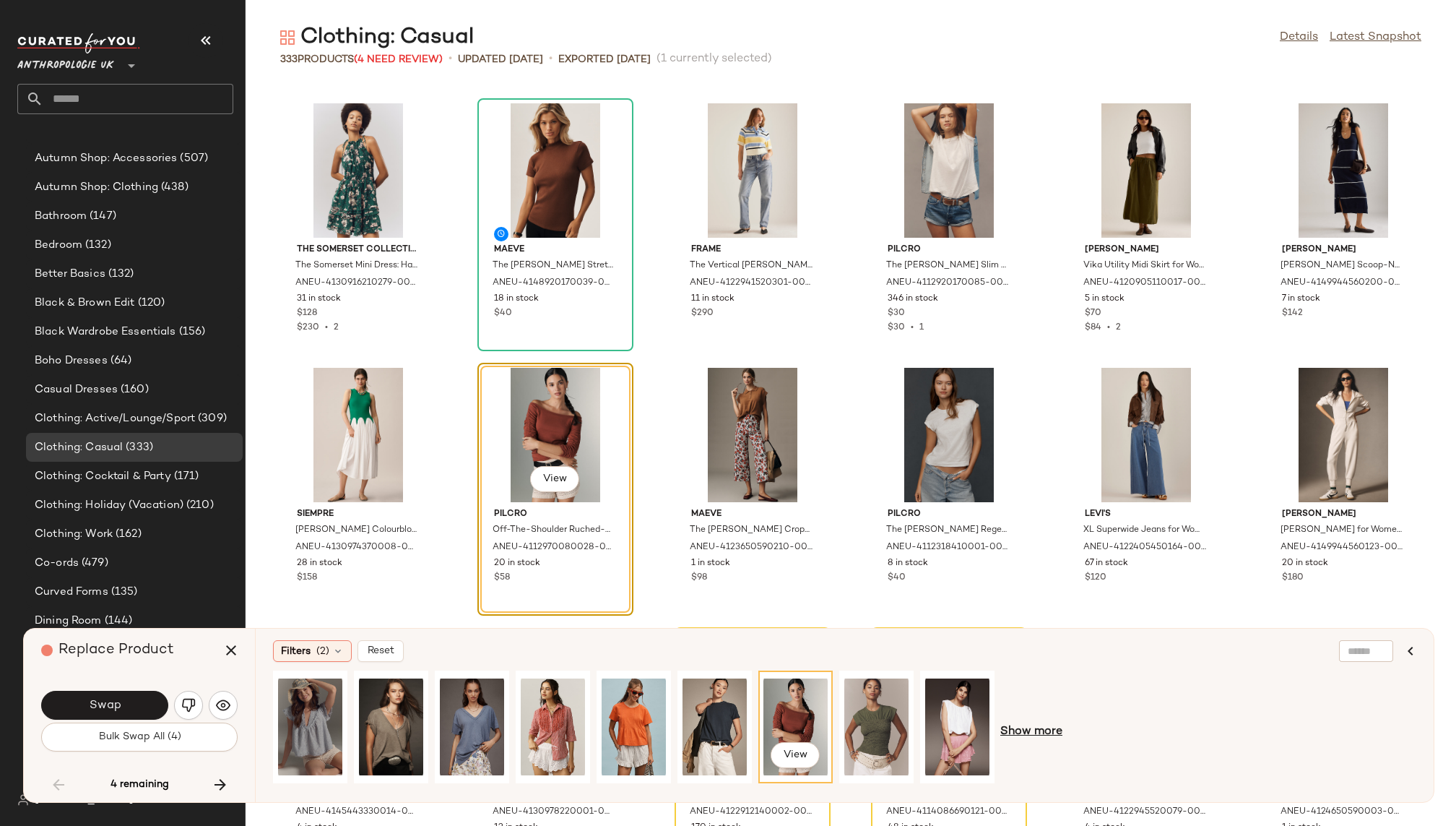
click at [1012, 726] on span "Show more" at bounding box center [1030, 732] width 62 height 18
click at [93, 703] on span "Swap" at bounding box center [104, 705] width 32 height 14
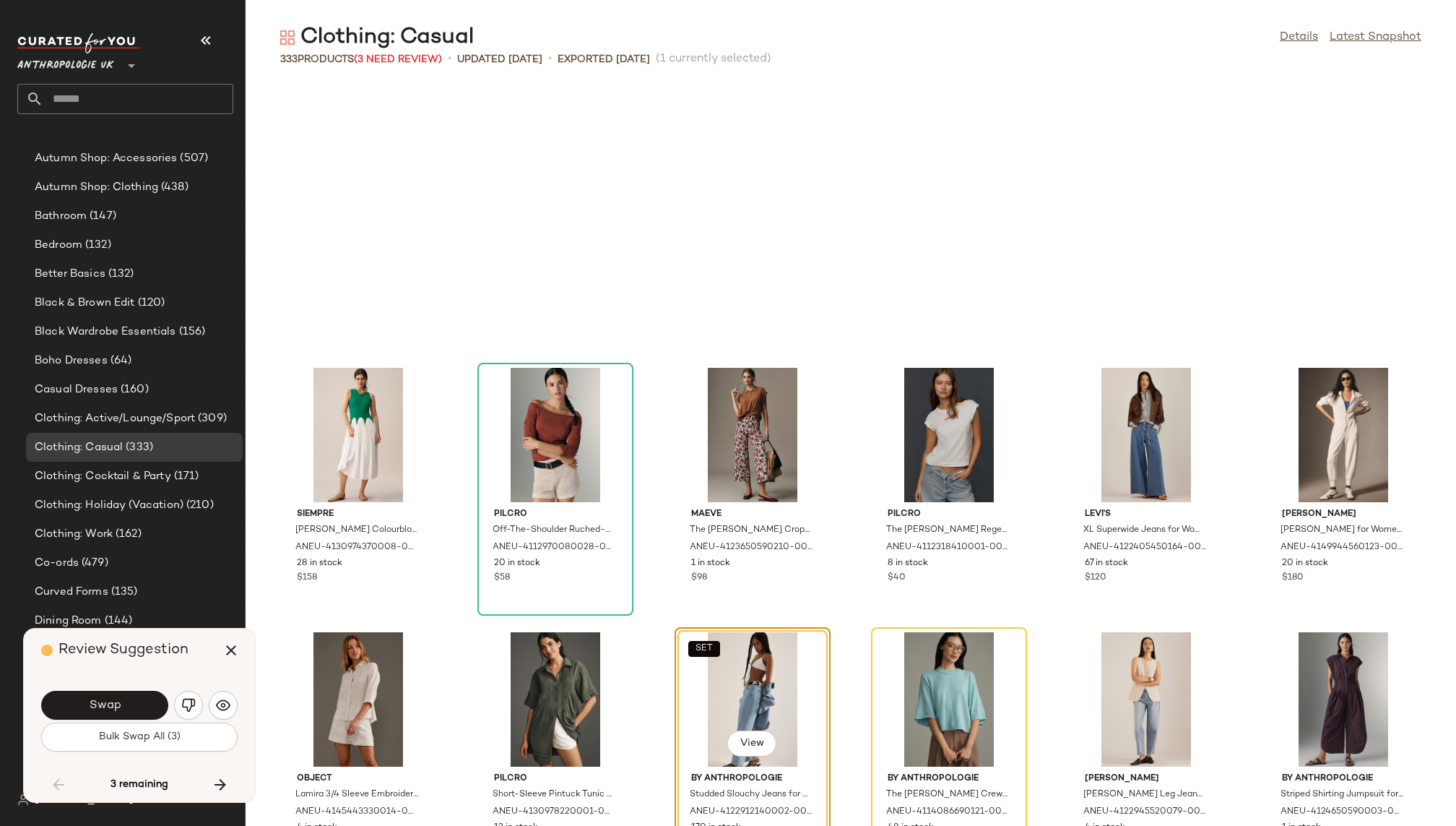
scroll to position [12690, 0]
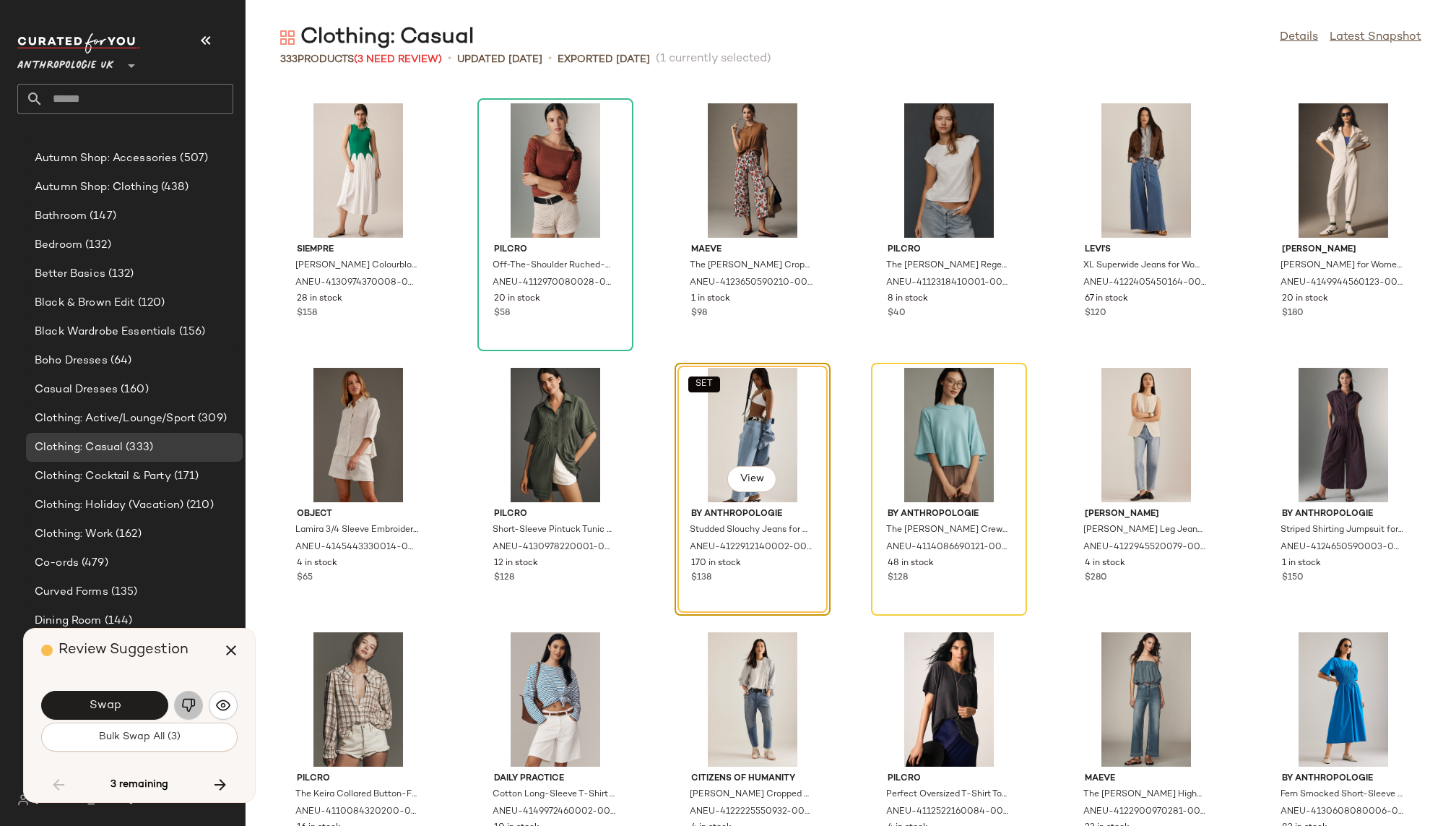
click at [189, 698] on img "button" at bounding box center [189, 706] width 15 height 15
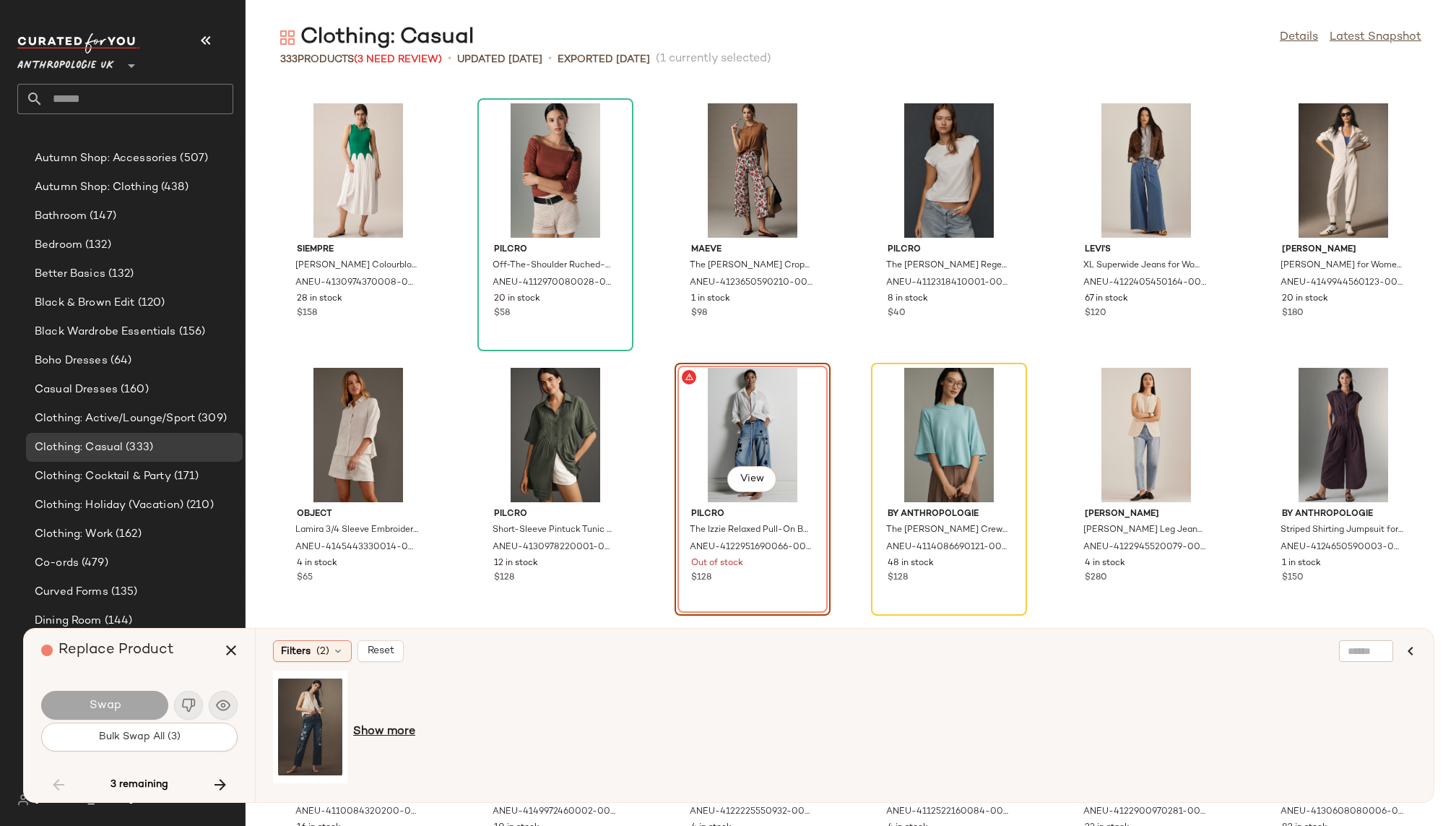
click at [380, 728] on span "Show more" at bounding box center [383, 732] width 62 height 18
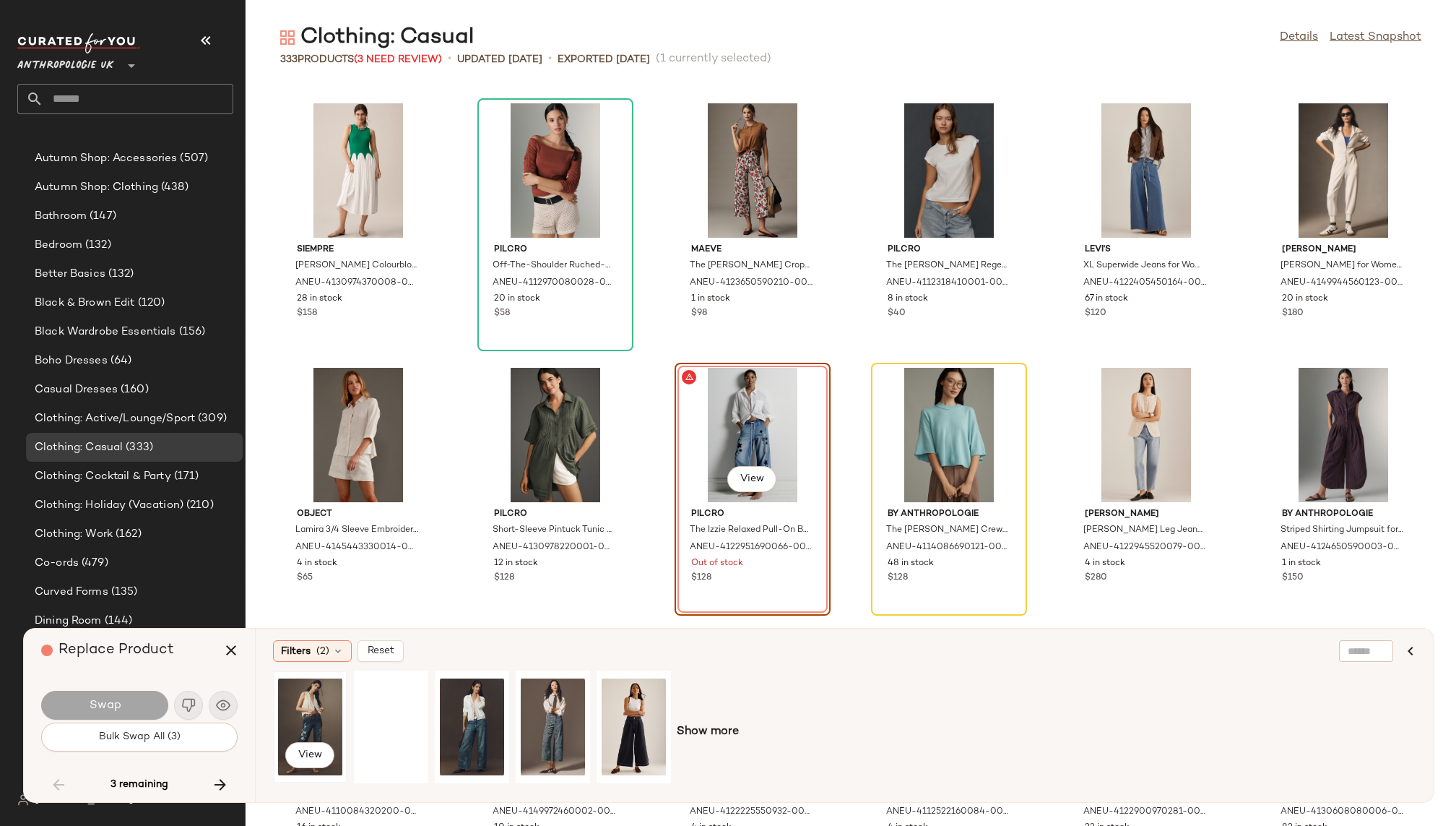
click at [314, 707] on div "View" at bounding box center [309, 726] width 64 height 103
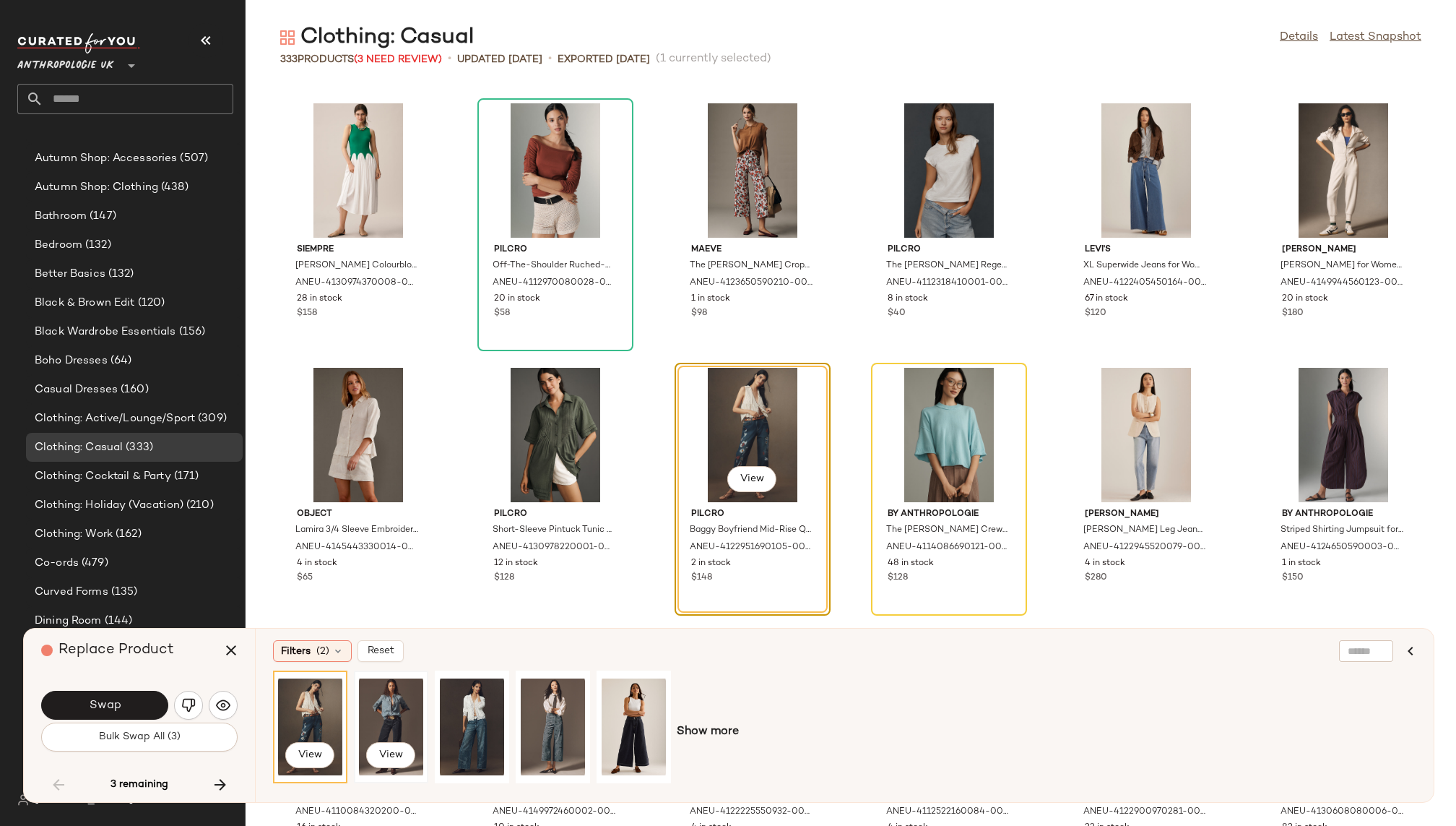
click at [373, 712] on div "View" at bounding box center [391, 726] width 64 height 103
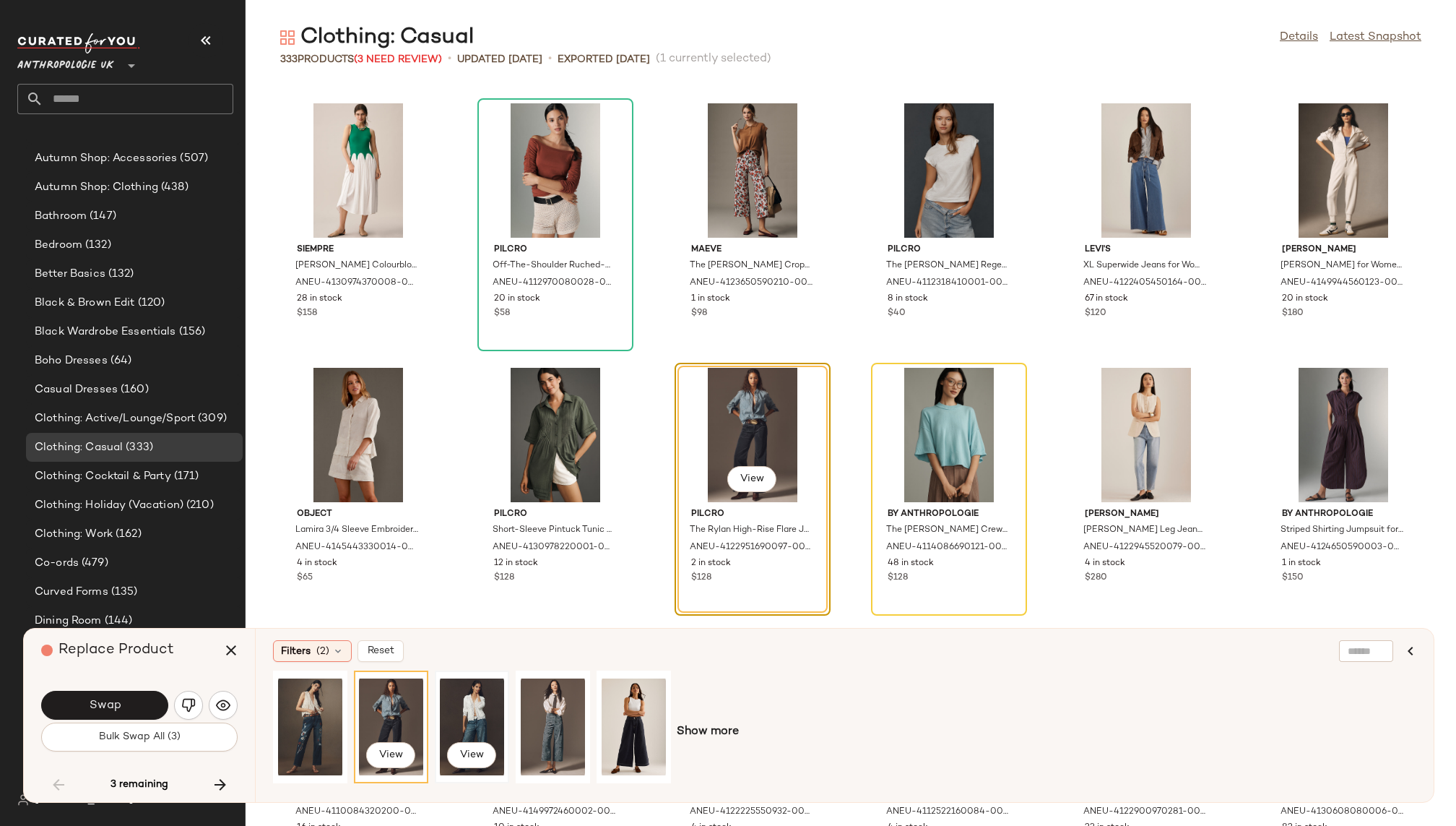
click at [448, 708] on div "View" at bounding box center [471, 726] width 64 height 103
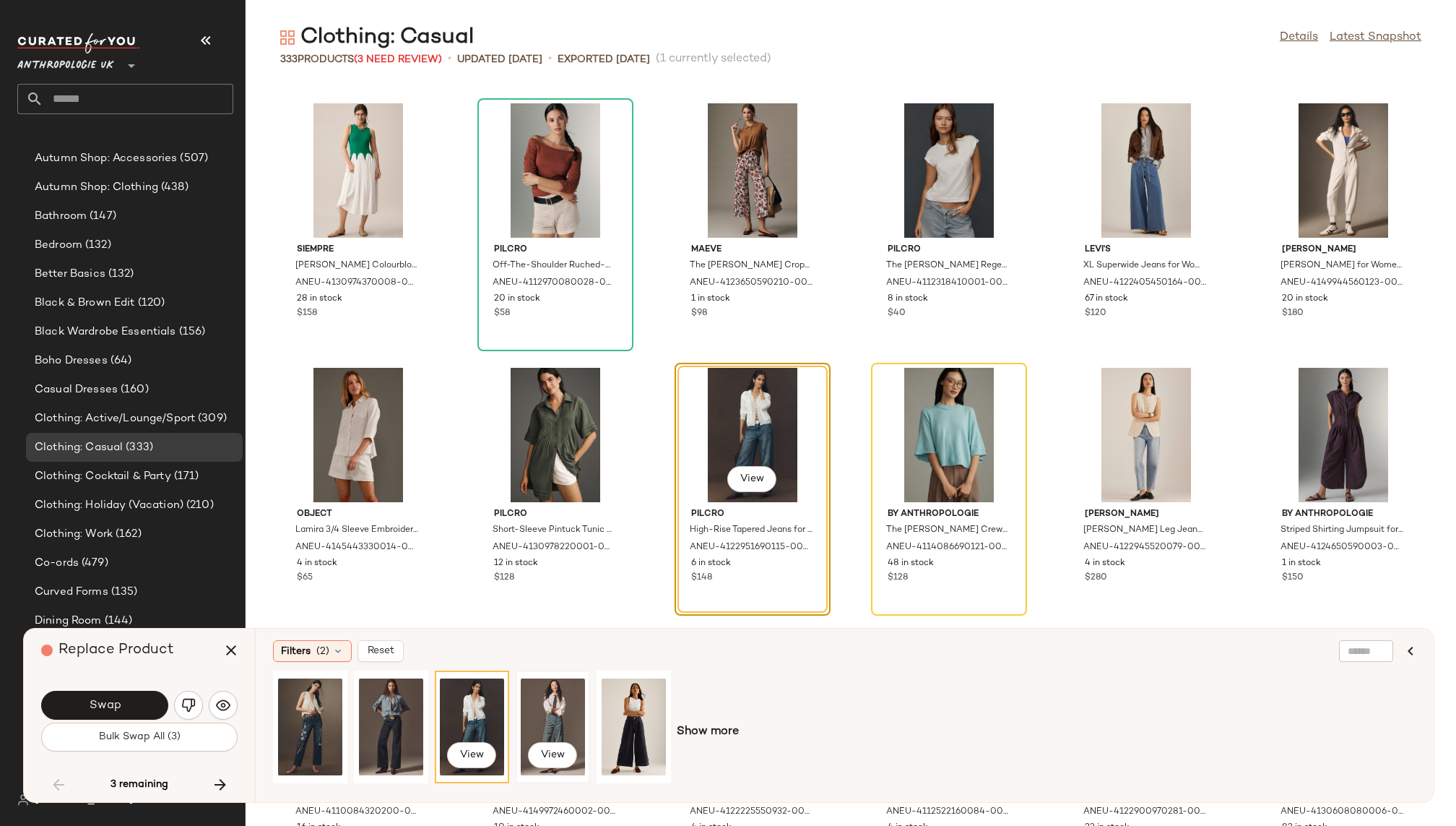
click at [561, 709] on div "View" at bounding box center [552, 726] width 64 height 103
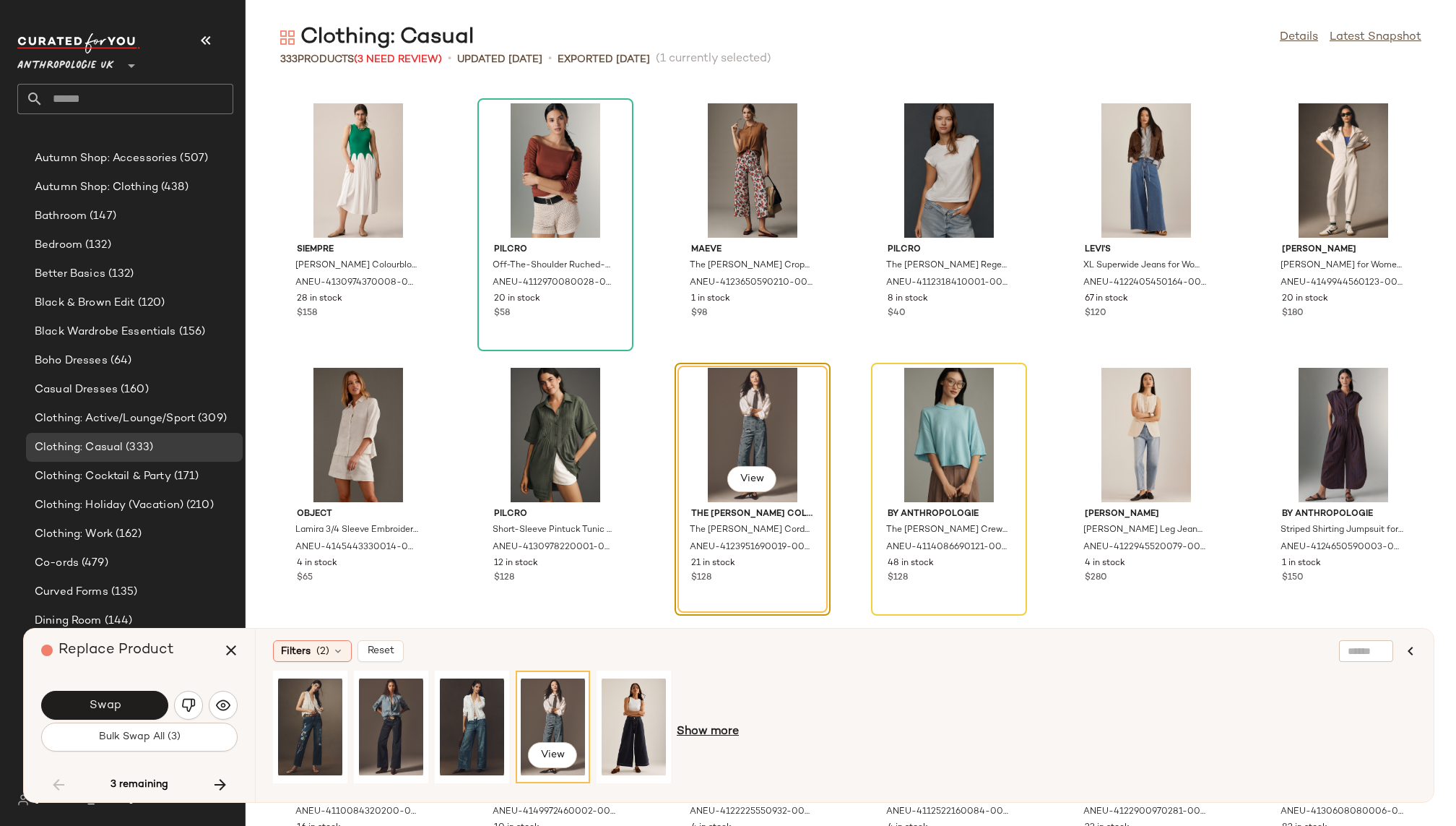
click at [698, 736] on span "Show more" at bounding box center [707, 732] width 62 height 18
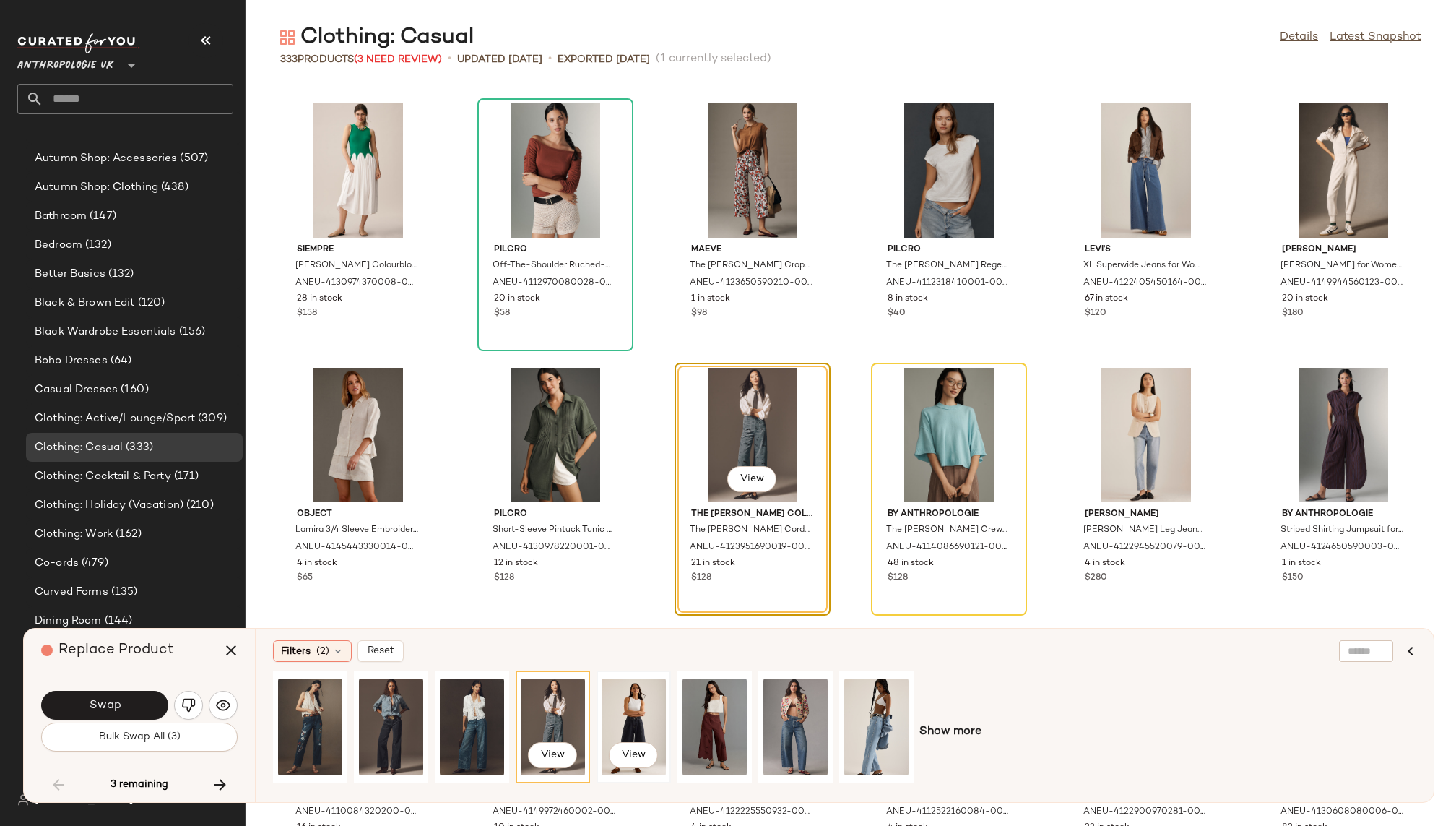
click at [644, 715] on div "View" at bounding box center [633, 726] width 64 height 103
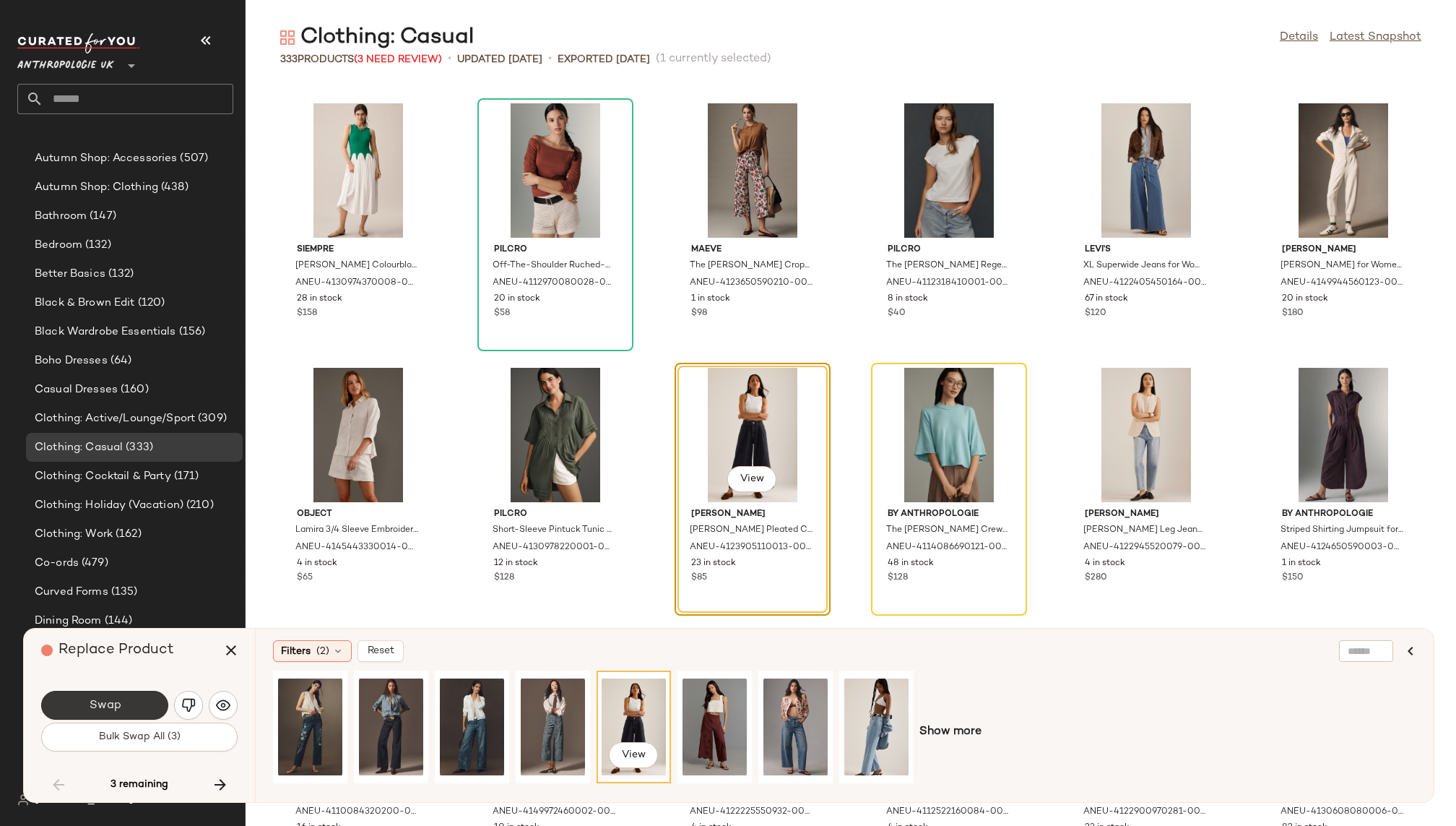
click at [100, 705] on span "Swap" at bounding box center [104, 705] width 32 height 14
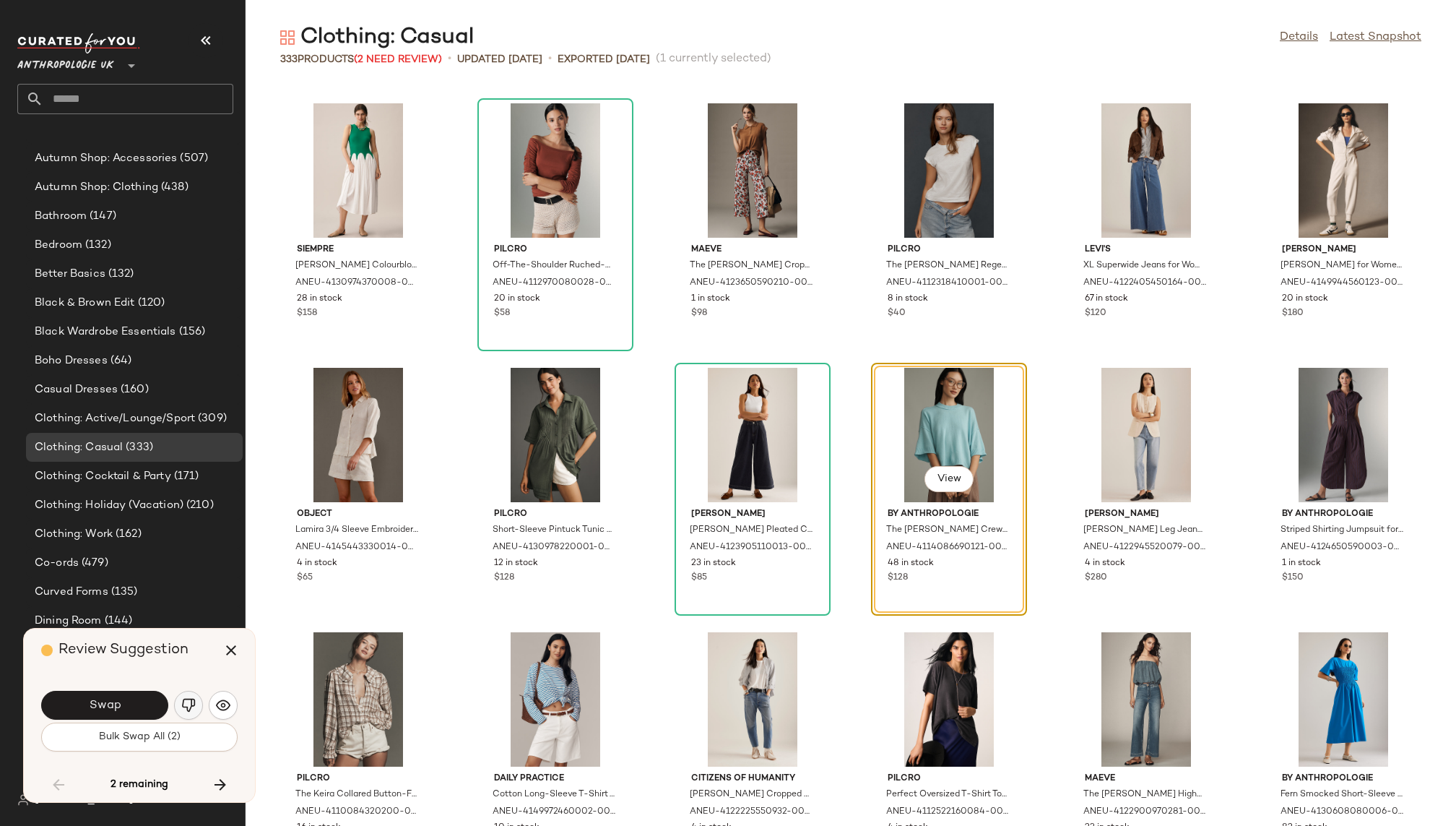
click at [192, 696] on button "button" at bounding box center [188, 705] width 29 height 29
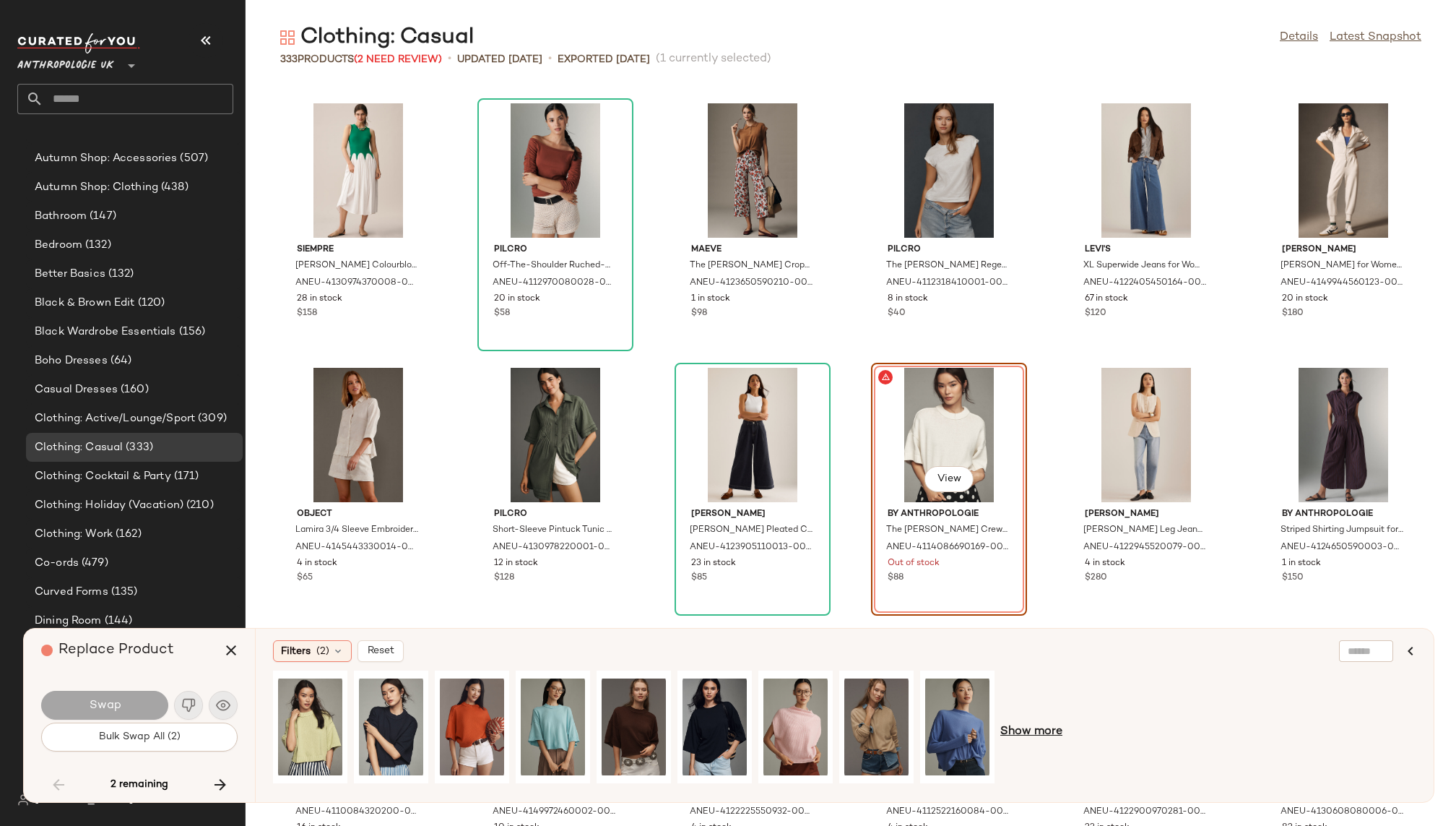
click at [1042, 735] on span "Show more" at bounding box center [1030, 732] width 62 height 18
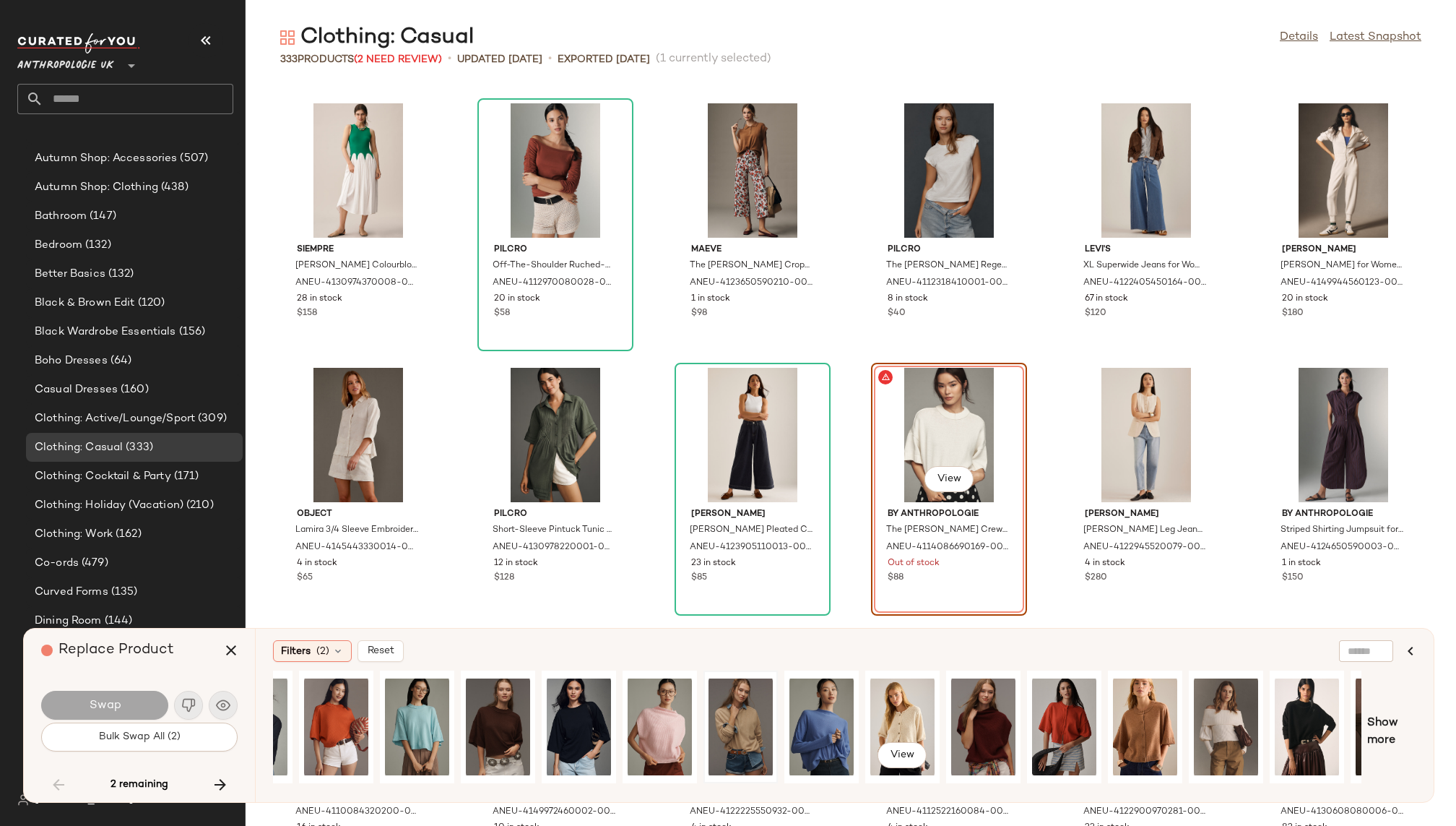
scroll to position [0, 280]
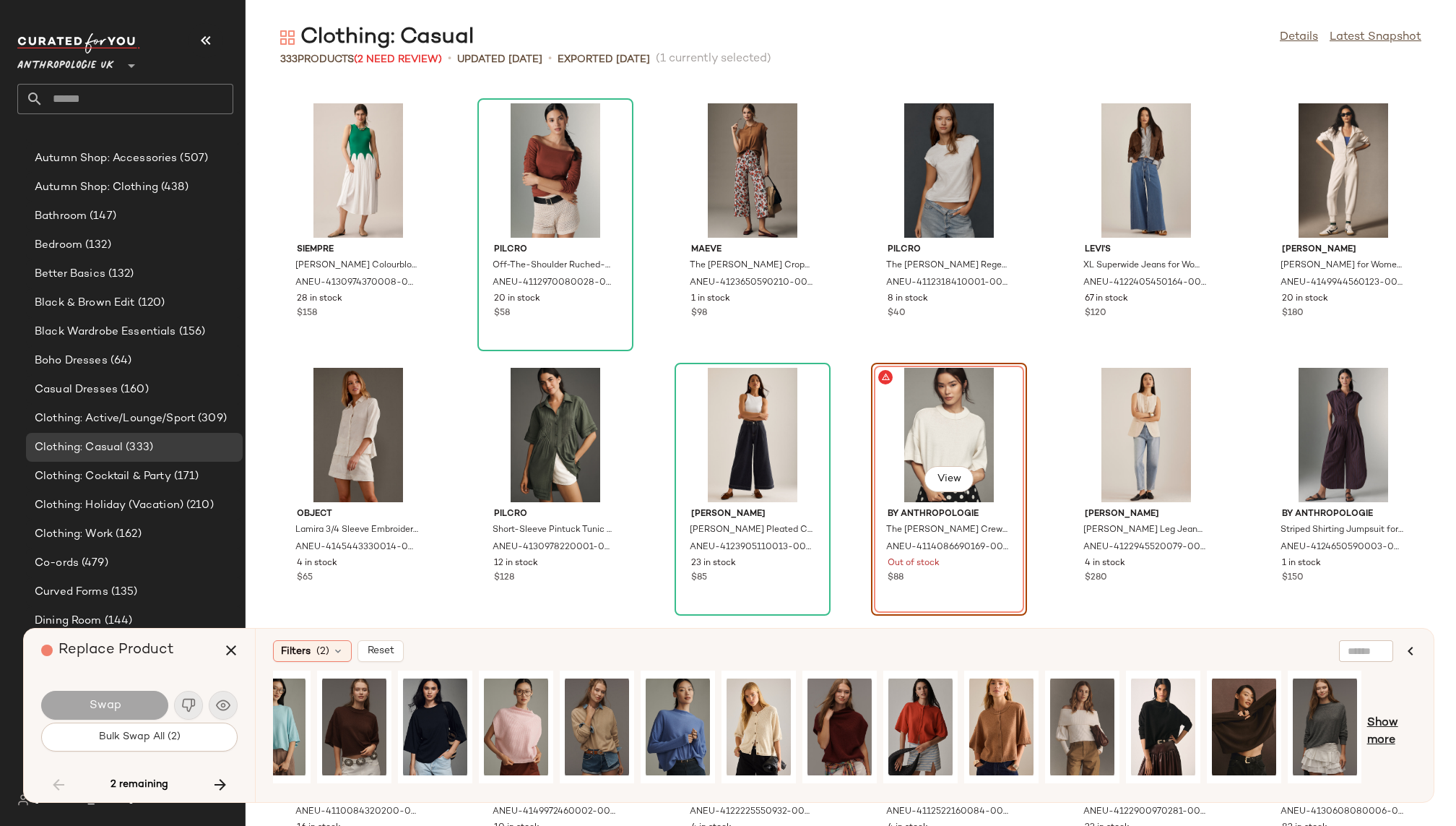
click at [1389, 726] on span "Show more" at bounding box center [1391, 731] width 49 height 34
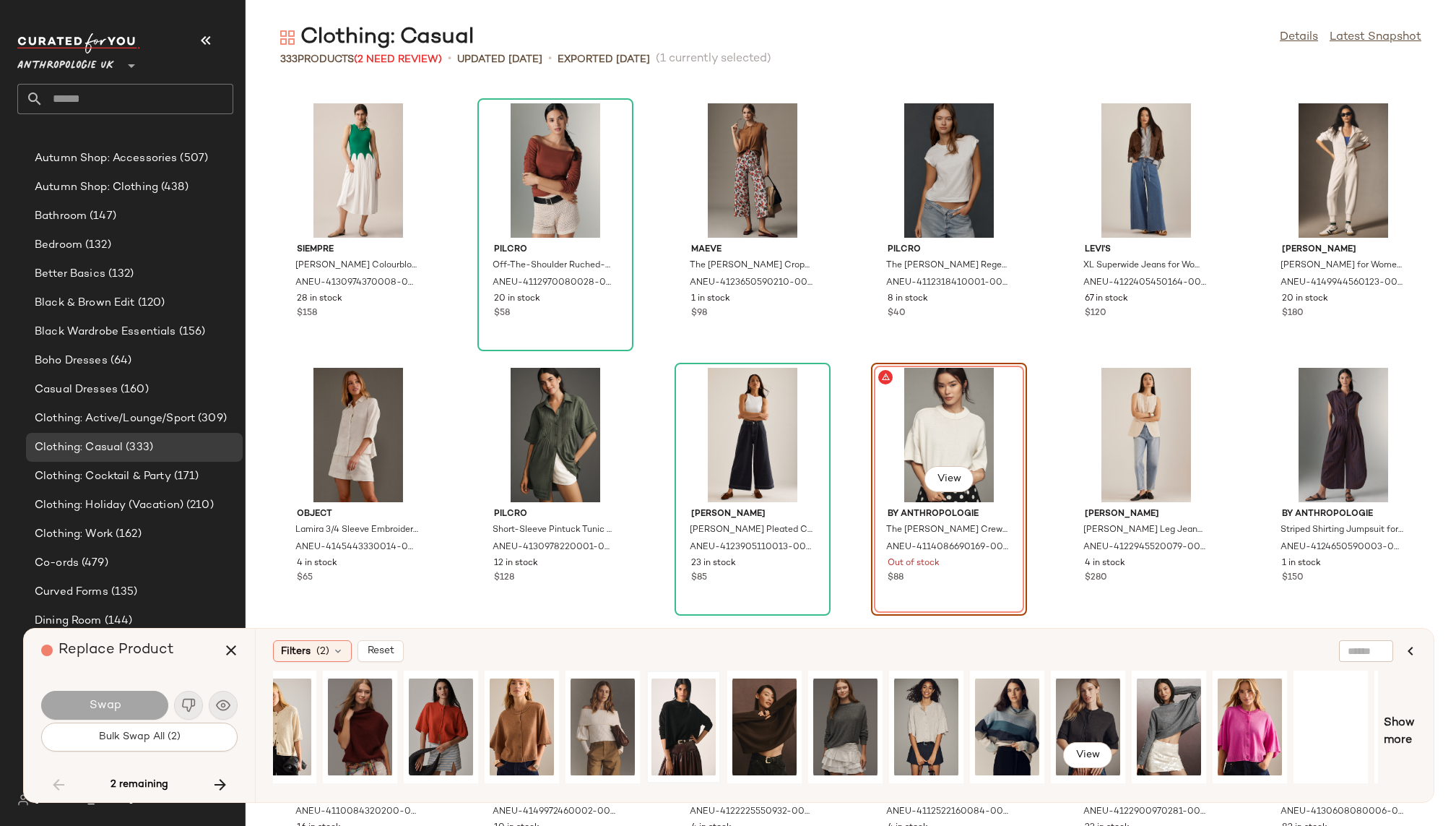
scroll to position [0, 763]
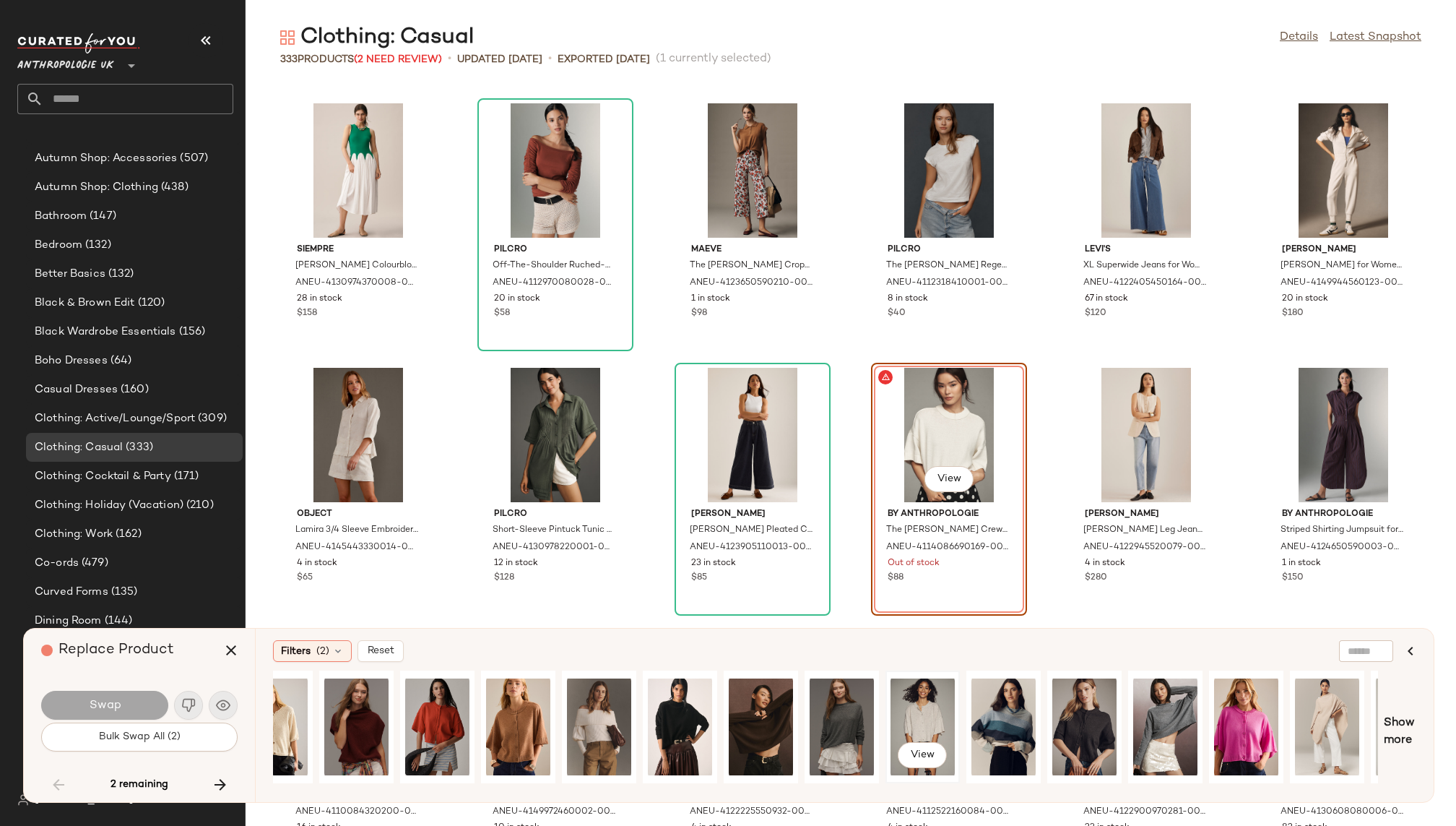
click at [926, 695] on div "View" at bounding box center [922, 726] width 64 height 103
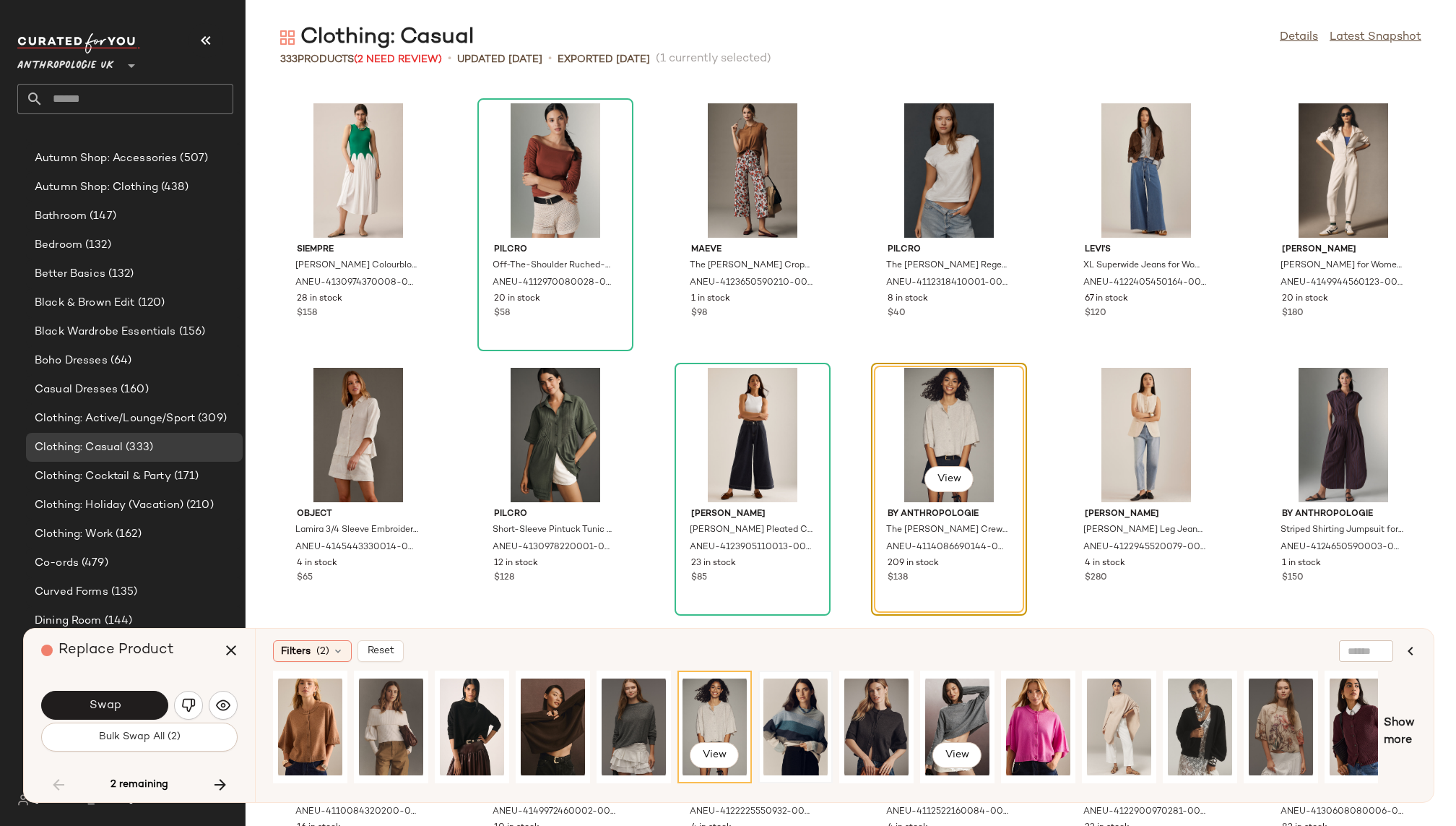
scroll to position [0, 990]
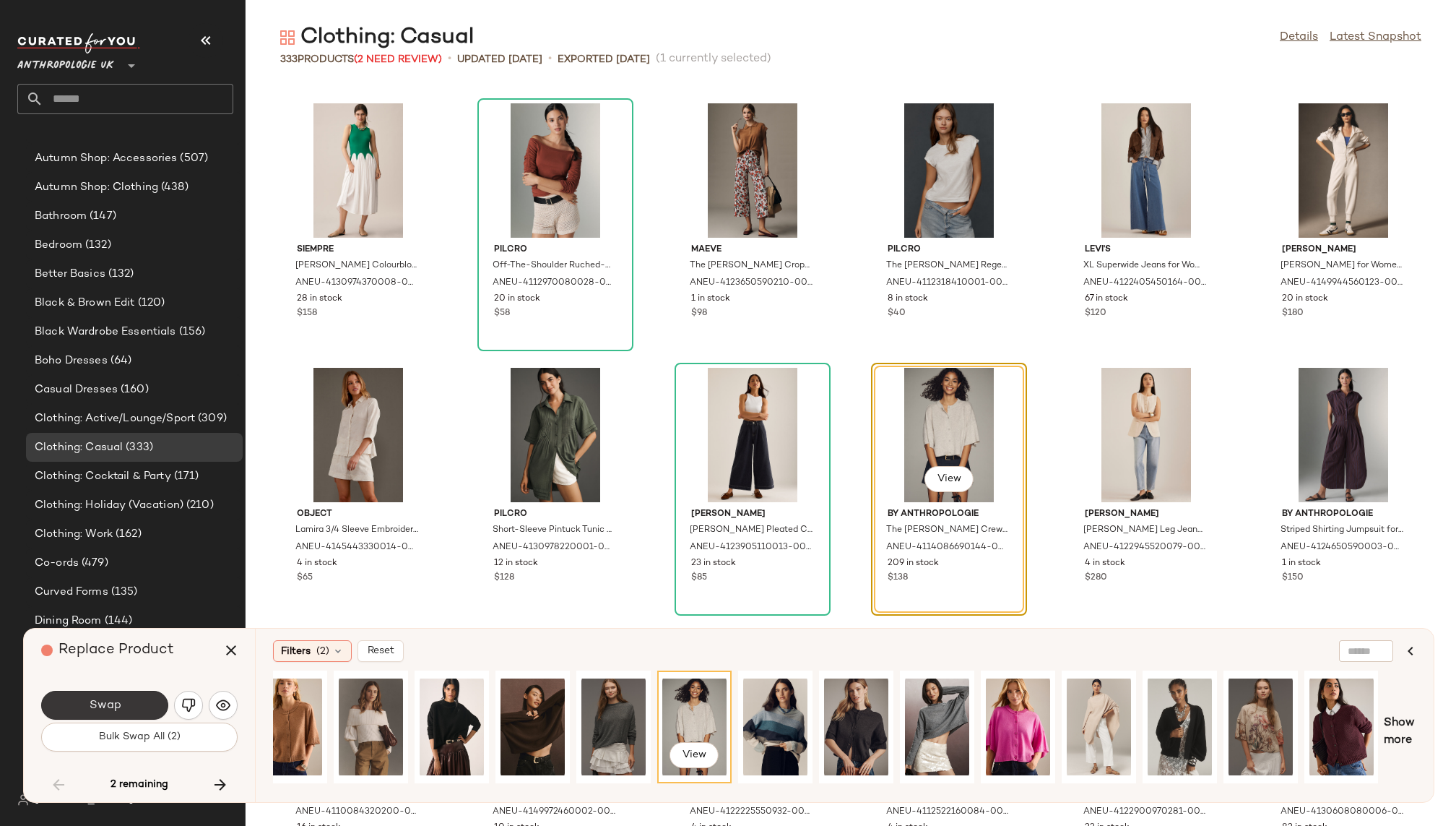
click at [140, 705] on button "Swap" at bounding box center [104, 705] width 127 height 29
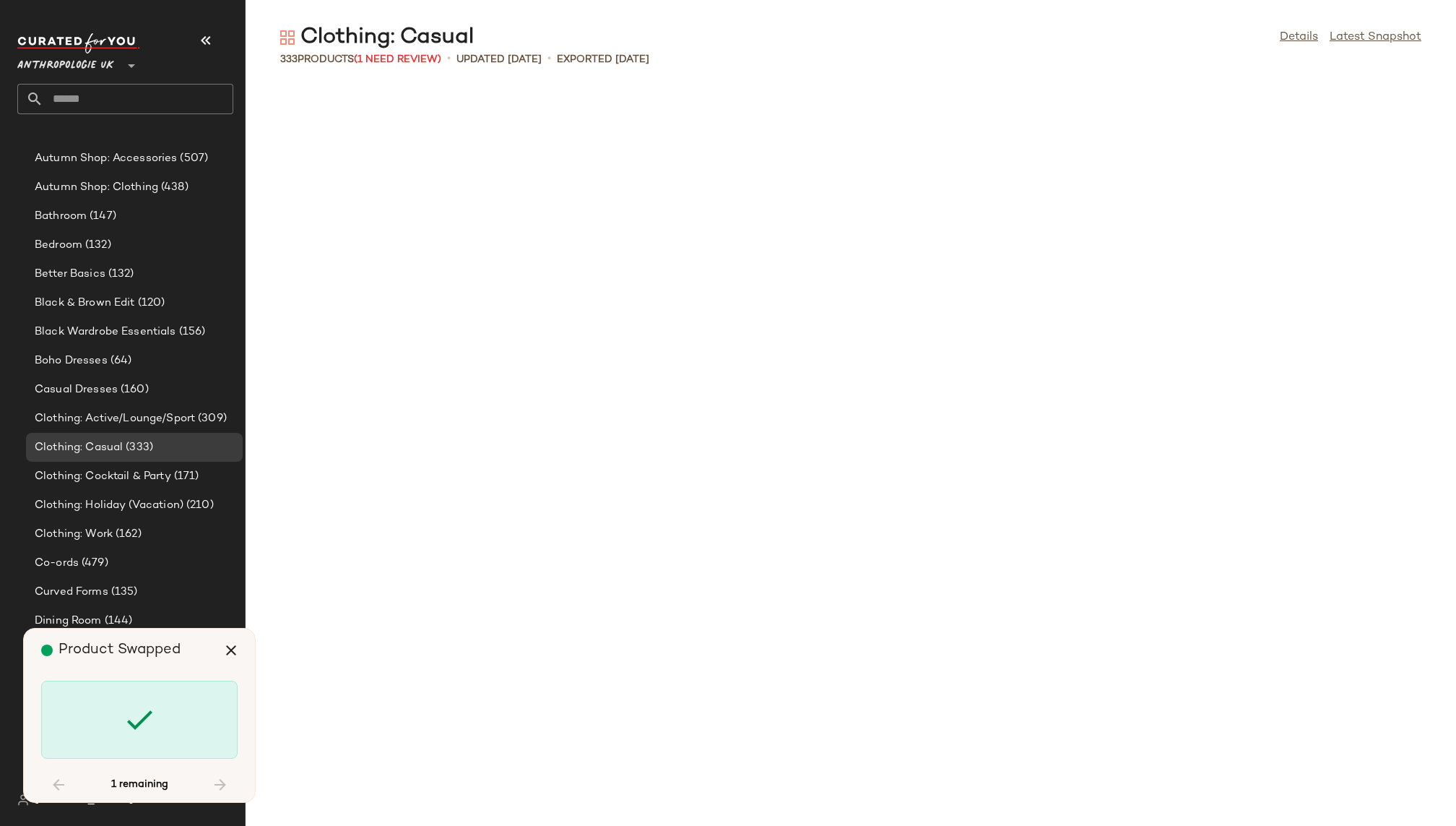
scroll to position [13748, 0]
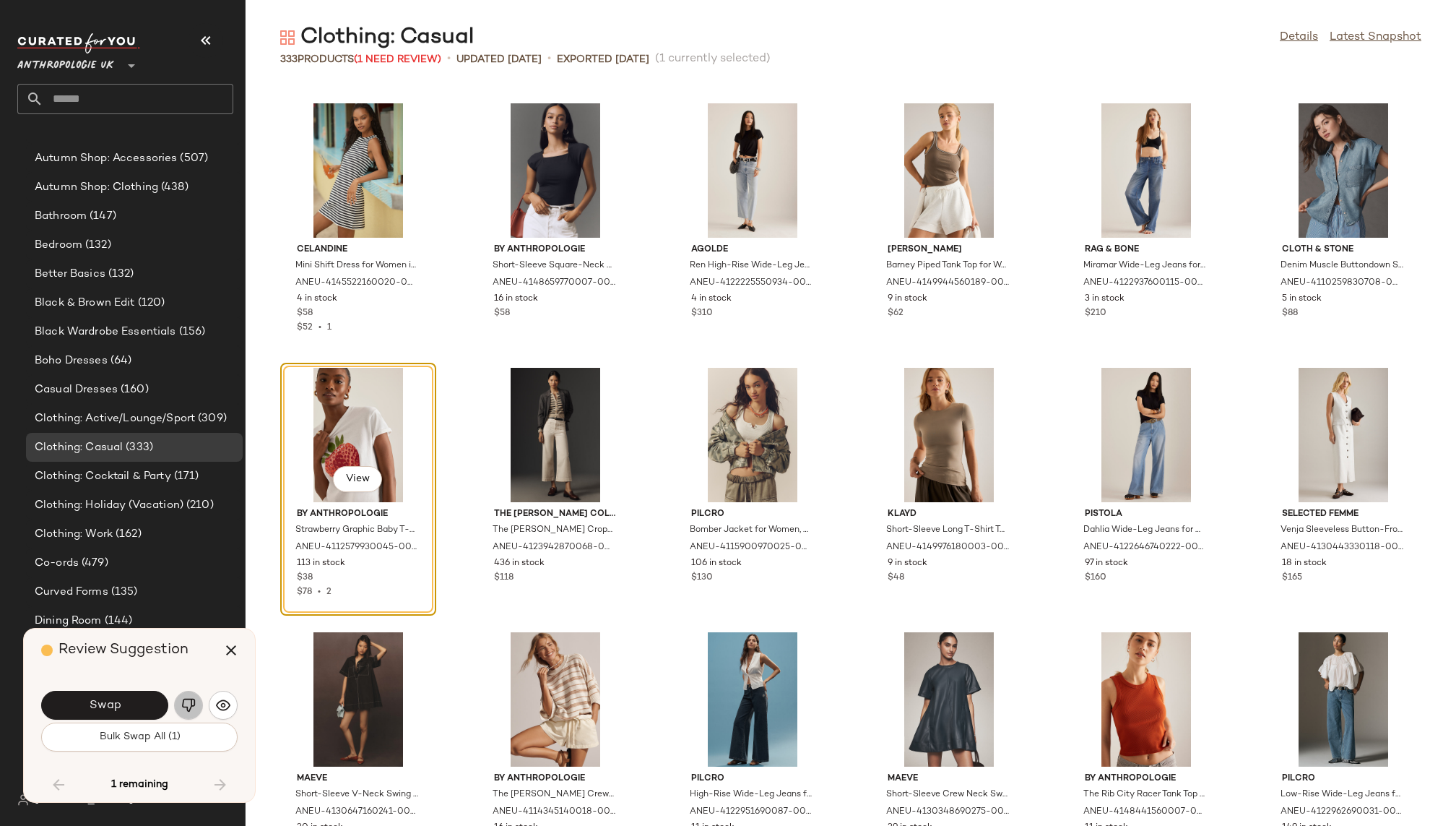
click at [191, 711] on img "button" at bounding box center [189, 706] width 15 height 15
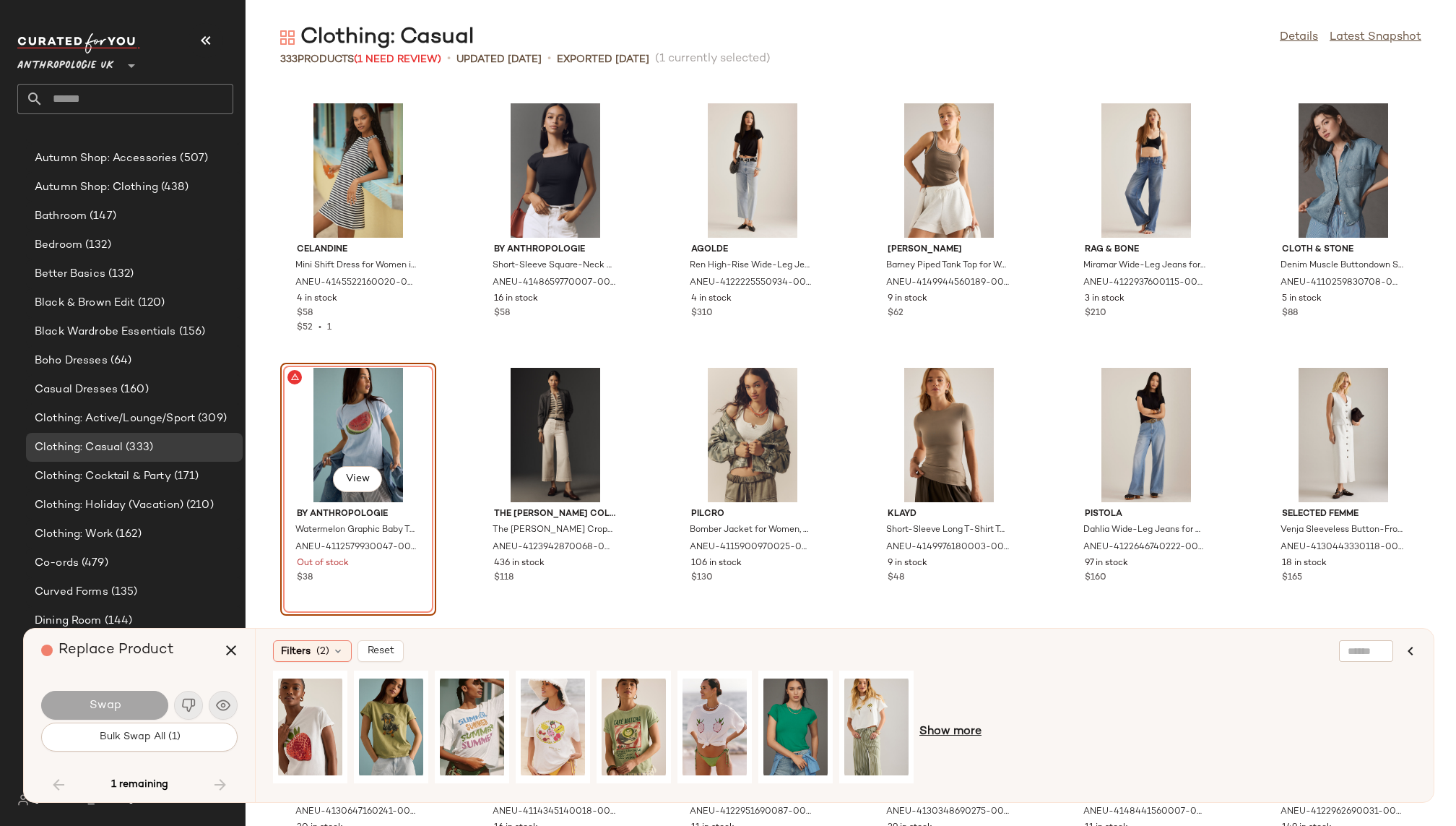
click at [939, 731] on span "Show more" at bounding box center [950, 732] width 62 height 18
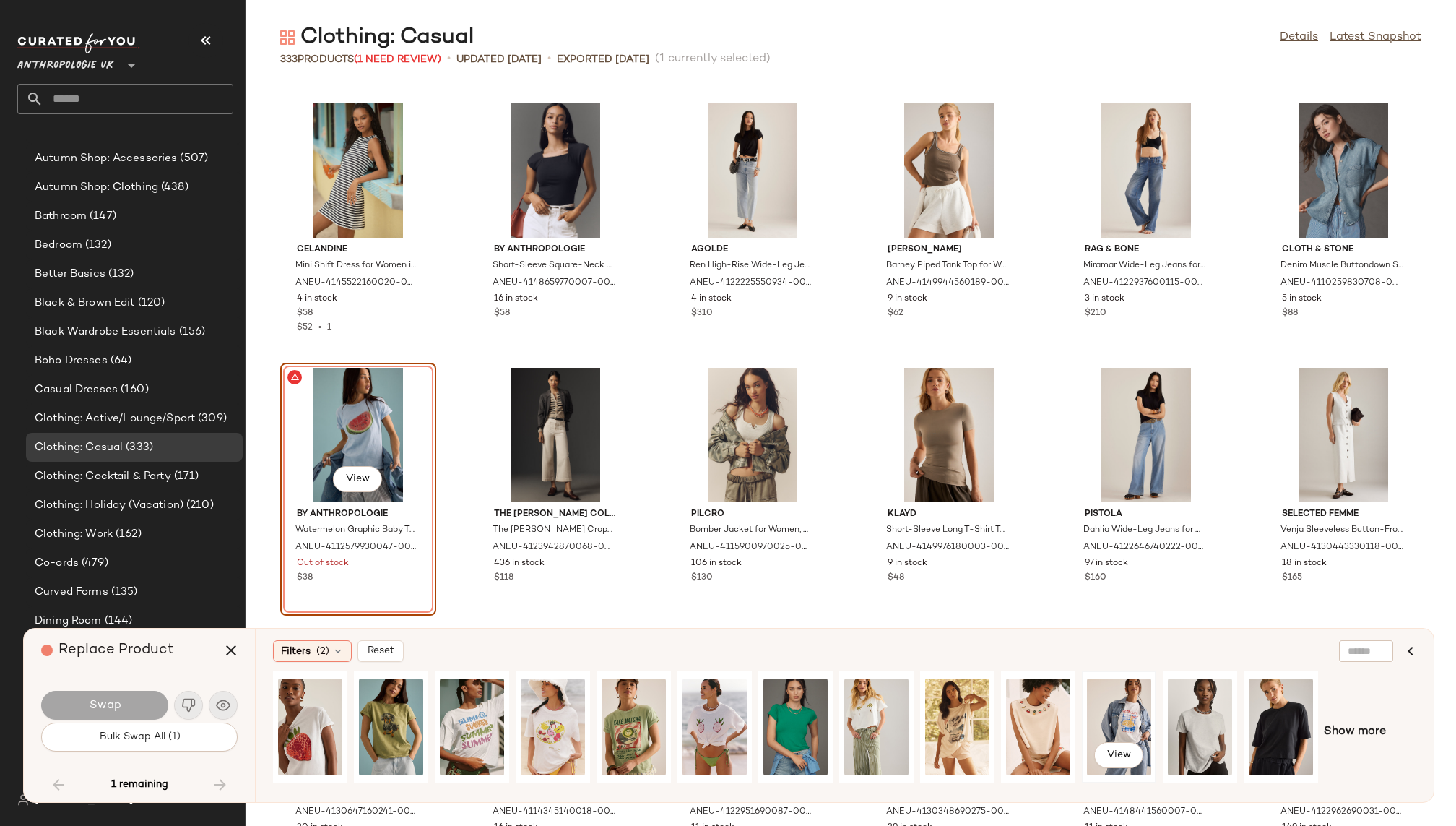
click at [1102, 718] on div "View" at bounding box center [1118, 726] width 64 height 103
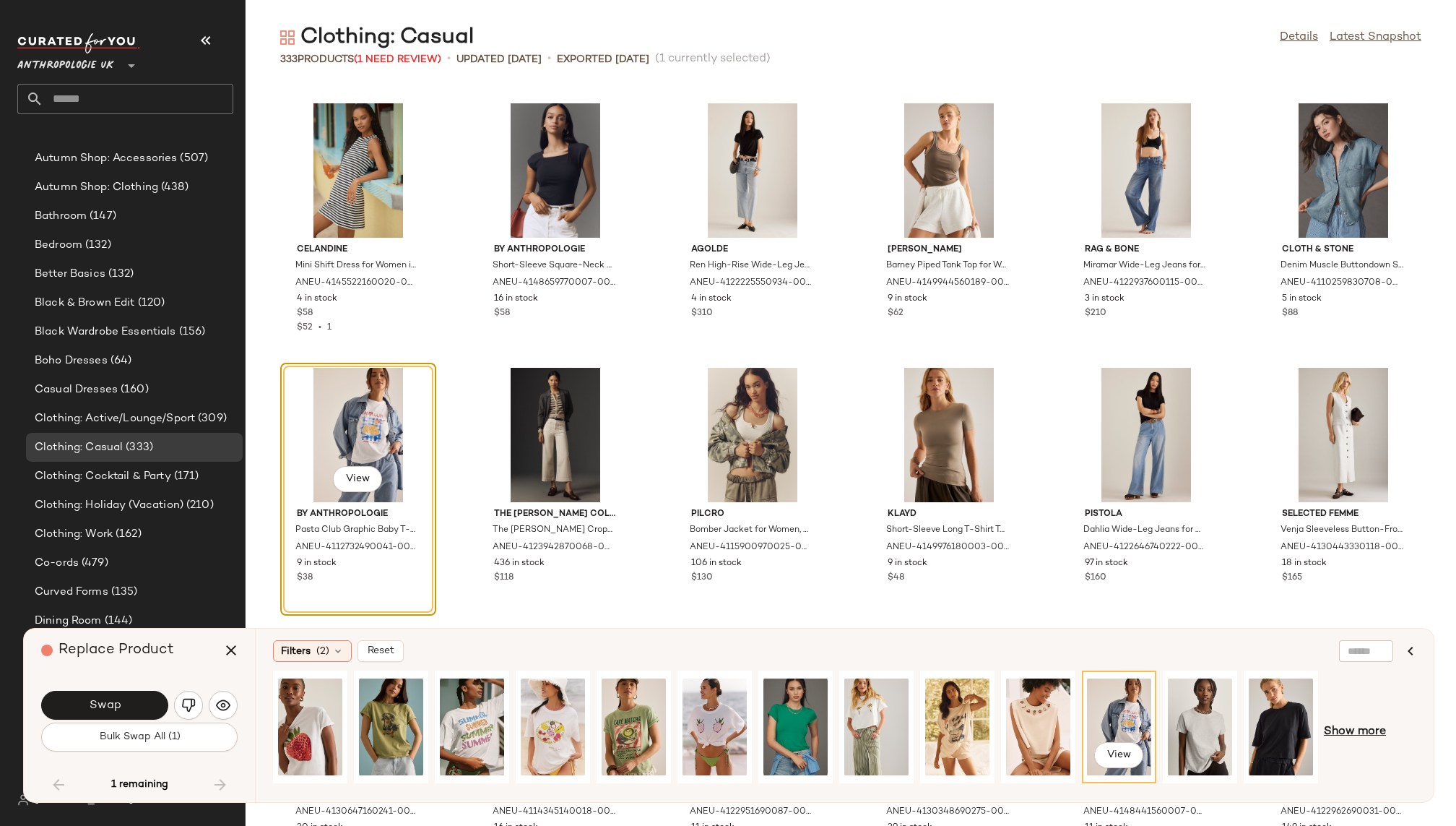
click at [1331, 733] on span "Show more" at bounding box center [1354, 732] width 62 height 18
click at [1195, 716] on div "View" at bounding box center [1199, 726] width 64 height 103
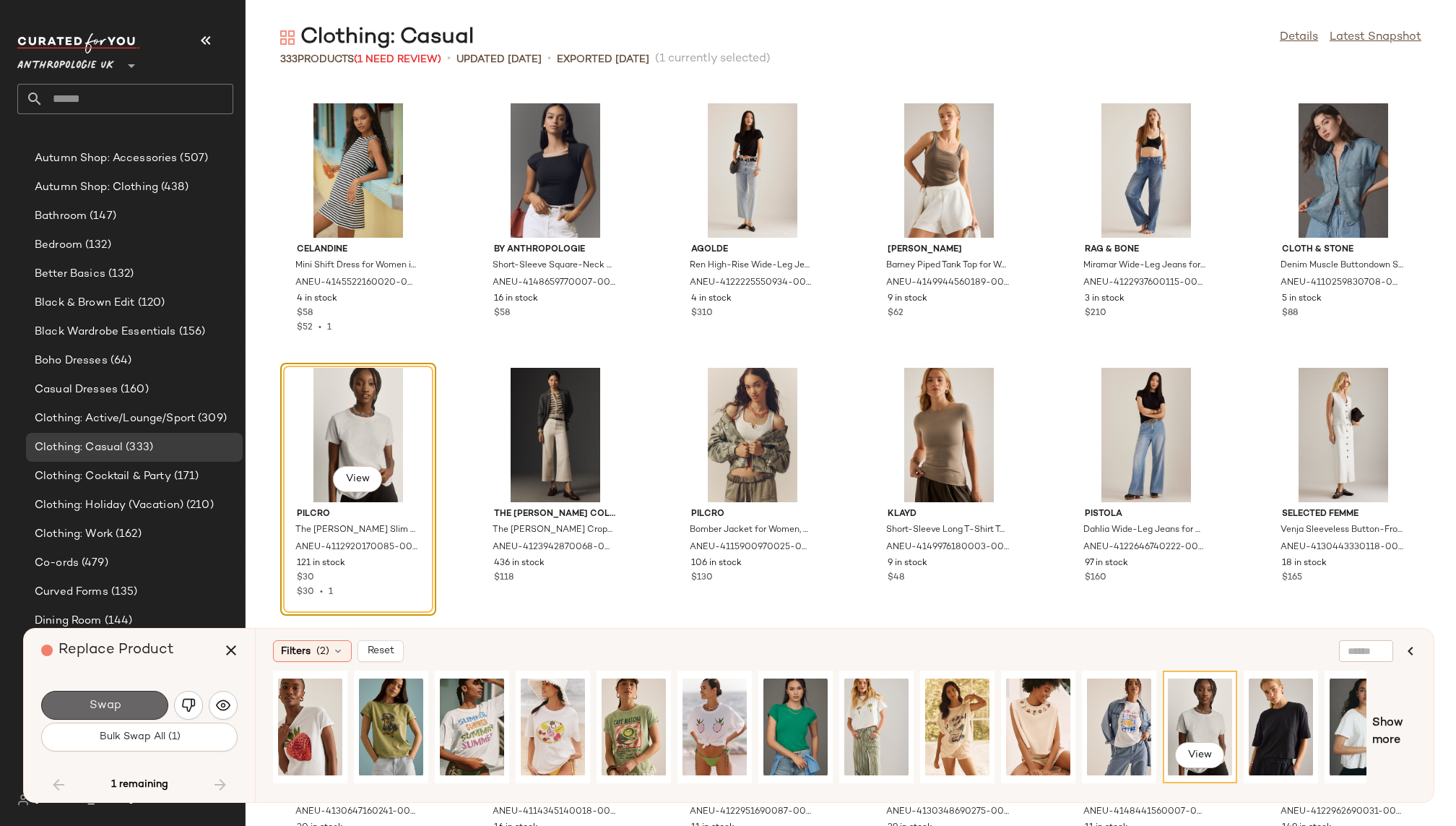
click at [106, 698] on span "Swap" at bounding box center [104, 705] width 32 height 14
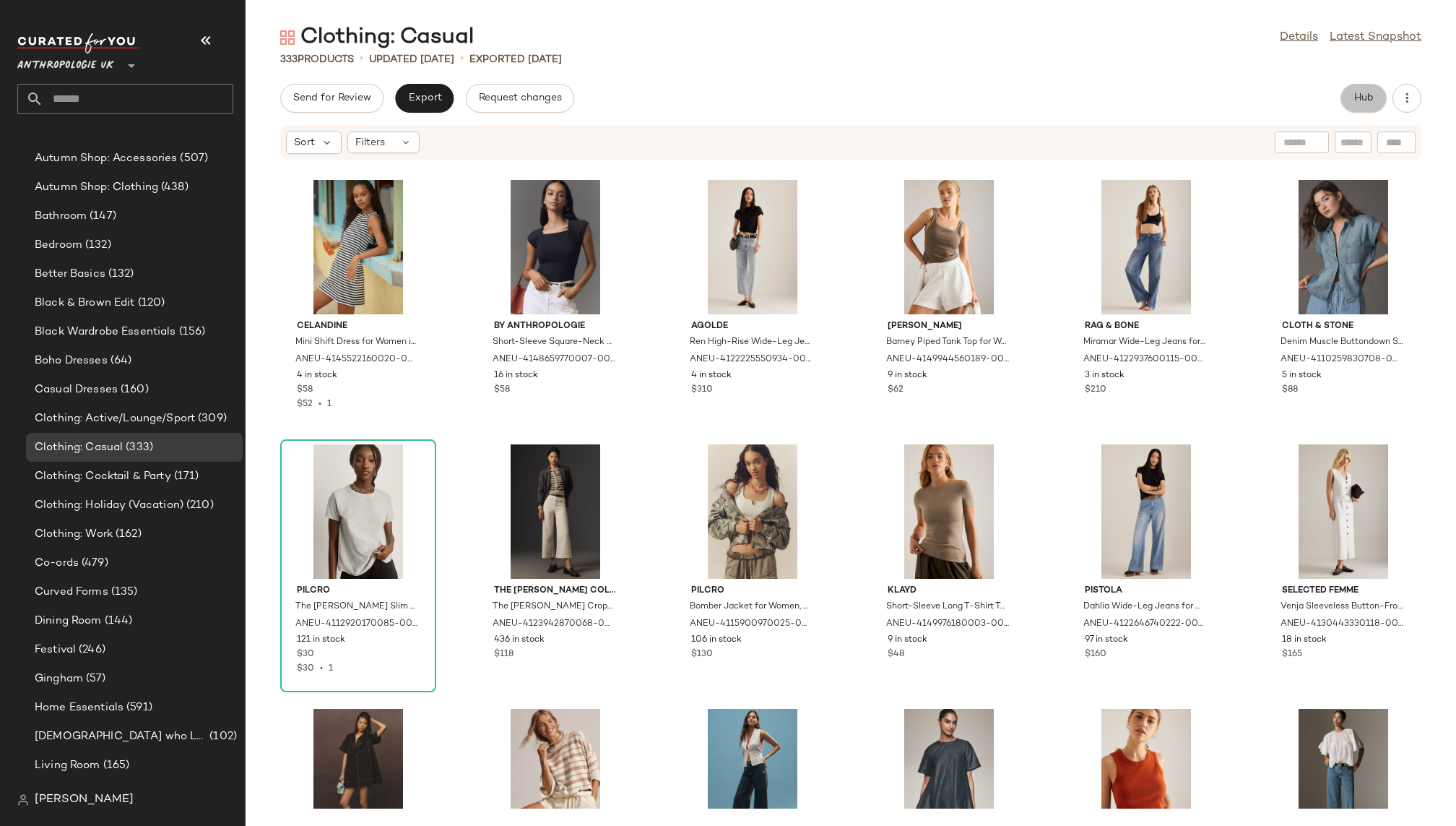
click at [1358, 107] on button "Hub" at bounding box center [1363, 97] width 46 height 29
